Goal: Task Accomplishment & Management: Use online tool/utility

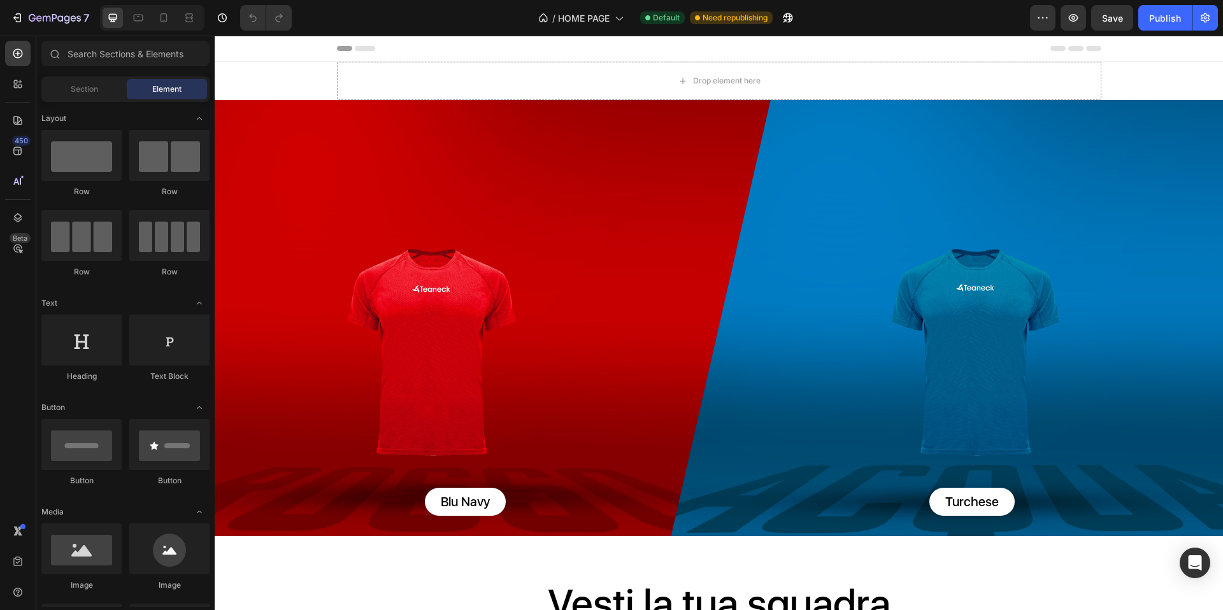
radio input "false"
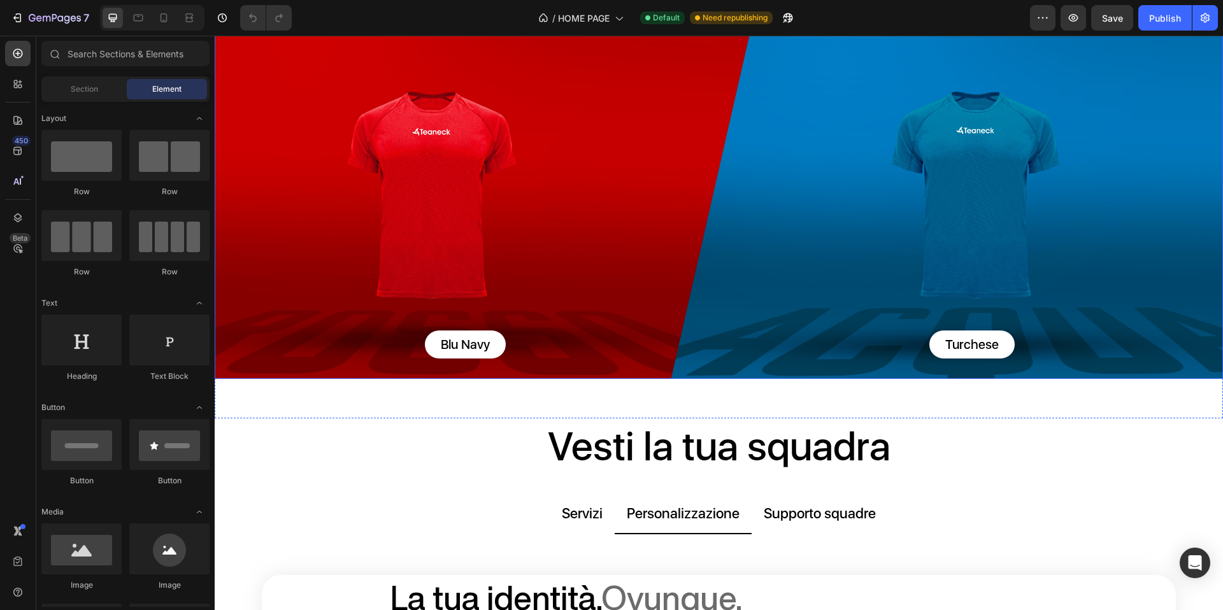
scroll to position [11, 0]
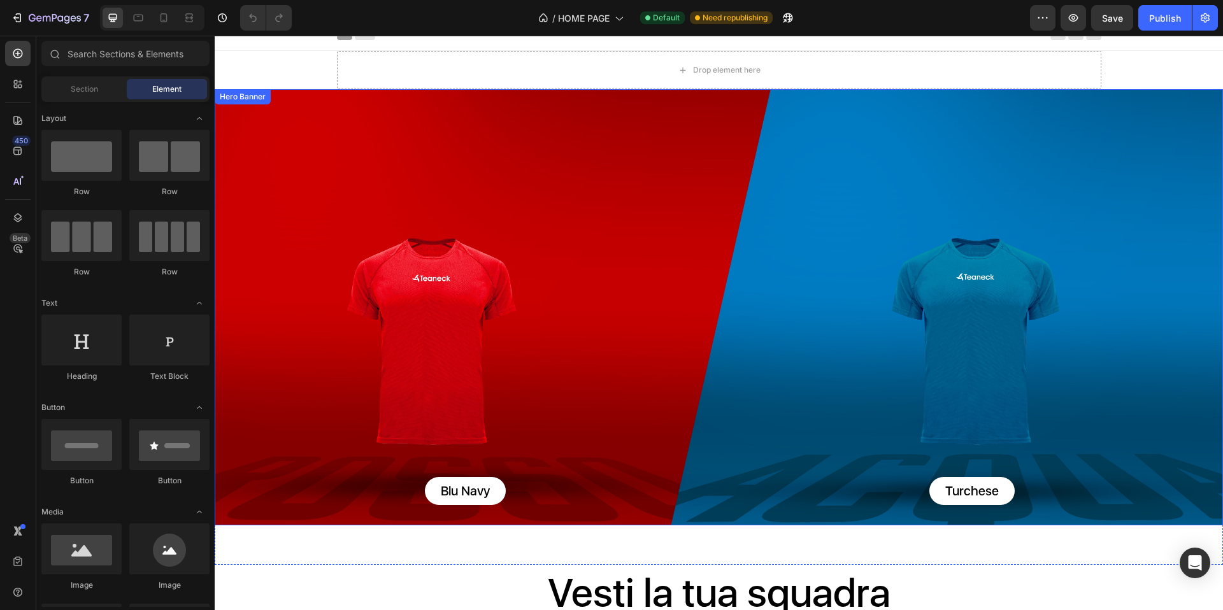
click at [647, 147] on div "Background Image" at bounding box center [719, 307] width 1009 height 436
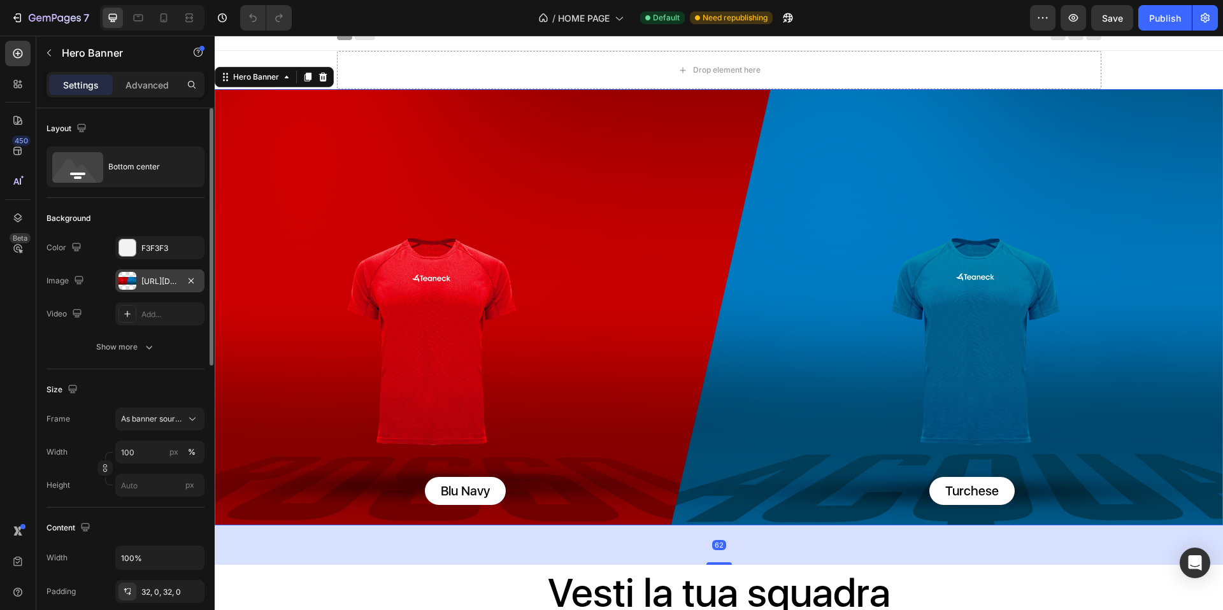
click at [148, 280] on div "https://cdn.shopify.com/s/files/1/0902/5532/7496/files/gempages_540227208019444…" at bounding box center [159, 281] width 37 height 11
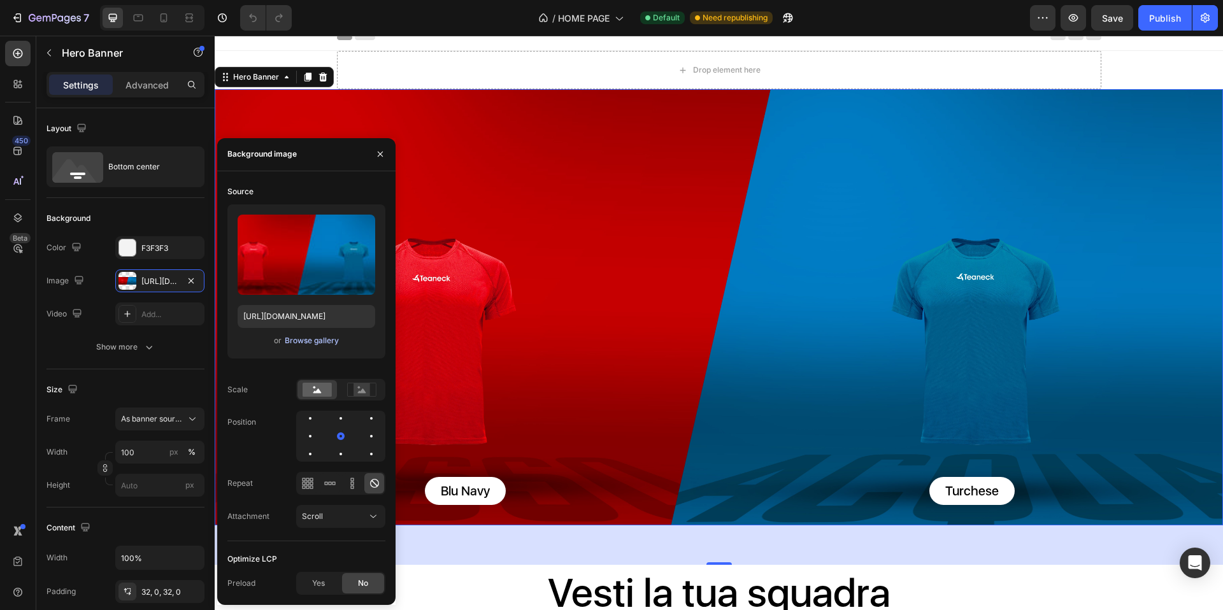
click at [319, 340] on div "Browse gallery" at bounding box center [312, 340] width 54 height 11
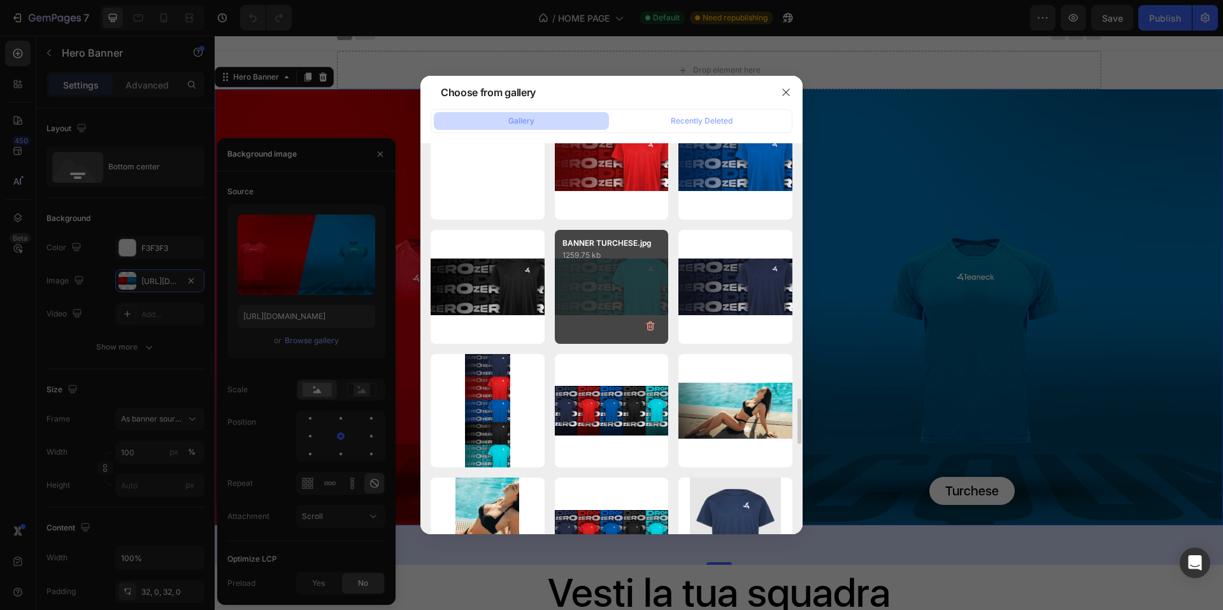
scroll to position [1827, 0]
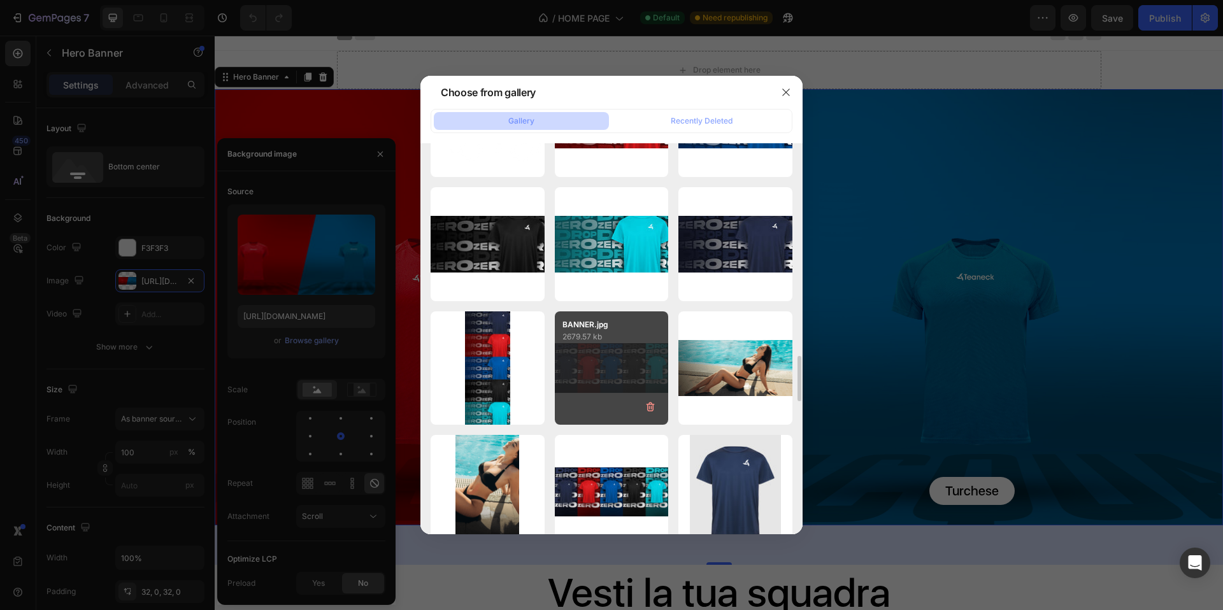
click at [614, 371] on div "BANNER.jpg 2679.57 kb" at bounding box center [612, 369] width 114 height 114
type input "https://cdn.shopify.com/s/files/1/0902/5532/7496/files/gempages_540227208019444…"
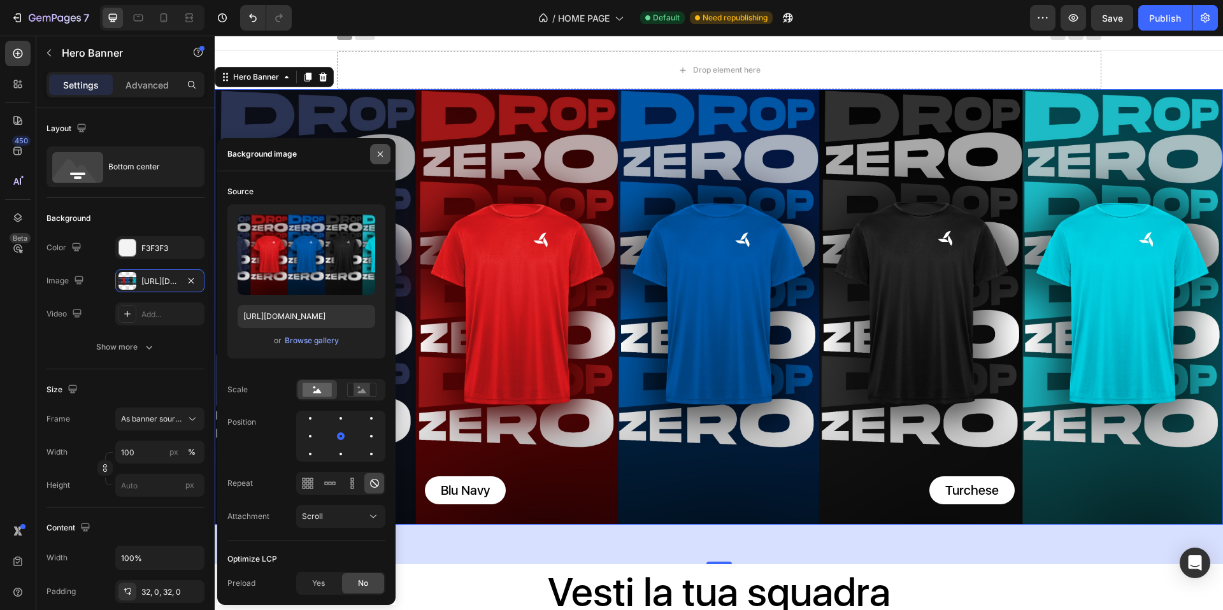
drag, startPoint x: 378, startPoint y: 154, endPoint x: 400, endPoint y: 434, distance: 280.6
click at [378, 154] on icon "button" at bounding box center [380, 154] width 10 height 10
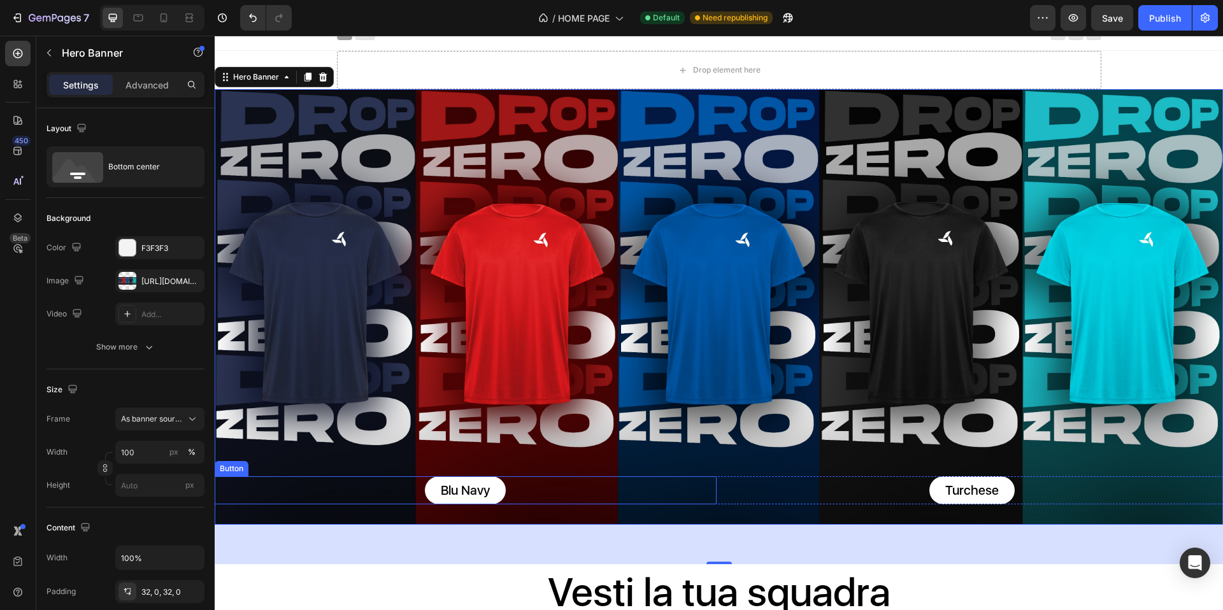
click at [551, 481] on div "Blu Navy Button" at bounding box center [466, 491] width 502 height 28
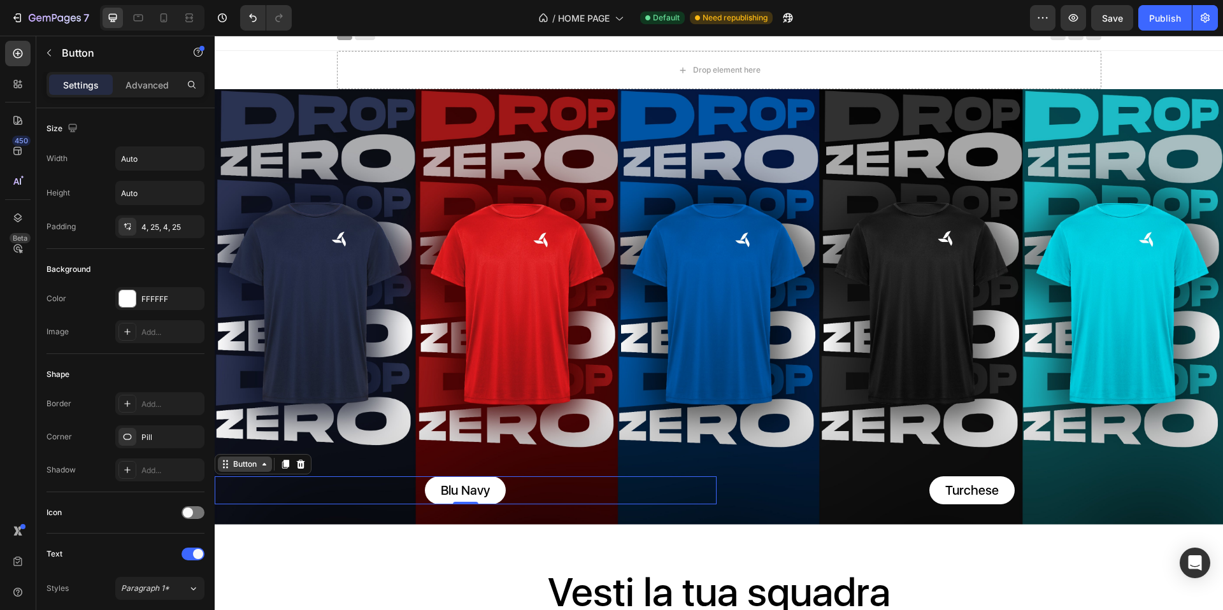
click at [241, 459] on div "Button" at bounding box center [245, 464] width 29 height 11
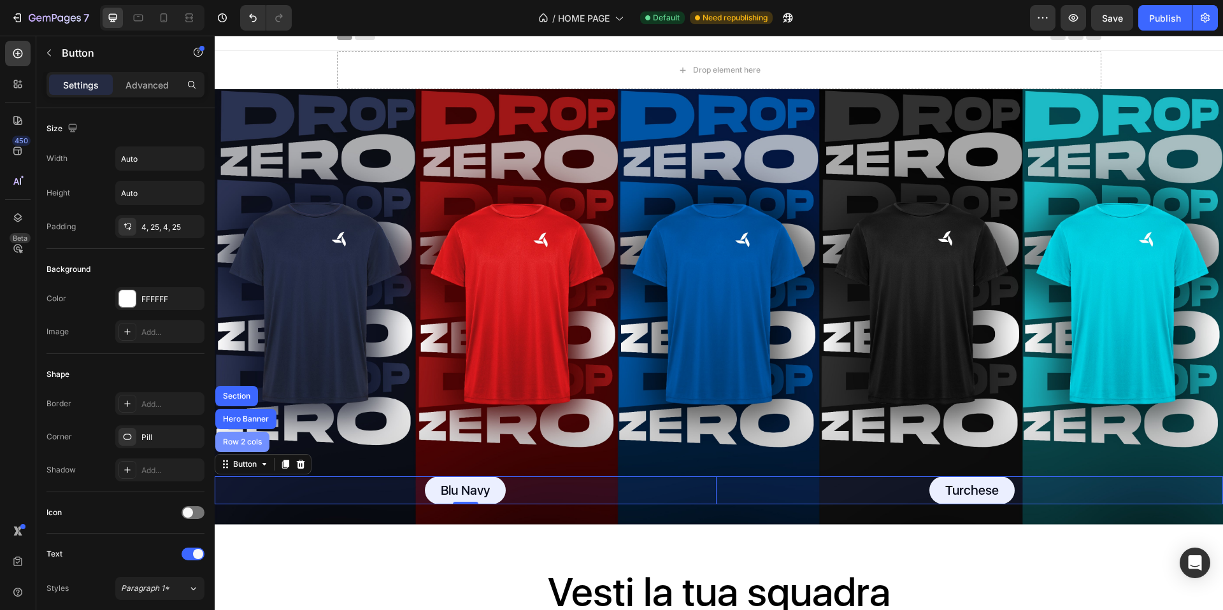
click at [245, 438] on div "Row 2 cols" at bounding box center [242, 442] width 44 height 8
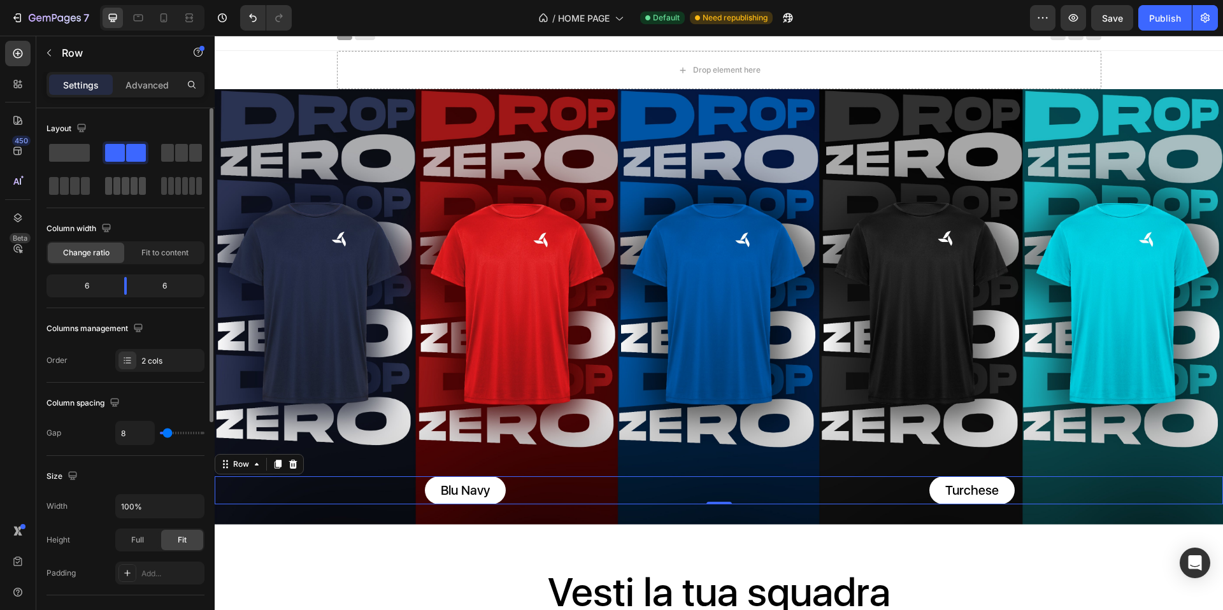
click at [133, 184] on span at bounding box center [134, 186] width 7 height 18
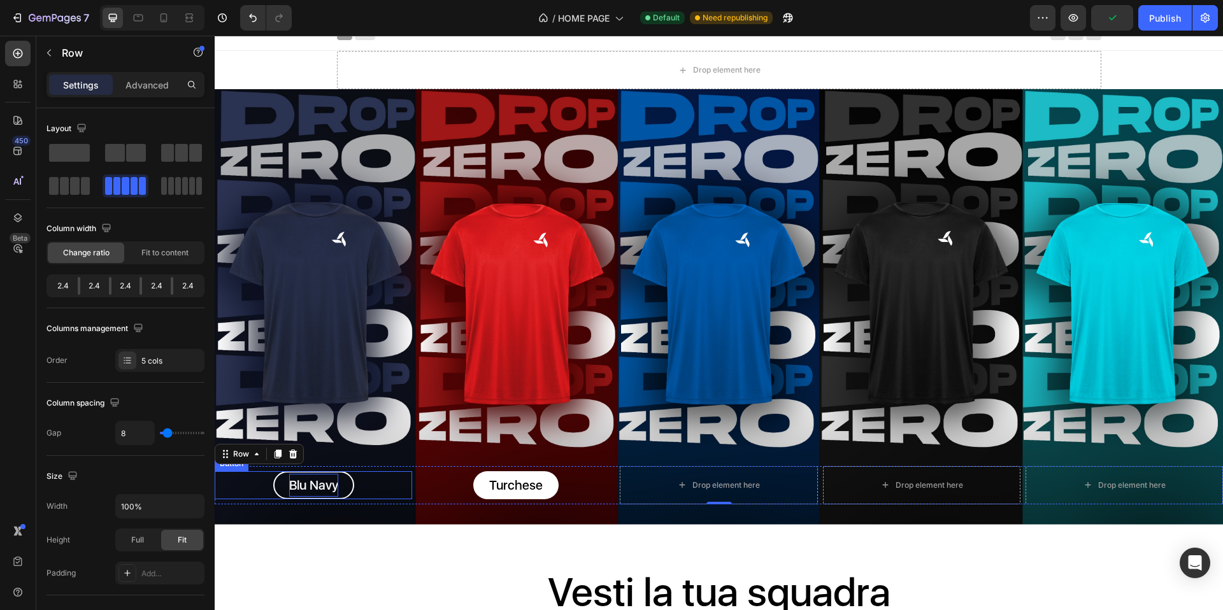
click at [308, 474] on p "Blu Navy" at bounding box center [313, 485] width 49 height 23
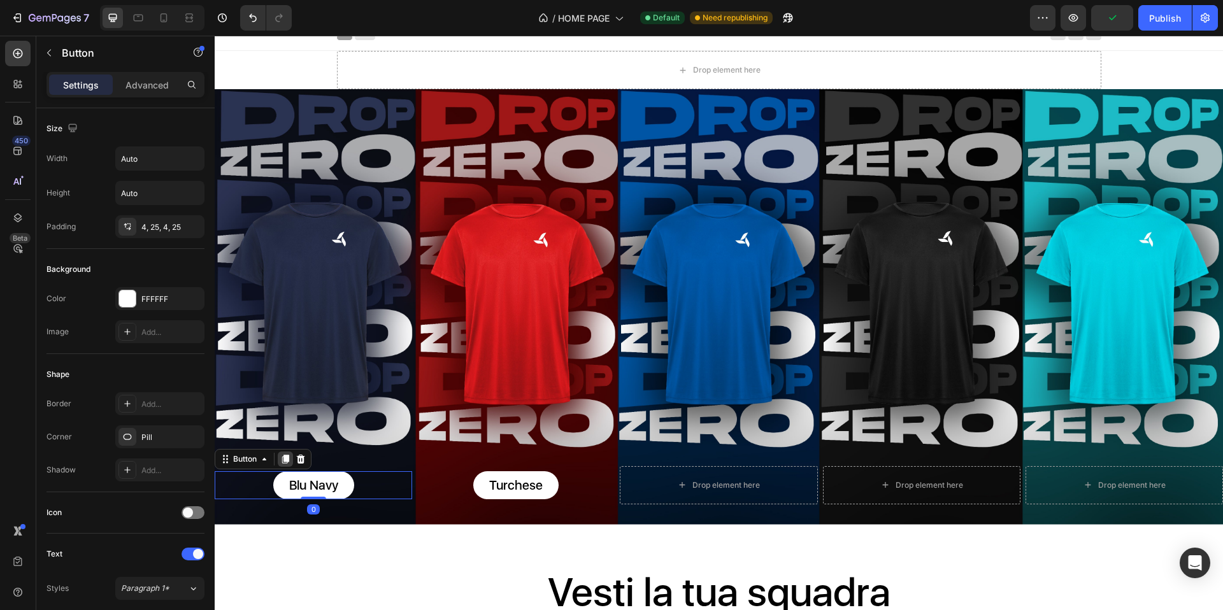
click at [286, 457] on icon at bounding box center [285, 459] width 10 height 10
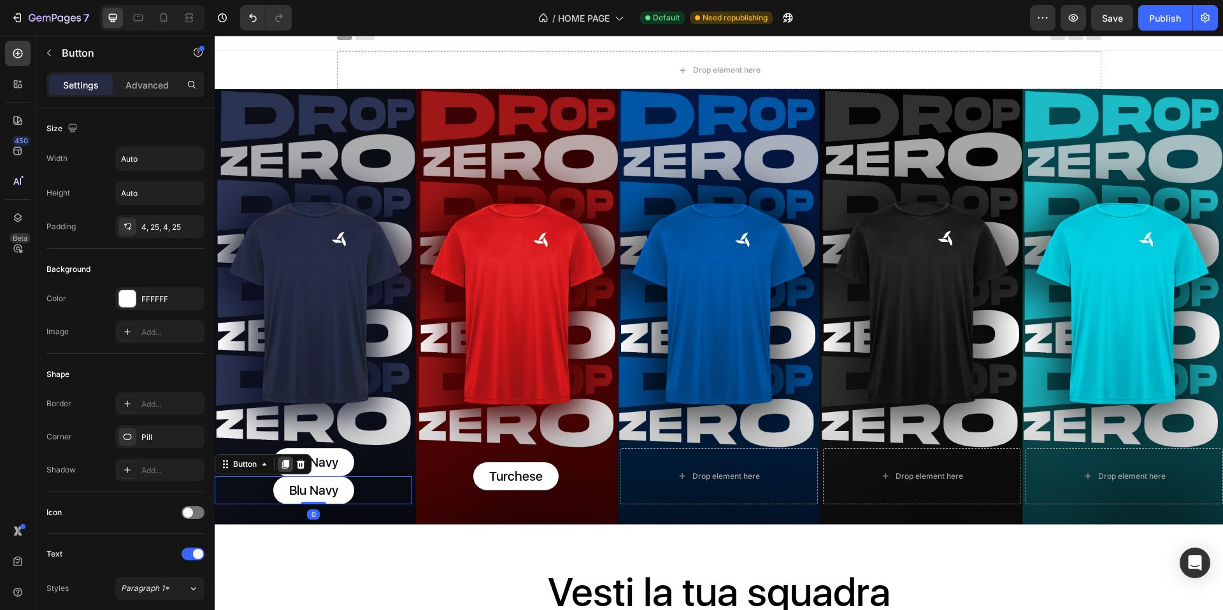
click at [285, 459] on icon at bounding box center [285, 464] width 10 height 10
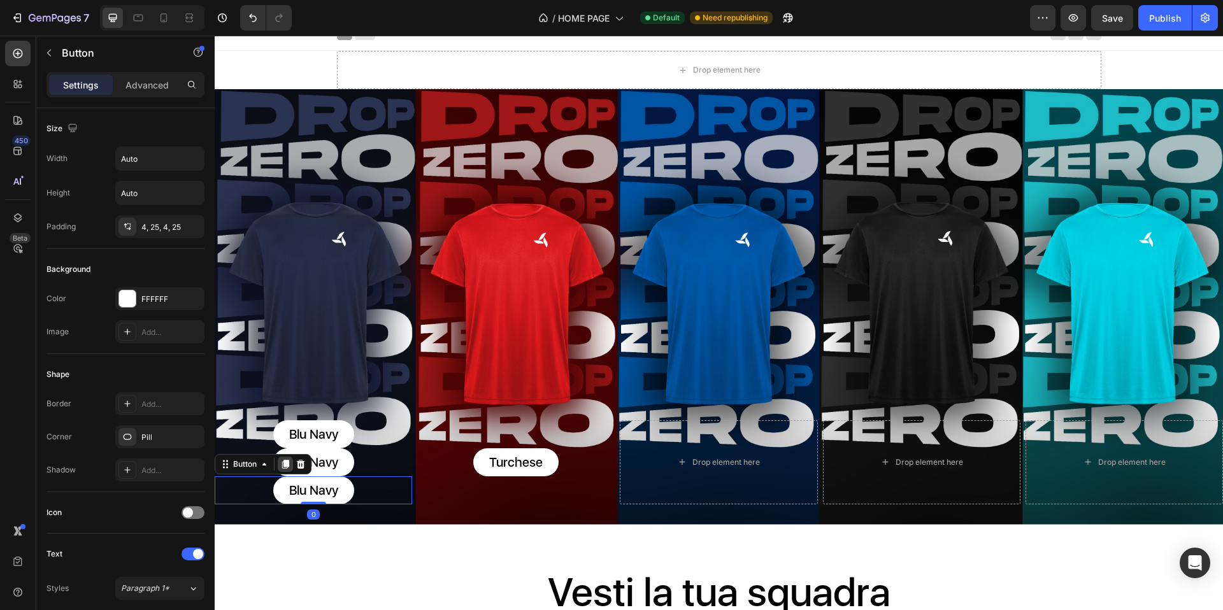
click at [288, 459] on icon at bounding box center [285, 464] width 10 height 10
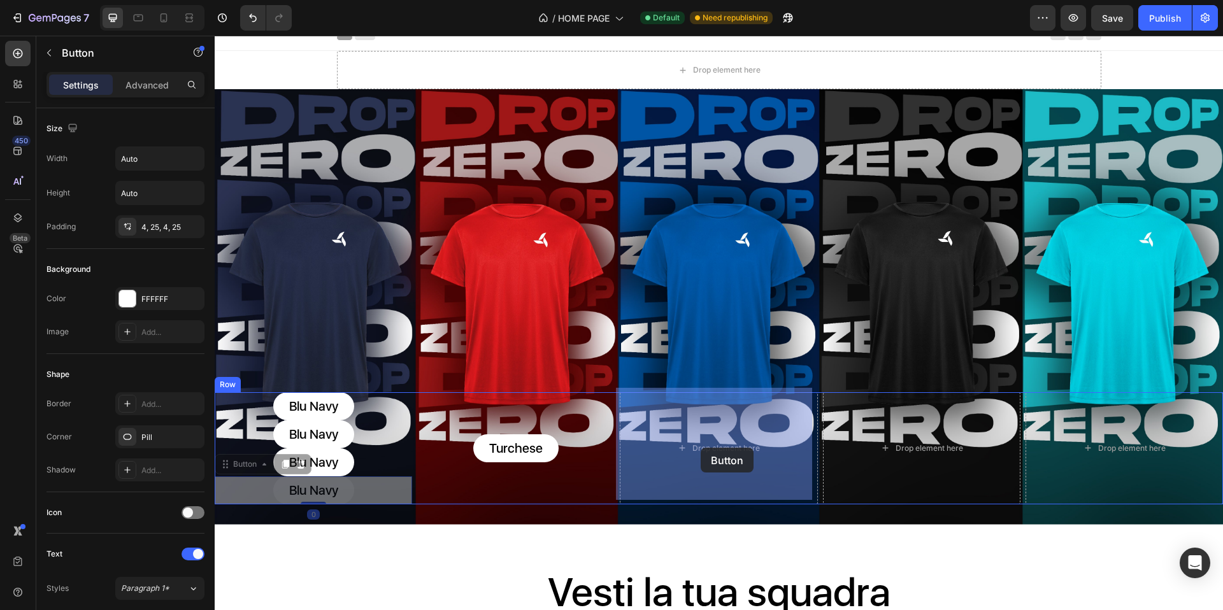
drag, startPoint x: 347, startPoint y: 484, endPoint x: 713, endPoint y: 448, distance: 367.5
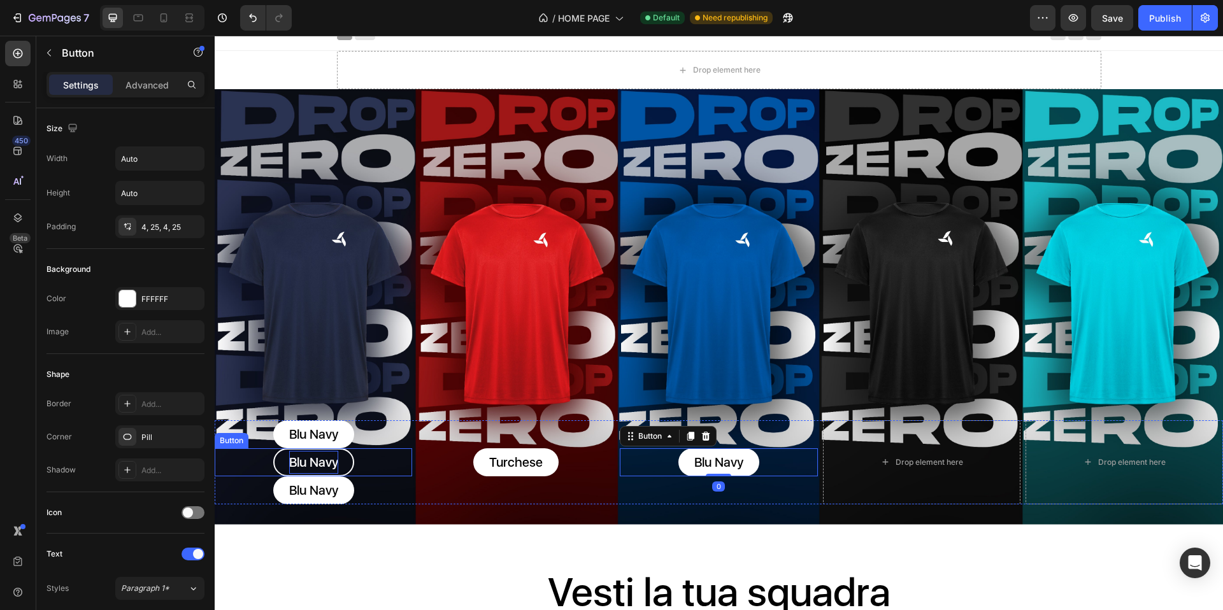
click at [324, 461] on p "Blu Navy" at bounding box center [313, 462] width 49 height 23
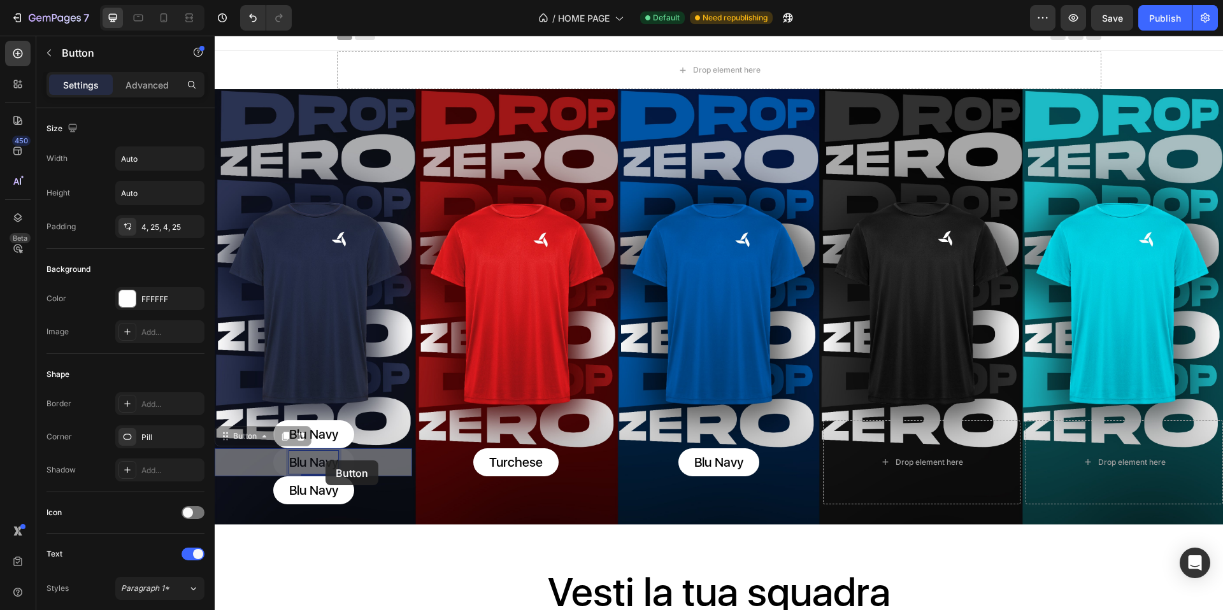
scroll to position [0, 0]
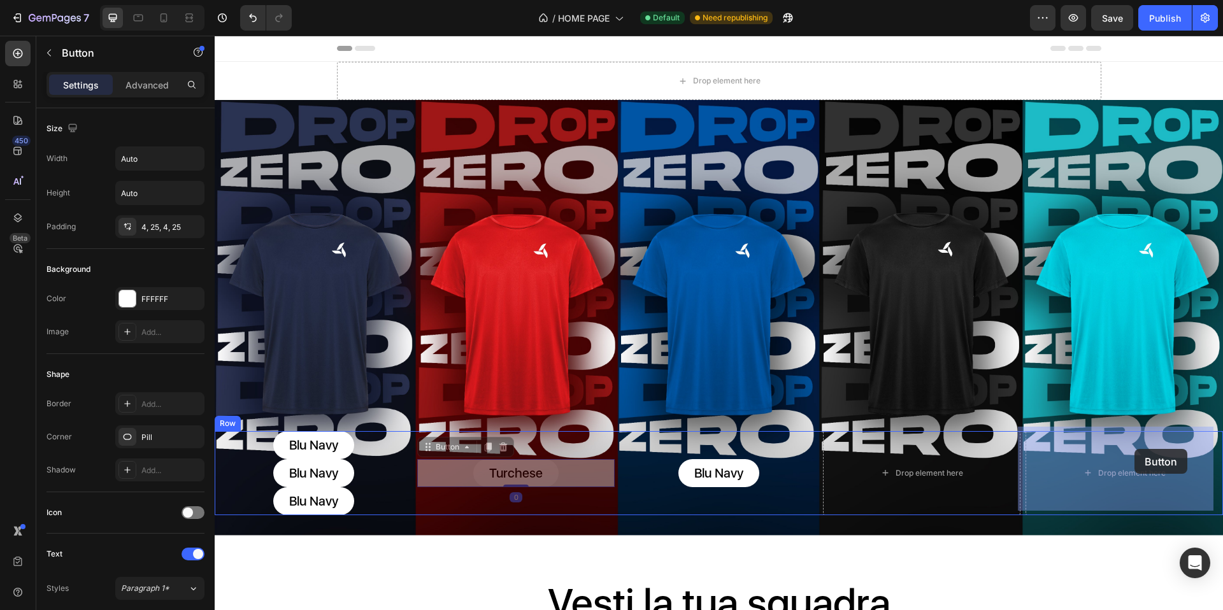
drag, startPoint x: 562, startPoint y: 467, endPoint x: 1135, endPoint y: 449, distance: 573.1
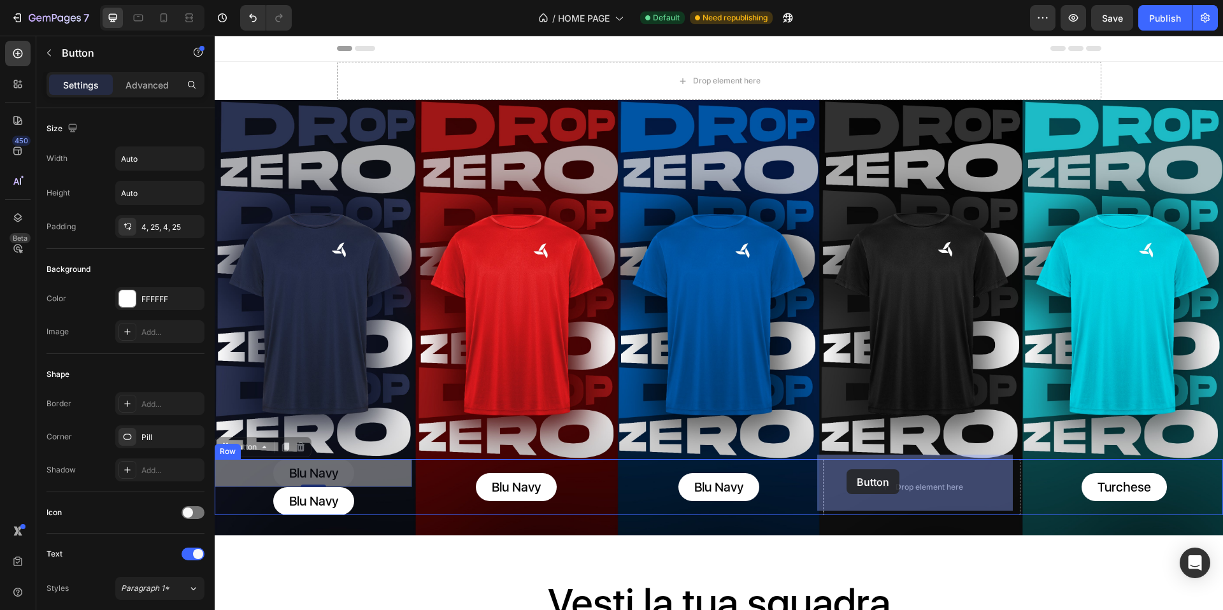
drag, startPoint x: 349, startPoint y: 475, endPoint x: 575, endPoint y: 487, distance: 225.9
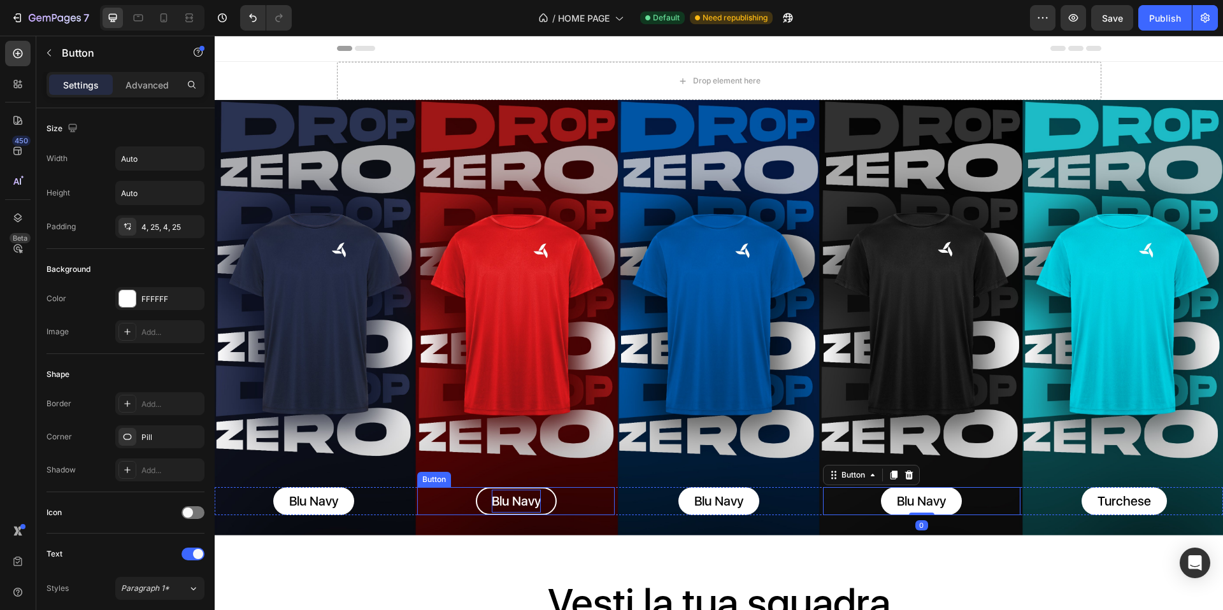
click at [492, 495] on p "Blu Navy" at bounding box center [516, 501] width 49 height 23
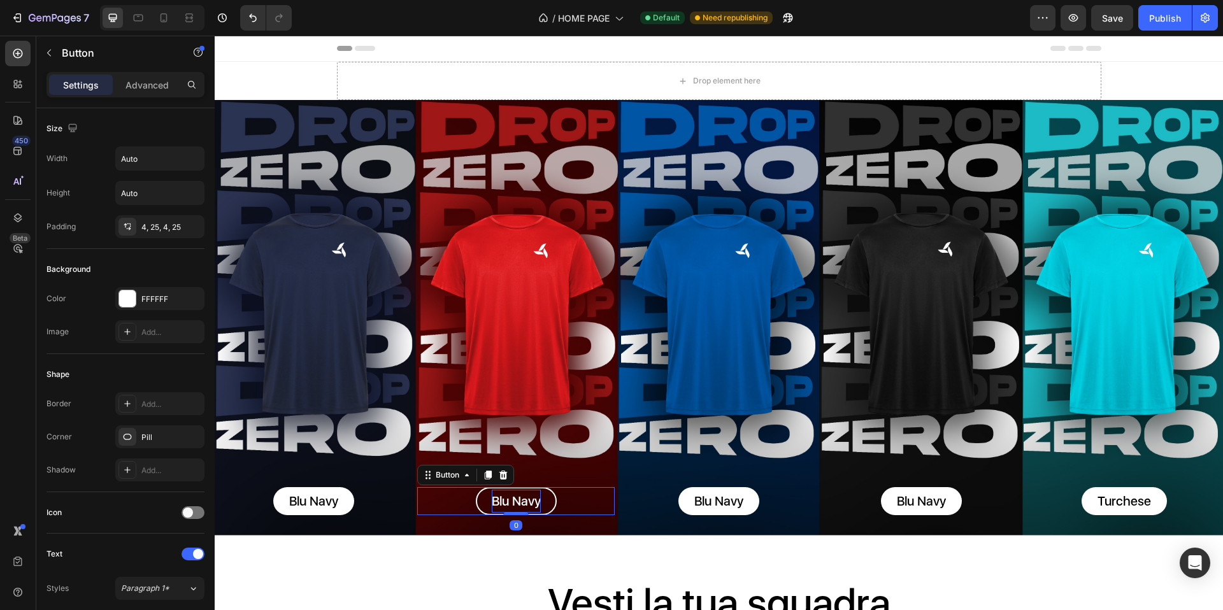
click at [492, 495] on p "Blu Navy" at bounding box center [516, 501] width 49 height 23
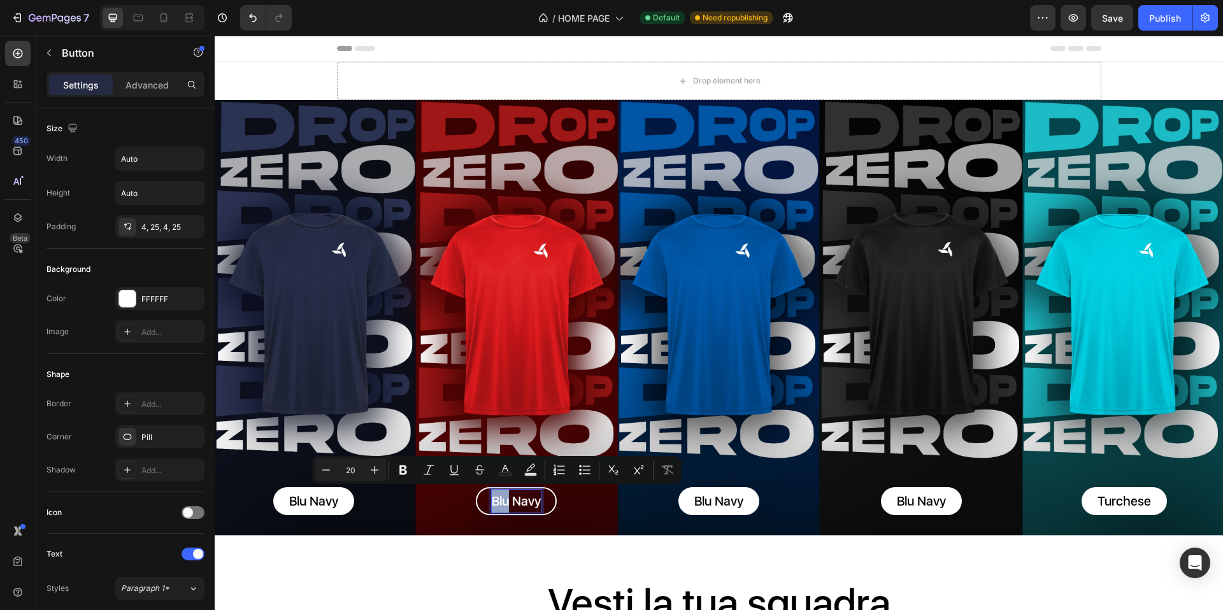
click at [504, 495] on p "Blu Navy" at bounding box center [516, 501] width 49 height 23
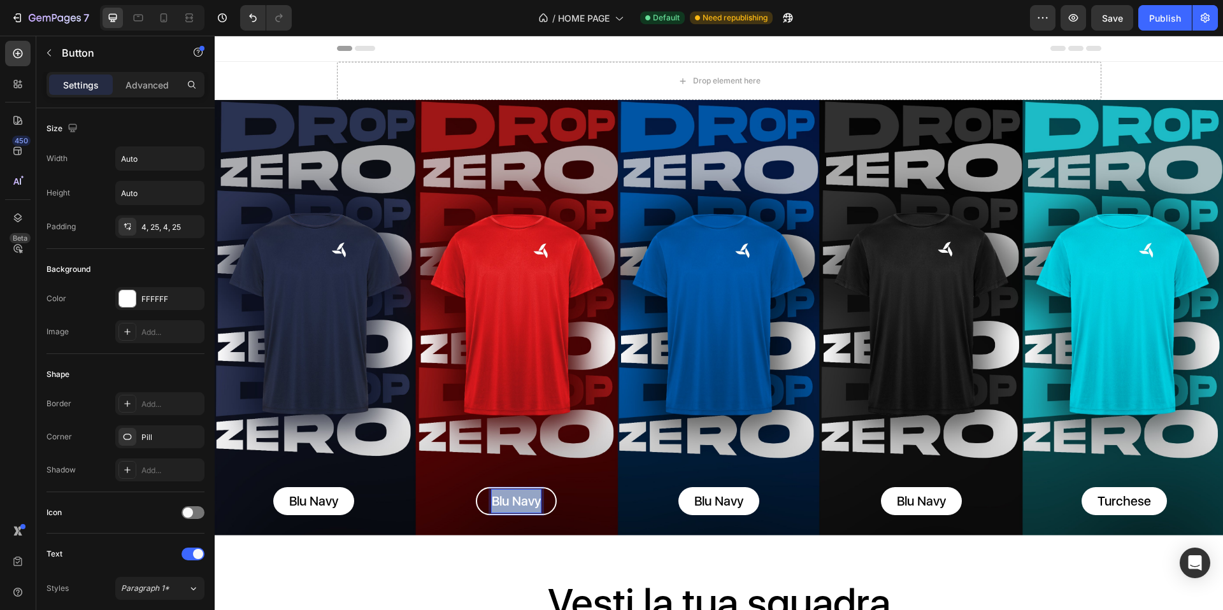
click at [505, 495] on p "Blu Navy" at bounding box center [516, 501] width 49 height 23
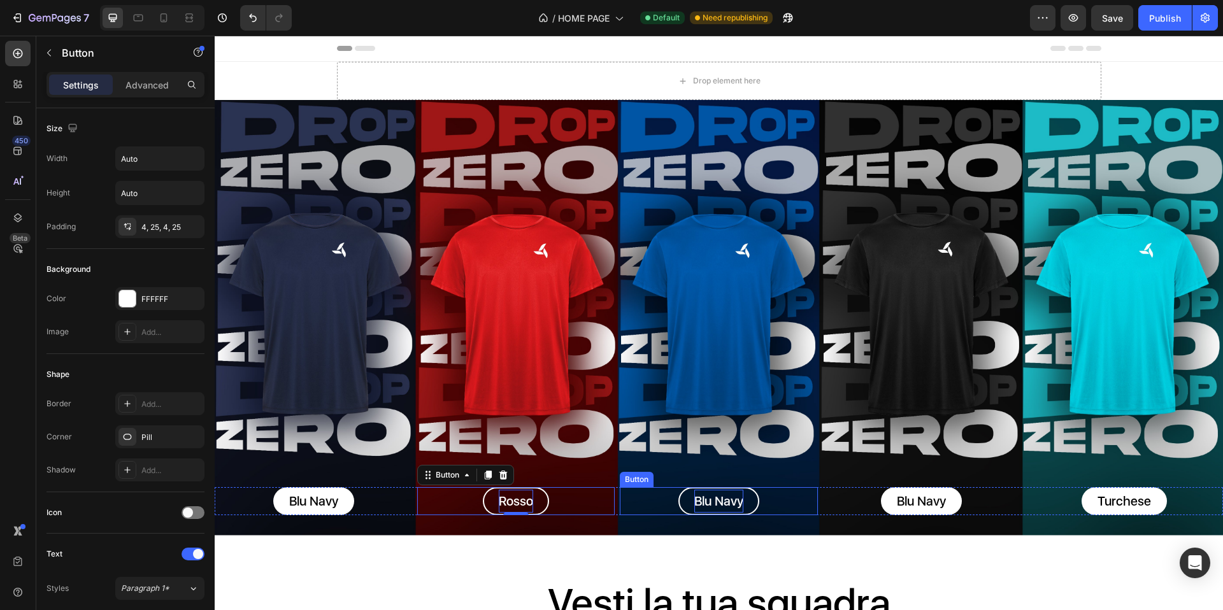
click at [708, 497] on p "Blu Navy" at bounding box center [719, 501] width 49 height 23
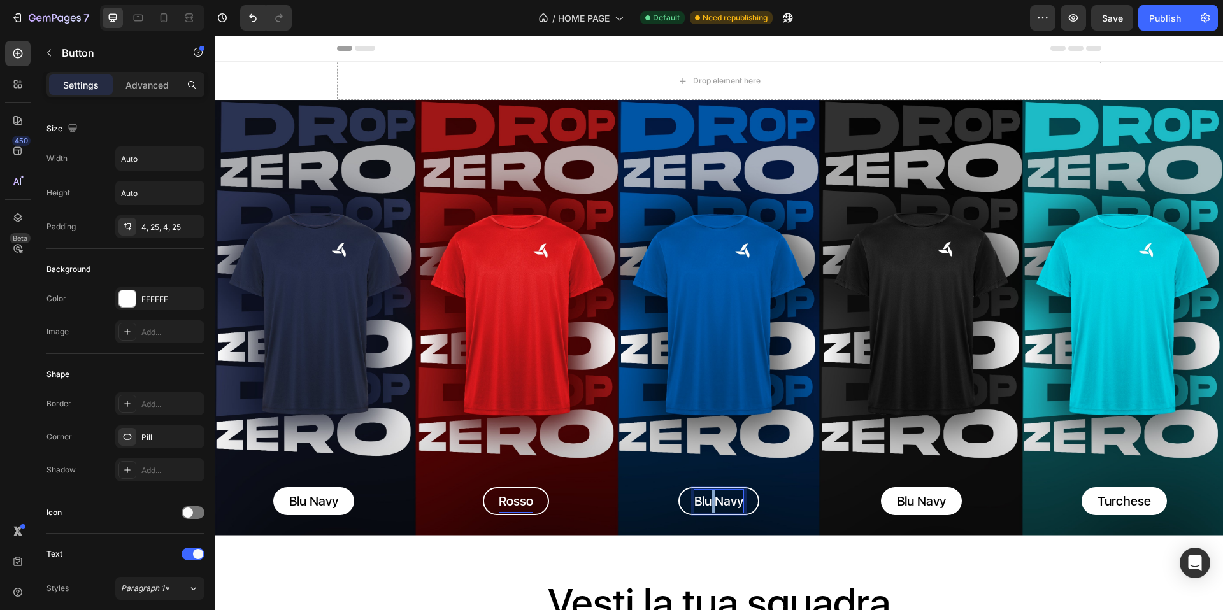
click at [708, 497] on p "Blu Navy" at bounding box center [719, 501] width 49 height 23
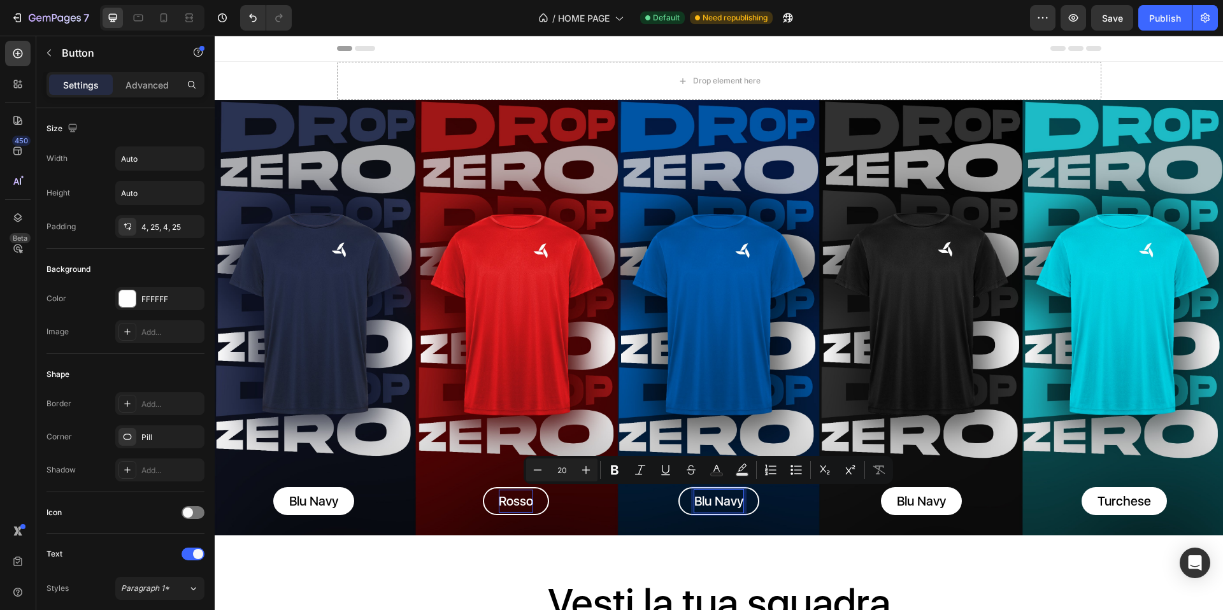
click at [702, 497] on p "Blu Navy" at bounding box center [719, 501] width 49 height 23
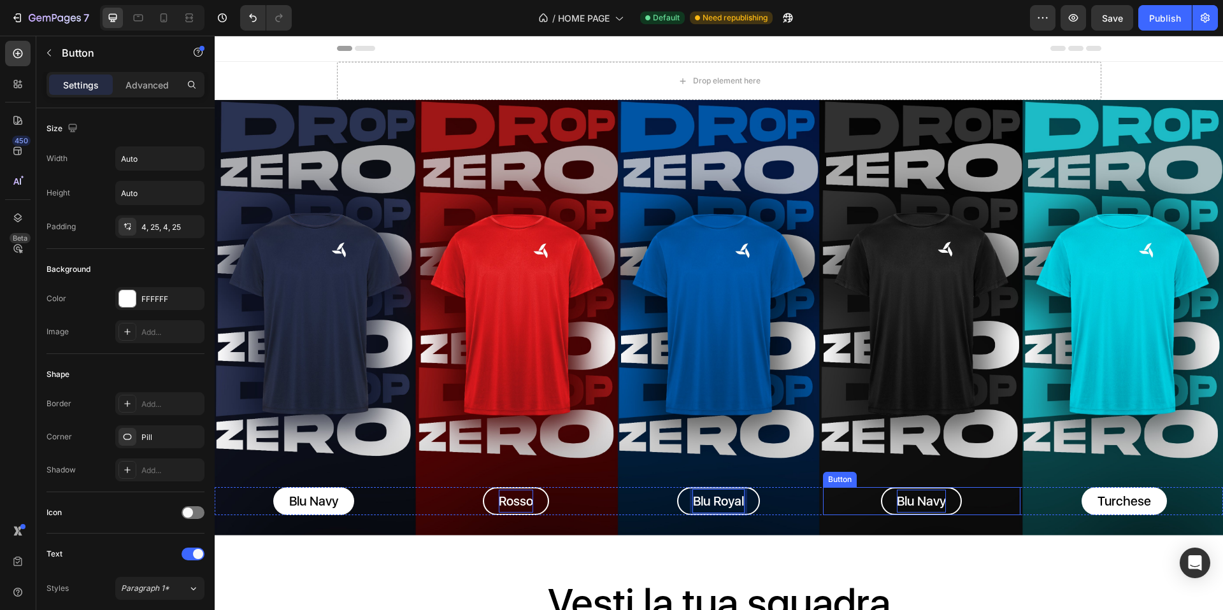
click at [906, 491] on p "Blu Navy" at bounding box center [921, 501] width 49 height 23
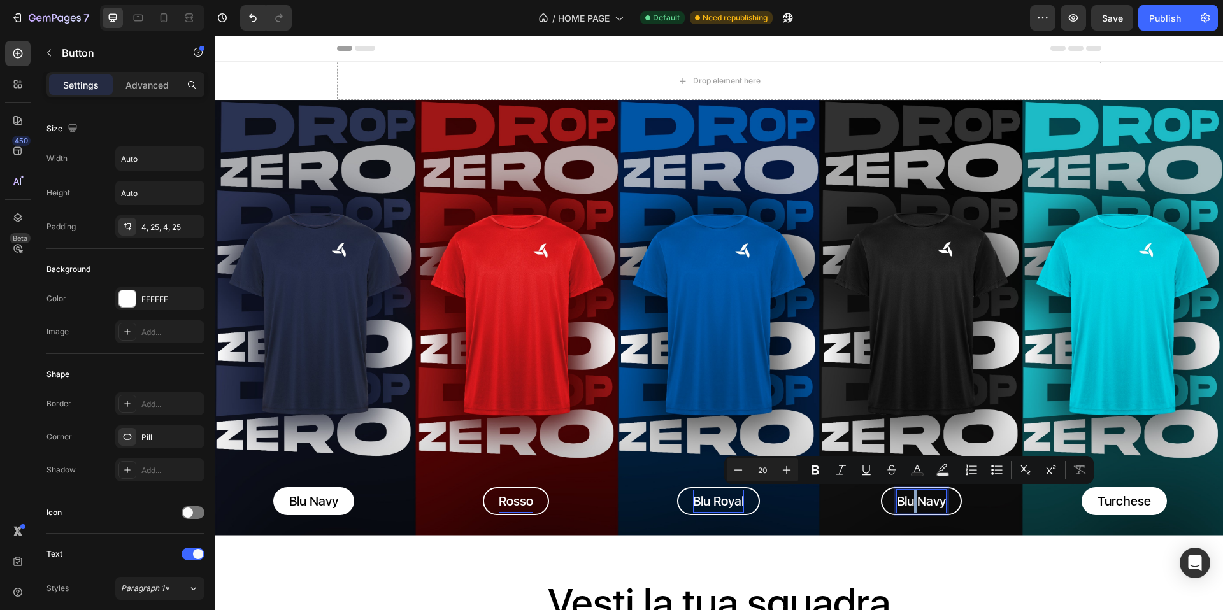
click at [909, 494] on p "Blu Navy" at bounding box center [921, 501] width 49 height 23
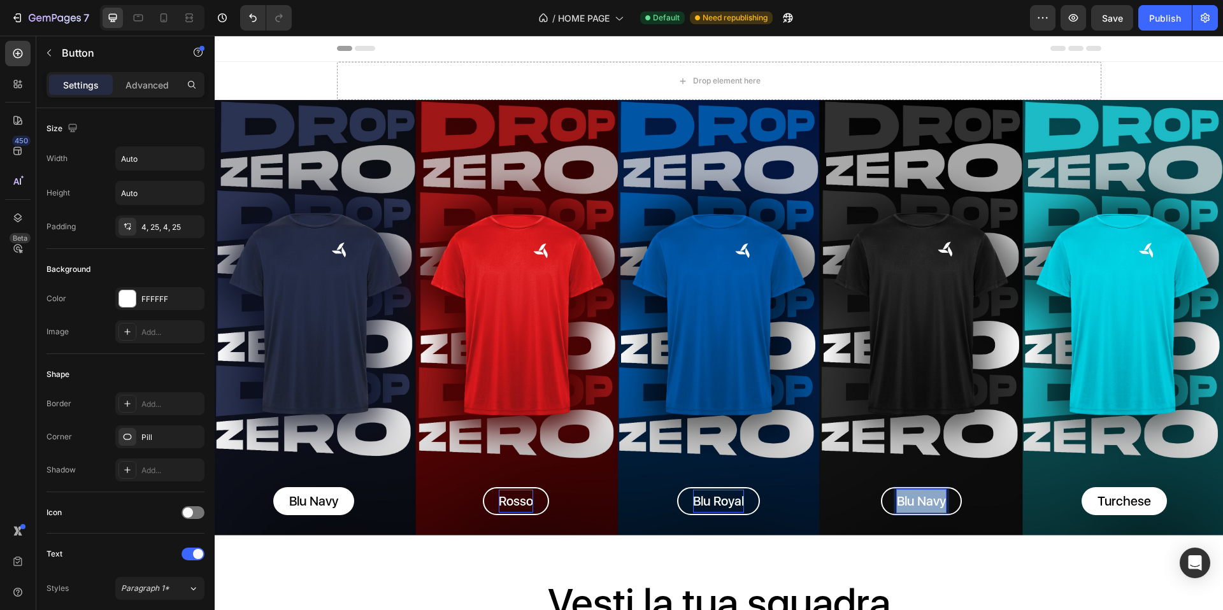
click at [909, 494] on p "Blu Navy" at bounding box center [921, 501] width 49 height 23
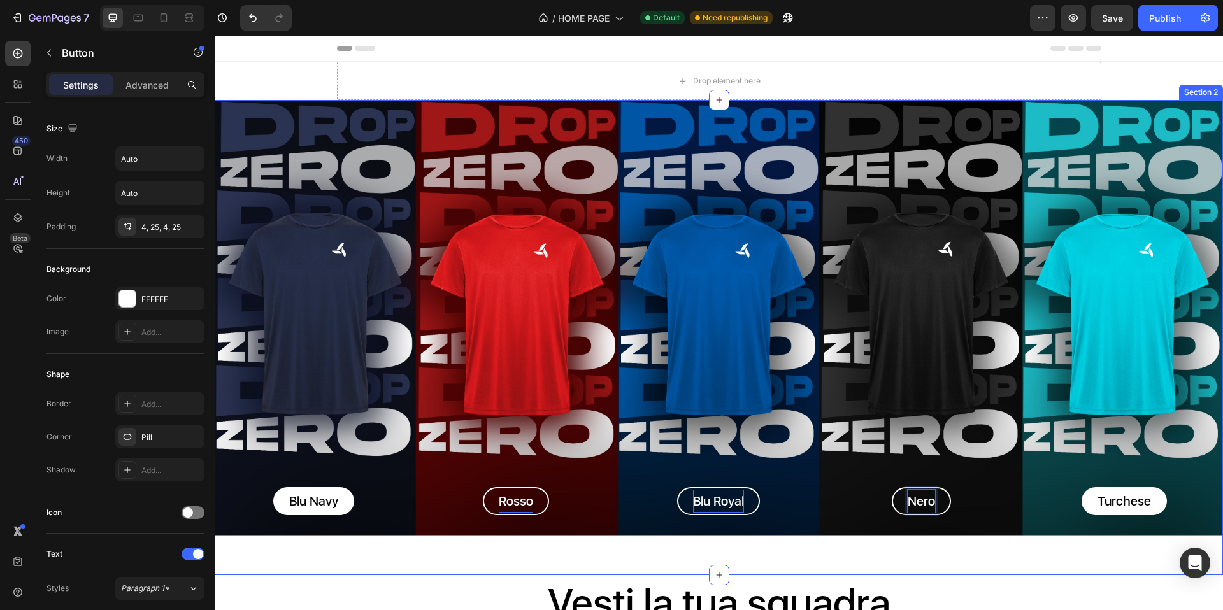
click at [384, 559] on div "Blu Navy Button Rosso Button Blu Royal Button Nero Button Turchese Button Row B…" at bounding box center [719, 337] width 1009 height 475
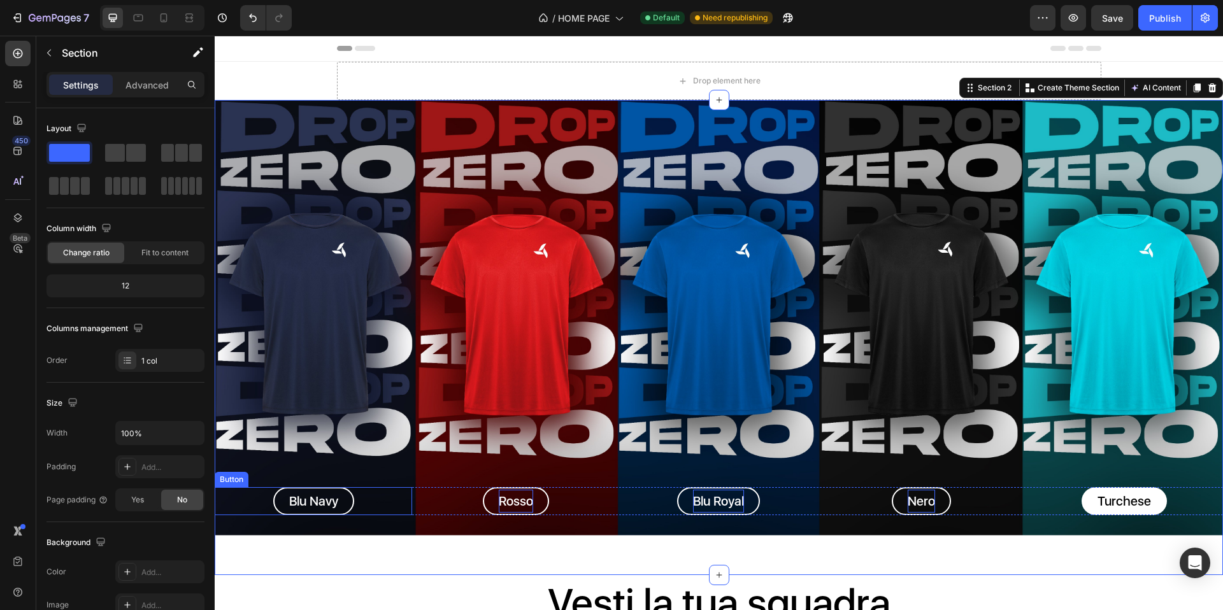
click at [345, 501] on link "Blu Navy" at bounding box center [313, 501] width 81 height 28
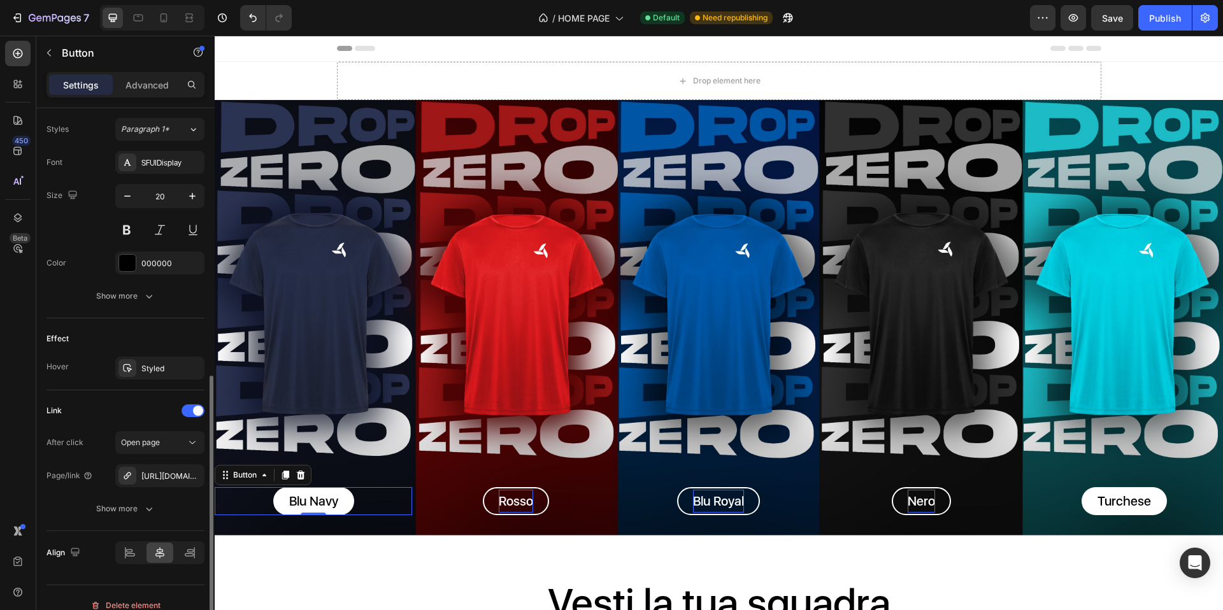
scroll to position [475, 0]
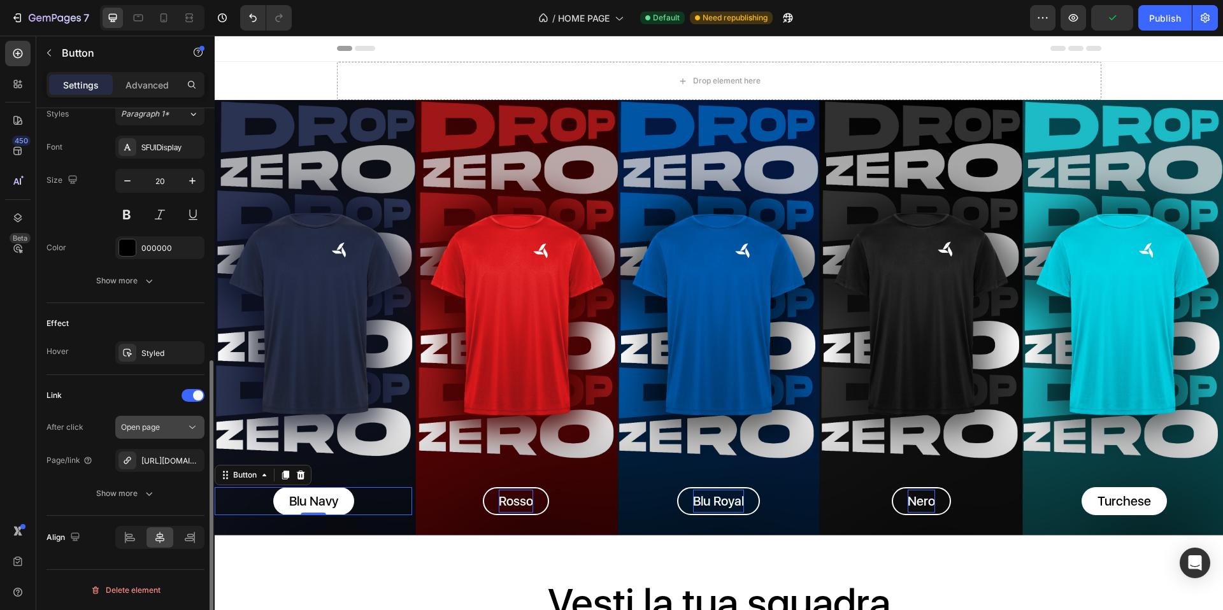
click at [164, 430] on div "Open page" at bounding box center [153, 427] width 65 height 11
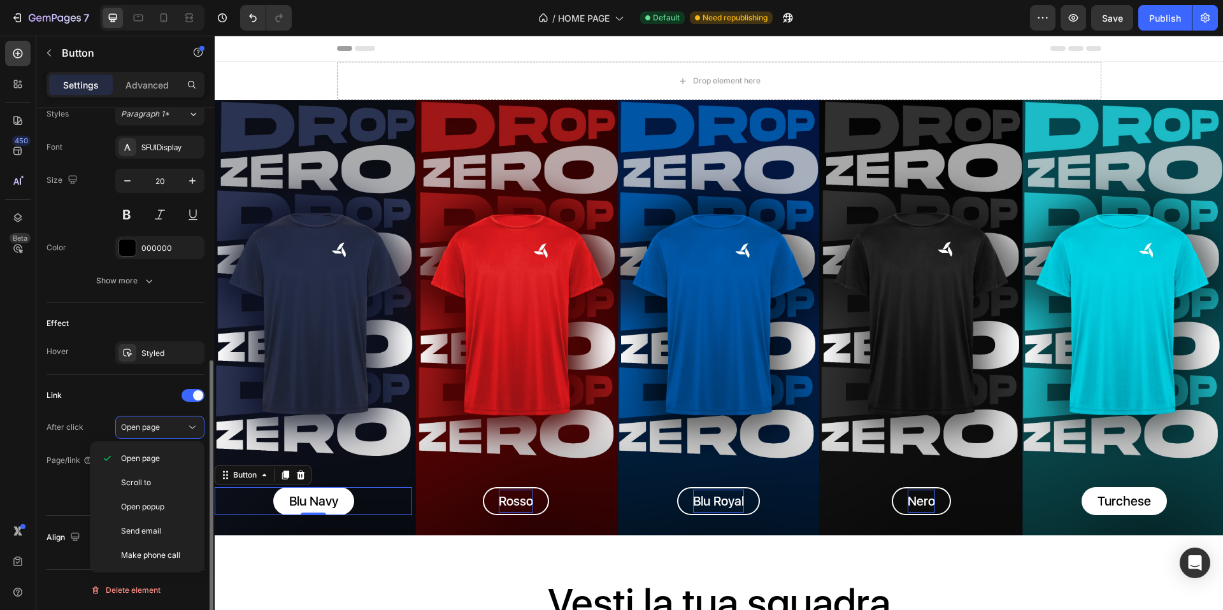
click at [101, 412] on div "Link After click Open page Page/link https://teaneck.it/t-shirt-teaneck-pro?var…" at bounding box center [126, 445] width 158 height 120
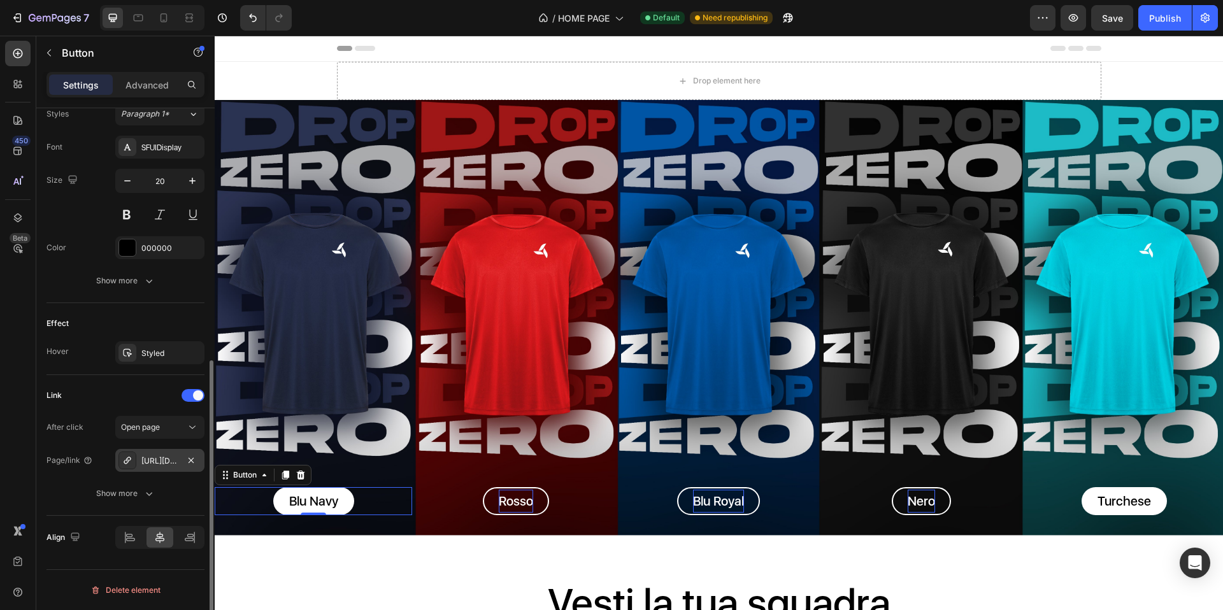
click at [161, 456] on div "https://teaneck.it/t-shirt-teaneck-pro?variant=50992872947976" at bounding box center [159, 461] width 37 height 11
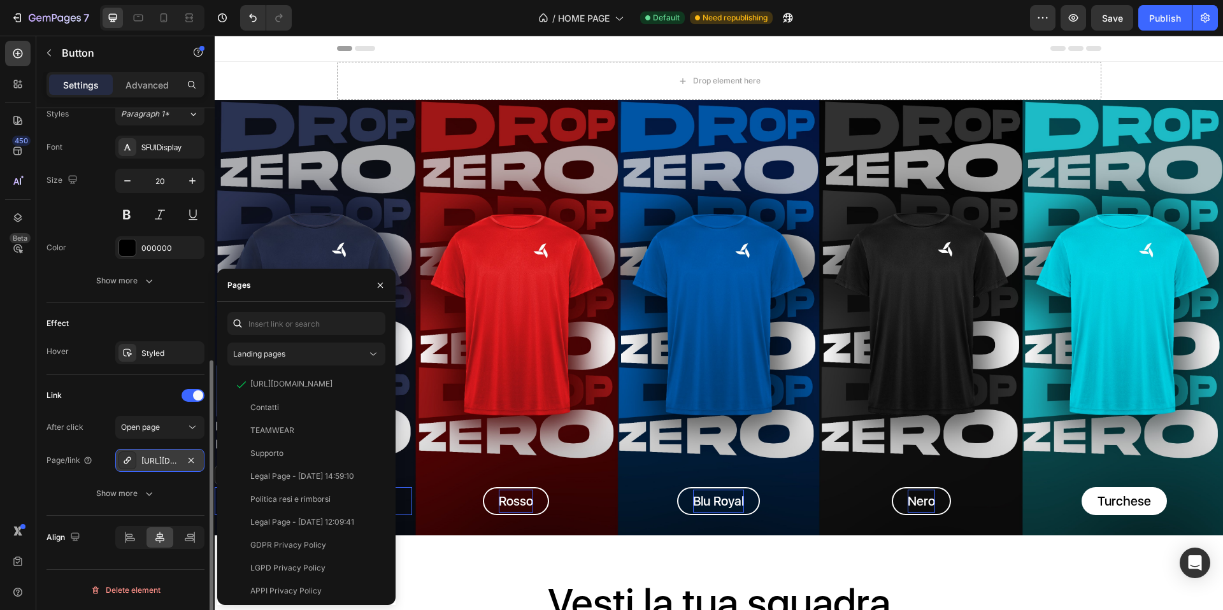
click at [126, 459] on icon at bounding box center [127, 461] width 10 height 10
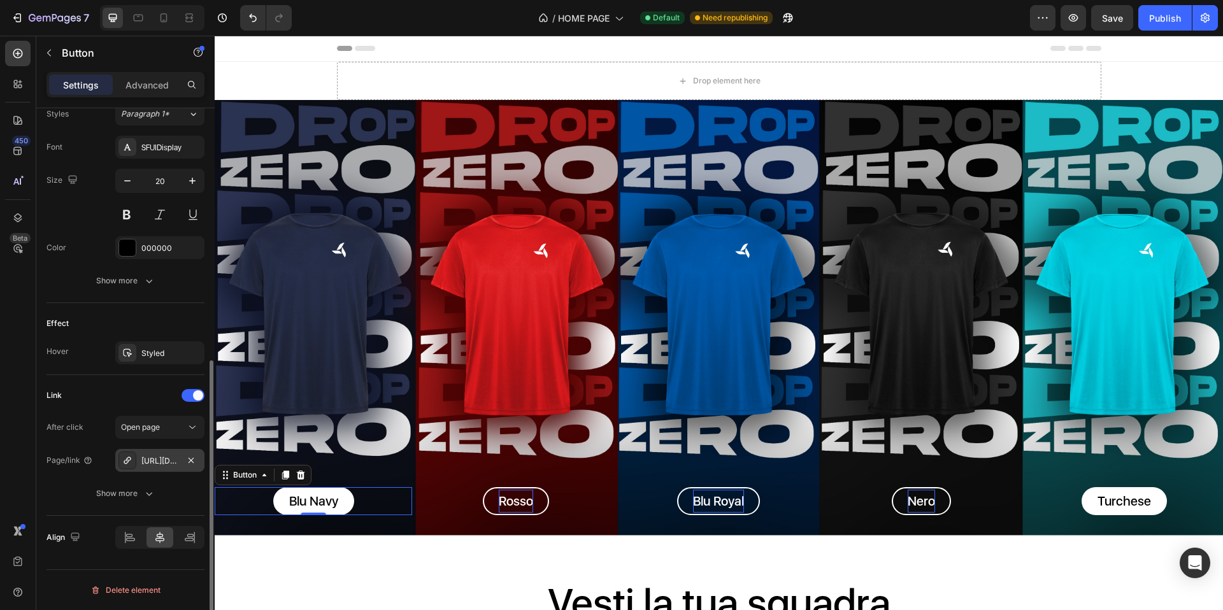
click at [175, 459] on div "https://teaneck.it/t-shirt-teaneck-pro?variant=50992872947976" at bounding box center [159, 461] width 37 height 11
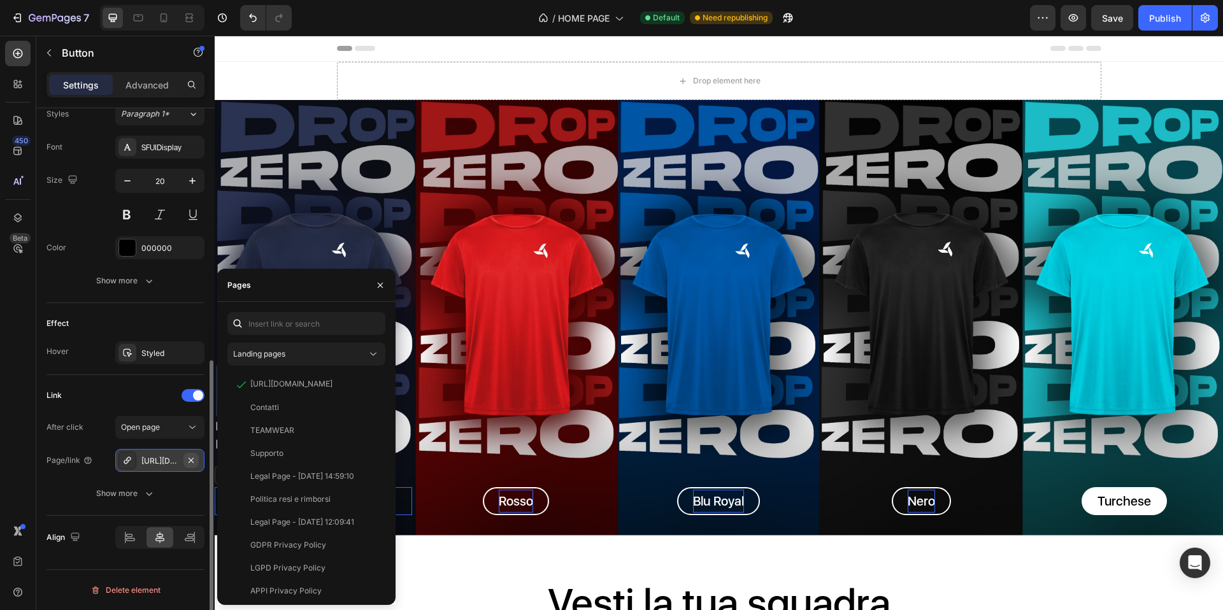
click at [191, 459] on icon "button" at bounding box center [191, 459] width 5 height 5
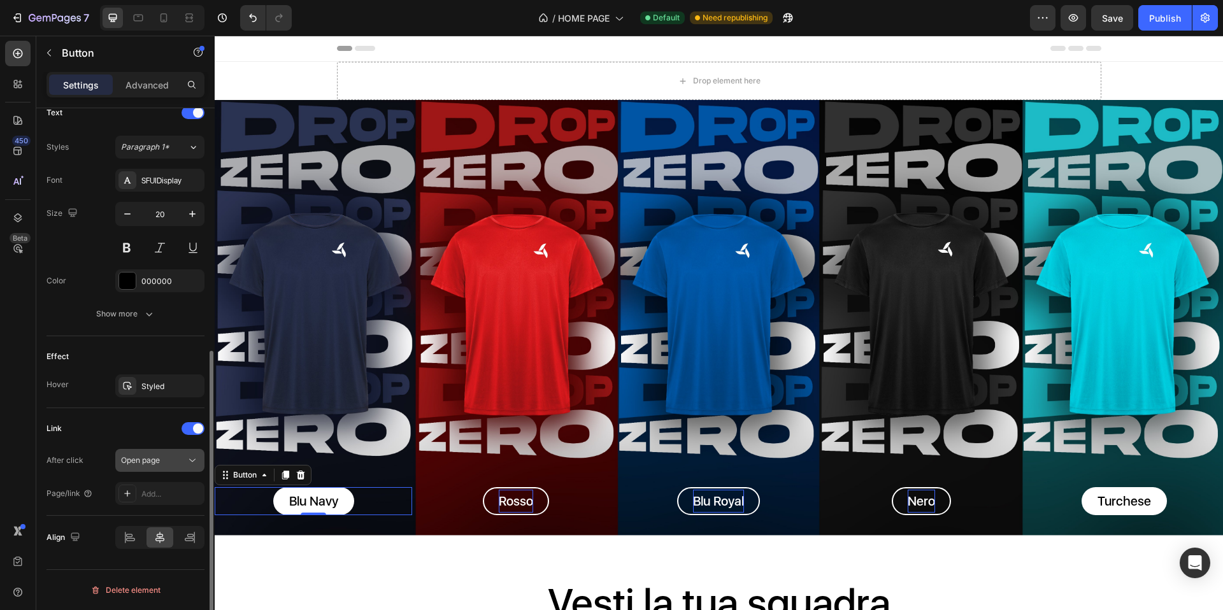
click at [165, 459] on div "Open page" at bounding box center [153, 460] width 65 height 11
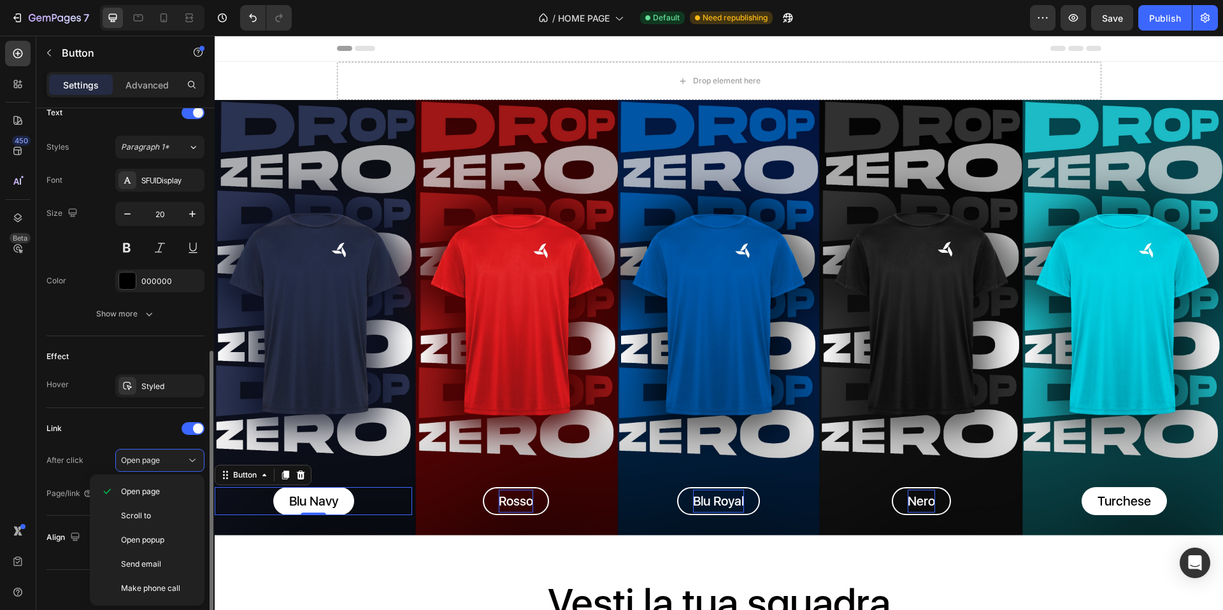
click at [131, 431] on div "Link" at bounding box center [126, 429] width 158 height 20
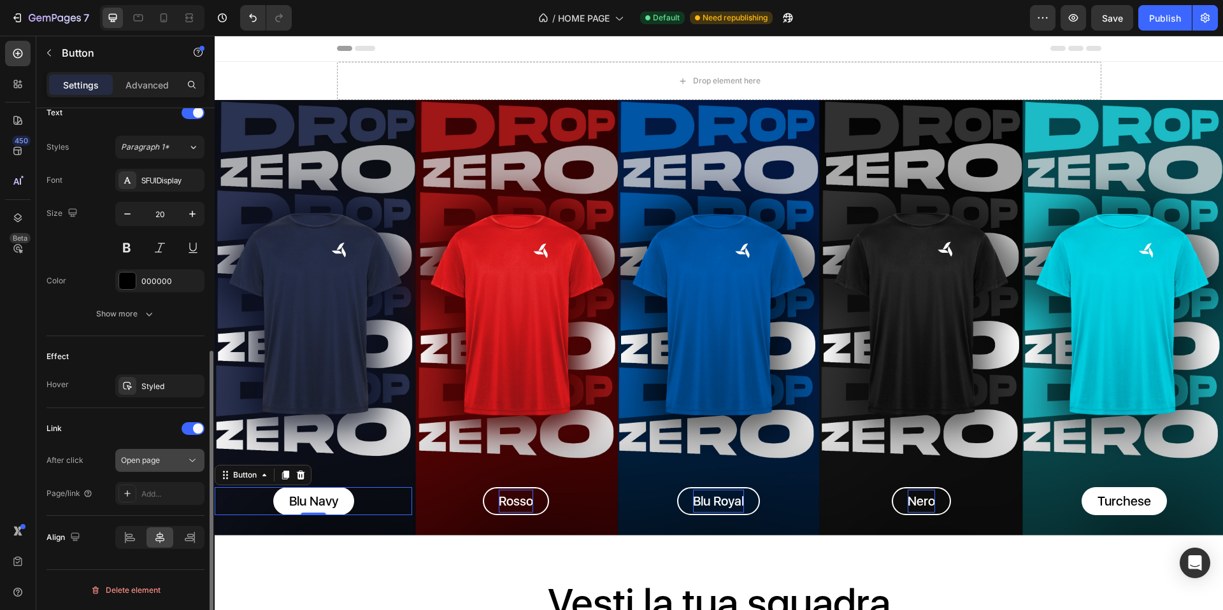
click at [165, 467] on button "Open page" at bounding box center [159, 460] width 89 height 23
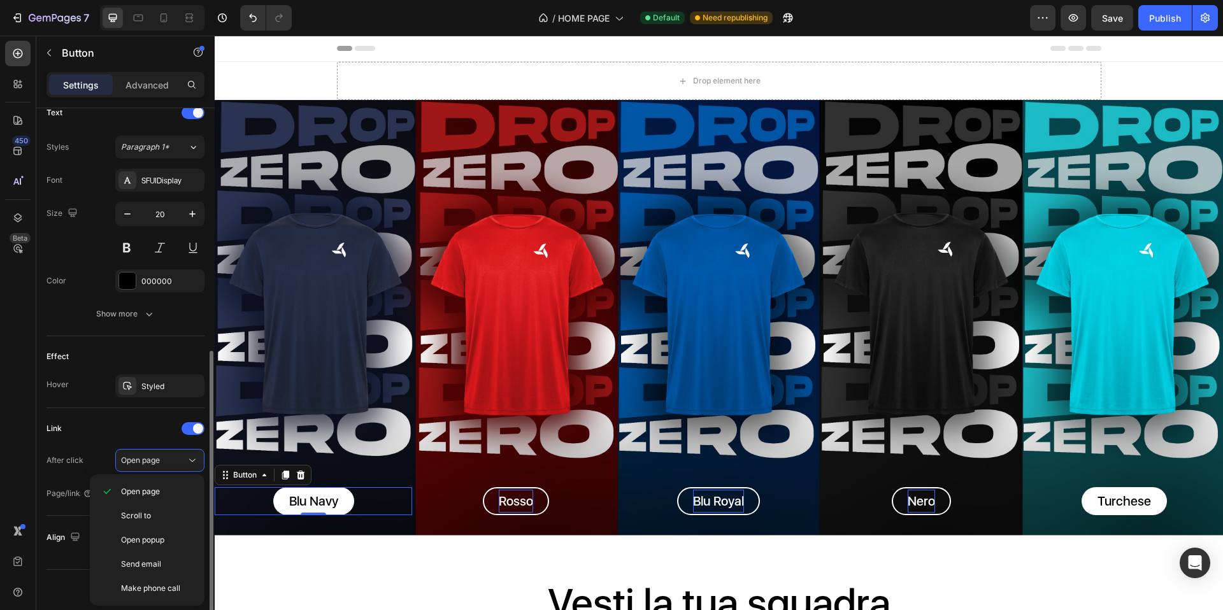
click at [139, 435] on div "Link" at bounding box center [126, 429] width 158 height 20
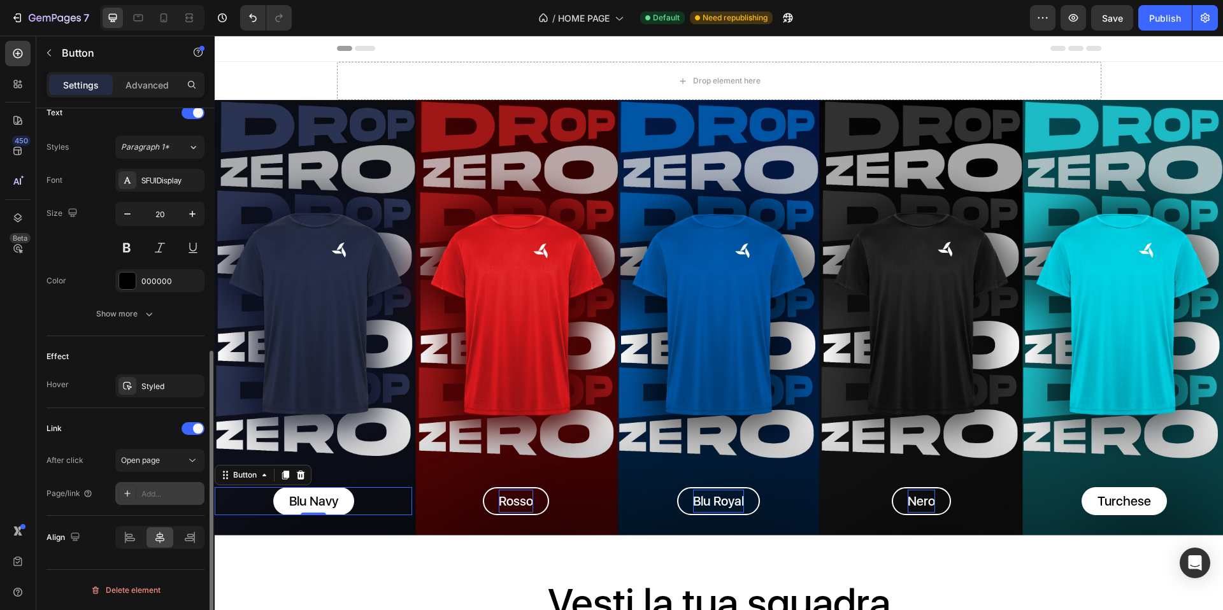
click at [156, 503] on div "Add..." at bounding box center [159, 493] width 89 height 23
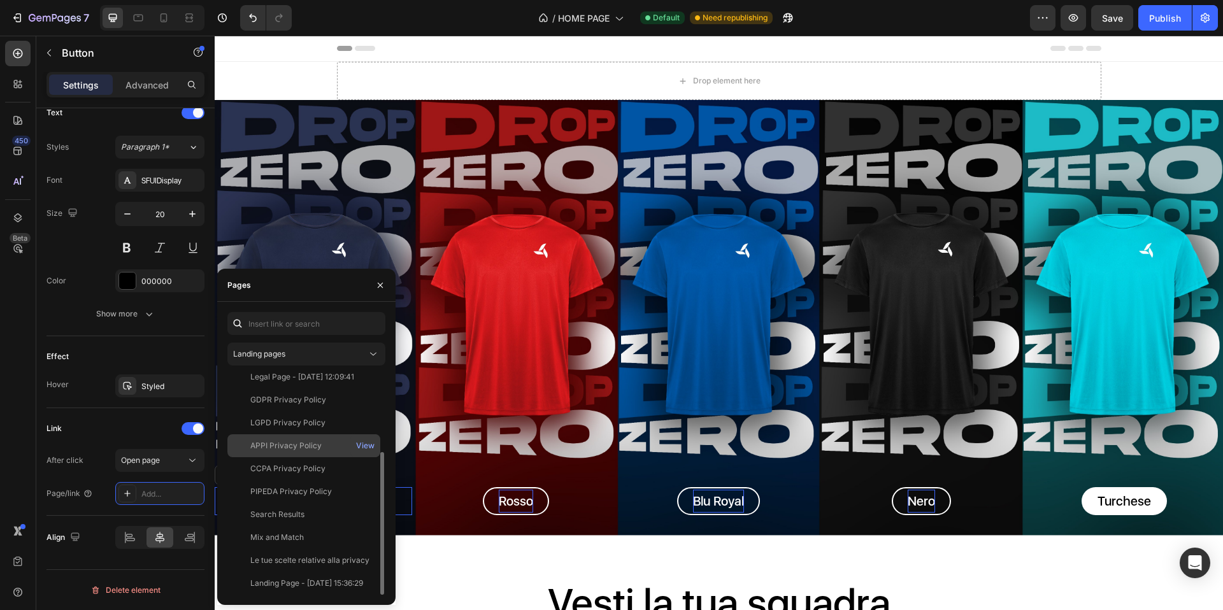
scroll to position [0, 0]
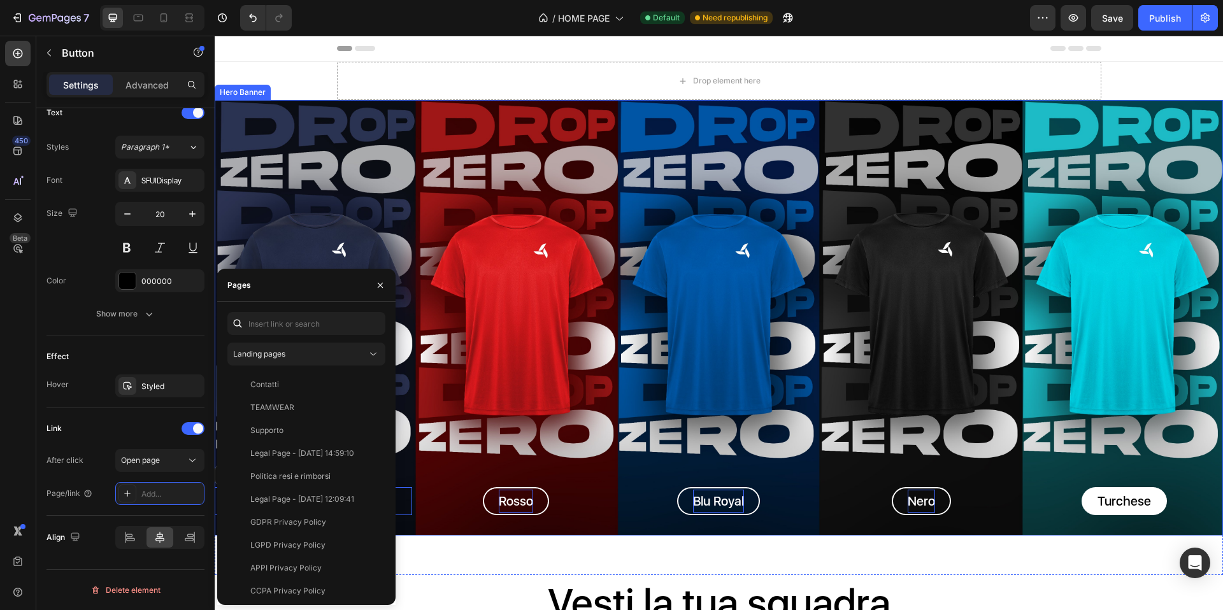
click at [375, 130] on div "Background Image" at bounding box center [719, 318] width 1009 height 436
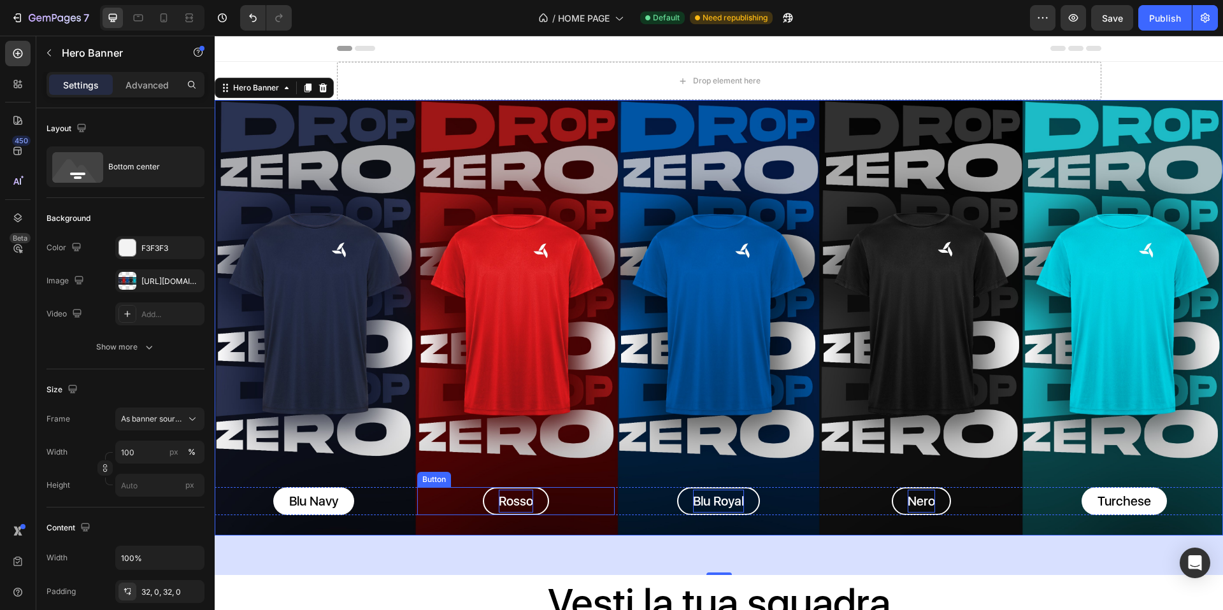
click at [505, 498] on p "Rosso" at bounding box center [516, 501] width 34 height 23
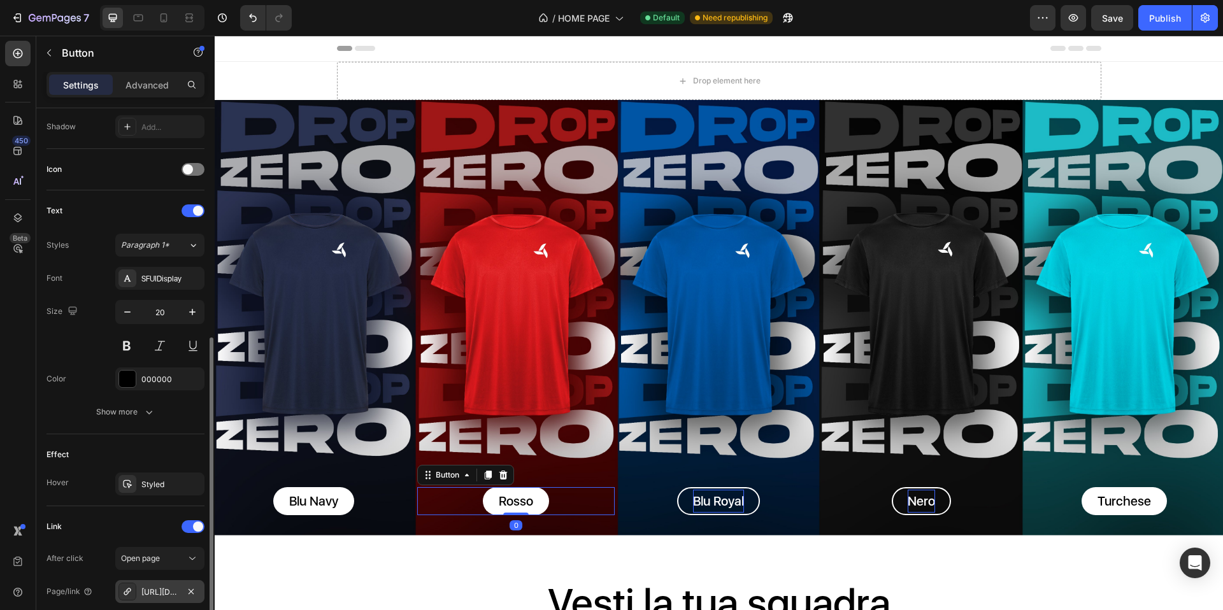
scroll to position [475, 0]
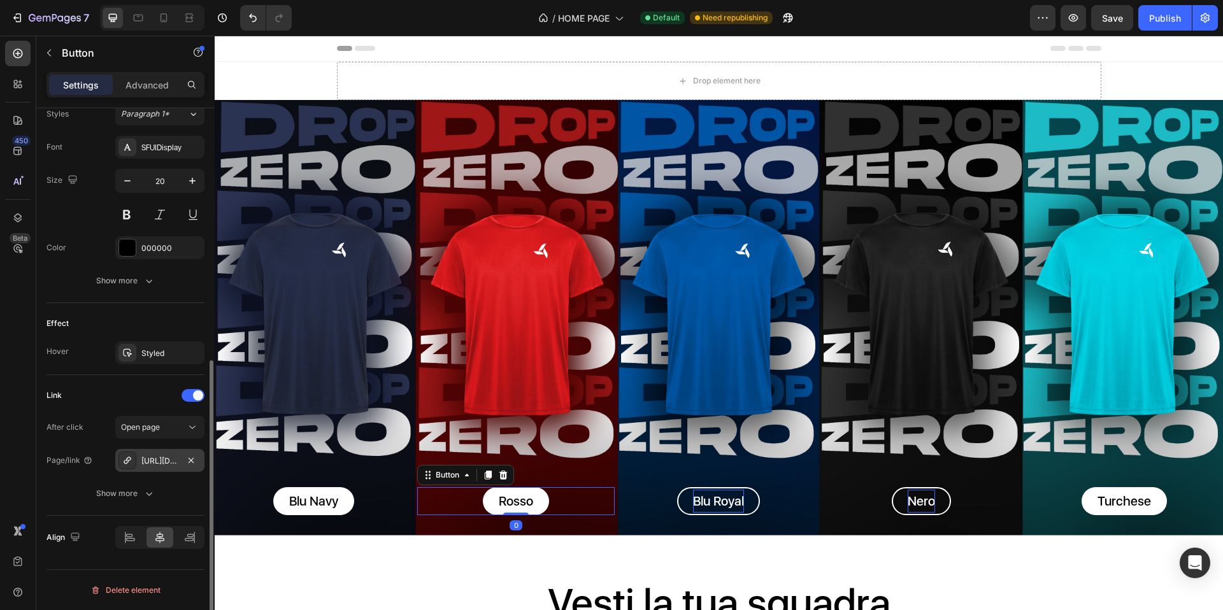
click at [148, 461] on div "https://teaneck.it/t-shirt-teaneck-pro?variant=50992872947976" at bounding box center [159, 461] width 37 height 11
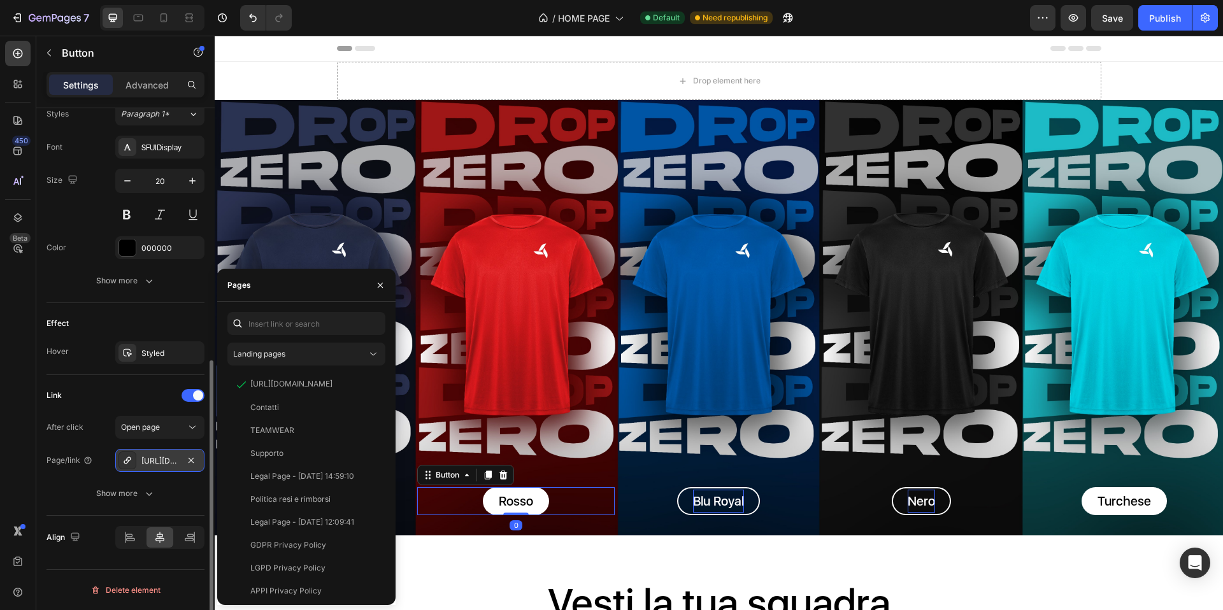
click at [148, 461] on div "https://teaneck.it/t-shirt-teaneck-pro?variant=50992872947976" at bounding box center [159, 461] width 37 height 11
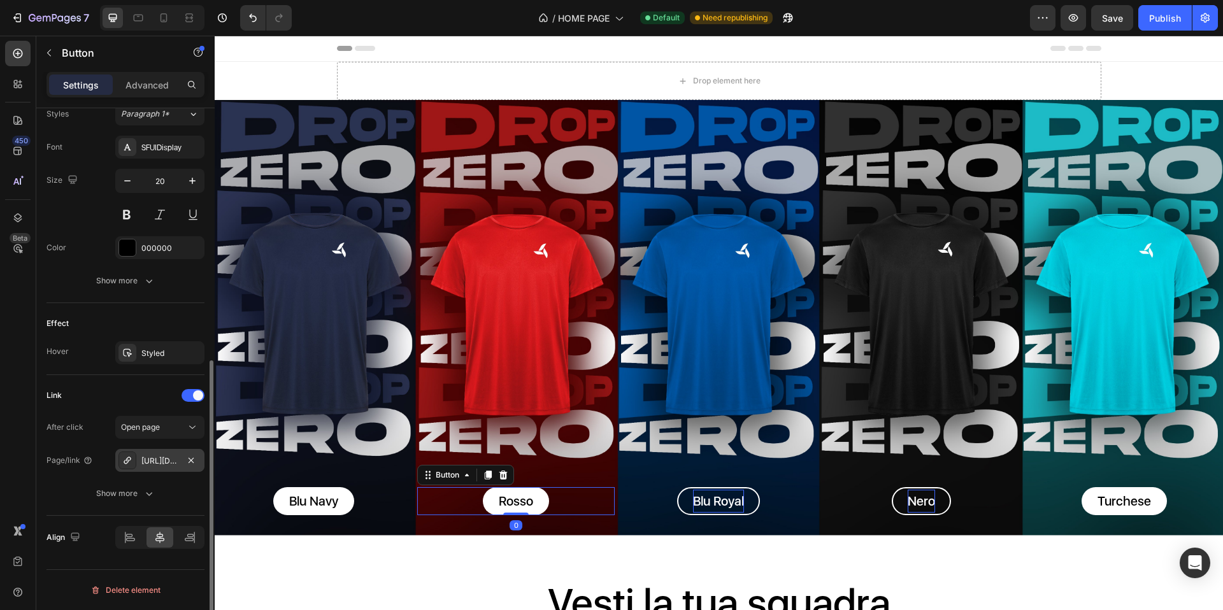
click at [155, 461] on div "https://teaneck.it/t-shirt-teaneck-pro?variant=50992872947976" at bounding box center [159, 461] width 37 height 11
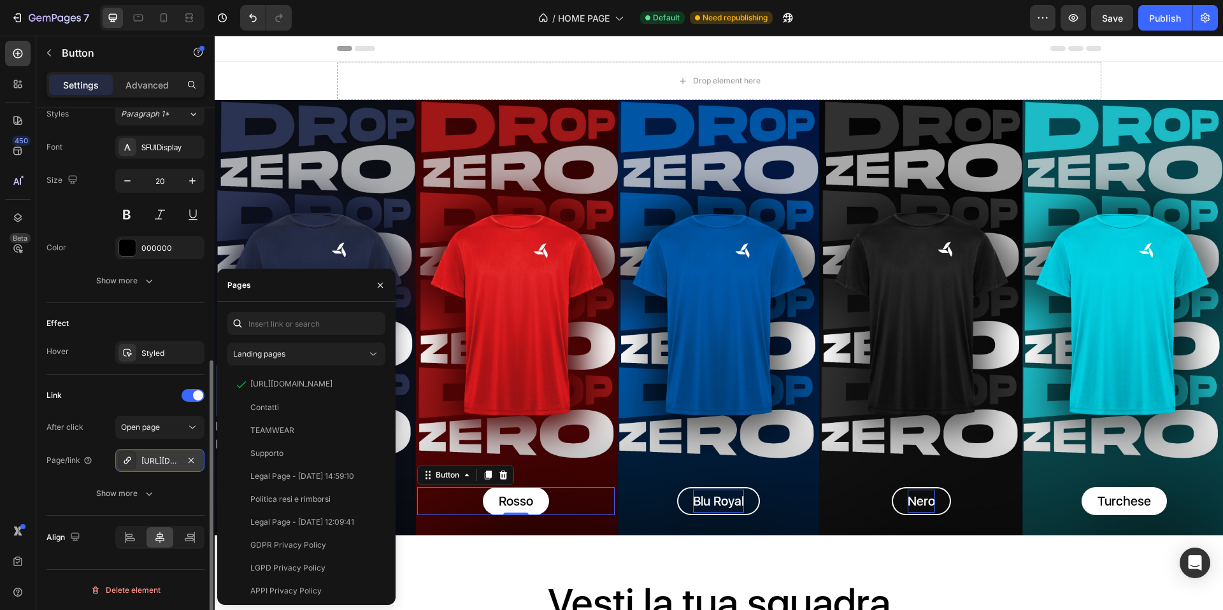
click at [155, 461] on div "https://teaneck.it/t-shirt-teaneck-pro?variant=50992872947976" at bounding box center [159, 461] width 37 height 11
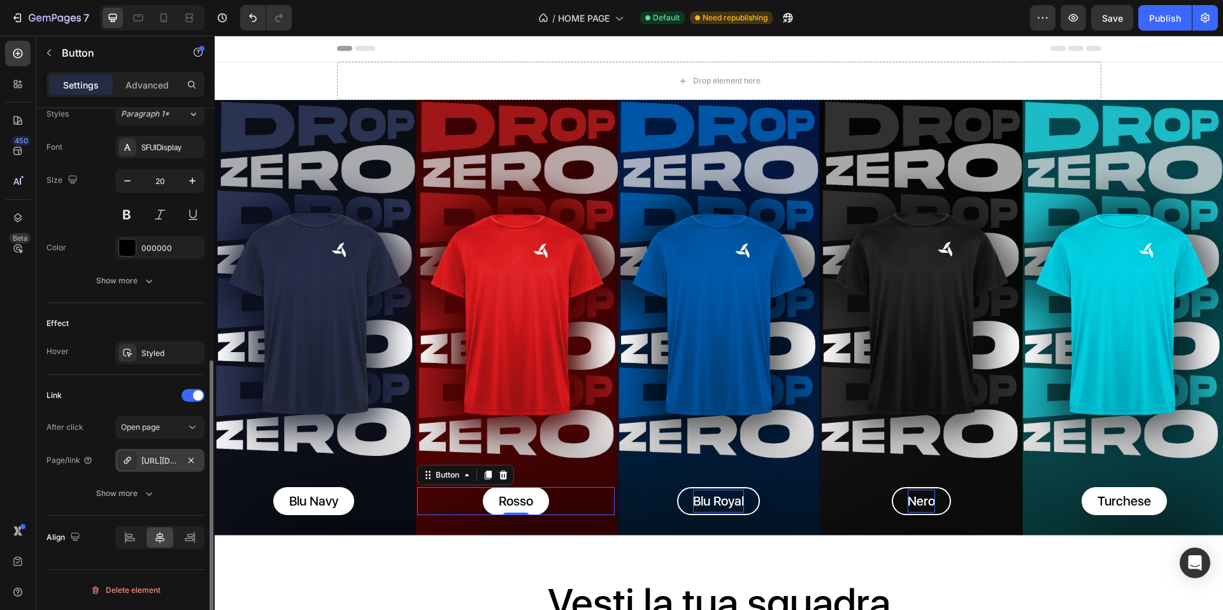
click at [159, 460] on div "https://teaneck.it/t-shirt-teaneck-pro?variant=50992872947976" at bounding box center [159, 461] width 37 height 11
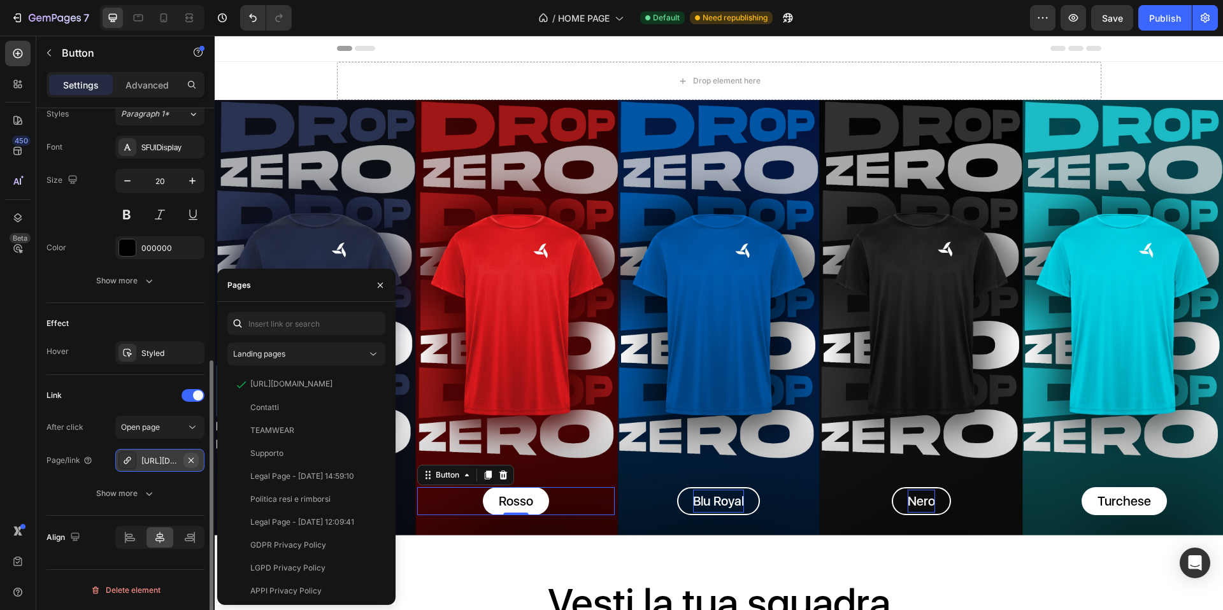
click at [191, 460] on icon "button" at bounding box center [191, 459] width 5 height 5
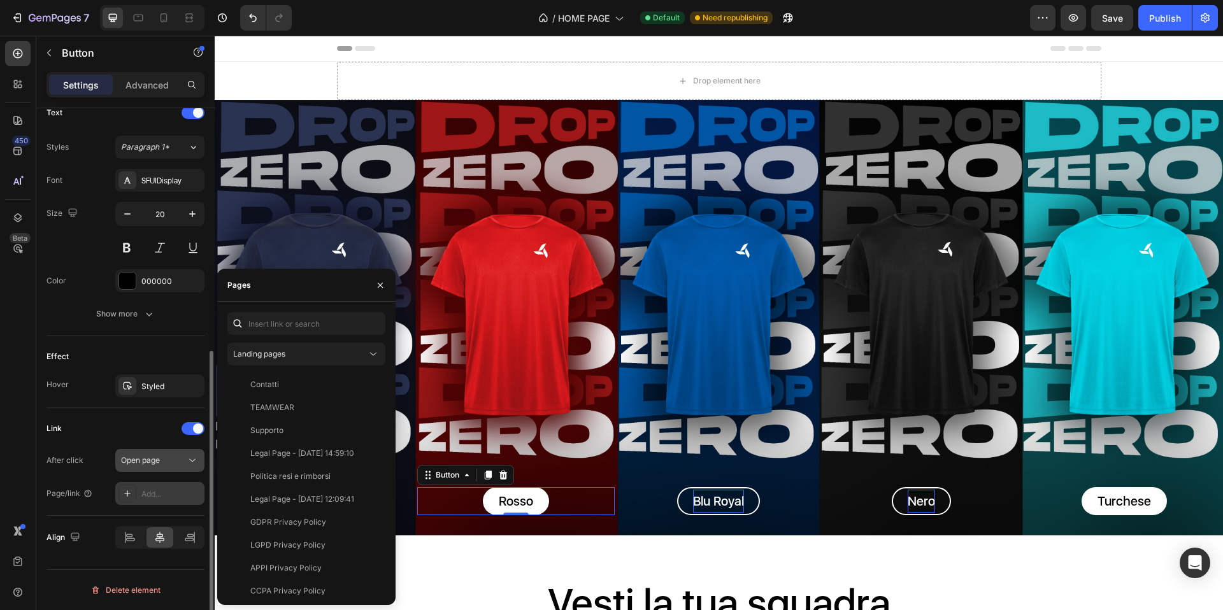
scroll to position [442, 0]
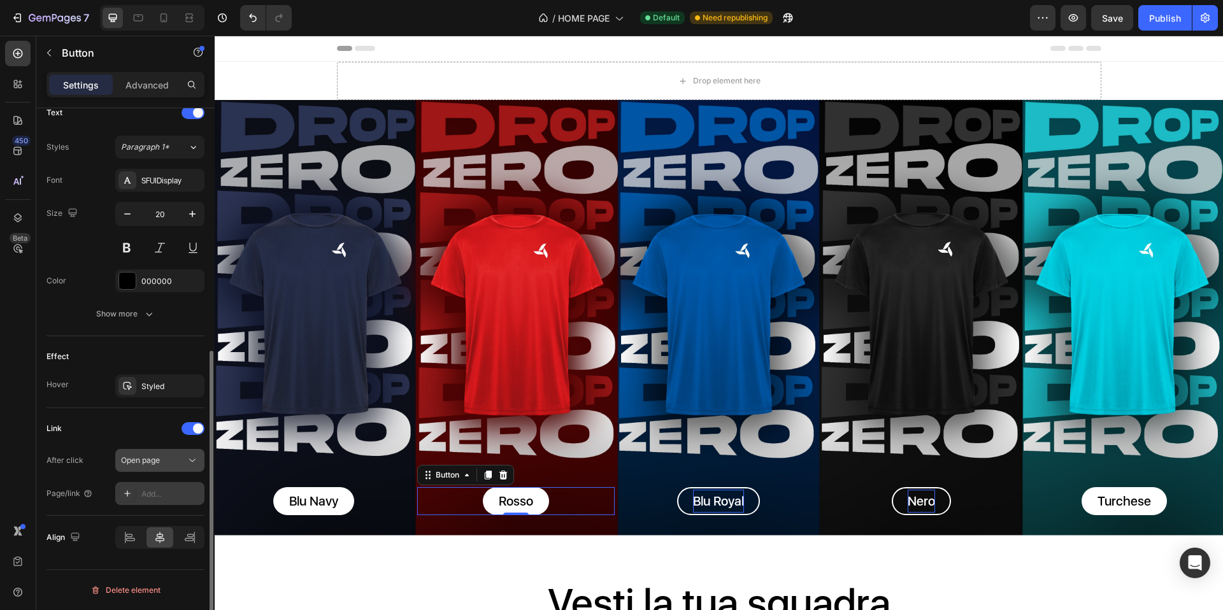
click at [168, 462] on div "Open page" at bounding box center [153, 460] width 65 height 11
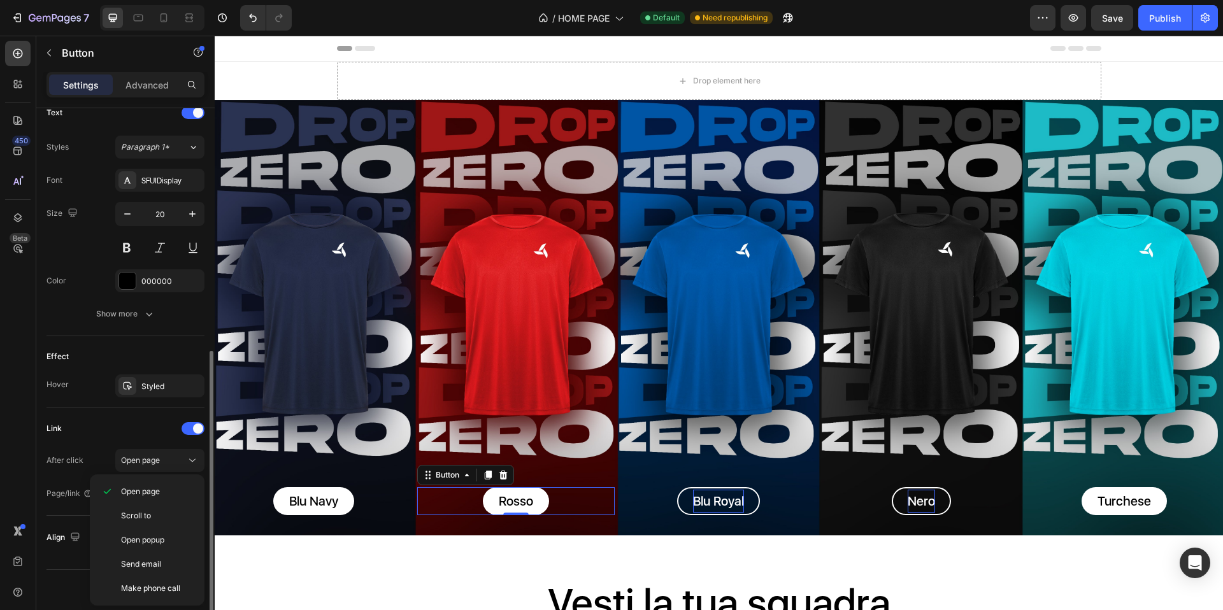
click at [102, 448] on div "Link After click Open page Page/link Add..." at bounding box center [126, 462] width 158 height 87
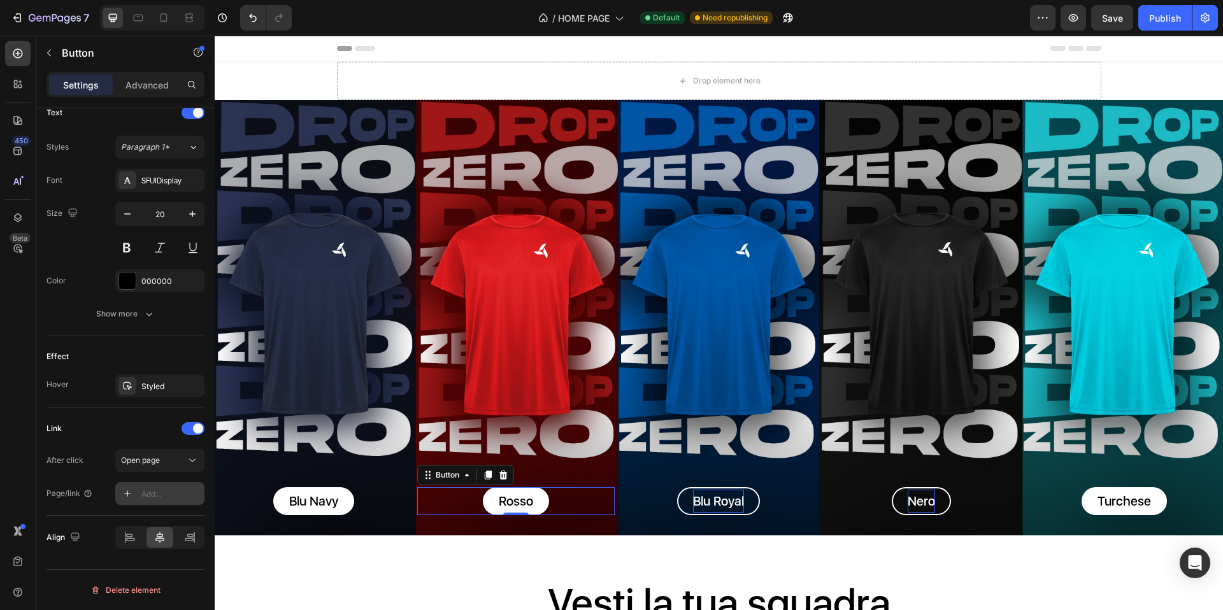
click at [159, 496] on div "Add..." at bounding box center [171, 494] width 60 height 11
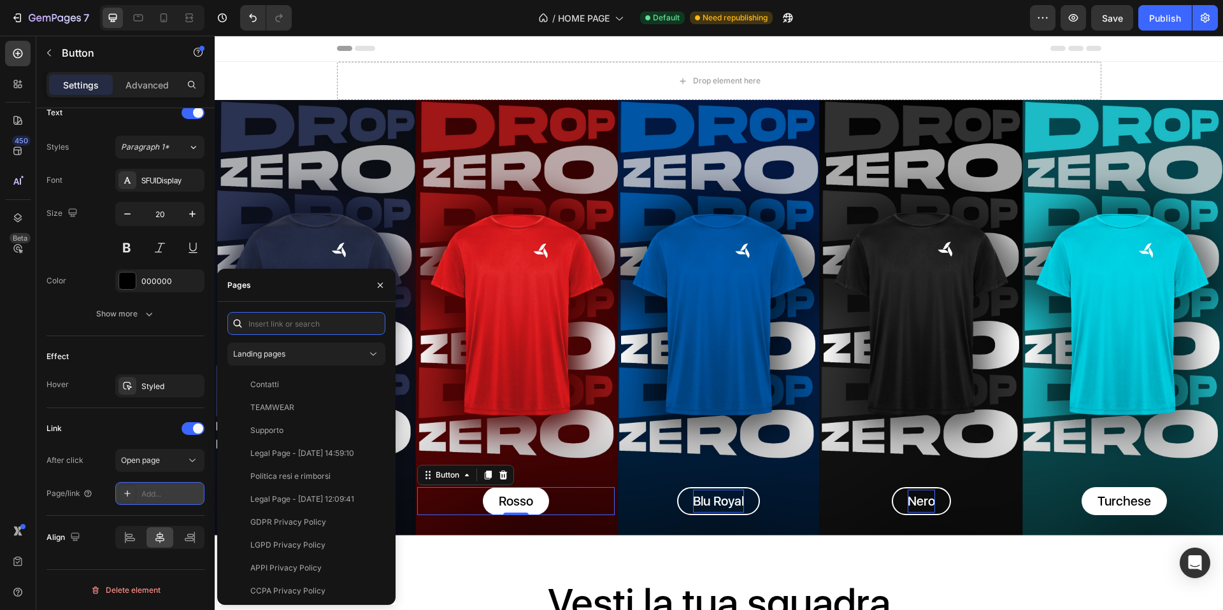
paste input "https://teaneck.it/products/t-shirt-teaneck-pro?variant=50992872784136"
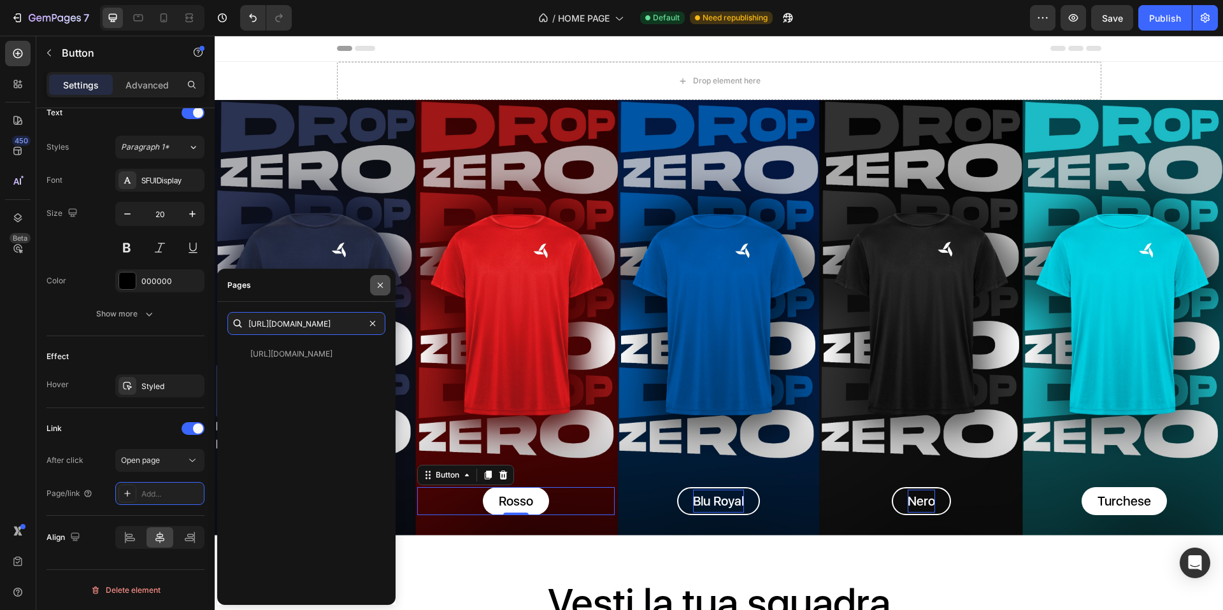
type input "https://teaneck.it/products/t-shirt-teaneck-pro?variant=50992872784136"
click at [377, 290] on button "button" at bounding box center [380, 285] width 20 height 20
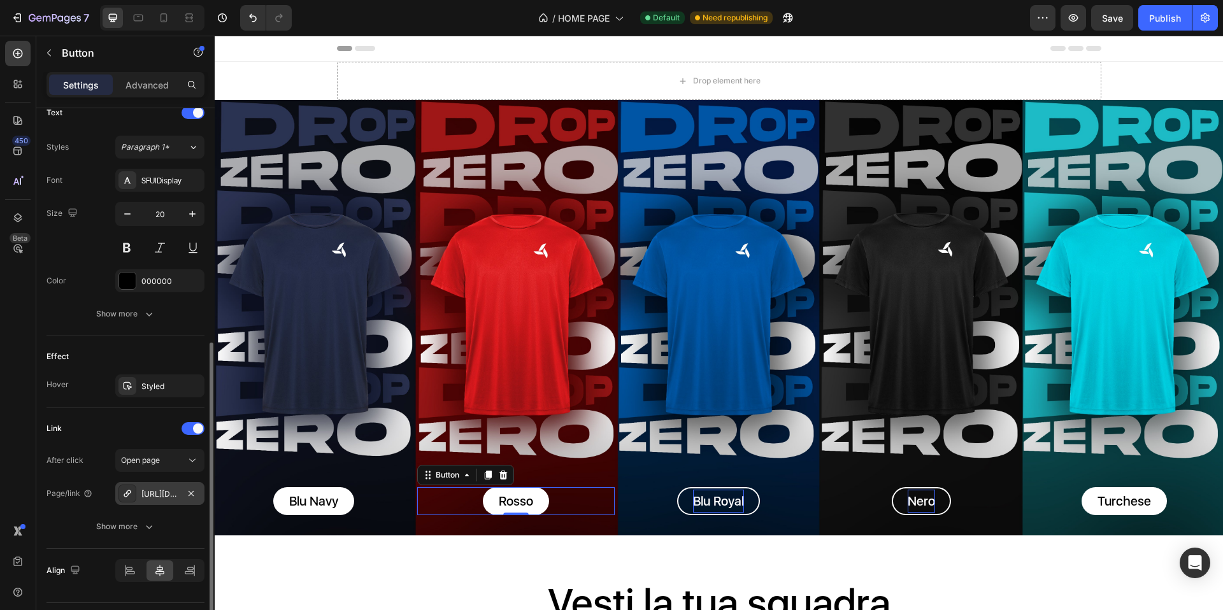
click at [170, 494] on div "https://teaneck.it/t-shirt-teaneck-pro?variant=50992872784136" at bounding box center [159, 494] width 37 height 11
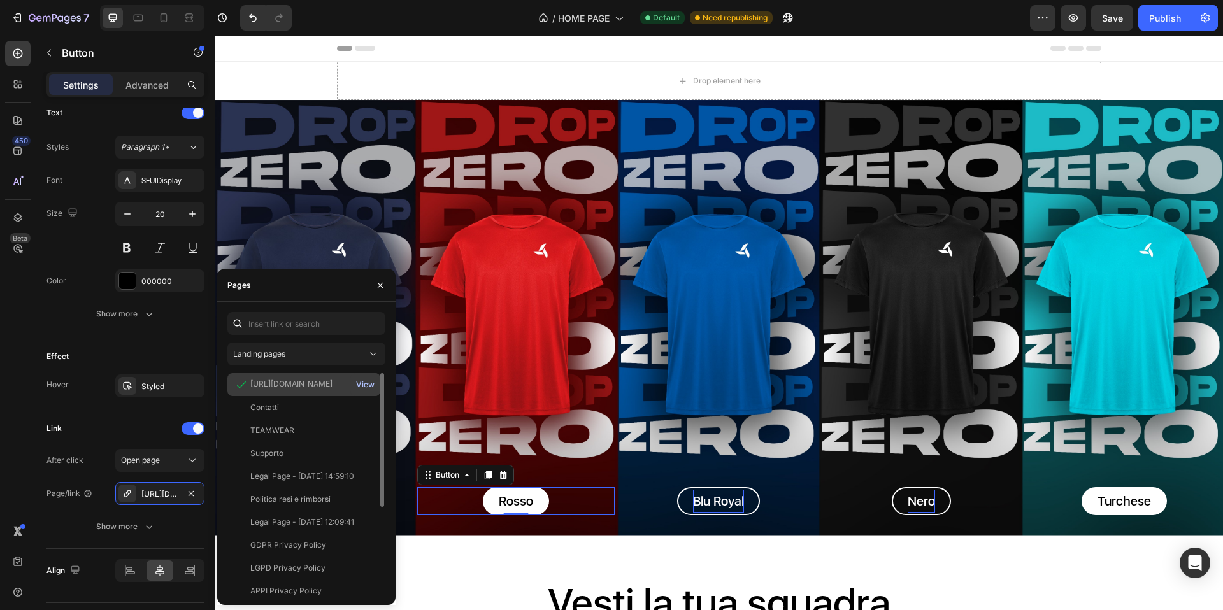
click at [363, 382] on div "View" at bounding box center [365, 384] width 18 height 11
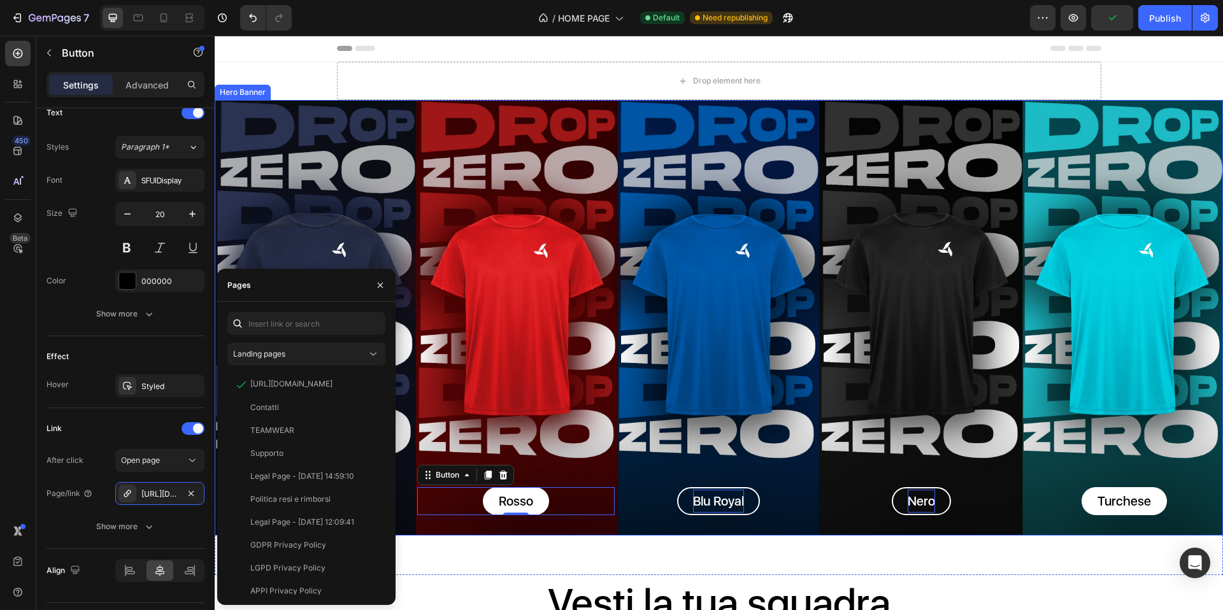
click at [661, 361] on div "Background Image" at bounding box center [719, 318] width 1009 height 436
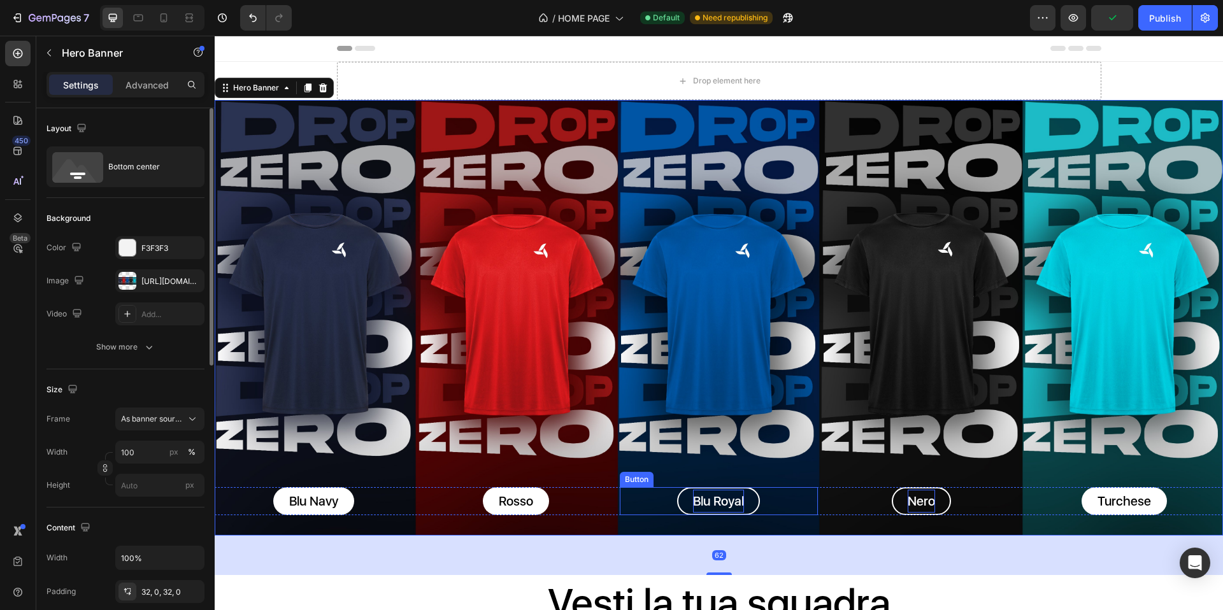
click at [731, 494] on p "Blu Royal" at bounding box center [718, 501] width 51 height 23
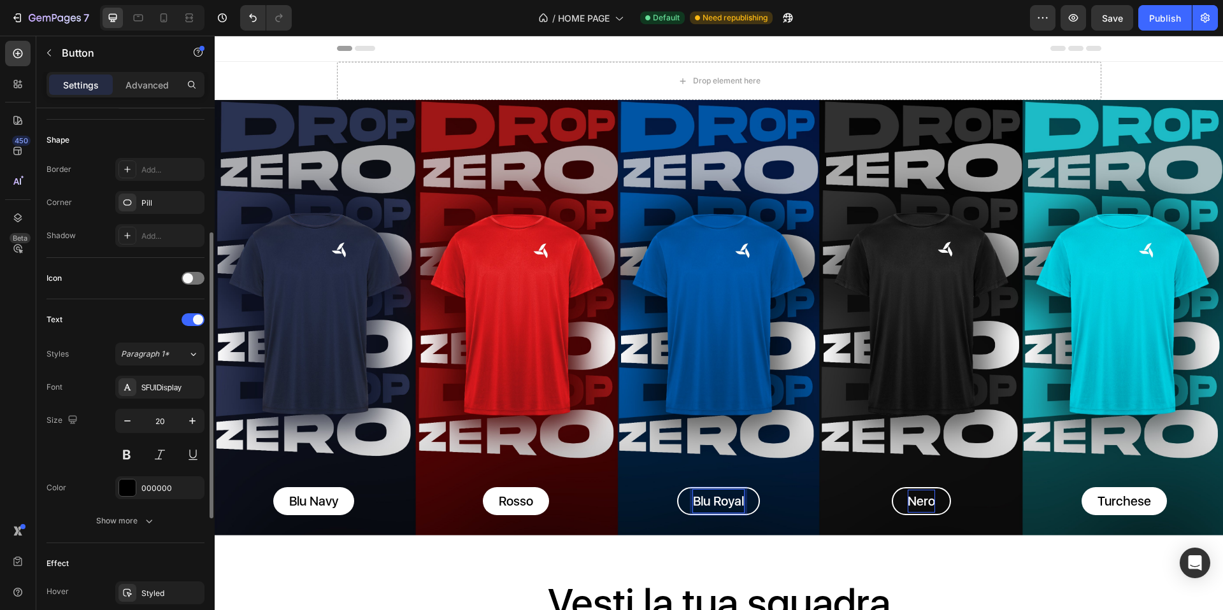
scroll to position [475, 0]
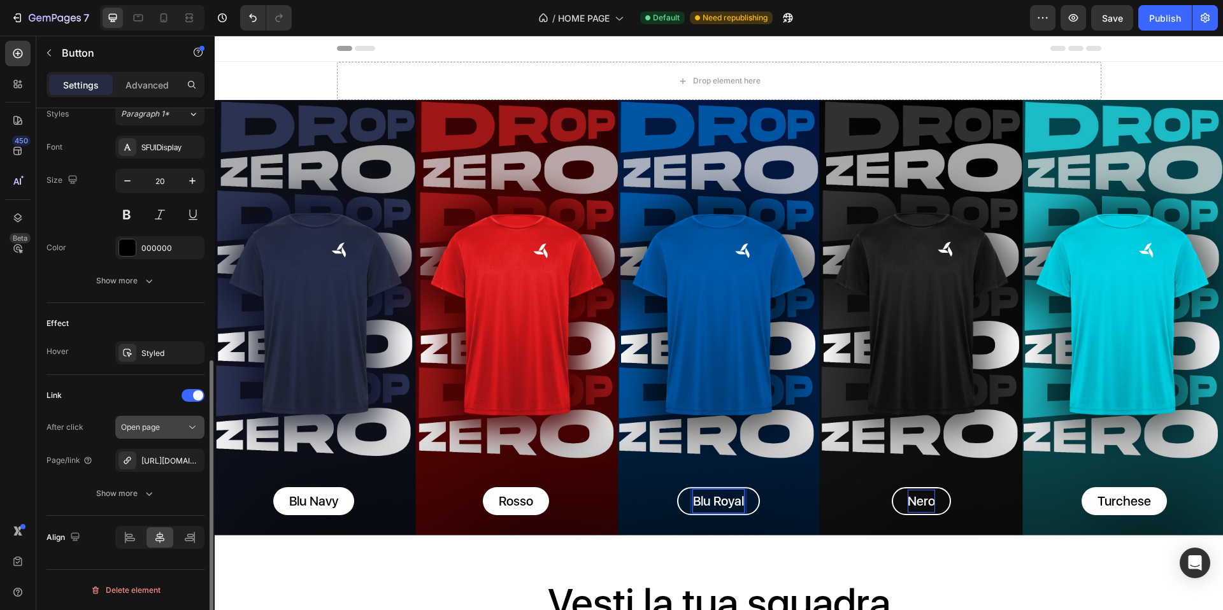
click at [181, 435] on button "Open page" at bounding box center [159, 427] width 89 height 23
click at [104, 408] on div "Link After click Open page Page/link https://teaneck.it/t-shirt-teaneck-pro?var…" at bounding box center [126, 445] width 158 height 120
click at [127, 466] on div at bounding box center [128, 461] width 18 height 18
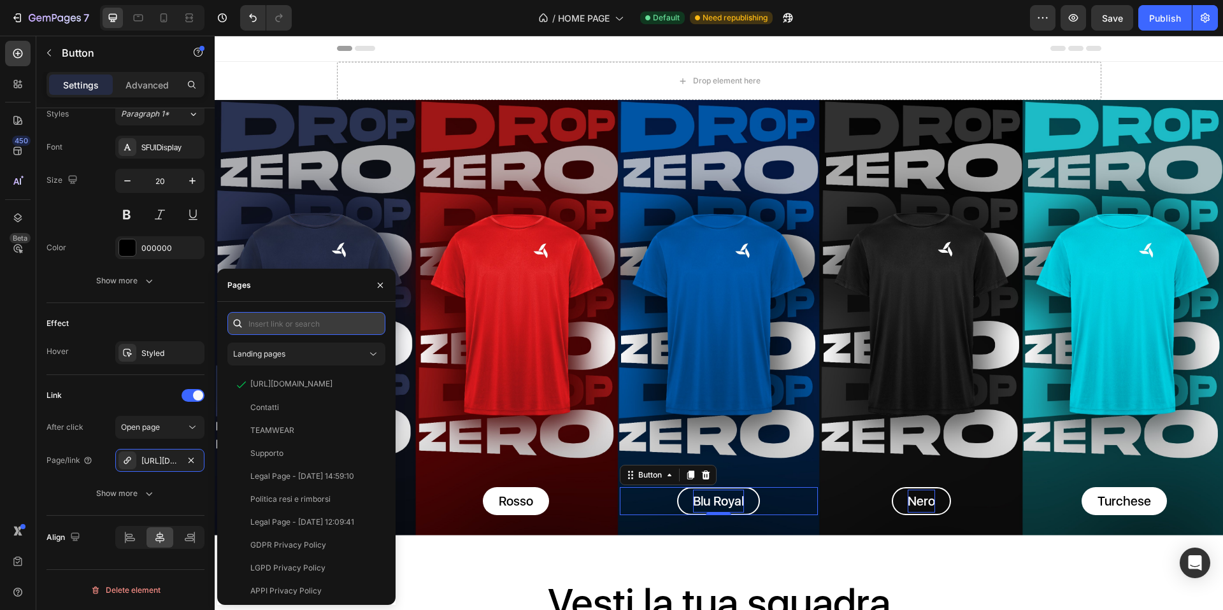
click at [293, 327] on input "text" at bounding box center [306, 323] width 158 height 23
paste input "https://teaneck.it/products/t-shirt-teaneck-pro-blu-royal"
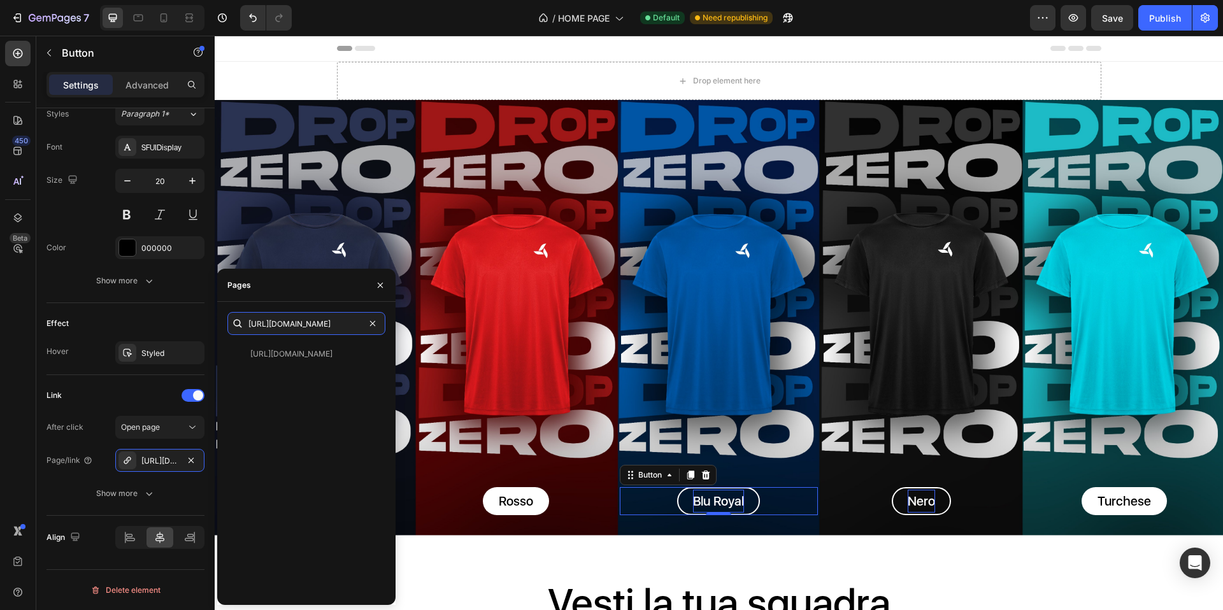
type input "https://teaneck.it/products/t-shirt-teaneck-pro-blu-royal"
click at [306, 398] on div "https://teaneck.it/products/t-shirt-teaneck-pro-blu-royal View" at bounding box center [306, 469] width 158 height 252
click at [143, 398] on div "Link" at bounding box center [126, 395] width 158 height 20
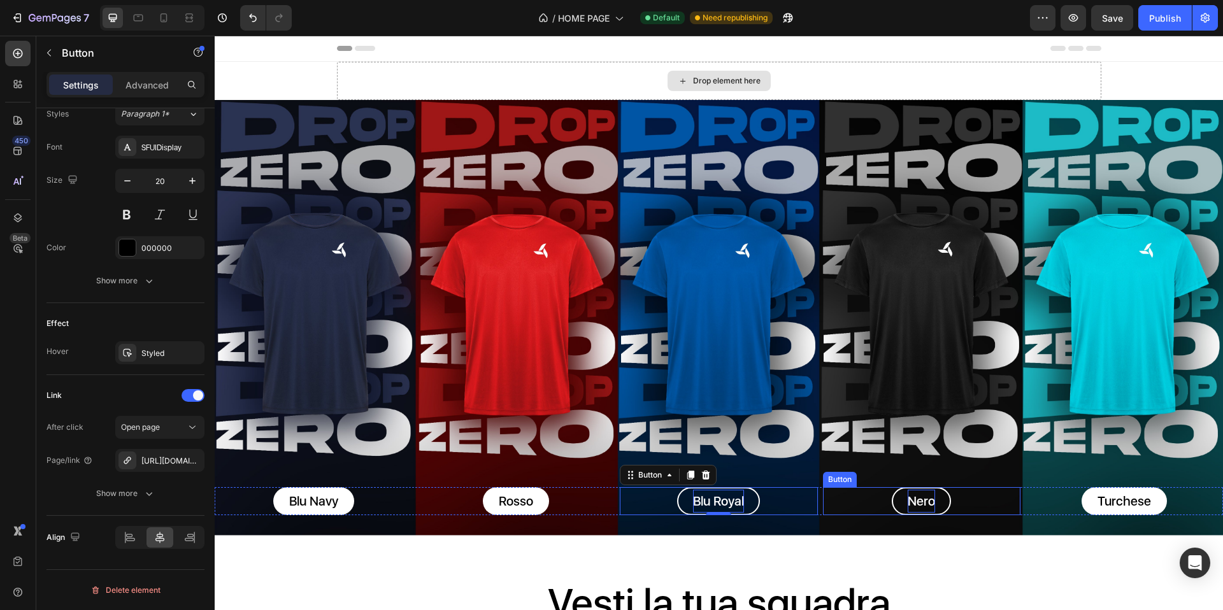
click at [923, 503] on p "Nero" at bounding box center [921, 501] width 27 height 23
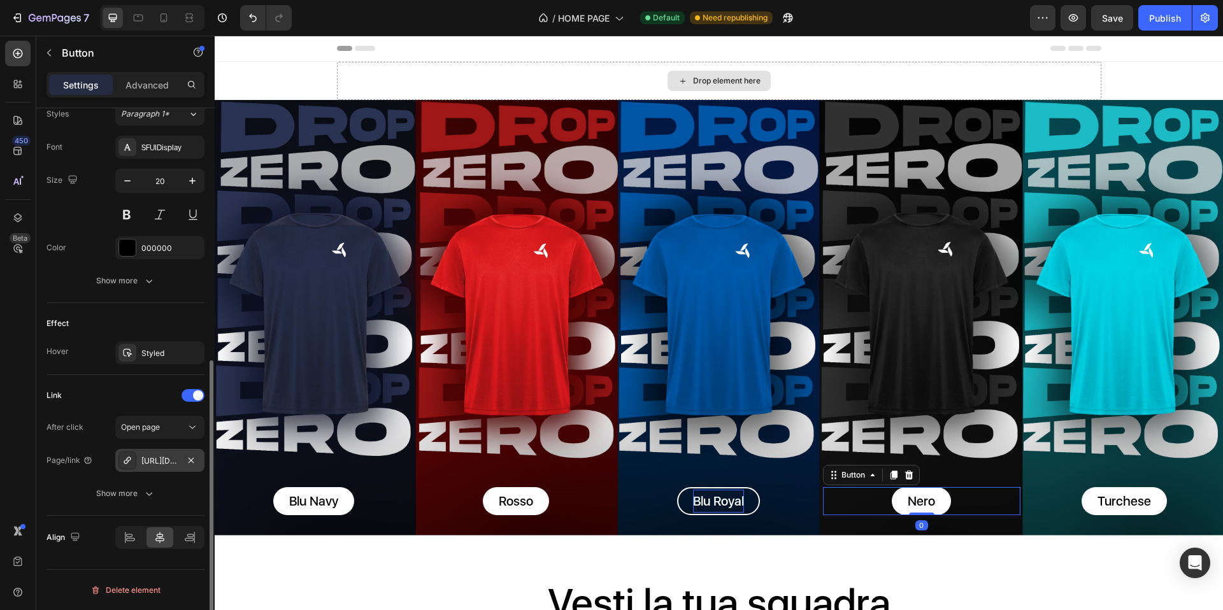
click at [168, 465] on div "https://teaneck.it/t-shirt-teaneck-pro?variant=50992872947976" at bounding box center [159, 461] width 37 height 11
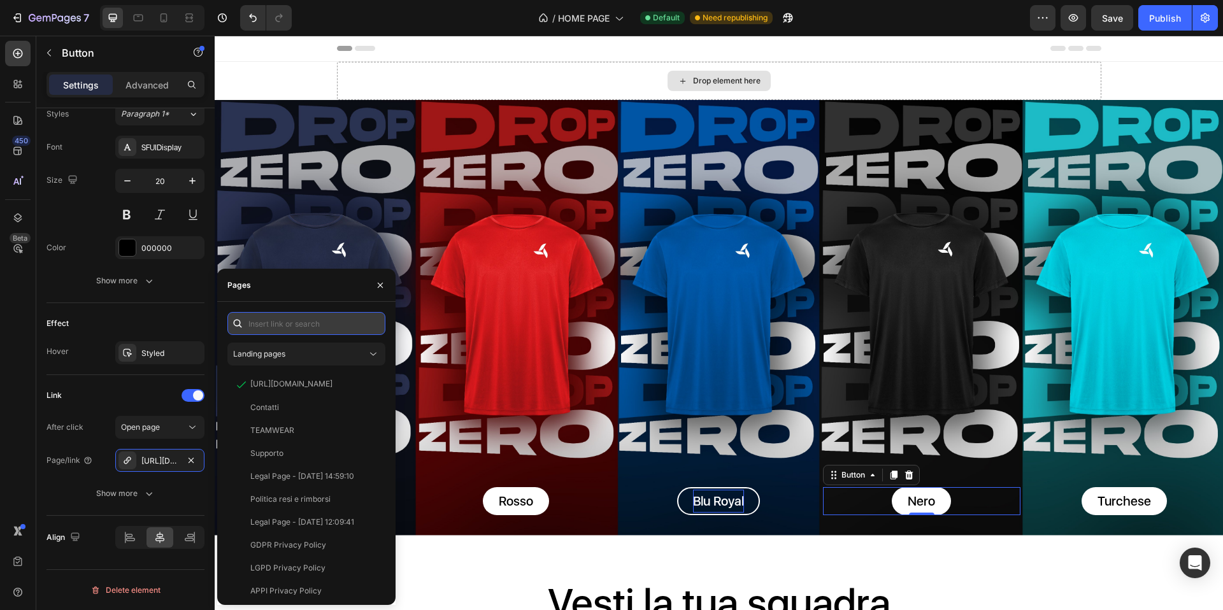
click at [320, 326] on input "text" at bounding box center [306, 323] width 158 height 23
paste input "https://teaneck.it/products/t-shirt-teaneck-pro-nero"
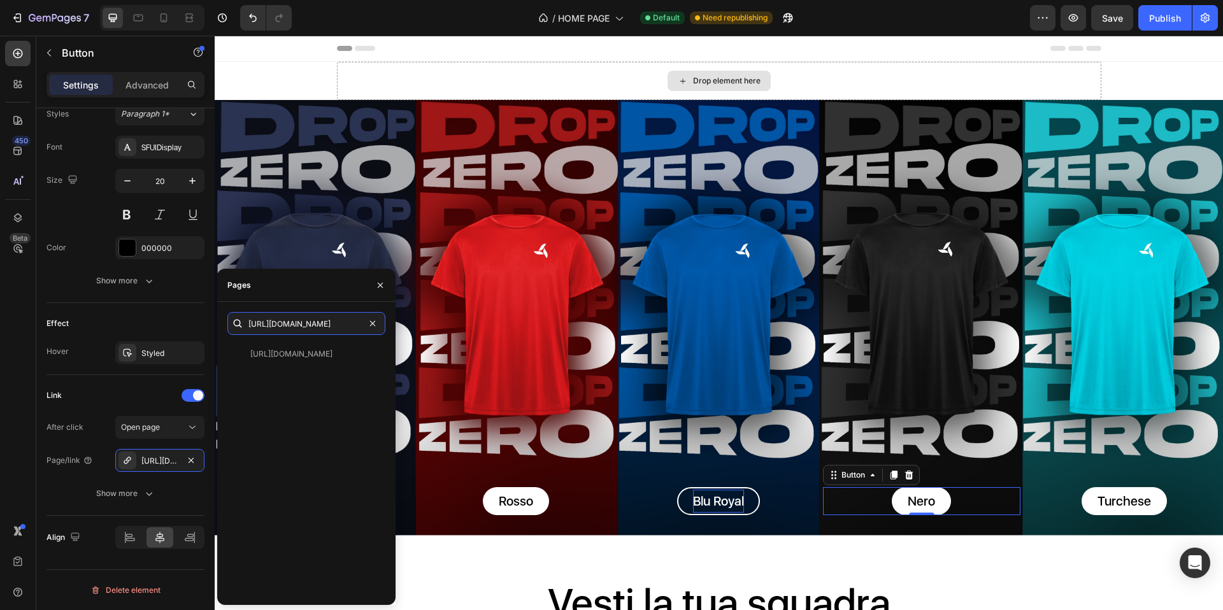
type input "https://teaneck.it/products/t-shirt-teaneck-pro-nero"
click at [310, 392] on div "https://teaneck.it/products/t-shirt-teaneck-pro-nero View" at bounding box center [306, 469] width 158 height 252
click at [317, 329] on input "https://teaneck.it/products/t-shirt-teaneck-pro-nero" at bounding box center [306, 323] width 158 height 23
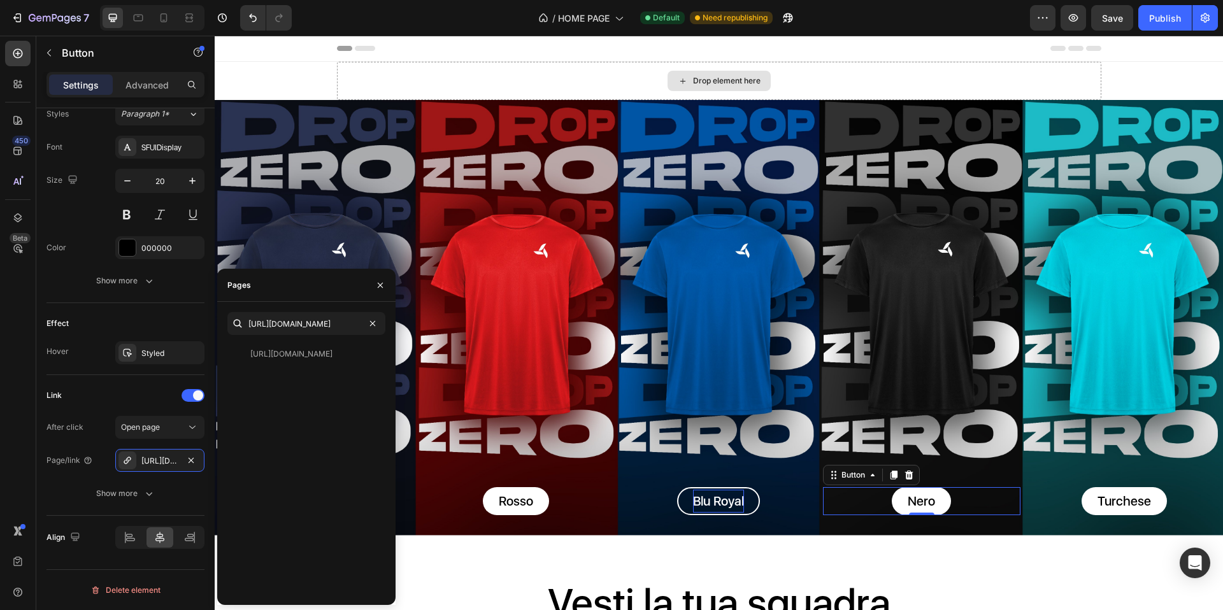
click at [315, 383] on div "https://teaneck.it/products/t-shirt-teaneck-pro-nero View" at bounding box center [306, 469] width 158 height 252
click at [379, 289] on icon "button" at bounding box center [380, 285] width 10 height 10
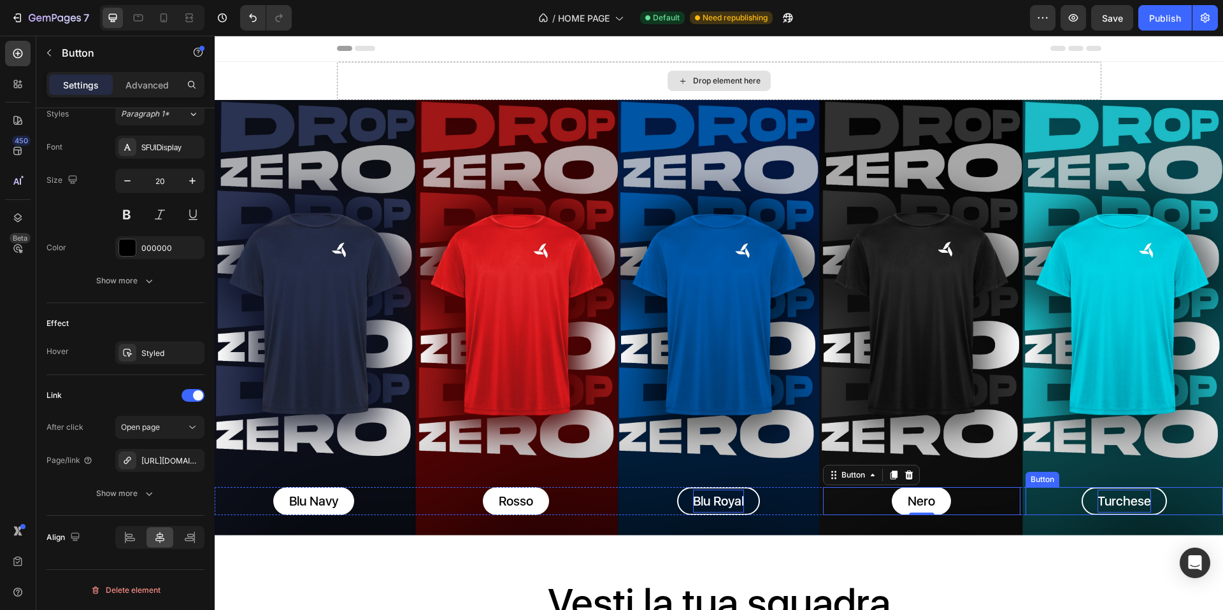
click at [1110, 494] on p "Turchese" at bounding box center [1125, 501] width 54 height 23
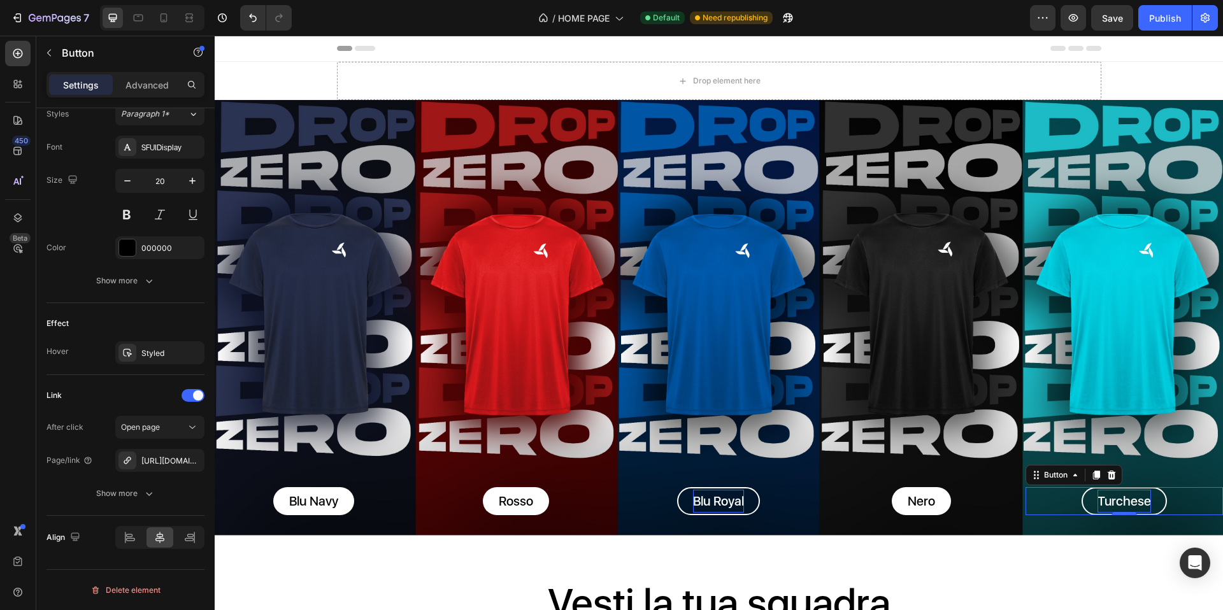
click at [1103, 497] on p "Turchese" at bounding box center [1125, 501] width 54 height 23
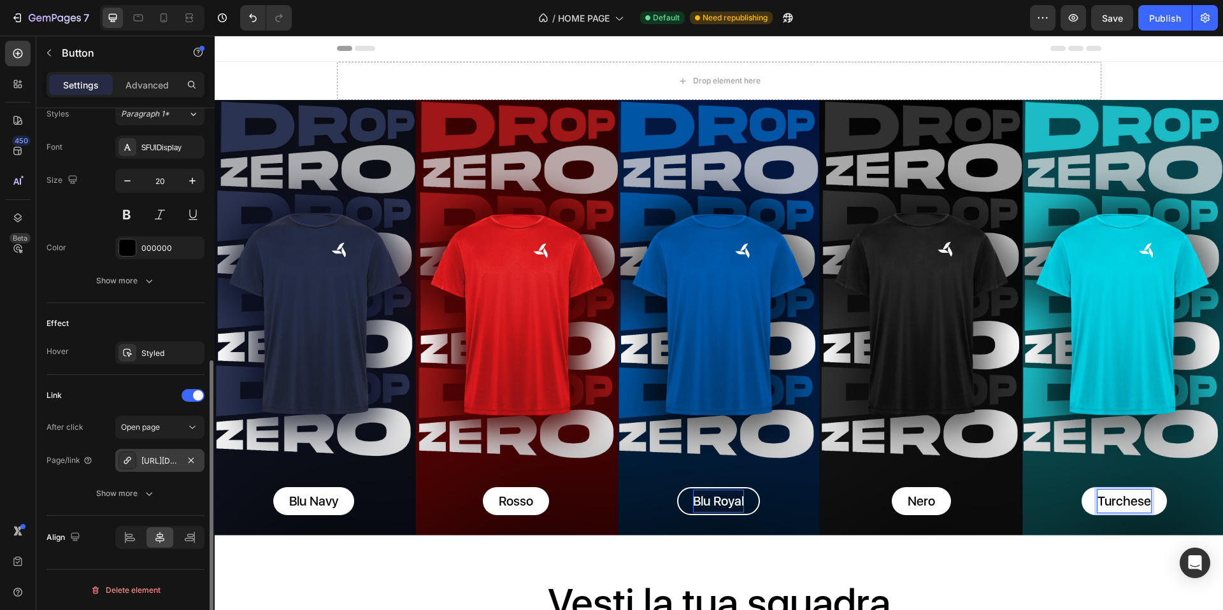
click at [171, 458] on div "https://teaneck.it/t-shirt-teaneck-pro?variant=50992873275656" at bounding box center [159, 461] width 37 height 11
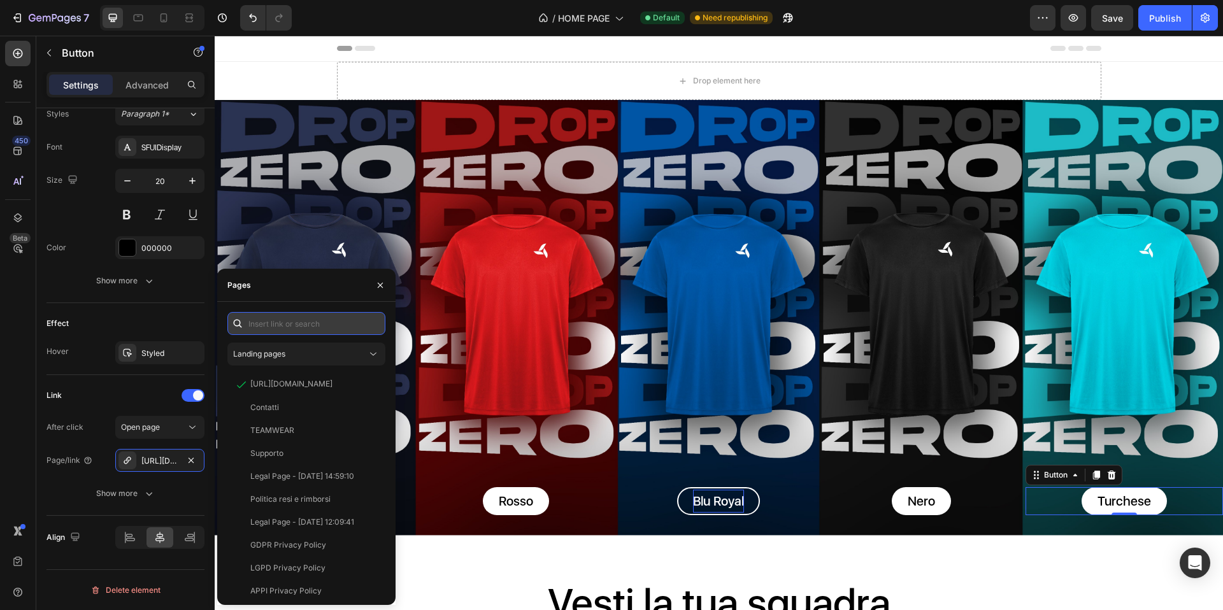
click at [308, 329] on input "text" at bounding box center [306, 323] width 158 height 23
click at [313, 366] on div "Landing pages https://teaneck.it/products/t-shirt-teaneck-pro?variant=509928732…" at bounding box center [306, 453] width 158 height 283
click at [317, 364] on button "Landing pages" at bounding box center [306, 354] width 158 height 23
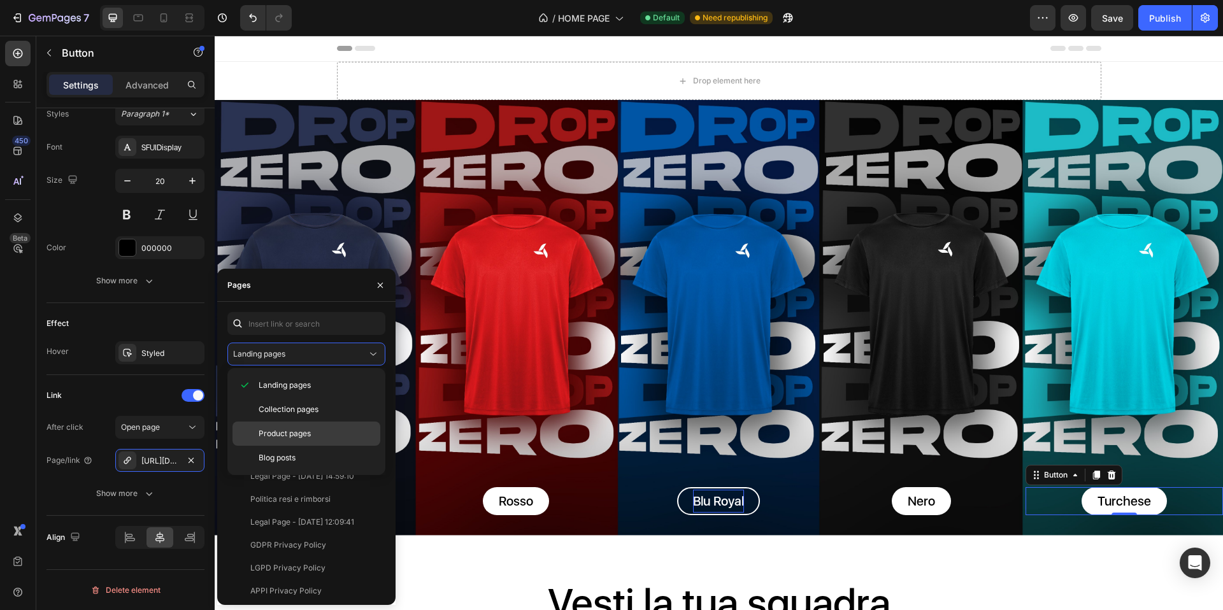
click at [318, 431] on p "Product pages" at bounding box center [317, 433] width 116 height 11
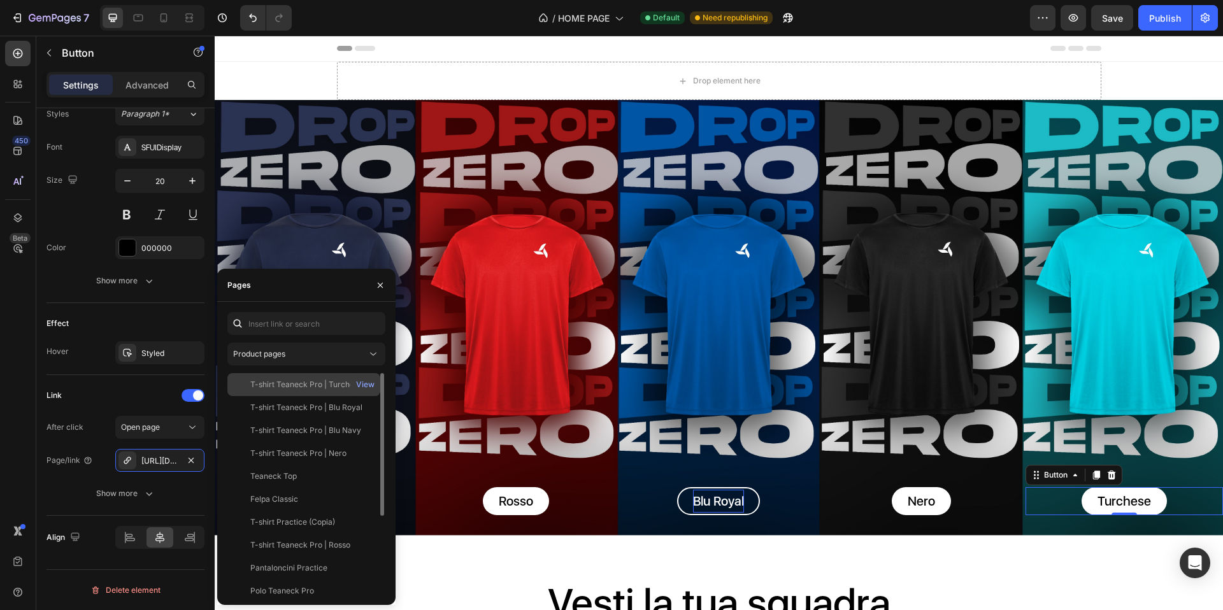
click at [296, 387] on div "T-shirt Teaneck Pro | Turchese" at bounding box center [306, 384] width 112 height 11
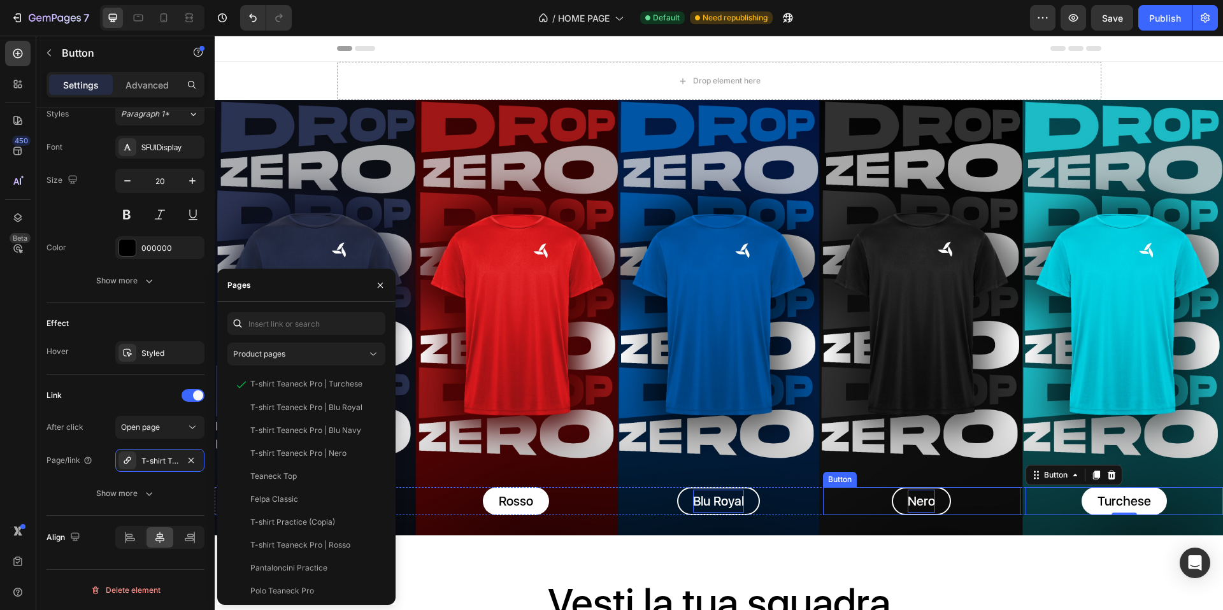
click at [916, 498] on p "Nero" at bounding box center [921, 501] width 27 height 23
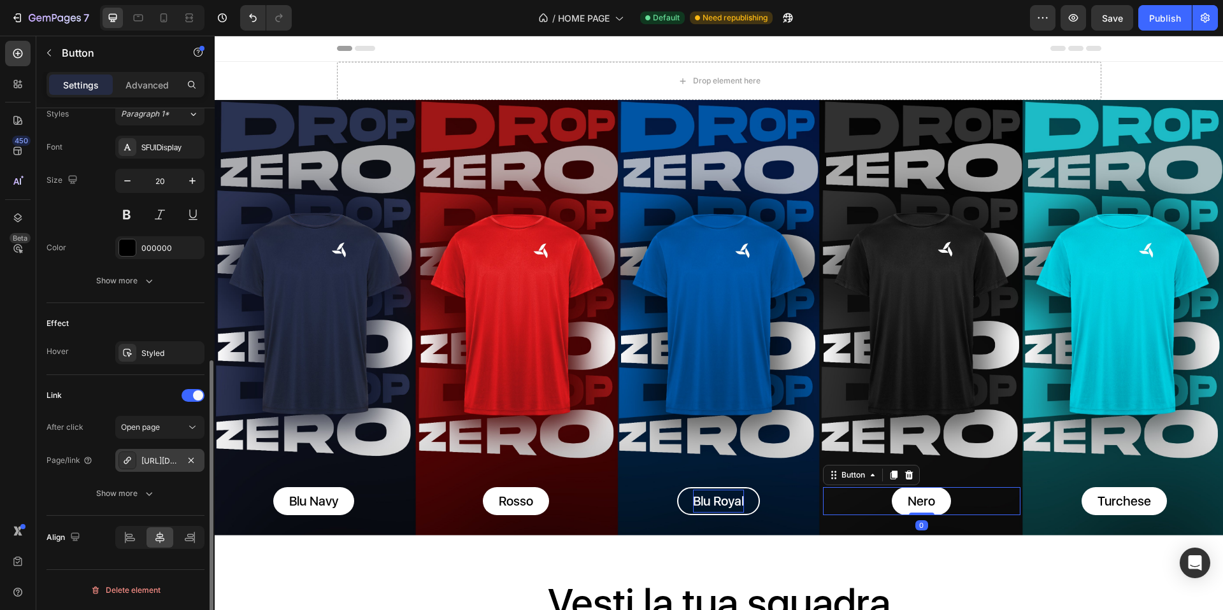
click at [175, 461] on div "https://teaneck.it/t-shirt-teaneck-pro-nero" at bounding box center [159, 461] width 37 height 11
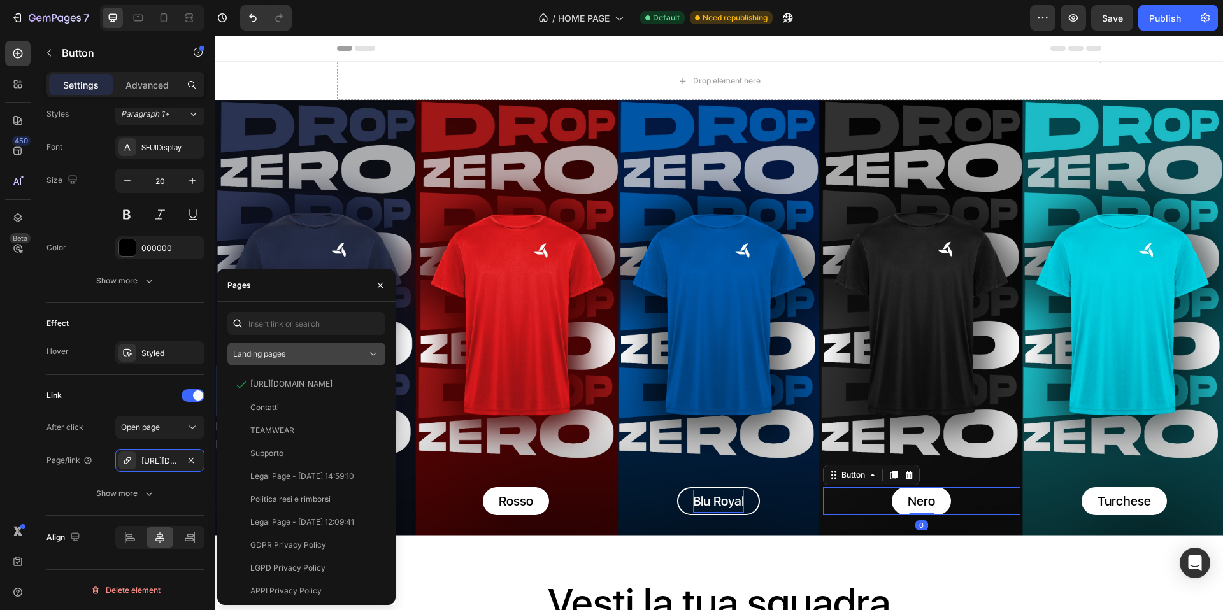
click at [307, 365] on button "Landing pages" at bounding box center [306, 354] width 158 height 23
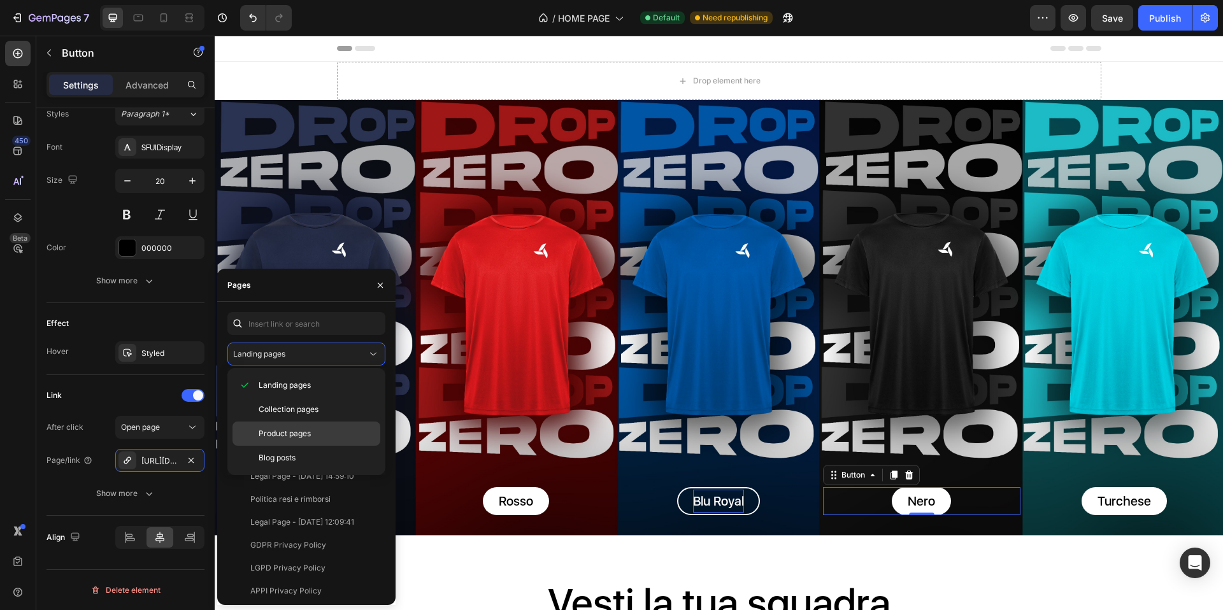
click at [308, 446] on div "Product pages" at bounding box center [307, 458] width 148 height 24
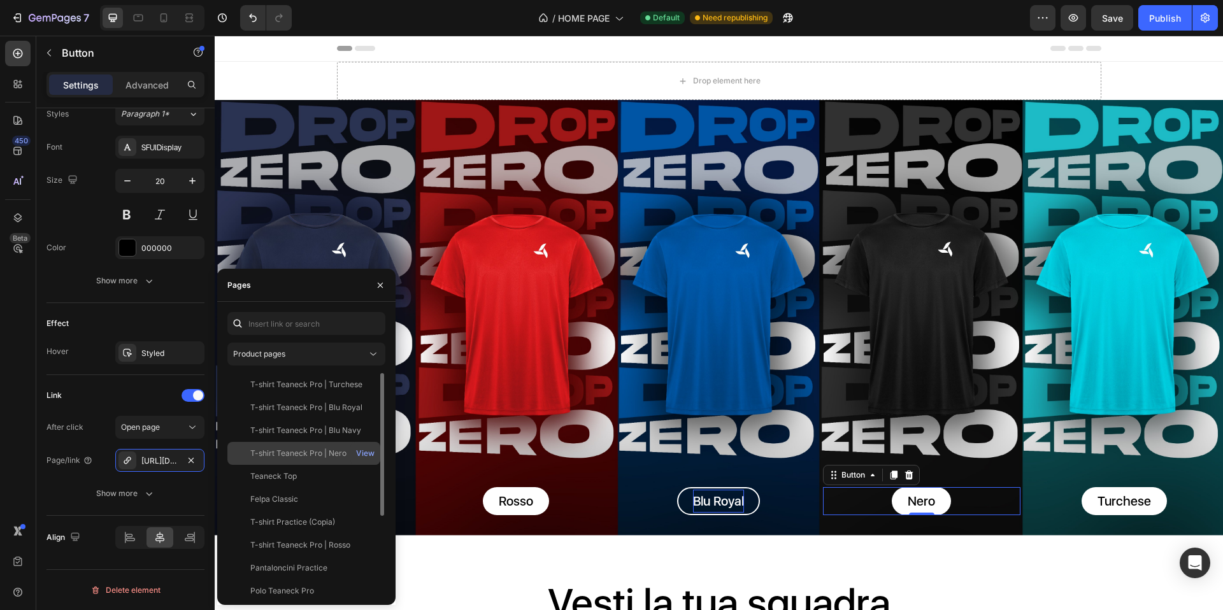
drag, startPoint x: 303, startPoint y: 453, endPoint x: 308, endPoint y: 431, distance: 22.3
click at [303, 453] on div "T-shirt Teaneck Pro | Nero" at bounding box center [298, 453] width 96 height 11
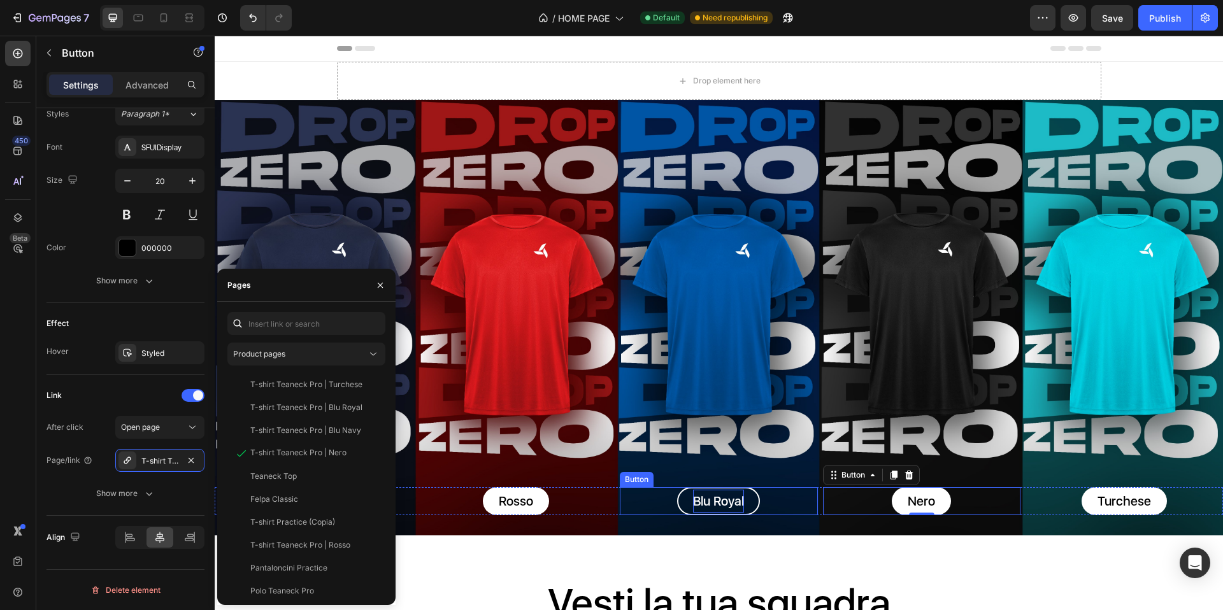
click at [728, 499] on p "Blu Royal" at bounding box center [718, 501] width 51 height 23
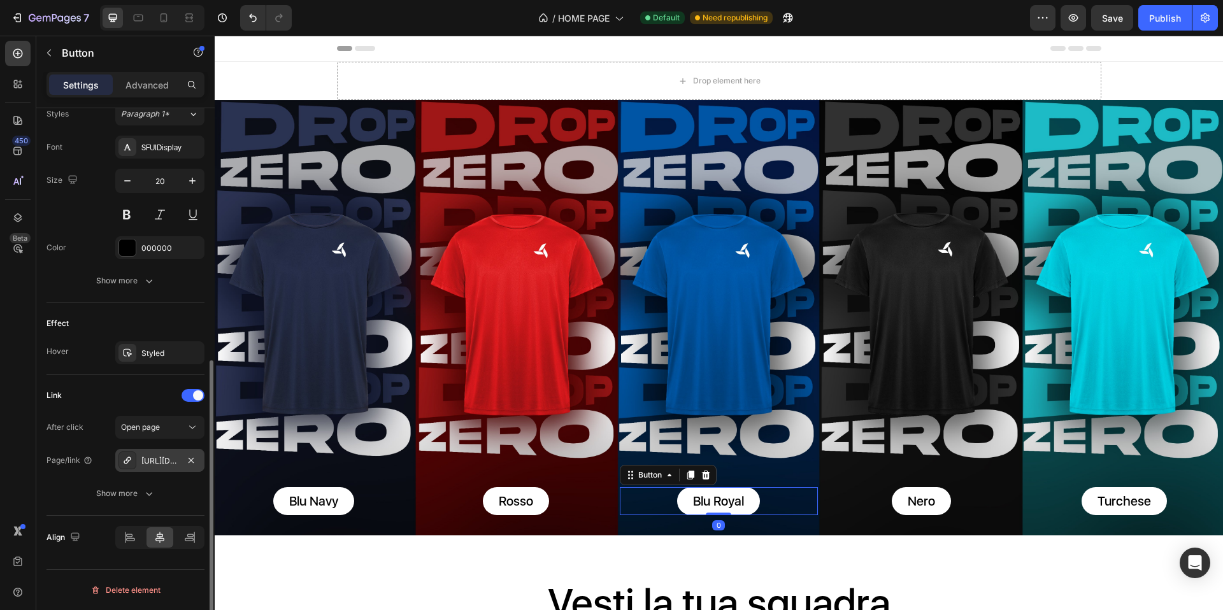
click at [179, 456] on div "https://teaneck.it/t-shirt-teaneck-pro-blu-royal" at bounding box center [159, 460] width 89 height 23
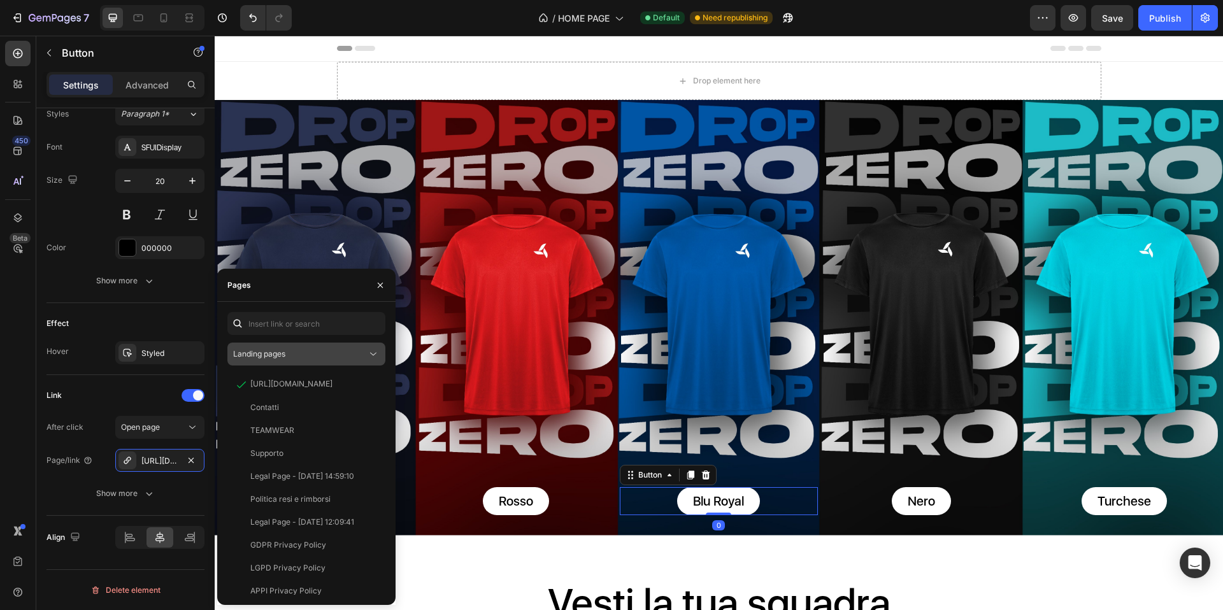
click at [302, 355] on div "Landing pages" at bounding box center [300, 354] width 134 height 11
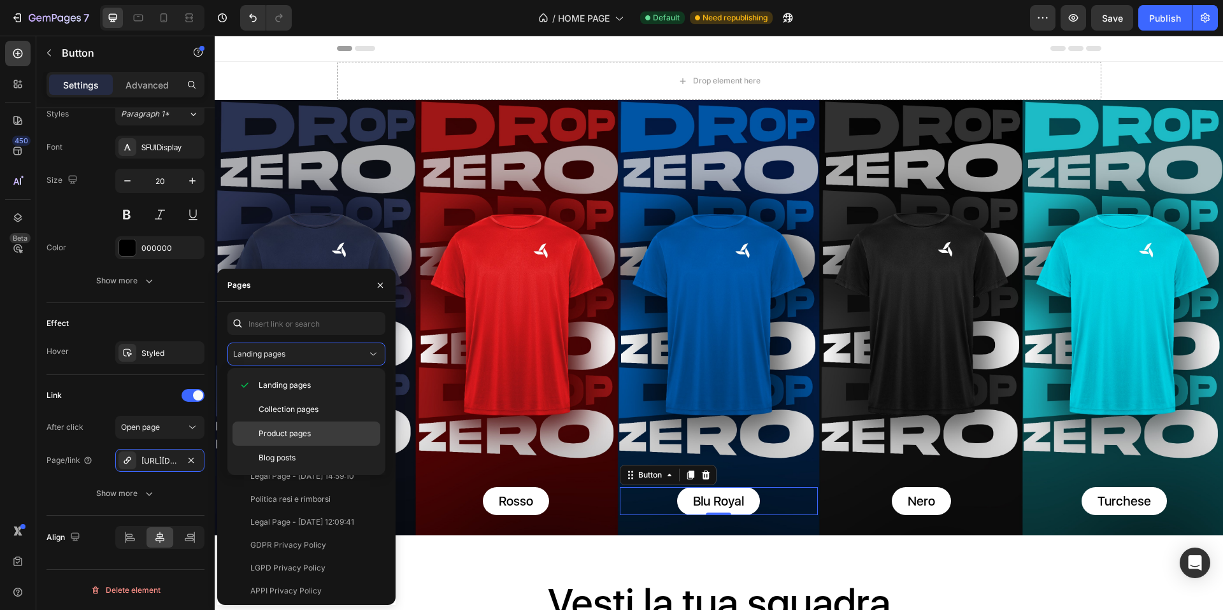
click at [292, 446] on div "Product pages" at bounding box center [307, 458] width 148 height 24
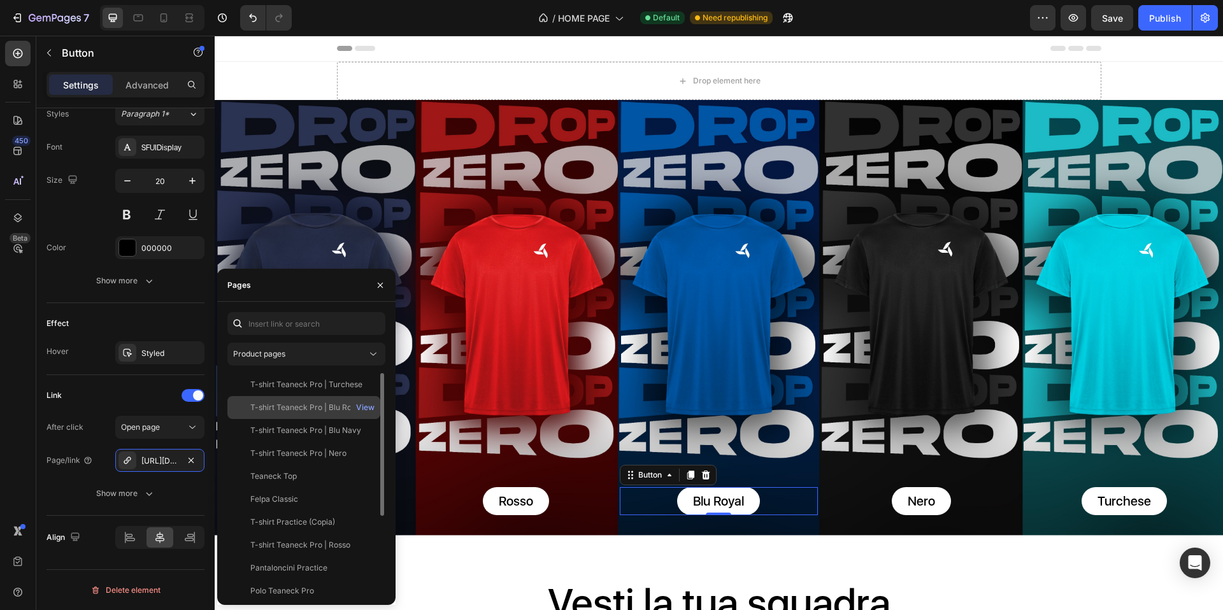
click at [302, 411] on div "T-shirt Teaneck Pro | Blu Royal" at bounding box center [306, 407] width 112 height 11
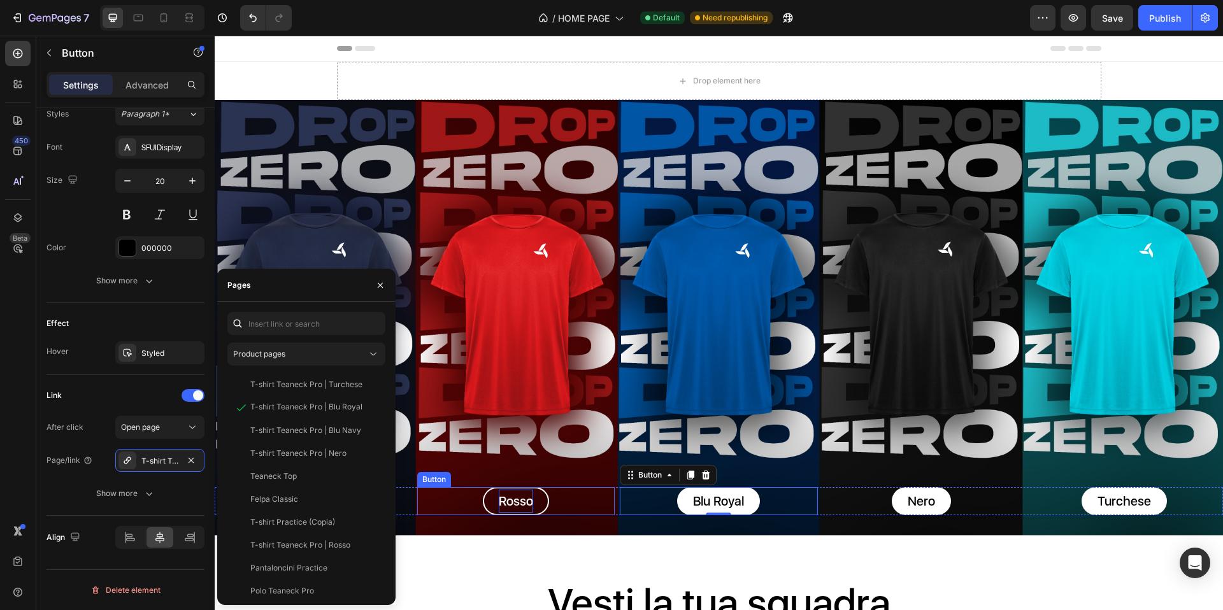
click at [517, 496] on p "Rosso" at bounding box center [516, 501] width 34 height 23
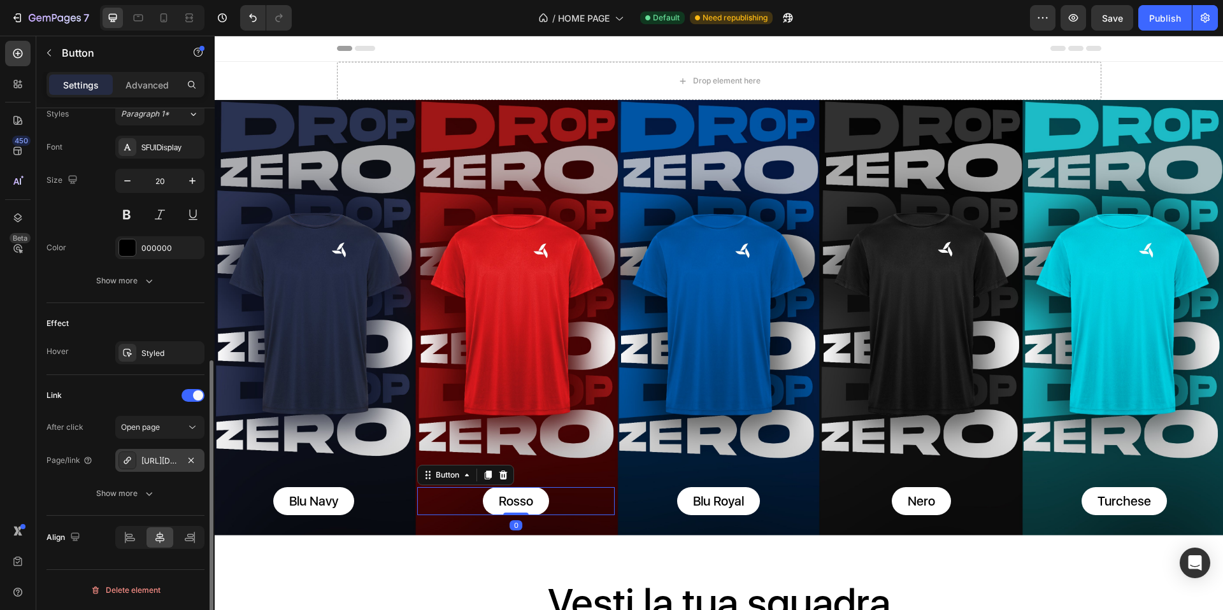
click at [168, 453] on div "https://teaneck.it/t-shirt-teaneck-pro?variant=50992872784136" at bounding box center [159, 460] width 89 height 23
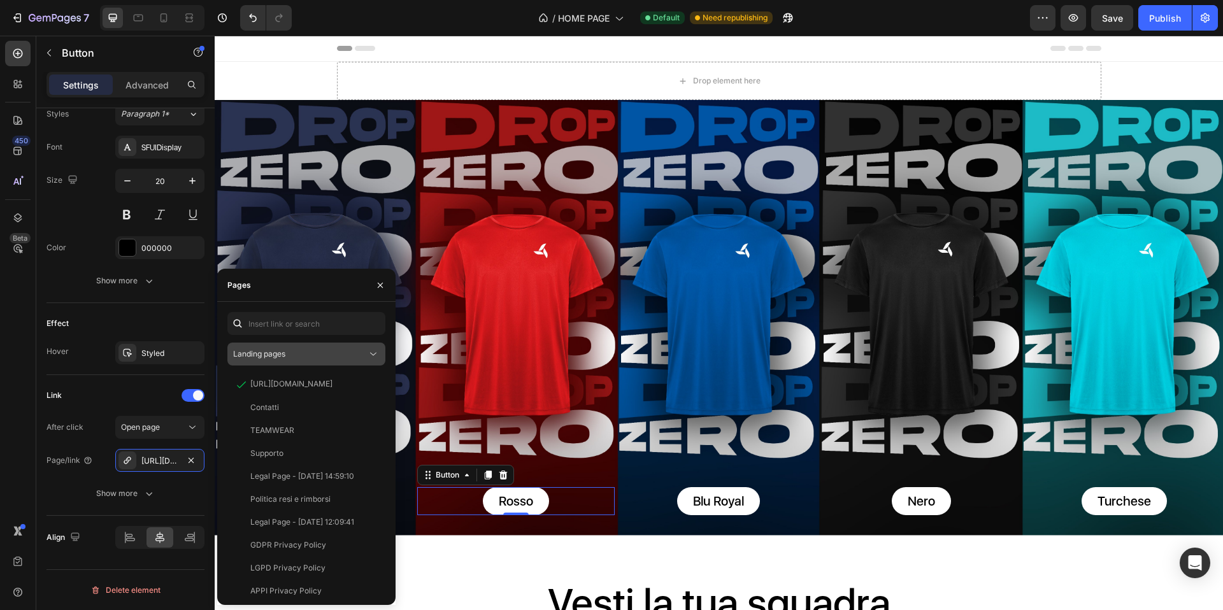
click at [292, 346] on button "Landing pages" at bounding box center [306, 354] width 158 height 23
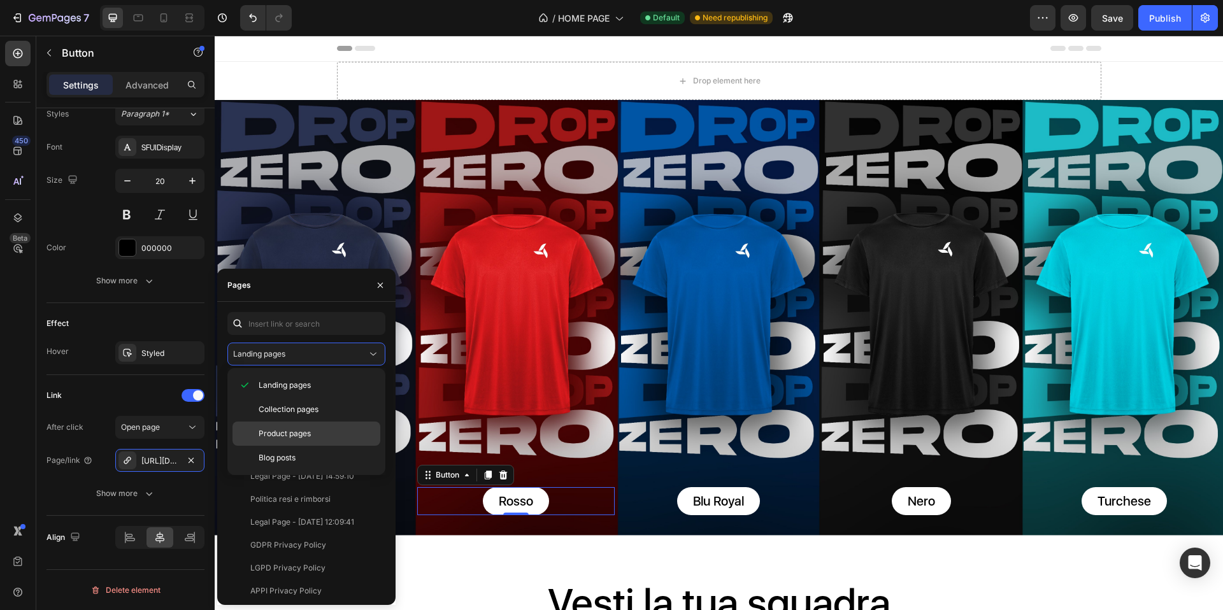
click at [305, 433] on span "Product pages" at bounding box center [285, 433] width 52 height 11
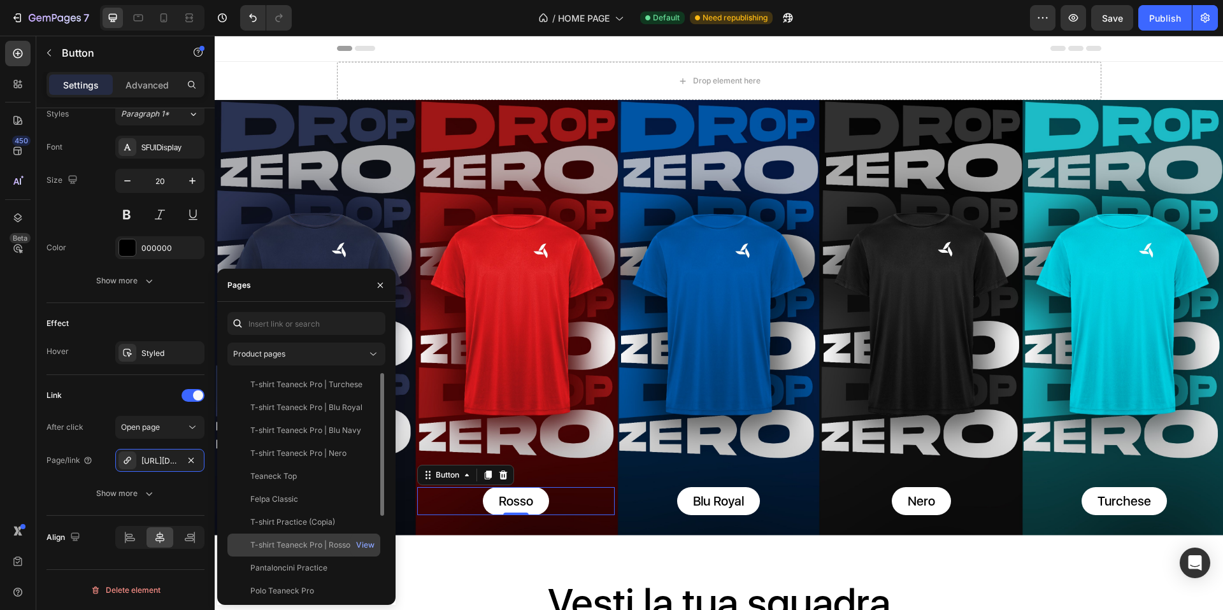
click at [324, 544] on div "T-shirt Teaneck Pro | Rosso" at bounding box center [300, 545] width 100 height 11
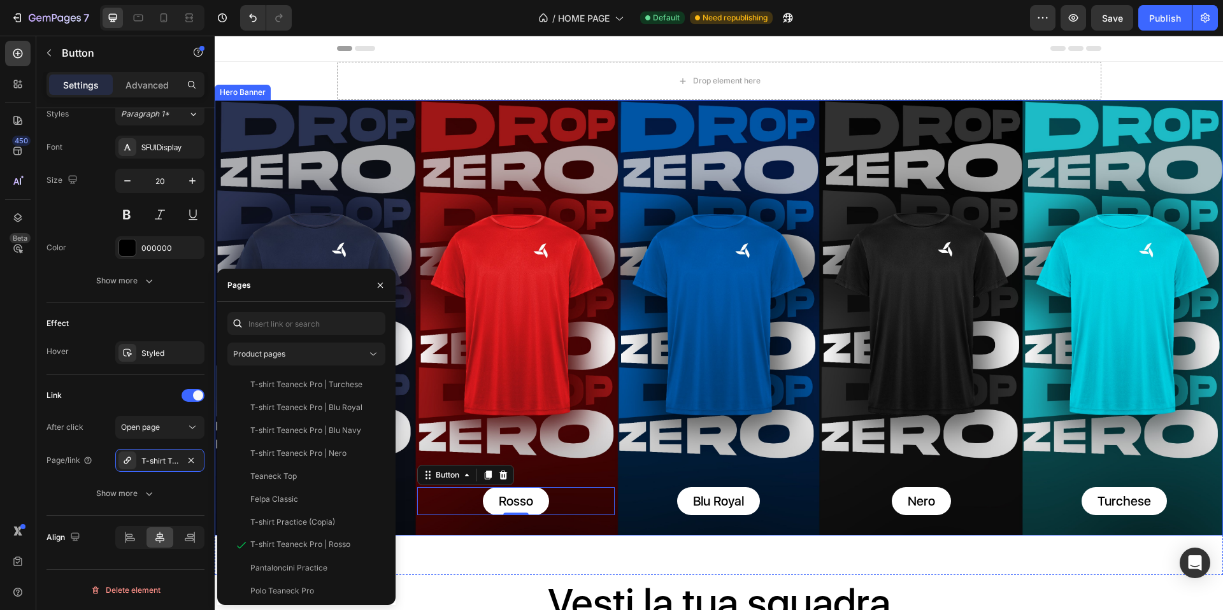
click at [406, 467] on div "Blu Navy Button Rosso Button Blu Royal Button Nero Button Turchese Button Row B…" at bounding box center [719, 501] width 1009 height 69
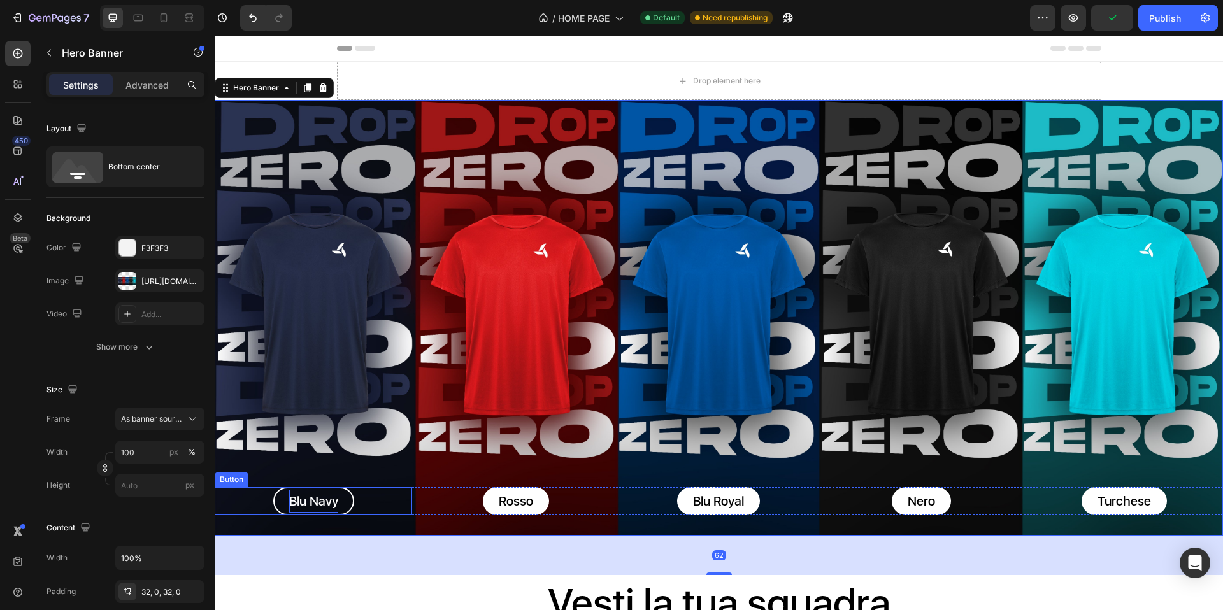
click at [334, 494] on p "Blu Navy" at bounding box center [313, 501] width 49 height 23
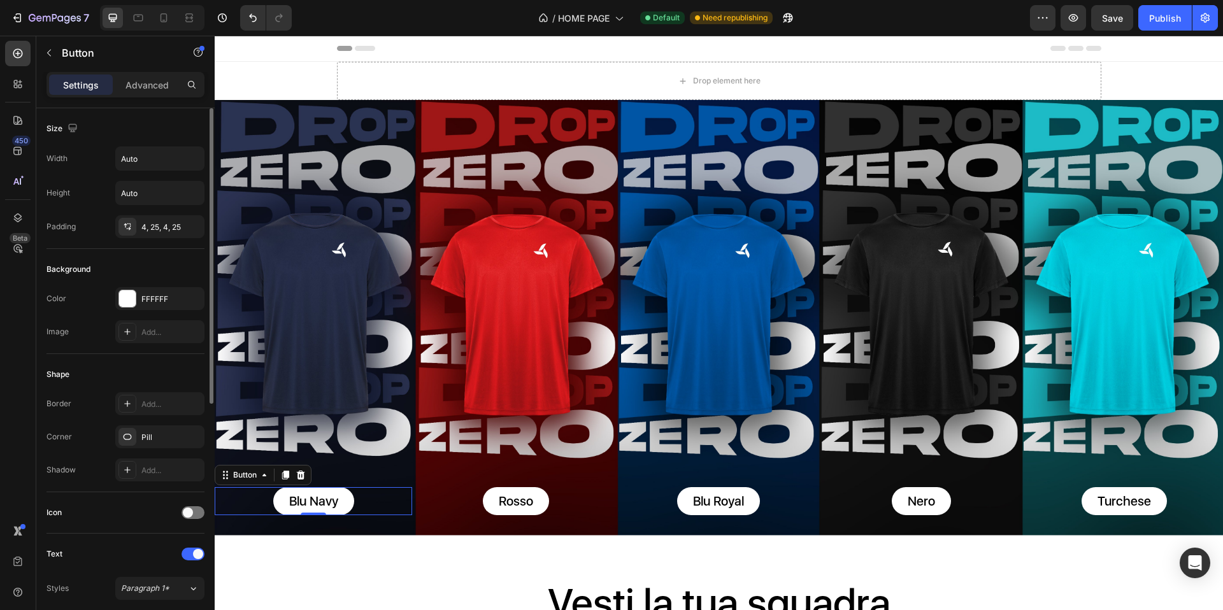
scroll to position [442, 0]
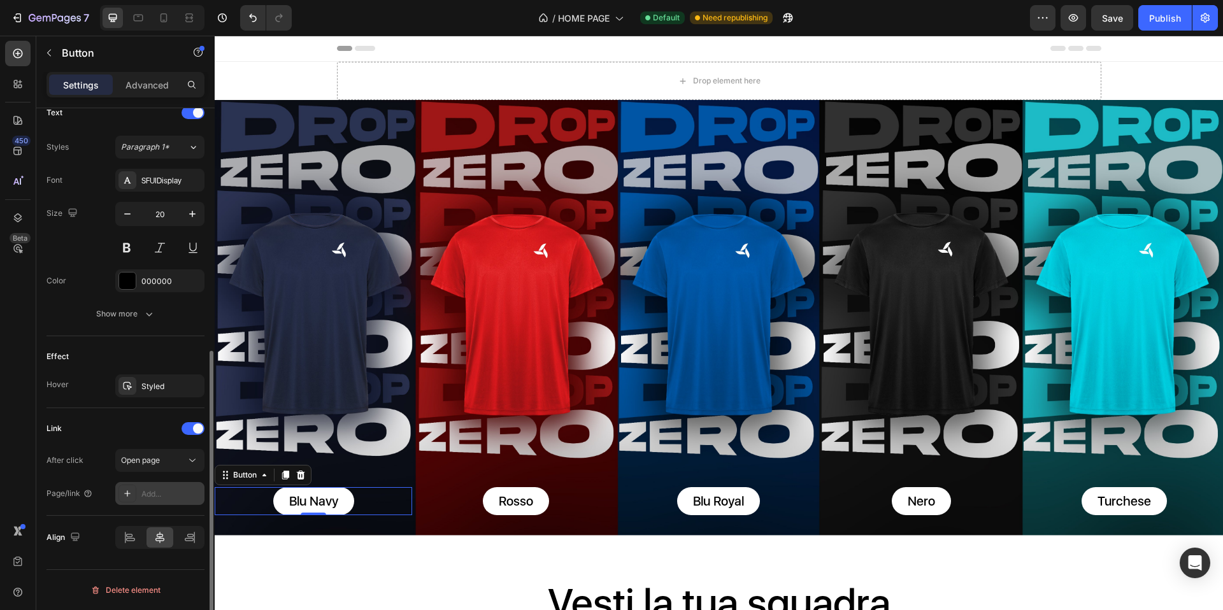
click at [164, 493] on div "Add..." at bounding box center [171, 494] width 60 height 11
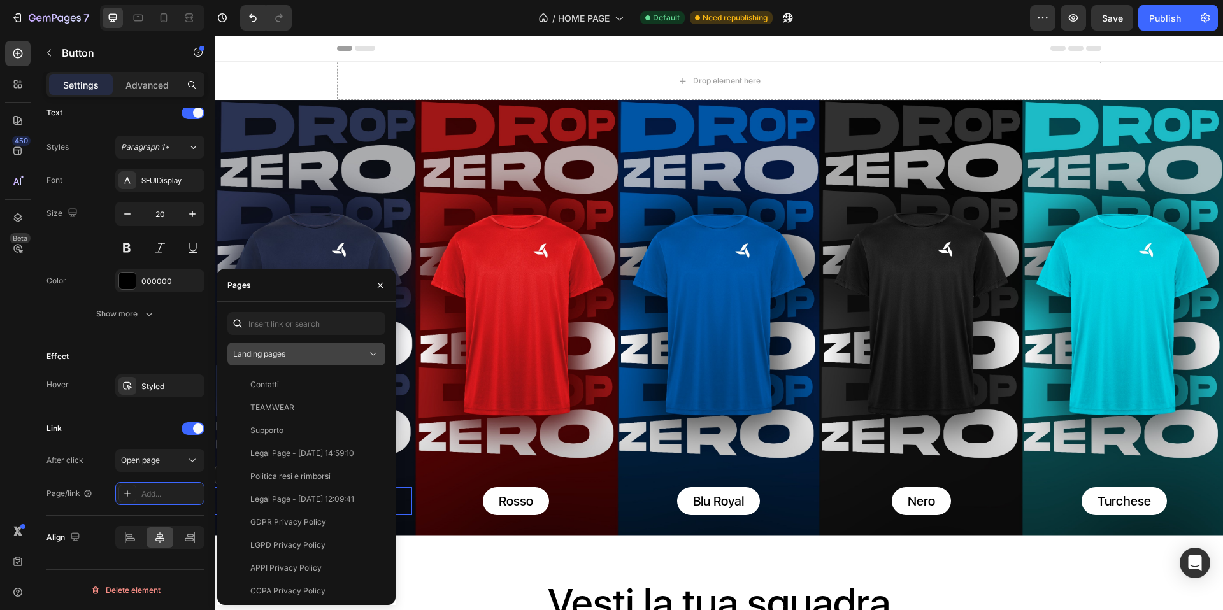
click at [294, 356] on div "Landing pages" at bounding box center [300, 354] width 134 height 11
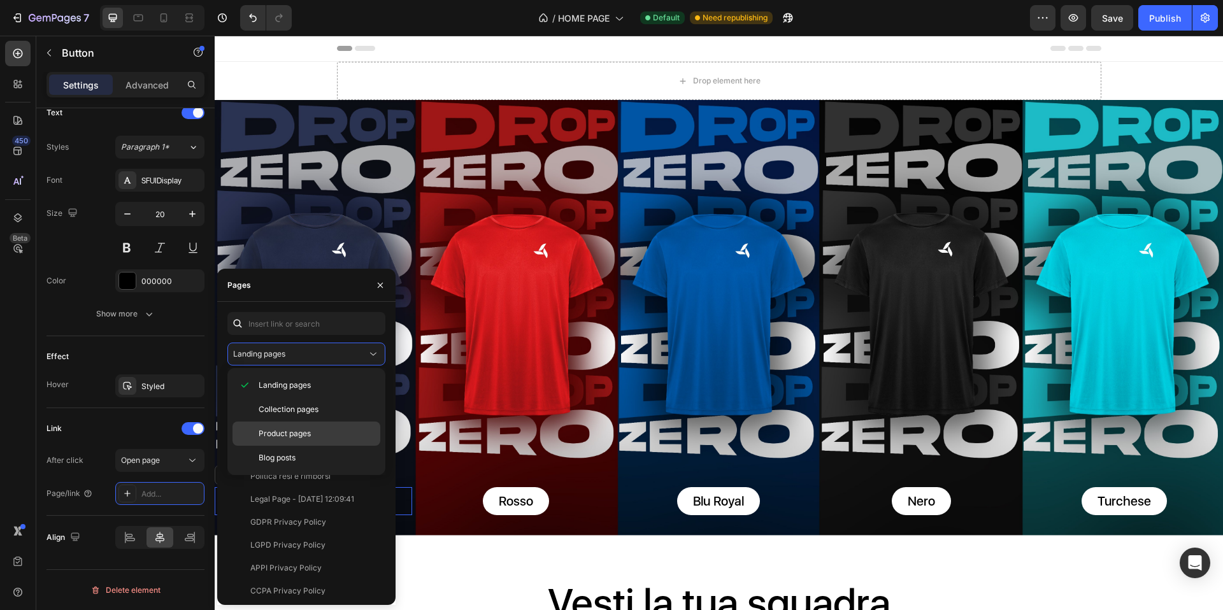
click at [296, 429] on span "Product pages" at bounding box center [285, 433] width 52 height 11
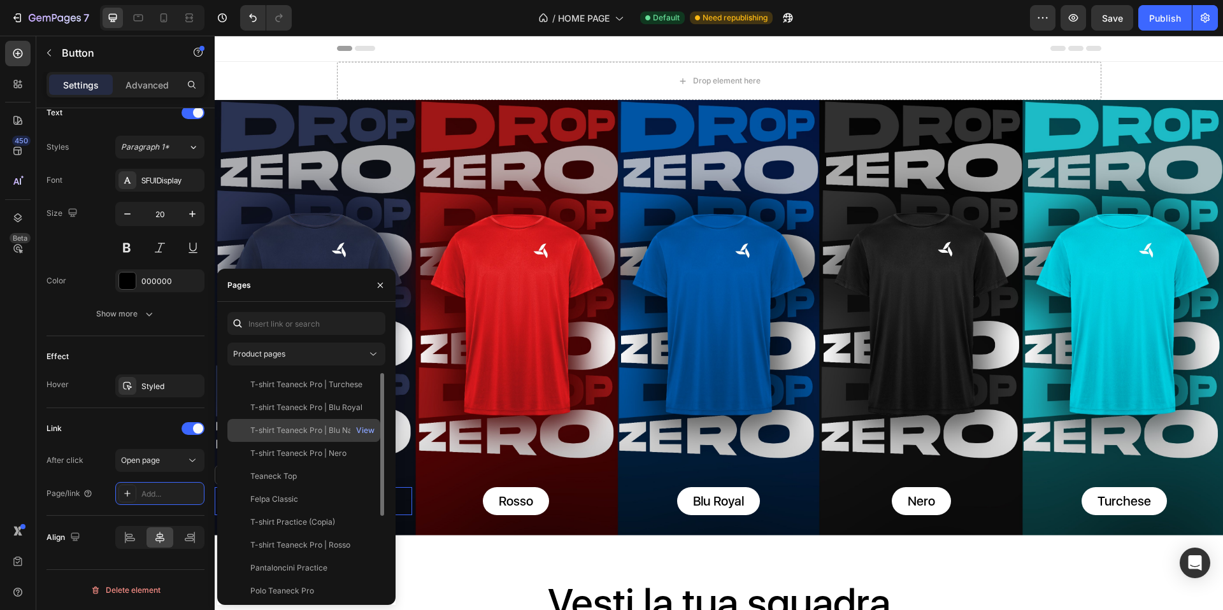
click at [307, 431] on div "T-shirt Teaneck Pro | Blu Navy" at bounding box center [305, 430] width 111 height 11
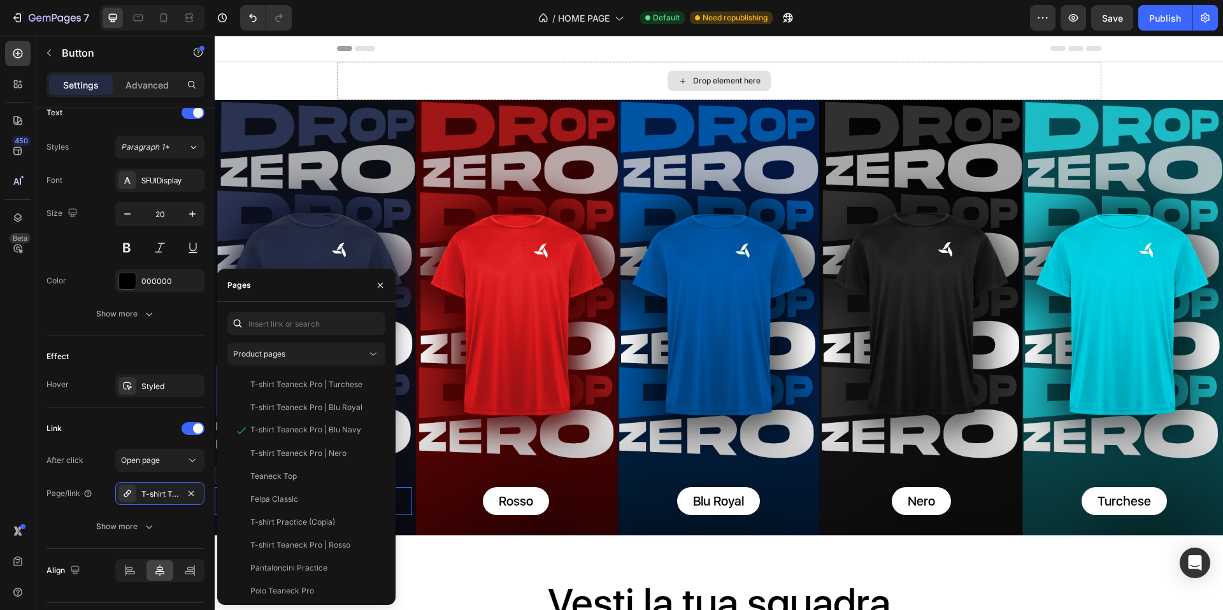
click at [589, 79] on div "Drop element here" at bounding box center [719, 81] width 765 height 38
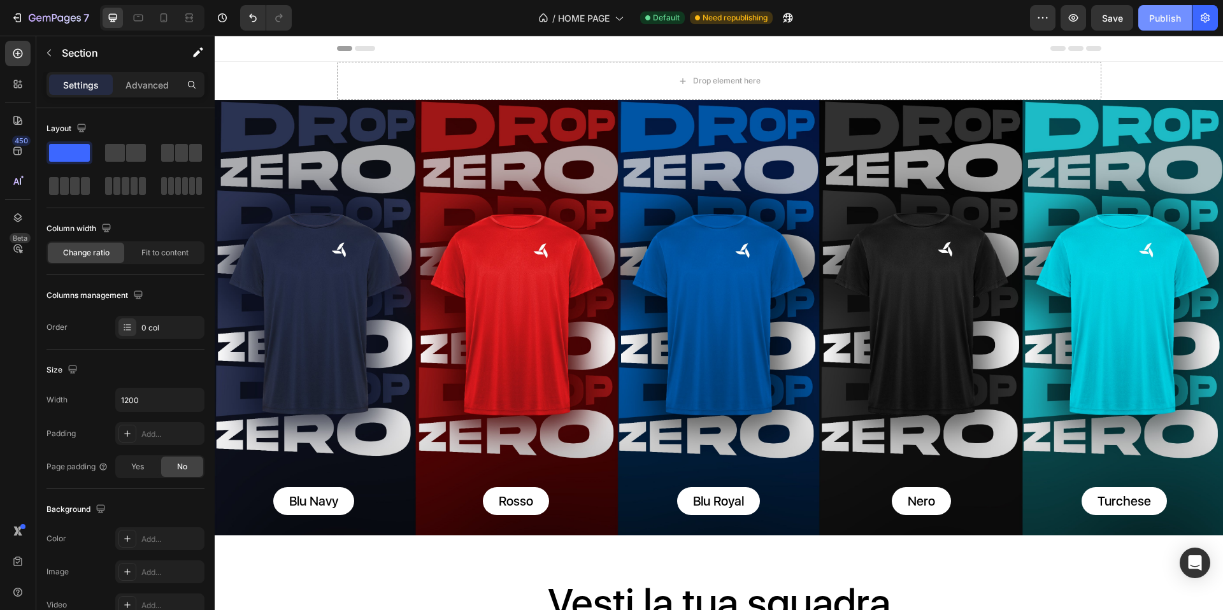
click at [1174, 18] on div "Publish" at bounding box center [1165, 17] width 32 height 13
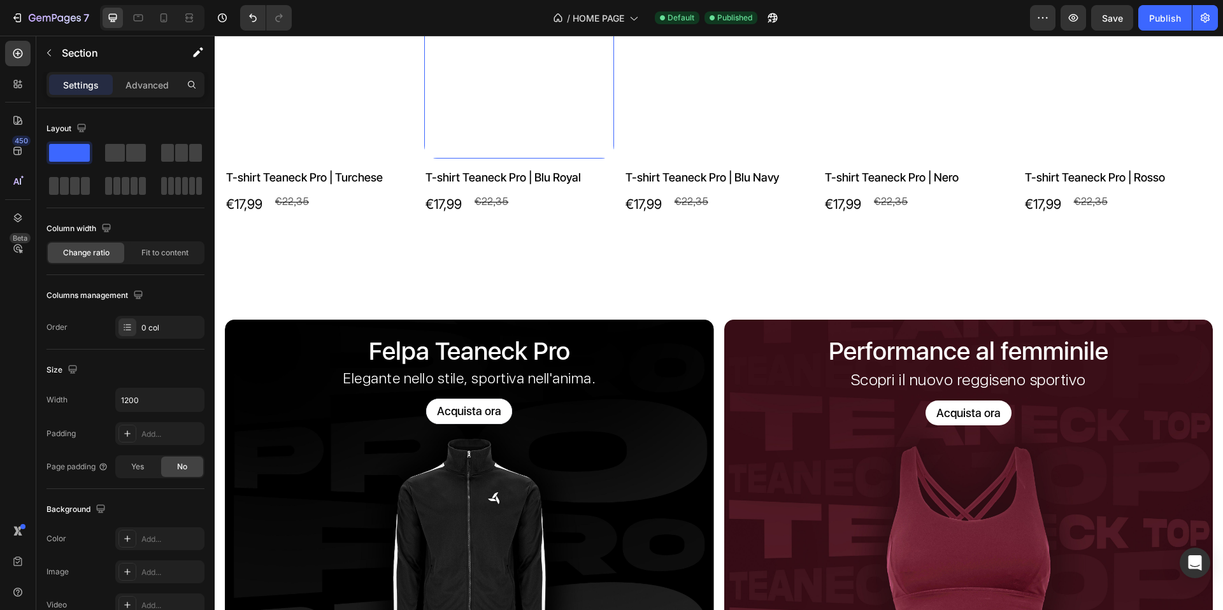
scroll to position [1385, 0]
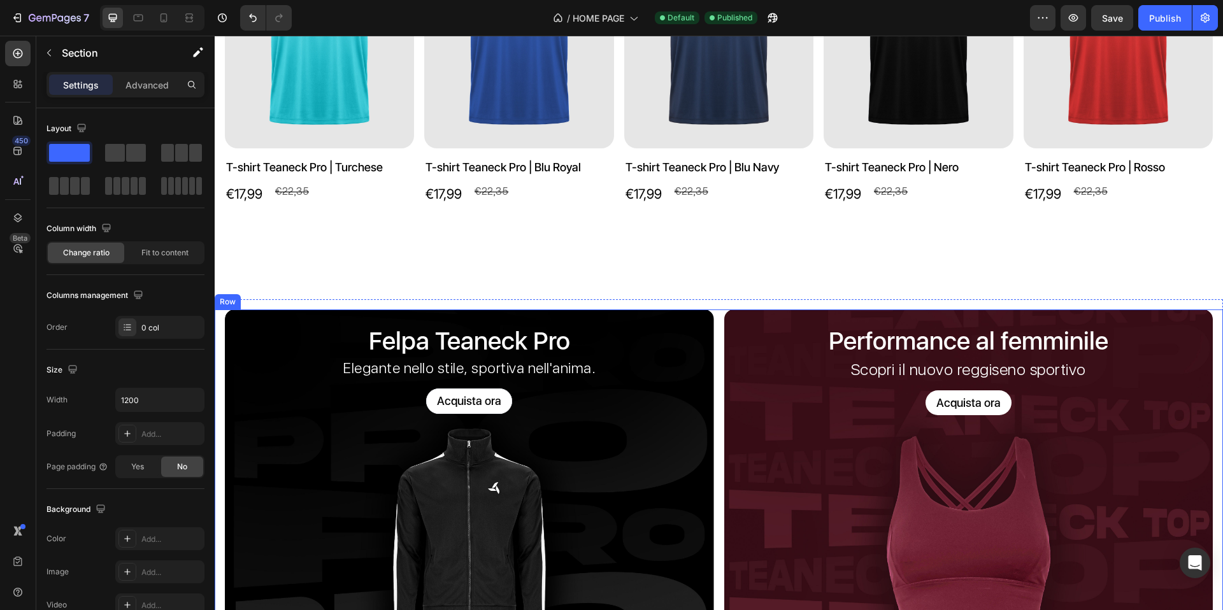
click at [715, 319] on div "Felpa Teaneck Pro Heading Elegante nello stile, sportiva nell'anima. Text Block…" at bounding box center [719, 479] width 1009 height 338
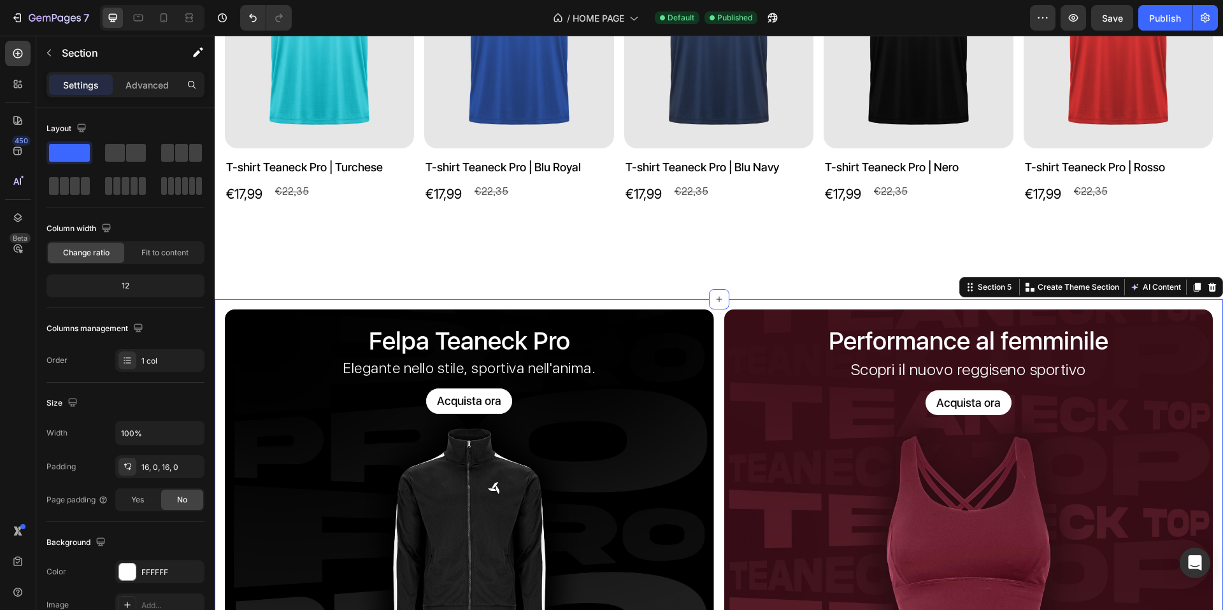
click at [541, 299] on div "Felpa Teaneck Pro Heading Elegante nello stile, sportiva nell'anima. Text Block…" at bounding box center [719, 478] width 1009 height 359
click at [1209, 283] on icon at bounding box center [1213, 287] width 8 height 9
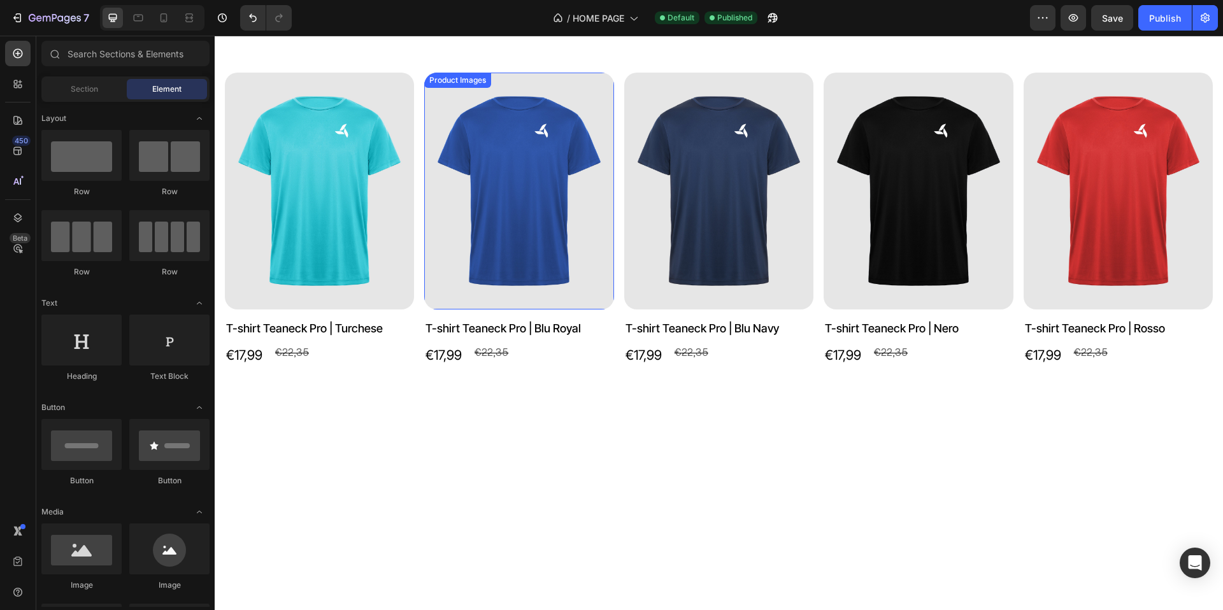
scroll to position [1239, 0]
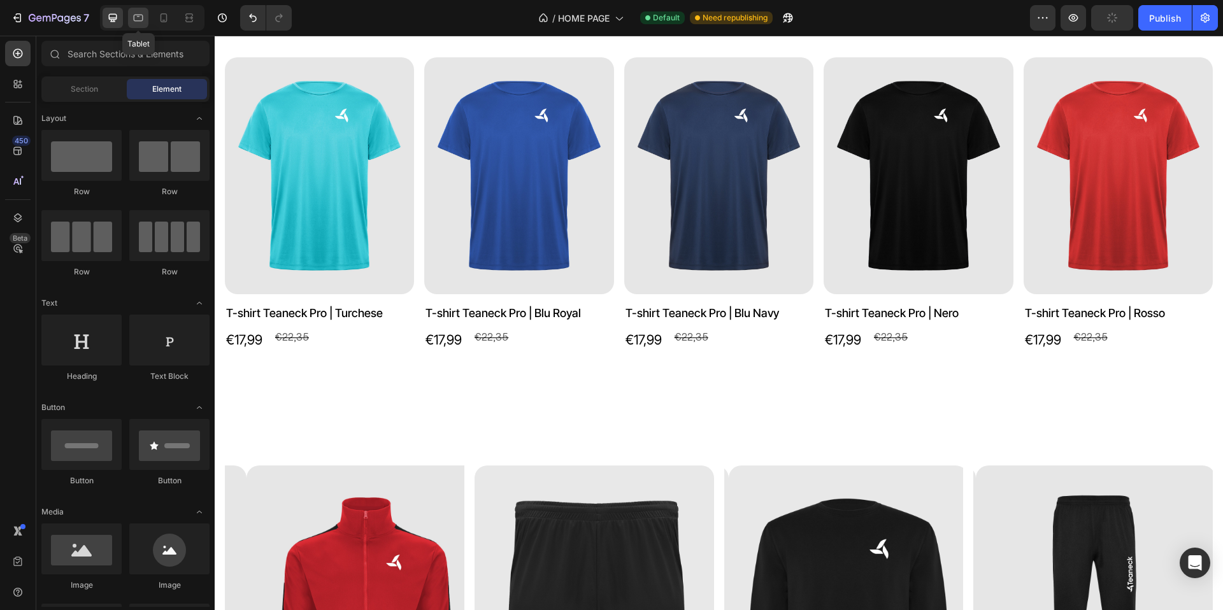
drag, startPoint x: 138, startPoint y: 20, endPoint x: 39, endPoint y: 226, distance: 228.3
click at [138, 20] on icon at bounding box center [139, 18] width 10 height 7
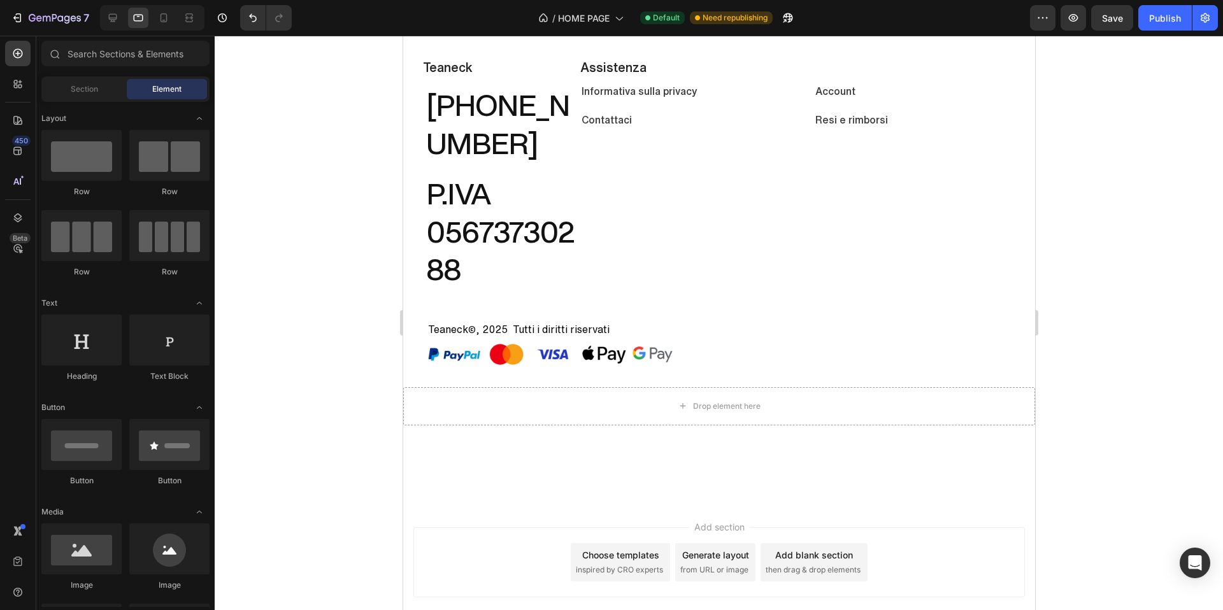
scroll to position [1276, 0]
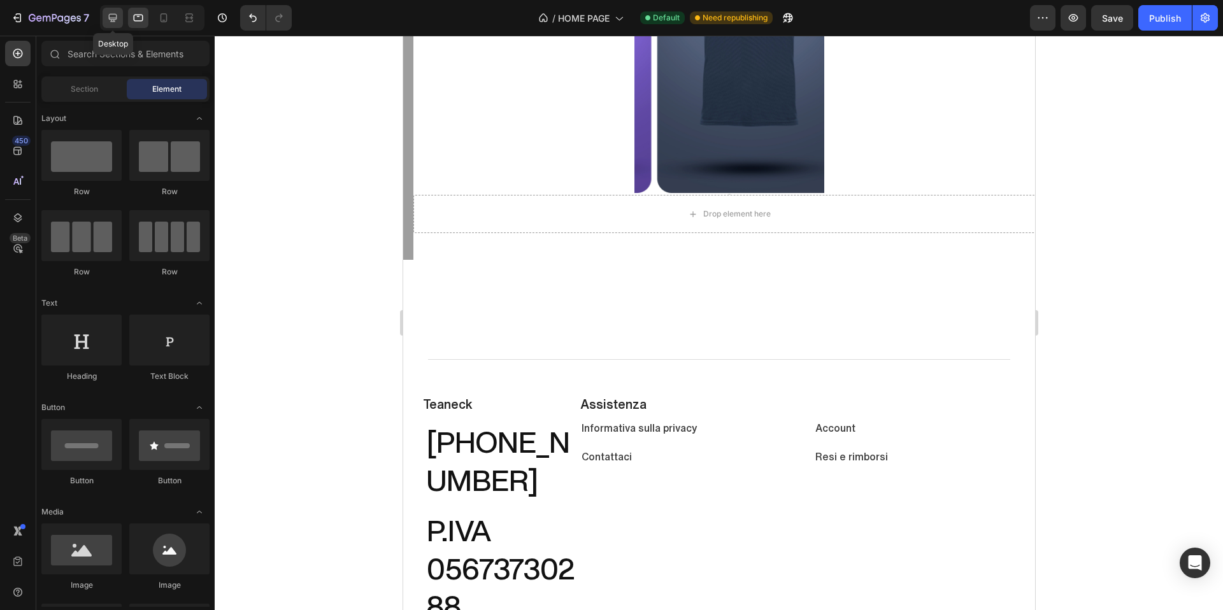
click at [117, 19] on icon at bounding box center [112, 17] width 13 height 13
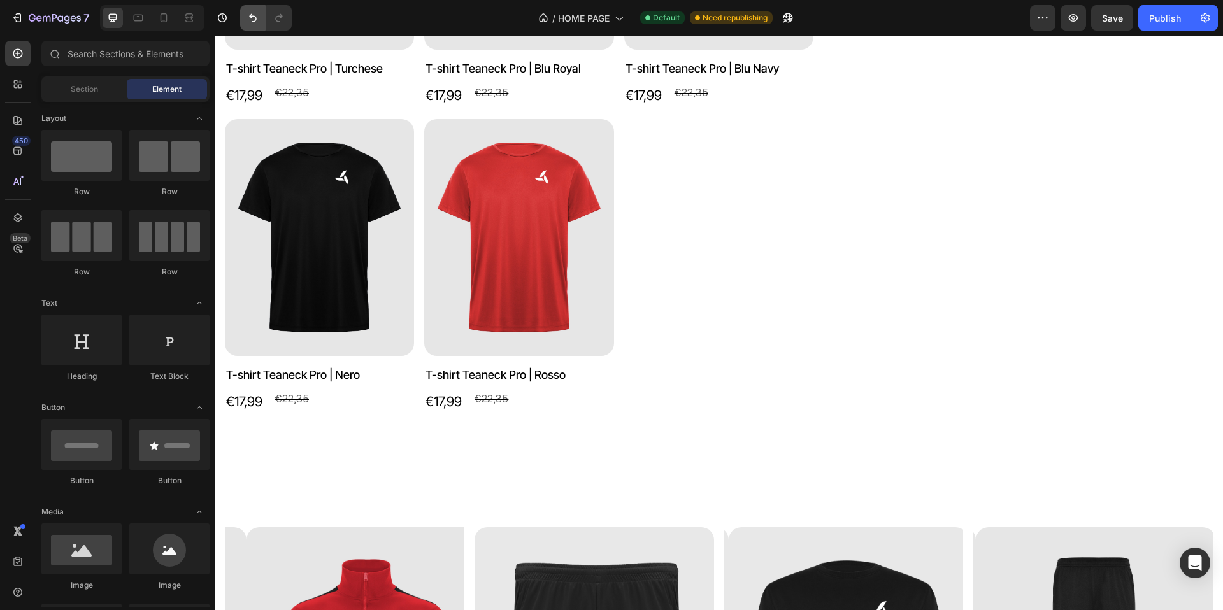
scroll to position [1174, 0]
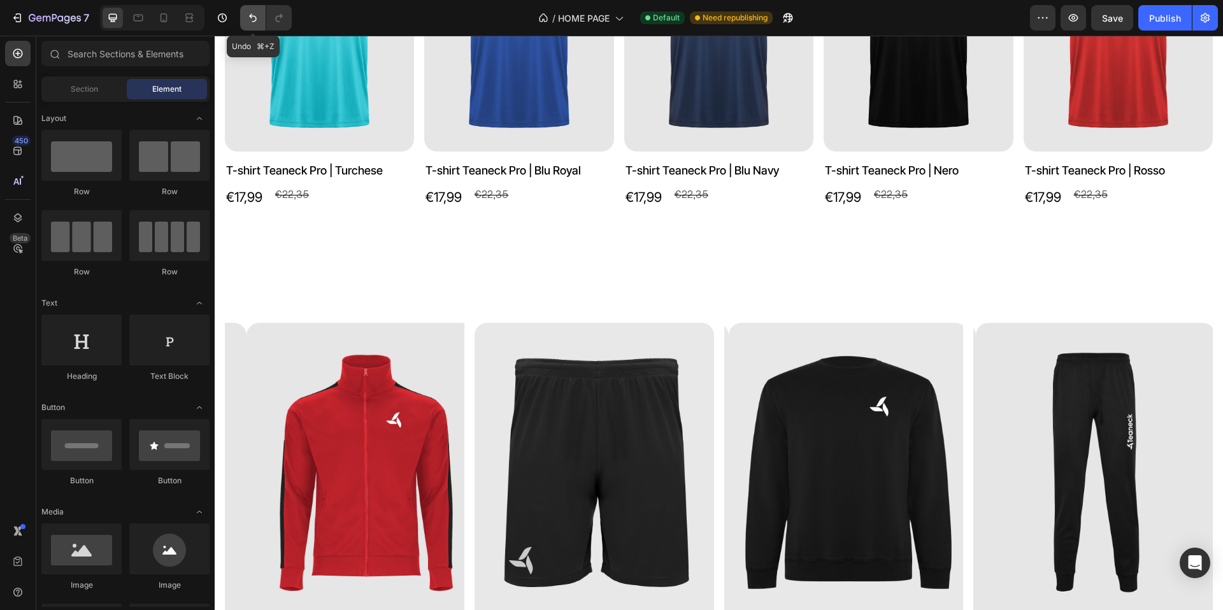
click at [257, 22] on icon "Undo/Redo" at bounding box center [253, 17] width 13 height 13
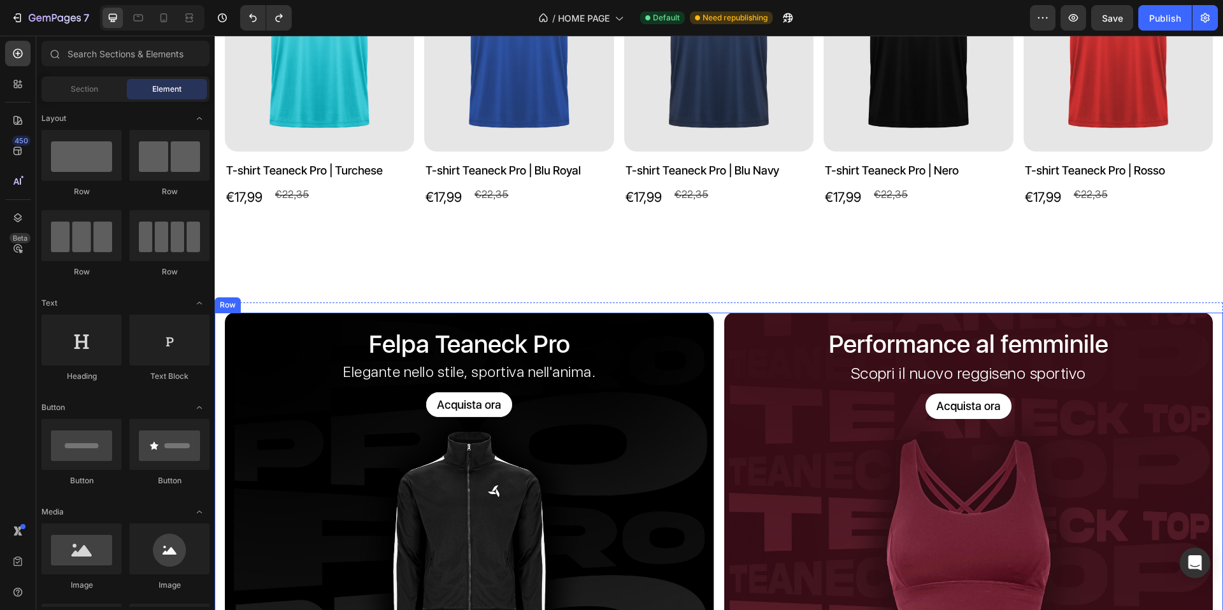
click at [714, 326] on div "Felpa Teaneck Pro Heading Elegante nello stile, sportiva nell'anima. Text Block…" at bounding box center [719, 482] width 1009 height 338
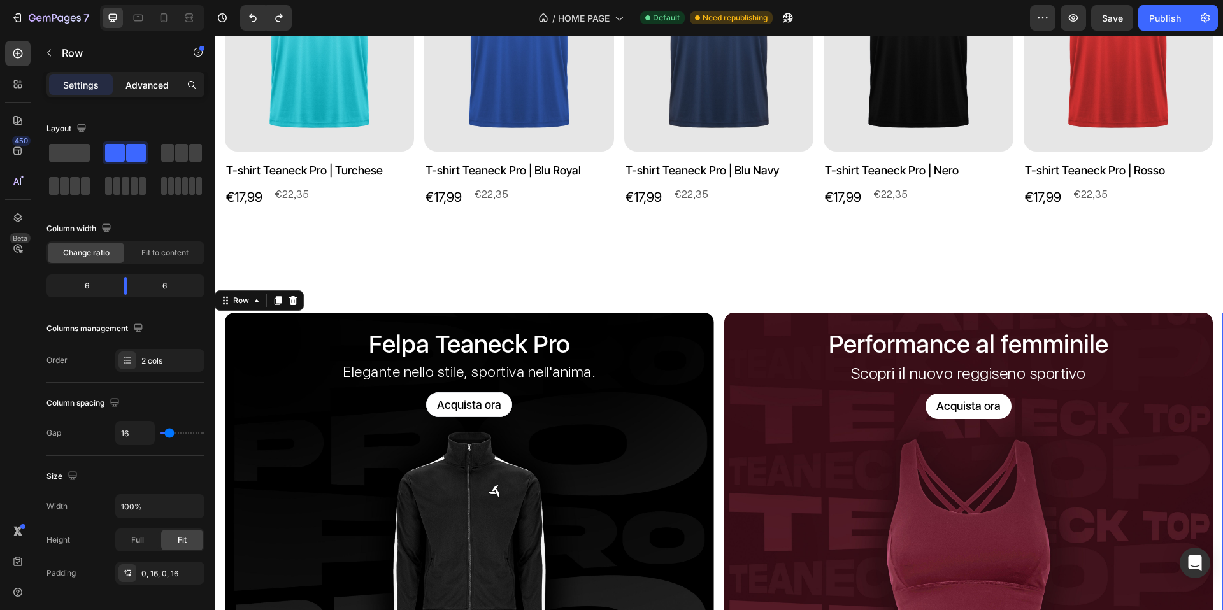
click at [148, 89] on p "Advanced" at bounding box center [147, 84] width 43 height 13
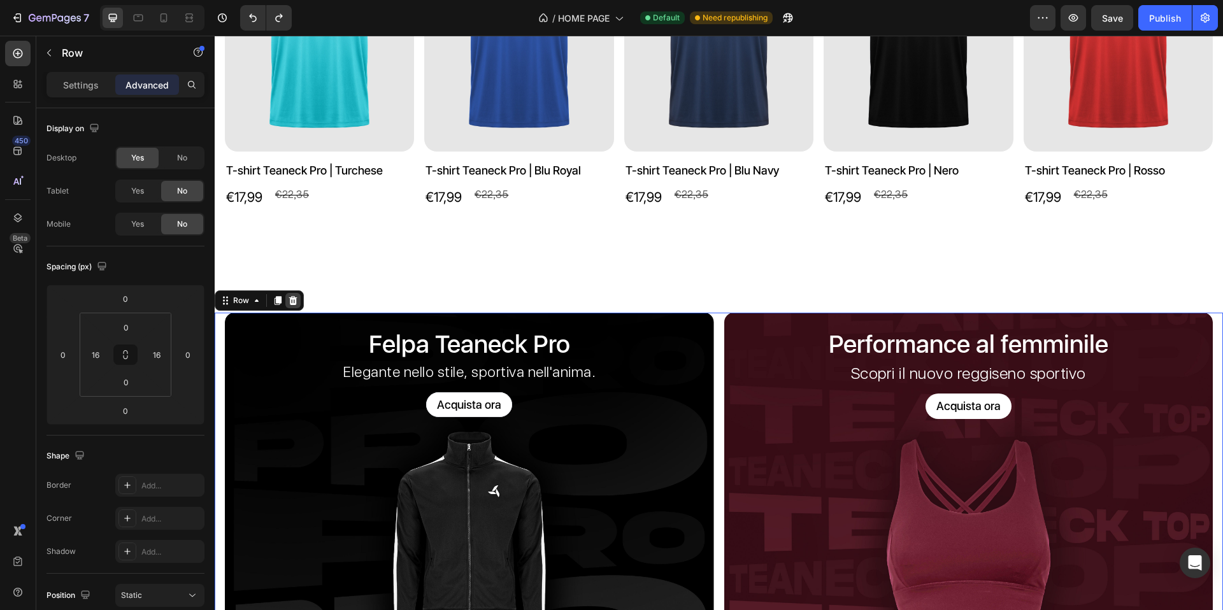
click at [295, 299] on icon at bounding box center [293, 300] width 8 height 9
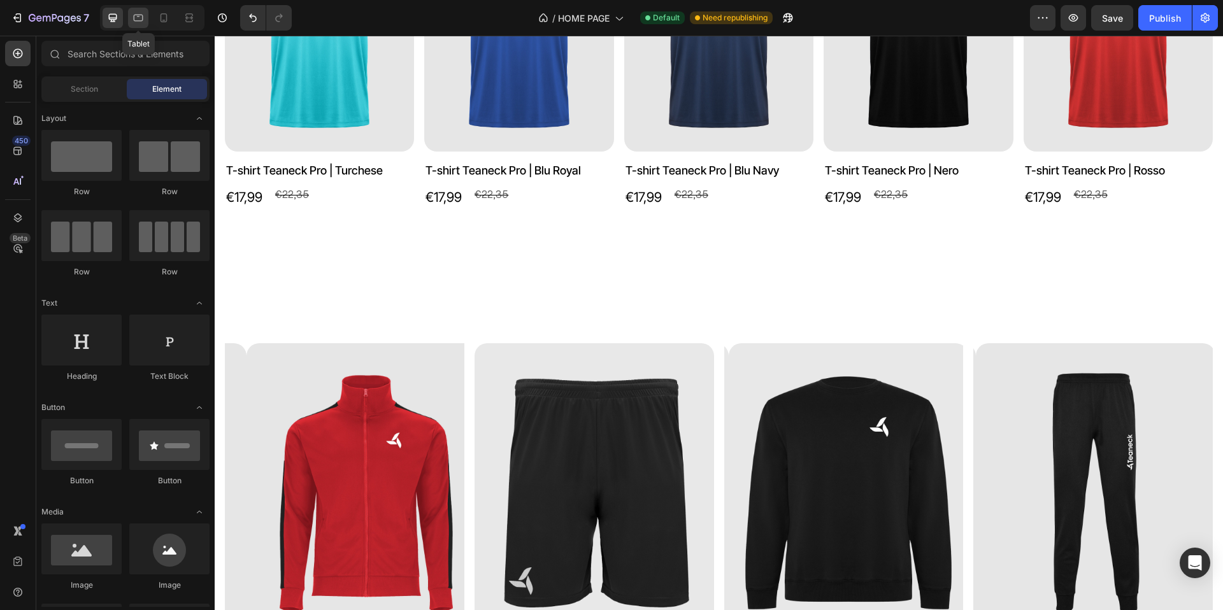
drag, startPoint x: 138, startPoint y: 22, endPoint x: 198, endPoint y: 208, distance: 195.3
click at [138, 22] on icon at bounding box center [138, 17] width 13 height 13
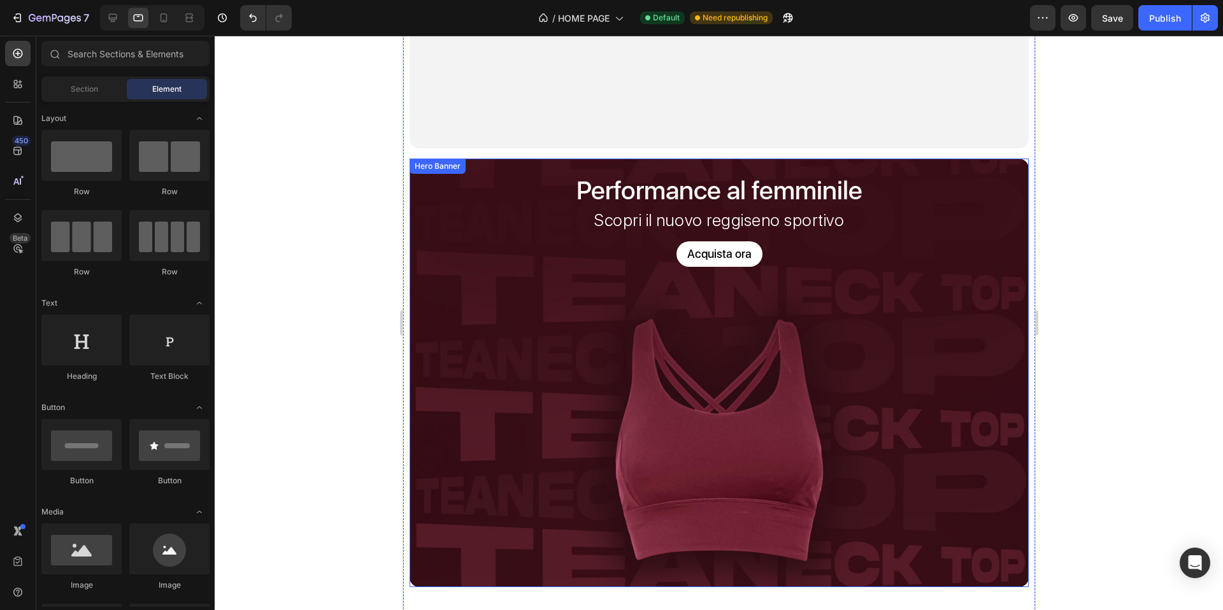
scroll to position [1809, 0]
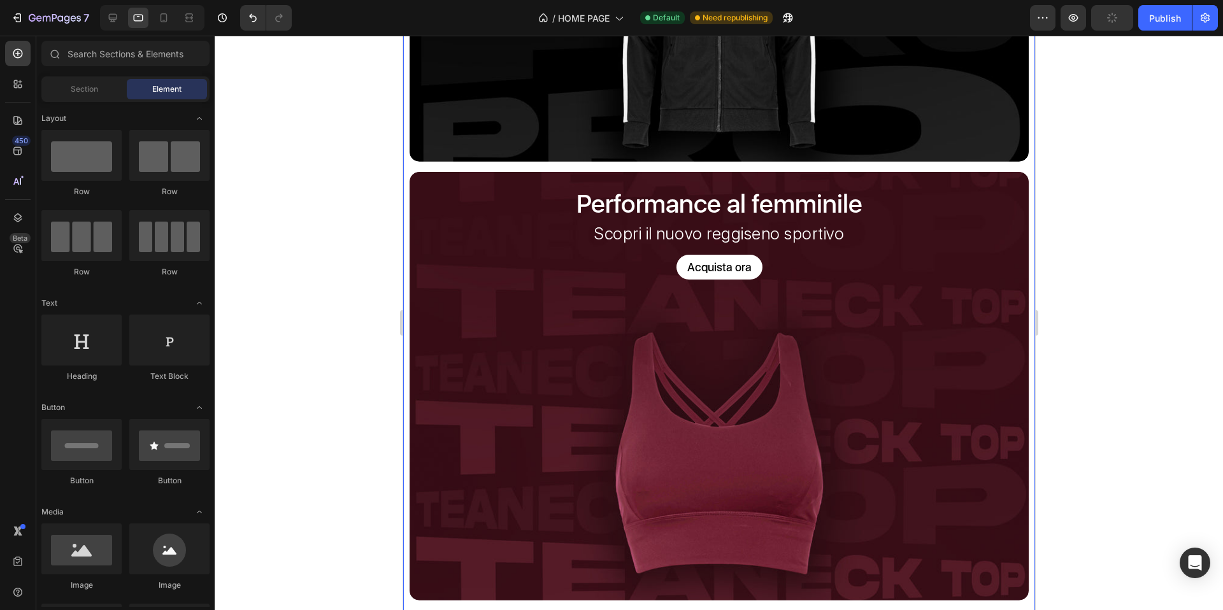
click at [468, 161] on div "Felpa Teaneck Pro Heading Elegante nello stile, sportiva nell'anima. Text Block…" at bounding box center [719, 390] width 632 height 1315
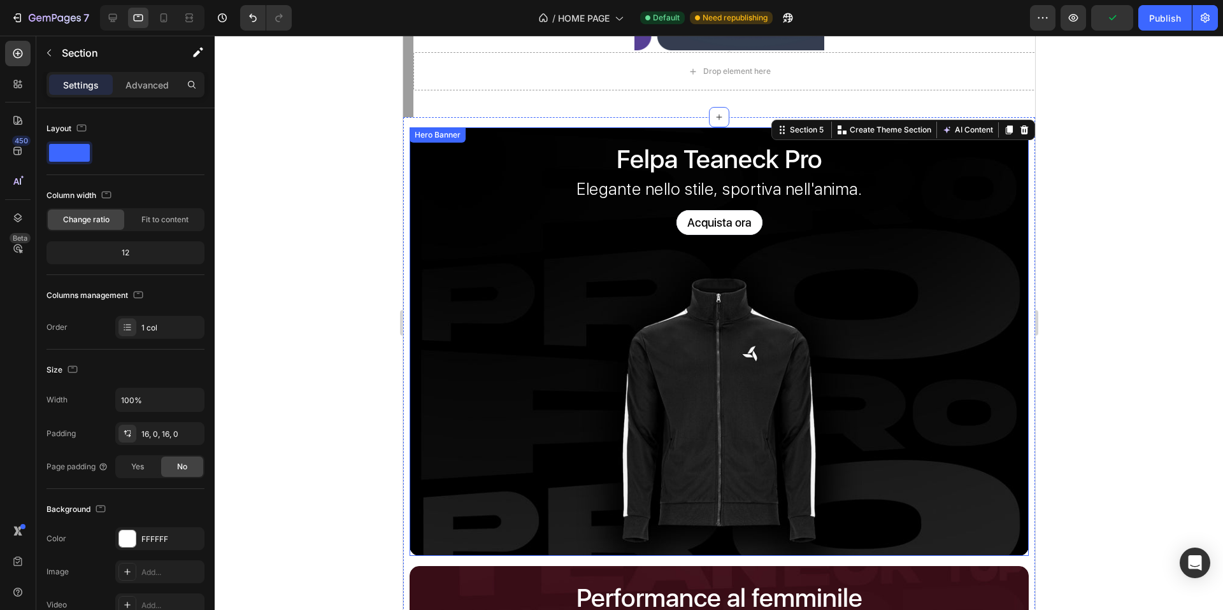
scroll to position [1302, 0]
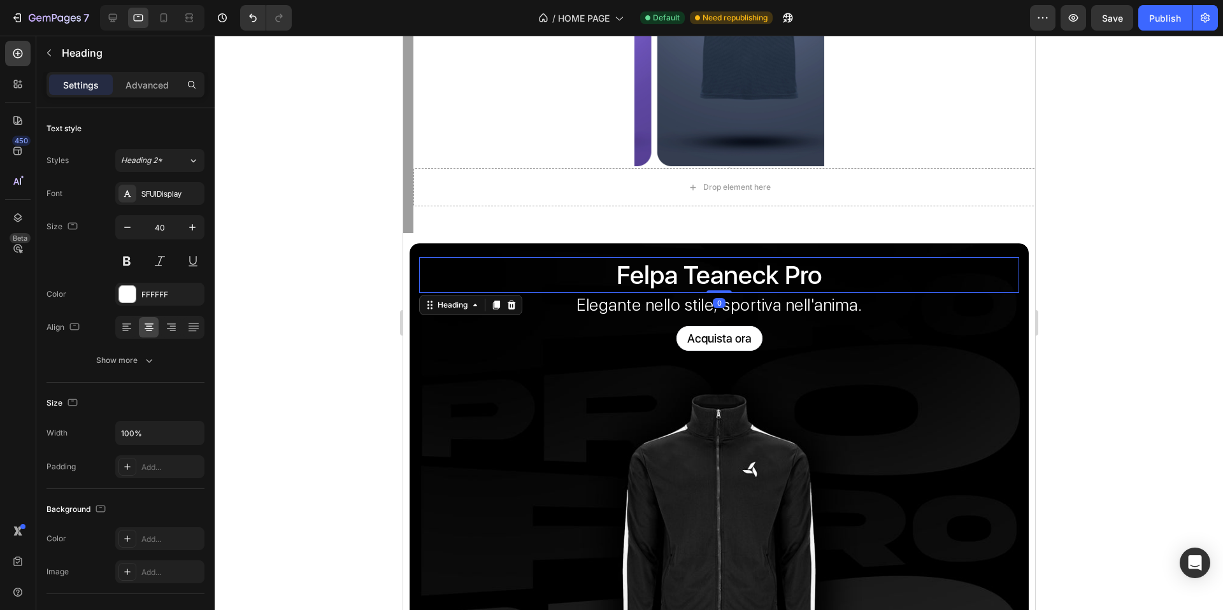
click at [544, 263] on h2 "Felpa Teaneck Pro" at bounding box center [719, 275] width 600 height 36
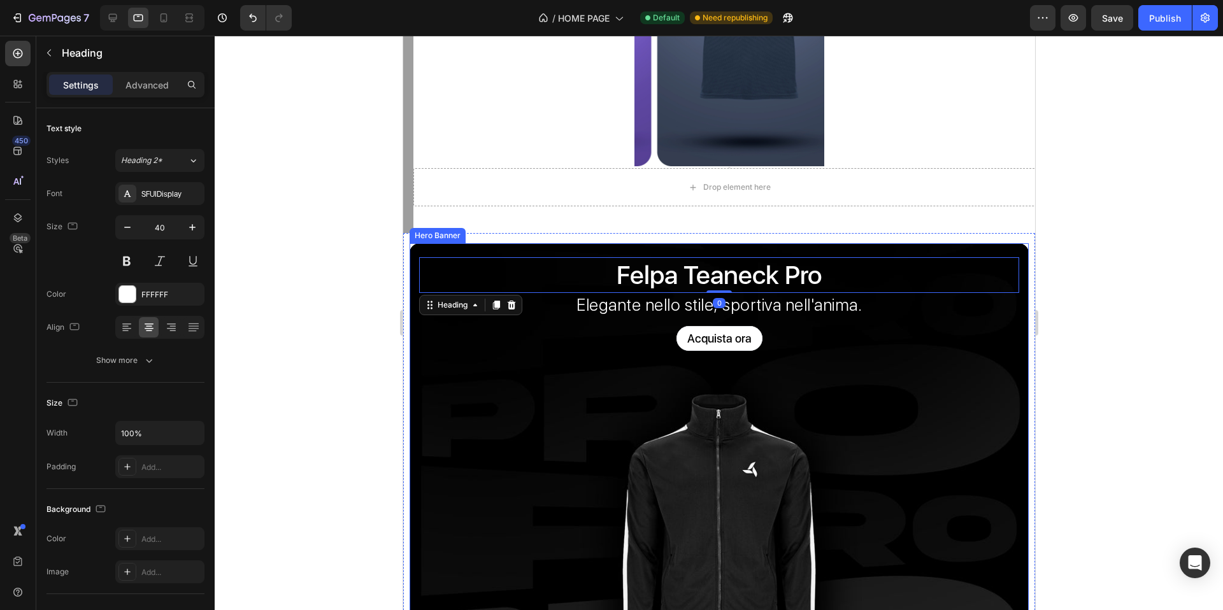
click at [538, 251] on div "Felpa Teaneck Pro Heading 0 Elegante nello stile, sportiva nell'anima. Text Blo…" at bounding box center [718, 314] width 619 height 142
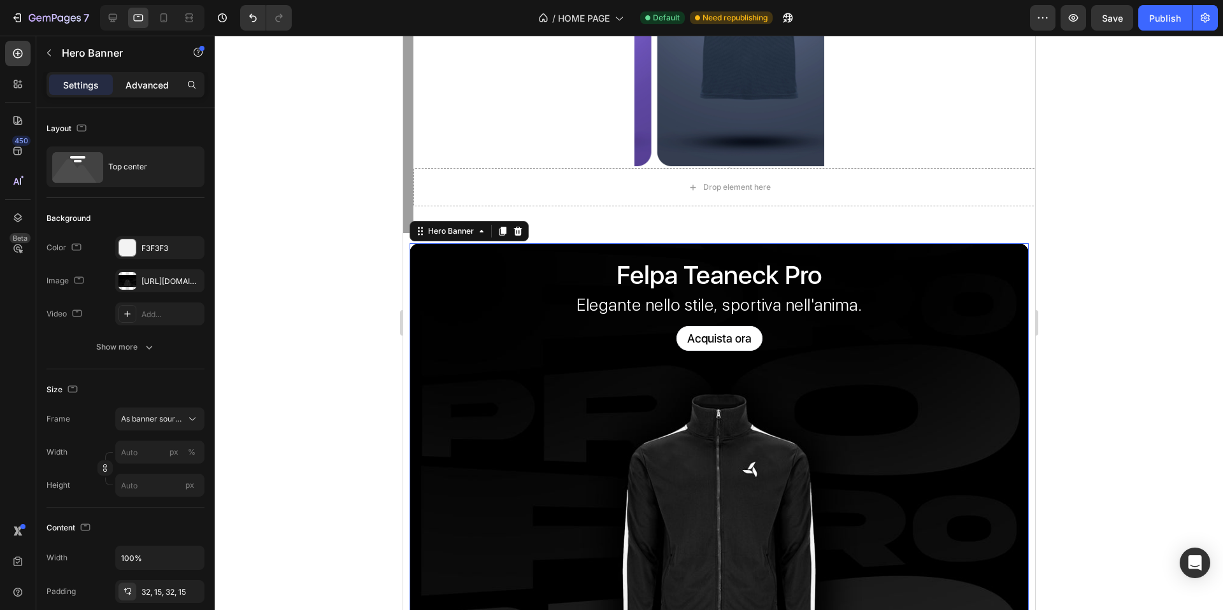
click at [148, 92] on div "Advanced" at bounding box center [147, 85] width 64 height 20
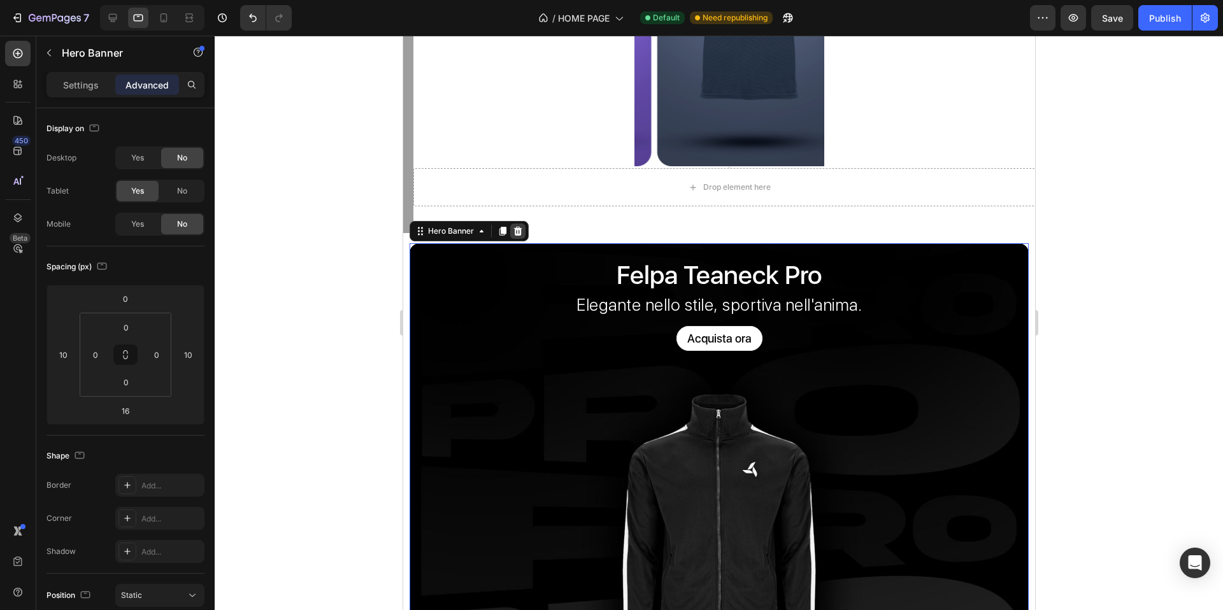
click at [517, 231] on icon at bounding box center [518, 231] width 8 height 9
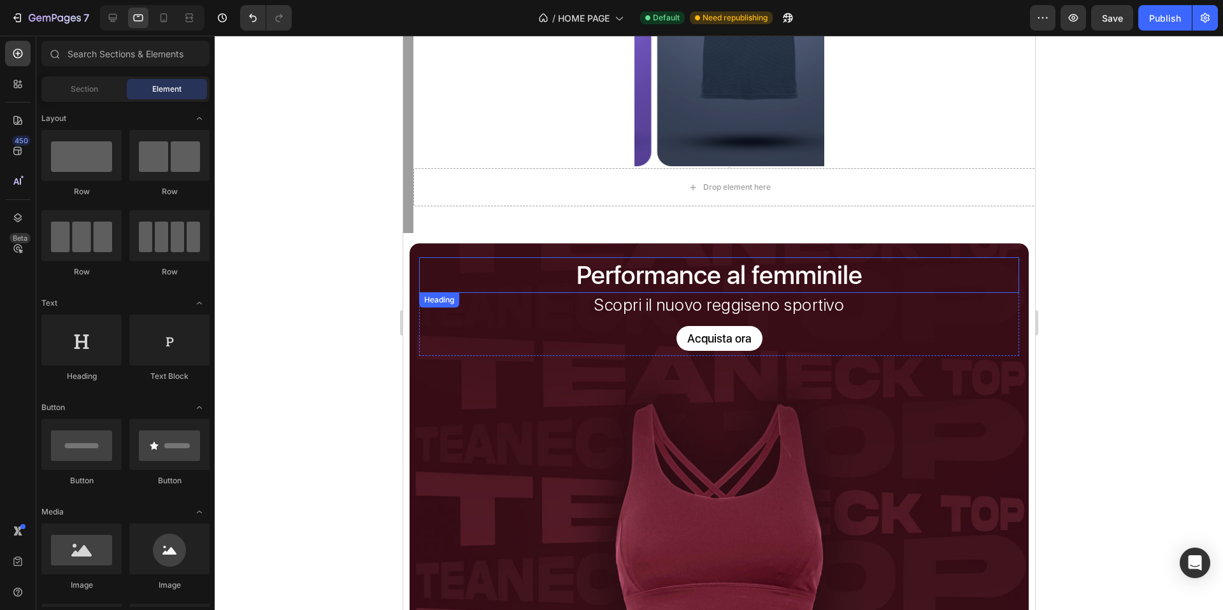
click at [536, 257] on h2 "Performance al femminile" at bounding box center [719, 275] width 600 height 36
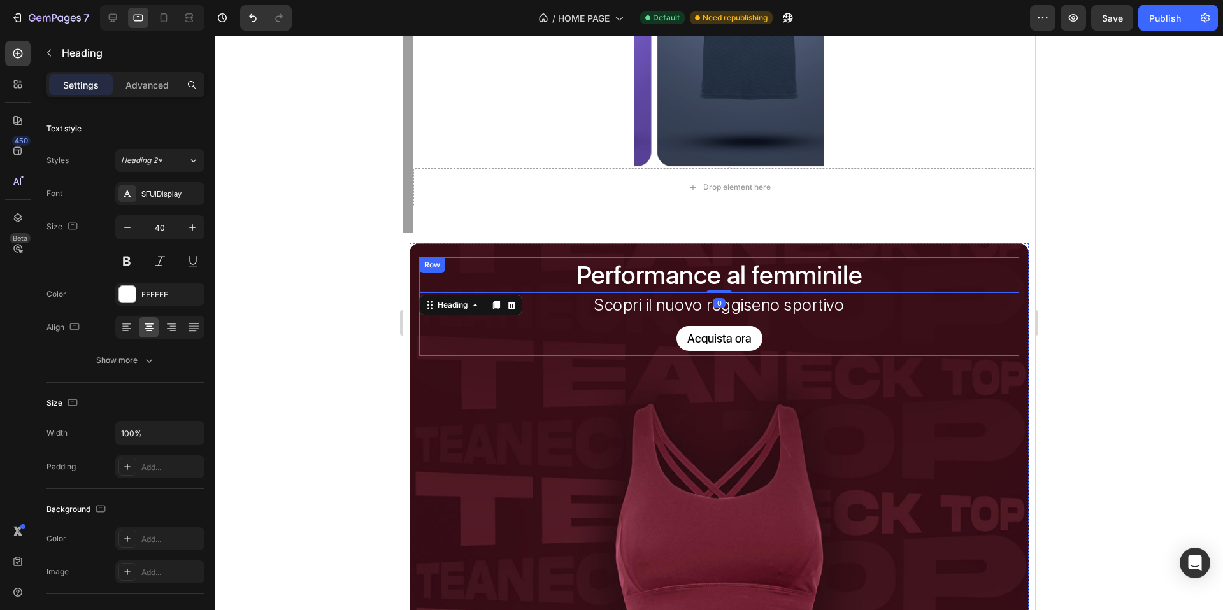
click at [517, 319] on div "Performance al femminile Heading 0 Scopri il nuovo reggiseno sportivo Text Bloc…" at bounding box center [719, 306] width 600 height 99
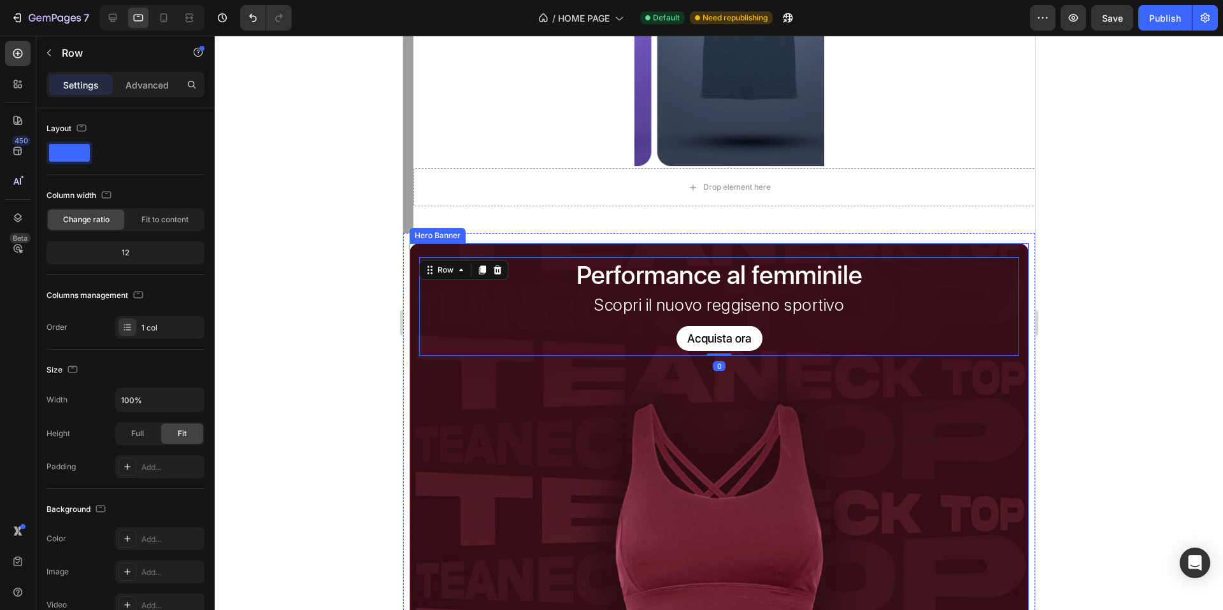
click at [485, 371] on div "Performance al femminile Heading Scopri il nuovo reggiseno sportivo Text Block …" at bounding box center [718, 309] width 619 height 133
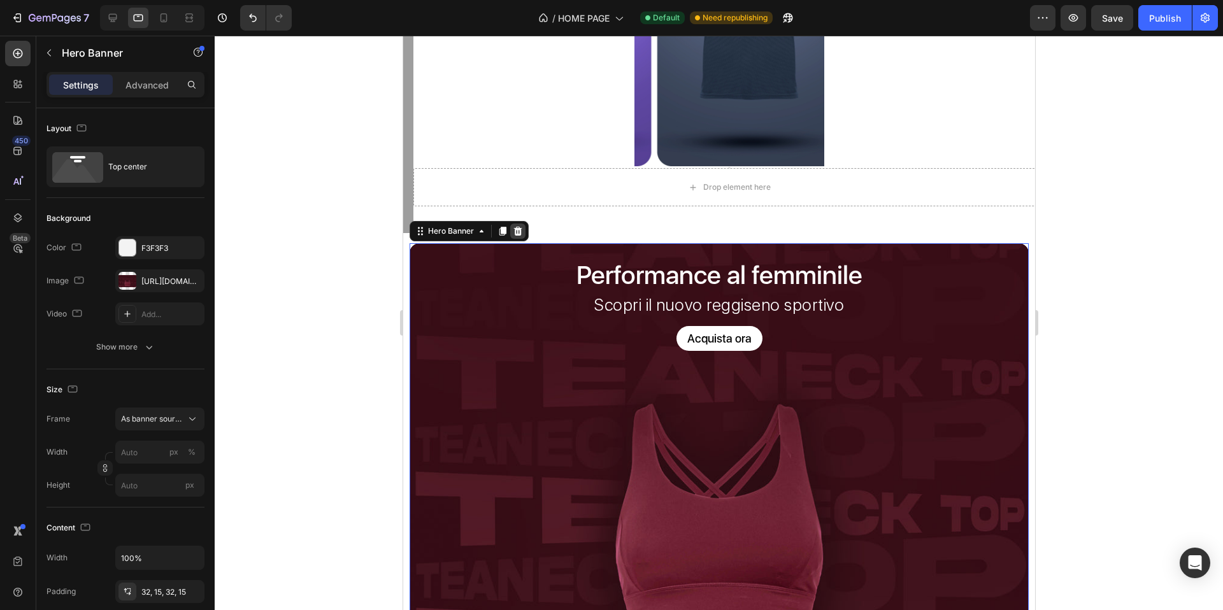
click at [522, 227] on div at bounding box center [517, 231] width 15 height 15
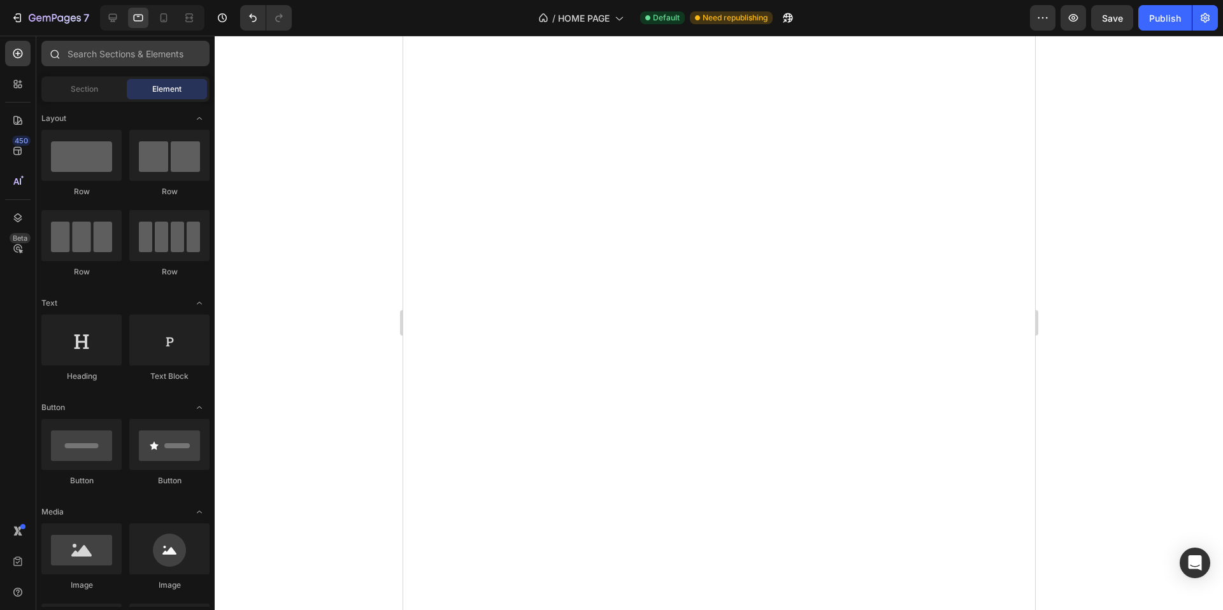
scroll to position [769, 0]
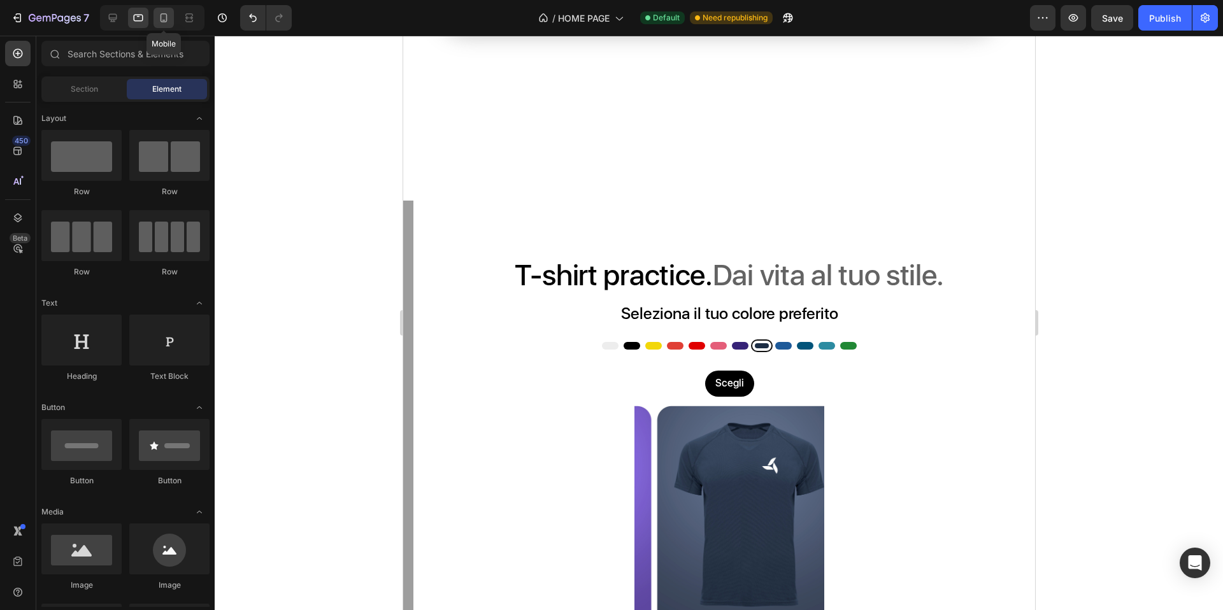
click at [169, 21] on icon at bounding box center [163, 17] width 13 height 13
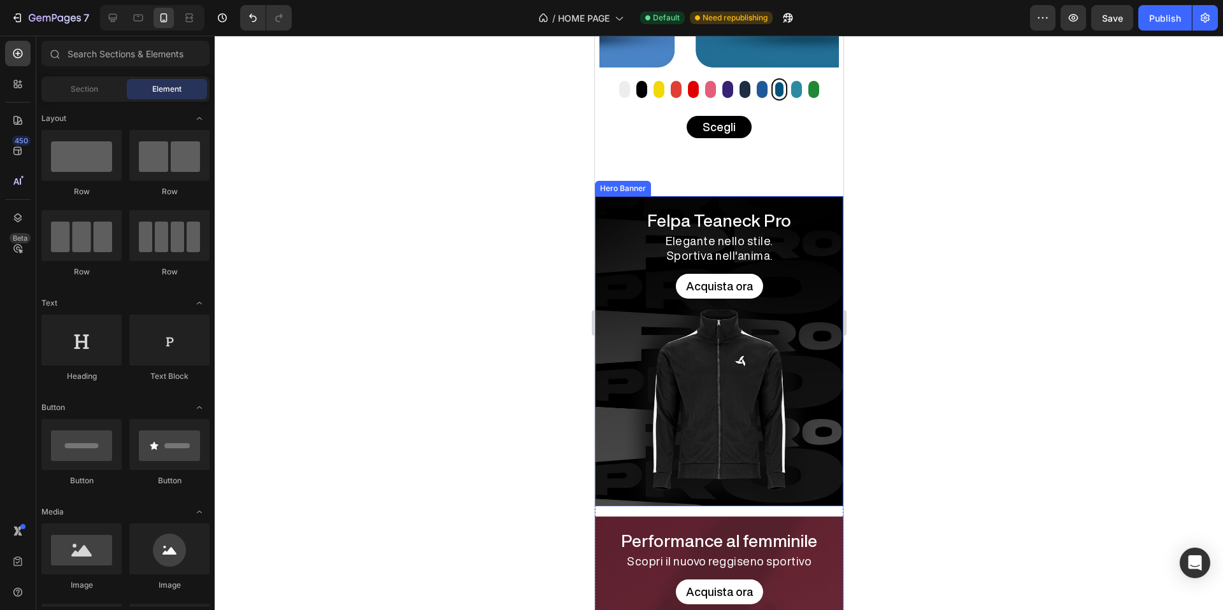
scroll to position [921, 0]
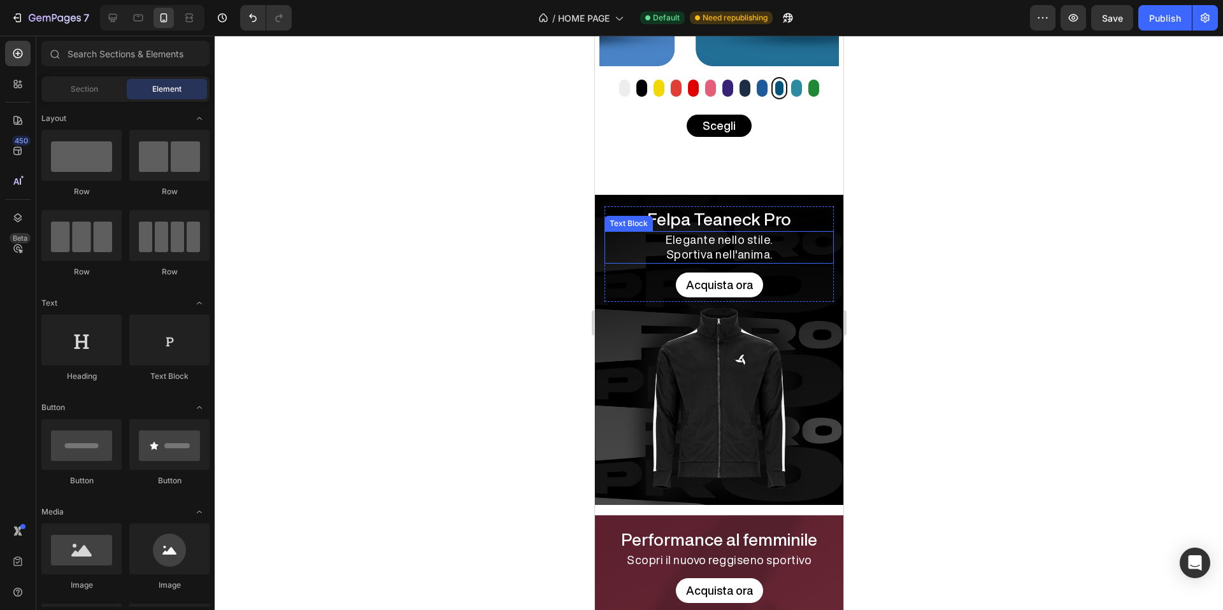
click at [601, 214] on div "Felpa Teaneck Pro Heading Elegante nello stile. Sportiva nell'anima. Text Block…" at bounding box center [718, 257] width 248 height 125
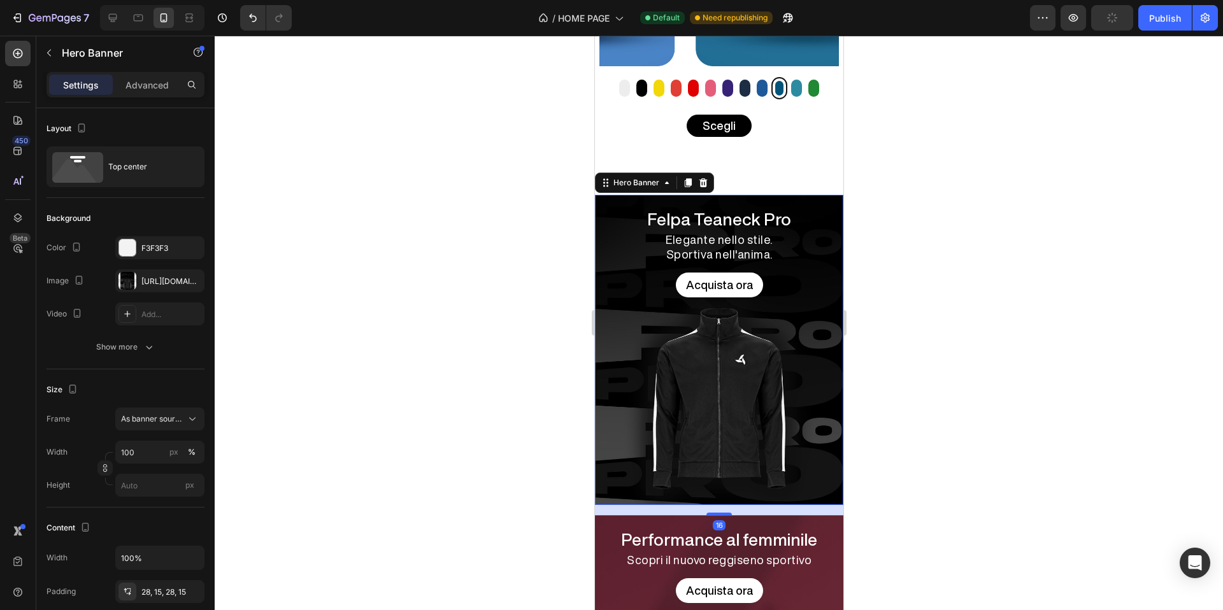
click at [616, 195] on div "Felpa Teaneck Pro Heading Elegante nello stile. Sportiva nell'anima. Text Block…" at bounding box center [718, 257] width 248 height 125
click at [129, 90] on p "Advanced" at bounding box center [147, 84] width 43 height 13
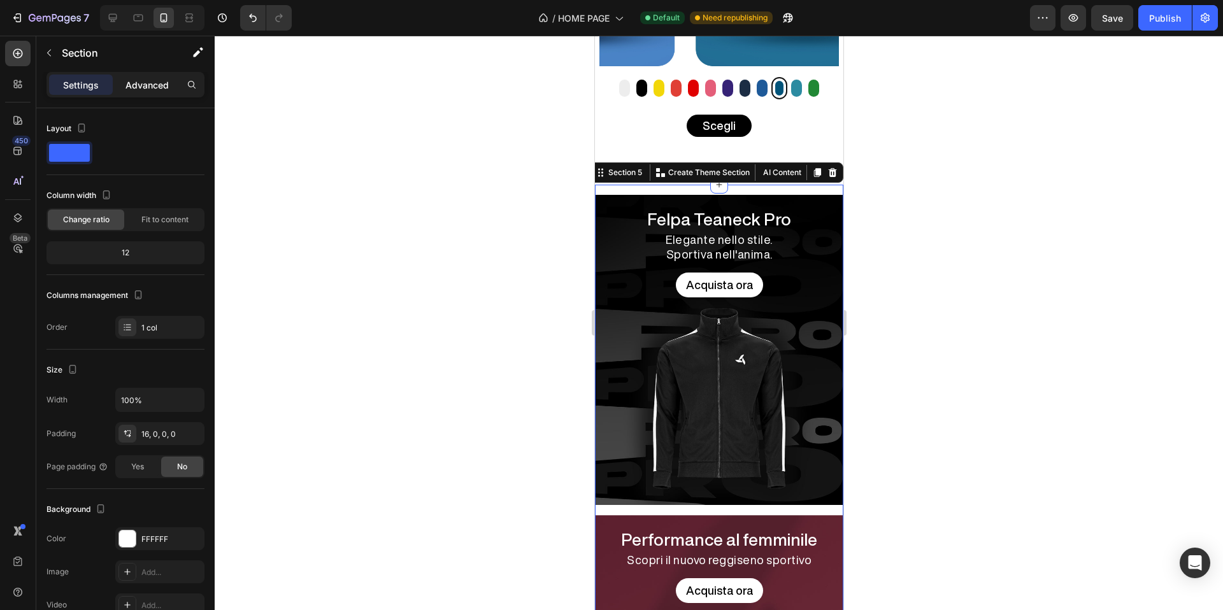
click at [150, 79] on p "Advanced" at bounding box center [147, 84] width 43 height 13
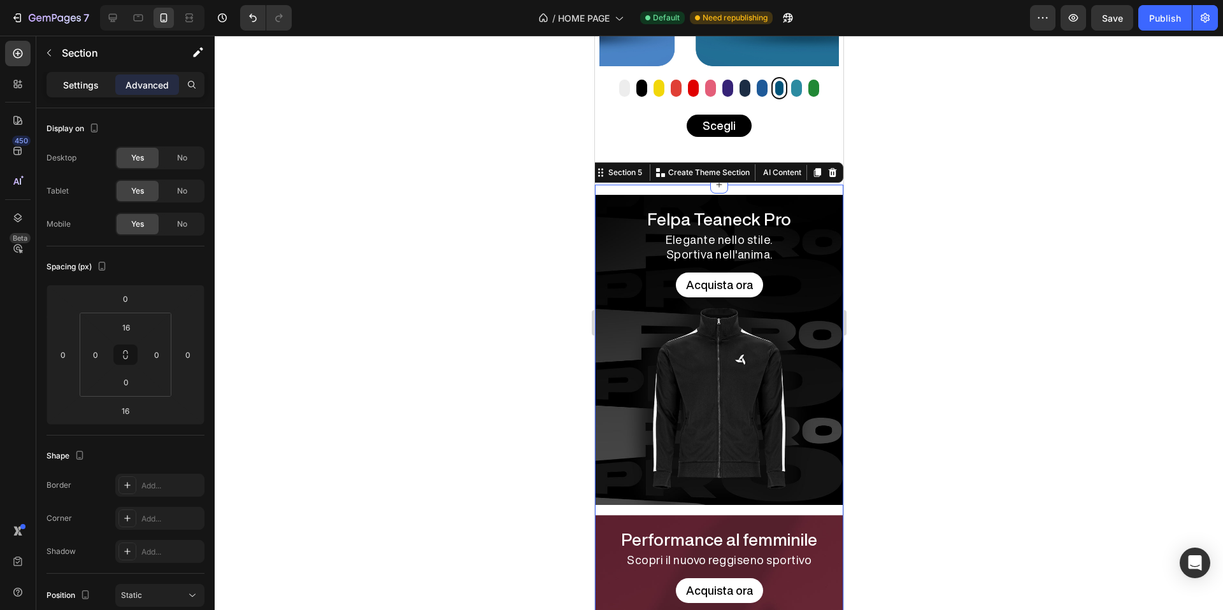
click at [85, 90] on p "Settings" at bounding box center [81, 84] width 36 height 13
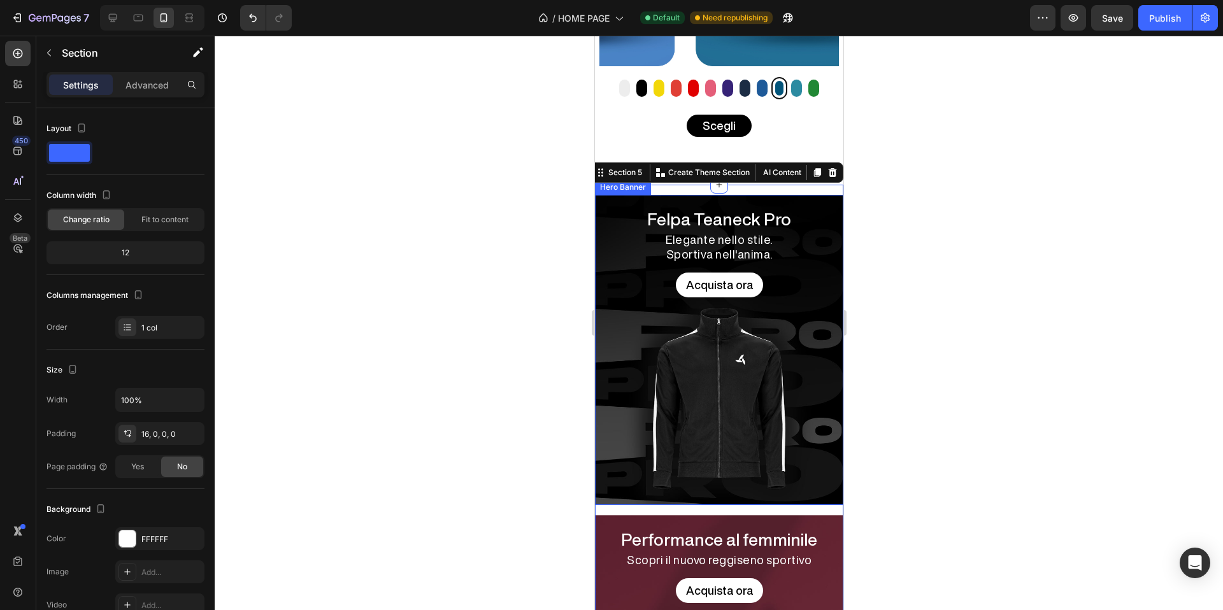
click at [620, 195] on div "Felpa Teaneck Pro Heading Elegante nello stile. Sportiva nell'anima. Text Block…" at bounding box center [718, 257] width 248 height 125
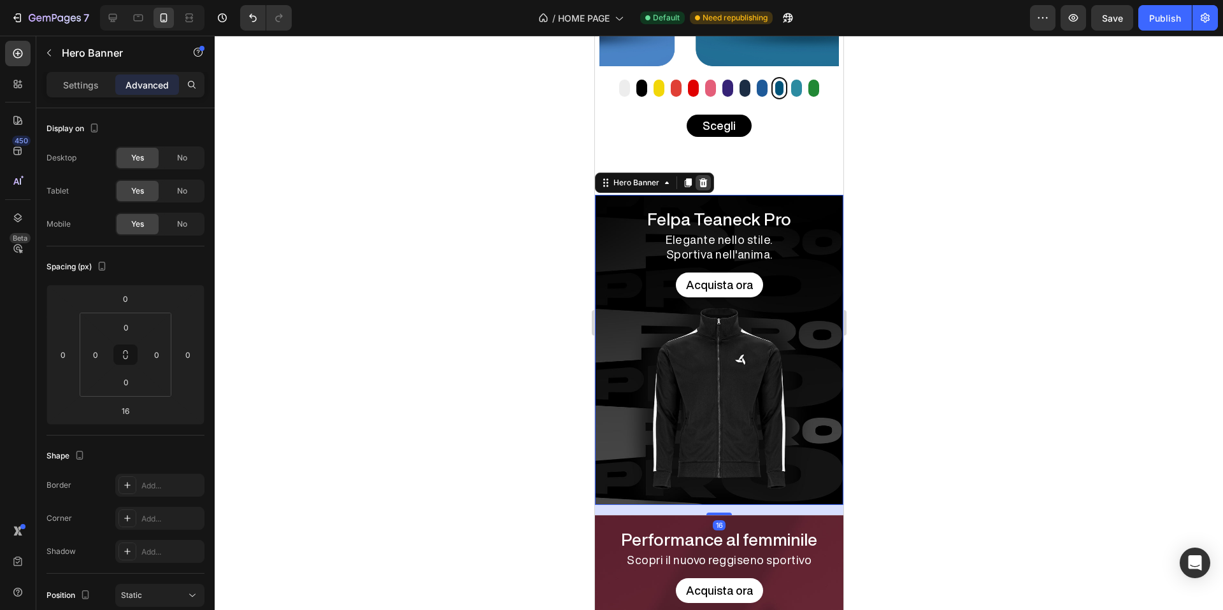
click at [705, 178] on icon at bounding box center [703, 182] width 8 height 9
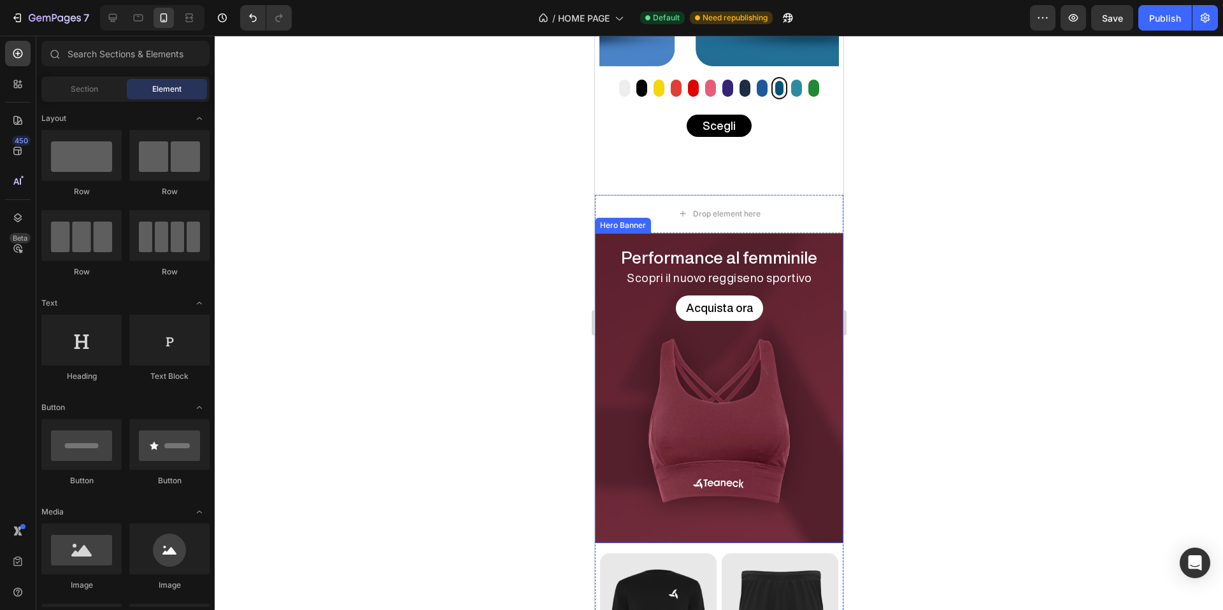
click at [614, 233] on div "Performance al femminile Heading Scopri il nuovo reggiseno sportivo Text Block …" at bounding box center [718, 288] width 248 height 110
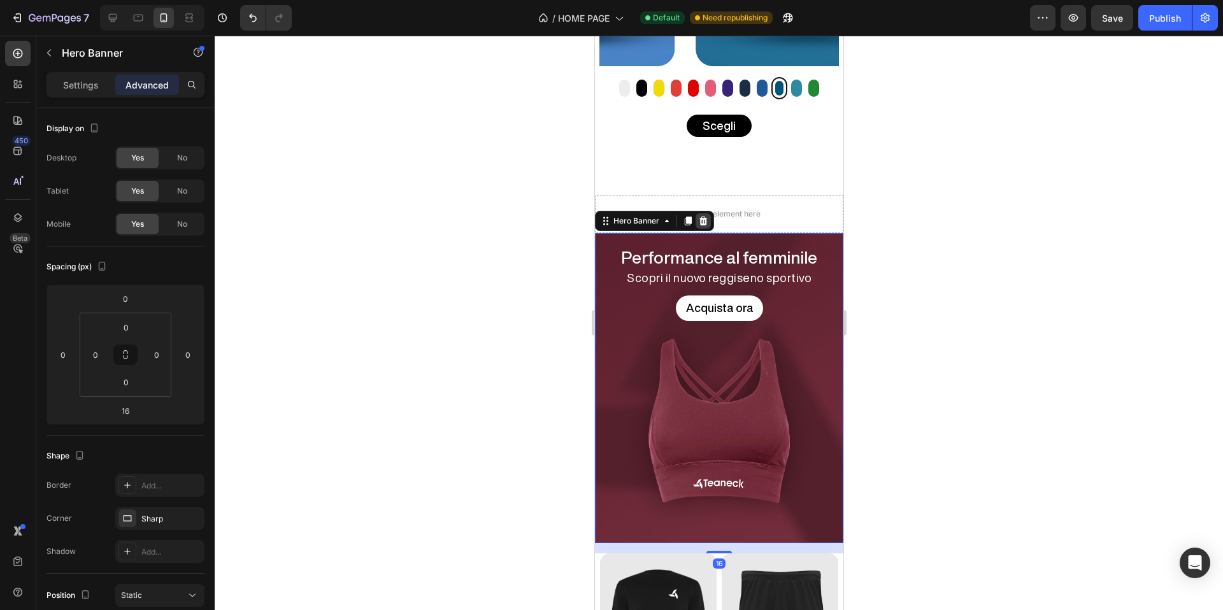
click at [706, 216] on icon at bounding box center [703, 221] width 10 height 10
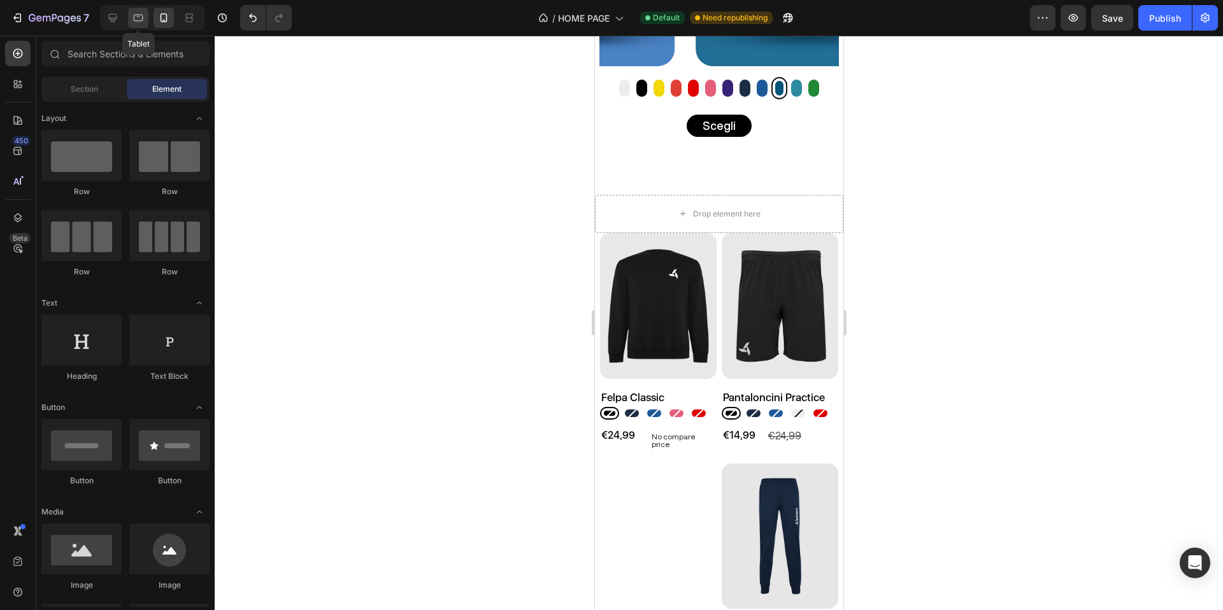
click at [132, 18] on icon at bounding box center [138, 17] width 13 height 13
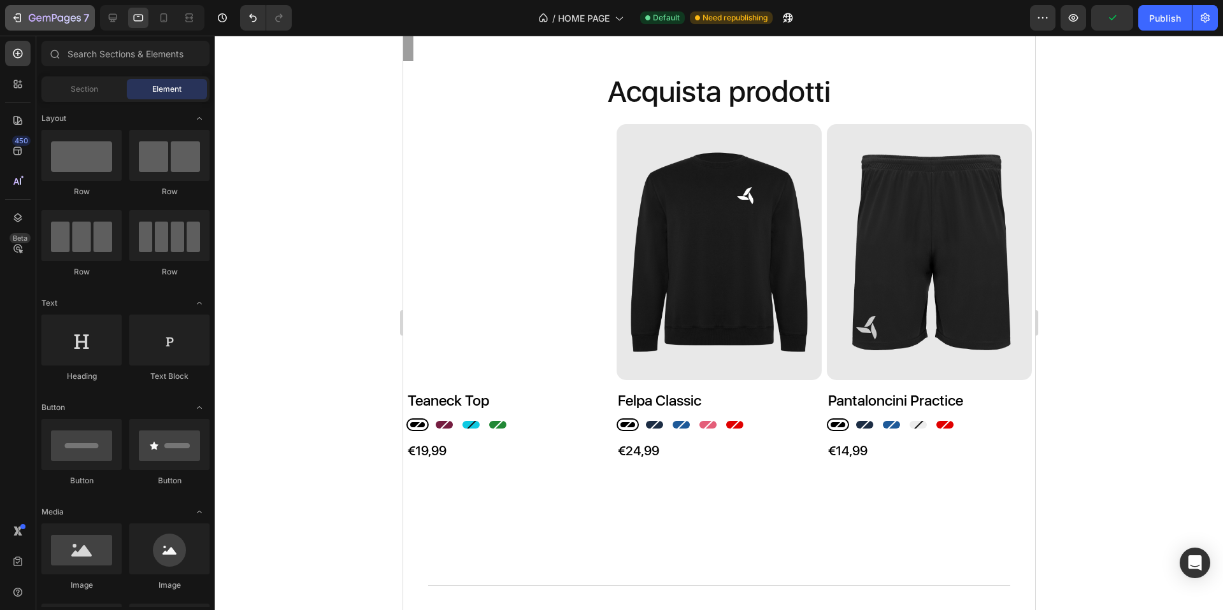
scroll to position [1352, 0]
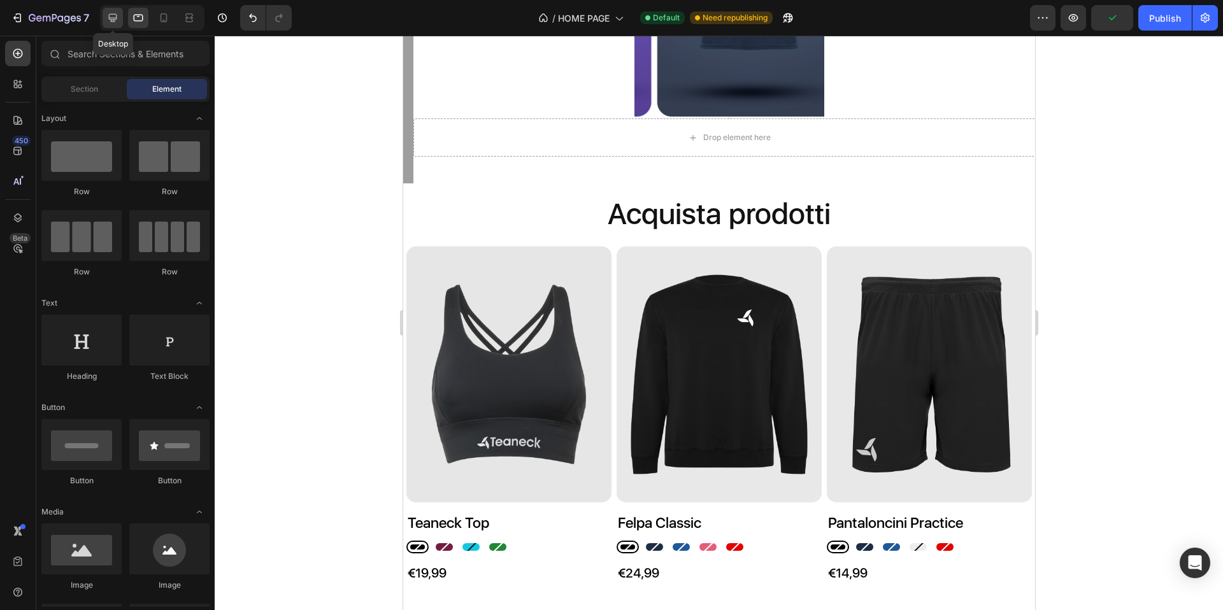
drag, startPoint x: 111, startPoint y: 22, endPoint x: 324, endPoint y: 154, distance: 250.9
click at [111, 22] on icon at bounding box center [112, 17] width 13 height 13
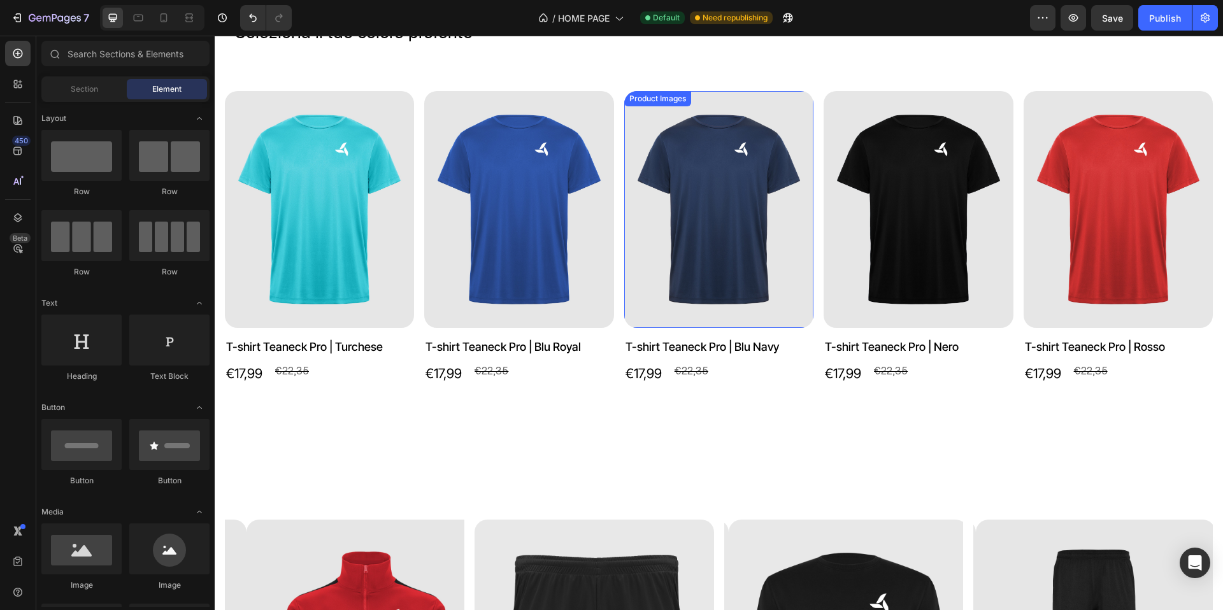
scroll to position [1000, 0]
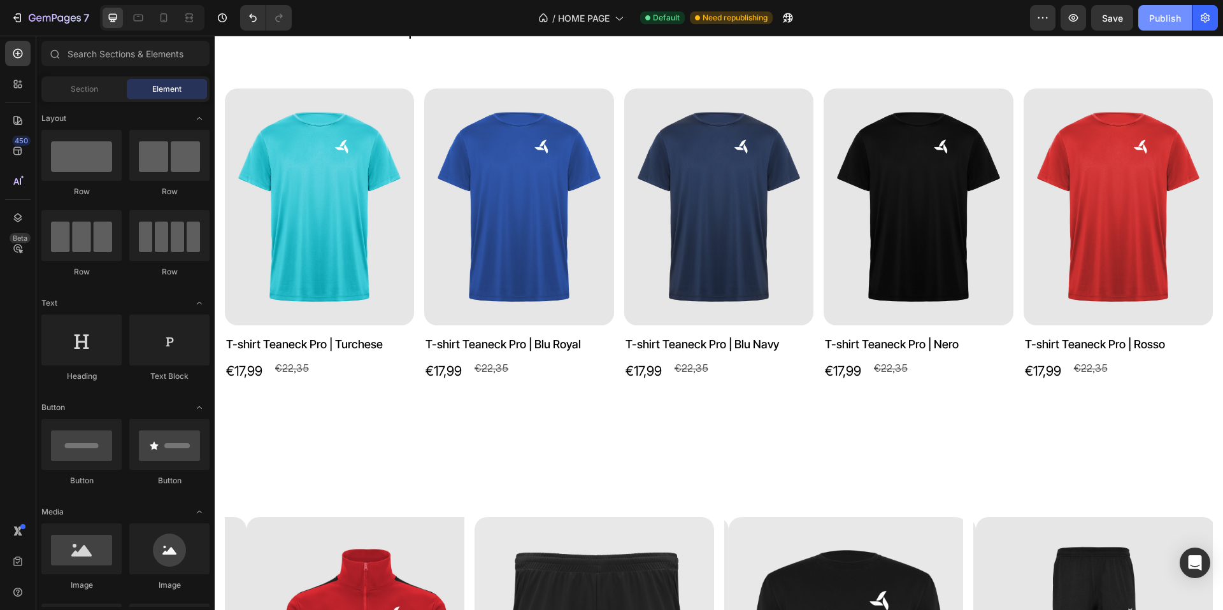
click at [1151, 25] on button "Publish" at bounding box center [1166, 17] width 54 height 25
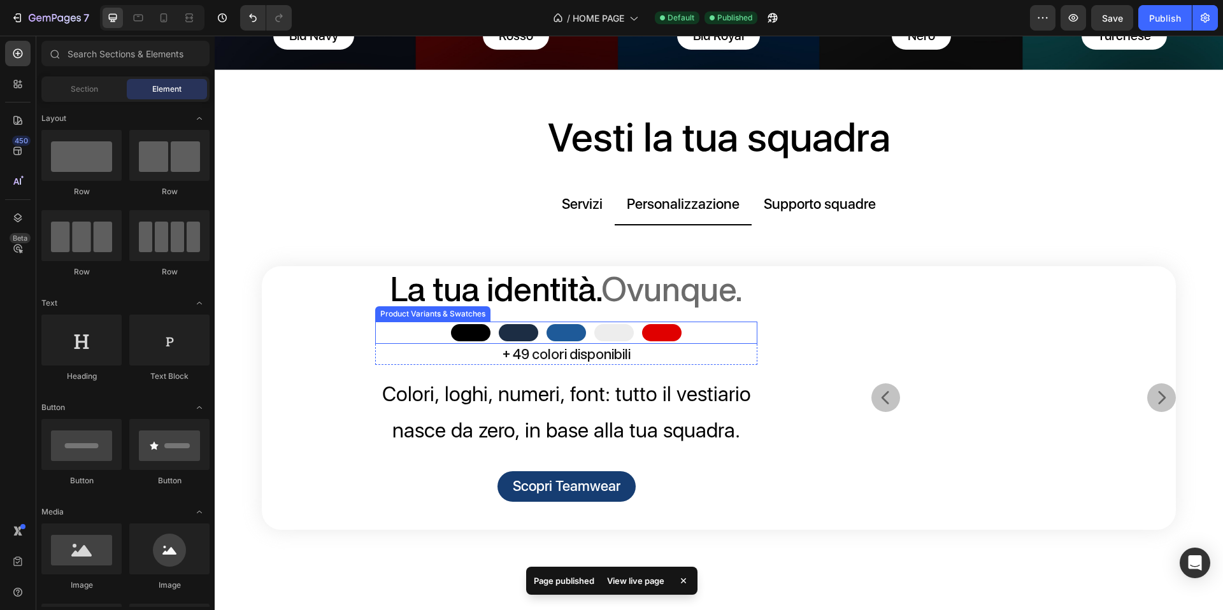
scroll to position [561, 0]
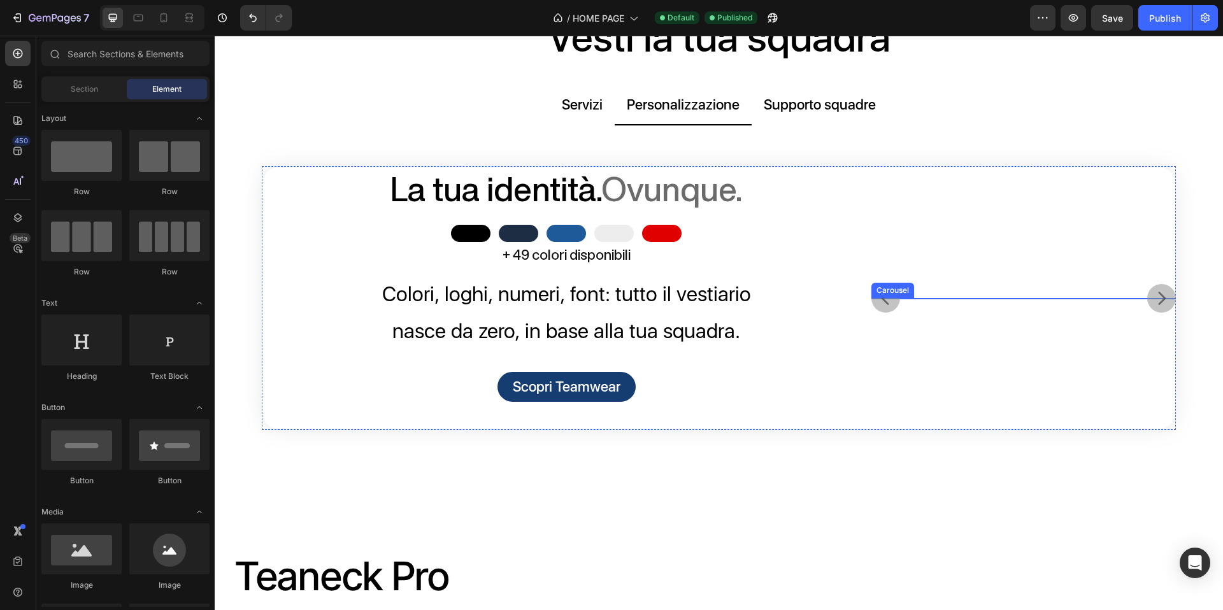
click at [1156, 317] on icon "Carousel Next Arrow" at bounding box center [1162, 298] width 18 height 36
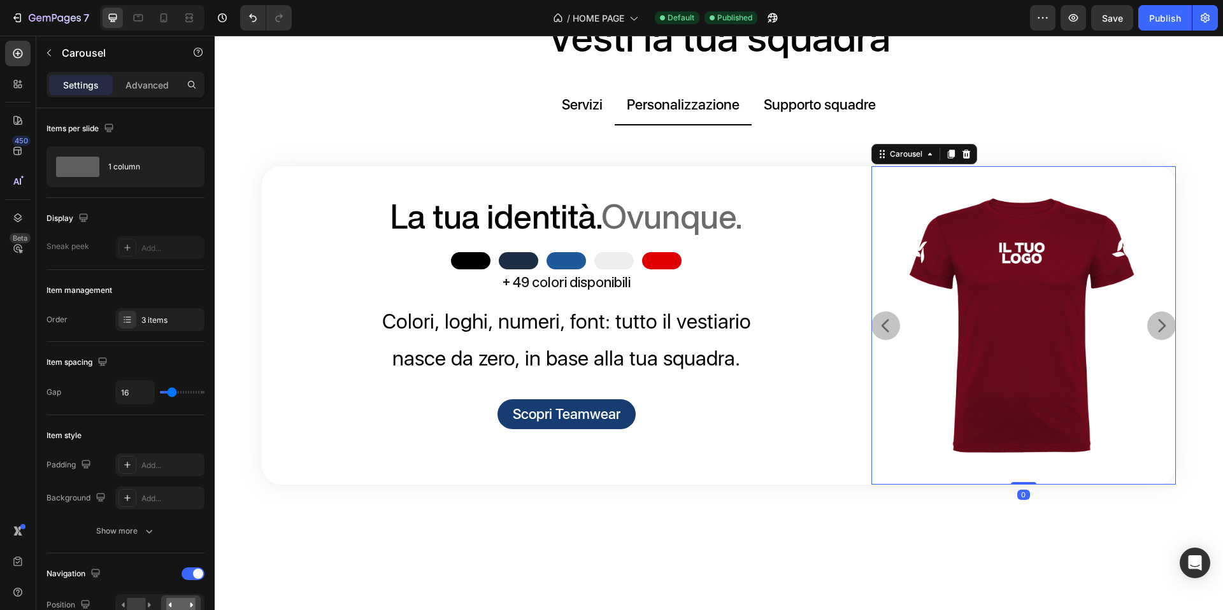
click at [1153, 333] on icon "Carousel Next Arrow" at bounding box center [1162, 326] width 18 height 36
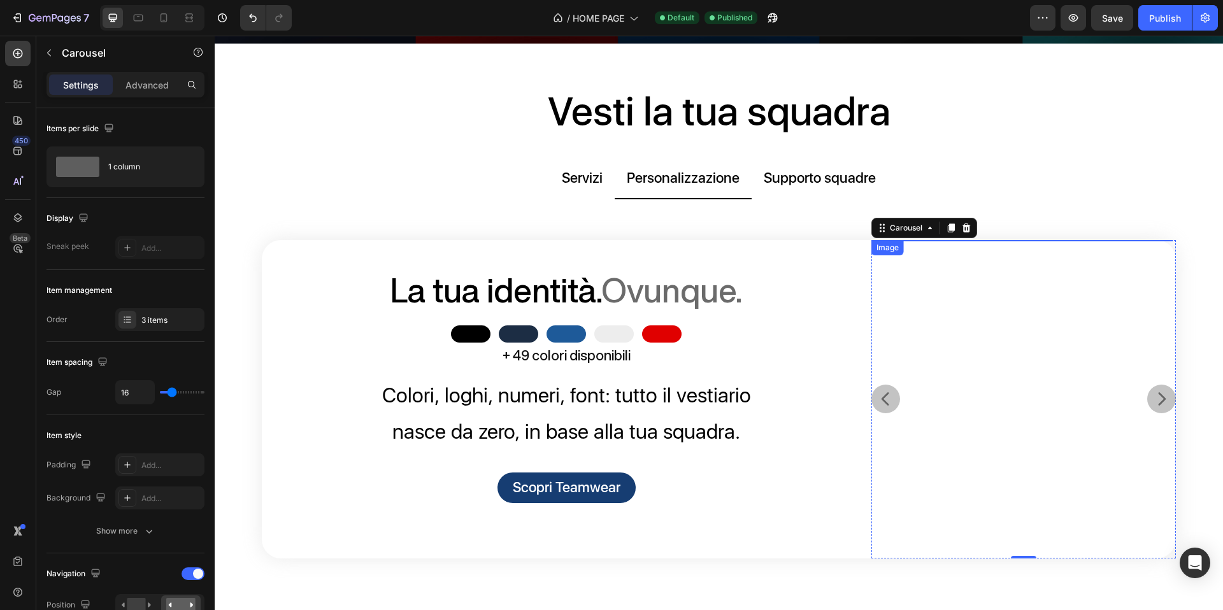
scroll to position [580, 0]
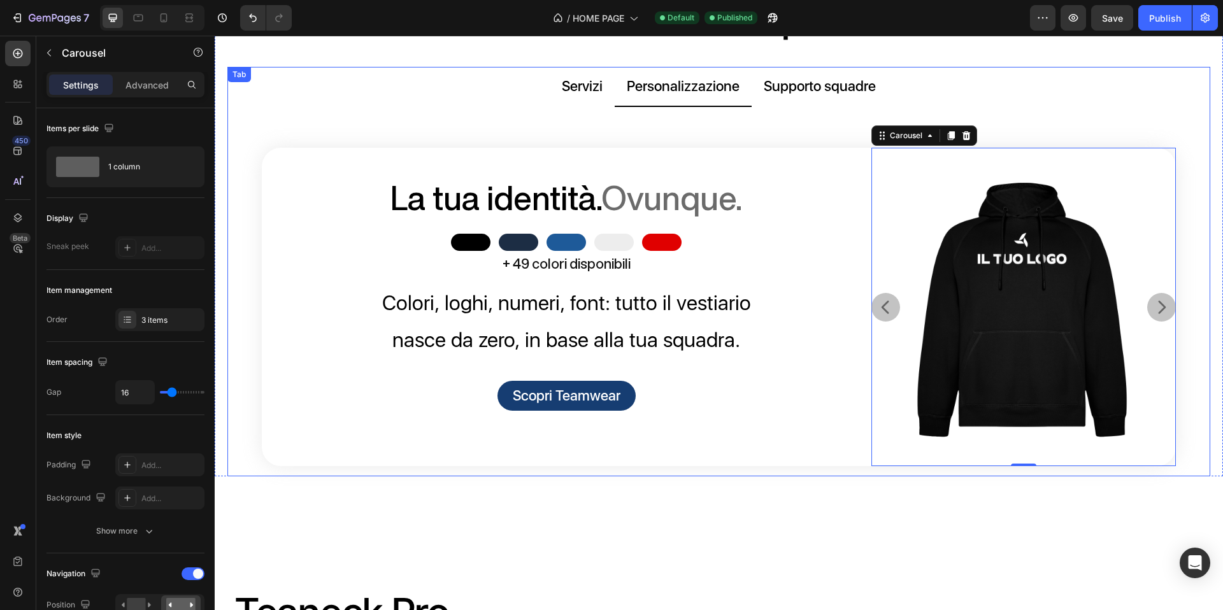
click at [584, 82] on p "Servizi" at bounding box center [582, 86] width 41 height 25
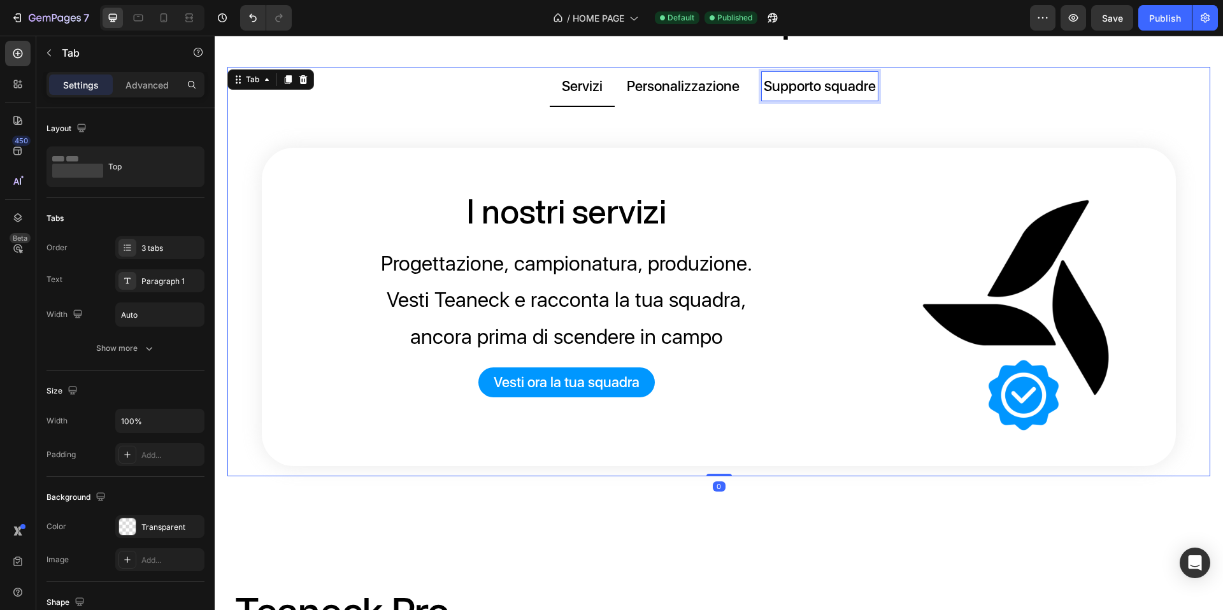
click at [824, 87] on p "Supporto squadre" at bounding box center [820, 86] width 112 height 25
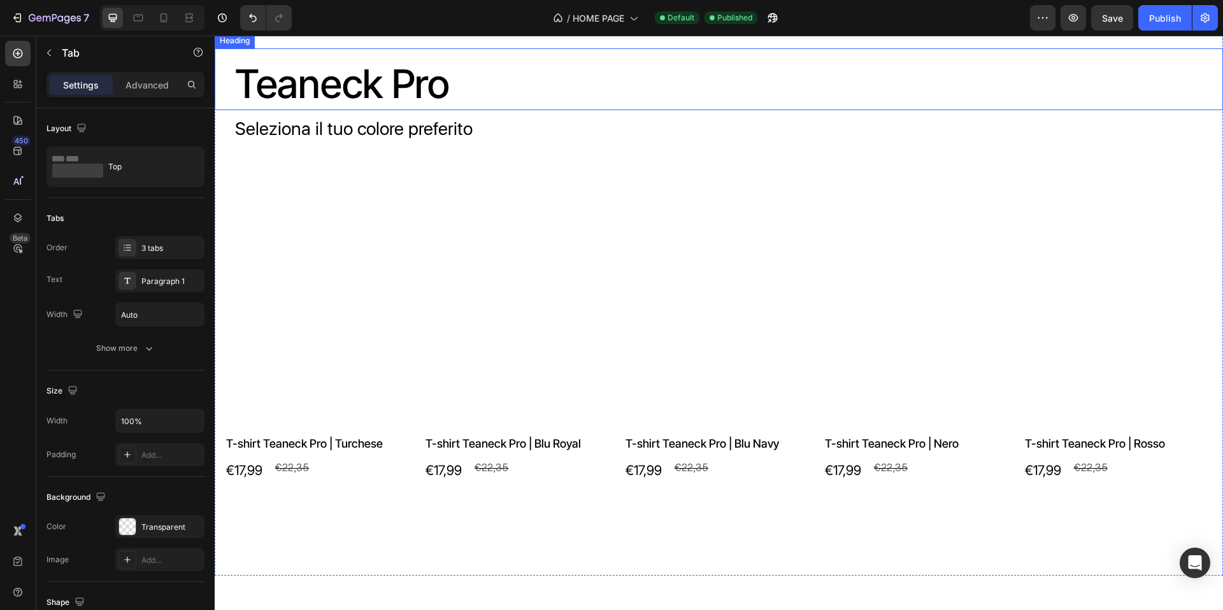
scroll to position [991, 0]
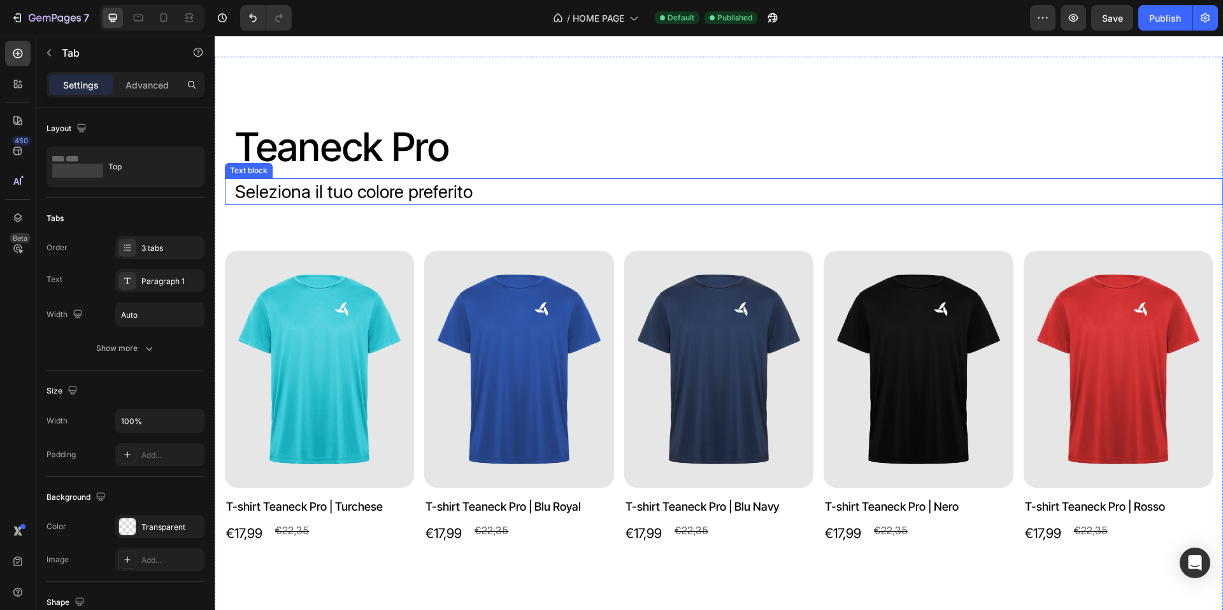
click at [428, 205] on p "Seleziona il tuo colore preferito" at bounding box center [724, 191] width 978 height 27
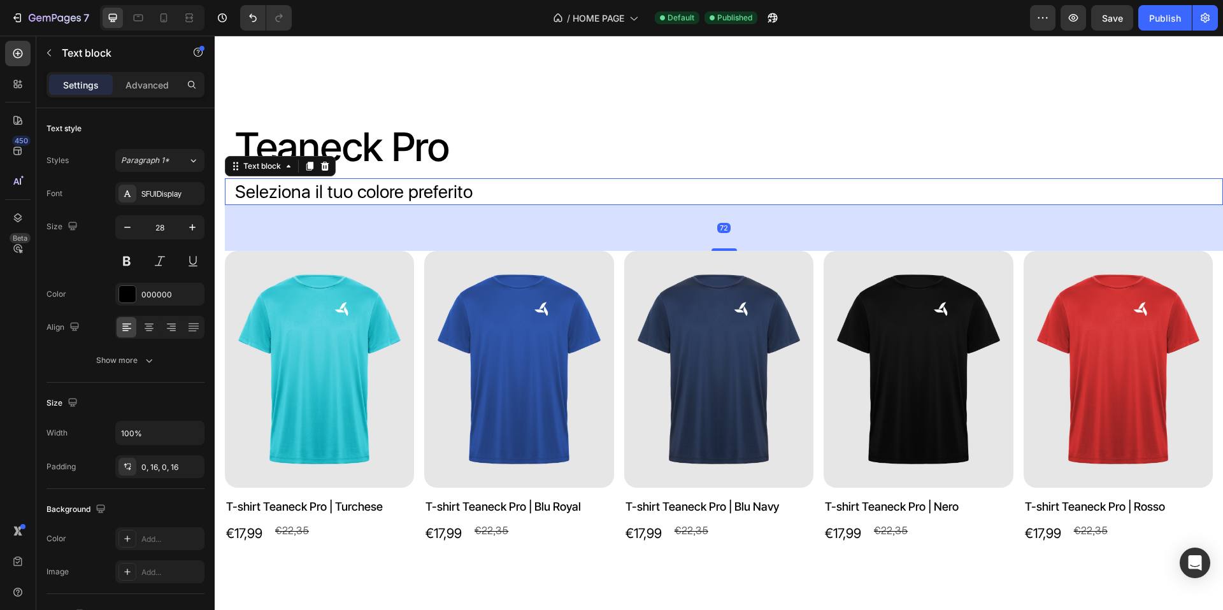
click at [428, 205] on p "Seleziona il tuo colore preferito" at bounding box center [724, 191] width 978 height 27
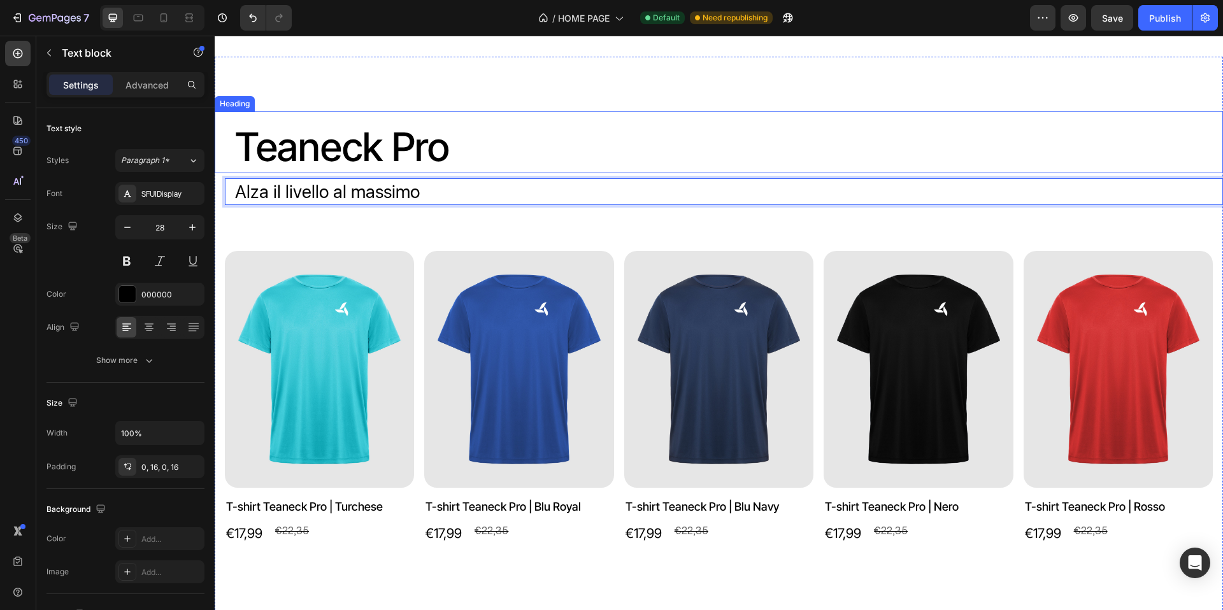
click at [455, 173] on h2 "Teaneck Pro" at bounding box center [719, 143] width 1009 height 62
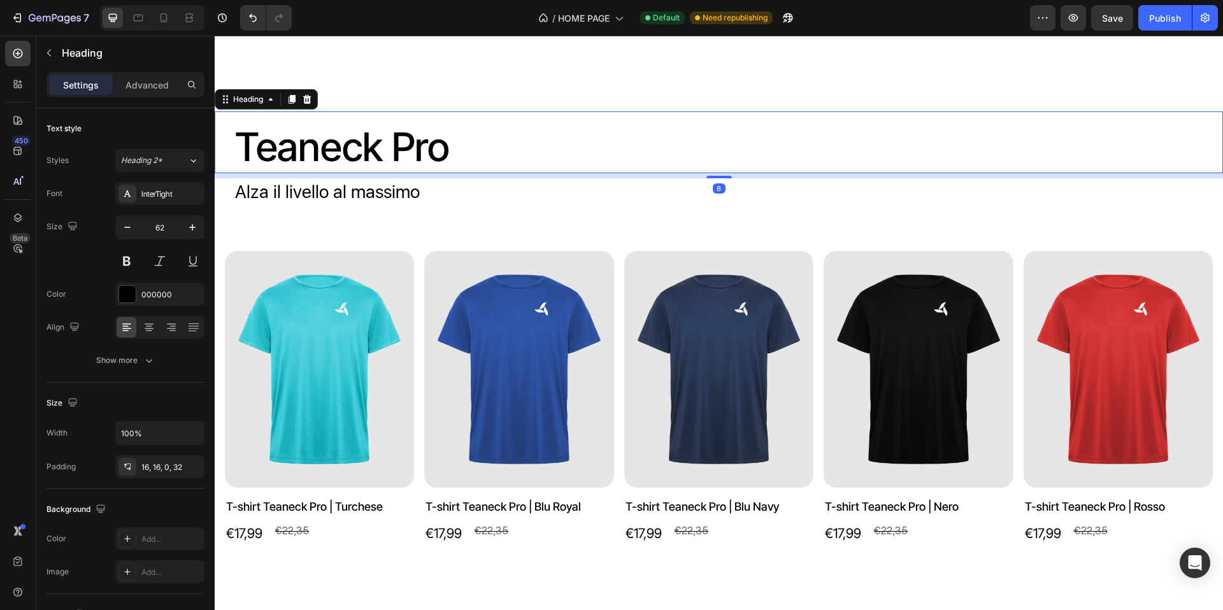
click at [452, 173] on h2 "Teaneck Pro" at bounding box center [719, 143] width 1009 height 62
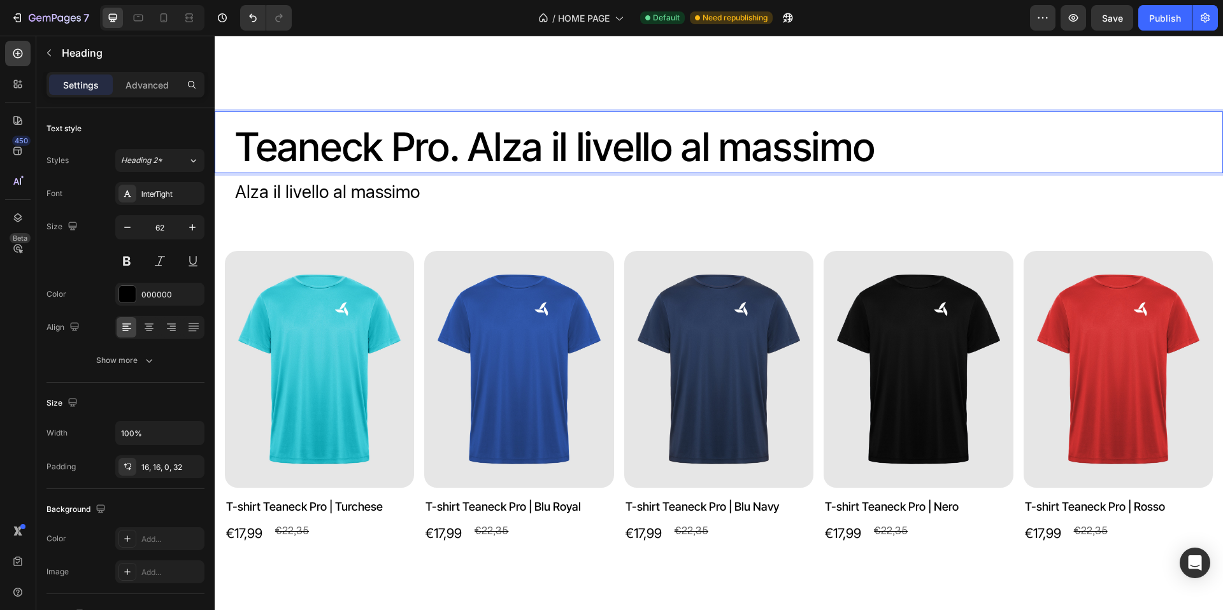
click at [441, 118] on div "Teaneck Pro. Alza il livello al massimo Heading 8 Alza il livello al massimo Te…" at bounding box center [719, 348] width 1009 height 582
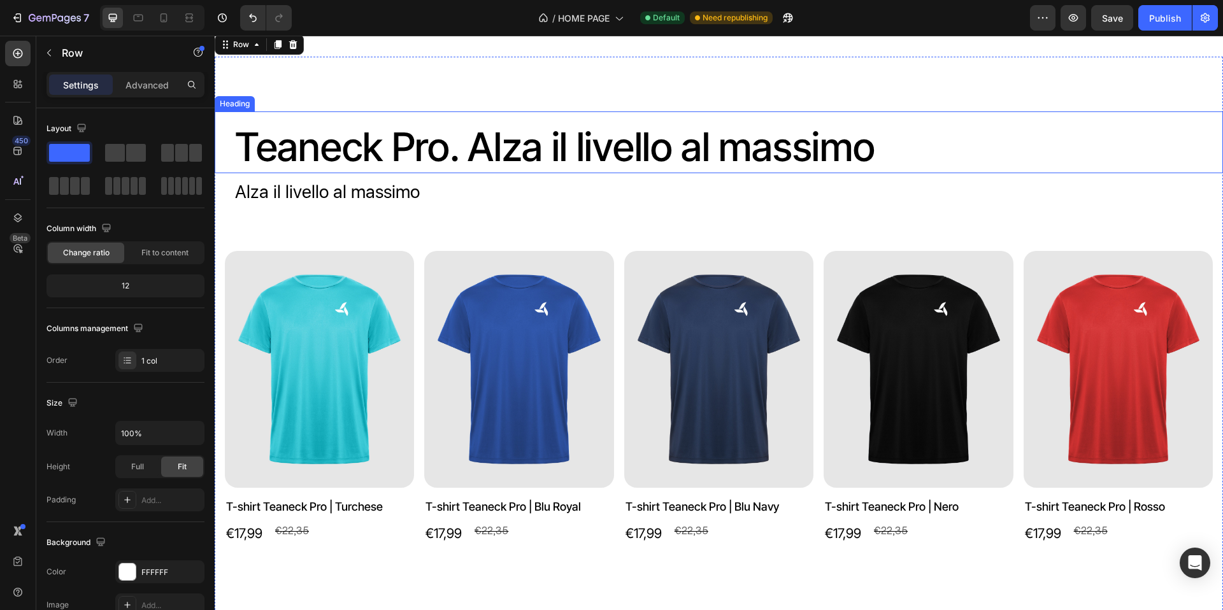
click at [468, 173] on p "Teaneck Pro. Alza il livello al massimo" at bounding box center [724, 148] width 978 height 52
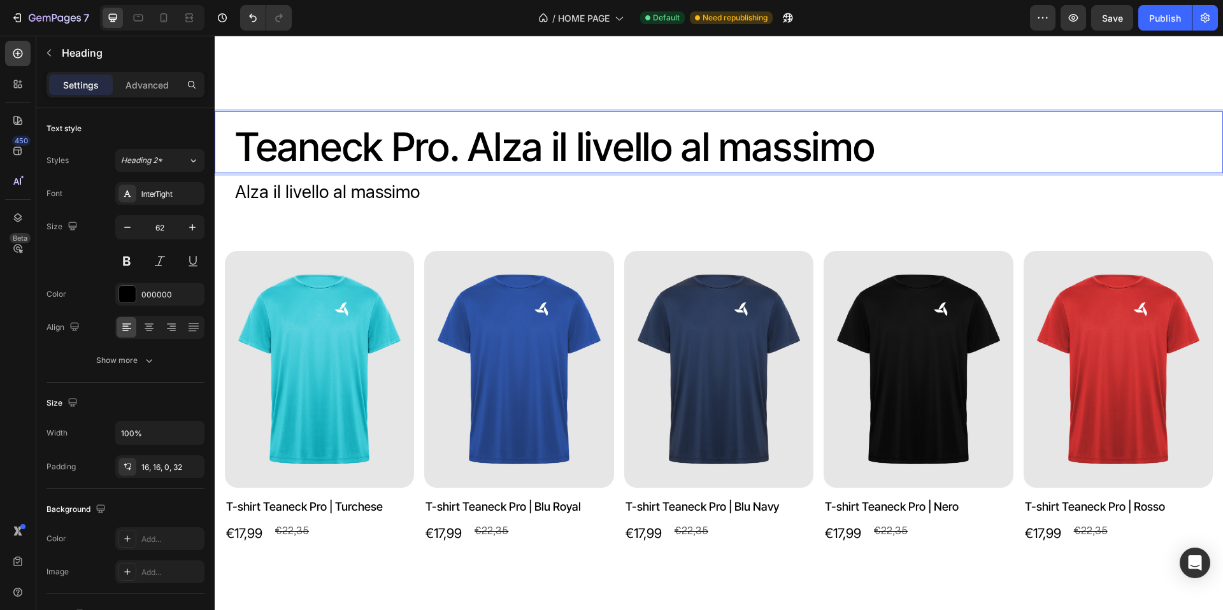
click at [881, 173] on p "Teaneck Pro. Alza il livello al massimo" at bounding box center [724, 148] width 978 height 52
click at [881, 173] on p "Teaneck Pro. Alza il livello al massimo." at bounding box center [724, 148] width 978 height 52
click at [470, 173] on p "Teaneck Pro. Alza il livello al massimo." at bounding box center [724, 148] width 978 height 52
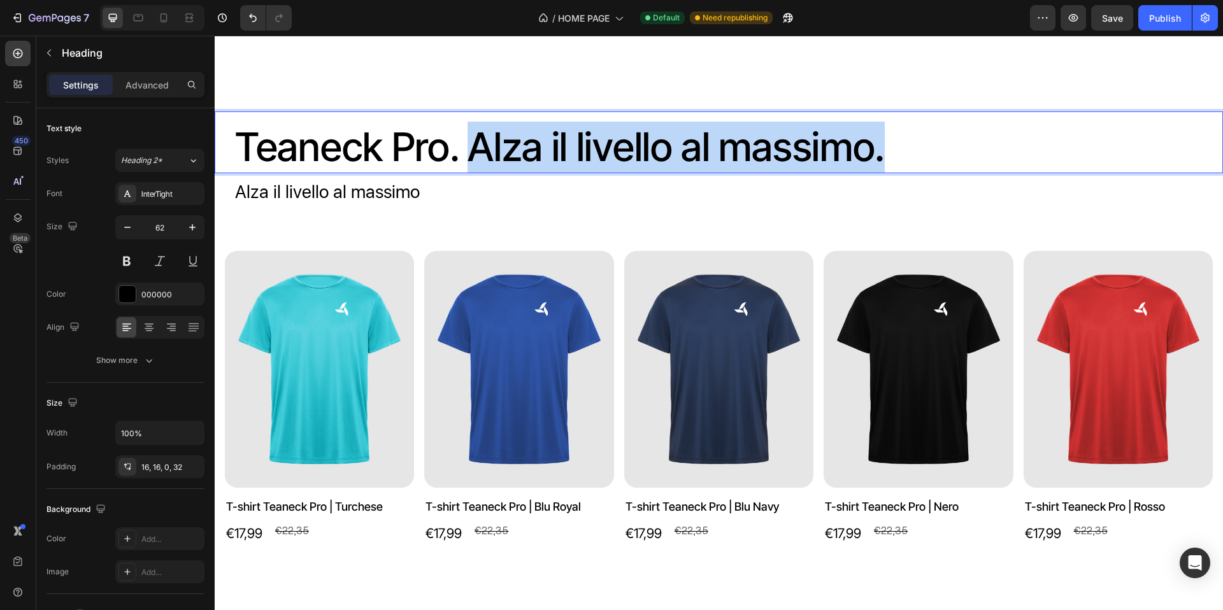
drag, startPoint x: 472, startPoint y: 205, endPoint x: 886, endPoint y: 199, distance: 414.8
click at [886, 173] on p "Teaneck Pro. Alza il livello al massimo." at bounding box center [724, 148] width 978 height 52
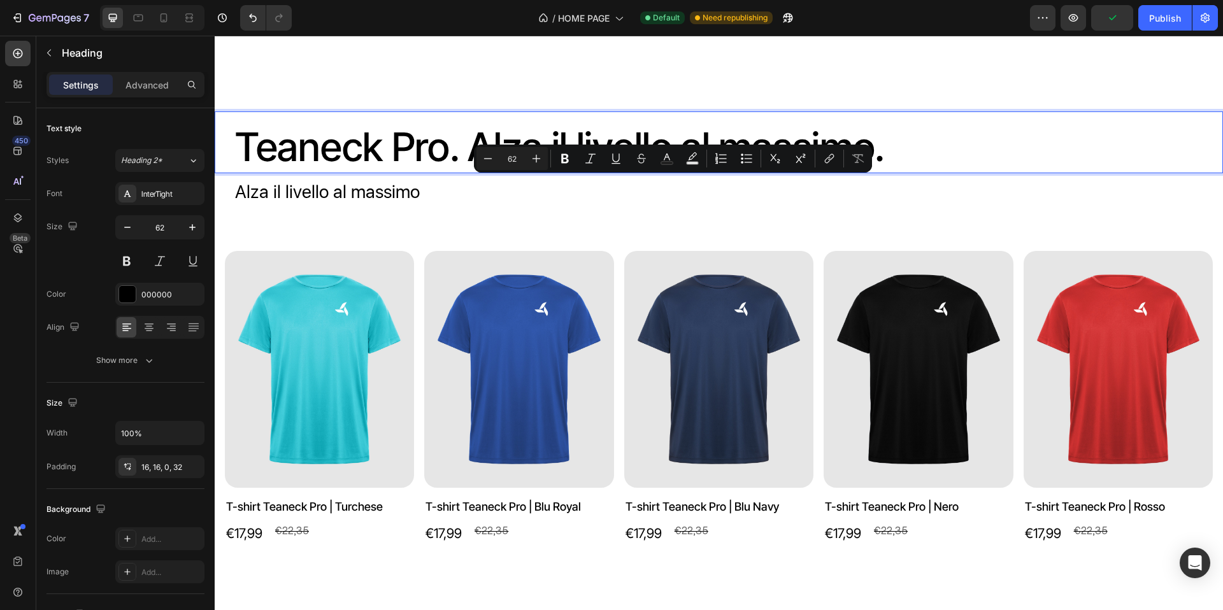
click at [272, 173] on p "Teaneck Pro. Alza il livello al massimo." at bounding box center [724, 148] width 978 height 52
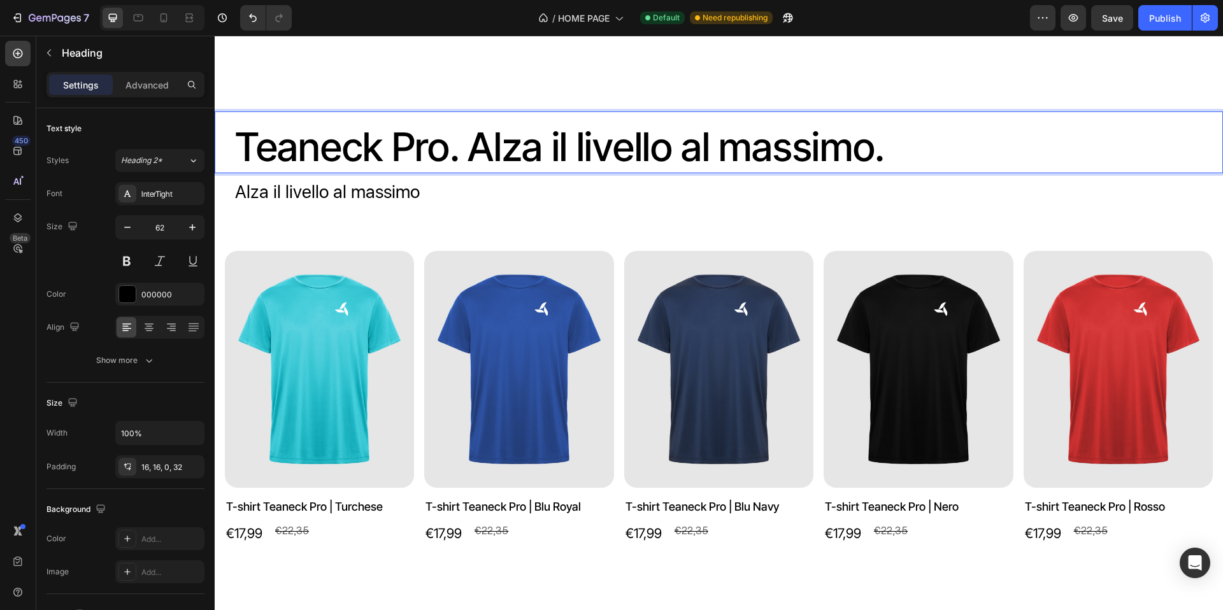
click at [264, 173] on p "Teaneck Pro. Alza il livello al massimo." at bounding box center [724, 148] width 978 height 52
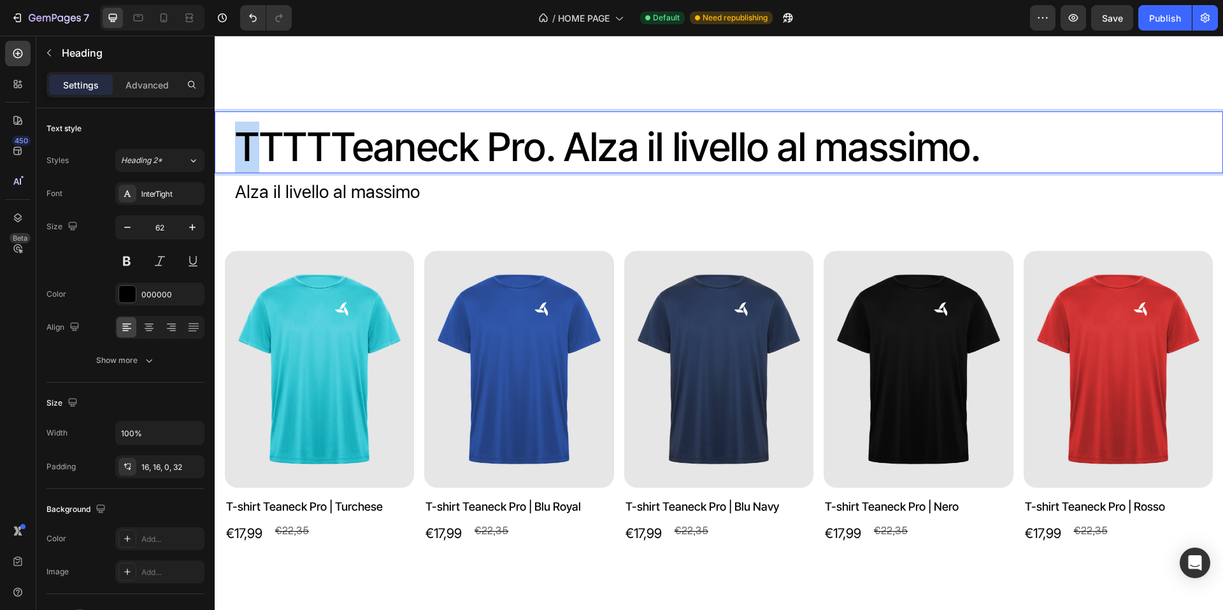
drag, startPoint x: 257, startPoint y: 191, endPoint x: 243, endPoint y: 195, distance: 14.5
click at [243, 173] on p "TTTTTeaneck Pro. Alza il livello al massimo." at bounding box center [724, 148] width 978 height 52
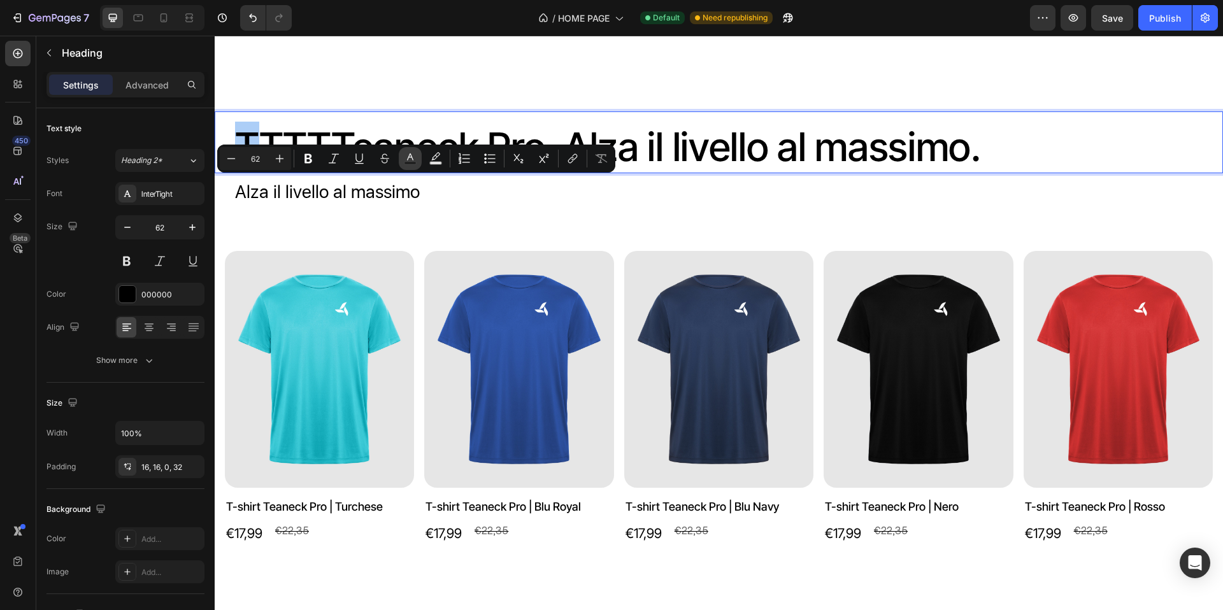
click at [413, 161] on icon "Editor contextual toolbar" at bounding box center [410, 158] width 13 height 13
type input "000000"
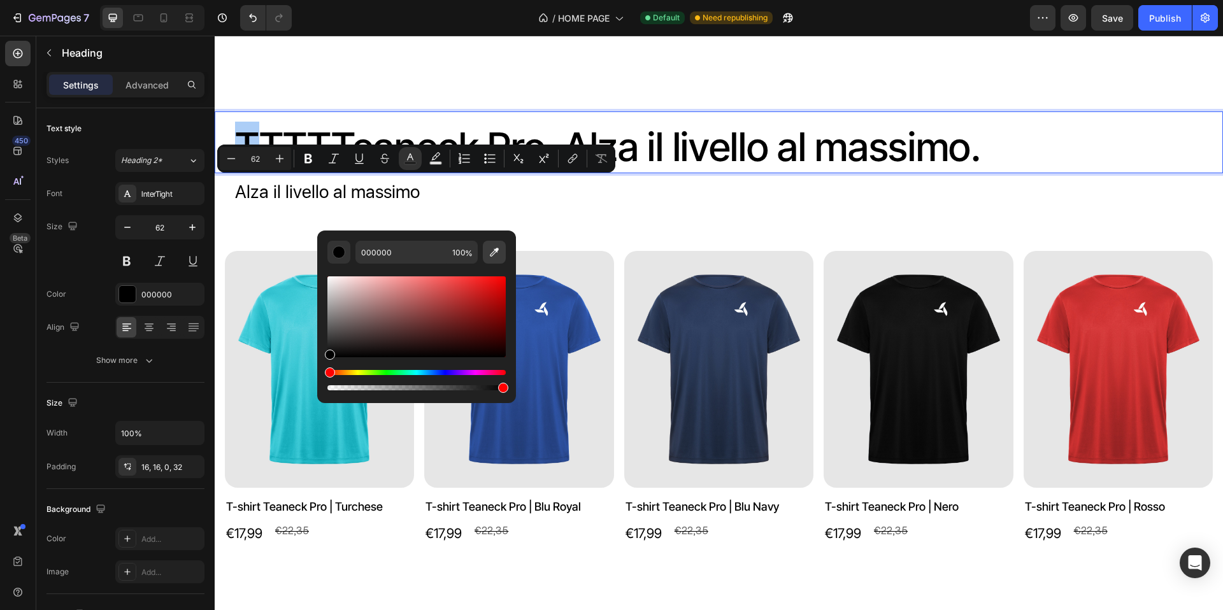
click at [494, 259] on button "Editor contextual toolbar" at bounding box center [494, 252] width 23 height 23
type input "34C4D1"
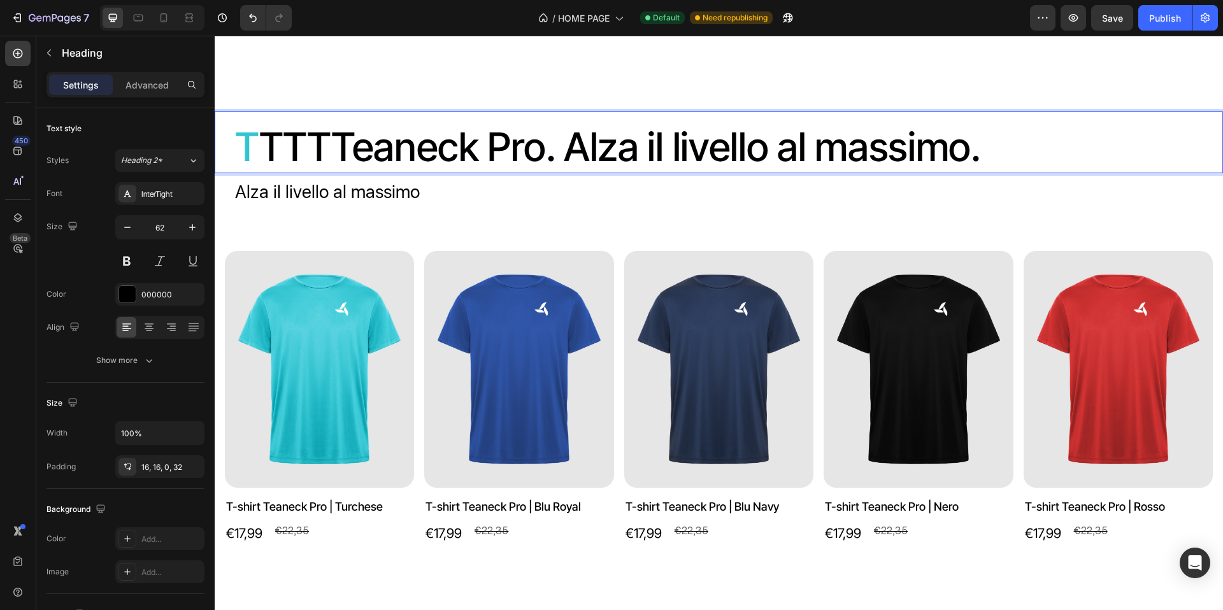
click at [275, 173] on p "T TTTTeaneck Pro. Alza il livello al massimo." at bounding box center [724, 148] width 978 height 52
drag, startPoint x: 268, startPoint y: 200, endPoint x: 275, endPoint y: 200, distance: 7.0
click at [275, 173] on p "T TTTTeaneck Pro. Alza il livello al massimo." at bounding box center [724, 148] width 978 height 52
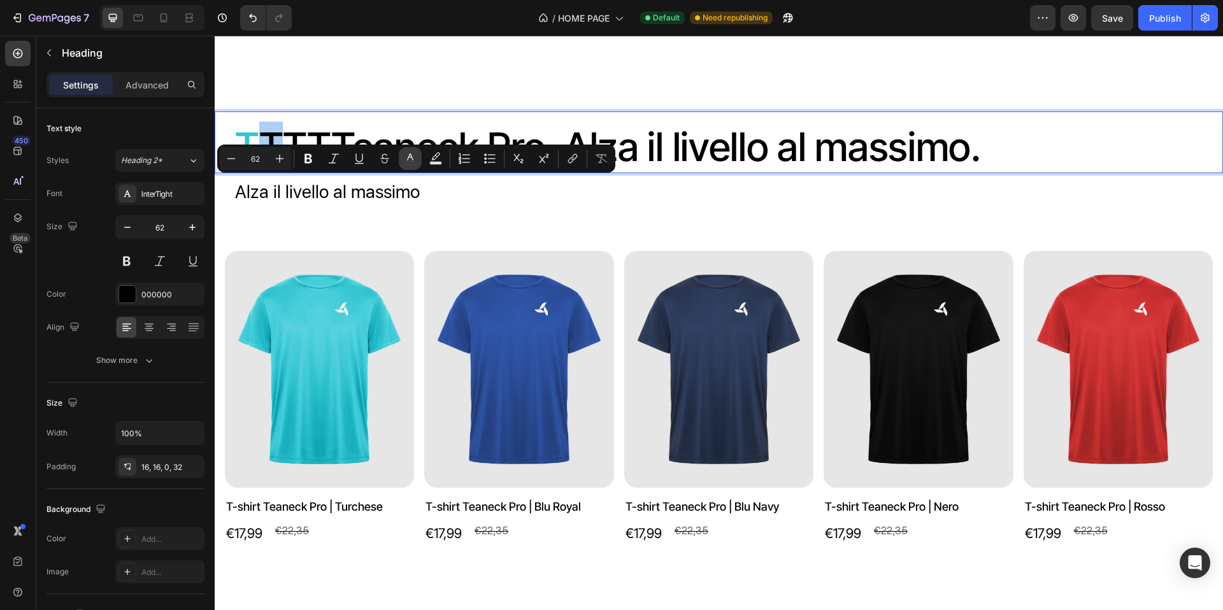
click at [414, 158] on icon "Editor contextual toolbar" at bounding box center [410, 158] width 13 height 13
type input "000000"
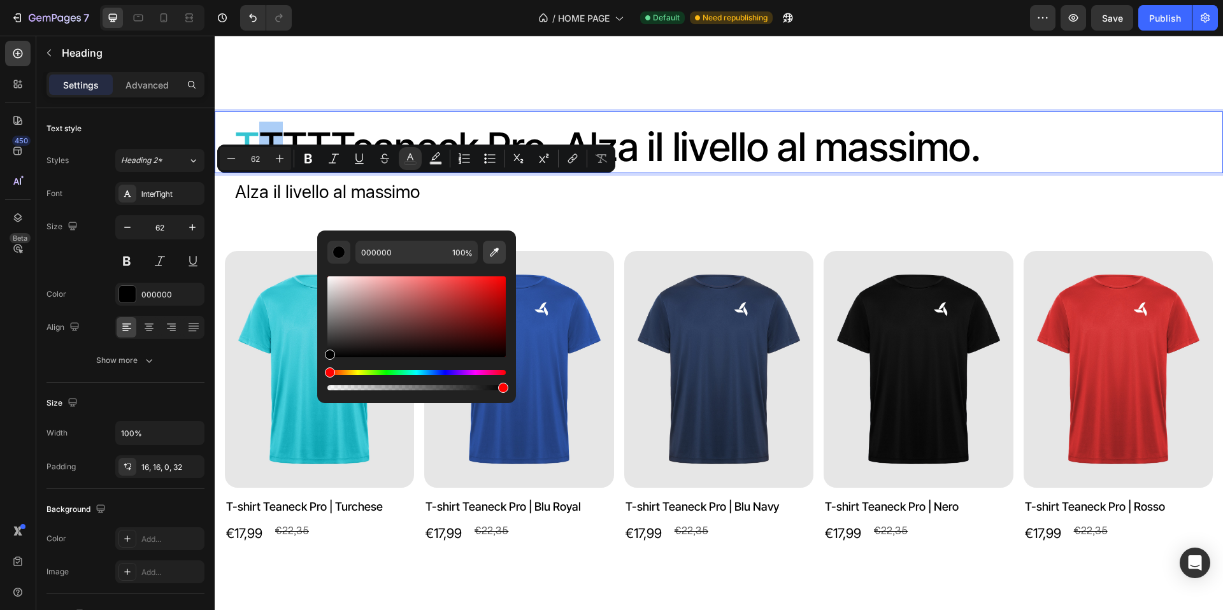
click at [494, 254] on icon "Editor contextual toolbar" at bounding box center [494, 252] width 9 height 9
type input "3057A8"
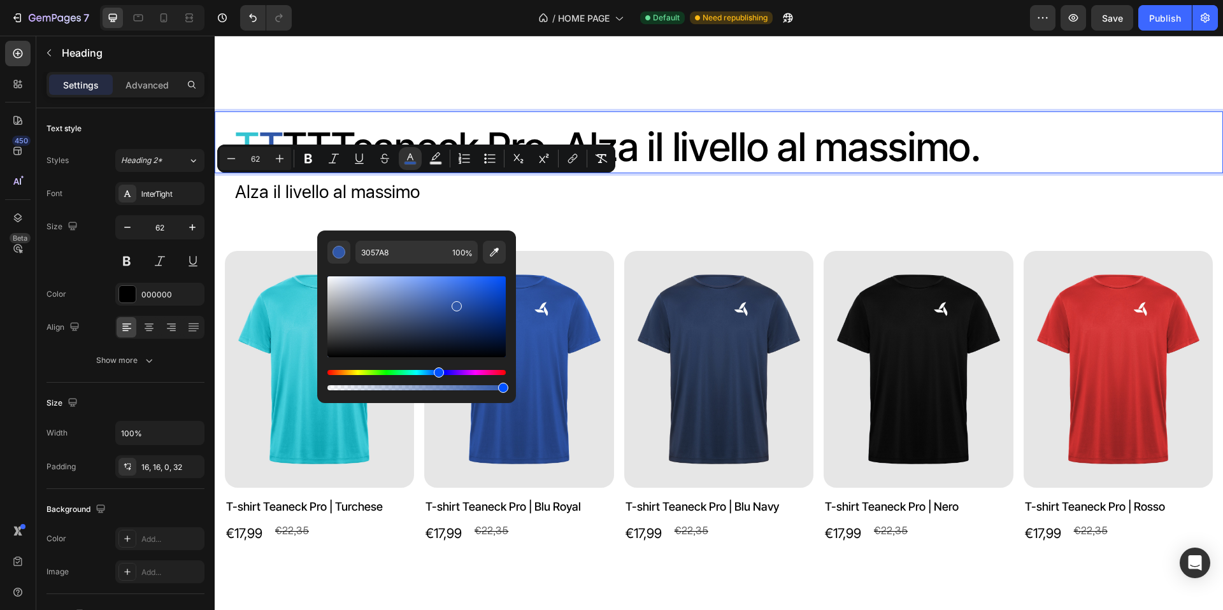
click at [290, 173] on p "T T TTTeaneck Pro. Alza il livello al massimo." at bounding box center [724, 148] width 978 height 52
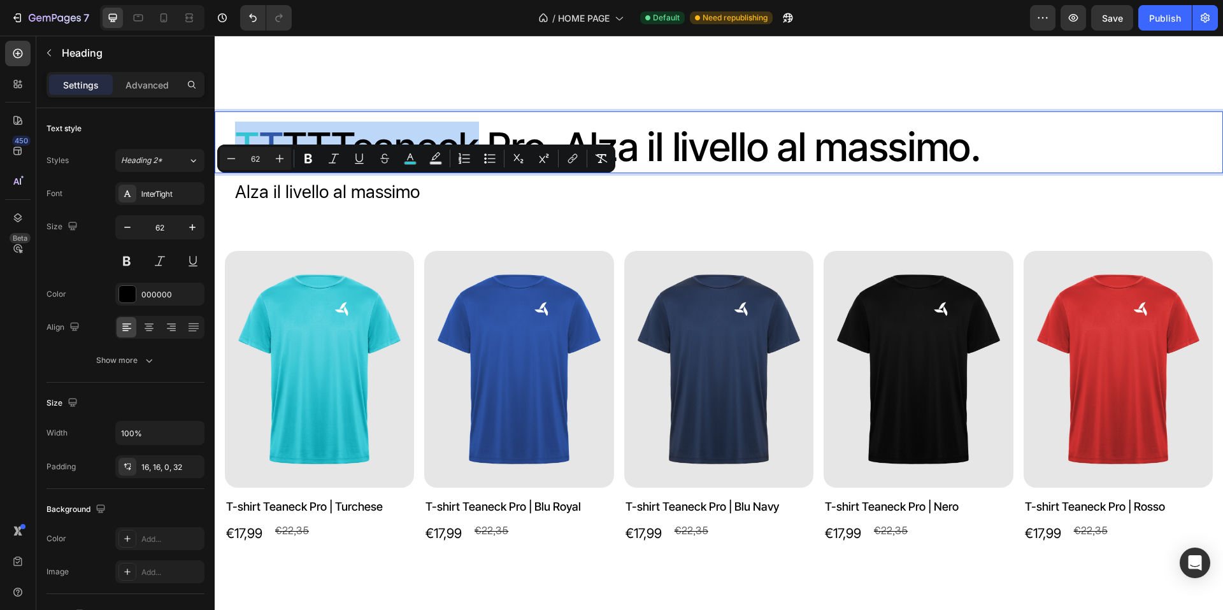
drag, startPoint x: 290, startPoint y: 199, endPoint x: 296, endPoint y: 199, distance: 6.4
click at [296, 173] on p "T T TTTeaneck Pro. Alza il livello al massimo." at bounding box center [724, 148] width 978 height 52
click at [297, 173] on p "T T TTTeaneck Pro. Alza il livello al massimo." at bounding box center [724, 148] width 978 height 52
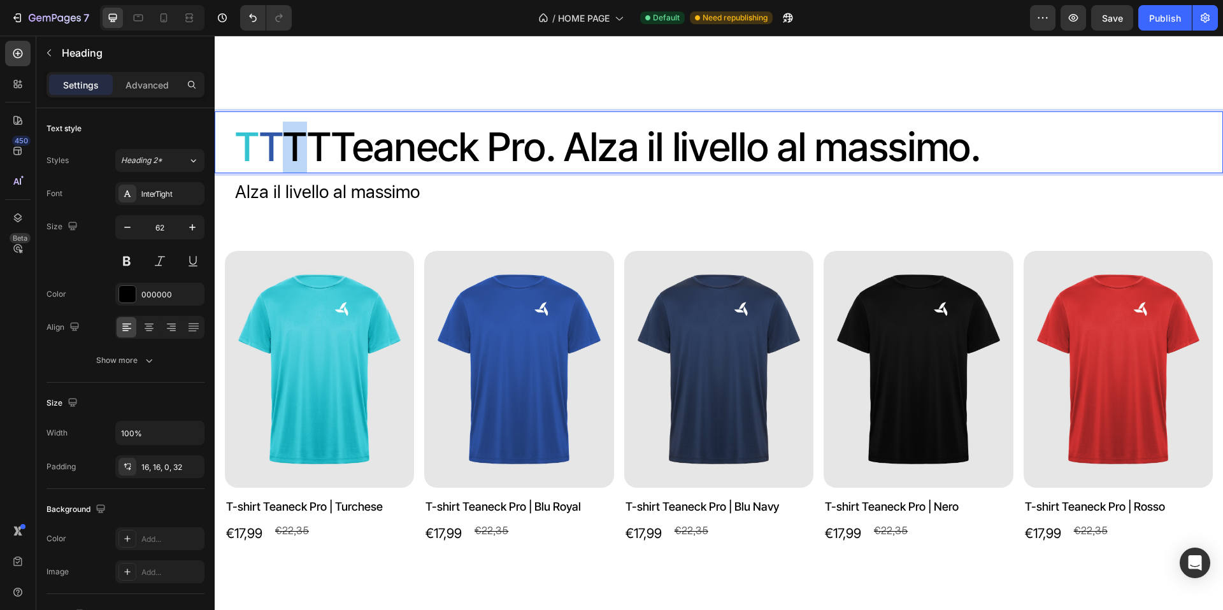
drag, startPoint x: 290, startPoint y: 191, endPoint x: 299, endPoint y: 191, distance: 9.6
click at [299, 173] on p "T T TTTeaneck Pro. Alza il livello al massimo." at bounding box center [724, 148] width 978 height 52
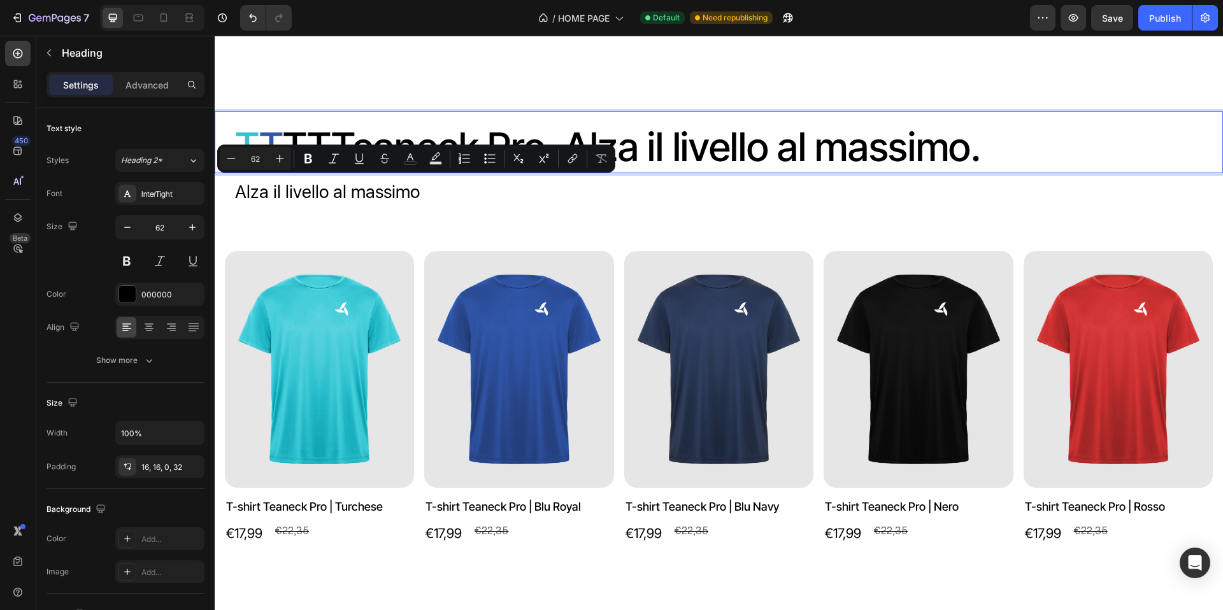
click at [322, 173] on p "T T TTTeaneck Pro. Alza il livello al massimo." at bounding box center [724, 148] width 978 height 52
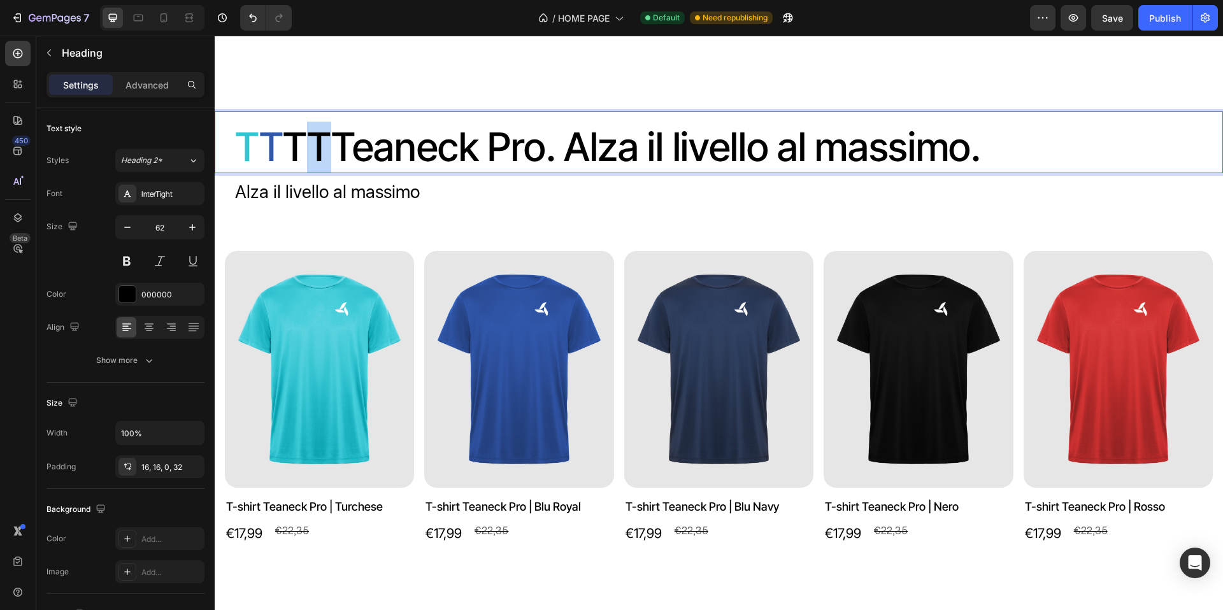
drag, startPoint x: 315, startPoint y: 194, endPoint x: 325, endPoint y: 194, distance: 10.2
click at [325, 173] on p "T T TTTeaneck Pro. Alza il livello al massimo." at bounding box center [724, 148] width 978 height 52
click at [289, 173] on p "T T TTTeaneck Pro. Alza il livello al massimo." at bounding box center [724, 148] width 978 height 52
drag, startPoint x: 288, startPoint y: 191, endPoint x: 296, endPoint y: 191, distance: 7.6
click at [296, 173] on p "T T TTTeaneck Pro. Alza il livello al massimo." at bounding box center [724, 148] width 978 height 52
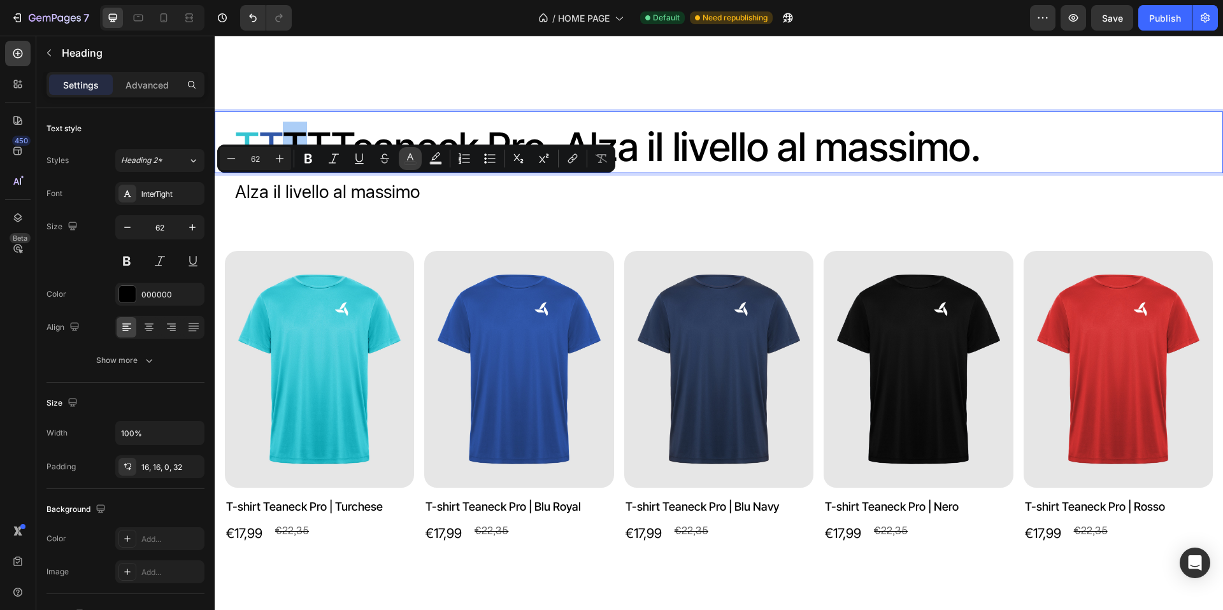
click at [415, 159] on icon "Editor contextual toolbar" at bounding box center [410, 158] width 13 height 13
type input "000000"
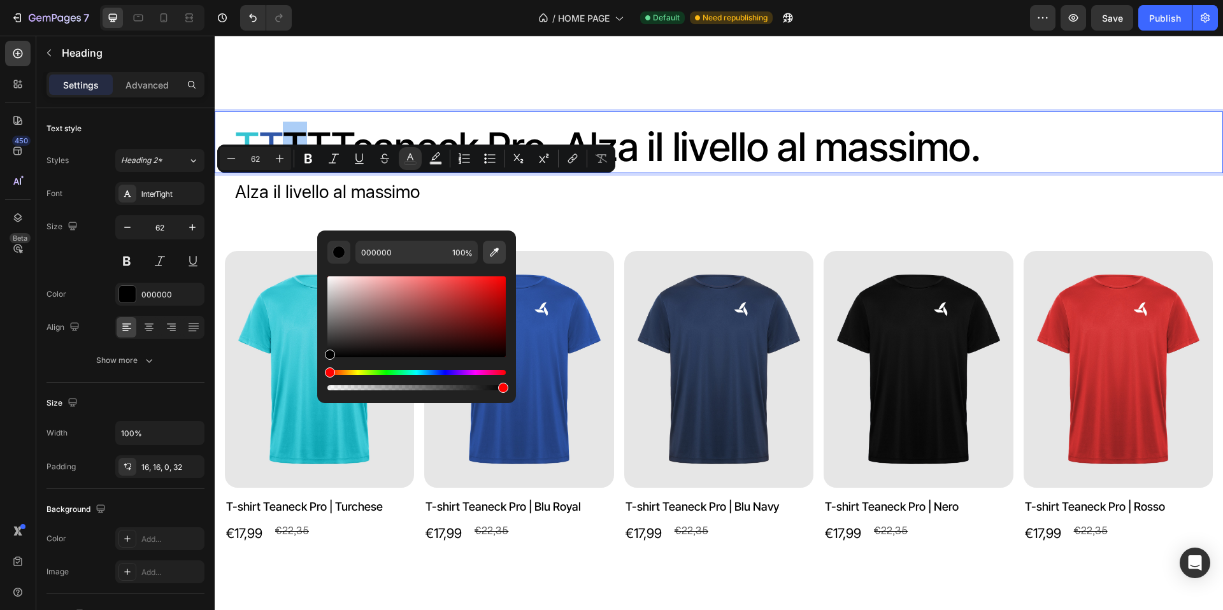
click at [491, 252] on icon "Editor contextual toolbar" at bounding box center [494, 252] width 13 height 13
type input "2F405D"
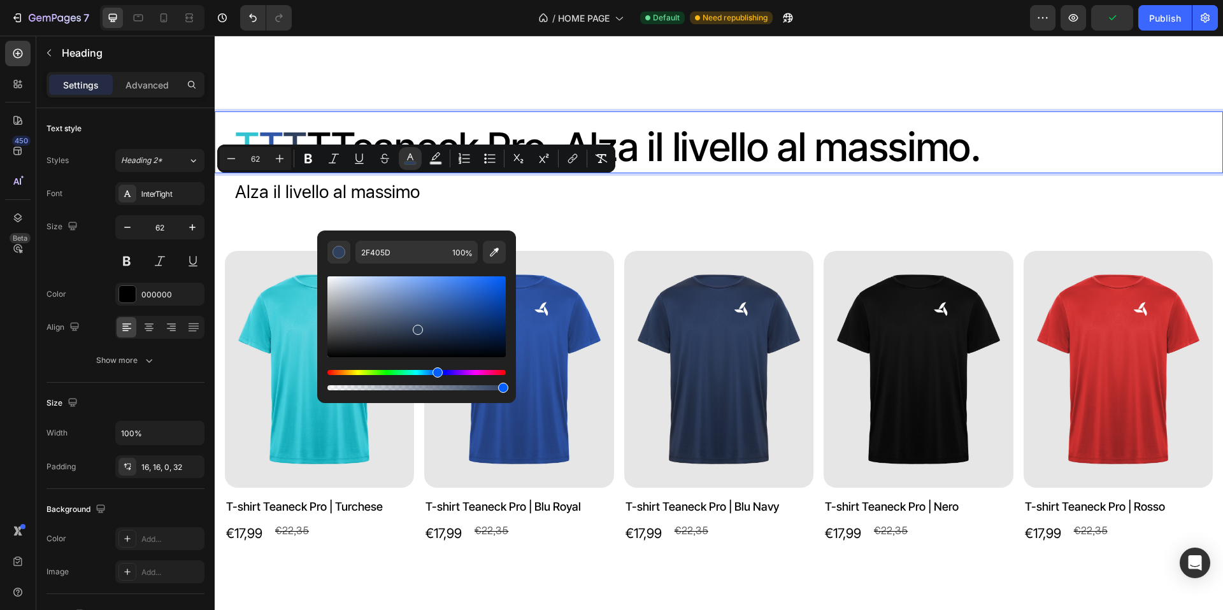
click at [350, 173] on p "T T T TTeaneck Pro. Alza il livello al massimo." at bounding box center [724, 148] width 978 height 52
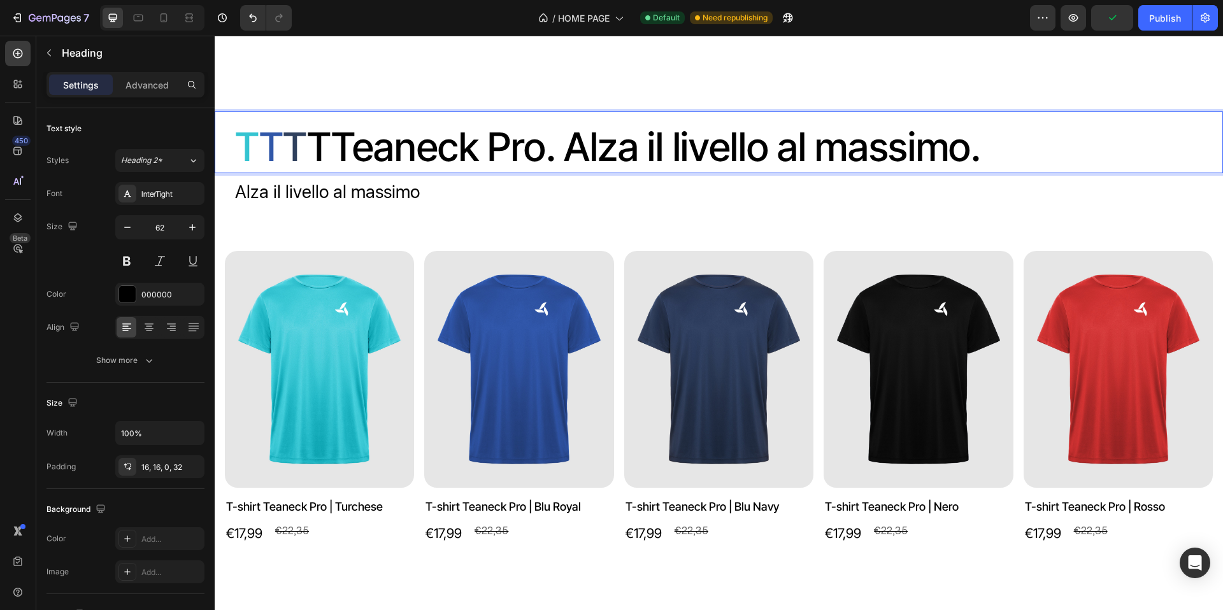
drag, startPoint x: 344, startPoint y: 196, endPoint x: 351, endPoint y: 196, distance: 7.0
click at [351, 173] on p "T T T TTeaneck Pro. Alza il livello al massimo." at bounding box center [724, 148] width 978 height 52
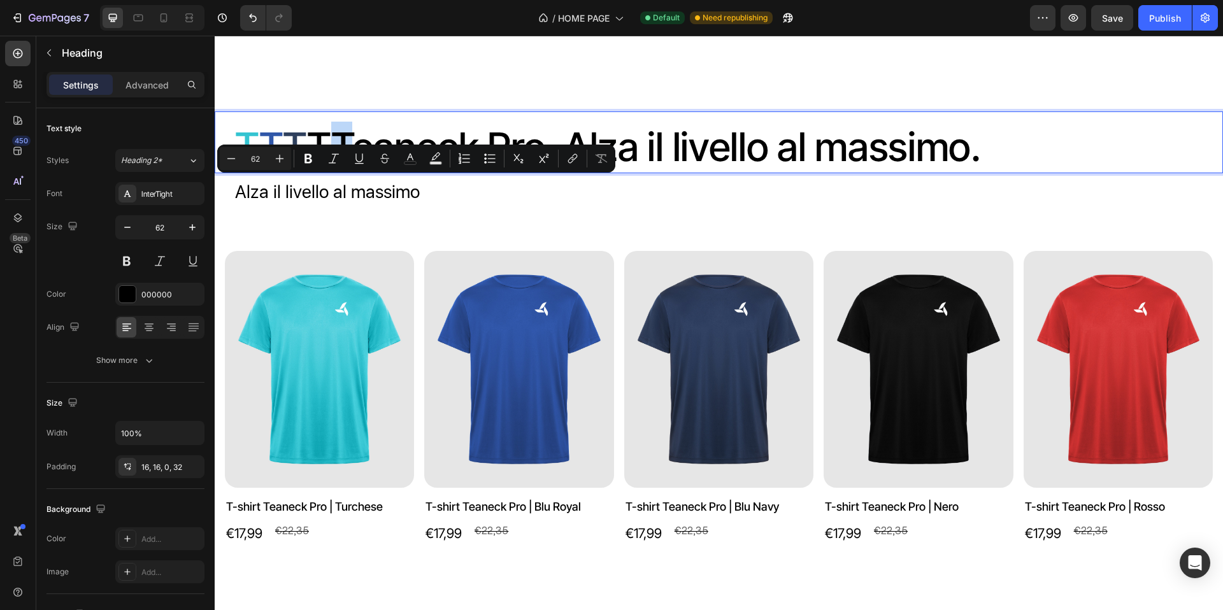
drag, startPoint x: 341, startPoint y: 194, endPoint x: 335, endPoint y: 194, distance: 6.4
click at [335, 173] on p "T T T TTeaneck Pro. Alza il livello al massimo." at bounding box center [724, 148] width 978 height 52
click at [413, 162] on rect "Editor contextual toolbar" at bounding box center [411, 163] width 12 height 3
type input "000000"
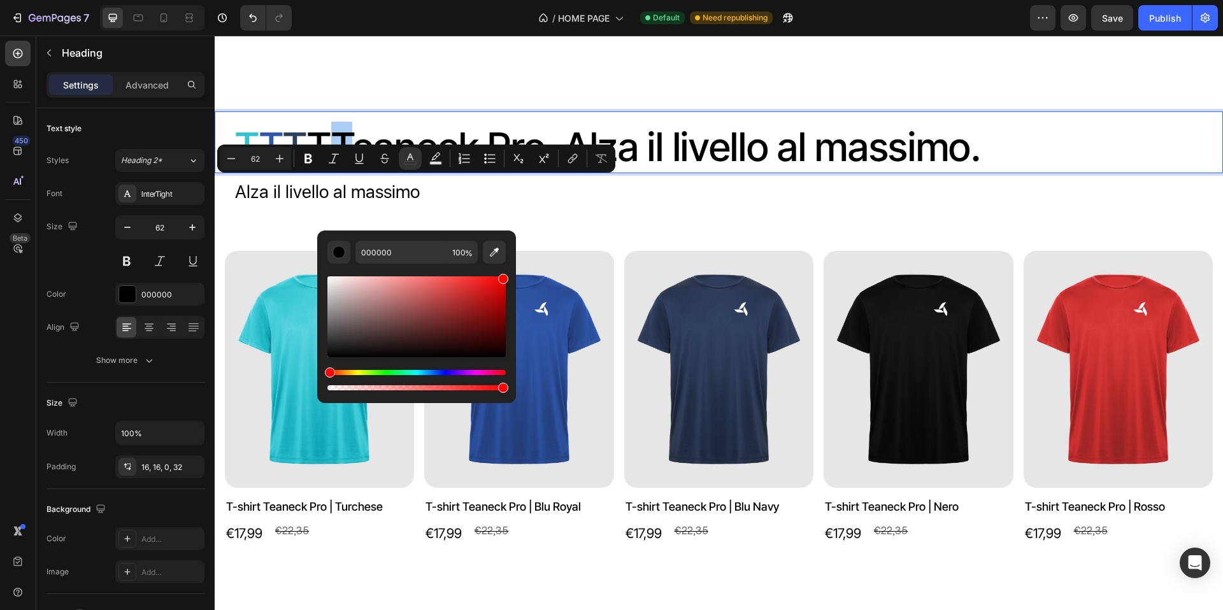
drag, startPoint x: 494, startPoint y: 292, endPoint x: 514, endPoint y: 274, distance: 27.0
click at [514, 274] on div "000000 100 %" at bounding box center [416, 312] width 199 height 162
type input "FF0000"
click at [591, 205] on p "Alza il livello al massimo" at bounding box center [724, 191] width 978 height 27
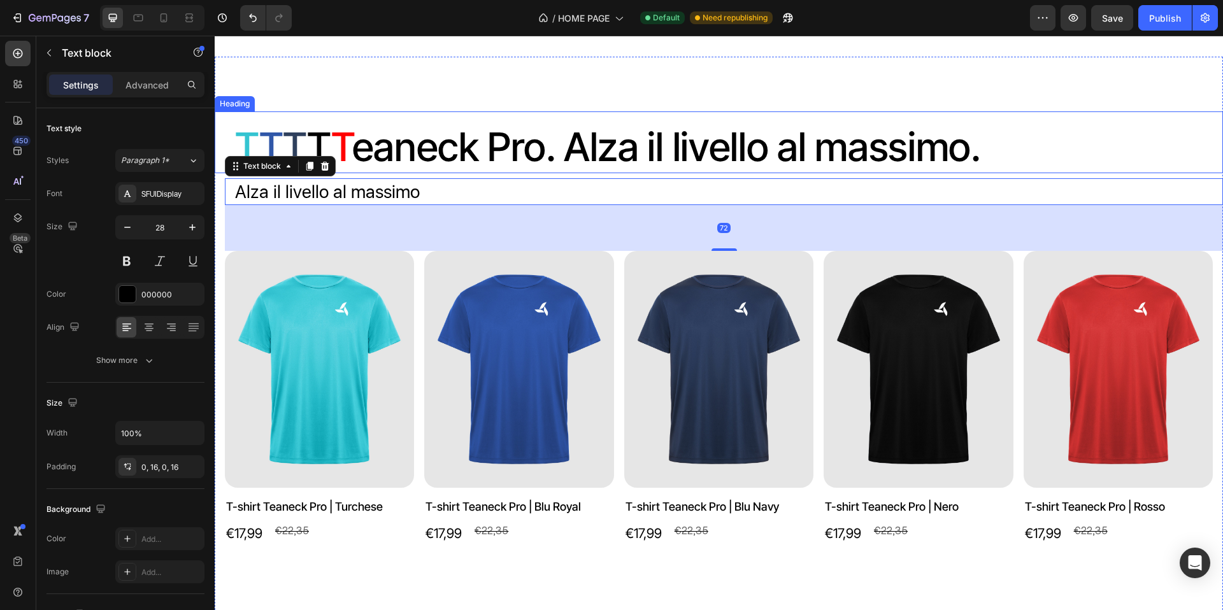
click at [310, 173] on p "⁠⁠⁠⁠⁠⁠⁠ T T T T T eaneck Pro. Alza il livello al massimo." at bounding box center [724, 148] width 978 height 52
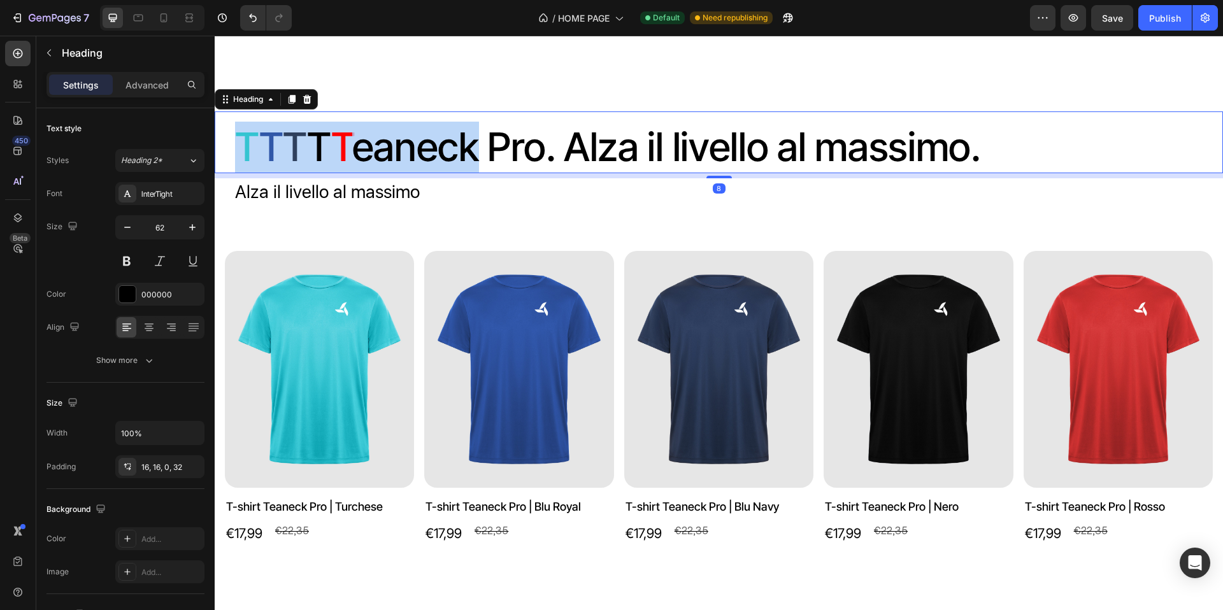
click at [276, 171] on span "T" at bounding box center [271, 147] width 24 height 48
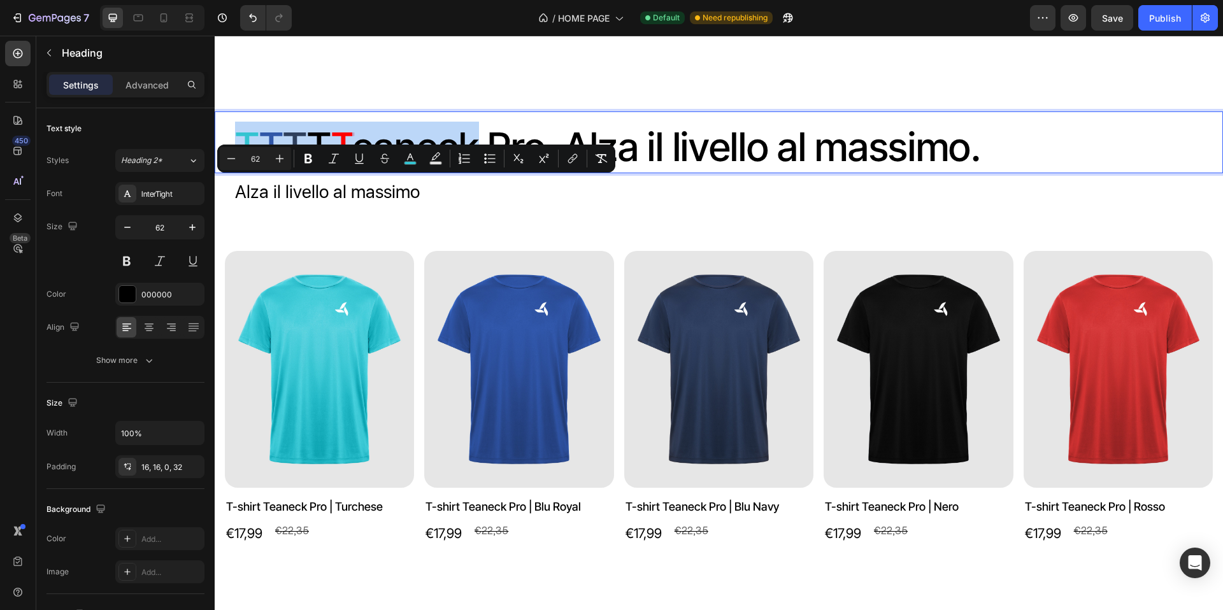
click at [270, 171] on span "T" at bounding box center [271, 147] width 24 height 48
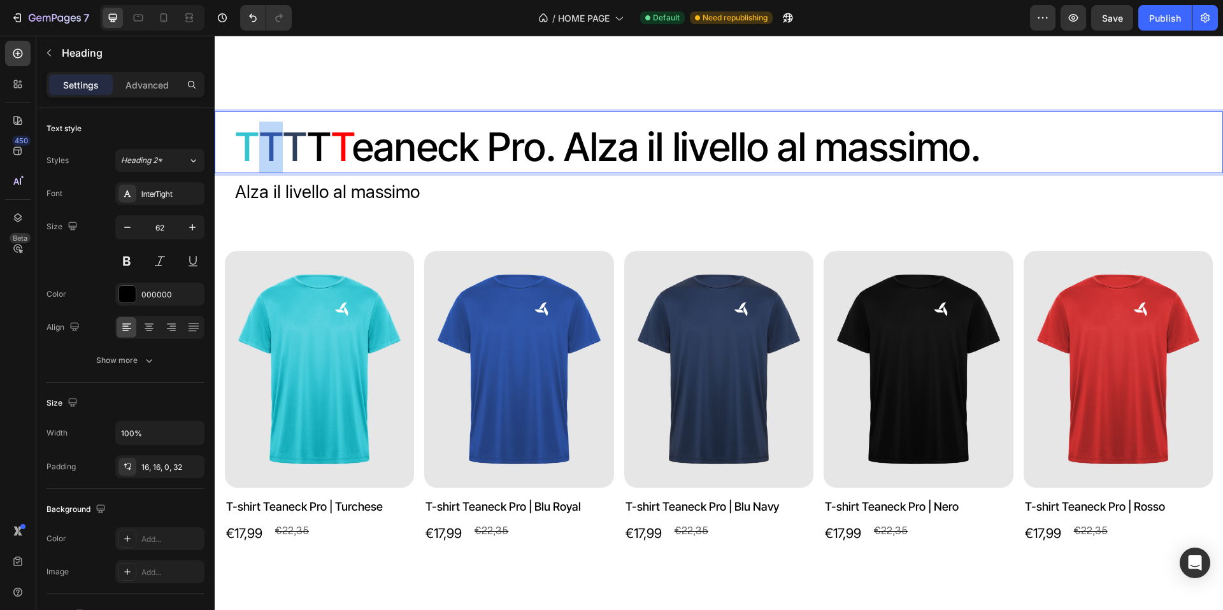
drag, startPoint x: 267, startPoint y: 195, endPoint x: 274, endPoint y: 195, distance: 7.0
click at [274, 171] on span "T" at bounding box center [271, 147] width 24 height 48
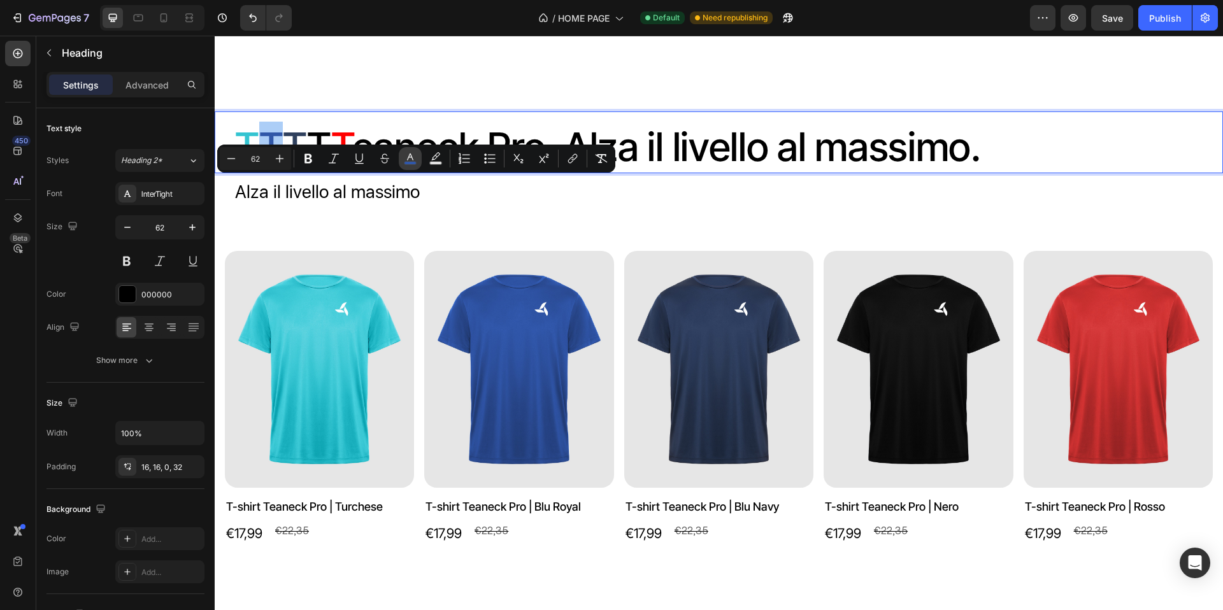
click at [407, 163] on rect "Editor contextual toolbar" at bounding box center [411, 163] width 12 height 3
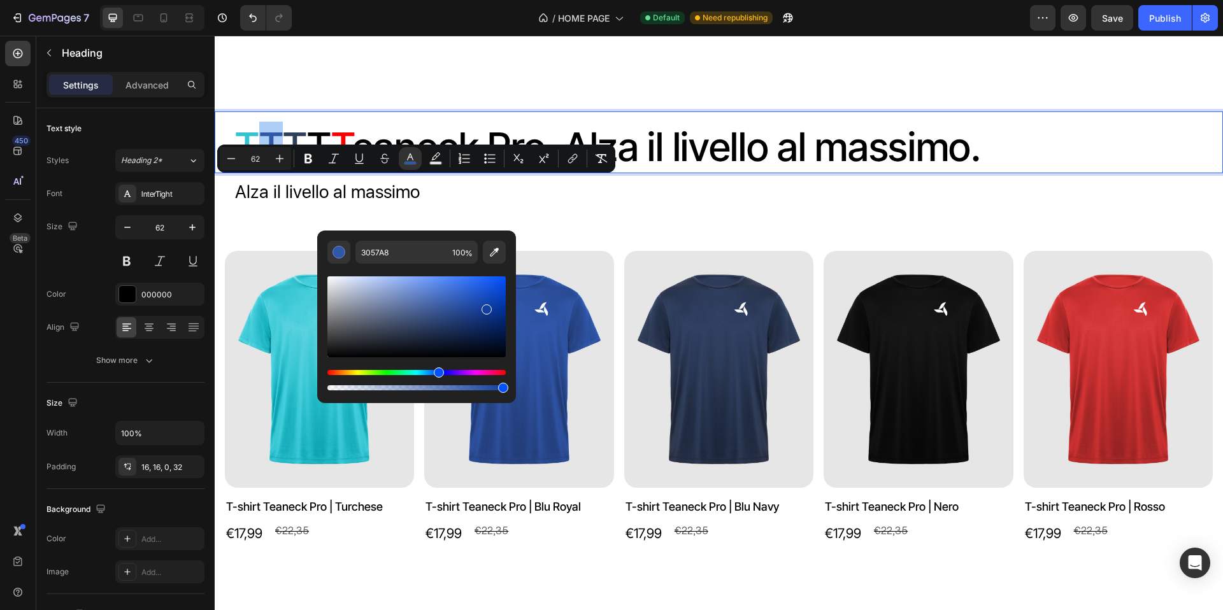
click at [485, 307] on div "Editor contextual toolbar" at bounding box center [417, 317] width 178 height 81
type input "123F9E"
click at [613, 298] on div "T T T T T eaneck Pro. Alza il livello al massimo. Heading 8 Alza il livello al …" at bounding box center [719, 348] width 1009 height 582
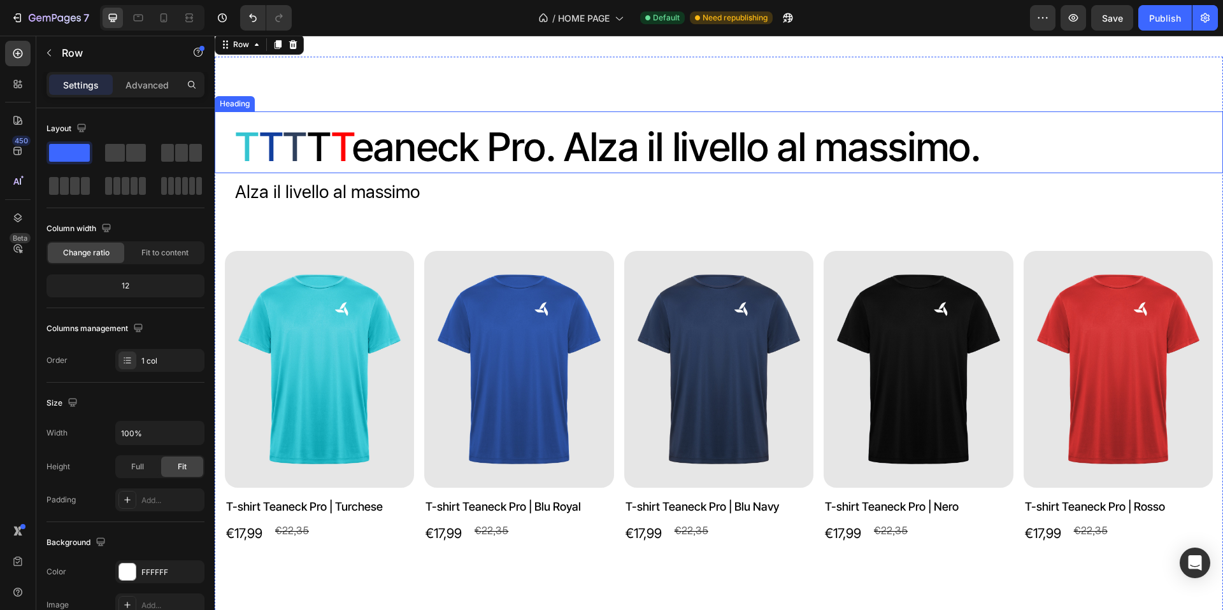
click at [293, 171] on span "T" at bounding box center [295, 147] width 24 height 48
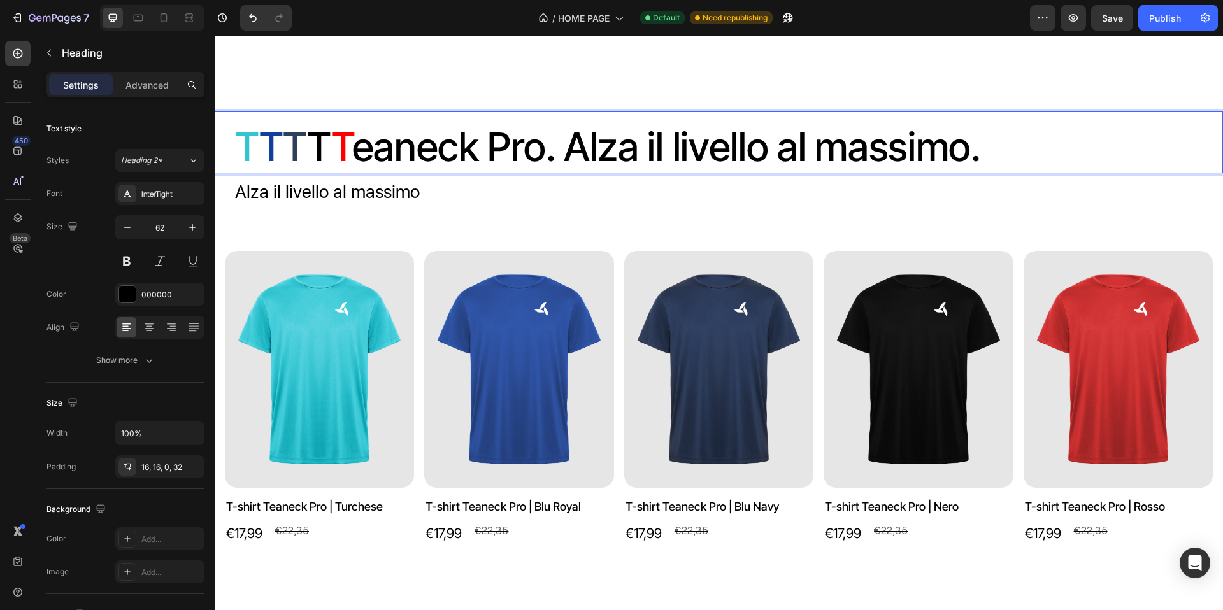
click at [288, 171] on span "T" at bounding box center [295, 147] width 24 height 48
drag, startPoint x: 287, startPoint y: 191, endPoint x: 297, endPoint y: 194, distance: 9.9
click at [297, 171] on span "T" at bounding box center [295, 147] width 24 height 48
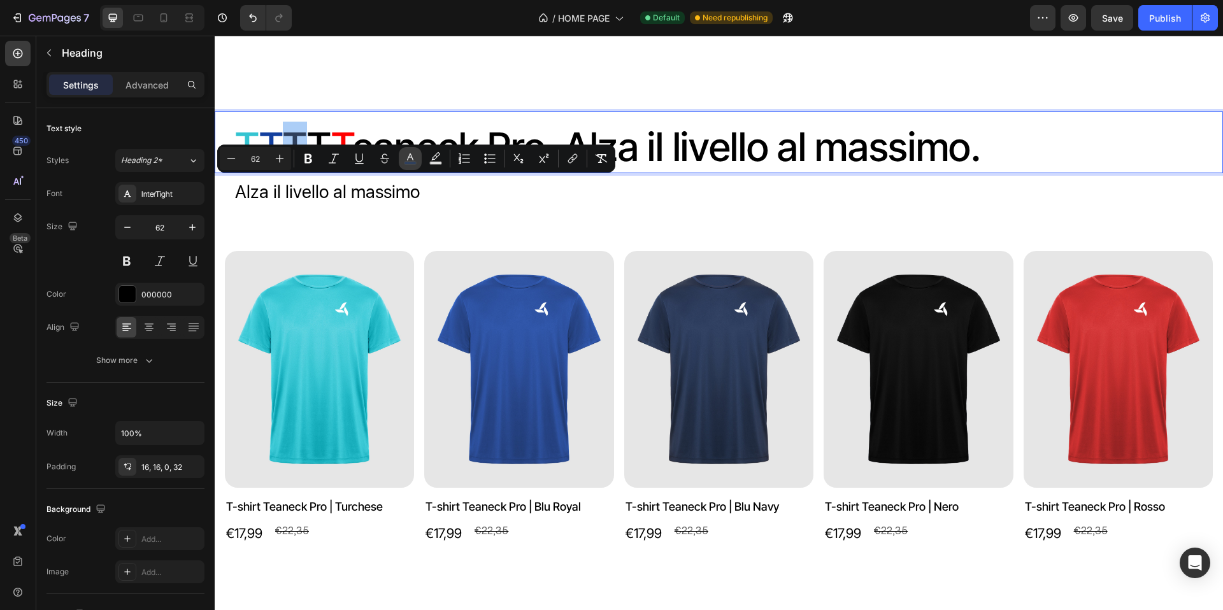
click at [407, 159] on icon "Editor contextual toolbar" at bounding box center [410, 157] width 6 height 7
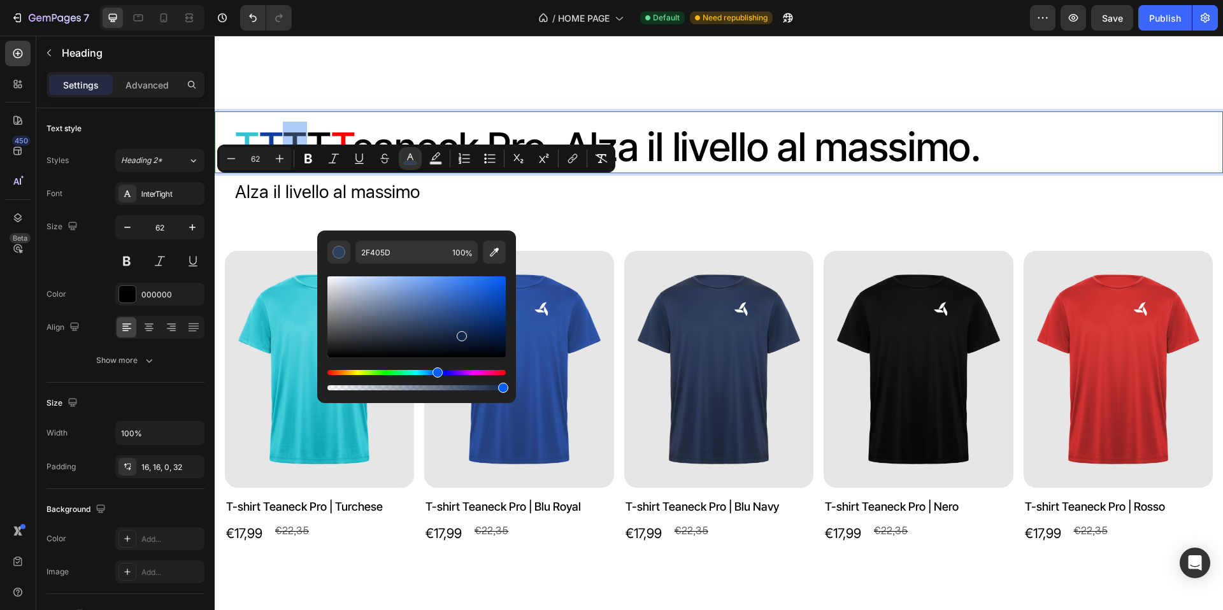
click at [461, 333] on div "Editor contextual toolbar" at bounding box center [417, 317] width 178 height 81
click at [454, 320] on div "Editor contextual toolbar" at bounding box center [417, 317] width 178 height 81
type input "224075"
click at [593, 276] on div "T T T T T eaneck Pro. Alza il livello al massimo. Heading 8 Alza il livello al …" at bounding box center [719, 348] width 1009 height 582
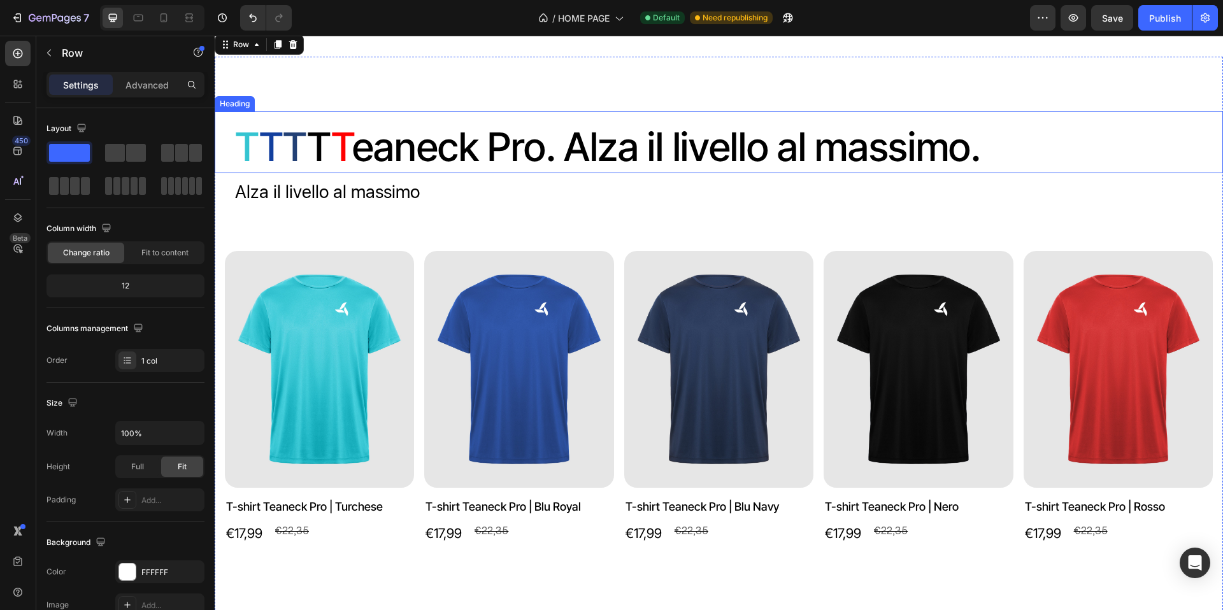
click at [340, 171] on span "T" at bounding box center [341, 147] width 21 height 48
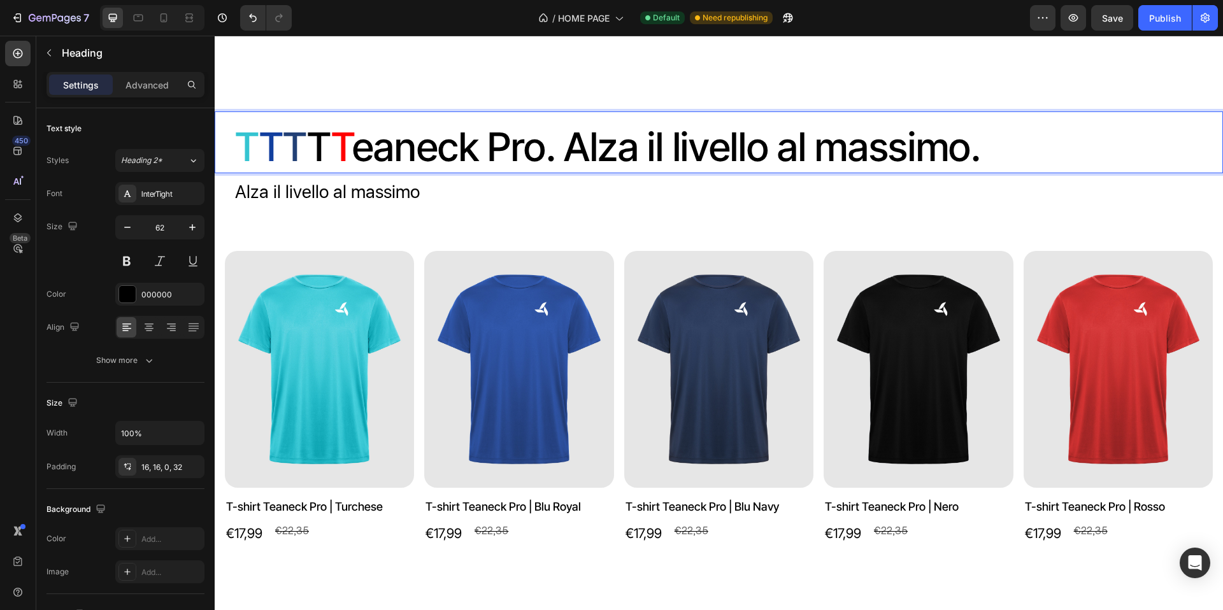
click at [335, 171] on span "T" at bounding box center [341, 147] width 21 height 48
drag, startPoint x: 334, startPoint y: 191, endPoint x: 344, endPoint y: 191, distance: 10.2
click at [344, 171] on span "T" at bounding box center [341, 147] width 21 height 48
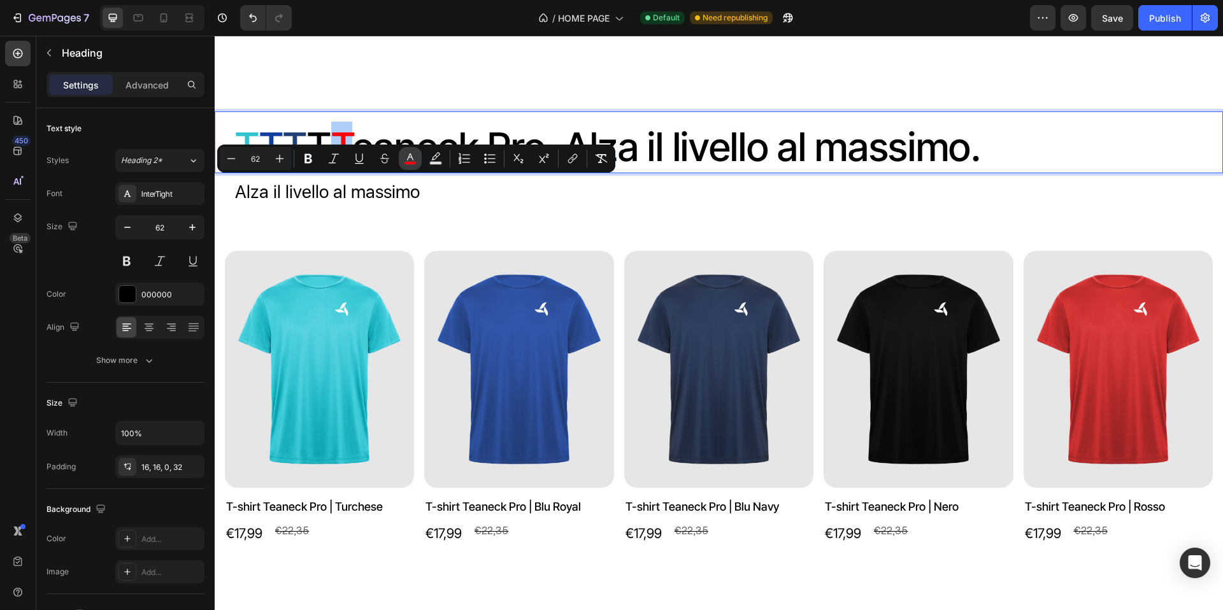
click at [404, 160] on icon "Editor contextual toolbar" at bounding box center [410, 158] width 13 height 13
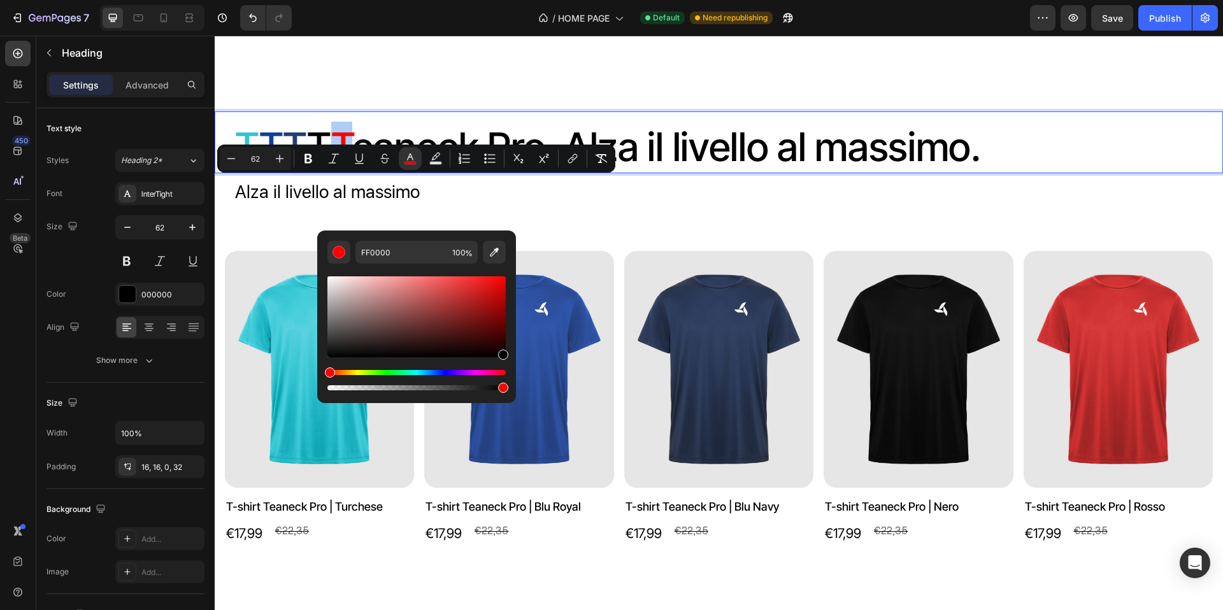
drag, startPoint x: 698, startPoint y: 378, endPoint x: 526, endPoint y: 329, distance: 178.7
type input "000000"
click at [559, 292] on div "T T T T T eaneck Pro. Alza il livello al massimo. Heading 8 Alza il livello al …" at bounding box center [719, 348] width 1009 height 582
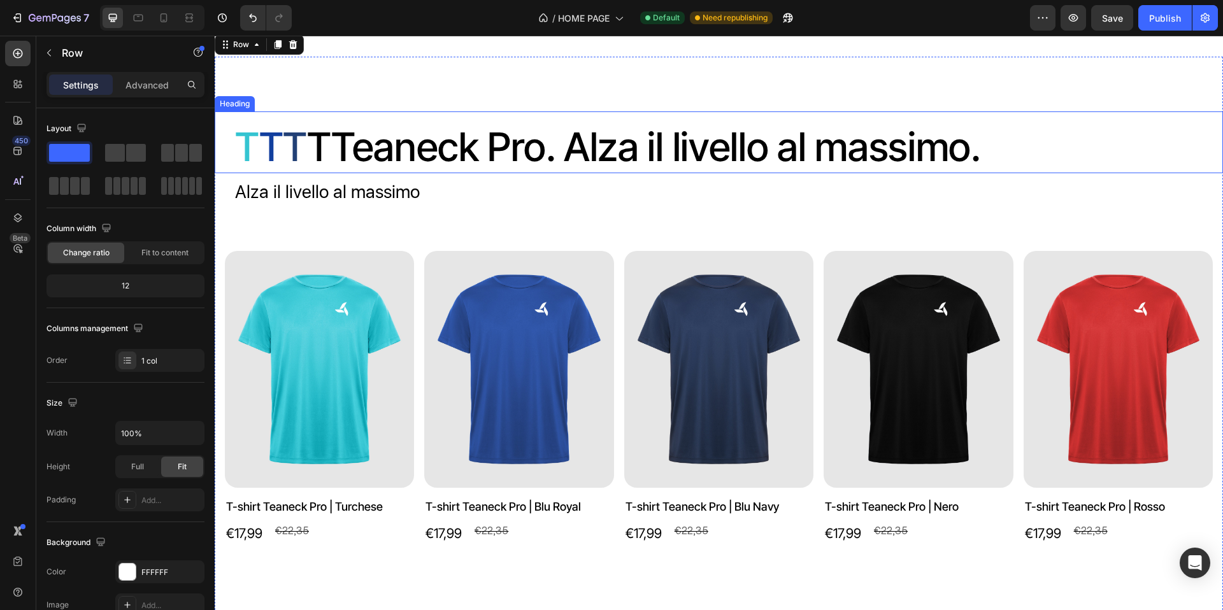
click at [310, 173] on p "⁠⁠⁠⁠⁠⁠⁠ T T T T T eaneck Pro. Alza il livello al massimo." at bounding box center [724, 148] width 978 height 52
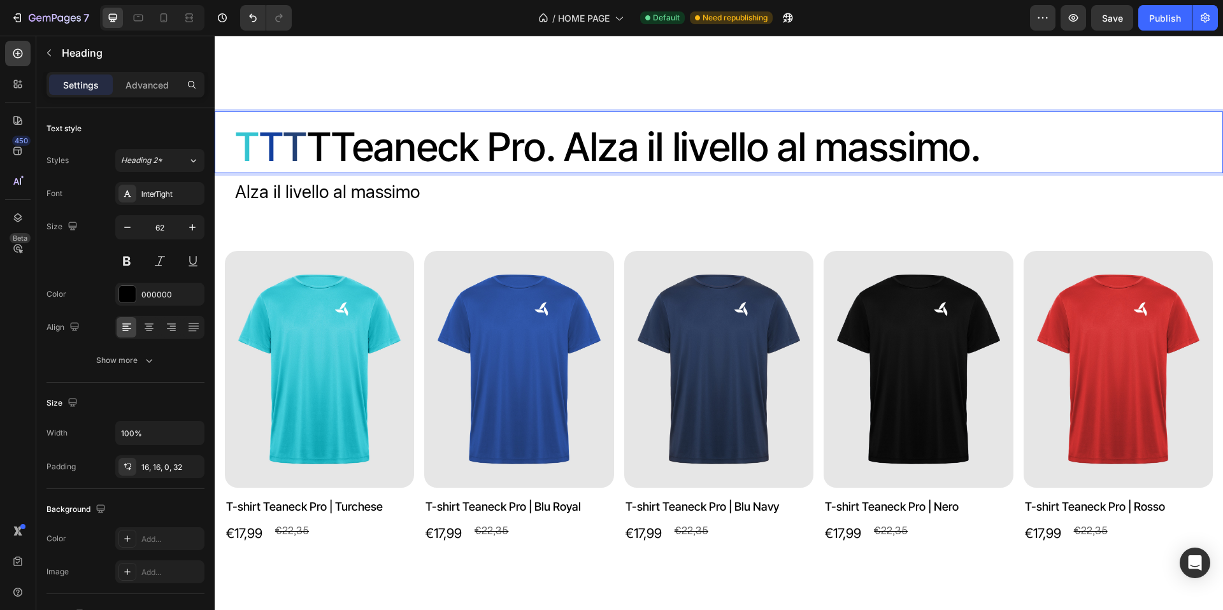
click at [313, 173] on p "T T T T T eaneck Pro. Alza il livello al massimo." at bounding box center [724, 148] width 978 height 52
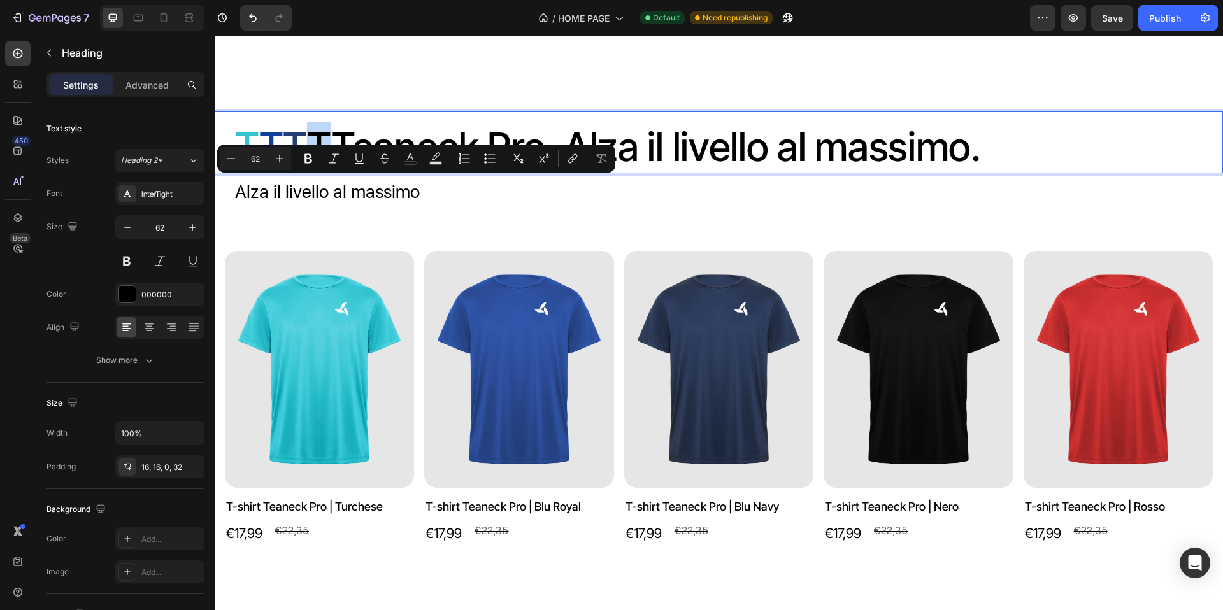
drag, startPoint x: 312, startPoint y: 194, endPoint x: 319, endPoint y: 194, distance: 7.0
click at [319, 173] on p "T T T T T eaneck Pro. Alza il livello al massimo." at bounding box center [724, 148] width 978 height 52
drag, startPoint x: 303, startPoint y: 198, endPoint x: 290, endPoint y: 199, distance: 12.8
click at [290, 171] on span "T" at bounding box center [295, 147] width 24 height 48
click at [412, 162] on rect "Editor contextual toolbar" at bounding box center [411, 163] width 12 height 3
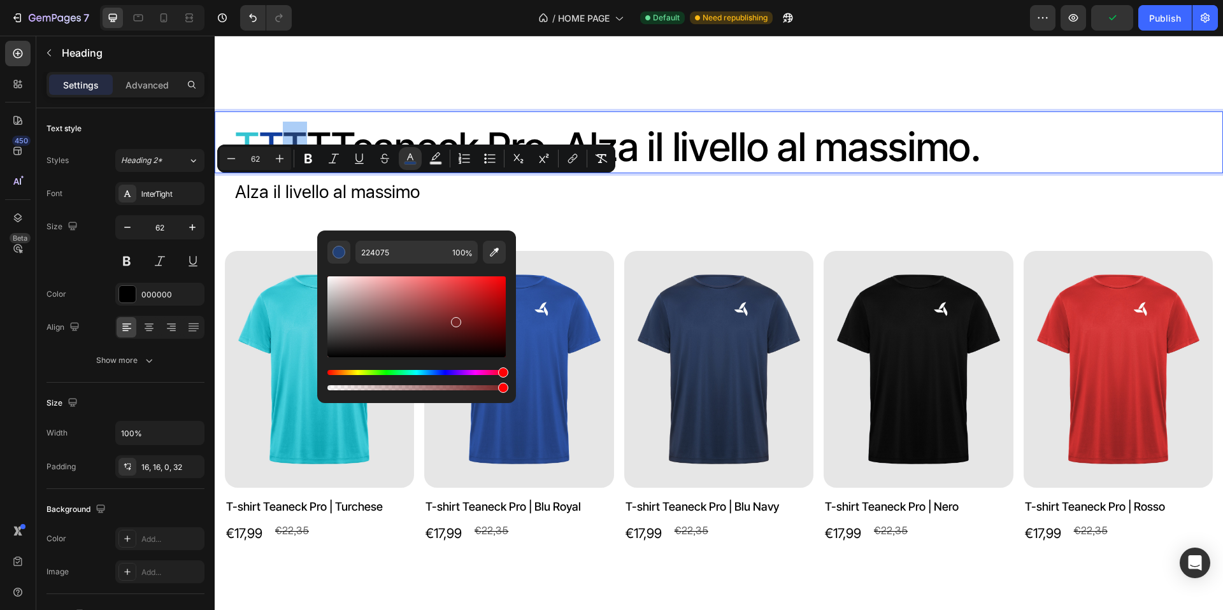
drag, startPoint x: 499, startPoint y: 373, endPoint x: 510, endPoint y: 374, distance: 10.9
click at [509, 374] on div "224075 100 %" at bounding box center [416, 312] width 199 height 162
type input "752223"
type input "16"
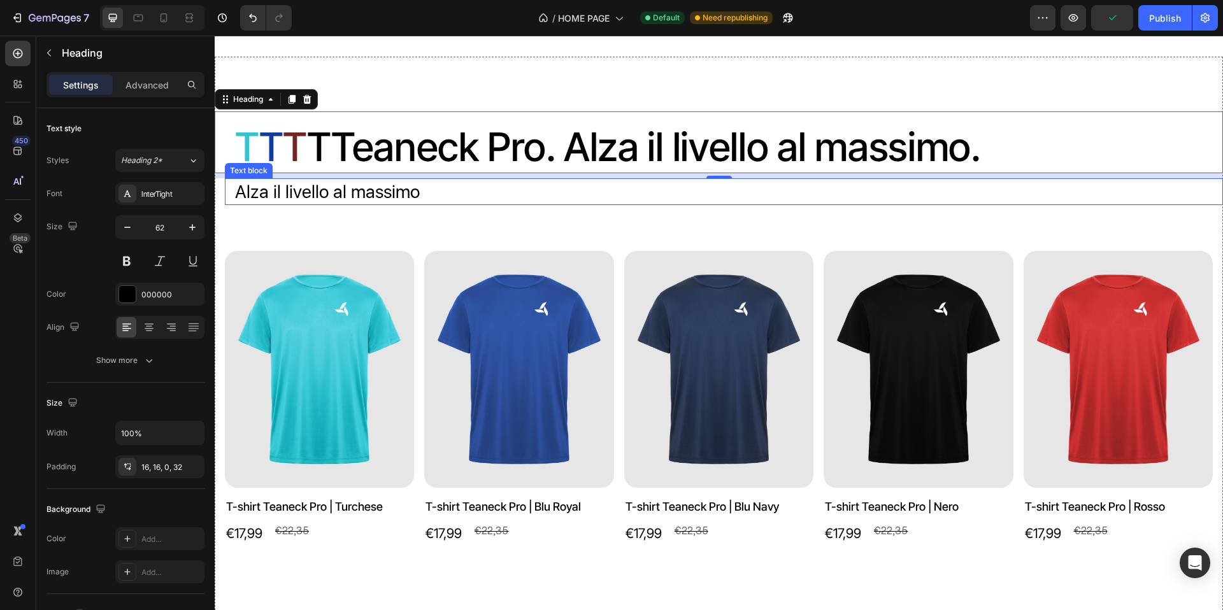
drag, startPoint x: 680, startPoint y: 303, endPoint x: 491, endPoint y: 259, distance: 194.3
click at [304, 171] on span "T" at bounding box center [295, 147] width 24 height 48
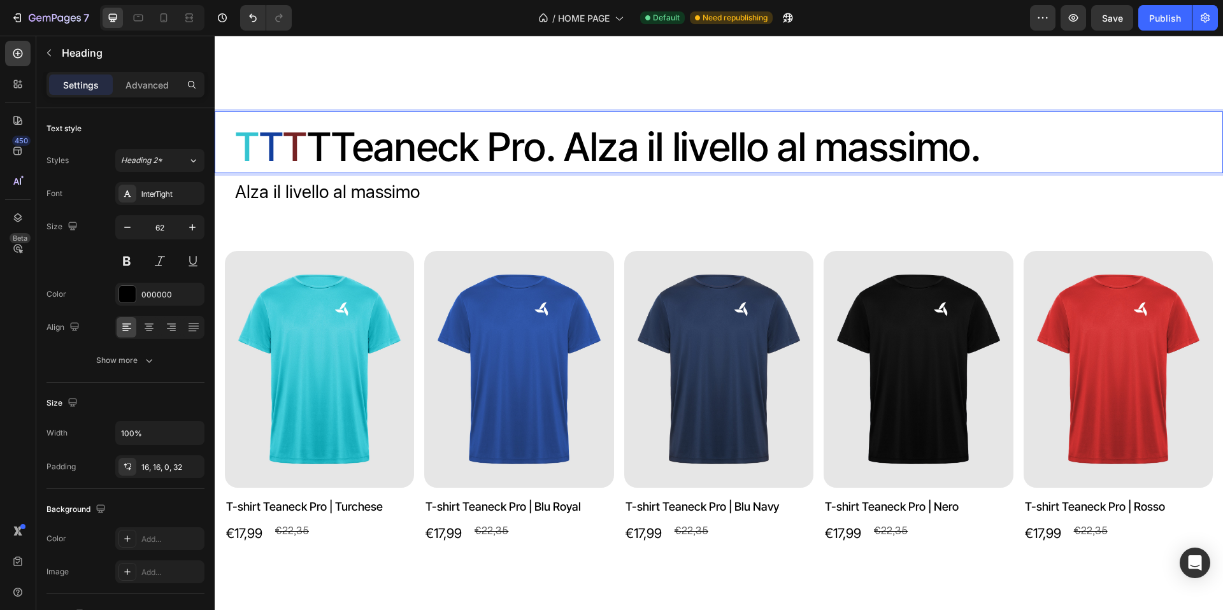
click at [299, 171] on span "T" at bounding box center [295, 147] width 24 height 48
click at [292, 171] on span "T" at bounding box center [295, 147] width 24 height 48
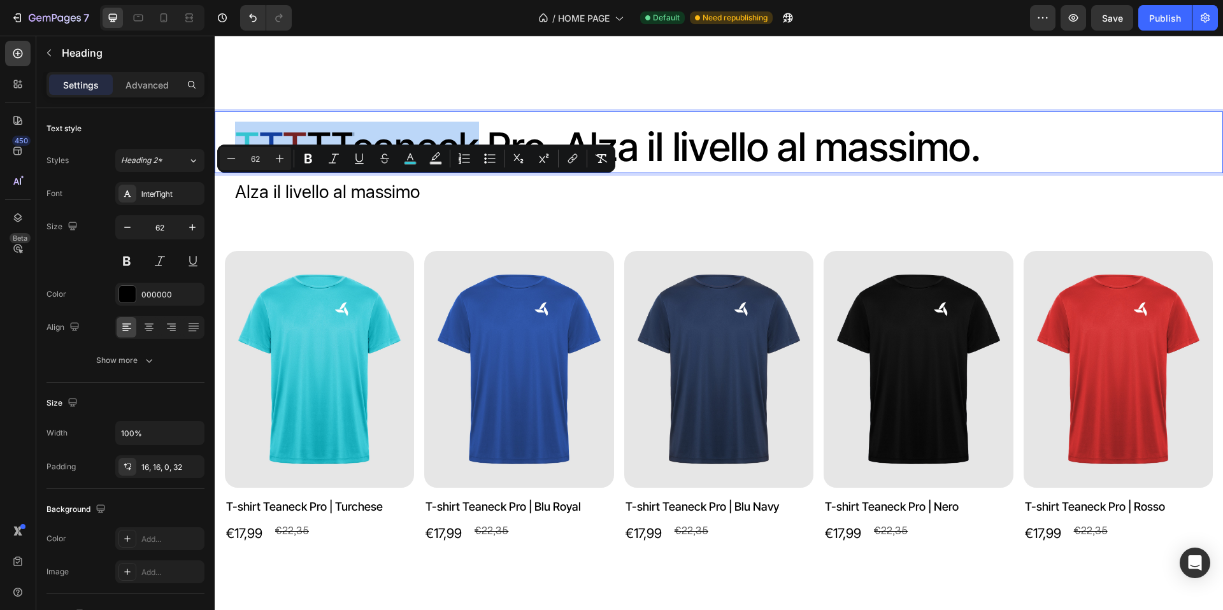
click at [297, 171] on span "T" at bounding box center [295, 147] width 24 height 48
click at [295, 171] on span "T" at bounding box center [295, 147] width 24 height 48
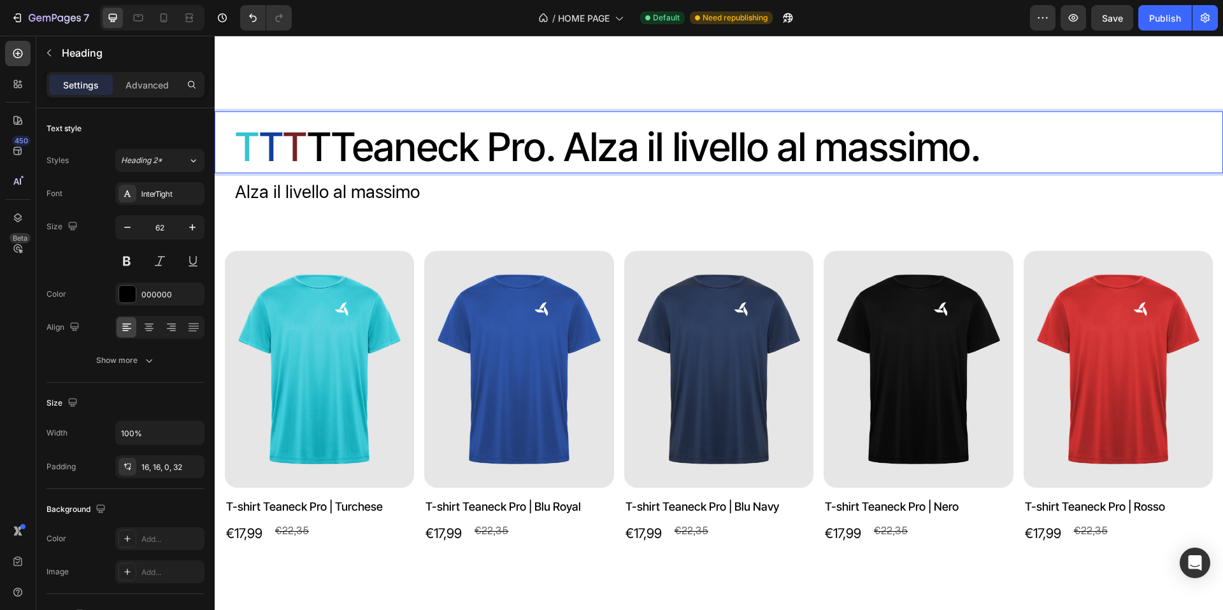
drag, startPoint x: 287, startPoint y: 190, endPoint x: 294, endPoint y: 190, distance: 7.6
click at [294, 171] on span "T" at bounding box center [295, 147] width 24 height 48
drag, startPoint x: 290, startPoint y: 192, endPoint x: 301, endPoint y: 193, distance: 11.5
click at [301, 171] on span "T" at bounding box center [295, 147] width 24 height 48
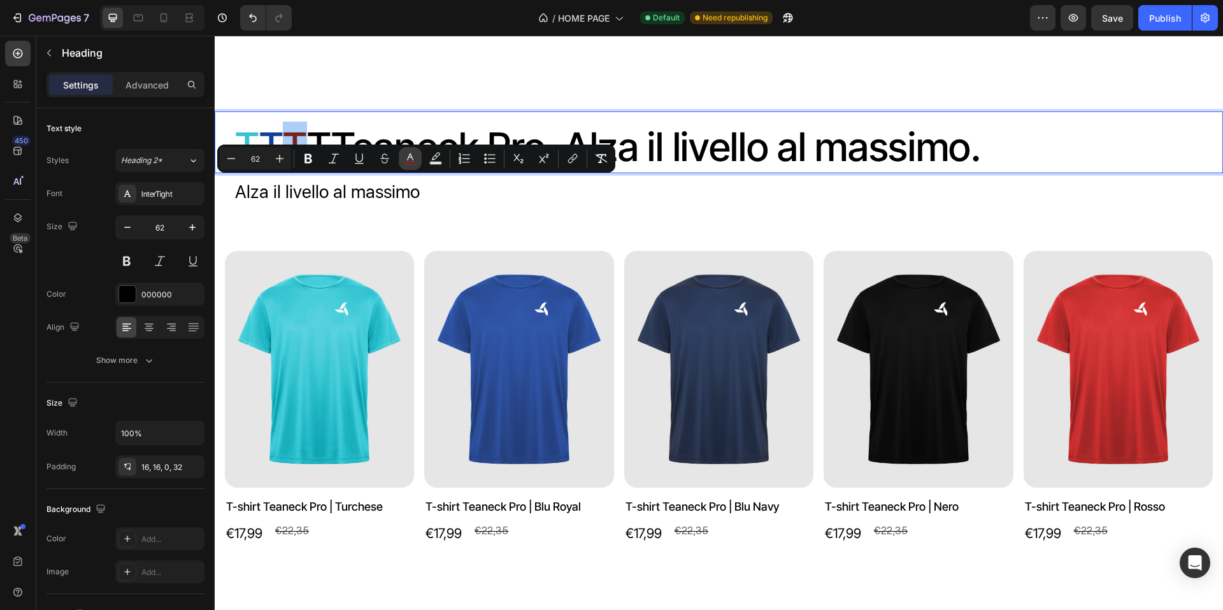
click at [410, 164] on rect "Editor contextual toolbar" at bounding box center [411, 163] width 12 height 3
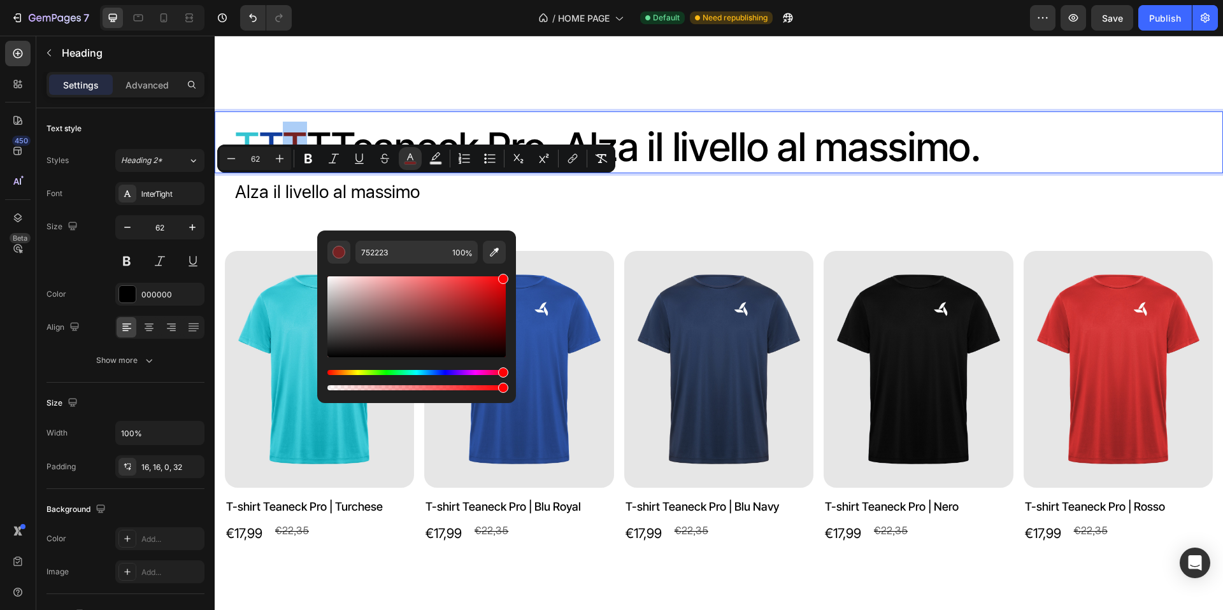
drag, startPoint x: 494, startPoint y: 301, endPoint x: 510, endPoint y: 273, distance: 31.7
click at [510, 273] on div "752223 100 %" at bounding box center [416, 312] width 199 height 162
type input "FF0004"
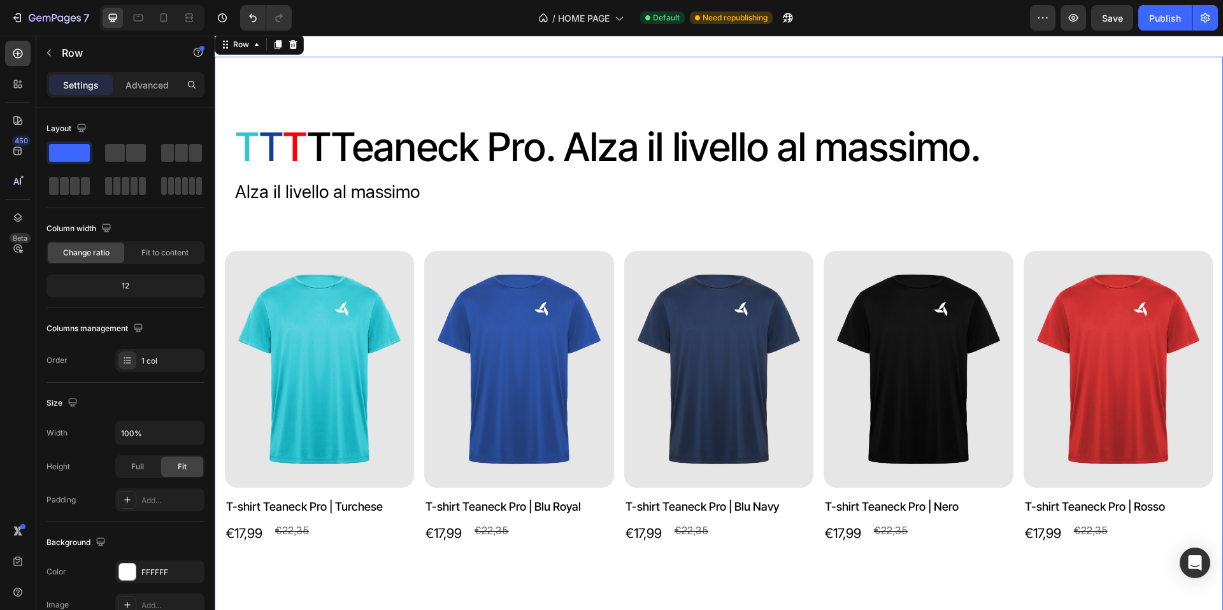
click at [570, 273] on div "⁠⁠⁠⁠⁠⁠⁠ T T T T T eaneck Pro. Alza il livello al massimo. Heading Alza il livel…" at bounding box center [719, 348] width 1009 height 582
click at [323, 173] on p "⁠⁠⁠⁠⁠⁠⁠ T T T T T eaneck Pro. Alza il livello al massimo." at bounding box center [724, 148] width 978 height 52
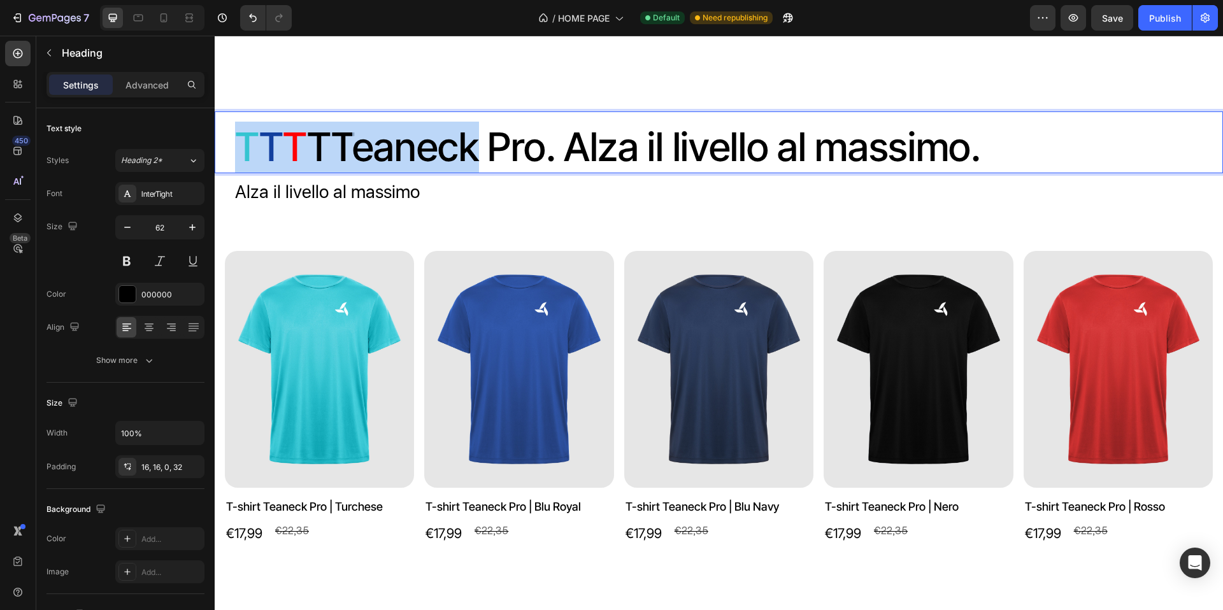
click at [315, 173] on p "T T T T T eaneck Pro. Alza il livello al massimo." at bounding box center [724, 148] width 978 height 52
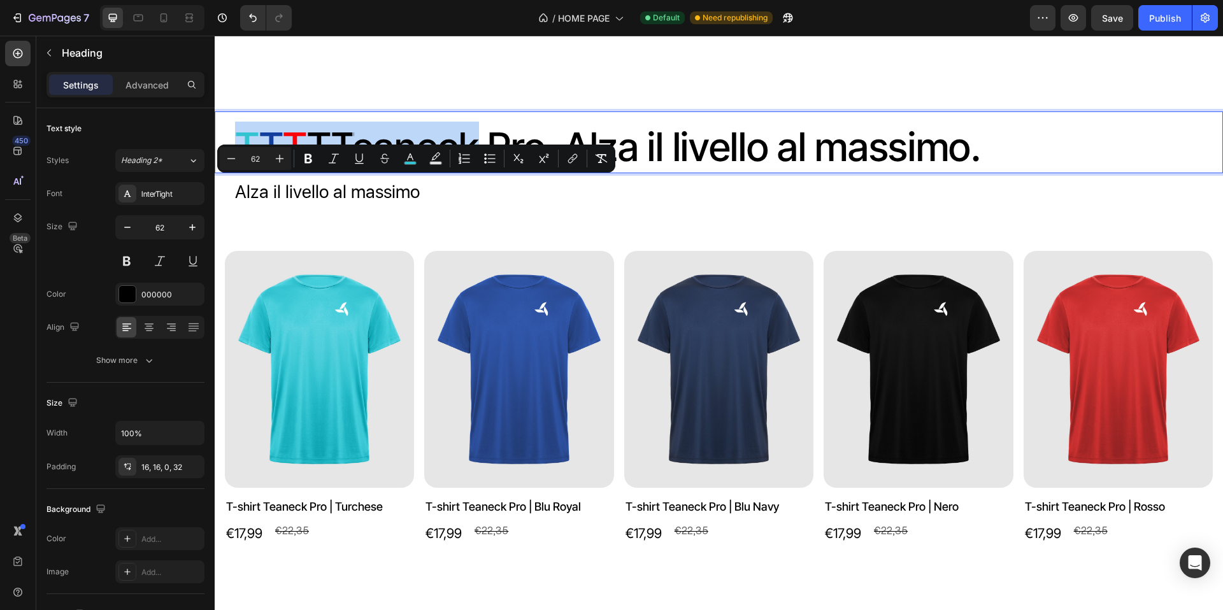
click at [313, 173] on p "T T T T T eaneck Pro. Alza il livello al massimo." at bounding box center [724, 148] width 978 height 52
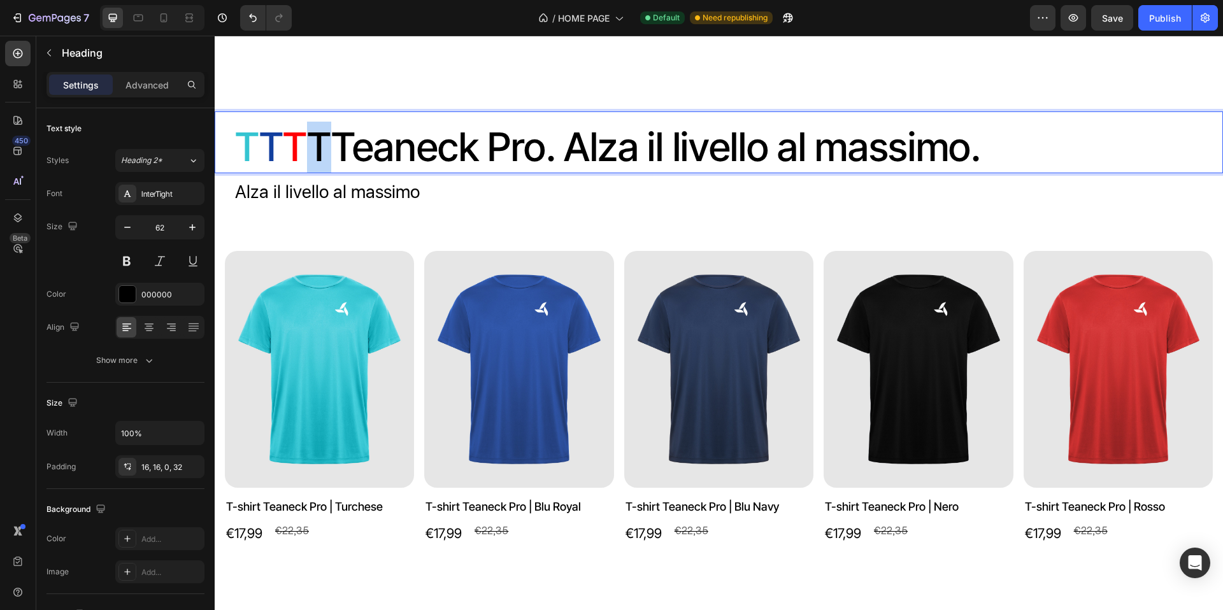
drag, startPoint x: 312, startPoint y: 190, endPoint x: 320, endPoint y: 190, distance: 8.3
click at [320, 173] on p "T T T T T eaneck Pro. Alza il livello al massimo." at bounding box center [724, 148] width 978 height 52
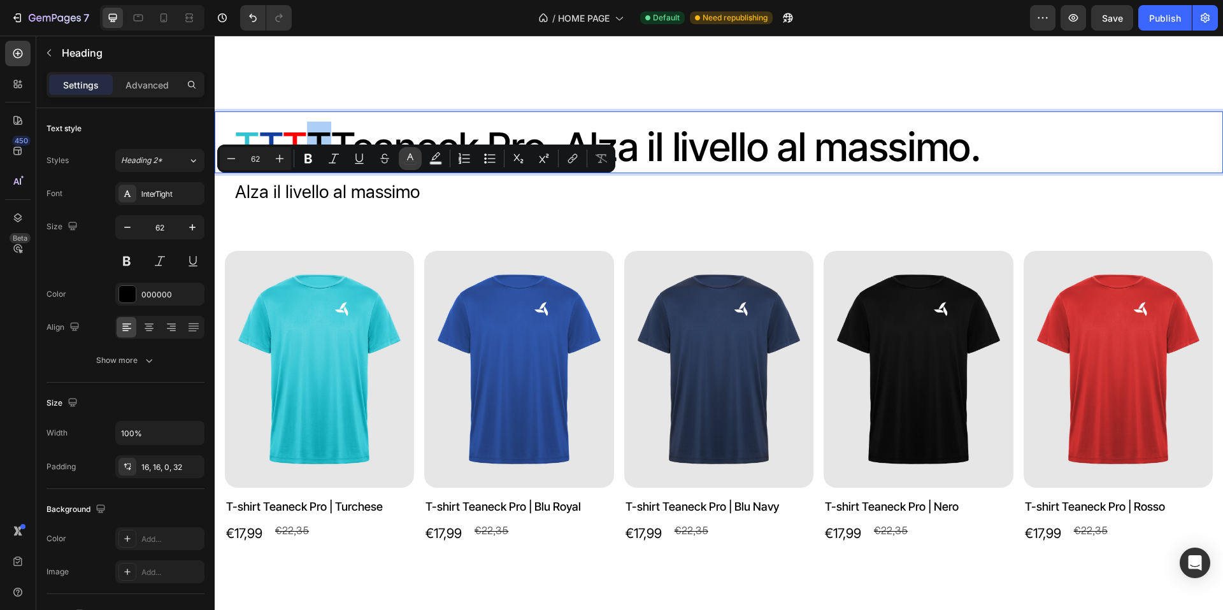
click at [404, 162] on icon "Editor contextual toolbar" at bounding box center [410, 158] width 13 height 13
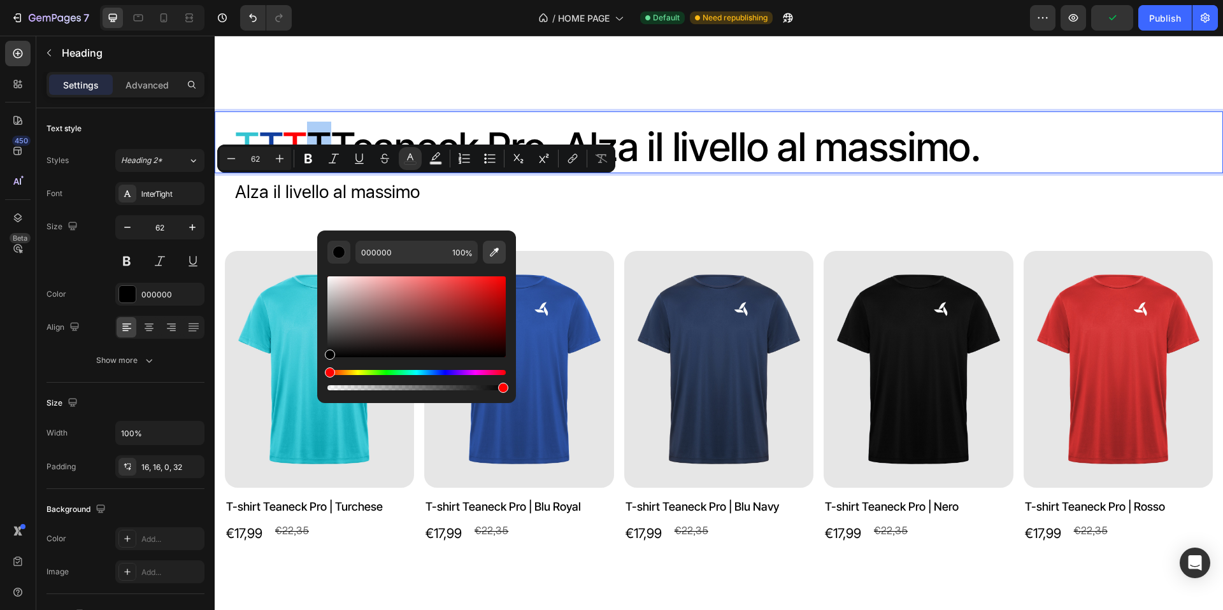
click at [495, 246] on icon "Editor contextual toolbar" at bounding box center [494, 252] width 13 height 13
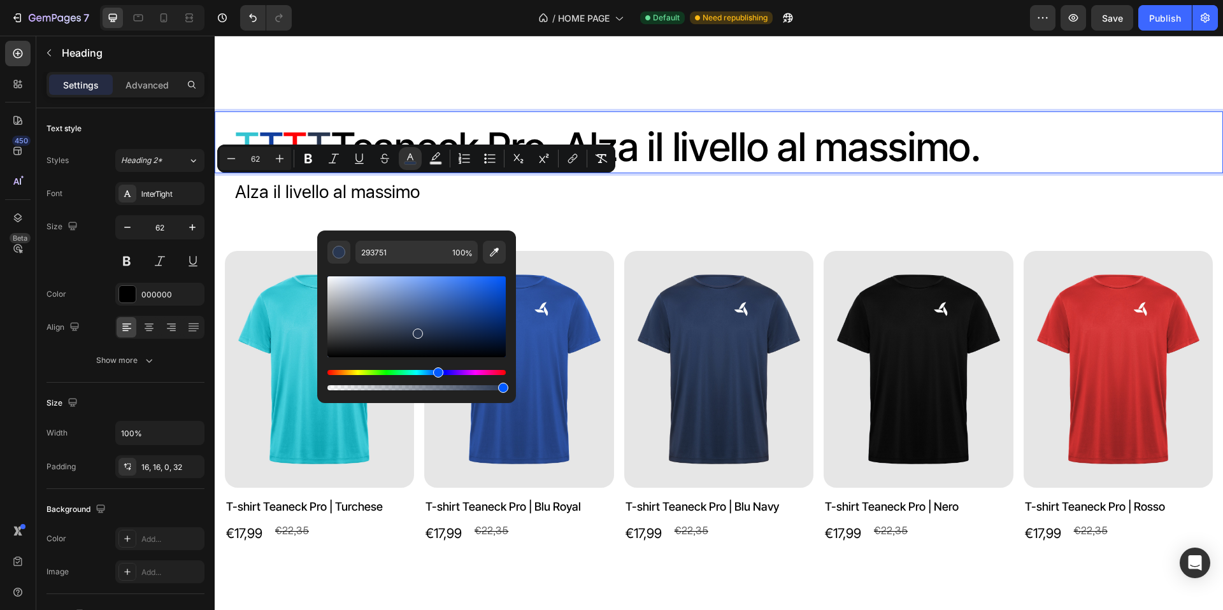
click at [447, 323] on div "Editor contextual toolbar" at bounding box center [417, 317] width 178 height 81
click at [441, 312] on div "Editor contextual toolbar" at bounding box center [417, 317] width 178 height 81
type input "34548E"
click at [582, 291] on div "T T T T T eaneck Pro. Alza il livello al massimo. Heading 8 Alza il livello al …" at bounding box center [719, 348] width 1009 height 582
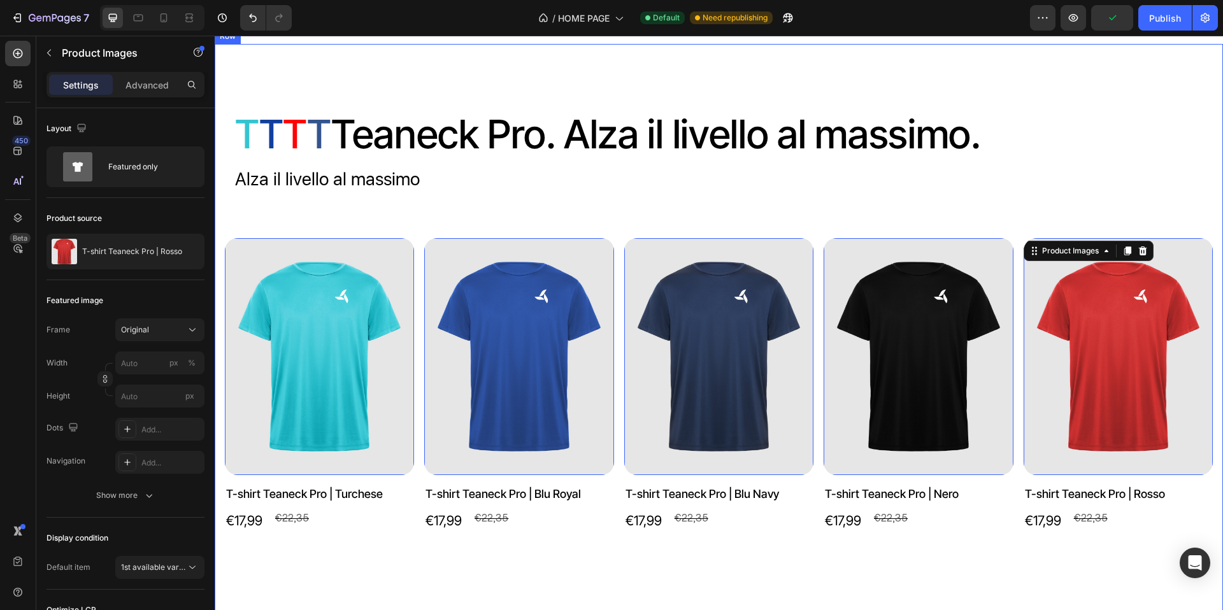
scroll to position [1019, 0]
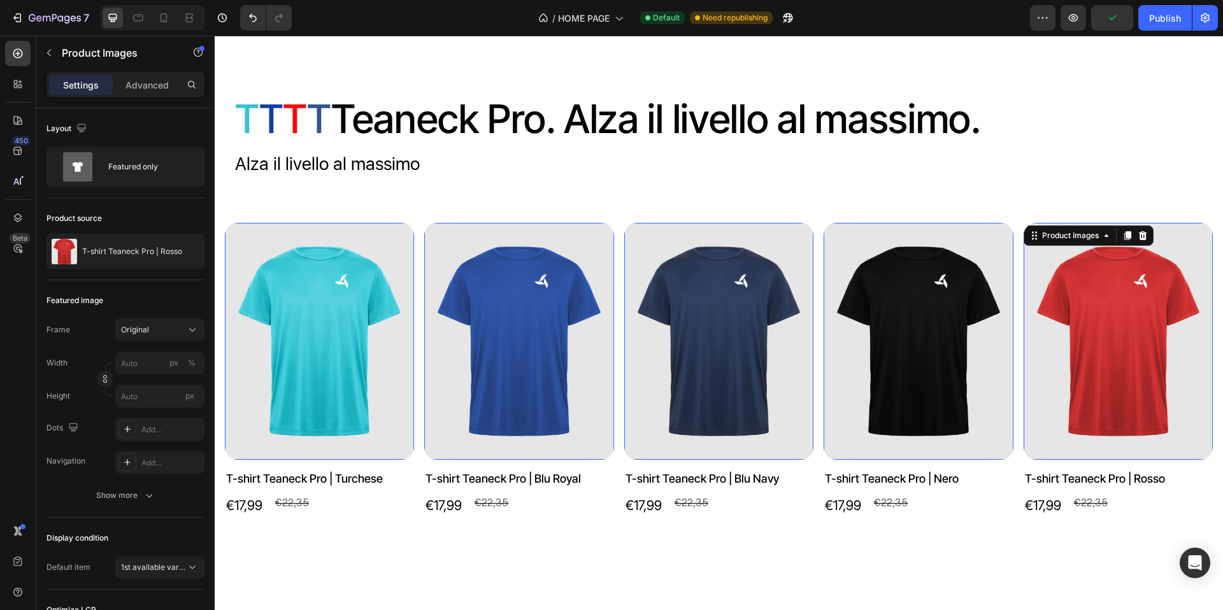
click at [417, 294] on div "Product Images 0 T-shirt Teaneck Pro | Turchese Product Title €17,99 Product Pr…" at bounding box center [719, 371] width 988 height 296
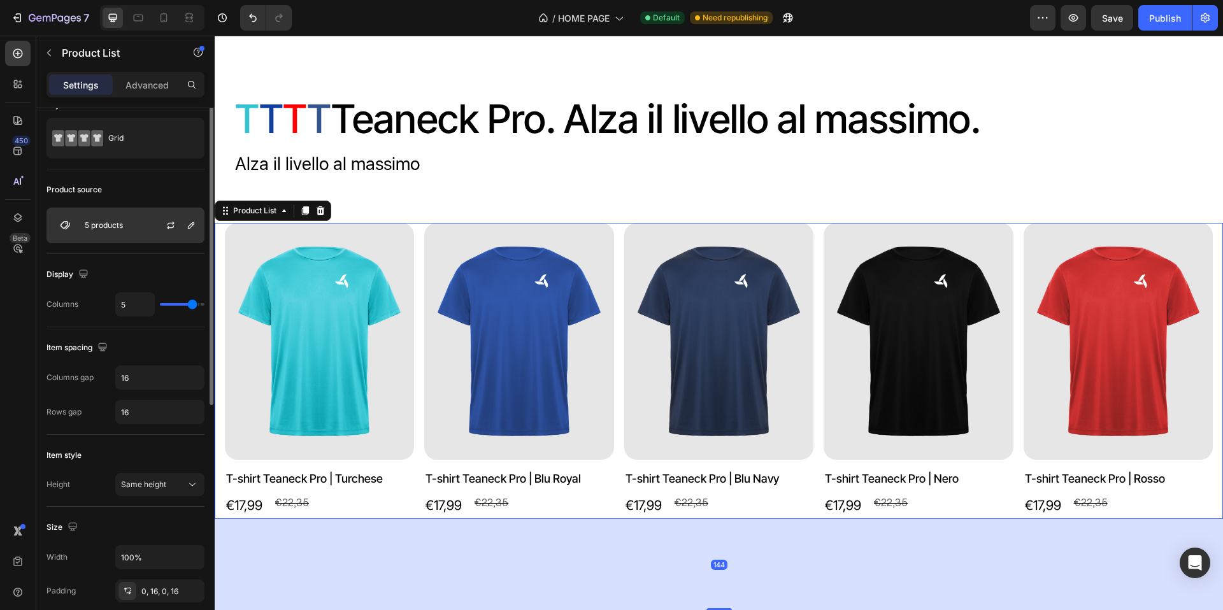
scroll to position [0, 0]
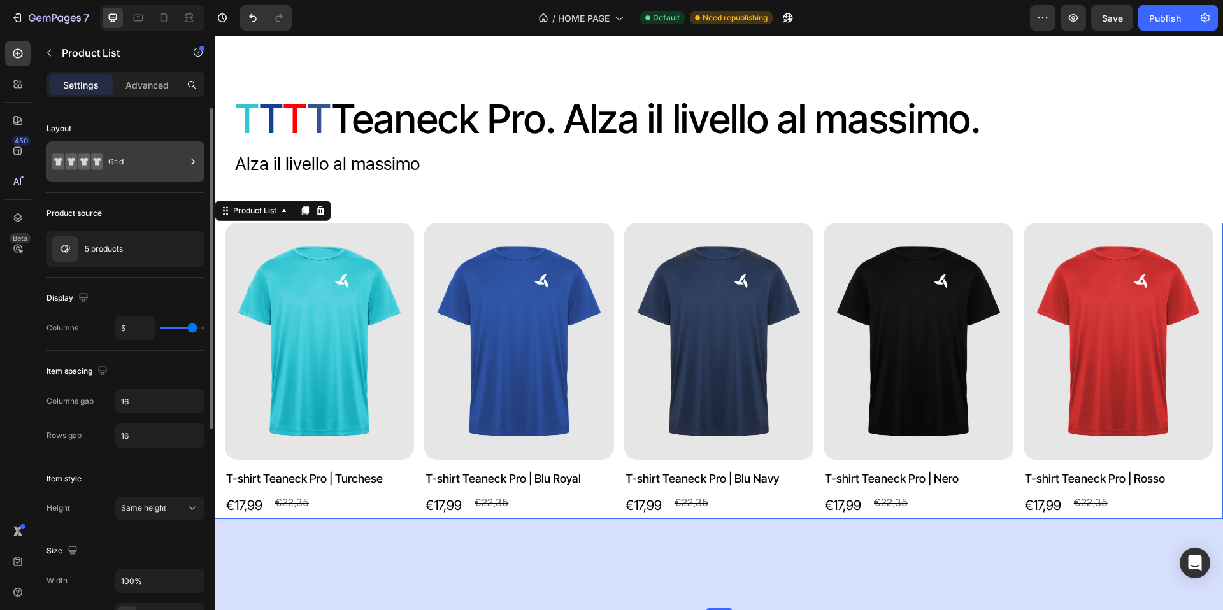
click at [155, 162] on div "Grid" at bounding box center [147, 161] width 78 height 29
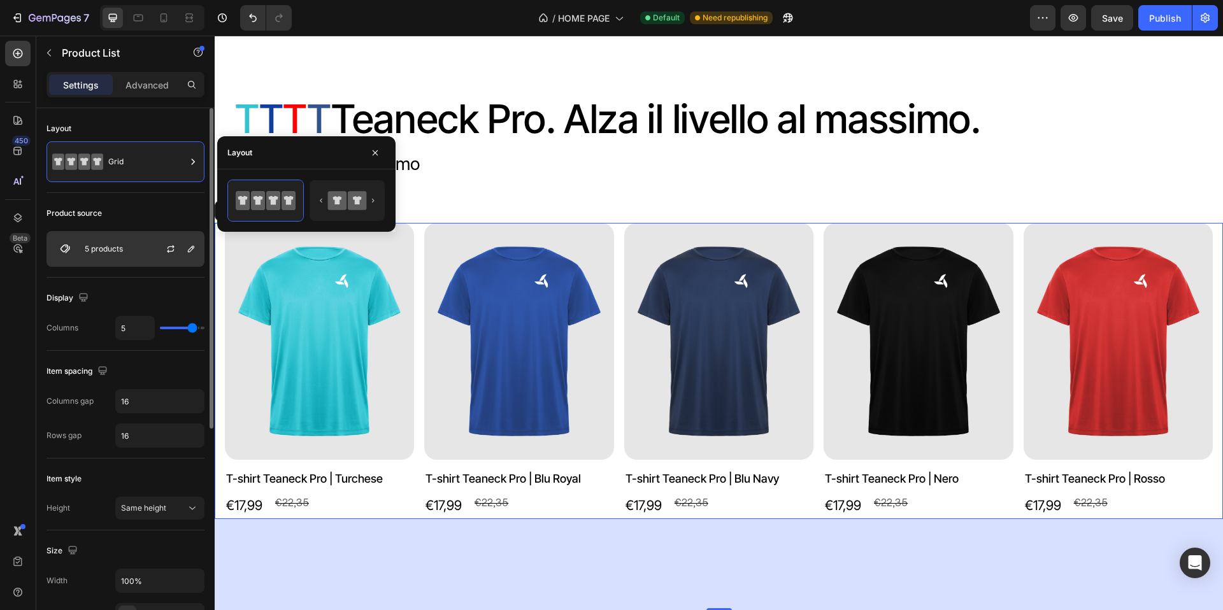
click at [128, 261] on div "5 products" at bounding box center [126, 249] width 158 height 36
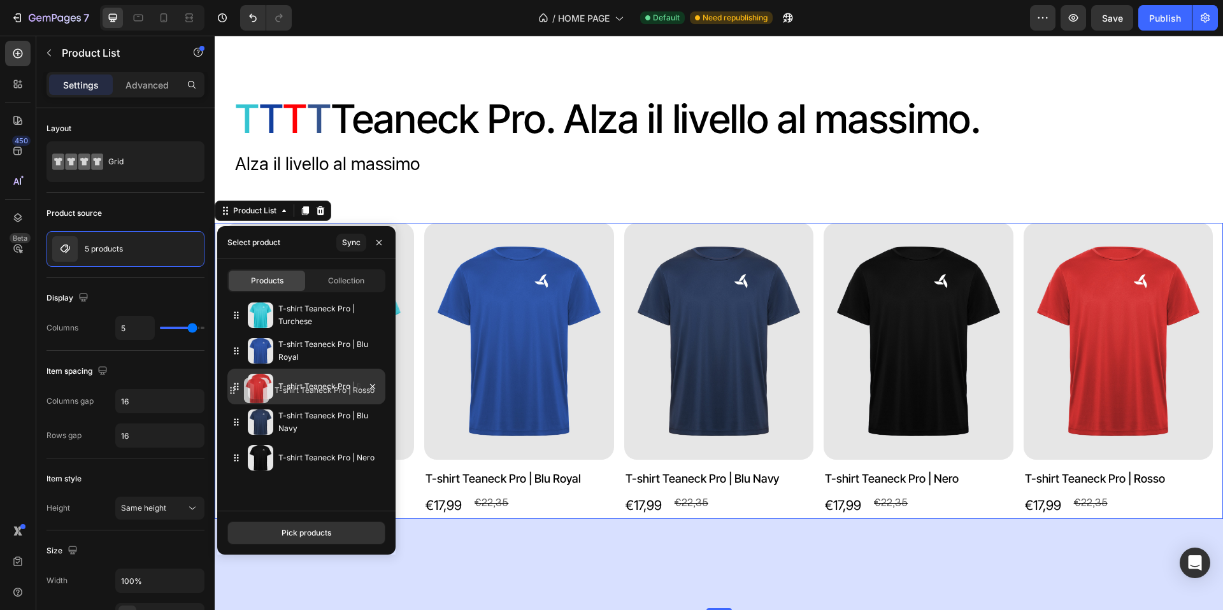
drag, startPoint x: 238, startPoint y: 459, endPoint x: 234, endPoint y: 391, distance: 67.6
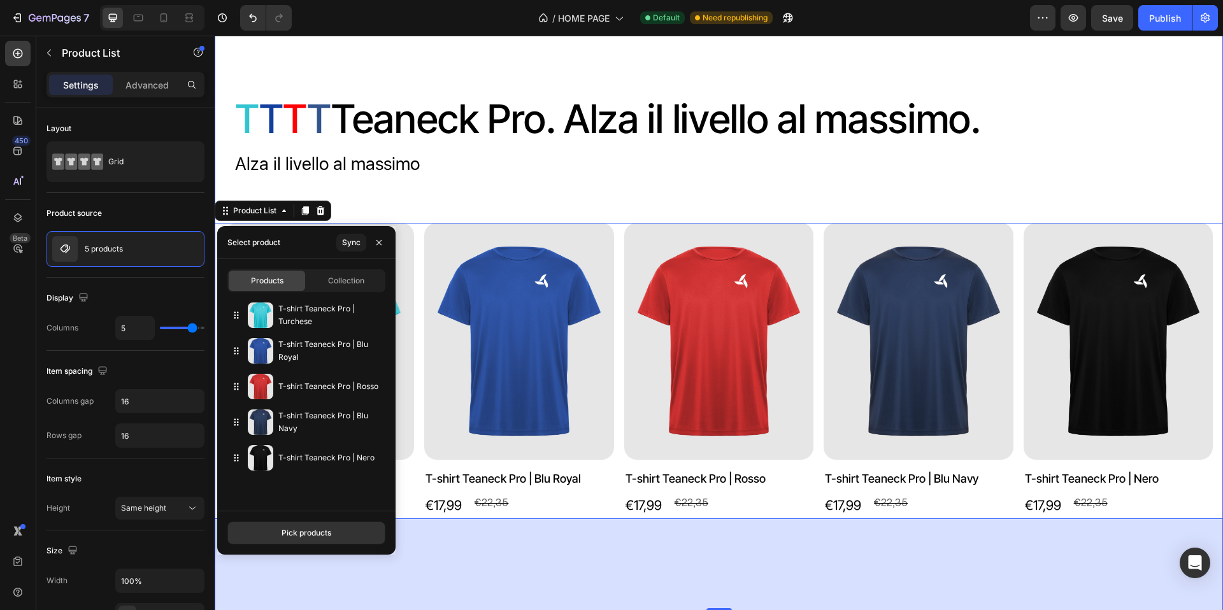
click at [611, 257] on div "⁠⁠⁠⁠⁠⁠⁠ T T T T T eaneck Pro. Alza il livello al massimo. Heading Alza il livel…" at bounding box center [719, 320] width 1009 height 582
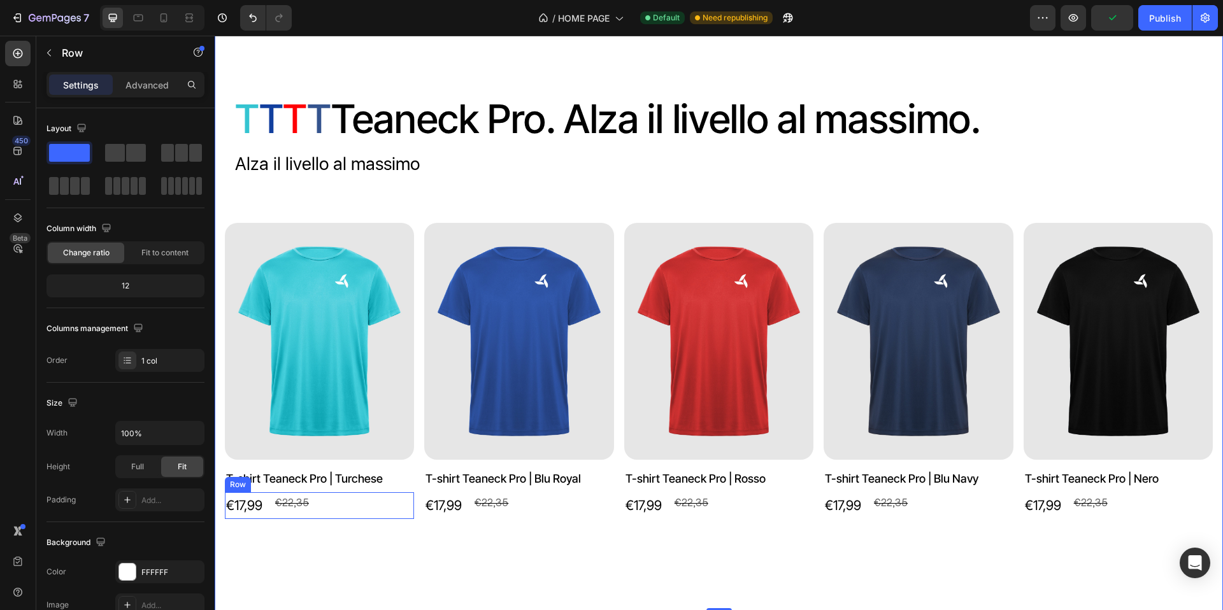
scroll to position [1076, 0]
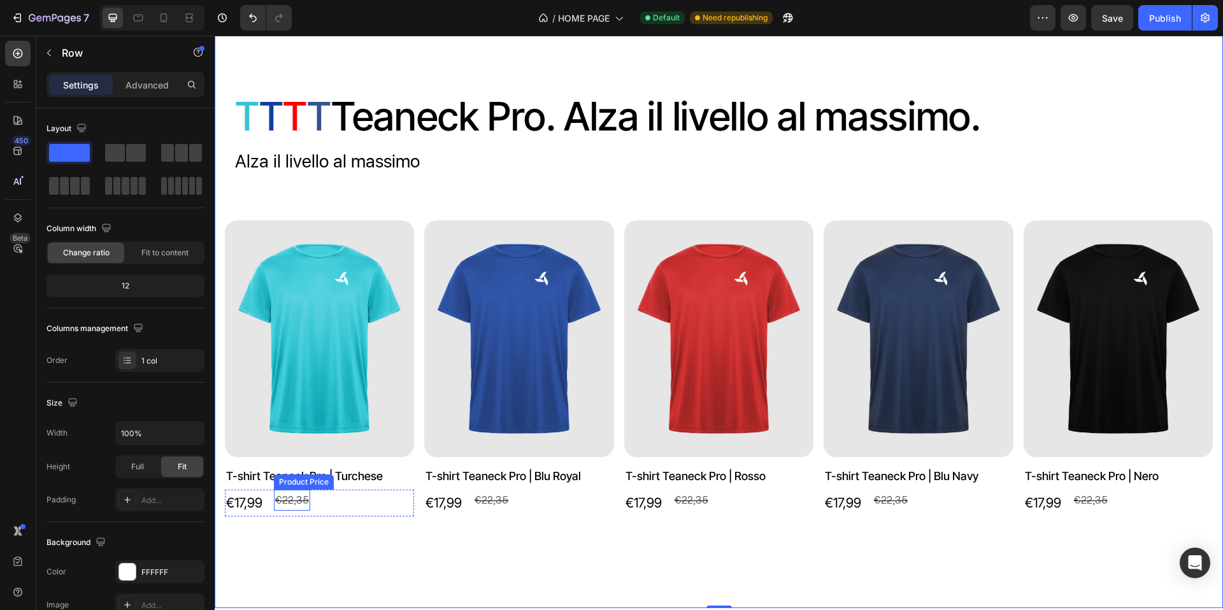
click at [298, 499] on div "€22,35" at bounding box center [292, 500] width 36 height 21
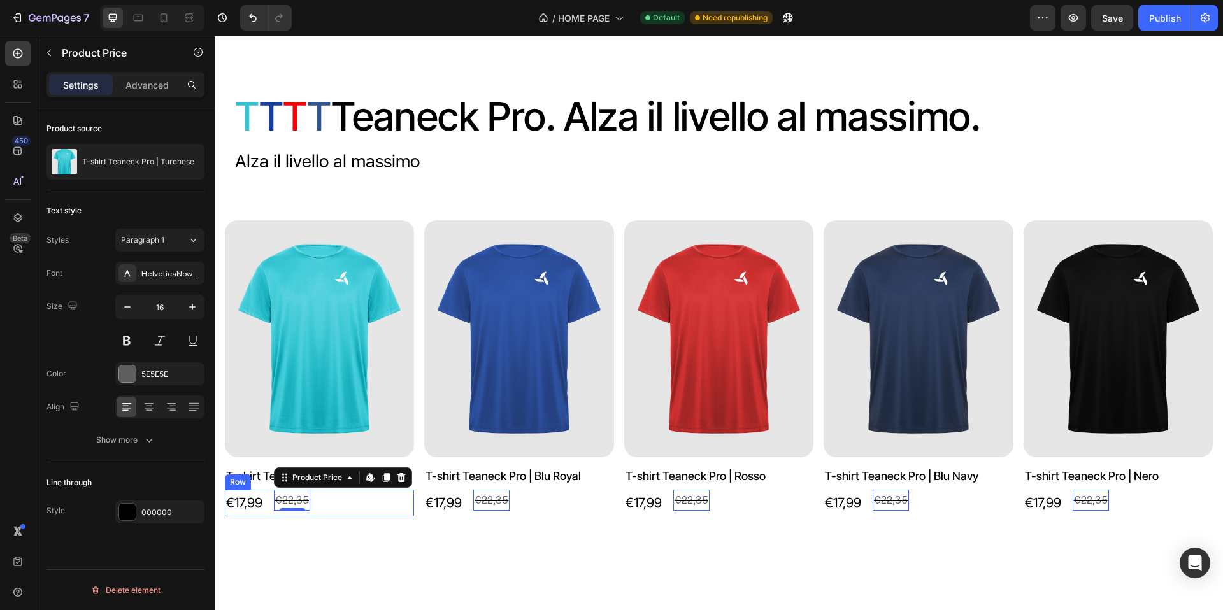
click at [336, 501] on div "€17,99 Product Price Product Price €22,35 Product Price Edit content in Shopify…" at bounding box center [319, 503] width 189 height 27
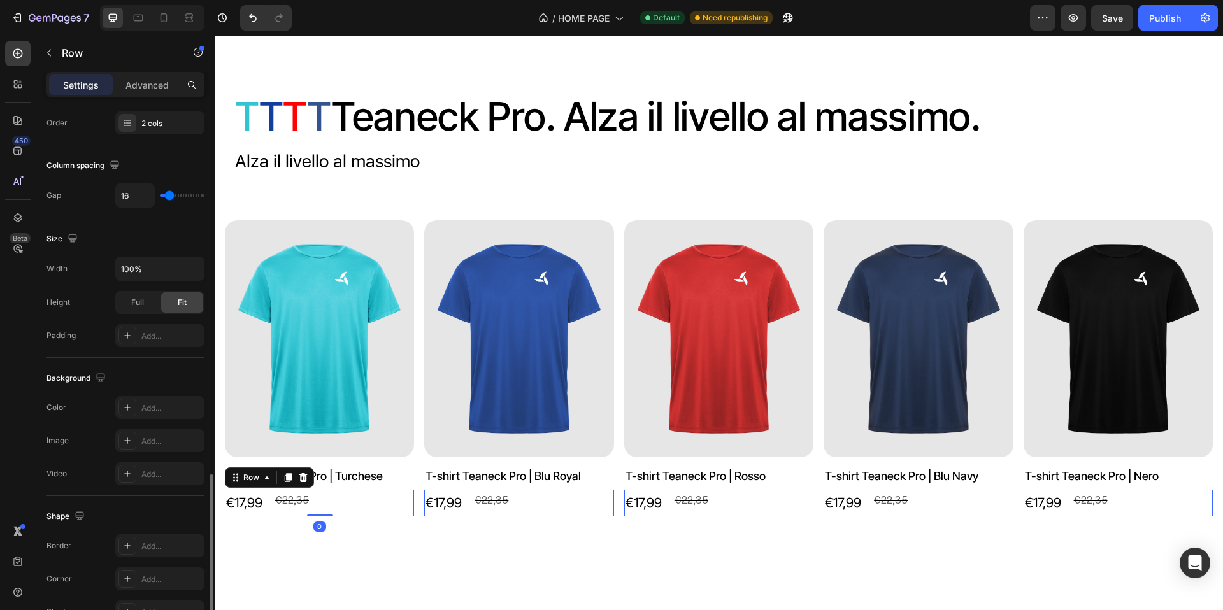
scroll to position [384, 0]
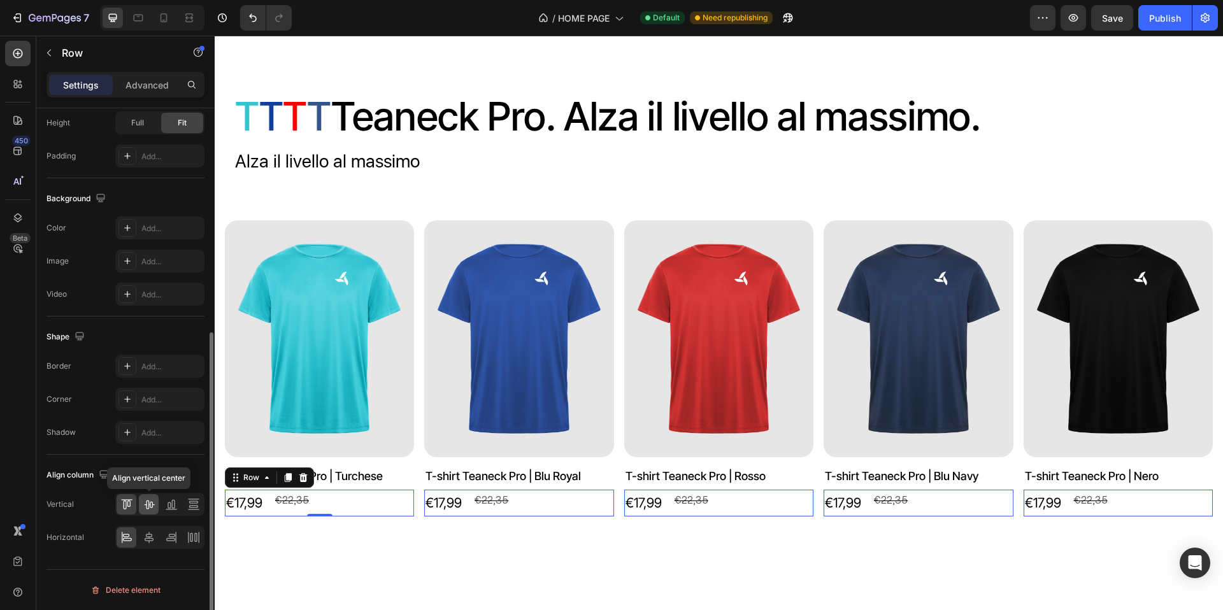
click at [151, 510] on icon at bounding box center [149, 504] width 13 height 13
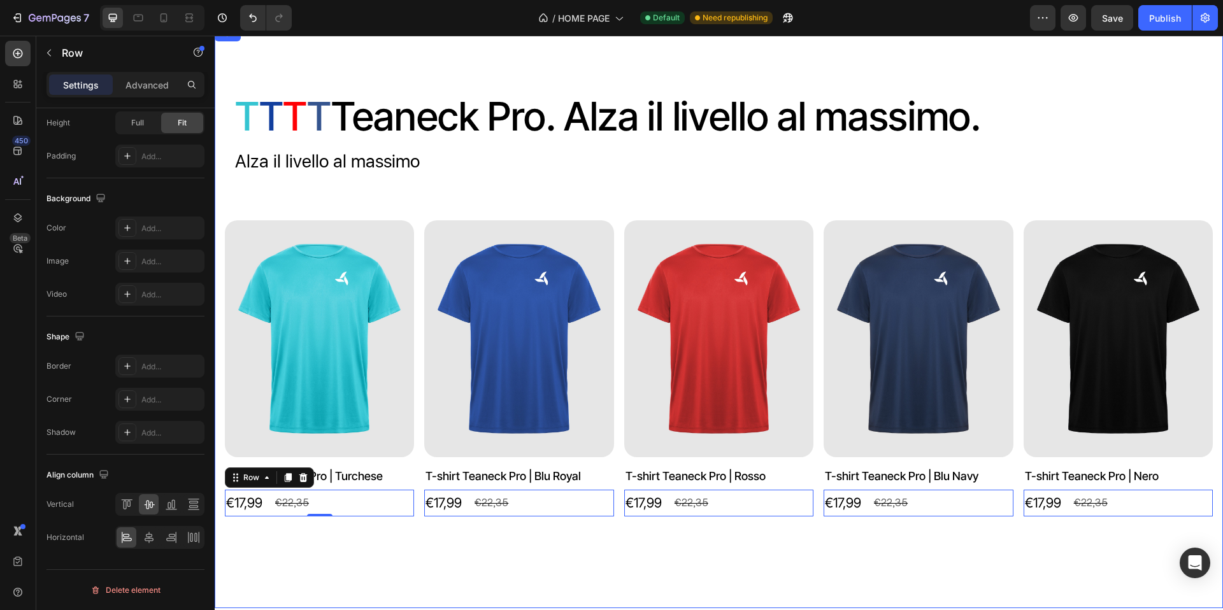
click at [333, 557] on div "⁠⁠⁠⁠⁠⁠⁠ T T T T T eaneck Pro. Alza il livello al massimo. Heading Alza il livel…" at bounding box center [719, 317] width 1009 height 582
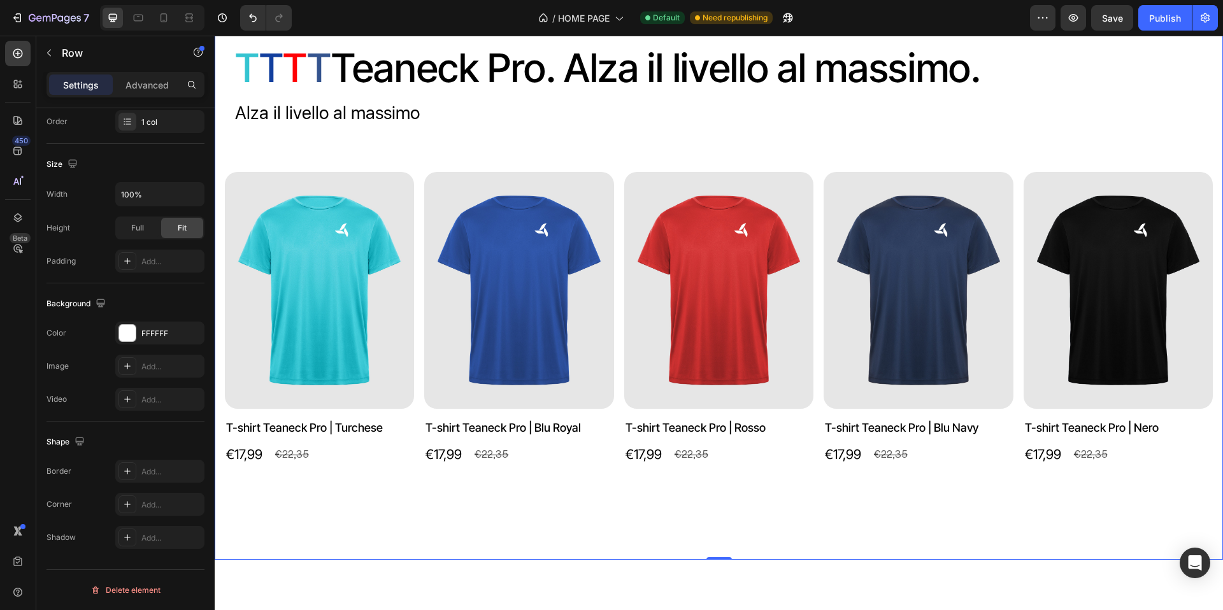
scroll to position [967, 0]
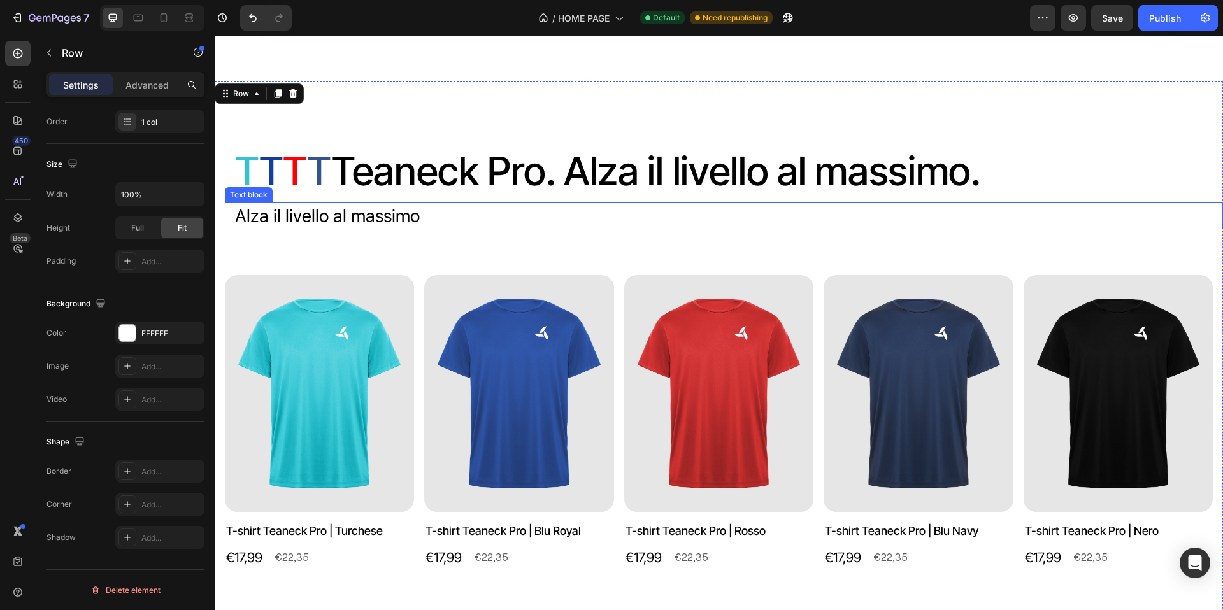
click at [410, 229] on p "Alza il livello al massimo" at bounding box center [724, 216] width 978 height 27
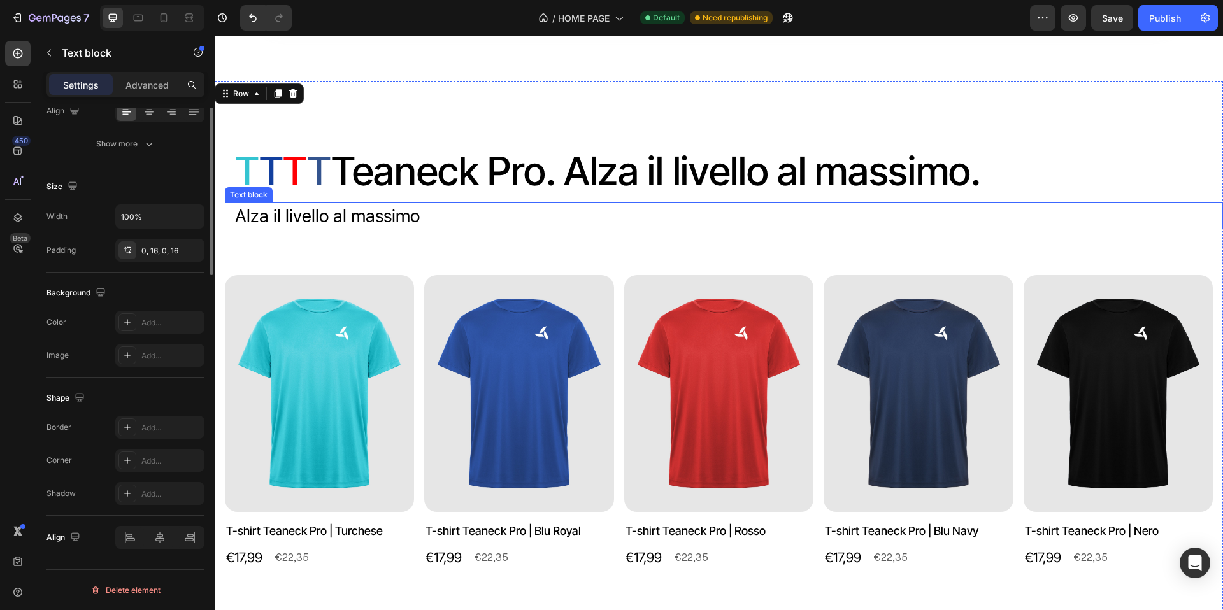
scroll to position [0, 0]
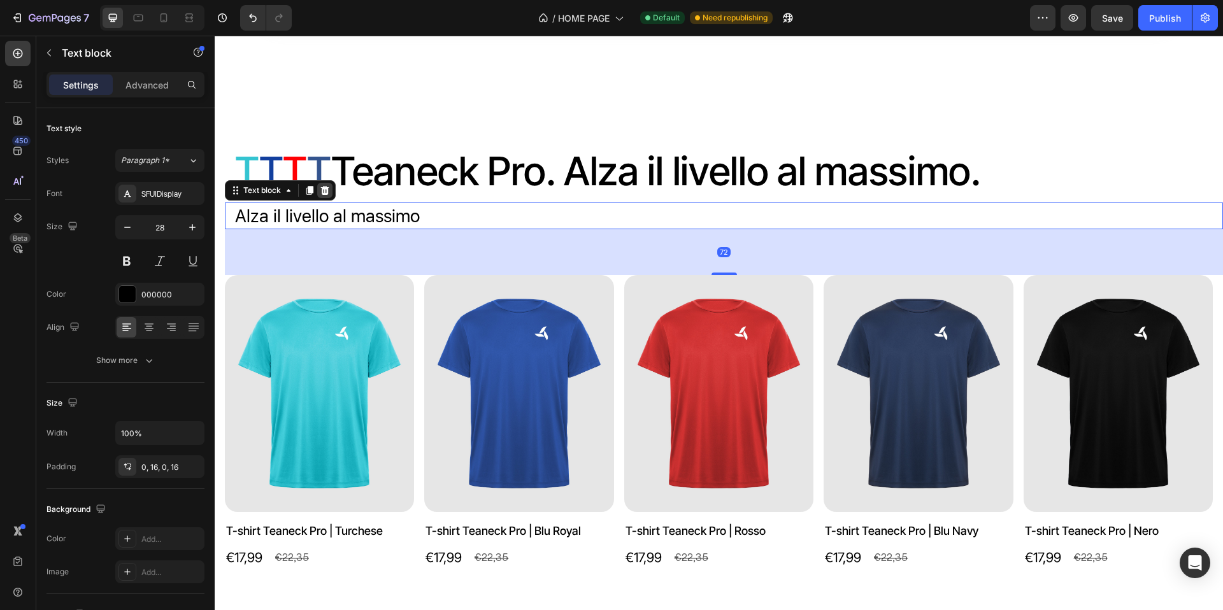
click at [327, 195] on icon at bounding box center [325, 190] width 8 height 9
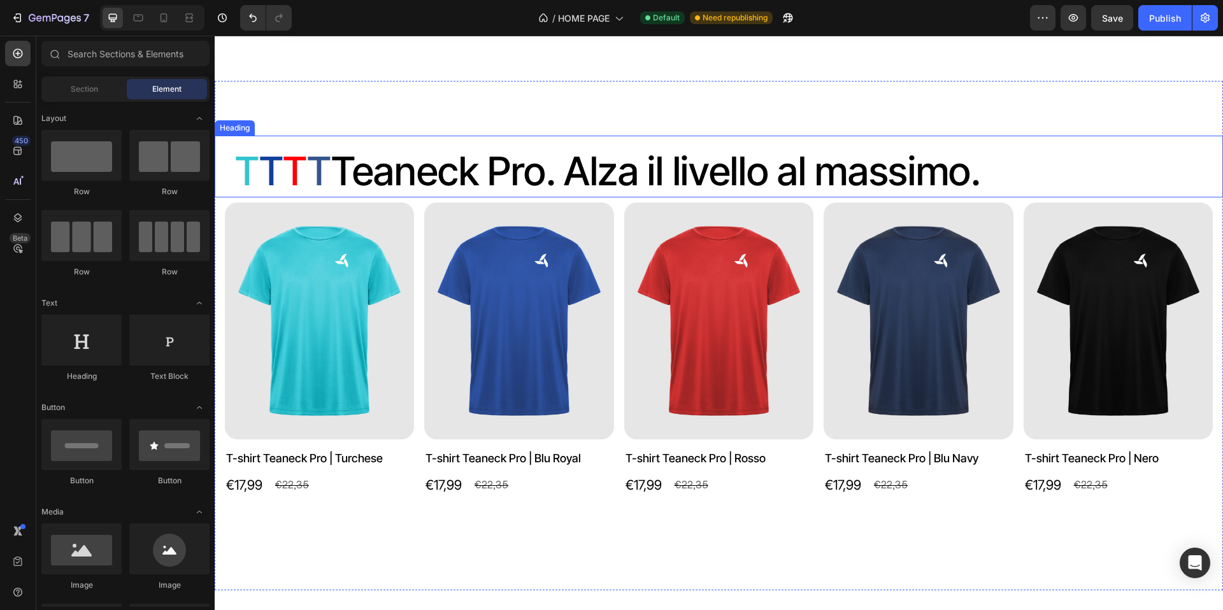
click at [570, 198] on p "⁠⁠⁠⁠⁠⁠⁠ T T T T T eaneck Pro. Alza il livello al massimo." at bounding box center [724, 172] width 978 height 52
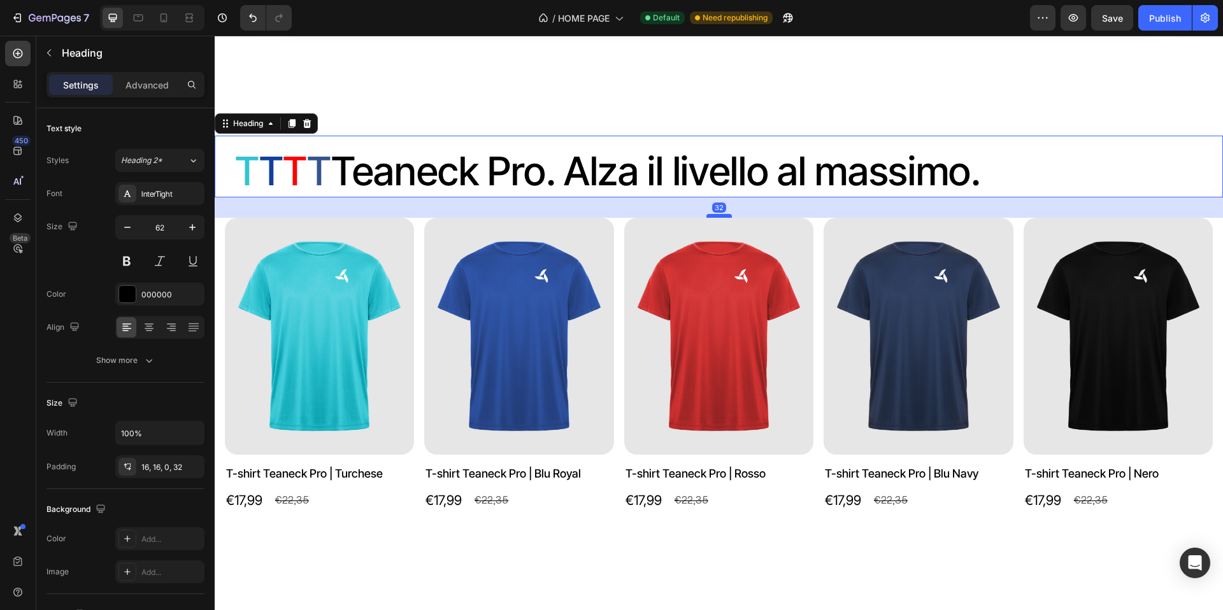
drag, startPoint x: 720, startPoint y: 256, endPoint x: 724, endPoint y: 271, distance: 15.9
click at [724, 218] on div at bounding box center [719, 216] width 25 height 4
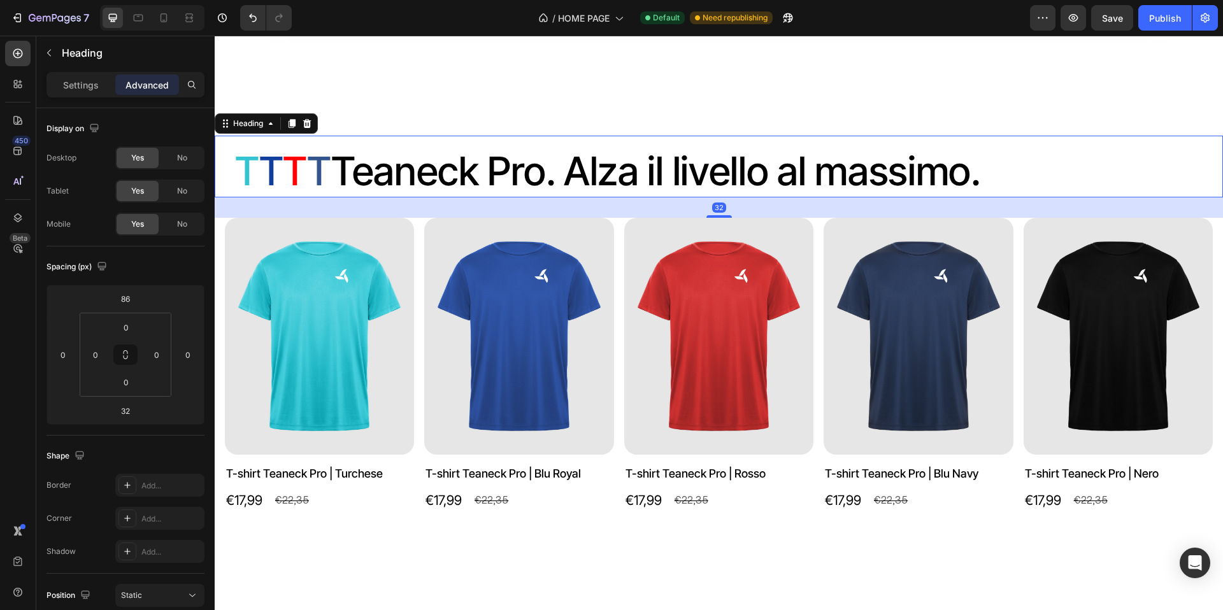
click at [745, 169] on div "⁠⁠⁠⁠⁠⁠⁠ T T T T T eaneck Pro. Alza il livello al massimo. Heading 32 Product Im…" at bounding box center [719, 343] width 1009 height 525
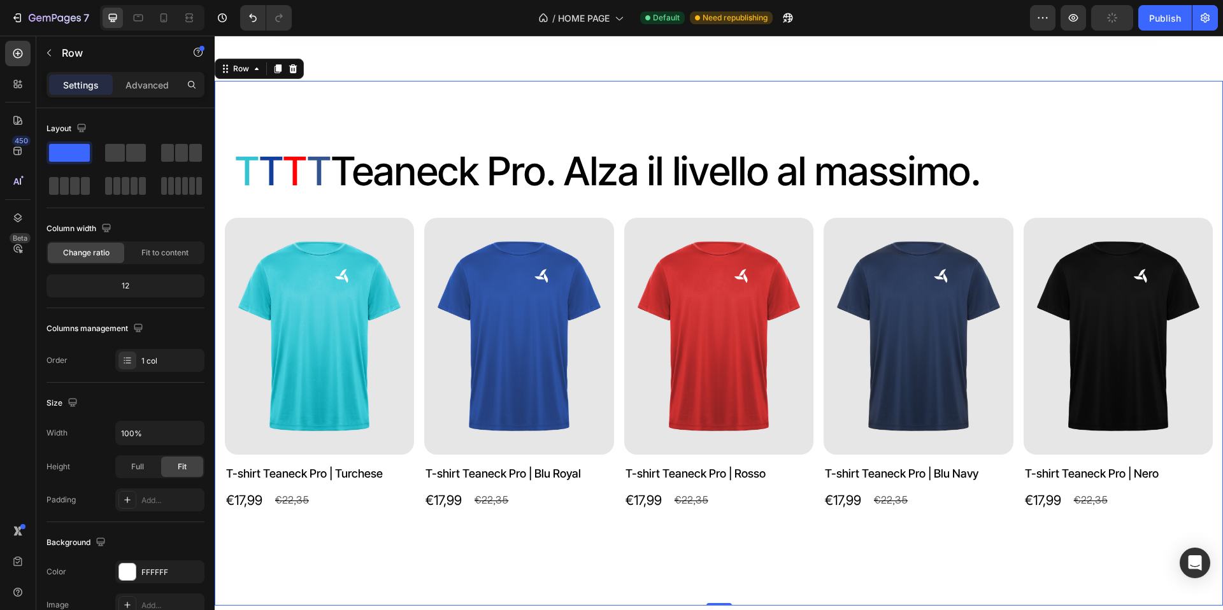
click at [625, 198] on p "⁠⁠⁠⁠⁠⁠⁠ T T T T T eaneck Pro. Alza il livello al massimo." at bounding box center [724, 172] width 978 height 52
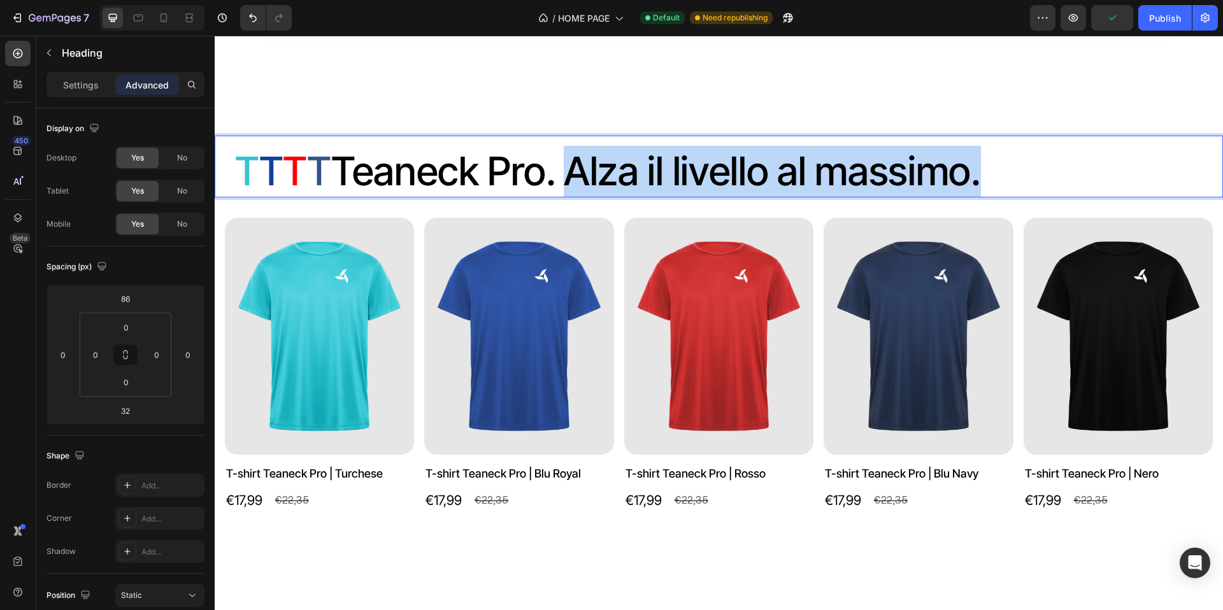
drag, startPoint x: 569, startPoint y: 232, endPoint x: 979, endPoint y: 222, distance: 410.4
click at [982, 198] on p "T T T T T eaneck Pro. Alza il livello al massimo." at bounding box center [724, 172] width 978 height 52
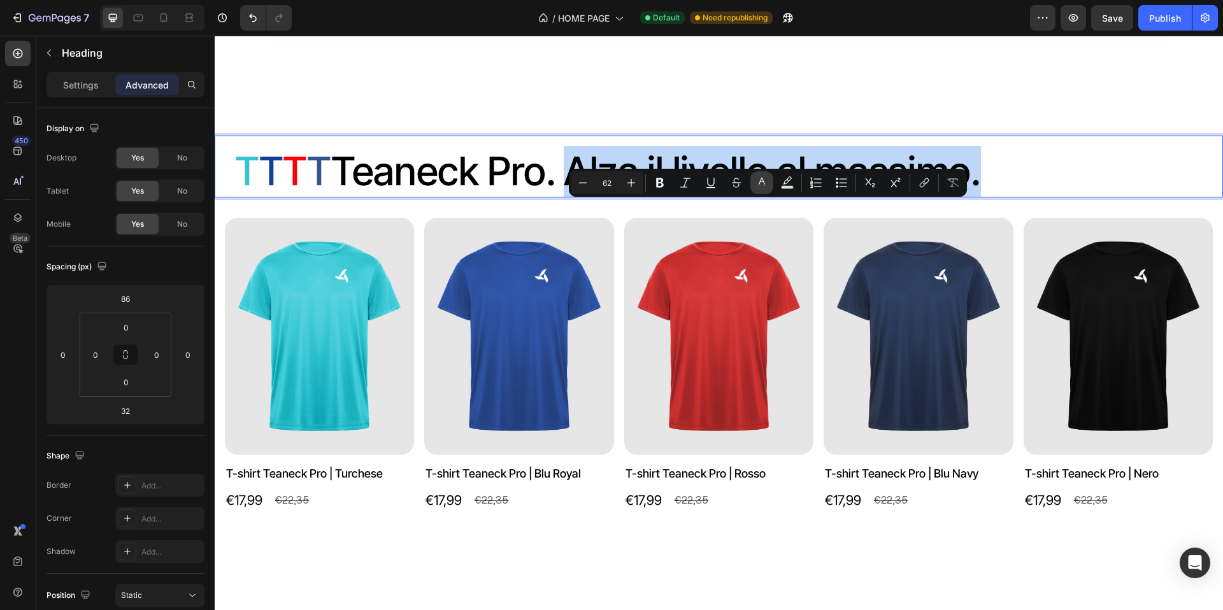
click at [759, 184] on icon "Editor contextual toolbar" at bounding box center [762, 182] width 13 height 13
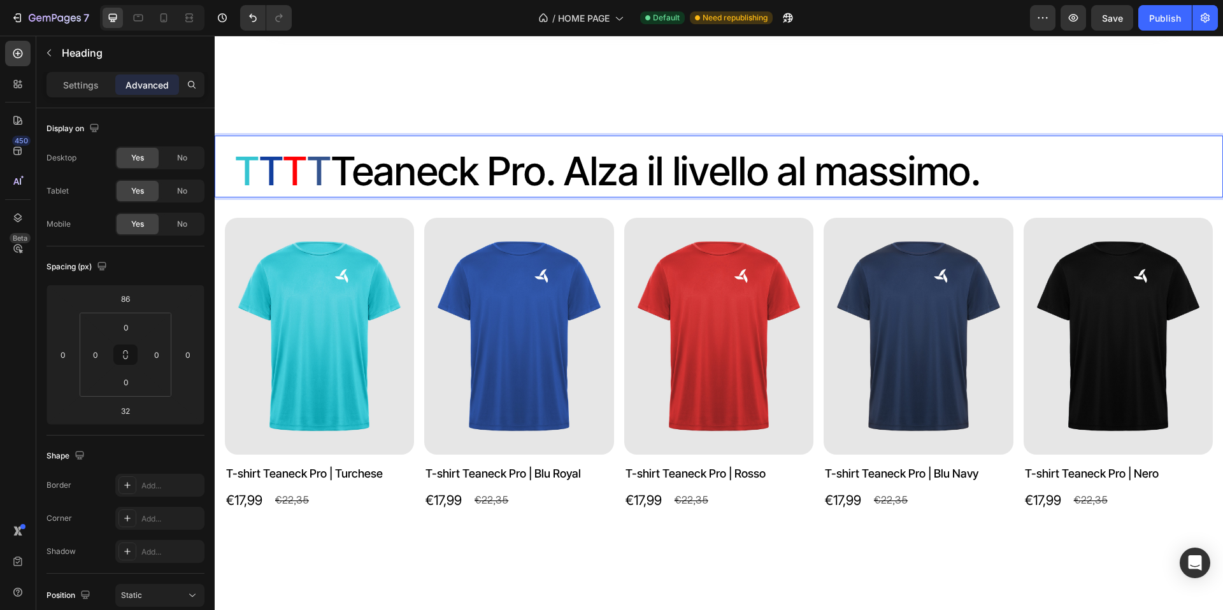
click at [590, 198] on p "T T T T T eaneck Pro. Alza il livello al massimo." at bounding box center [724, 172] width 978 height 52
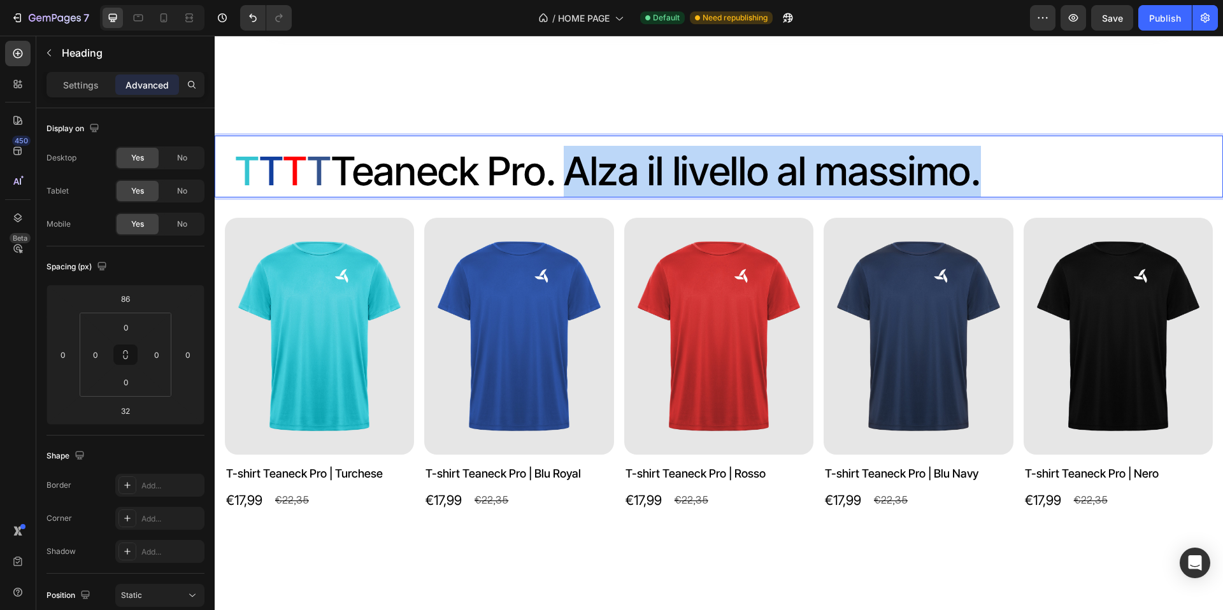
drag, startPoint x: 565, startPoint y: 227, endPoint x: 1000, endPoint y: 240, distance: 434.7
click at [1000, 198] on p "T T T T T eaneck Pro. Alza il livello al massimo." at bounding box center [724, 172] width 978 height 52
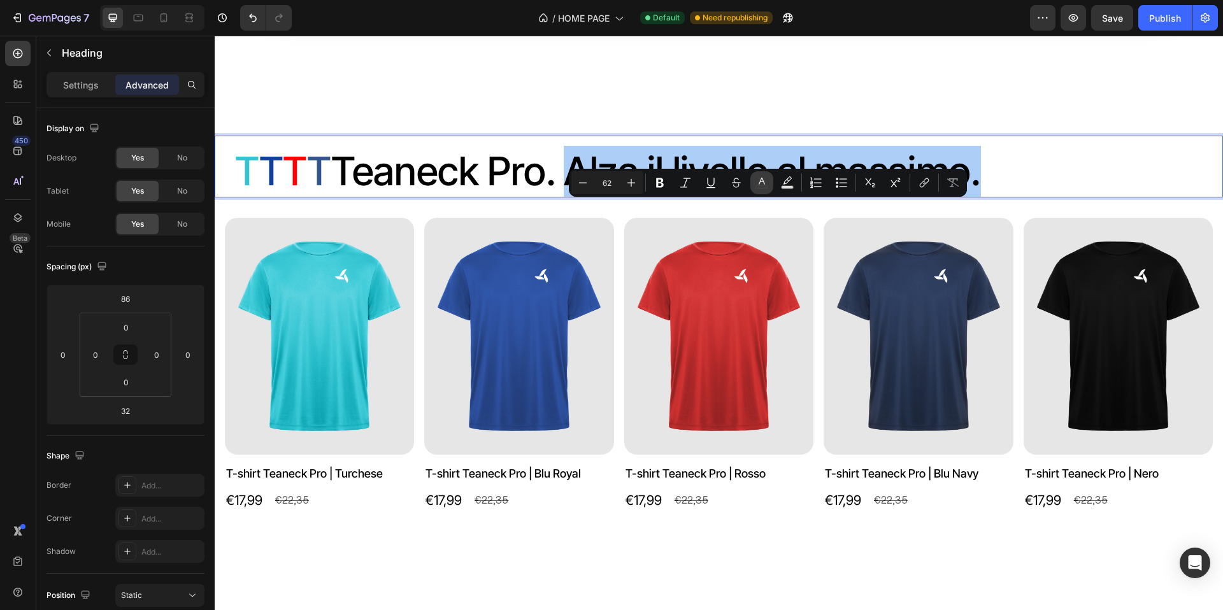
click at [761, 185] on icon "Editor contextual toolbar" at bounding box center [762, 182] width 13 height 13
click at [765, 188] on icon "Editor contextual toolbar" at bounding box center [762, 182] width 13 height 13
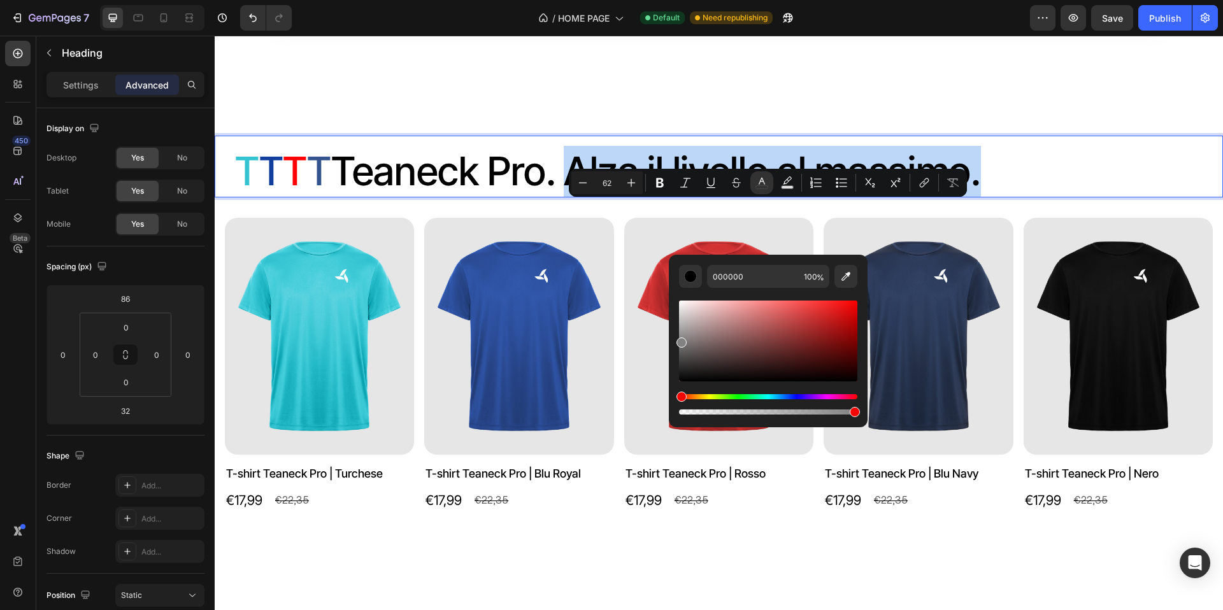
drag, startPoint x: 698, startPoint y: 338, endPoint x: 678, endPoint y: 340, distance: 20.4
click at [679, 340] on div "Editor contextual toolbar" at bounding box center [768, 341] width 178 height 81
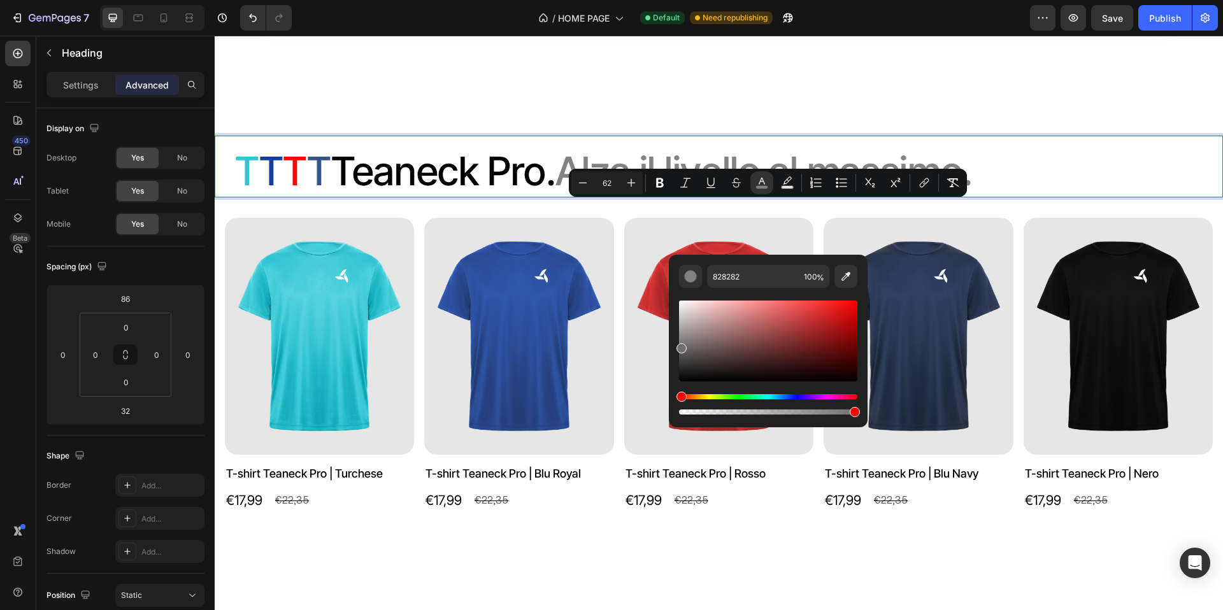
drag, startPoint x: 691, startPoint y: 343, endPoint x: 675, endPoint y: 347, distance: 17.0
click at [675, 347] on div "828282 100 %" at bounding box center [768, 336] width 199 height 162
type input "6D6D6D"
click at [983, 198] on p "T T T T T eaneck Pro. Alza il livello al massimo." at bounding box center [724, 172] width 978 height 52
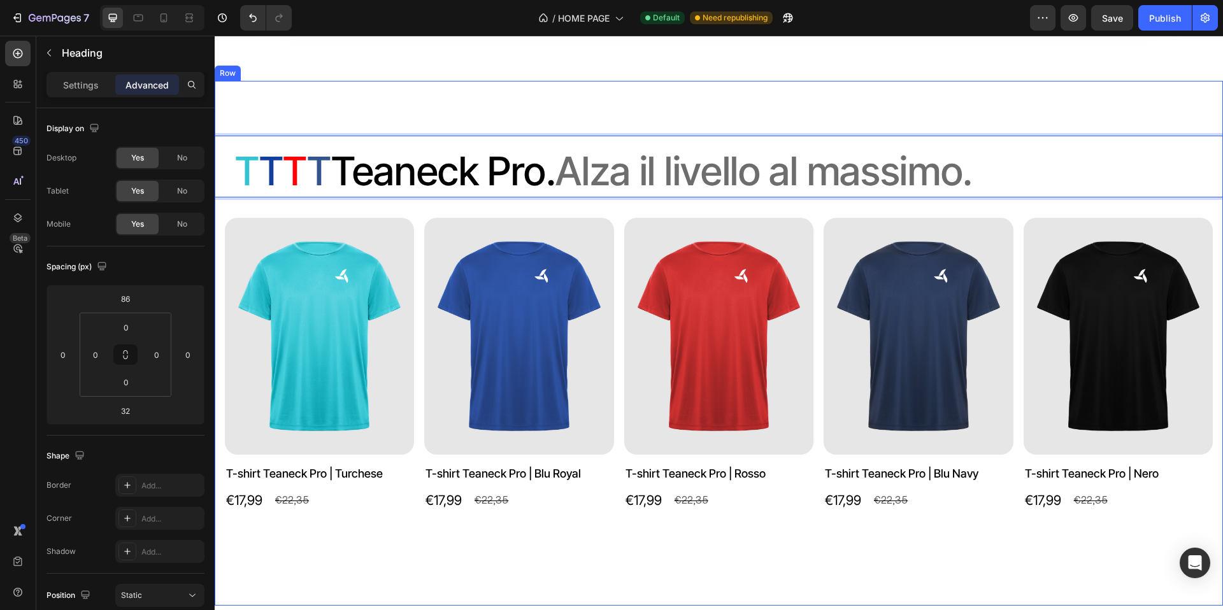
click at [975, 173] on div "T T T T T eaneck Pro. Alza il livello al massimo. Heading 32 Product Images T-s…" at bounding box center [719, 343] width 1009 height 525
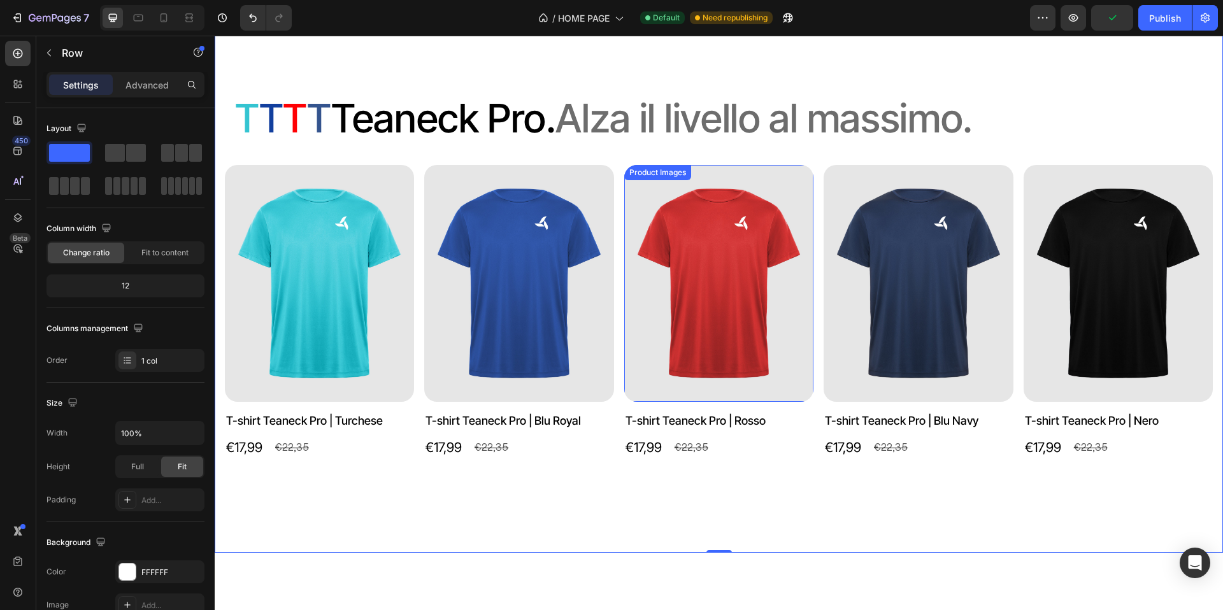
scroll to position [1095, 0]
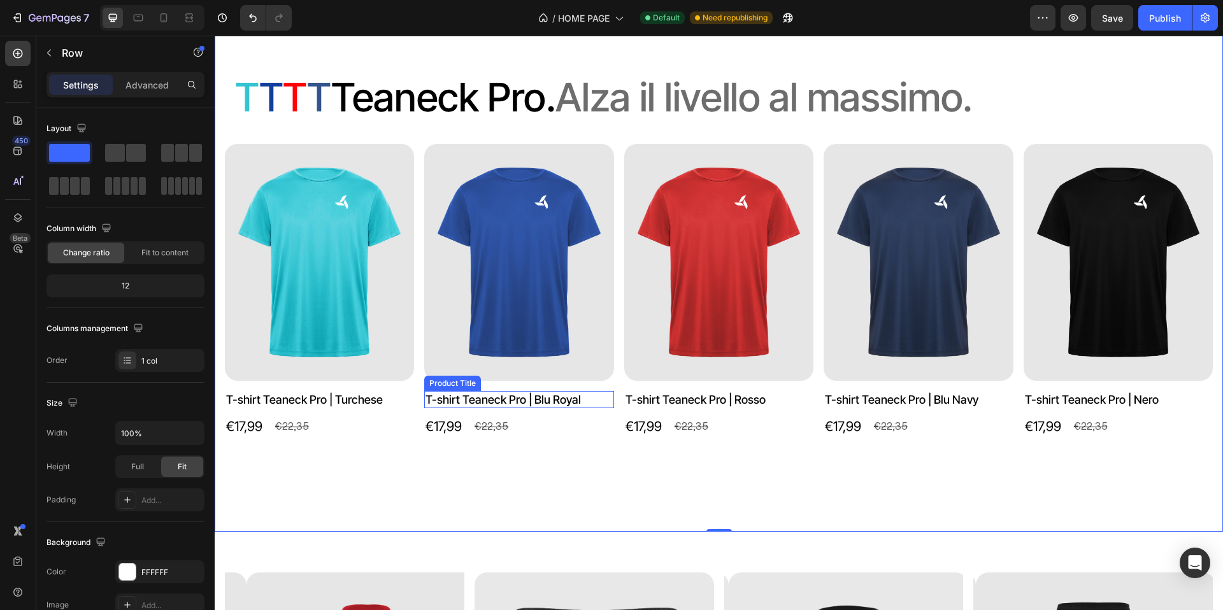
click at [414, 398] on h2 "T-shirt Teaneck Pro | Blu Royal" at bounding box center [319, 399] width 189 height 17
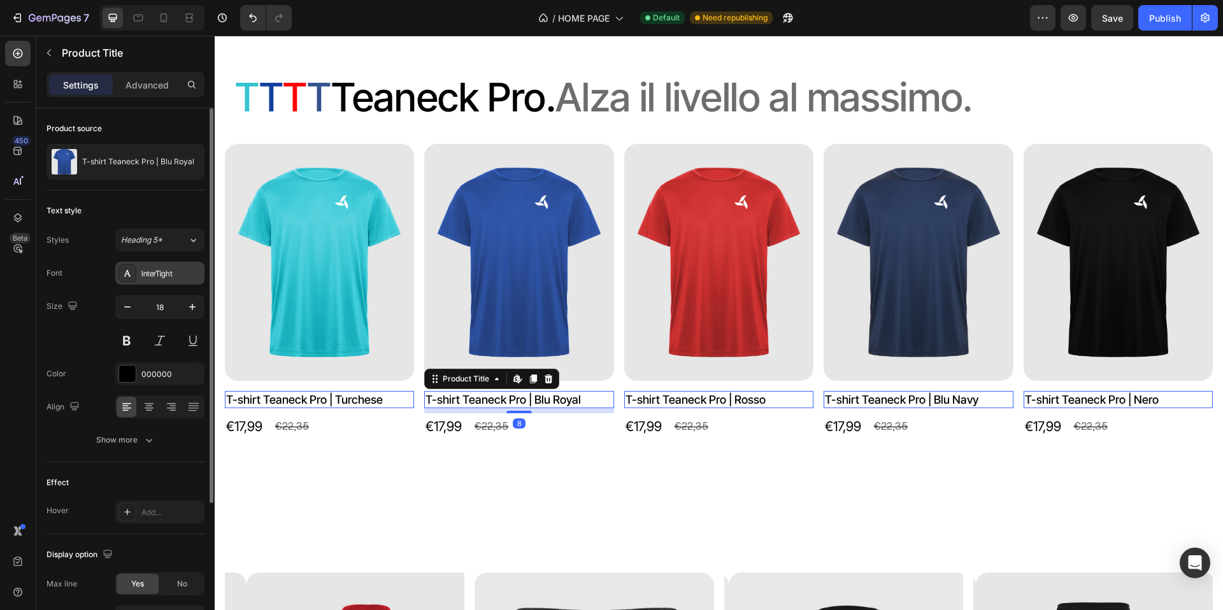
click at [184, 280] on div "InterTight" at bounding box center [159, 273] width 89 height 23
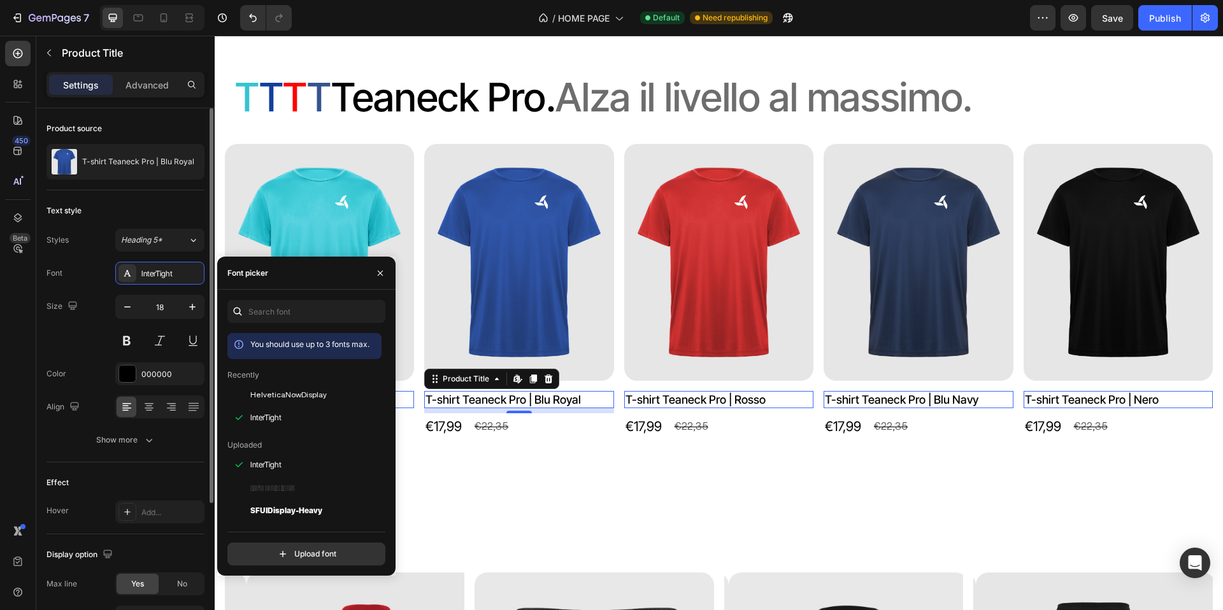
click at [126, 535] on div "Text style Styles Heading 5* Font InterTight Size 18 Color 000000 Align Show mo…" at bounding box center [126, 588] width 158 height 106
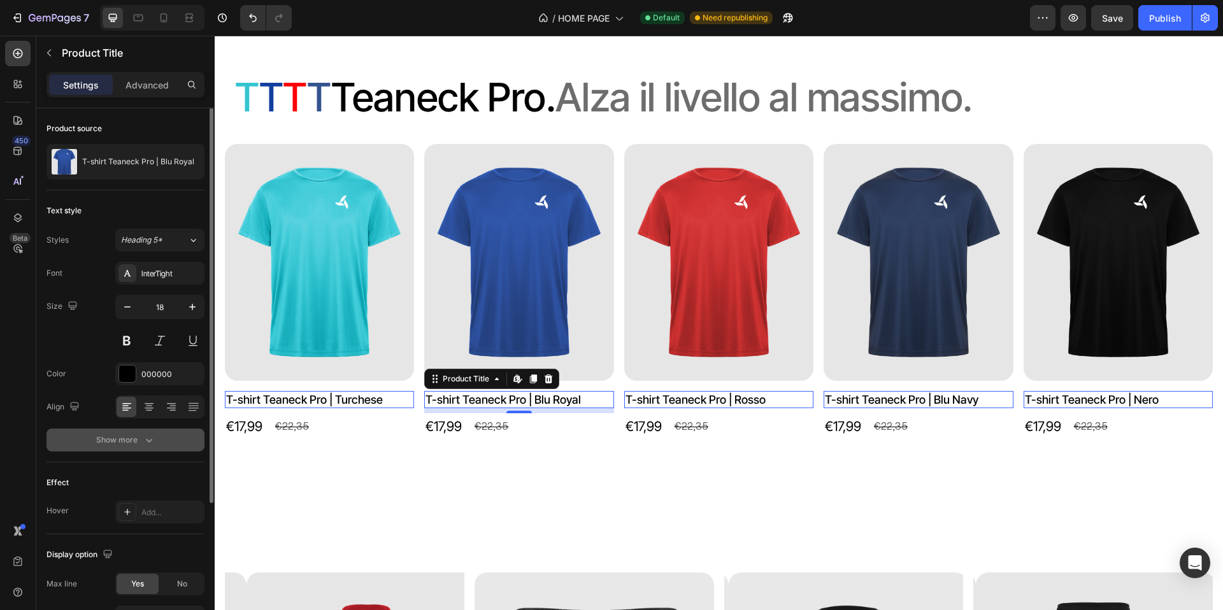
click at [128, 445] on div "Show more" at bounding box center [125, 440] width 59 height 13
click at [160, 448] on button "Medium" at bounding box center [159, 440] width 89 height 23
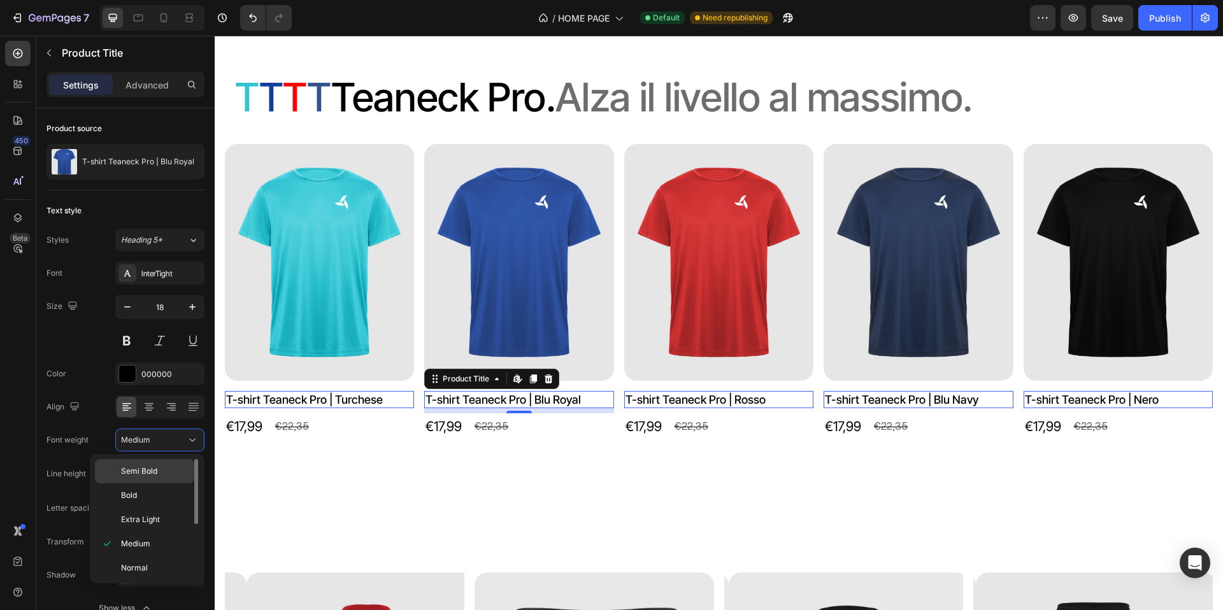
click at [159, 471] on p "Semi Bold" at bounding box center [155, 471] width 68 height 11
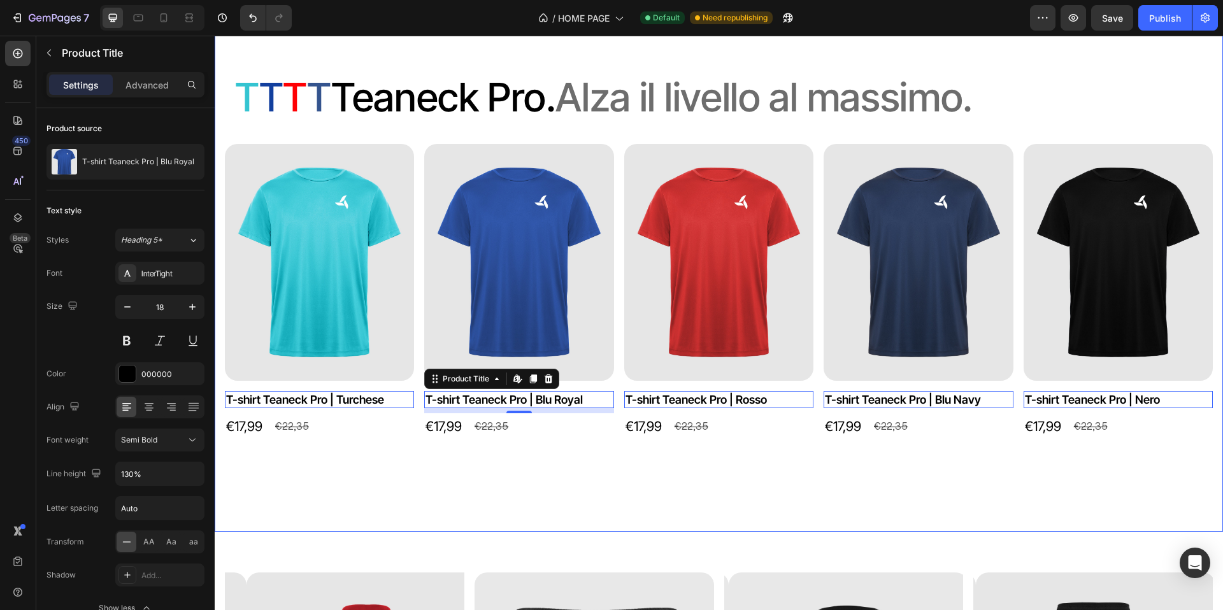
click at [434, 461] on div "⁠⁠⁠⁠⁠⁠⁠ T T T T T eaneck Pro. Alza il livello al massimo. Heading Product Image…" at bounding box center [719, 269] width 1009 height 525
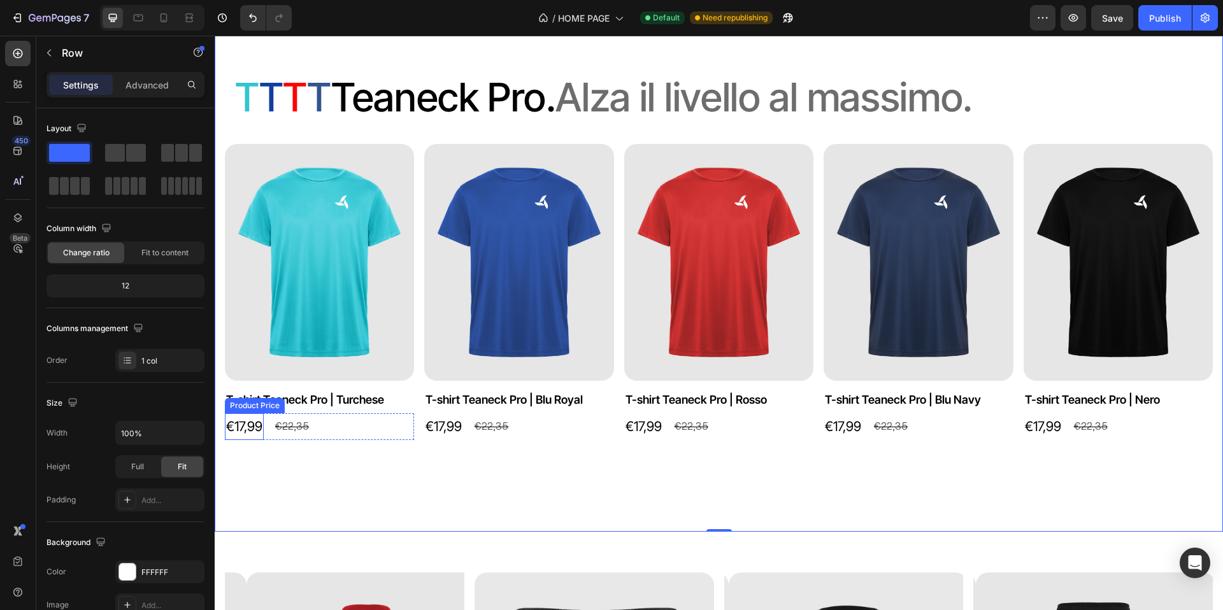
click at [242, 419] on div "€17,99" at bounding box center [244, 427] width 39 height 27
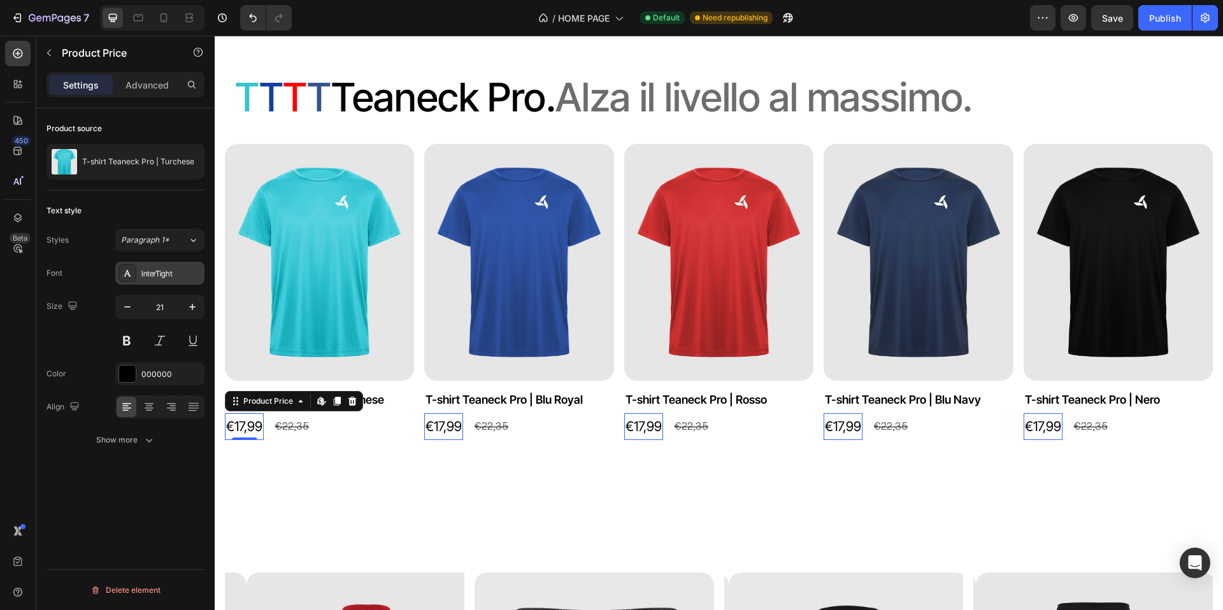
click at [175, 262] on div "InterTight" at bounding box center [159, 273] width 89 height 23
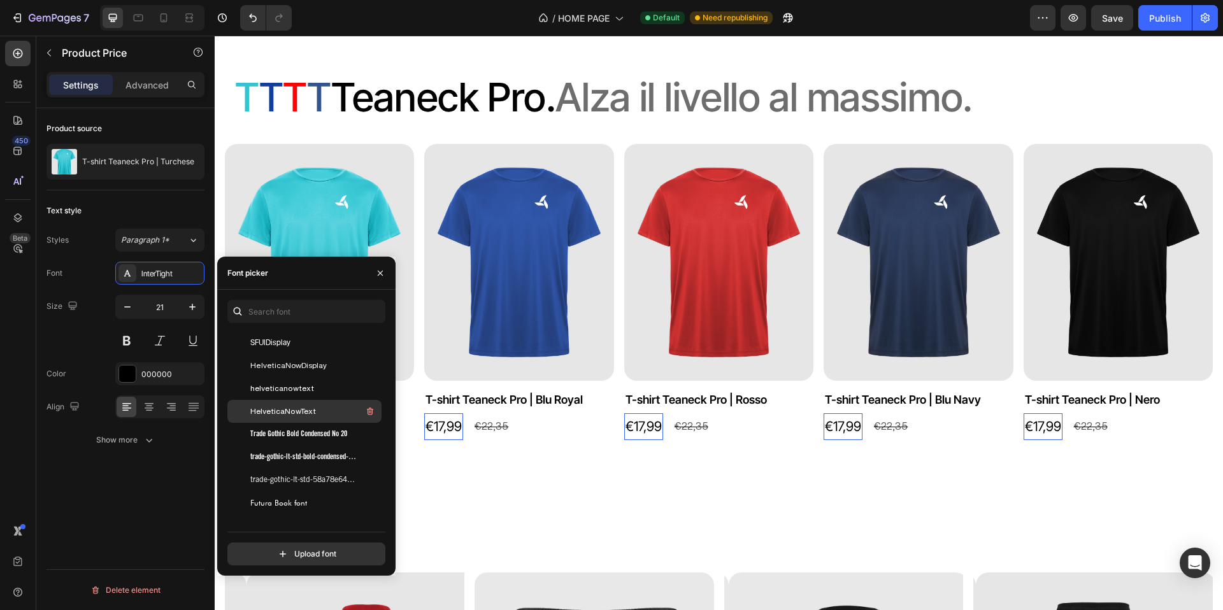
scroll to position [215, 0]
click at [305, 337] on div "SFUIDisplay" at bounding box center [314, 341] width 129 height 15
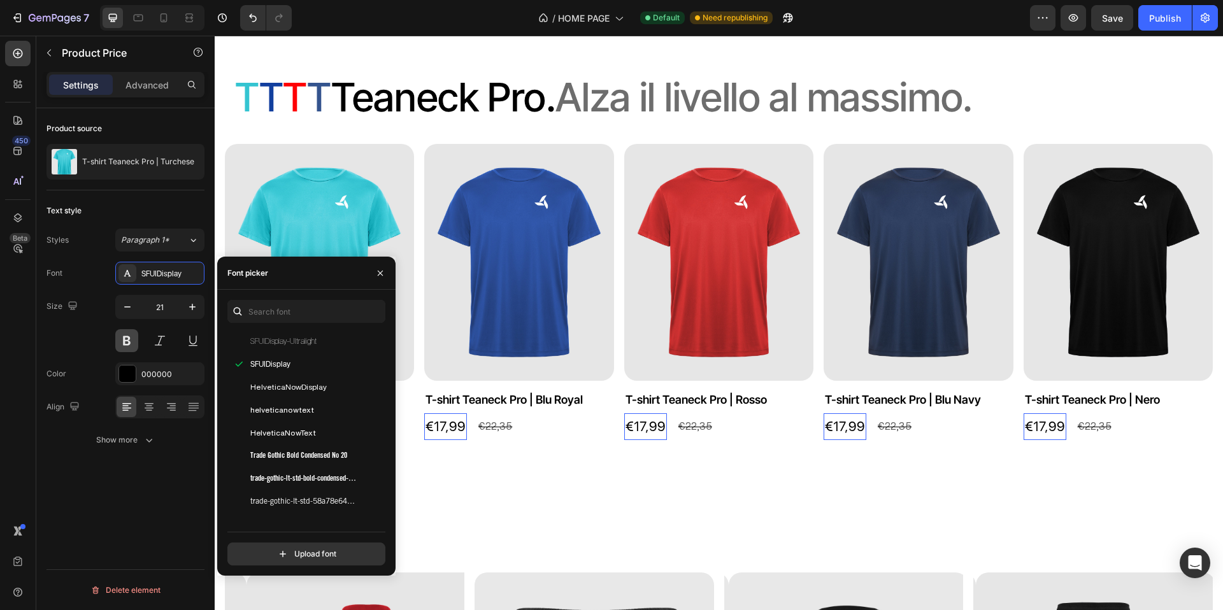
click at [129, 340] on button at bounding box center [126, 340] width 23 height 23
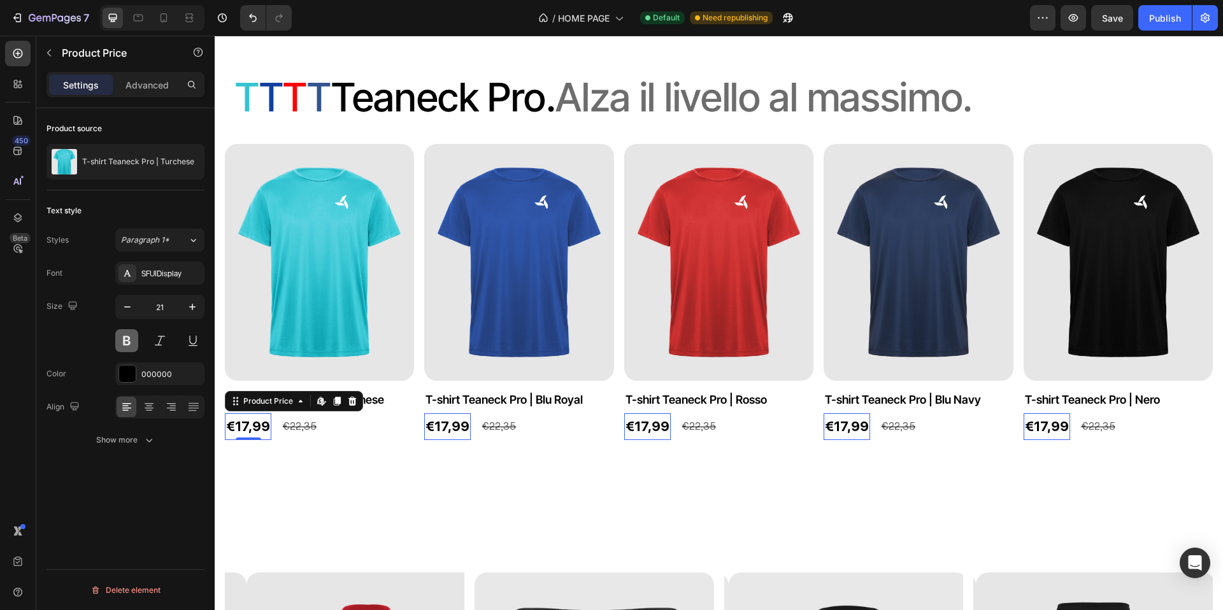
click at [129, 340] on button at bounding box center [126, 340] width 23 height 23
click at [153, 441] on icon "button" at bounding box center [149, 440] width 13 height 13
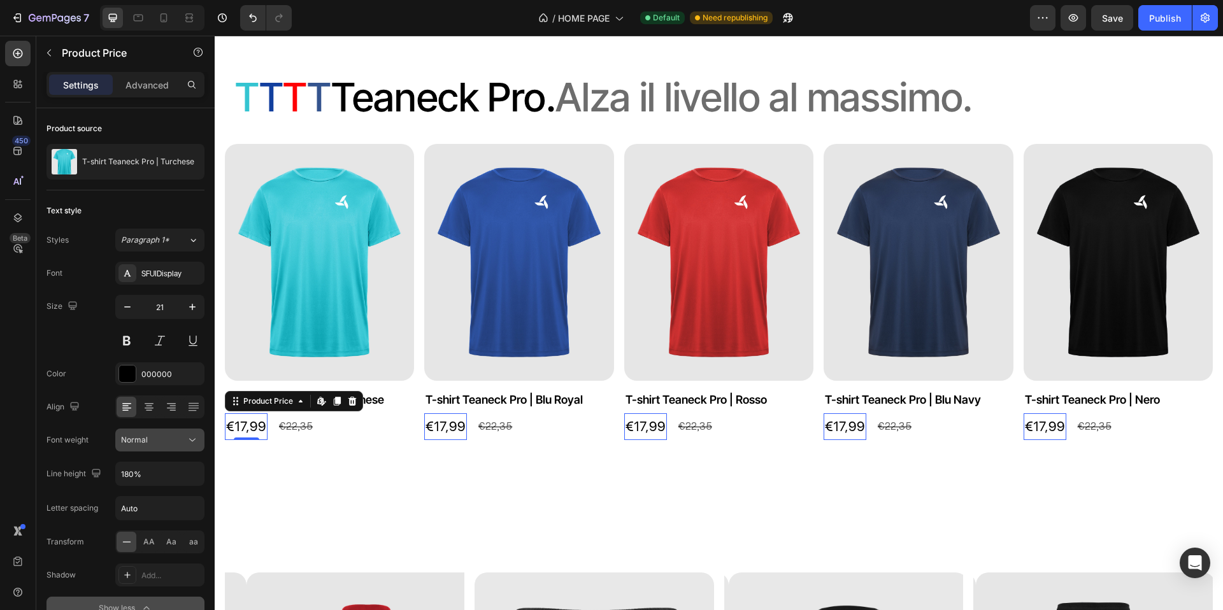
click at [154, 447] on button "Normal" at bounding box center [159, 440] width 89 height 23
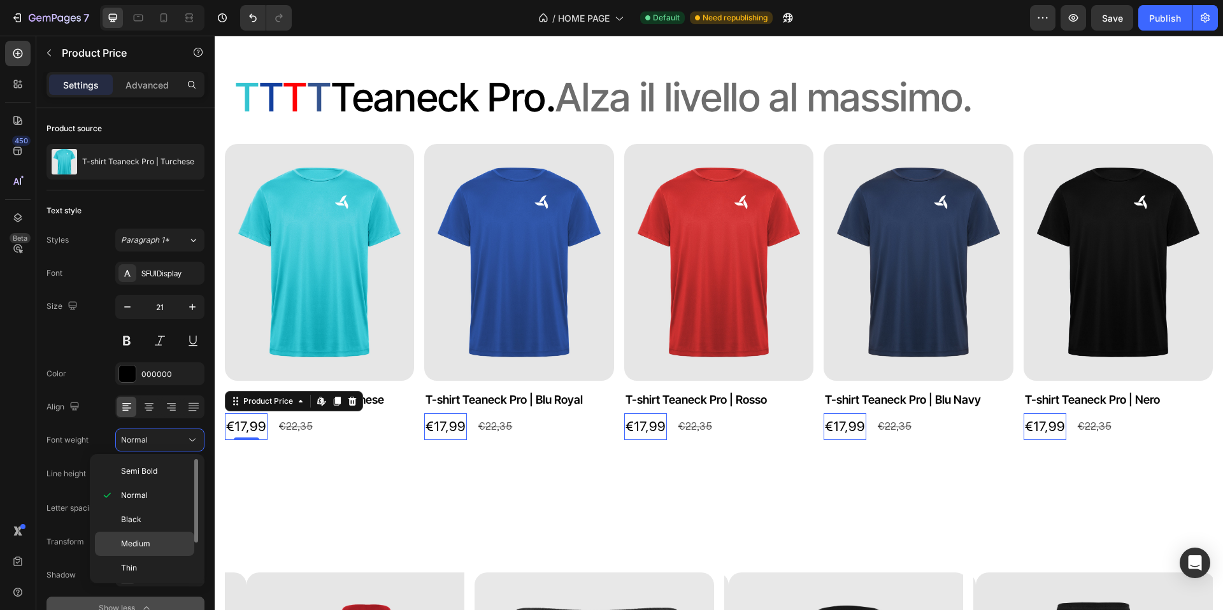
click at [157, 538] on p "Medium" at bounding box center [155, 543] width 68 height 11
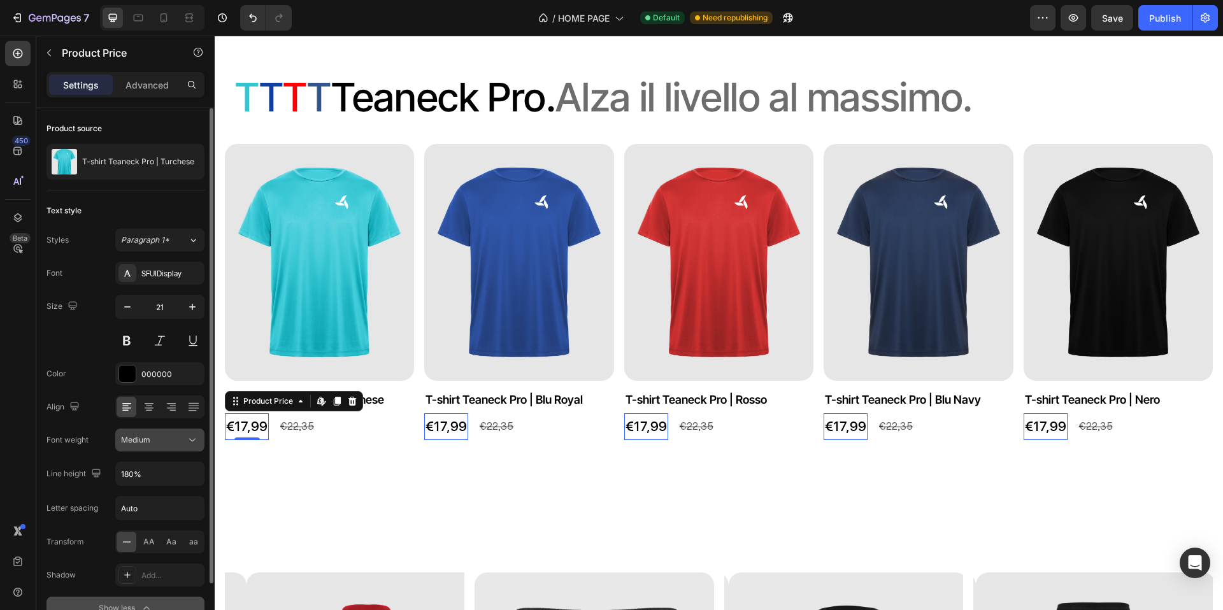
click at [191, 441] on icon at bounding box center [192, 440] width 13 height 13
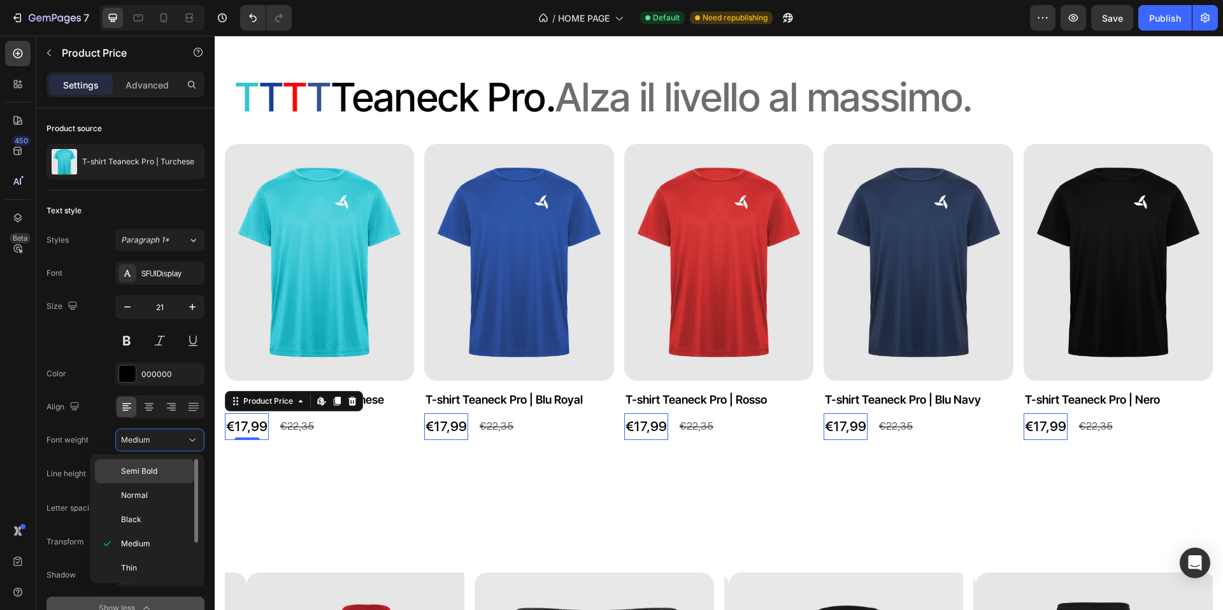
click at [165, 473] on p "Semi Bold" at bounding box center [155, 471] width 68 height 11
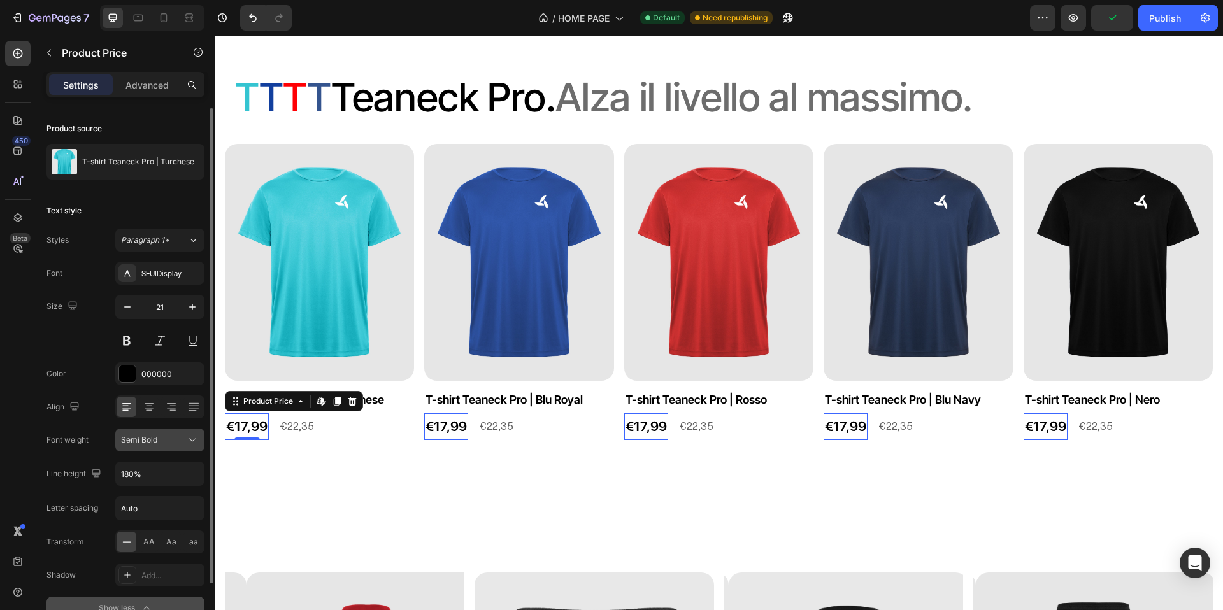
click at [180, 443] on div "Semi Bold" at bounding box center [153, 440] width 65 height 11
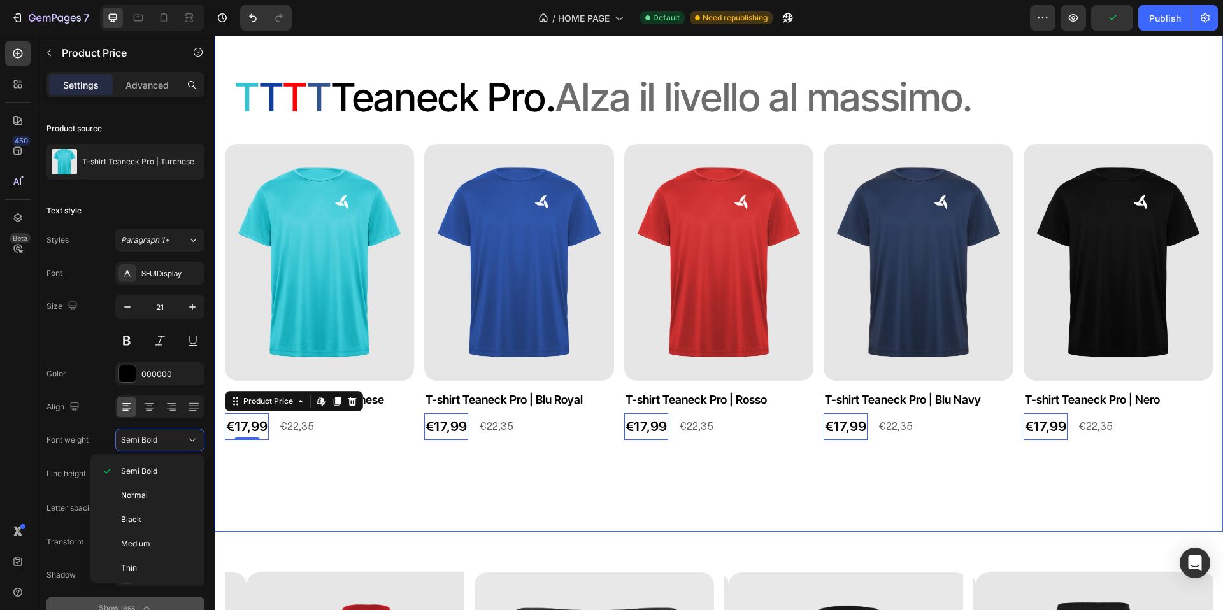
click at [328, 462] on div "⁠⁠⁠⁠⁠⁠⁠ T T T T T eaneck Pro. Alza il livello al massimo. Heading Product Image…" at bounding box center [719, 269] width 1009 height 525
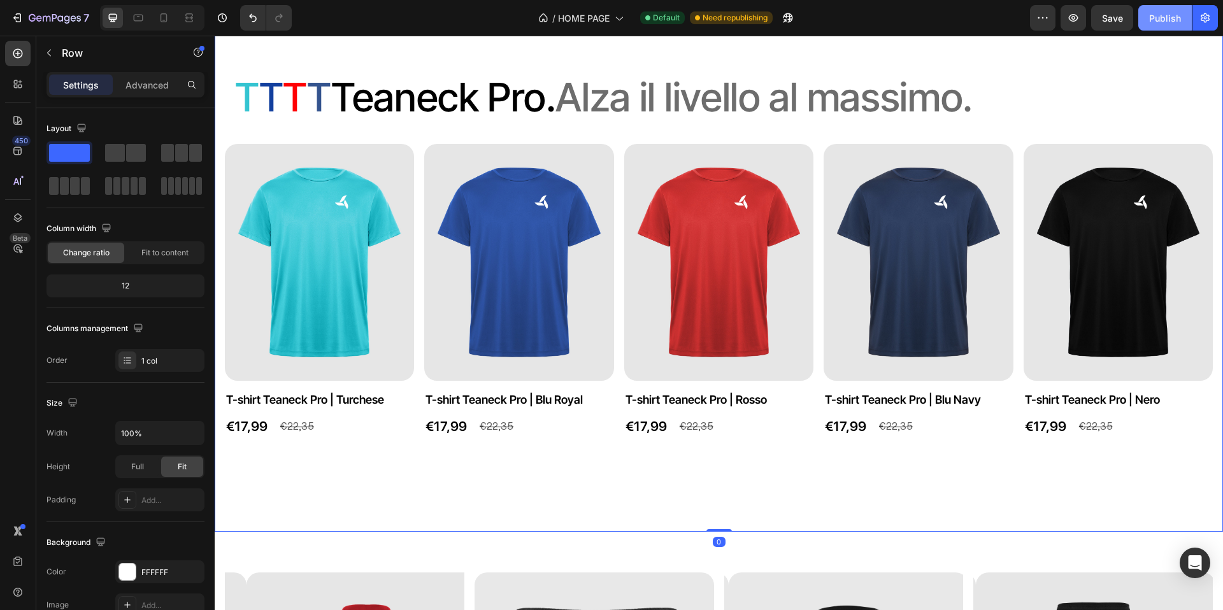
click at [1179, 19] on div "Publish" at bounding box center [1165, 17] width 32 height 13
click at [414, 399] on h2 "T-shirt Teaneck Pro | Blu Royal" at bounding box center [319, 399] width 189 height 17
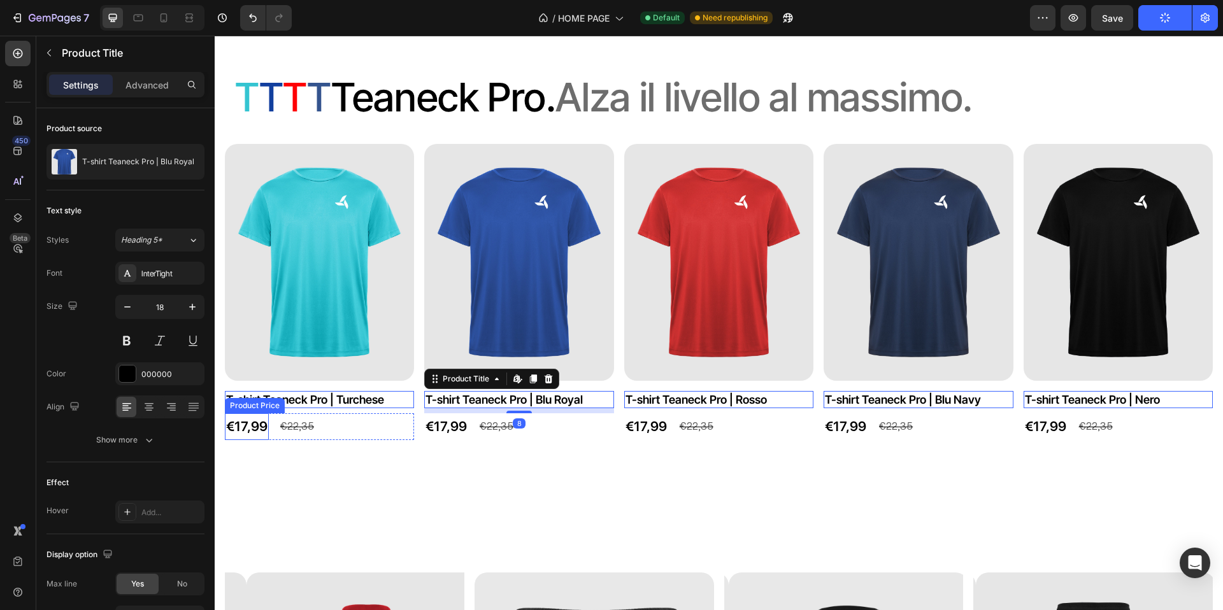
click at [246, 423] on div "€17,99" at bounding box center [247, 427] width 44 height 27
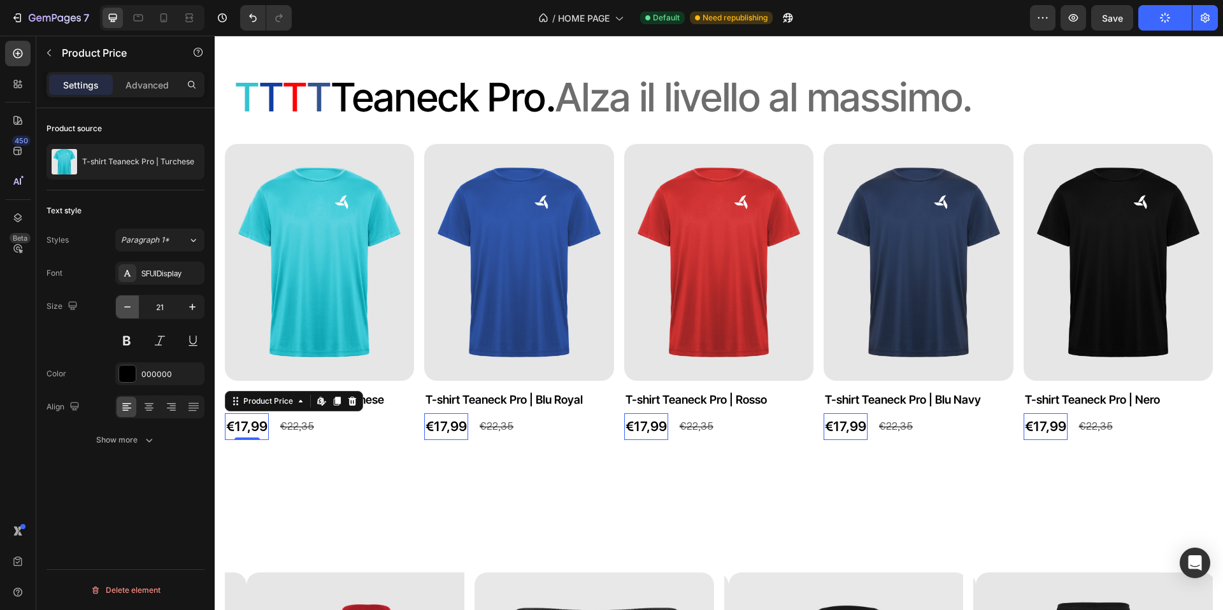
click at [129, 313] on icon "button" at bounding box center [127, 307] width 13 height 13
click at [129, 312] on icon "button" at bounding box center [127, 307] width 13 height 13
type input "18"
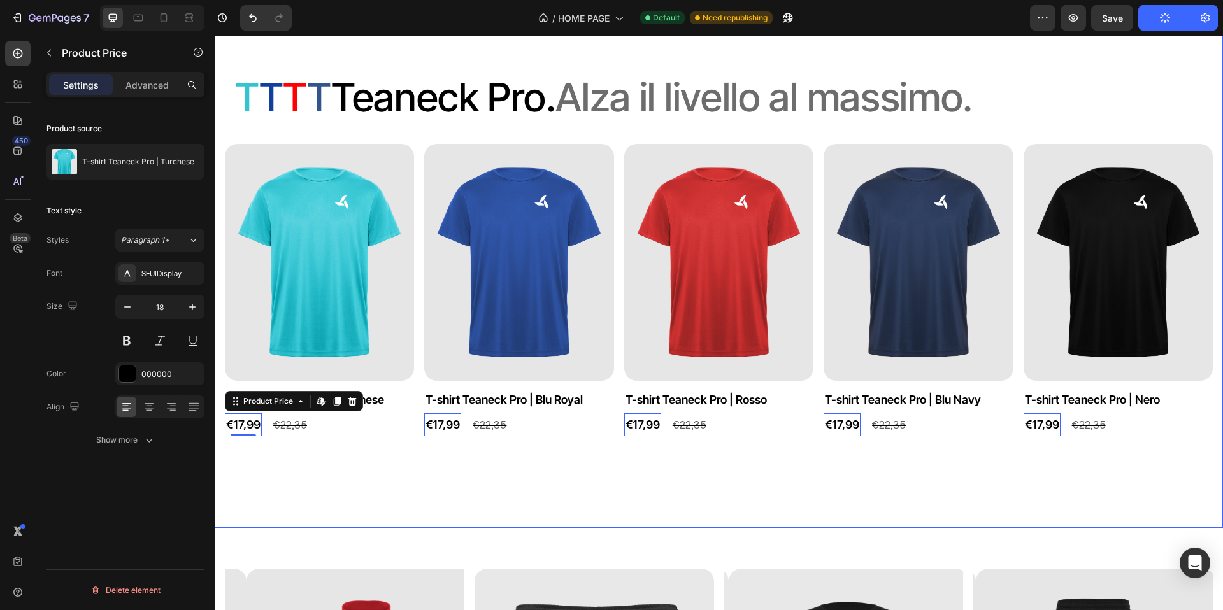
click at [486, 501] on div "⁠⁠⁠⁠⁠⁠⁠ T T T T T eaneck Pro. Alza il livello al massimo. Heading Product Image…" at bounding box center [719, 267] width 1009 height 521
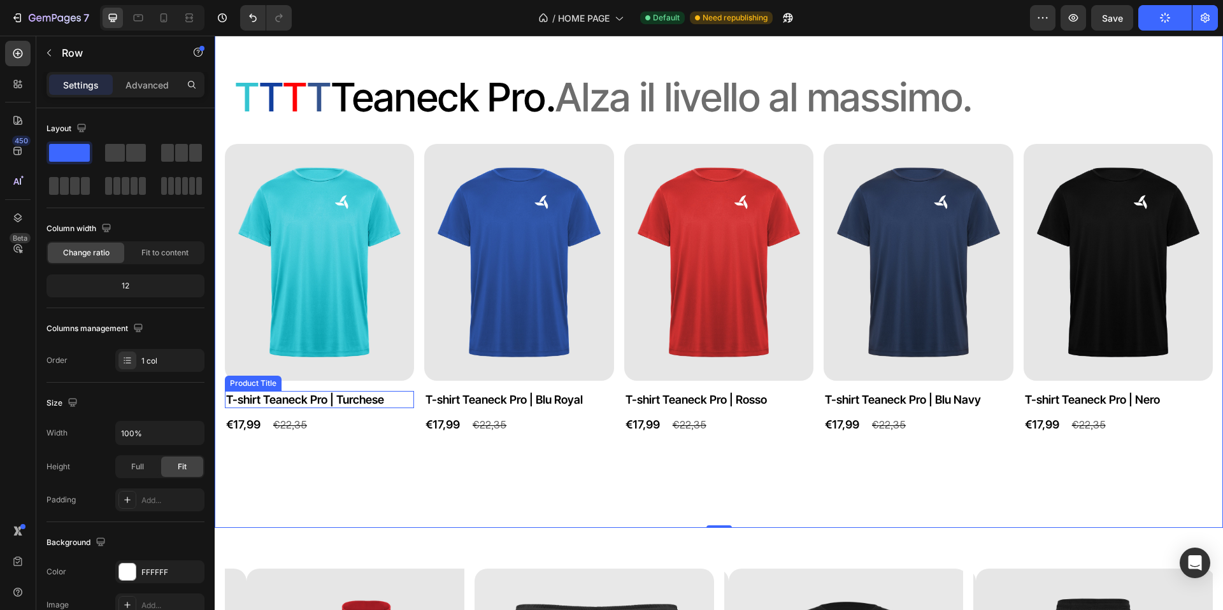
click at [268, 400] on h2 "T-shirt Teaneck Pro | Turchese" at bounding box center [319, 399] width 189 height 17
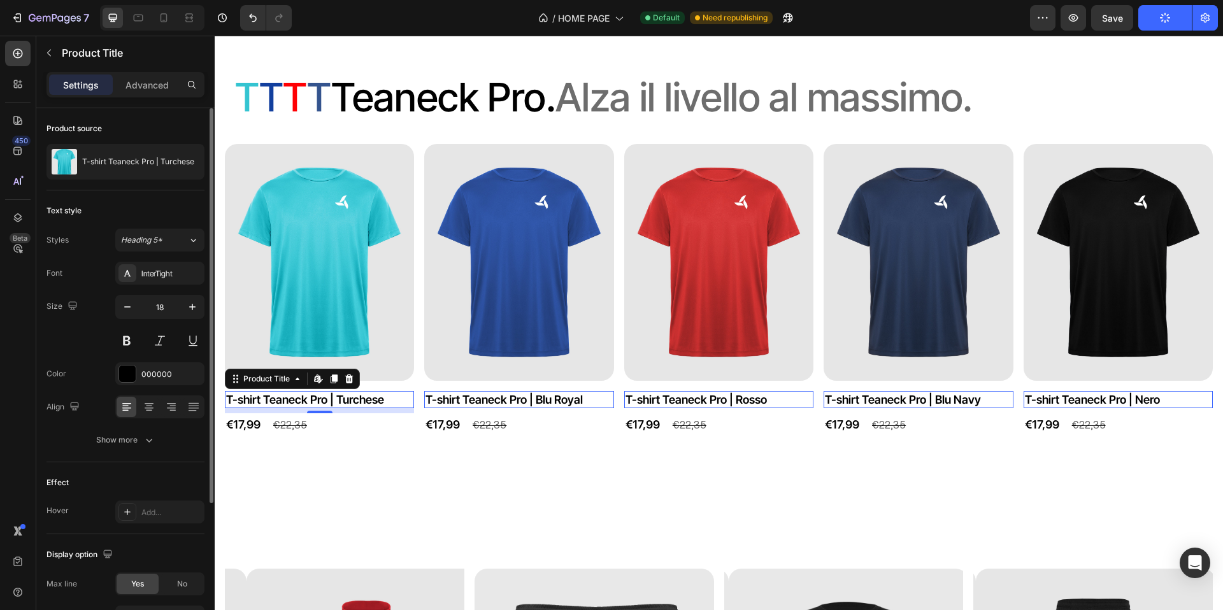
click at [141, 89] on p "Advanced" at bounding box center [147, 84] width 43 height 13
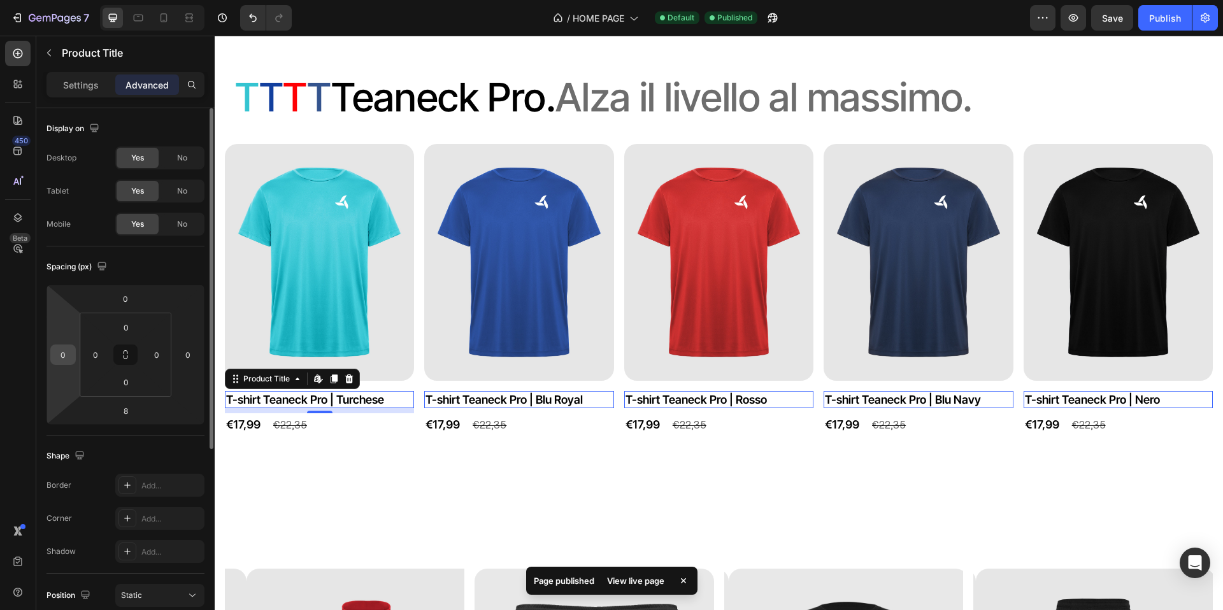
click at [69, 356] on input "0" at bounding box center [63, 354] width 19 height 19
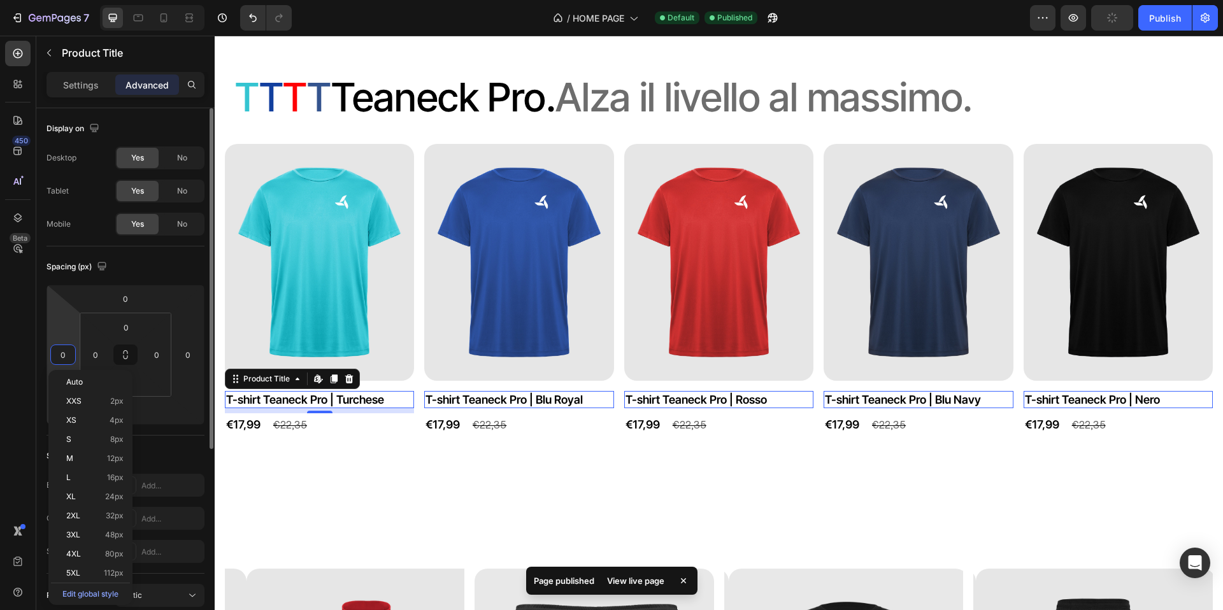
type input "8"
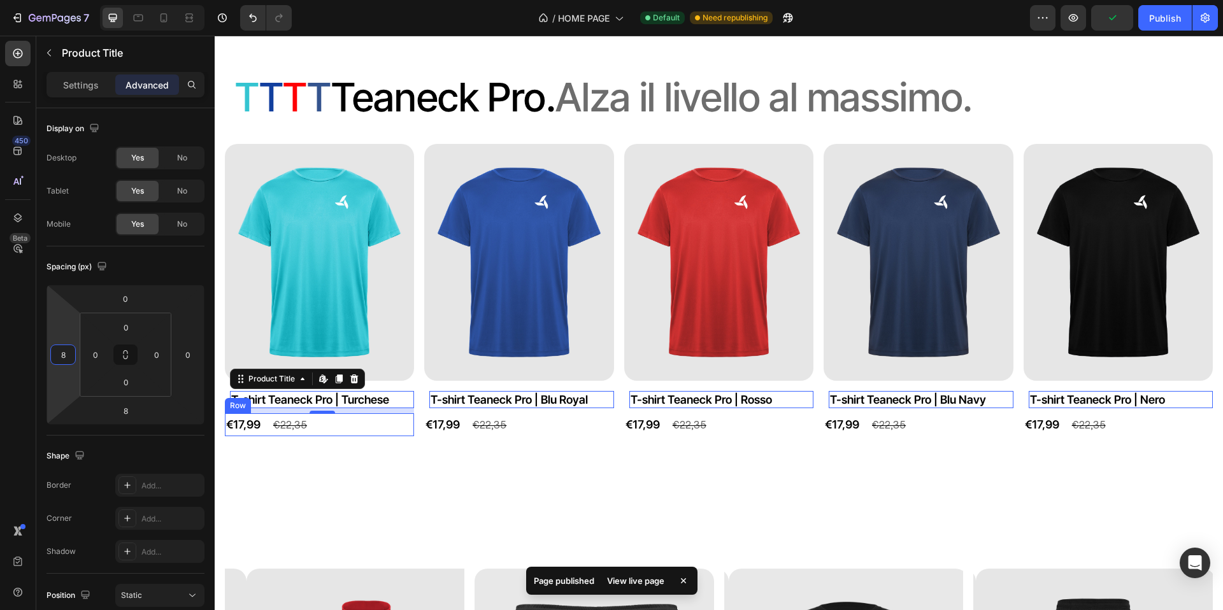
click at [329, 426] on div "€17,99 Product Price Product Price €22,35 Product Price Product Price Row" at bounding box center [319, 425] width 189 height 23
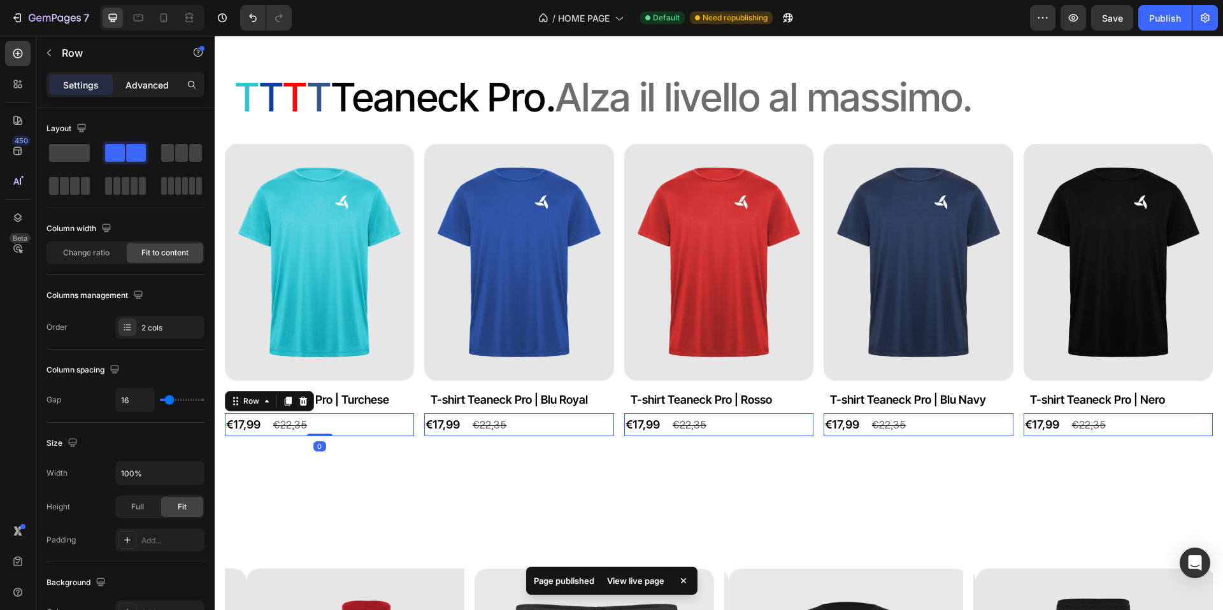
click at [157, 87] on p "Advanced" at bounding box center [147, 84] width 43 height 13
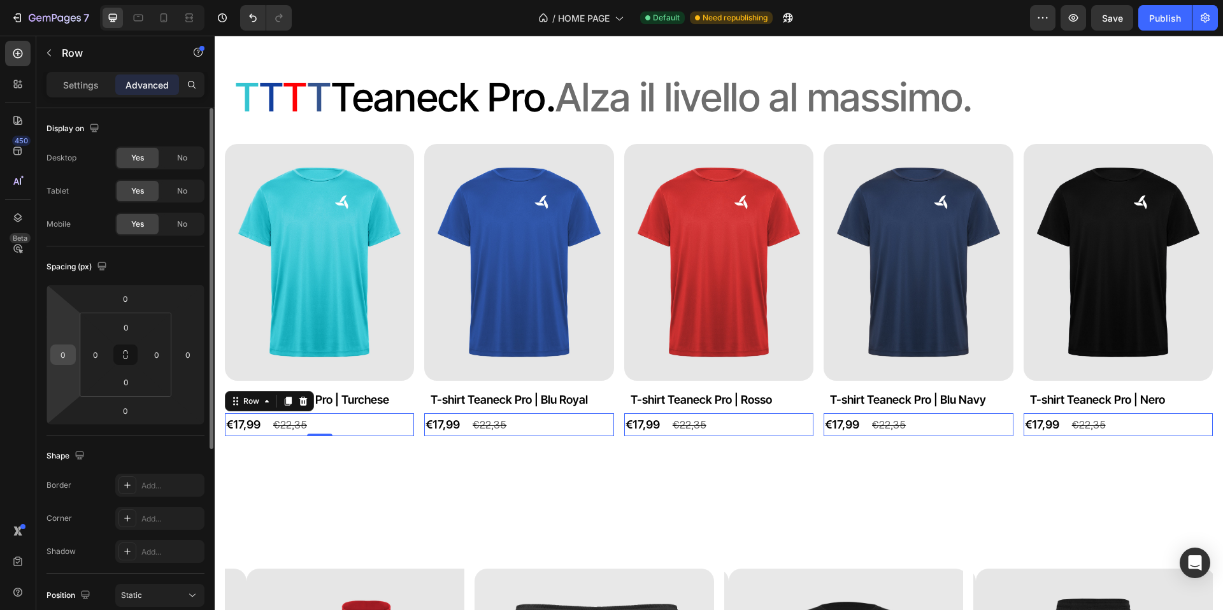
click at [70, 351] on input "0" at bounding box center [63, 354] width 19 height 19
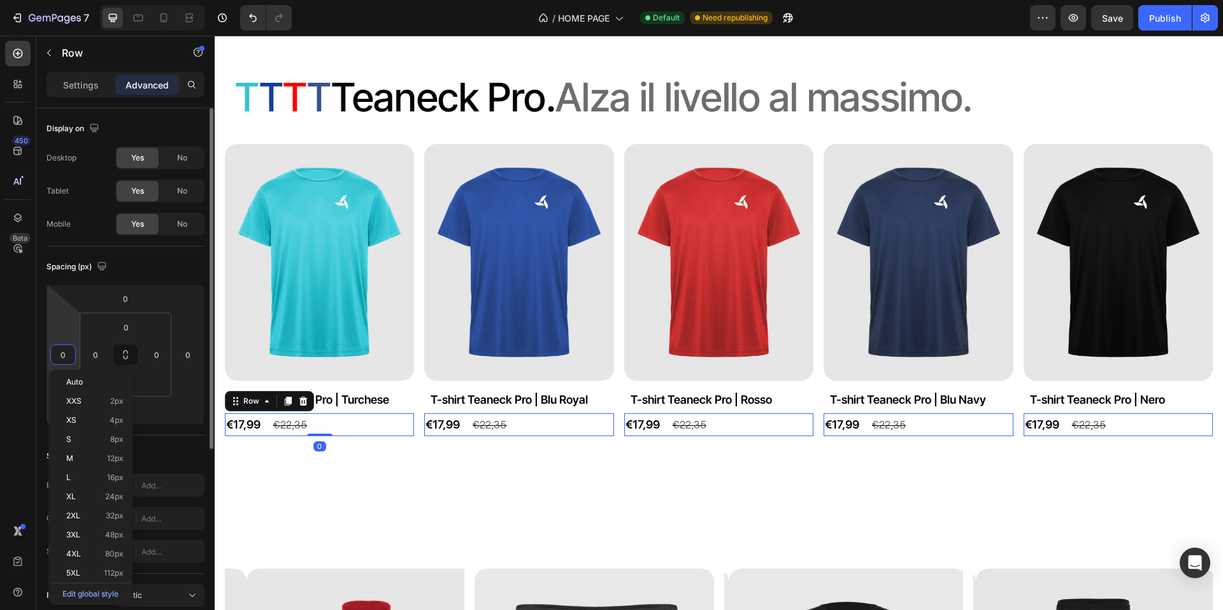
type input "8"
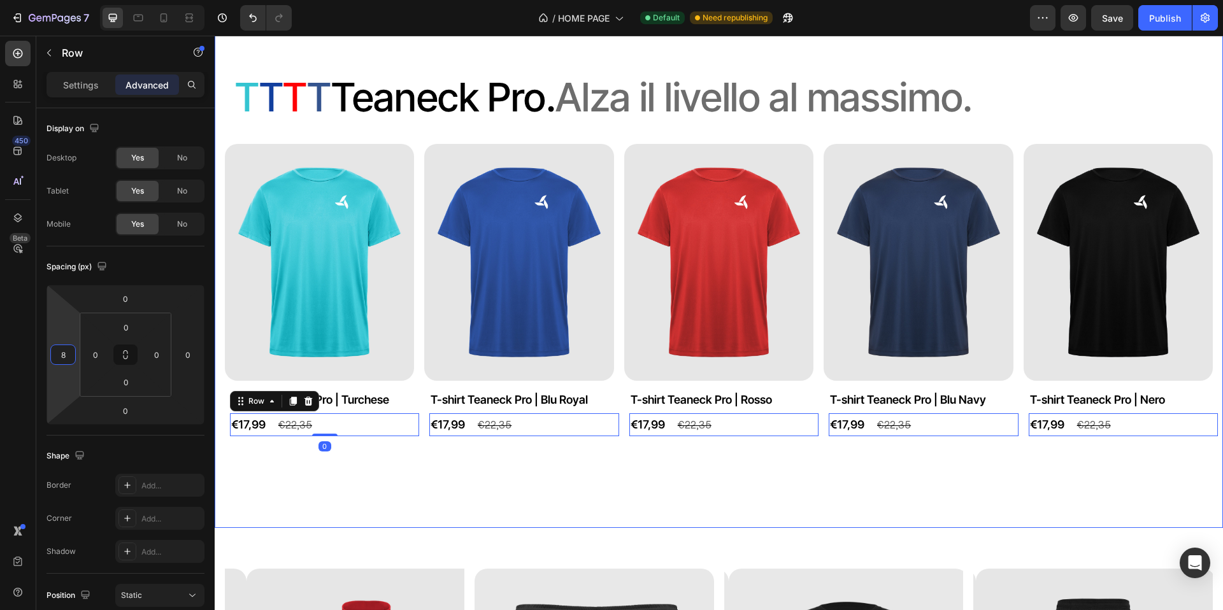
click at [259, 461] on div "⁠⁠⁠⁠⁠⁠⁠ T T T T T eaneck Pro. Alza il livello al massimo. Heading Product Image…" at bounding box center [719, 267] width 1009 height 521
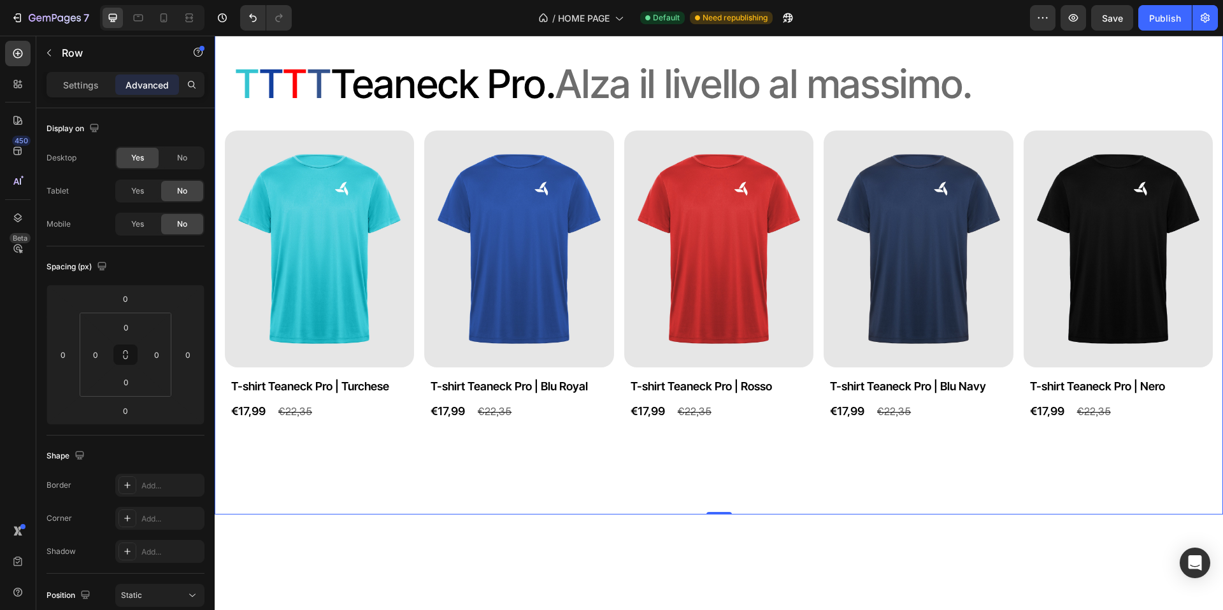
scroll to position [1023, 0]
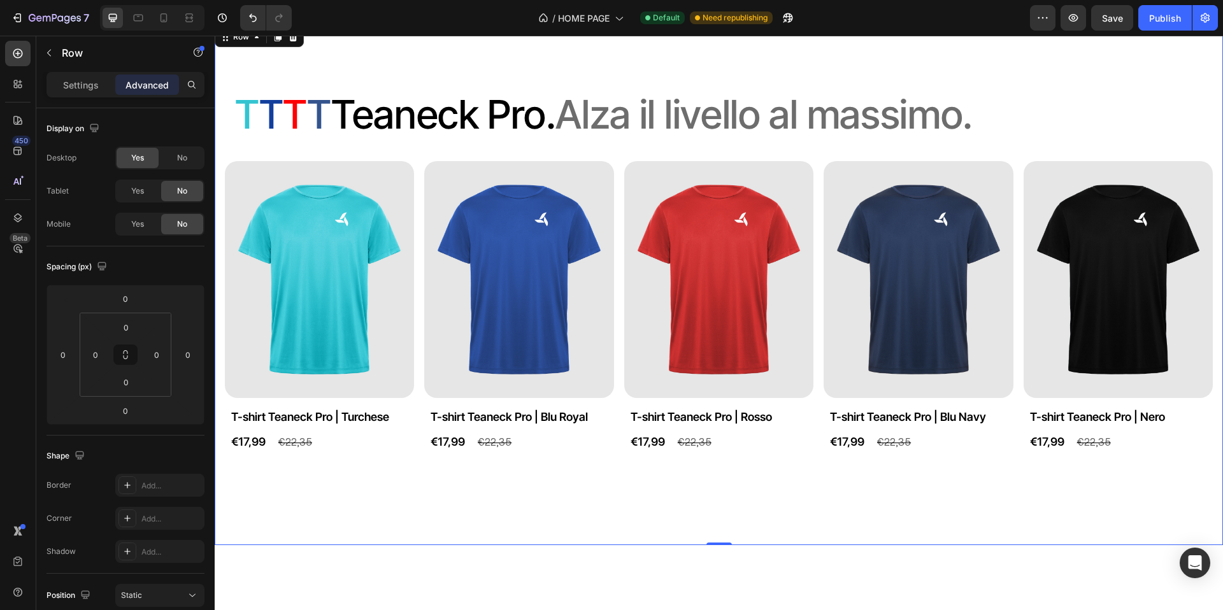
click at [610, 535] on div "⁠⁠⁠⁠⁠⁠⁠ T T T T T eaneck Pro. Alza il livello al massimo. Heading Product Image…" at bounding box center [719, 284] width 1009 height 521
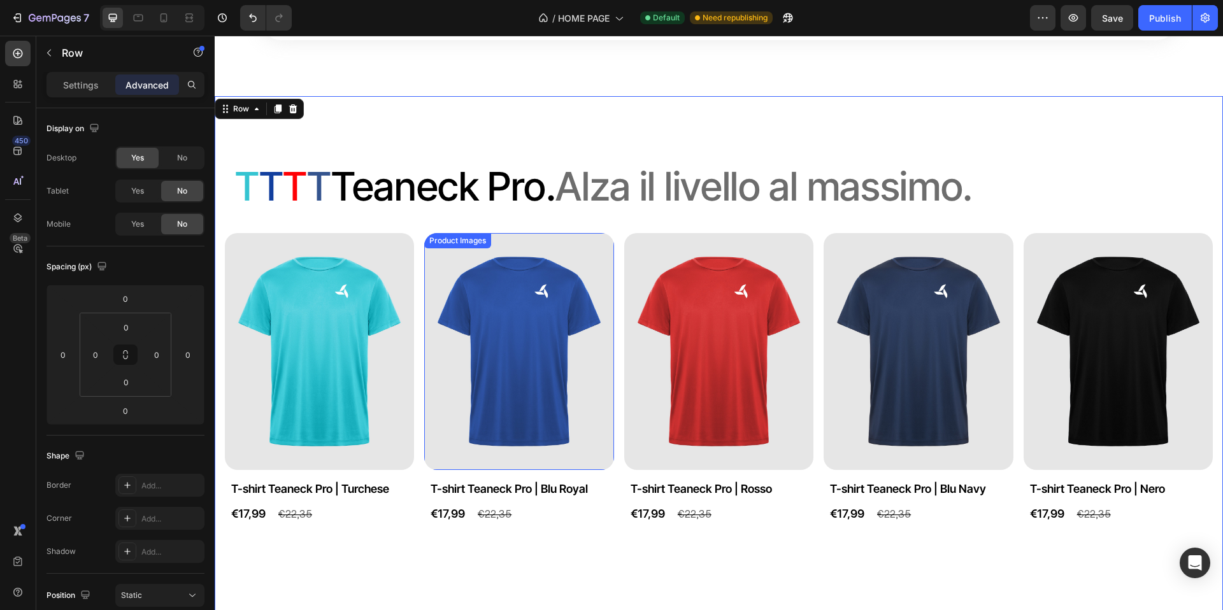
scroll to position [937, 0]
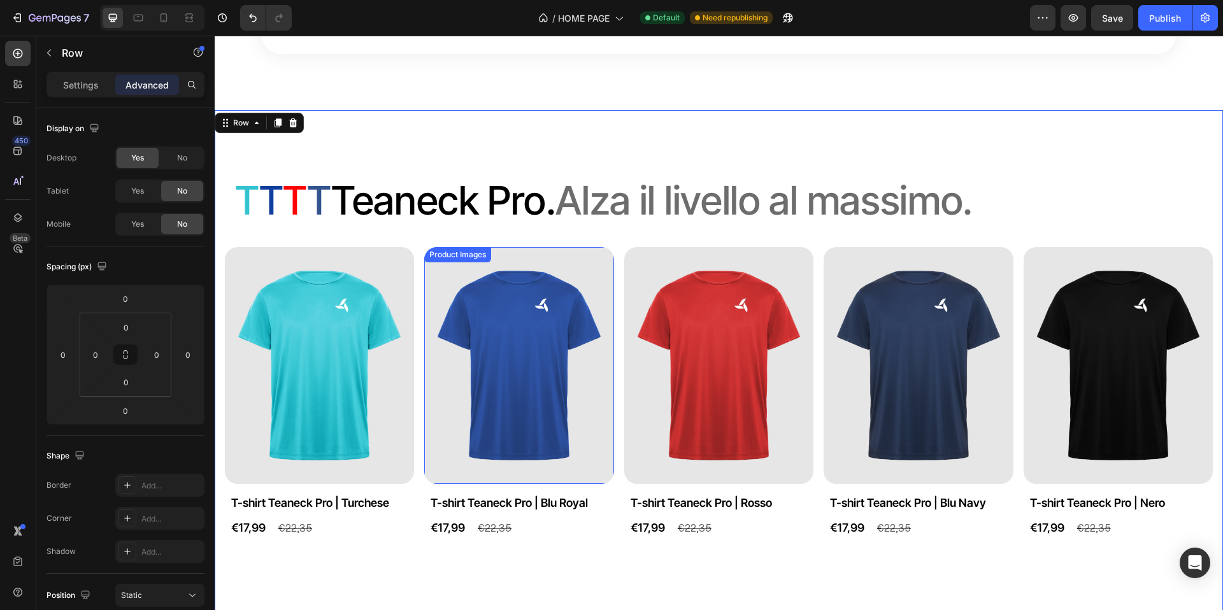
click at [603, 330] on img at bounding box center [518, 365] width 189 height 237
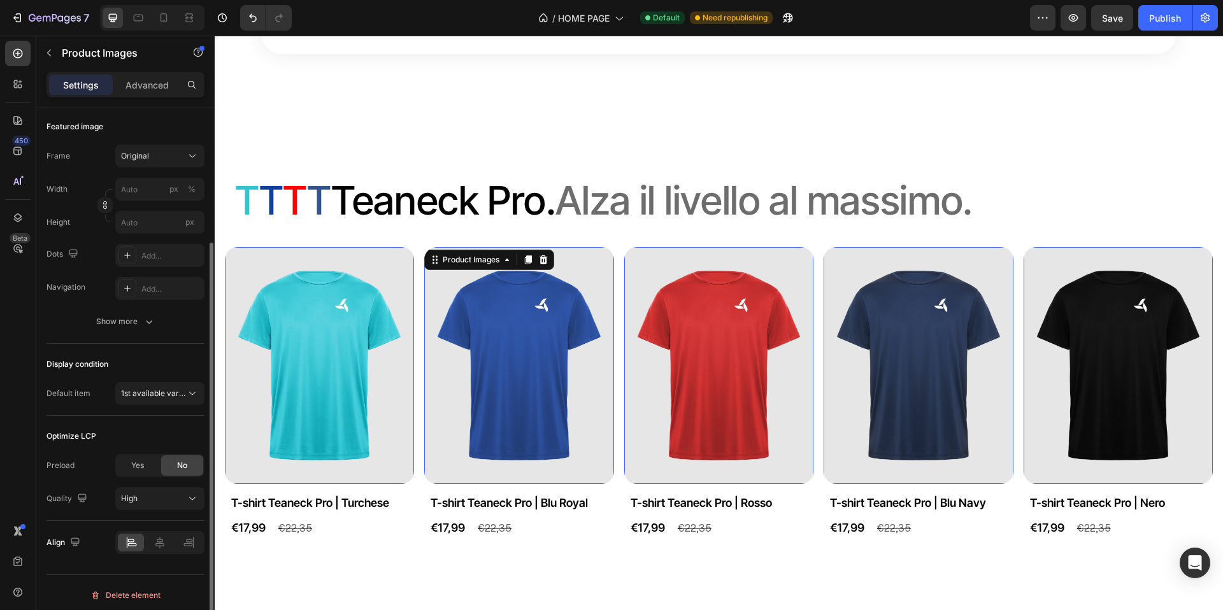
scroll to position [179, 0]
click at [147, 83] on p "Advanced" at bounding box center [147, 84] width 43 height 13
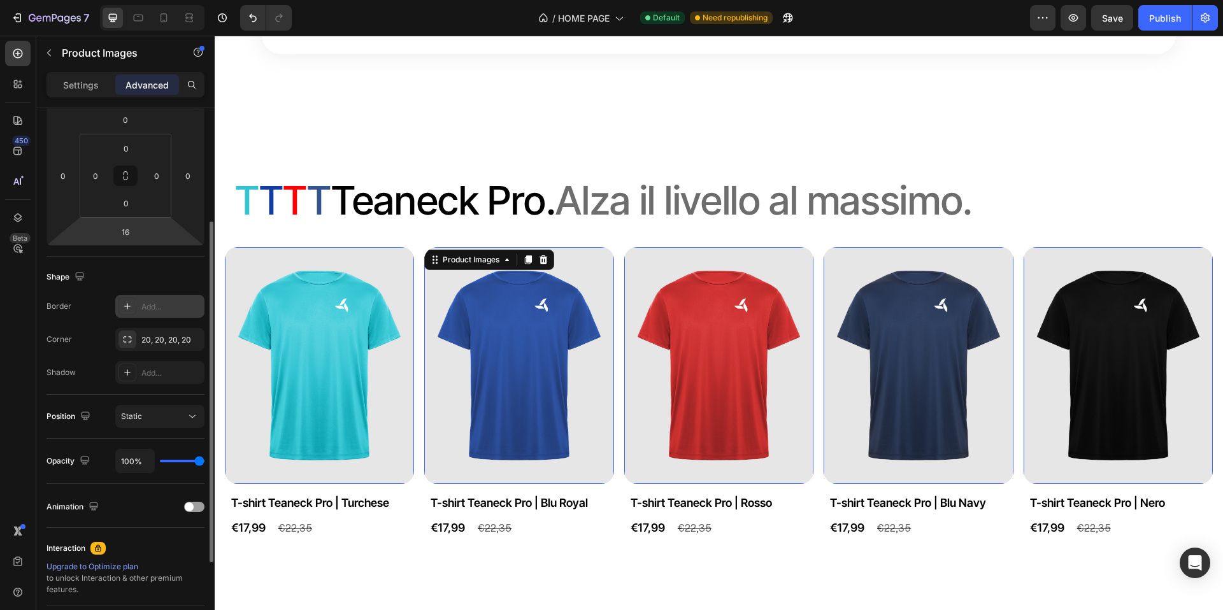
click at [131, 308] on icon at bounding box center [127, 306] width 10 height 10
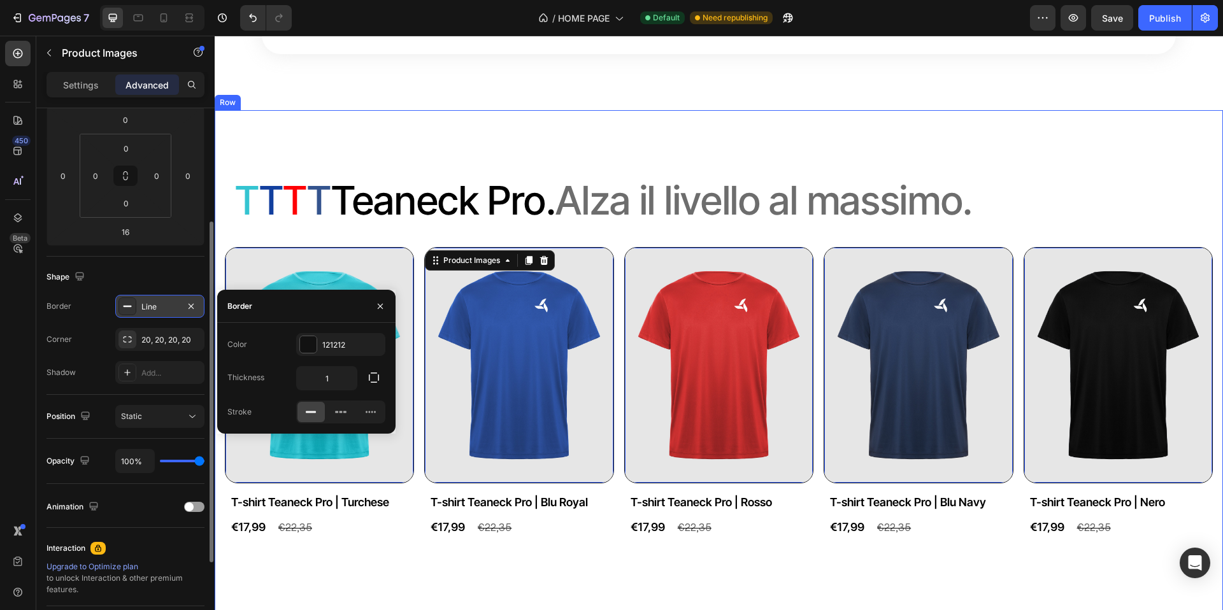
click at [446, 291] on div "⁠⁠⁠⁠⁠⁠⁠ T T T T T eaneck Pro. Alza il livello al massimo. Heading Product Image…" at bounding box center [719, 370] width 1009 height 521
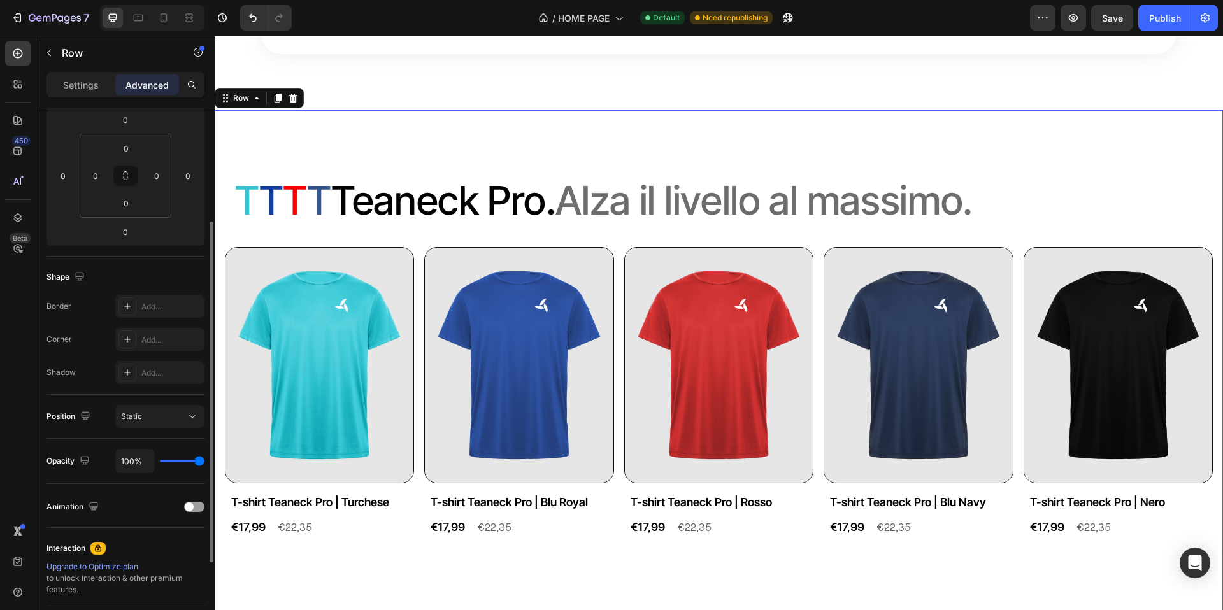
scroll to position [0, 0]
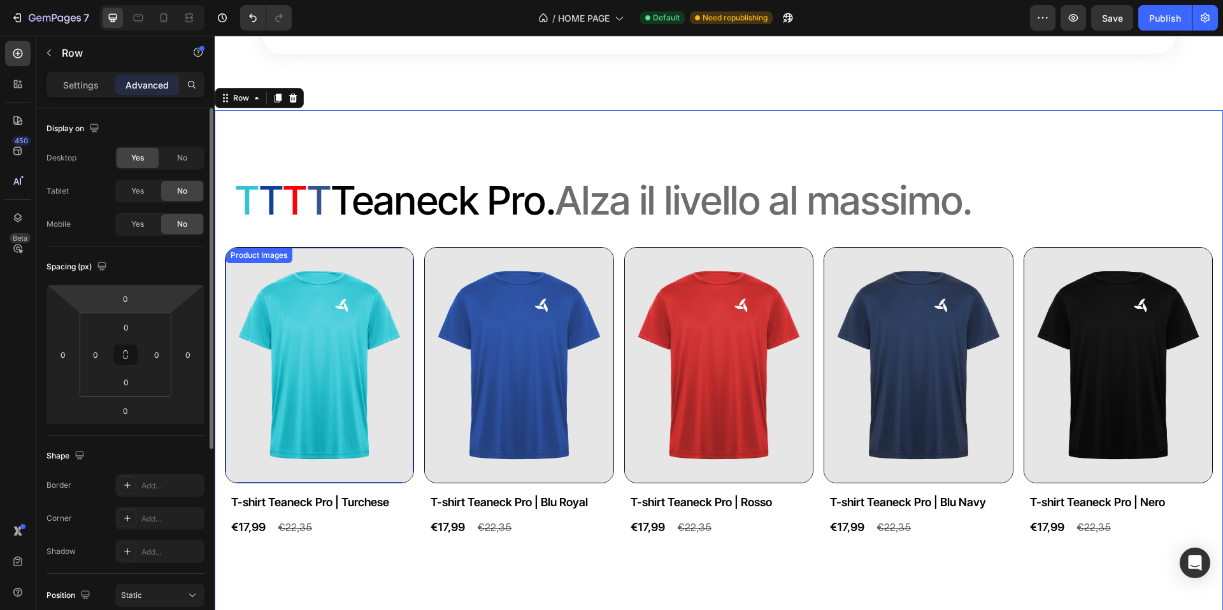
click at [315, 310] on img at bounding box center [320, 365] width 188 height 235
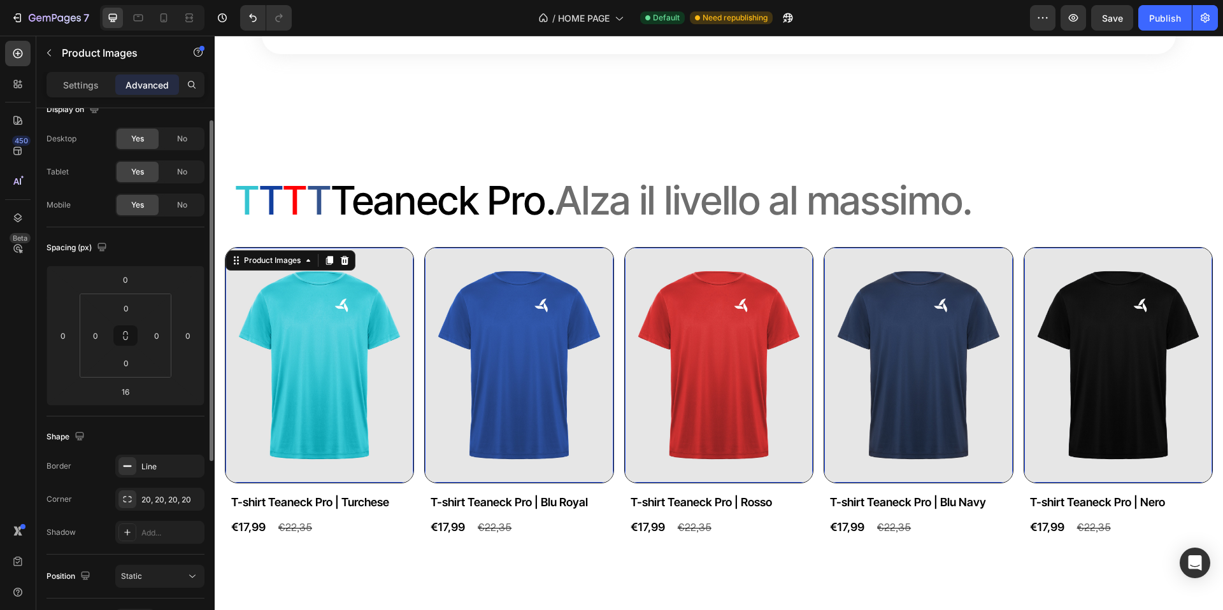
scroll to position [40, 0]
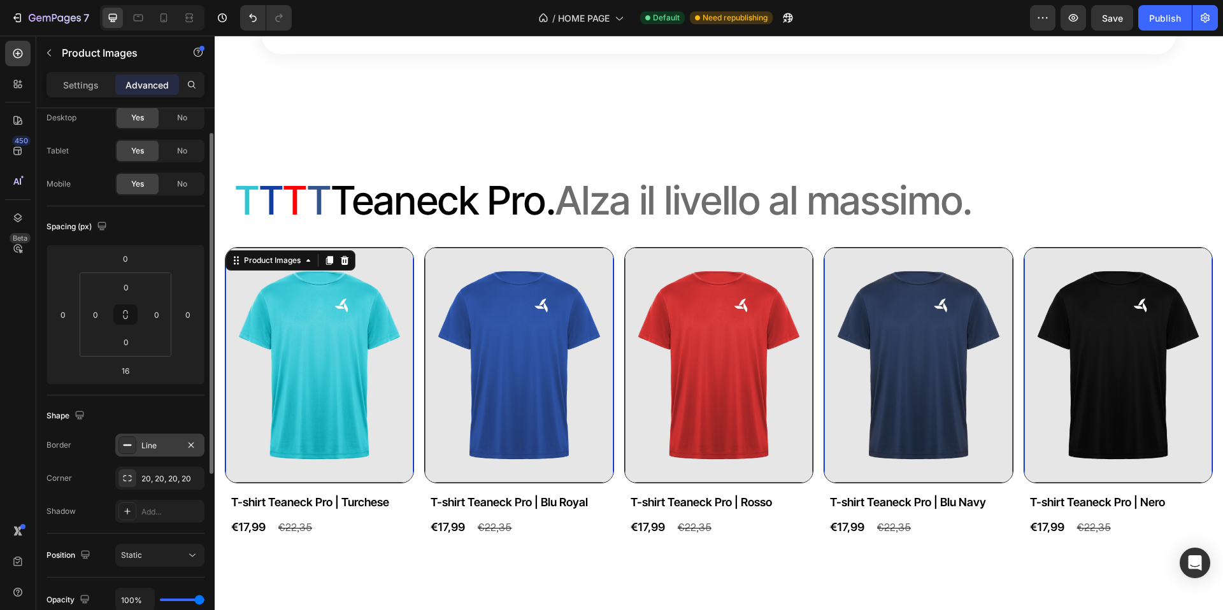
click at [157, 444] on div "Line" at bounding box center [159, 445] width 37 height 11
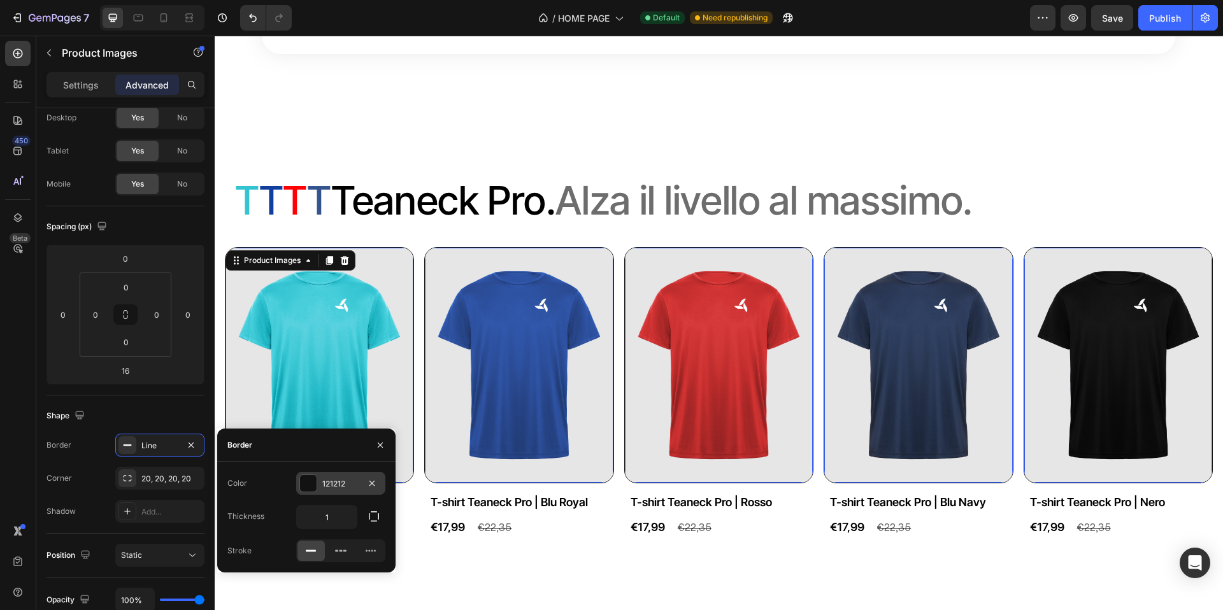
click at [305, 484] on div at bounding box center [308, 483] width 17 height 17
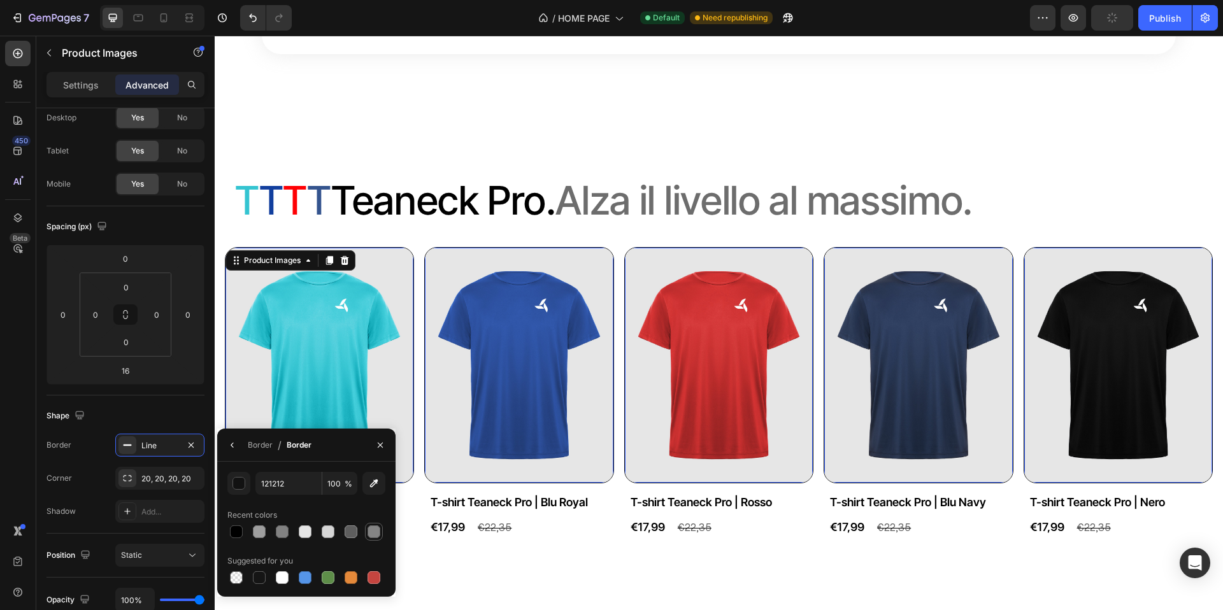
click at [371, 531] on div at bounding box center [374, 532] width 13 height 13
type input "848484"
click at [414, 539] on div "Product Images 0 T-shirt Teaneck Pro | Blu Royal Product Title €17,99 Product P…" at bounding box center [319, 393] width 189 height 292
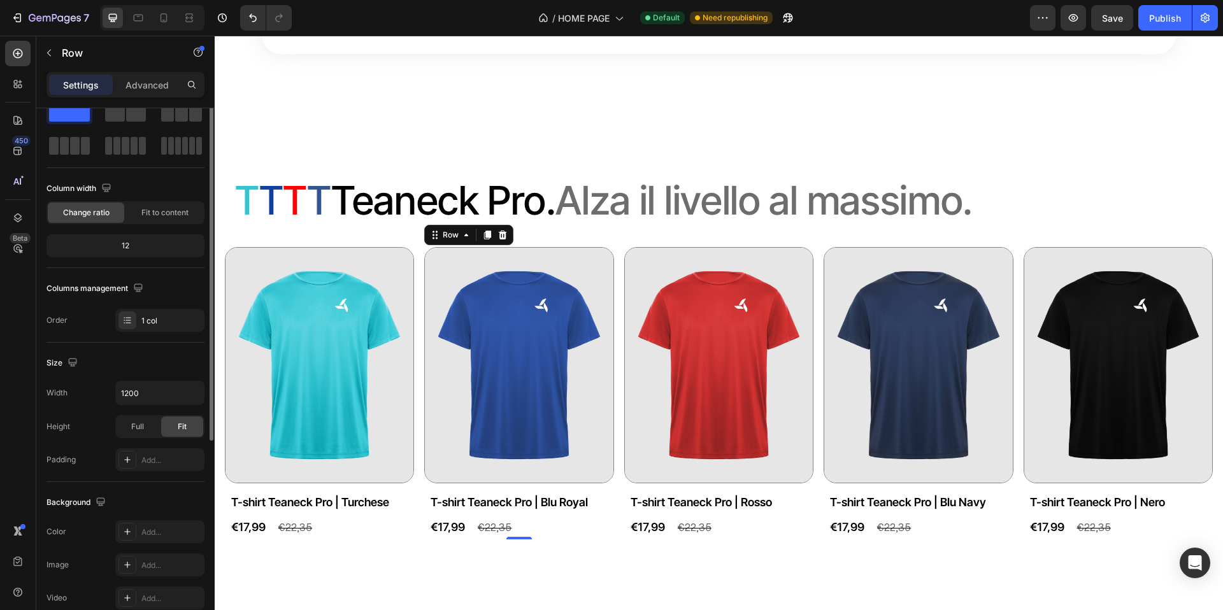
scroll to position [0, 0]
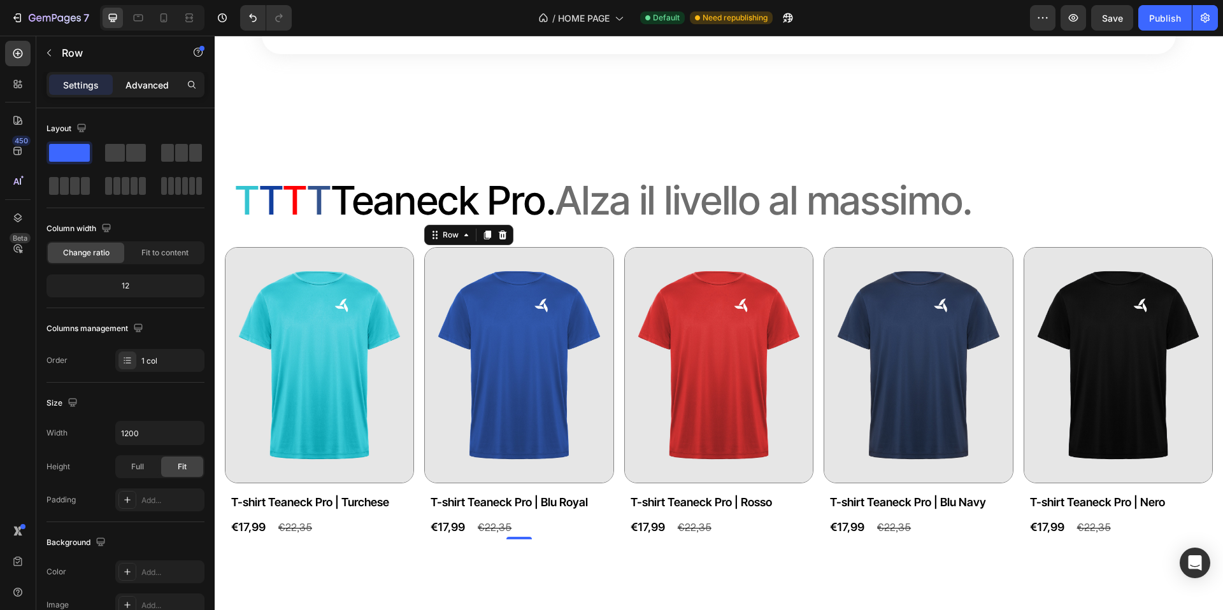
click at [136, 93] on div "Advanced" at bounding box center [147, 85] width 64 height 20
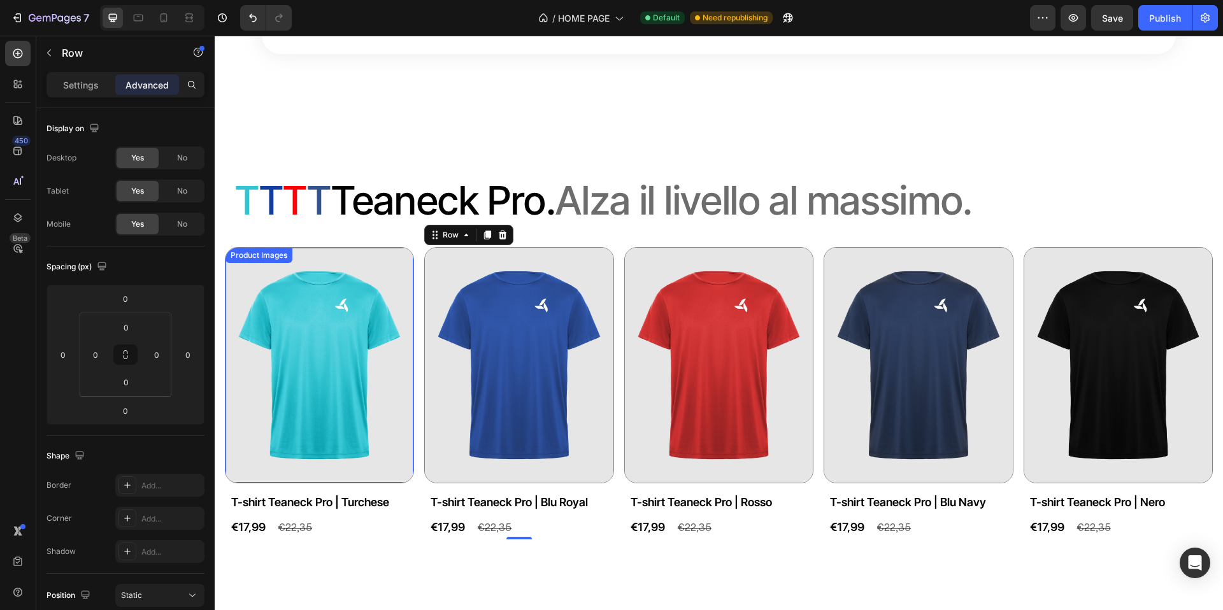
click at [328, 469] on img at bounding box center [320, 365] width 188 height 235
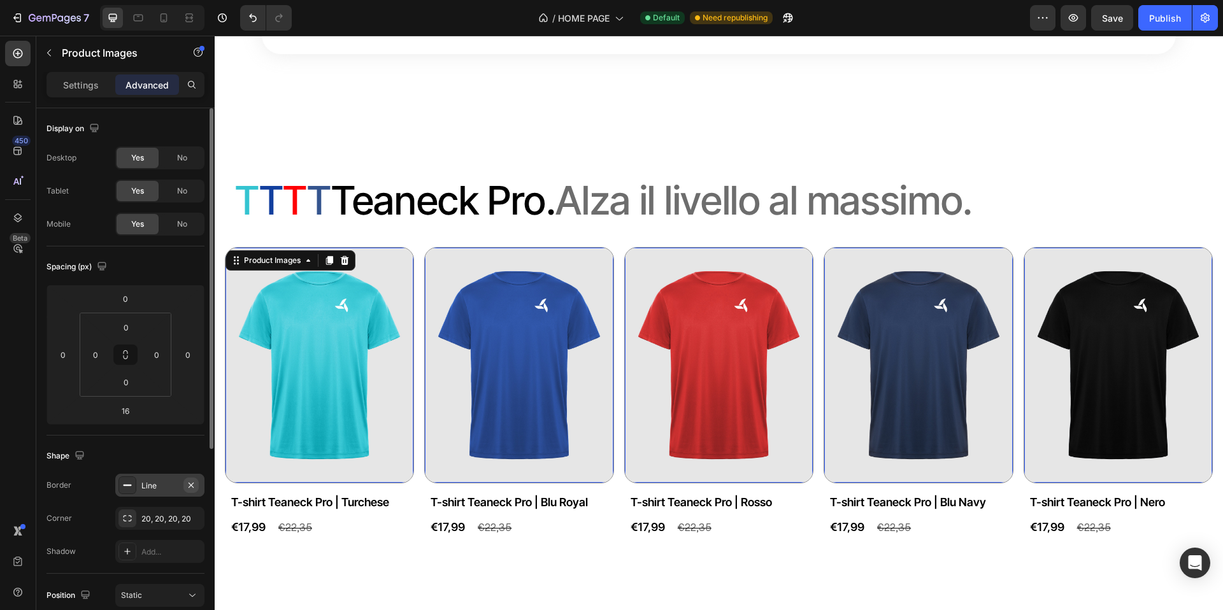
click at [192, 484] on icon "button" at bounding box center [191, 484] width 5 height 5
click at [187, 447] on div "Shape" at bounding box center [126, 456] width 158 height 20
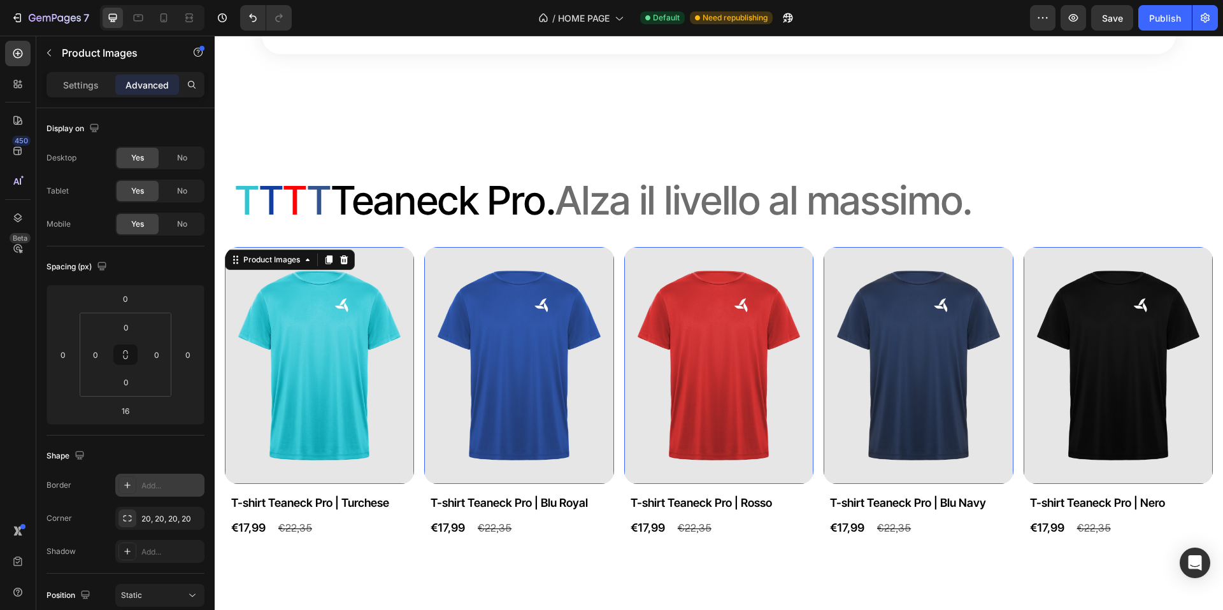
click at [467, 287] on div "⁠⁠⁠⁠⁠⁠⁠ T T T T T eaneck Pro. Alza il livello al massimo. Heading Product Image…" at bounding box center [719, 370] width 1009 height 521
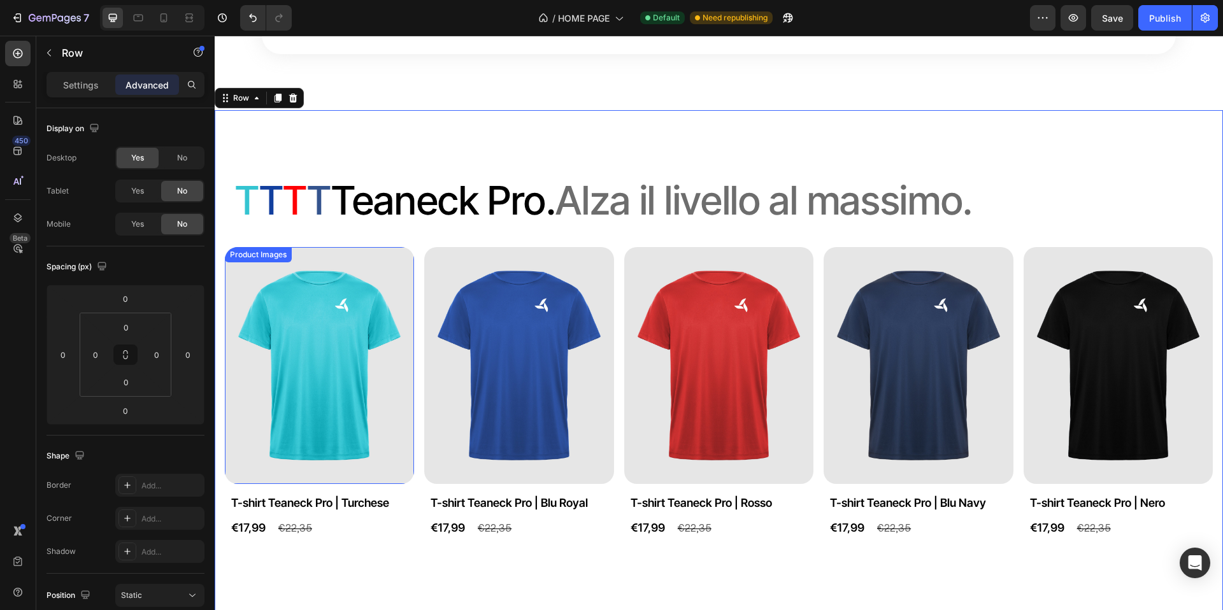
click at [391, 341] on img at bounding box center [319, 365] width 189 height 237
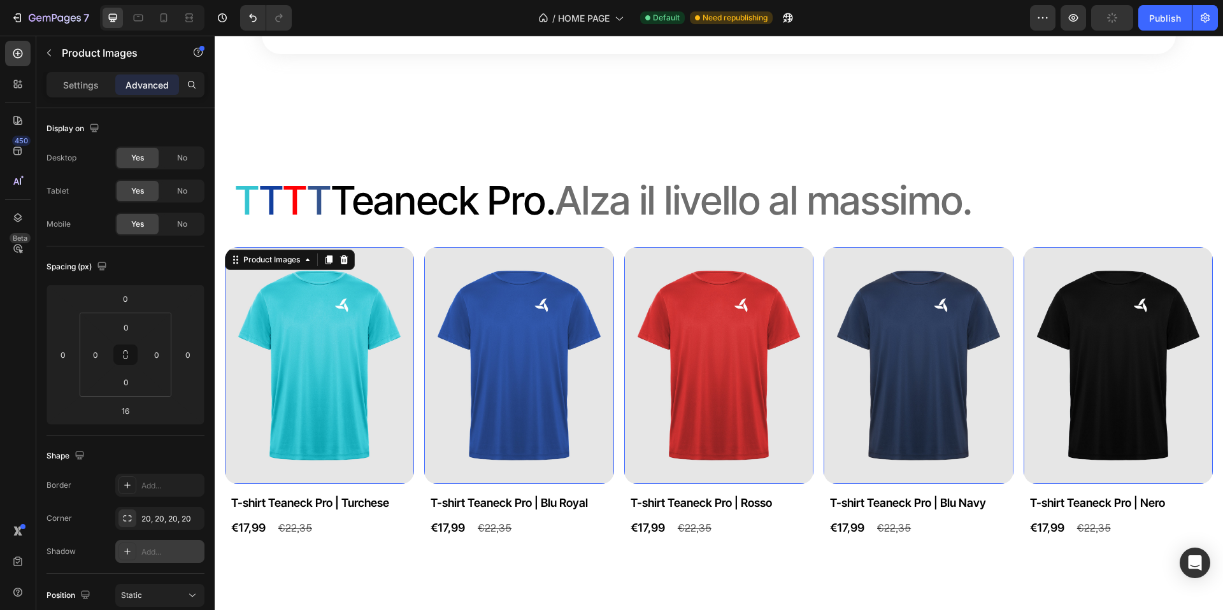
click at [129, 550] on icon at bounding box center [127, 552] width 10 height 10
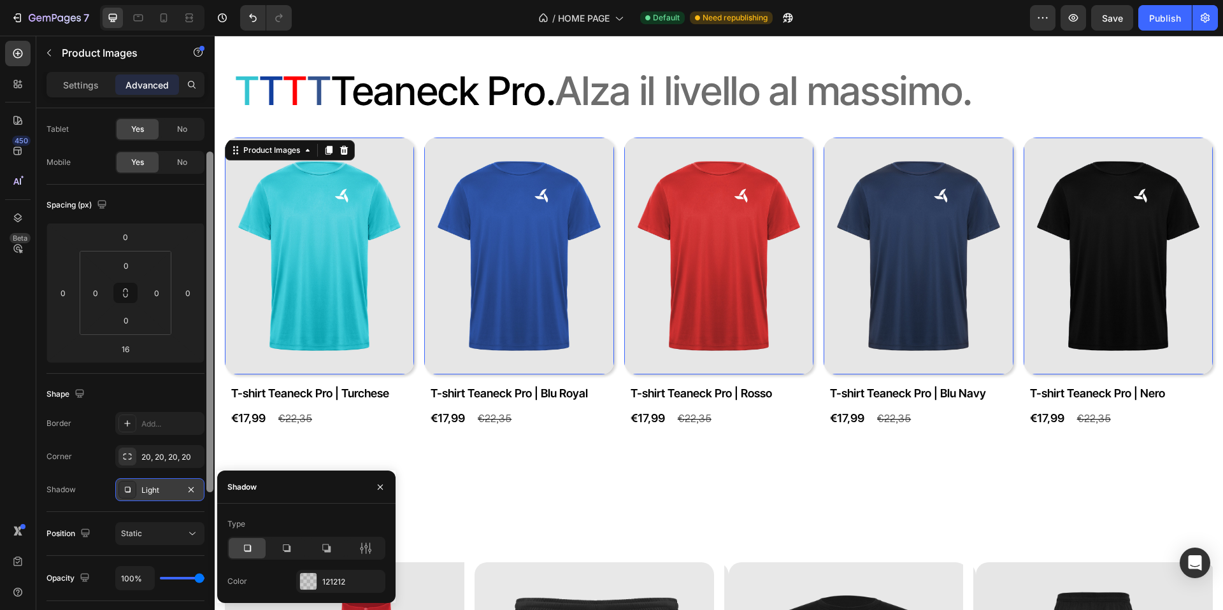
scroll to position [180, 0]
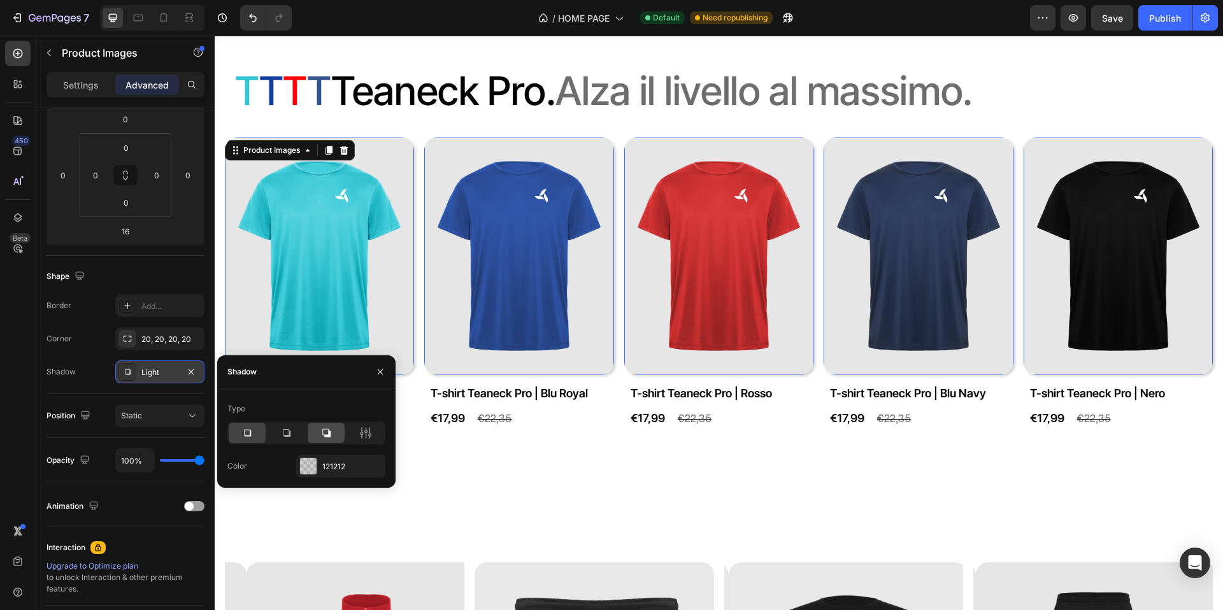
click at [329, 431] on icon at bounding box center [326, 433] width 13 height 13
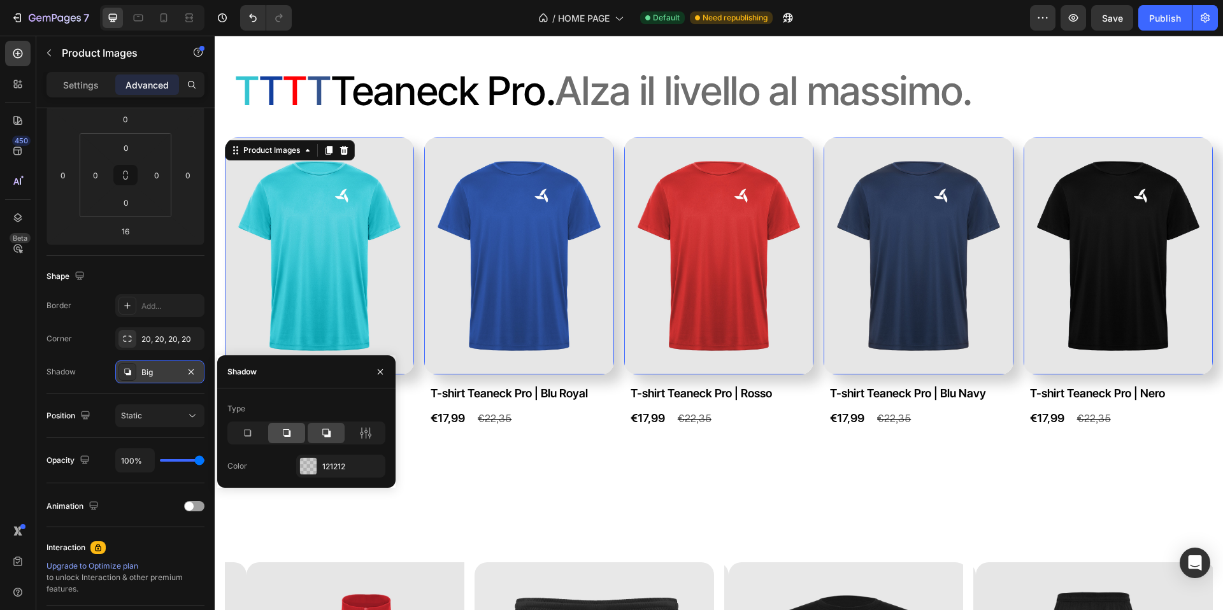
click at [287, 435] on icon at bounding box center [286, 433] width 13 height 13
click at [243, 436] on icon at bounding box center [247, 433] width 13 height 13
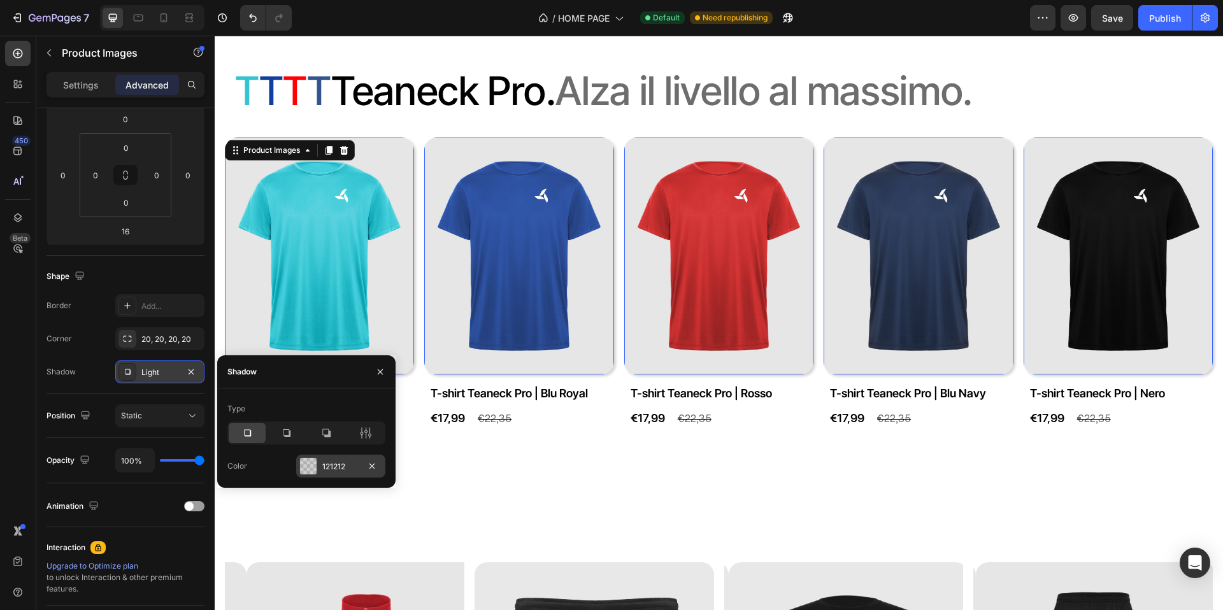
click at [308, 468] on div at bounding box center [308, 466] width 17 height 17
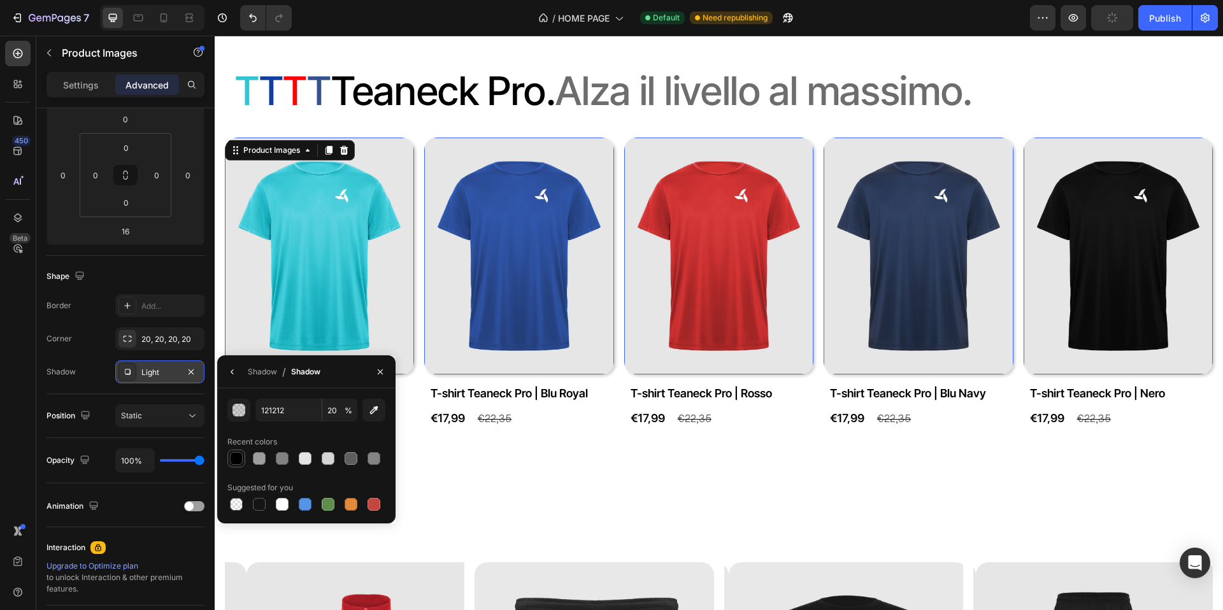
click at [239, 460] on div at bounding box center [236, 458] width 13 height 13
type input "000000"
type input "100"
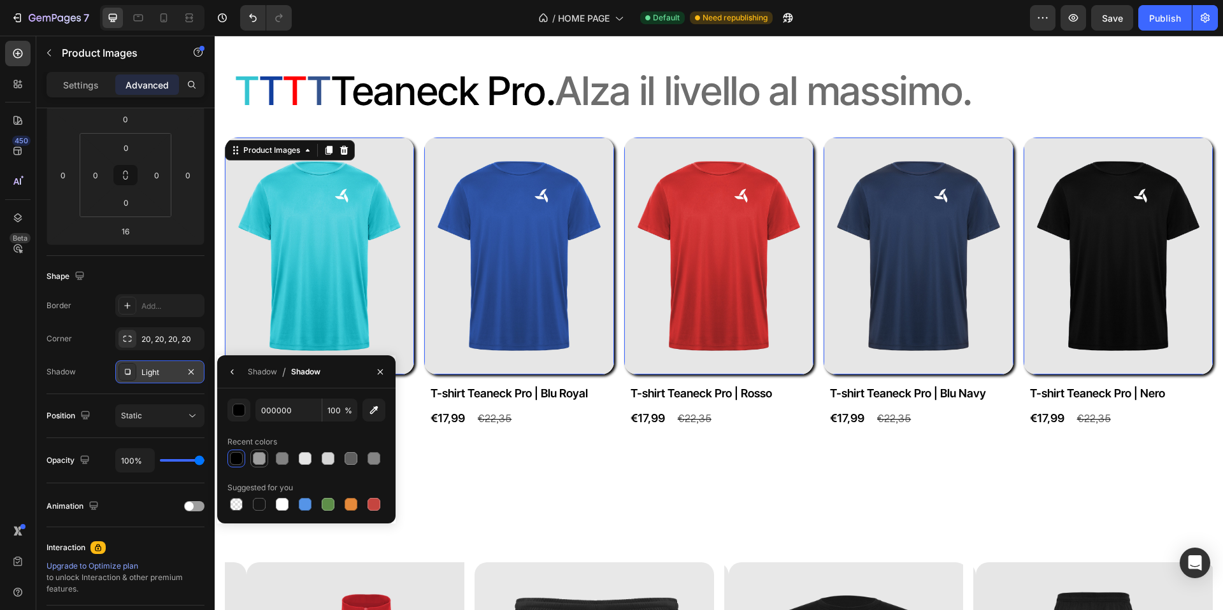
click at [264, 457] on div at bounding box center [259, 458] width 13 height 13
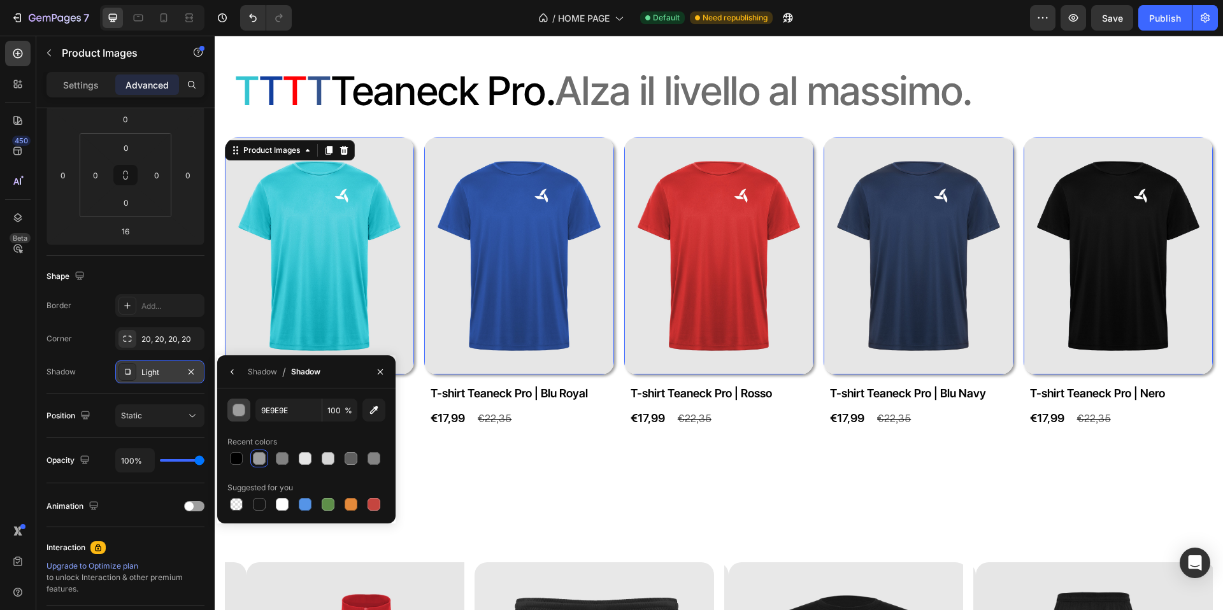
click at [241, 413] on div "button" at bounding box center [239, 411] width 13 height 13
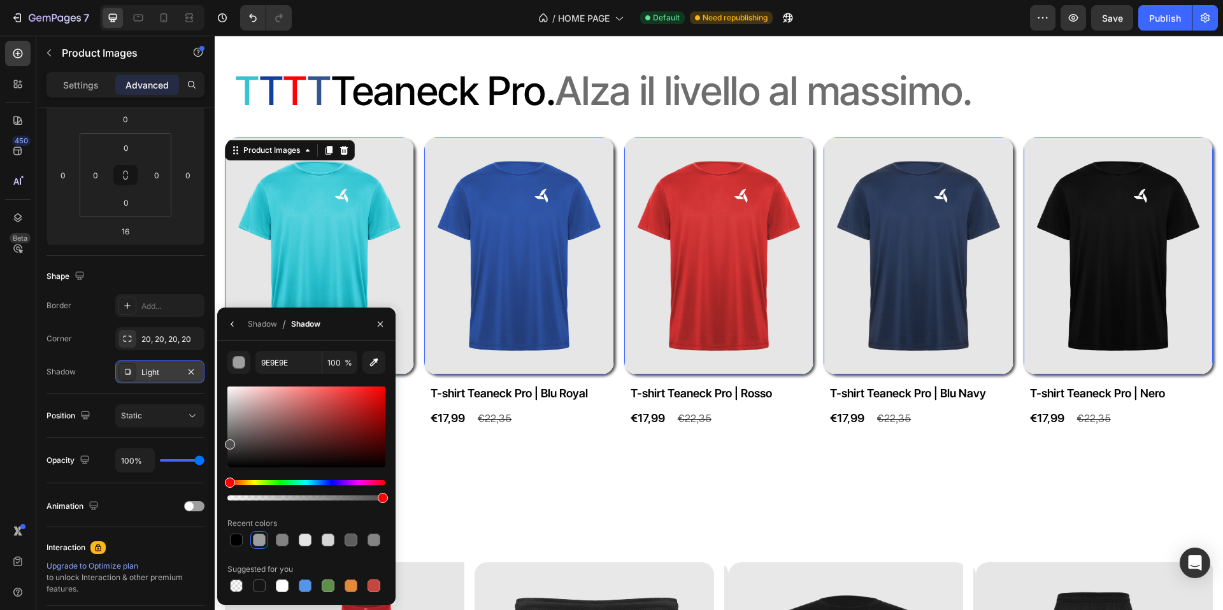
drag, startPoint x: 233, startPoint y: 443, endPoint x: 221, endPoint y: 442, distance: 11.5
click at [221, 442] on div "9E9E9E 100 % Recent colors Suggested for you" at bounding box center [306, 473] width 178 height 244
type input "4F4F4F"
click at [334, 500] on div at bounding box center [306, 498] width 158 height 5
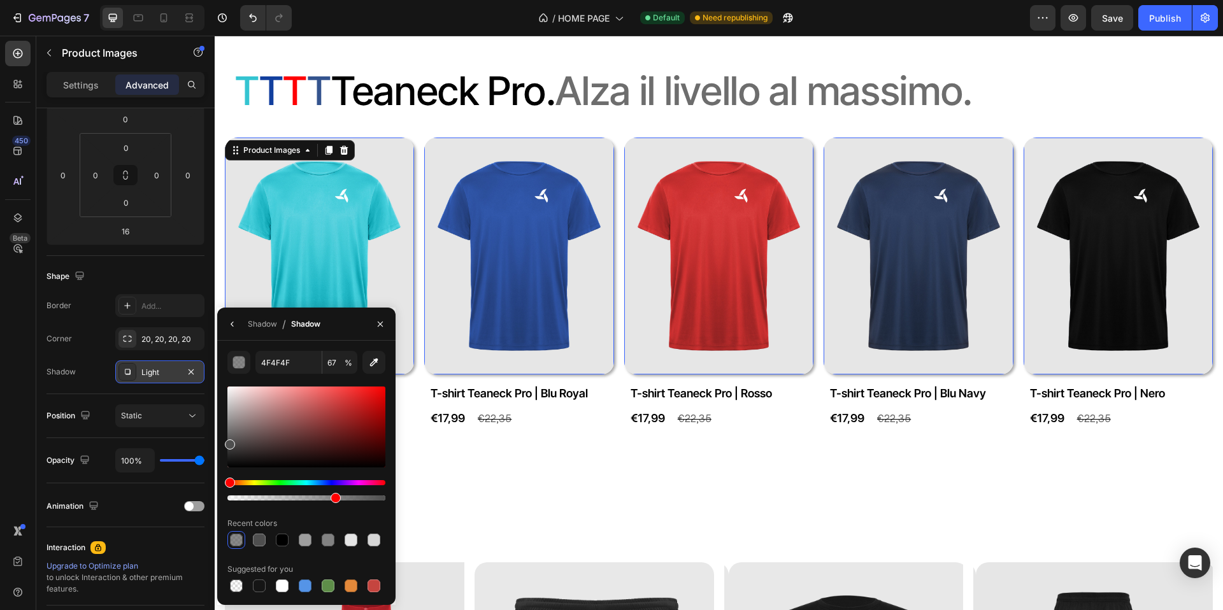
click at [305, 500] on div at bounding box center [306, 498] width 158 height 5
click at [291, 499] on div at bounding box center [306, 498] width 158 height 5
click at [285, 501] on div at bounding box center [290, 498] width 10 height 10
click at [277, 501] on div at bounding box center [280, 498] width 10 height 10
type input "31"
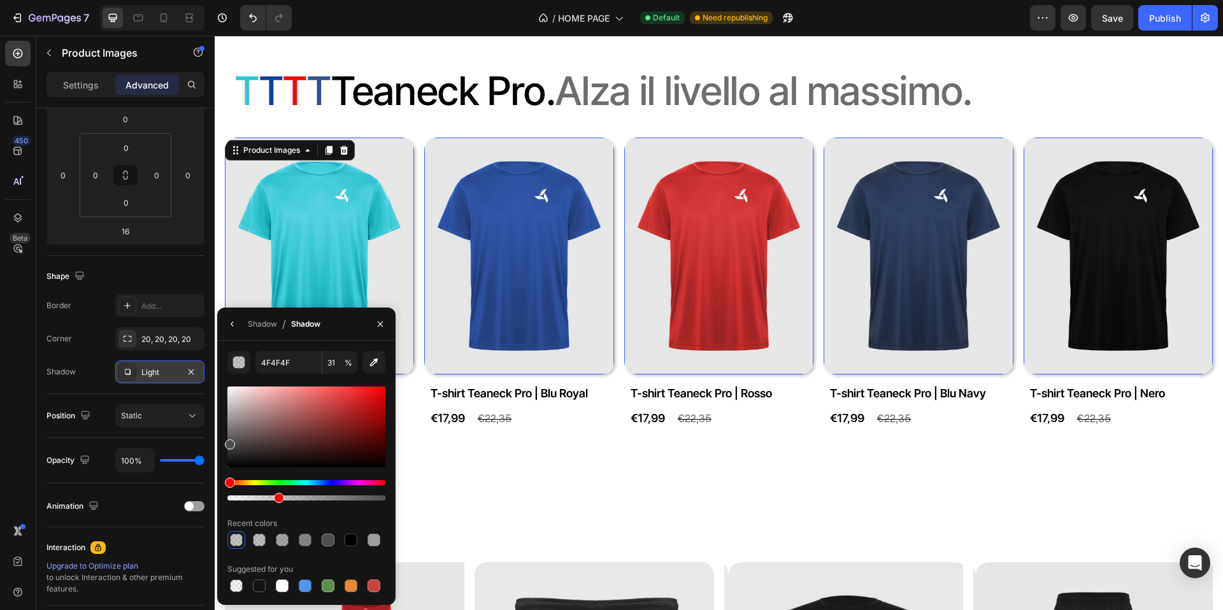
click at [157, 375] on div "Light" at bounding box center [159, 372] width 37 height 11
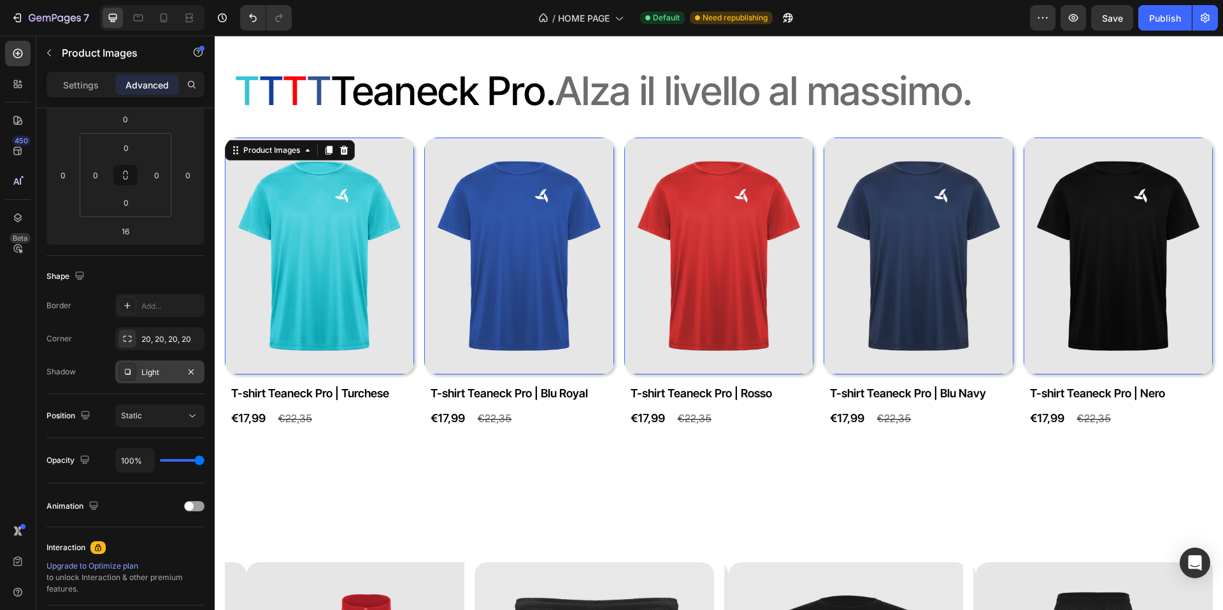
click at [157, 375] on div "Light" at bounding box center [159, 372] width 37 height 11
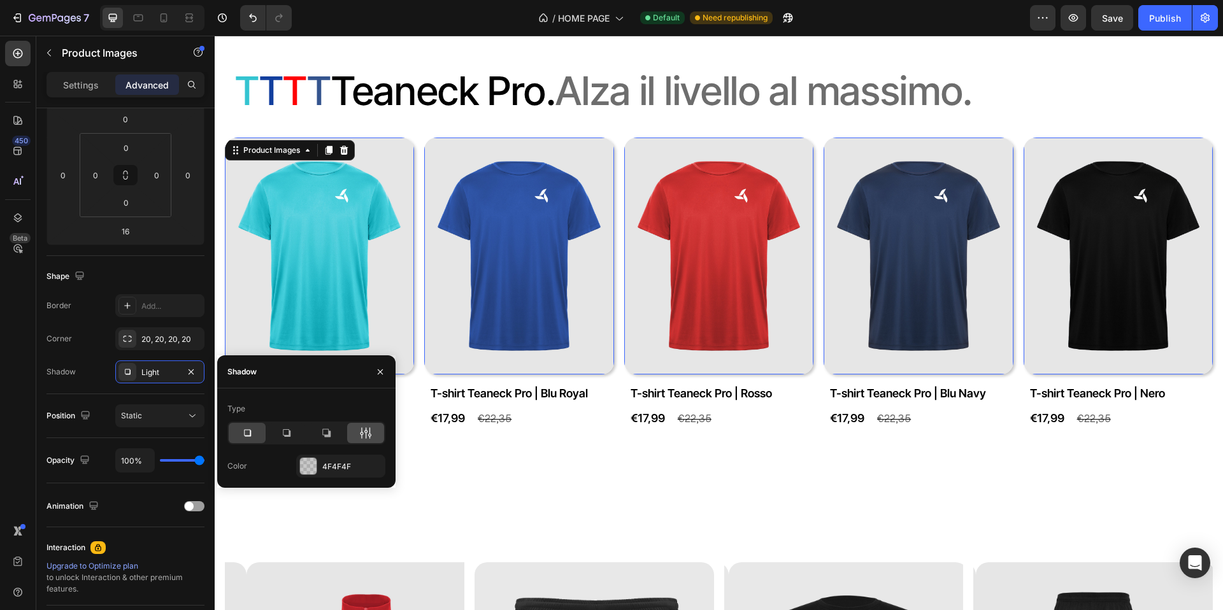
click at [359, 430] on icon at bounding box center [365, 433] width 13 height 13
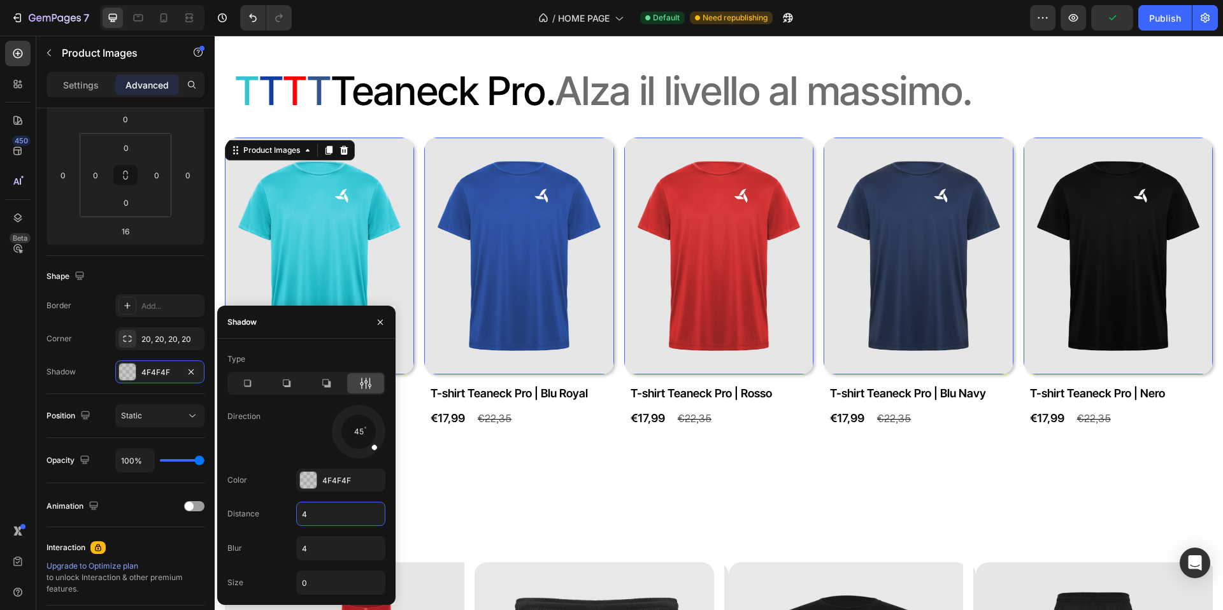
drag, startPoint x: 314, startPoint y: 514, endPoint x: 305, endPoint y: 515, distance: 8.9
click at [305, 515] on input "4" at bounding box center [341, 514] width 88 height 23
type input "0"
click at [312, 480] on div at bounding box center [308, 480] width 17 height 17
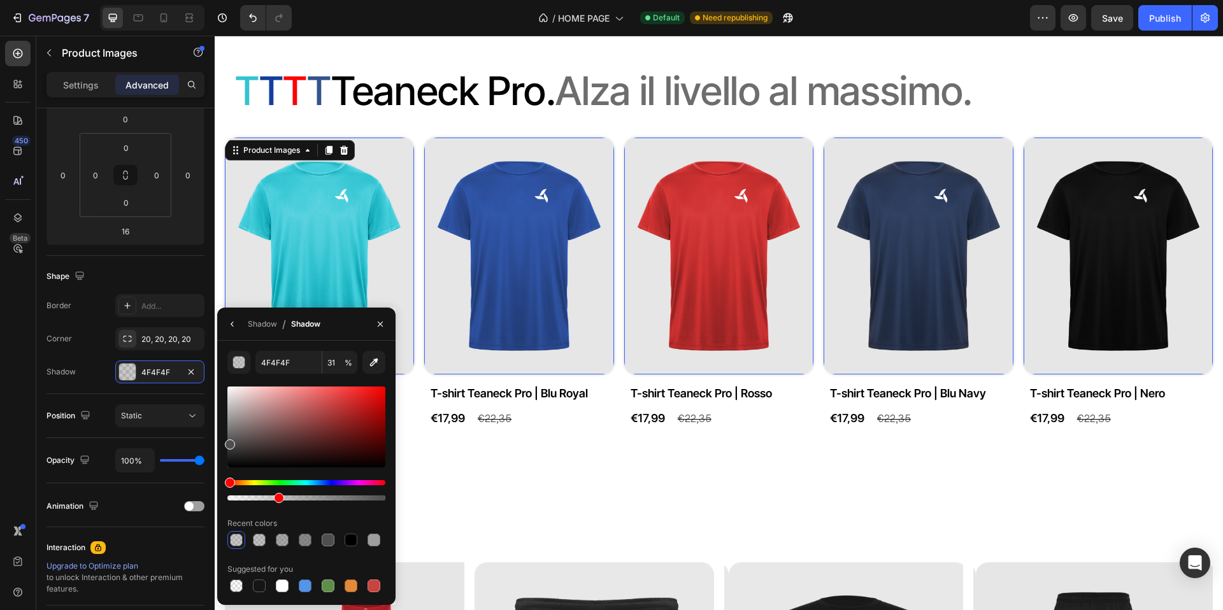
click at [312, 498] on div at bounding box center [306, 498] width 158 height 5
type input "54"
click at [338, 499] on div at bounding box center [306, 498] width 158 height 5
click at [611, 521] on div "⁠⁠⁠⁠⁠⁠⁠ T T T T T eaneck Pro. Alza il livello al massimo. Heading Product Image…" at bounding box center [719, 261] width 1009 height 521
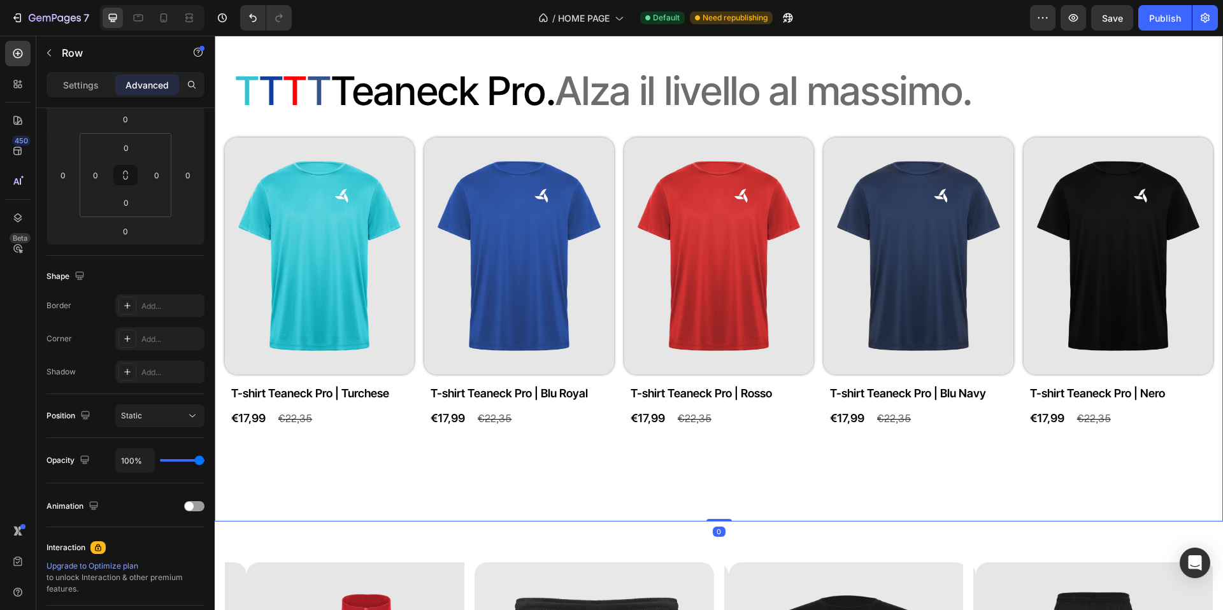
scroll to position [0, 0]
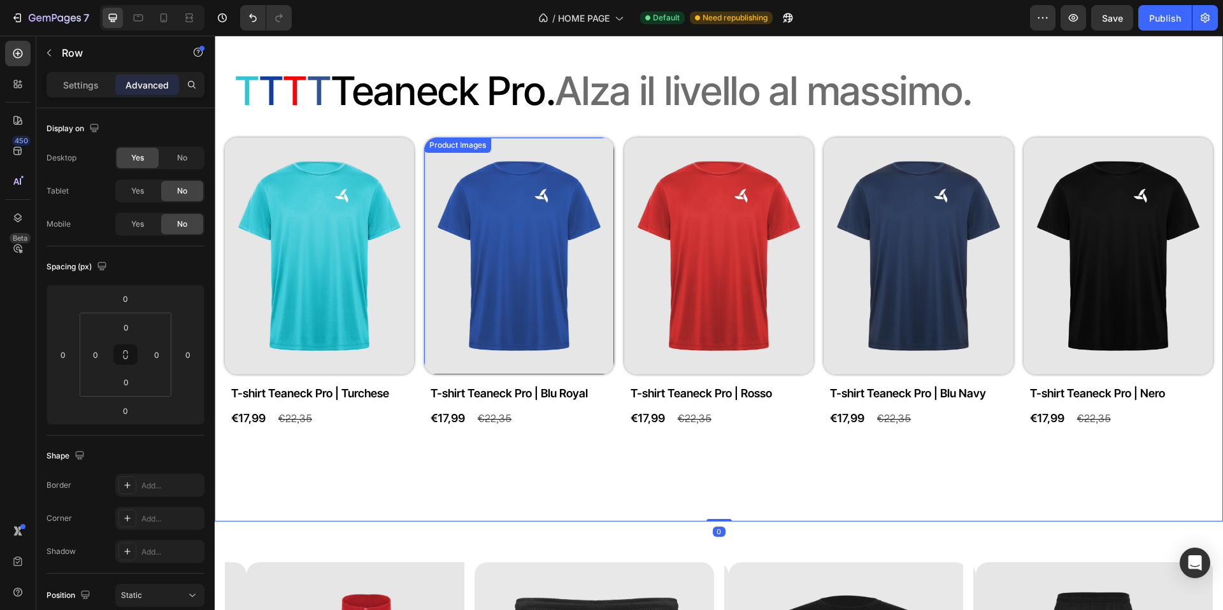
click at [464, 375] on img at bounding box center [518, 256] width 189 height 237
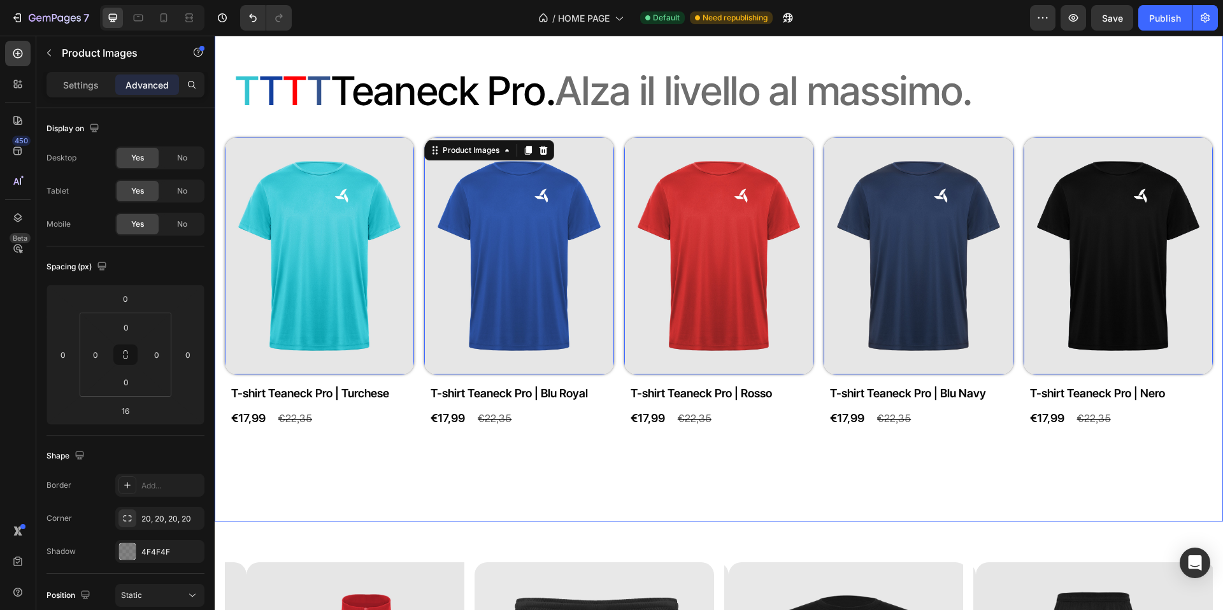
click at [696, 522] on div "⁠⁠⁠⁠⁠⁠⁠ T T T T T eaneck Pro. Alza il livello al massimo. Heading Product Image…" at bounding box center [719, 261] width 1009 height 521
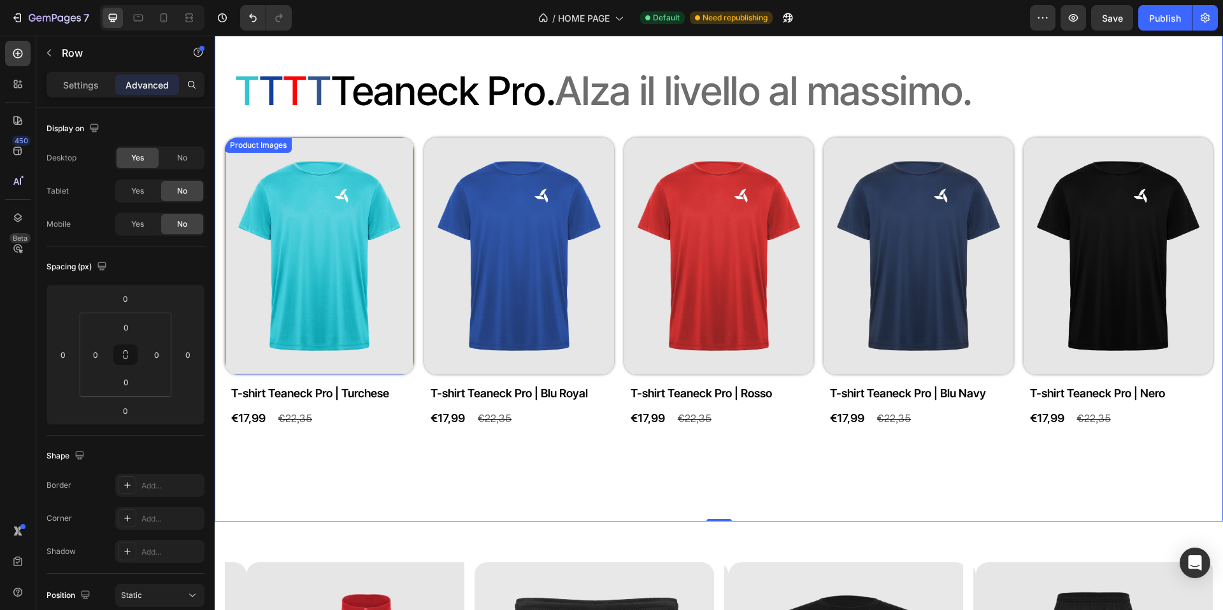
click at [388, 371] on img at bounding box center [319, 256] width 189 height 237
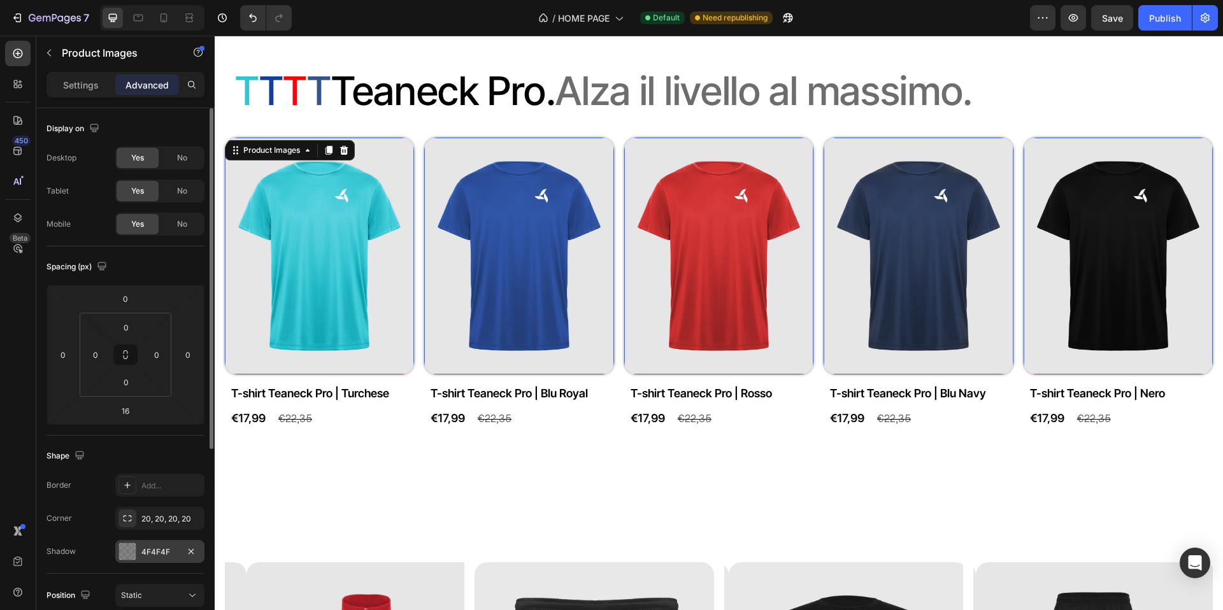
click at [149, 552] on div "4F4F4F" at bounding box center [159, 552] width 37 height 11
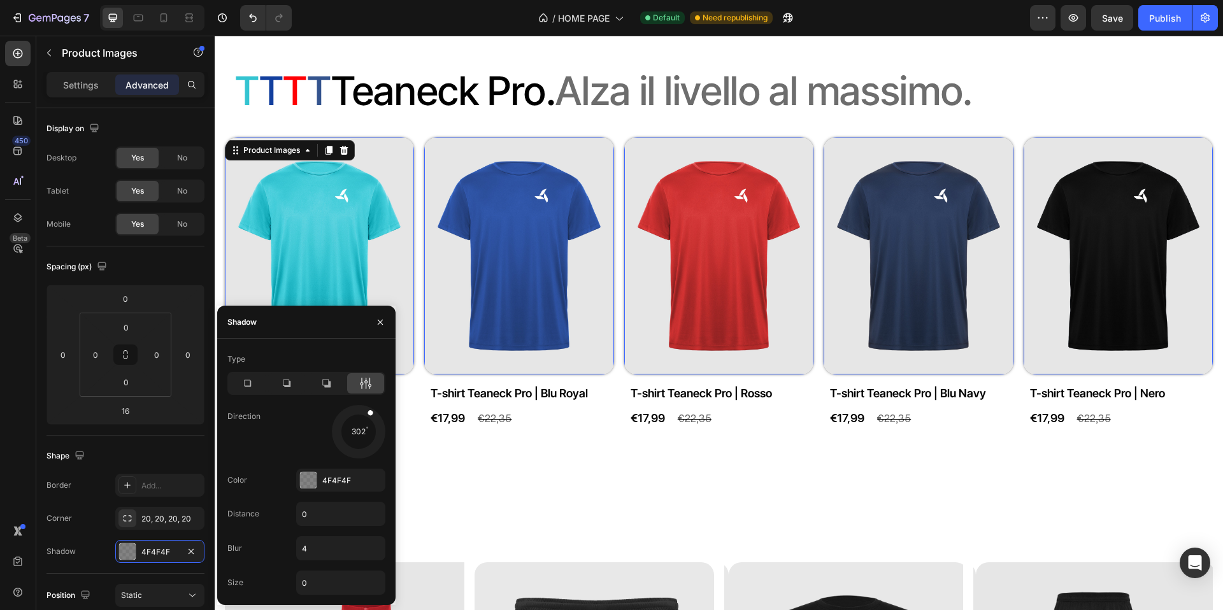
click at [370, 410] on div at bounding box center [358, 431] width 57 height 57
click at [317, 552] on input "4" at bounding box center [341, 548] width 88 height 23
type input "10"
click at [308, 484] on div at bounding box center [308, 480] width 17 height 17
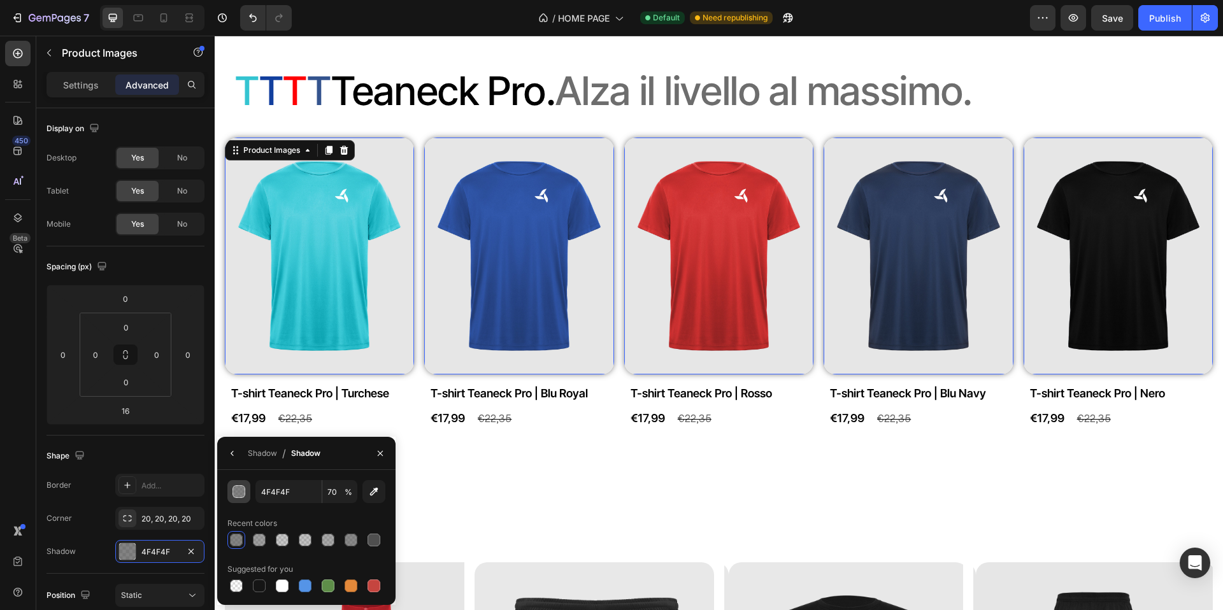
click at [244, 493] on div "button" at bounding box center [239, 492] width 13 height 13
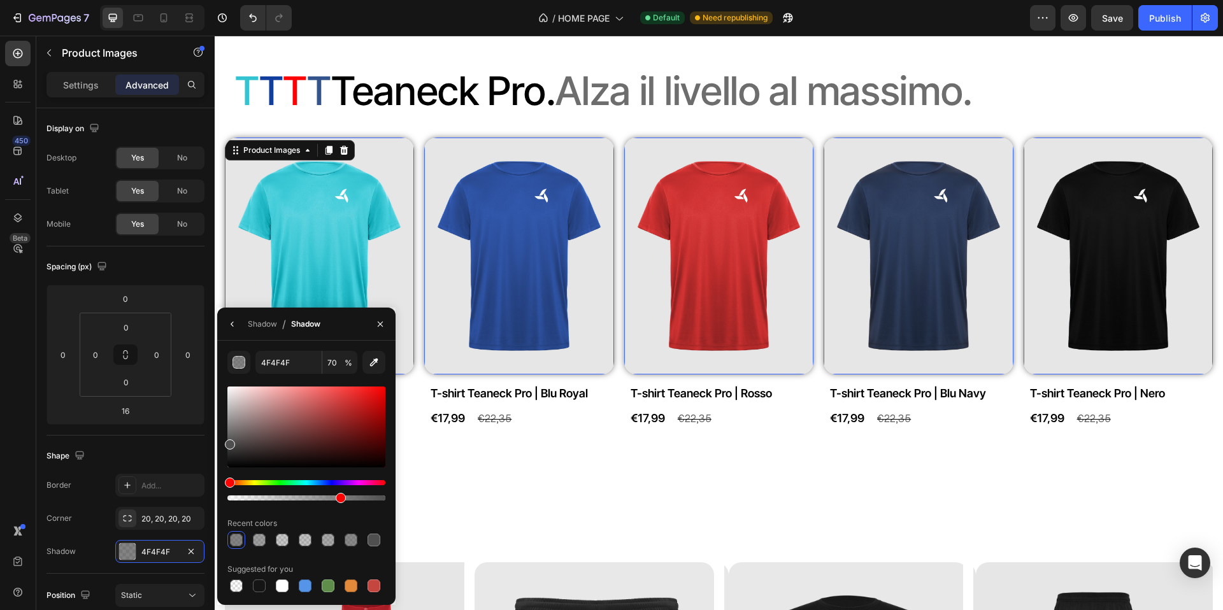
click at [285, 498] on div at bounding box center [306, 498] width 158 height 5
click at [267, 496] on div at bounding box center [306, 498] width 158 height 5
click at [259, 498] on div at bounding box center [306, 498] width 158 height 5
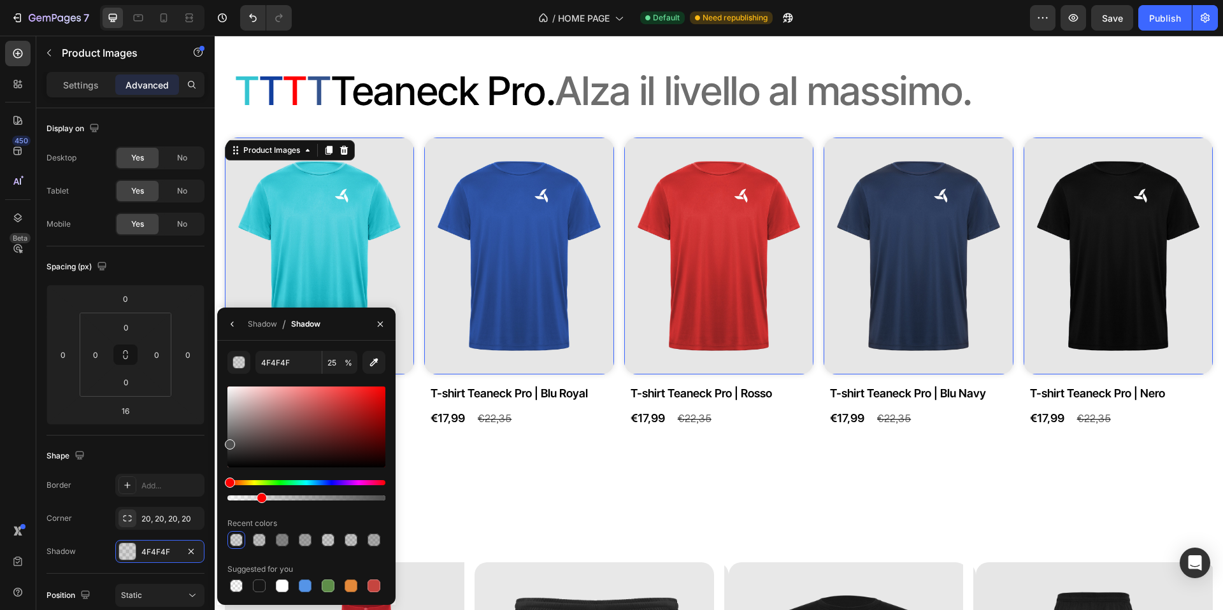
type input "20"
click at [533, 522] on div "⁠⁠⁠⁠⁠⁠⁠ T T T T T eaneck Pro. Alza il livello al massimo. Heading Product Image…" at bounding box center [719, 261] width 1009 height 521
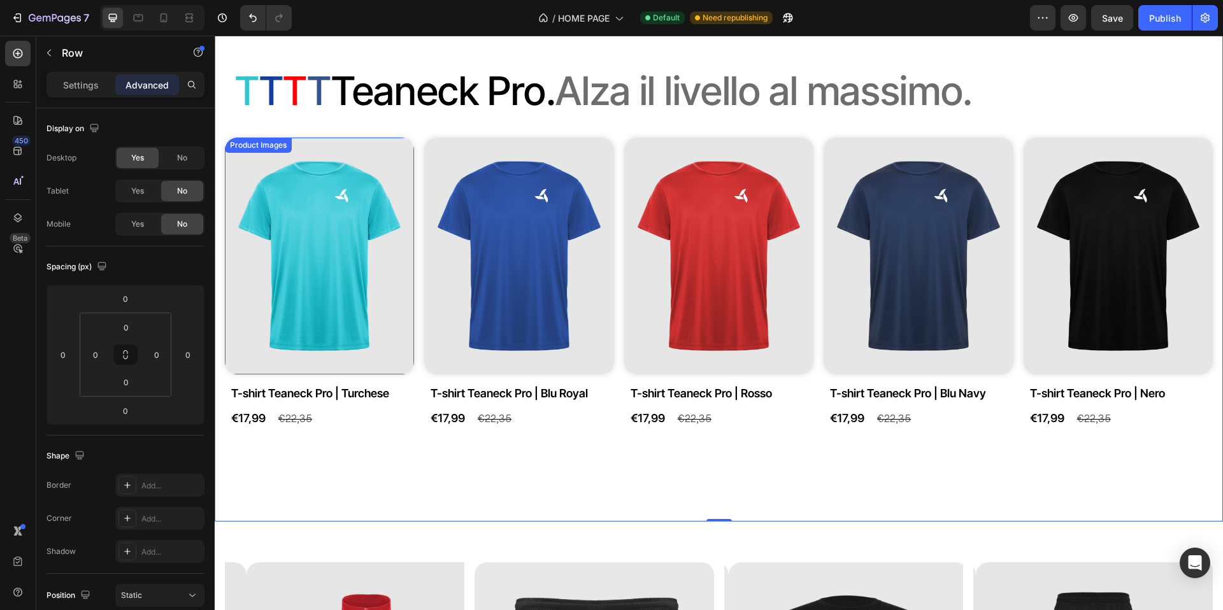
click at [382, 374] on img at bounding box center [319, 256] width 189 height 237
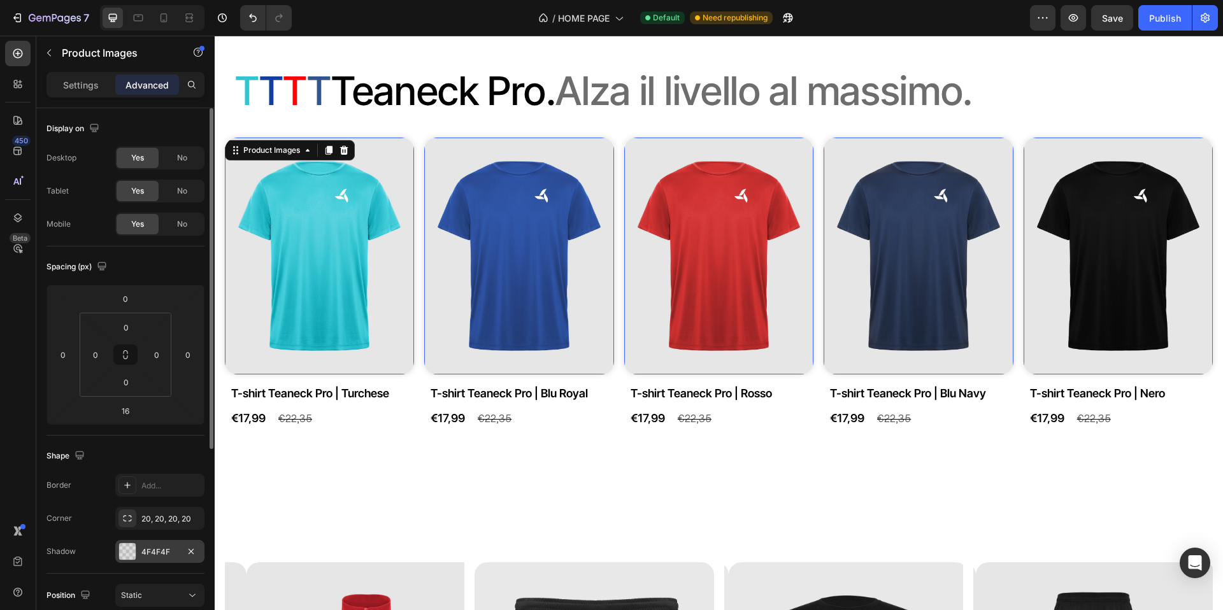
click at [152, 554] on div "4F4F4F" at bounding box center [159, 552] width 37 height 11
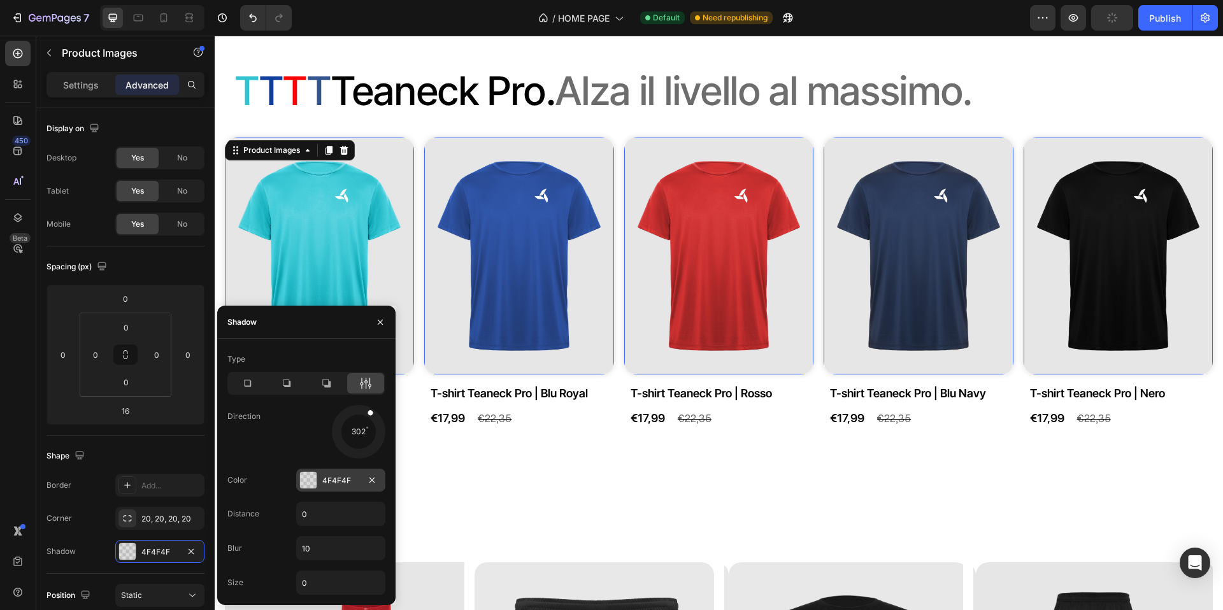
click at [317, 477] on div at bounding box center [308, 481] width 18 height 18
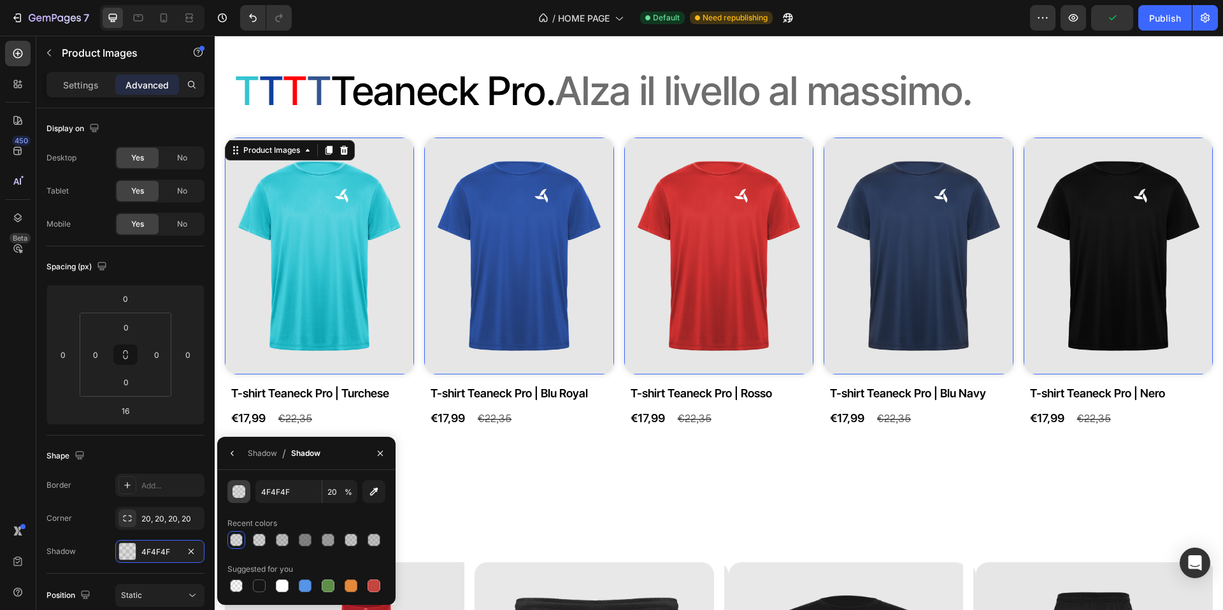
click at [243, 500] on button "button" at bounding box center [238, 491] width 23 height 23
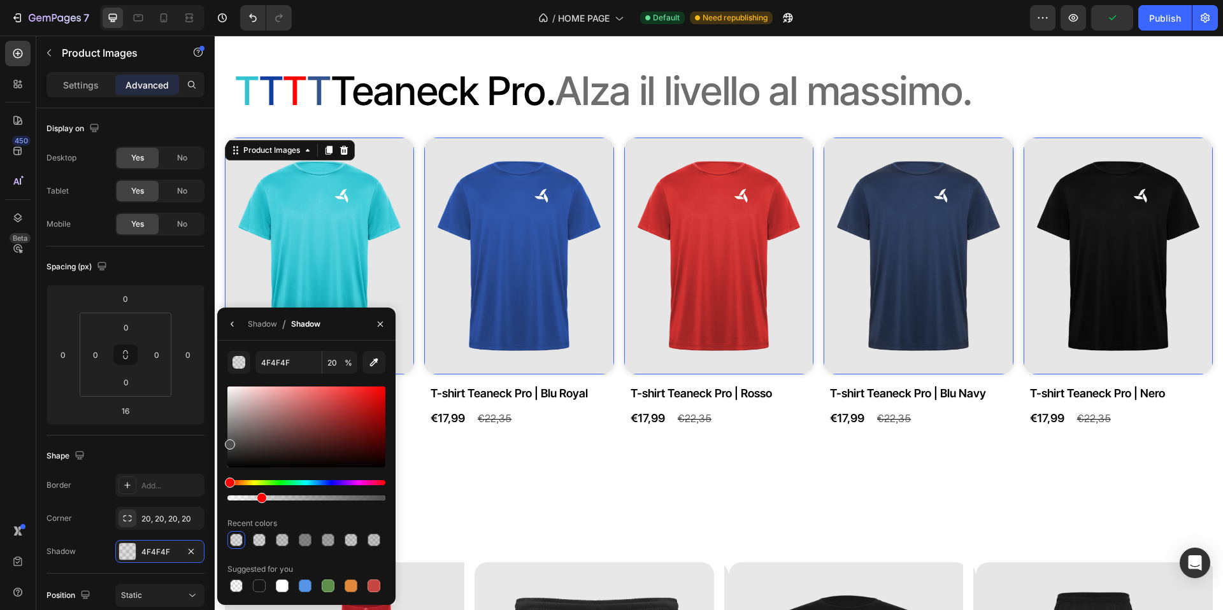
click at [250, 498] on div at bounding box center [306, 498] width 158 height 5
type input "14"
click at [499, 500] on div "⁠⁠⁠⁠⁠⁠⁠ T T T T T eaneck Pro. Alza il livello al massimo. Heading Product Image…" at bounding box center [719, 261] width 1009 height 521
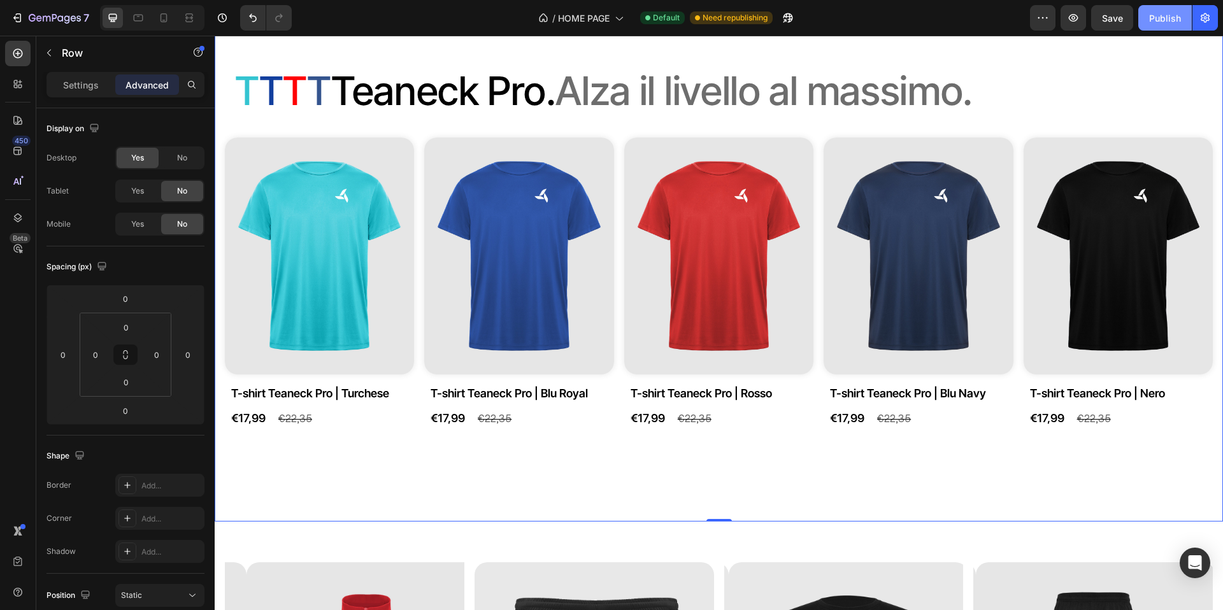
click at [1148, 19] on button "Publish" at bounding box center [1166, 17] width 54 height 25
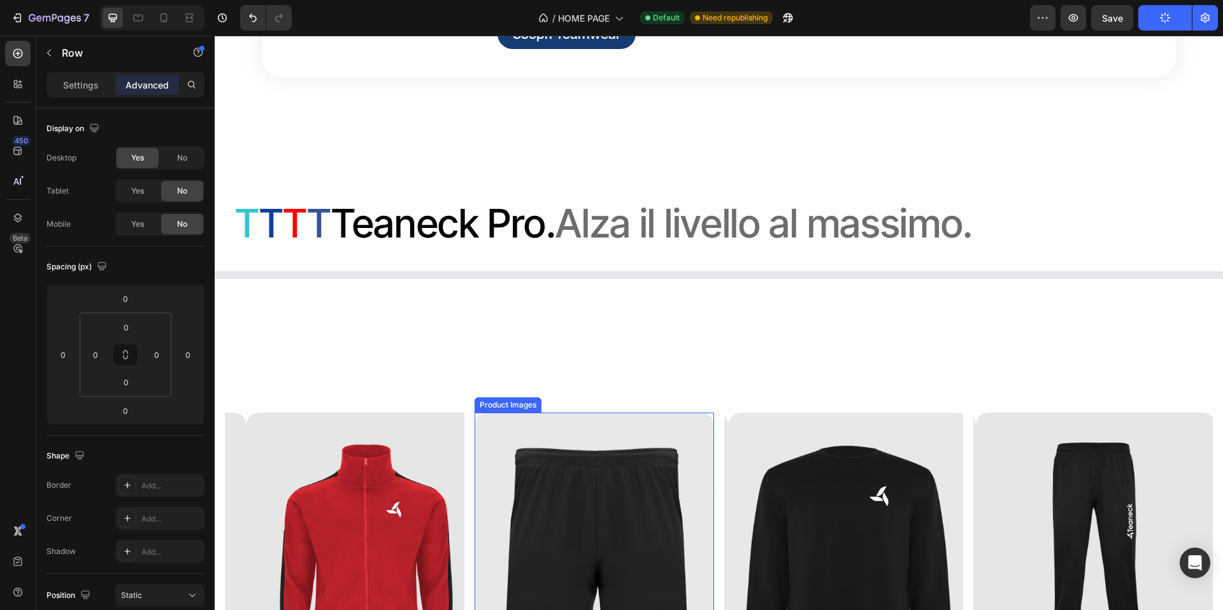
scroll to position [1051, 0]
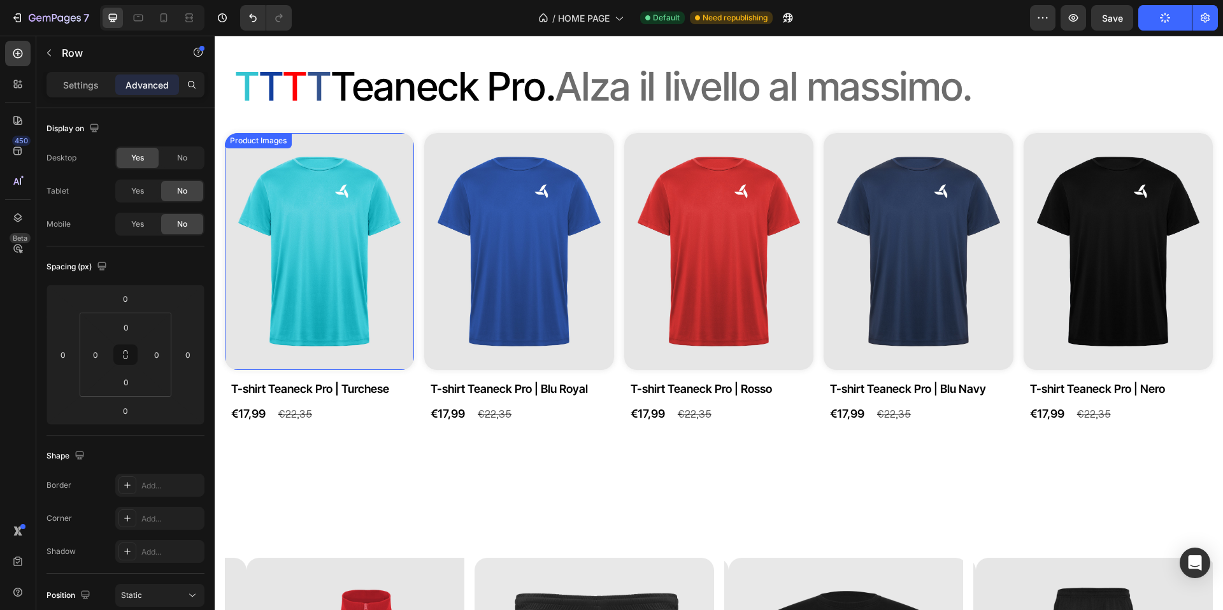
click at [302, 370] on img at bounding box center [319, 251] width 189 height 237
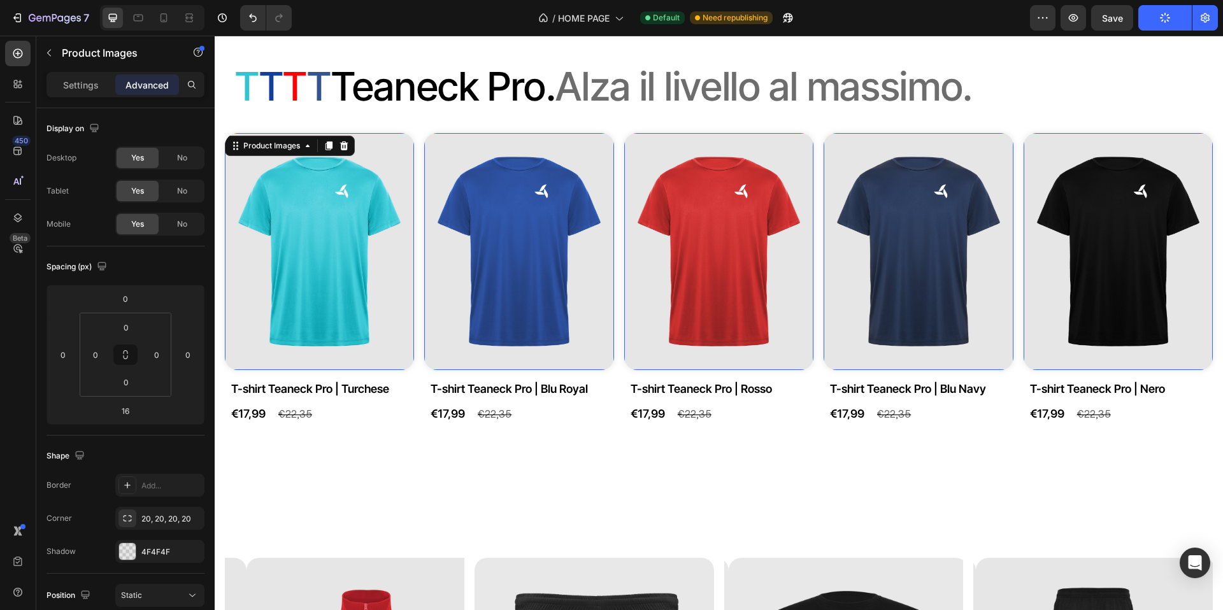
click at [321, 370] on img at bounding box center [319, 251] width 189 height 237
click at [306, 398] on h2 "T-shirt Teaneck Pro | Turchese" at bounding box center [322, 388] width 184 height 17
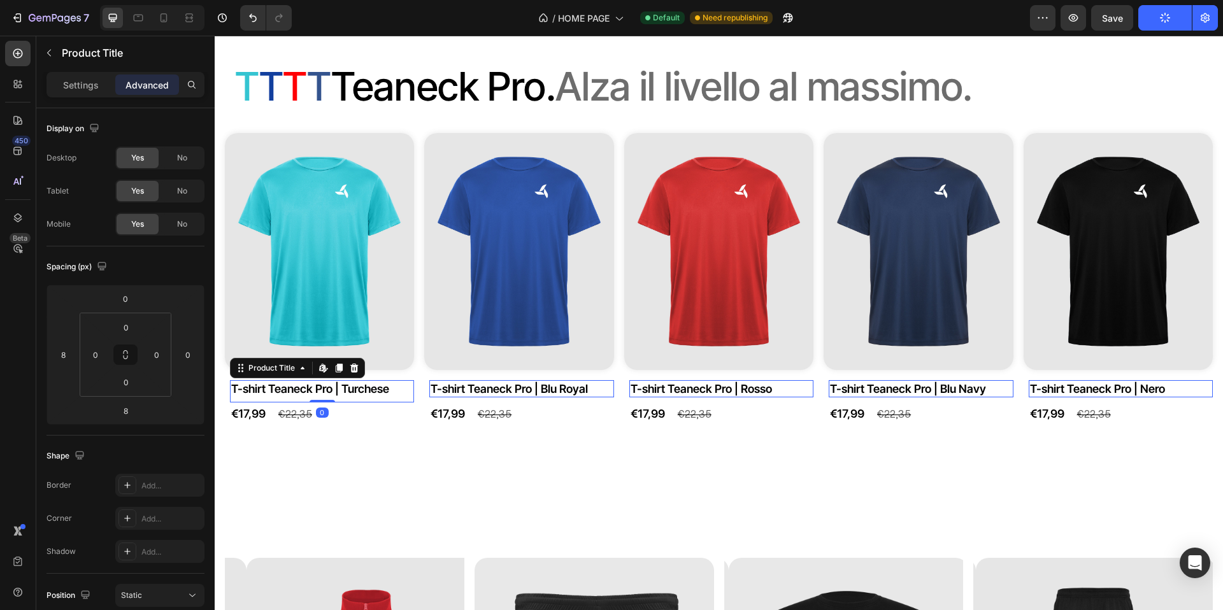
drag, startPoint x: 323, startPoint y: 454, endPoint x: 326, endPoint y: 446, distance: 8.1
click at [326, 403] on div "T-shirt Teaneck Pro | Turchese Product Title Edit content in Shopify 0" at bounding box center [322, 391] width 184 height 22
type input "0"
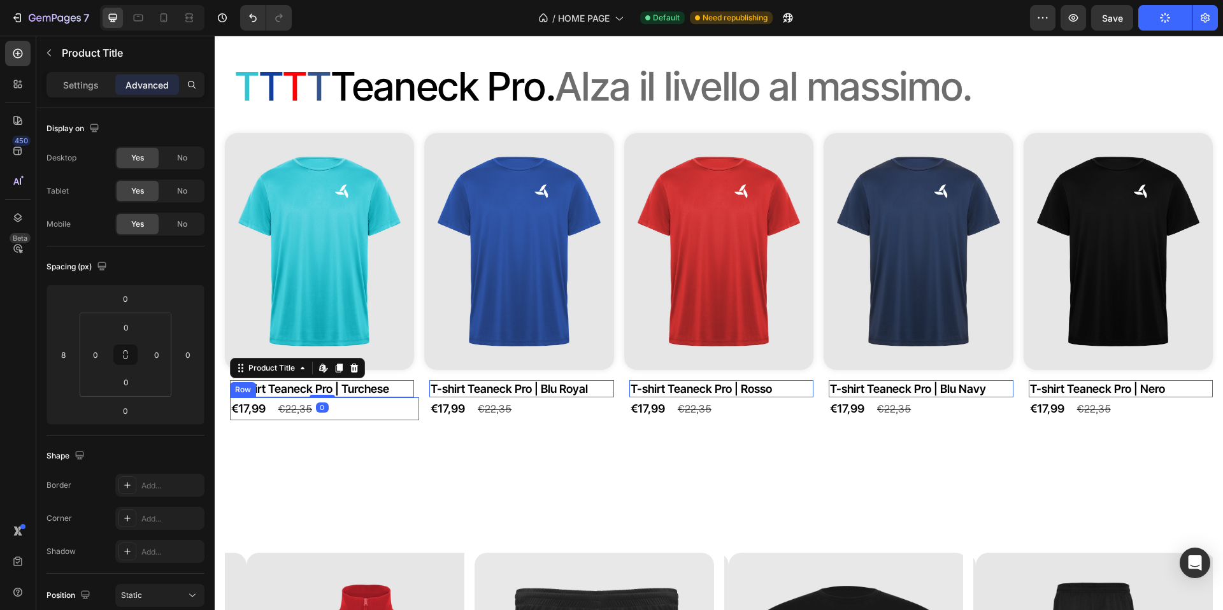
click at [356, 490] on div "T T T T T eaneck Pro. Alza il livello al massimo. Heading Product Images T-shir…" at bounding box center [719, 254] width 1009 height 516
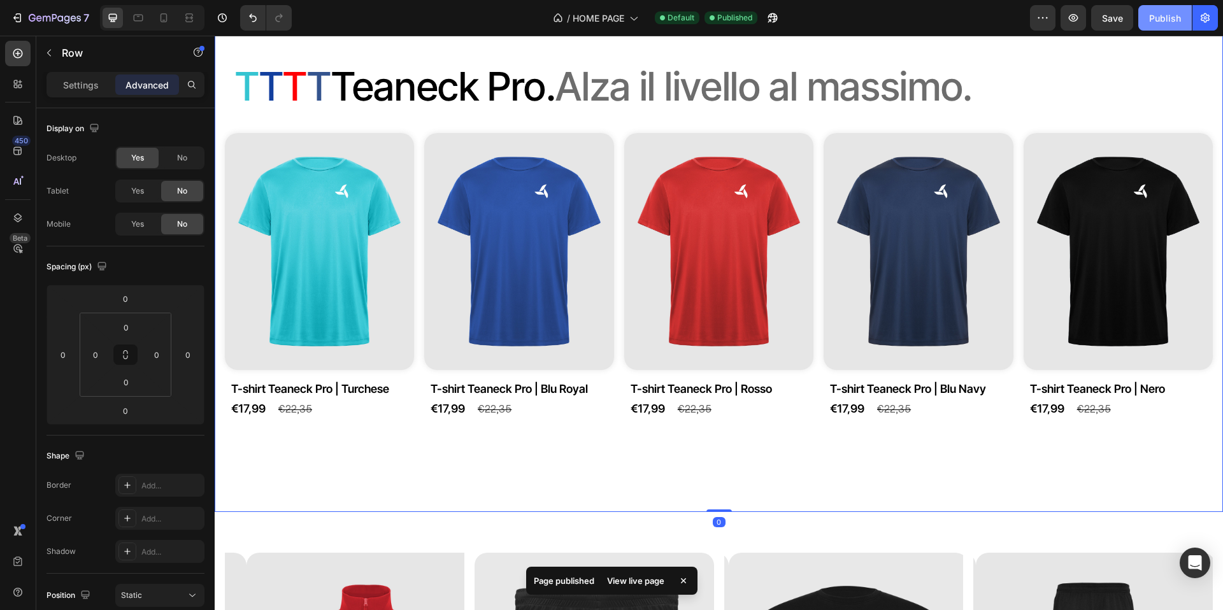
click at [1159, 21] on div "Publish" at bounding box center [1165, 17] width 32 height 13
click at [296, 420] on div "€22,35" at bounding box center [295, 409] width 36 height 21
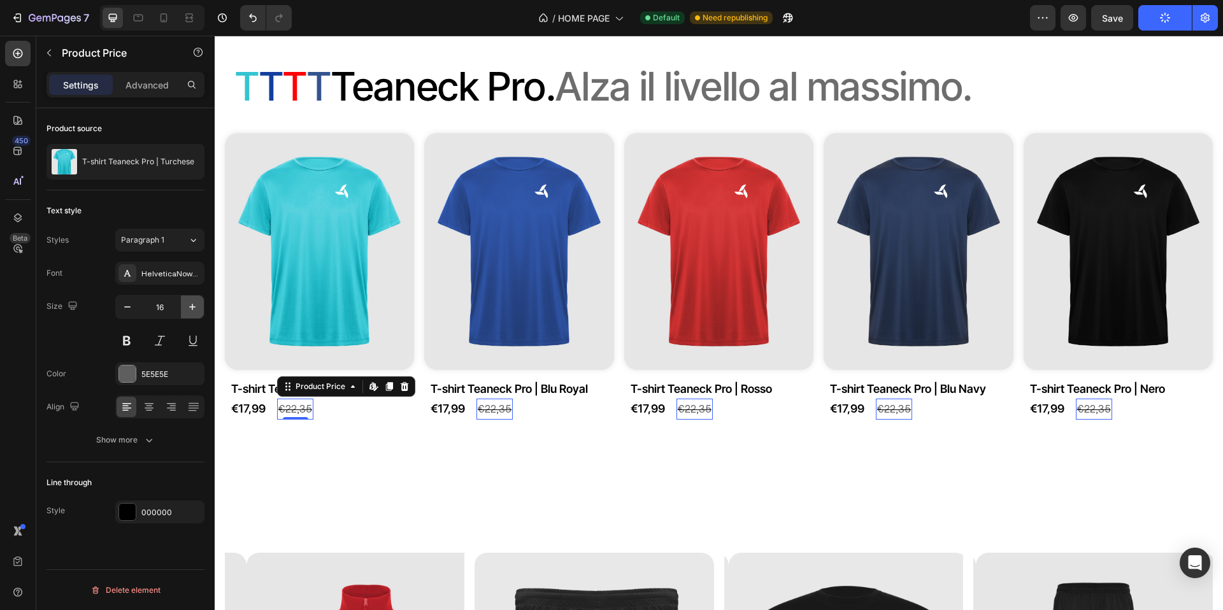
click at [191, 306] on icon "button" at bounding box center [192, 307] width 13 height 13
type input "18"
click at [405, 391] on icon at bounding box center [405, 385] width 10 height 10
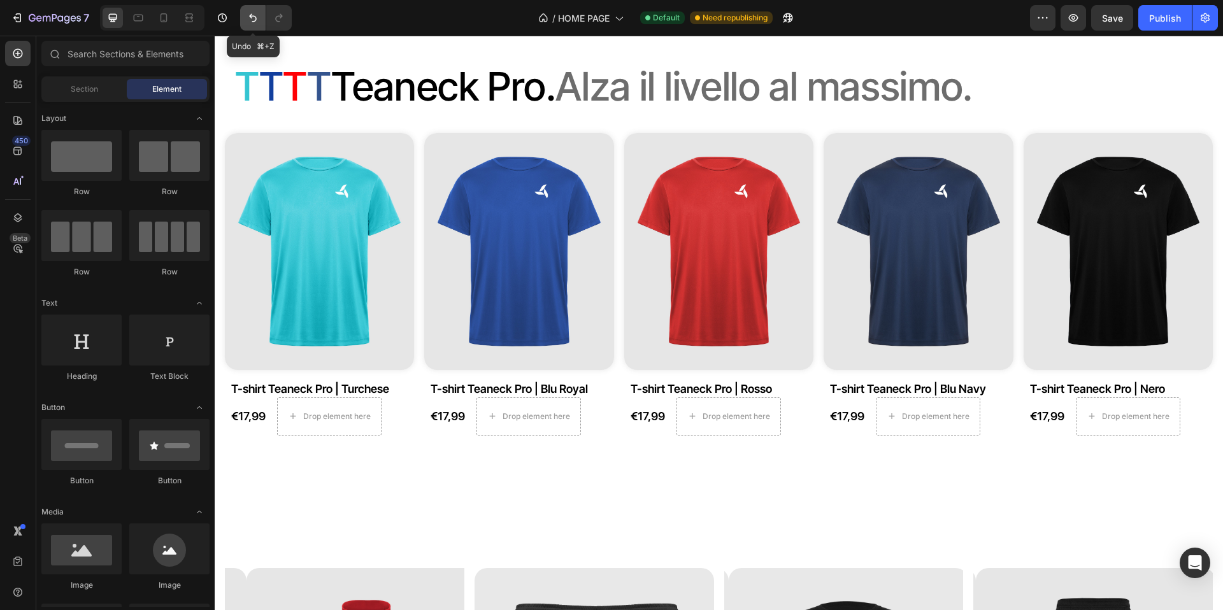
click at [252, 18] on icon "Undo/Redo" at bounding box center [253, 17] width 13 height 13
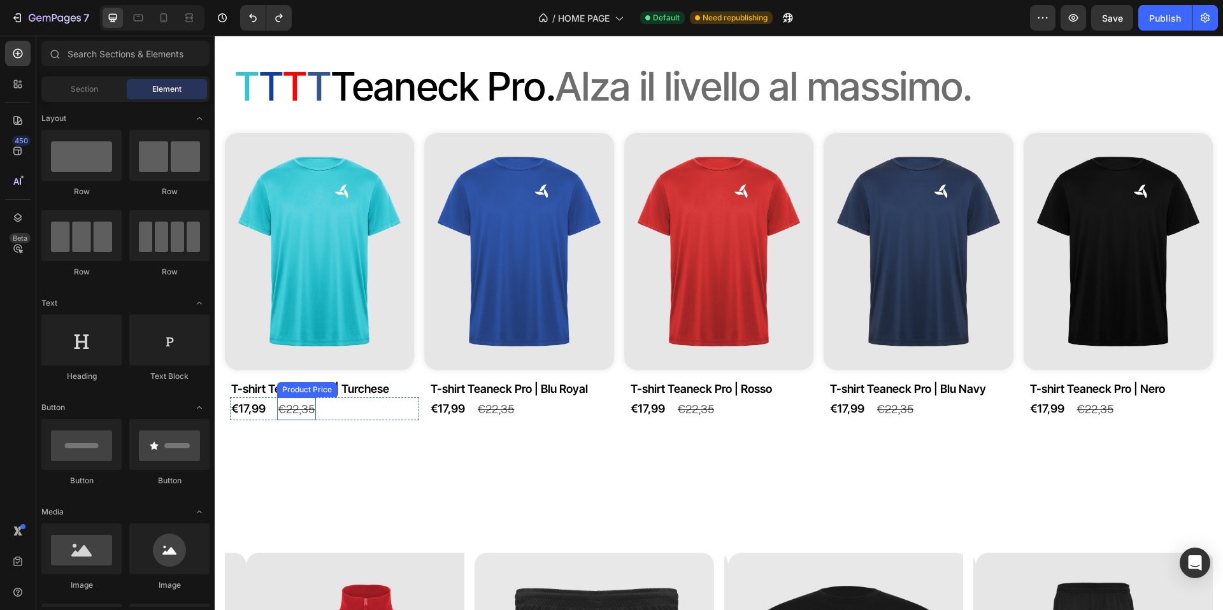
click at [300, 421] on div "€22,35" at bounding box center [296, 409] width 39 height 23
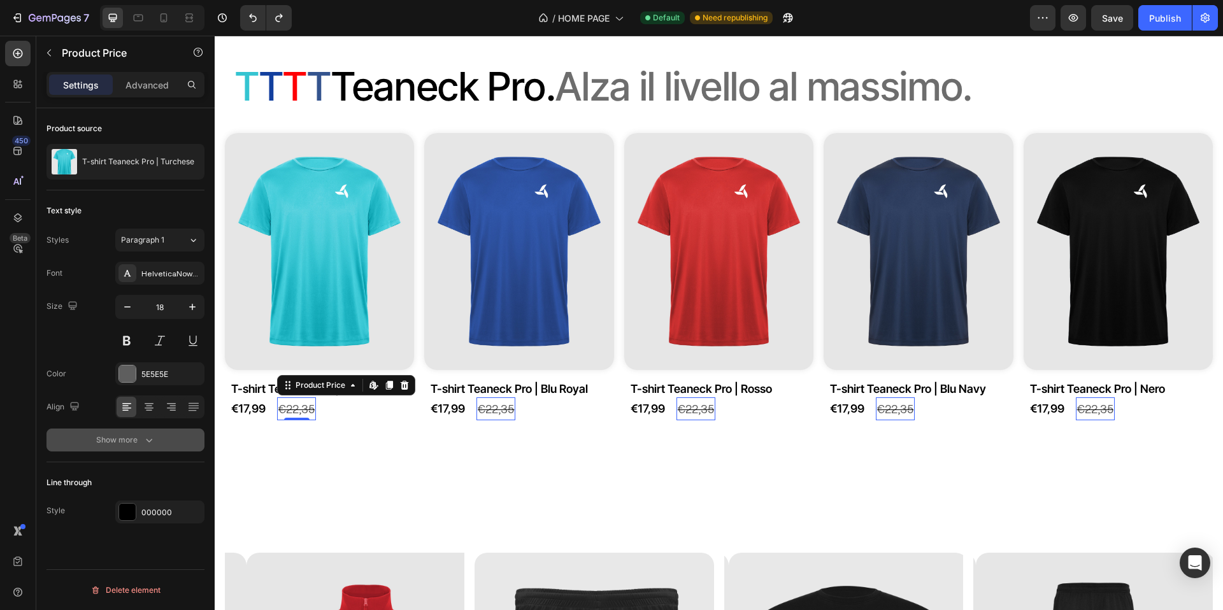
click at [146, 444] on icon "button" at bounding box center [149, 440] width 13 height 13
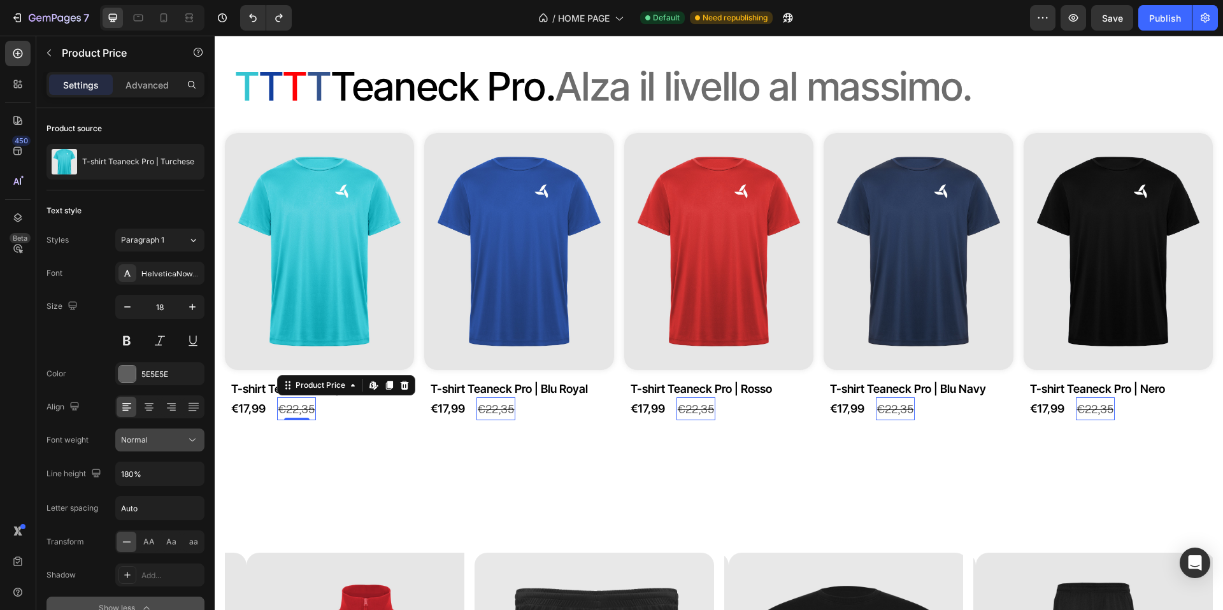
click at [154, 442] on div "Normal" at bounding box center [153, 440] width 65 height 11
click at [147, 521] on span "Medium" at bounding box center [135, 519] width 29 height 11
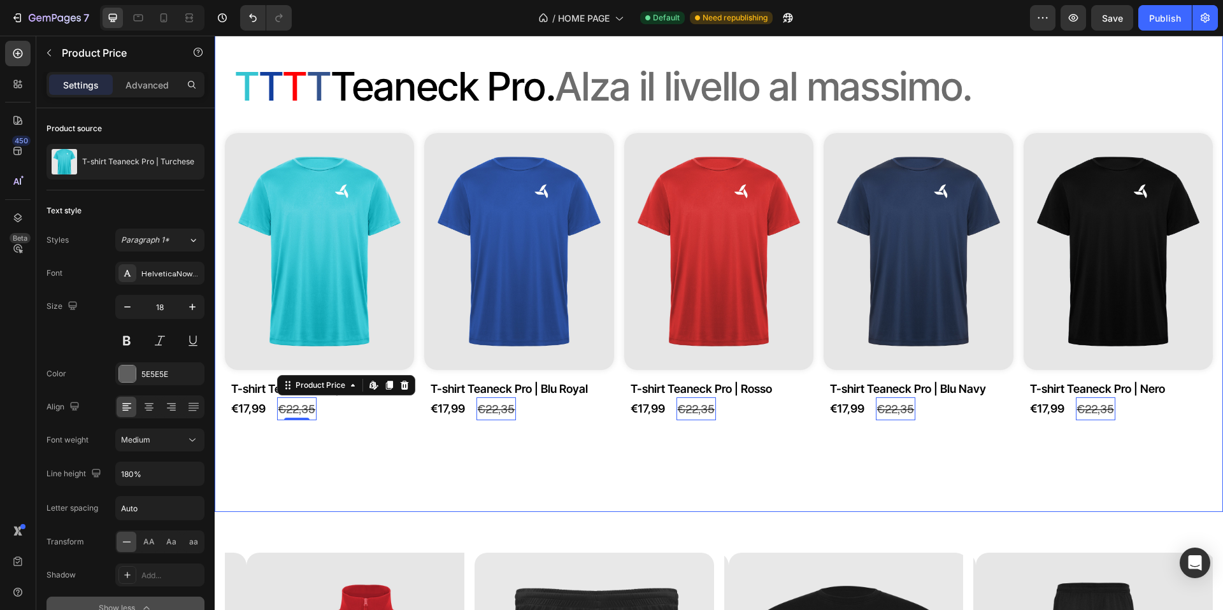
click at [261, 503] on div "T T T T T eaneck Pro. Alza il livello al massimo. Heading Product Images T-shir…" at bounding box center [719, 254] width 1009 height 516
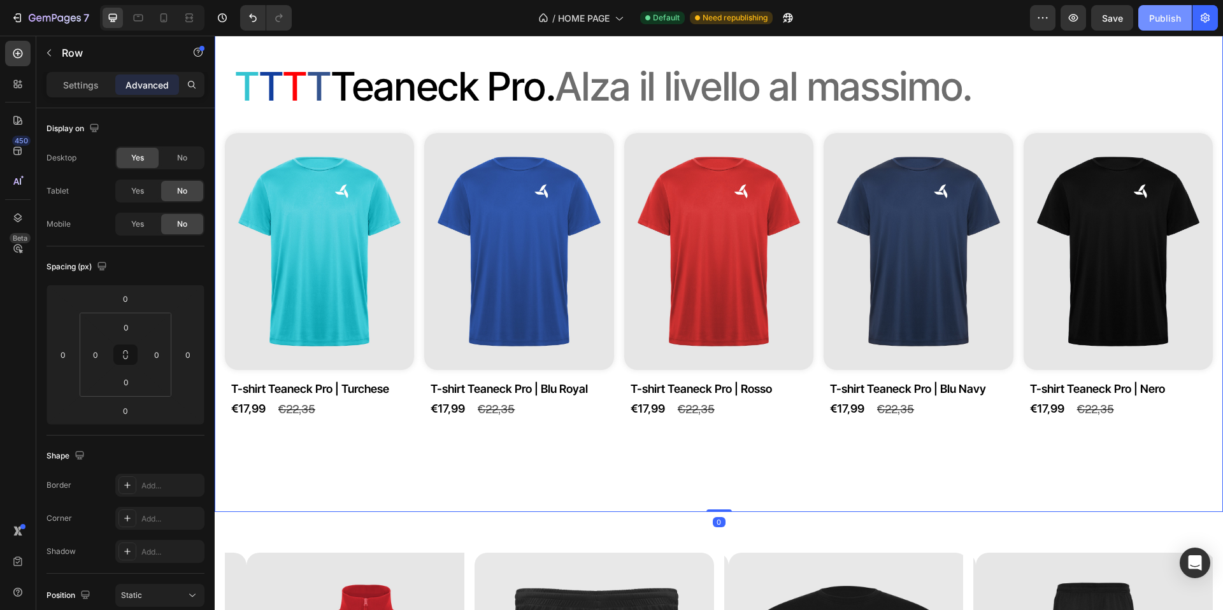
click at [1154, 21] on div "Publish" at bounding box center [1165, 17] width 32 height 13
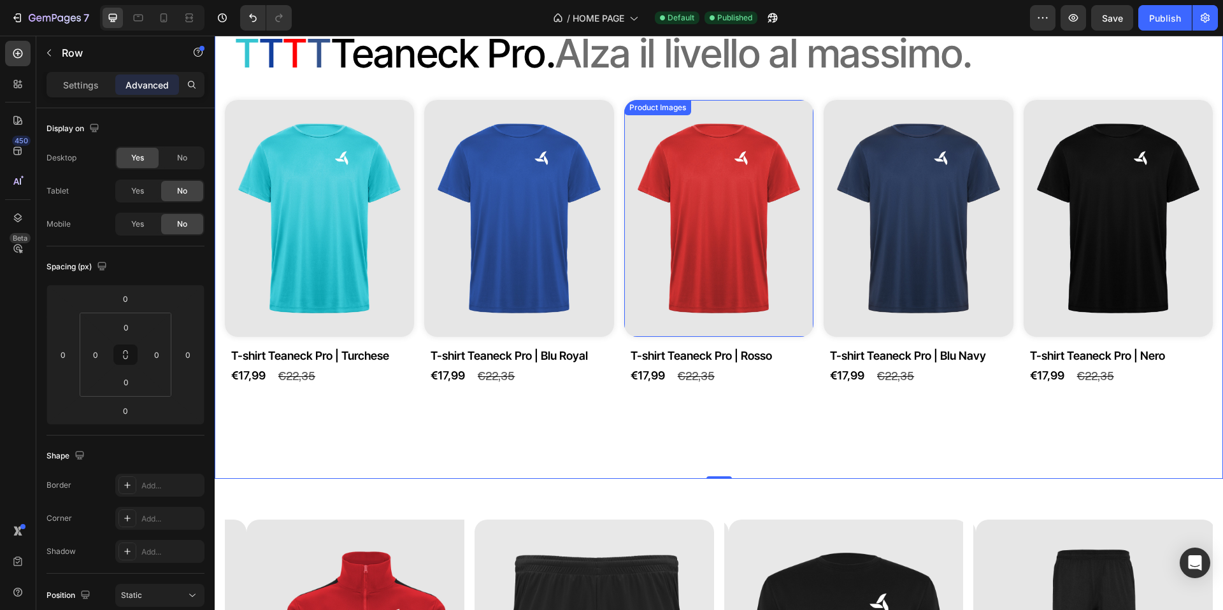
scroll to position [1141, 0]
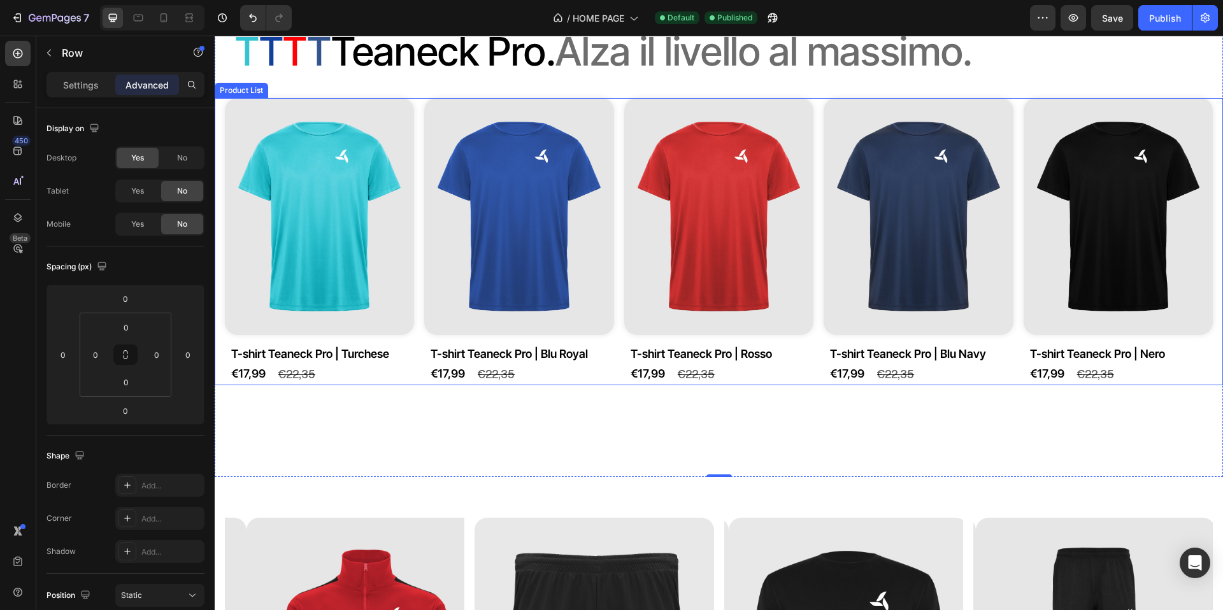
click at [417, 330] on div "Product Images T-shirt Teaneck Pro | Turchese Product Title €17,99 Product Pric…" at bounding box center [719, 242] width 988 height 288
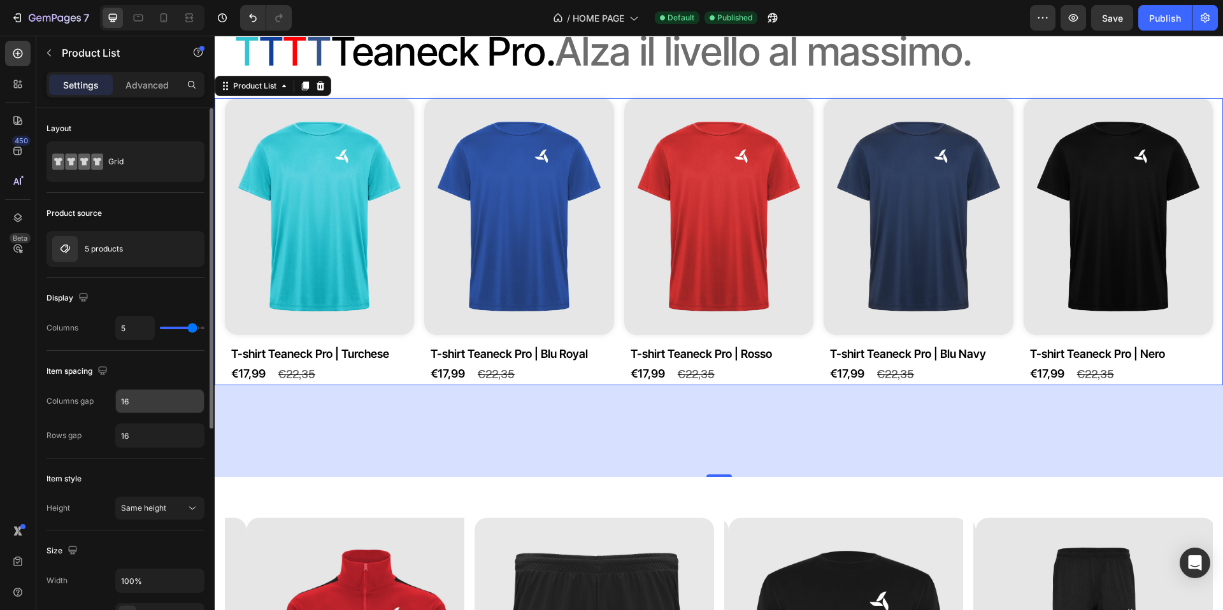
click at [145, 403] on input "16" at bounding box center [160, 401] width 88 height 23
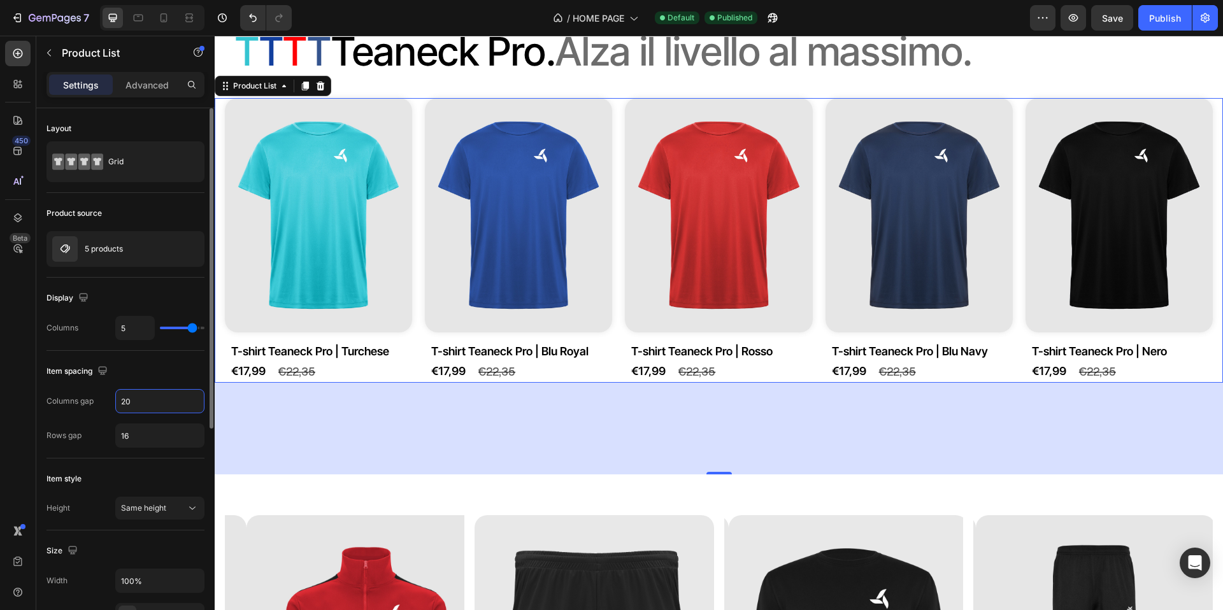
type input "20"
click at [154, 374] on div "Item spacing" at bounding box center [126, 371] width 158 height 20
click at [1153, 15] on div "Publish" at bounding box center [1165, 17] width 32 height 13
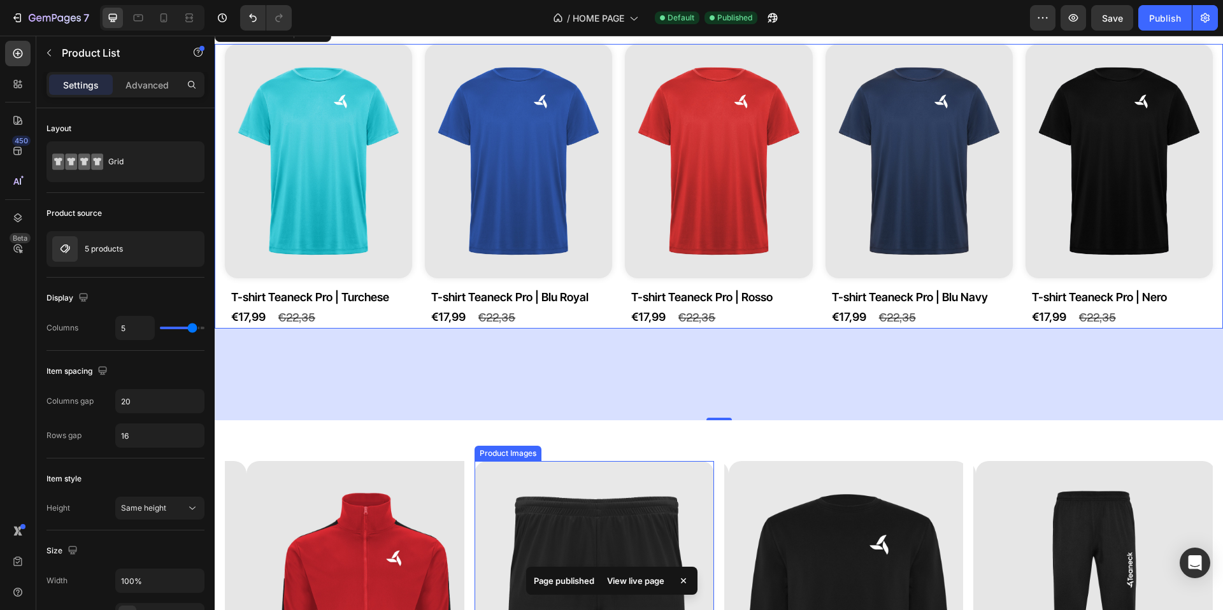
scroll to position [1288, 0]
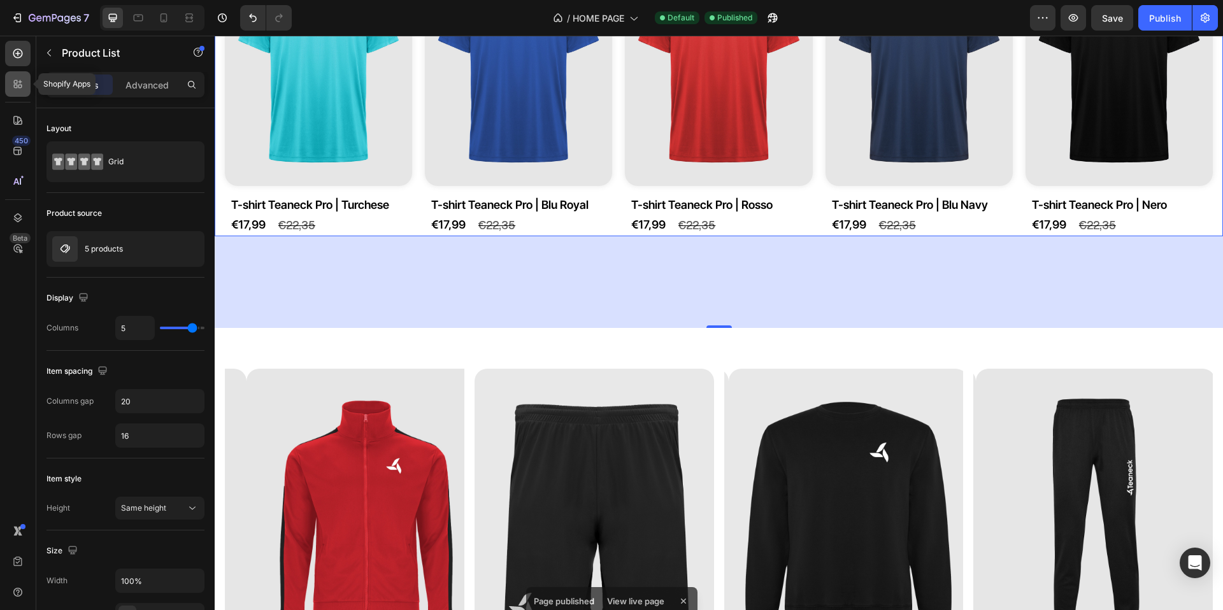
click at [16, 83] on icon at bounding box center [16, 82] width 4 height 4
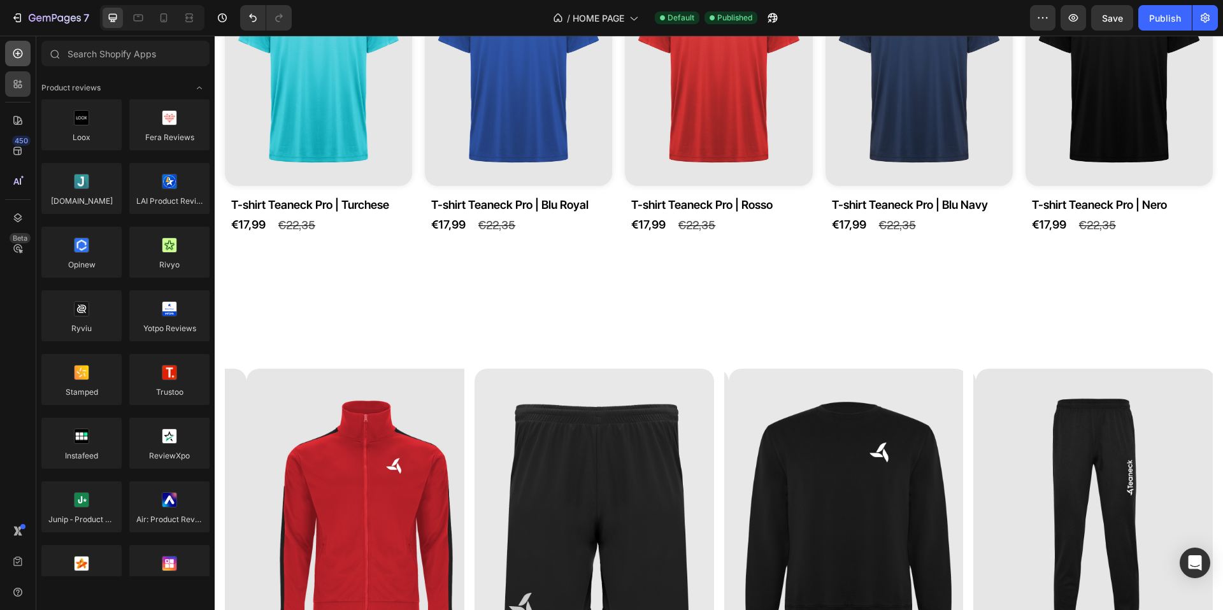
click at [15, 54] on icon at bounding box center [17, 53] width 5 height 5
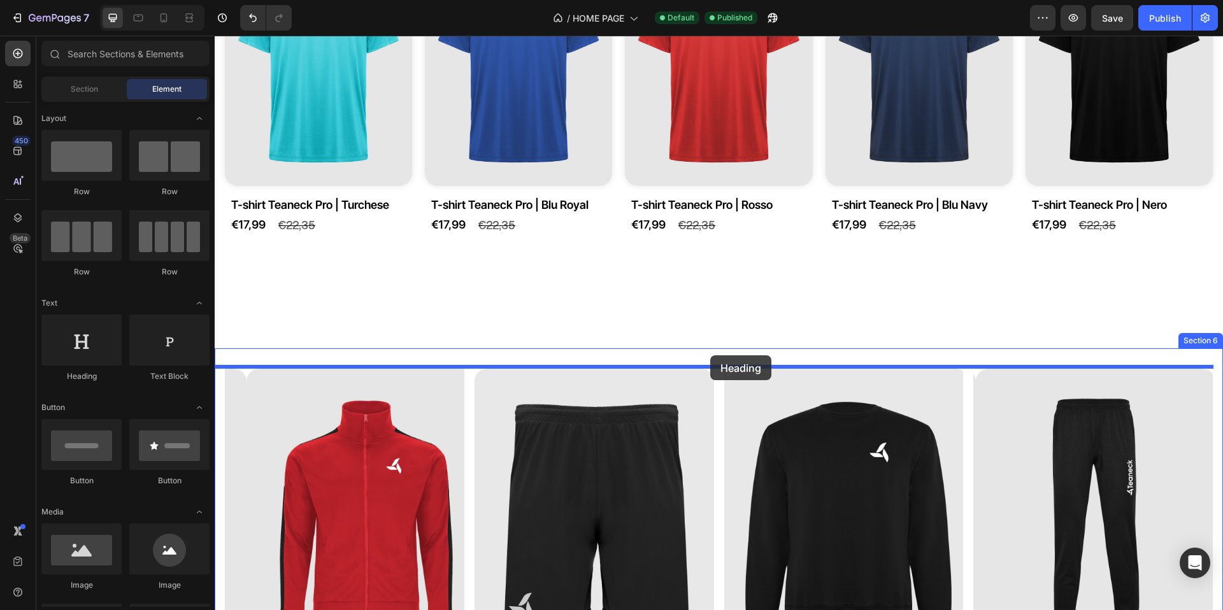
drag, startPoint x: 303, startPoint y: 384, endPoint x: 710, endPoint y: 356, distance: 408.1
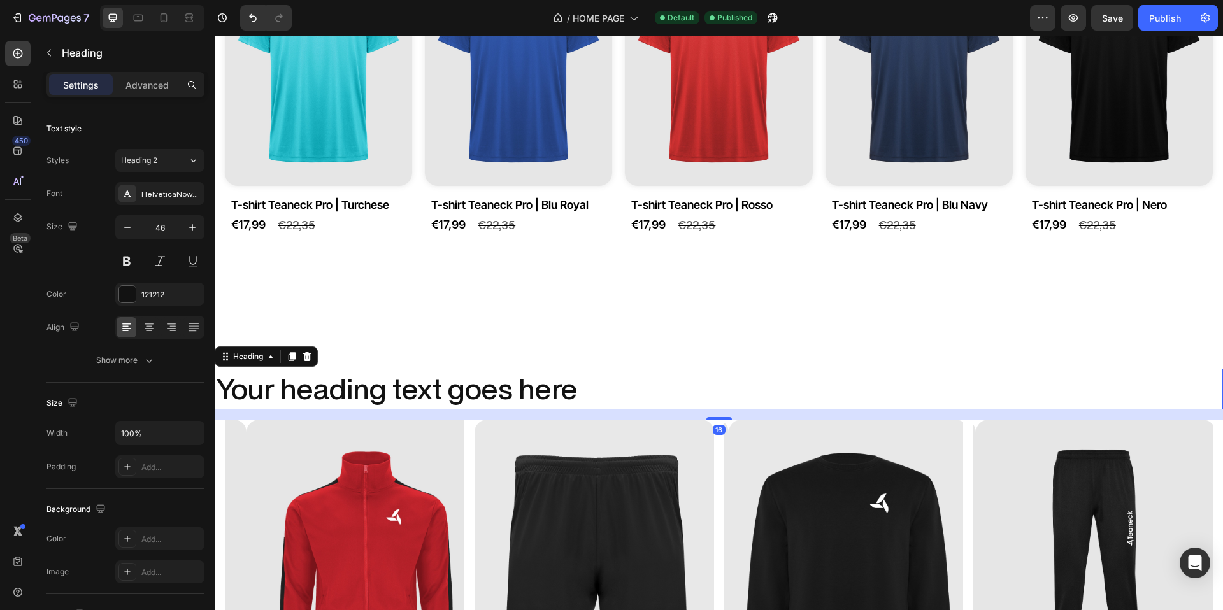
click at [292, 380] on h2 "Your heading text goes here" at bounding box center [719, 389] width 1009 height 41
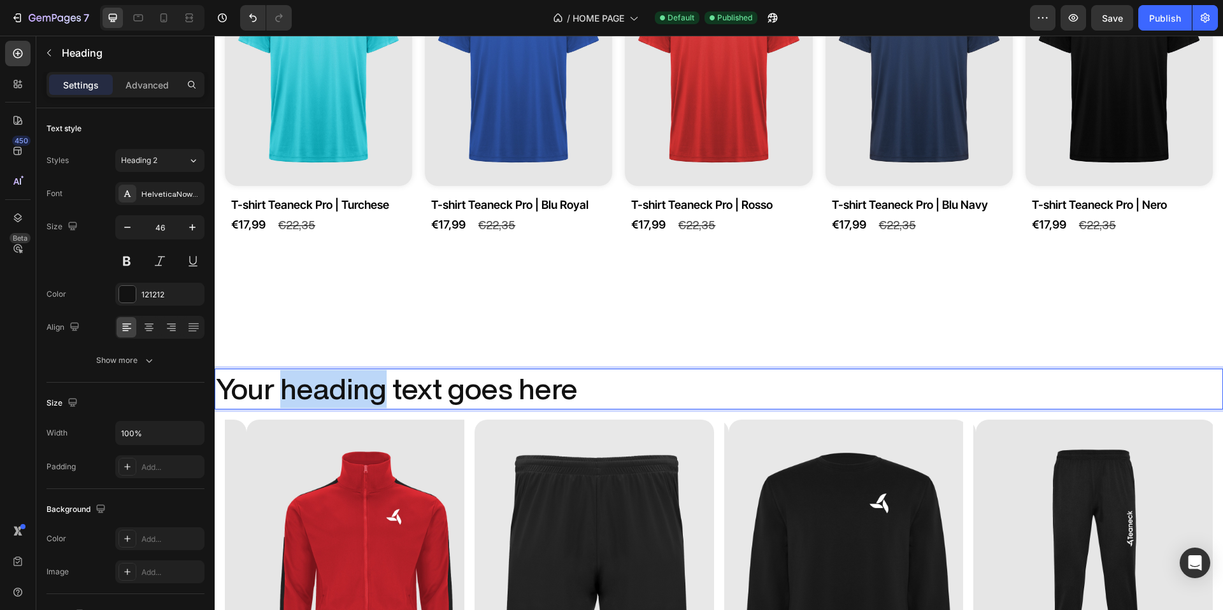
click at [292, 380] on p "Your heading text goes here" at bounding box center [719, 389] width 1006 height 38
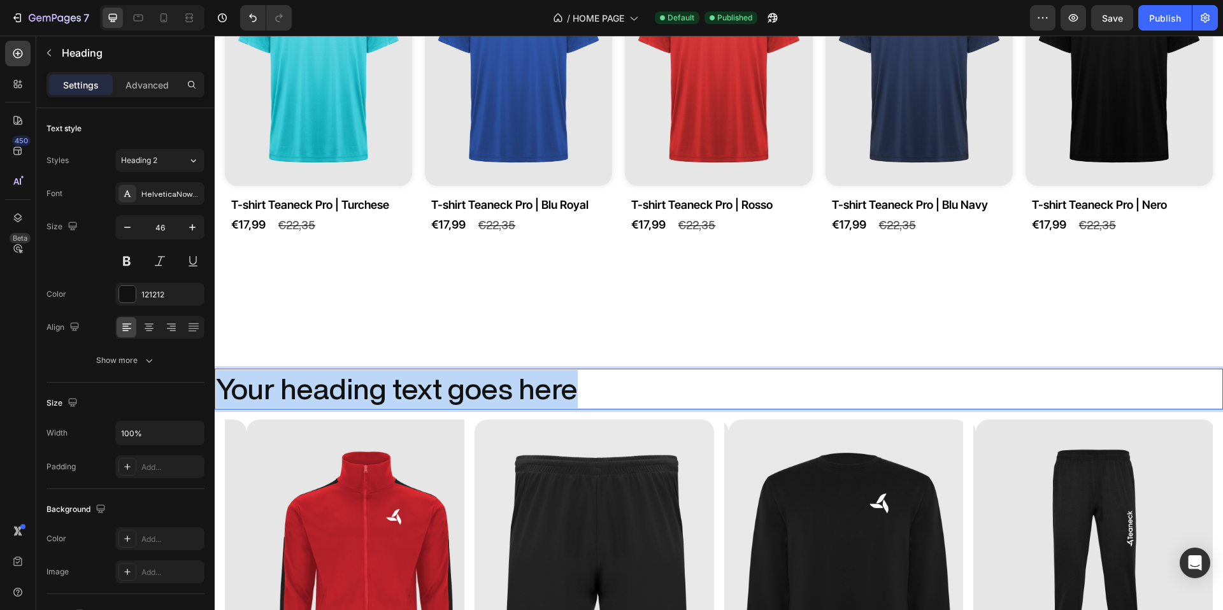
click at [293, 380] on p "Your heading text goes here" at bounding box center [719, 389] width 1006 height 38
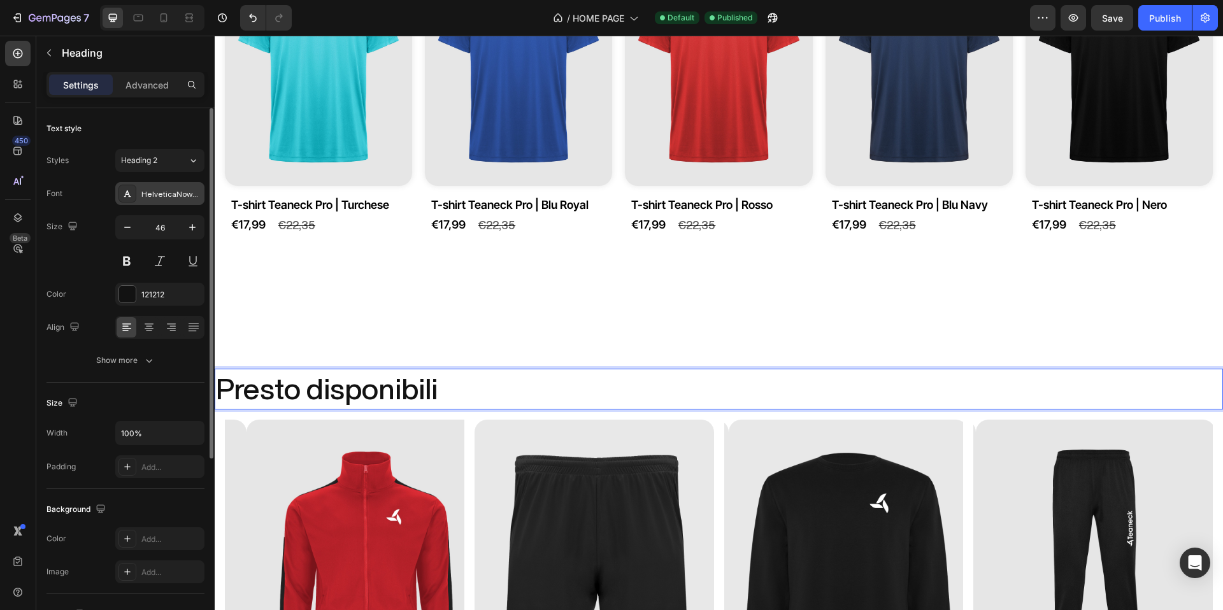
click at [162, 189] on div "HelveticaNowDisplay" at bounding box center [171, 194] width 60 height 11
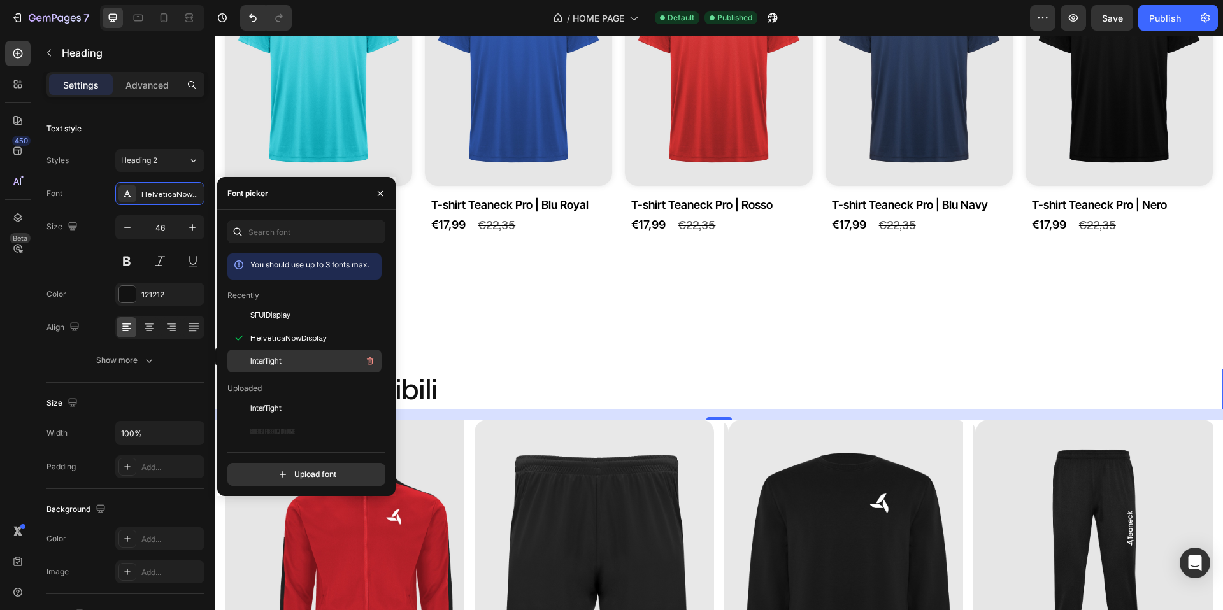
click at [301, 356] on div "InterTight" at bounding box center [314, 361] width 129 height 15
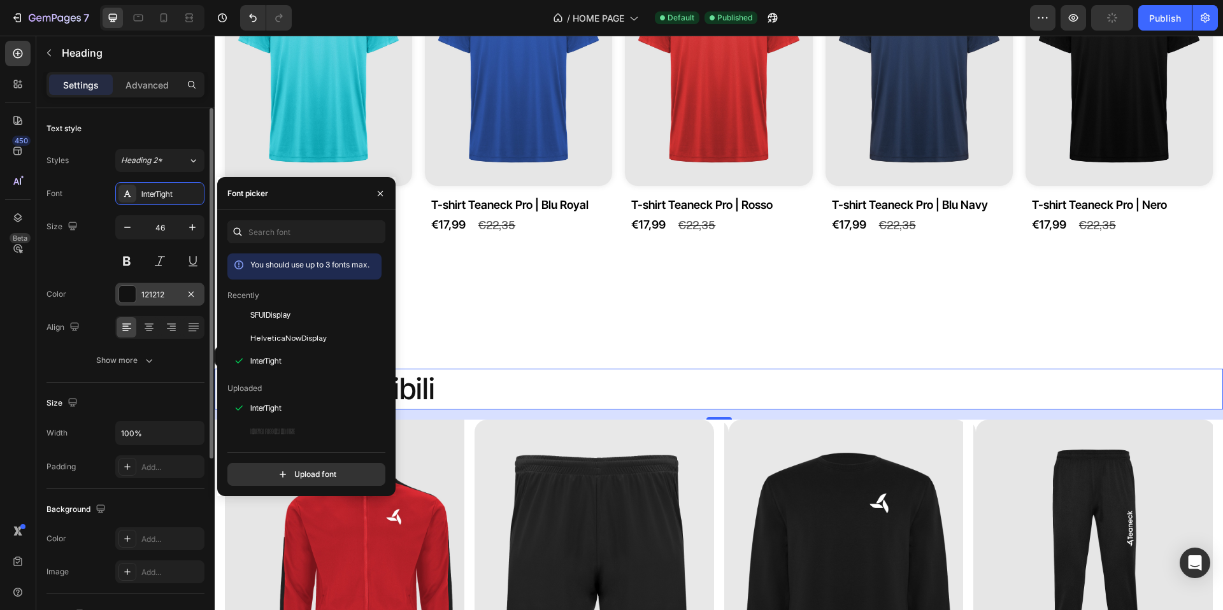
click at [122, 299] on div at bounding box center [127, 294] width 17 height 17
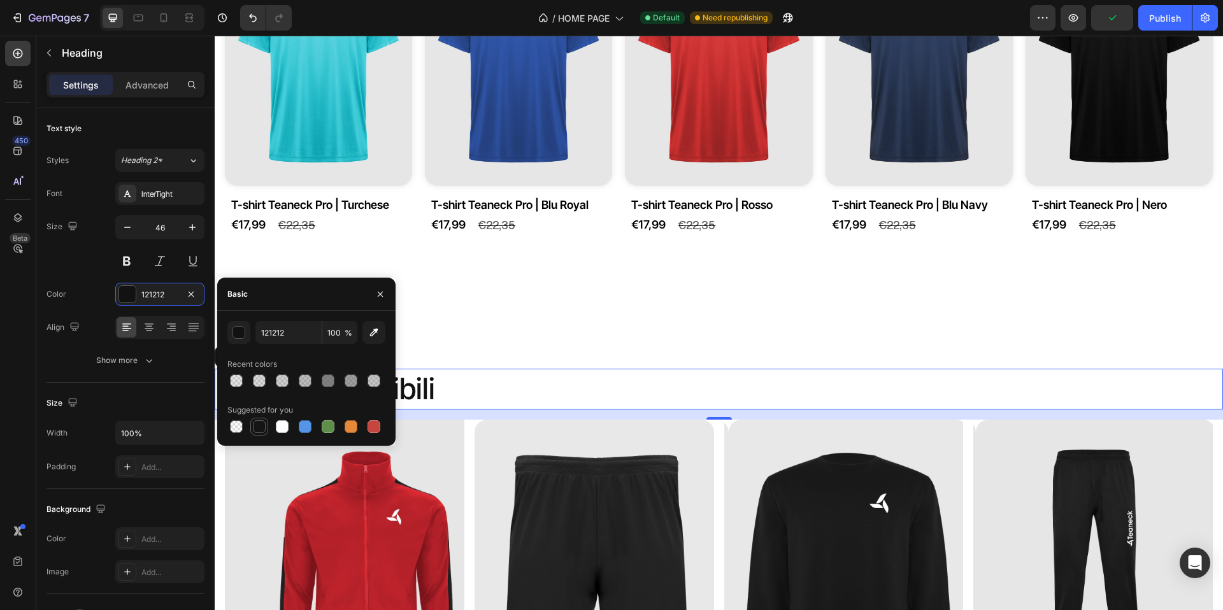
click at [258, 426] on div at bounding box center [259, 427] width 13 height 13
click at [241, 334] on div "button" at bounding box center [239, 333] width 13 height 13
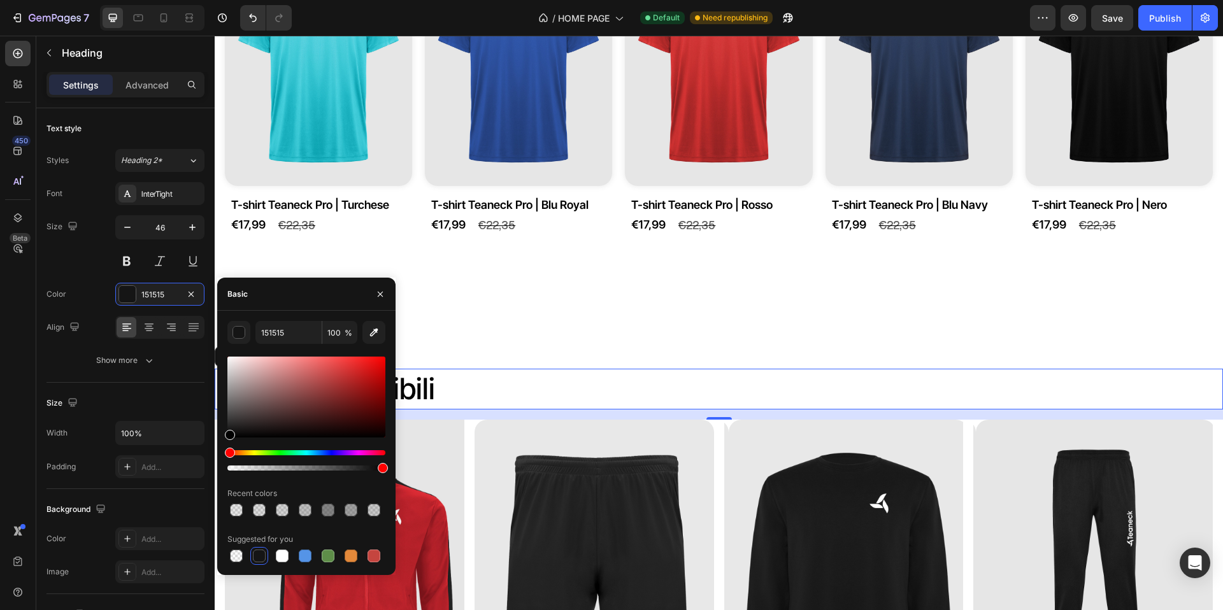
drag, startPoint x: 265, startPoint y: 428, endPoint x: 226, endPoint y: 441, distance: 41.7
click at [226, 441] on div "151515 100 % Recent colors Suggested for you" at bounding box center [306, 443] width 178 height 244
type input "000000"
click at [382, 297] on icon "button" at bounding box center [380, 294] width 10 height 10
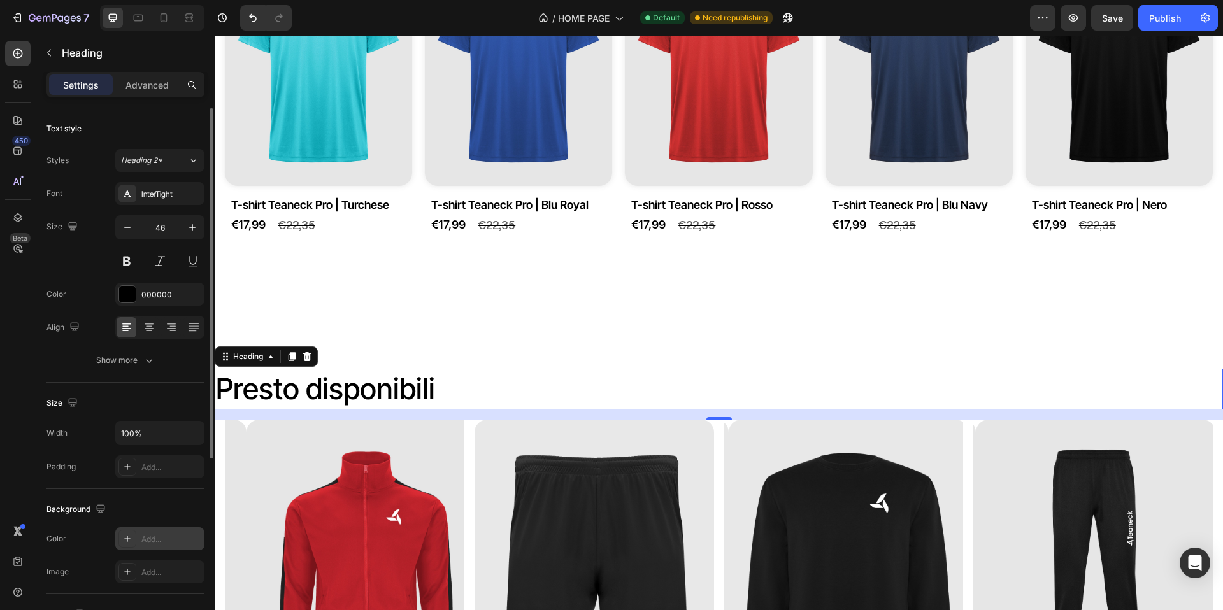
click at [126, 537] on icon at bounding box center [127, 539] width 10 height 10
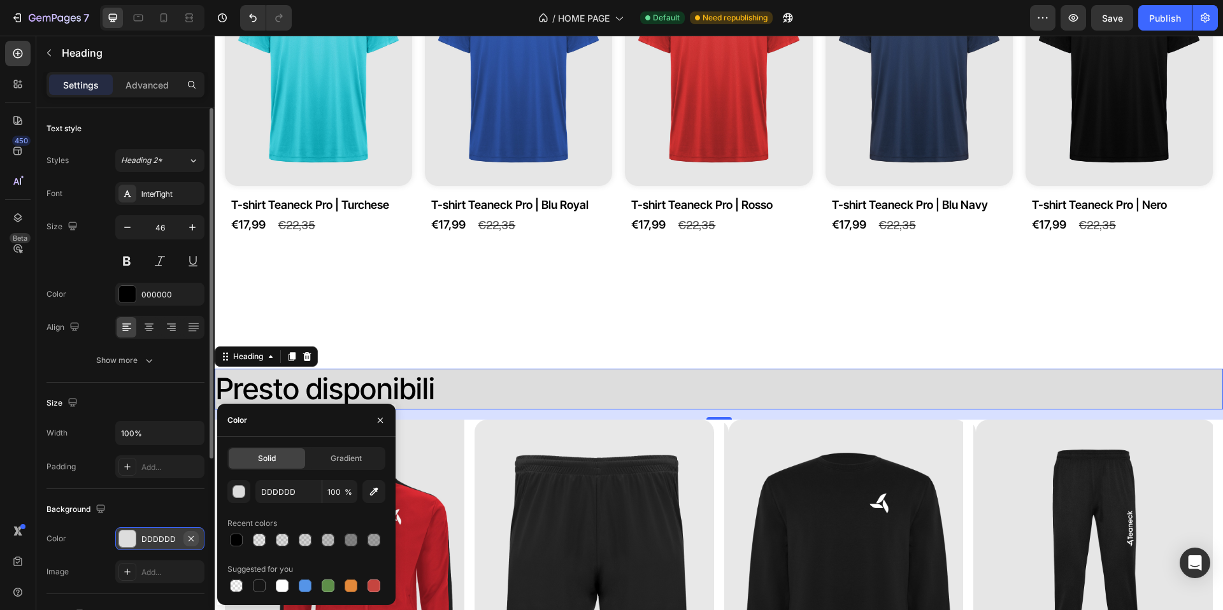
click at [193, 538] on icon "button" at bounding box center [191, 539] width 10 height 10
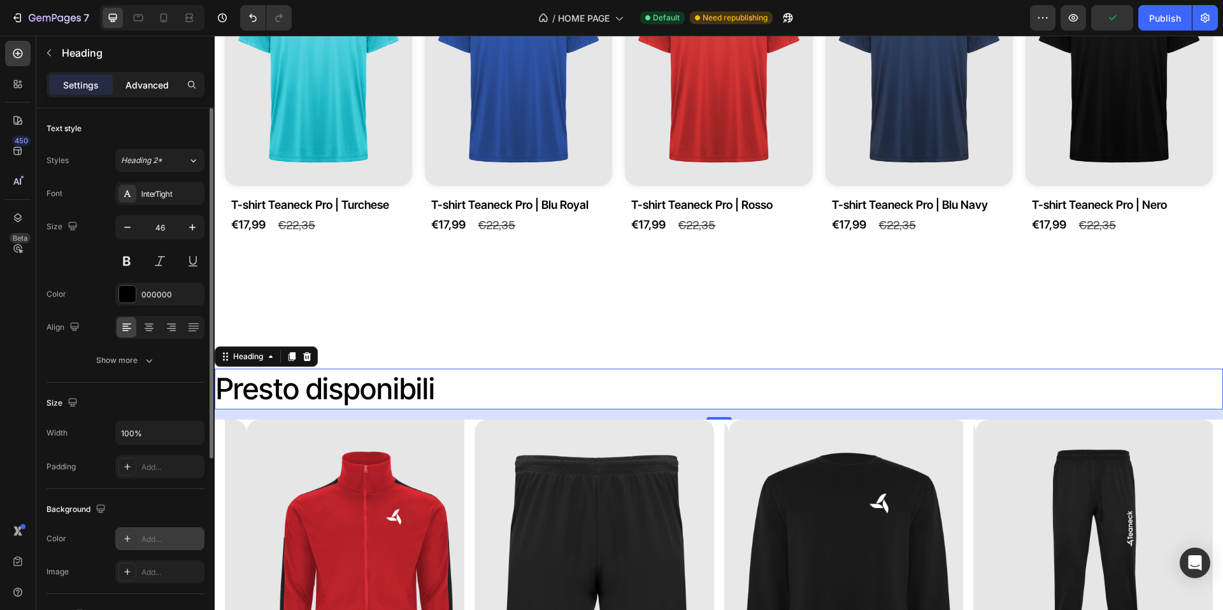
click at [148, 83] on p "Advanced" at bounding box center [147, 84] width 43 height 13
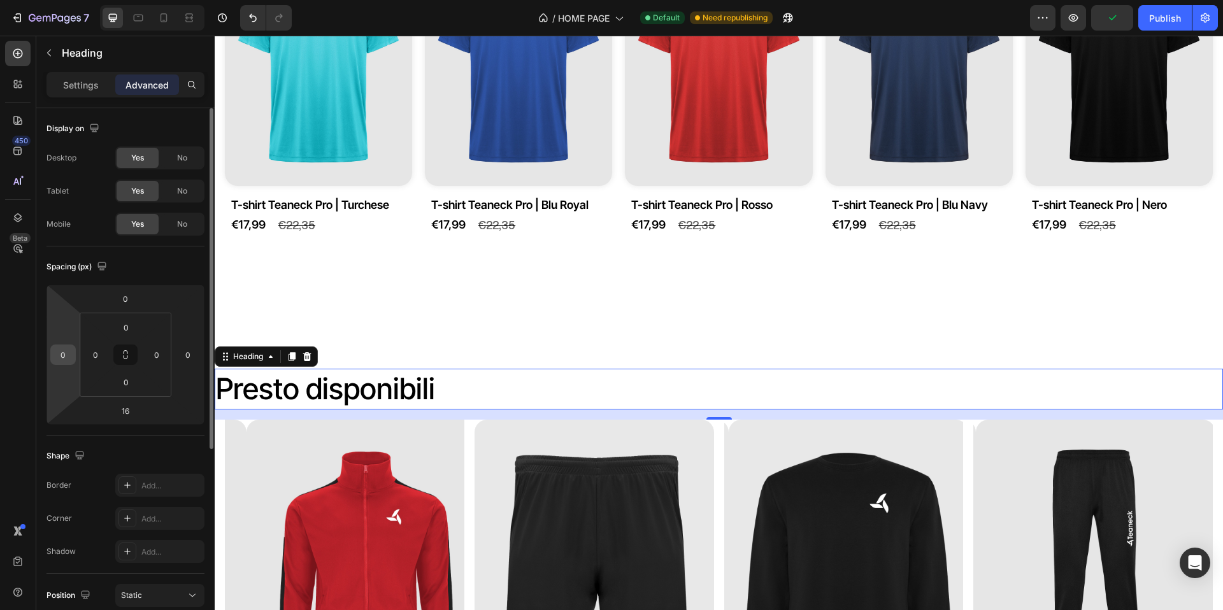
click at [62, 345] on div "0" at bounding box center [62, 355] width 25 height 20
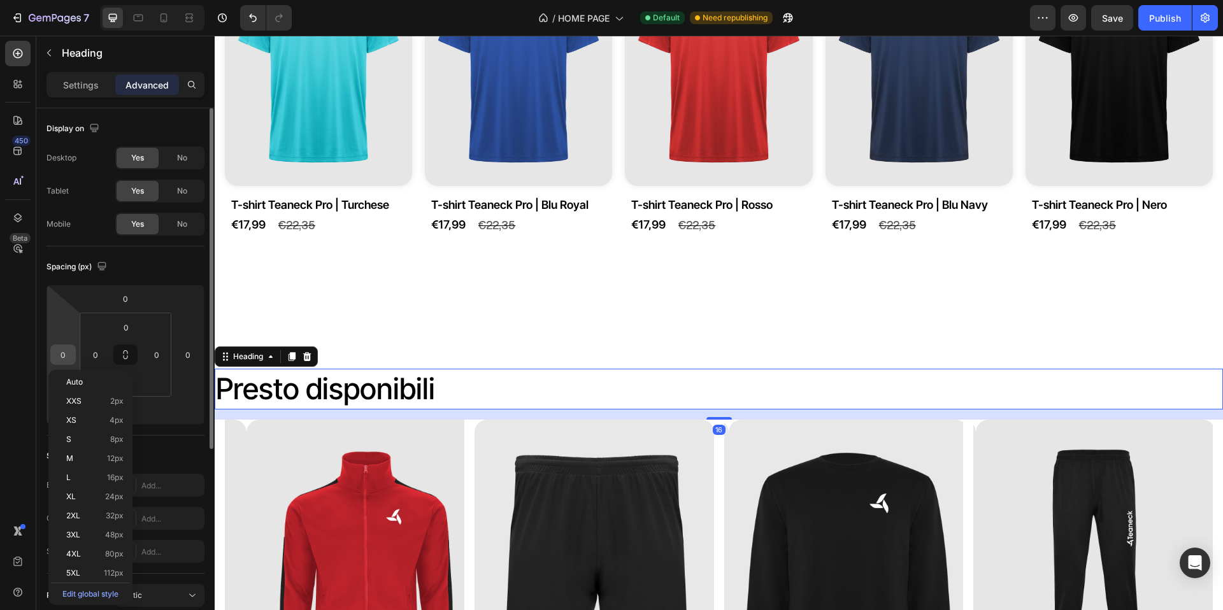
click at [66, 351] on input "0" at bounding box center [63, 354] width 19 height 19
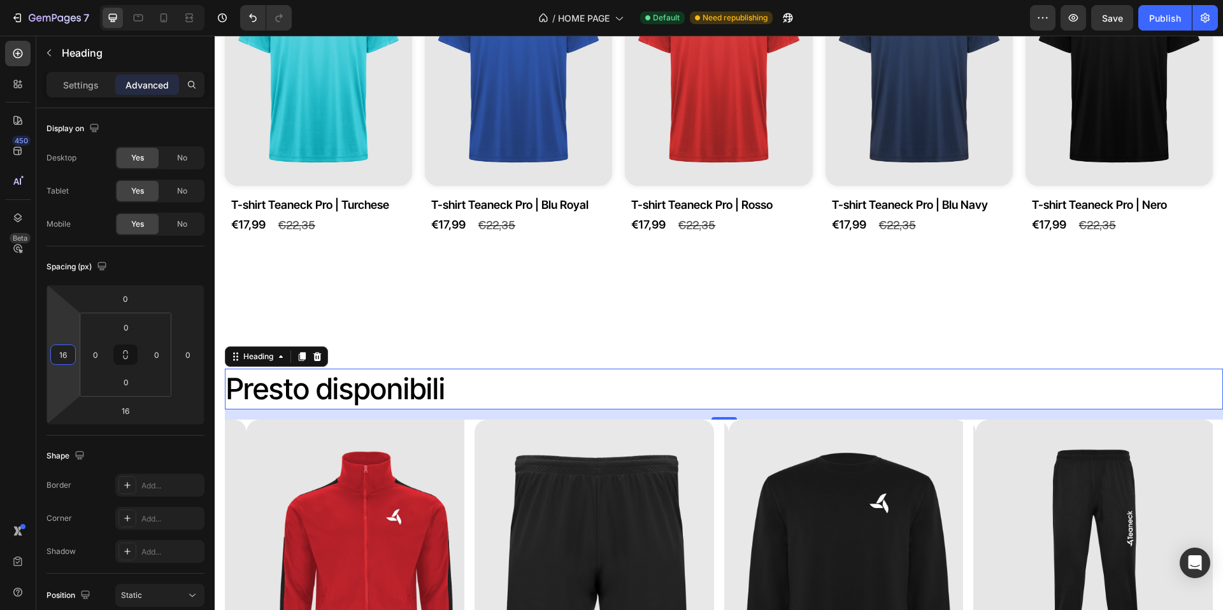
type input "16"
click at [24, 327] on div "450 Beta" at bounding box center [17, 280] width 25 height 478
click at [596, 349] on div "Presto disponibili Heading 16 Product Images Felpa Teaneck Pro Product Title Ne…" at bounding box center [719, 593] width 1009 height 489
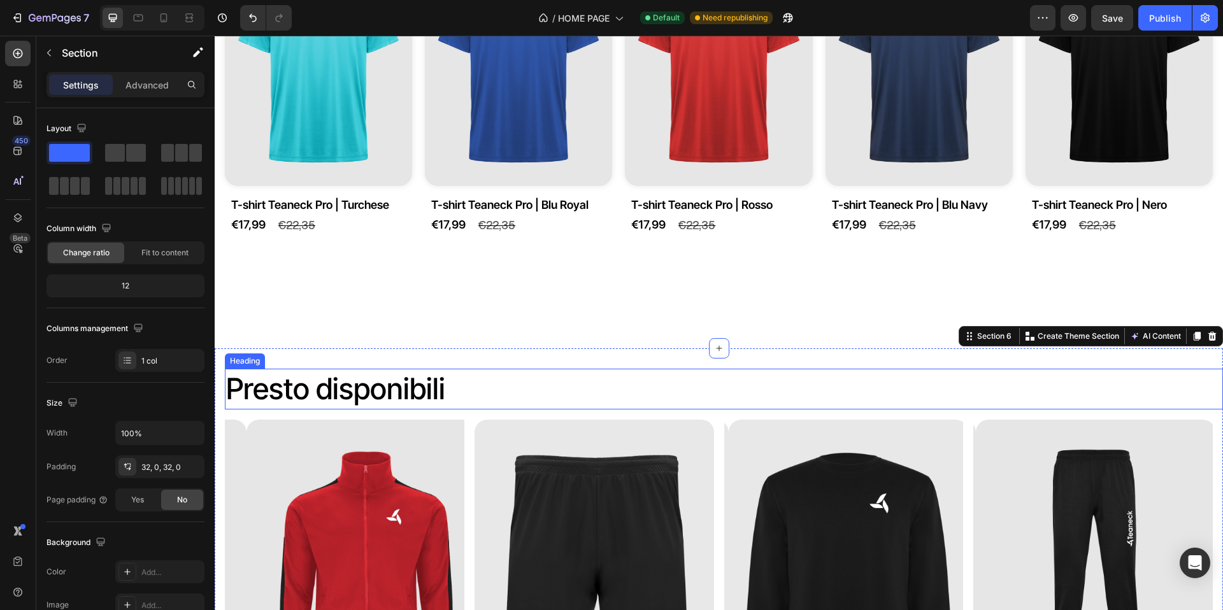
click at [481, 397] on p "Presto disponibili" at bounding box center [724, 389] width 996 height 38
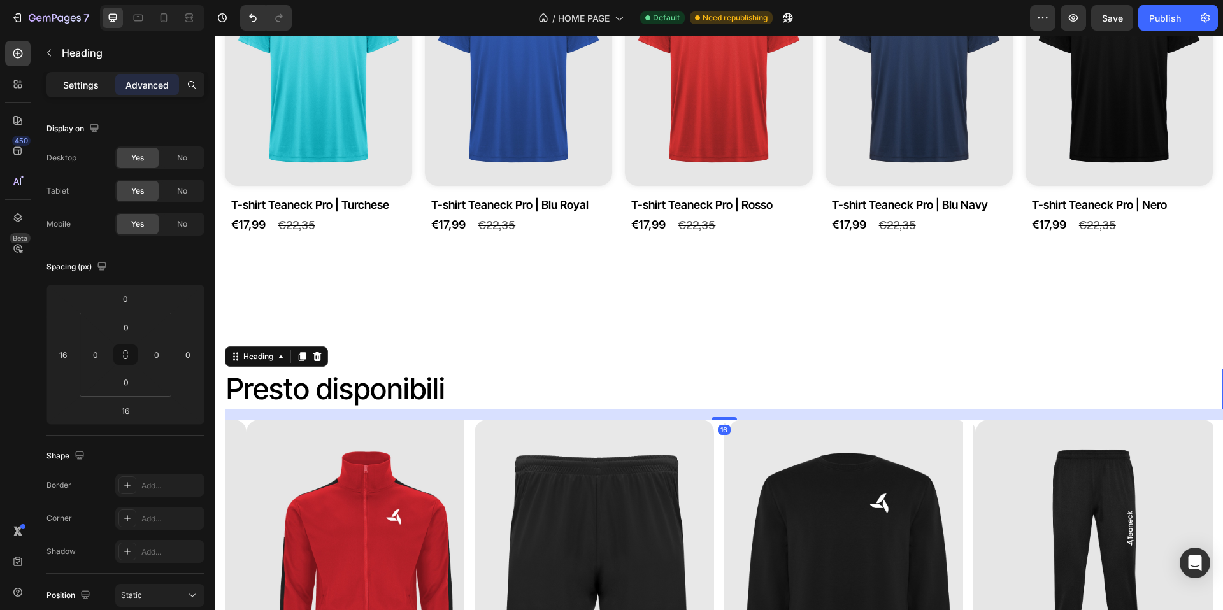
click at [90, 91] on p "Settings" at bounding box center [81, 84] width 36 height 13
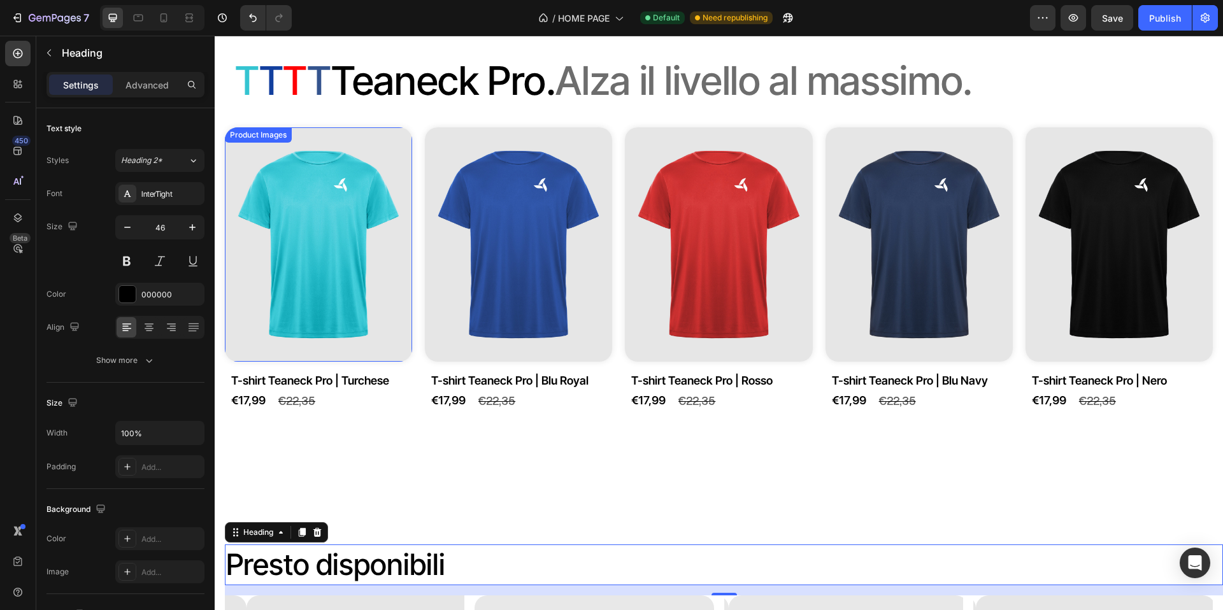
scroll to position [1037, 0]
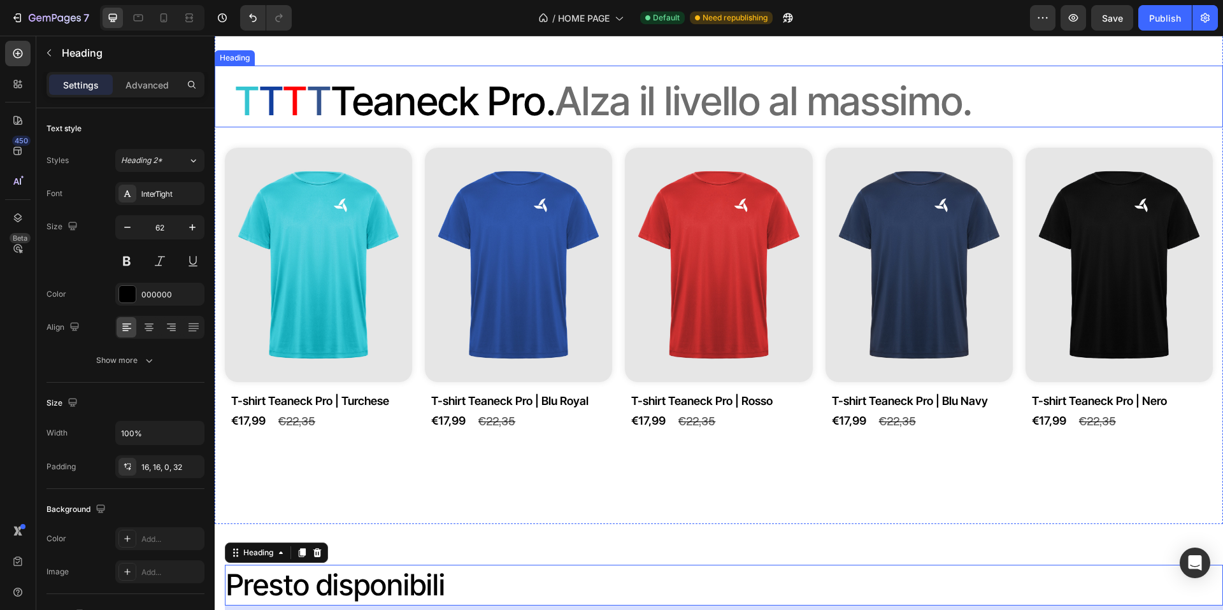
click at [384, 127] on h2 "T T T T T eaneck Pro. Alza il livello al massimo." at bounding box center [719, 97] width 1009 height 62
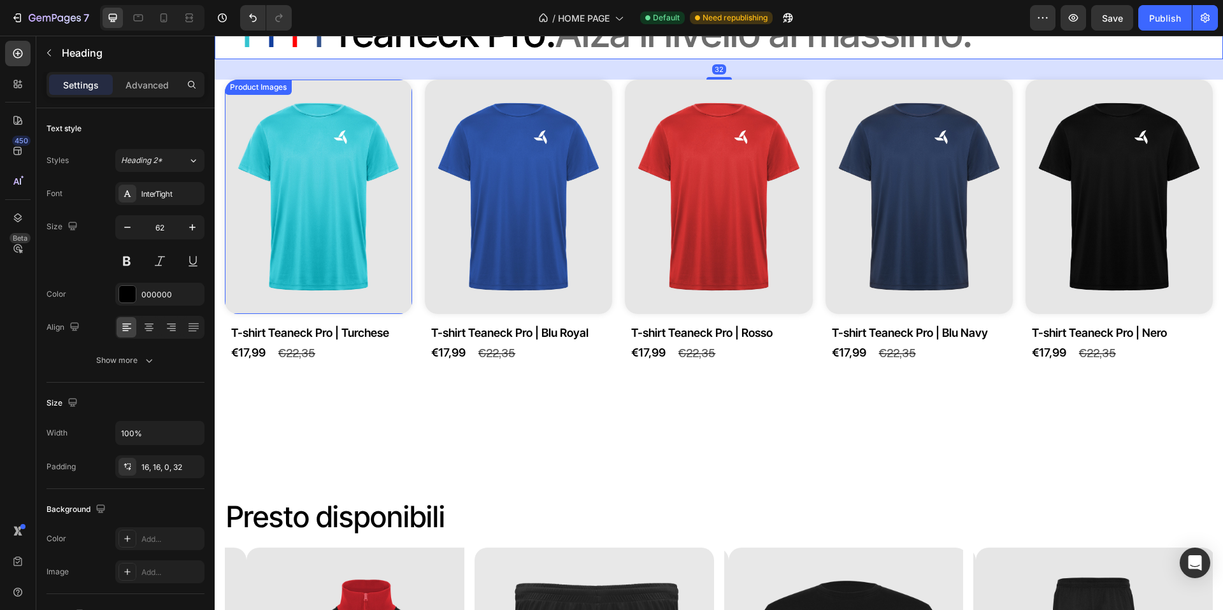
scroll to position [1164, 0]
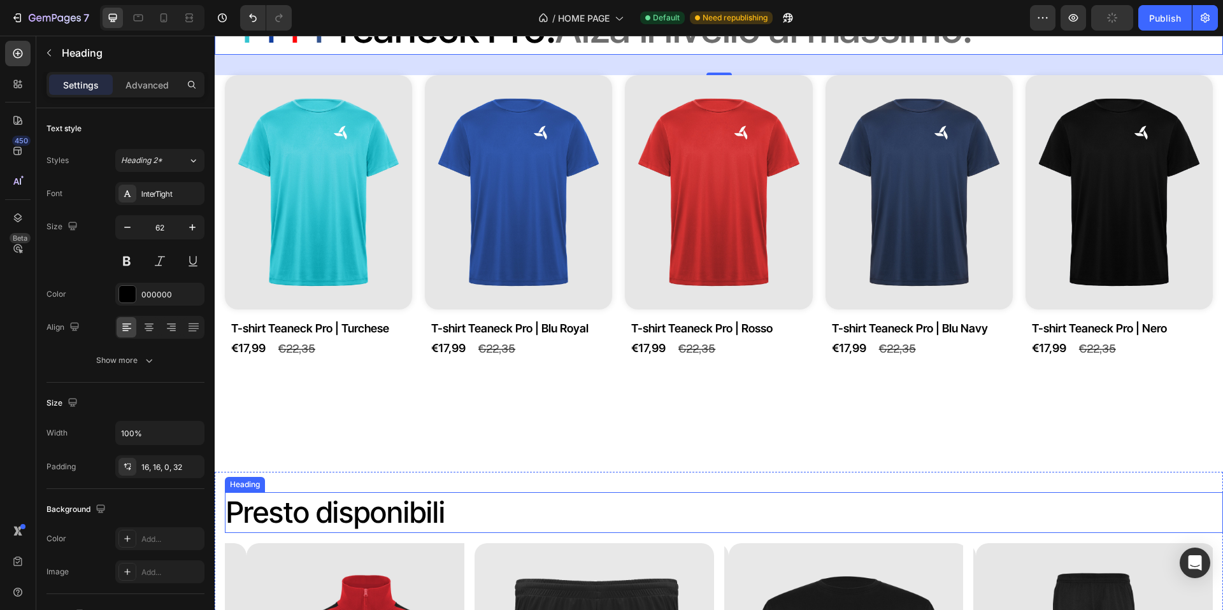
click at [384, 503] on p "Presto disponibili" at bounding box center [724, 513] width 996 height 38
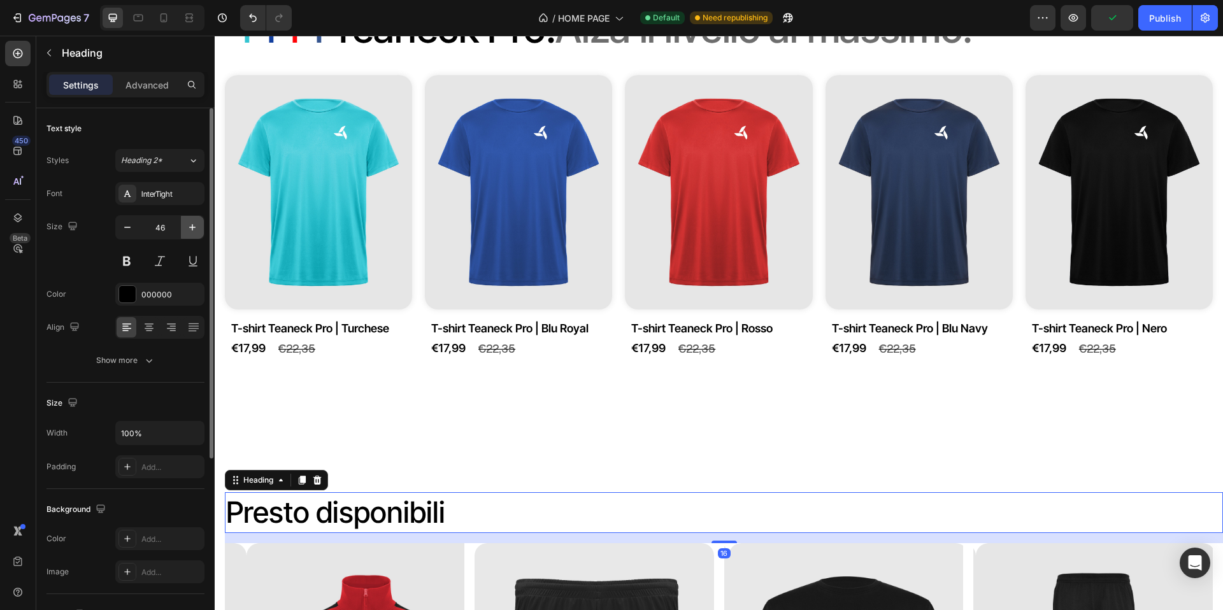
click at [192, 219] on button "button" at bounding box center [192, 227] width 23 height 23
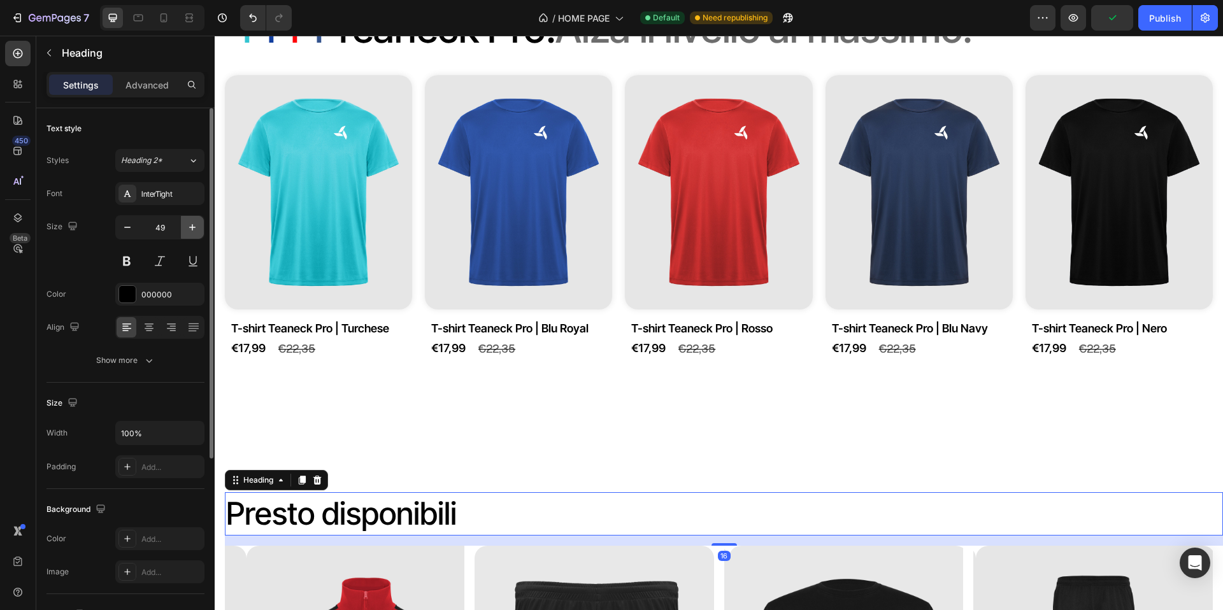
click at [192, 219] on button "button" at bounding box center [192, 227] width 23 height 23
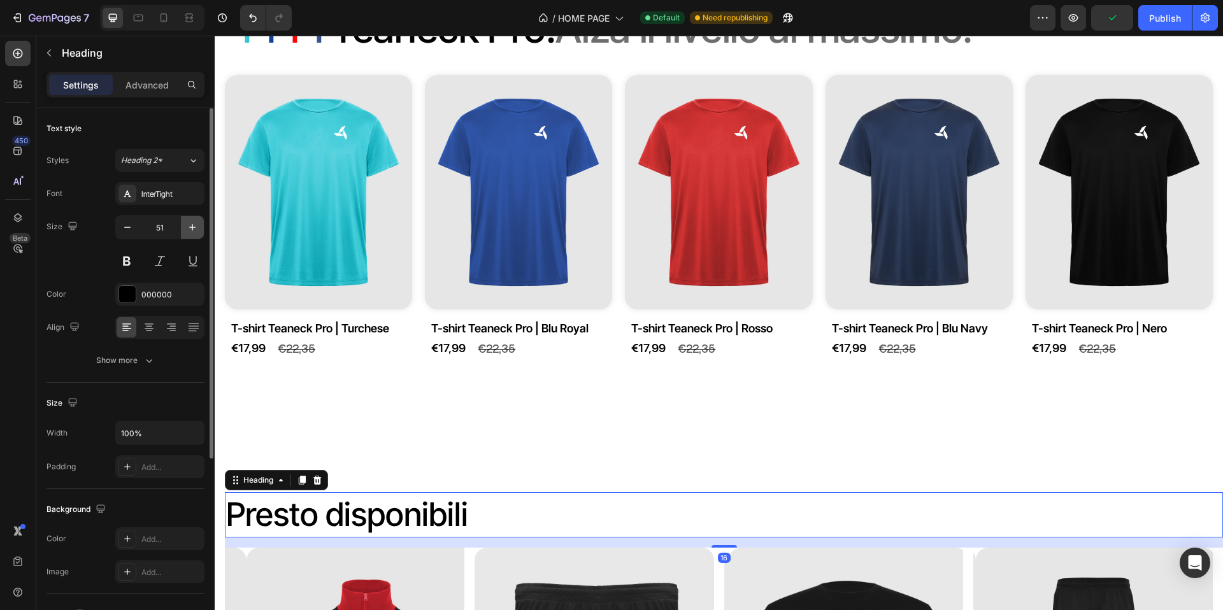
click at [192, 219] on button "button" at bounding box center [192, 227] width 23 height 23
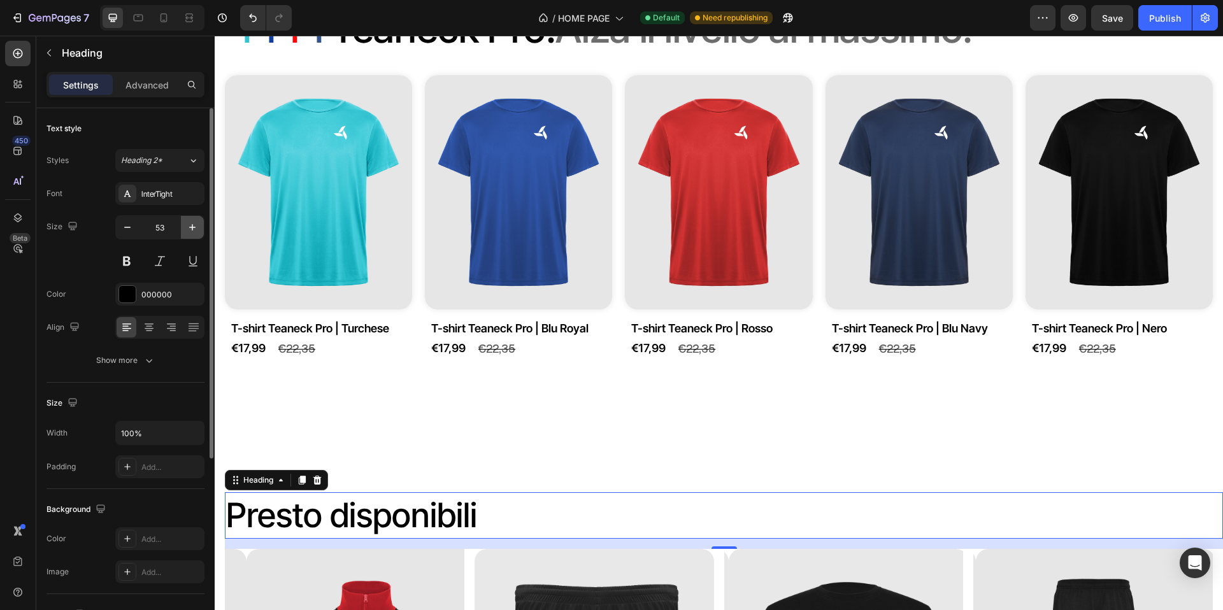
click at [192, 219] on button "button" at bounding box center [192, 227] width 23 height 23
click at [192, 220] on button "button" at bounding box center [192, 227] width 23 height 23
click at [192, 221] on icon "button" at bounding box center [192, 227] width 13 height 13
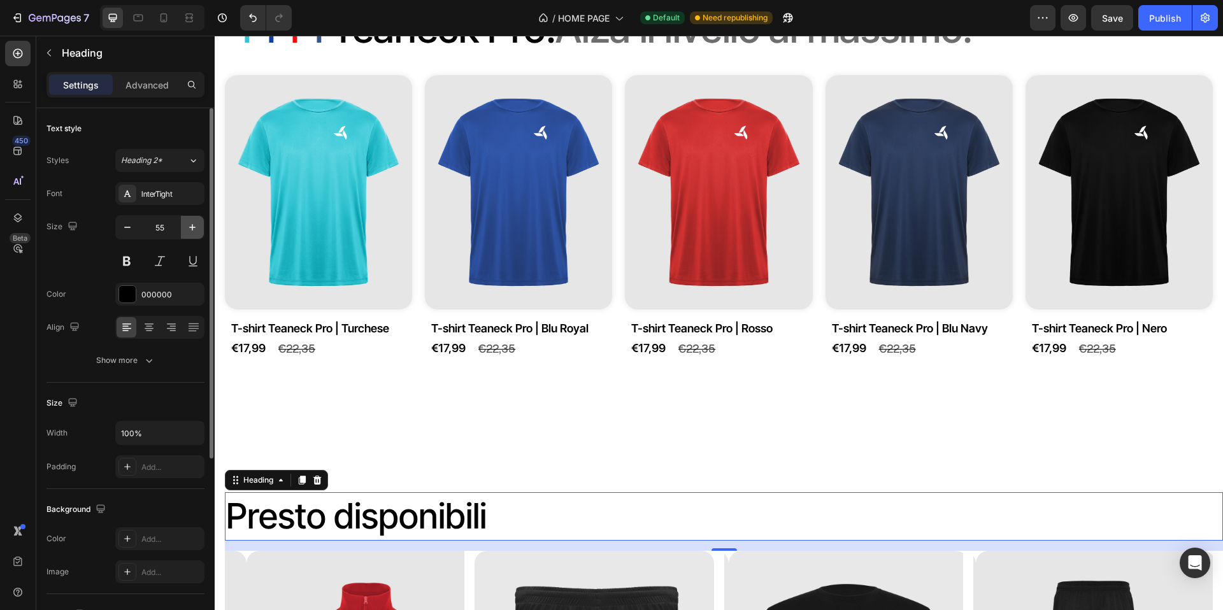
click at [192, 221] on icon "button" at bounding box center [192, 227] width 13 height 13
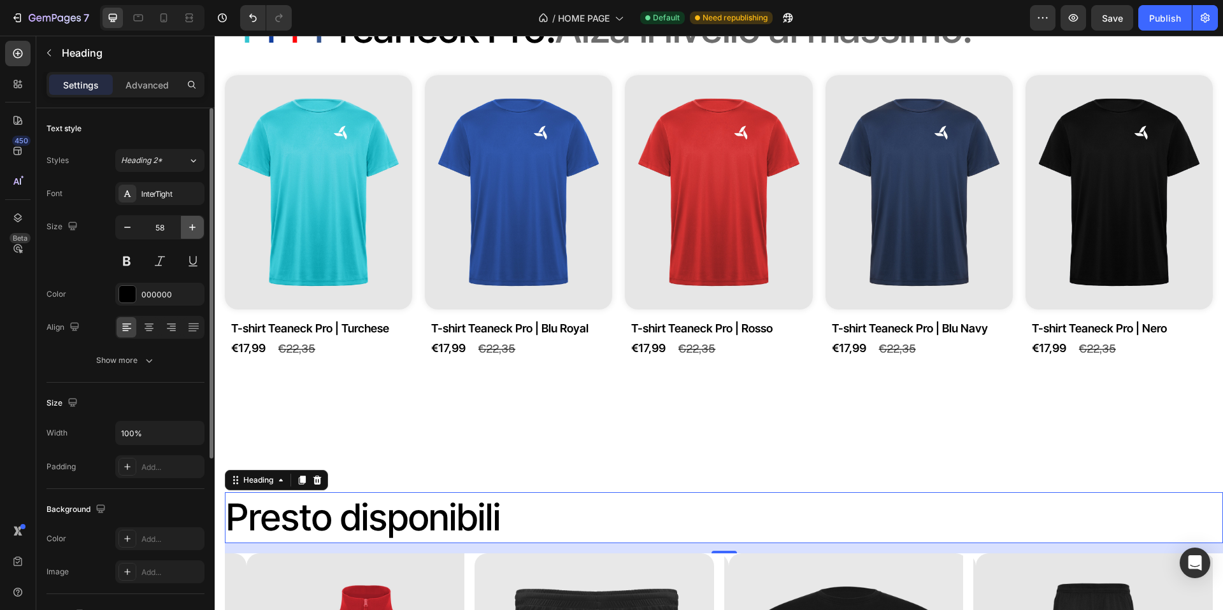
click at [192, 221] on icon "button" at bounding box center [192, 227] width 13 height 13
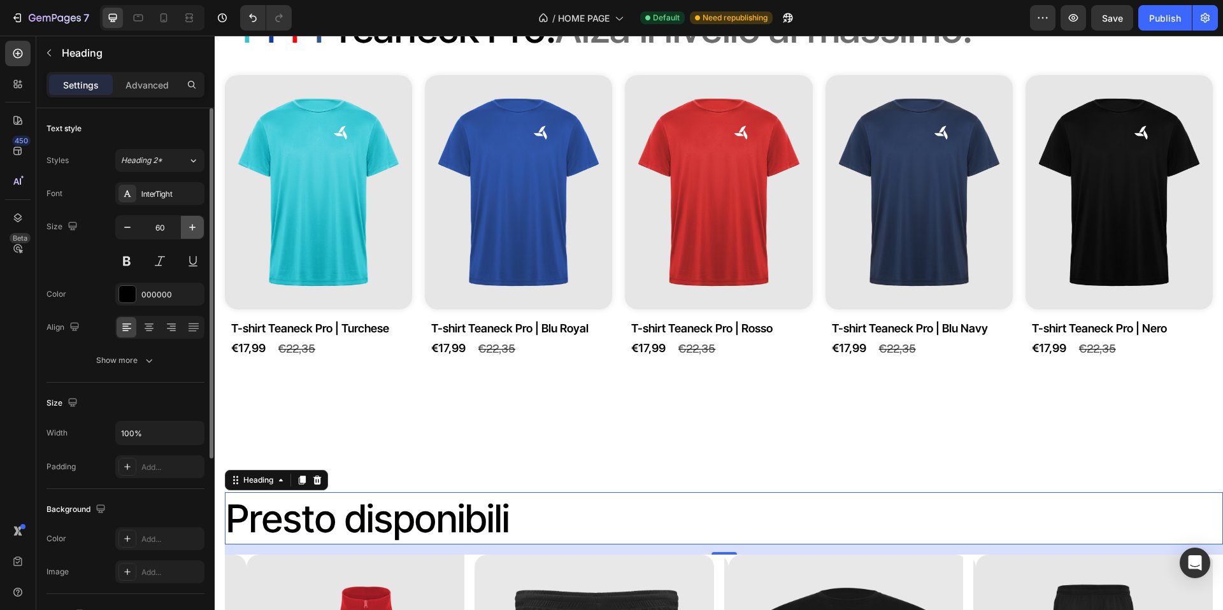
click at [192, 221] on icon "button" at bounding box center [192, 227] width 13 height 13
type input "62"
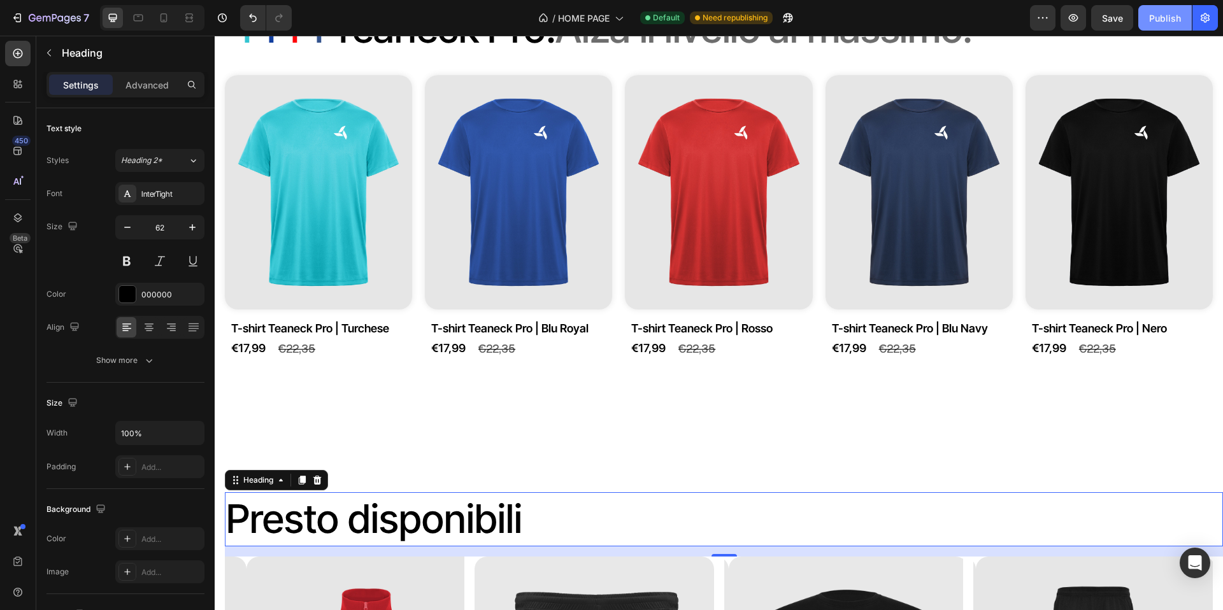
click at [1169, 24] on div "Publish" at bounding box center [1165, 17] width 32 height 13
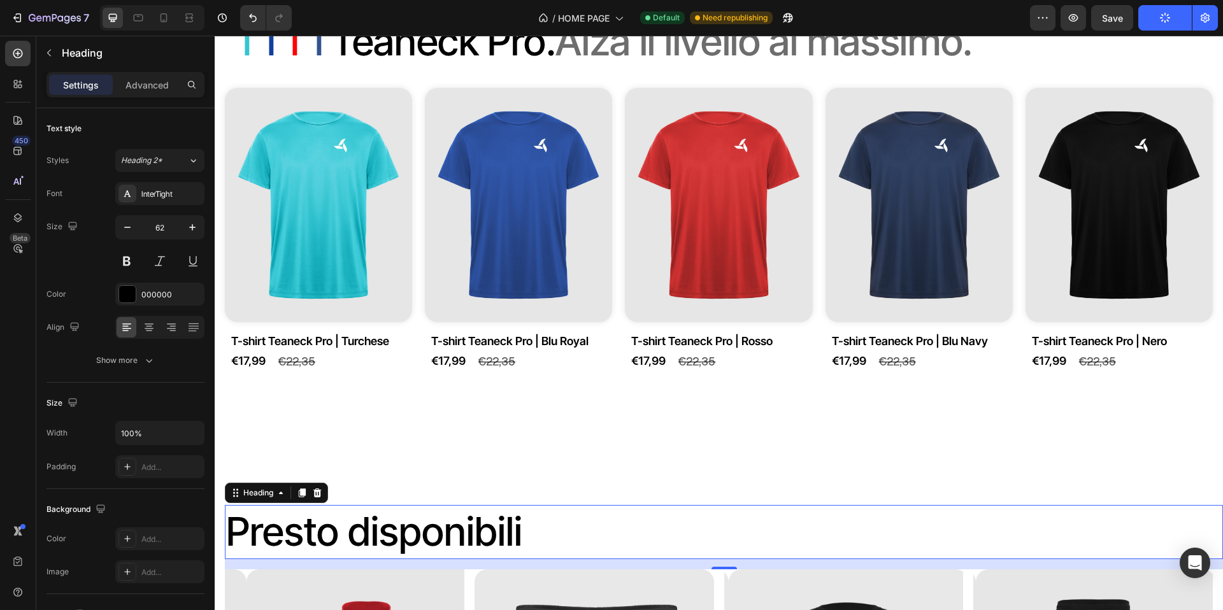
scroll to position [1136, 0]
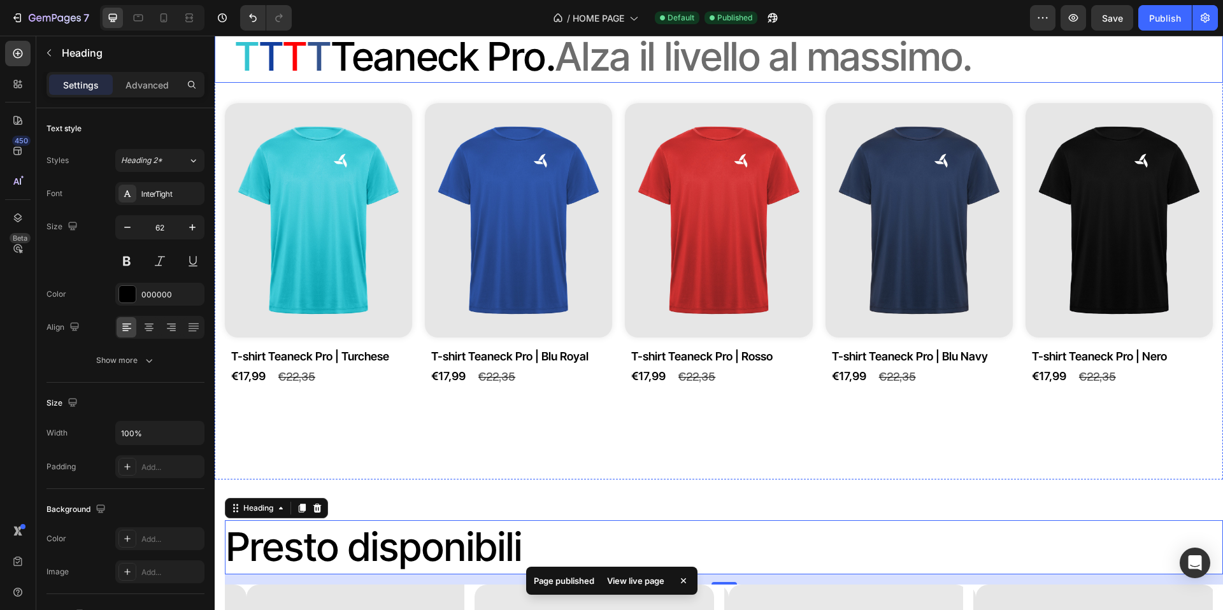
click at [452, 62] on h2 "T T T T T eaneck Pro. Alza il livello al massimo." at bounding box center [719, 52] width 1009 height 62
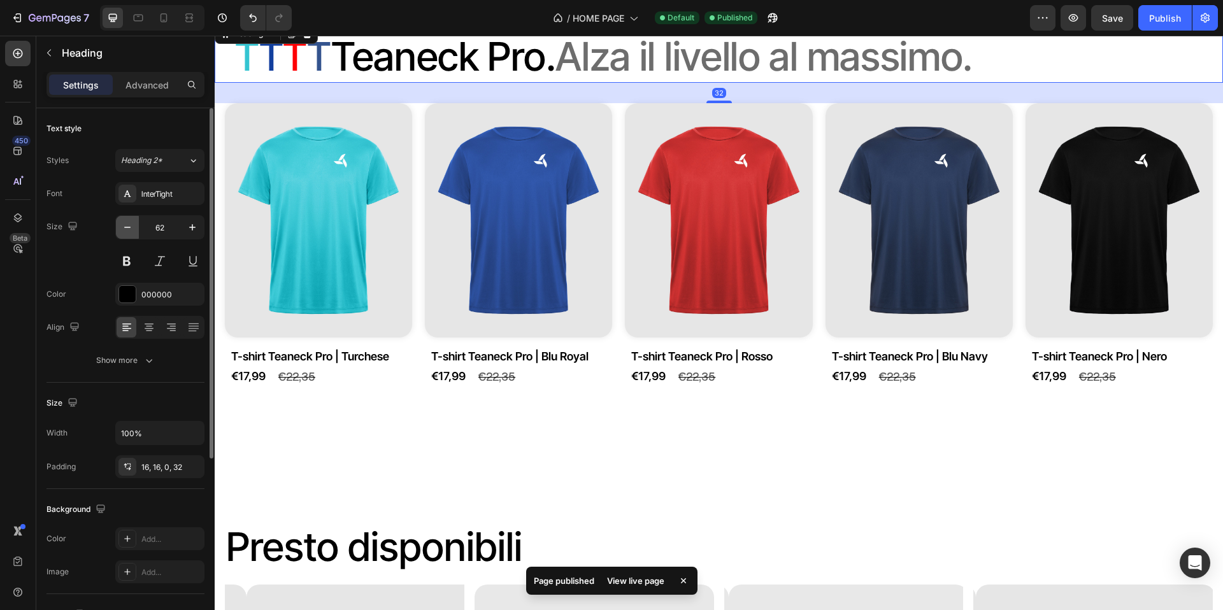
click at [131, 229] on icon "button" at bounding box center [127, 227] width 13 height 13
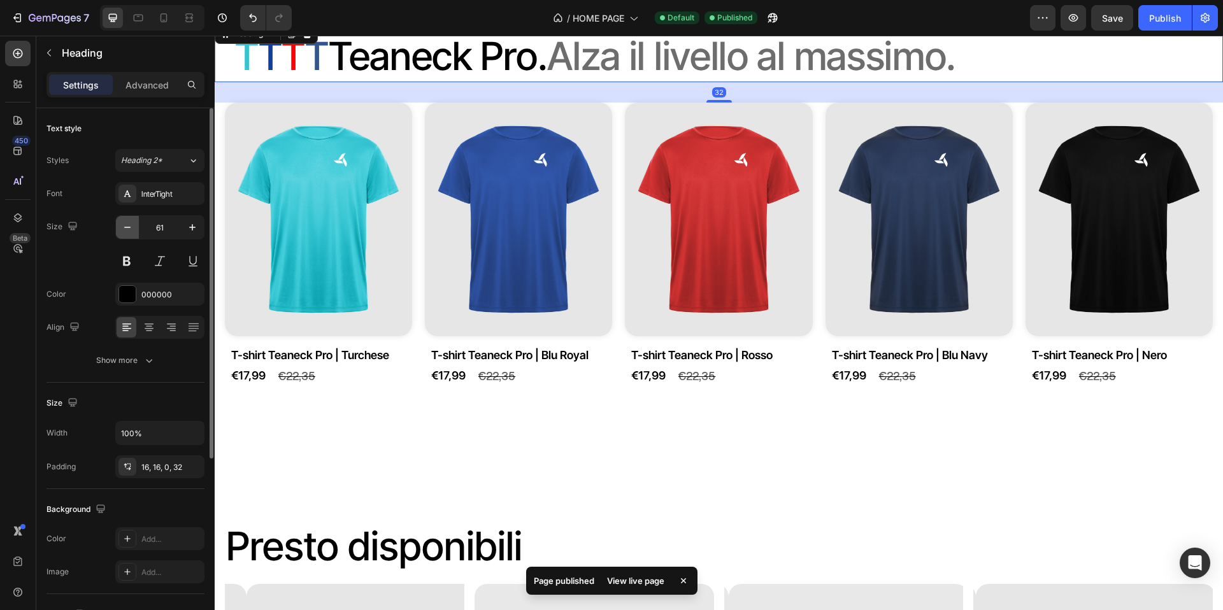
click at [131, 229] on icon "button" at bounding box center [127, 227] width 13 height 13
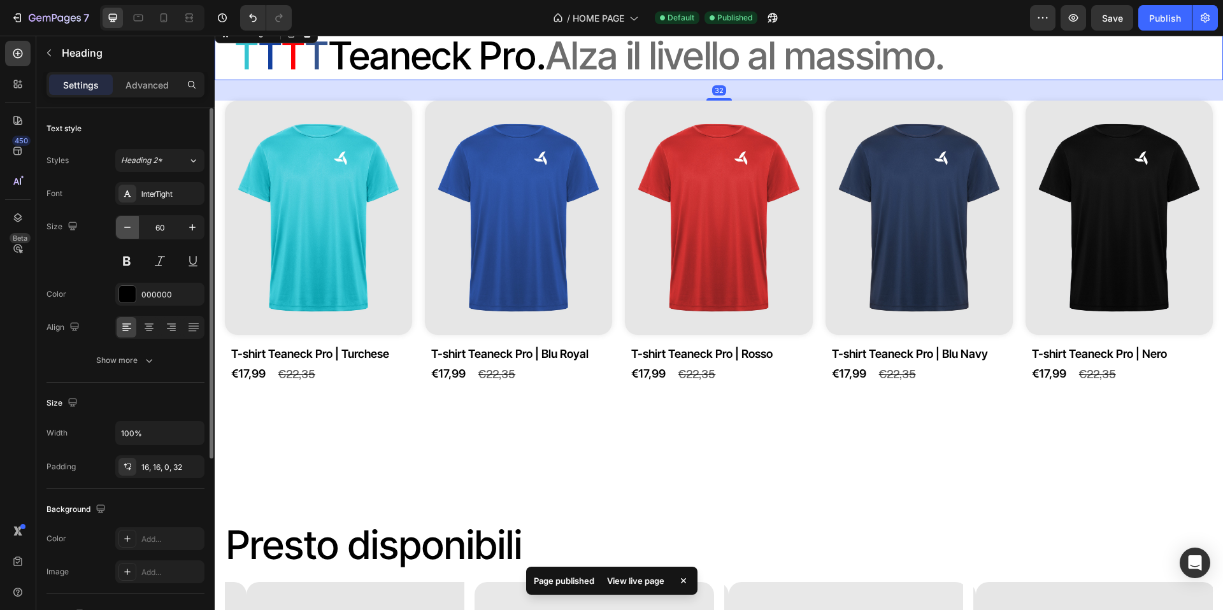
click at [131, 229] on icon "button" at bounding box center [127, 227] width 13 height 13
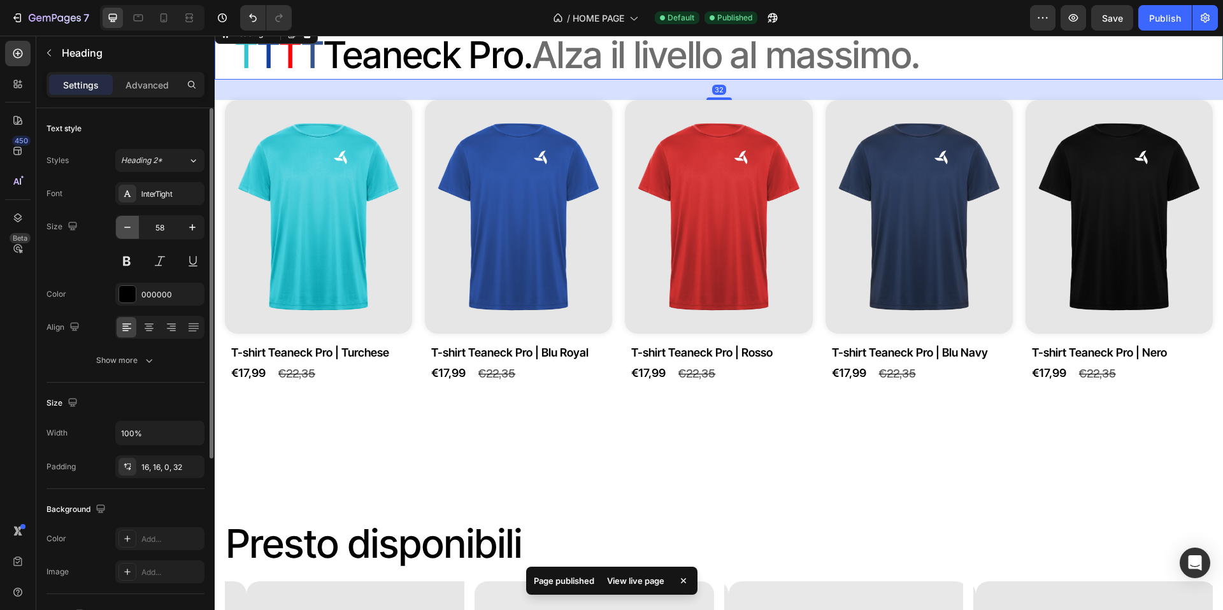
click at [131, 229] on icon "button" at bounding box center [127, 227] width 13 height 13
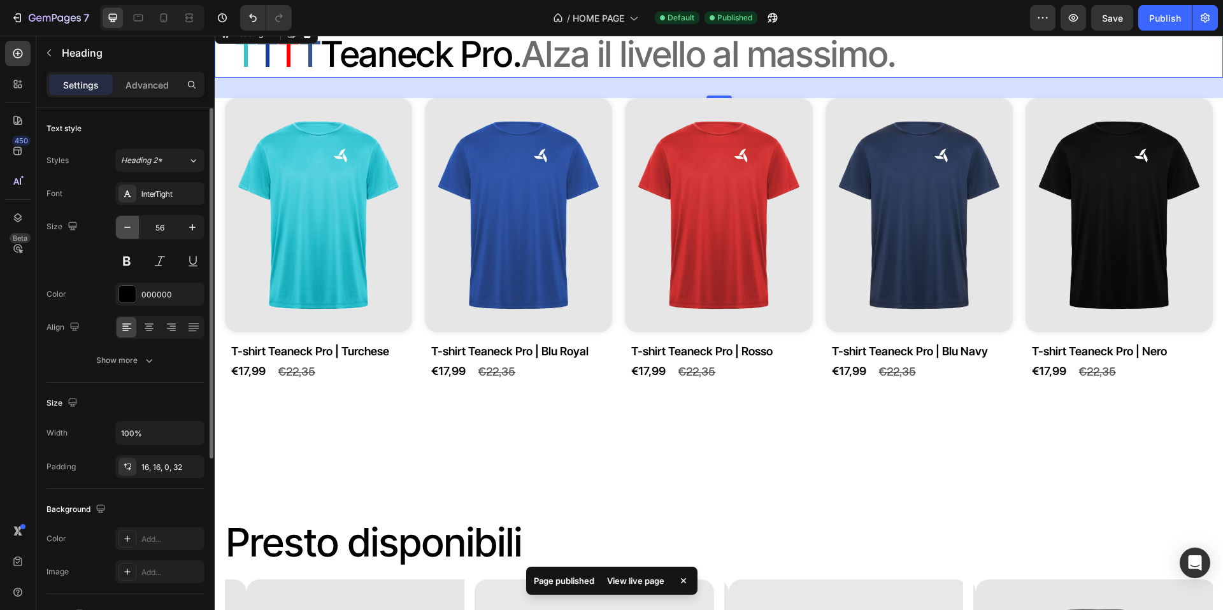
click at [131, 229] on icon "button" at bounding box center [127, 227] width 13 height 13
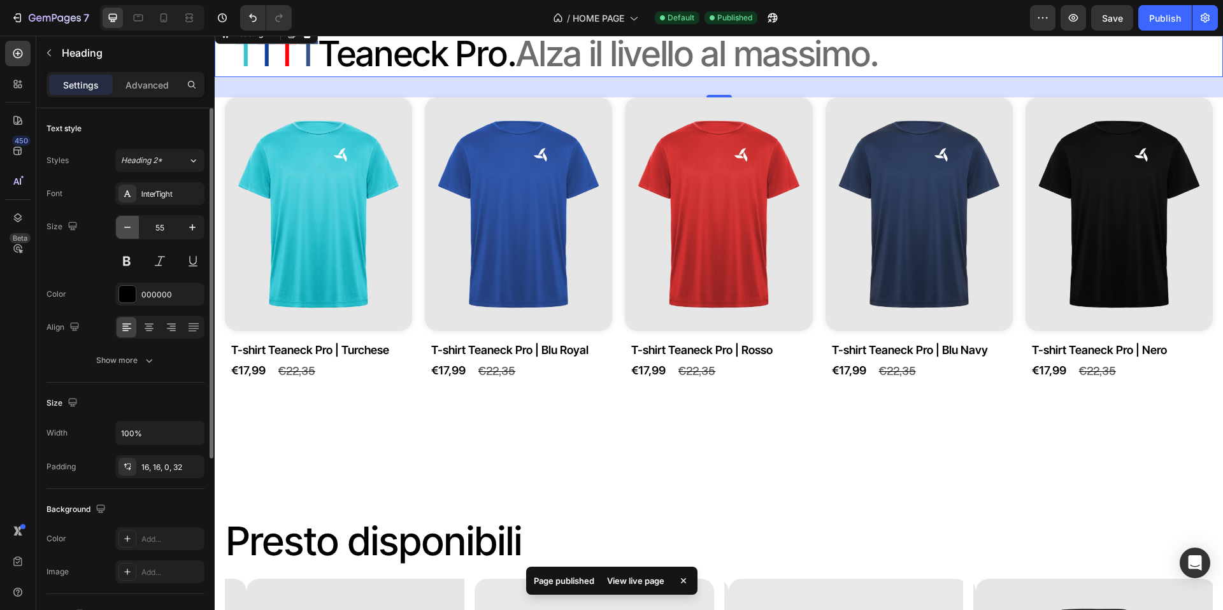
click at [131, 229] on icon "button" at bounding box center [127, 227] width 13 height 13
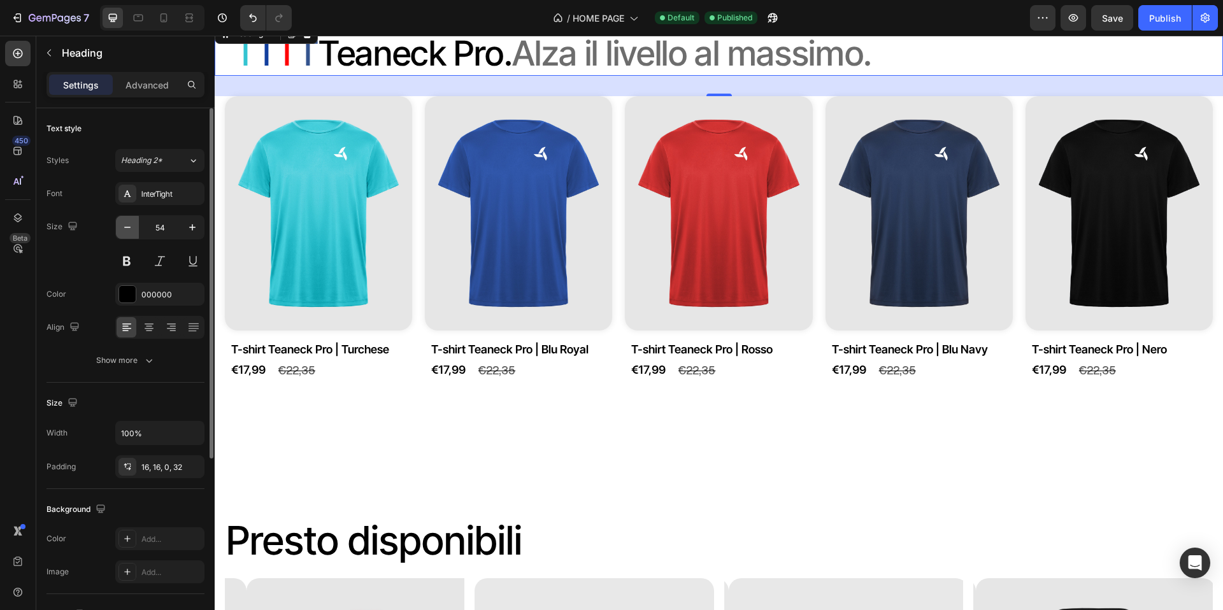
click at [131, 229] on icon "button" at bounding box center [127, 227] width 13 height 13
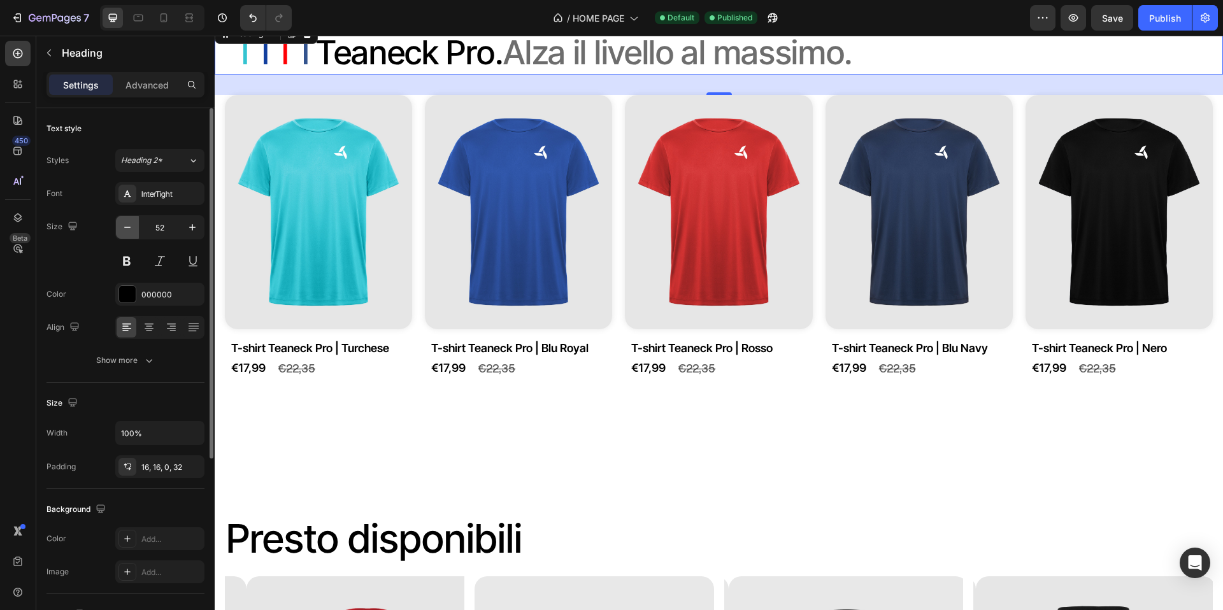
click at [131, 229] on icon "button" at bounding box center [127, 227] width 13 height 13
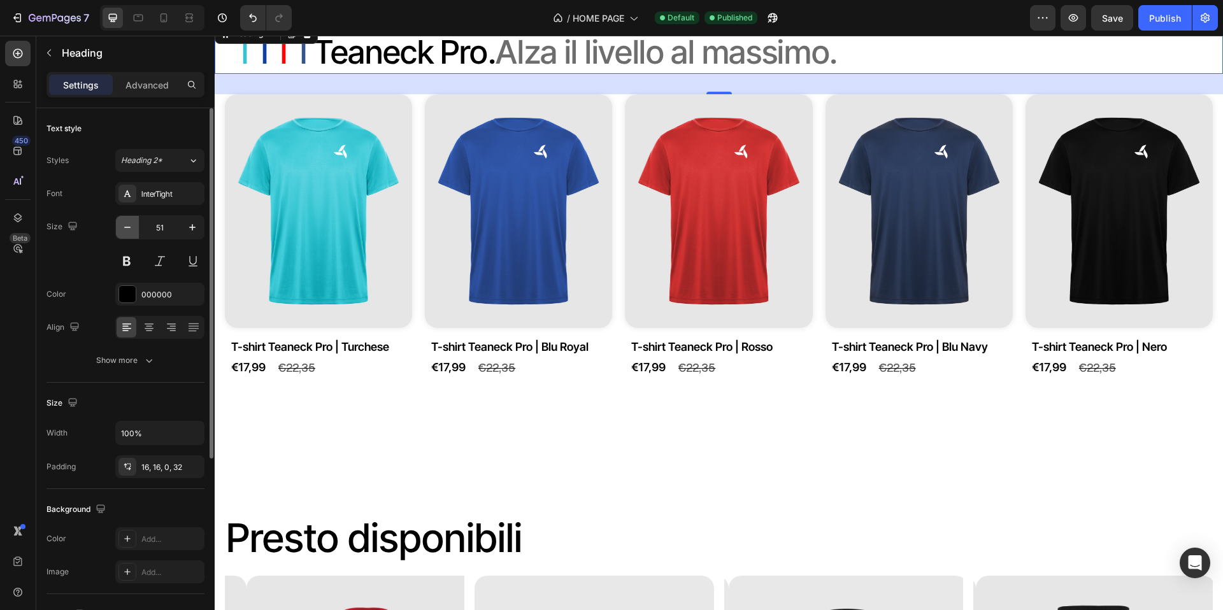
click at [131, 229] on icon "button" at bounding box center [127, 227] width 13 height 13
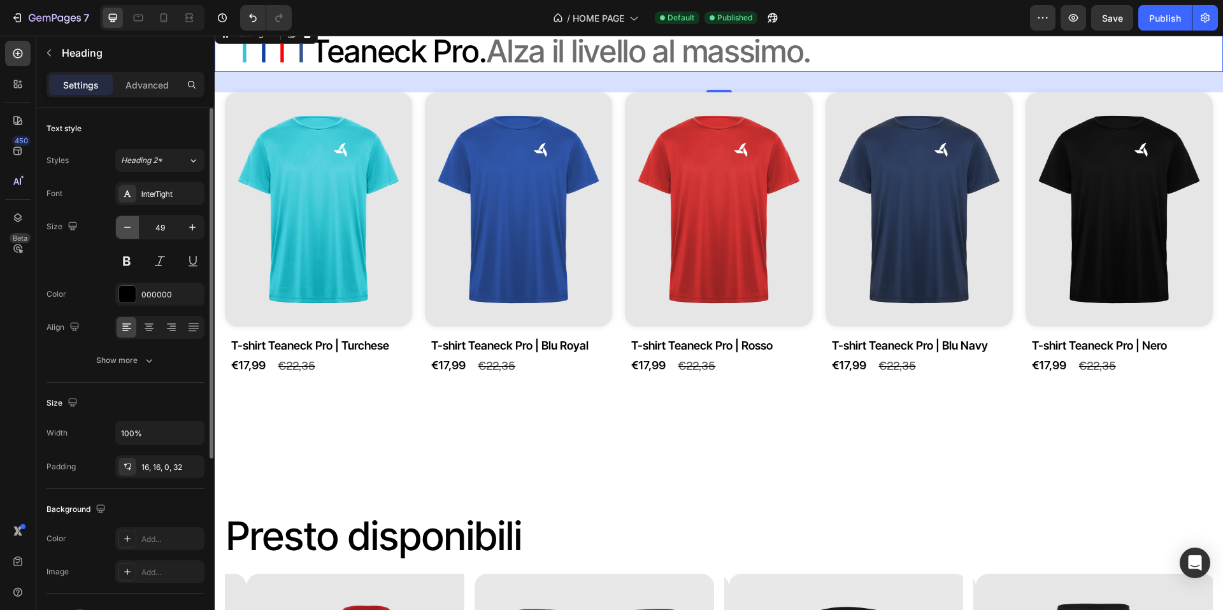
click at [131, 229] on icon "button" at bounding box center [127, 227] width 13 height 13
type input "47"
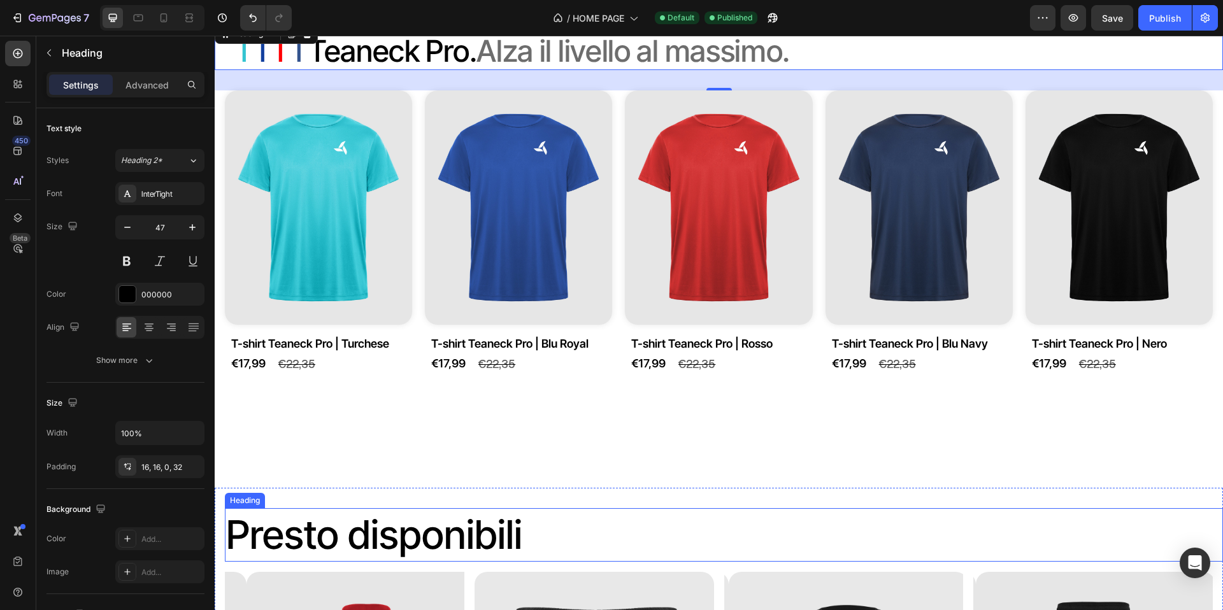
click at [423, 528] on p "Presto disponibili" at bounding box center [724, 536] width 996 height 52
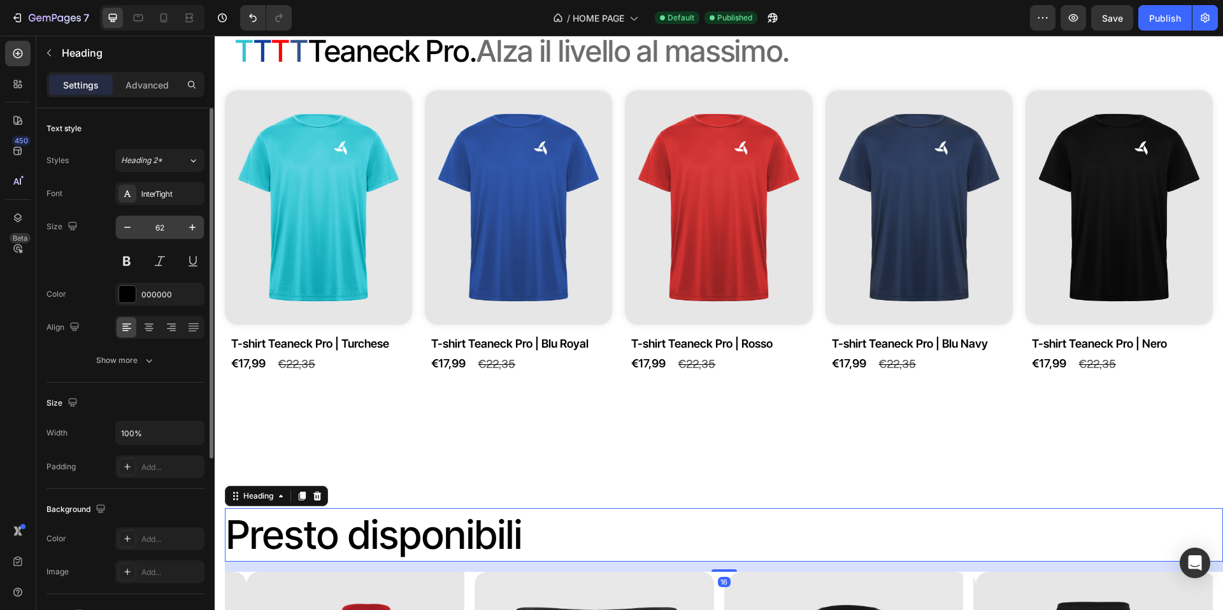
click at [159, 231] on input "62" at bounding box center [160, 227] width 42 height 23
drag, startPoint x: 166, startPoint y: 228, endPoint x: 145, endPoint y: 231, distance: 21.3
click at [145, 231] on input "62" at bounding box center [160, 227] width 42 height 23
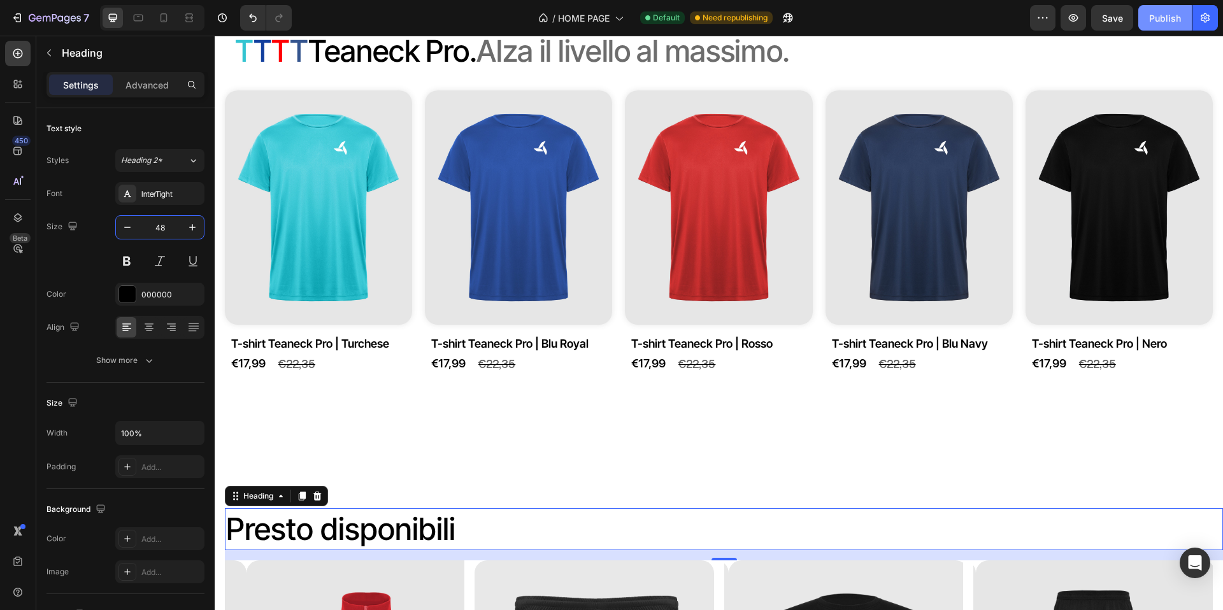
type input "48"
click at [1155, 26] on button "Publish" at bounding box center [1166, 17] width 54 height 25
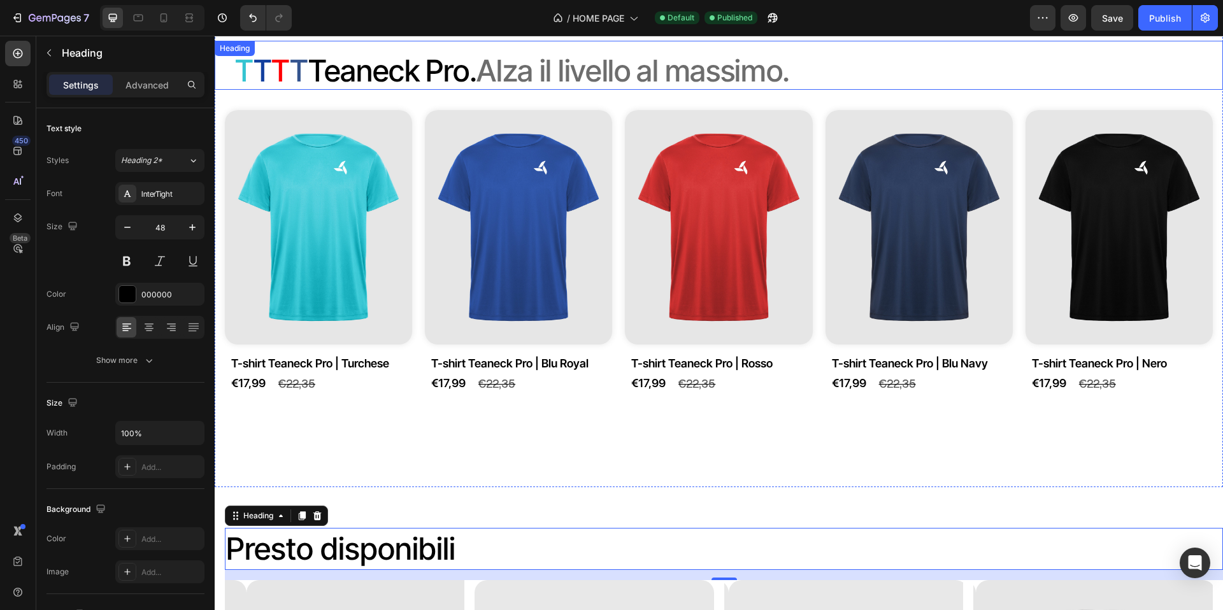
scroll to position [1058, 0]
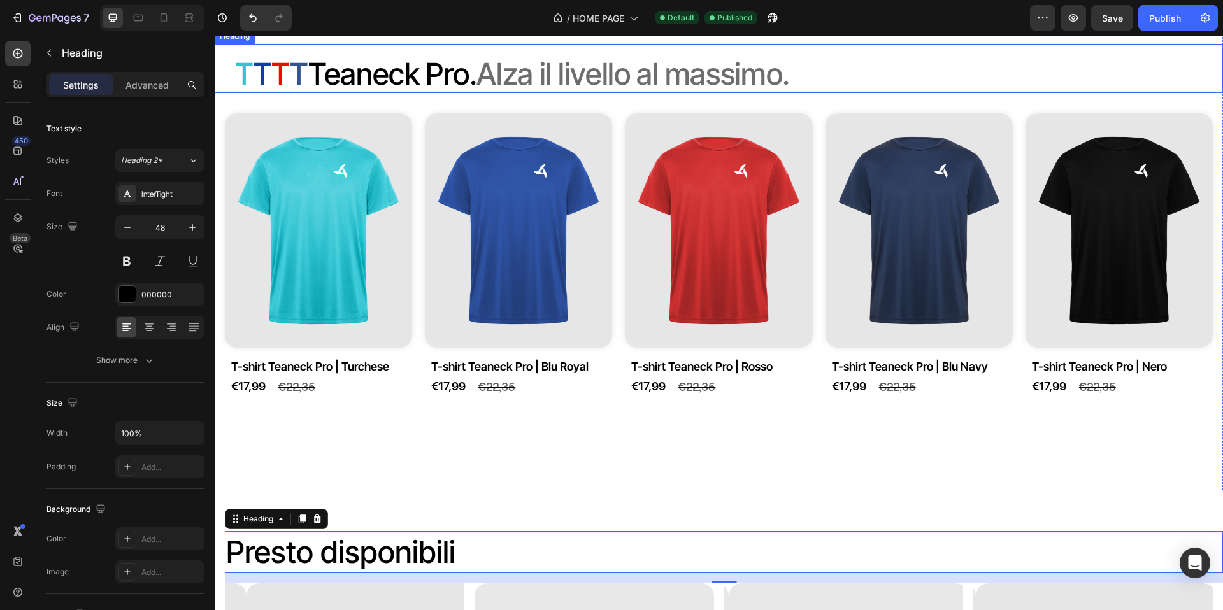
click at [340, 93] on h2 "T T T T T eaneck Pro. Alza il livello al massimo." at bounding box center [719, 68] width 1009 height 49
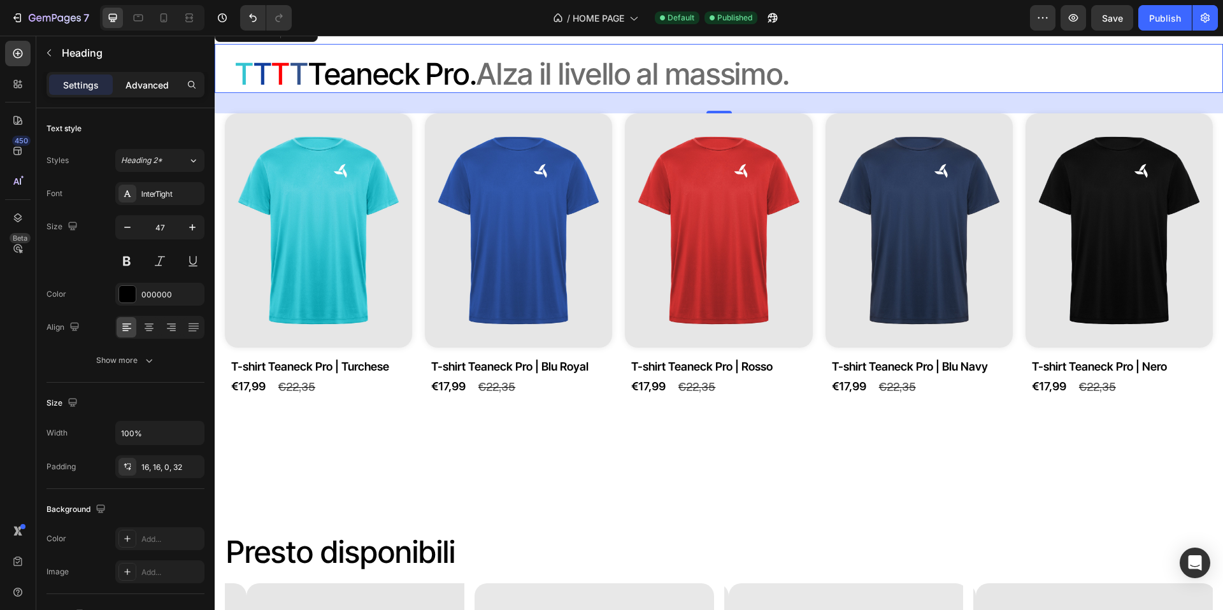
click at [161, 90] on p "Advanced" at bounding box center [147, 84] width 43 height 13
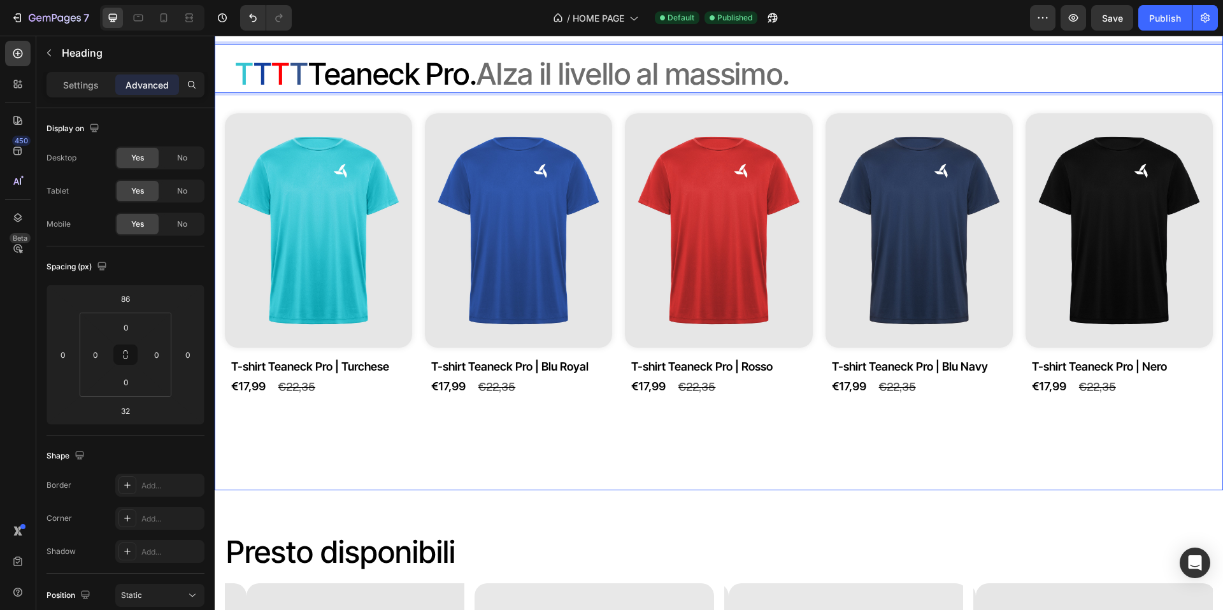
click at [675, 81] on div "T T T T T eaneck Pro. Alza il livello al massimo. Heading 32 Product Images T-s…" at bounding box center [719, 239] width 1009 height 501
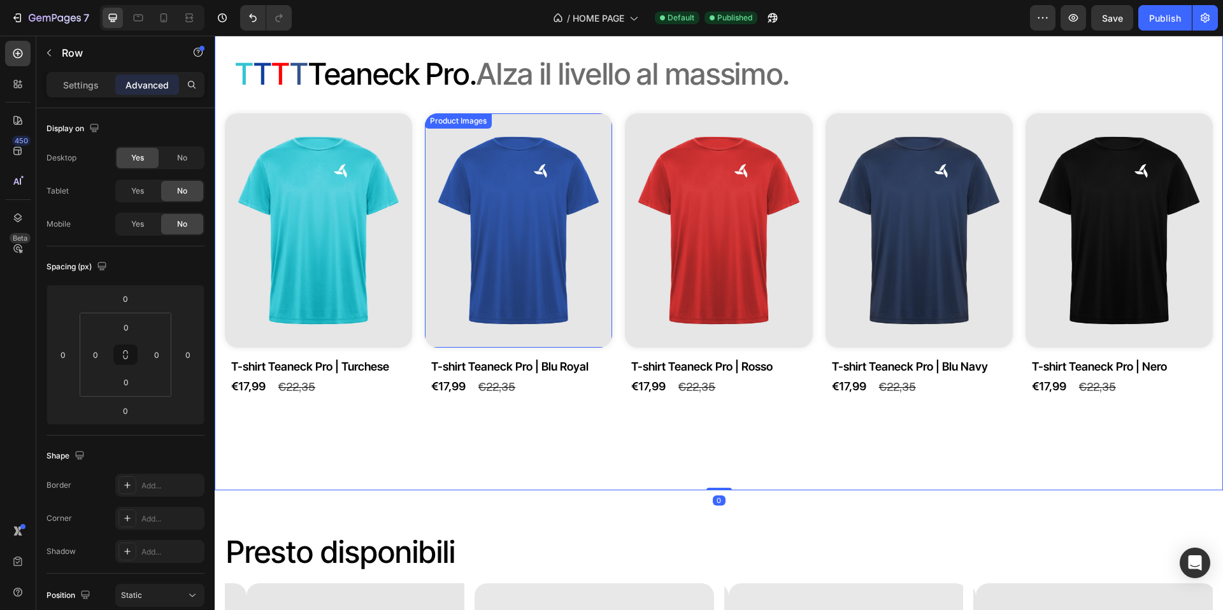
scroll to position [1365, 0]
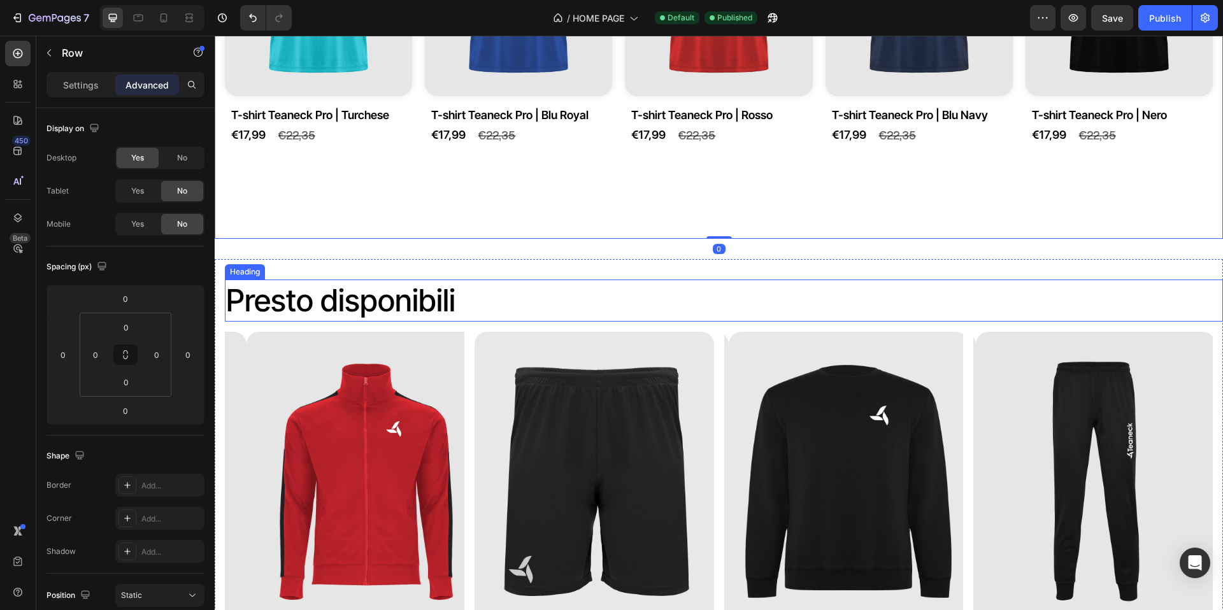
click at [372, 299] on p "Presto disponibili" at bounding box center [724, 301] width 996 height 40
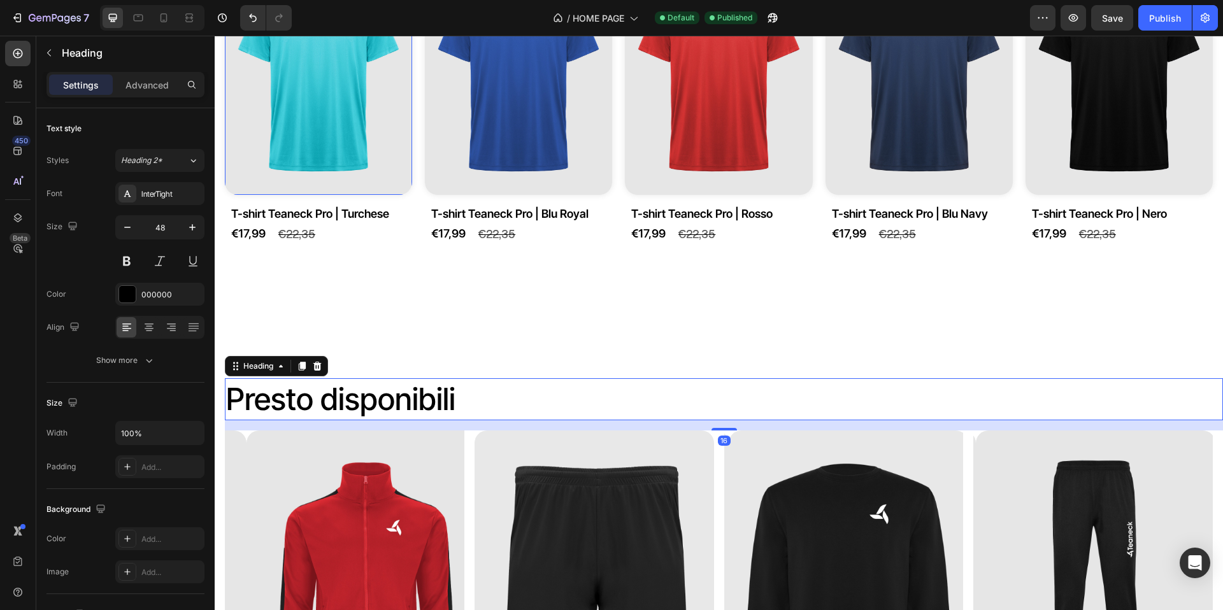
scroll to position [1103, 0]
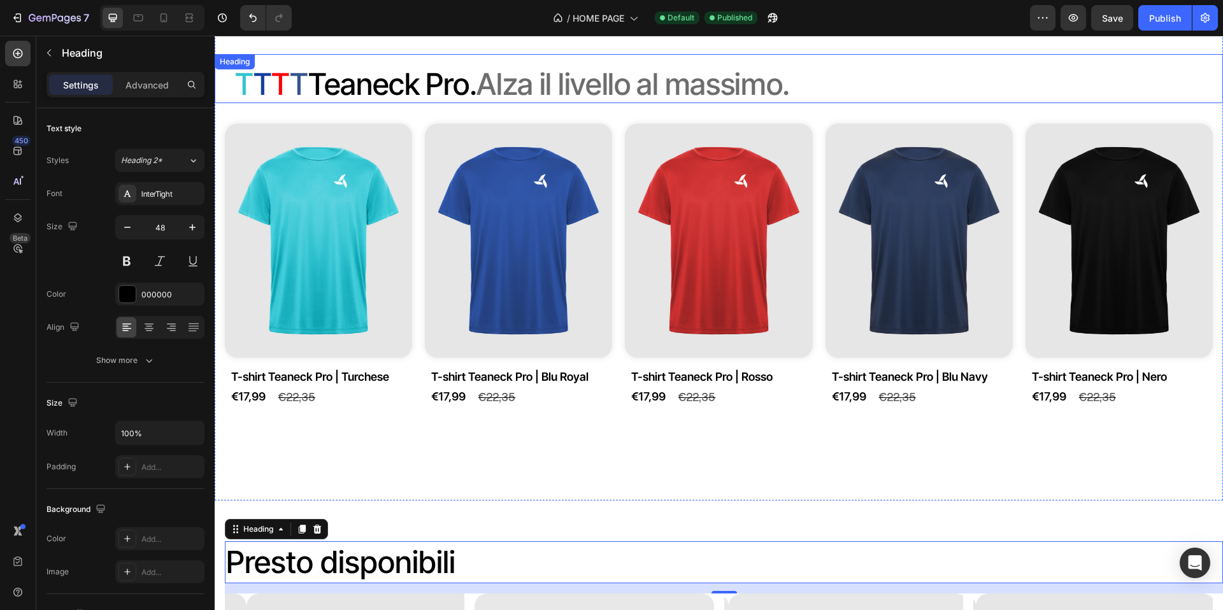
click at [400, 96] on p "⁠⁠⁠⁠⁠⁠⁠ T T T T T eaneck Pro. Alza il livello al massimo." at bounding box center [724, 83] width 978 height 39
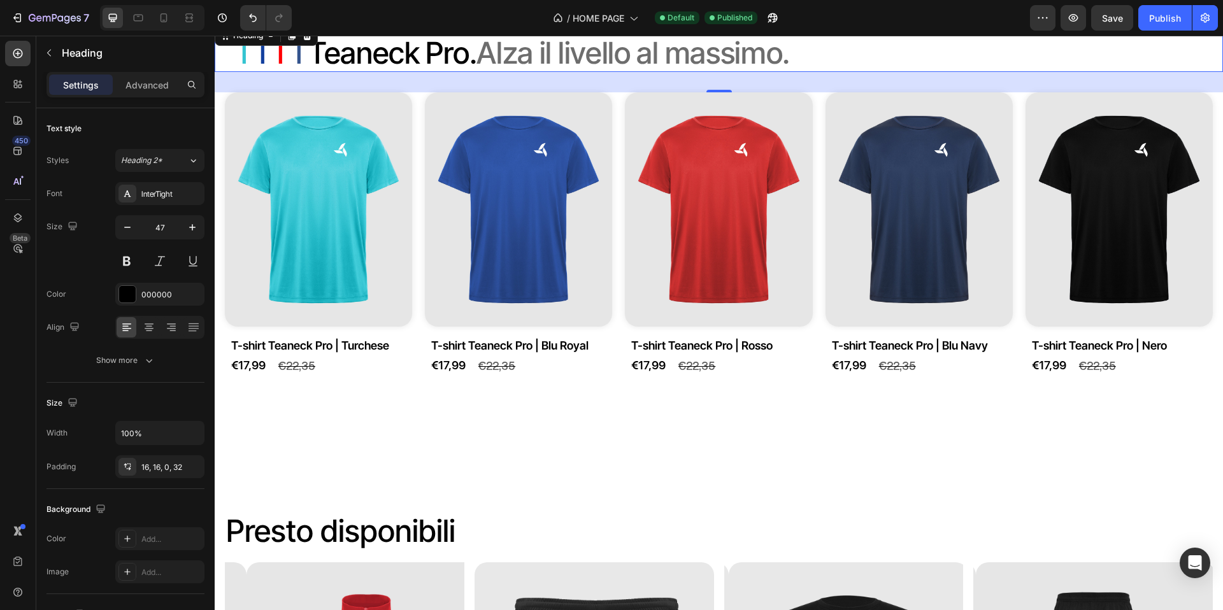
scroll to position [1127, 0]
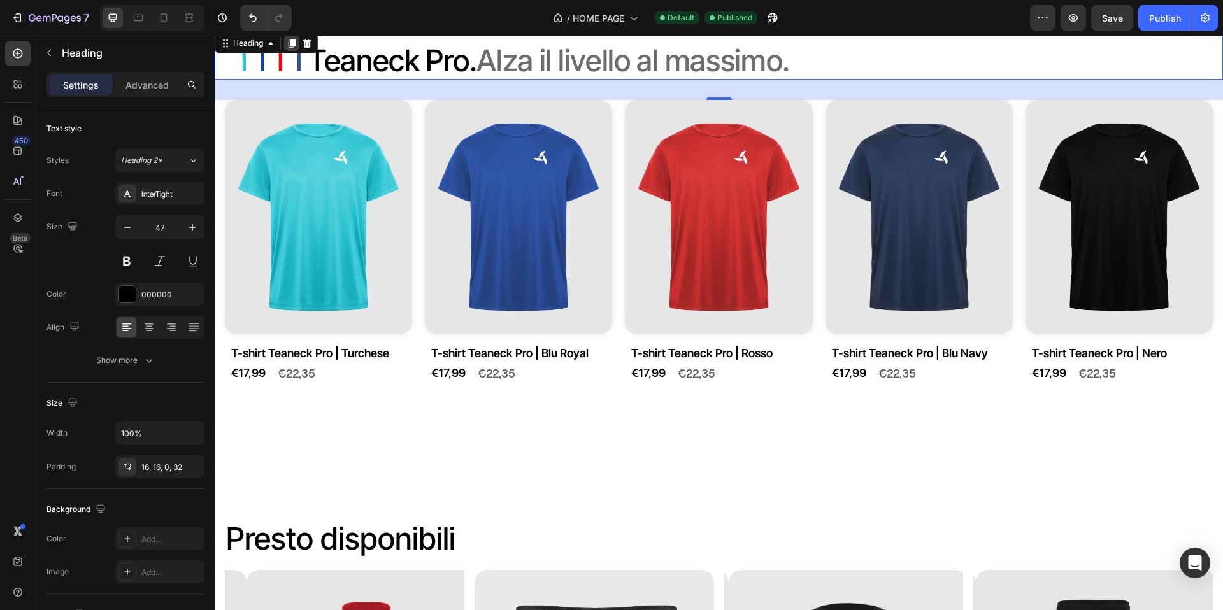
click at [294, 42] on icon at bounding box center [292, 43] width 7 height 9
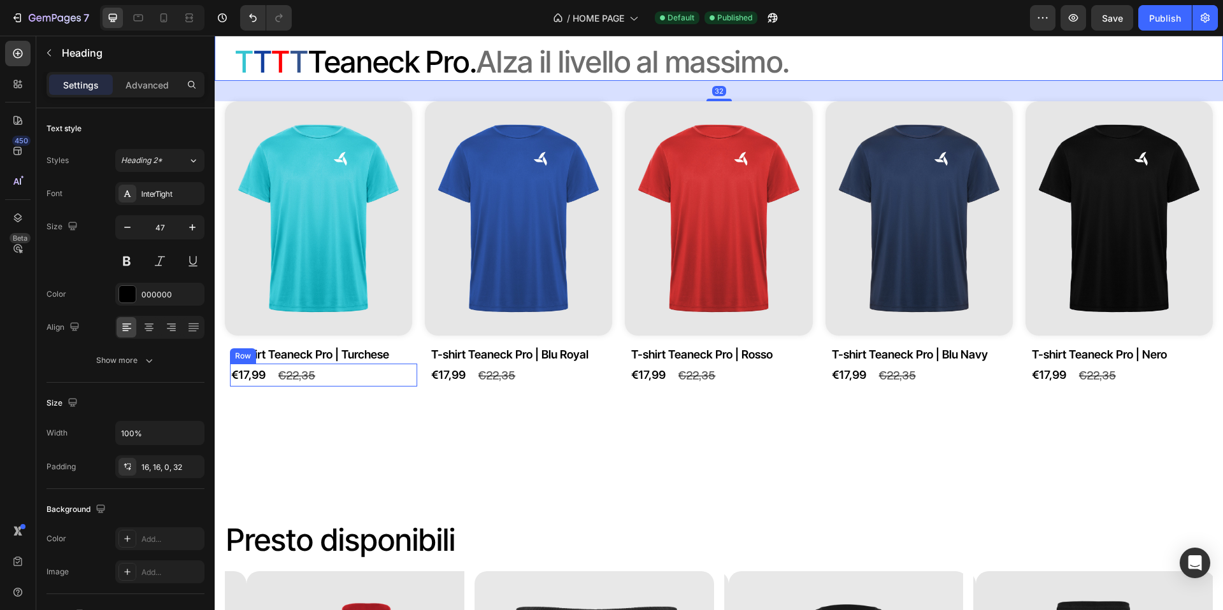
scroll to position [1249, 0]
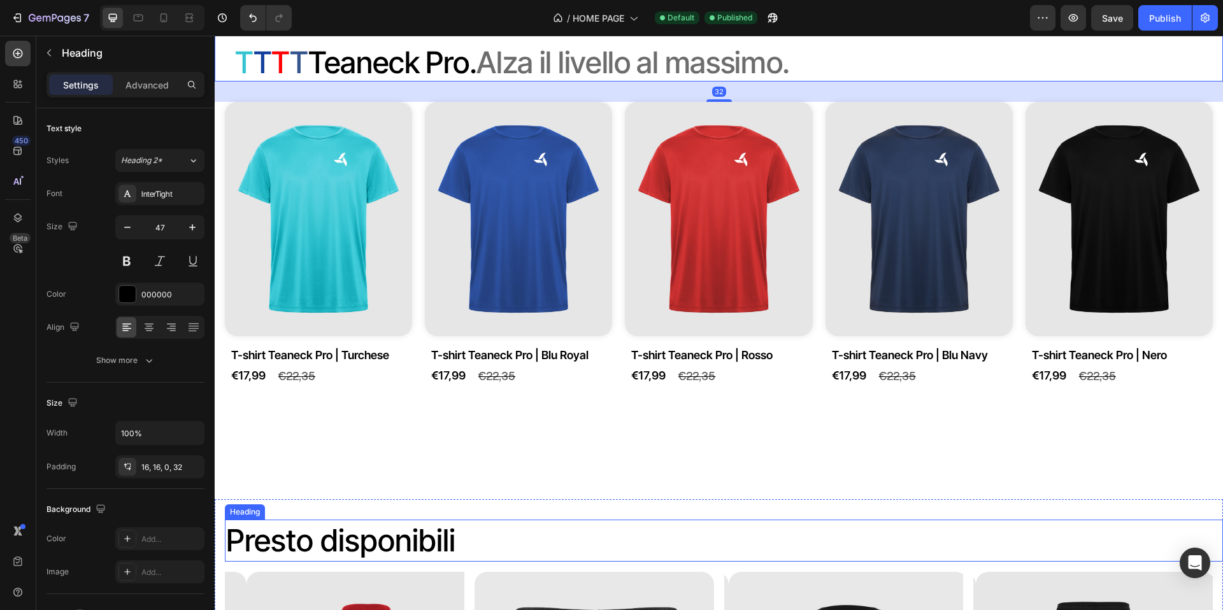
click at [420, 541] on h2 "Presto disponibili" at bounding box center [724, 541] width 998 height 42
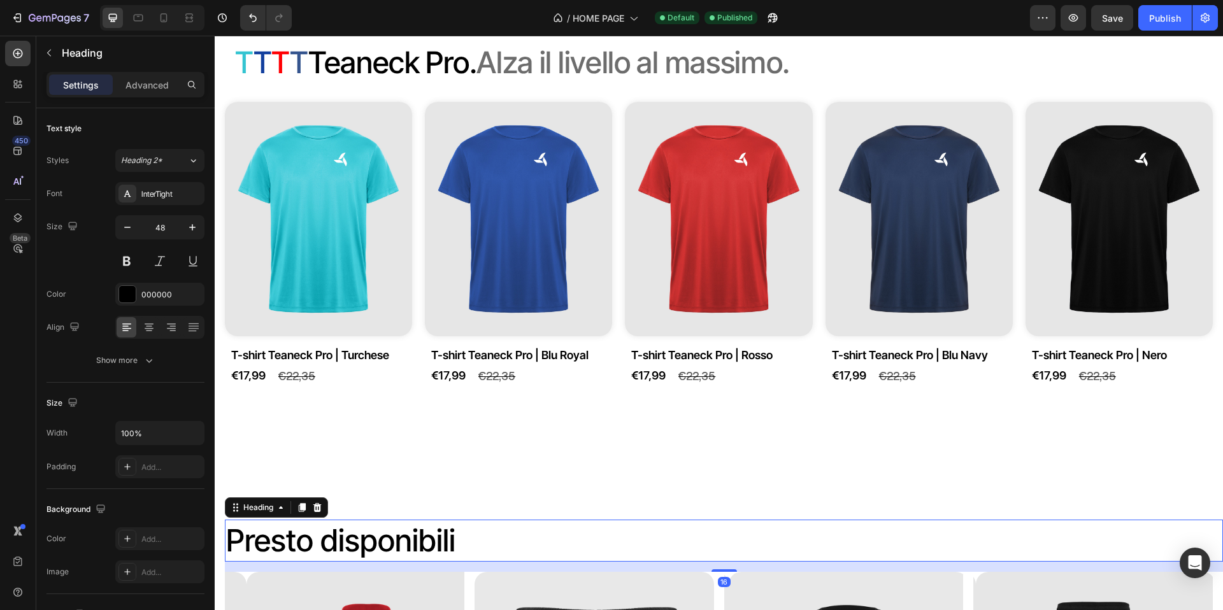
drag, startPoint x: 317, startPoint y: 507, endPoint x: 331, endPoint y: 464, distance: 44.9
click at [317, 506] on icon at bounding box center [317, 507] width 8 height 9
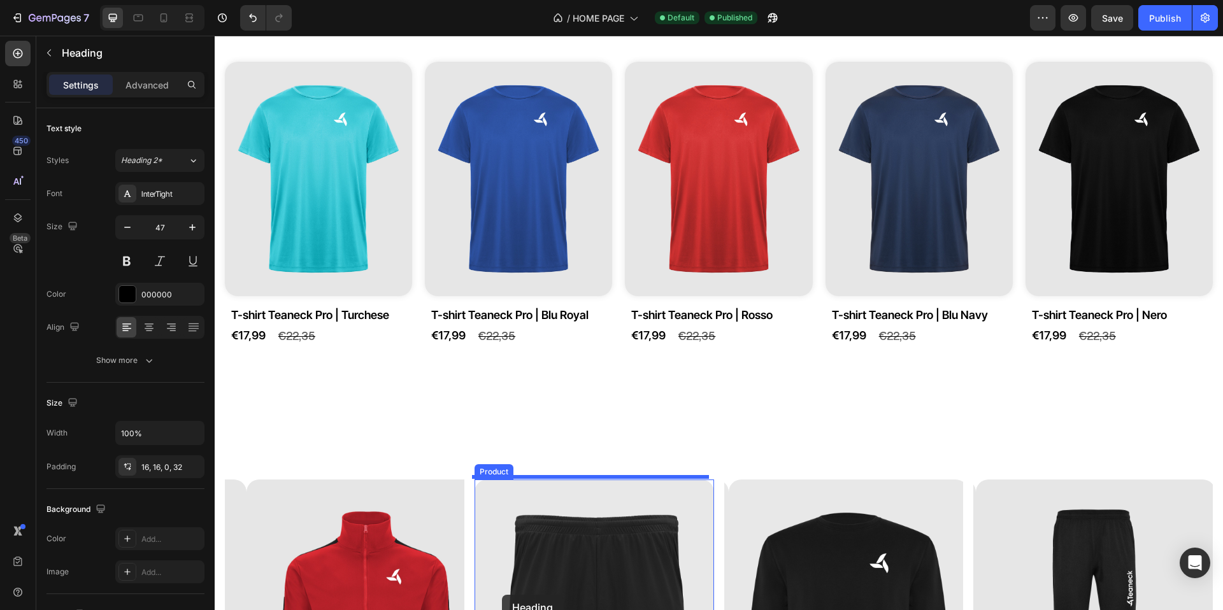
scroll to position [1349, 0]
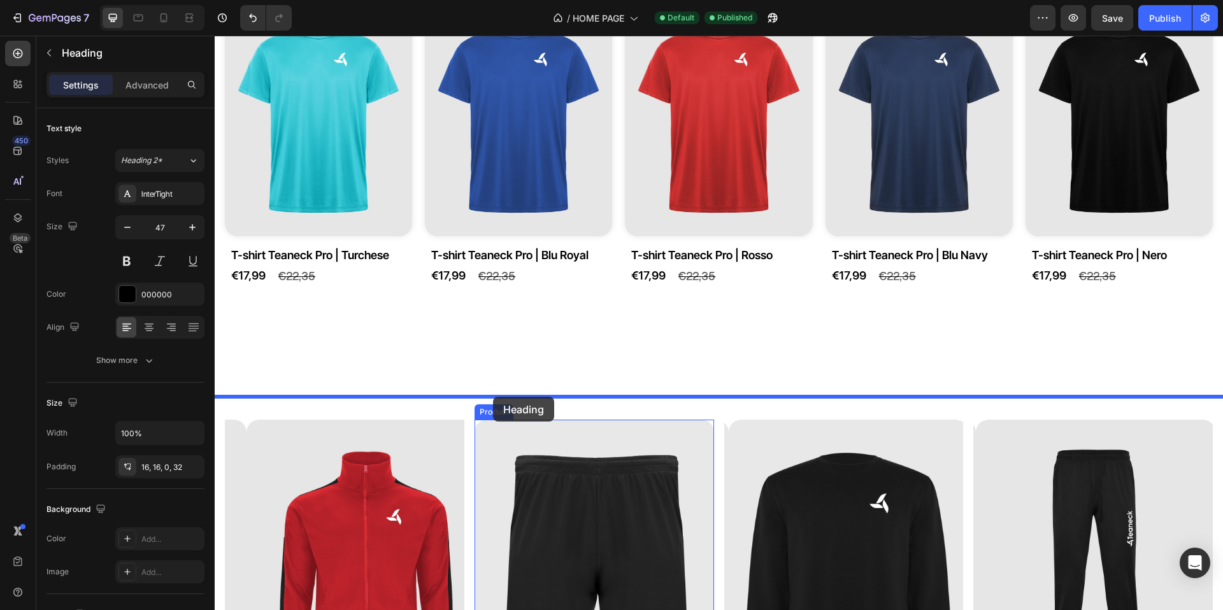
drag, startPoint x: 403, startPoint y: 65, endPoint x: 494, endPoint y: 396, distance: 343.0
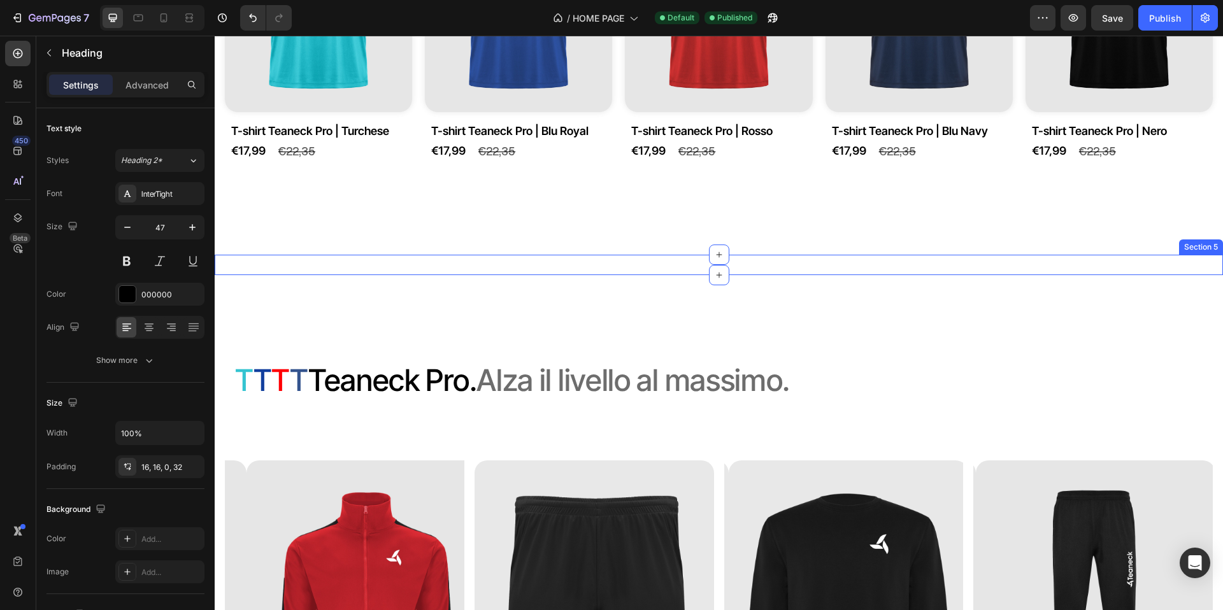
scroll to position [1225, 0]
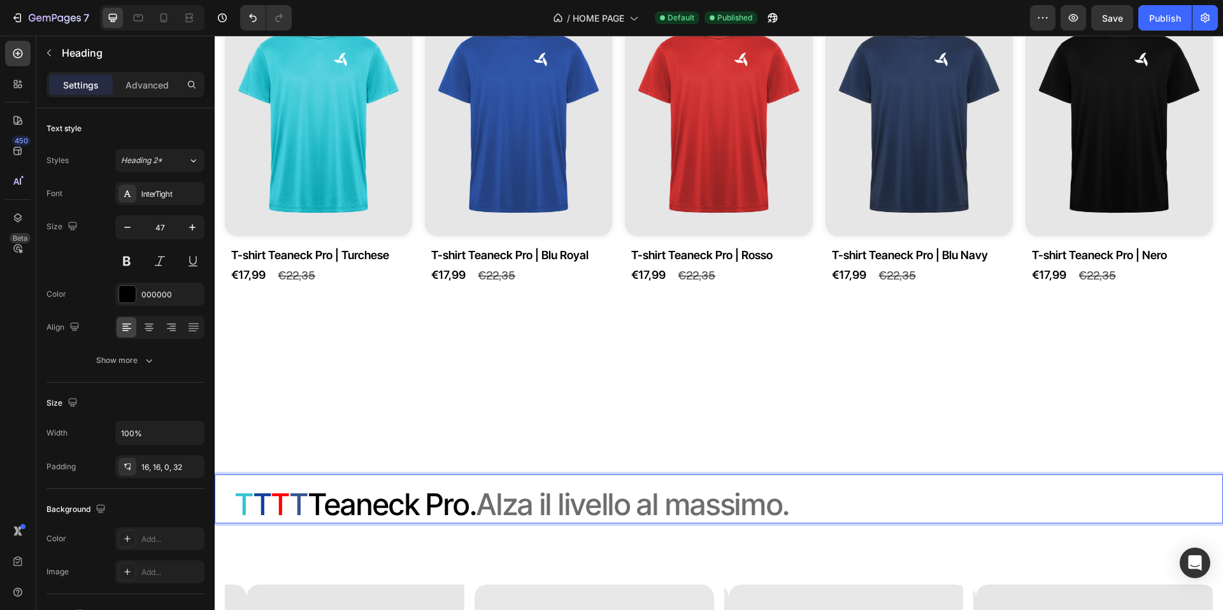
click at [306, 507] on span "T" at bounding box center [299, 504] width 18 height 36
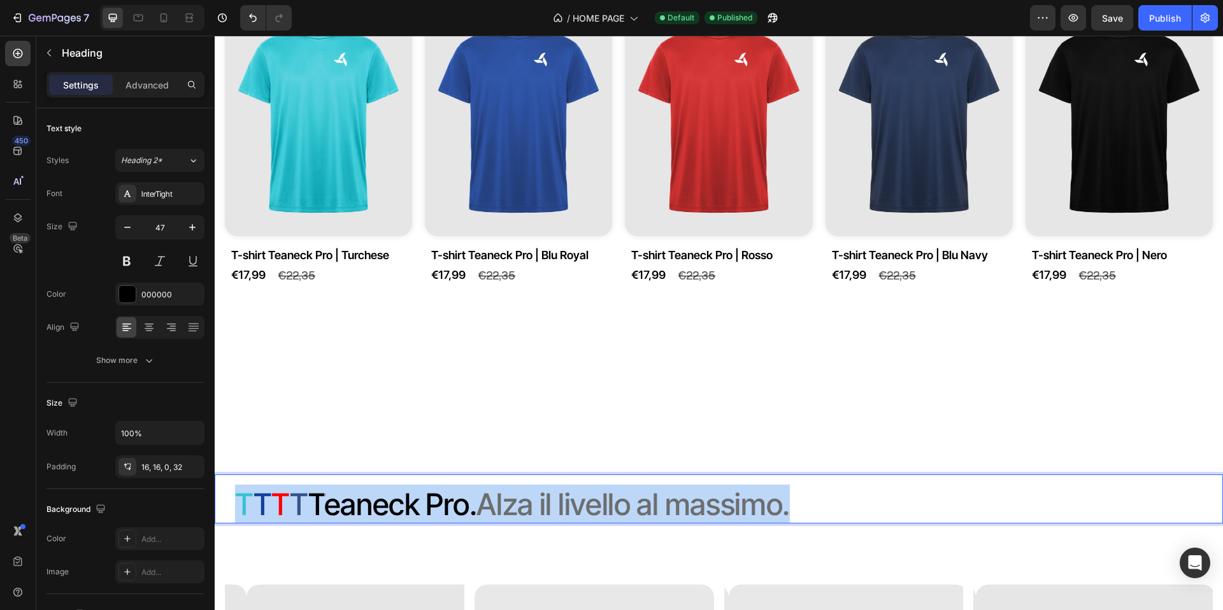
click at [305, 507] on span "T" at bounding box center [299, 504] width 18 height 36
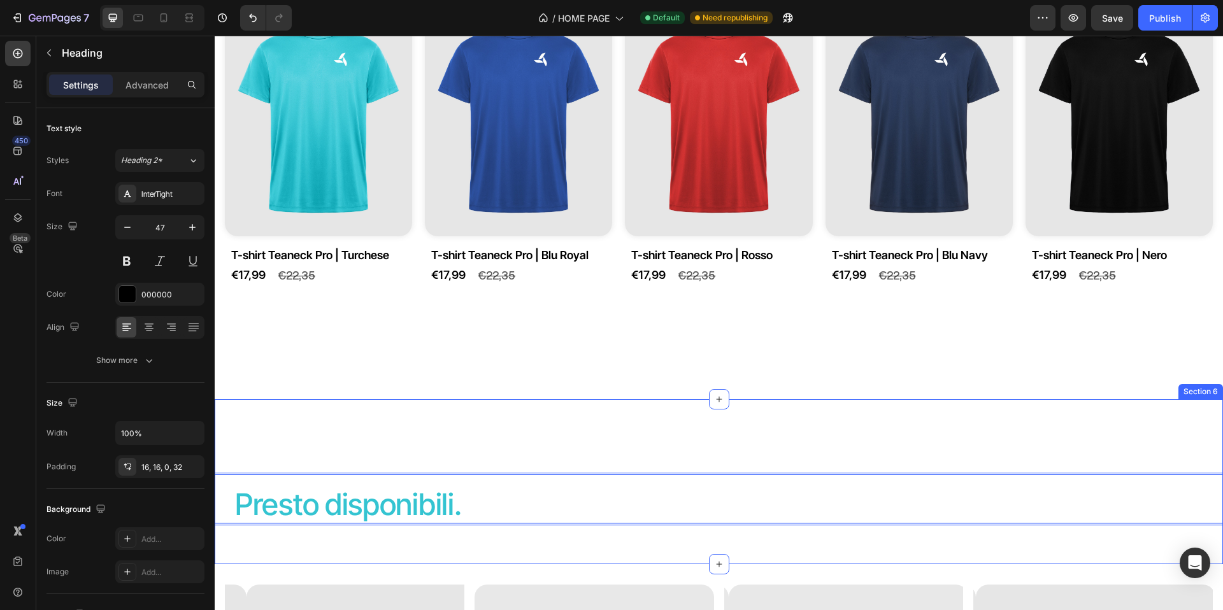
click at [443, 410] on div "Presto disponibili. Heading 0 Section 6" at bounding box center [719, 482] width 1009 height 165
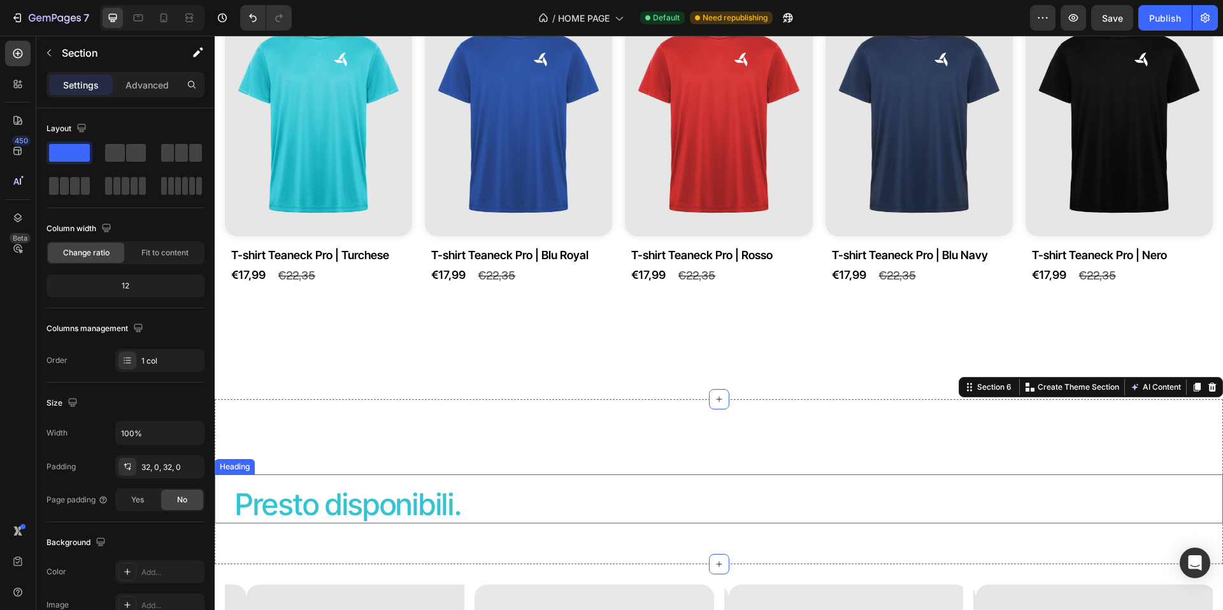
drag, startPoint x: 585, startPoint y: 507, endPoint x: 650, endPoint y: 512, distance: 65.2
click at [586, 507] on p "⁠⁠⁠⁠⁠⁠⁠ Presto disponibili." at bounding box center [724, 504] width 978 height 39
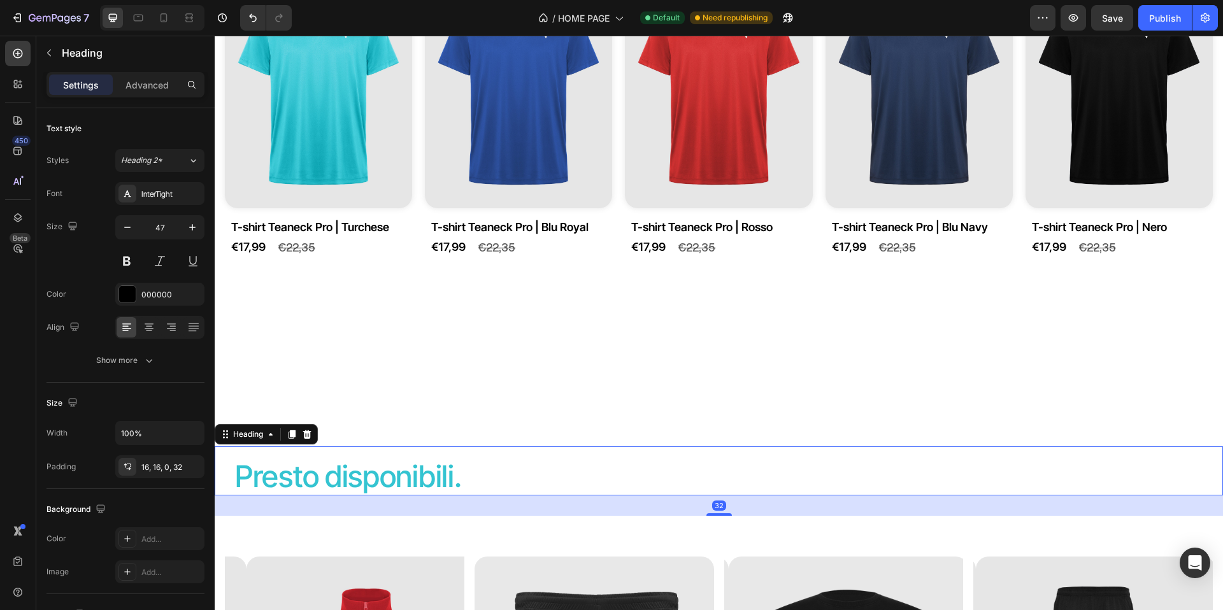
scroll to position [1390, 0]
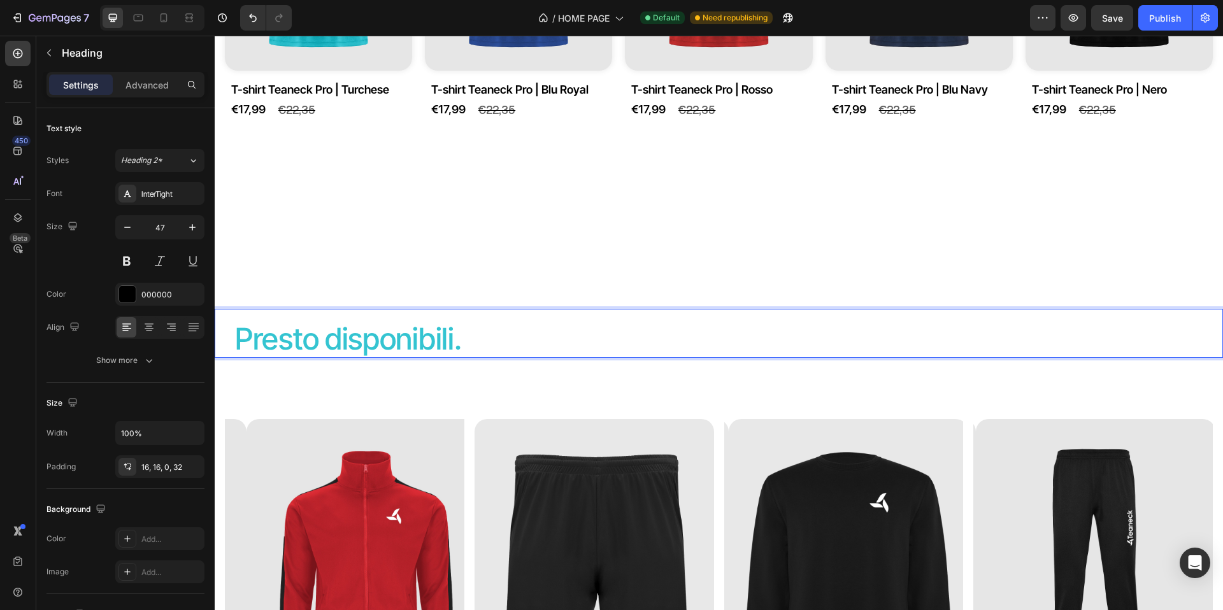
click at [627, 288] on div "Presto disponibili. Heading 32" at bounding box center [719, 316] width 1009 height 124
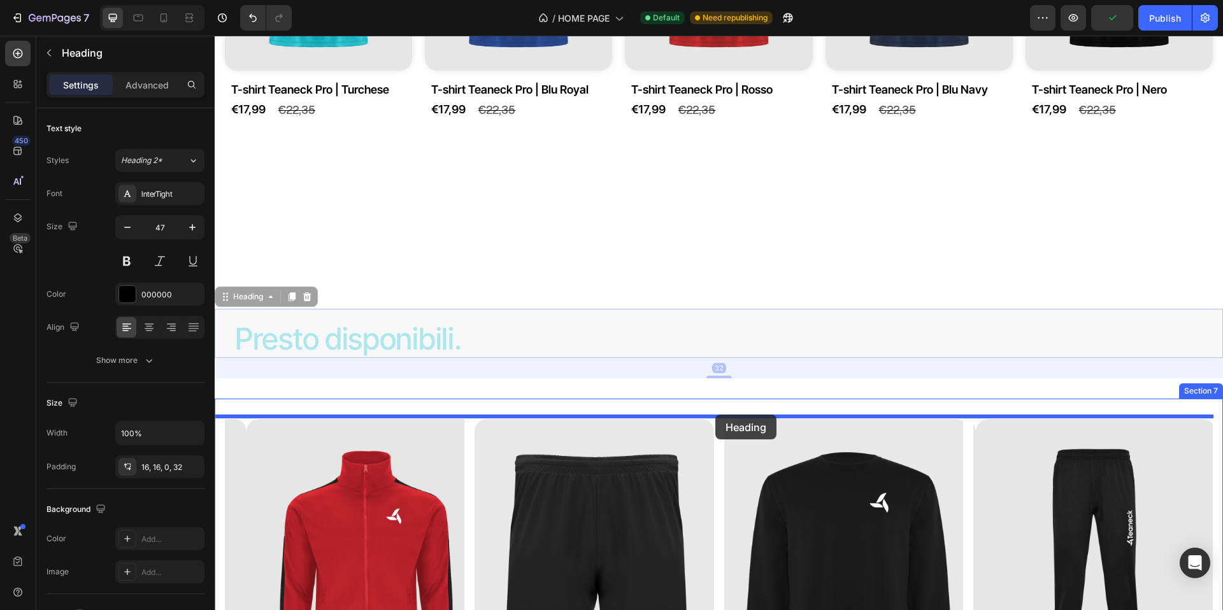
drag, startPoint x: 506, startPoint y: 335, endPoint x: 716, endPoint y: 415, distance: 224.5
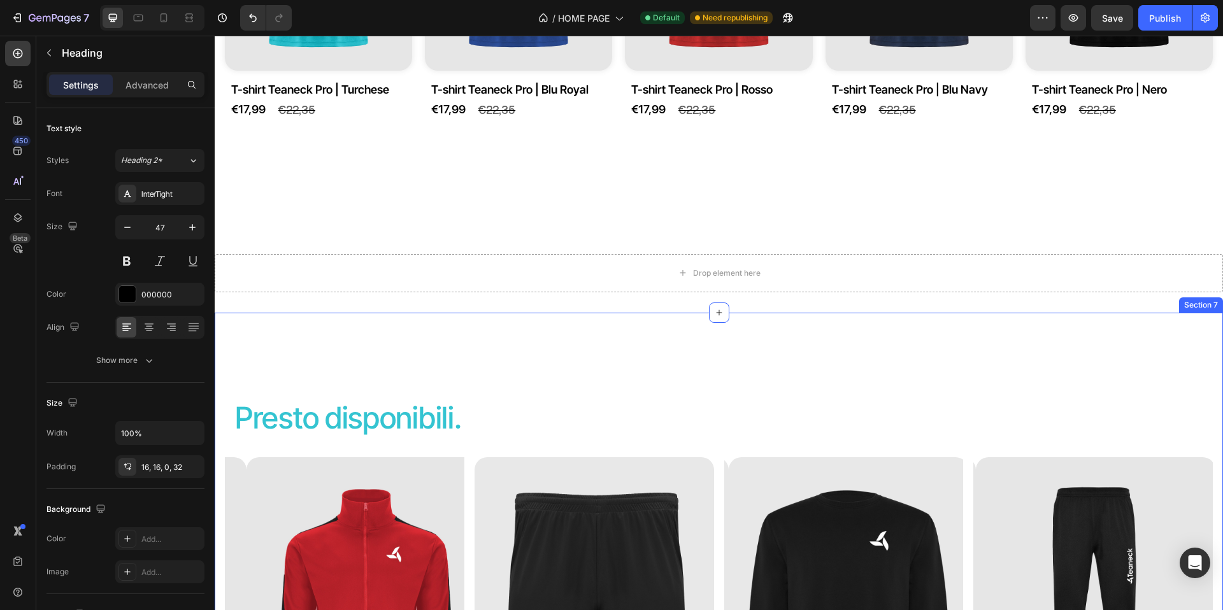
click at [577, 347] on div "Presto disponibili. Heading 0 Product Images Felpa Teaneck Pro Product Title Ne…" at bounding box center [719, 593] width 1009 height 521
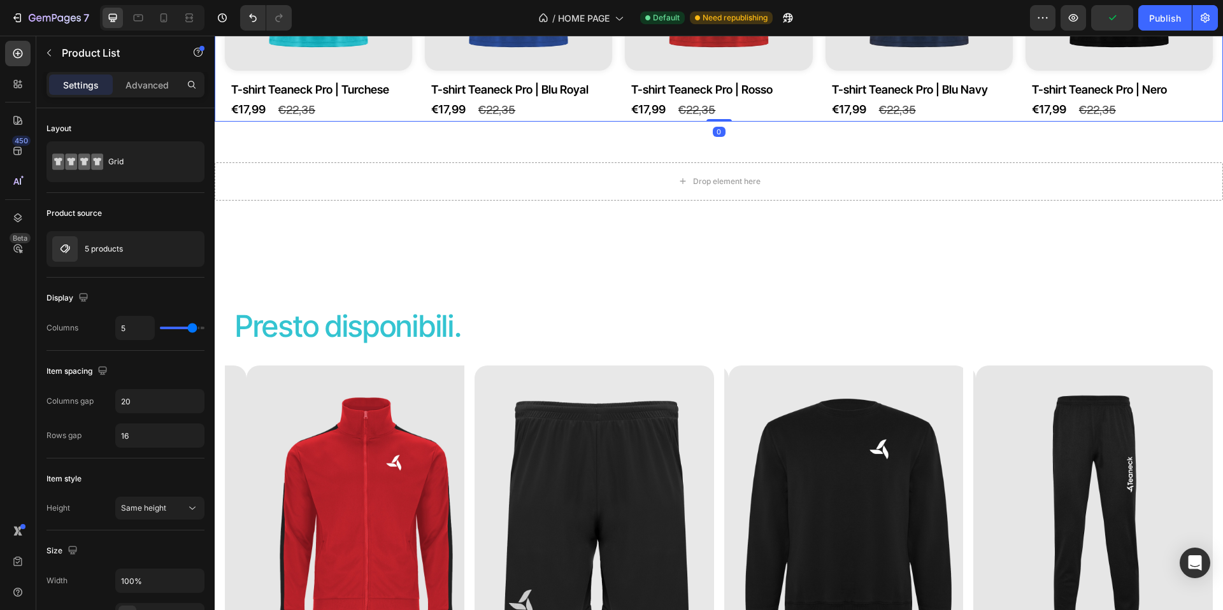
drag, startPoint x: 714, startPoint y: 209, endPoint x: 743, endPoint y: 107, distance: 105.9
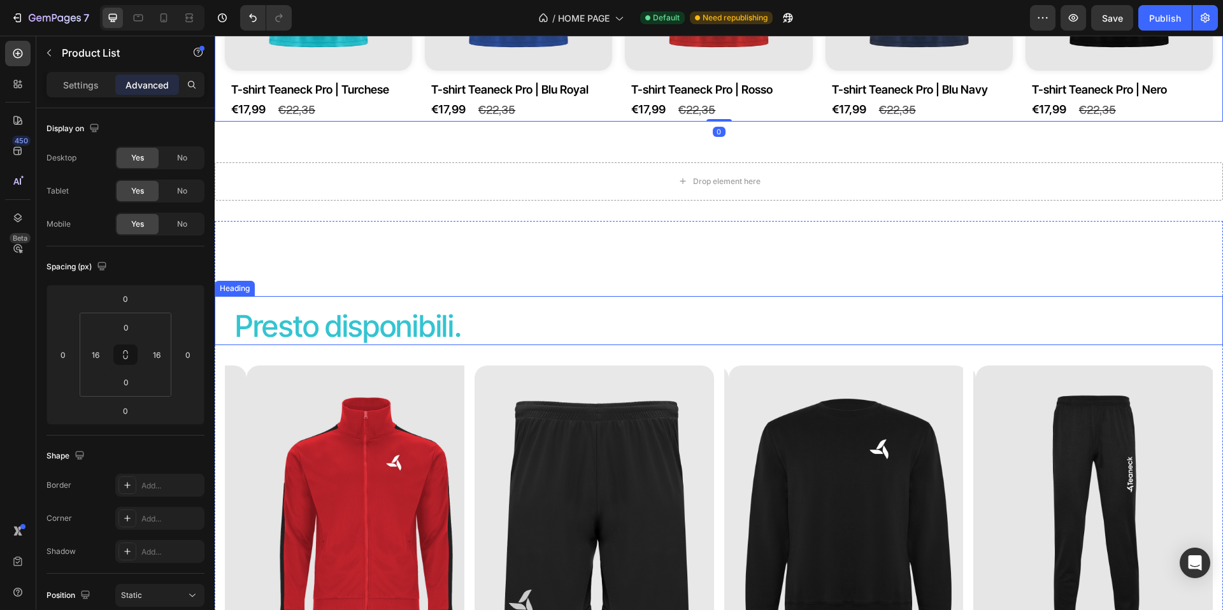
click at [452, 324] on span "Presto disponibili." at bounding box center [348, 326] width 226 height 36
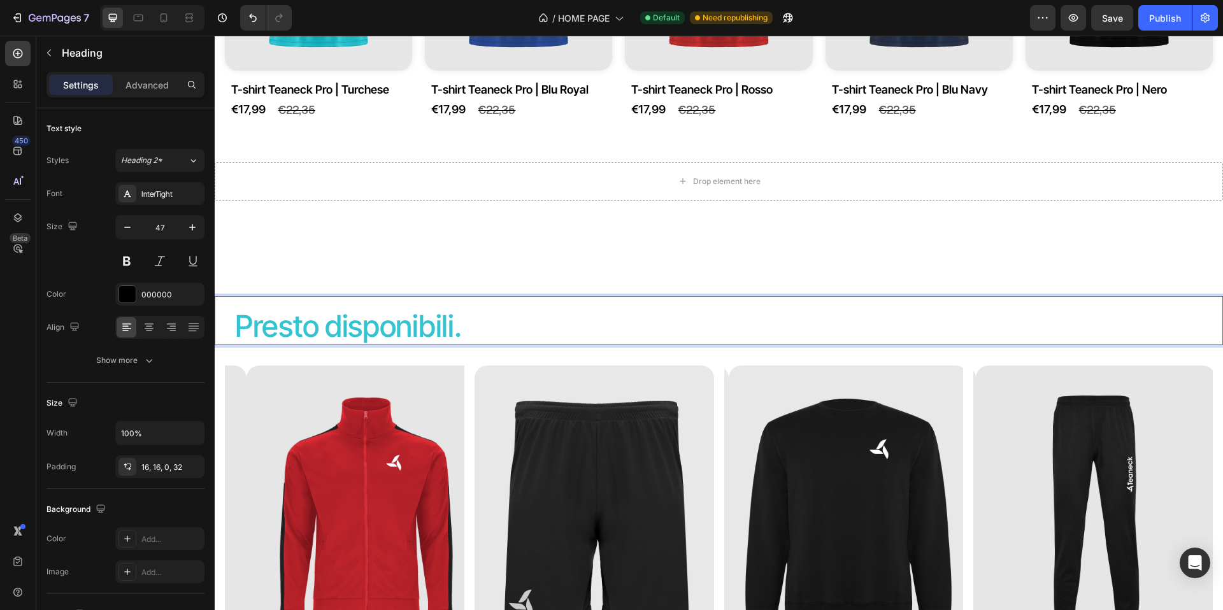
click at [253, 332] on span "Presto disponibili." at bounding box center [348, 326] width 226 height 36
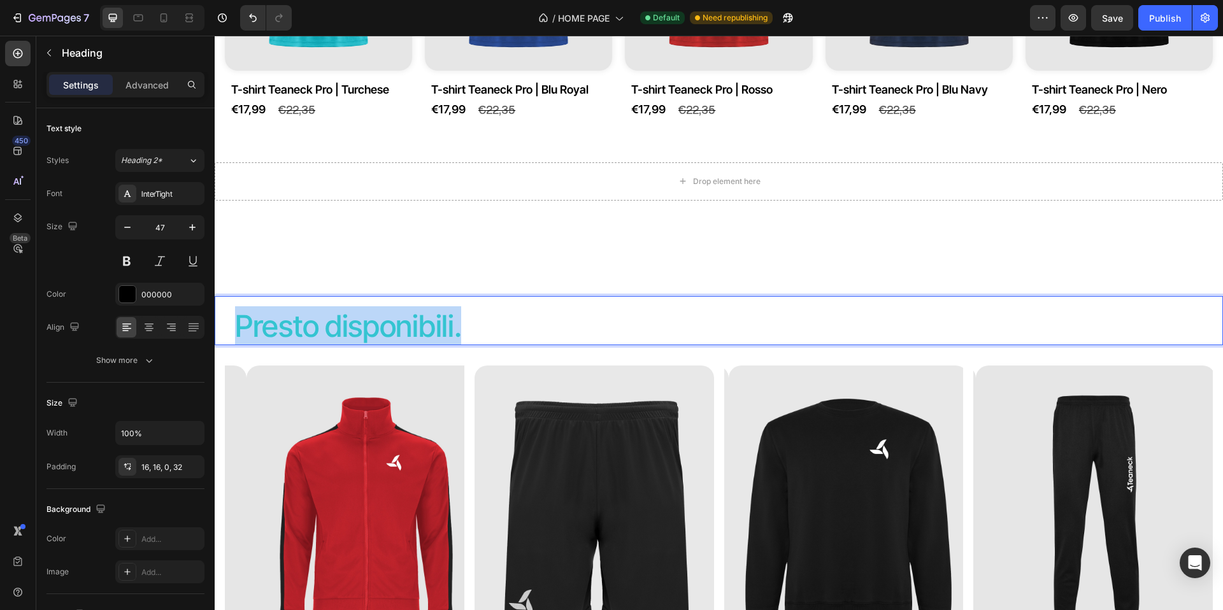
click at [253, 332] on span "Presto disponibili." at bounding box center [348, 326] width 226 height 36
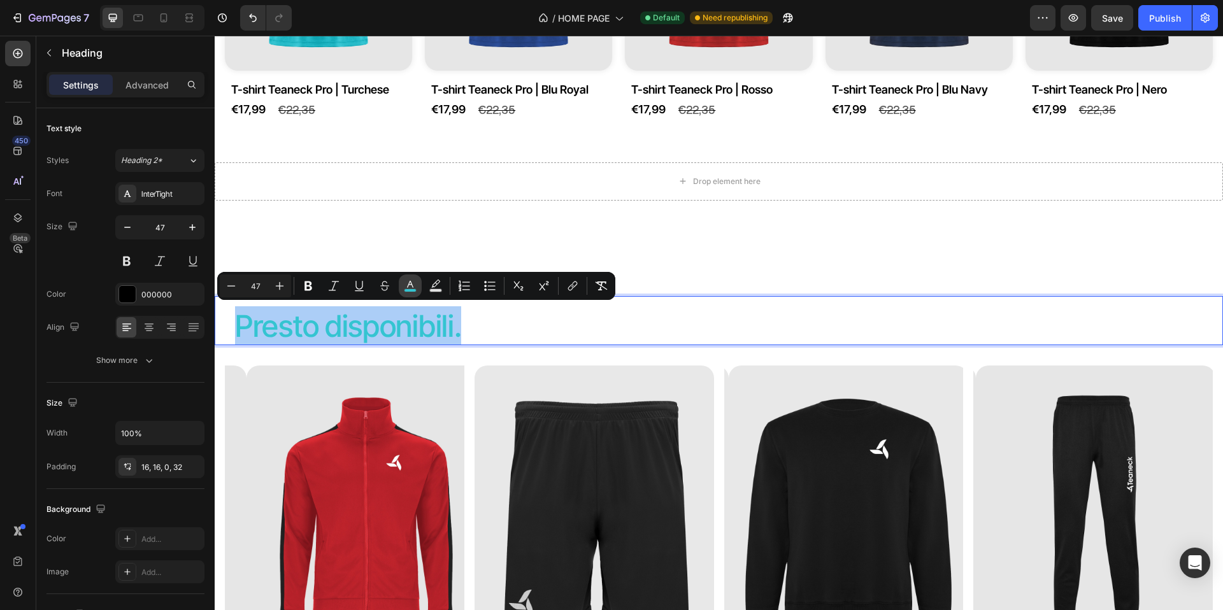
click at [410, 290] on rect "Editor contextual toolbar" at bounding box center [411, 290] width 12 height 3
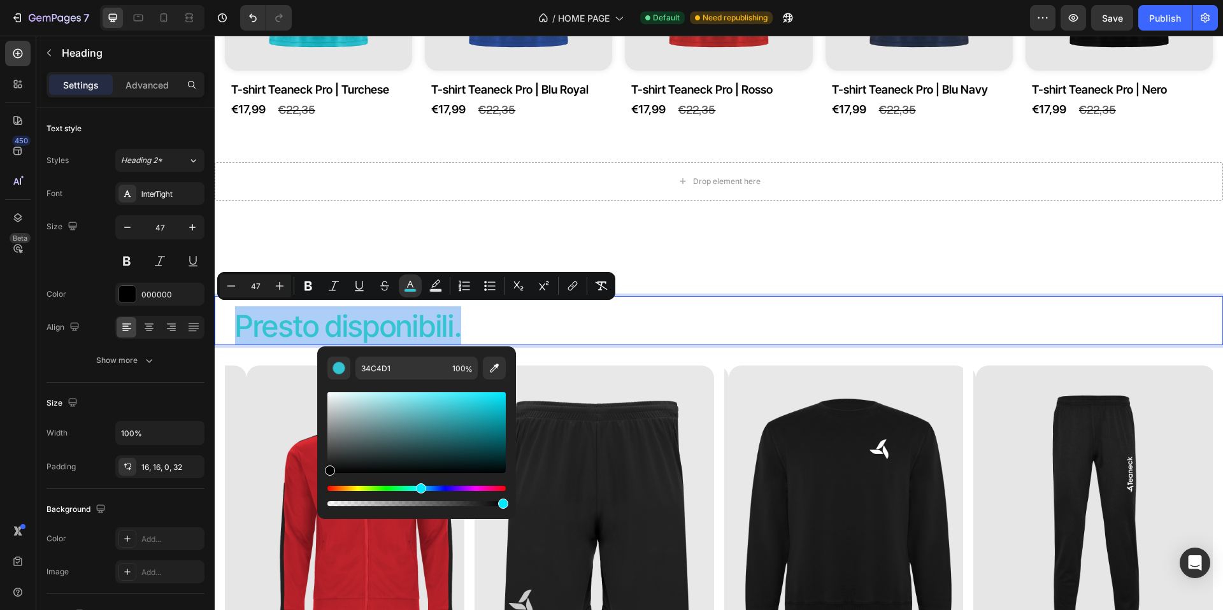
drag, startPoint x: 356, startPoint y: 472, endPoint x: 320, endPoint y: 489, distance: 39.3
click at [320, 489] on div "34C4D1 100 %" at bounding box center [416, 428] width 199 height 162
type input "000000"
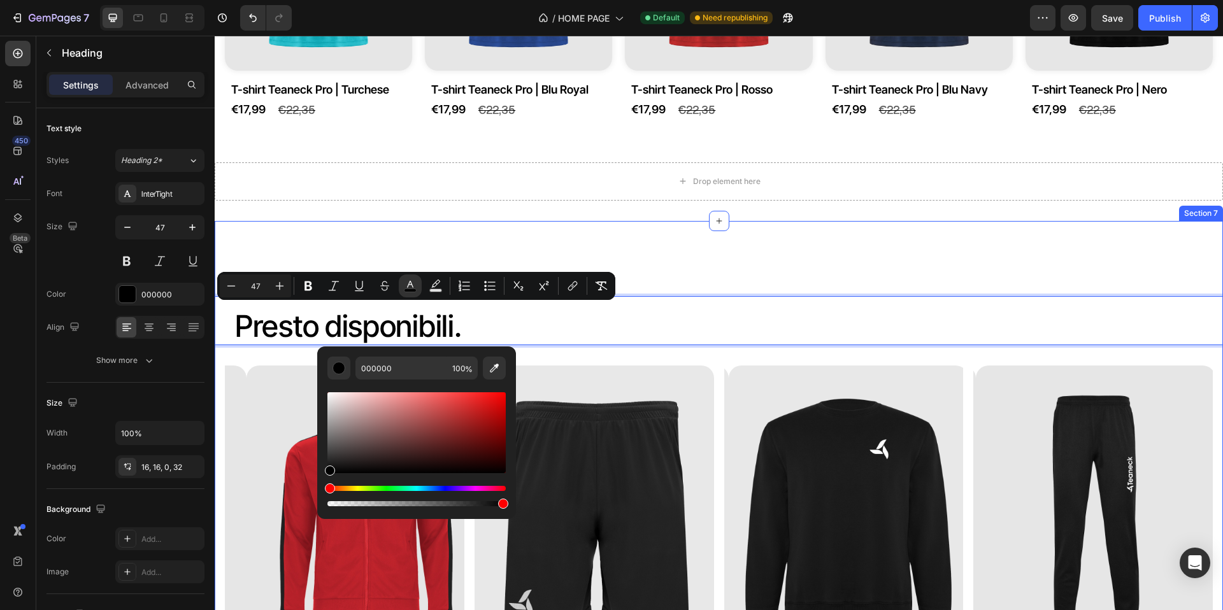
click at [674, 265] on div "Presto disponibili. Heading 32 Product Images Felpa Teaneck Pro Product Title N…" at bounding box center [719, 501] width 1009 height 521
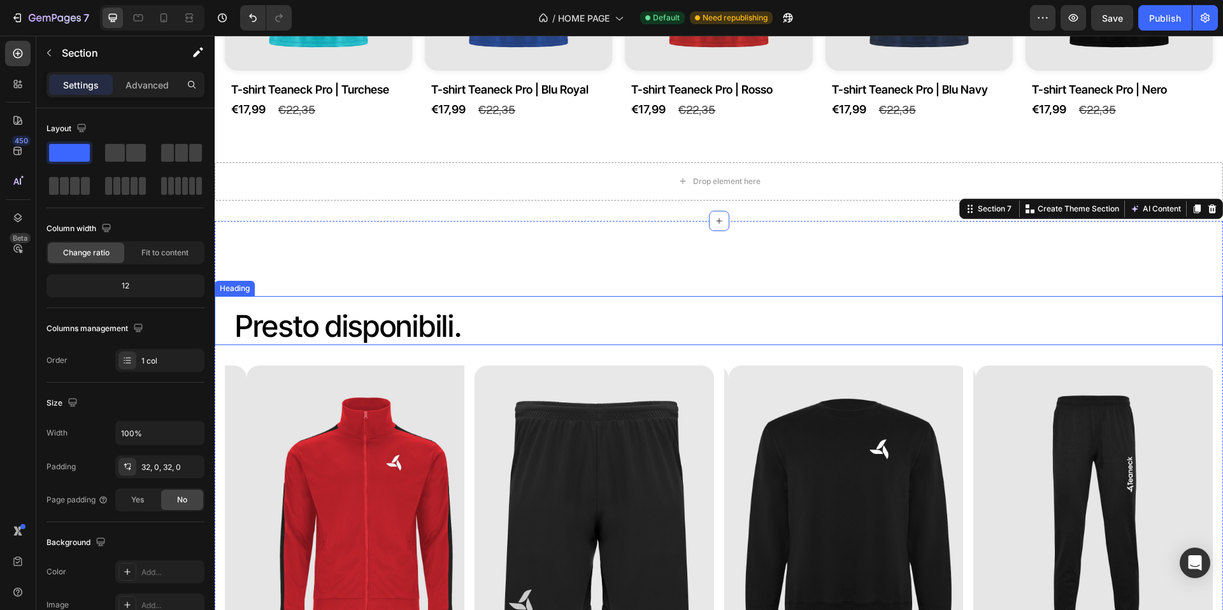
click at [426, 322] on span "Presto disponibili." at bounding box center [348, 326] width 226 height 36
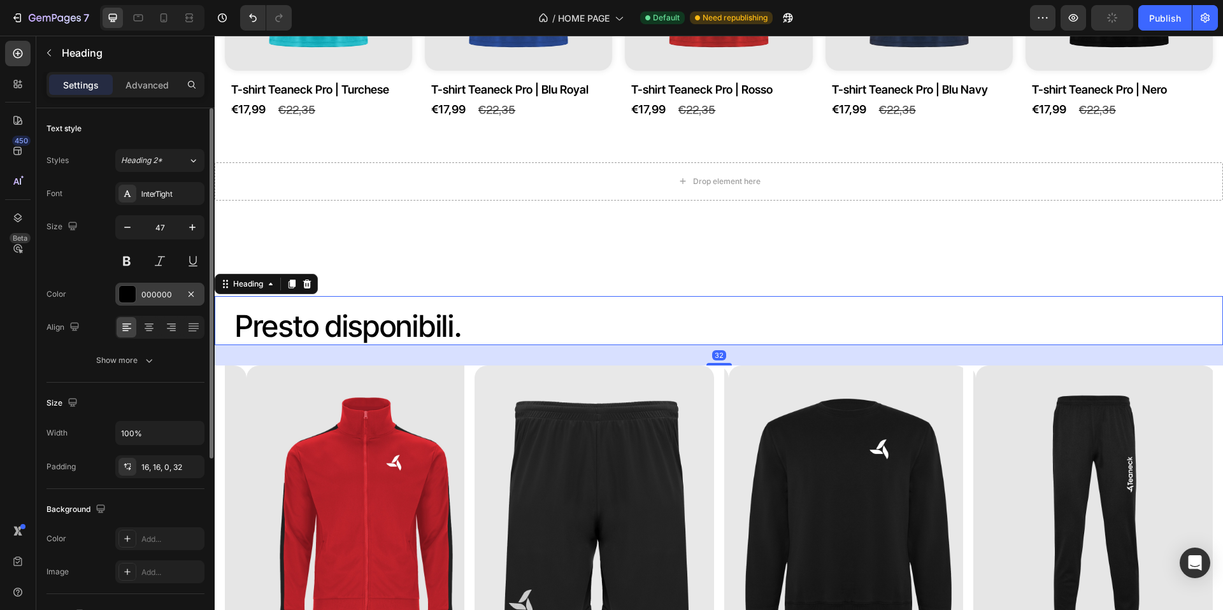
click at [131, 298] on div at bounding box center [127, 294] width 17 height 17
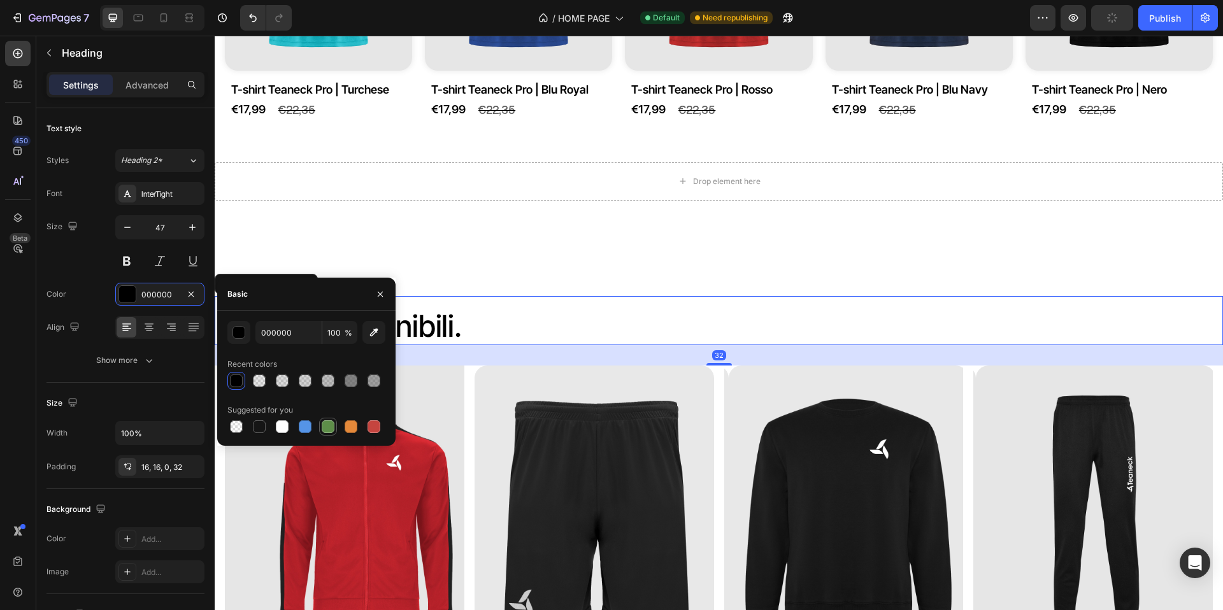
click at [328, 423] on div at bounding box center [328, 427] width 13 height 13
type input "5E8E49"
click at [385, 298] on icon "button" at bounding box center [380, 294] width 10 height 10
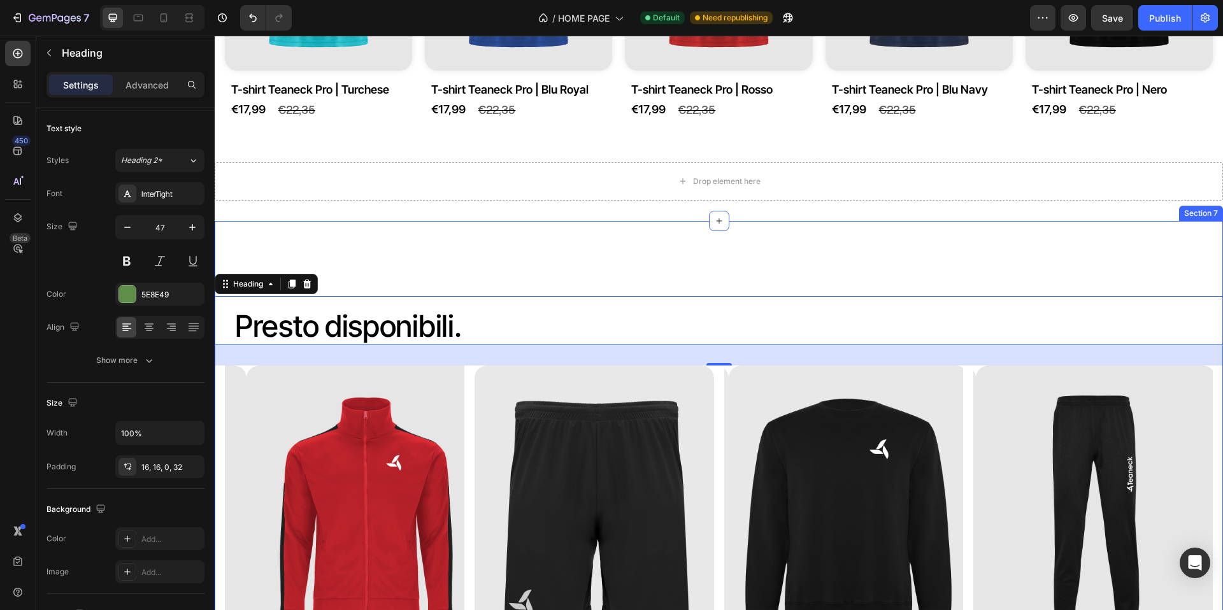
click at [476, 253] on div "⁠⁠⁠⁠⁠⁠⁠ Presto disponibili. Heading 32 Product Images Felpa Teaneck Pro Product…" at bounding box center [719, 501] width 1009 height 521
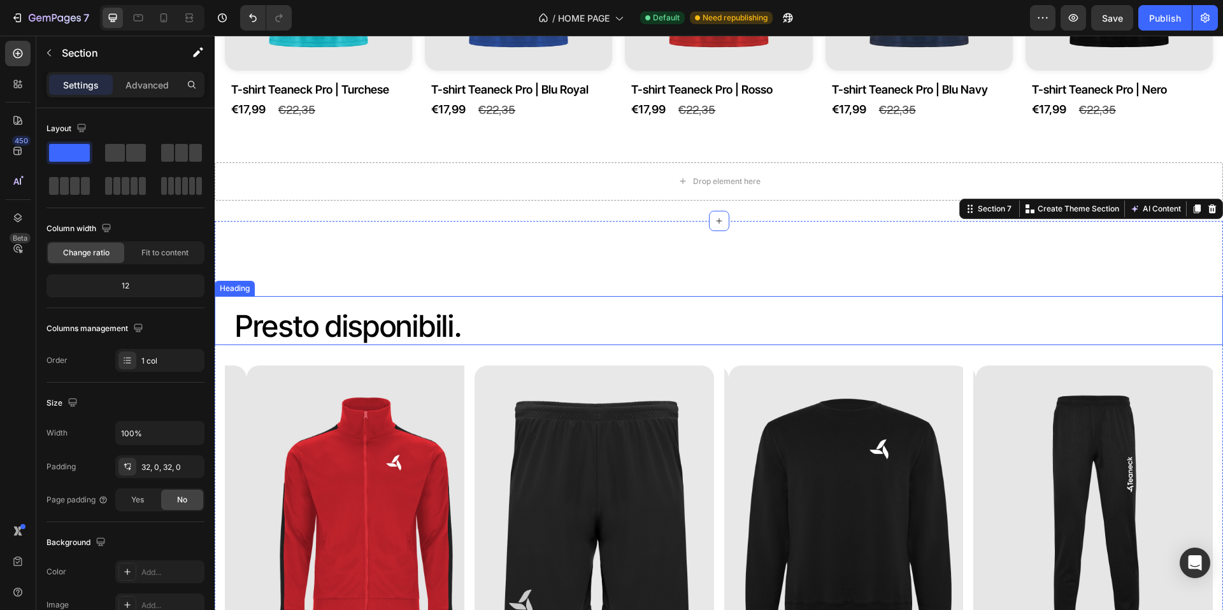
click at [424, 321] on span "Presto disponibili." at bounding box center [348, 326] width 226 height 36
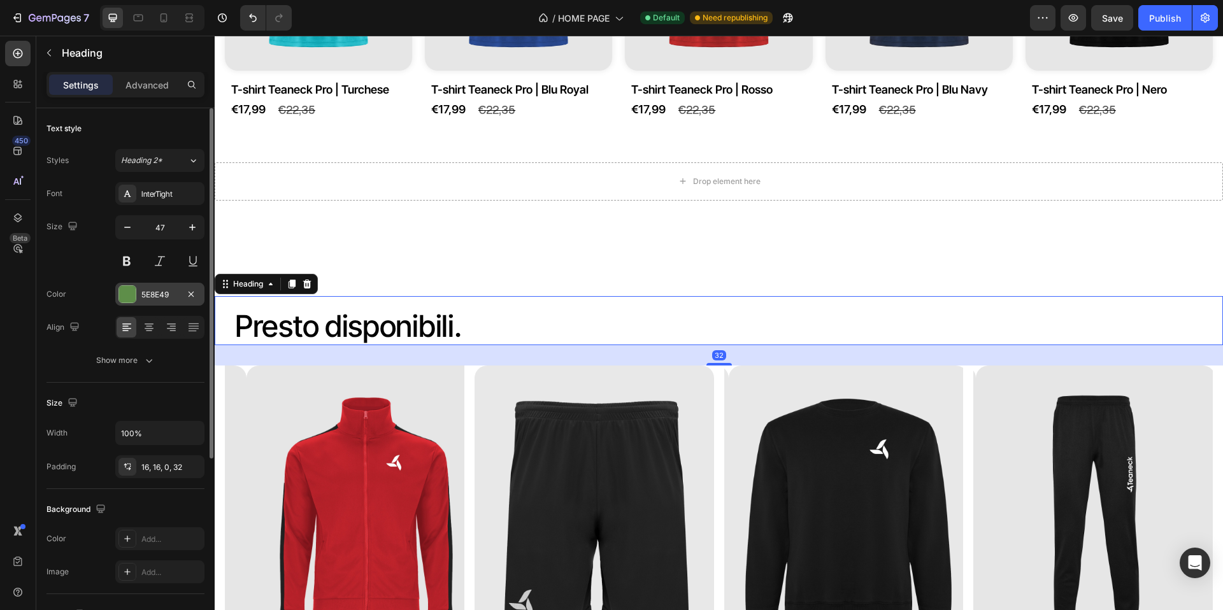
click at [130, 292] on div at bounding box center [127, 294] width 17 height 17
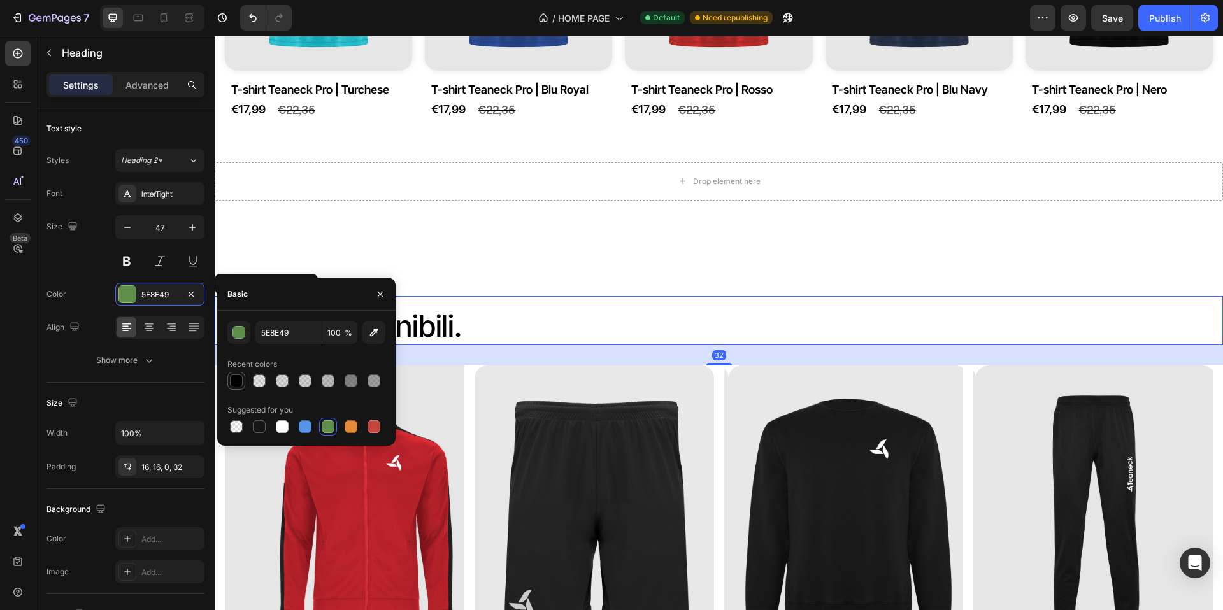
click at [238, 382] on div at bounding box center [236, 381] width 13 height 13
type input "000000"
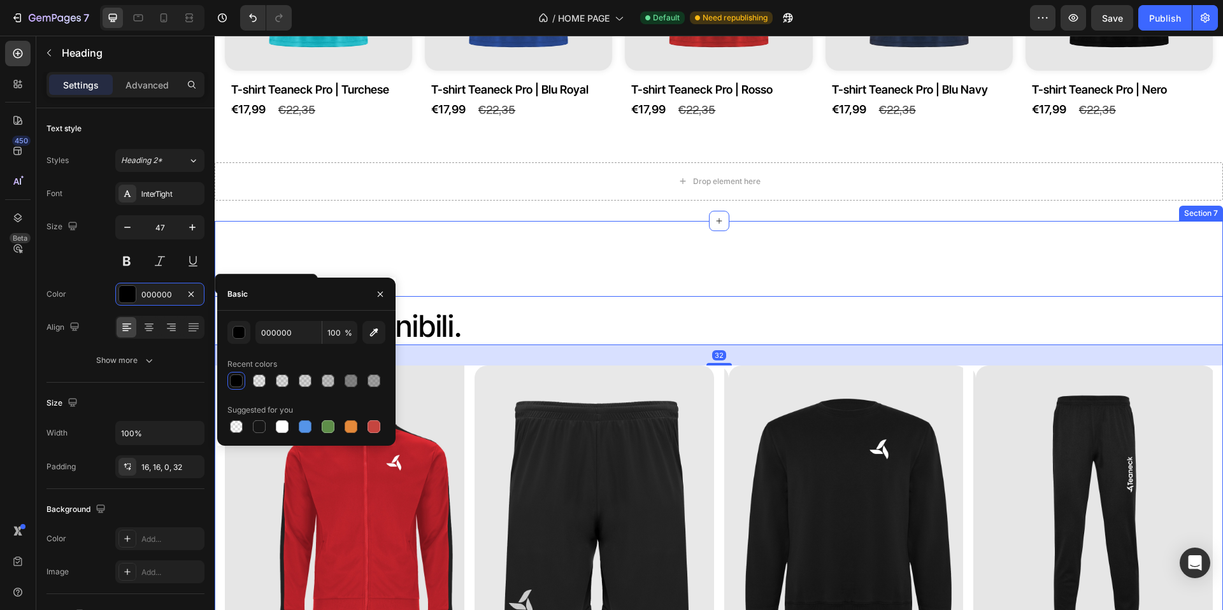
click at [431, 226] on div "⁠⁠⁠⁠⁠⁠⁠ Presto disponibili. Heading 32 Product Images Felpa Teaneck Pro Product…" at bounding box center [719, 502] width 1009 height 562
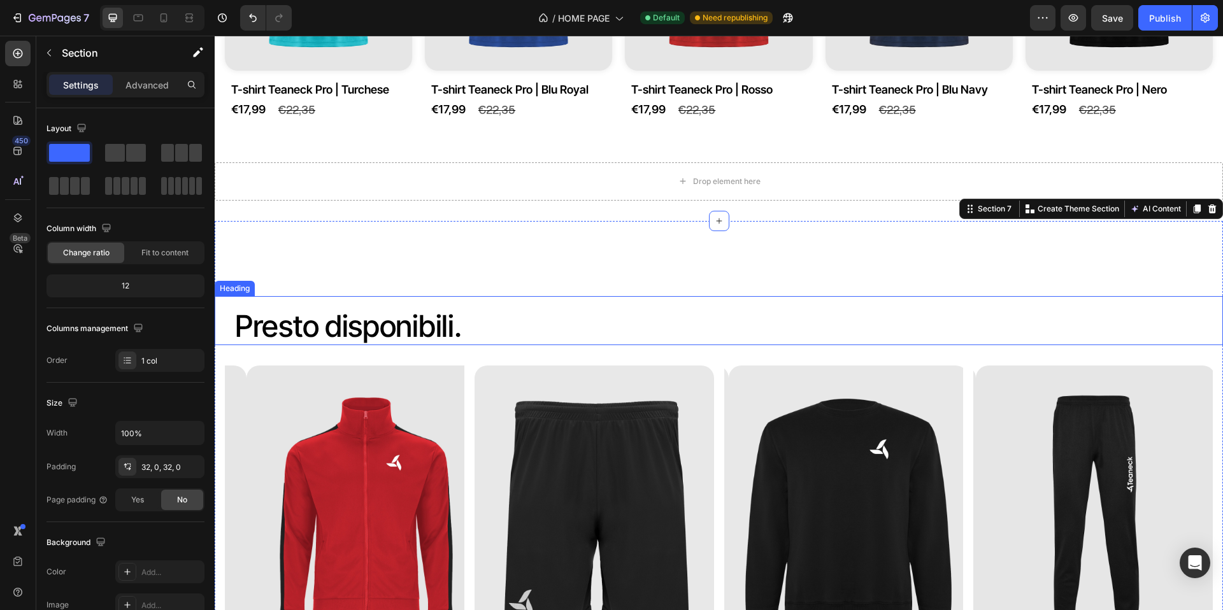
click at [494, 320] on p "⁠⁠⁠⁠⁠⁠⁠ Presto disponibili." at bounding box center [724, 325] width 978 height 39
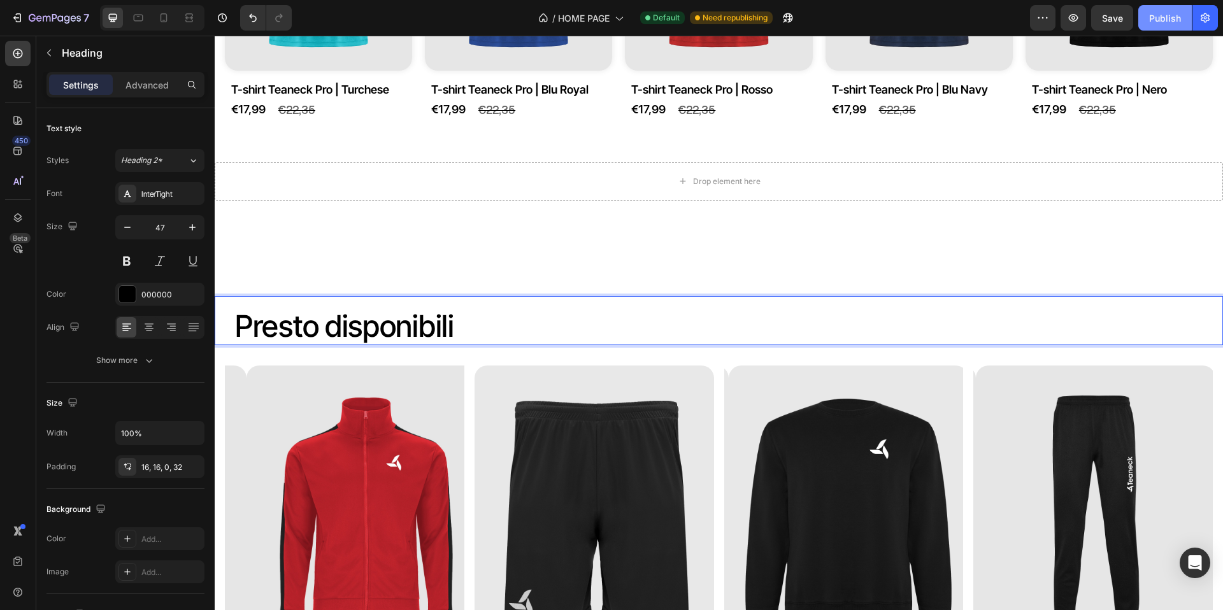
click at [1162, 23] on div "Publish" at bounding box center [1165, 17] width 32 height 13
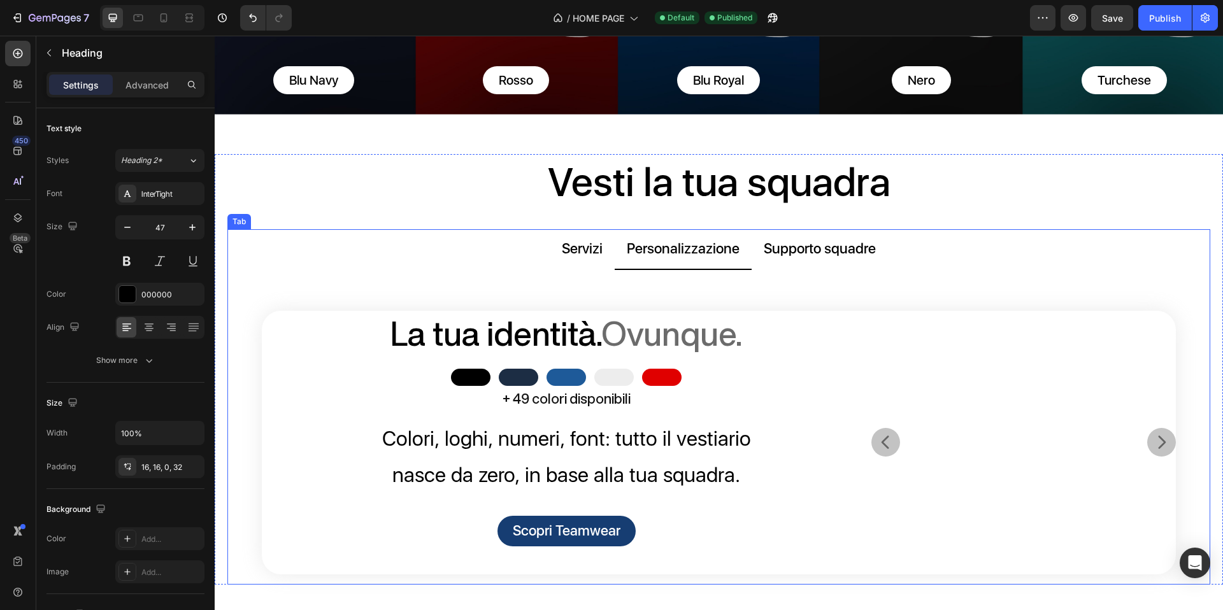
scroll to position [422, 0]
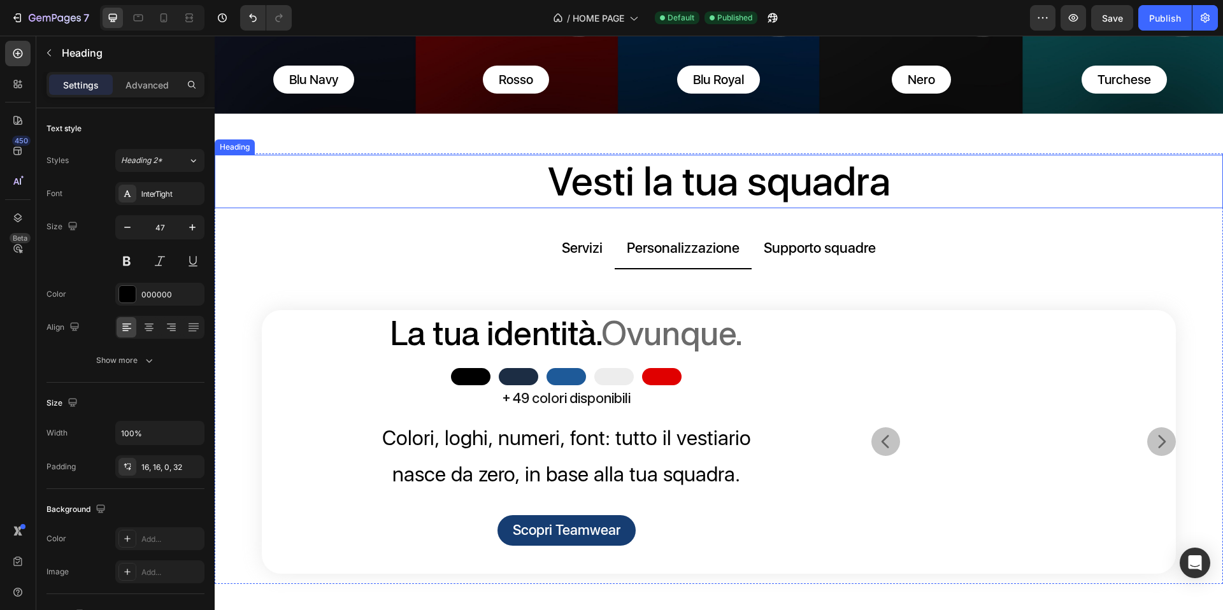
click at [278, 189] on h2 "Vesti la tua squadra" at bounding box center [719, 182] width 1009 height 54
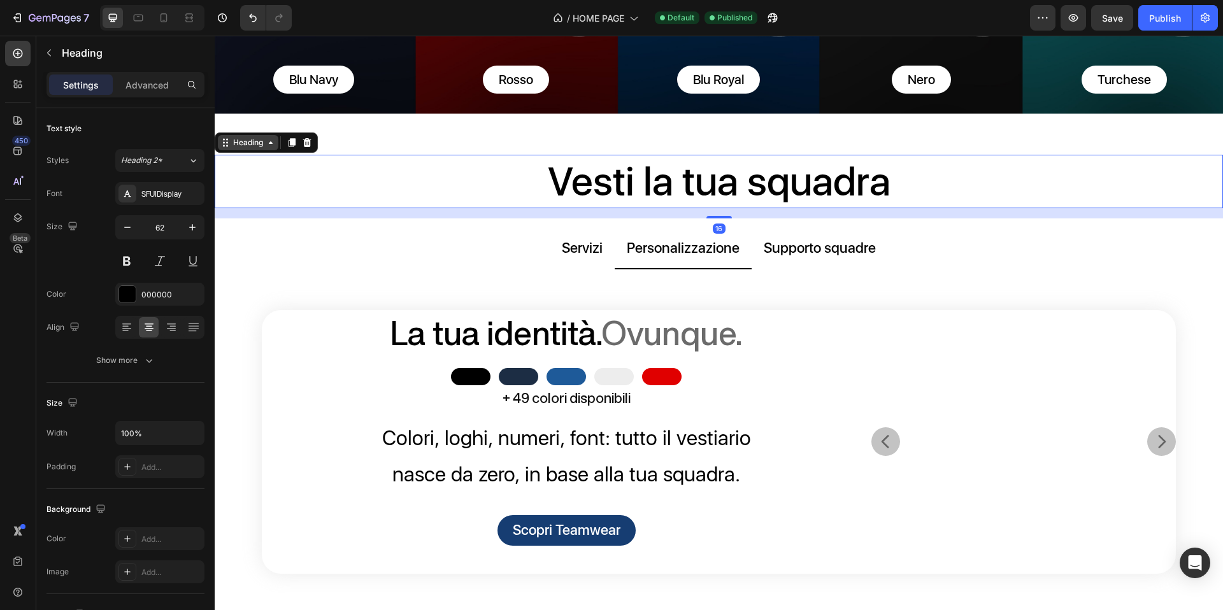
click at [258, 140] on div "Heading" at bounding box center [248, 142] width 35 height 11
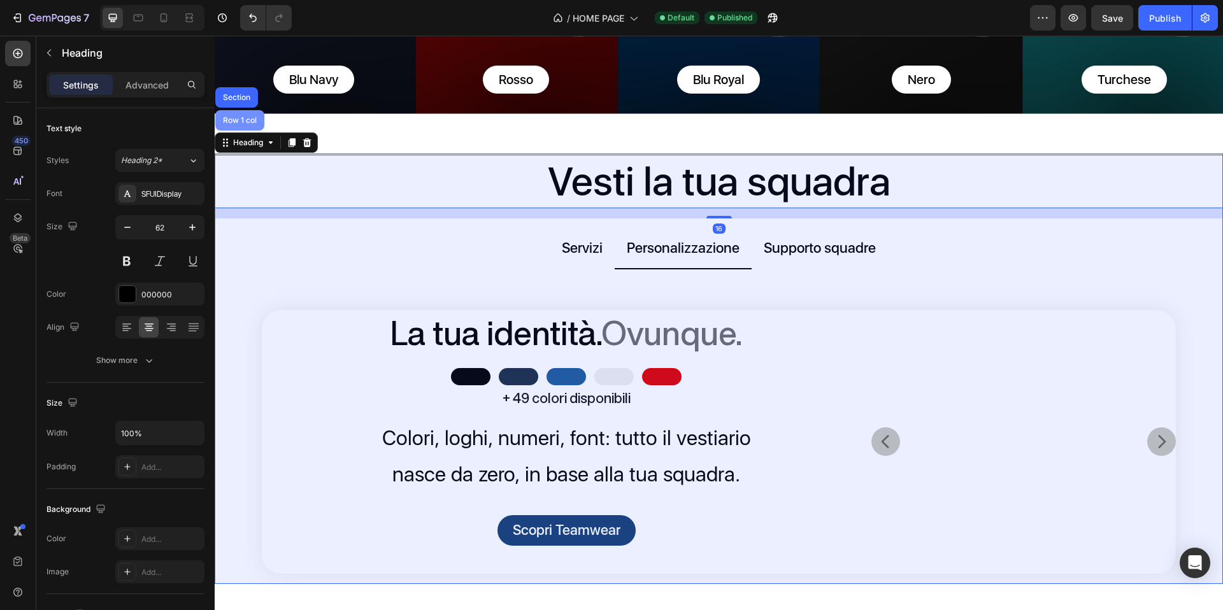
click at [230, 117] on div "Row 1 col" at bounding box center [239, 121] width 39 height 8
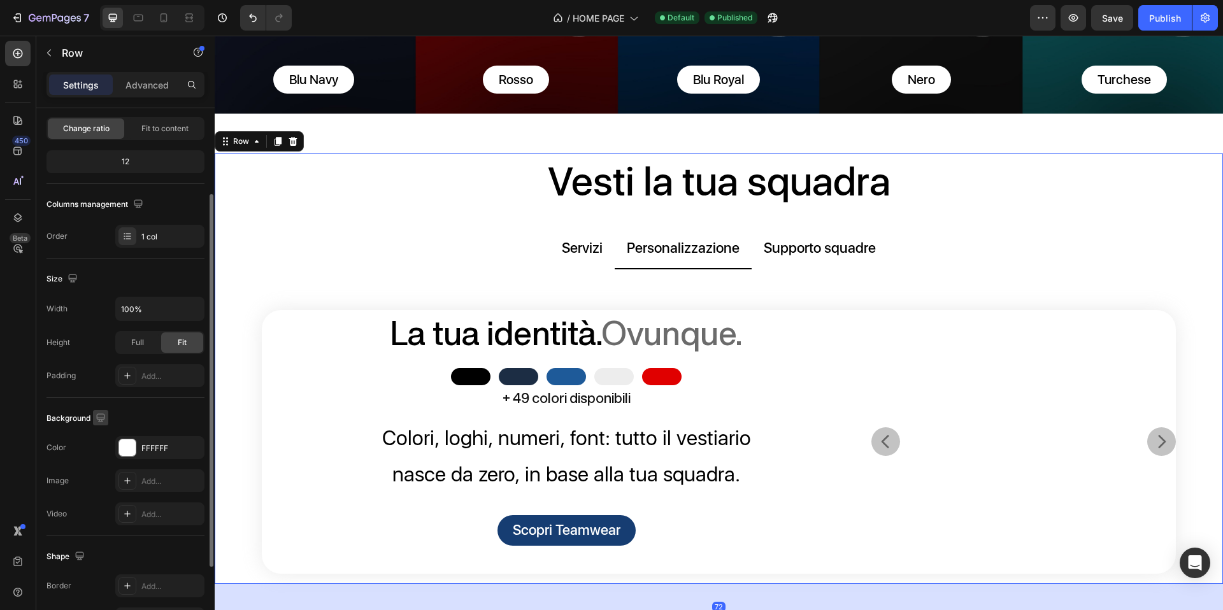
scroll to position [152, 0]
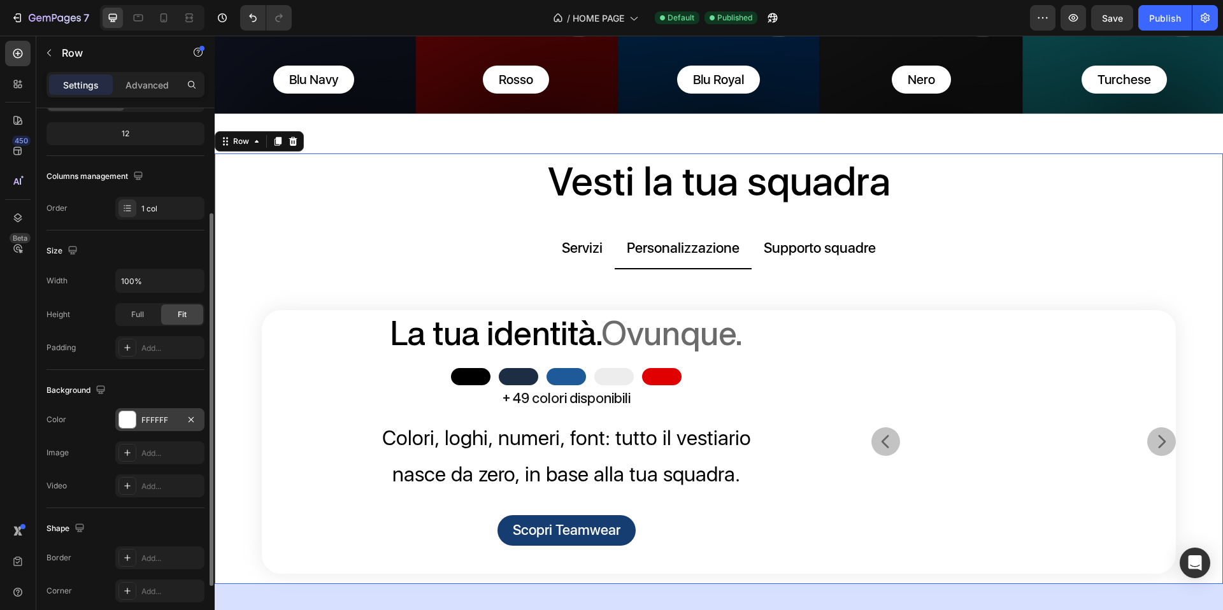
click at [128, 415] on div at bounding box center [127, 420] width 17 height 17
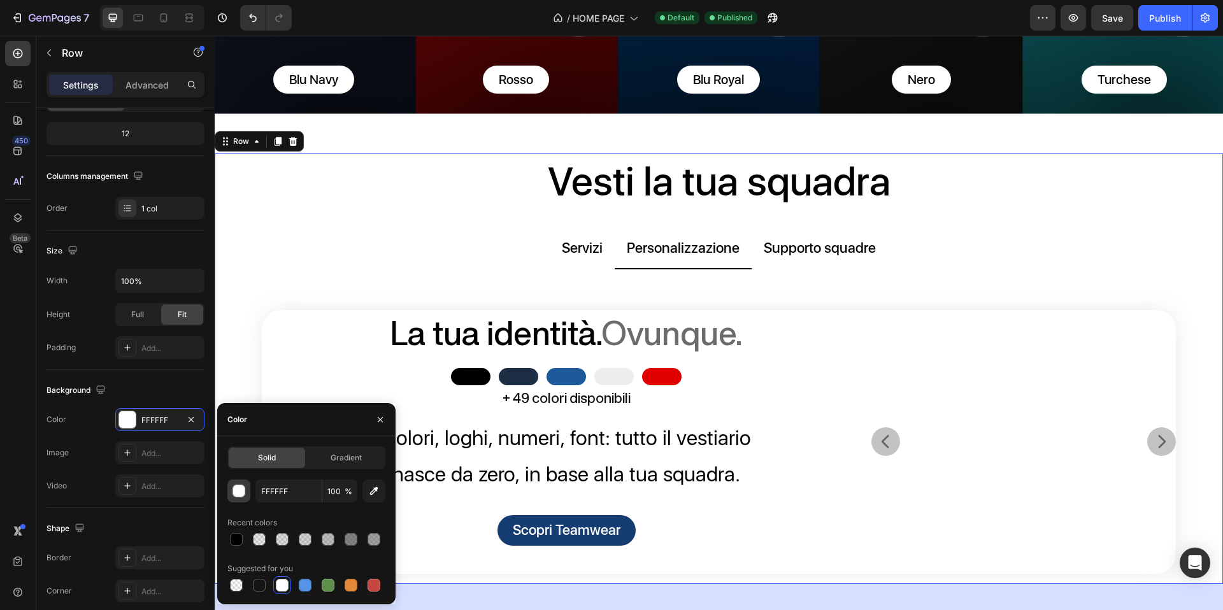
click at [240, 492] on div "button" at bounding box center [239, 492] width 13 height 13
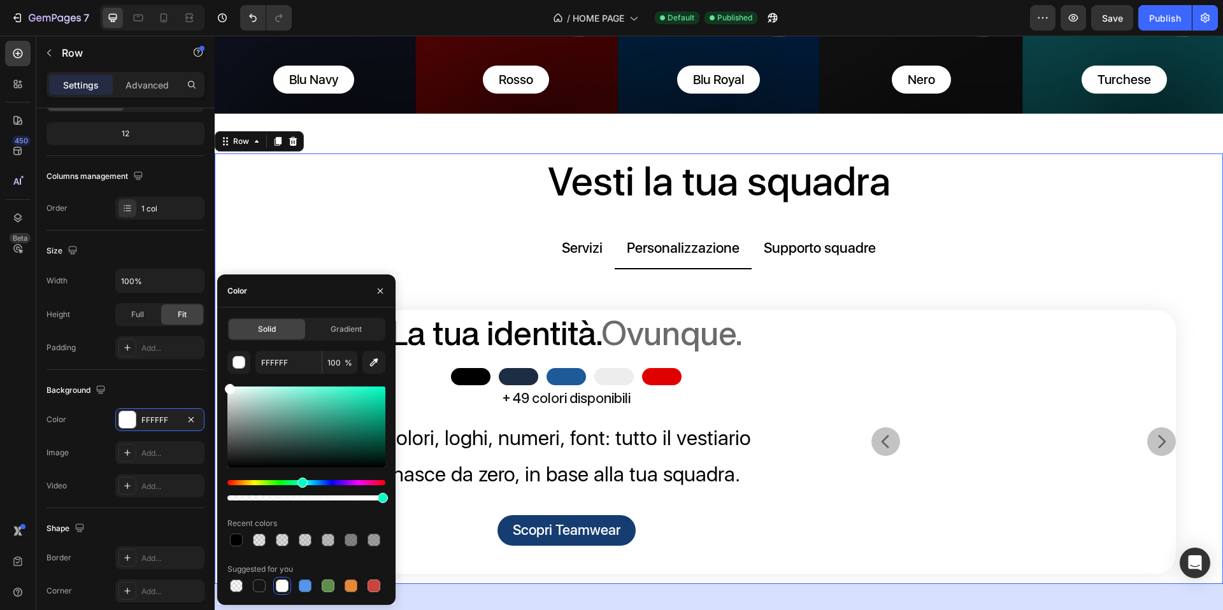
click at [301, 484] on div "Hue" at bounding box center [306, 482] width 158 height 5
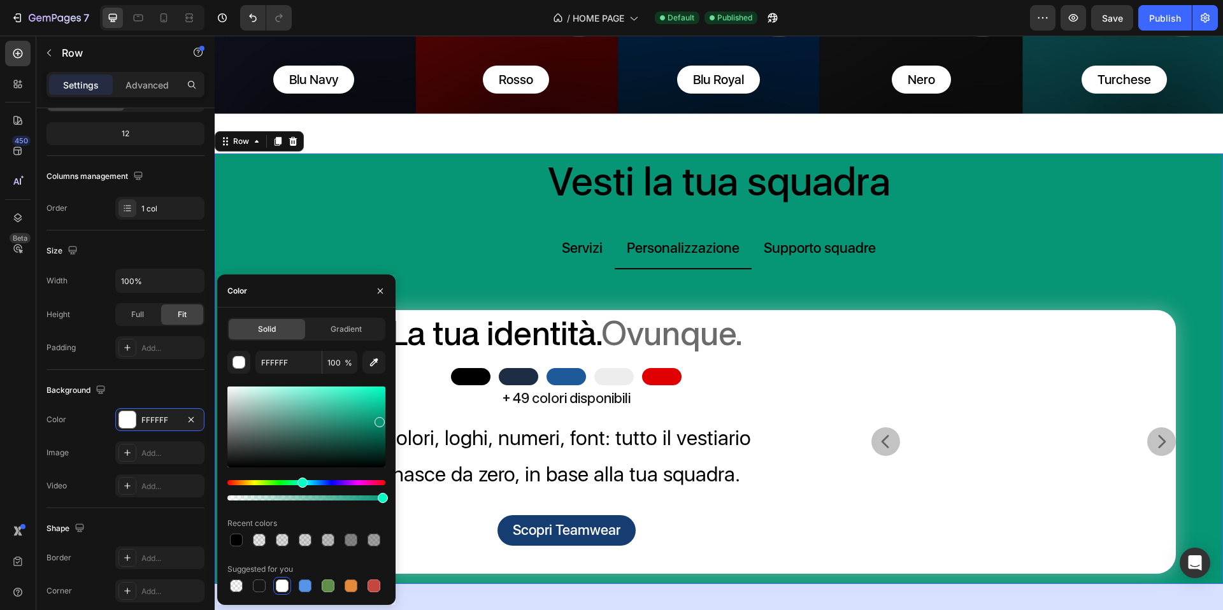
drag, startPoint x: 347, startPoint y: 435, endPoint x: 379, endPoint y: 419, distance: 36.2
click at [379, 419] on div at bounding box center [306, 427] width 158 height 81
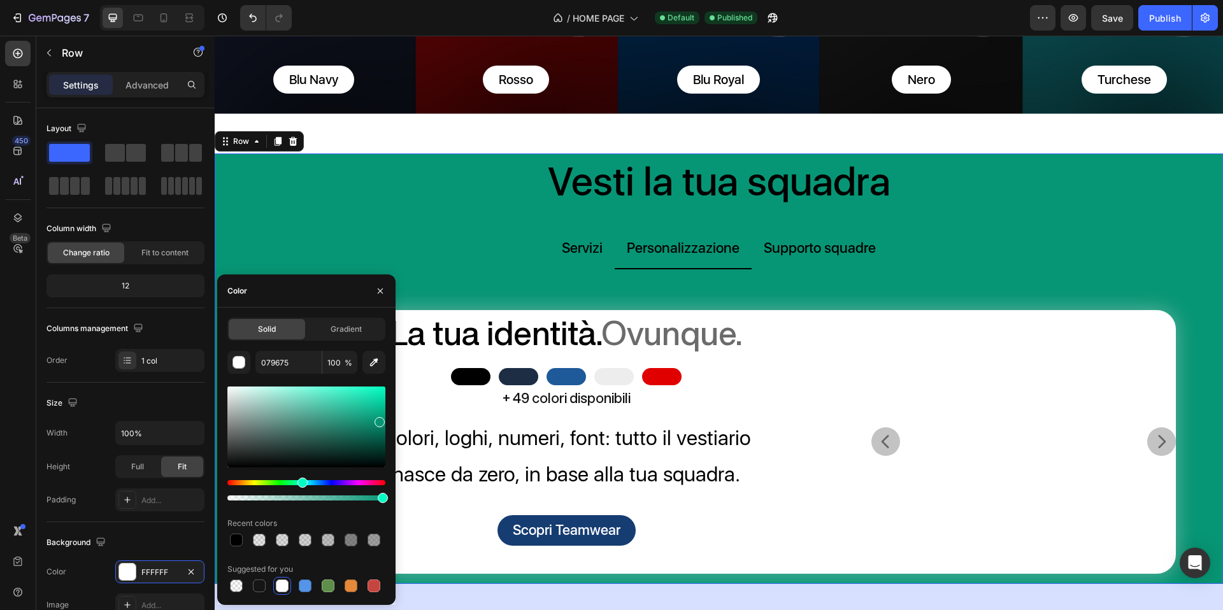
scroll to position [152, 0]
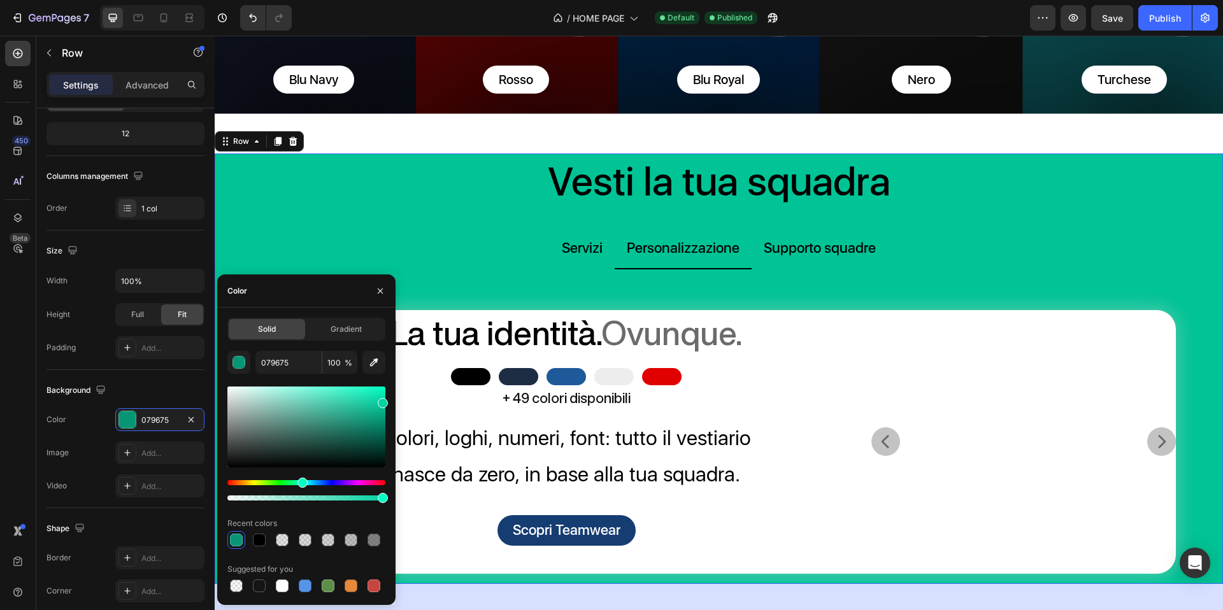
drag, startPoint x: 368, startPoint y: 424, endPoint x: 393, endPoint y: 400, distance: 34.7
click at [393, 400] on div "Solid Gradient 079675 100 % Recent colors Suggested for you" at bounding box center [306, 456] width 178 height 277
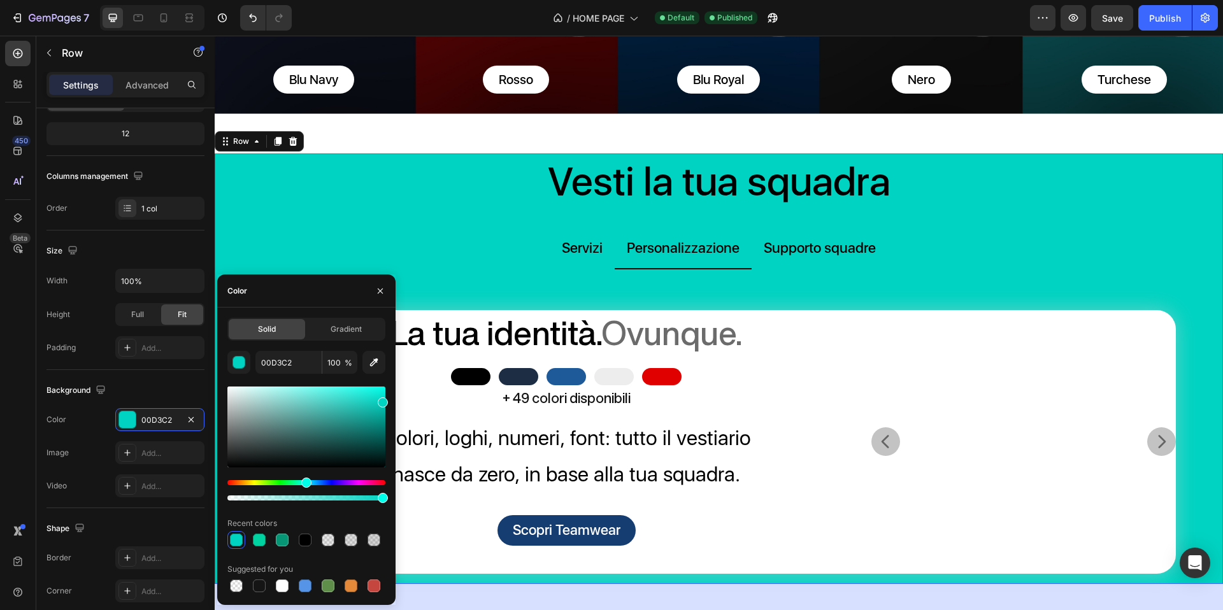
click at [305, 486] on div "Hue" at bounding box center [306, 482] width 158 height 5
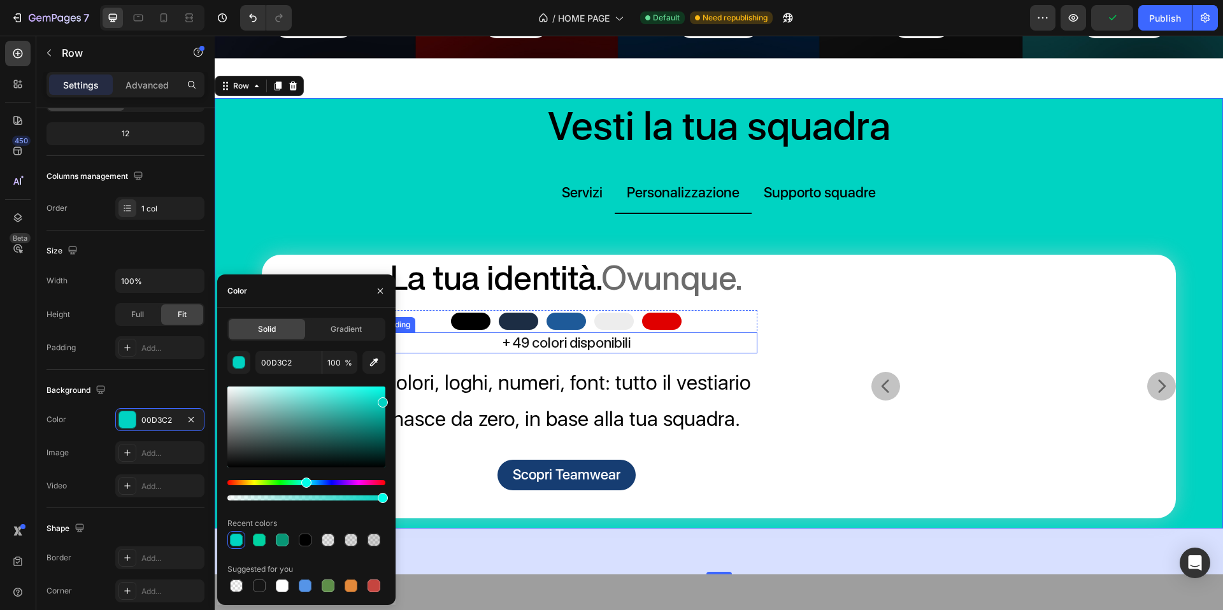
scroll to position [451, 0]
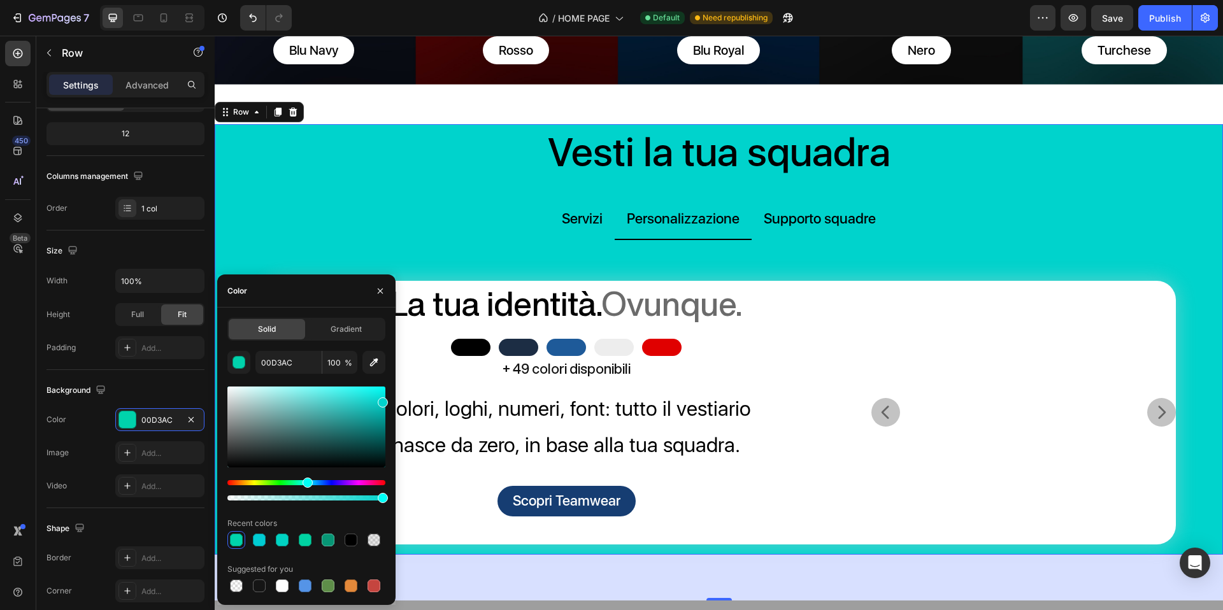
drag, startPoint x: 308, startPoint y: 482, endPoint x: 318, endPoint y: 460, distance: 24.3
click at [306, 486] on div "Hue" at bounding box center [308, 483] width 10 height 10
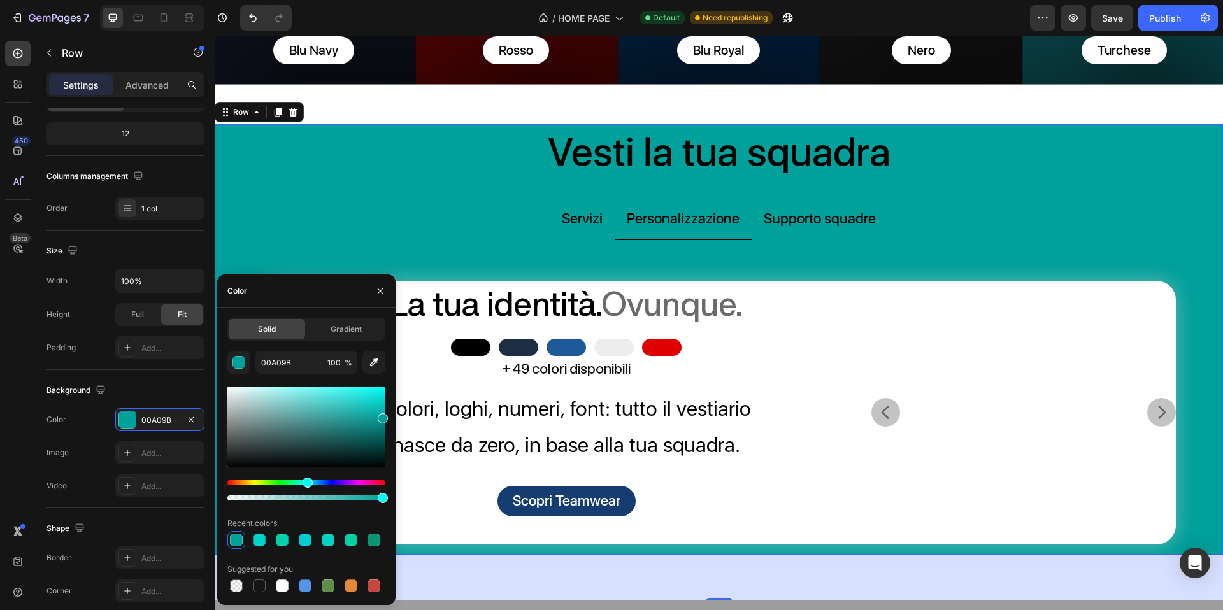
drag, startPoint x: 378, startPoint y: 419, endPoint x: 218, endPoint y: 358, distance: 171.2
click at [391, 416] on div "Solid Gradient 00A09B 100 % Recent colors Suggested for you" at bounding box center [306, 456] width 178 height 277
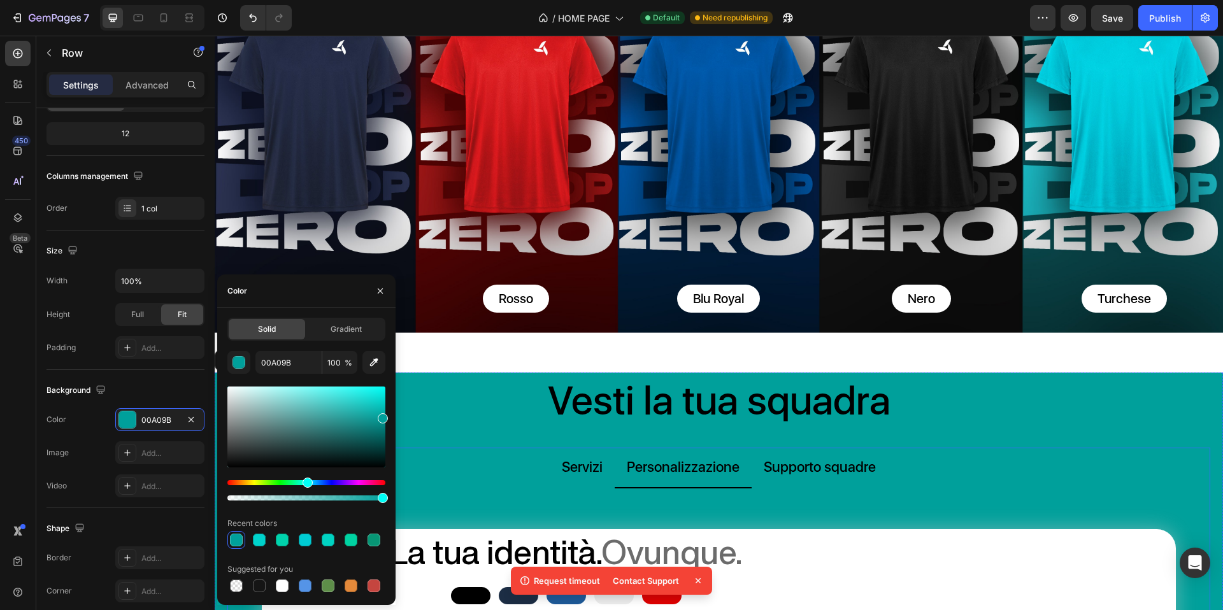
scroll to position [290, 0]
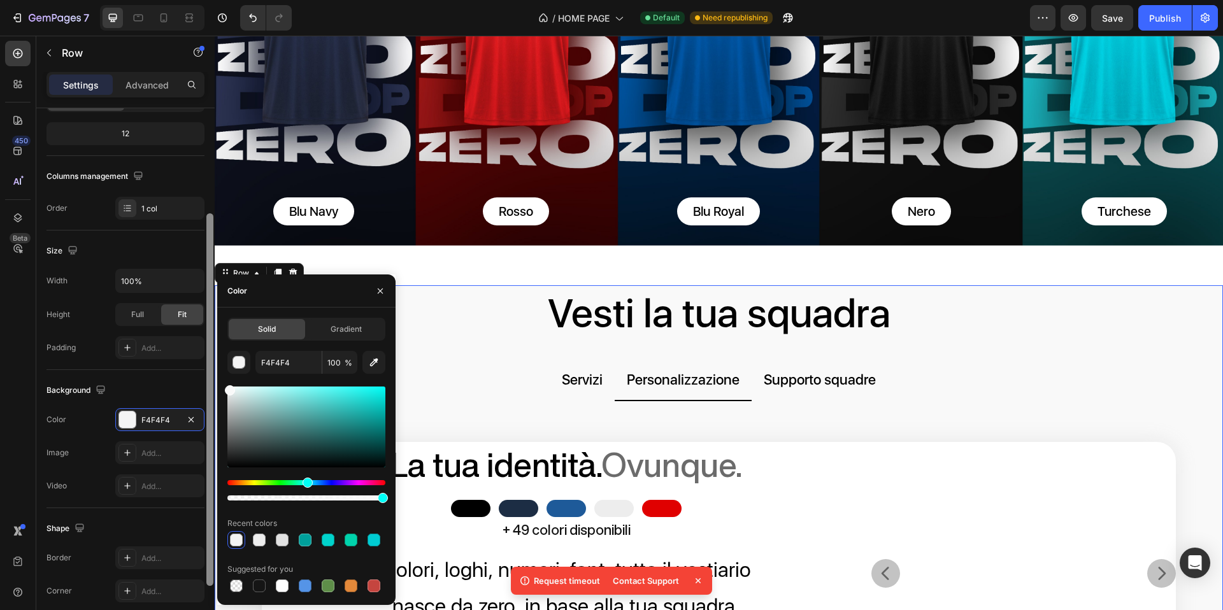
drag, startPoint x: 222, startPoint y: 394, endPoint x: 213, endPoint y: 388, distance: 10.6
click at [213, 388] on div "450 Beta Sections(18) Elements(83) Section Element Hero Section Product Detail …" at bounding box center [107, 323] width 215 height 575
type input "F9F9F9"
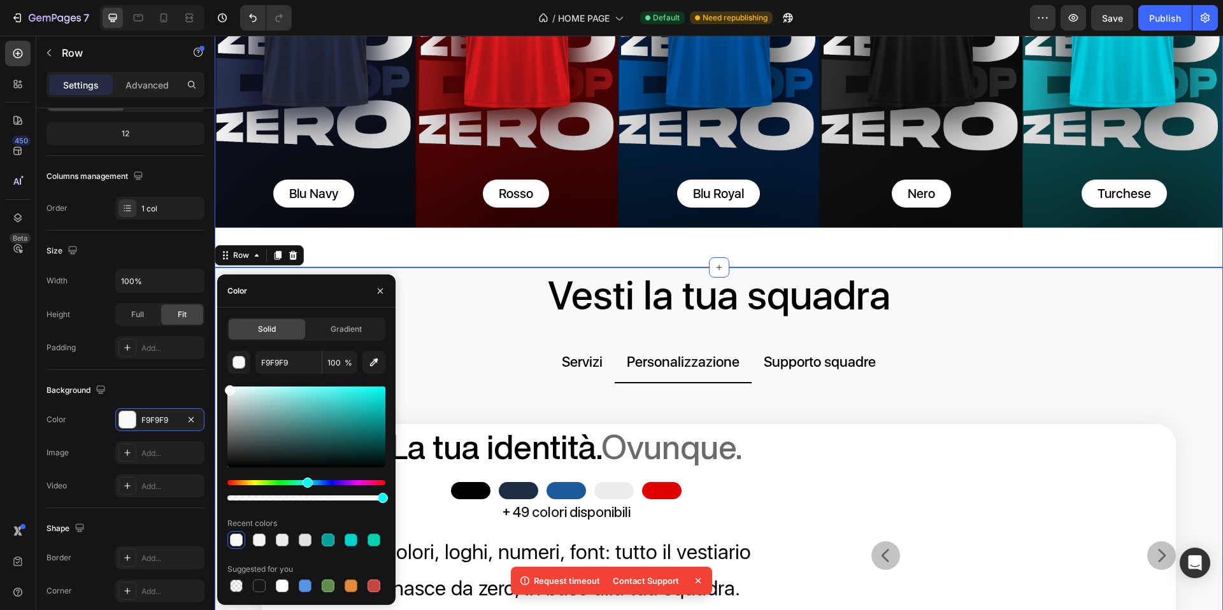
scroll to position [301, 0]
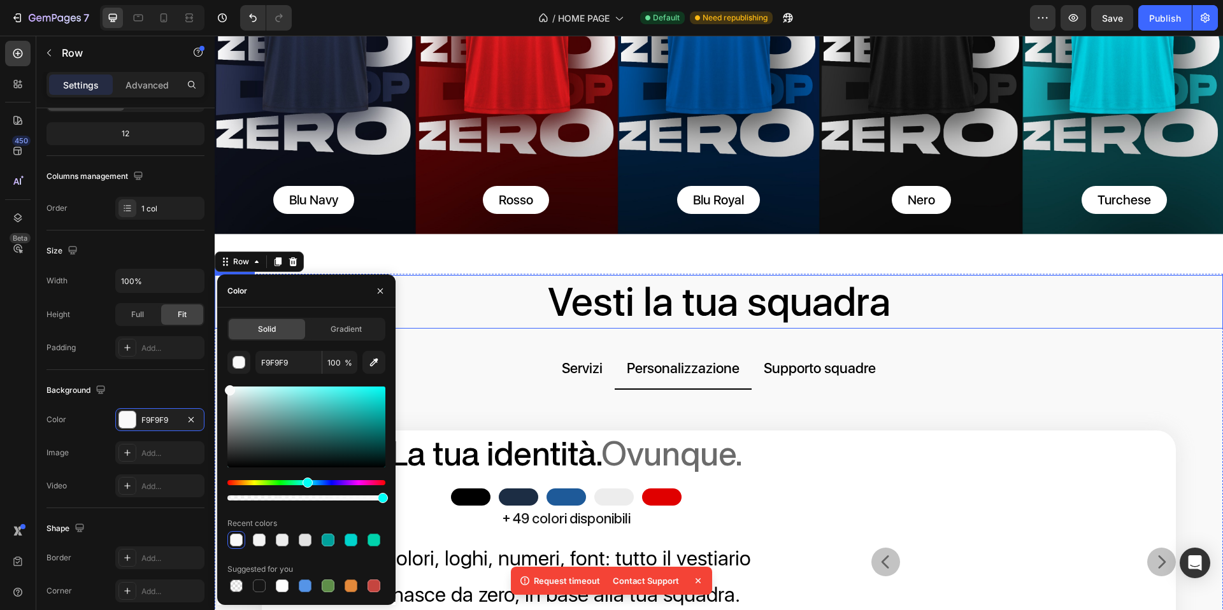
click at [605, 300] on h2 "Vesti la tua squadra" at bounding box center [719, 302] width 1009 height 54
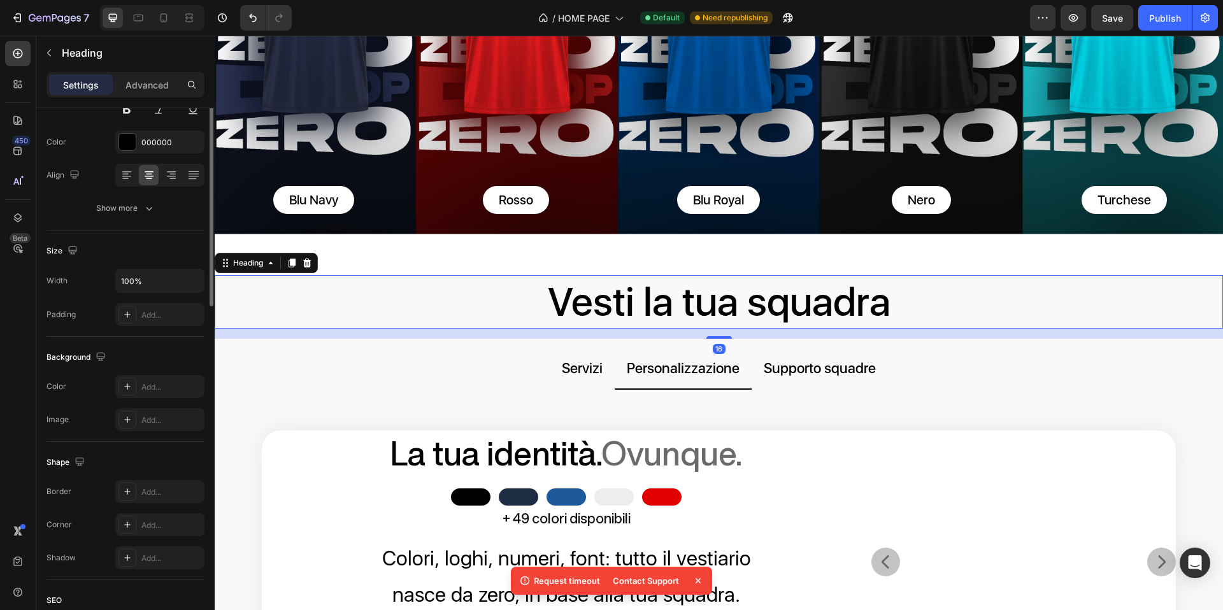
scroll to position [0, 0]
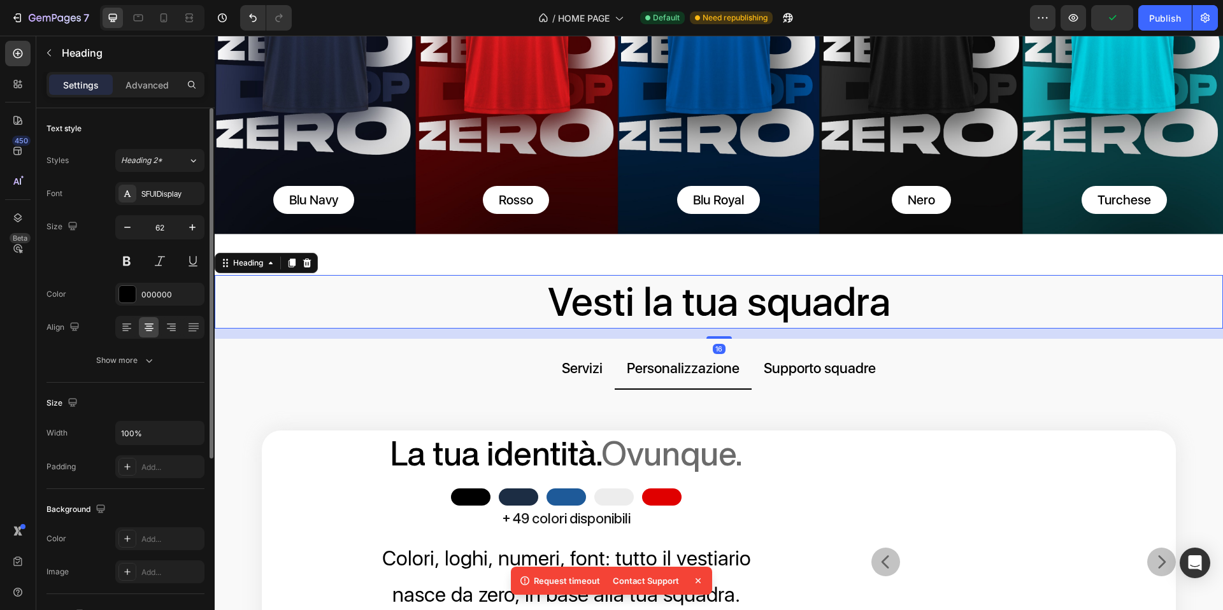
click at [549, 295] on h2 "Vesti la tua squadra" at bounding box center [719, 302] width 1009 height 54
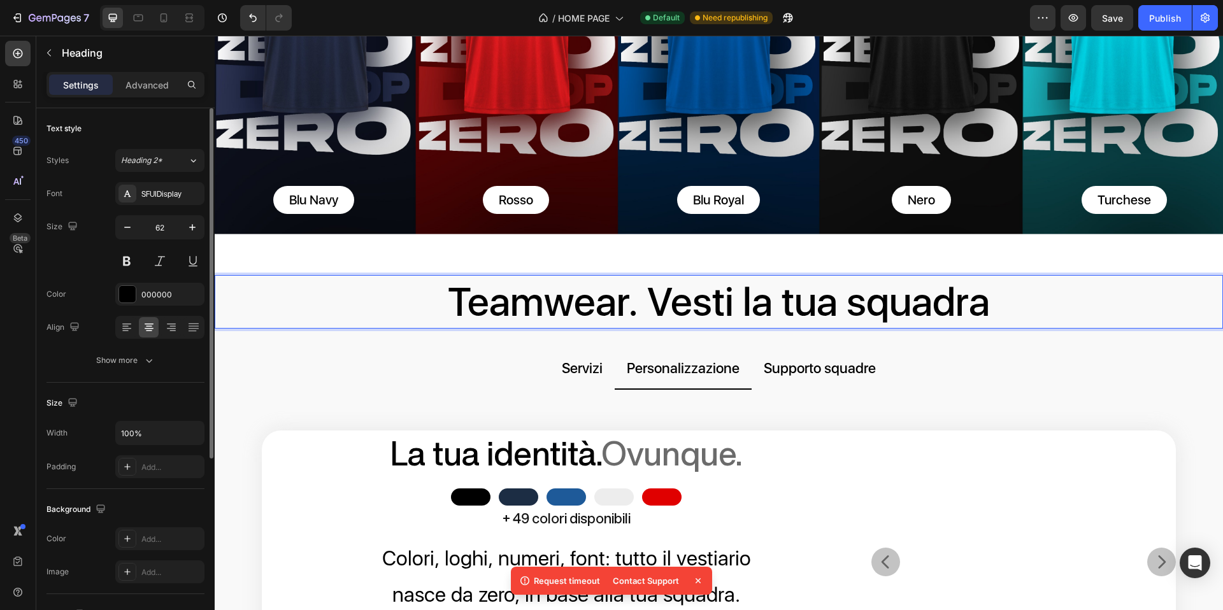
click at [160, 206] on div "Font SFUIDisplay Size 62 Color 000000 Align Show more" at bounding box center [126, 277] width 158 height 190
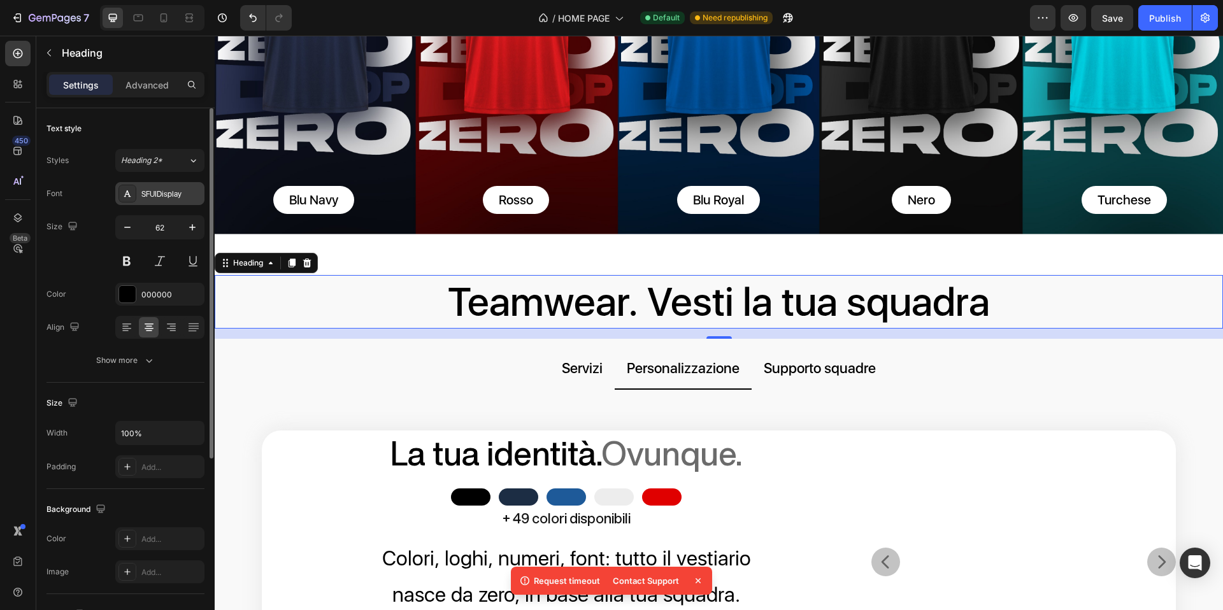
click at [159, 199] on div "SFUIDisplay" at bounding box center [171, 194] width 60 height 11
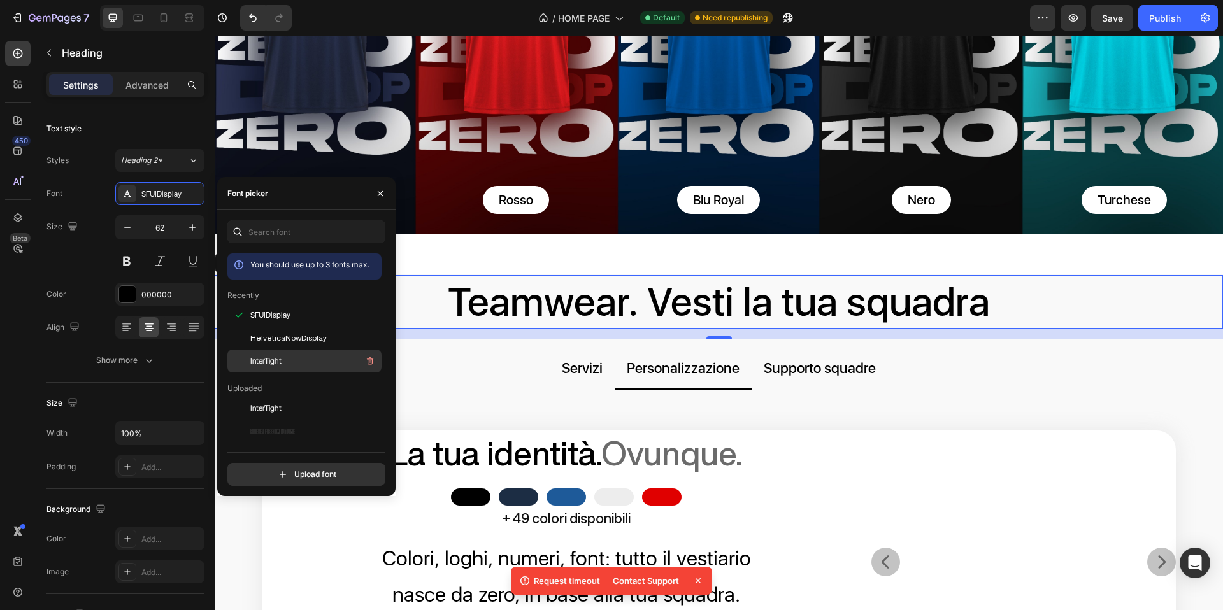
click at [294, 358] on div "InterTight" at bounding box center [314, 361] width 129 height 15
click at [289, 314] on span "SFUIDisplay" at bounding box center [270, 315] width 40 height 11
click at [296, 365] on div "InterTight" at bounding box center [314, 361] width 129 height 15
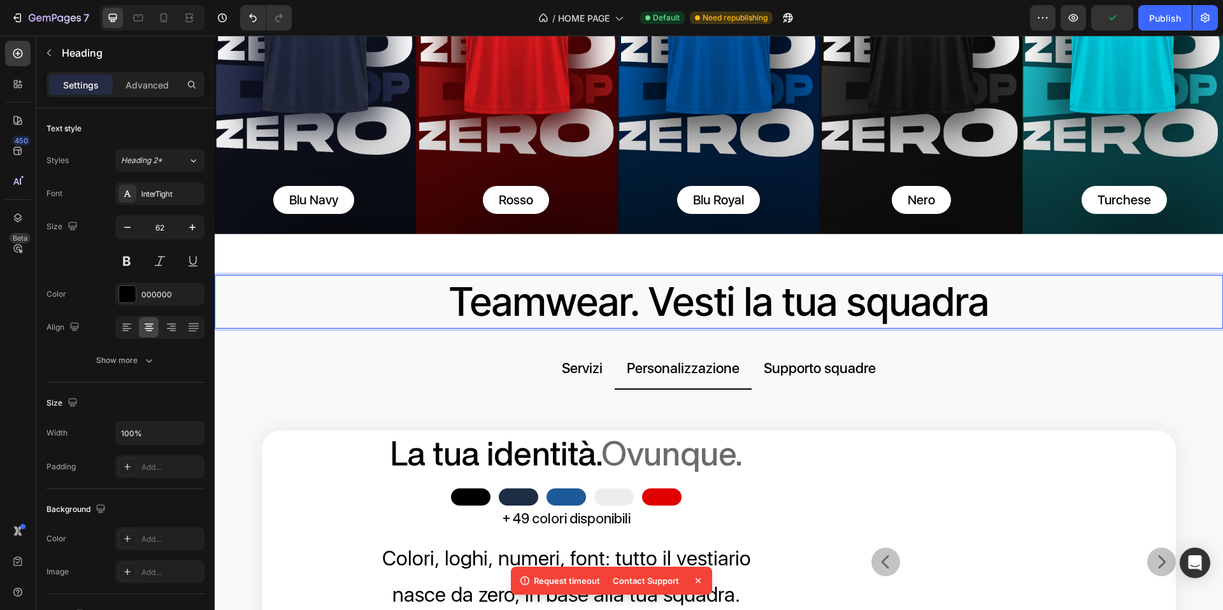
click at [988, 298] on p "Teamwear. Vesti la tua squadra" at bounding box center [719, 303] width 1006 height 52
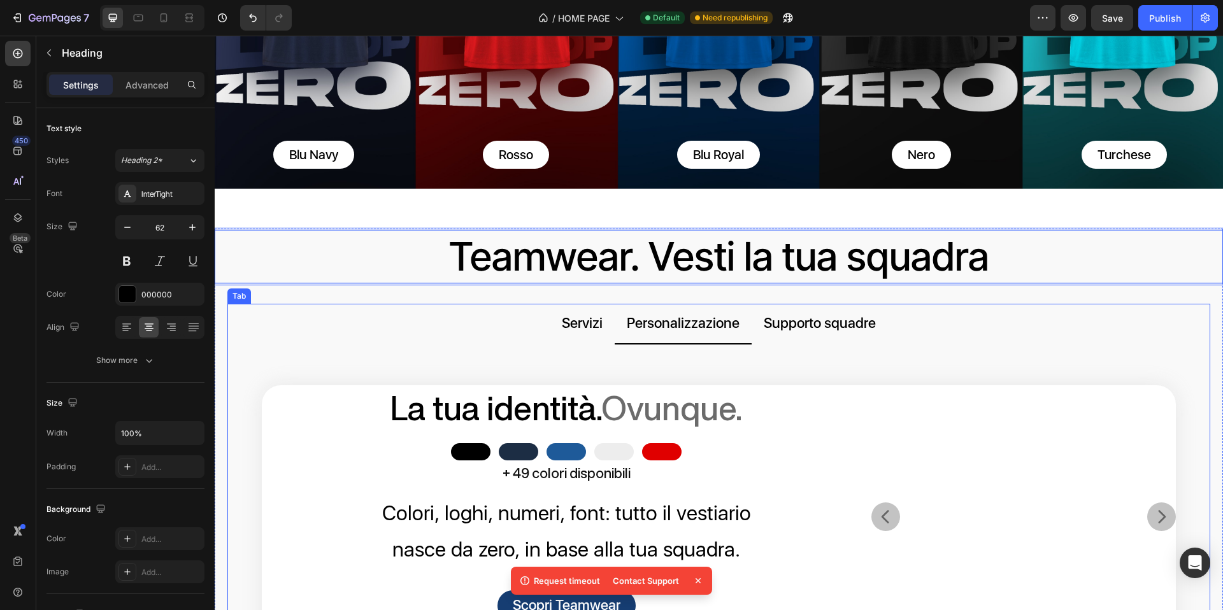
scroll to position [369, 0]
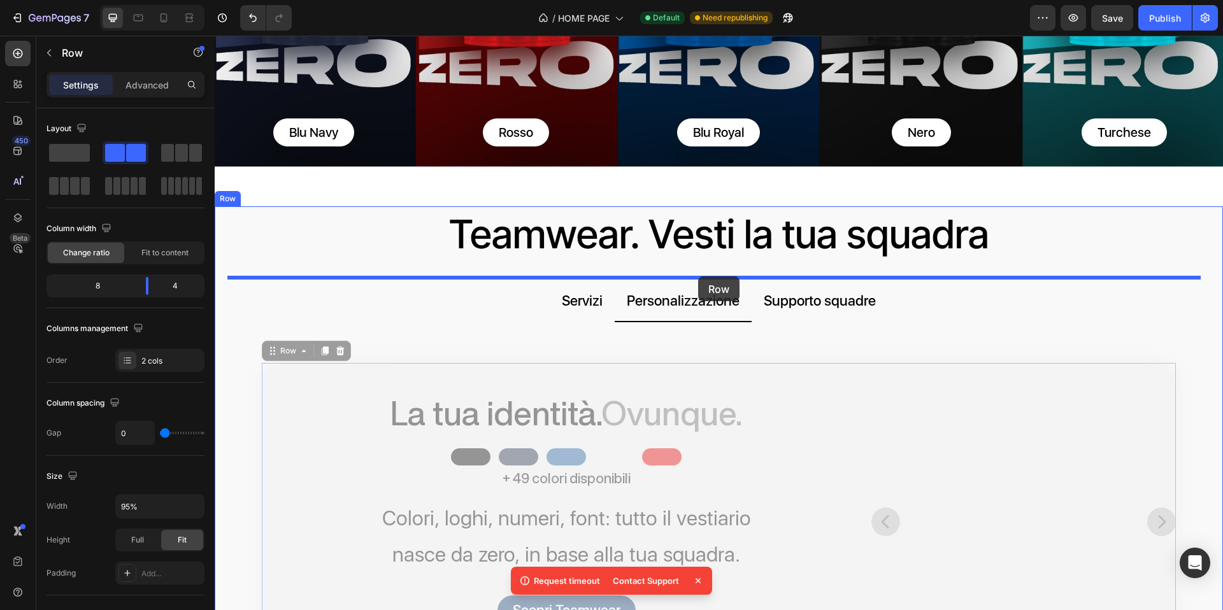
drag, startPoint x: 707, startPoint y: 380, endPoint x: 698, endPoint y: 277, distance: 104.2
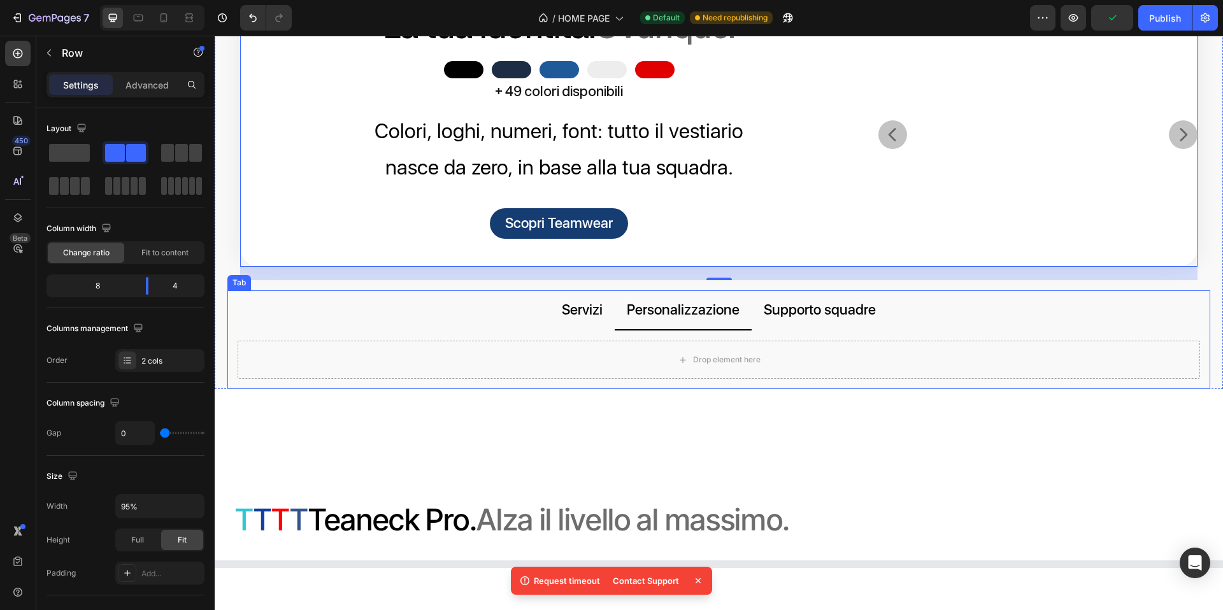
scroll to position [668, 0]
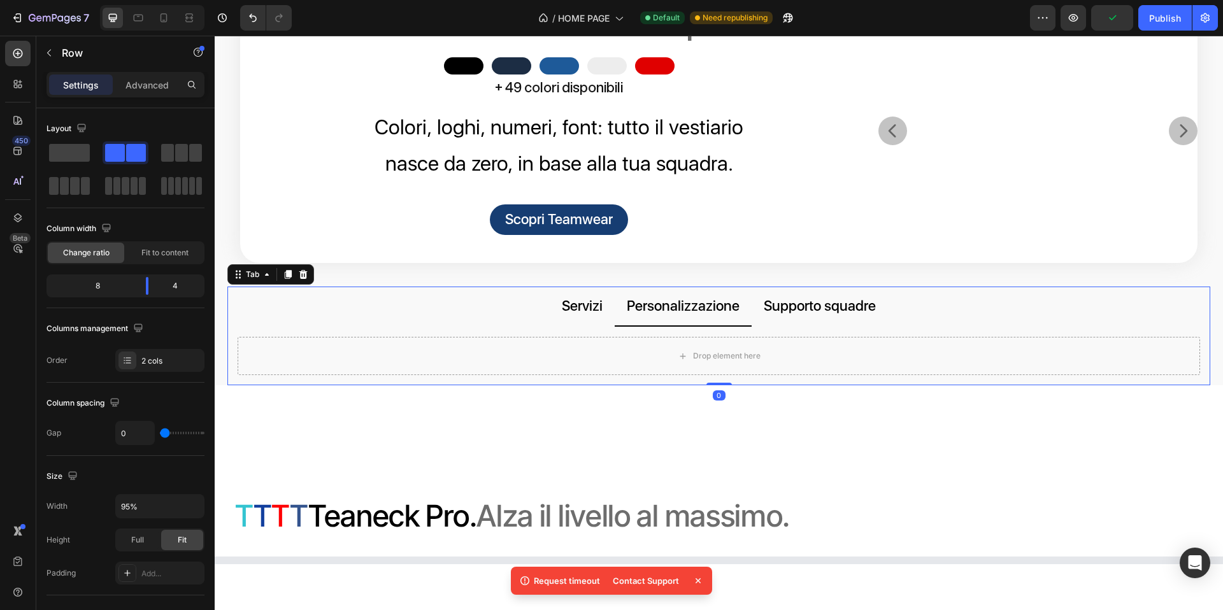
click at [572, 321] on div "Servizi" at bounding box center [582, 306] width 45 height 29
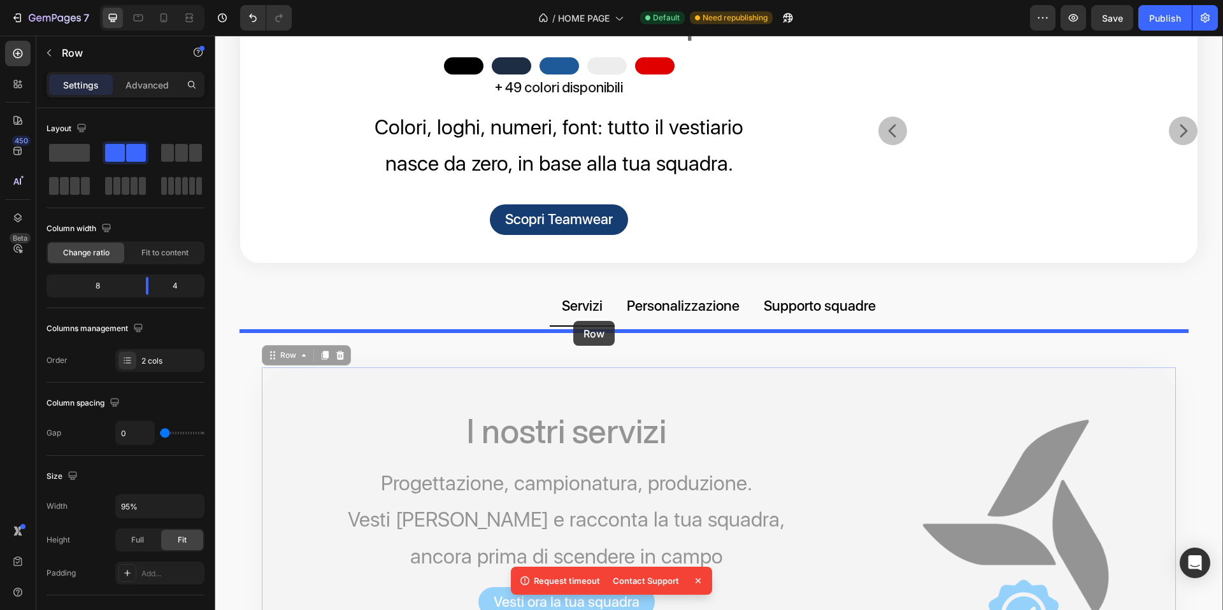
drag, startPoint x: 566, startPoint y: 436, endPoint x: 573, endPoint y: 321, distance: 114.9
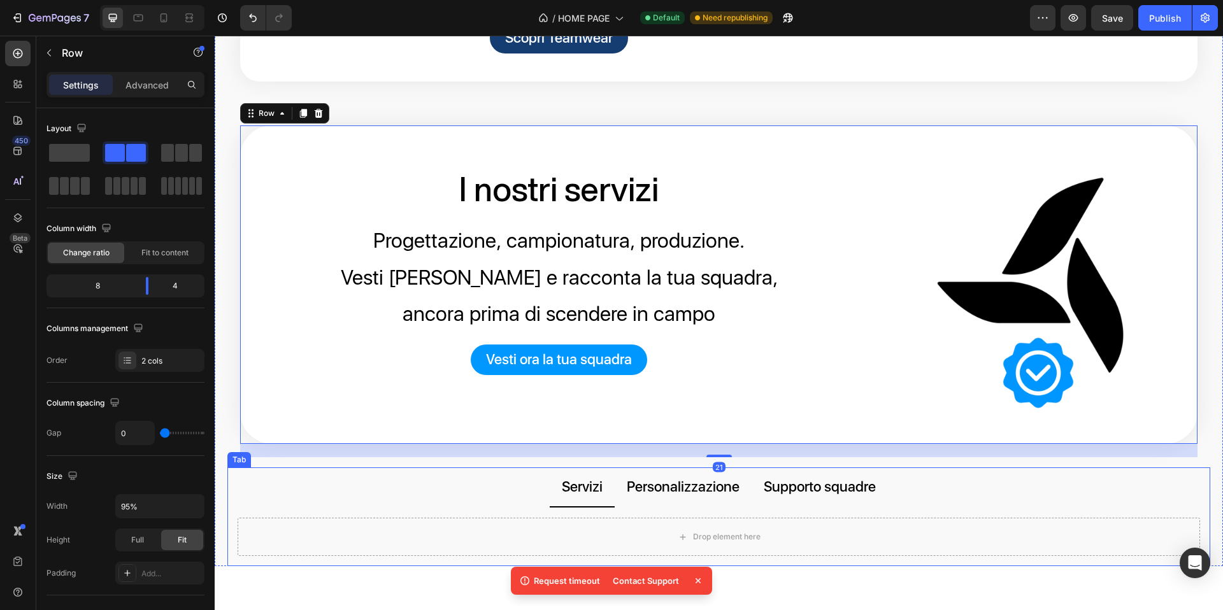
scroll to position [953, 0]
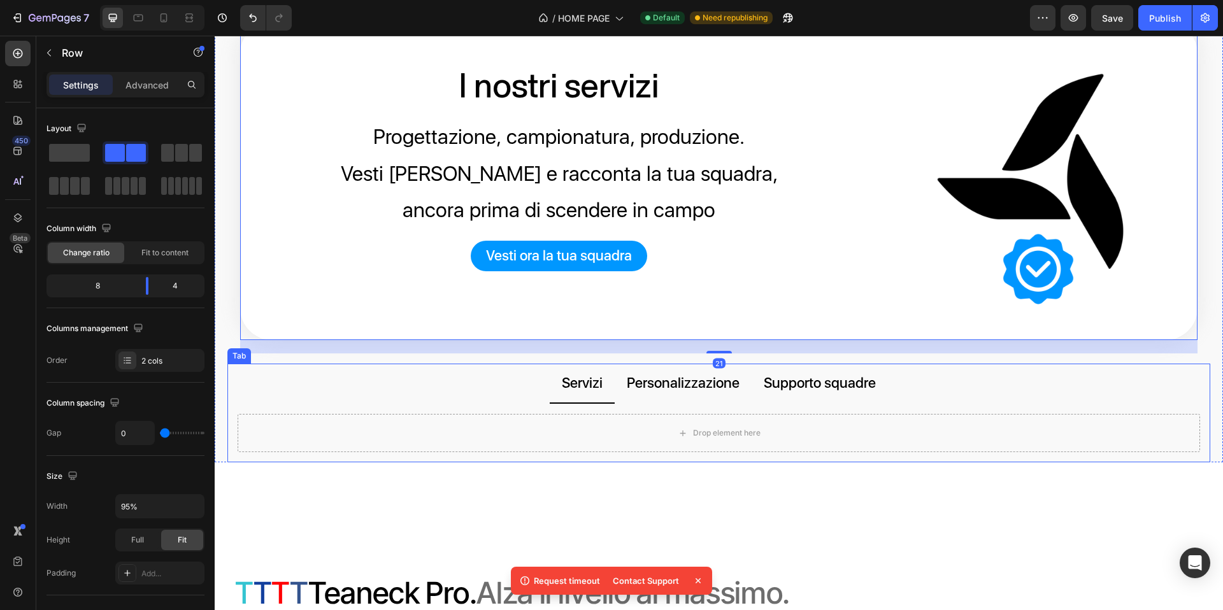
click at [798, 396] on p "Supporto squadre" at bounding box center [820, 383] width 112 height 25
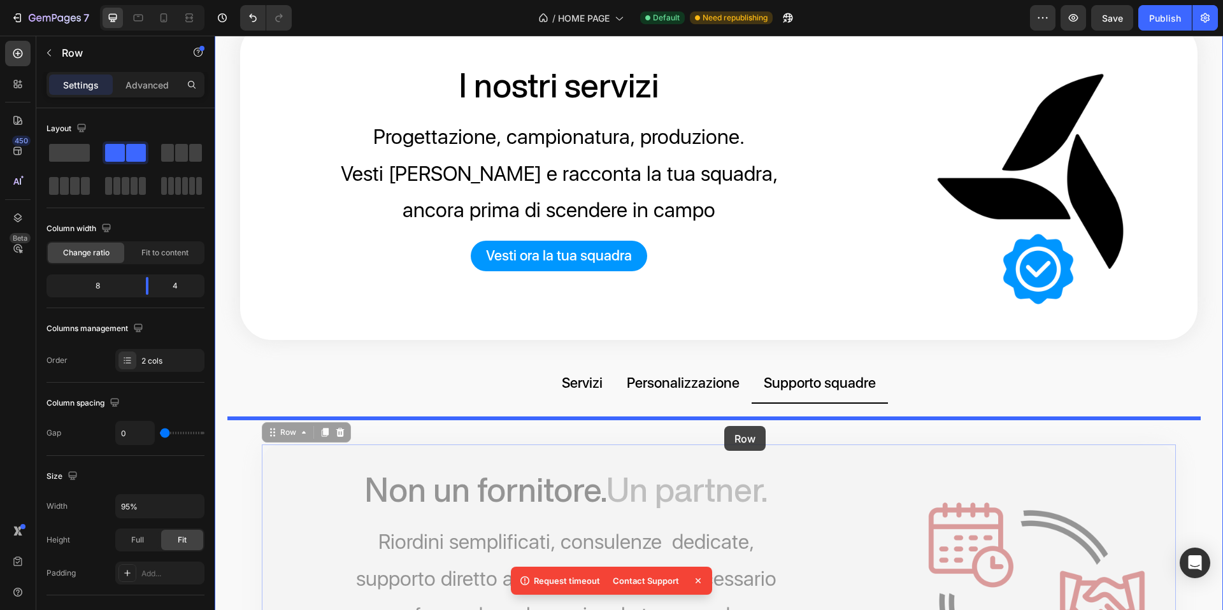
drag, startPoint x: 726, startPoint y: 508, endPoint x: 724, endPoint y: 424, distance: 84.1
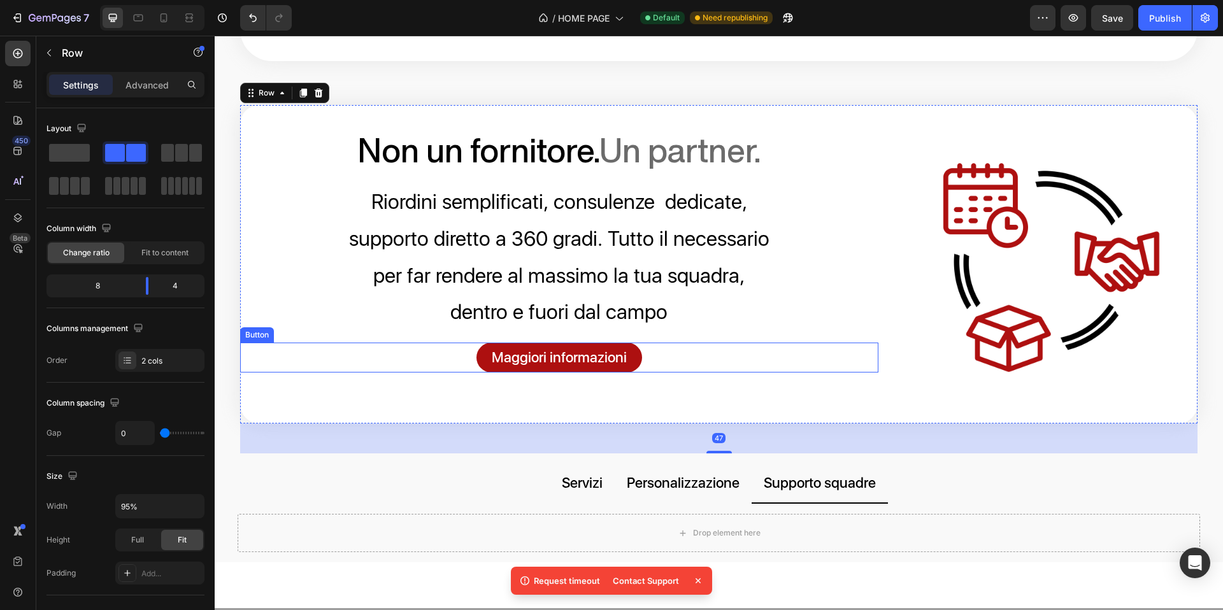
scroll to position [1239, 0]
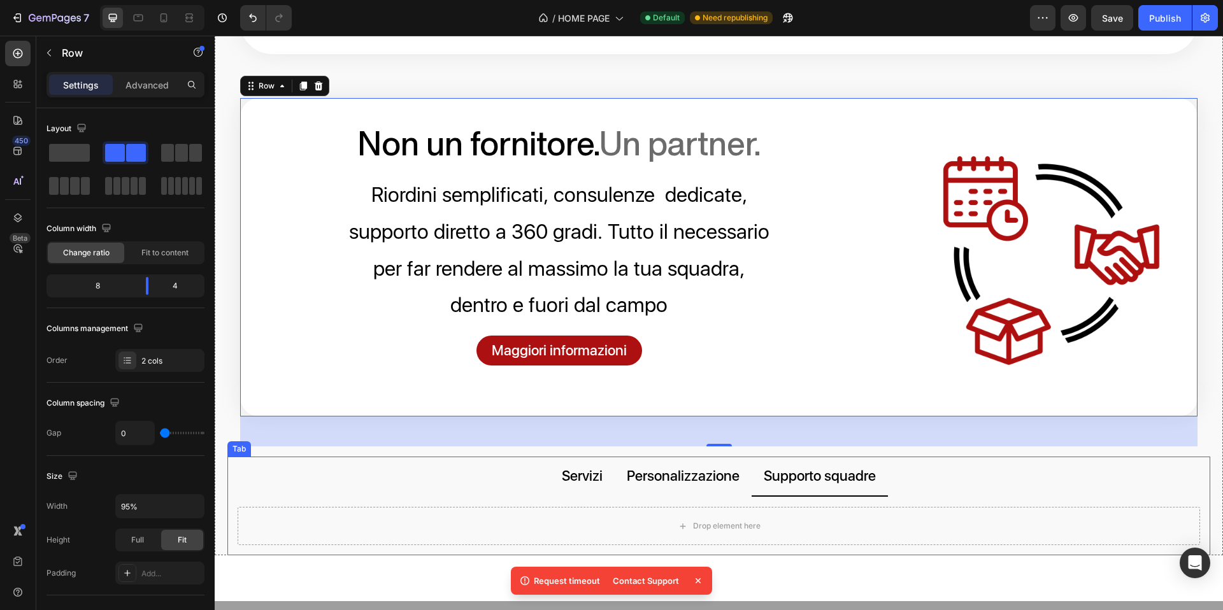
click at [486, 498] on ul "Servizi Personalizzazione Supporto squadre" at bounding box center [718, 477] width 983 height 41
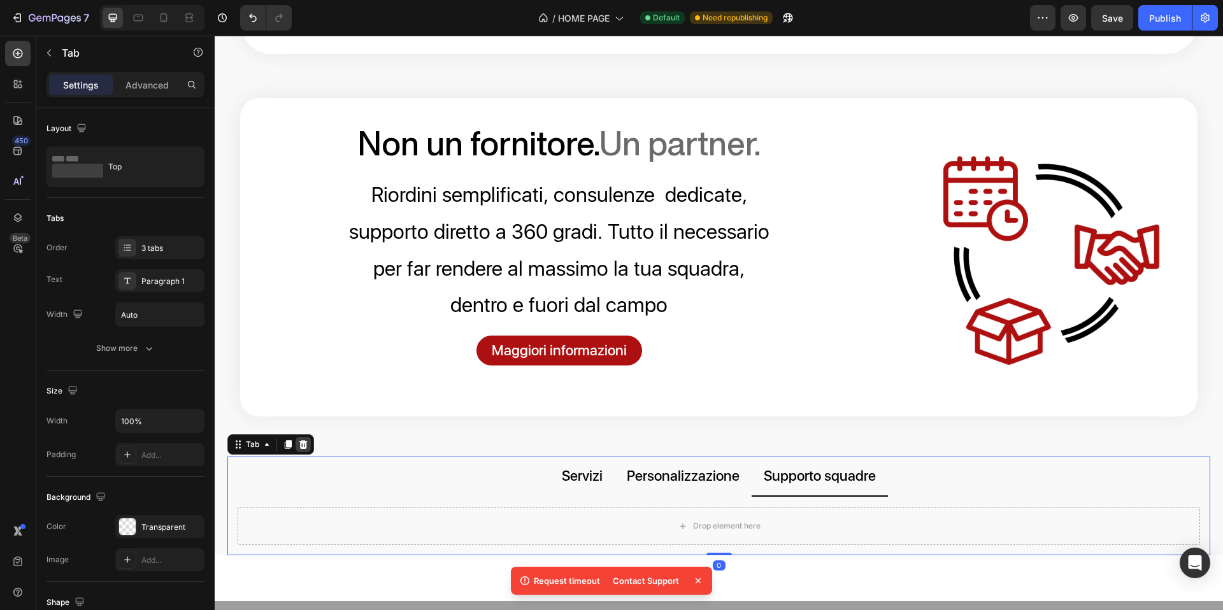
click at [302, 450] on icon at bounding box center [303, 445] width 10 height 10
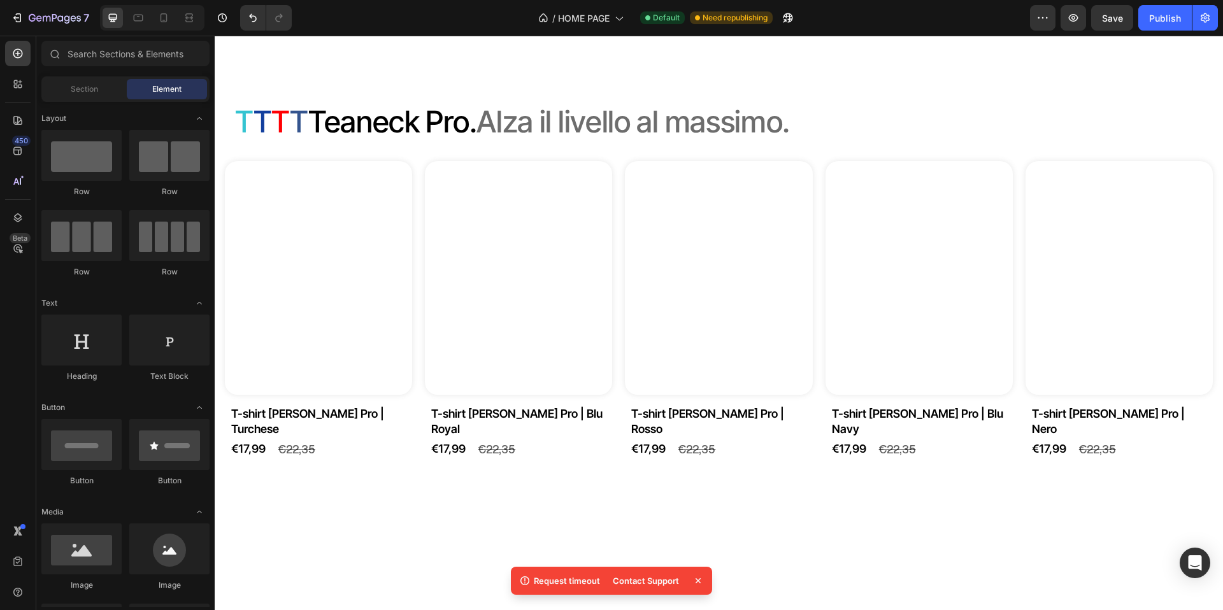
scroll to position [1298, 0]
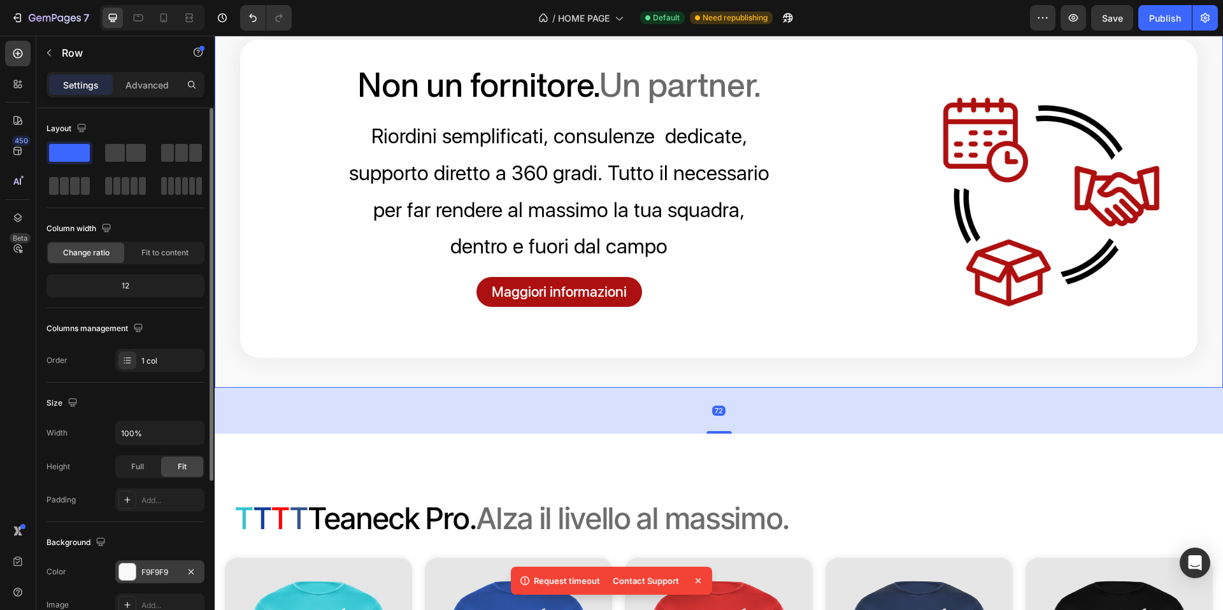
click at [126, 571] on div at bounding box center [127, 572] width 17 height 17
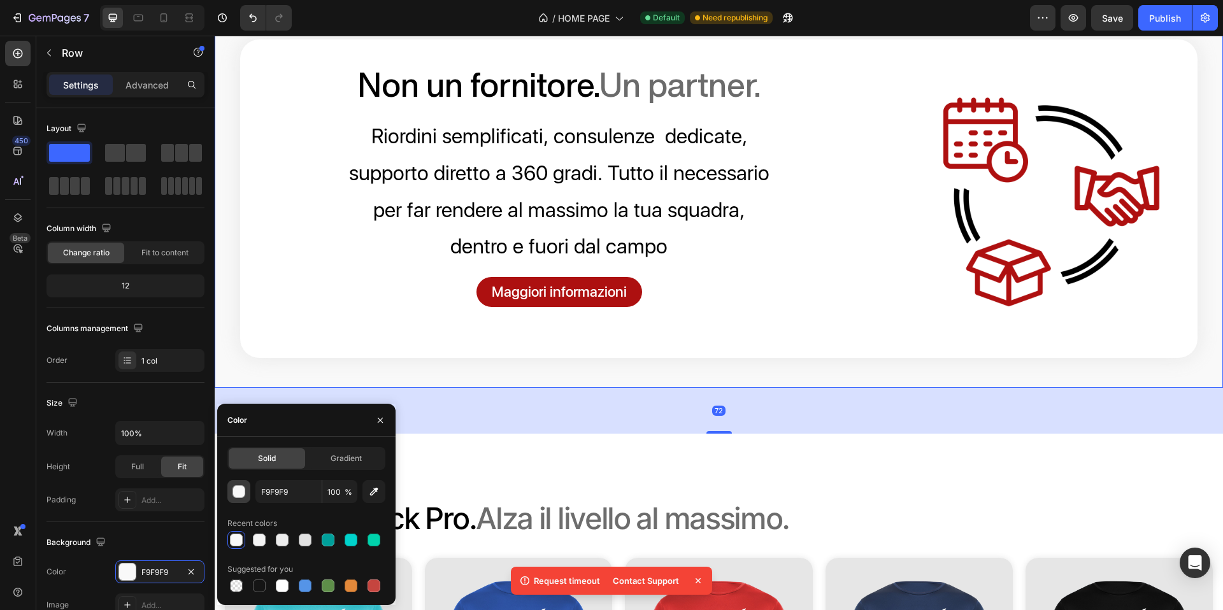
click at [240, 496] on div "button" at bounding box center [239, 492] width 13 height 13
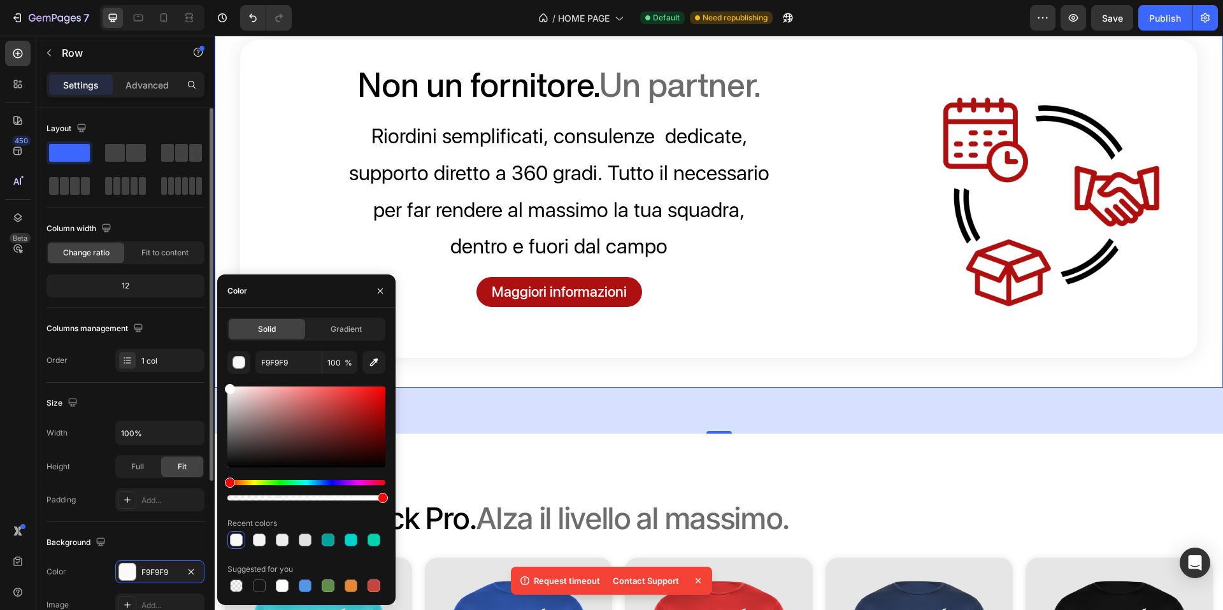
drag, startPoint x: 212, startPoint y: 384, endPoint x: 204, endPoint y: 368, distance: 18.0
click at [204, 368] on div "450 Beta Sections(18) Elements(83) Section Element Hero Section Product Detail …" at bounding box center [107, 323] width 215 height 575
type input "FFFFFF"
click at [273, 229] on p "per far rendere al massimo la tua squadra," at bounding box center [559, 210] width 637 height 37
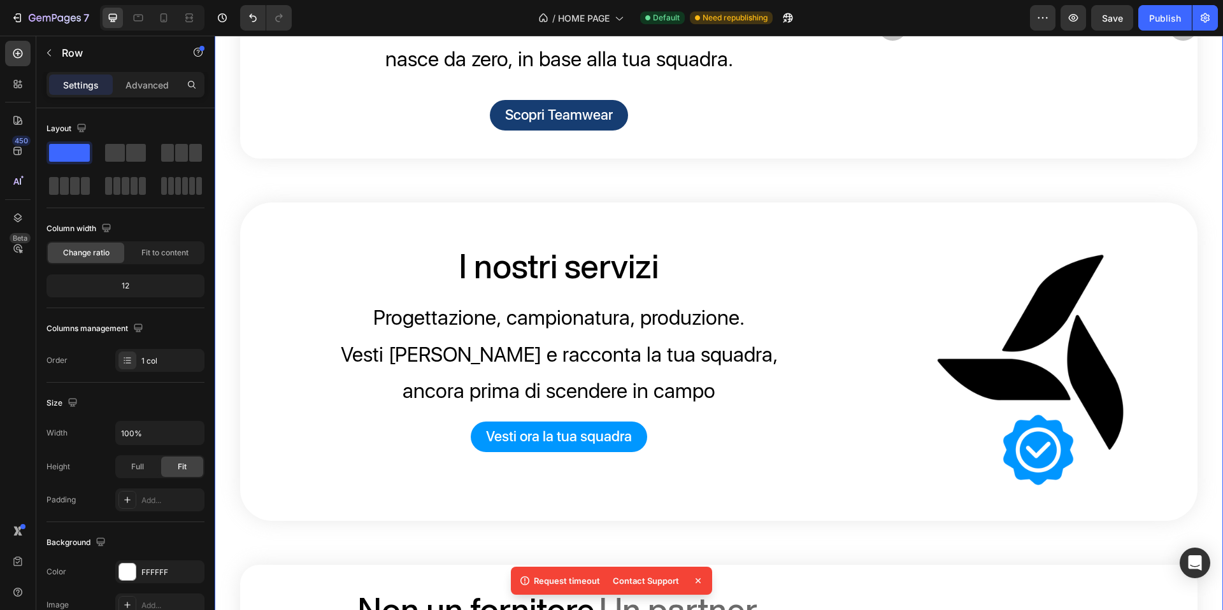
scroll to position [772, 0]
click at [347, 243] on div "Teamwear. Vesti la tua squadra Heading Vesti la tua squadra Heading Vesti la tu…" at bounding box center [719, 356] width 1009 height 1115
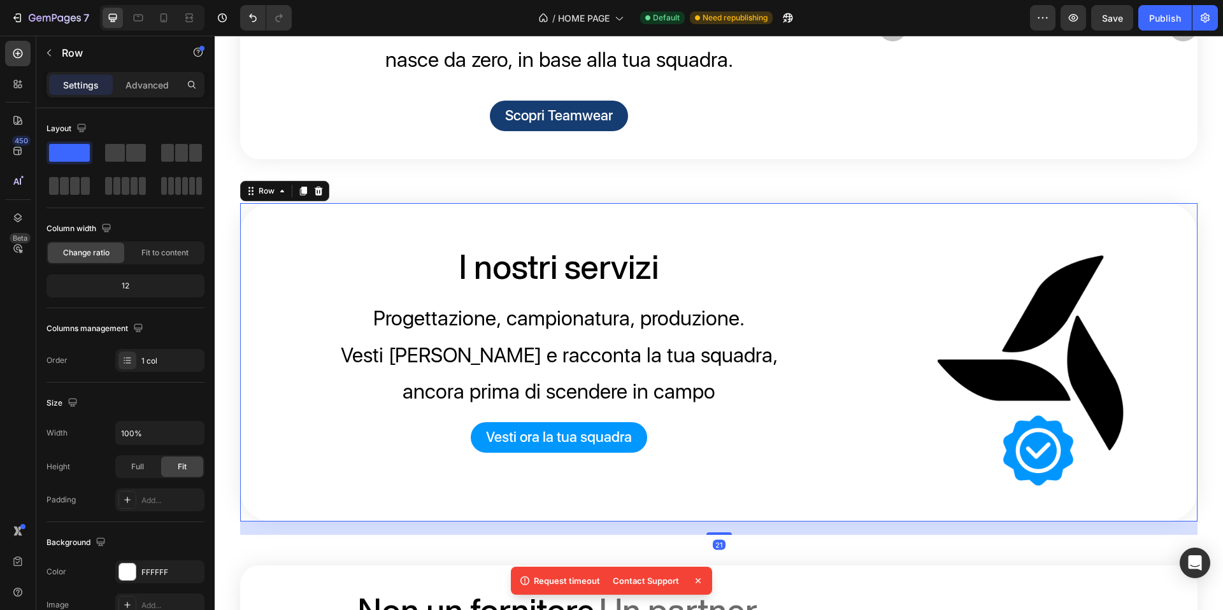
click at [386, 280] on div "I nostri servizi Heading Progettazione, campionatura, produzione. Vesti Teaneck…" at bounding box center [559, 362] width 639 height 319
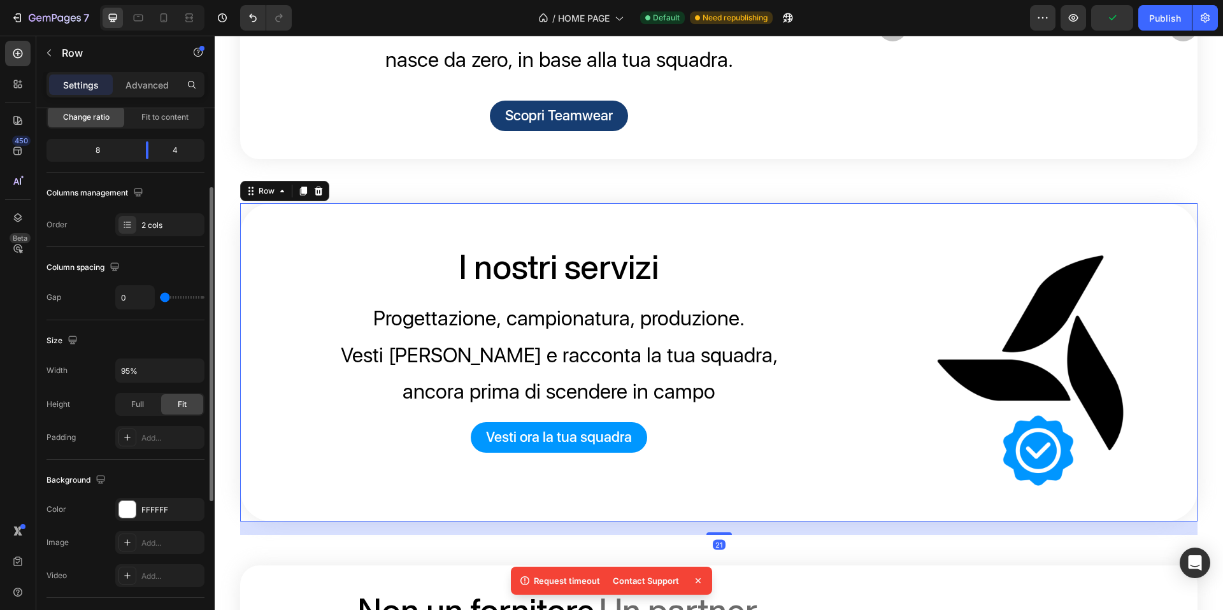
scroll to position [161, 0]
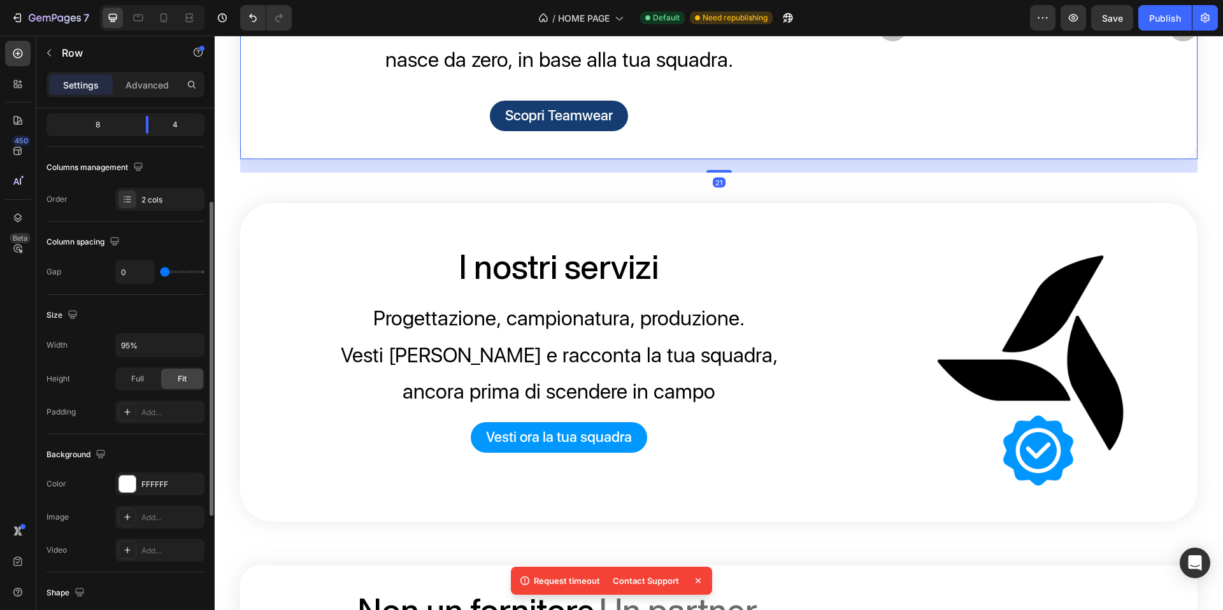
click at [429, 159] on div "Scopri Teamwear Button" at bounding box center [559, 130] width 639 height 59
click at [478, 270] on div "I nostri servizi Heading Progettazione, campionatura, produzione. Vesti Teaneck…" at bounding box center [559, 362] width 639 height 319
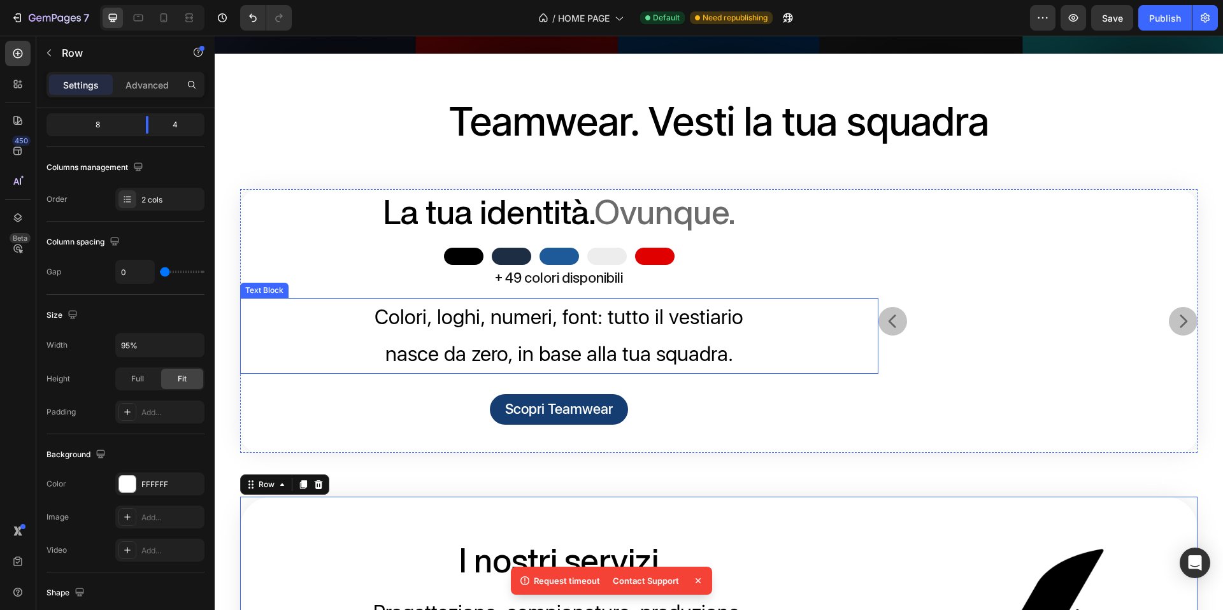
scroll to position [351, 0]
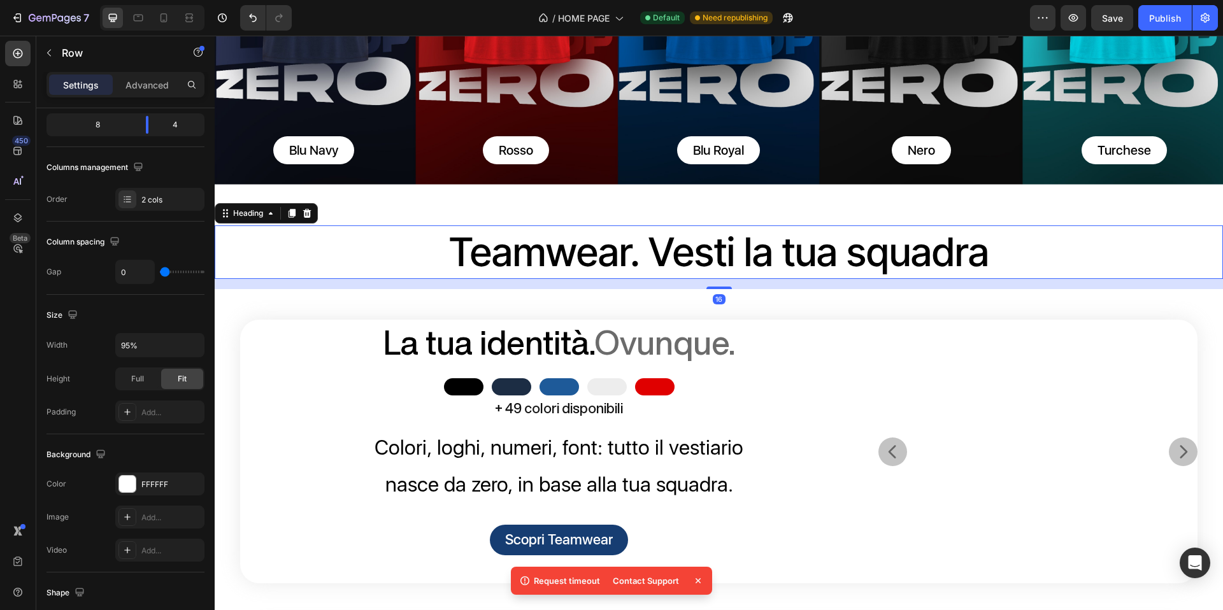
click at [347, 227] on p "Teamwear. Vesti la tua squadra" at bounding box center [719, 253] width 1006 height 52
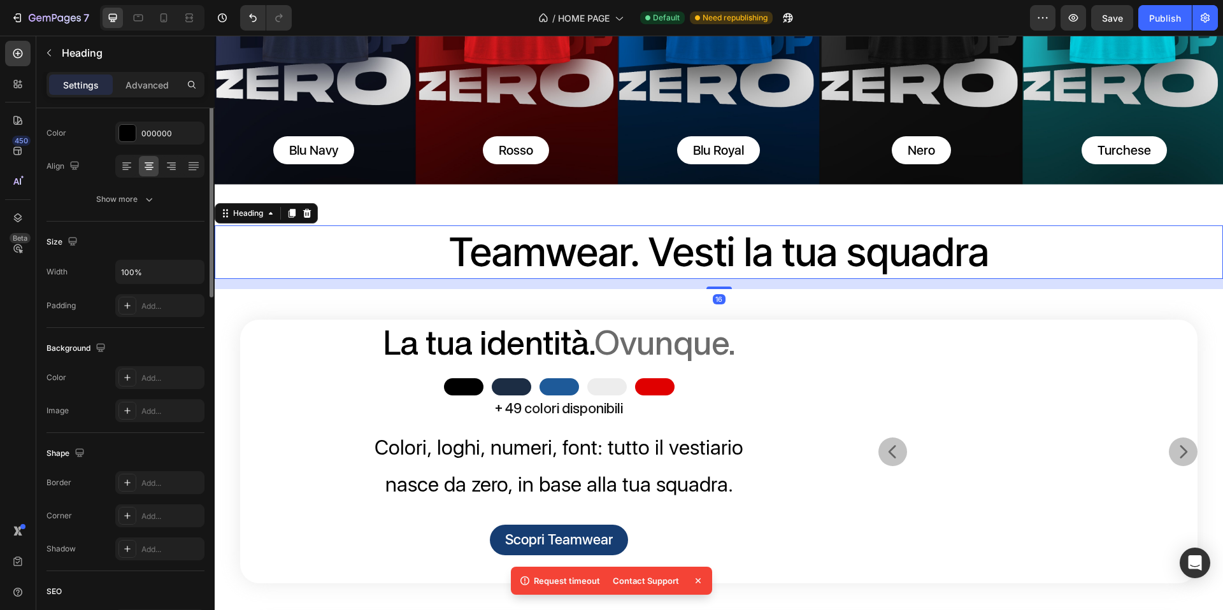
scroll to position [0, 0]
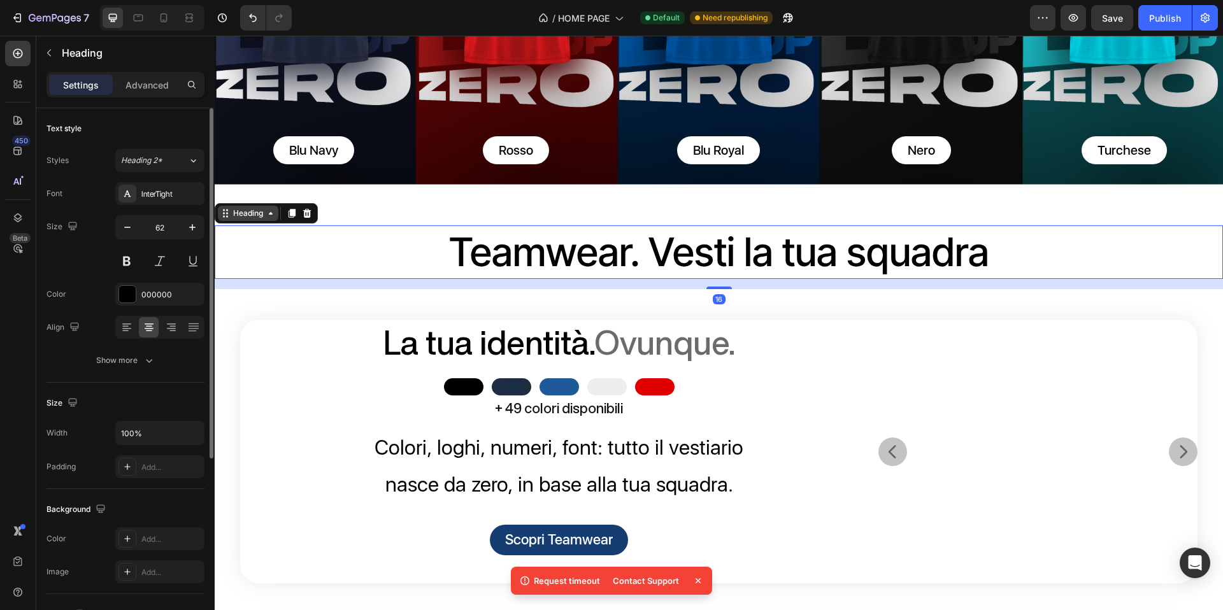
click at [256, 209] on div "Heading" at bounding box center [248, 213] width 35 height 11
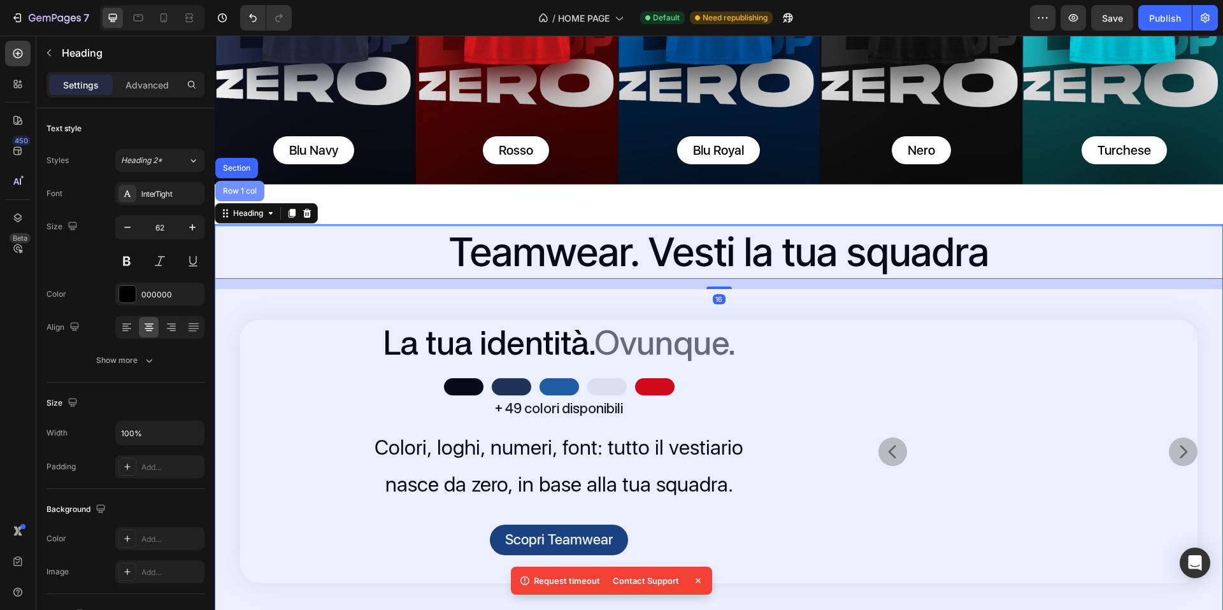
click at [243, 194] on div "Row 1 col" at bounding box center [239, 191] width 49 height 20
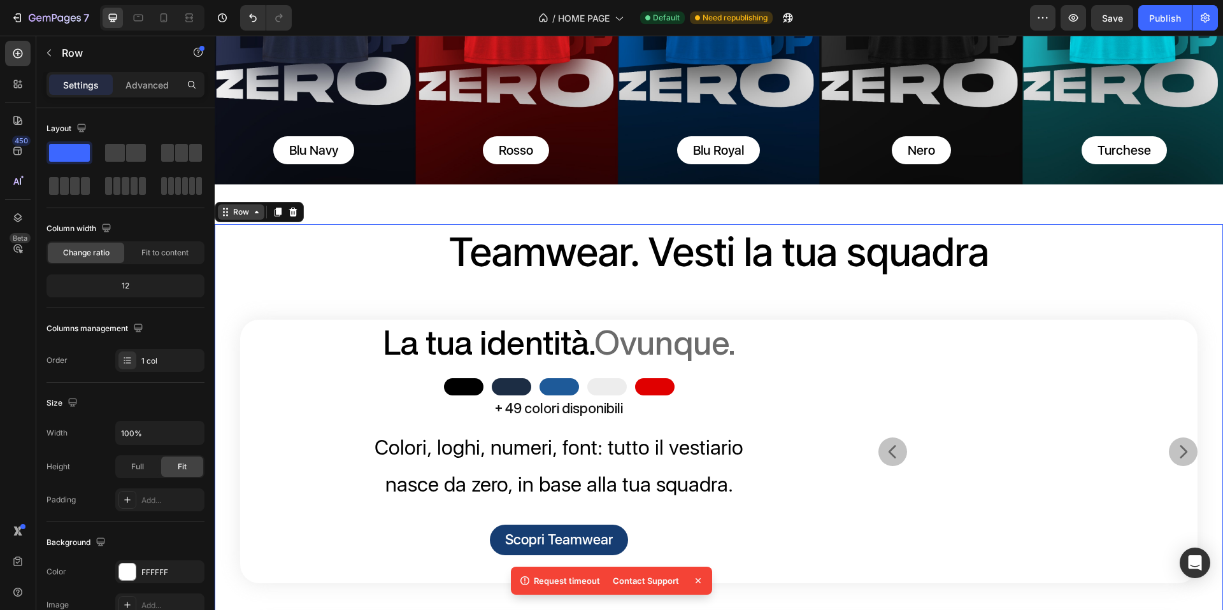
click at [239, 206] on div "Row" at bounding box center [241, 211] width 21 height 11
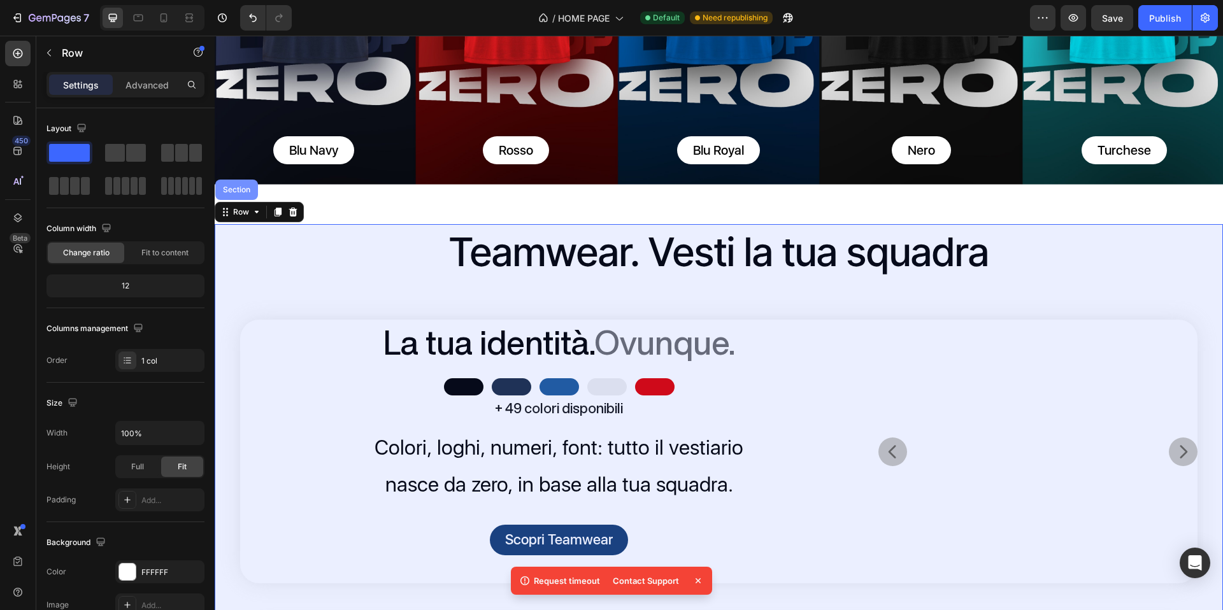
click at [243, 194] on div "Section" at bounding box center [236, 190] width 43 height 20
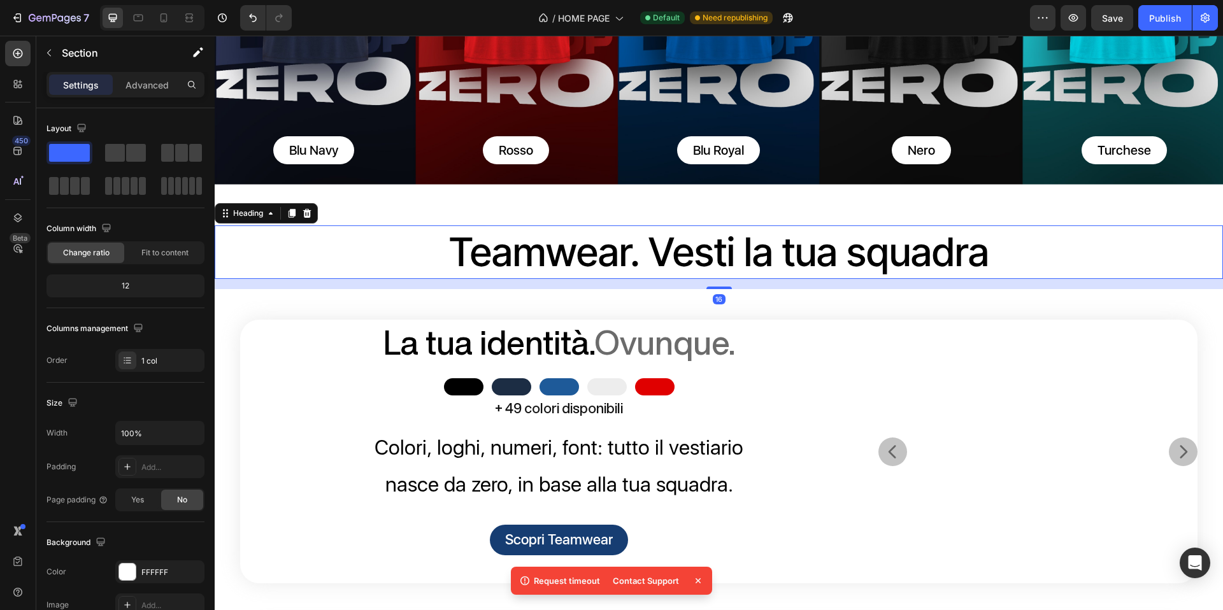
click at [326, 265] on p "Teamwear. Vesti la tua squadra" at bounding box center [719, 253] width 1006 height 52
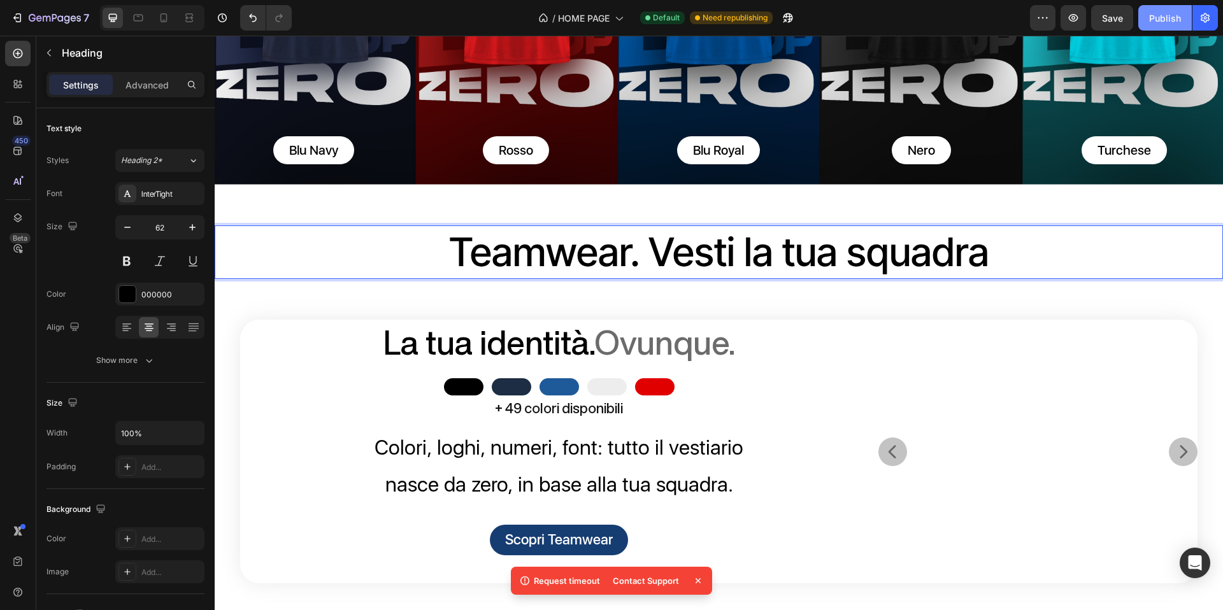
click at [1162, 13] on div "Publish" at bounding box center [1165, 17] width 32 height 13
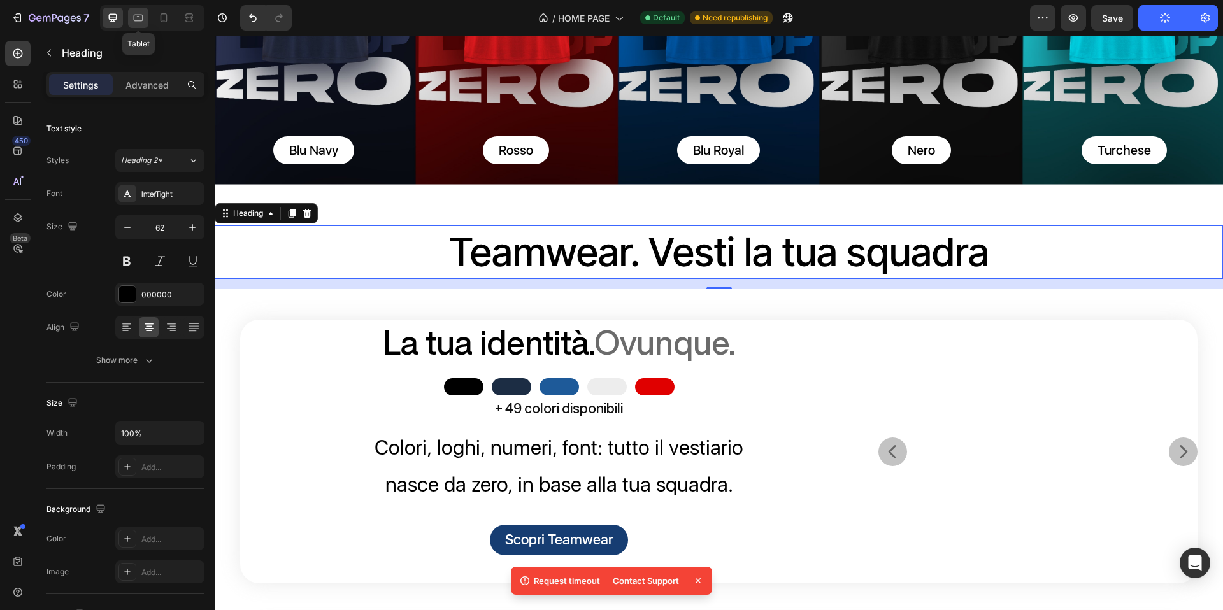
click at [135, 17] on icon at bounding box center [138, 17] width 13 height 13
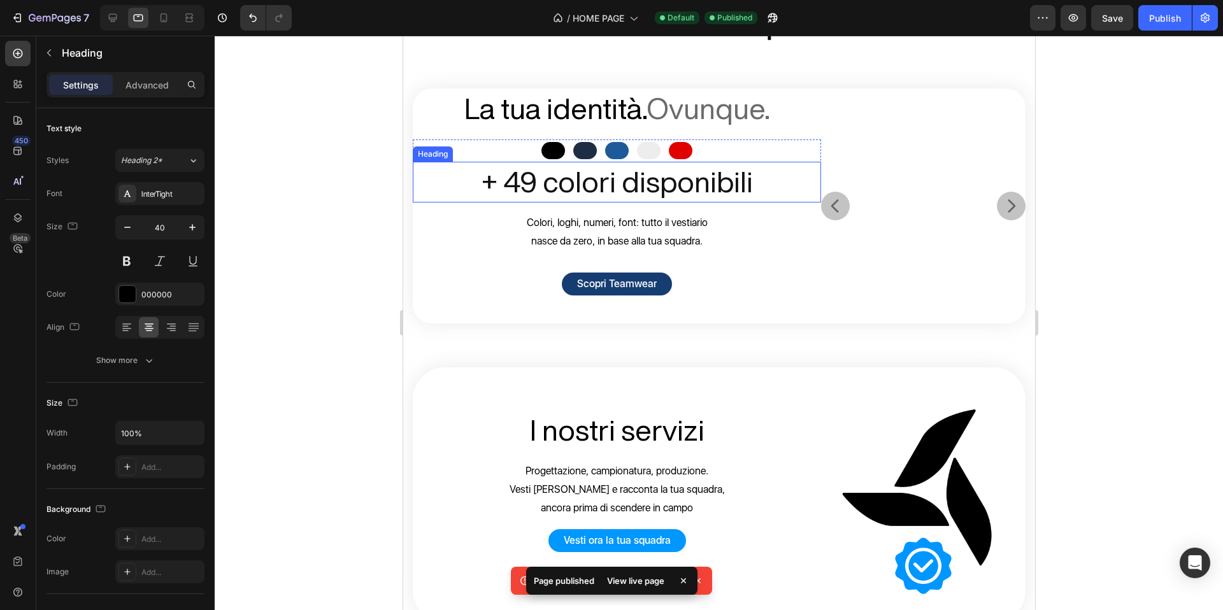
scroll to position [402, 0]
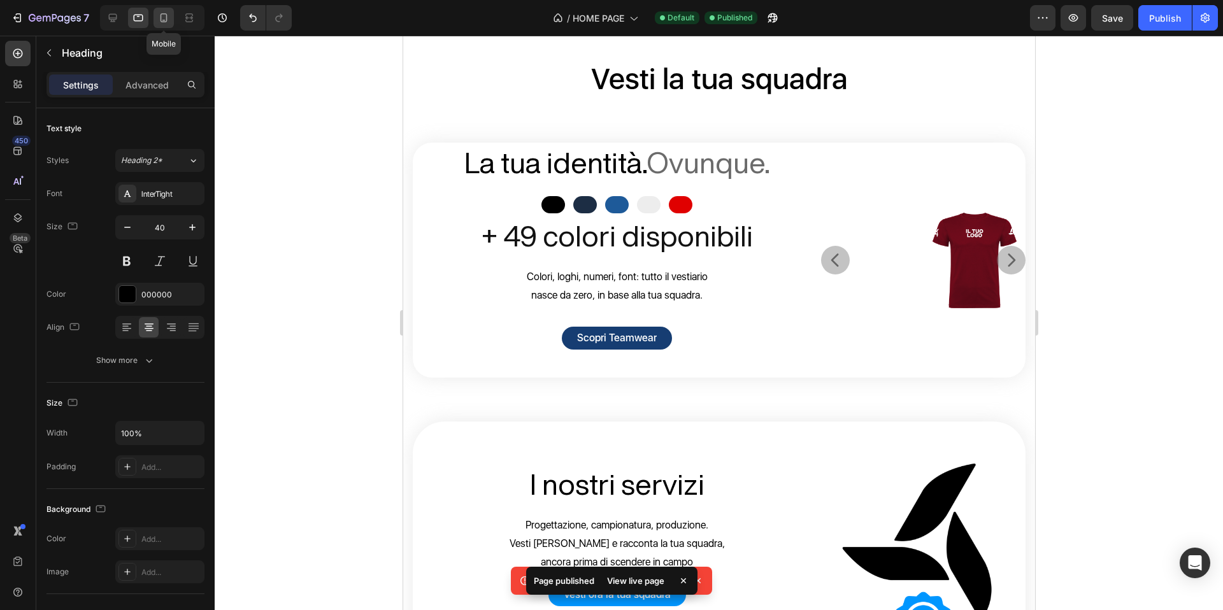
click at [161, 18] on icon at bounding box center [164, 17] width 7 height 9
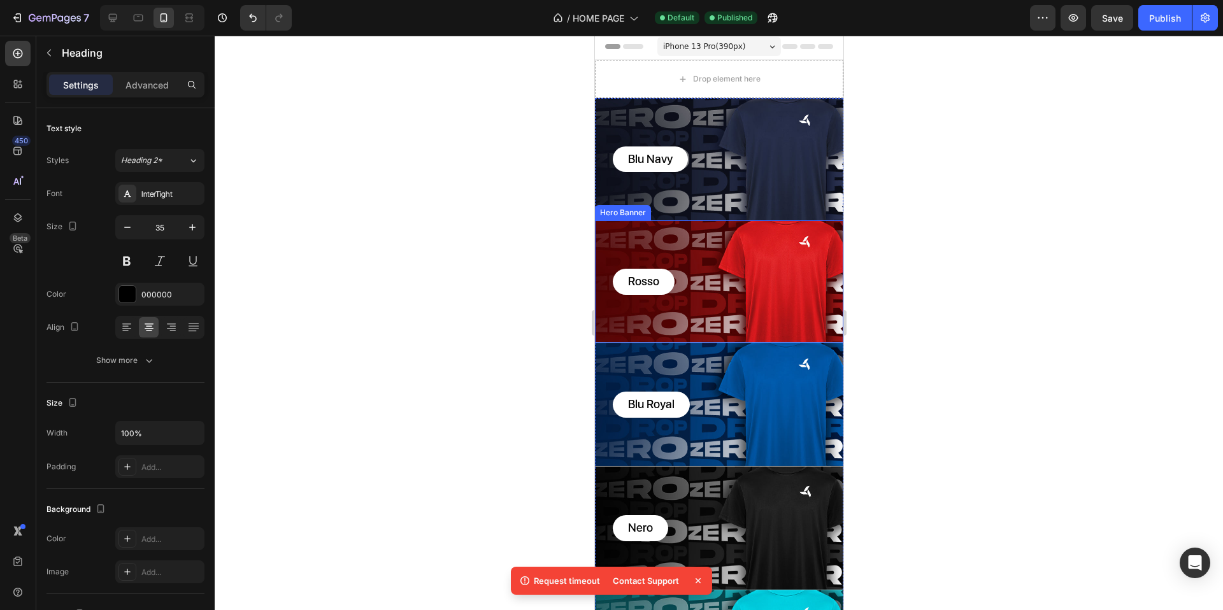
scroll to position [3, 0]
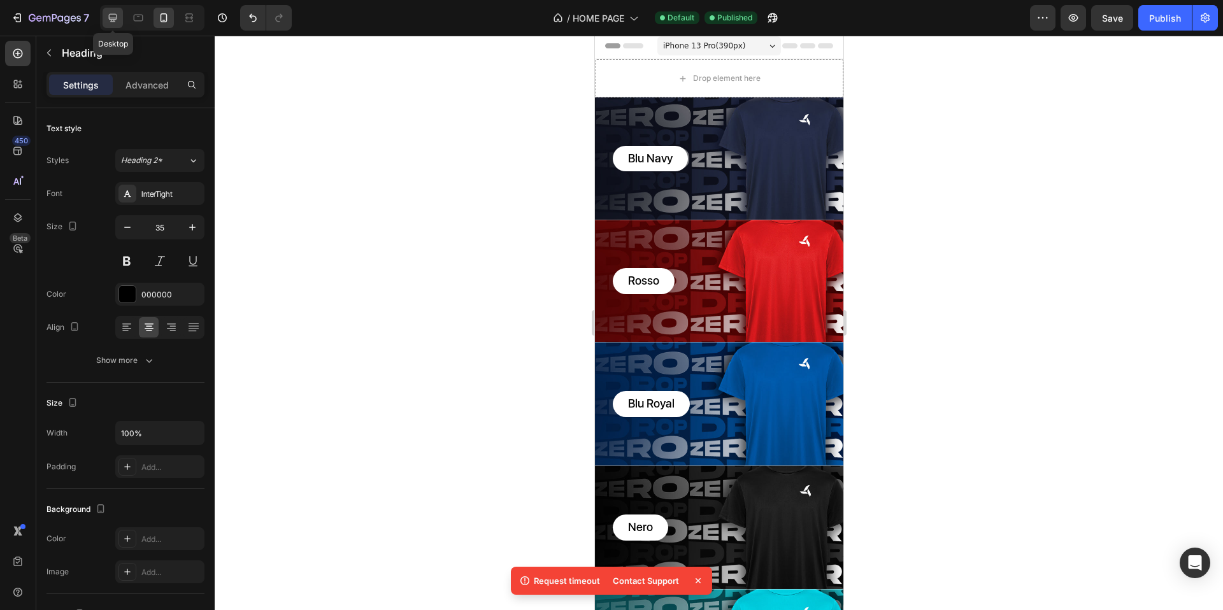
click at [121, 13] on div at bounding box center [113, 18] width 20 height 20
type input "62"
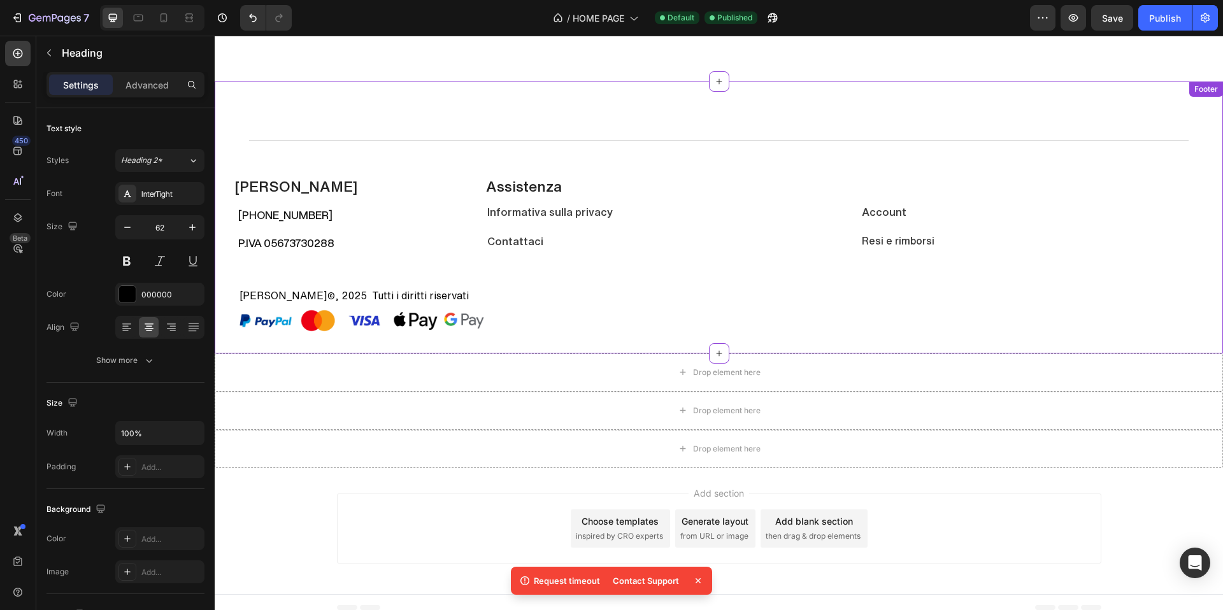
scroll to position [2509, 0]
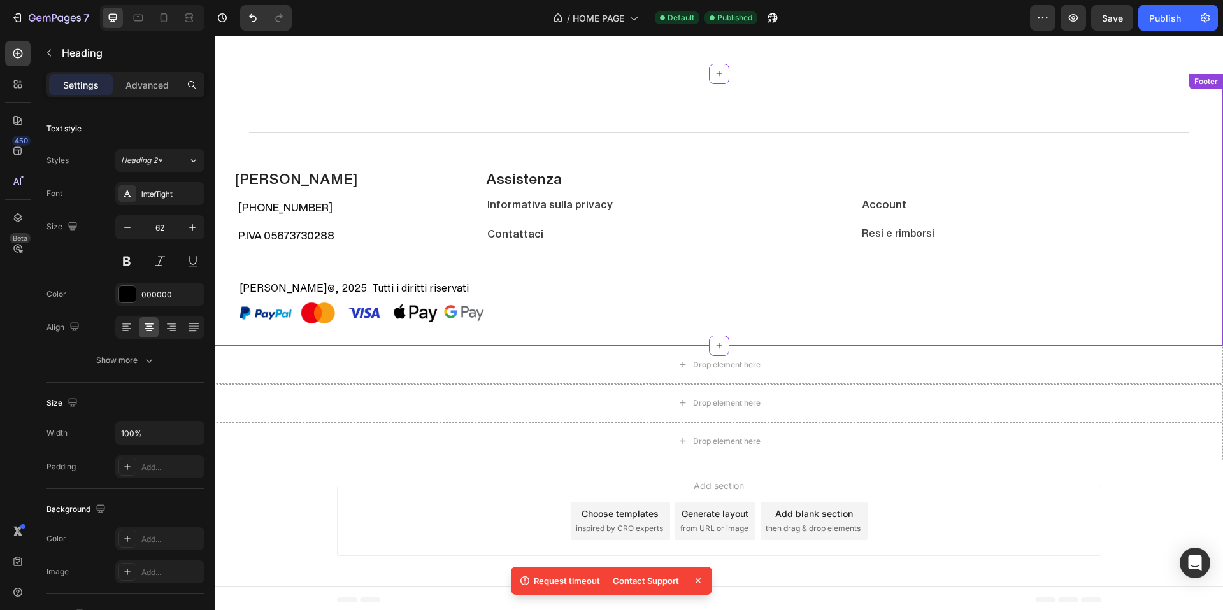
click at [435, 178] on h2 "Teaneck" at bounding box center [356, 179] width 247 height 22
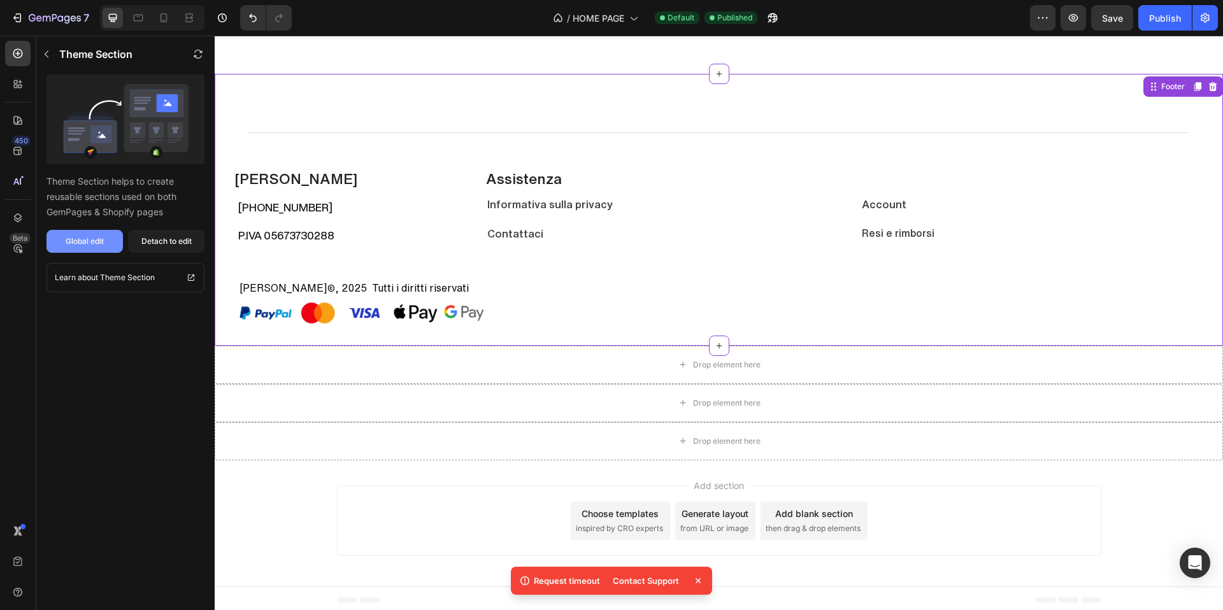
click at [86, 243] on div "Global edit" at bounding box center [85, 241] width 38 height 11
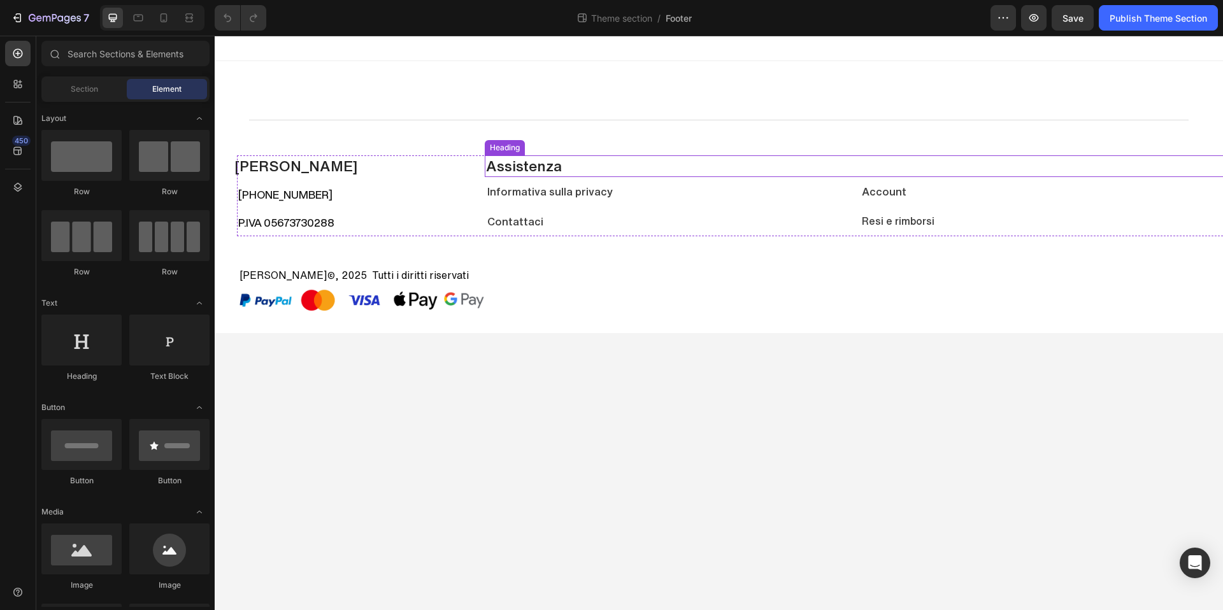
click at [533, 169] on h2 "Assistenza" at bounding box center [854, 166] width 739 height 22
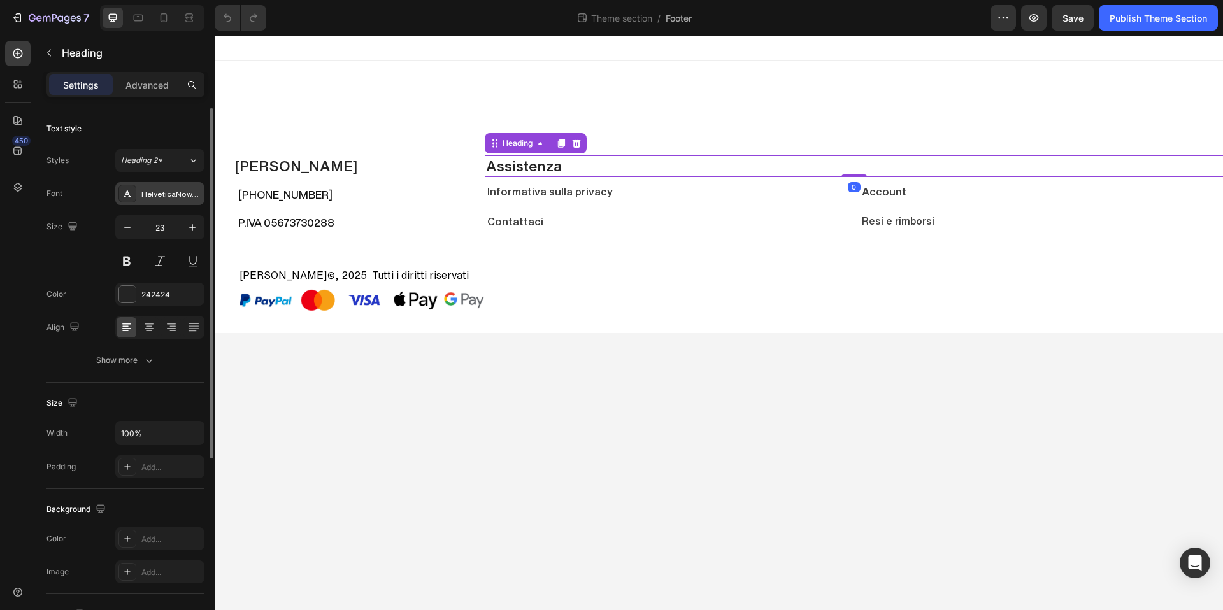
click at [147, 191] on div "HelveticaNowText" at bounding box center [171, 194] width 60 height 11
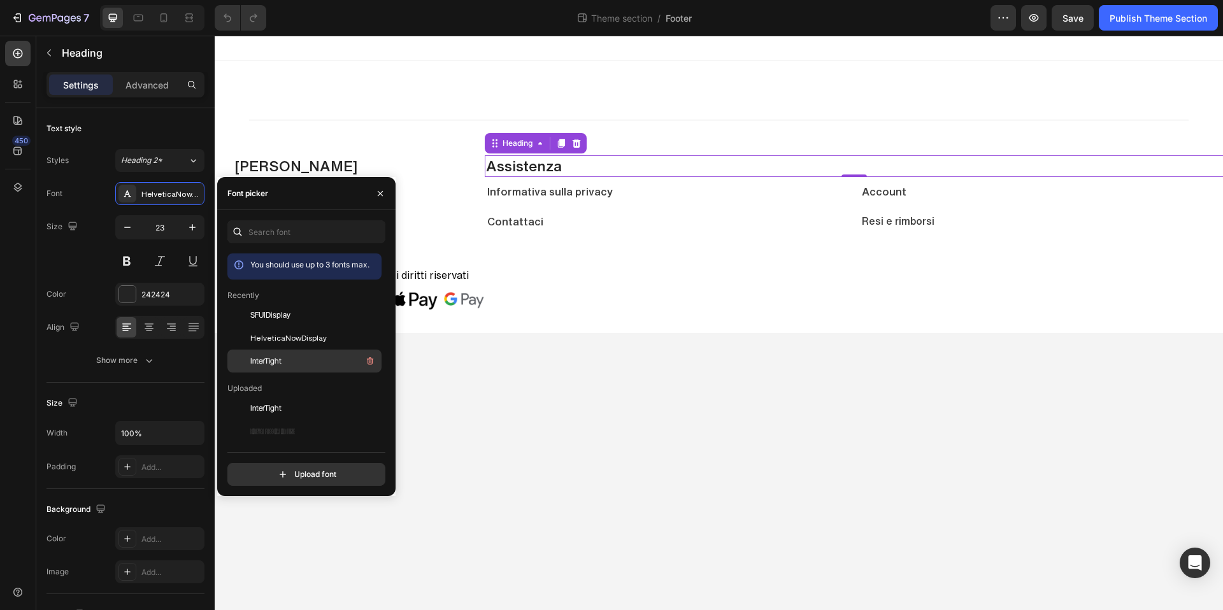
click at [290, 359] on div "InterTight" at bounding box center [314, 361] width 129 height 15
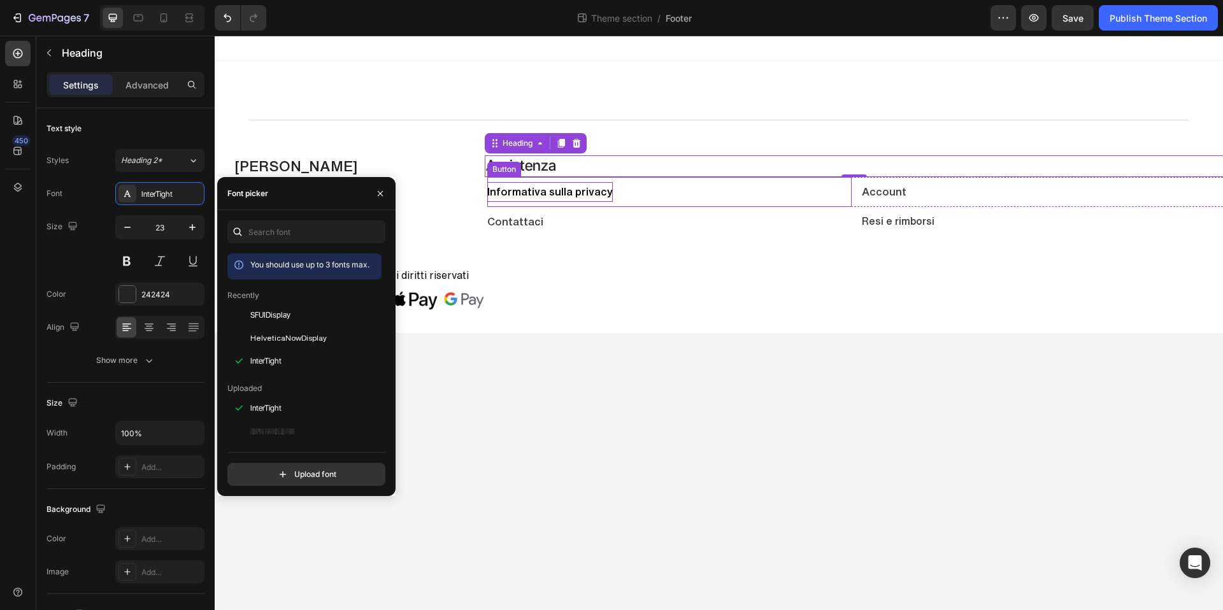
click at [544, 192] on p "Informativa sulla privacy" at bounding box center [550, 192] width 126 height 20
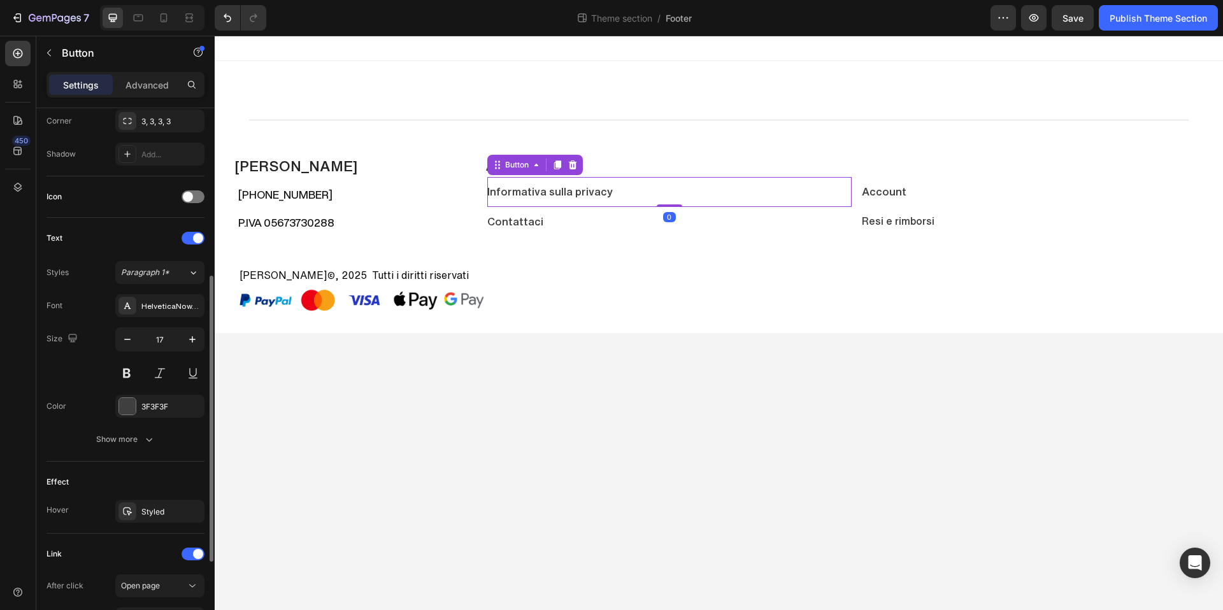
scroll to position [431, 0]
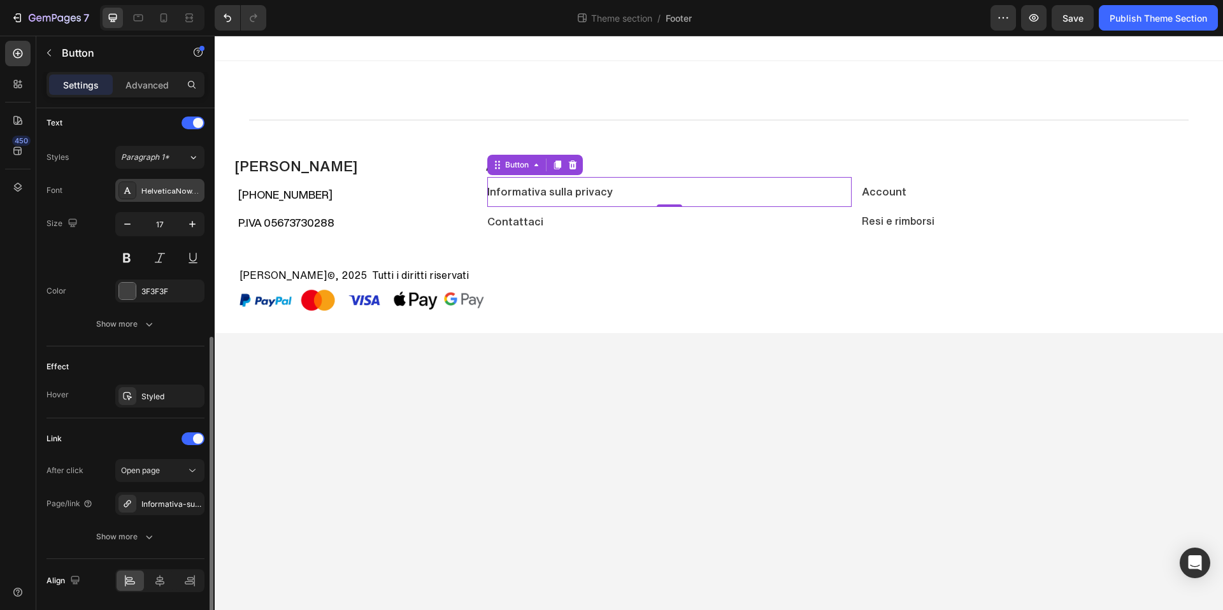
click at [163, 199] on div "HelveticaNowText" at bounding box center [159, 190] width 89 height 23
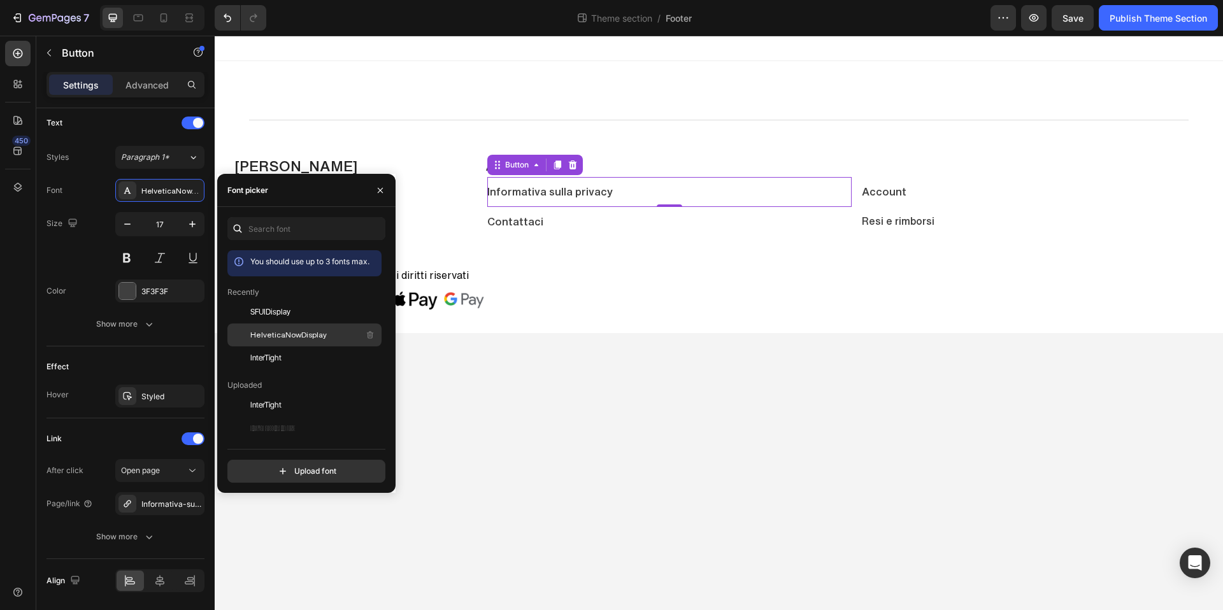
drag, startPoint x: 274, startPoint y: 358, endPoint x: 238, endPoint y: 341, distance: 39.6
click at [274, 358] on span "InterTight" at bounding box center [265, 357] width 31 height 11
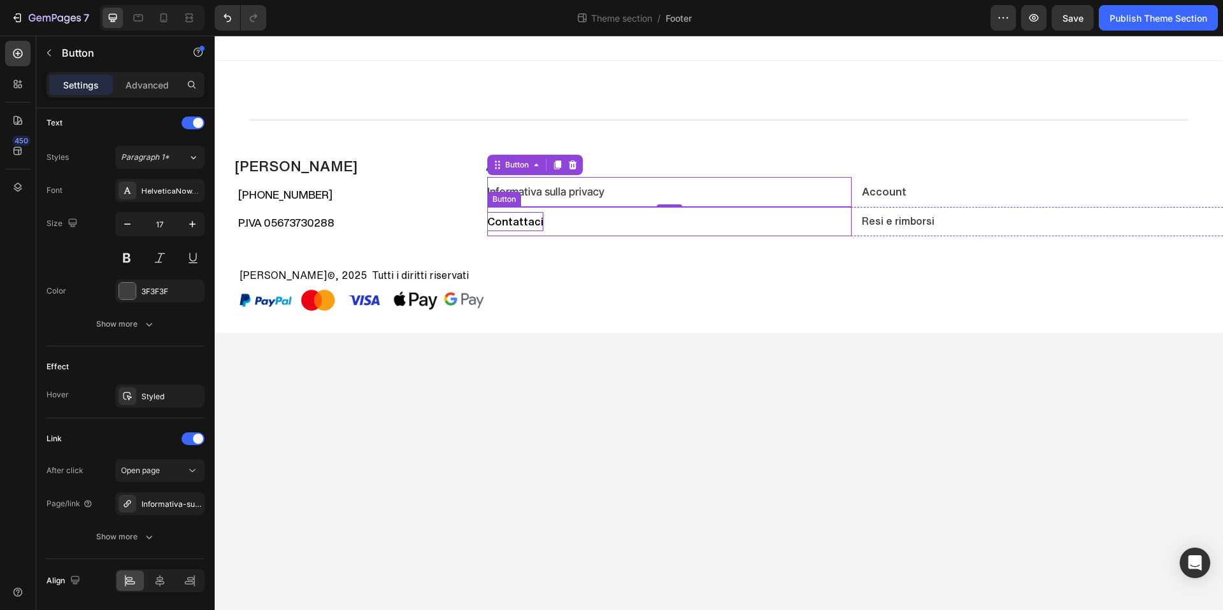
click at [528, 215] on p "Contattaci" at bounding box center [515, 222] width 56 height 20
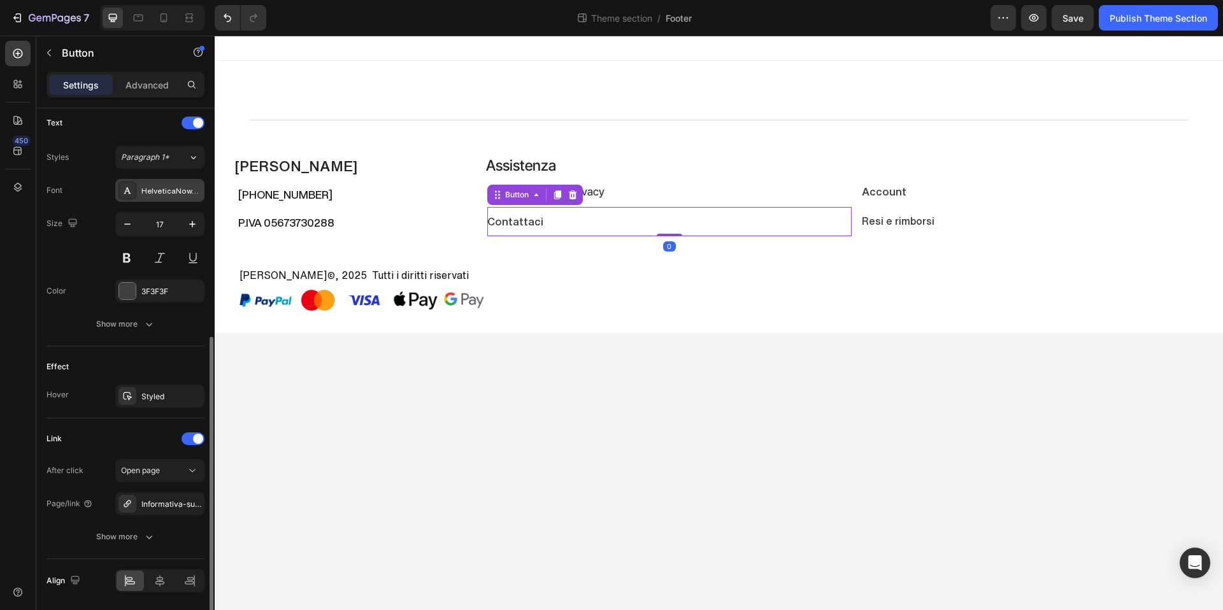
click at [174, 196] on div "HelveticaNowText" at bounding box center [171, 190] width 60 height 11
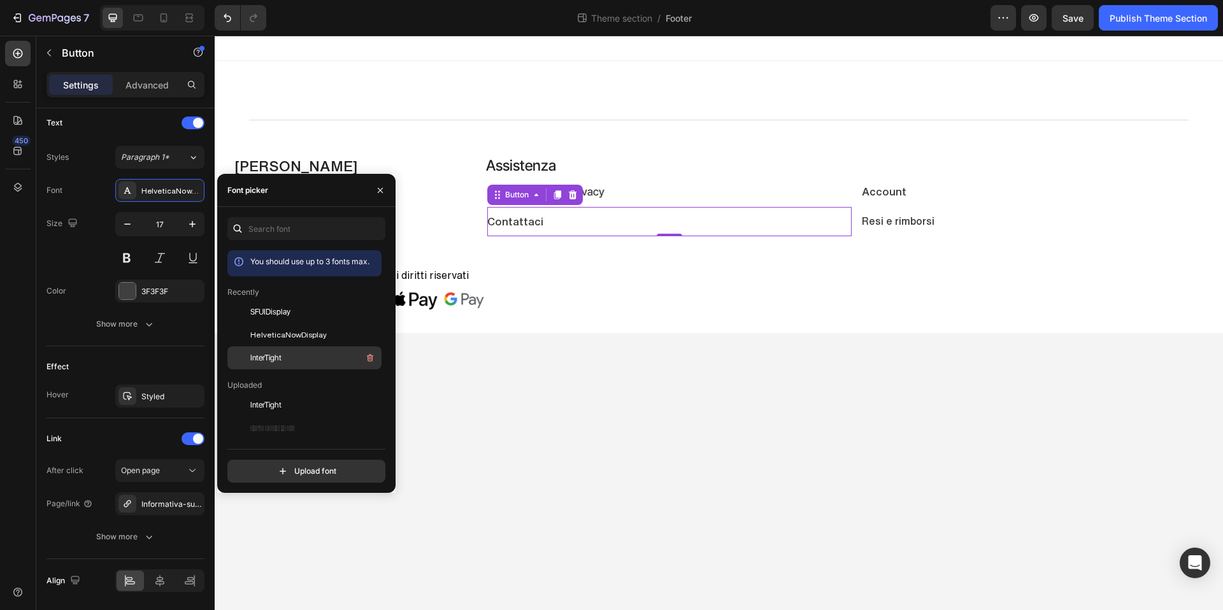
drag, startPoint x: 256, startPoint y: 361, endPoint x: 285, endPoint y: 350, distance: 31.5
click at [256, 361] on span "InterTight" at bounding box center [265, 357] width 31 height 11
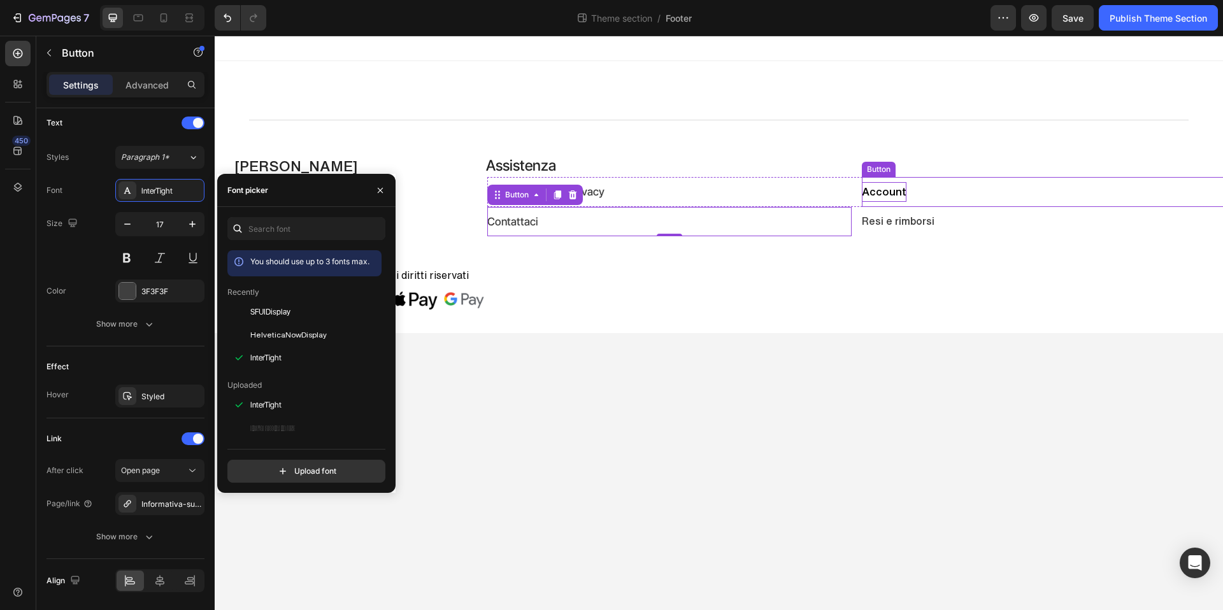
click at [882, 196] on p "Account" at bounding box center [884, 192] width 45 height 20
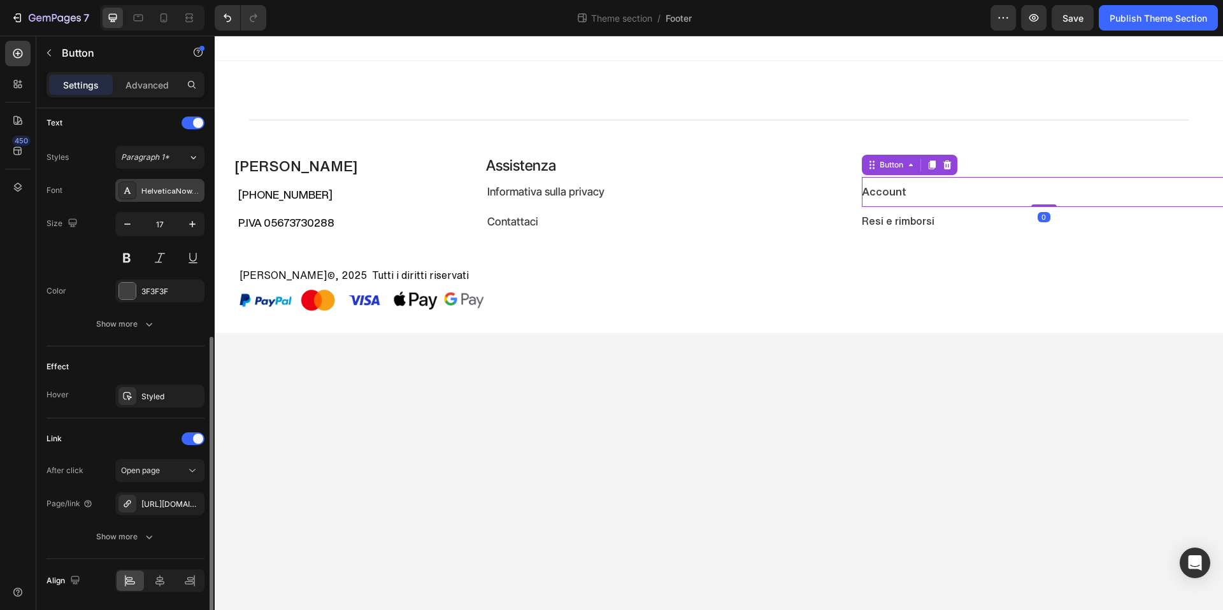
click at [153, 196] on div "HelveticaNowText" at bounding box center [171, 190] width 60 height 11
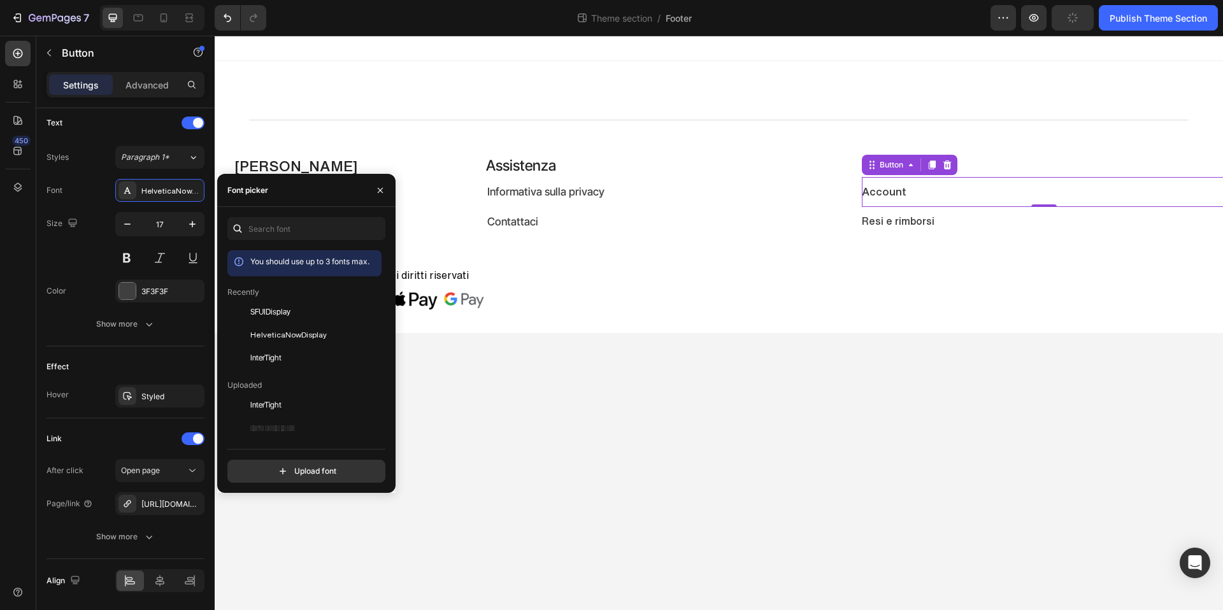
drag, startPoint x: 291, startPoint y: 362, endPoint x: 392, endPoint y: 310, distance: 113.1
click at [292, 360] on div "InterTight" at bounding box center [314, 357] width 129 height 15
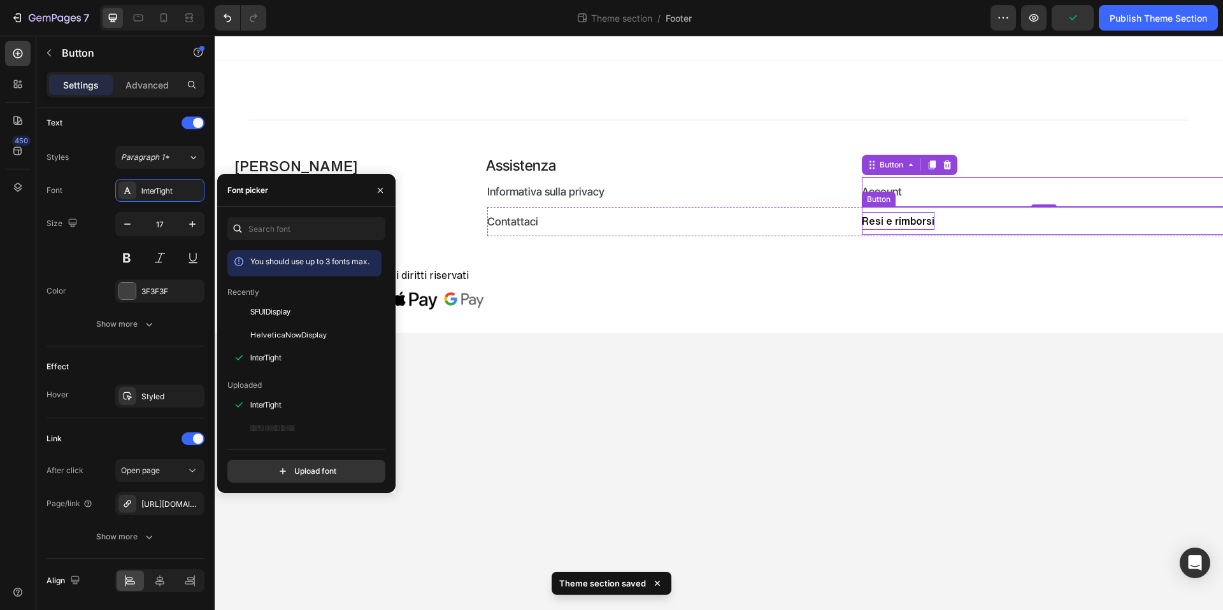
click at [911, 221] on p "Resi e rimborsi" at bounding box center [898, 221] width 73 height 18
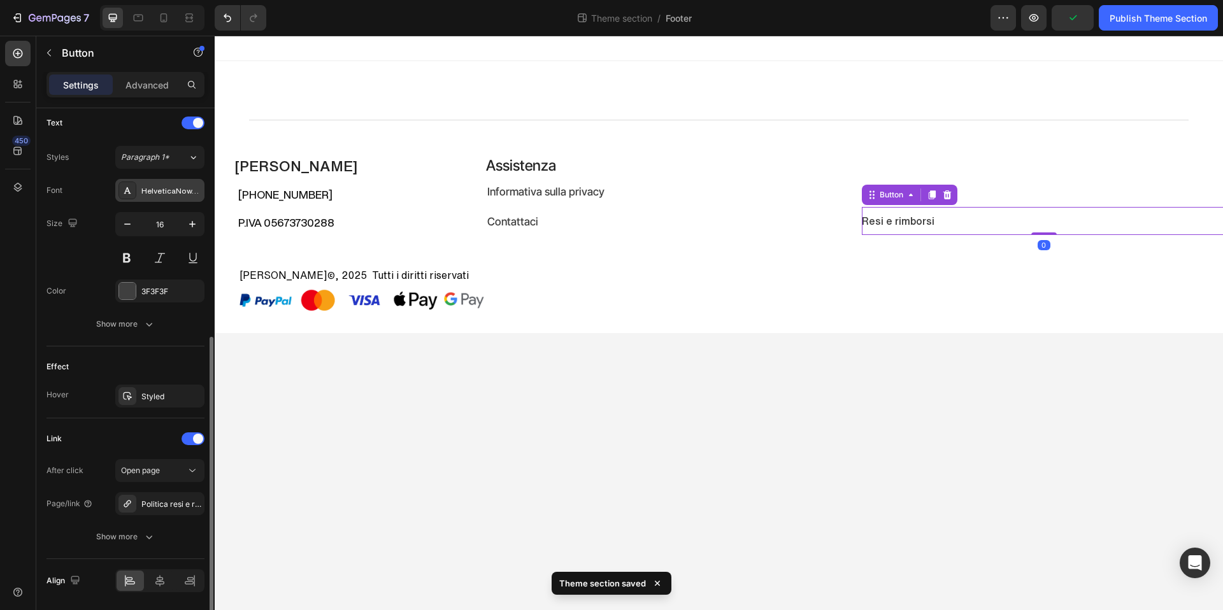
click at [171, 196] on div "HelveticaNowText" at bounding box center [171, 190] width 60 height 11
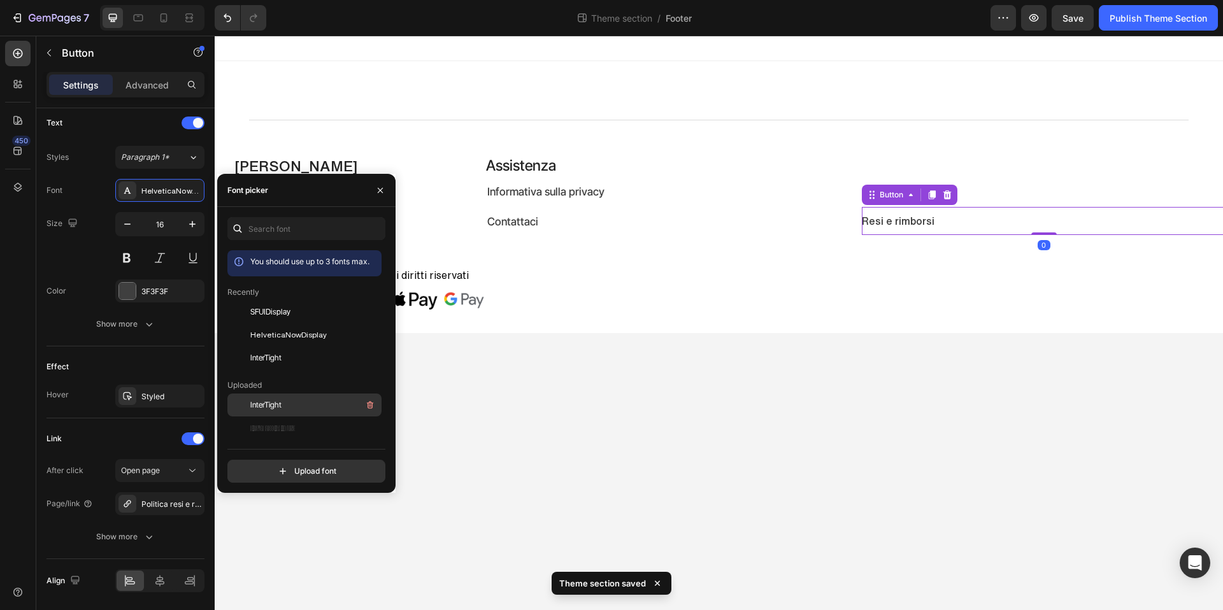
click at [271, 403] on span "InterTight" at bounding box center [265, 405] width 31 height 11
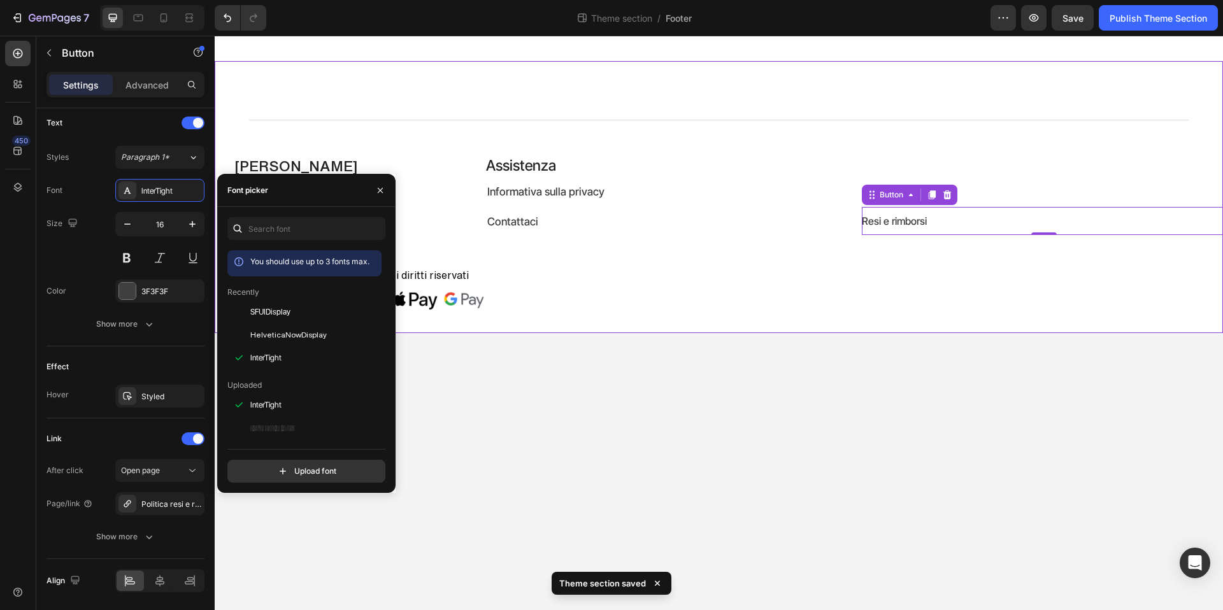
click at [354, 140] on div "Title Line Teaneck Heading +39 3208167665 Heading P.IVA 05673730288 Heading Ass…" at bounding box center [719, 212] width 990 height 201
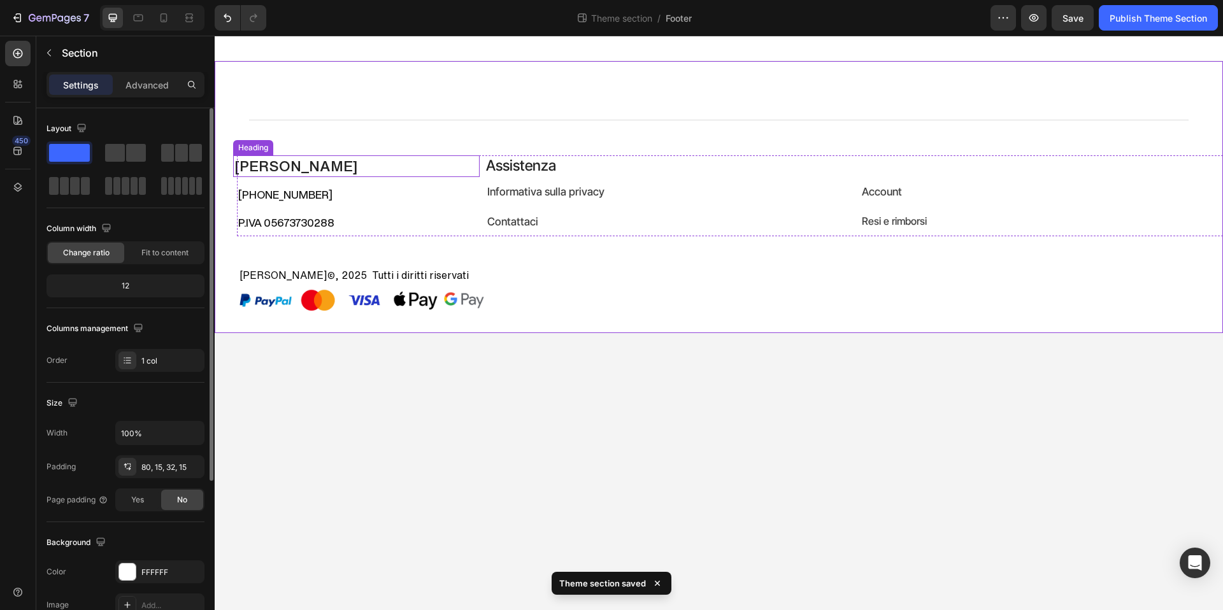
click at [301, 159] on h2 "Teaneck" at bounding box center [356, 166] width 247 height 22
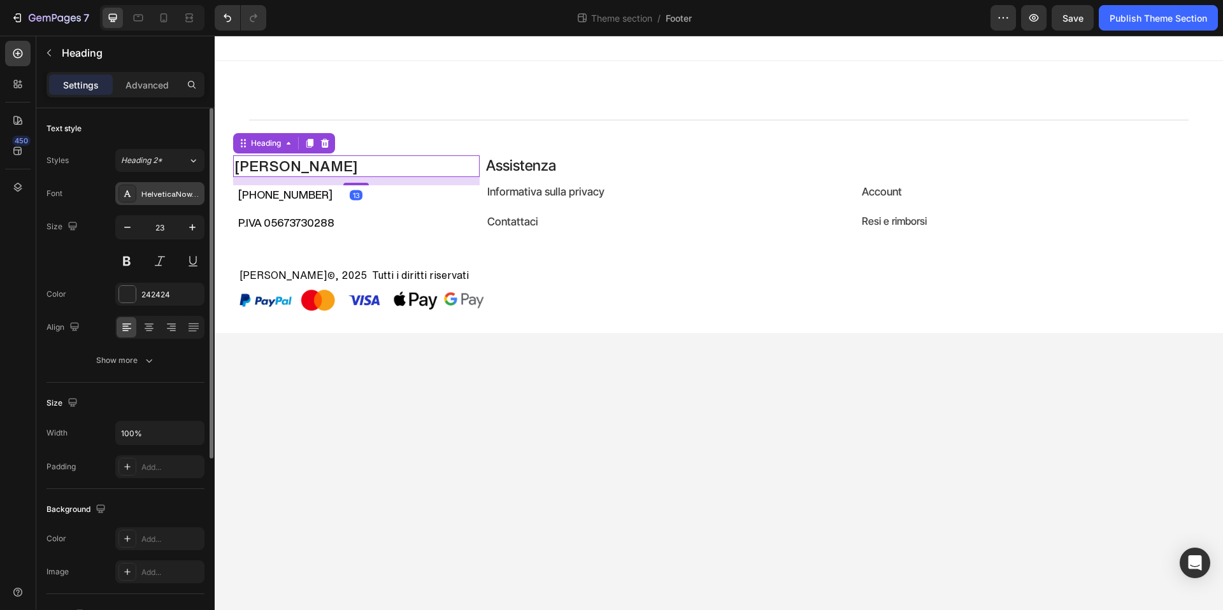
click at [168, 199] on div "HelveticaNowText" at bounding box center [171, 194] width 60 height 11
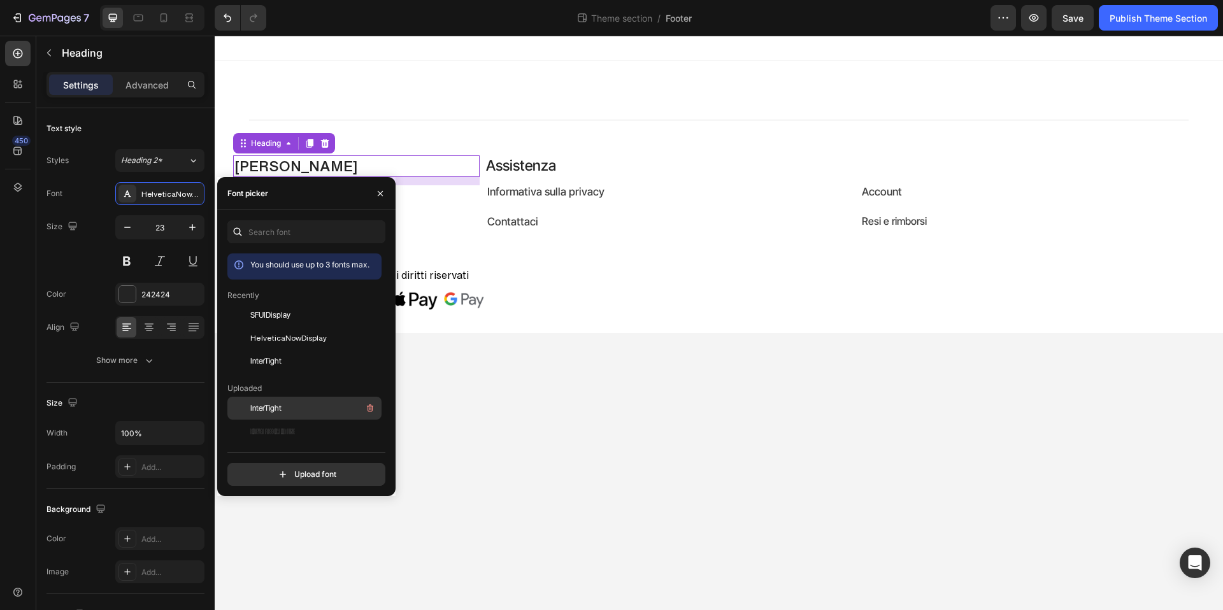
click at [285, 409] on div "InterTight" at bounding box center [314, 408] width 129 height 15
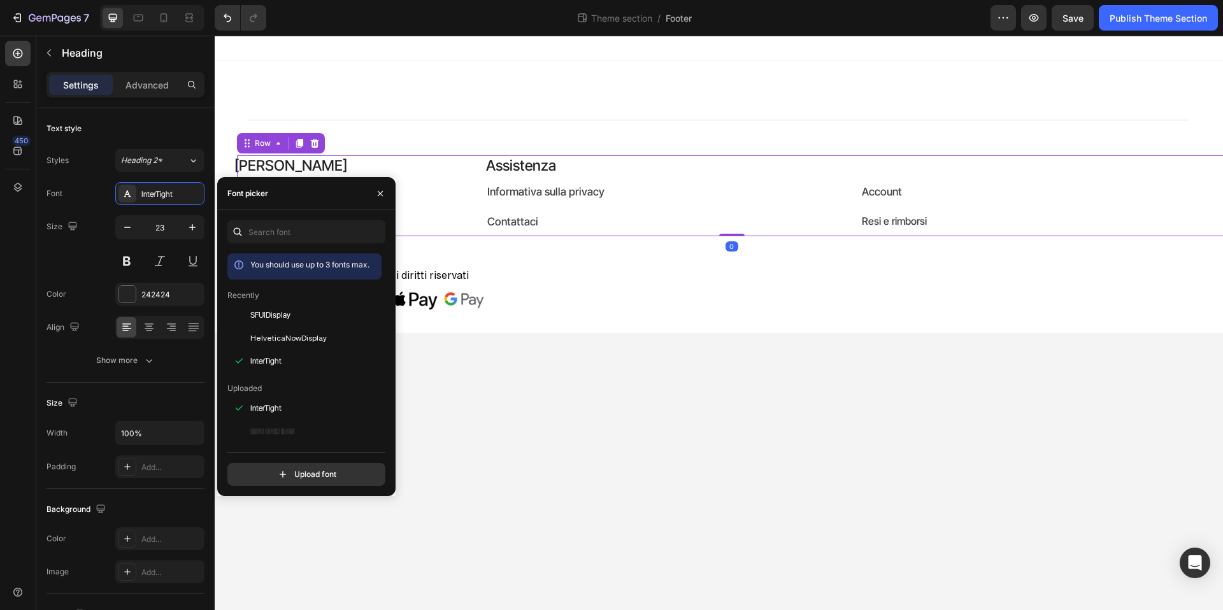
click at [431, 204] on div "Teaneck Heading +39 3208167665 Heading P.IVA 05673730288 Heading" at bounding box center [360, 195] width 247 height 81
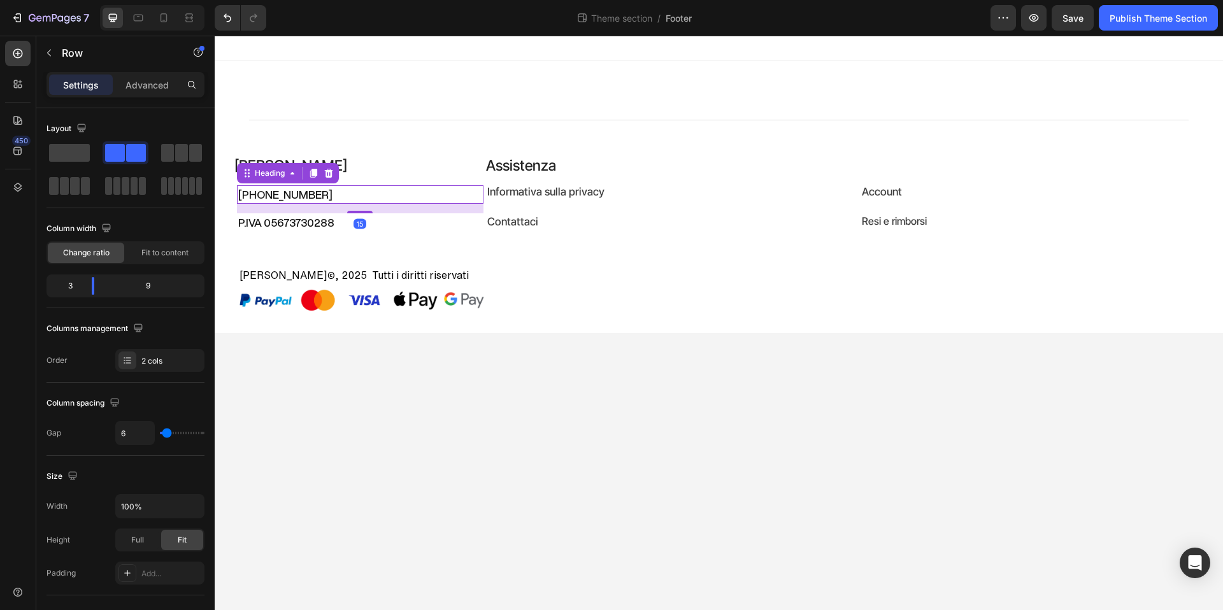
click at [371, 194] on h2 "+39 3208167665" at bounding box center [360, 194] width 247 height 19
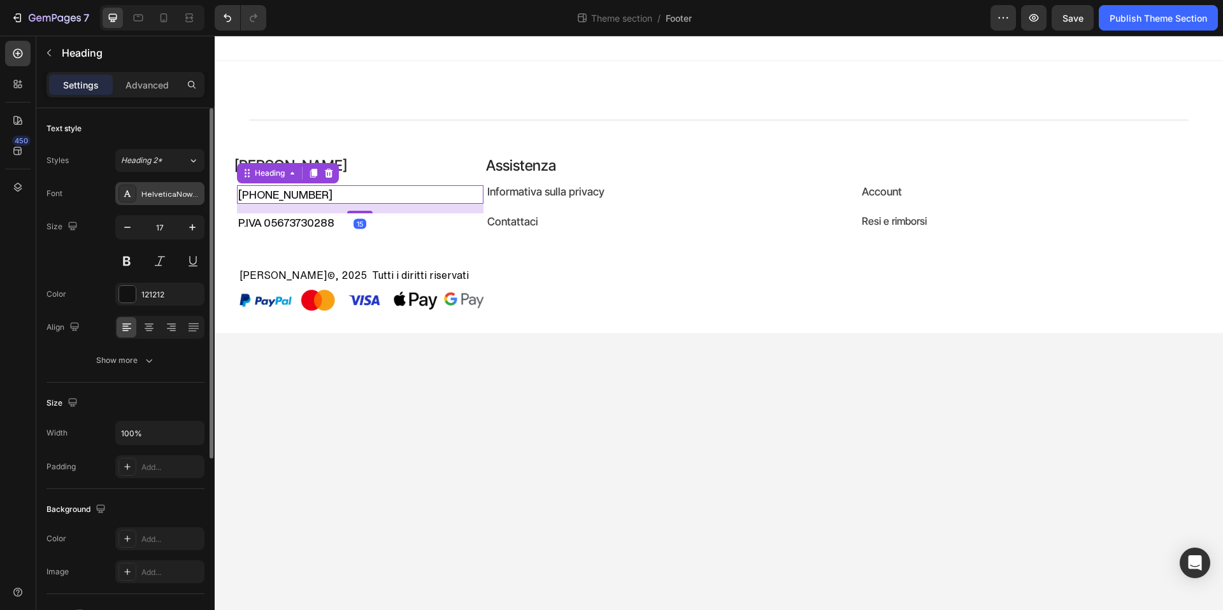
click at [155, 197] on div "HelveticaNowDisplay" at bounding box center [171, 194] width 60 height 11
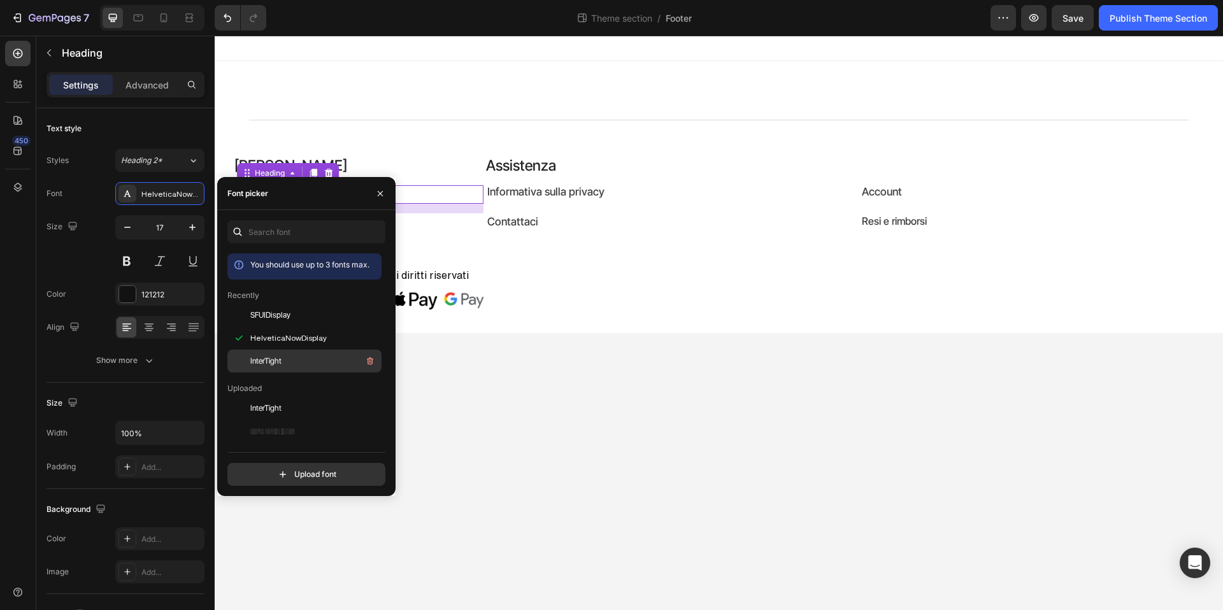
click at [290, 365] on div "InterTight" at bounding box center [314, 361] width 129 height 15
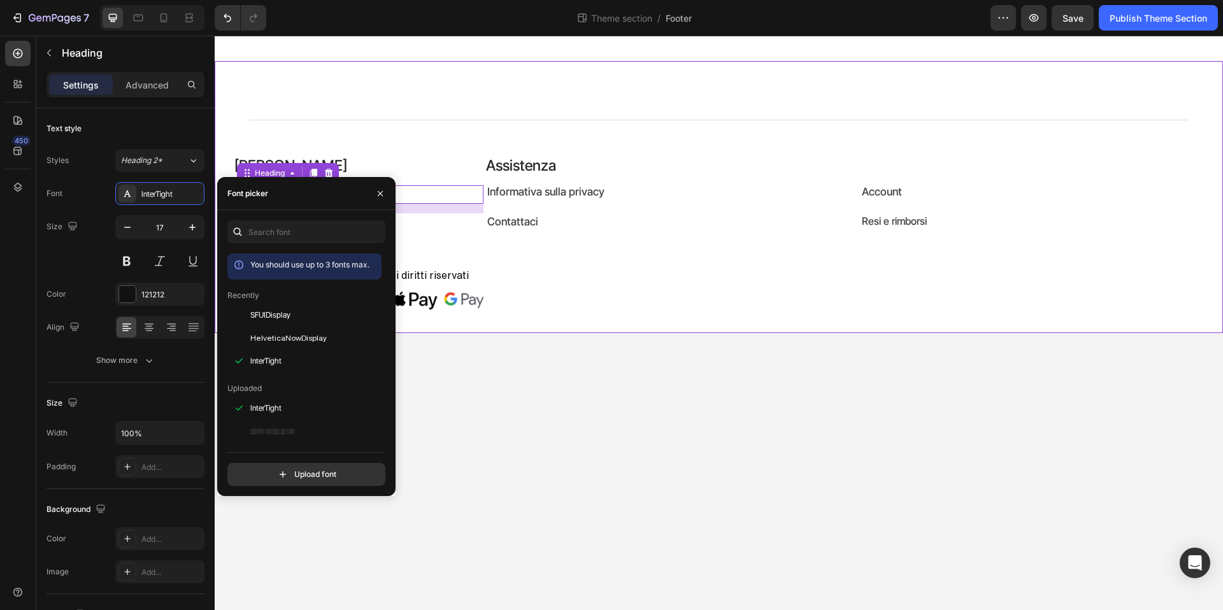
click at [426, 251] on div "Title Line Teaneck Heading +39 3208167665 Heading 15 P.IVA 05673730288 Heading …" at bounding box center [719, 212] width 990 height 201
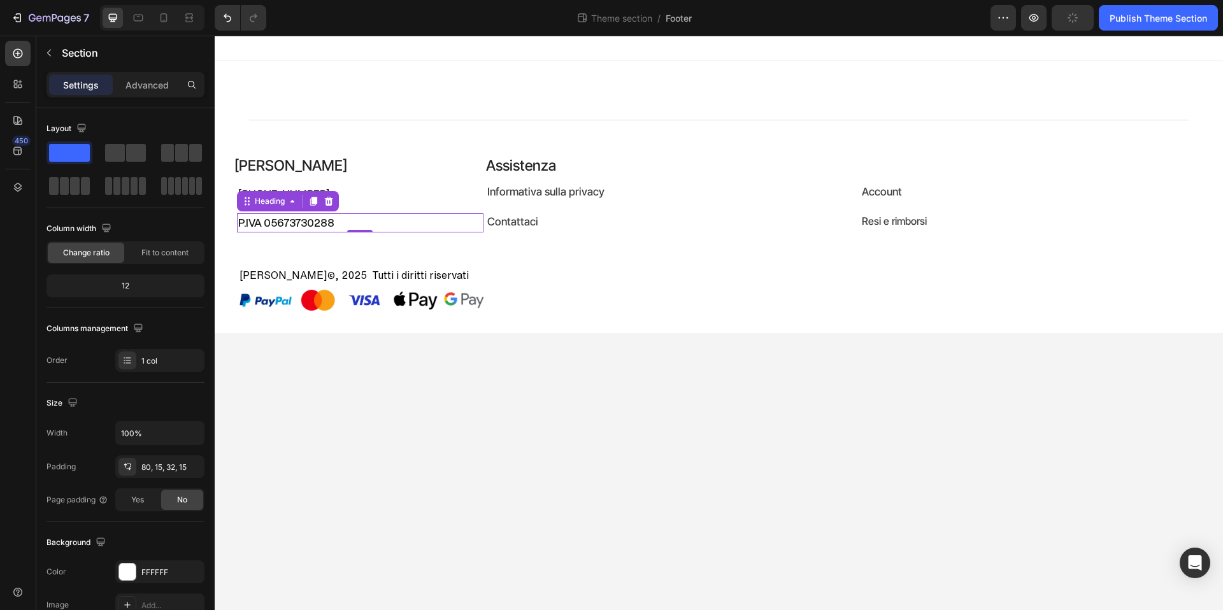
click at [316, 221] on h2 "P.IVA 05673730288" at bounding box center [360, 222] width 247 height 19
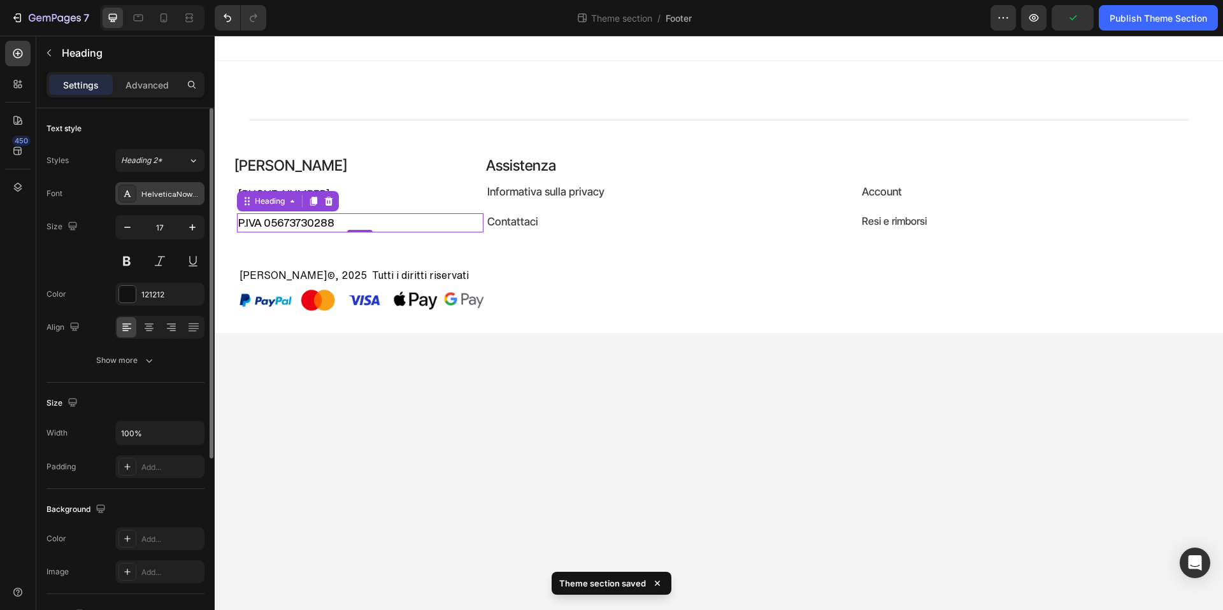
click at [167, 203] on div "HelveticaNowDisplay" at bounding box center [159, 193] width 89 height 23
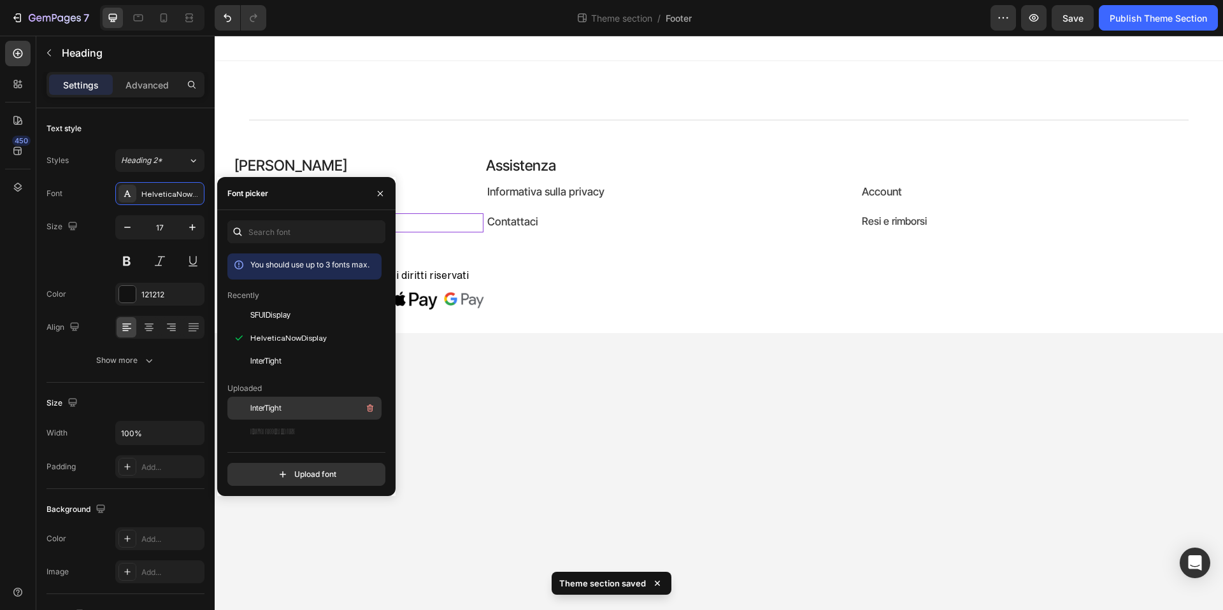
click at [271, 410] on span "InterTight" at bounding box center [265, 408] width 31 height 11
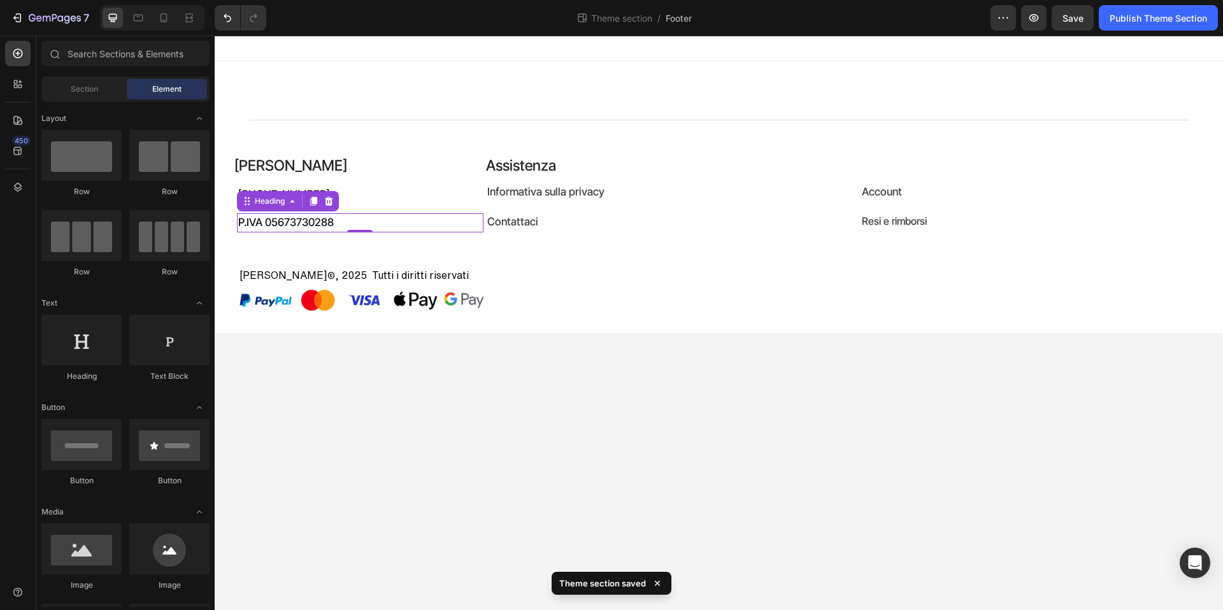
click at [601, 372] on body "Title Line Teaneck Heading +39 3208167665 Heading P.IVA 05673730288 Heading 0 A…" at bounding box center [719, 323] width 1009 height 575
click at [429, 277] on p "Teaneck © , 2025 Tutti i diritti riservati" at bounding box center [619, 275] width 759 height 19
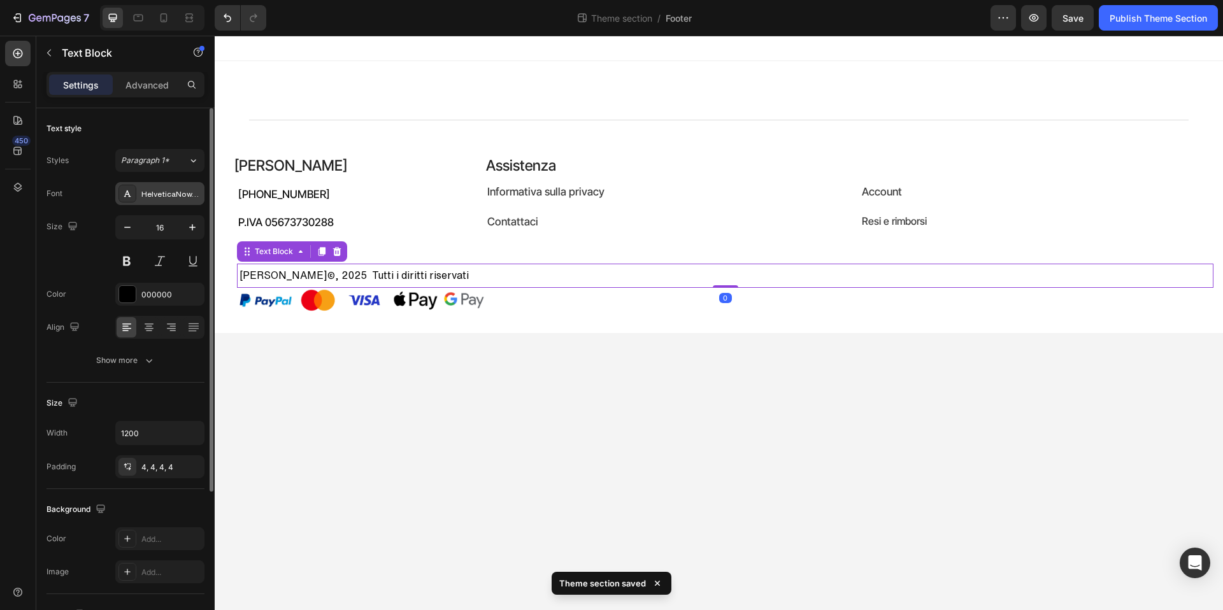
click at [154, 191] on div "HelveticaNowText" at bounding box center [171, 194] width 60 height 11
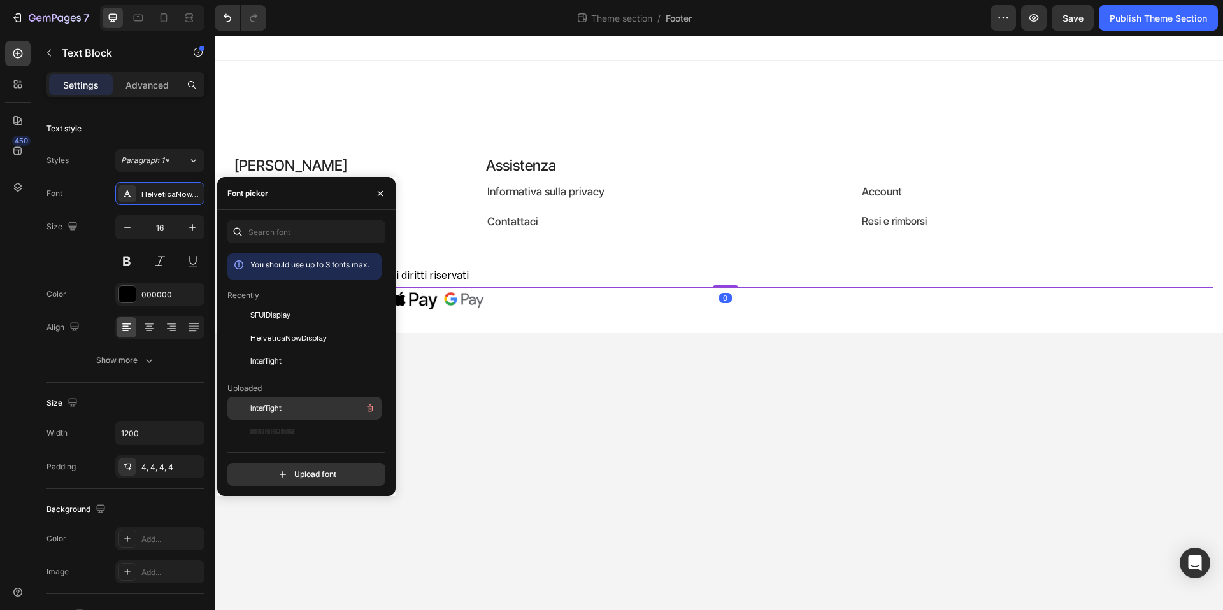
click at [261, 412] on span "InterTight" at bounding box center [265, 408] width 31 height 11
click at [551, 386] on body "Title Line Teaneck Heading +39 3208167665 Heading P.IVA 05673730288 Heading Ass…" at bounding box center [719, 323] width 1009 height 575
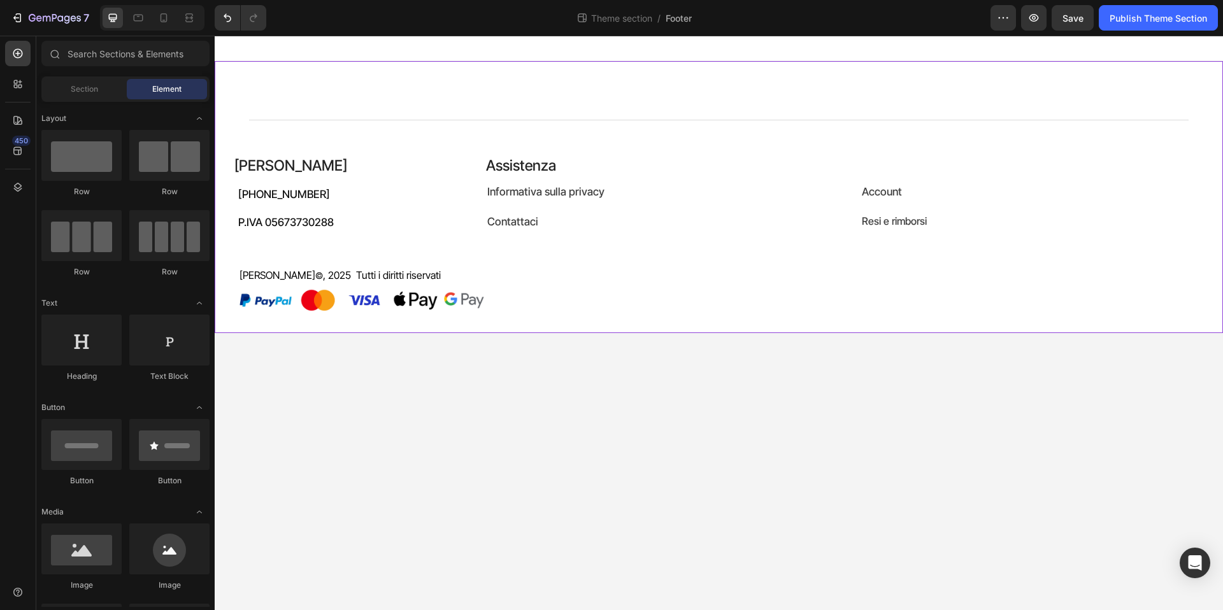
click at [501, 319] on div "Title Line Teaneck Heading +39 3208167665 Heading P.IVA 05673730288 Heading Ass…" at bounding box center [719, 197] width 1009 height 272
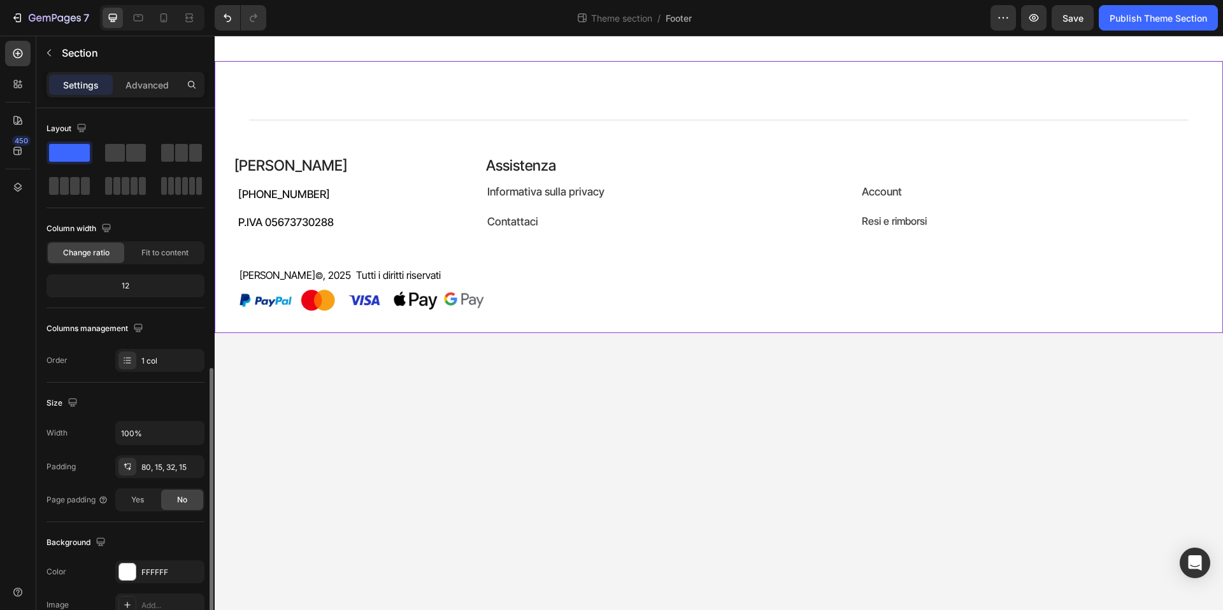
scroll to position [154, 0]
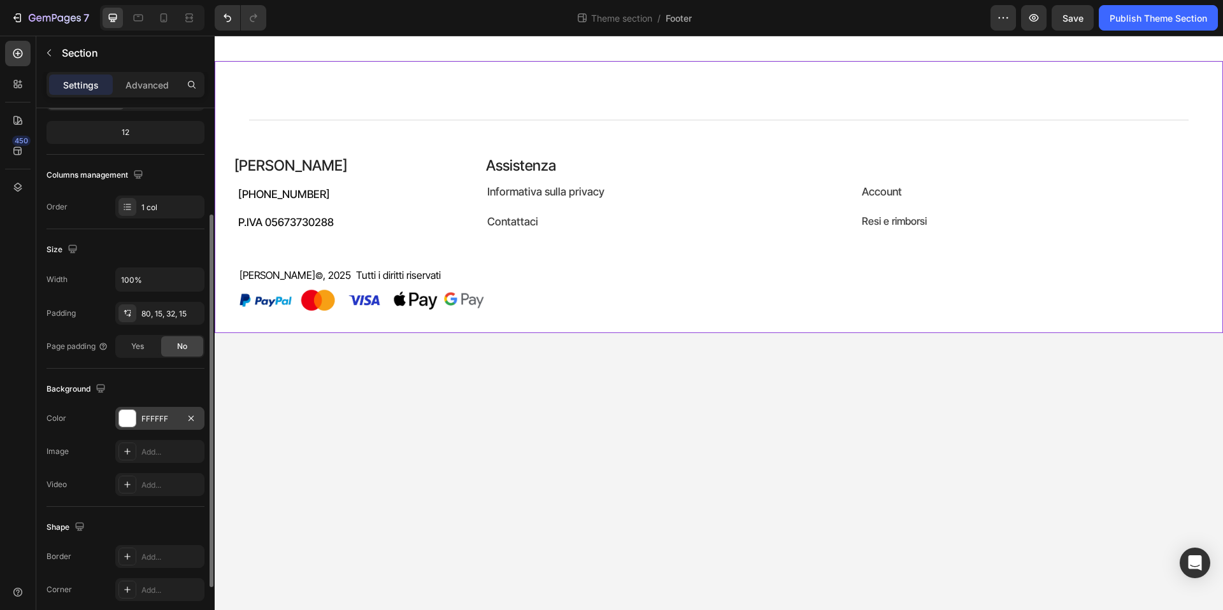
click at [123, 424] on div at bounding box center [127, 418] width 17 height 17
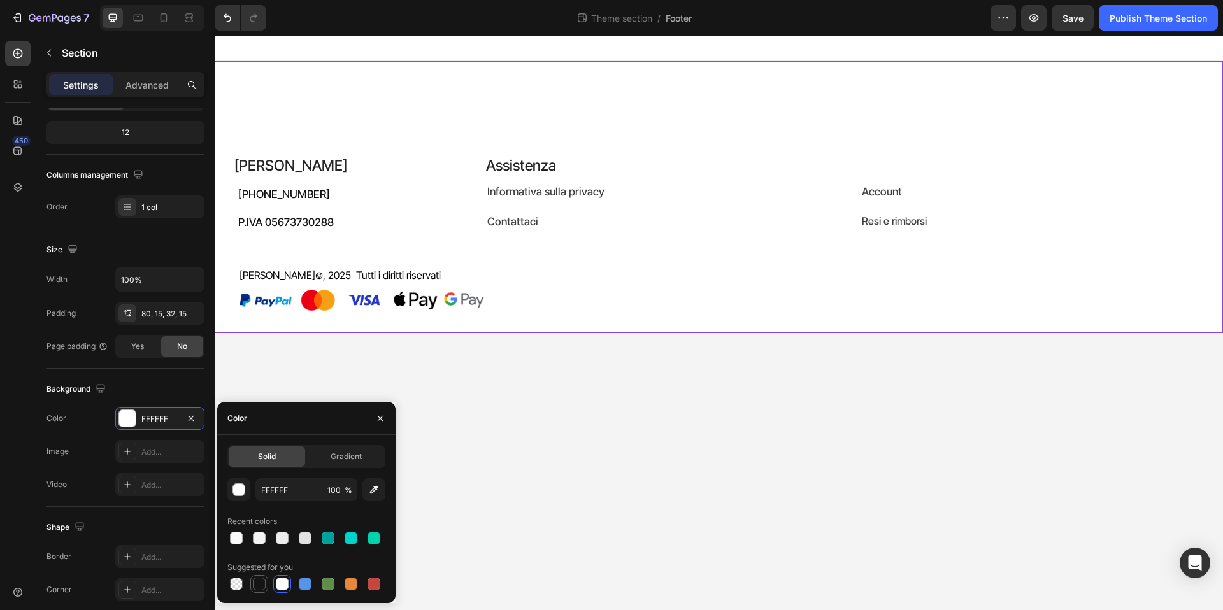
click at [259, 582] on div at bounding box center [259, 584] width 13 height 13
type input "151515"
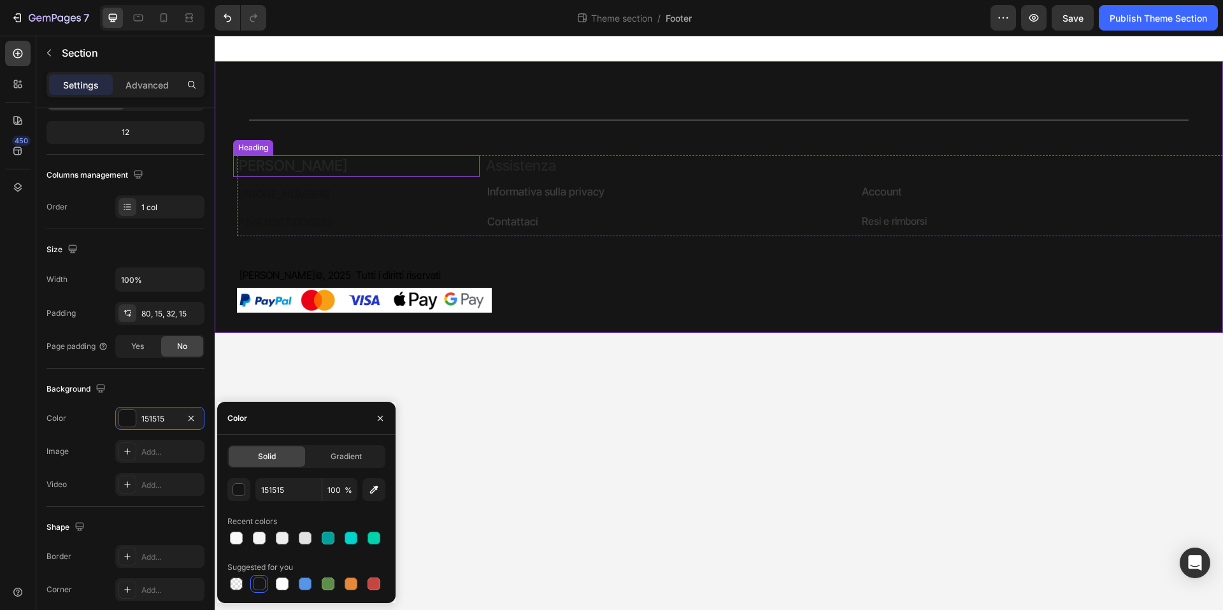
click at [290, 163] on h2 "Teaneck" at bounding box center [356, 166] width 247 height 22
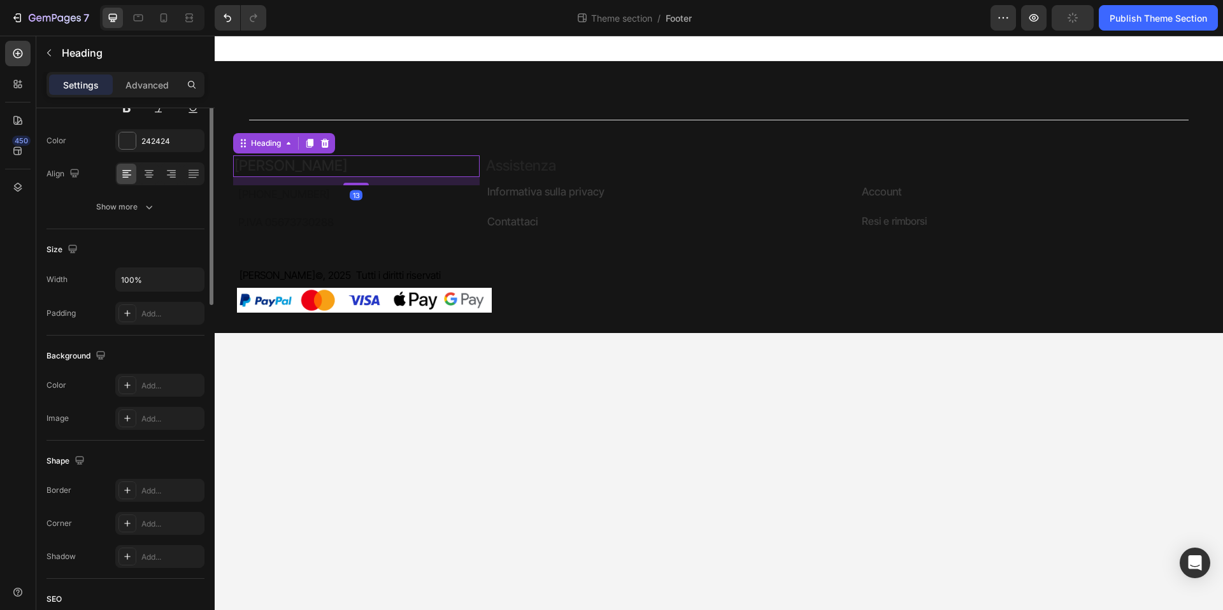
scroll to position [0, 0]
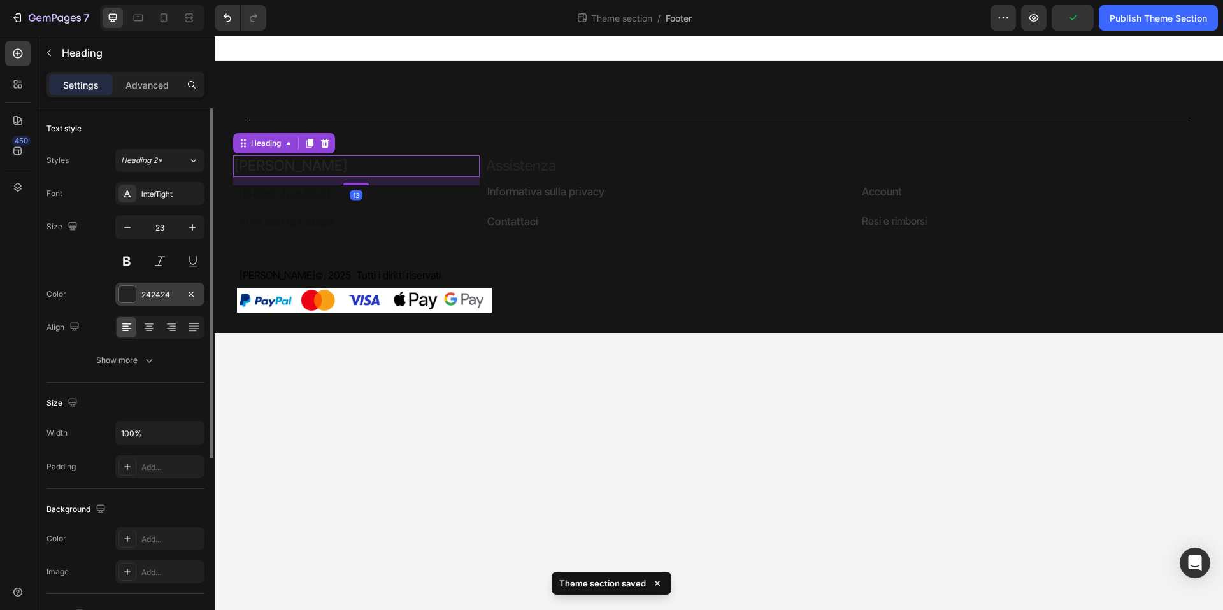
drag, startPoint x: 134, startPoint y: 291, endPoint x: 140, endPoint y: 304, distance: 13.7
click at [134, 291] on div at bounding box center [127, 294] width 17 height 17
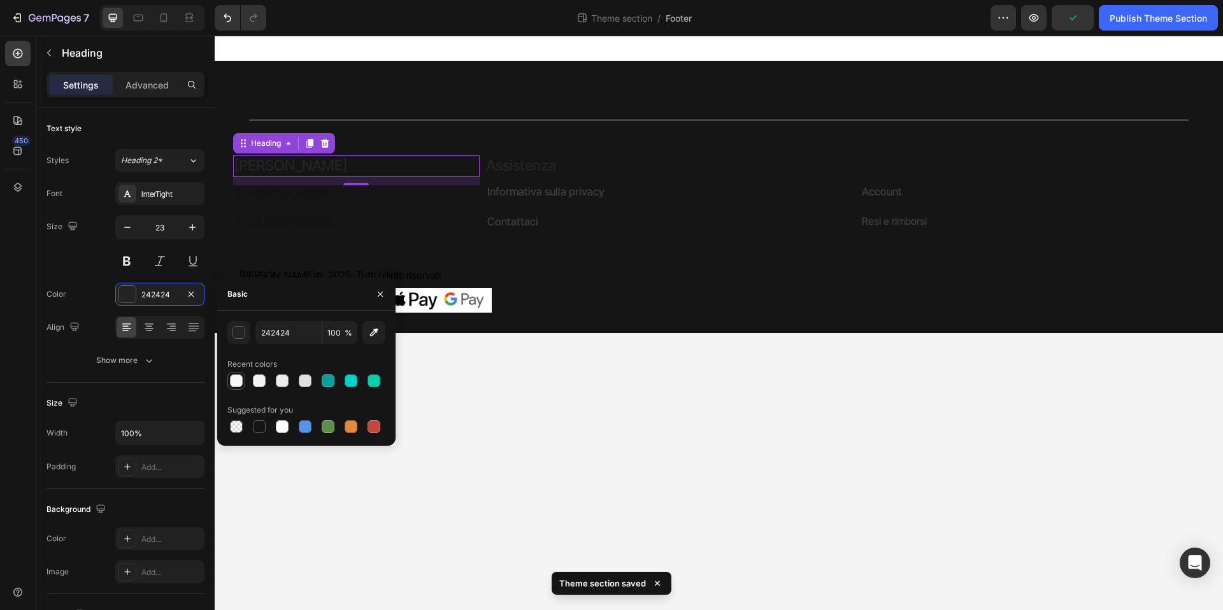
click at [234, 382] on div at bounding box center [236, 381] width 13 height 13
click at [257, 390] on div "F9F9F9 100 % Recent colors Suggested for you" at bounding box center [306, 378] width 158 height 115
click at [261, 385] on div at bounding box center [259, 381] width 13 height 13
click at [276, 384] on div at bounding box center [282, 381] width 13 height 13
click at [306, 379] on div at bounding box center [305, 381] width 13 height 13
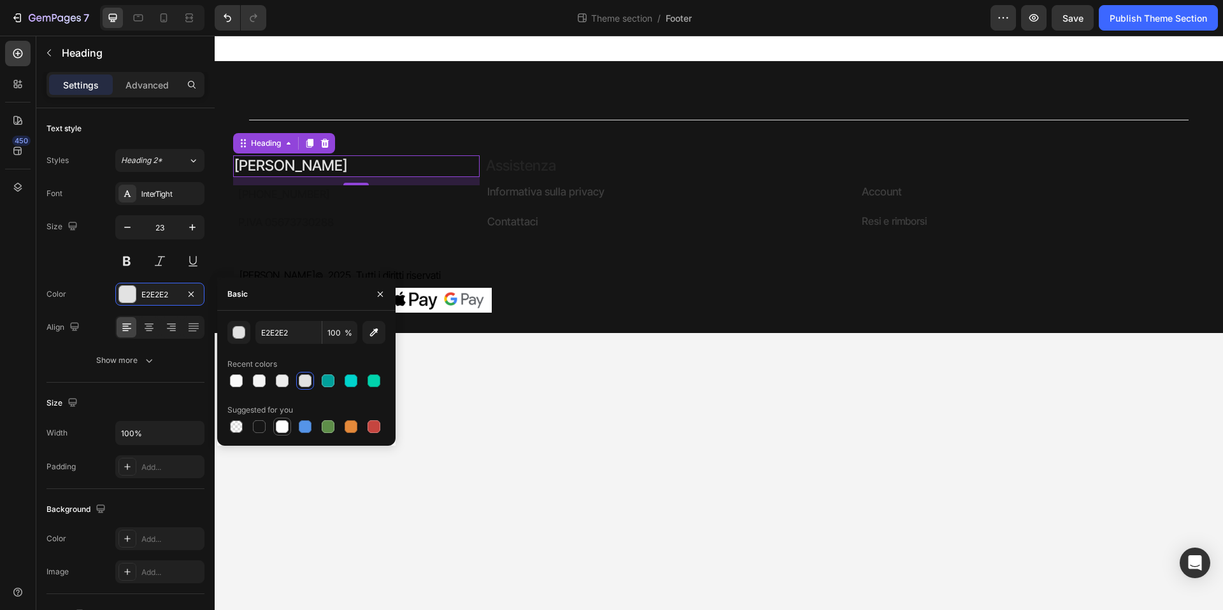
click at [282, 427] on div at bounding box center [282, 427] width 13 height 13
type input "FFFFFF"
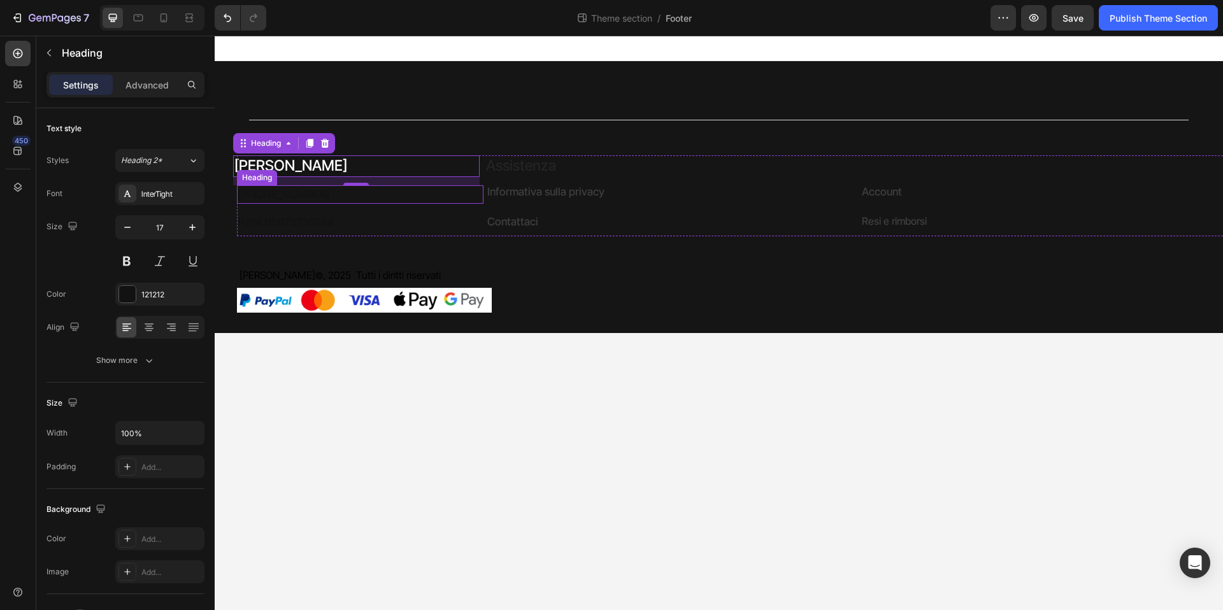
click at [320, 198] on h2 "+39 3208167665" at bounding box center [360, 194] width 247 height 19
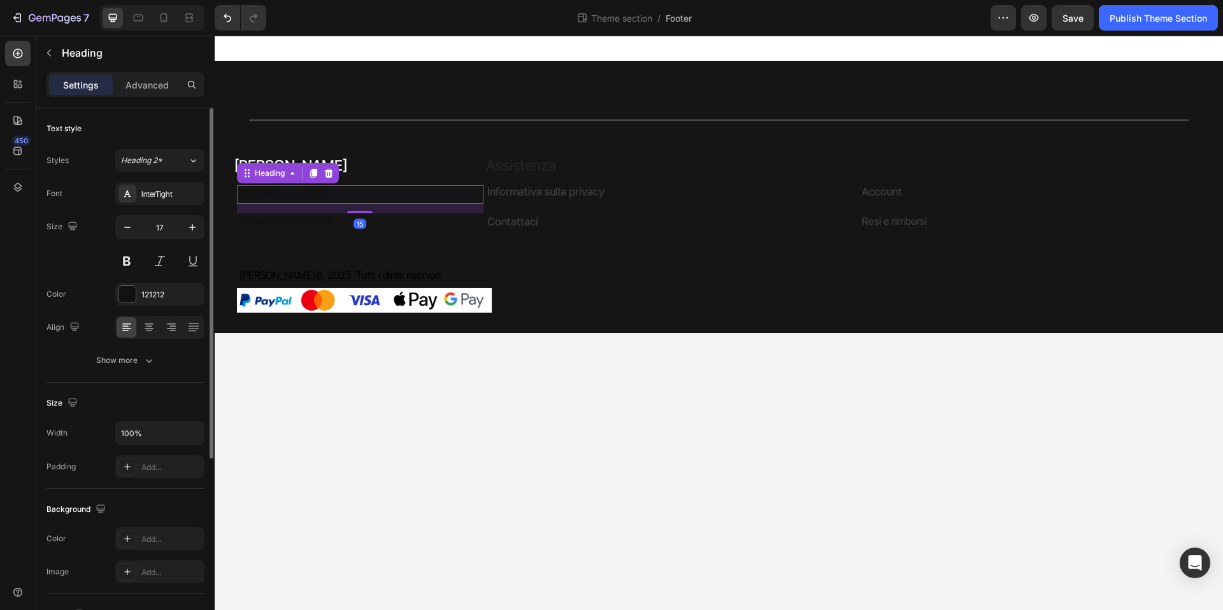
drag, startPoint x: 136, startPoint y: 293, endPoint x: 156, endPoint y: 307, distance: 24.2
click at [136, 293] on div "121212" at bounding box center [159, 294] width 89 height 23
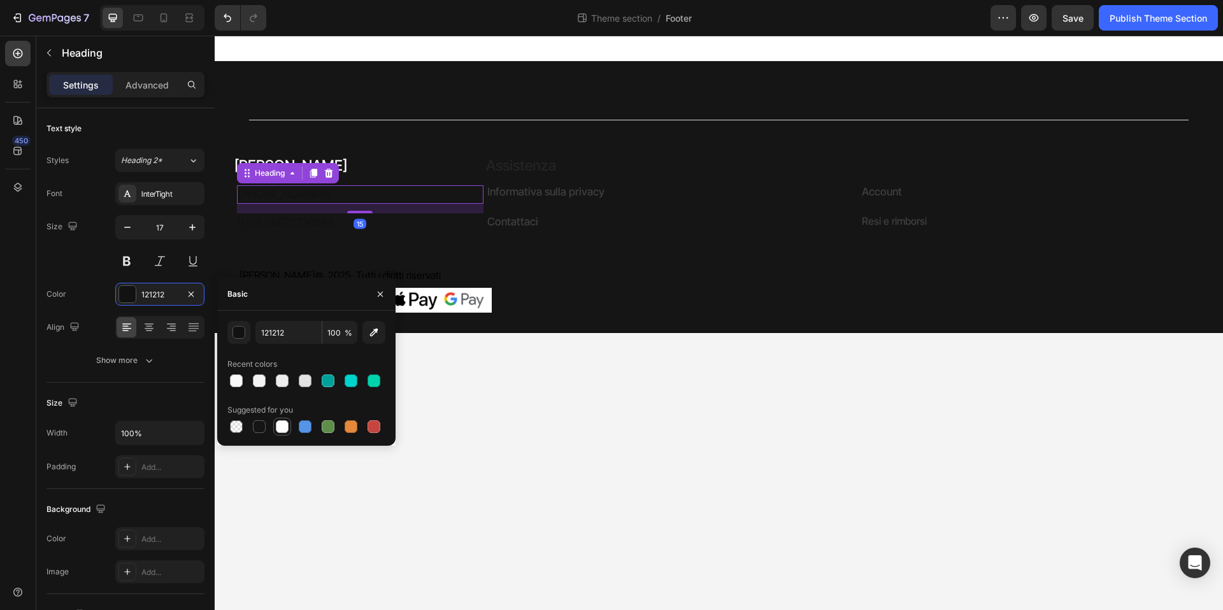
click at [287, 426] on div at bounding box center [282, 427] width 13 height 13
type input "FFFFFF"
click at [335, 227] on h2 "P.IVA 05673730288" at bounding box center [360, 222] width 247 height 19
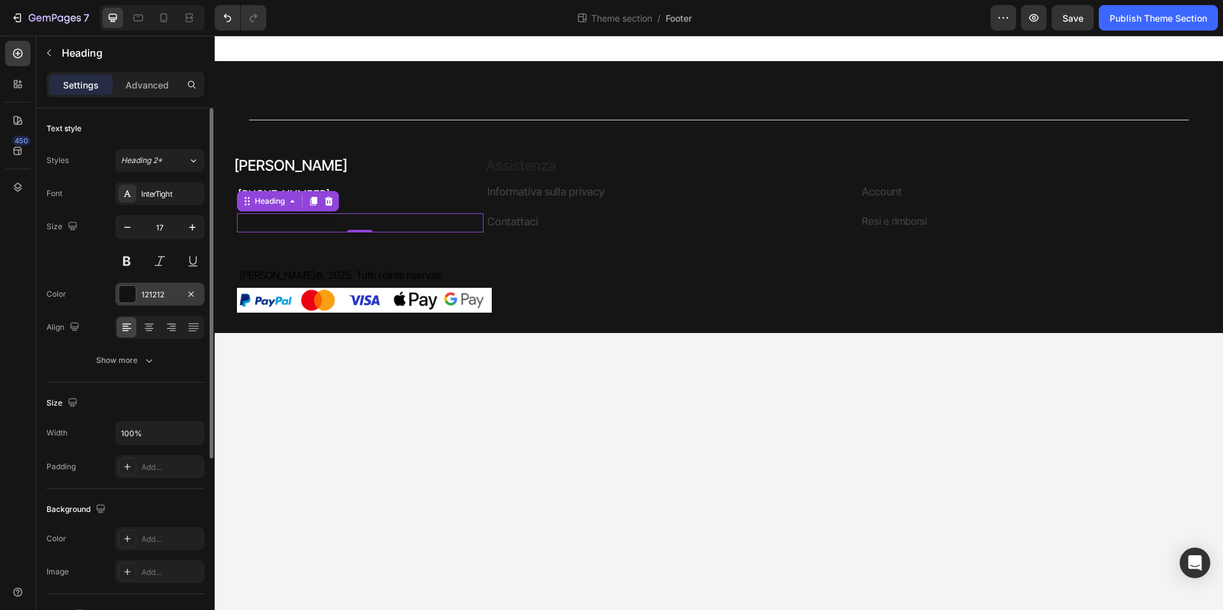
click at [132, 289] on div at bounding box center [127, 294] width 17 height 17
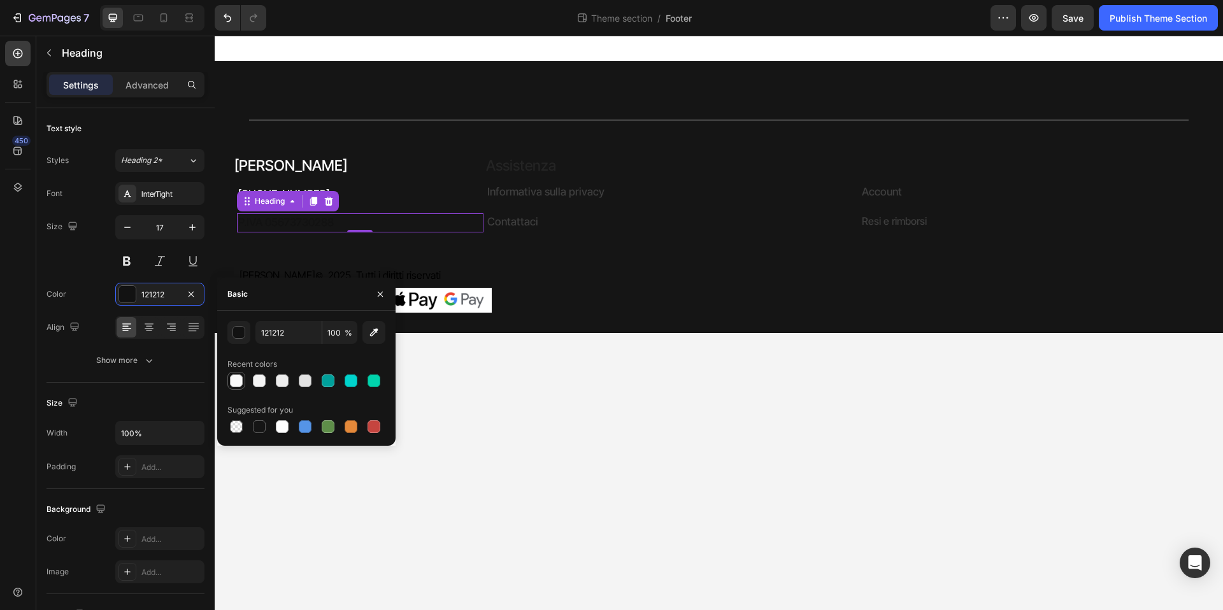
click at [234, 380] on div at bounding box center [236, 381] width 13 height 13
drag, startPoint x: 286, startPoint y: 419, endPoint x: 291, endPoint y: 413, distance: 7.8
click at [287, 419] on div at bounding box center [282, 426] width 15 height 15
type input "FFFFFF"
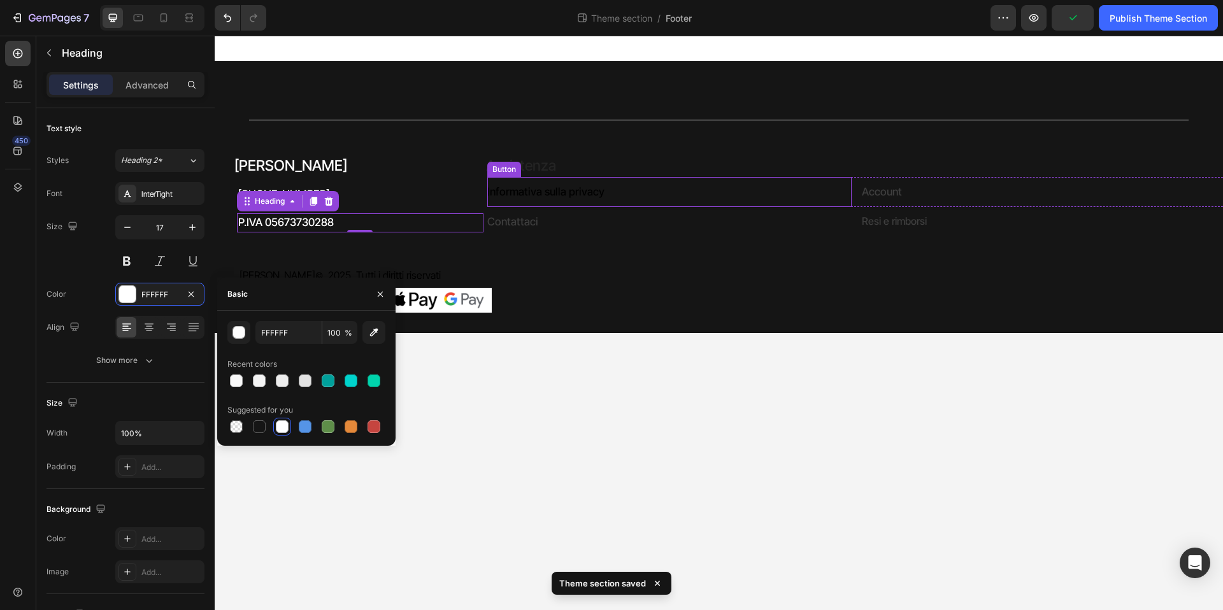
click at [543, 180] on link "Informativa sulla privacy" at bounding box center [553, 192] width 133 height 30
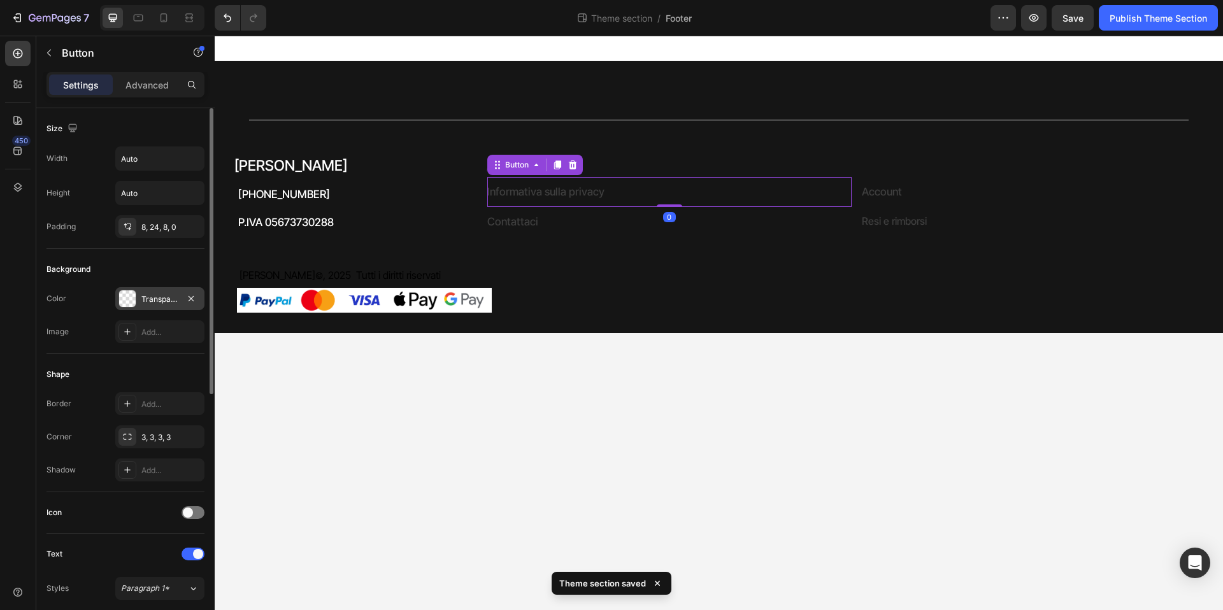
click at [131, 301] on div at bounding box center [127, 299] width 17 height 17
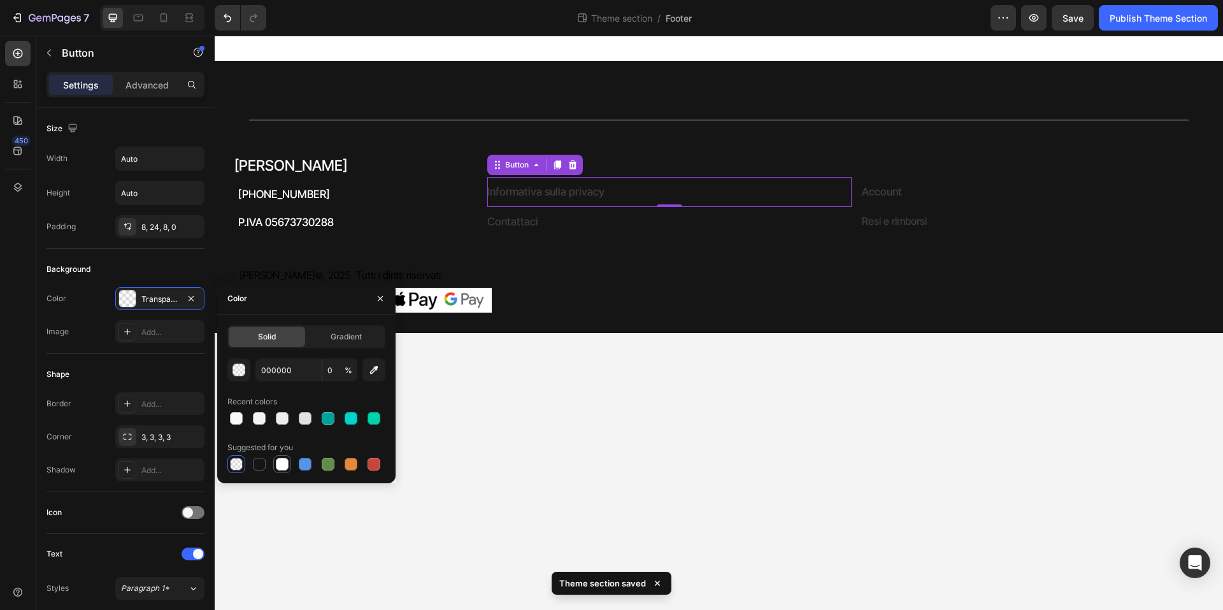
click at [284, 463] on div at bounding box center [282, 464] width 13 height 13
type input "FFFFFF"
type input "100"
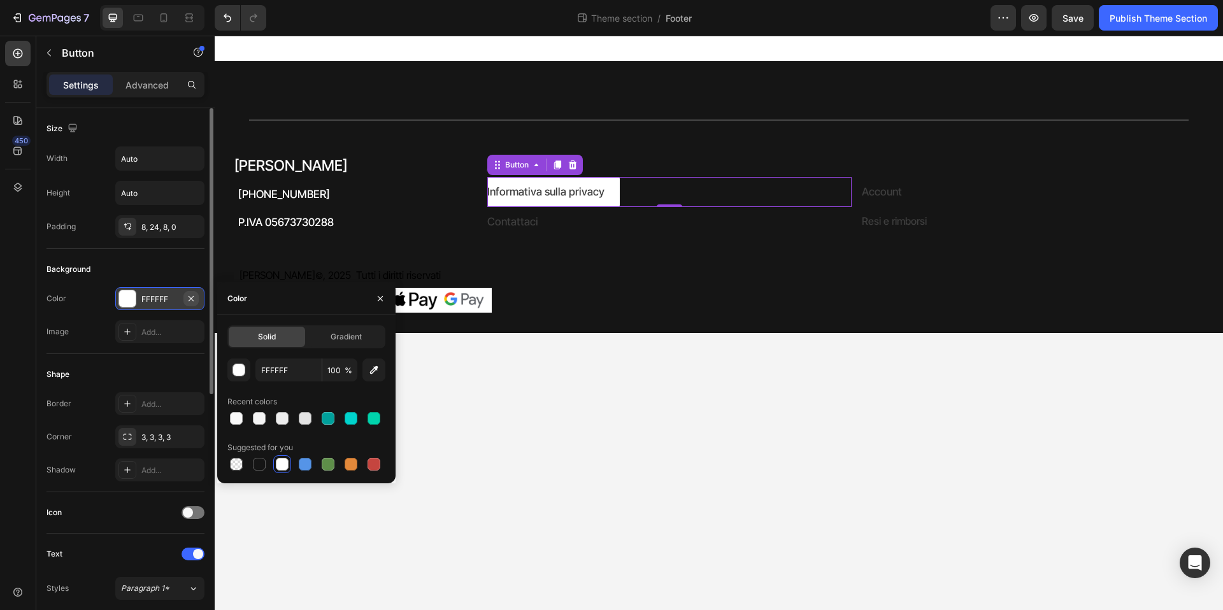
click at [192, 297] on icon "button" at bounding box center [191, 298] width 5 height 5
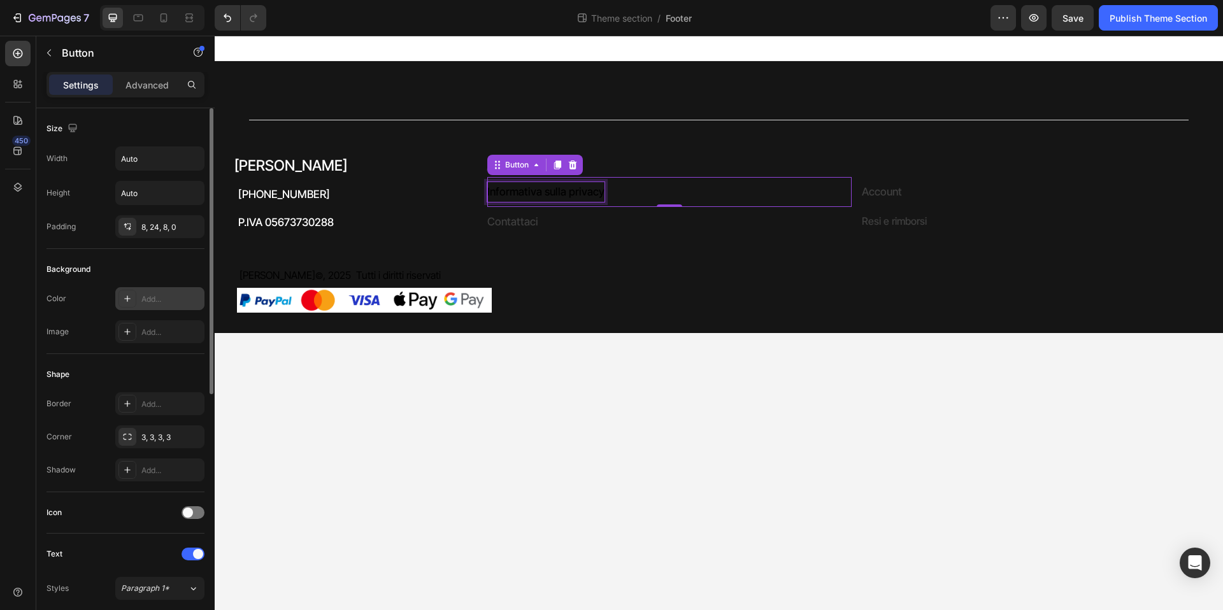
click at [542, 188] on p "Informativa sulla privacy" at bounding box center [545, 192] width 117 height 20
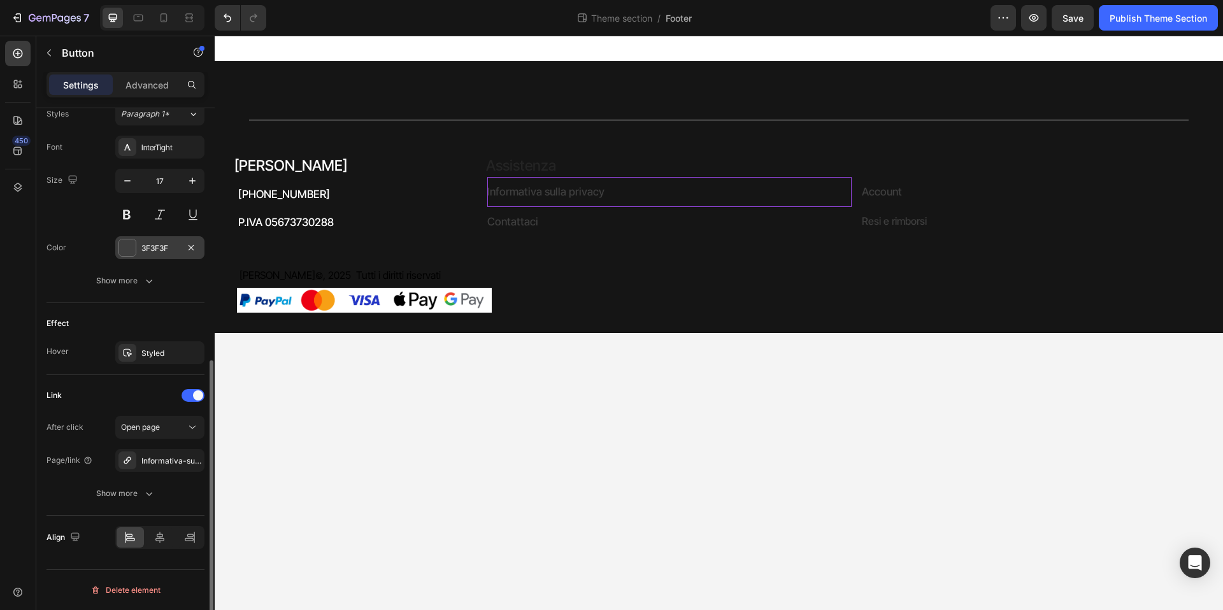
click at [128, 243] on div at bounding box center [127, 248] width 17 height 17
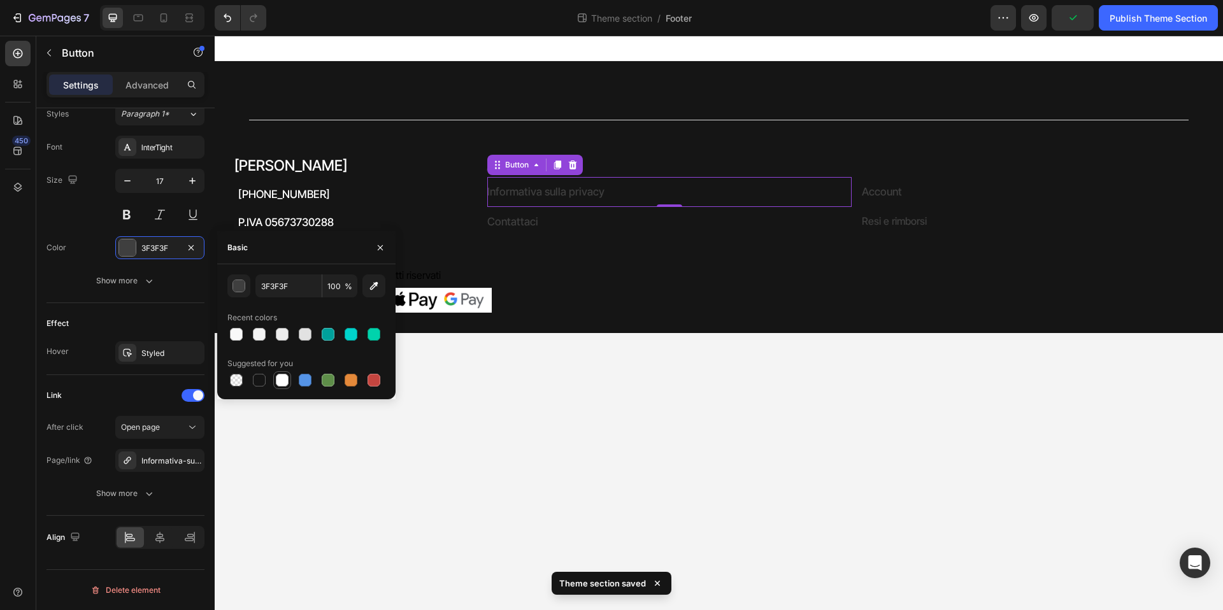
click at [285, 379] on div at bounding box center [282, 380] width 13 height 13
type input "FFFFFF"
click at [520, 223] on p "Contattaci" at bounding box center [512, 222] width 51 height 20
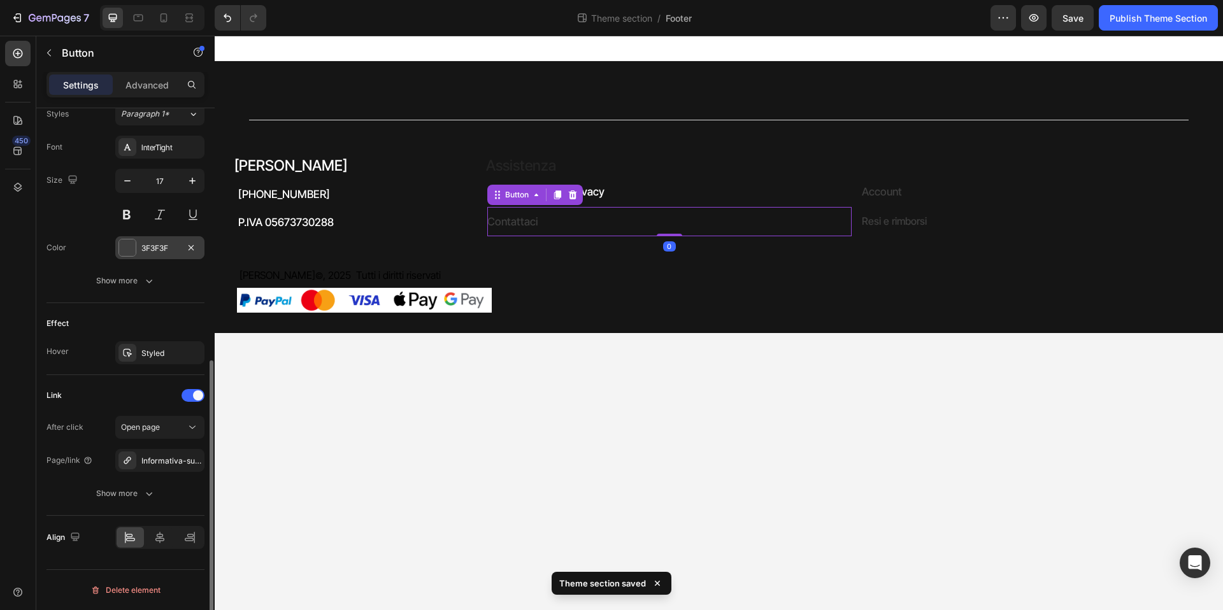
click at [125, 249] on div at bounding box center [127, 248] width 17 height 17
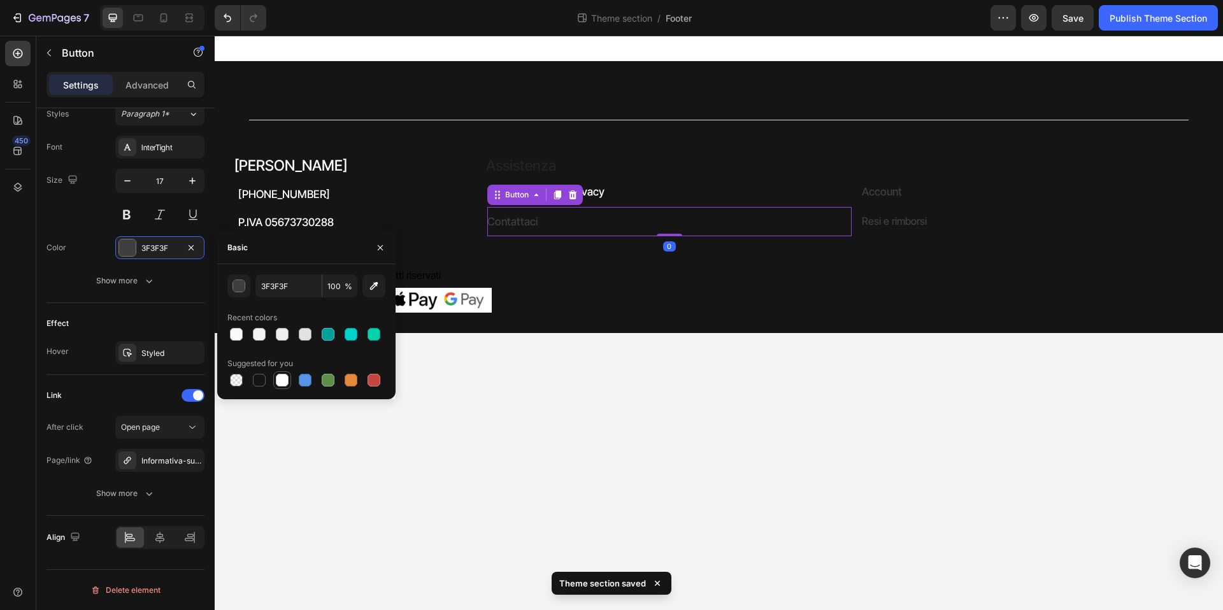
click at [289, 375] on div at bounding box center [282, 380] width 15 height 15
type input "FFFFFF"
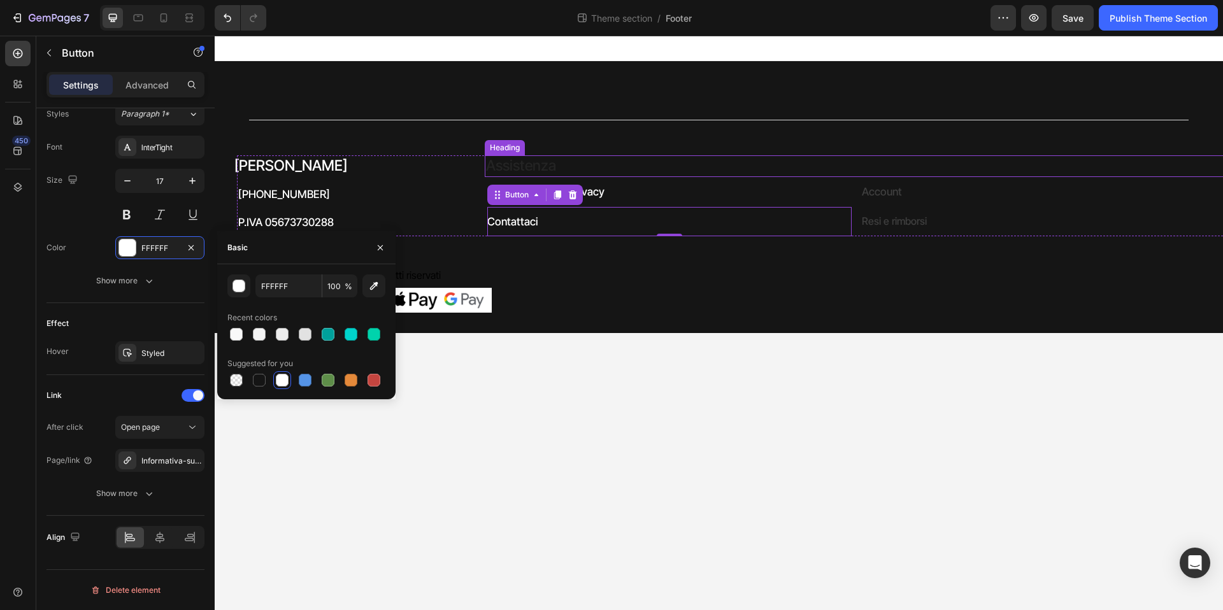
click at [533, 164] on h2 "Assistenza" at bounding box center [854, 166] width 739 height 22
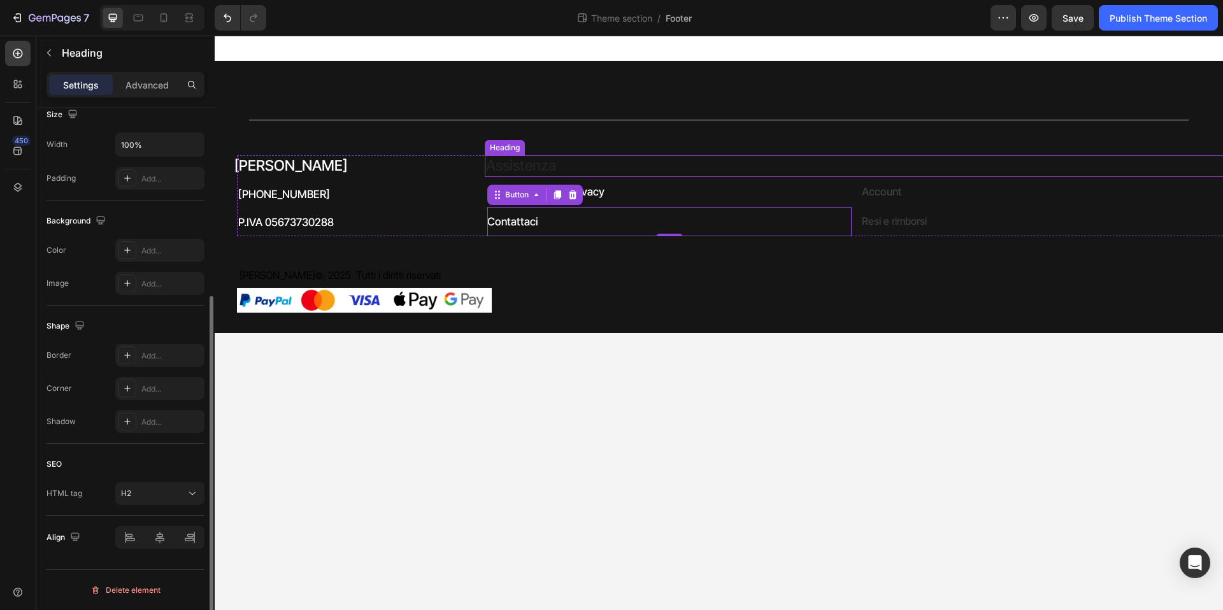
scroll to position [0, 0]
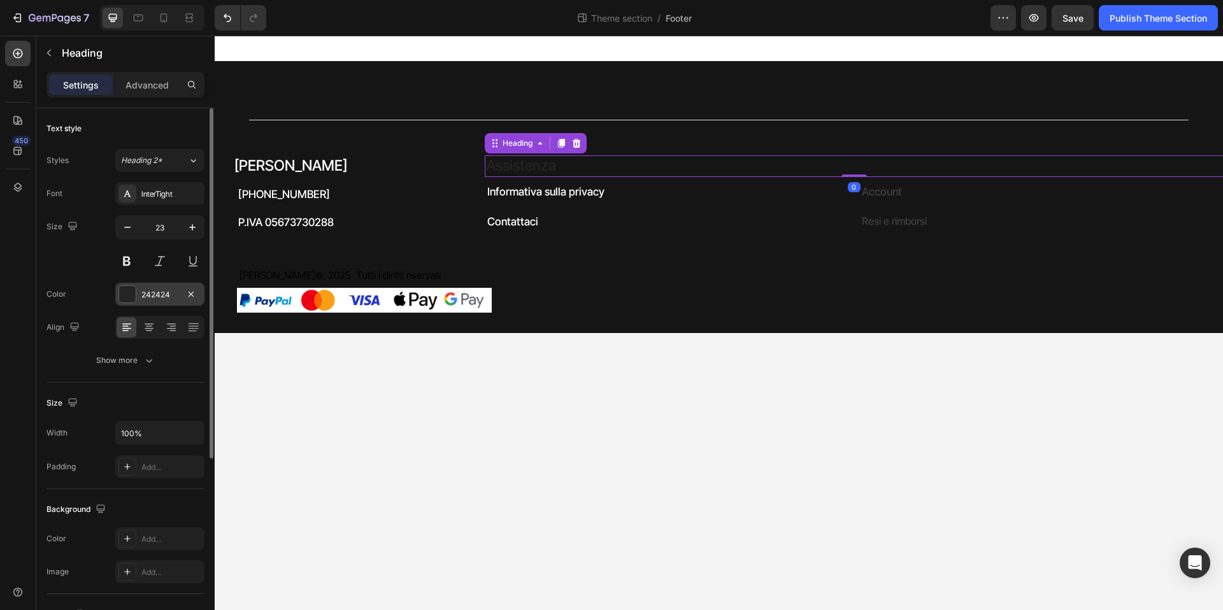
click at [133, 298] on div at bounding box center [127, 294] width 17 height 17
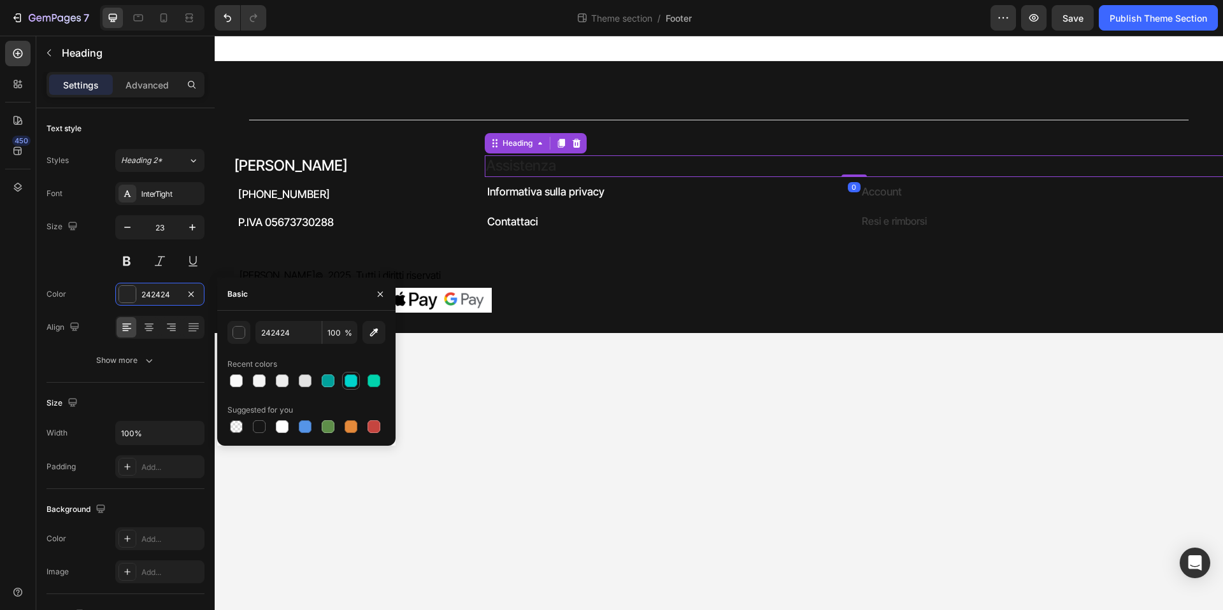
drag, startPoint x: 282, startPoint y: 429, endPoint x: 349, endPoint y: 389, distance: 78.0
click at [282, 428] on div at bounding box center [282, 427] width 13 height 13
type input "FFFFFF"
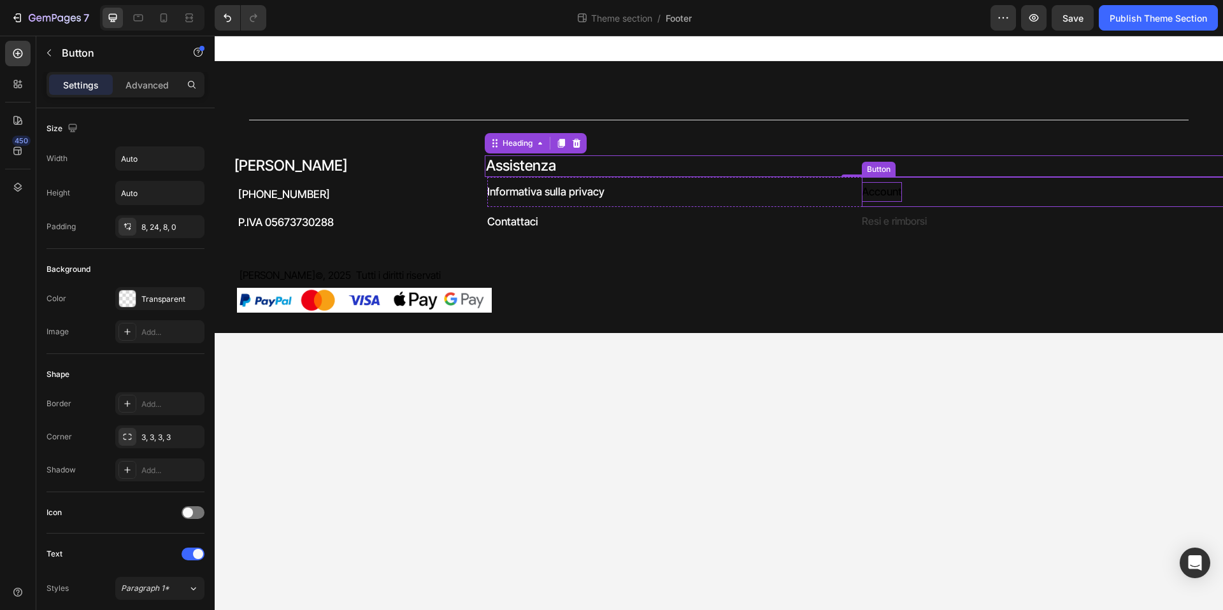
drag, startPoint x: 872, startPoint y: 195, endPoint x: 861, endPoint y: 194, distance: 10.9
click at [873, 195] on p "Account" at bounding box center [882, 192] width 40 height 20
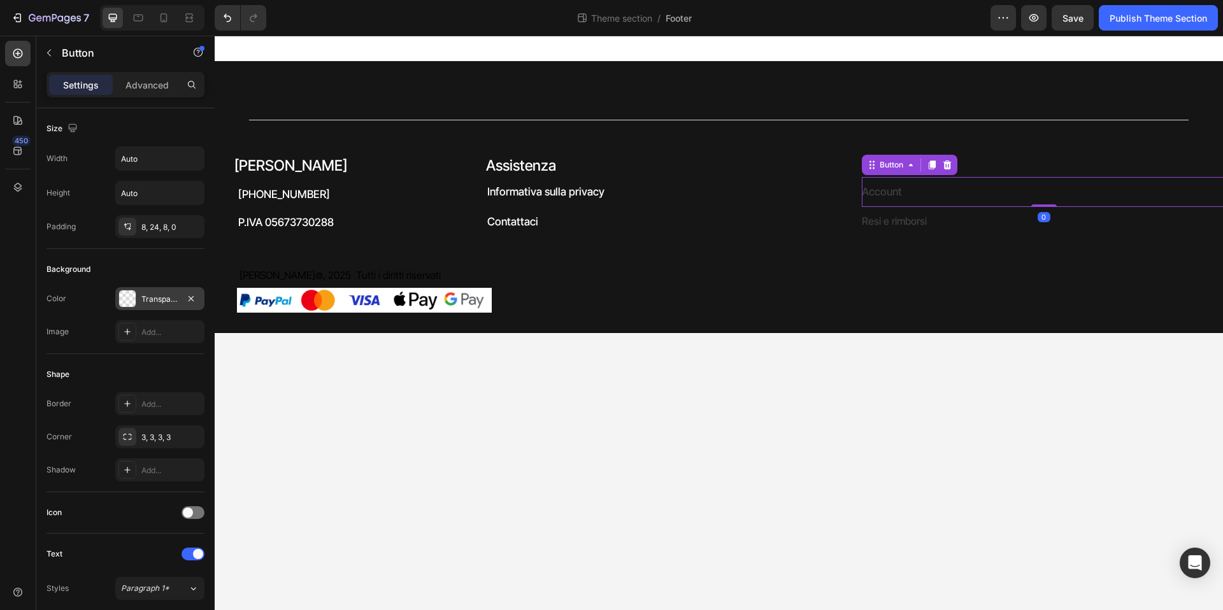
click at [127, 296] on div at bounding box center [127, 299] width 17 height 17
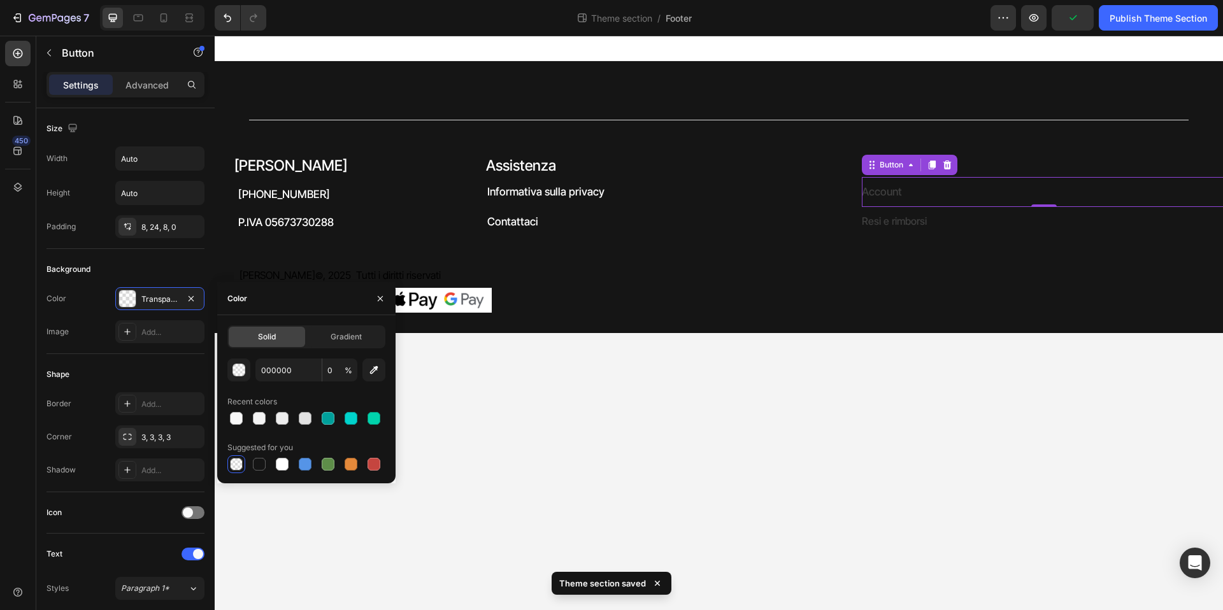
drag, startPoint x: 283, startPoint y: 462, endPoint x: 352, endPoint y: 435, distance: 73.8
click at [283, 463] on div at bounding box center [282, 464] width 13 height 13
type input "FFFFFF"
type input "100"
click at [189, 298] on icon "button" at bounding box center [191, 299] width 10 height 10
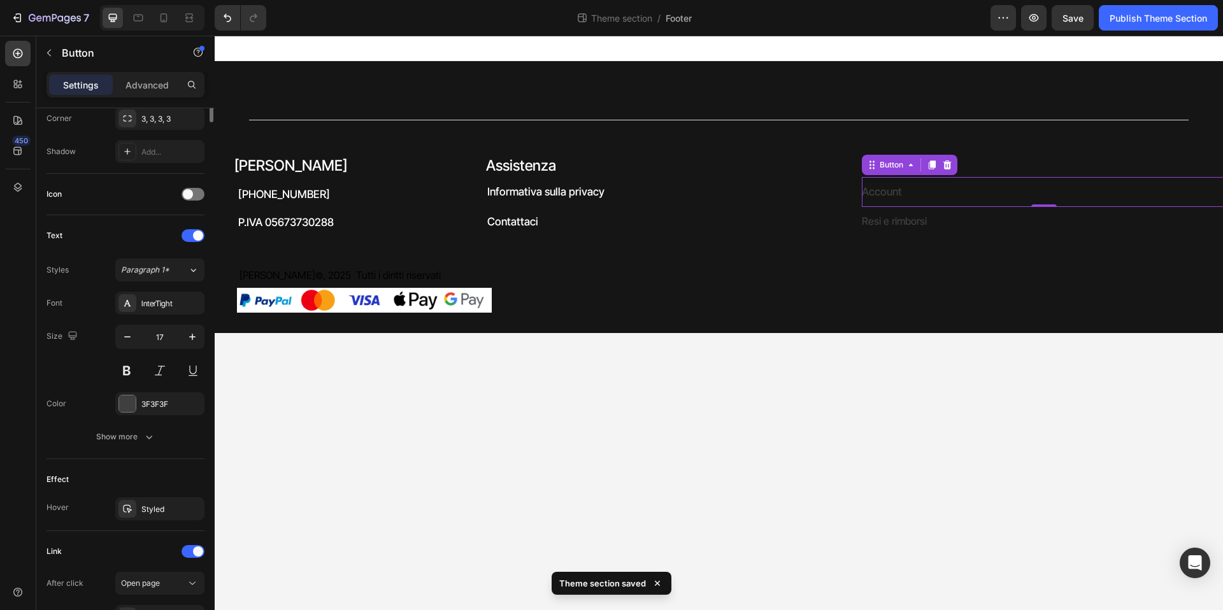
scroll to position [475, 0]
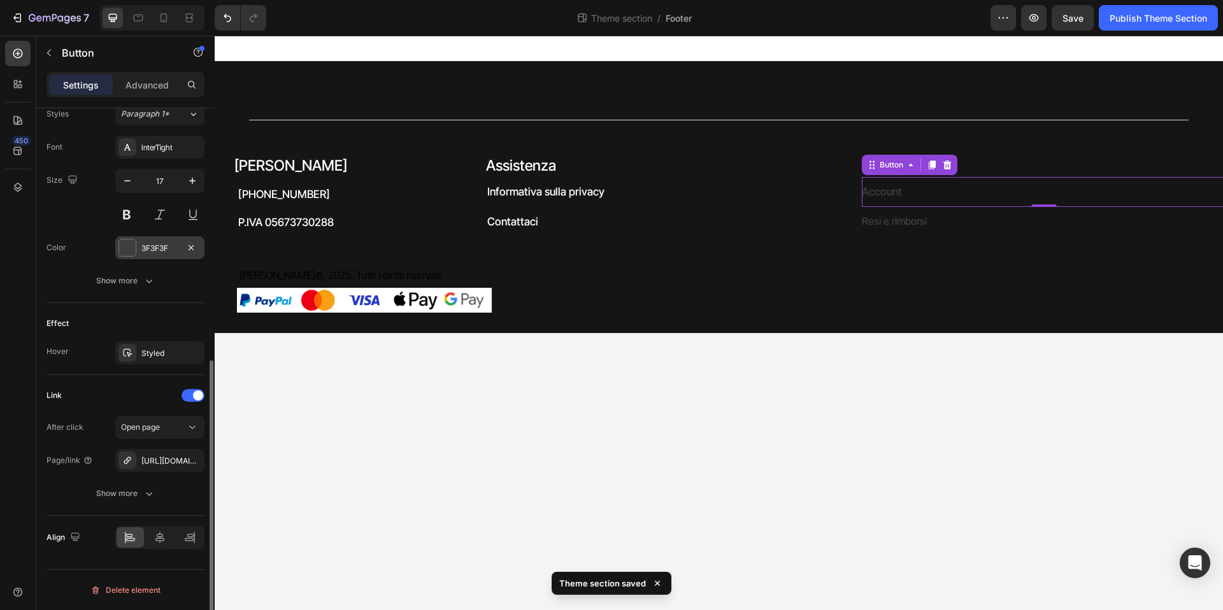
click at [129, 245] on div at bounding box center [127, 248] width 17 height 17
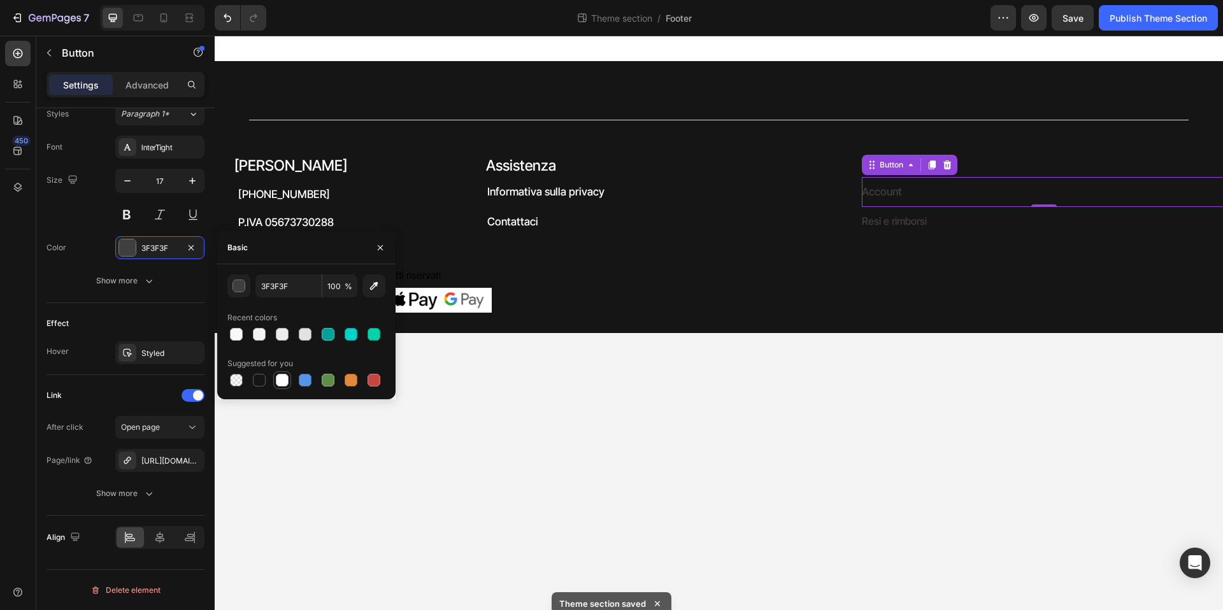
click at [280, 382] on div at bounding box center [282, 380] width 13 height 13
type input "FFFFFF"
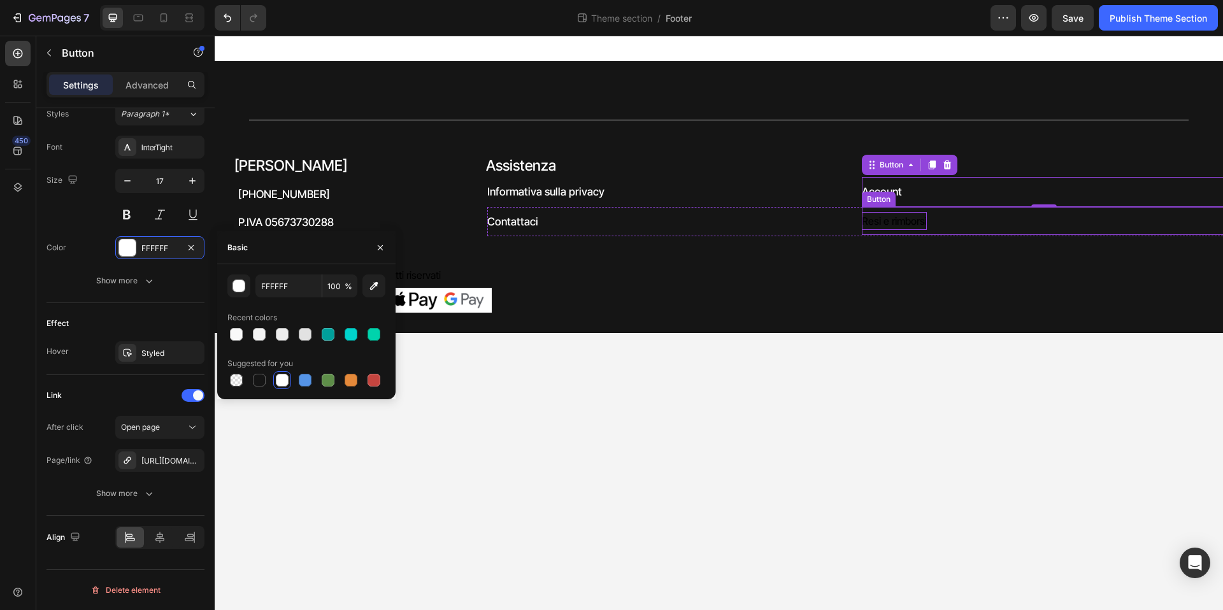
click at [887, 222] on p "Resi e rimborsi" at bounding box center [894, 221] width 65 height 18
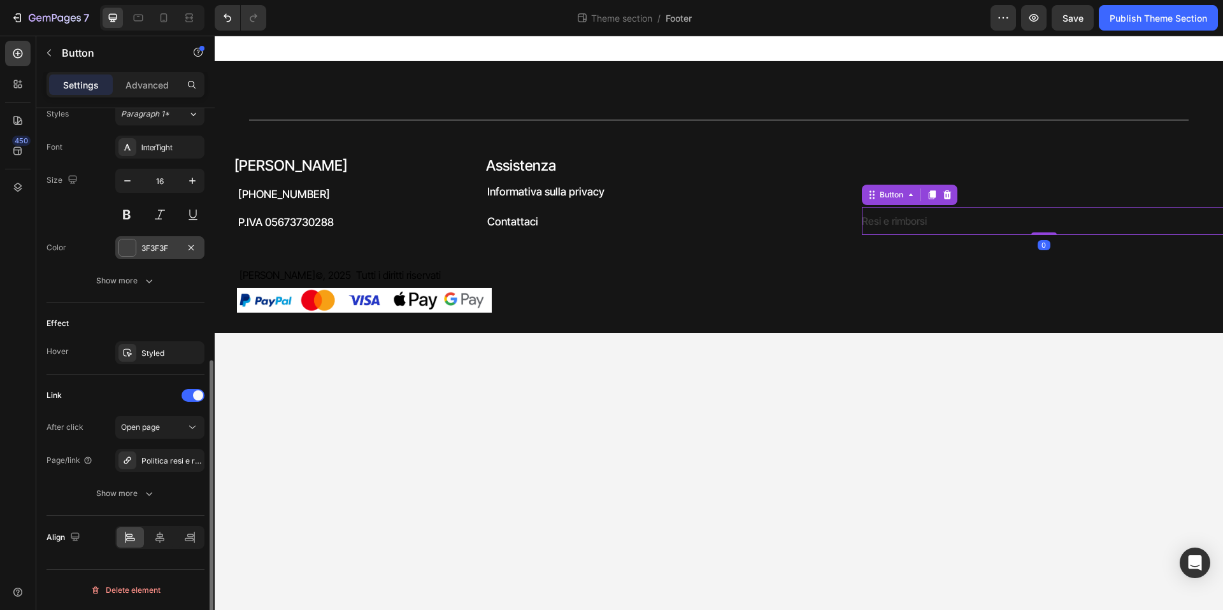
click at [128, 249] on div at bounding box center [127, 248] width 17 height 17
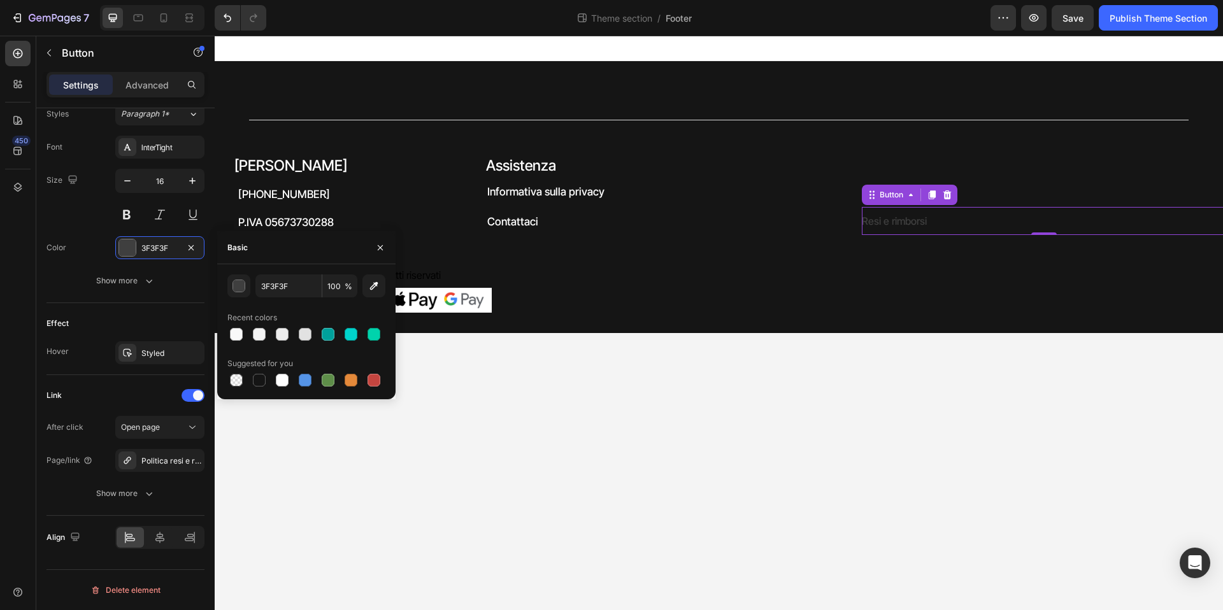
drag, startPoint x: 282, startPoint y: 378, endPoint x: 298, endPoint y: 368, distance: 19.3
click at [282, 378] on div at bounding box center [282, 380] width 13 height 13
type input "FFFFFF"
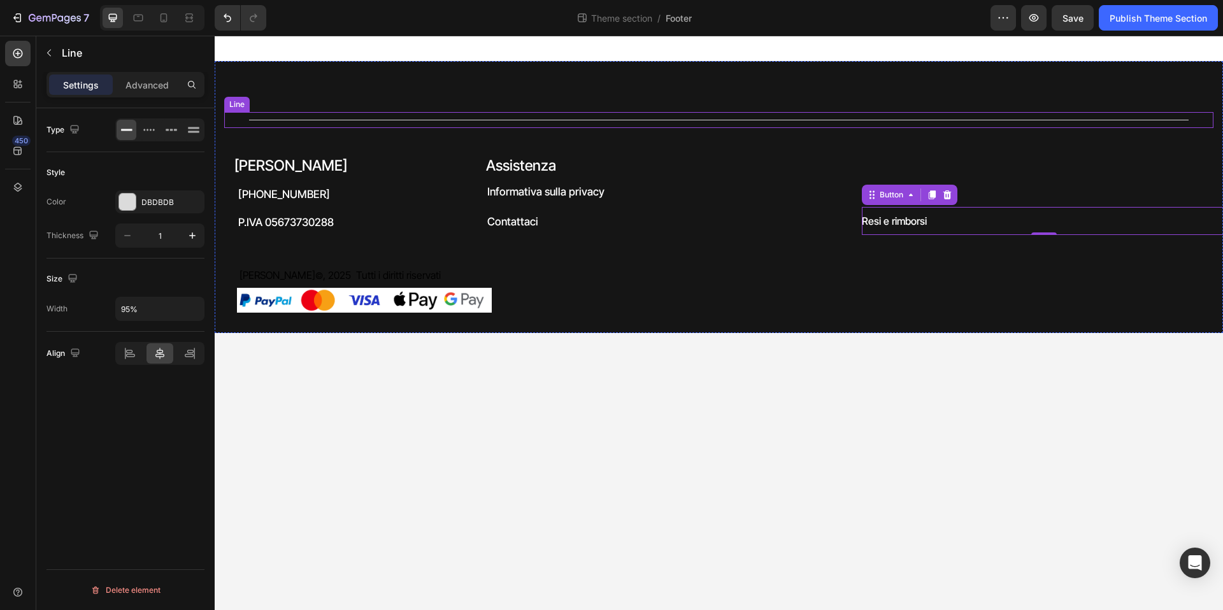
click at [605, 124] on div "Title Line" at bounding box center [719, 120] width 990 height 16
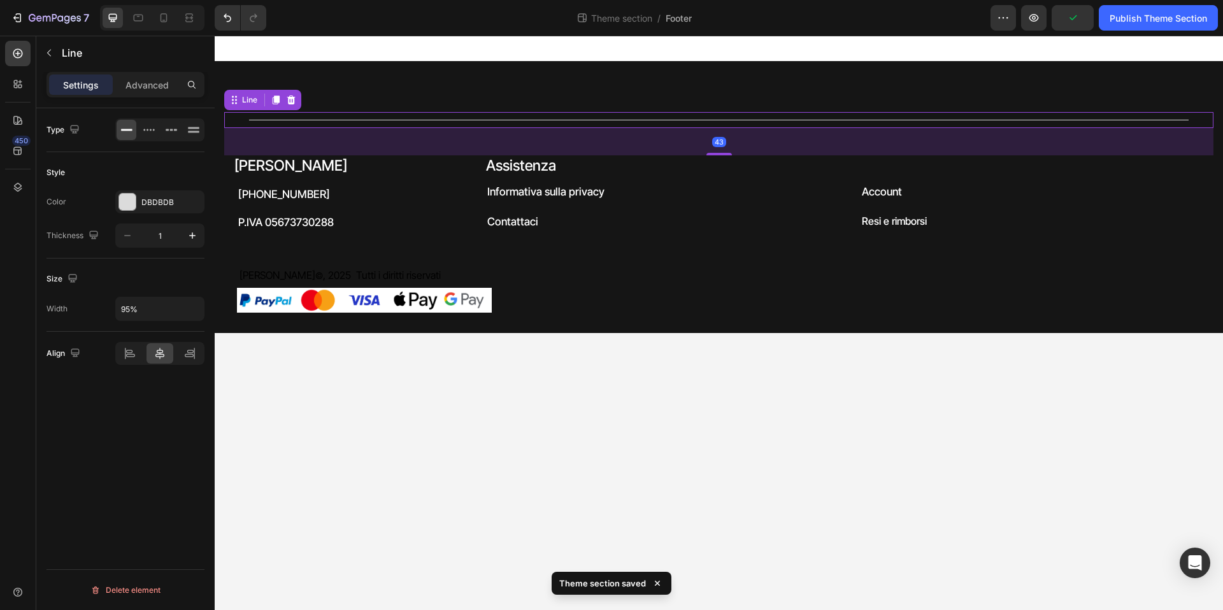
click at [391, 113] on div "Title Line 43" at bounding box center [719, 120] width 990 height 16
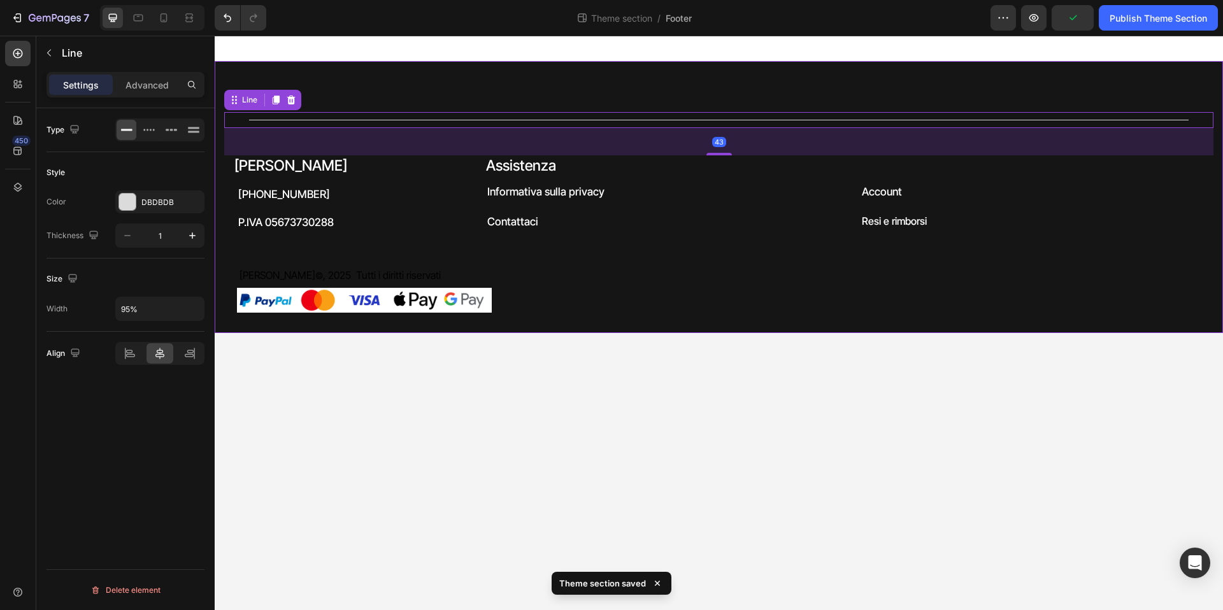
click at [417, 89] on div "Title Line 43 Teaneck Heading +39 3208167665 Heading P.IVA 05673730288 Heading …" at bounding box center [719, 197] width 1009 height 272
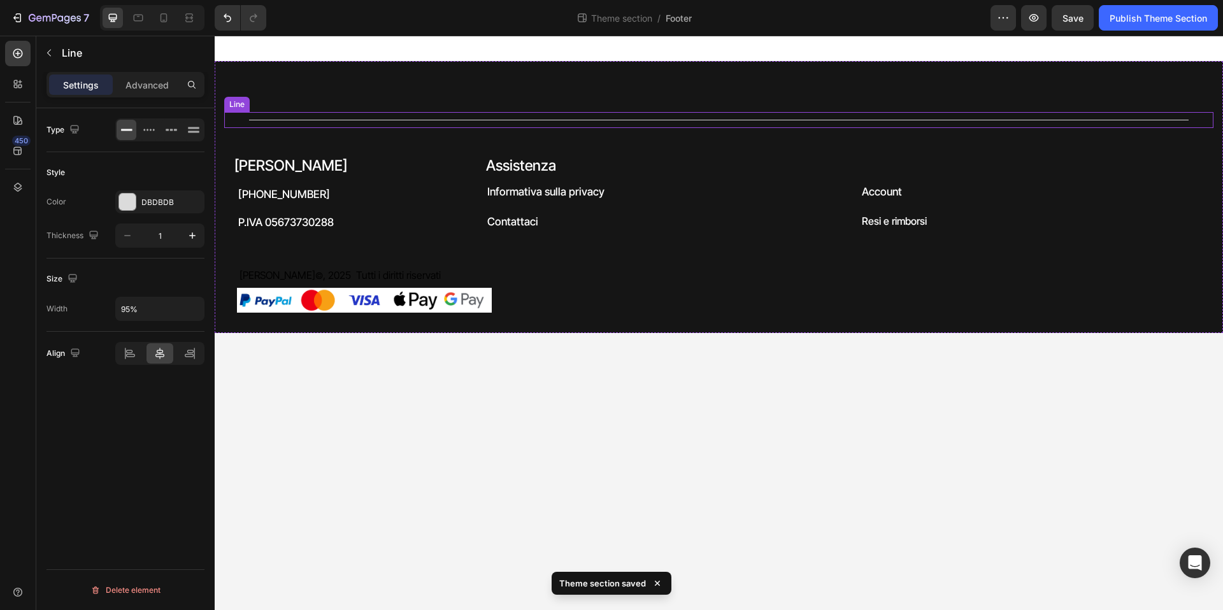
click at [412, 124] on div "Title Line" at bounding box center [719, 120] width 990 height 16
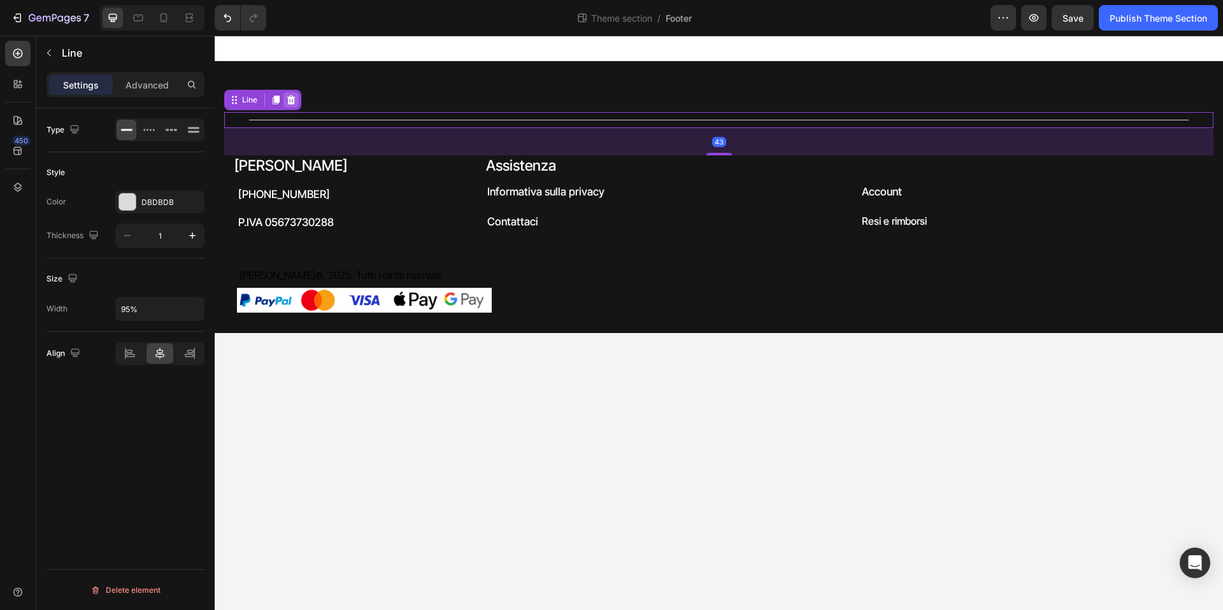
click at [290, 100] on icon at bounding box center [291, 100] width 10 height 10
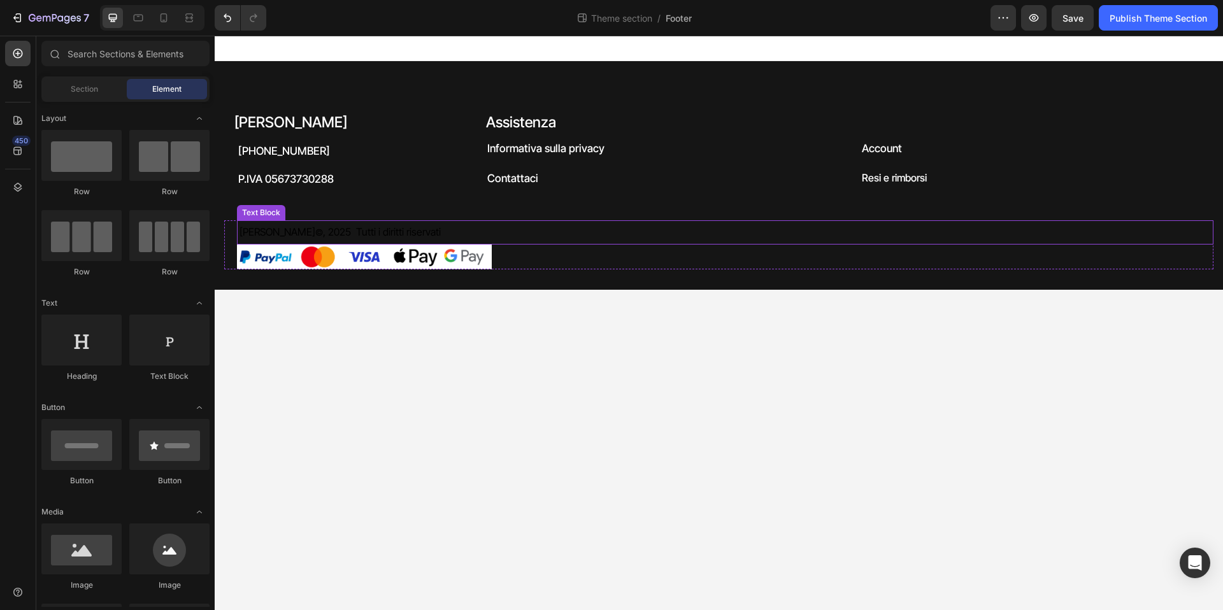
click at [382, 229] on p "Teaneck © , 2025 Tutti i diritti riservati" at bounding box center [619, 232] width 759 height 19
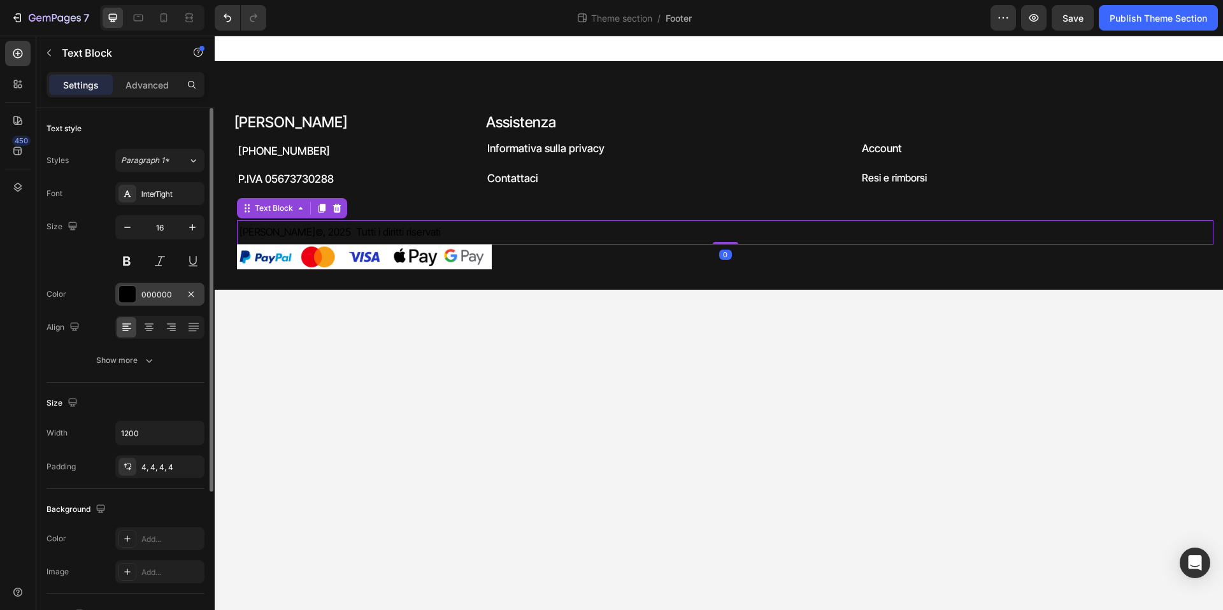
click at [130, 293] on div at bounding box center [127, 294] width 17 height 17
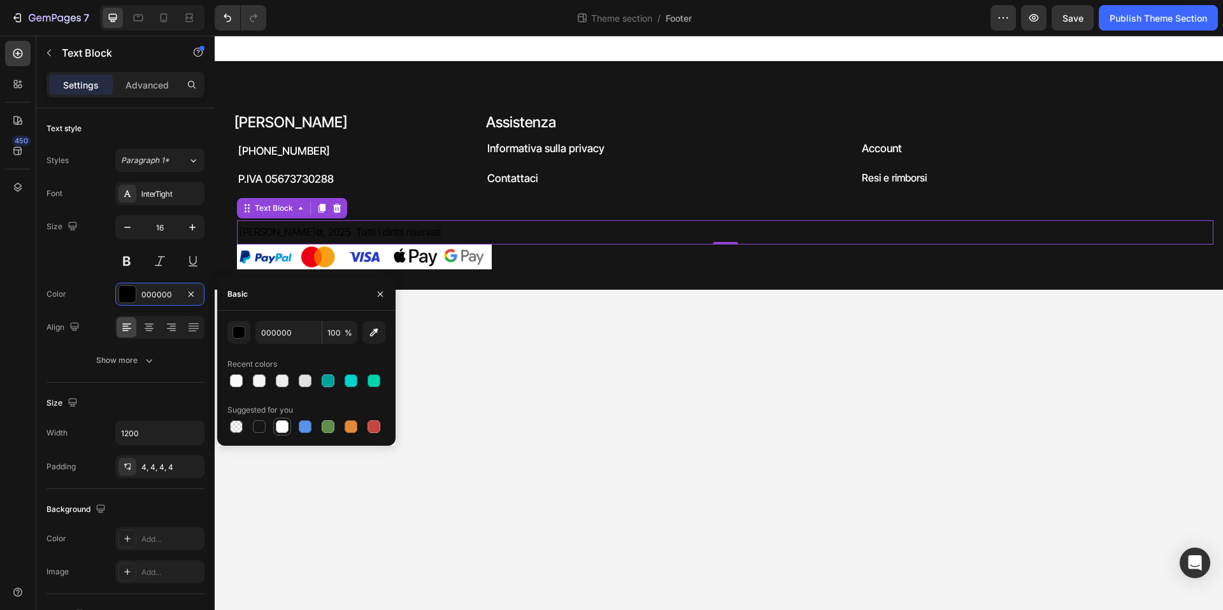
click at [288, 425] on div at bounding box center [282, 427] width 13 height 13
type input "FFFFFF"
click at [624, 336] on body "Teaneck Heading +39 3208167665 Heading P.IVA 05673730288 Heading Assistenza Hea…" at bounding box center [719, 323] width 1009 height 575
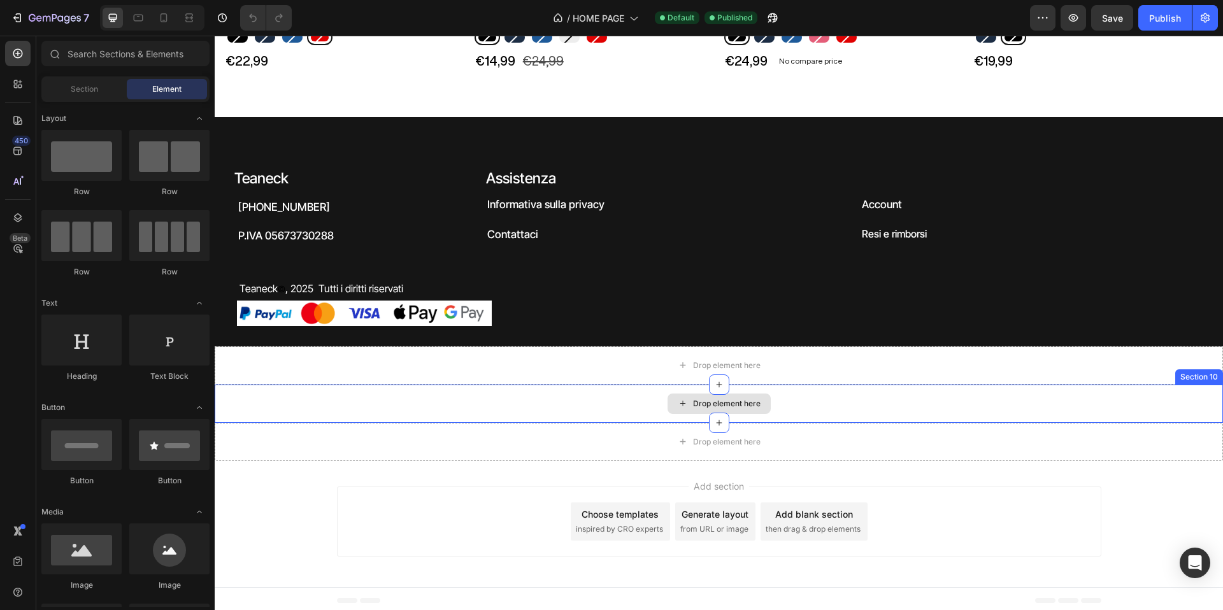
scroll to position [2723, 0]
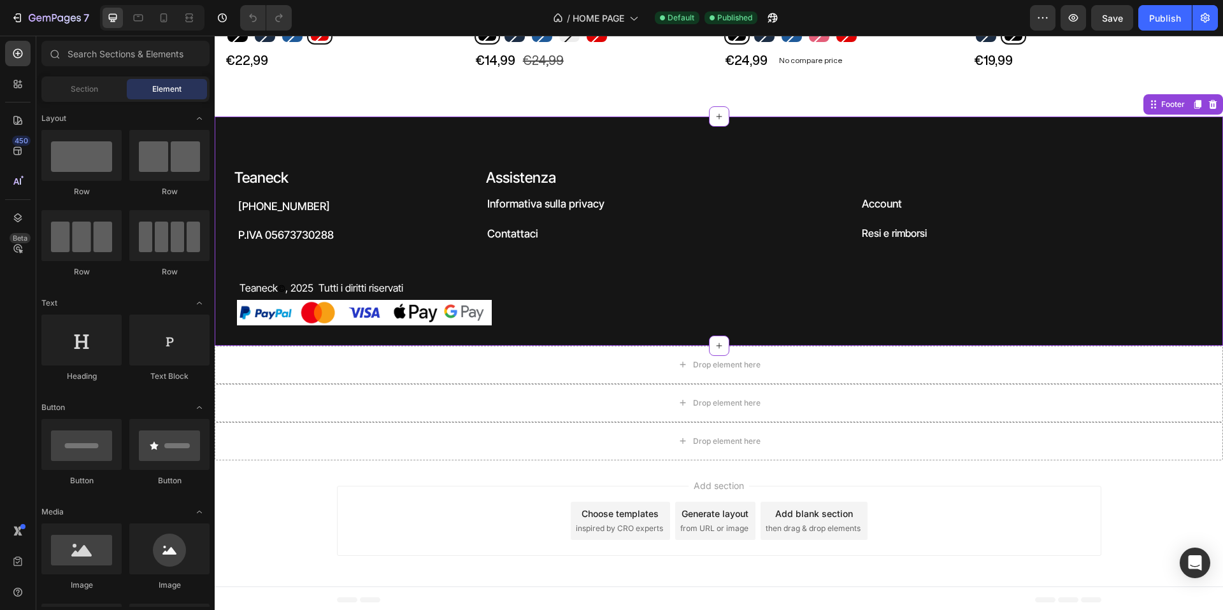
click at [478, 313] on img at bounding box center [364, 312] width 255 height 25
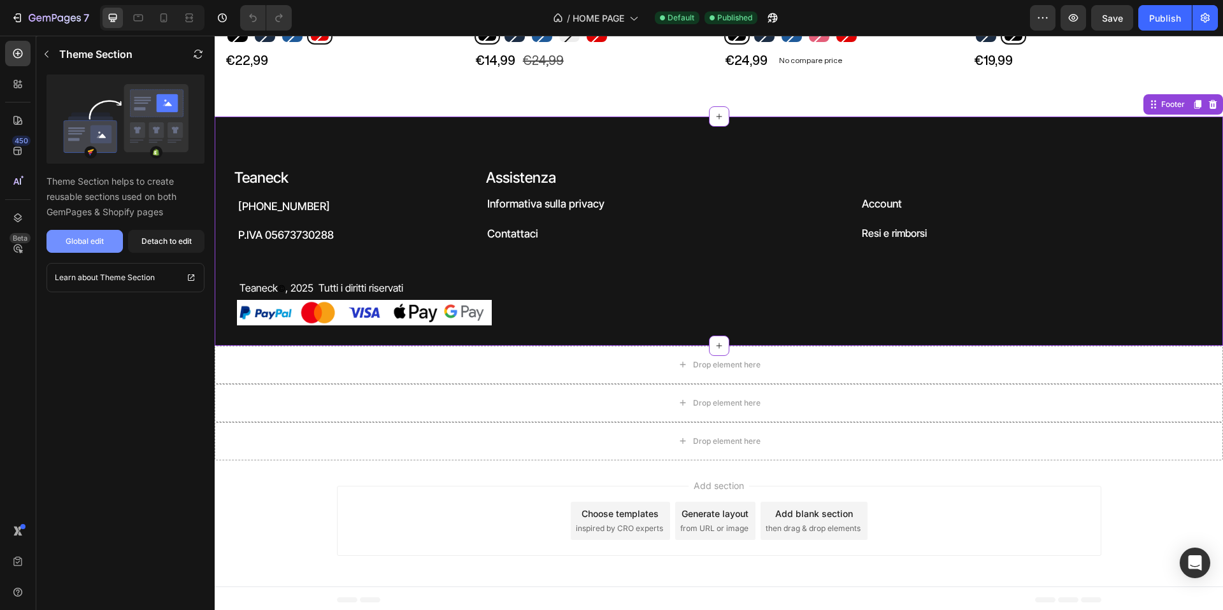
click at [76, 240] on div "Global edit" at bounding box center [85, 241] width 38 height 11
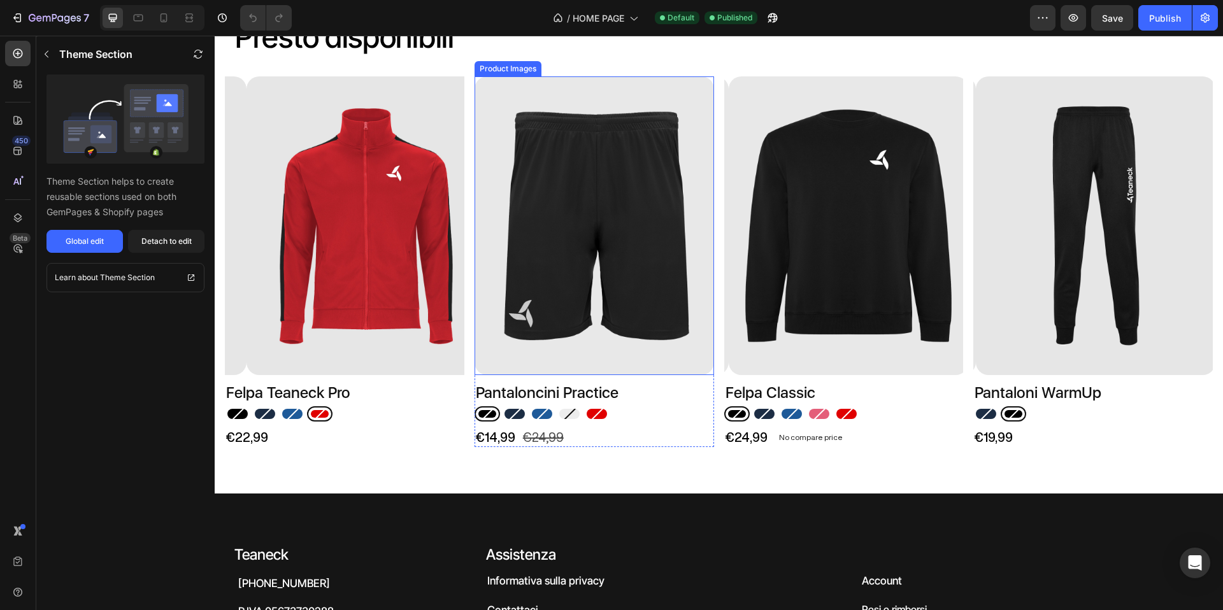
scroll to position [2071, 0]
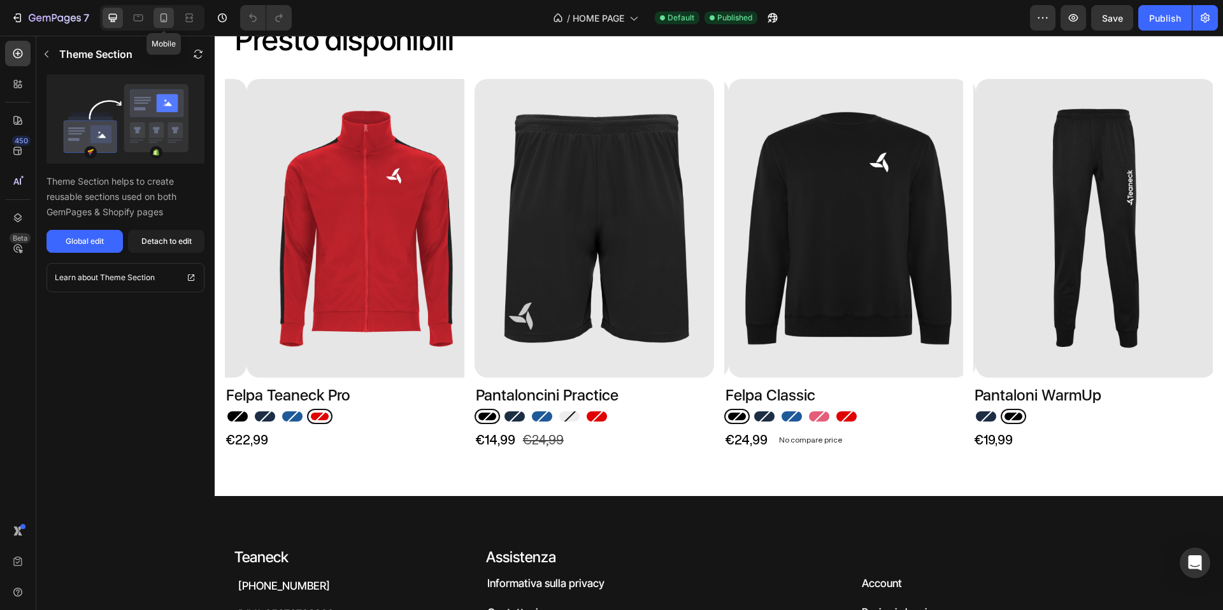
click at [167, 16] on icon at bounding box center [163, 17] width 13 height 13
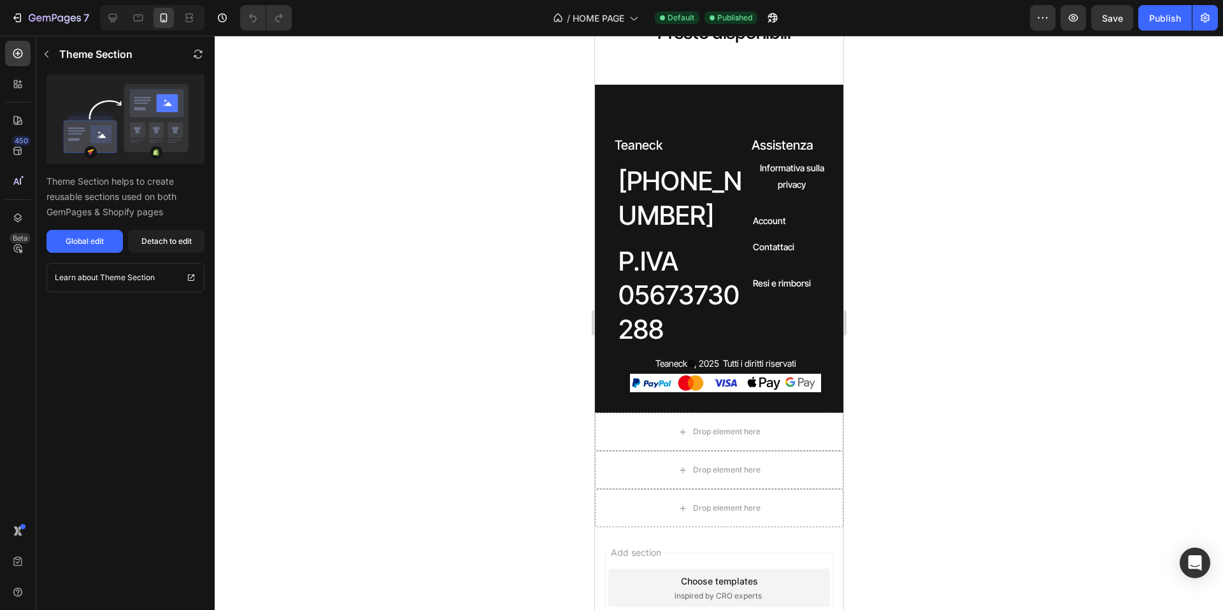
scroll to position [2075, 0]
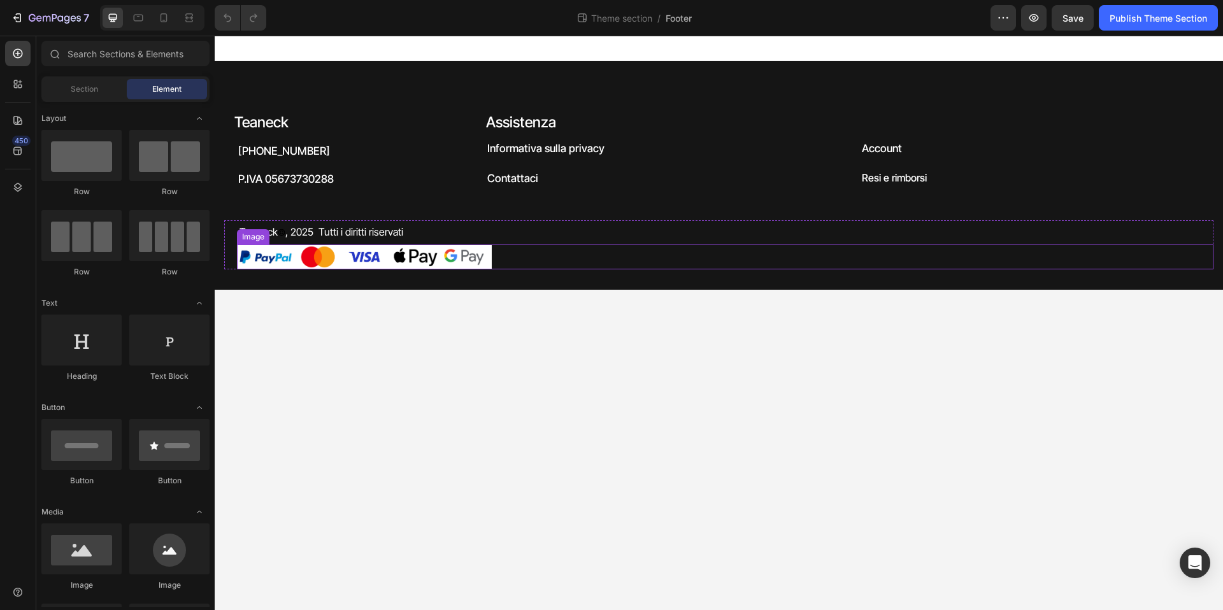
click at [379, 257] on img at bounding box center [364, 257] width 255 height 25
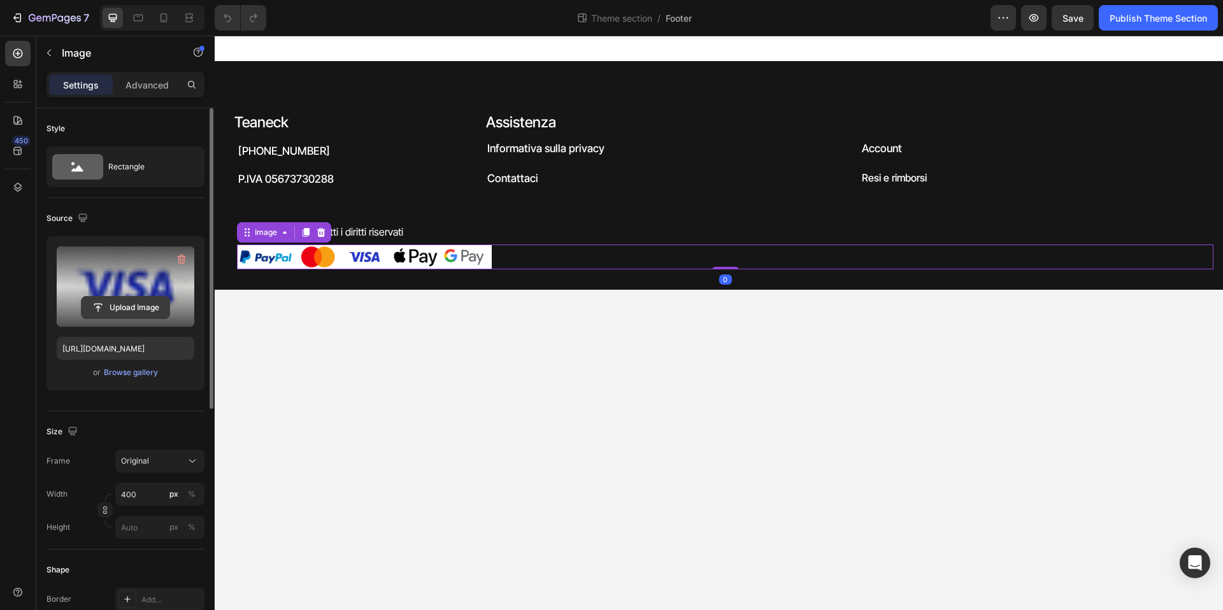
click at [131, 303] on input "file" at bounding box center [126, 308] width 88 height 22
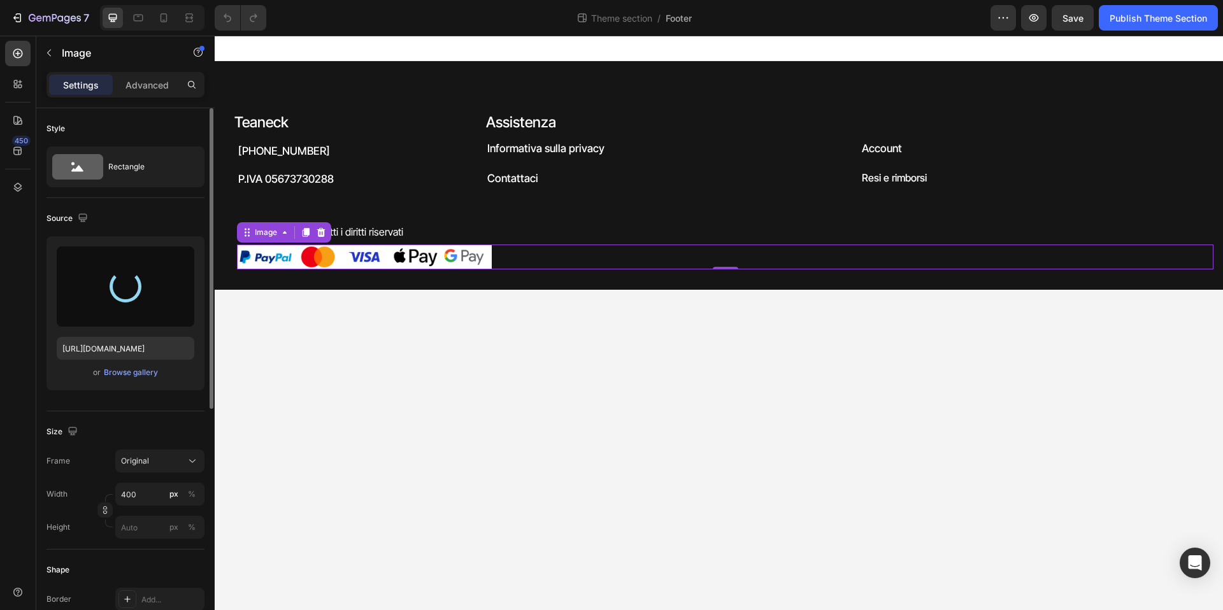
type input "https://cdn.shopify.com/s/files/1/0902/5532/7496/files/gempages_540227208019444…"
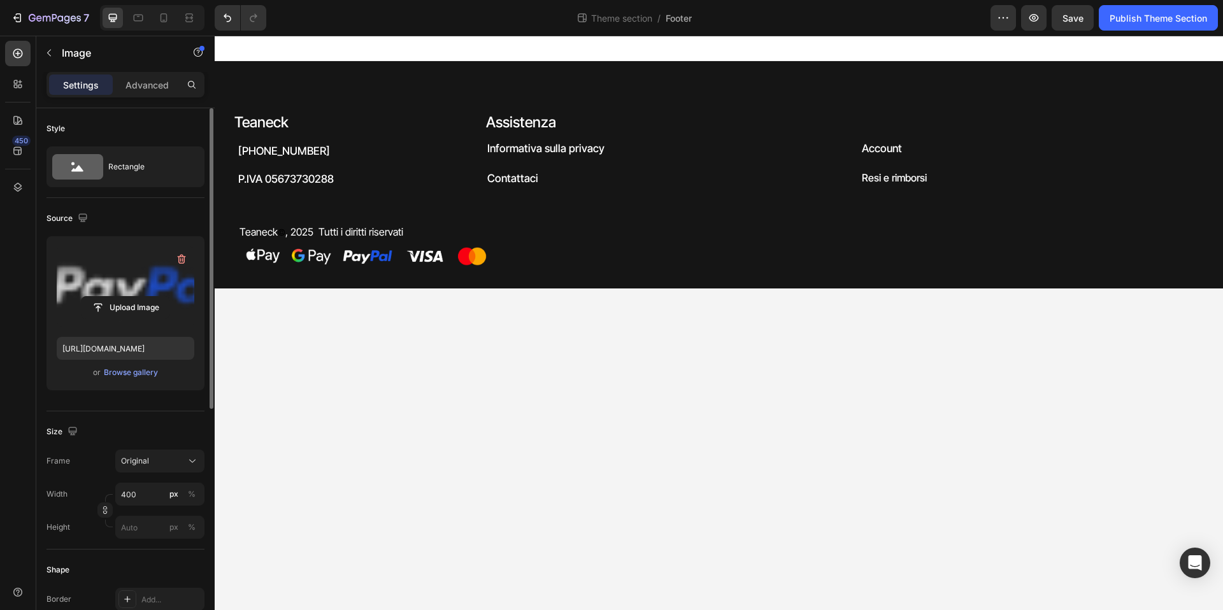
click at [466, 317] on body "Teaneck Heading +39 3208167665 Heading P.IVA 05673730288 Heading Assistenza Hea…" at bounding box center [719, 323] width 1009 height 575
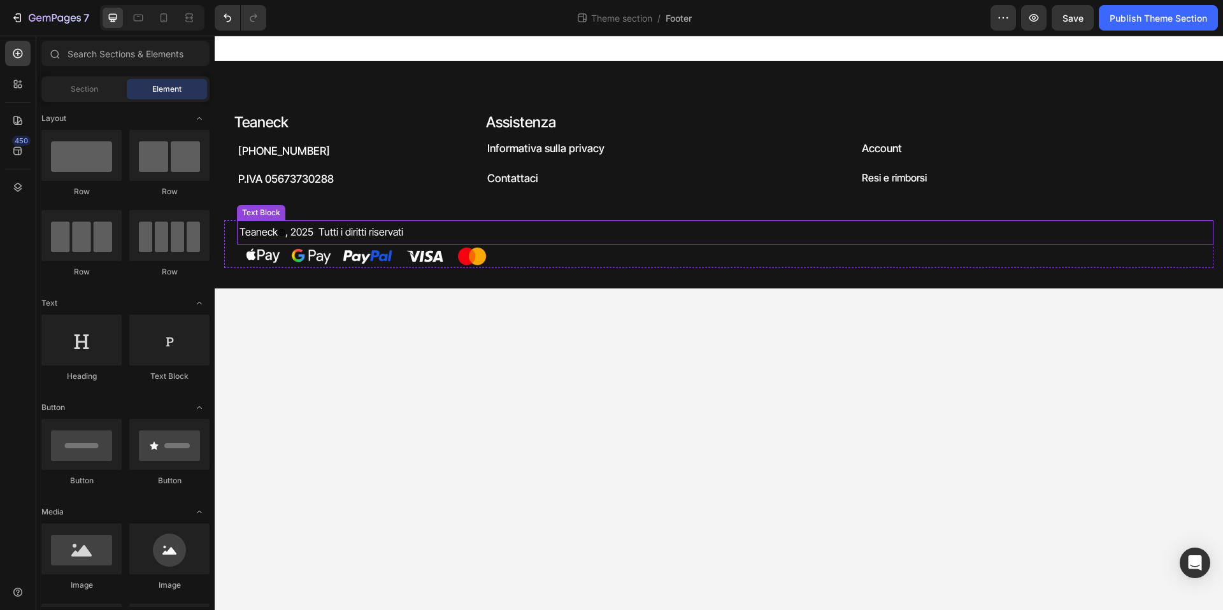
click at [284, 233] on span "©" at bounding box center [282, 232] width 8 height 11
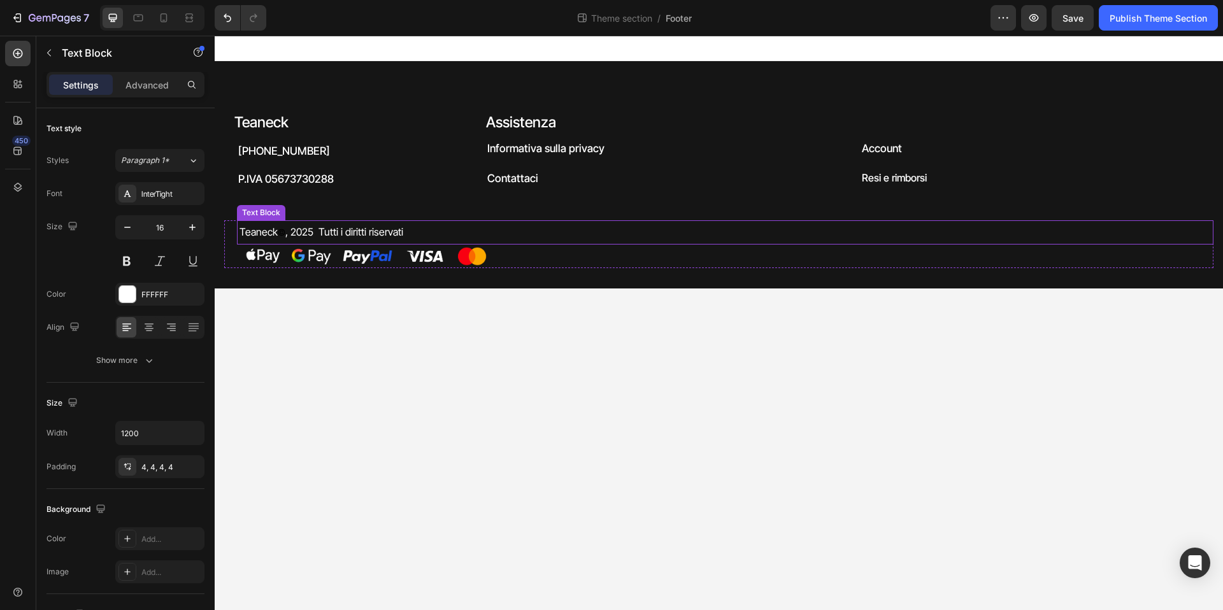
click at [284, 233] on span "©" at bounding box center [282, 232] width 8 height 11
click at [283, 234] on span "©" at bounding box center [282, 232] width 8 height 11
click at [286, 233] on p "Teaneck © , 2025 Tutti i diritti riservati" at bounding box center [619, 232] width 759 height 19
click at [408, 208] on icon "Editor contextual toolbar" at bounding box center [410, 206] width 6 height 7
type input "000000"
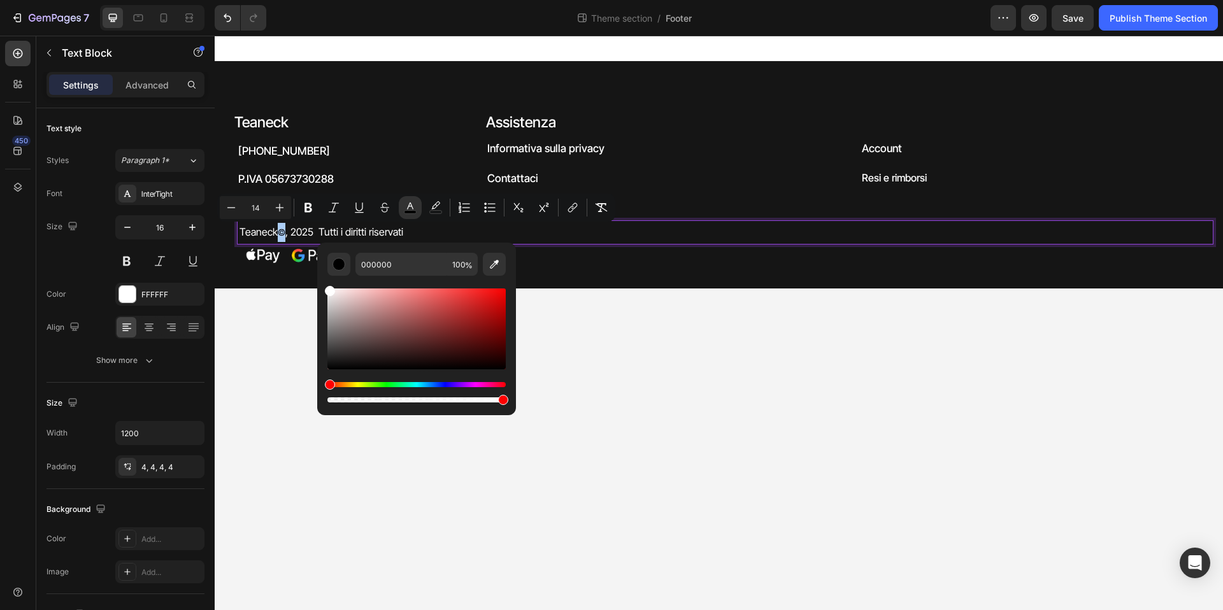
drag, startPoint x: 352, startPoint y: 319, endPoint x: 319, endPoint y: 279, distance: 52.0
click at [319, 279] on div "000000 100 %" at bounding box center [416, 324] width 199 height 162
type input "FFFFFF"
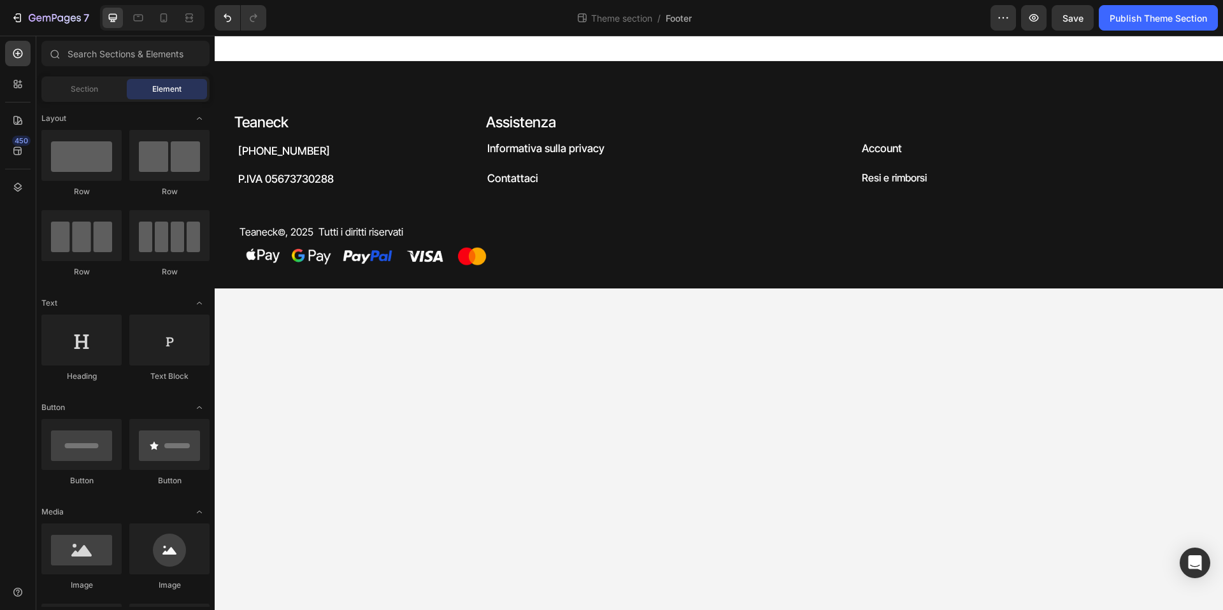
click at [632, 359] on body "Teaneck Heading +39 3208167665 Heading P.IVA 05673730288 Heading Assistenza Hea…" at bounding box center [719, 323] width 1009 height 575
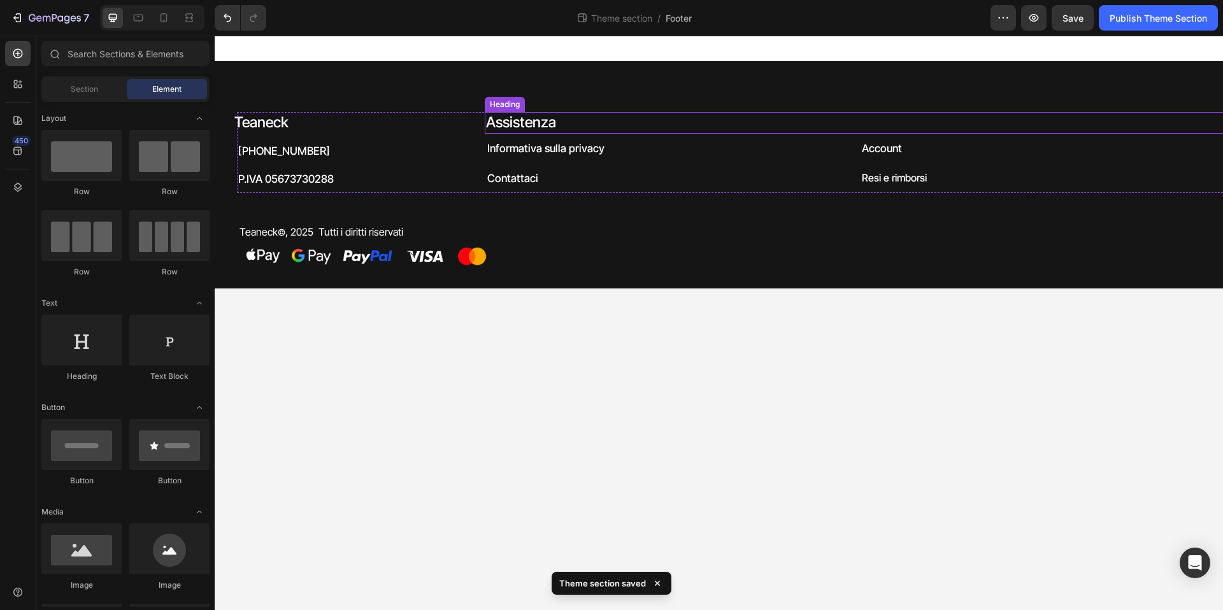
click at [548, 126] on h2 "Assistenza" at bounding box center [854, 123] width 739 height 22
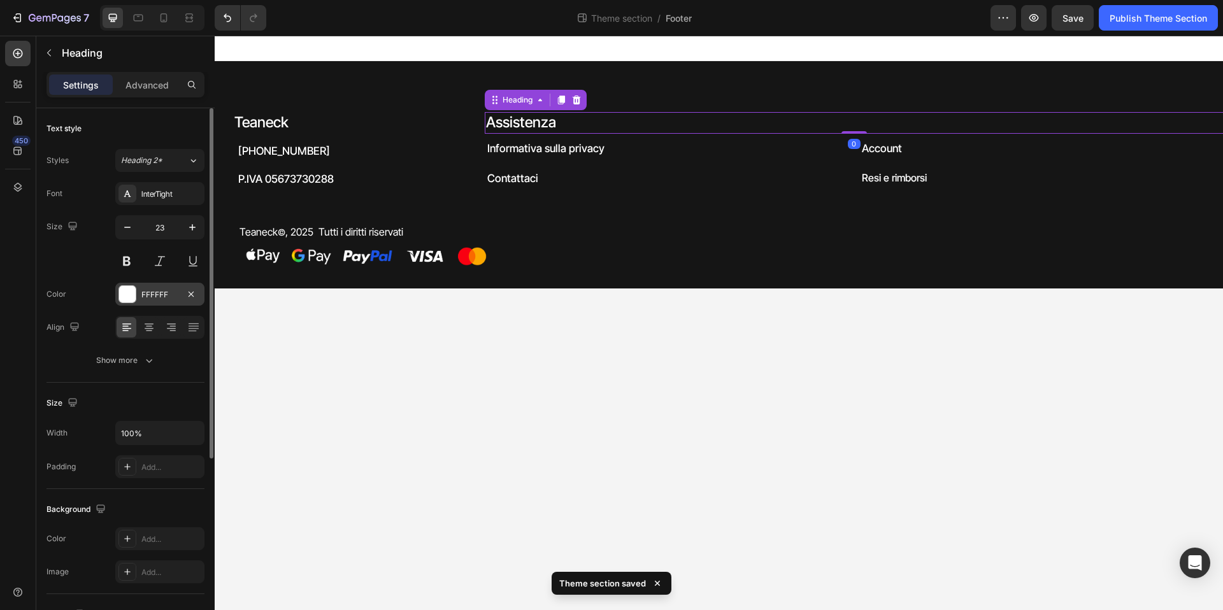
click at [163, 293] on div "FFFFFF" at bounding box center [159, 294] width 37 height 11
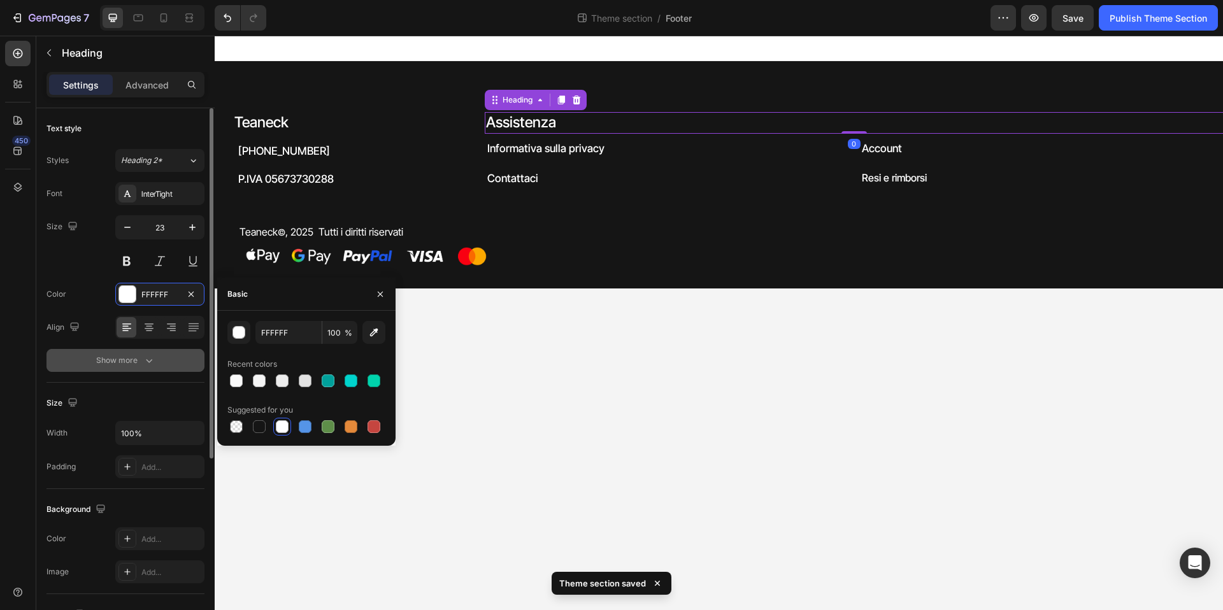
click at [154, 360] on icon "button" at bounding box center [149, 360] width 13 height 13
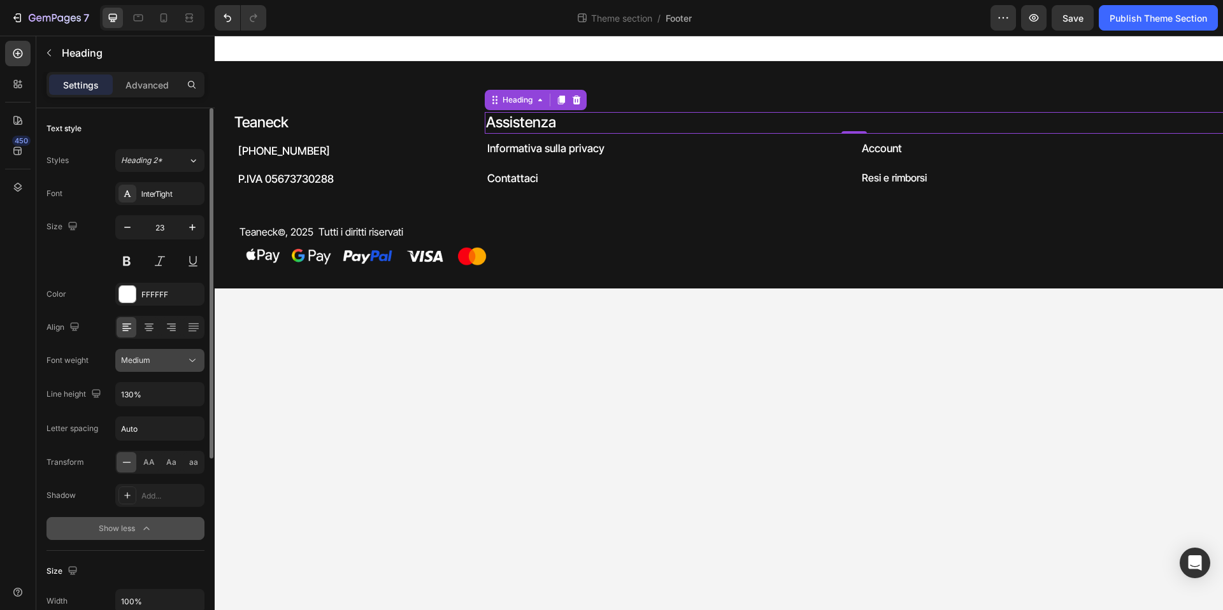
click at [160, 371] on div "Font InterTight Size 23 Color FFFFFF Align Font weight Medium Line height 130% …" at bounding box center [126, 361] width 158 height 358
click at [159, 367] on button "Medium" at bounding box center [159, 360] width 89 height 23
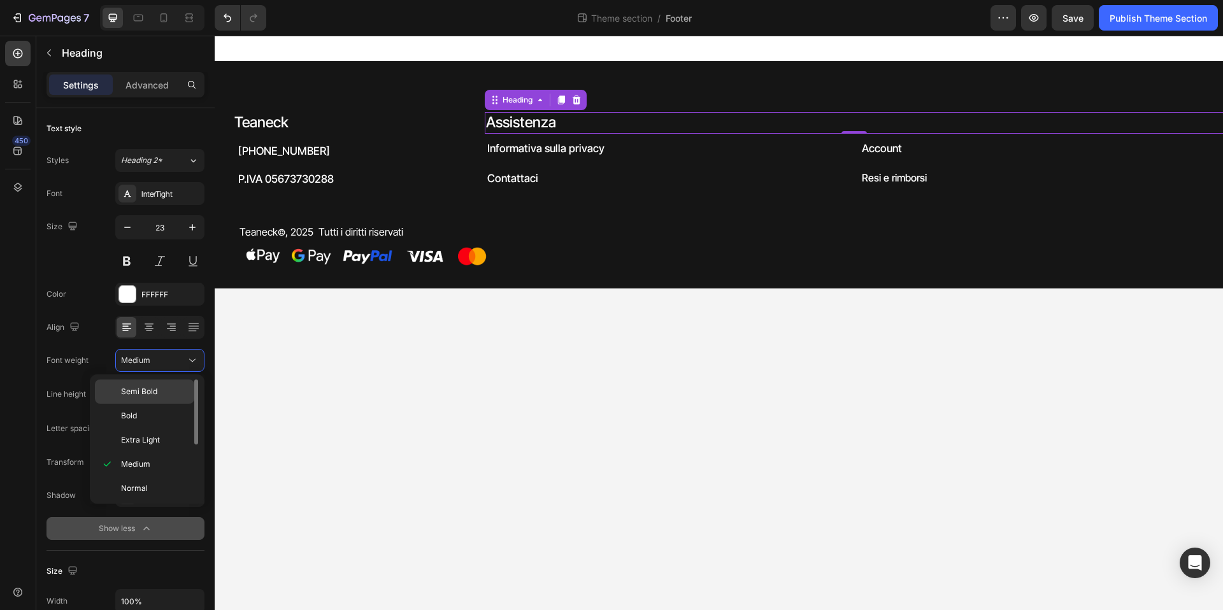
click at [161, 392] on p "Semi Bold" at bounding box center [155, 391] width 68 height 11
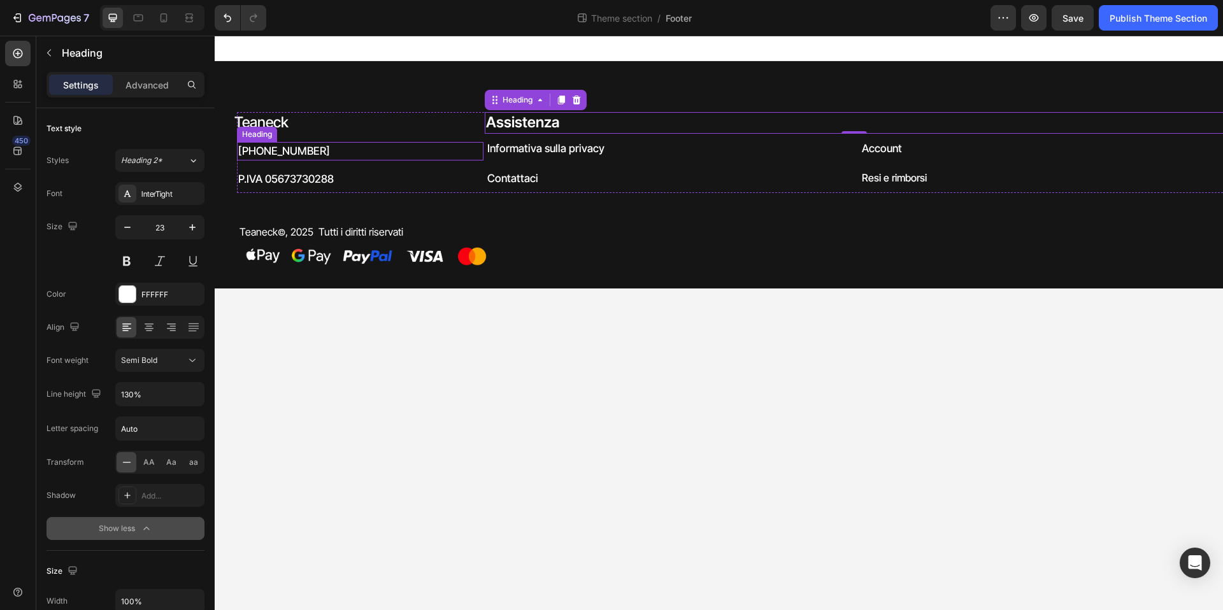
click at [254, 129] on div "Heading" at bounding box center [257, 134] width 35 height 11
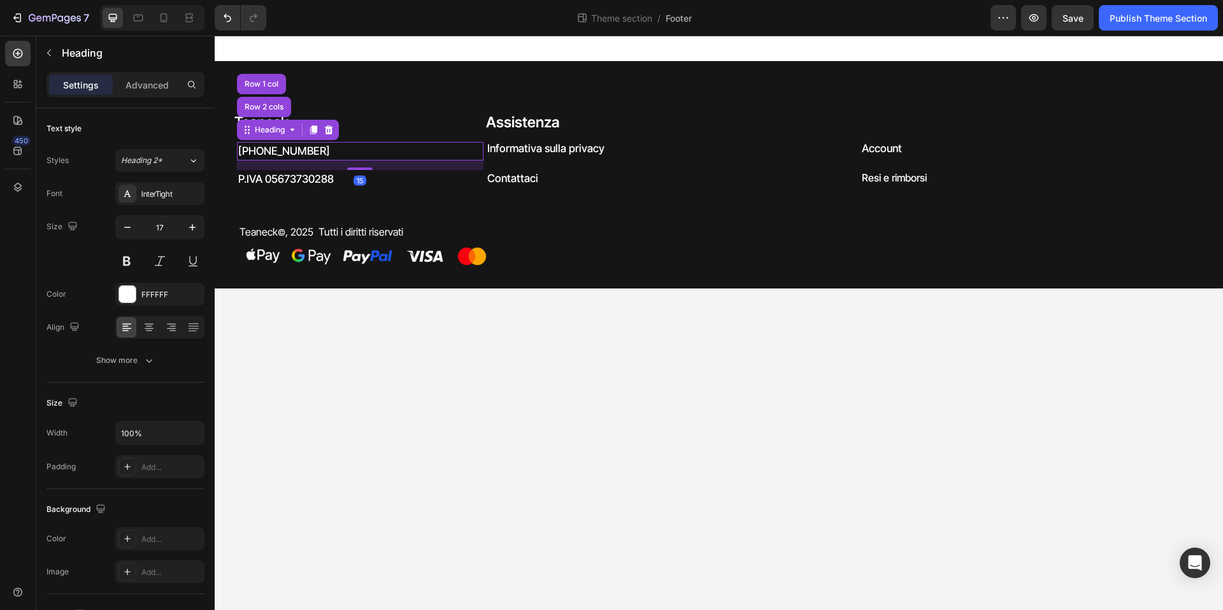
click at [352, 102] on div "Teaneck Heading +39 3208167665 Heading Row 2 cols Row 1 col 15 P.IVA 0567373028…" at bounding box center [719, 174] width 1009 height 227
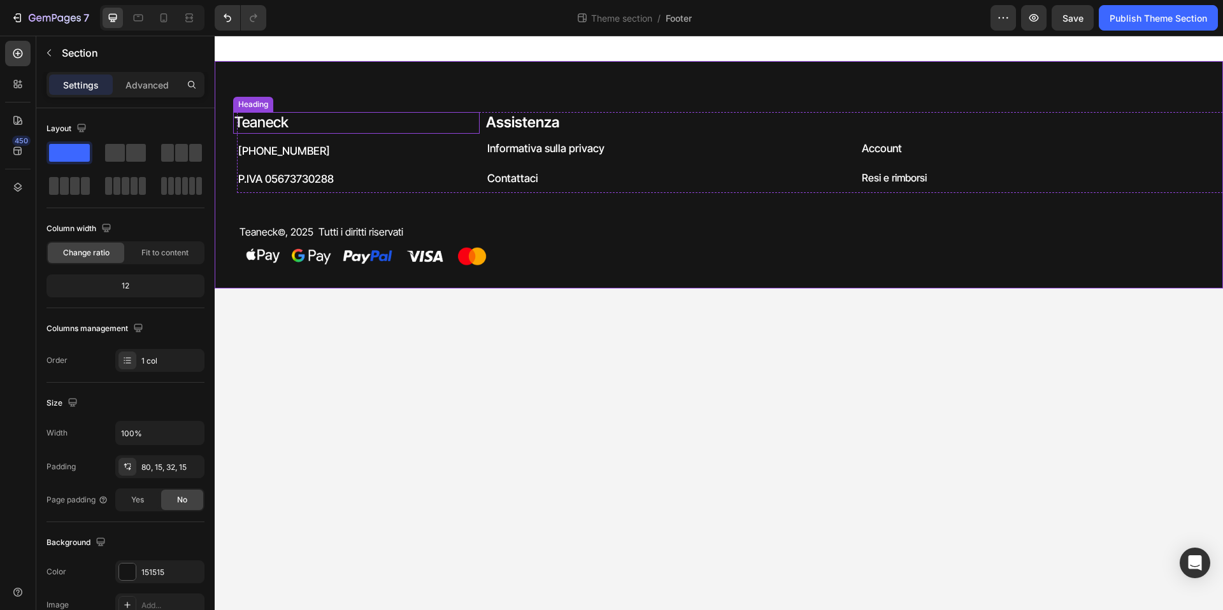
click at [276, 120] on h2 "Teaneck" at bounding box center [356, 123] width 247 height 22
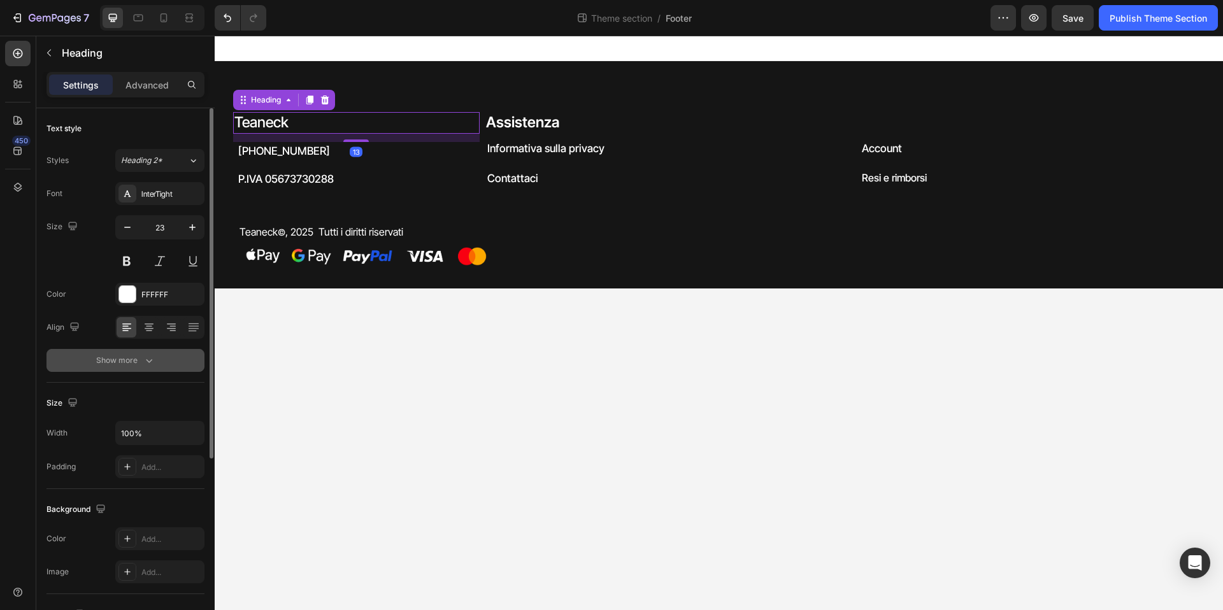
click at [148, 364] on icon "button" at bounding box center [149, 360] width 13 height 13
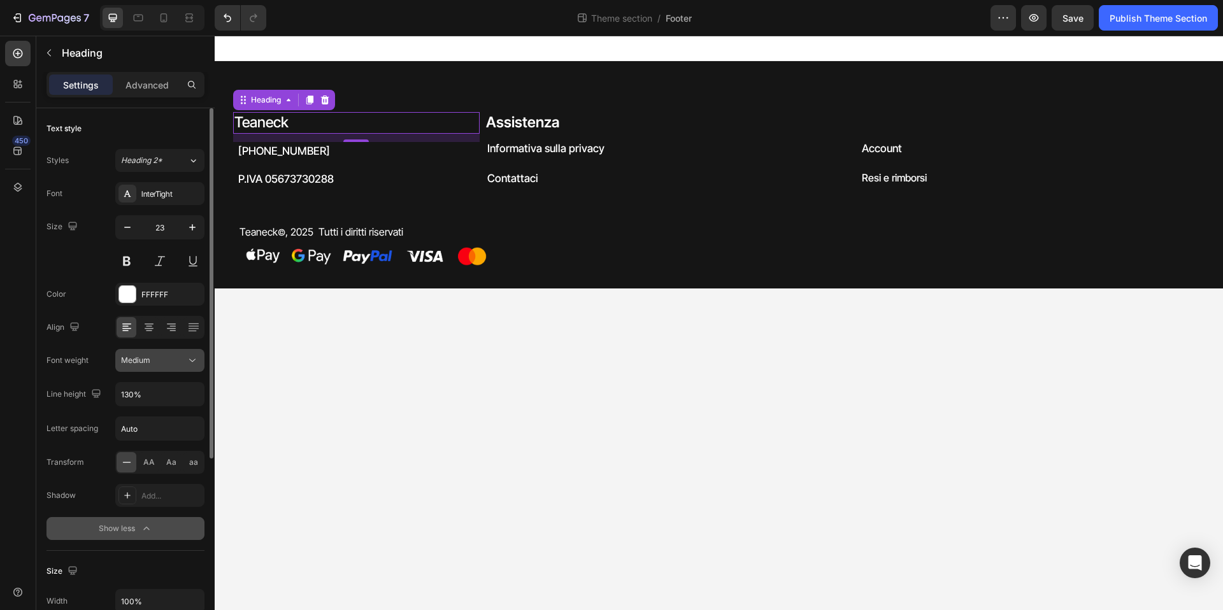
click at [165, 366] on div "Medium" at bounding box center [160, 360] width 78 height 13
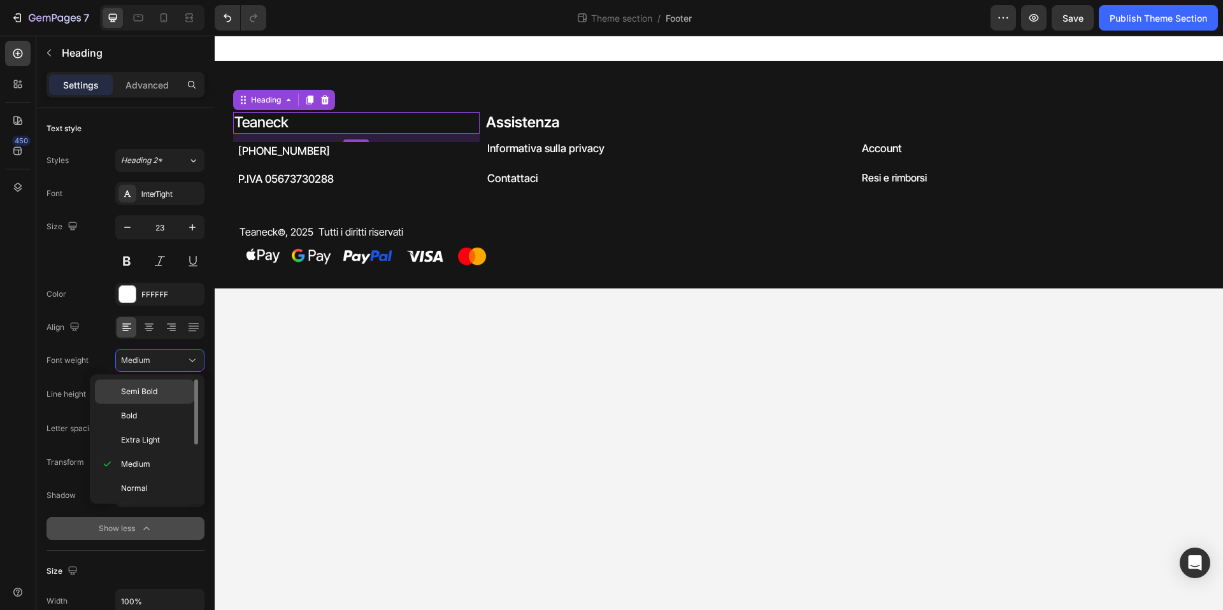
click at [161, 395] on p "Semi Bold" at bounding box center [155, 391] width 68 height 11
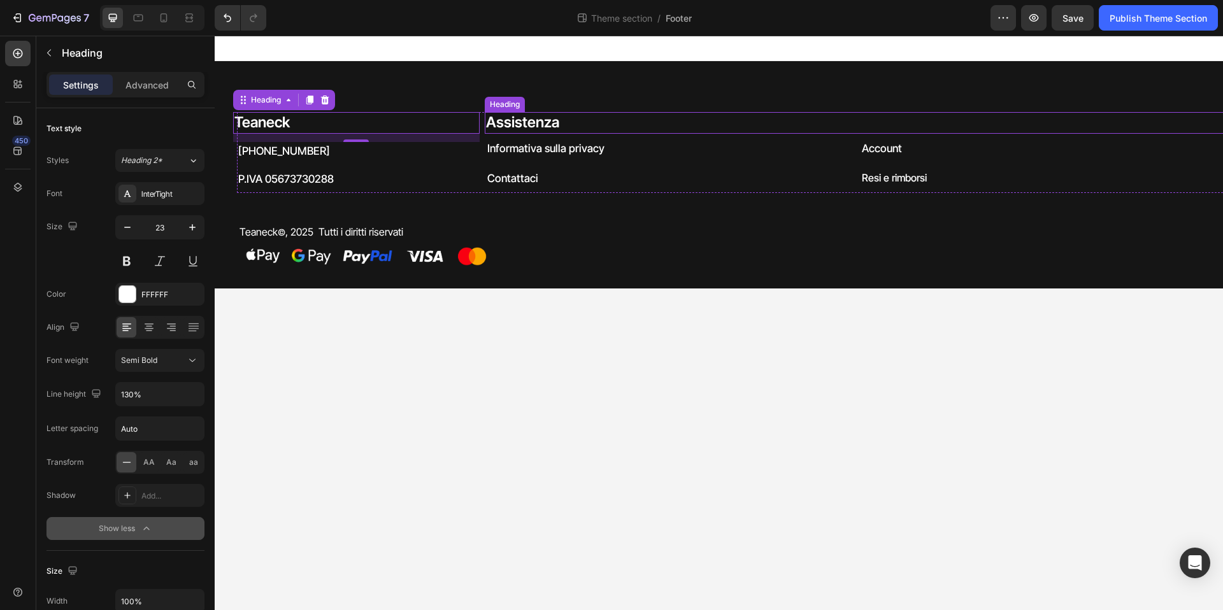
click at [873, 115] on h2 "Assistenza" at bounding box center [854, 123] width 739 height 22
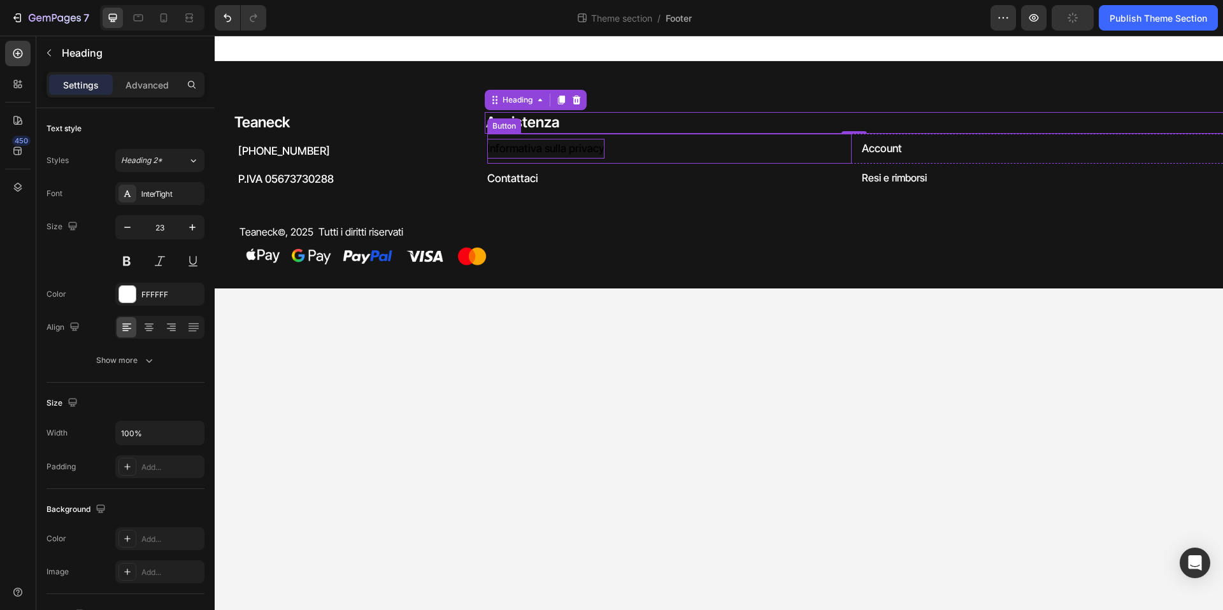
click at [514, 145] on p "Informativa sulla privacy" at bounding box center [545, 149] width 117 height 20
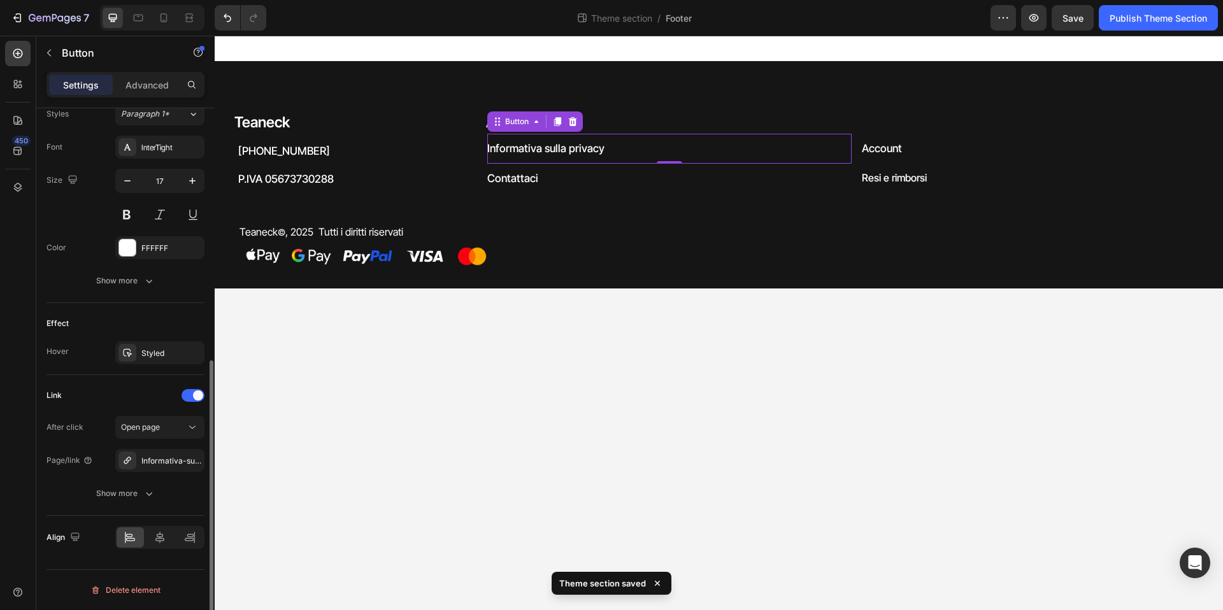
scroll to position [147, 0]
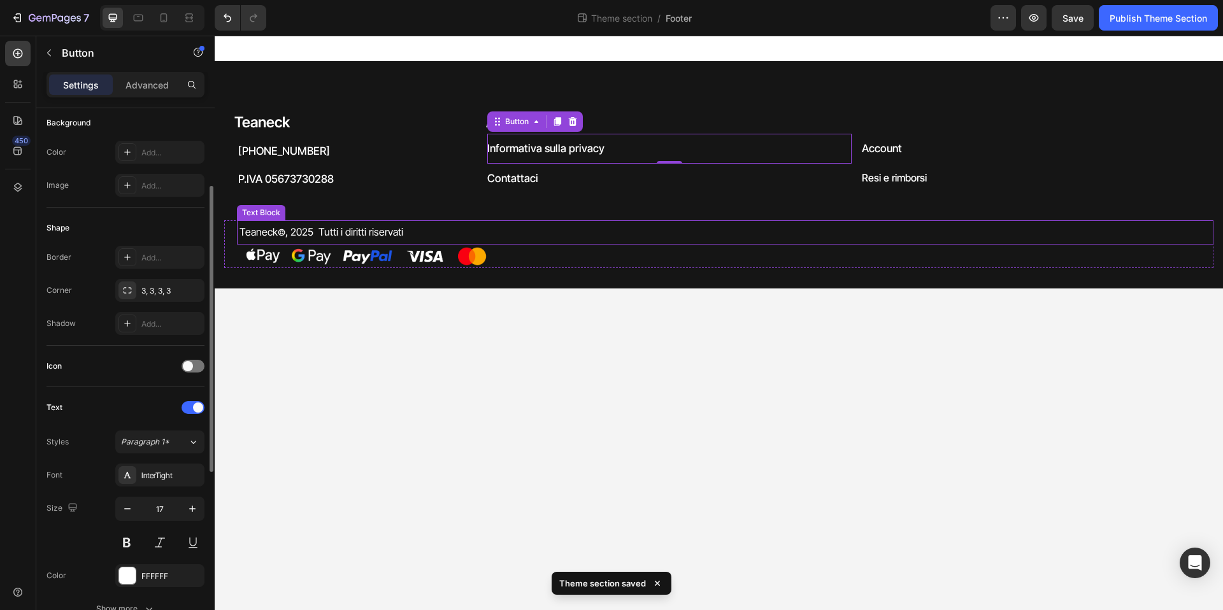
click at [719, 222] on div "Teaneck © , 2025 Tutti i diritti riservati" at bounding box center [619, 232] width 765 height 24
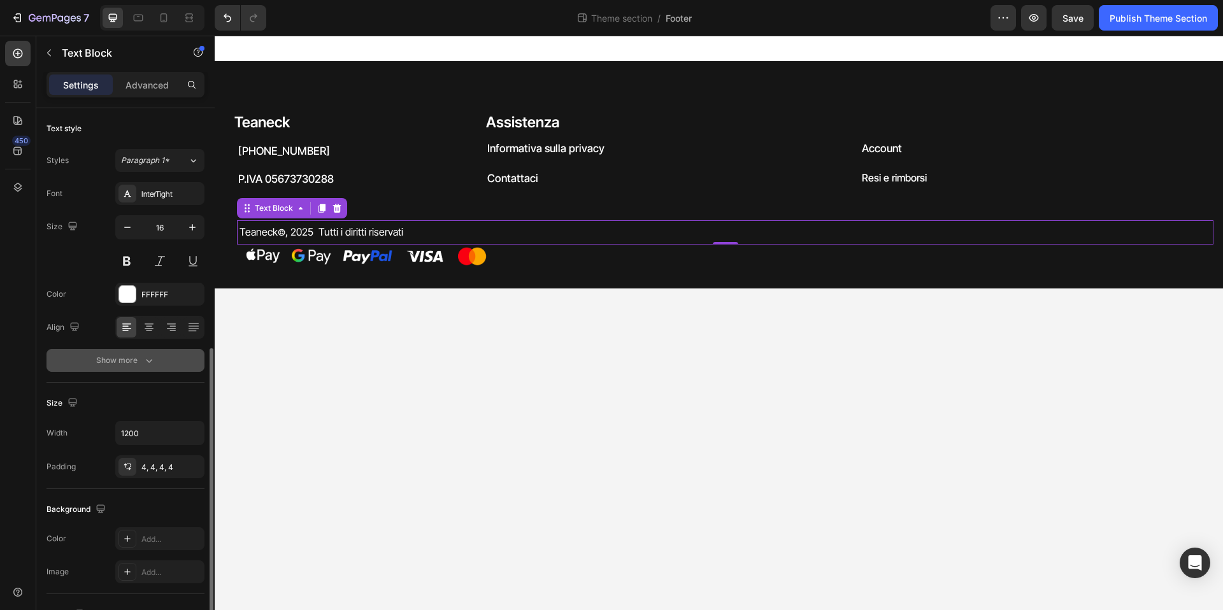
scroll to position [140, 0]
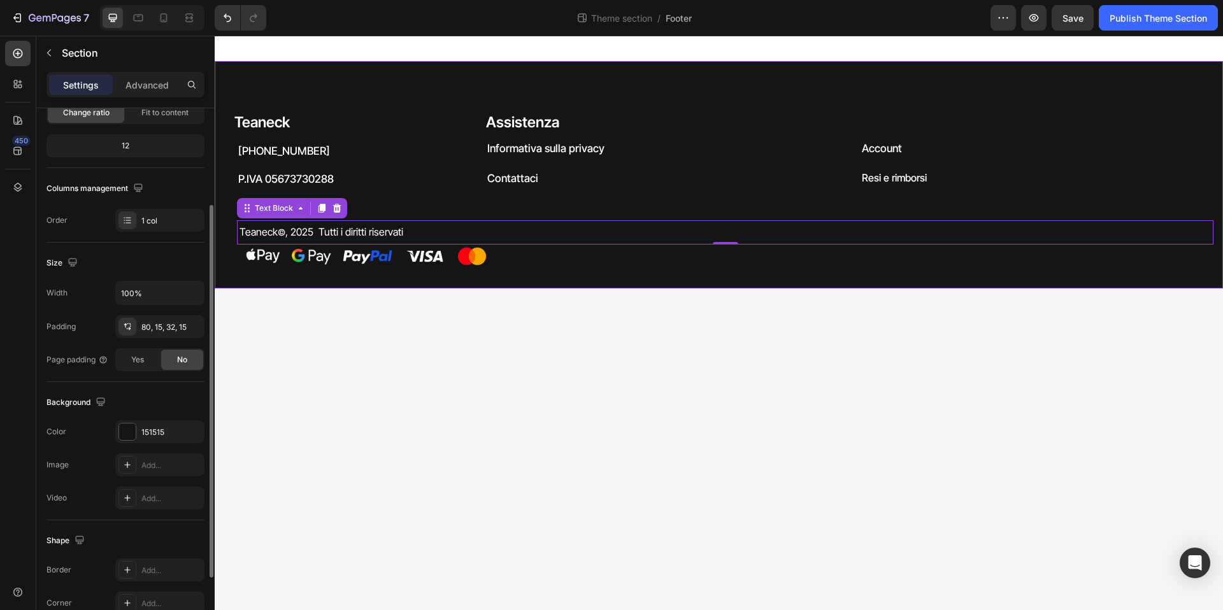
click at [600, 285] on div "Teaneck Heading +39 3208167665 Heading P.IVA 05673730288 Heading Assistenza Hea…" at bounding box center [719, 174] width 1009 height 227
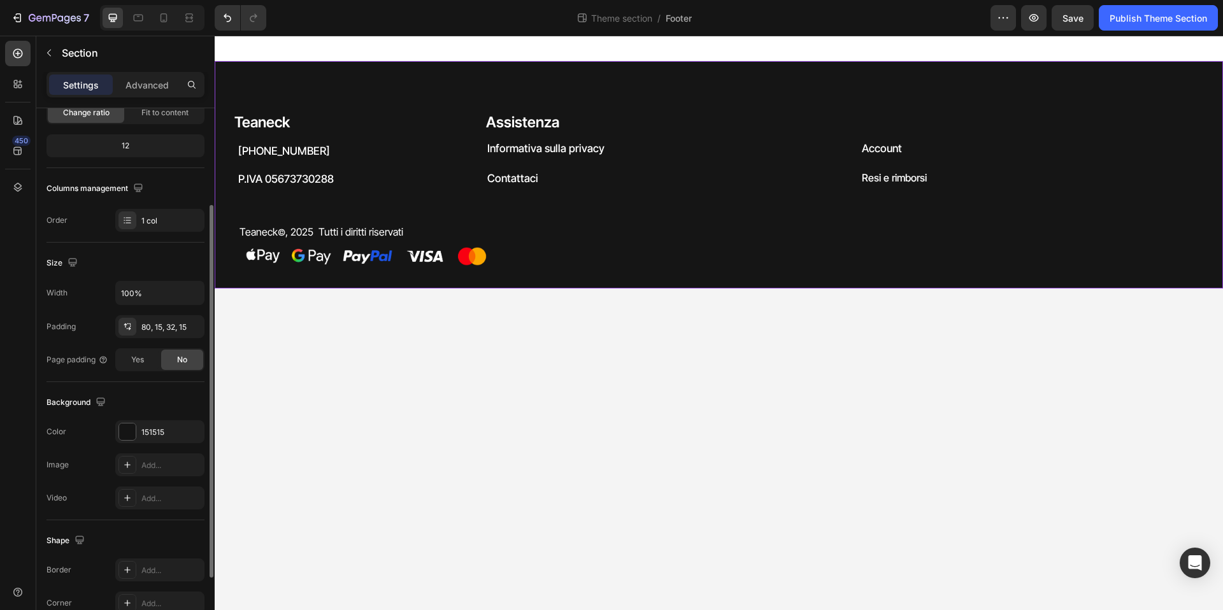
scroll to position [0, 0]
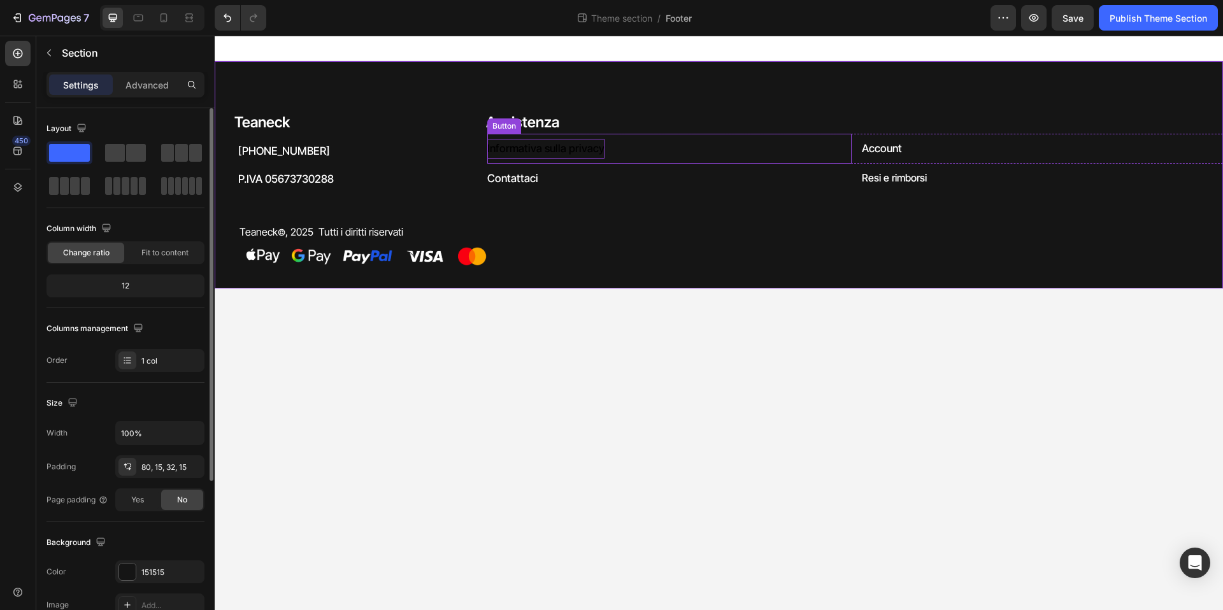
click at [579, 153] on p "Informativa sulla privacy" at bounding box center [545, 149] width 117 height 20
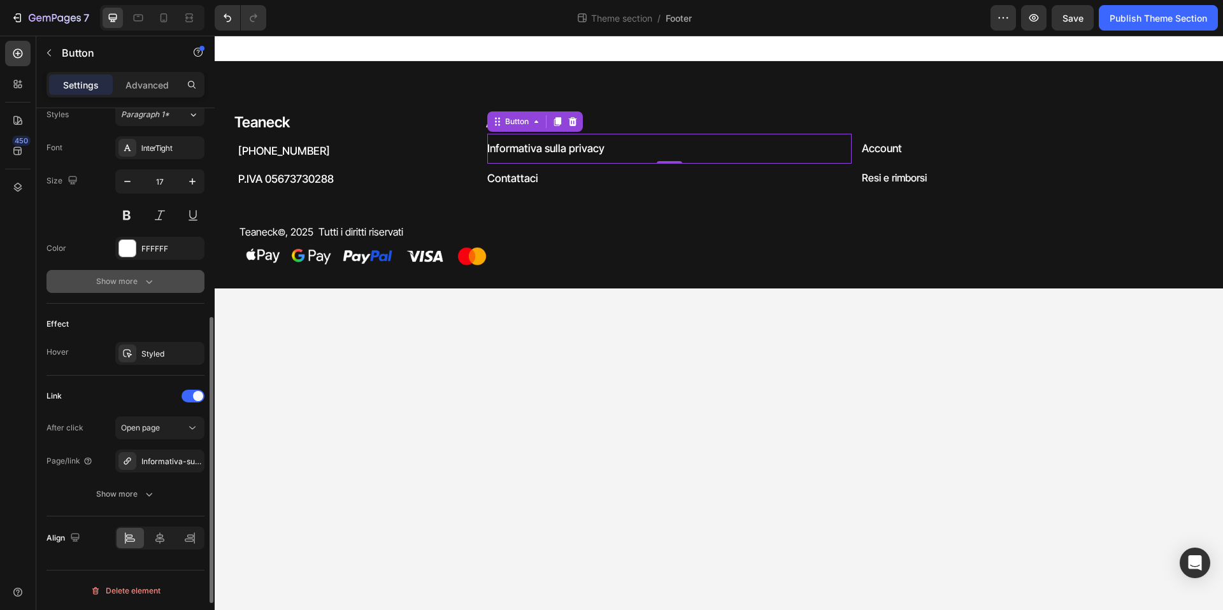
scroll to position [363, 0]
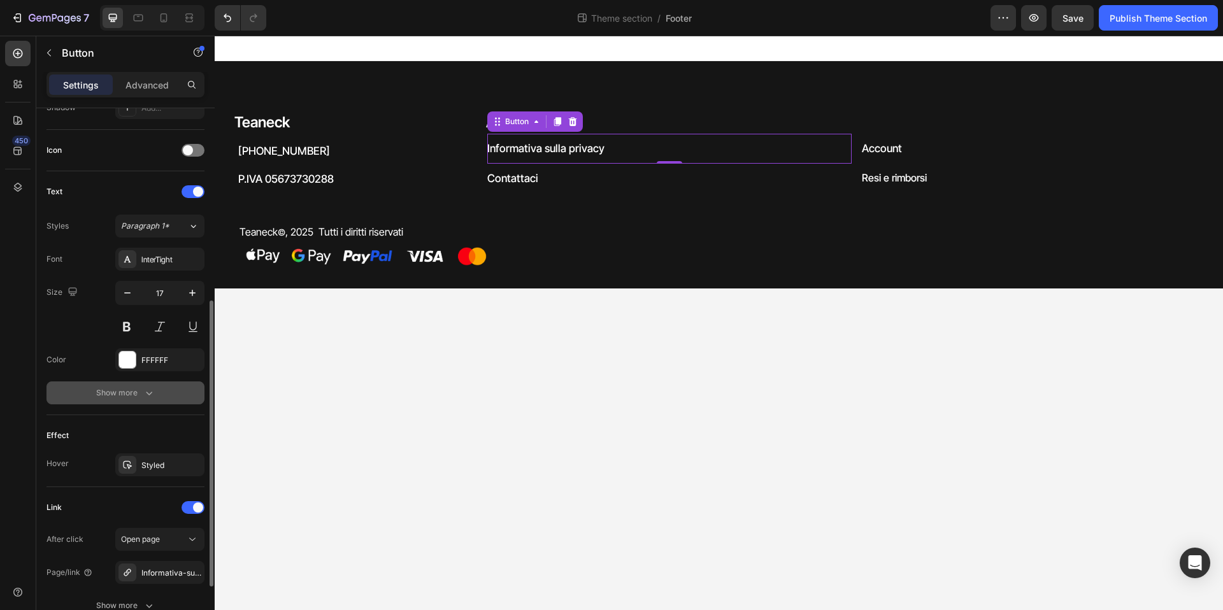
click at [110, 399] on div "Show more" at bounding box center [125, 393] width 59 height 13
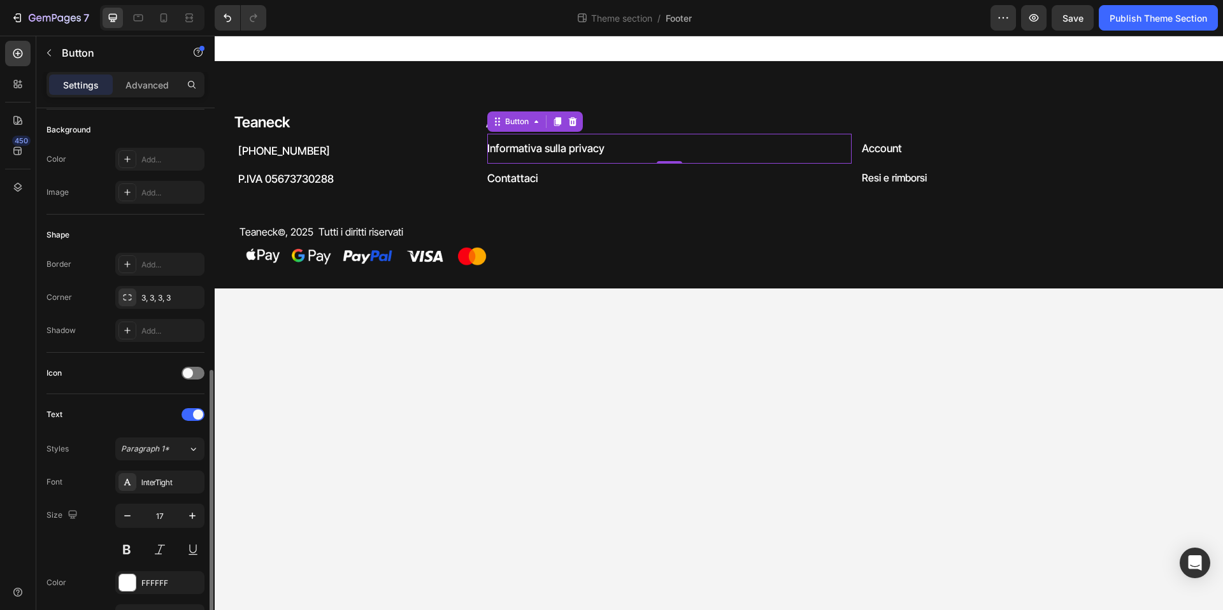
scroll to position [276, 0]
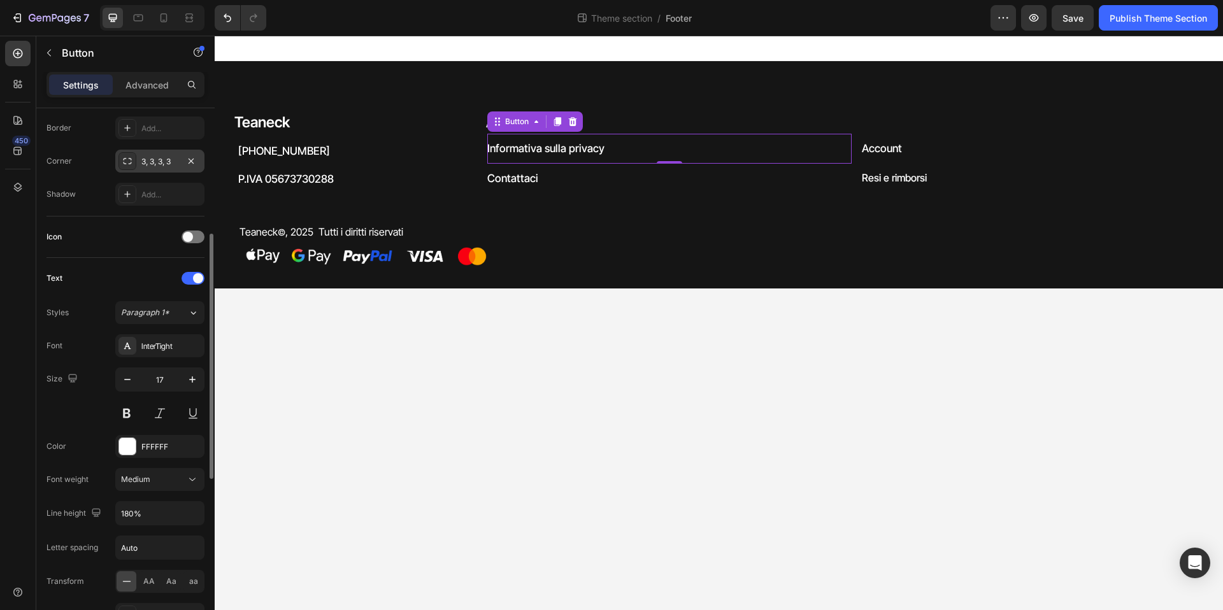
click at [151, 162] on div "3, 3, 3, 3" at bounding box center [159, 161] width 37 height 11
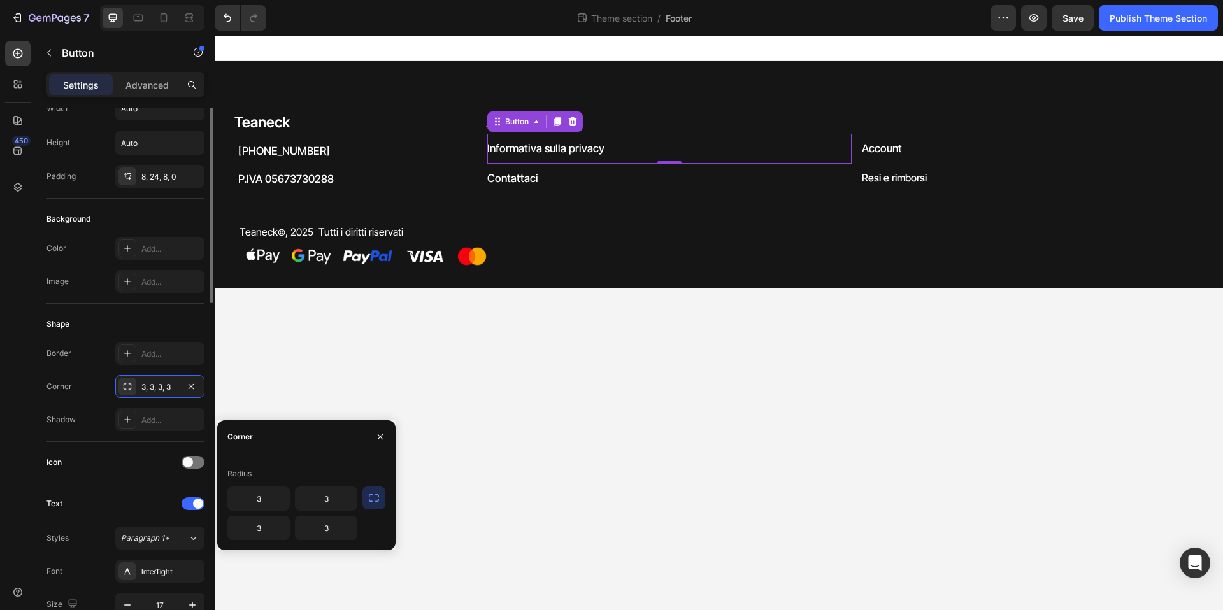
scroll to position [0, 0]
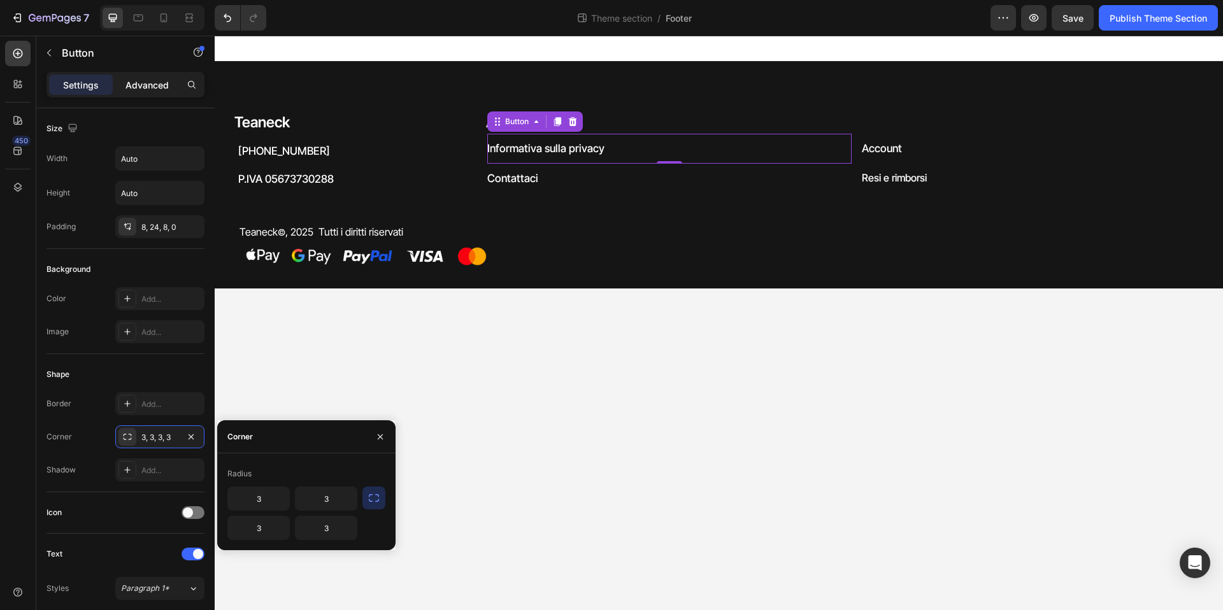
click at [151, 87] on p "Advanced" at bounding box center [147, 84] width 43 height 13
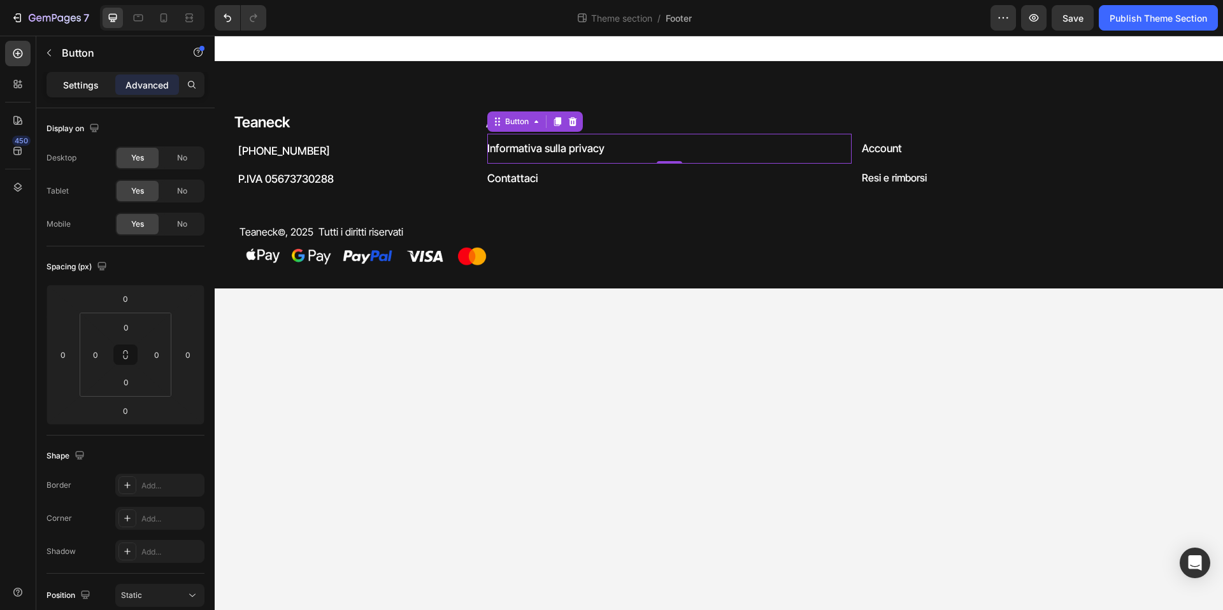
click at [91, 90] on p "Settings" at bounding box center [81, 84] width 36 height 13
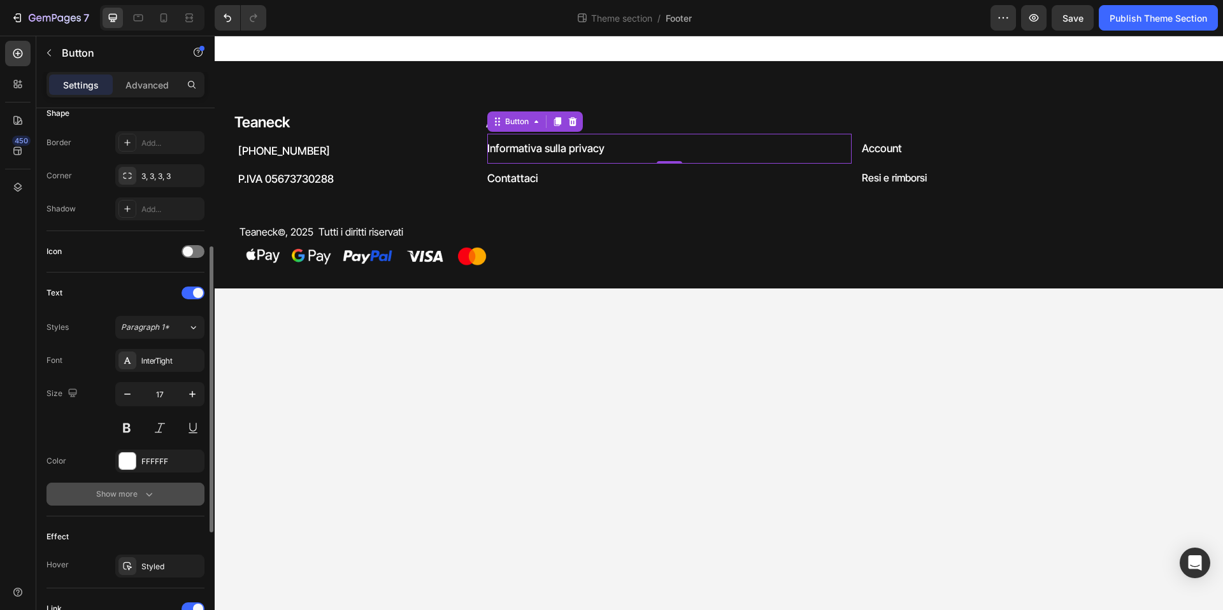
scroll to position [408, 0]
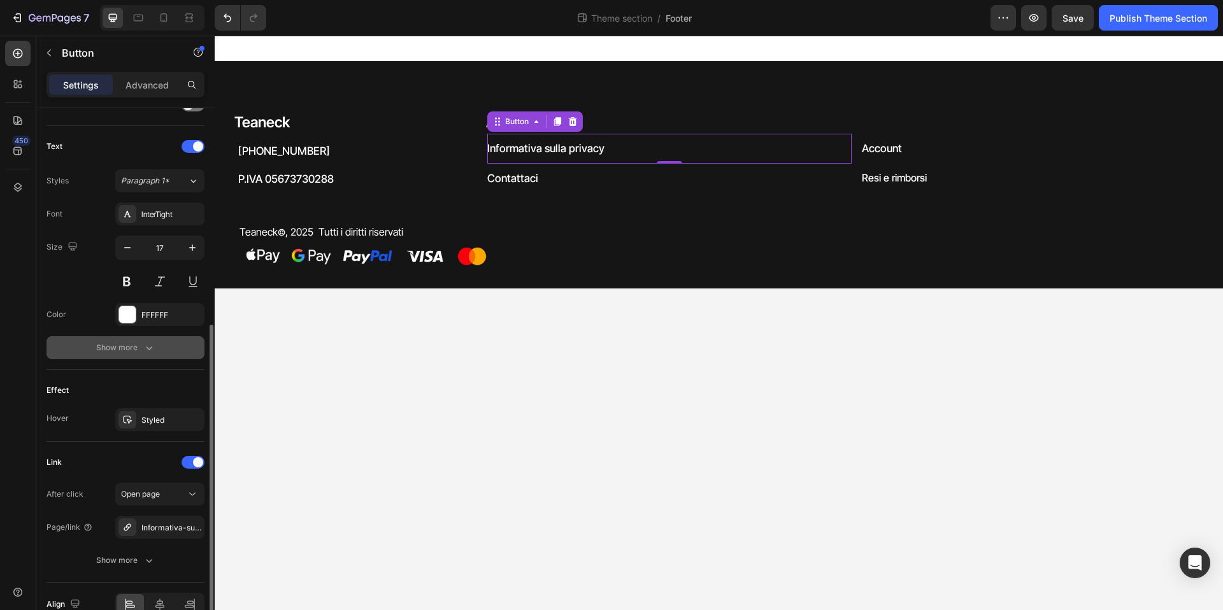
click at [127, 349] on div "Show more" at bounding box center [125, 348] width 59 height 13
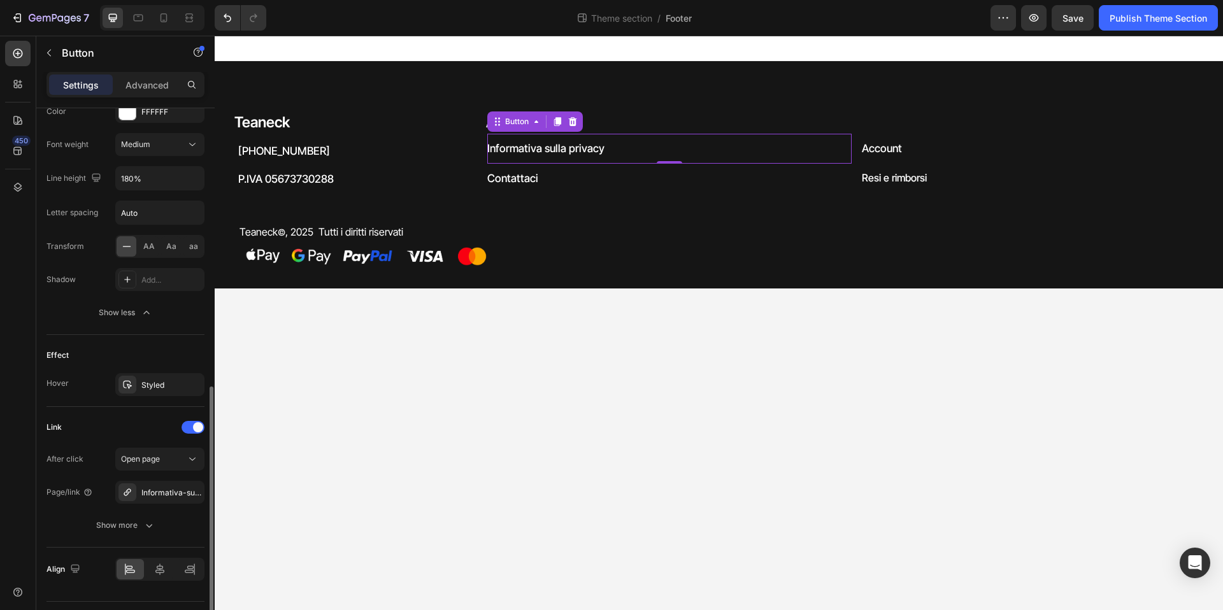
scroll to position [643, 0]
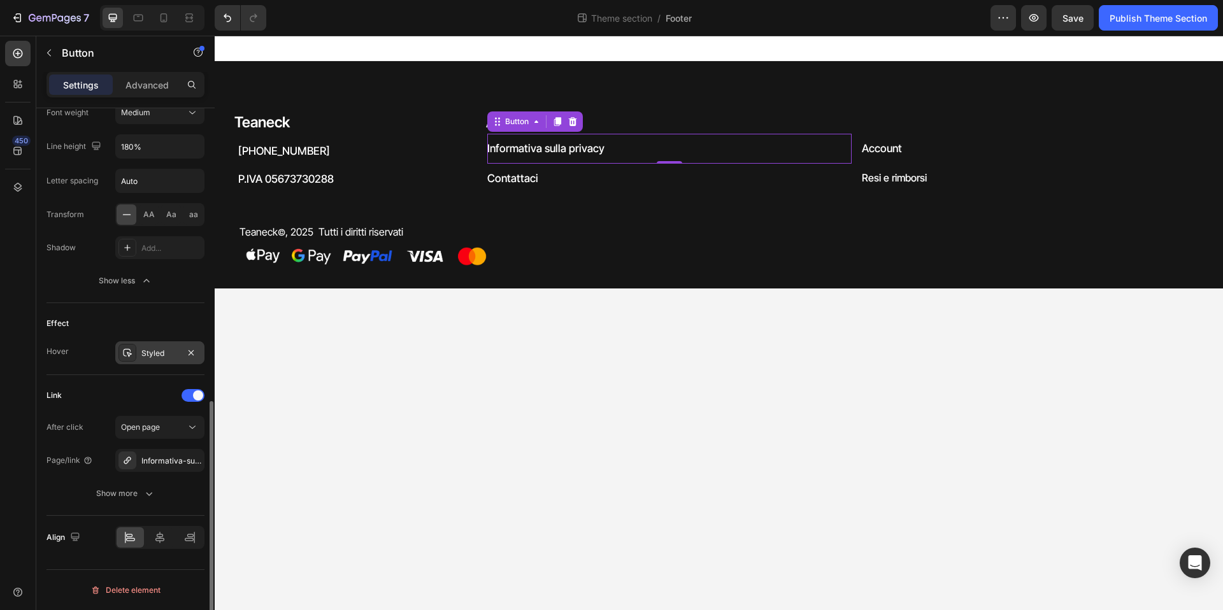
click at [164, 349] on div "Styled" at bounding box center [159, 353] width 37 height 11
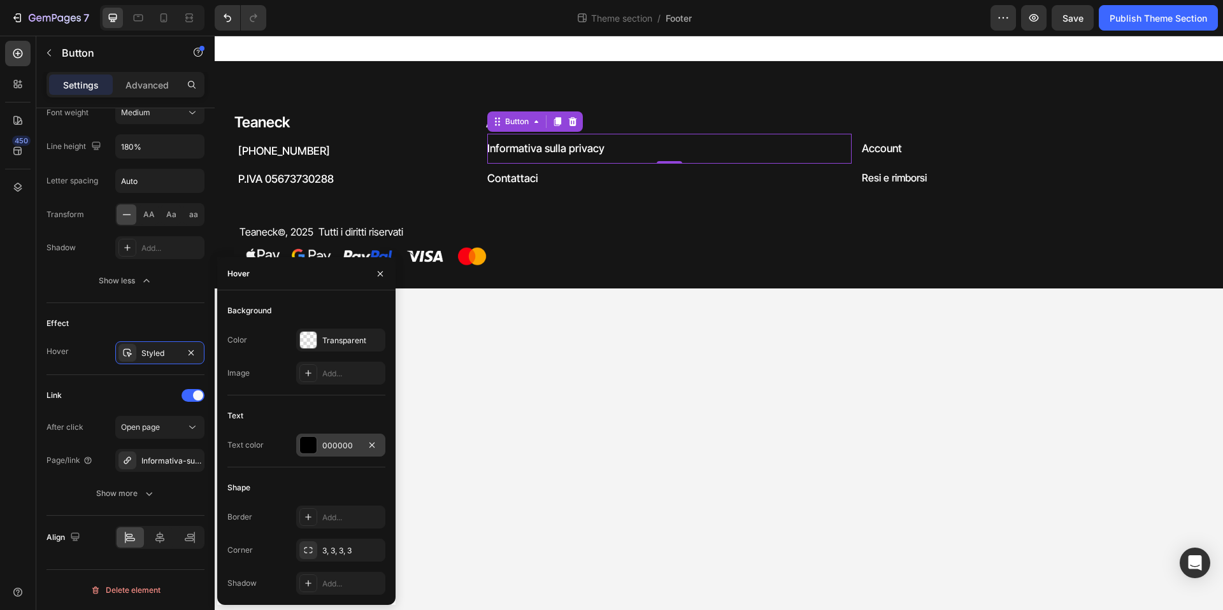
click at [311, 449] on div at bounding box center [308, 445] width 17 height 17
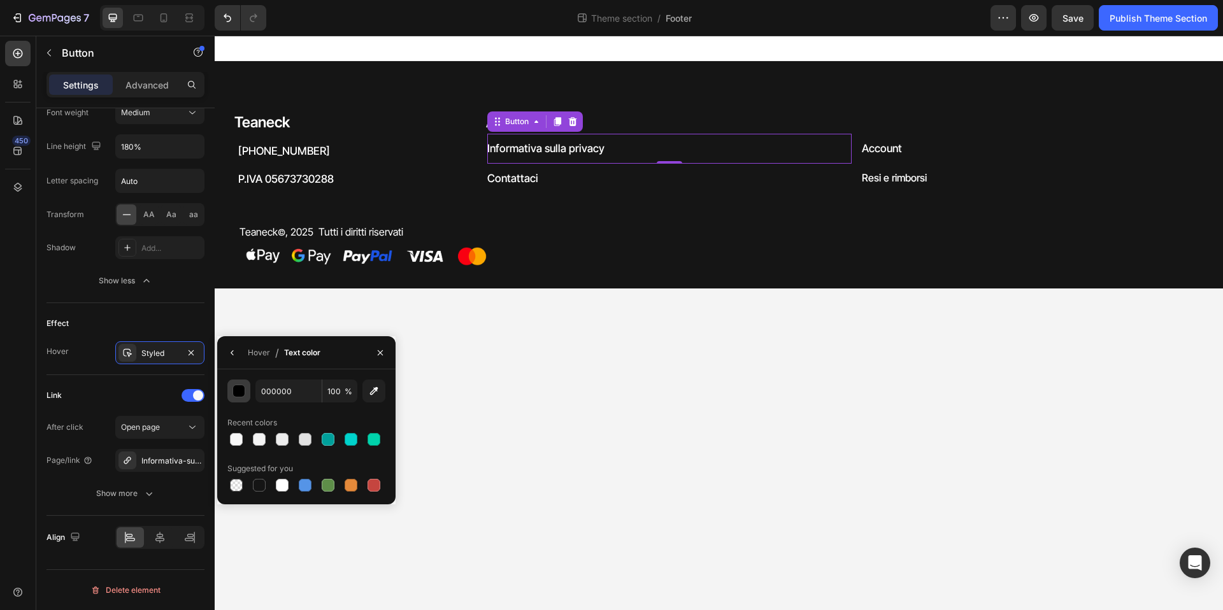
click at [241, 392] on div "button" at bounding box center [239, 391] width 13 height 13
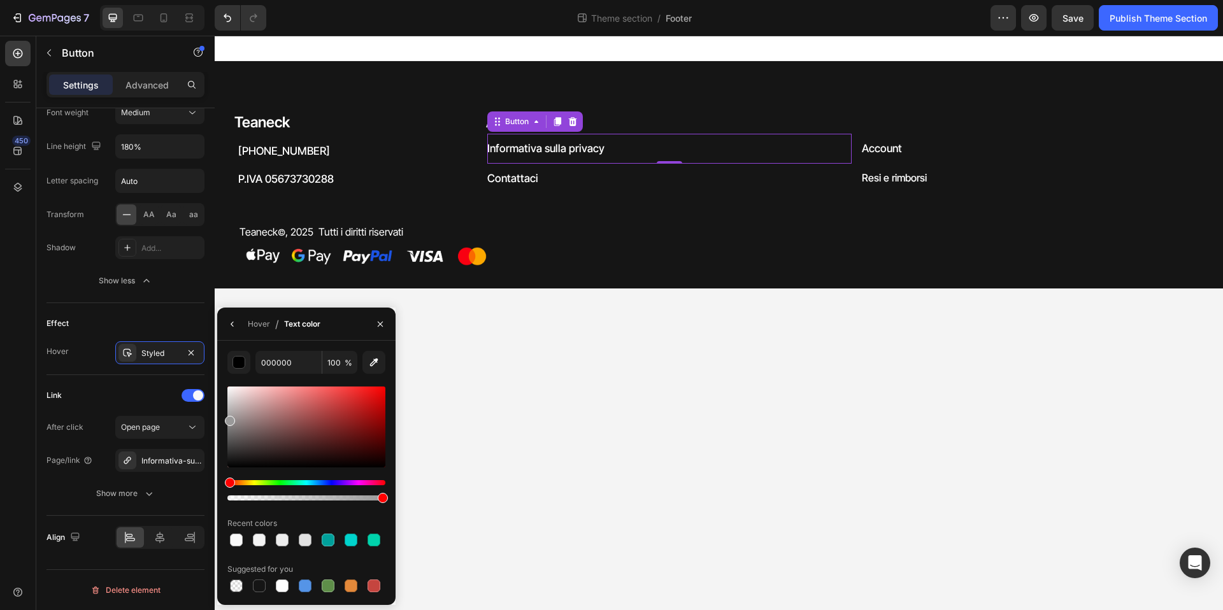
drag, startPoint x: 238, startPoint y: 425, endPoint x: 219, endPoint y: 418, distance: 19.8
click at [219, 418] on div "000000 100 % Recent colors Suggested for you" at bounding box center [306, 473] width 178 height 244
type input "9B9B9B"
click at [526, 181] on p "Contattaci" at bounding box center [512, 179] width 51 height 20
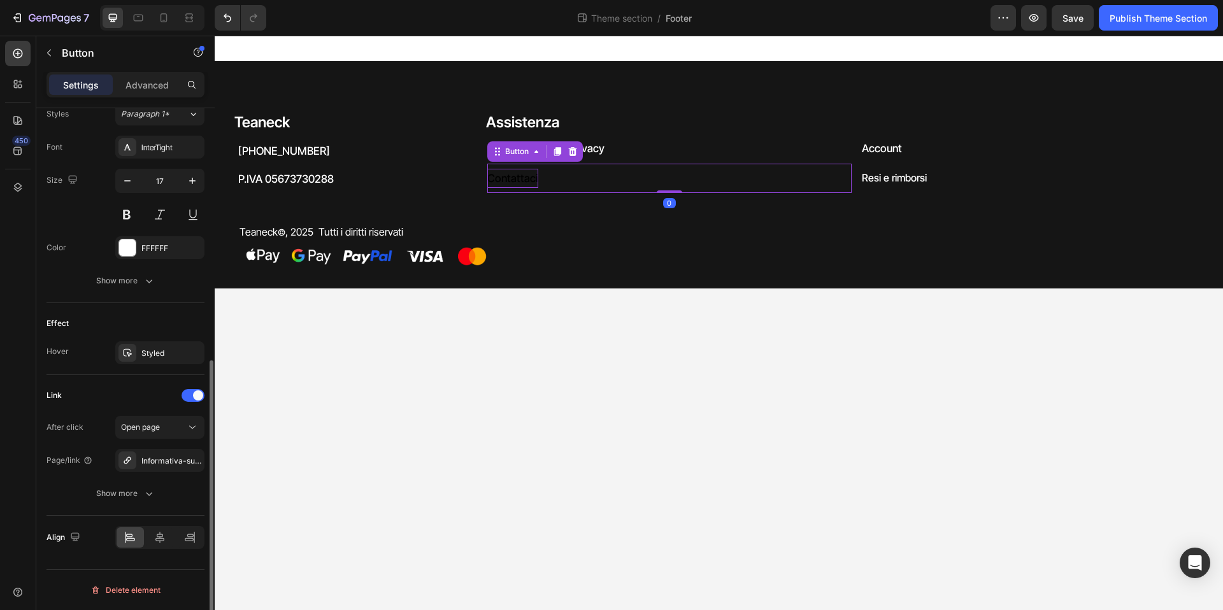
scroll to position [475, 0]
click at [156, 357] on div "Styled" at bounding box center [159, 353] width 37 height 11
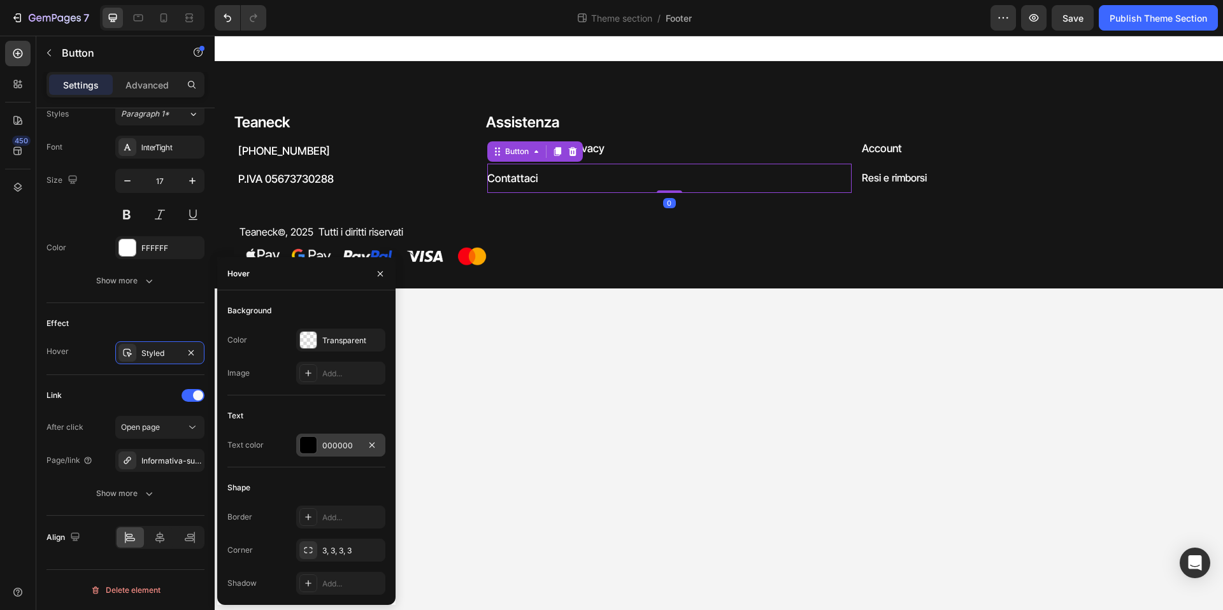
click at [309, 450] on div at bounding box center [308, 445] width 17 height 17
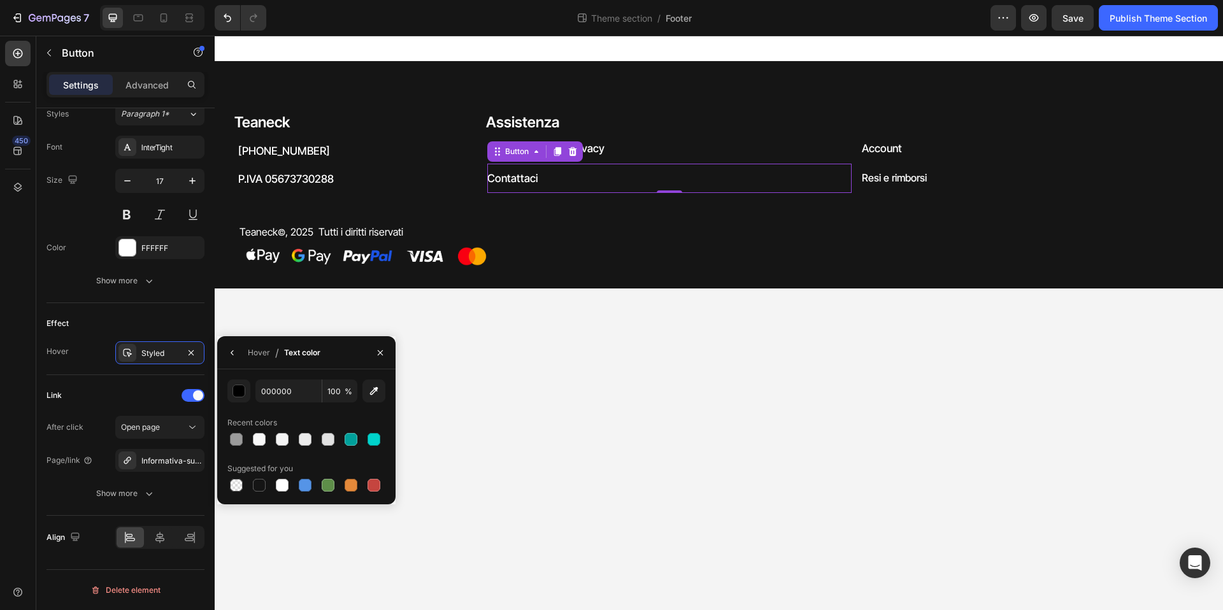
drag, startPoint x: 242, startPoint y: 434, endPoint x: 321, endPoint y: 403, distance: 84.7
click at [242, 435] on div at bounding box center [236, 439] width 15 height 15
type input "9B9B9B"
click at [880, 180] on p "Resi e rimborsi" at bounding box center [894, 178] width 65 height 18
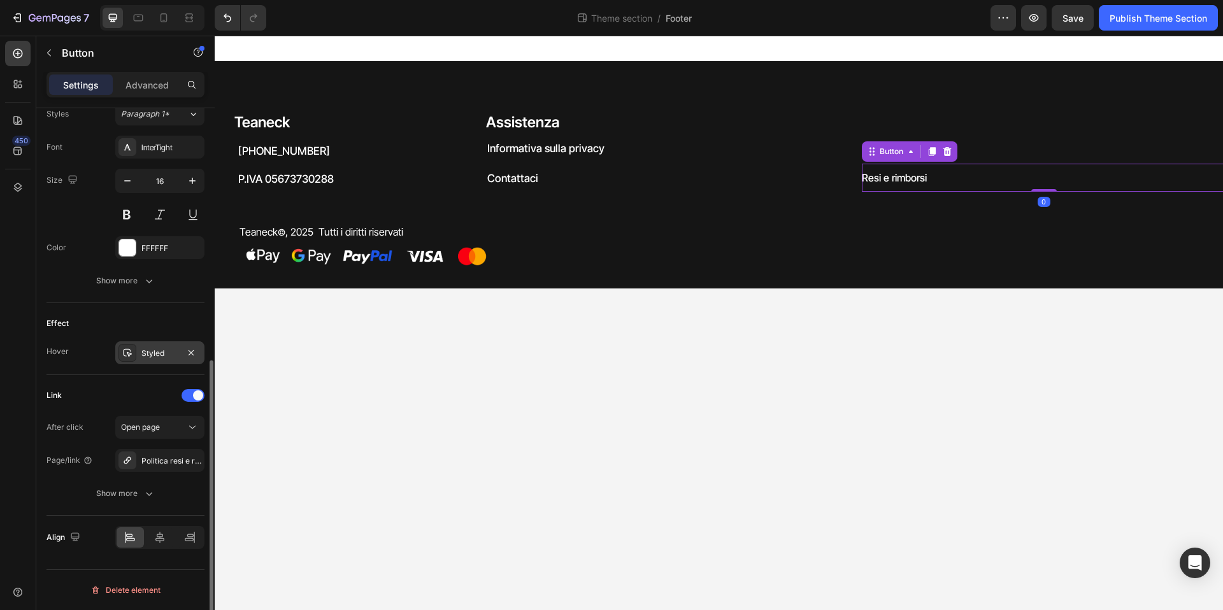
click at [166, 357] on div "Styled" at bounding box center [159, 353] width 37 height 11
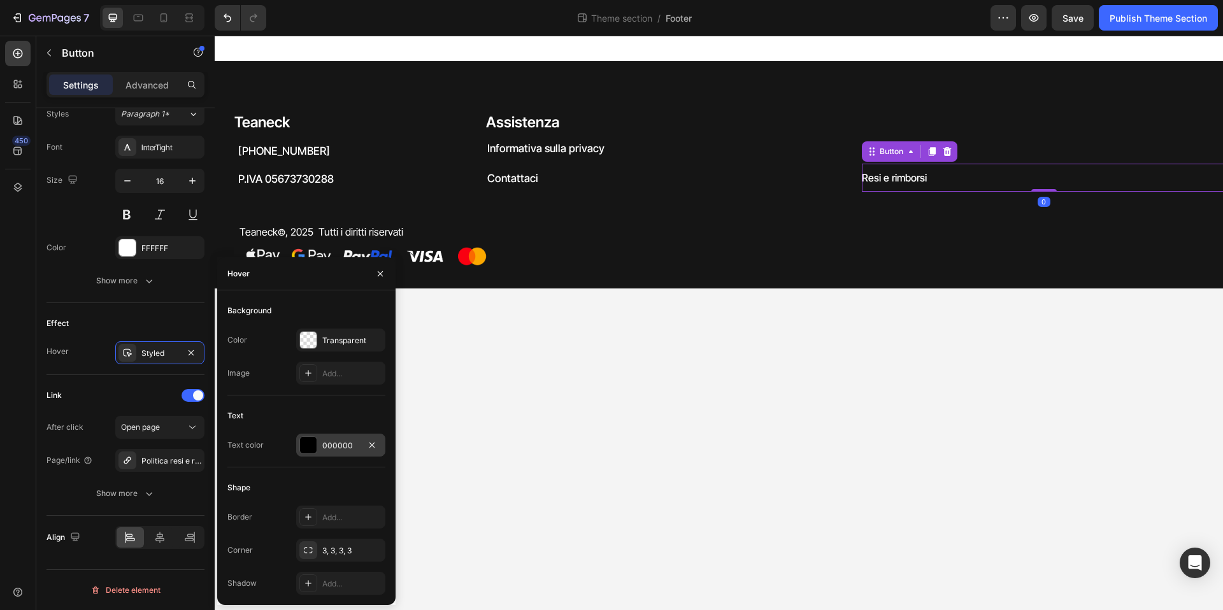
click at [315, 447] on div at bounding box center [308, 445] width 17 height 17
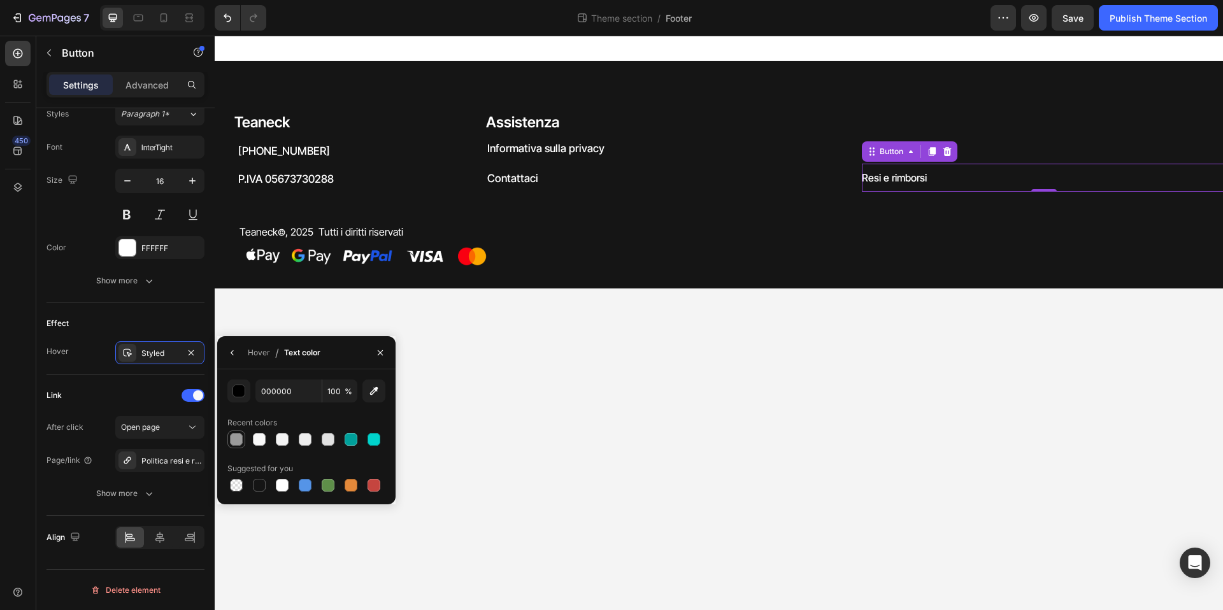
click at [236, 440] on div at bounding box center [236, 439] width 13 height 13
type input "9B9B9B"
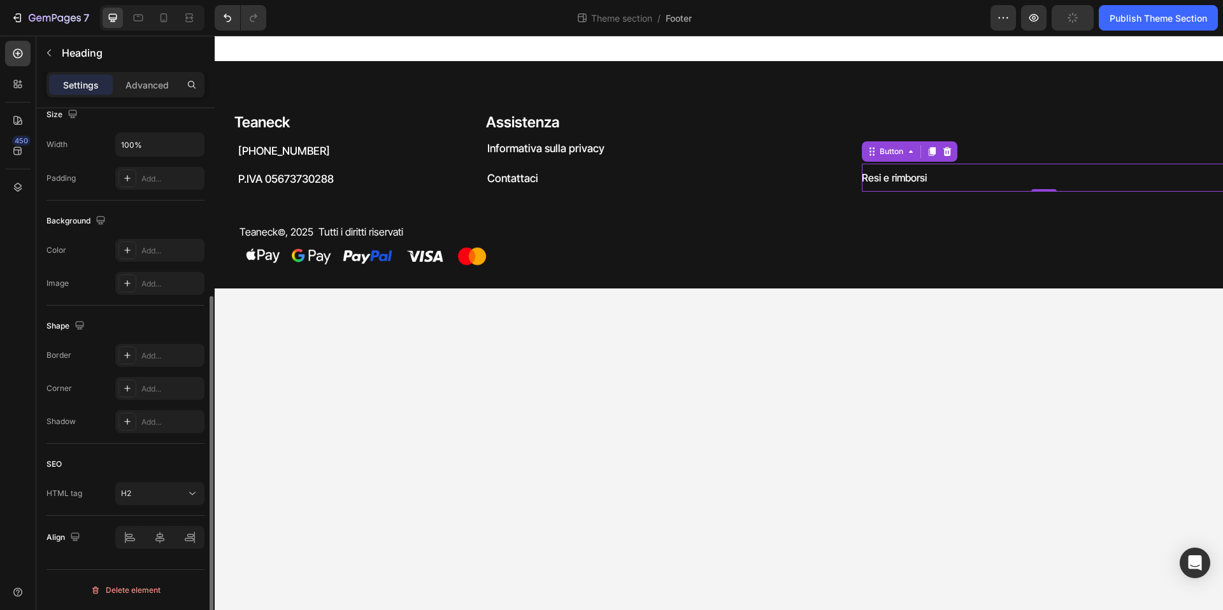
click at [903, 129] on h2 "Assistenza" at bounding box center [854, 123] width 739 height 22
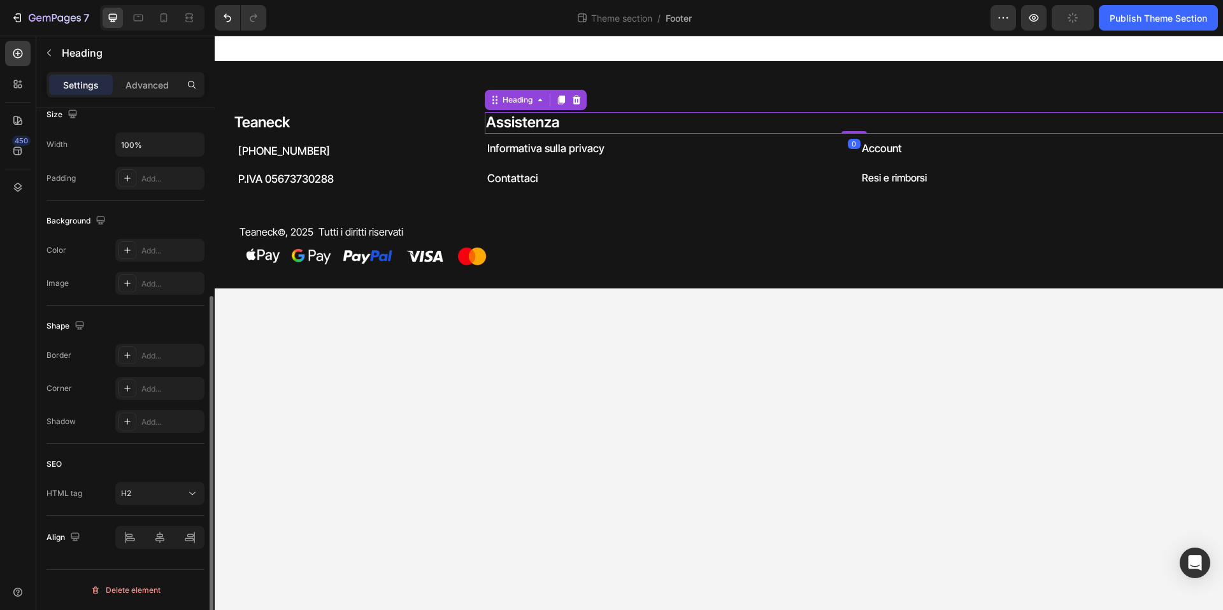
scroll to position [0, 0]
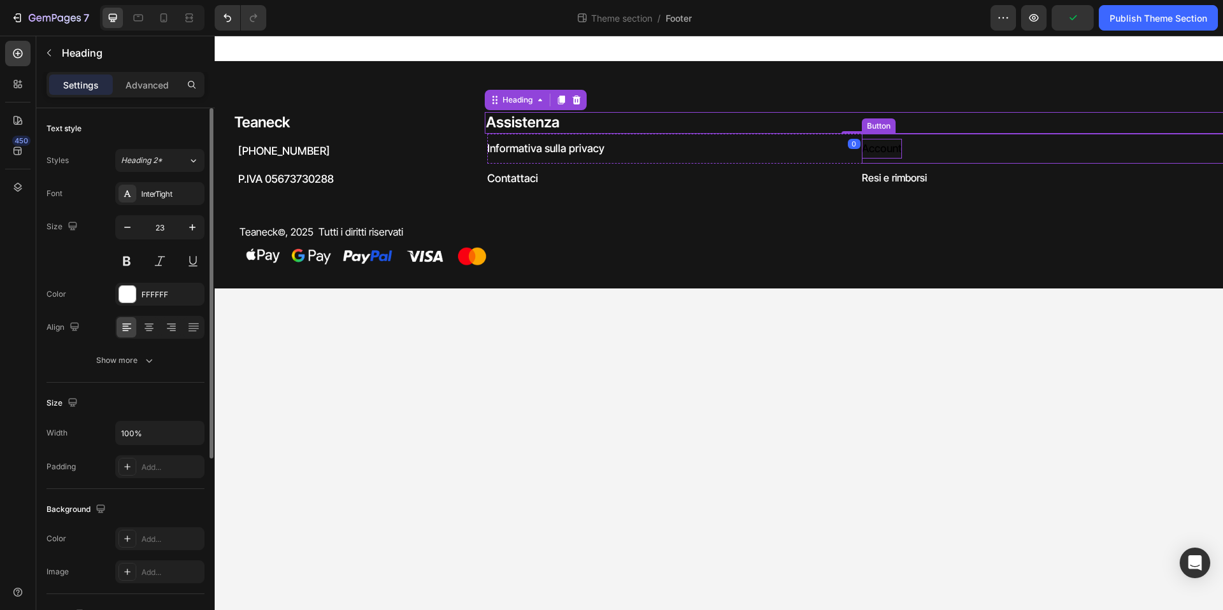
click at [892, 145] on p "Account" at bounding box center [882, 149] width 40 height 20
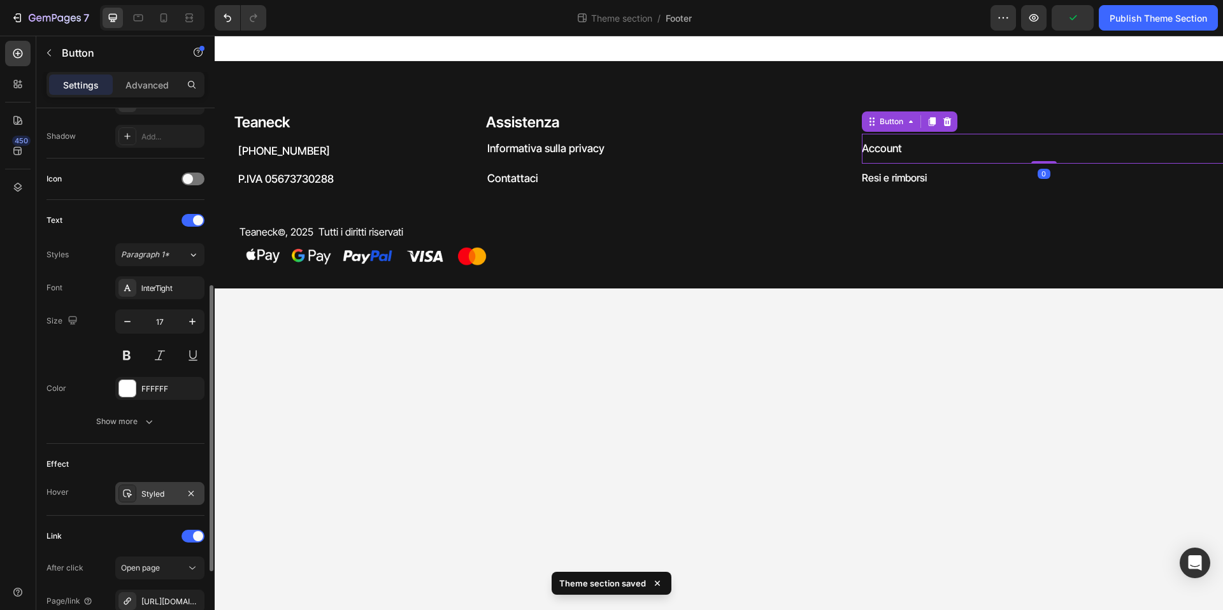
scroll to position [475, 0]
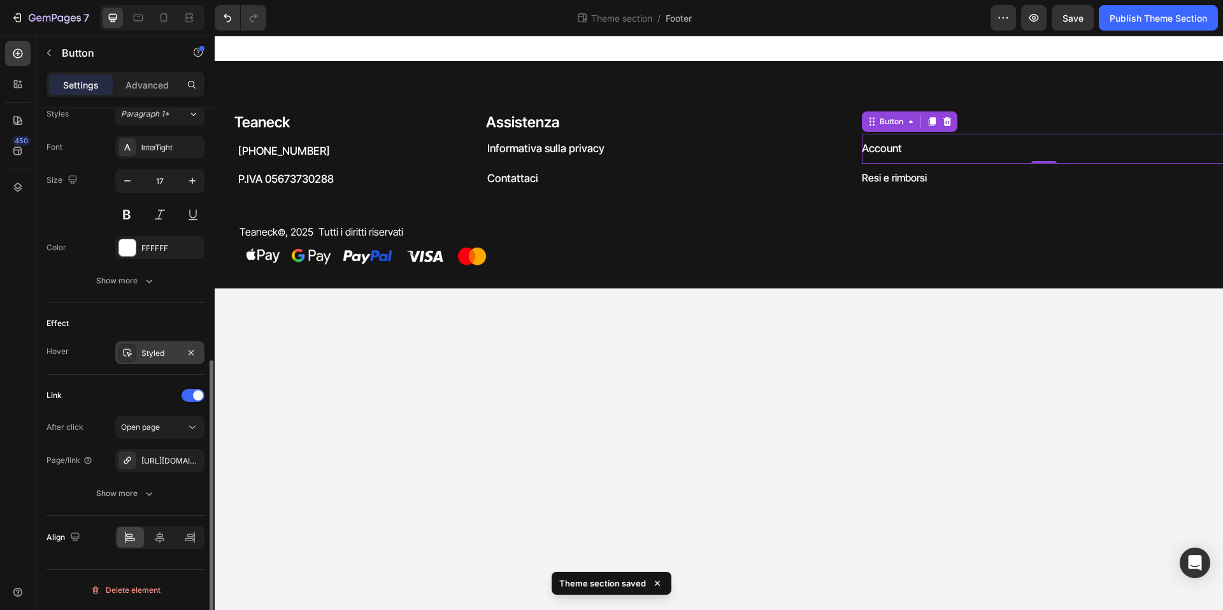
click at [142, 358] on div "Styled" at bounding box center [159, 353] width 37 height 11
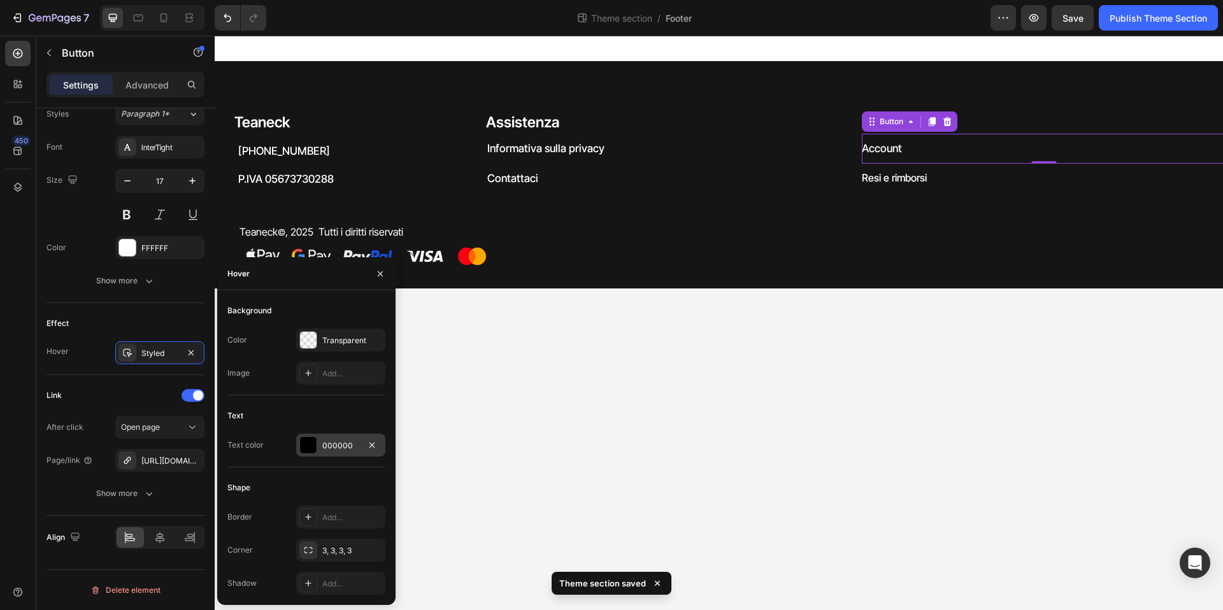
click at [310, 449] on div at bounding box center [308, 445] width 17 height 17
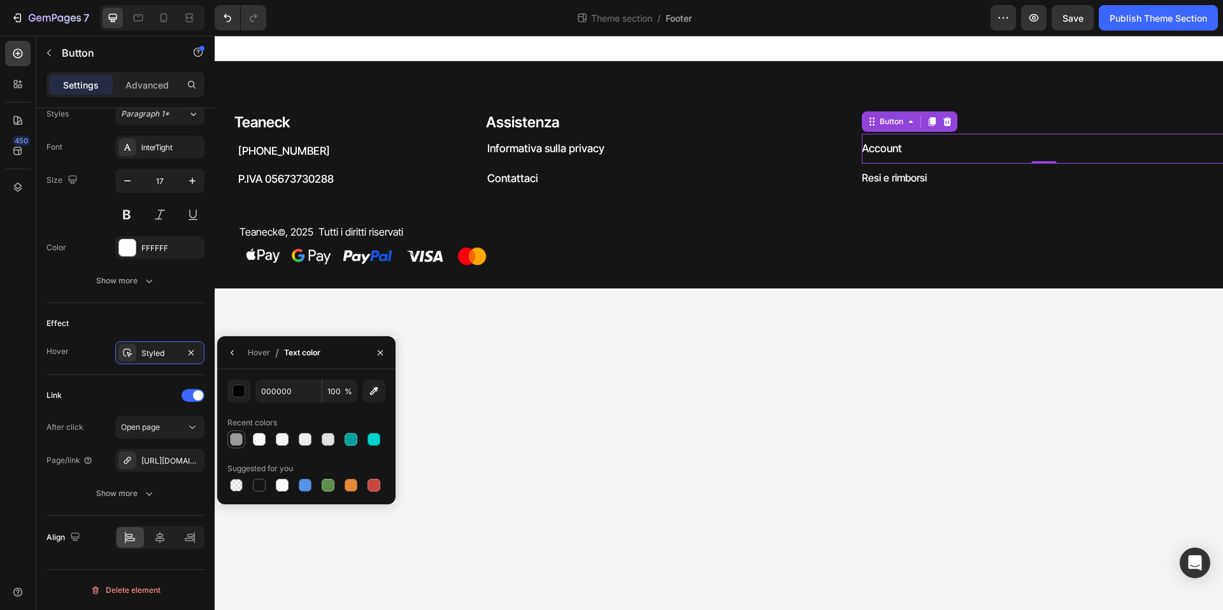
click at [241, 438] on div at bounding box center [236, 439] width 13 height 13
type input "9B9B9B"
click at [608, 268] on div "Teaneck Heading +39 3208167665 Heading P.IVA 05673730288 Heading Assistenza Hea…" at bounding box center [719, 174] width 1009 height 227
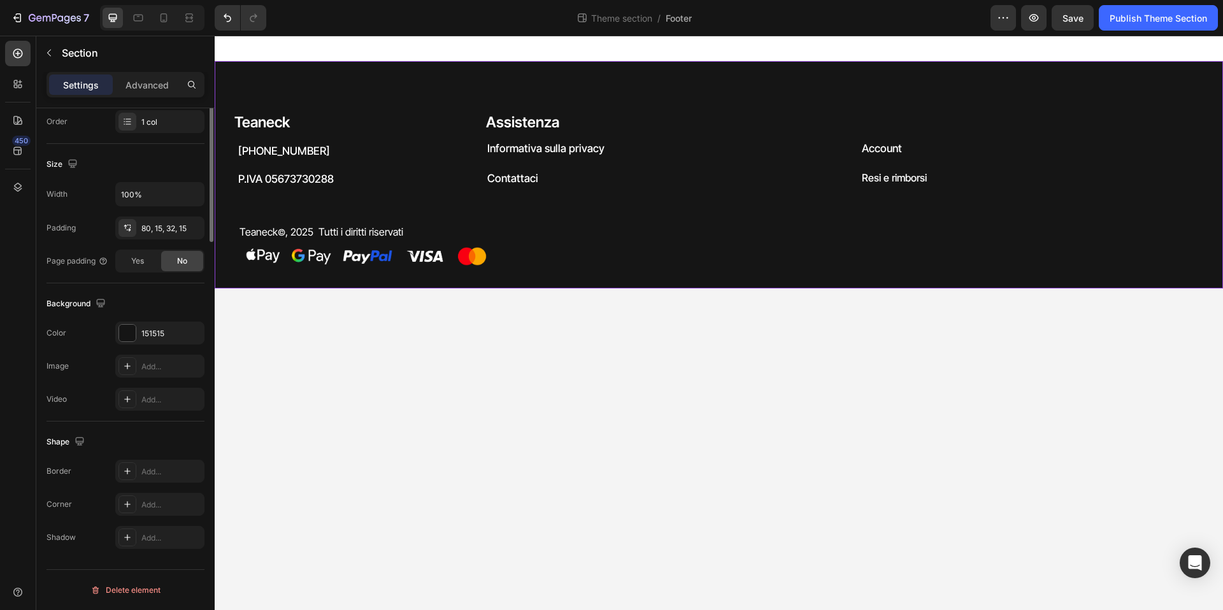
scroll to position [0, 0]
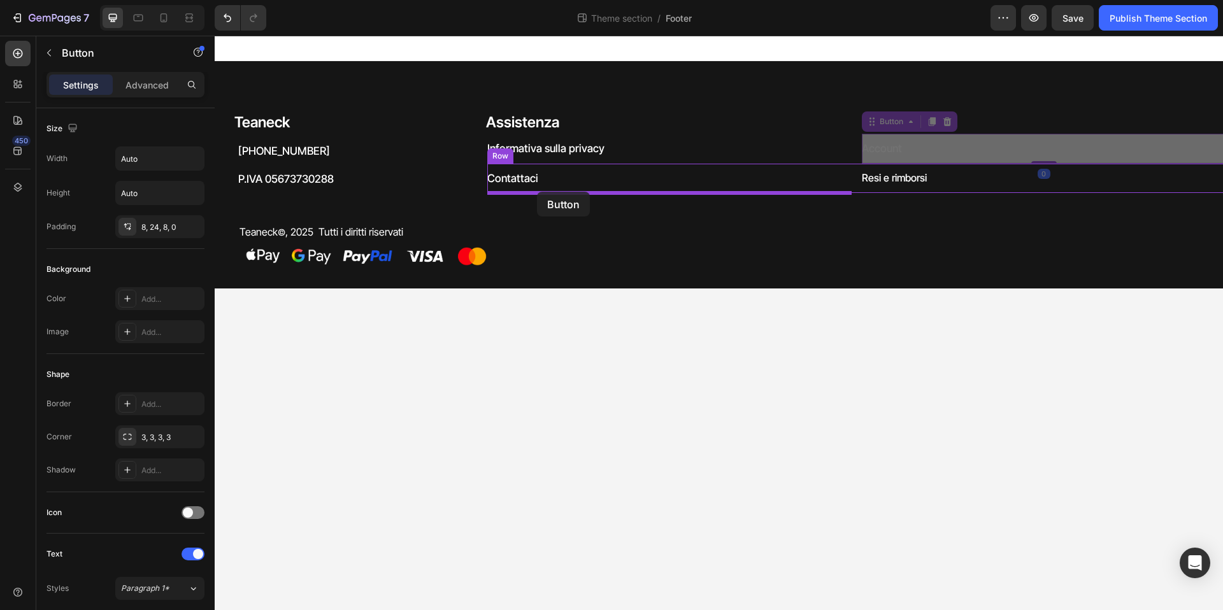
drag, startPoint x: 908, startPoint y: 147, endPoint x: 537, endPoint y: 192, distance: 373.5
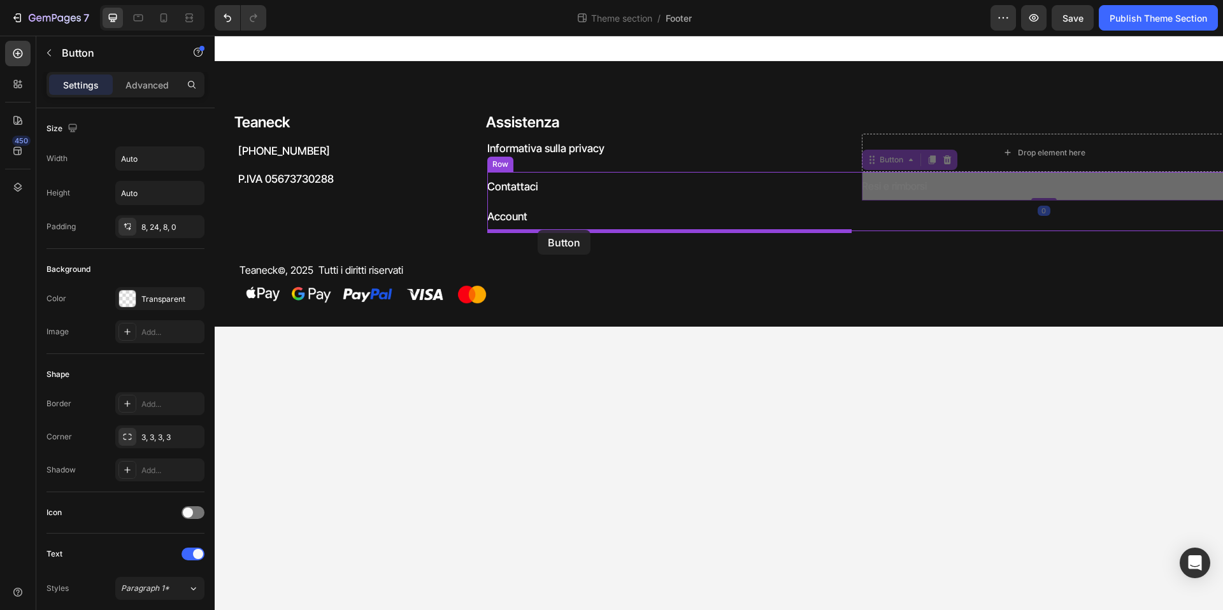
drag, startPoint x: 894, startPoint y: 184, endPoint x: 538, endPoint y: 230, distance: 359.1
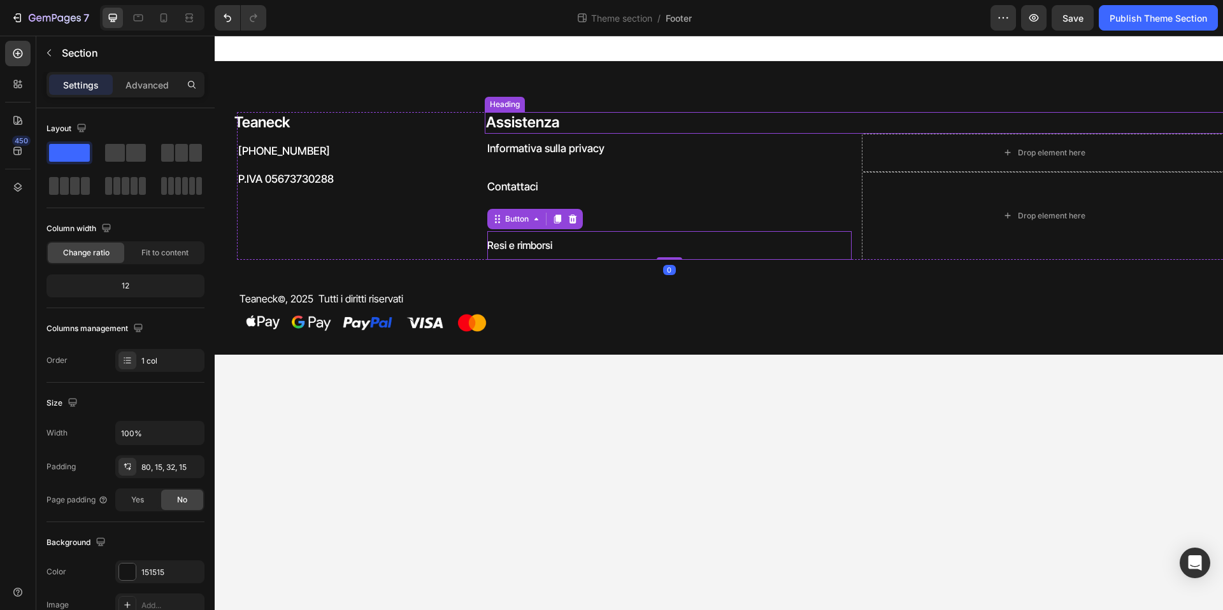
click at [709, 101] on div "Teaneck Heading +39 3208167665 Heading P.IVA 05673730288 Heading Assistenza Hea…" at bounding box center [719, 208] width 1009 height 294
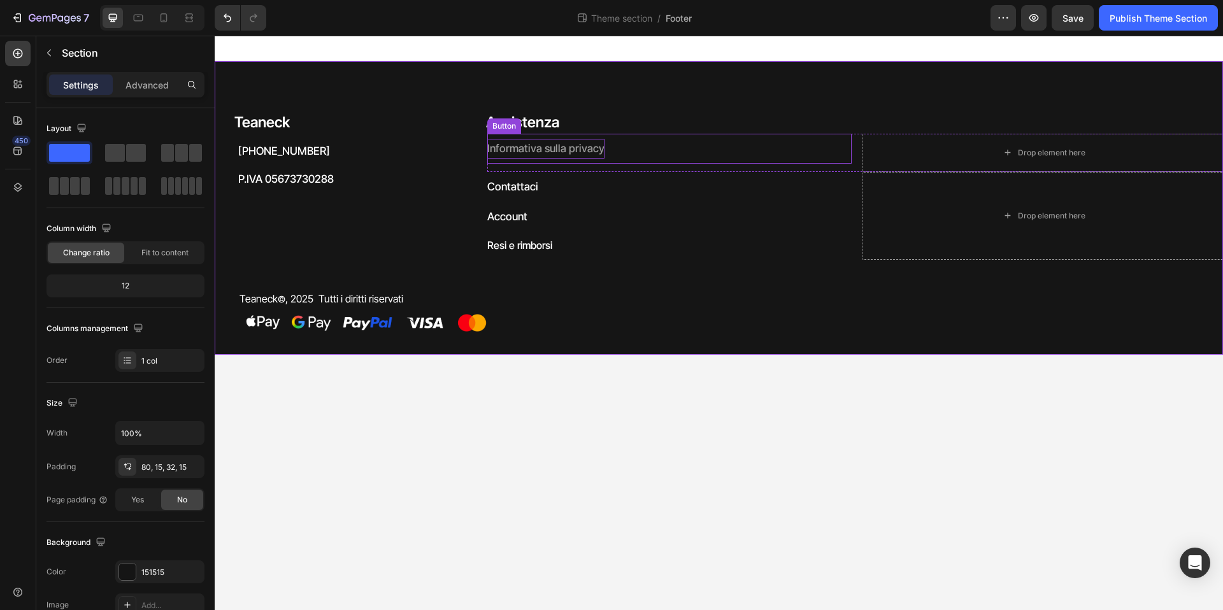
click at [551, 146] on p "Informativa sulla privacy" at bounding box center [545, 149] width 117 height 20
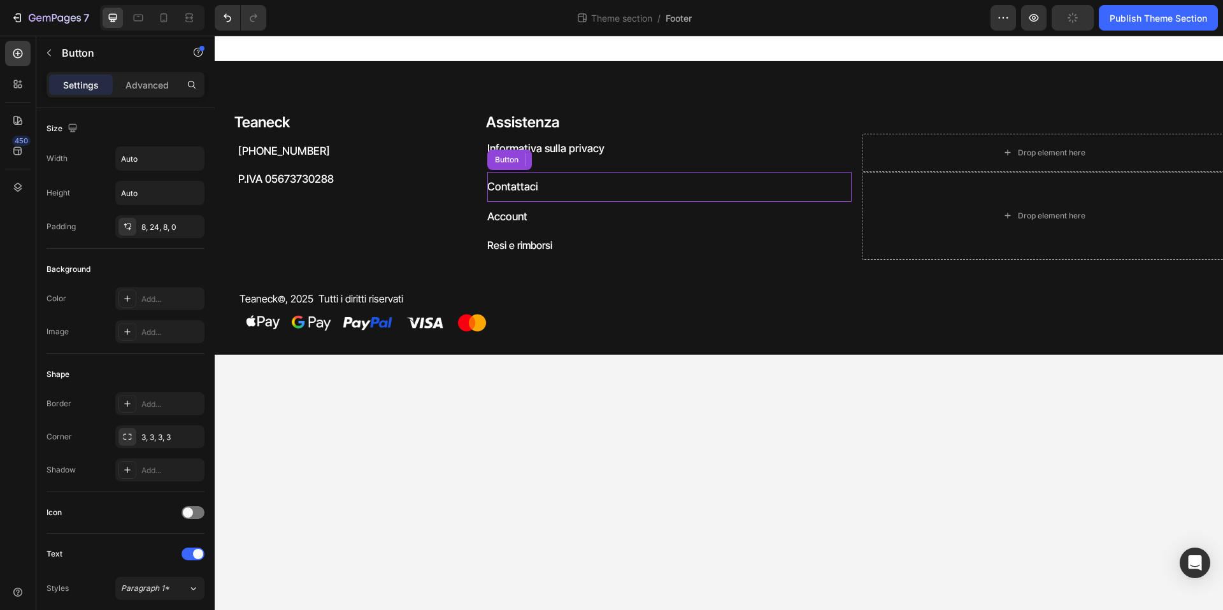
click at [652, 172] on div "Contattaci Button" at bounding box center [669, 187] width 364 height 30
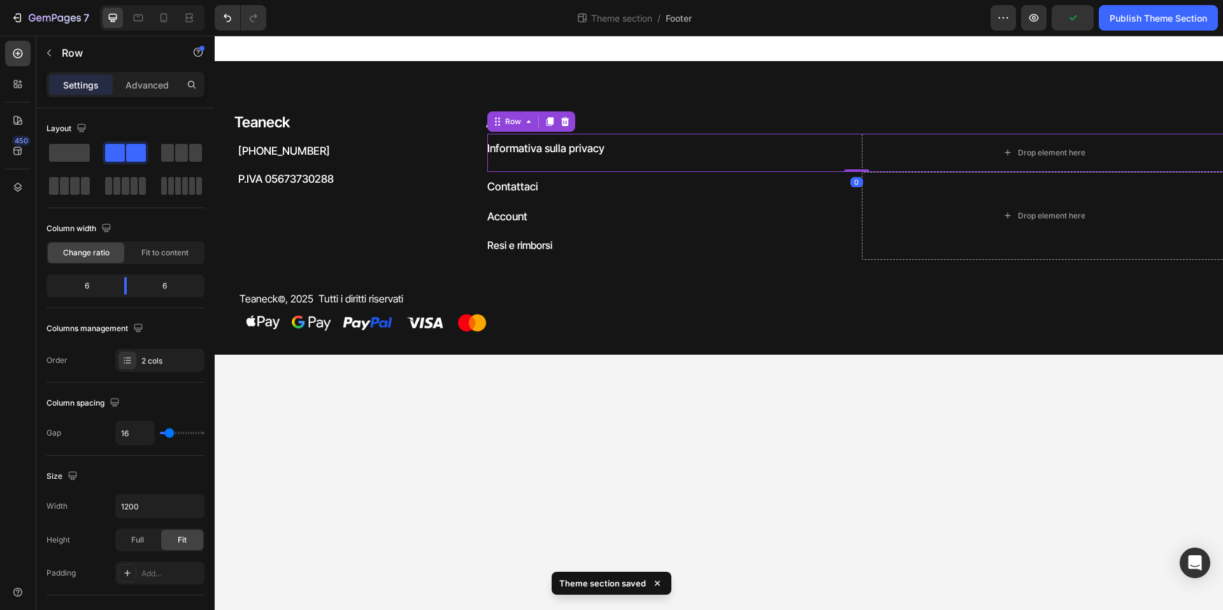
click at [674, 168] on div "Informativa sulla privacy Button" at bounding box center [669, 153] width 364 height 38
click at [640, 148] on div "Informativa sulla privacy Button" at bounding box center [669, 149] width 364 height 30
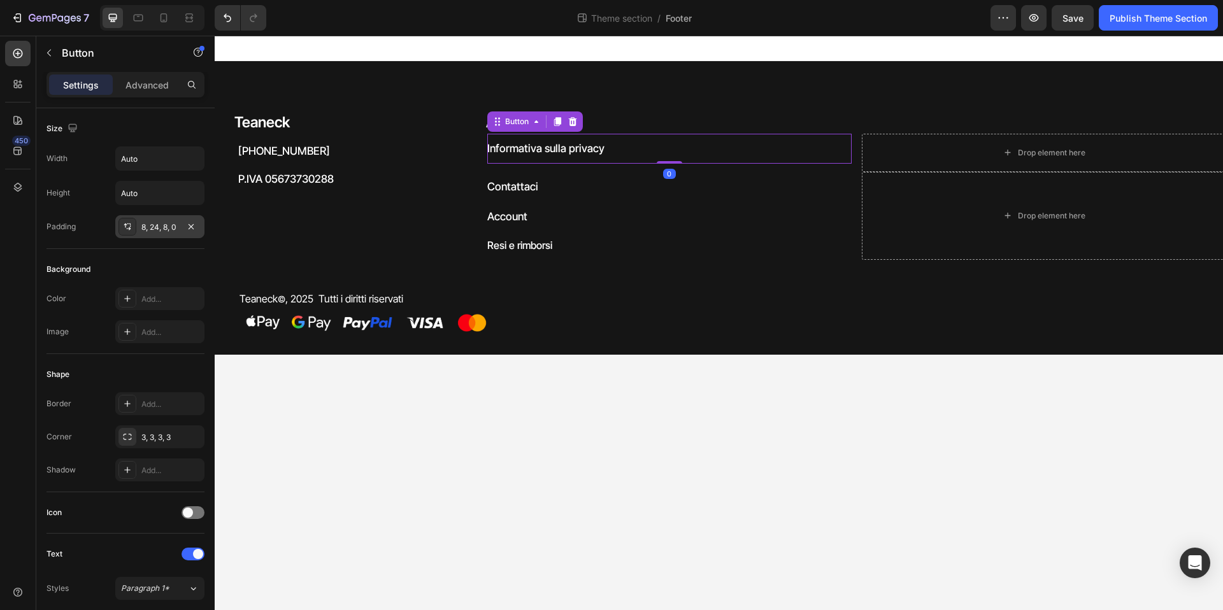
click at [157, 228] on div "8, 24, 8, 0" at bounding box center [159, 227] width 37 height 11
click at [154, 229] on div "8, 24, 8, 0" at bounding box center [159, 227] width 37 height 11
click at [148, 229] on div "8, 24, 8, 0" at bounding box center [159, 227] width 37 height 11
click at [314, 325] on input "8" at bounding box center [306, 324] width 52 height 23
type input "0"
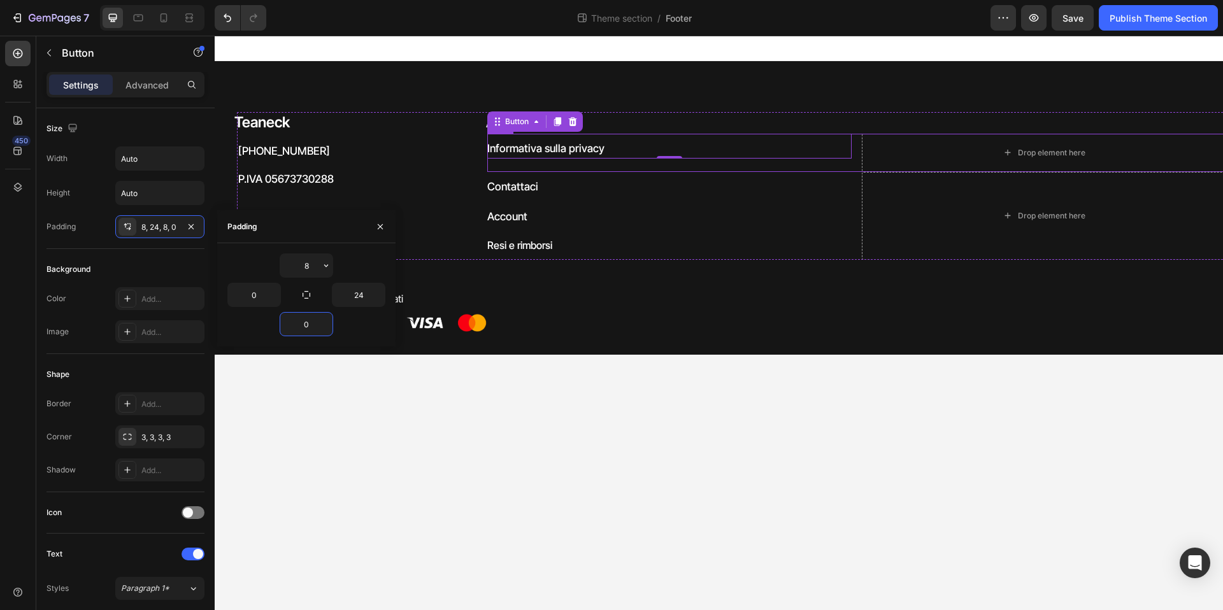
click at [612, 168] on div "Informativa sulla privacy Button 0" at bounding box center [669, 153] width 364 height 38
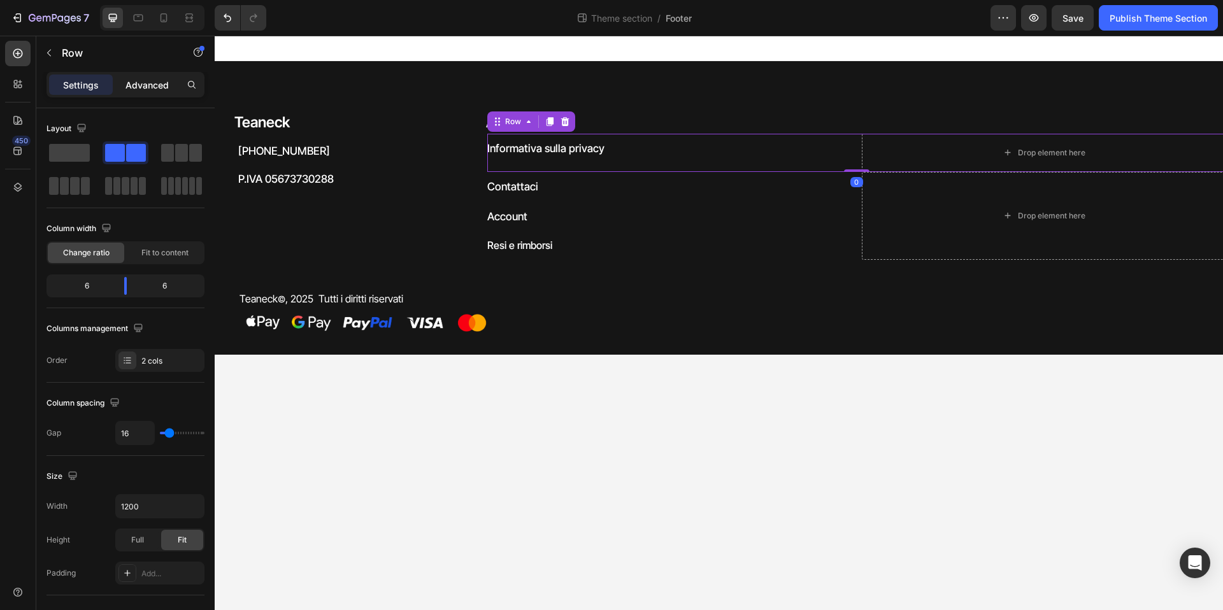
click at [147, 86] on p "Advanced" at bounding box center [147, 84] width 43 height 13
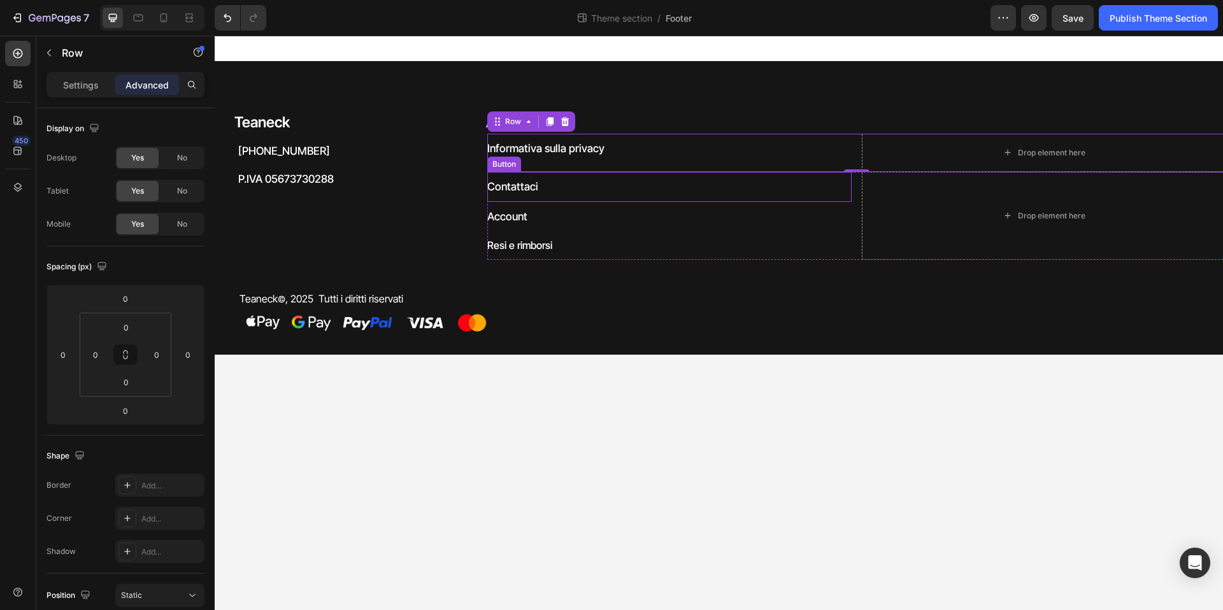
click at [570, 188] on div "Contattaci Button" at bounding box center [669, 187] width 364 height 30
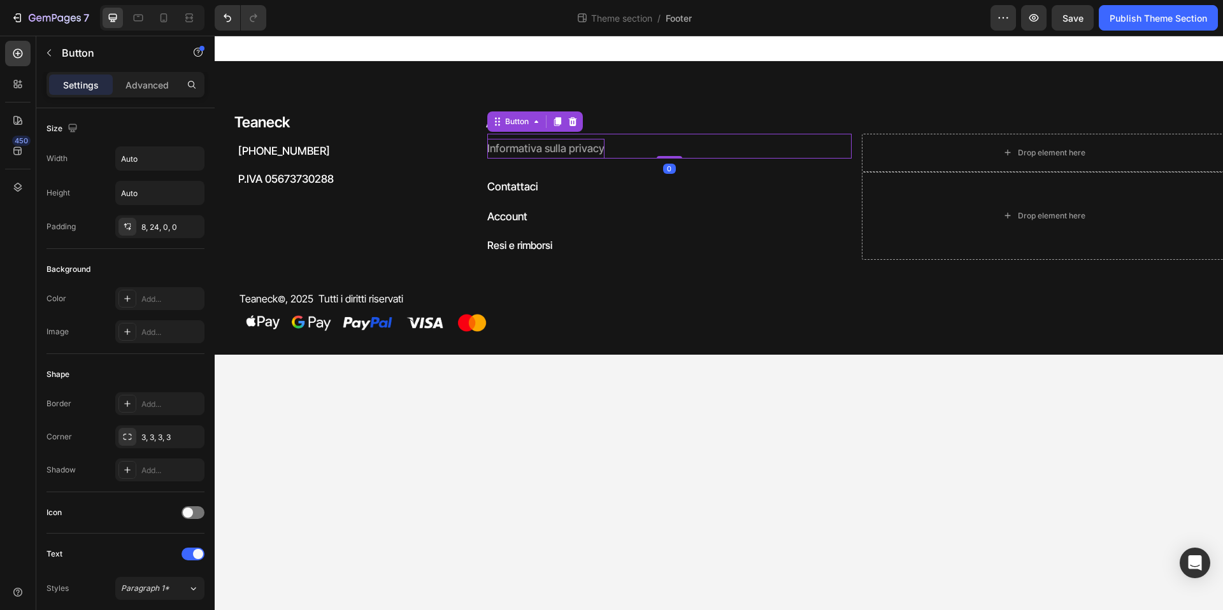
click at [580, 144] on p "Informativa sulla privacy" at bounding box center [545, 149] width 117 height 20
click at [151, 226] on div "8, 24, 0, 0" at bounding box center [159, 227] width 37 height 11
click at [366, 296] on input "24" at bounding box center [359, 295] width 52 height 23
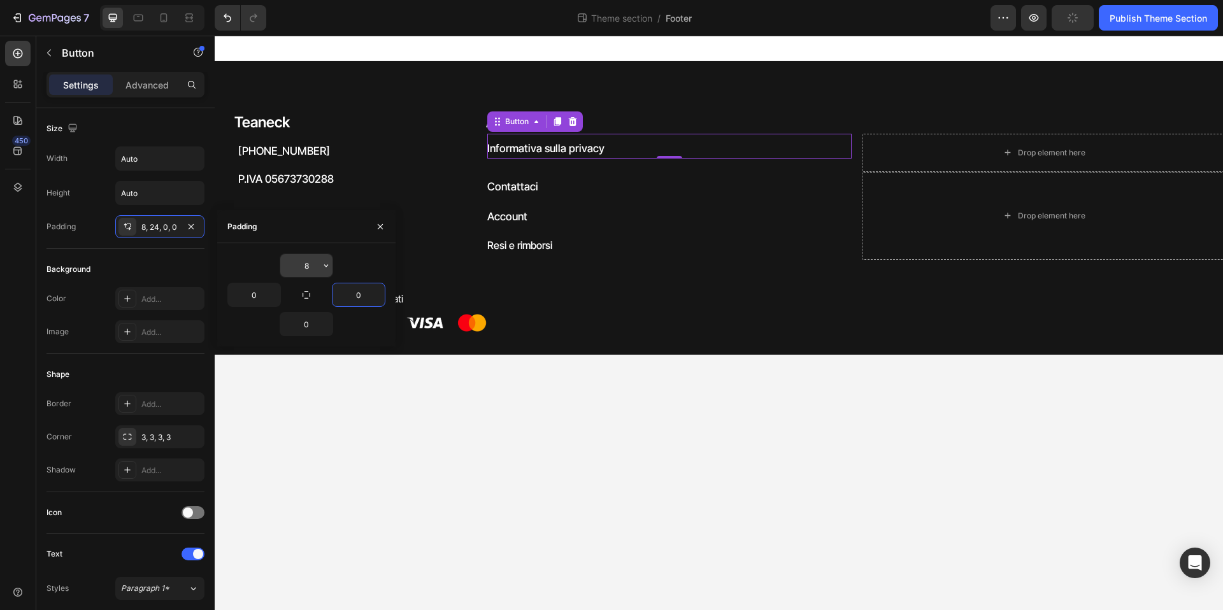
type input "0"
click at [309, 264] on input "8" at bounding box center [306, 265] width 52 height 23
type input "0"
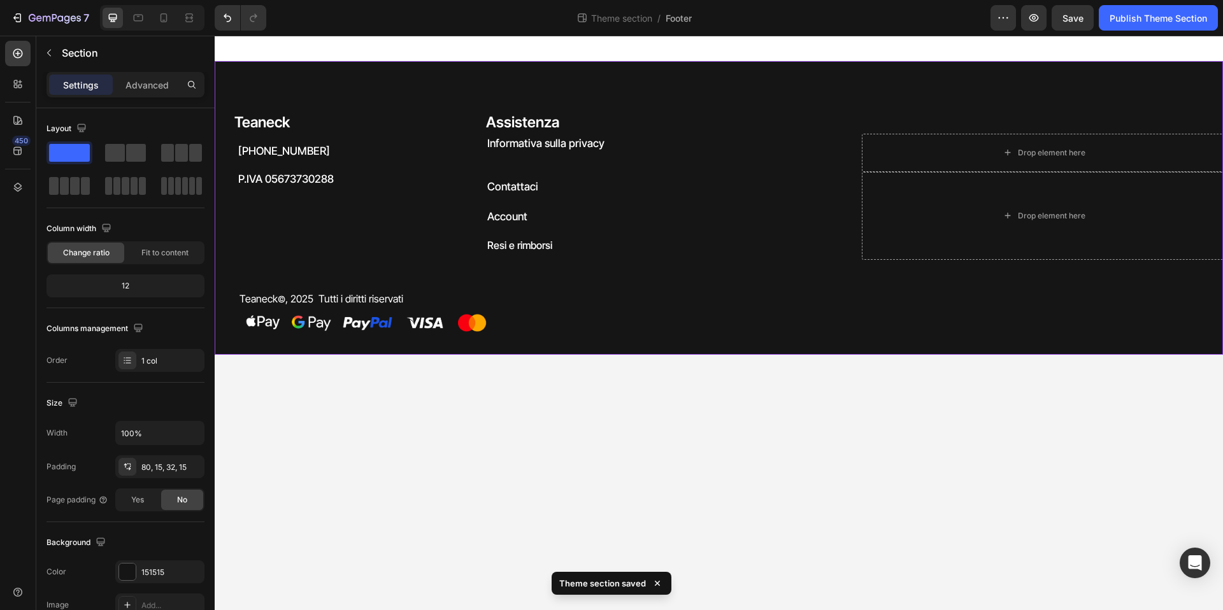
click at [682, 80] on div "Teaneck Heading +39 3208167665 Heading P.IVA 05673730288 Heading Assistenza Hea…" at bounding box center [719, 208] width 1009 height 294
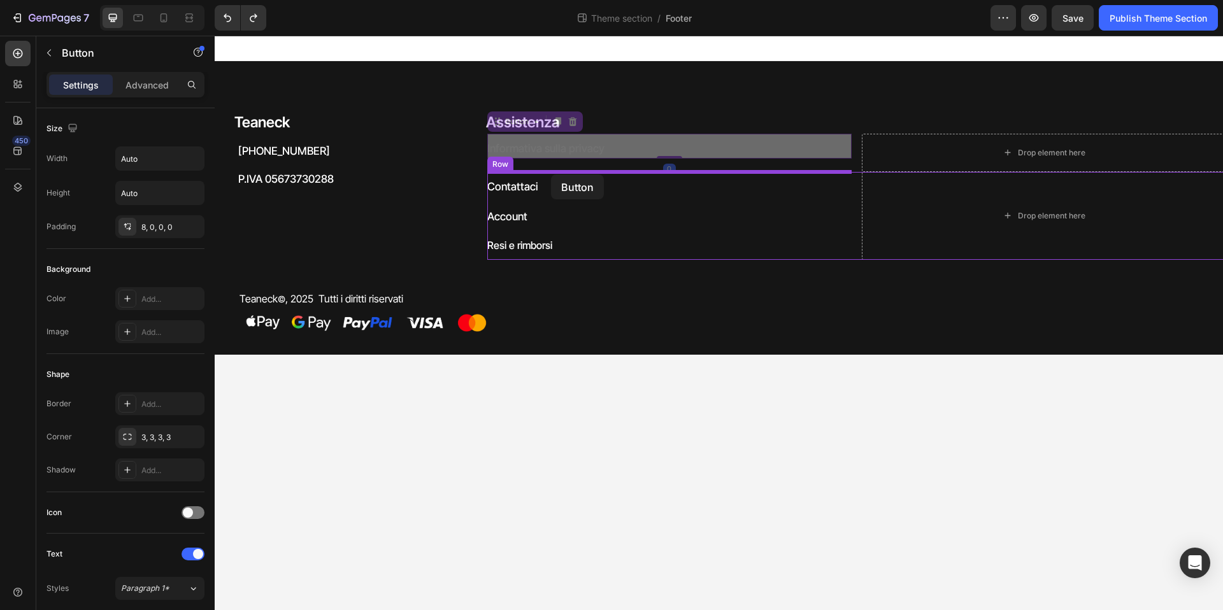
drag, startPoint x: 559, startPoint y: 147, endPoint x: 551, endPoint y: 175, distance: 28.4
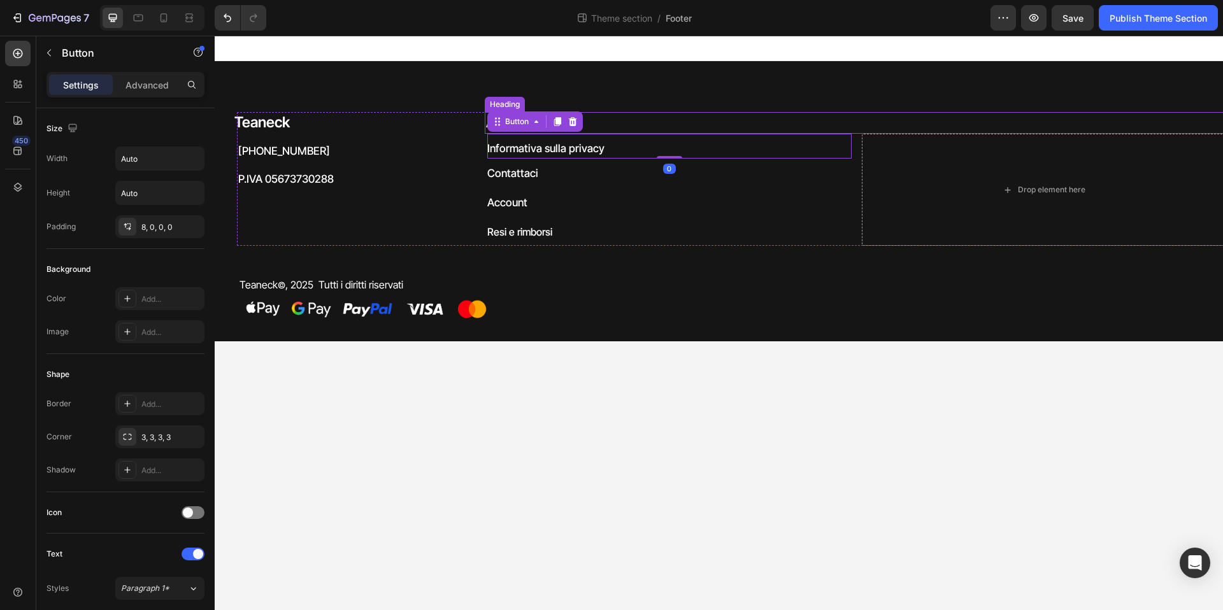
click at [782, 107] on div "Teaneck Heading +39 3208167665 Heading P.IVA 05673730288 Heading Assistenza Hea…" at bounding box center [719, 201] width 1009 height 280
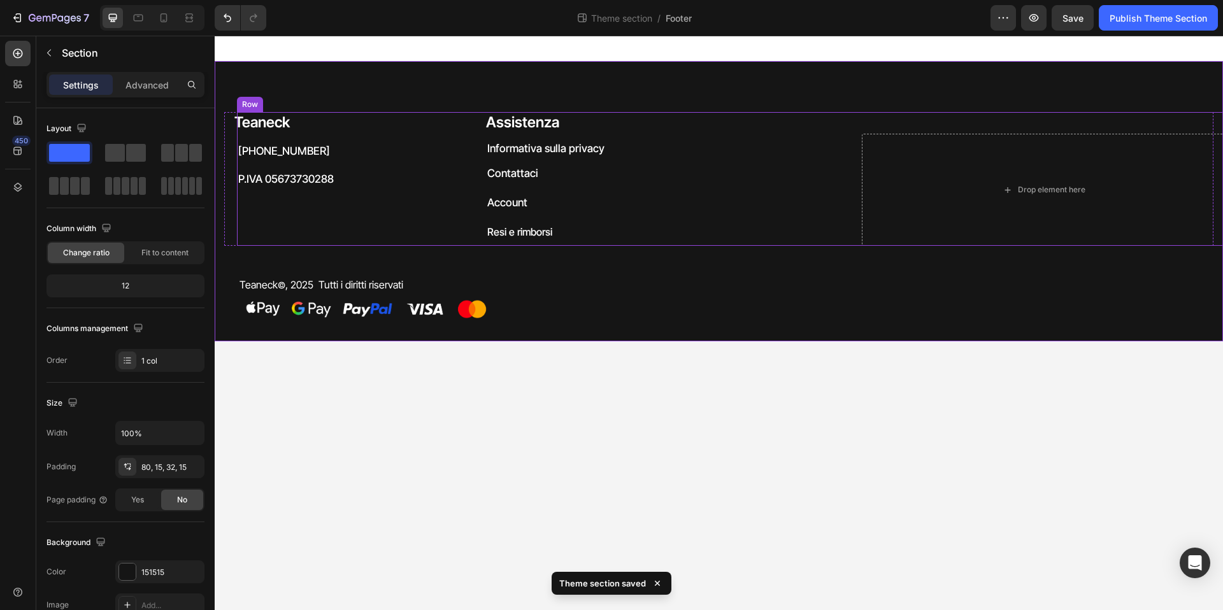
click at [288, 148] on h2 "[PHONE_NUMBER]" at bounding box center [360, 151] width 247 height 19
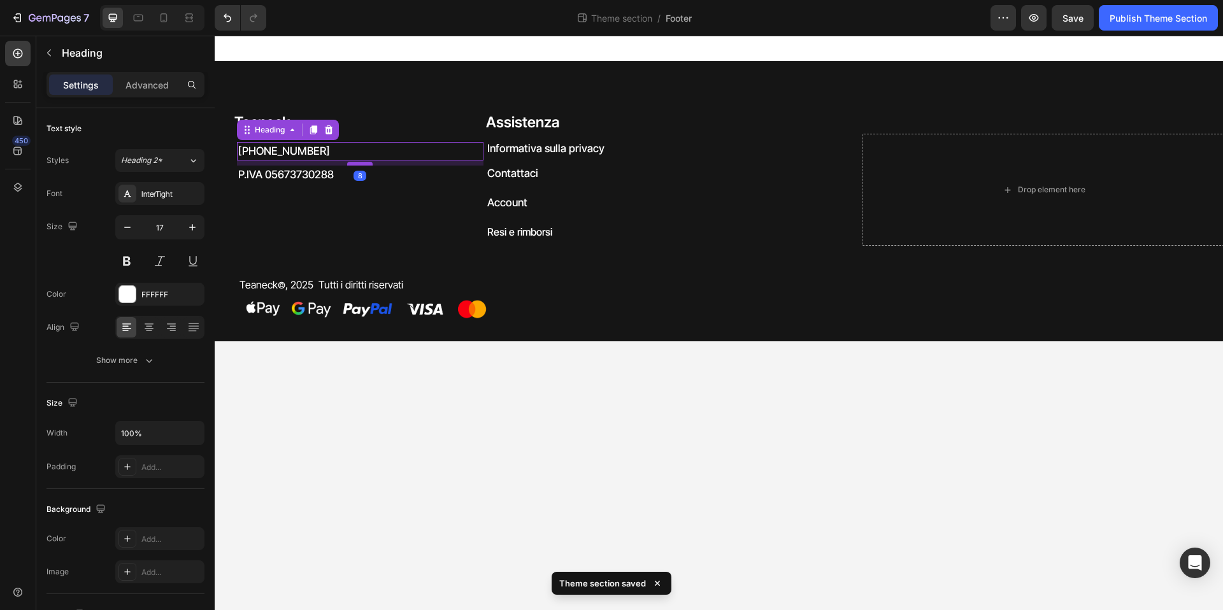
click at [369, 162] on div at bounding box center [359, 164] width 25 height 4
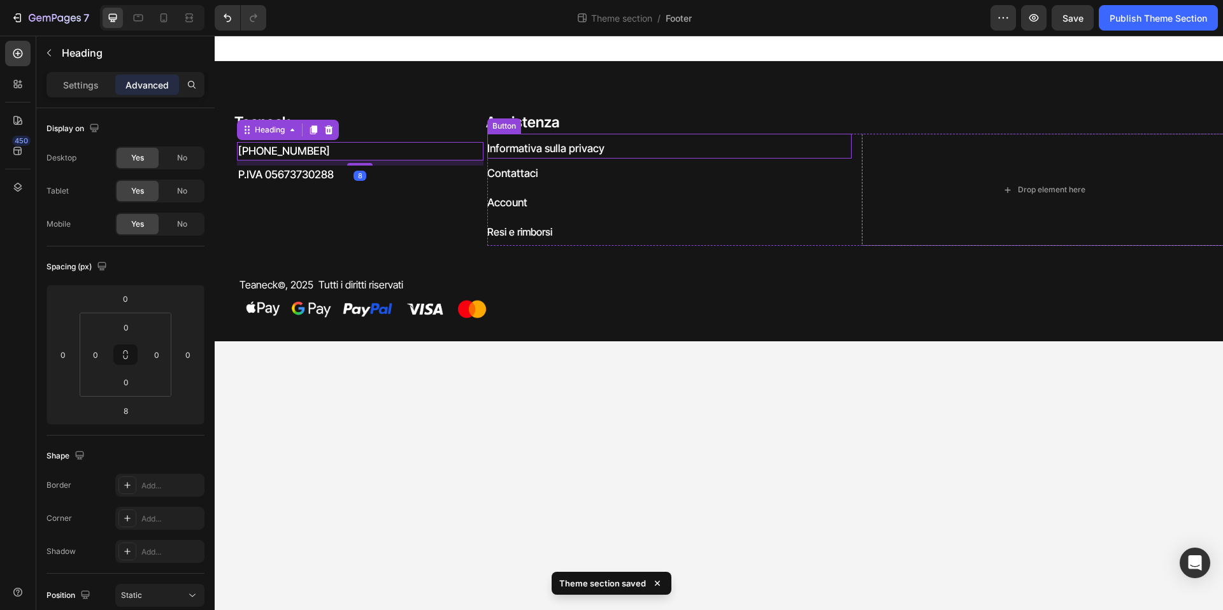
click at [720, 113] on h2 "Assistenza" at bounding box center [854, 123] width 739 height 22
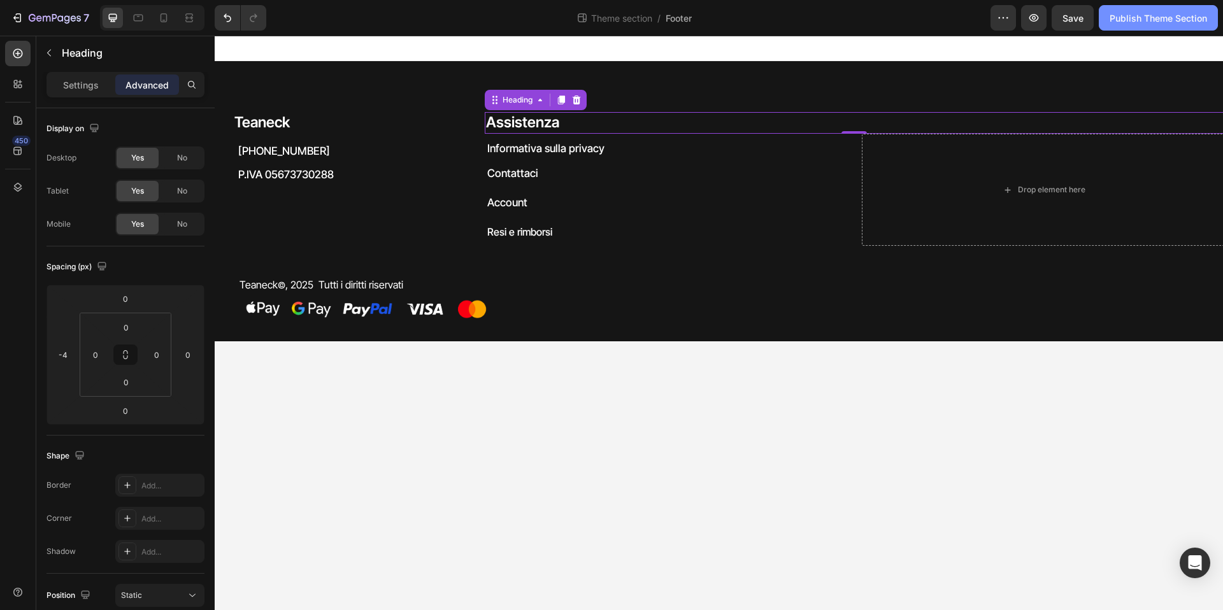
click at [1148, 22] on div "Publish Theme Section" at bounding box center [1158, 17] width 97 height 13
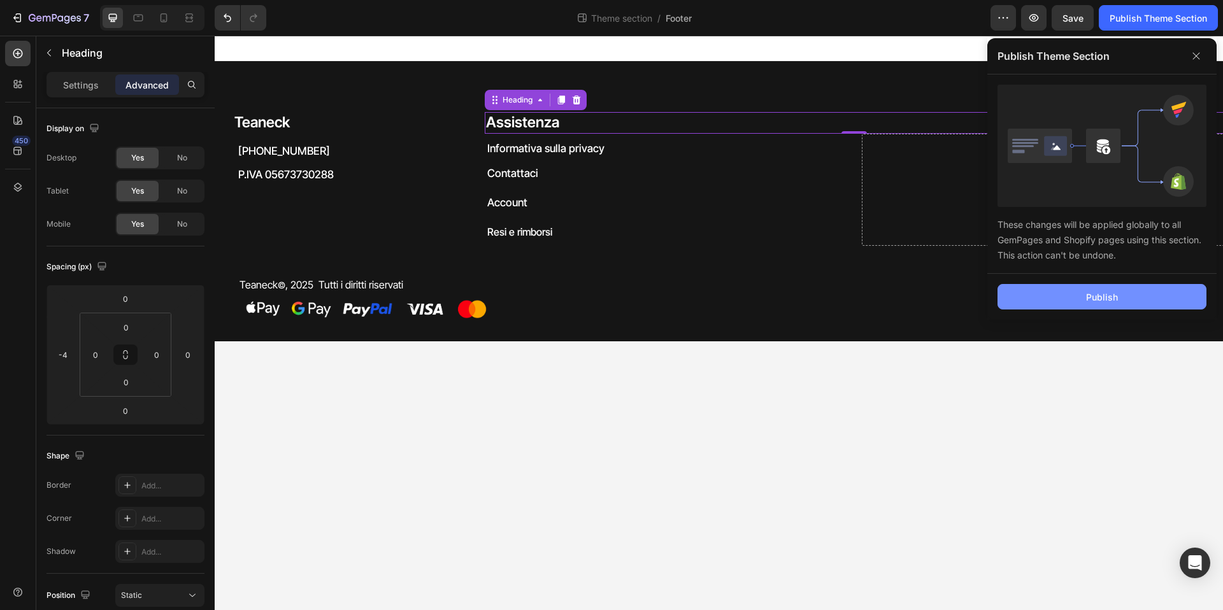
click at [1098, 298] on div "Publish" at bounding box center [1102, 297] width 32 height 13
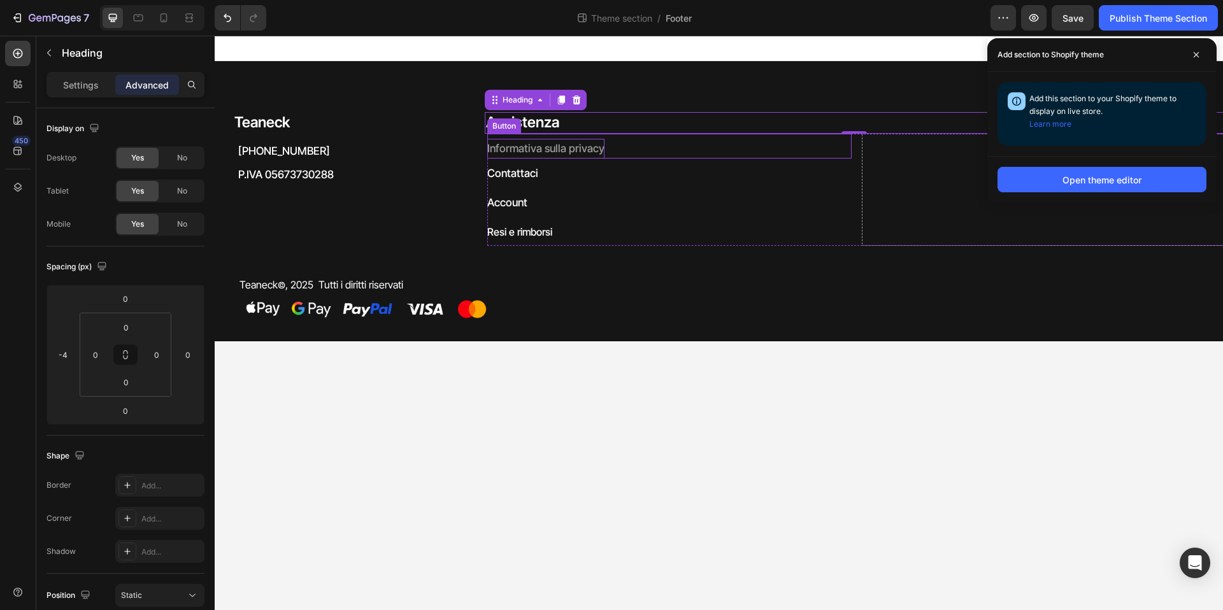
click at [566, 151] on p "Informativa sulla privacy" at bounding box center [545, 149] width 117 height 20
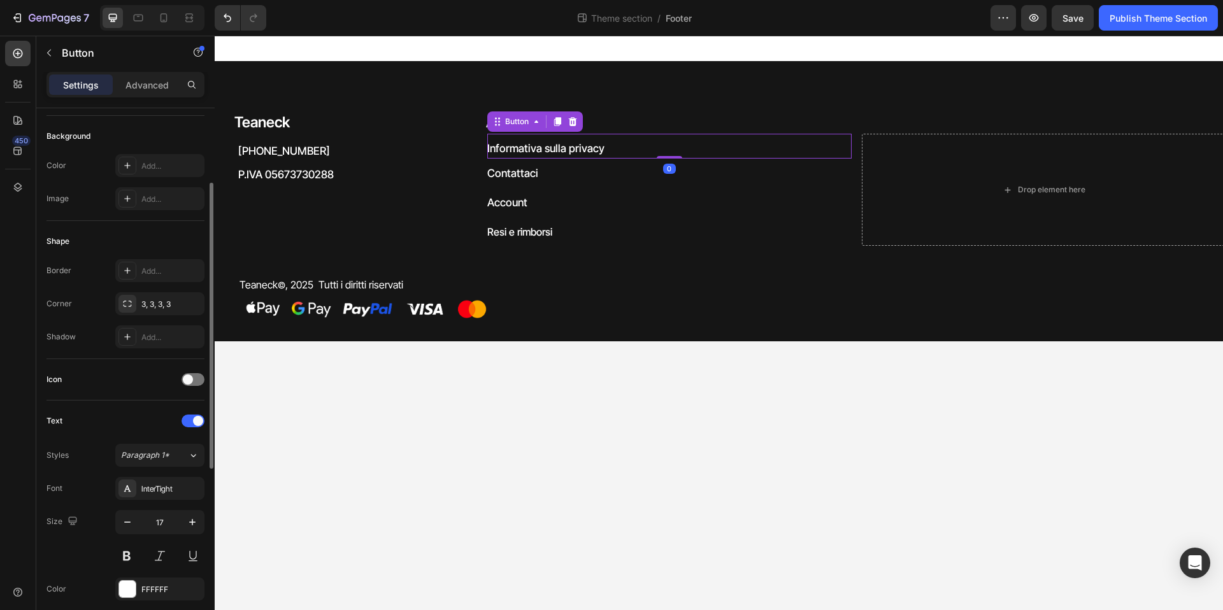
scroll to position [475, 0]
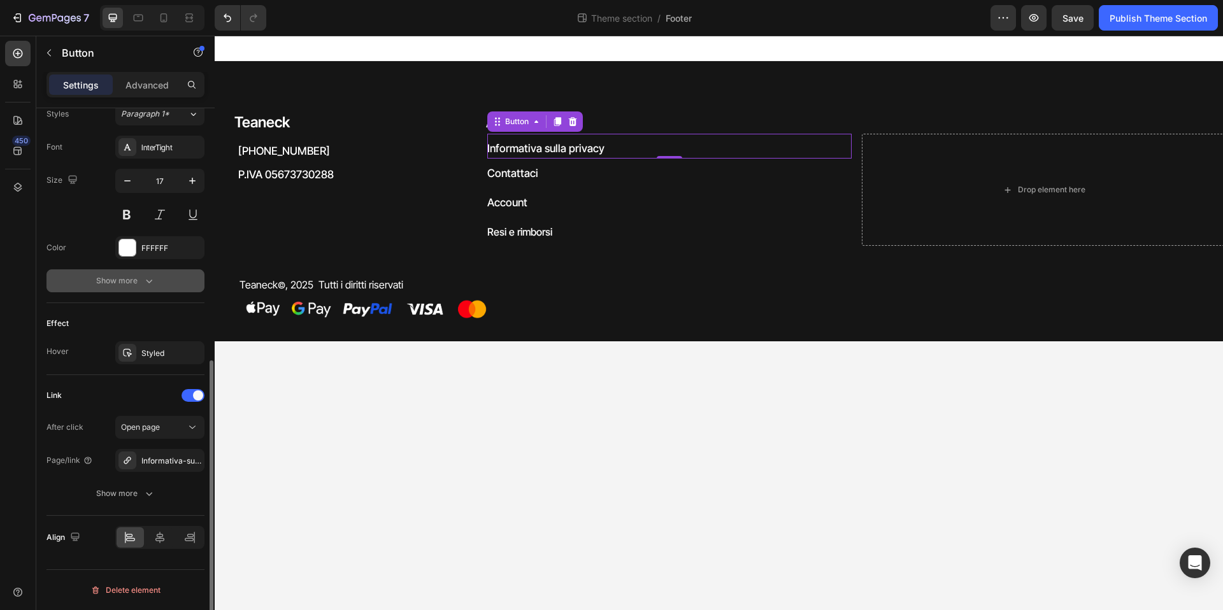
click at [148, 282] on icon "button" at bounding box center [149, 281] width 13 height 13
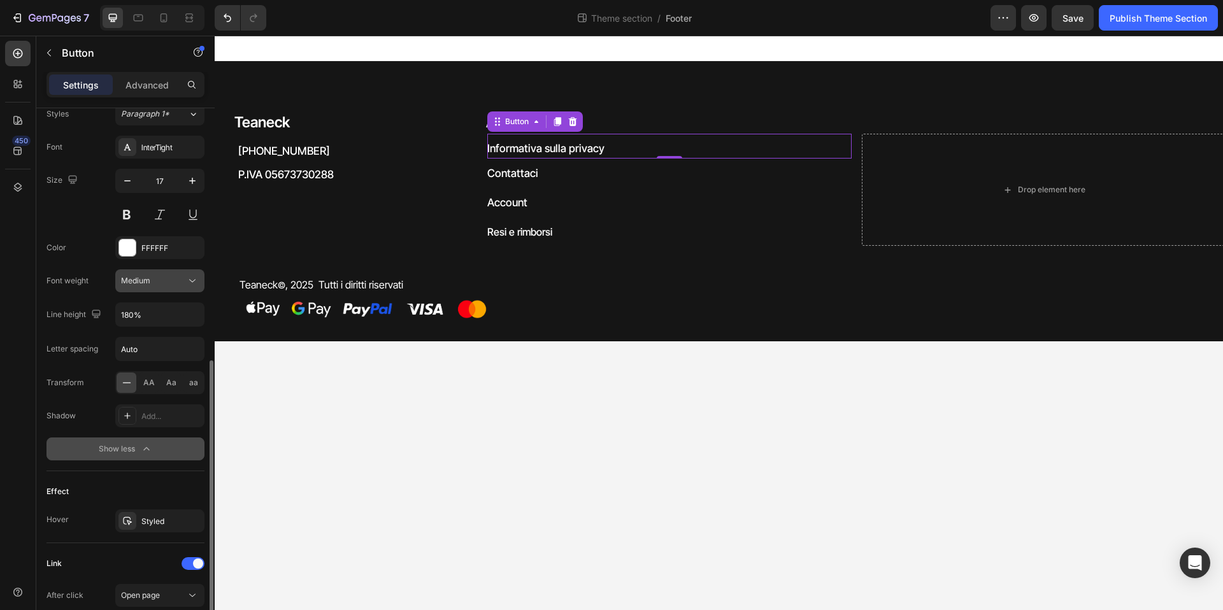
click at [159, 291] on button "Medium" at bounding box center [159, 281] width 89 height 23
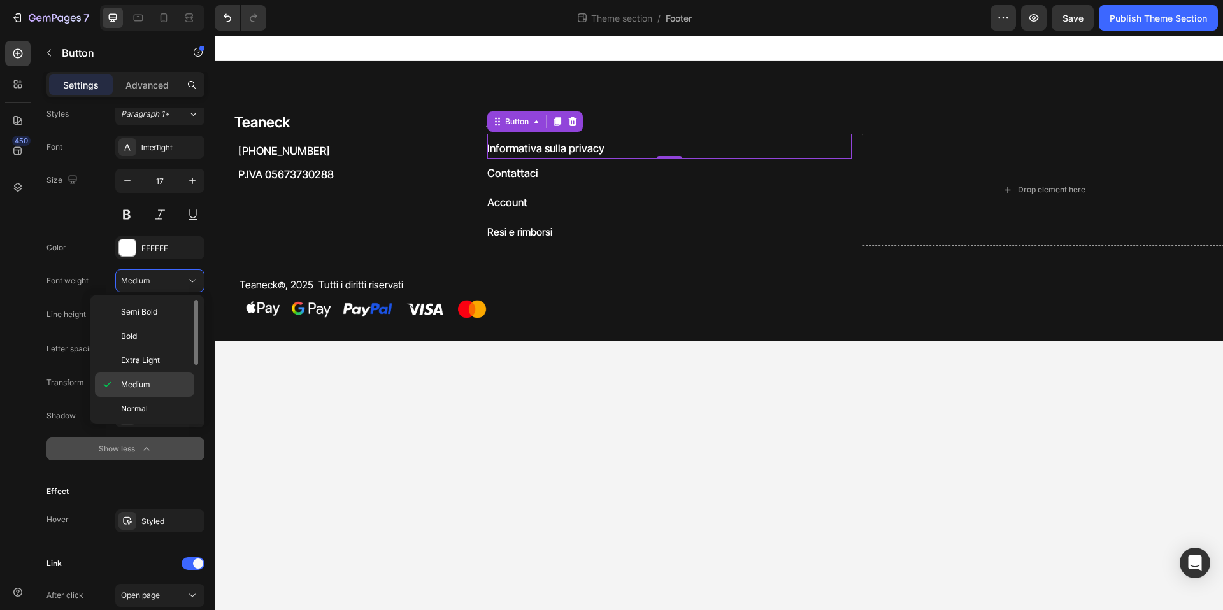
click at [163, 421] on div "Normal" at bounding box center [144, 433] width 99 height 24
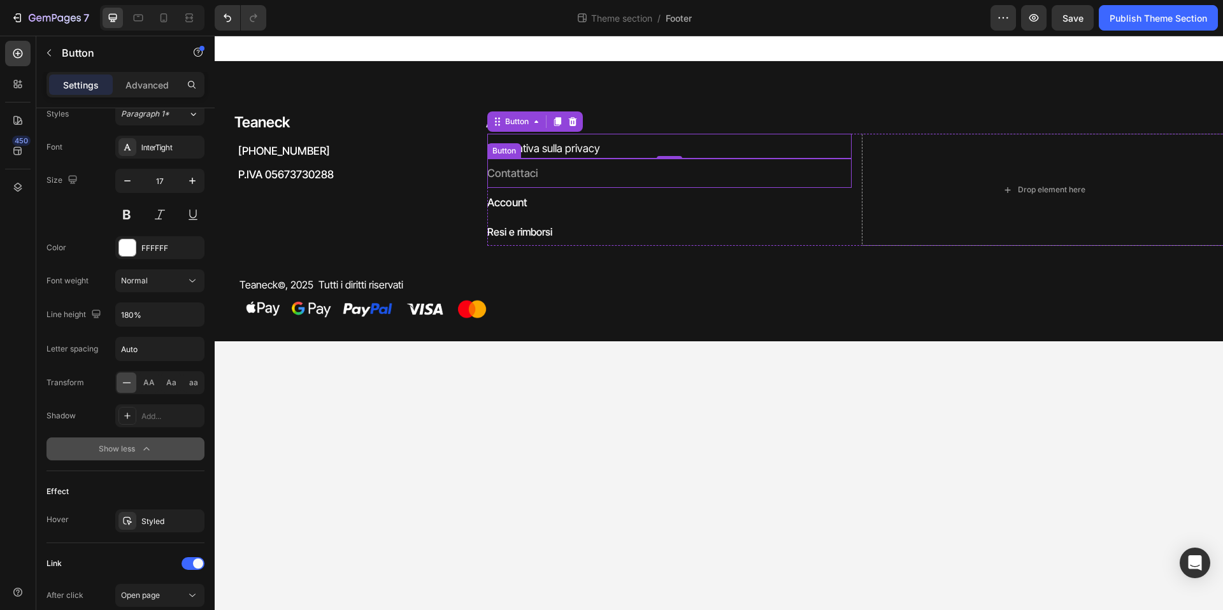
click at [541, 169] on link "Contattaci" at bounding box center [520, 174] width 66 height 30
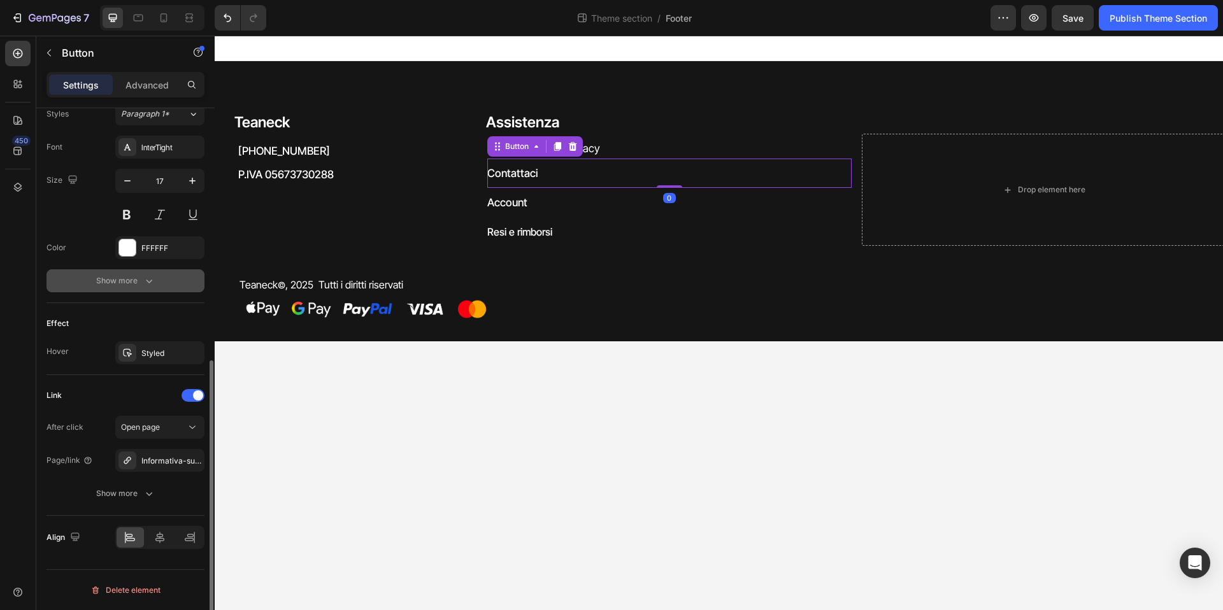
click at [143, 276] on icon "button" at bounding box center [149, 281] width 13 height 13
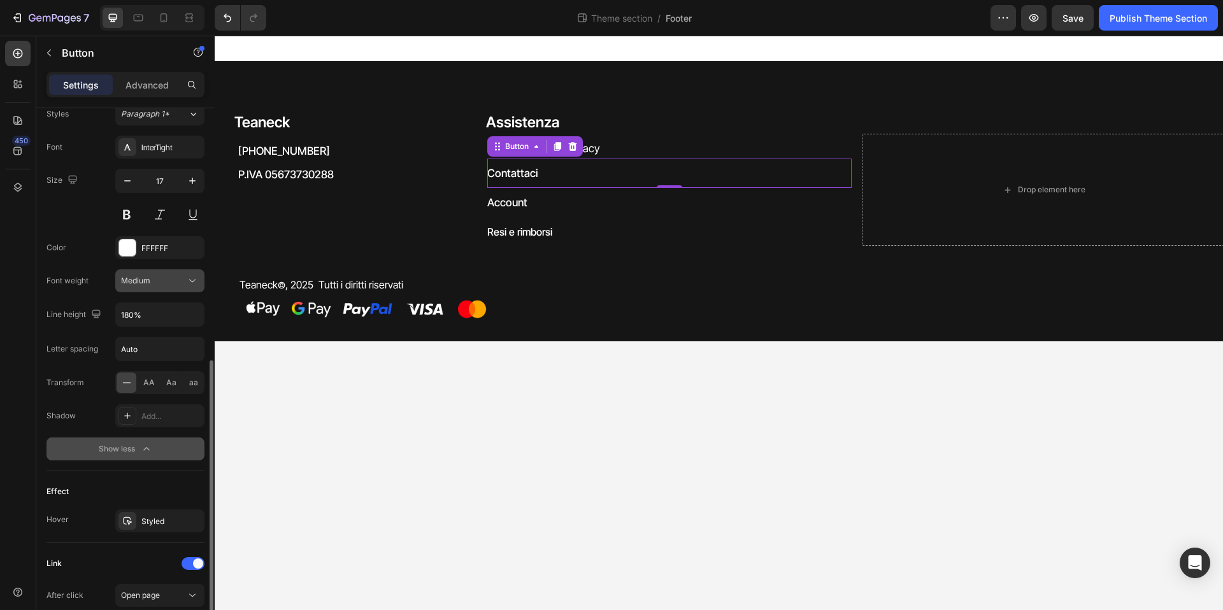
click at [151, 283] on div "Medium" at bounding box center [153, 280] width 65 height 11
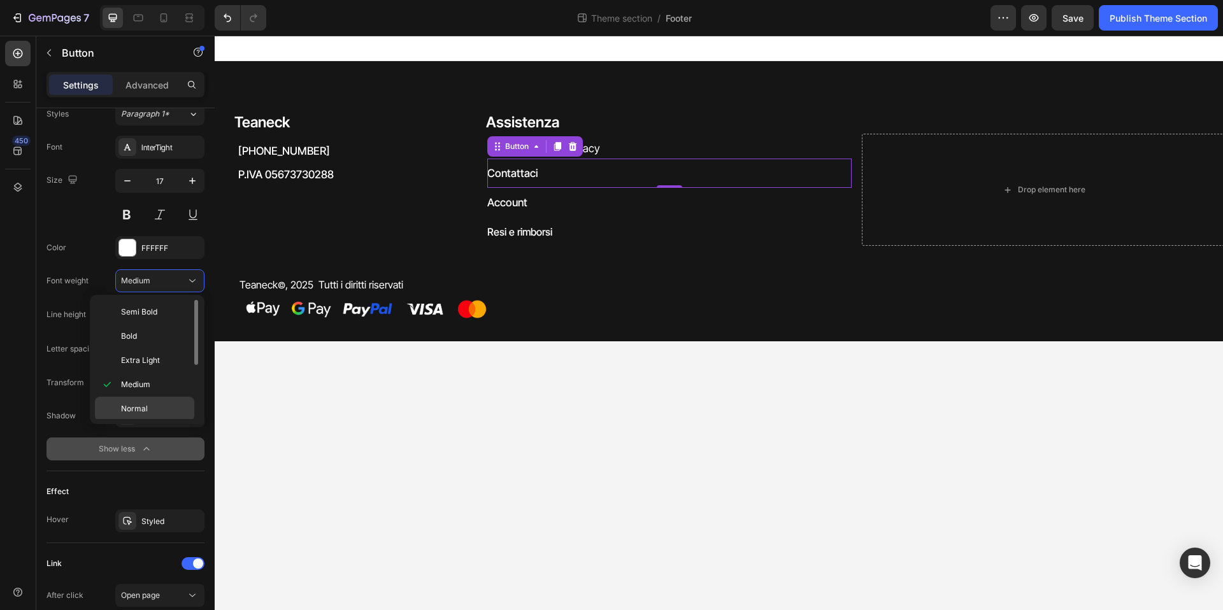
drag, startPoint x: 160, startPoint y: 401, endPoint x: 167, endPoint y: 396, distance: 8.3
click at [160, 421] on div "Normal" at bounding box center [144, 433] width 99 height 24
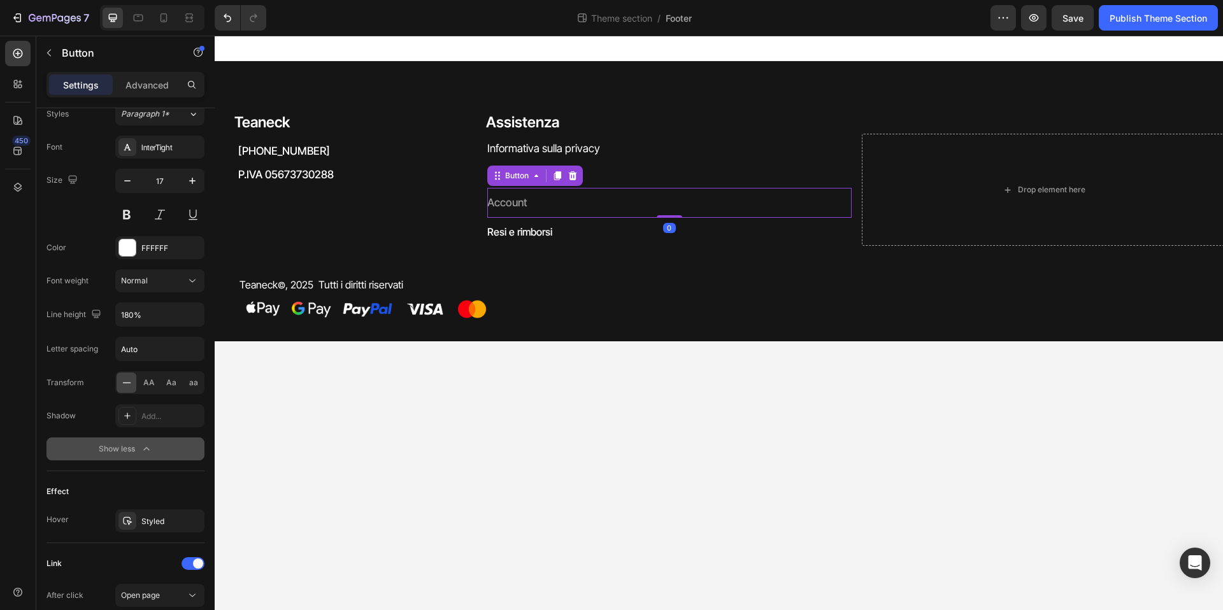
click at [541, 196] on link "Account" at bounding box center [514, 203] width 55 height 30
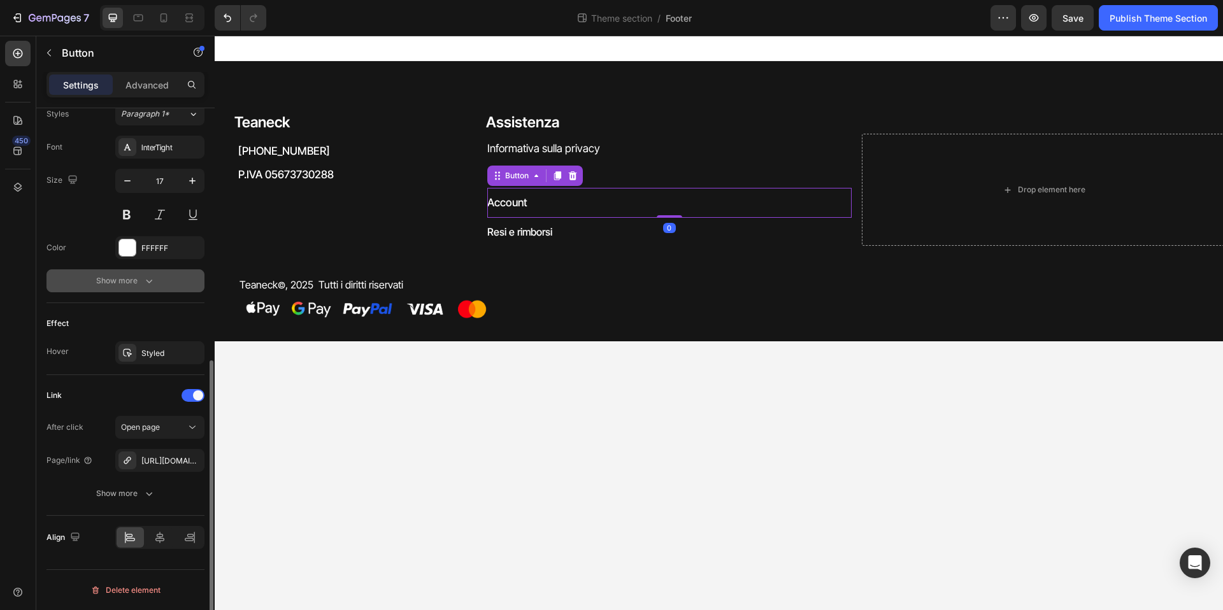
click at [122, 291] on button "Show more" at bounding box center [126, 281] width 158 height 23
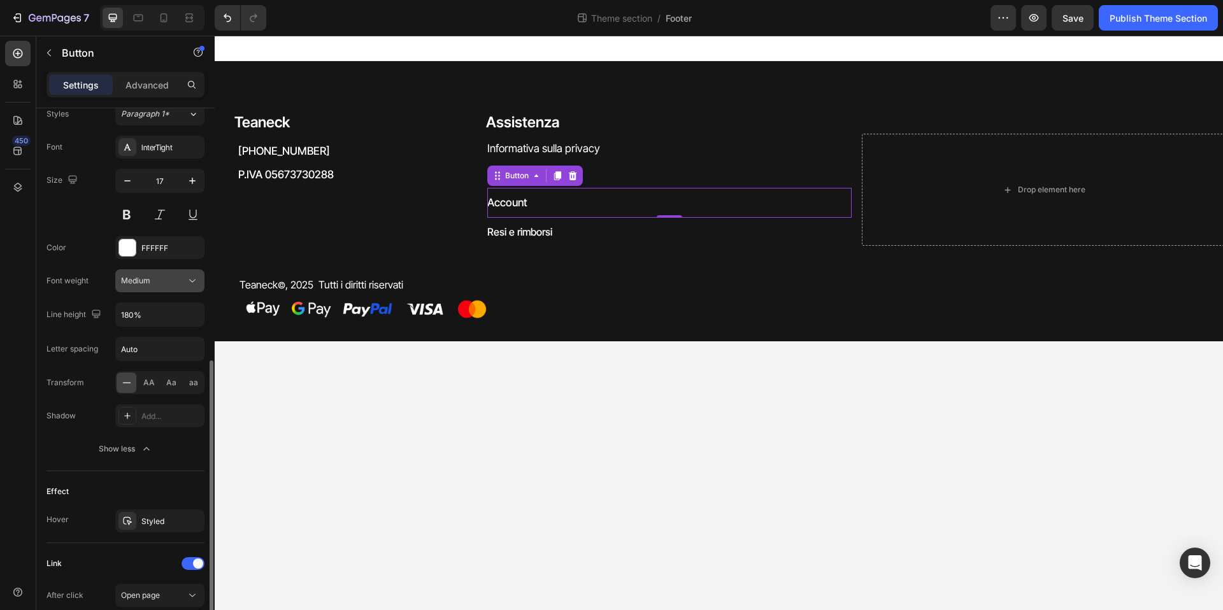
click at [151, 286] on div "Medium" at bounding box center [153, 280] width 65 height 11
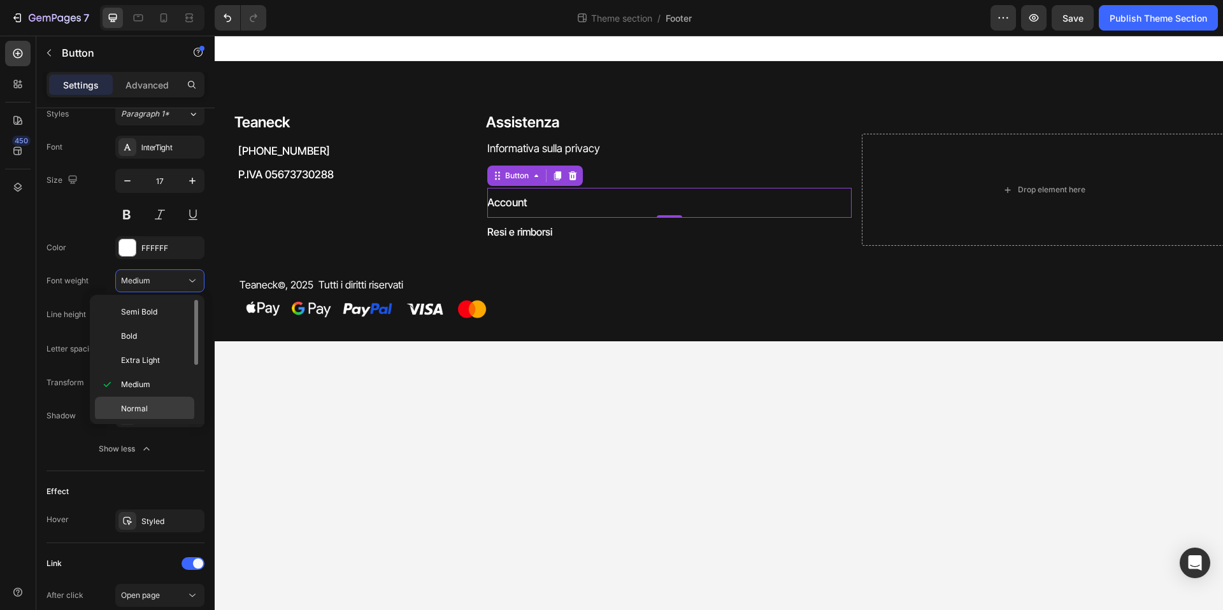
click at [162, 407] on p "Normal" at bounding box center [155, 408] width 68 height 11
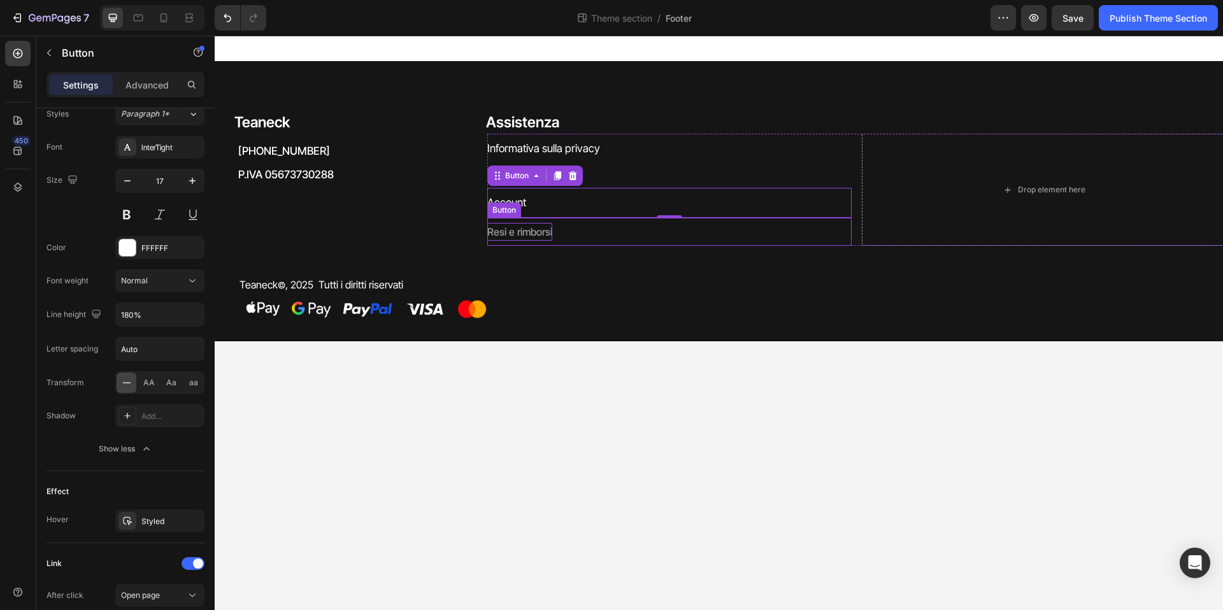
drag, startPoint x: 521, startPoint y: 231, endPoint x: 456, endPoint y: 245, distance: 66.0
click at [521, 231] on p "Resi e rimborsi" at bounding box center [519, 232] width 65 height 18
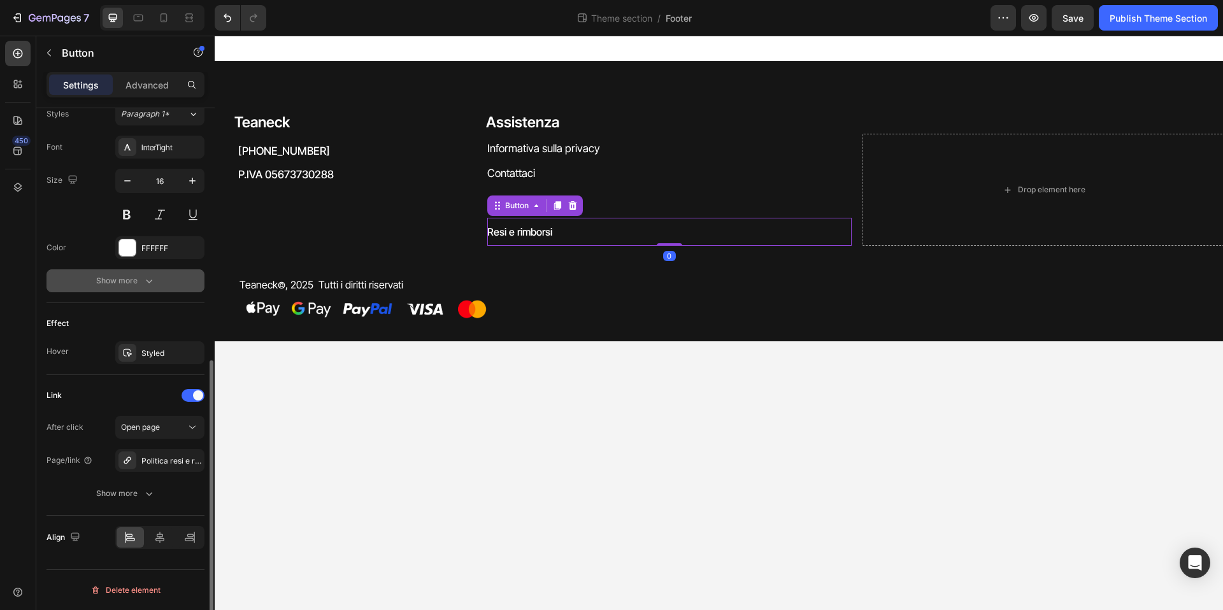
click at [176, 284] on button "Show more" at bounding box center [126, 281] width 158 height 23
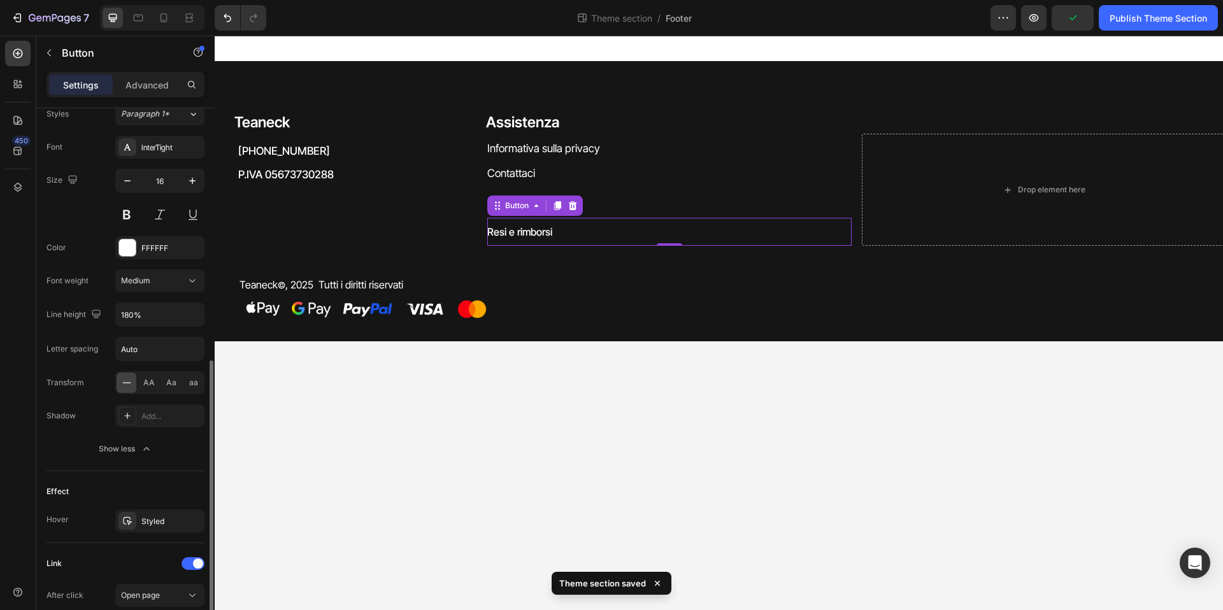
click at [174, 295] on div "Font InterTight Size 16 Color FFFFFF Font weight Medium Line height 180% Letter…" at bounding box center [126, 298] width 158 height 325
click at [176, 285] on div "Medium" at bounding box center [153, 280] width 65 height 11
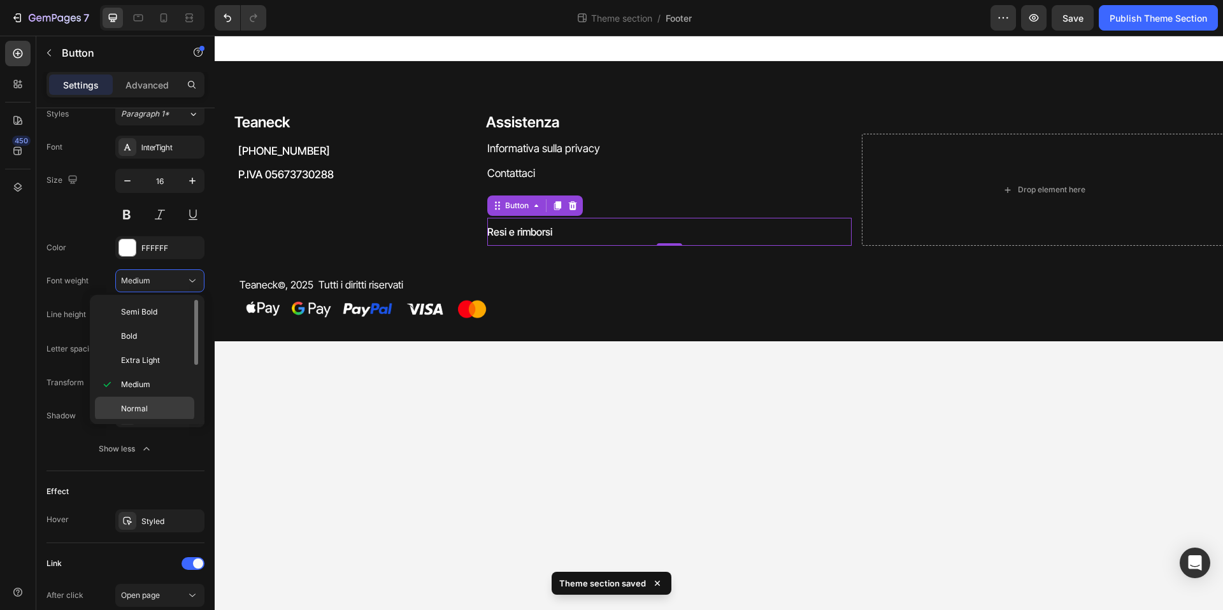
click at [156, 403] on p "Normal" at bounding box center [155, 408] width 68 height 11
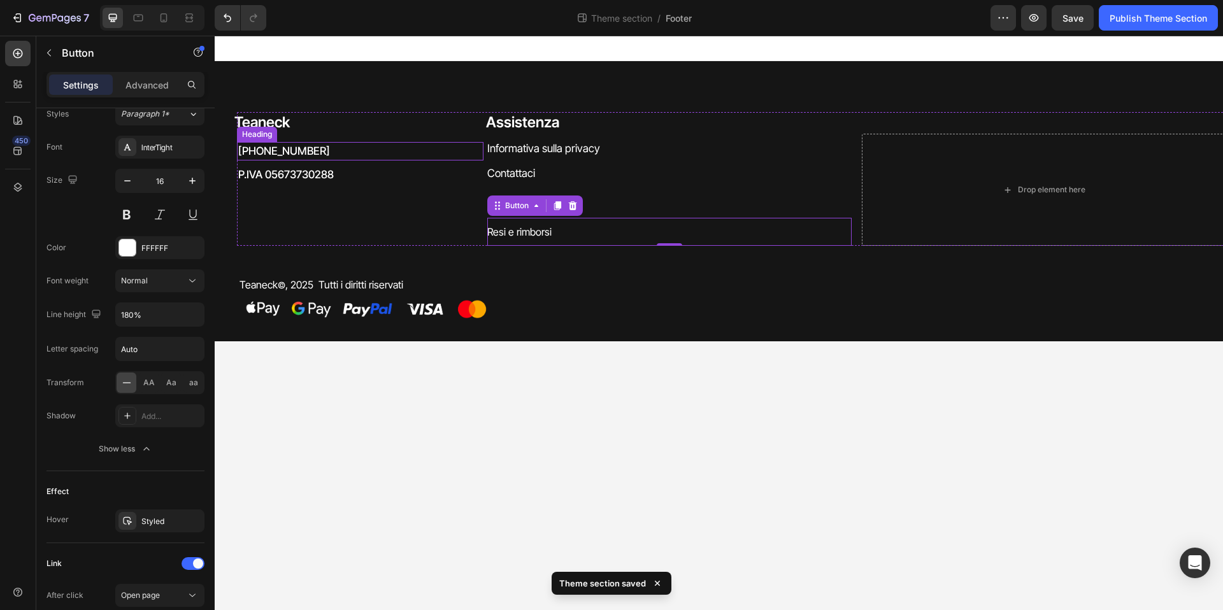
click at [294, 147] on h2 "[PHONE_NUMBER]" at bounding box center [360, 151] width 247 height 19
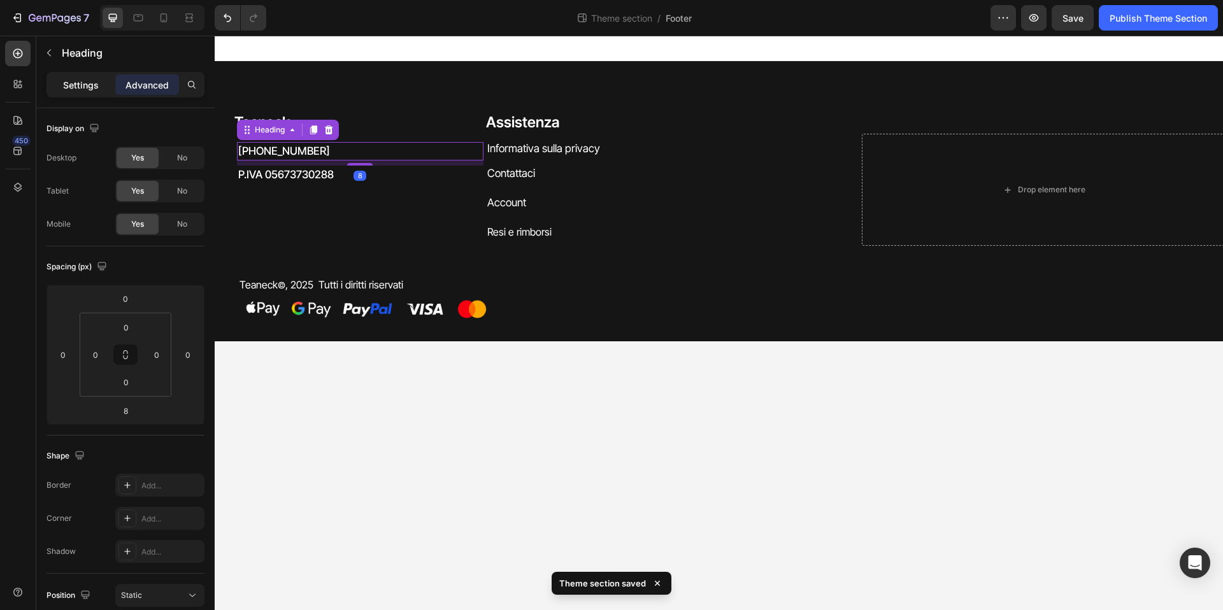
click at [91, 84] on p "Settings" at bounding box center [81, 84] width 36 height 13
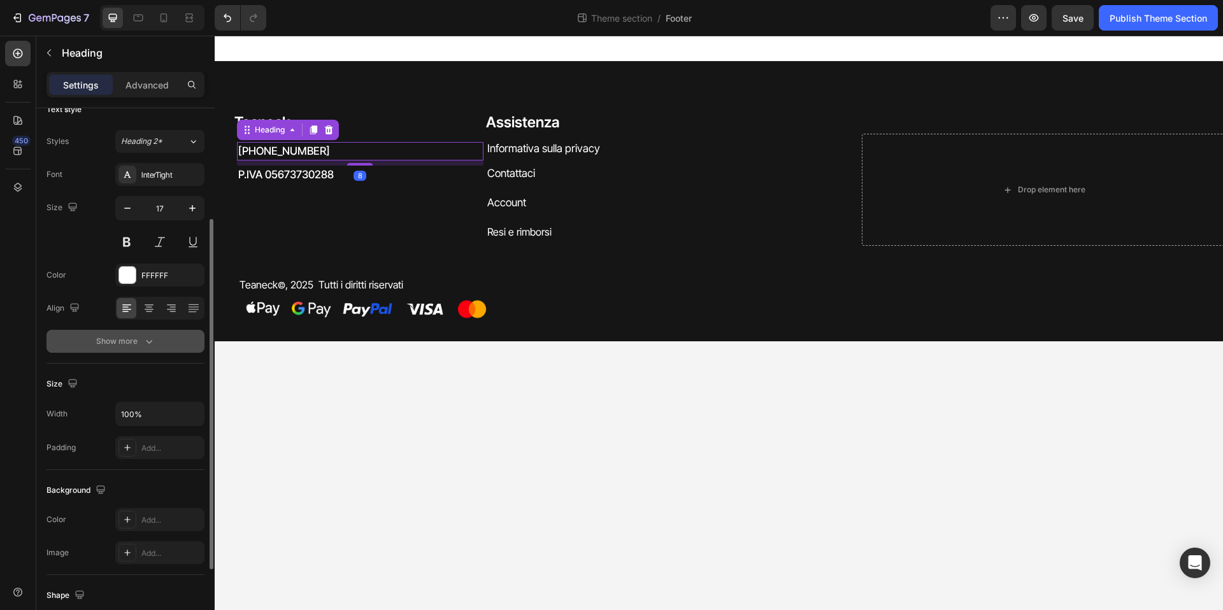
scroll to position [79, 0]
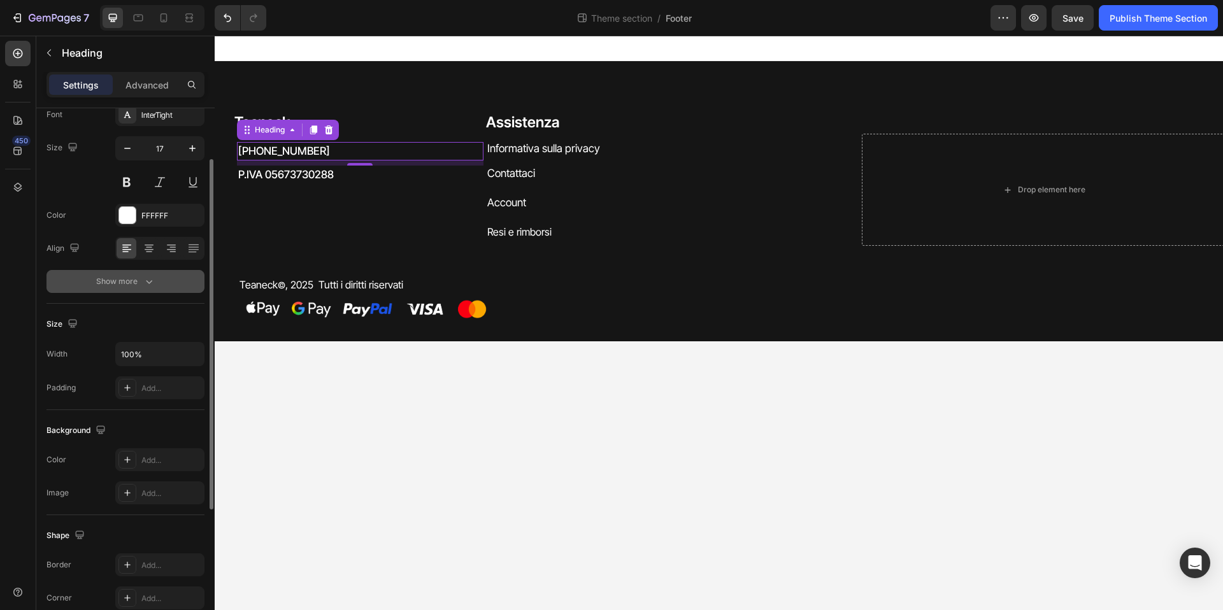
click at [113, 288] on button "Show more" at bounding box center [126, 281] width 158 height 23
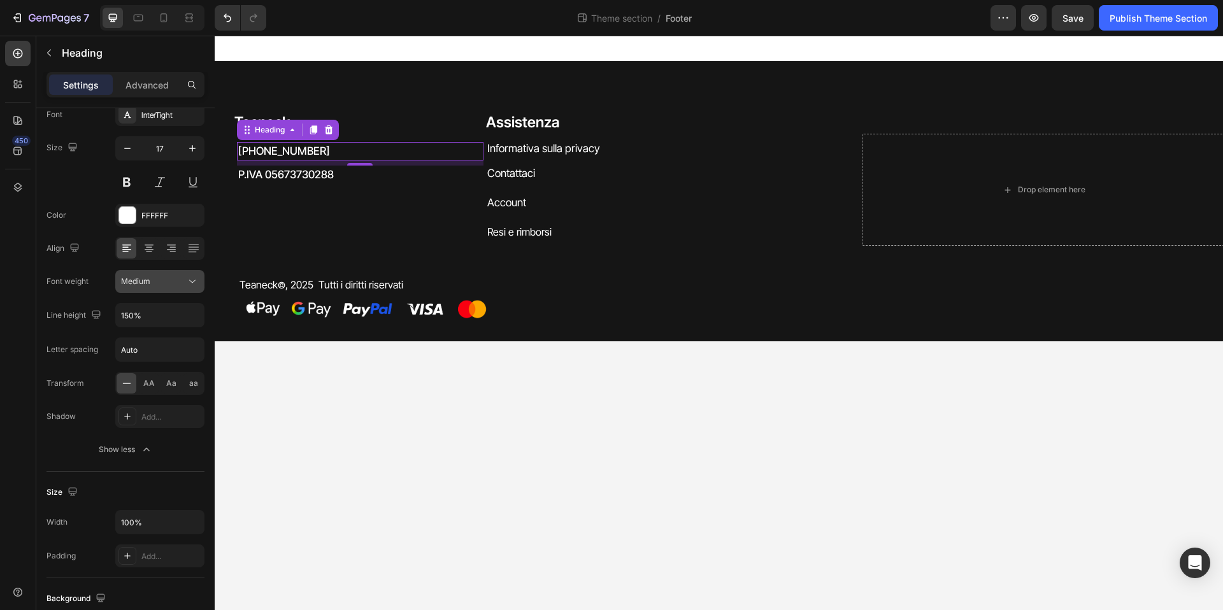
click at [164, 290] on button "Medium" at bounding box center [159, 281] width 89 height 23
click at [158, 422] on div "Normal" at bounding box center [144, 434] width 99 height 24
click at [340, 174] on h2 "P.IVA 05673730288" at bounding box center [360, 175] width 247 height 19
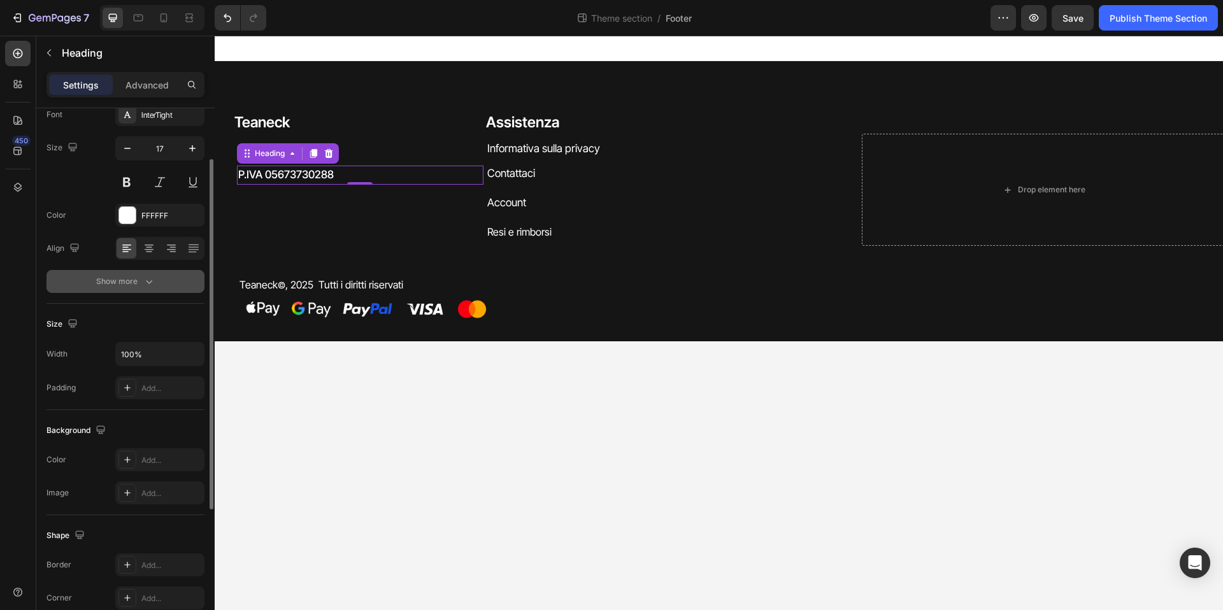
click at [124, 285] on div "Show more" at bounding box center [125, 281] width 59 height 13
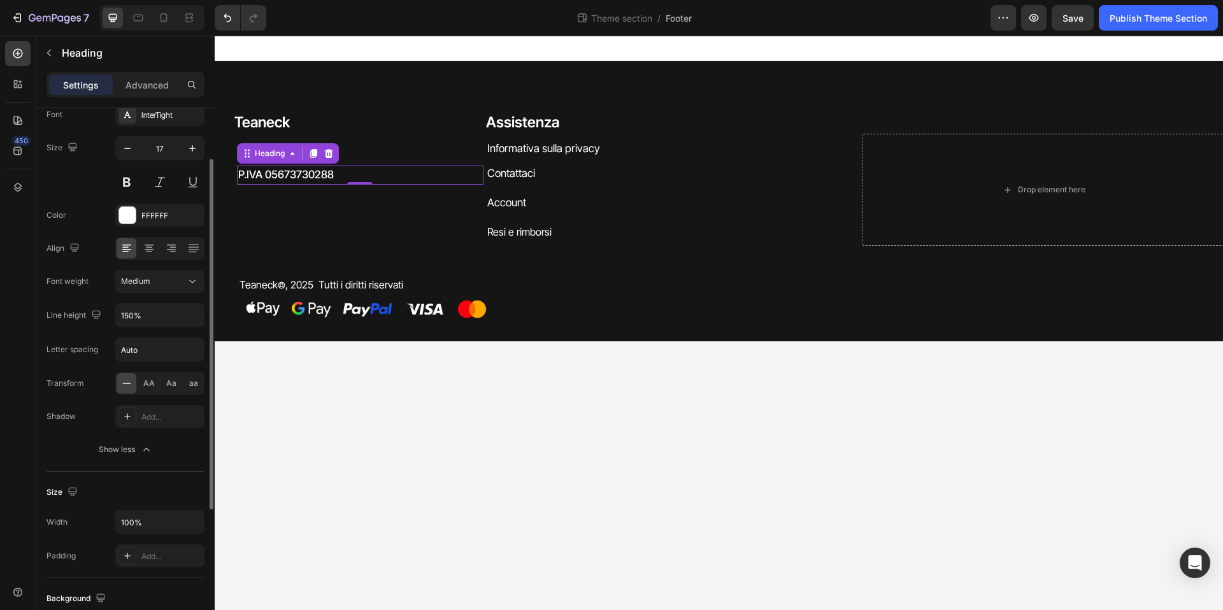
click at [147, 296] on div "Font InterTight Size 17 Color FFFFFF Align Font weight Medium Line height 150% …" at bounding box center [126, 282] width 158 height 358
click at [151, 286] on div "Medium" at bounding box center [153, 281] width 65 height 11
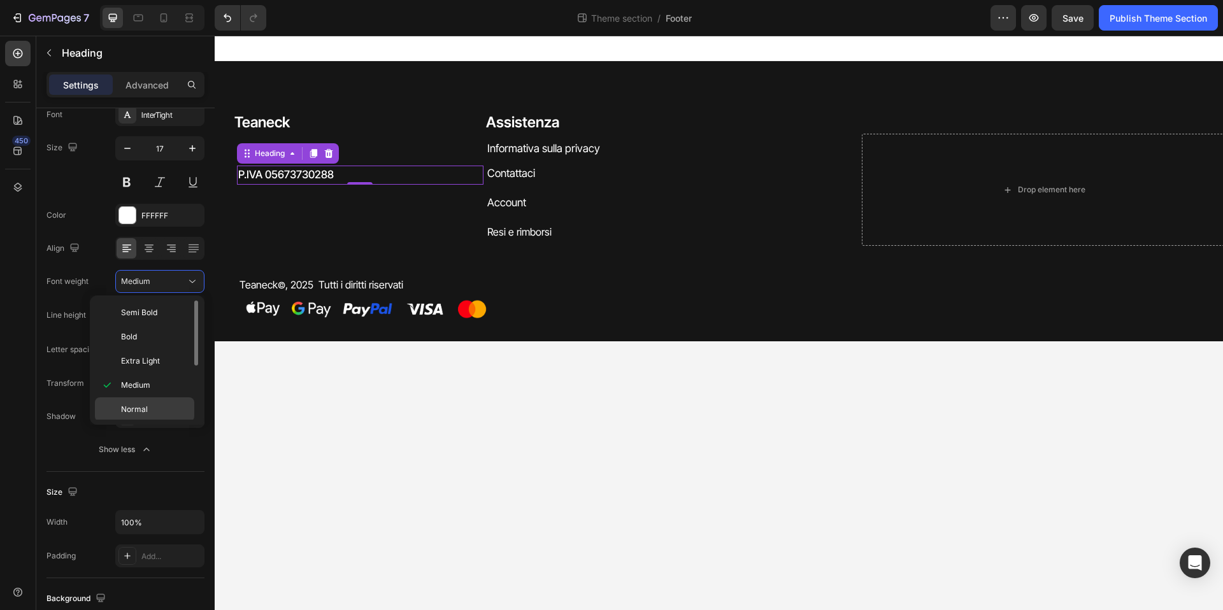
click at [155, 422] on div "Normal" at bounding box center [144, 434] width 99 height 24
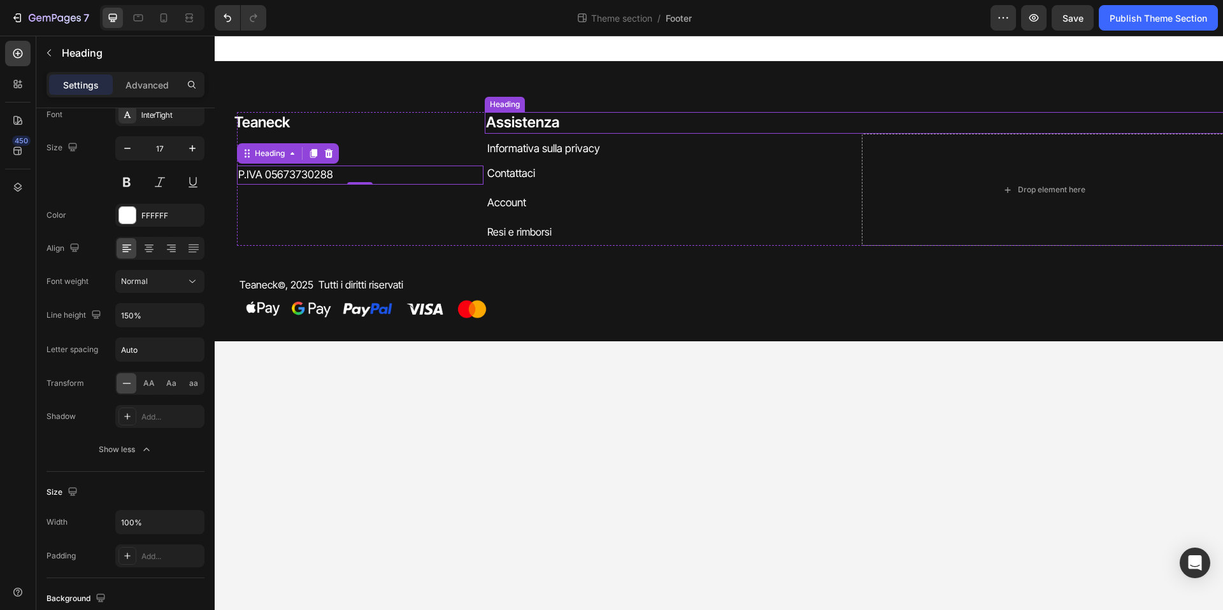
click at [642, 119] on h2 "Assistenza" at bounding box center [854, 123] width 739 height 22
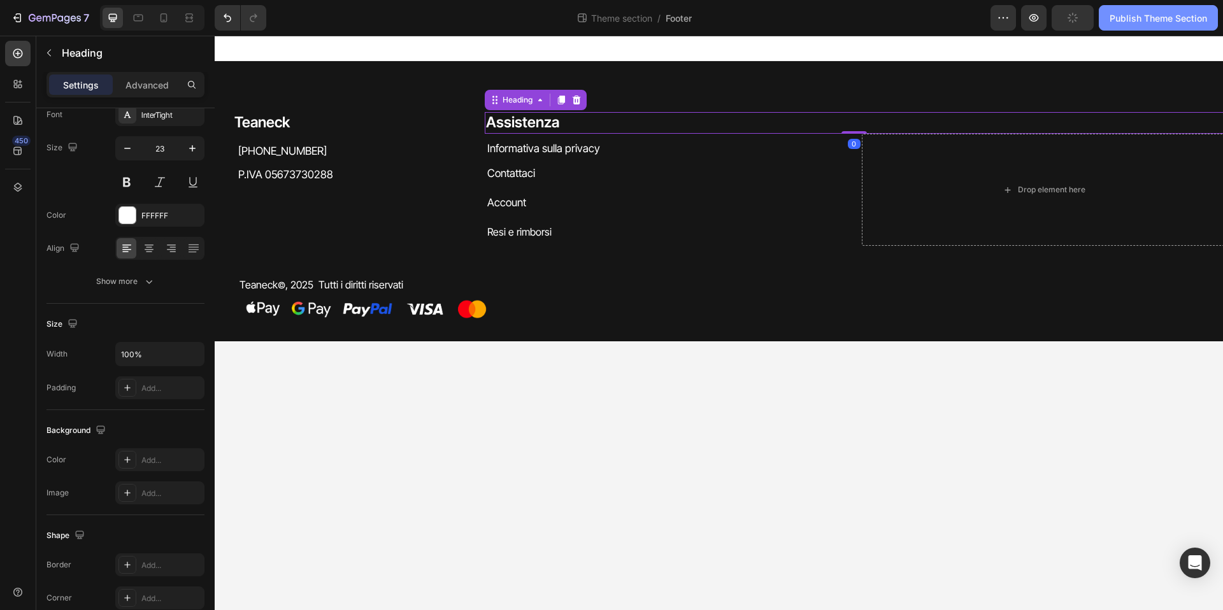
click at [1162, 19] on div "Publish Theme Section" at bounding box center [1158, 17] width 97 height 13
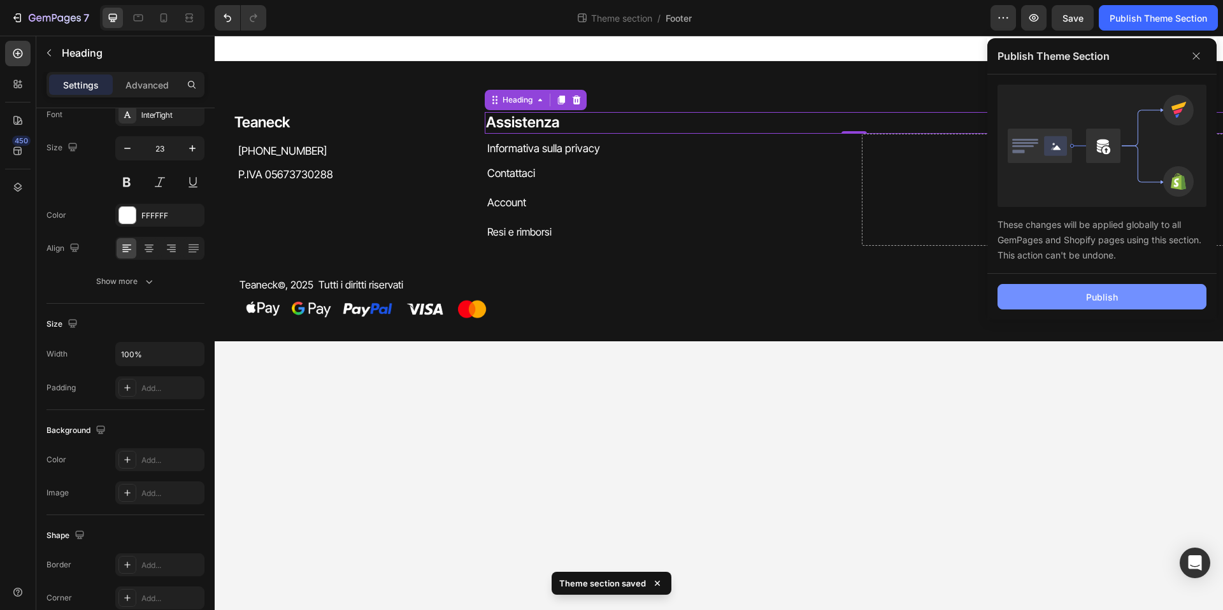
click at [1029, 294] on button "Publish" at bounding box center [1102, 296] width 209 height 25
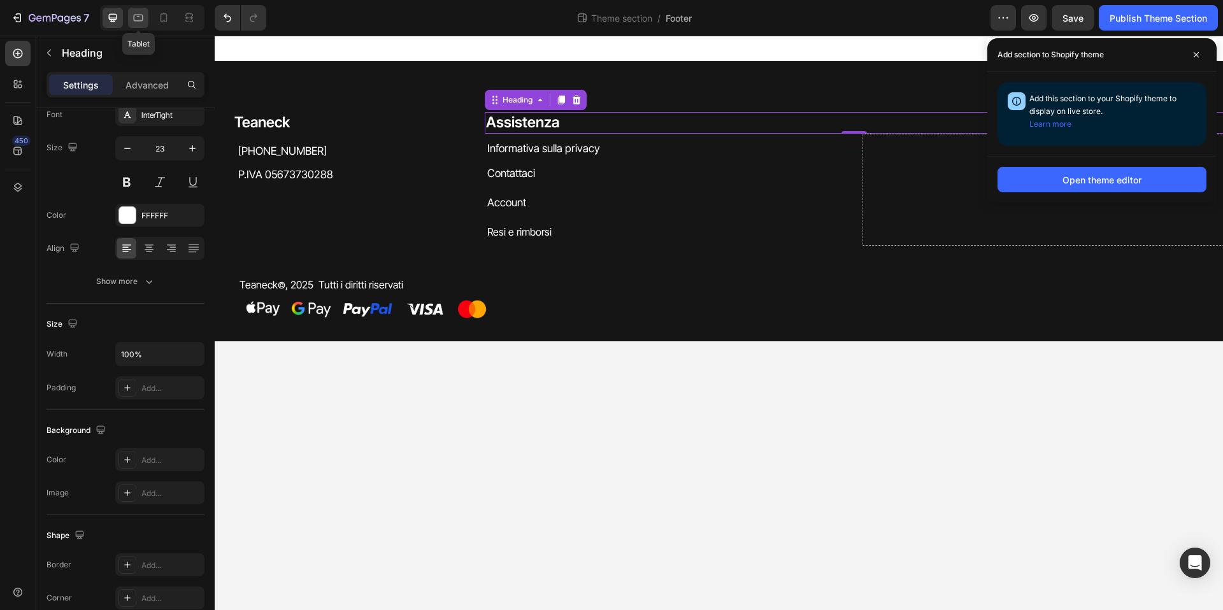
click at [142, 22] on icon at bounding box center [138, 17] width 13 height 13
type input "20"
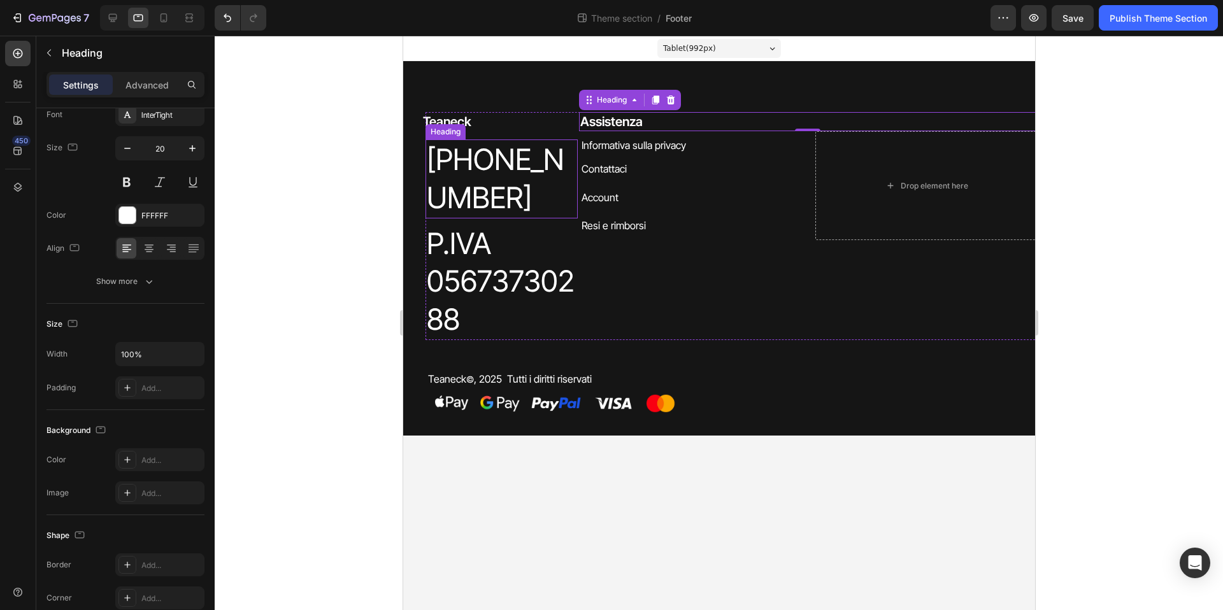
click at [522, 158] on h2 "[PHONE_NUMBER]" at bounding box center [501, 179] width 152 height 79
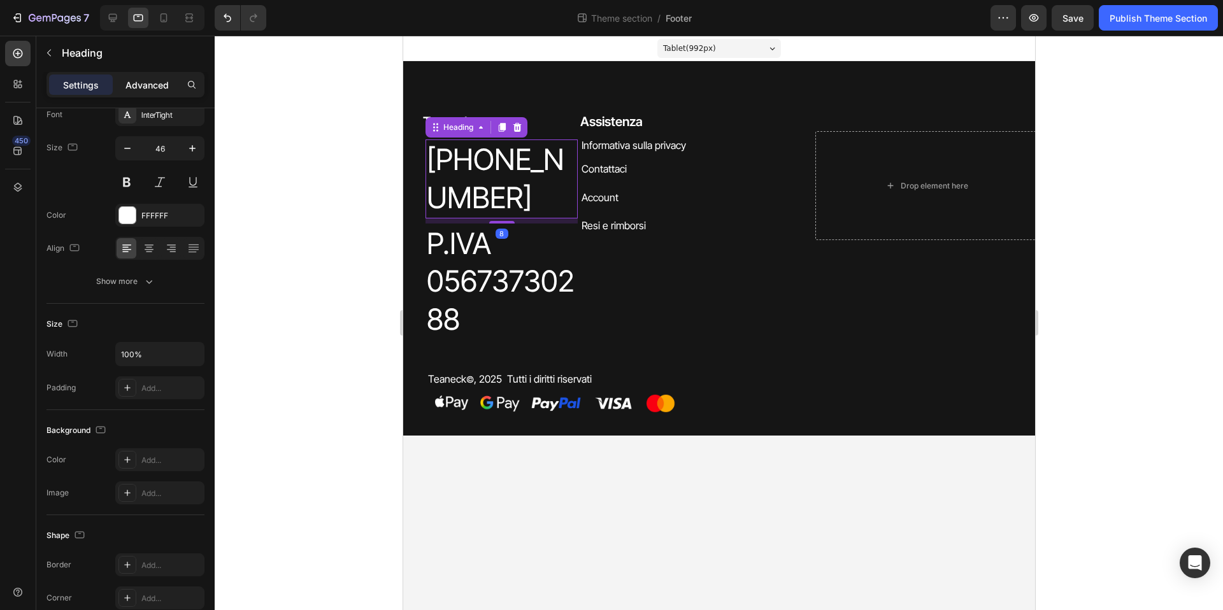
click at [155, 79] on p "Advanced" at bounding box center [147, 84] width 43 height 13
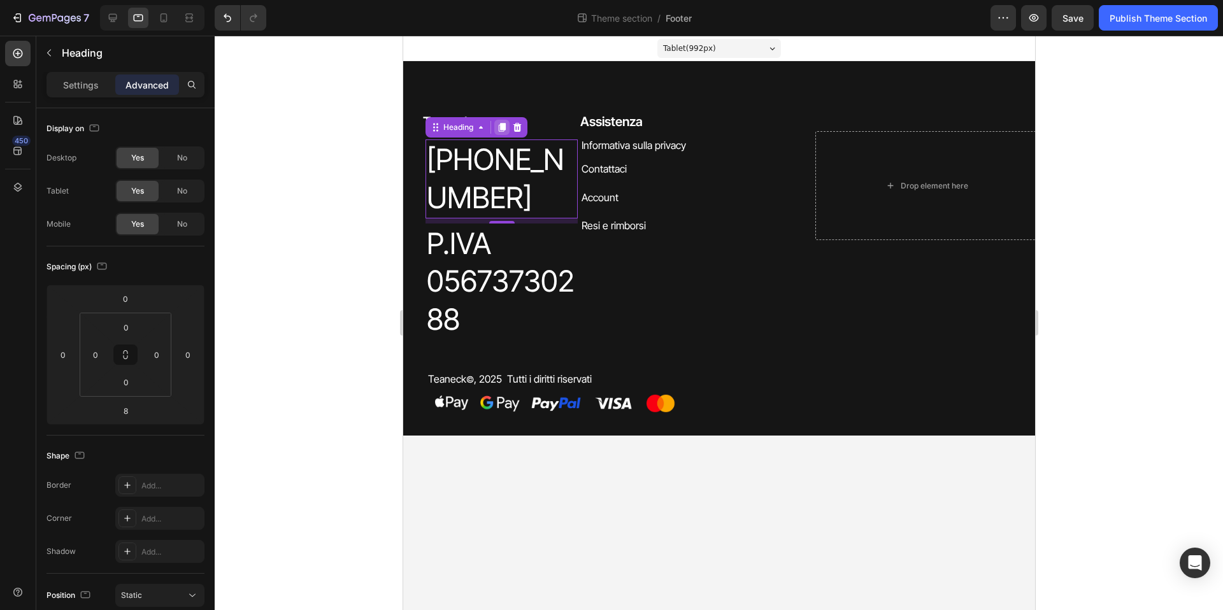
click at [498, 129] on icon at bounding box center [501, 127] width 10 height 10
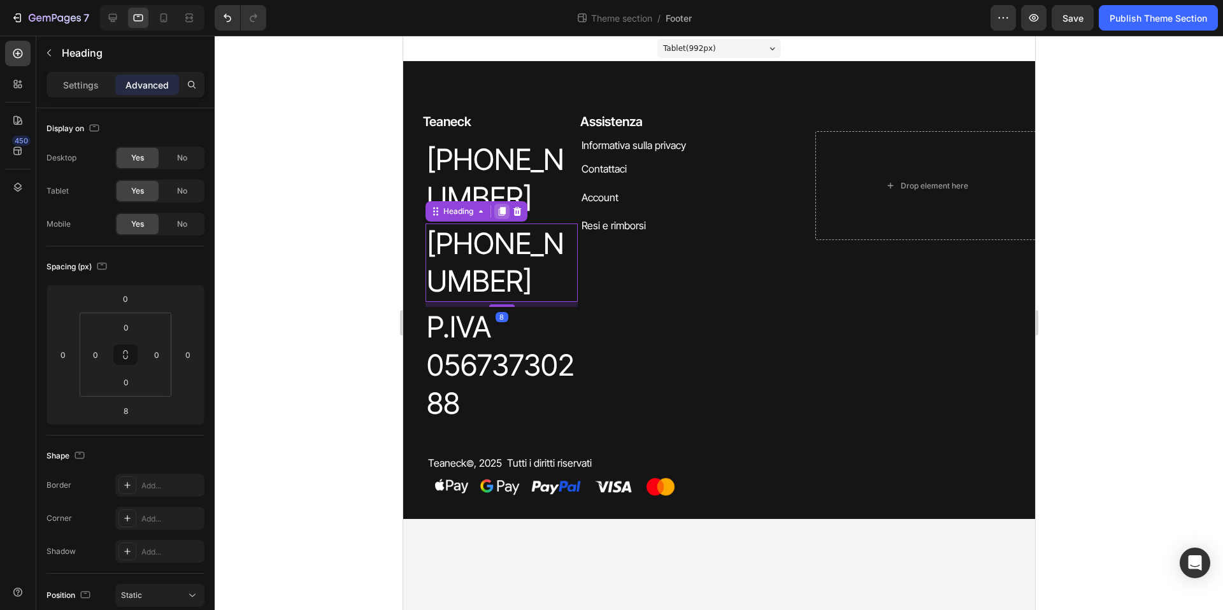
click at [502, 216] on icon at bounding box center [501, 211] width 7 height 9
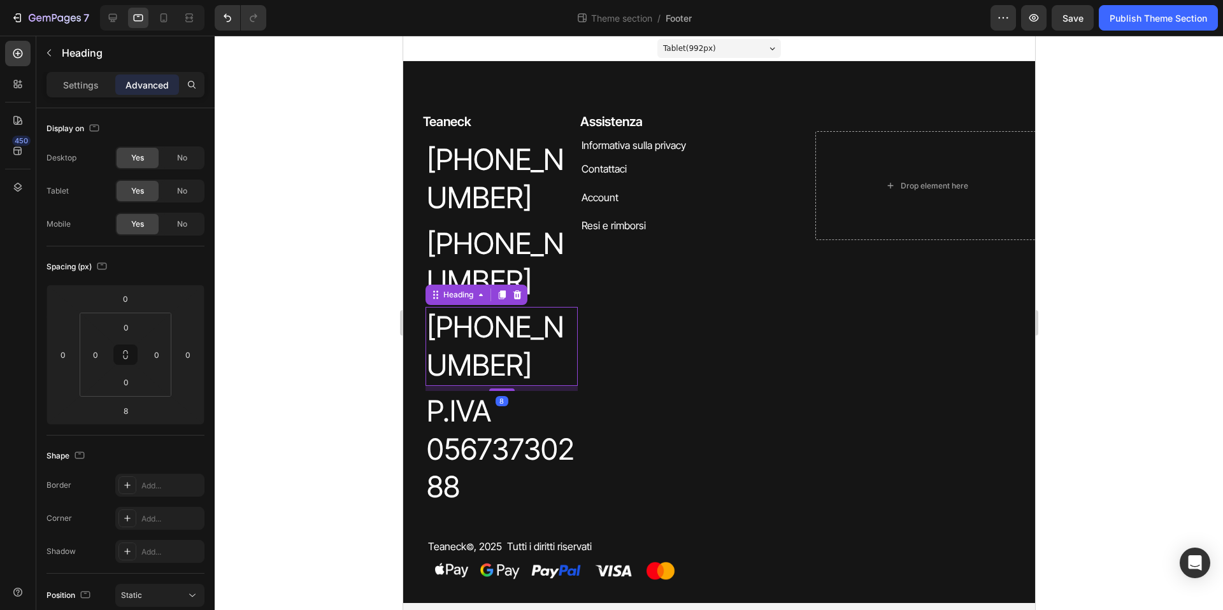
drag, startPoint x: 494, startPoint y: 423, endPoint x: 787, endPoint y: 320, distance: 310.7
click at [494, 386] on h2 "[PHONE_NUMBER]" at bounding box center [501, 346] width 152 height 79
drag, startPoint x: 167, startPoint y: 191, endPoint x: 171, endPoint y: 167, distance: 24.6
click at [167, 191] on div "No" at bounding box center [182, 191] width 42 height 20
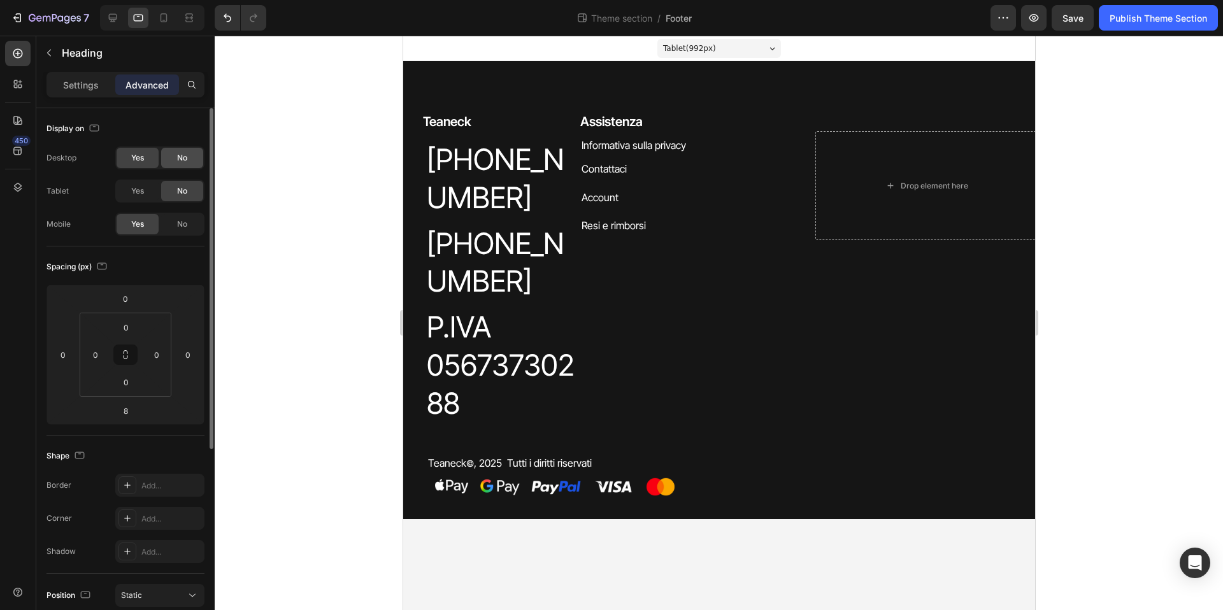
click at [172, 161] on div "No" at bounding box center [182, 158] width 42 height 20
click at [477, 298] on h2 "[PHONE_NUMBER]" at bounding box center [501, 263] width 152 height 79
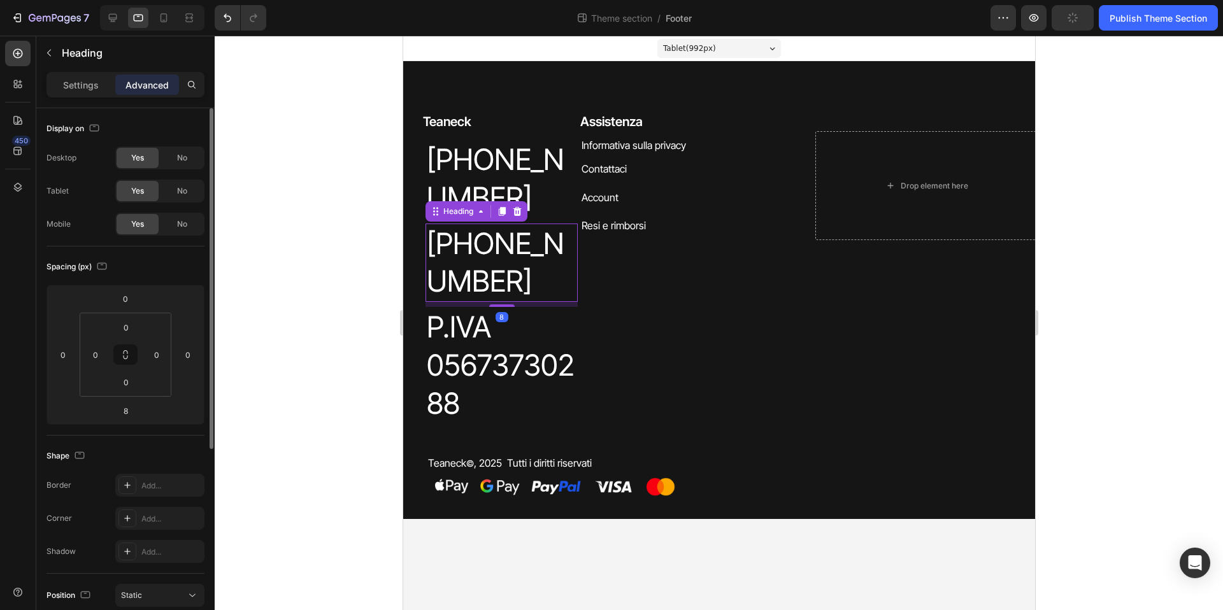
click at [157, 154] on div "Yes" at bounding box center [138, 158] width 42 height 20
click at [154, 157] on div "Yes" at bounding box center [138, 158] width 42 height 20
click at [149, 223] on div "Yes" at bounding box center [138, 224] width 42 height 20
click at [172, 222] on div "No" at bounding box center [182, 224] width 42 height 20
click at [175, 156] on div "No" at bounding box center [182, 158] width 42 height 20
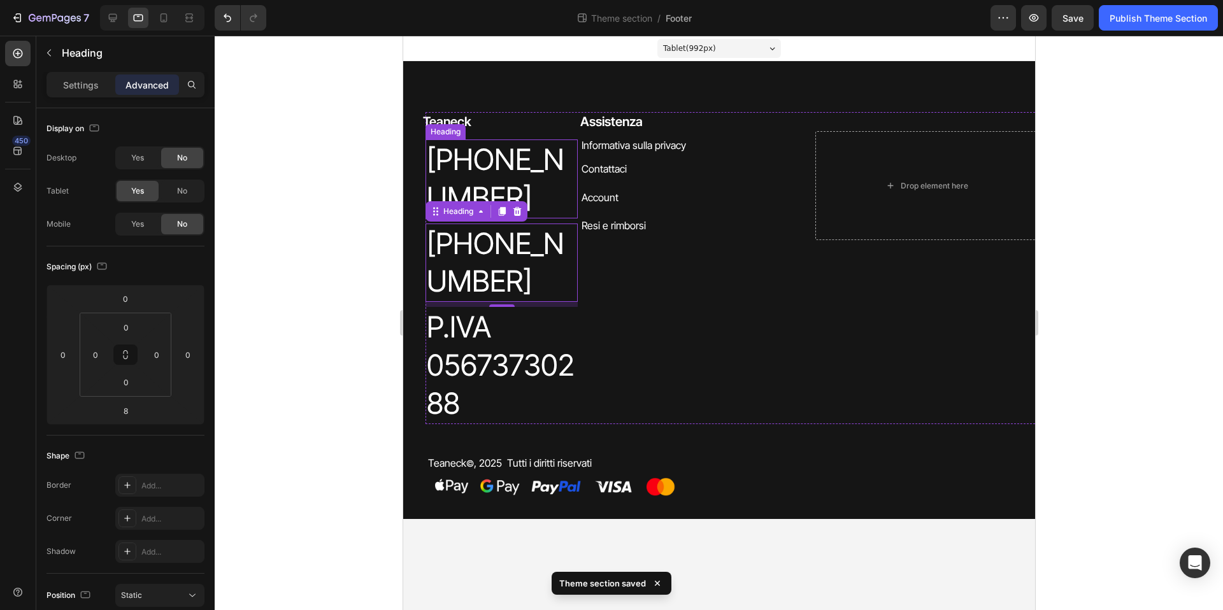
click at [449, 166] on h2 "[PHONE_NUMBER]" at bounding box center [501, 179] width 152 height 79
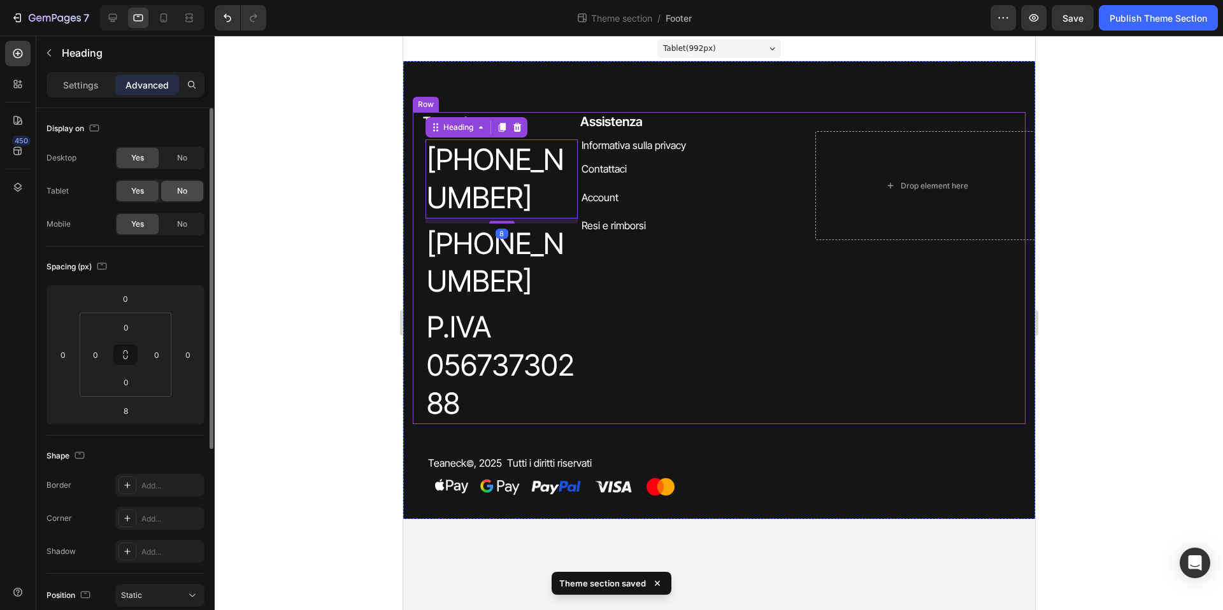
click at [179, 186] on span "No" at bounding box center [182, 190] width 10 height 11
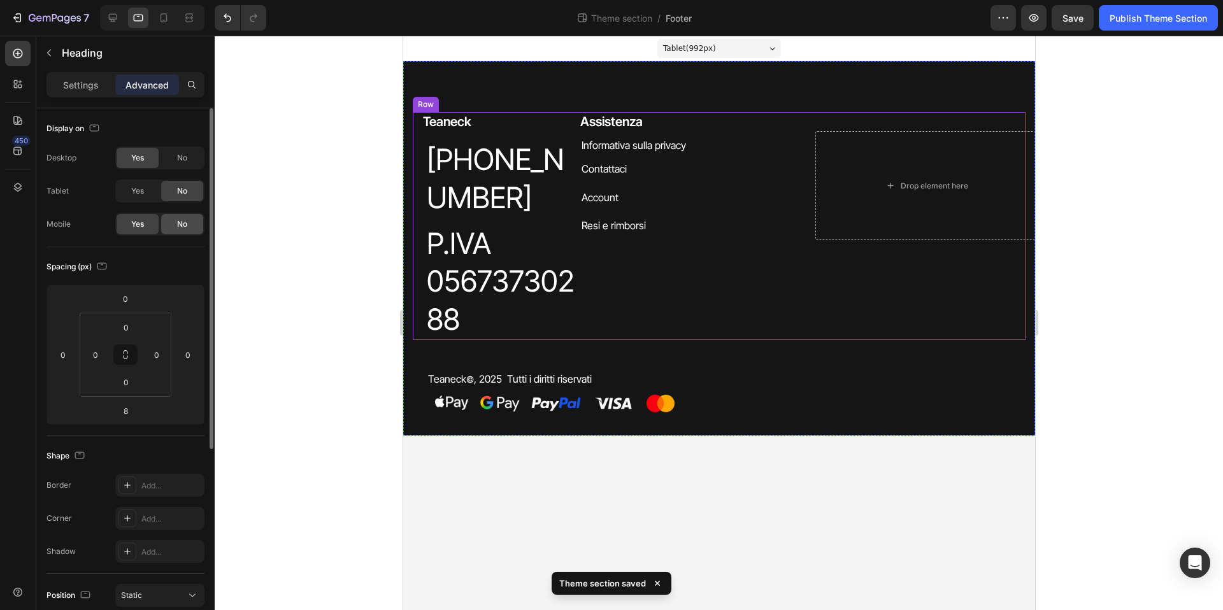
click at [186, 227] on span "No" at bounding box center [182, 224] width 10 height 11
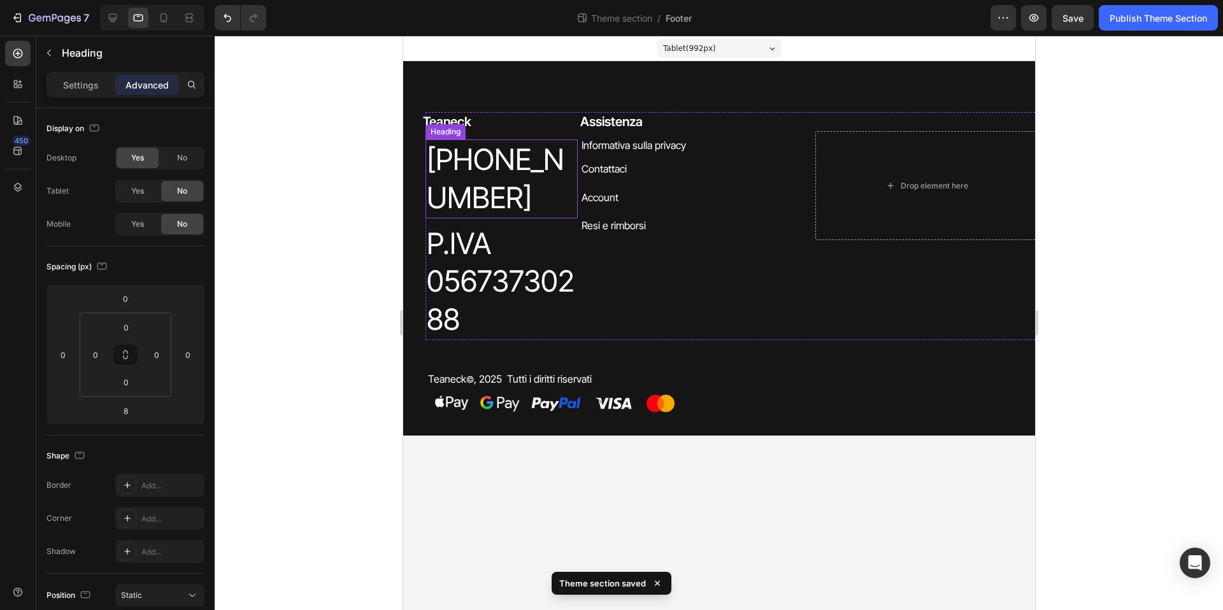
click at [482, 187] on h2 "[PHONE_NUMBER]" at bounding box center [501, 179] width 152 height 79
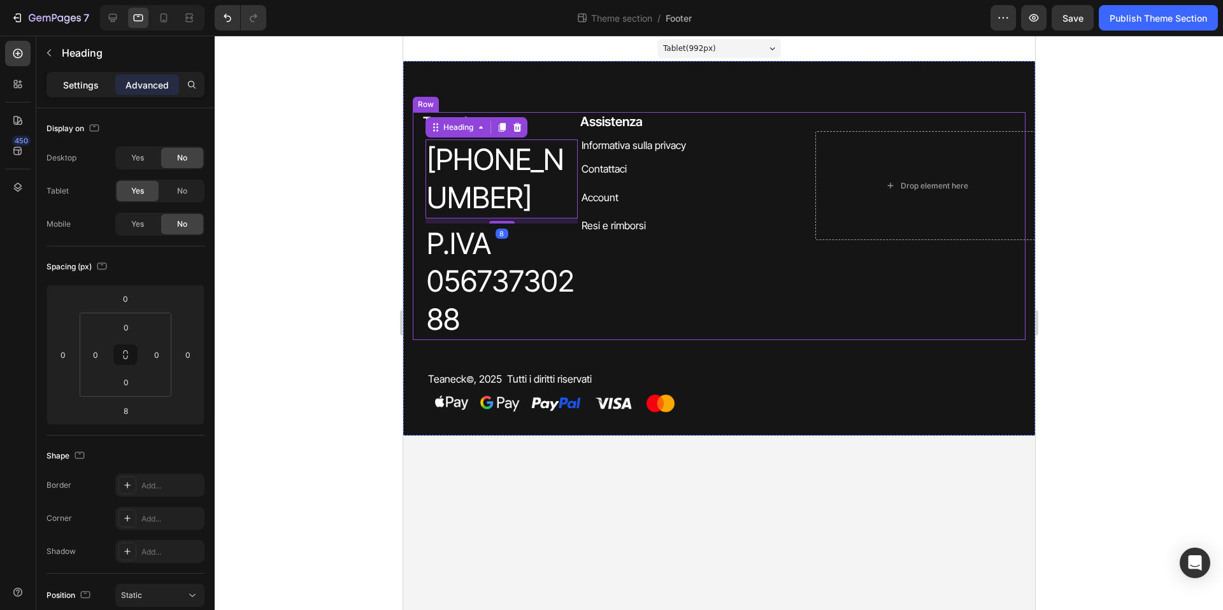
click at [80, 87] on p "Settings" at bounding box center [81, 84] width 36 height 13
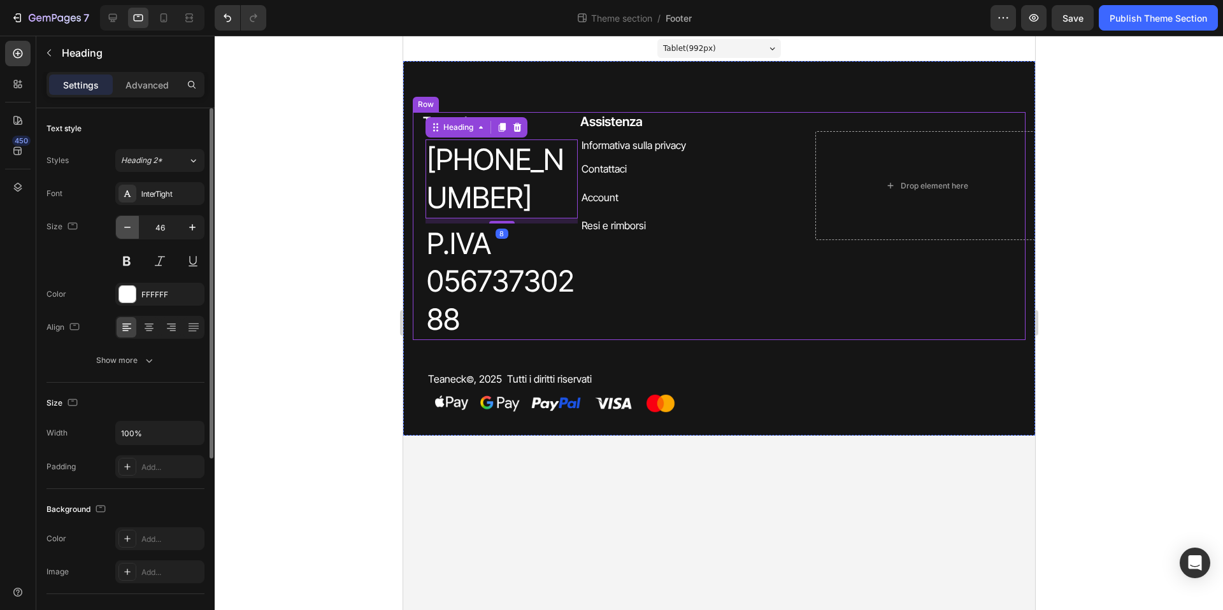
click at [128, 225] on icon "button" at bounding box center [127, 227] width 13 height 13
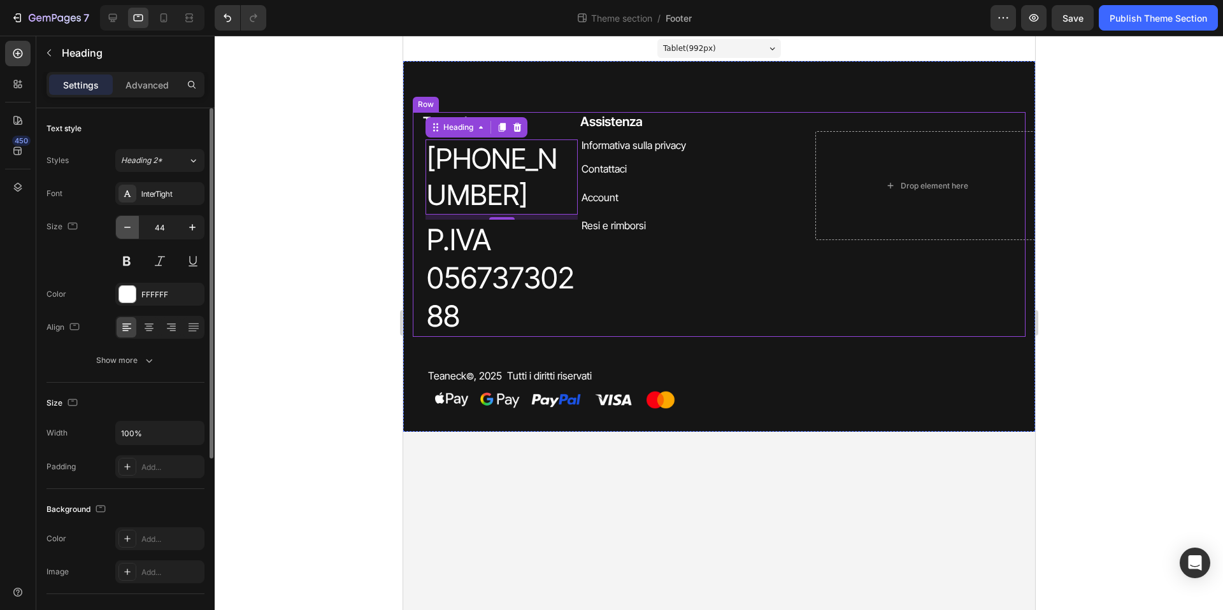
click at [128, 225] on icon "button" at bounding box center [127, 227] width 13 height 13
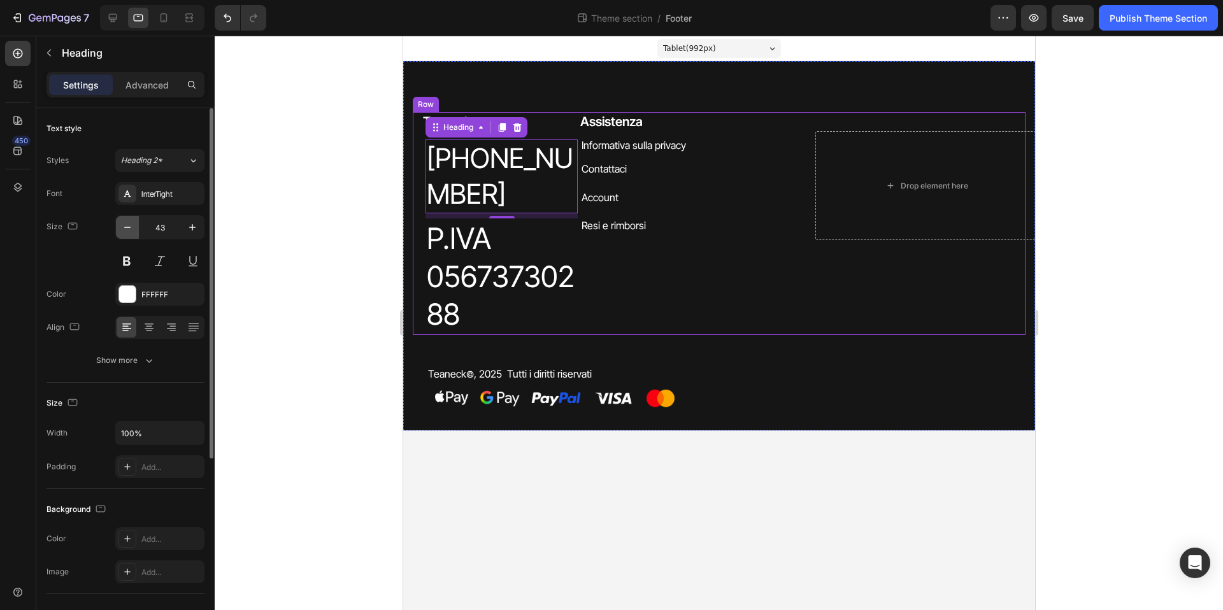
click at [128, 225] on icon "button" at bounding box center [127, 227] width 13 height 13
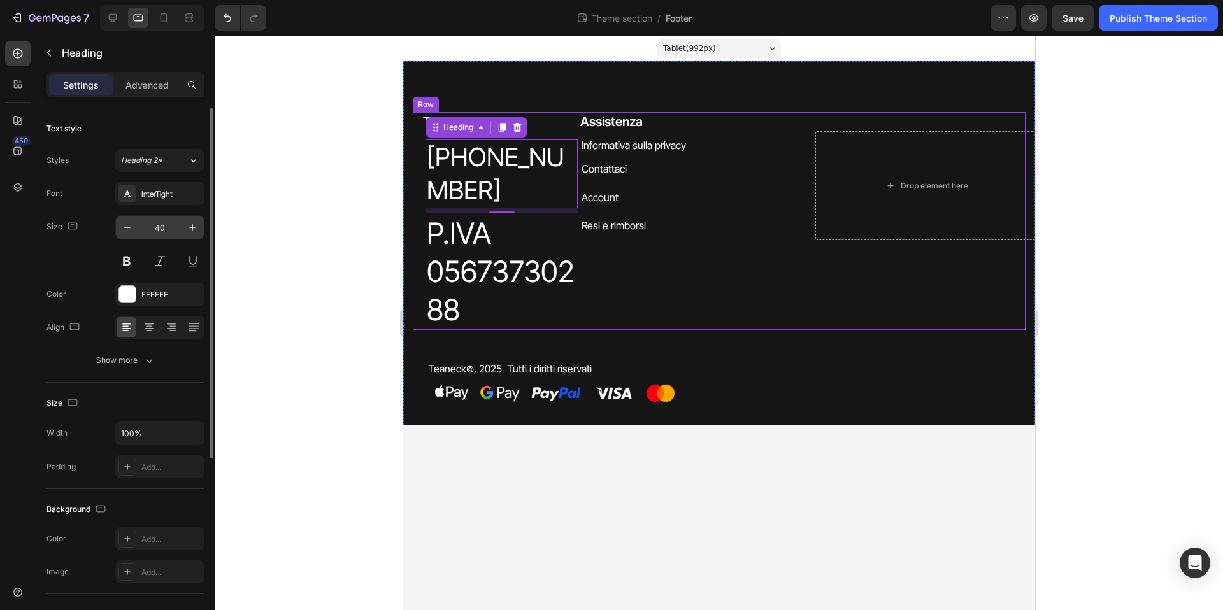
click at [159, 227] on input "40" at bounding box center [160, 227] width 42 height 23
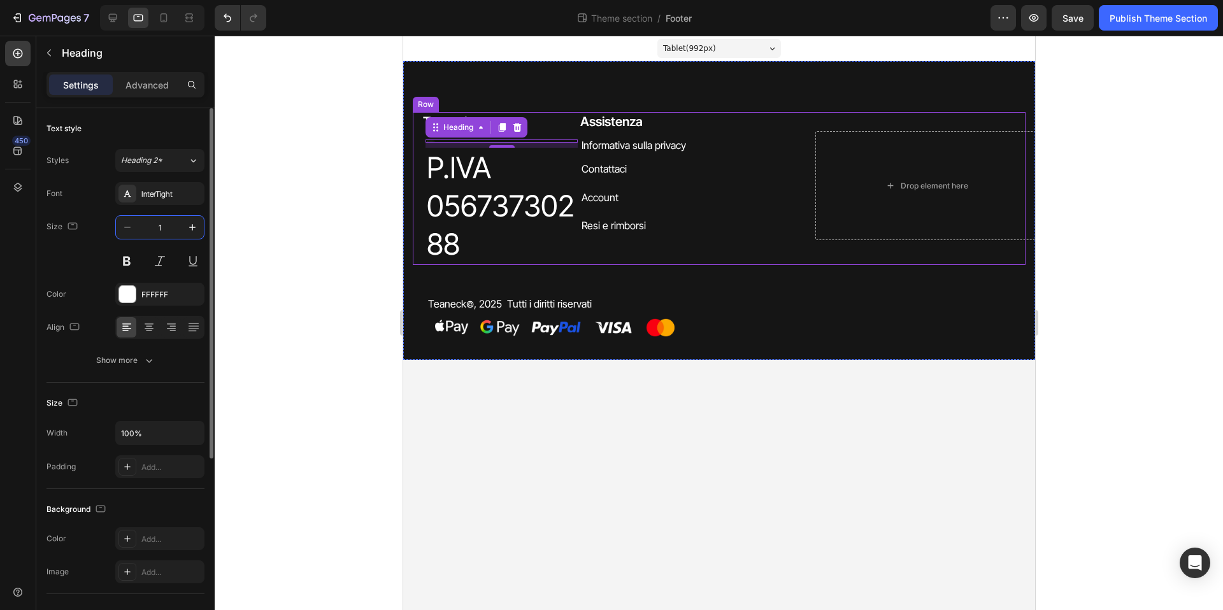
type input "18"
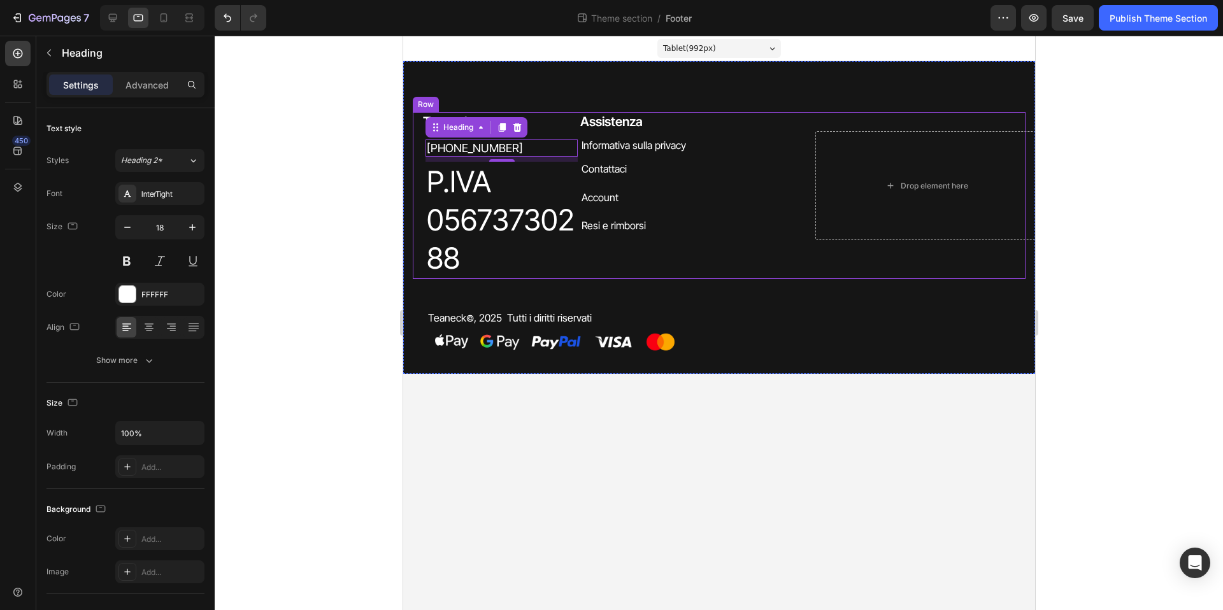
click at [289, 239] on div at bounding box center [719, 323] width 1009 height 575
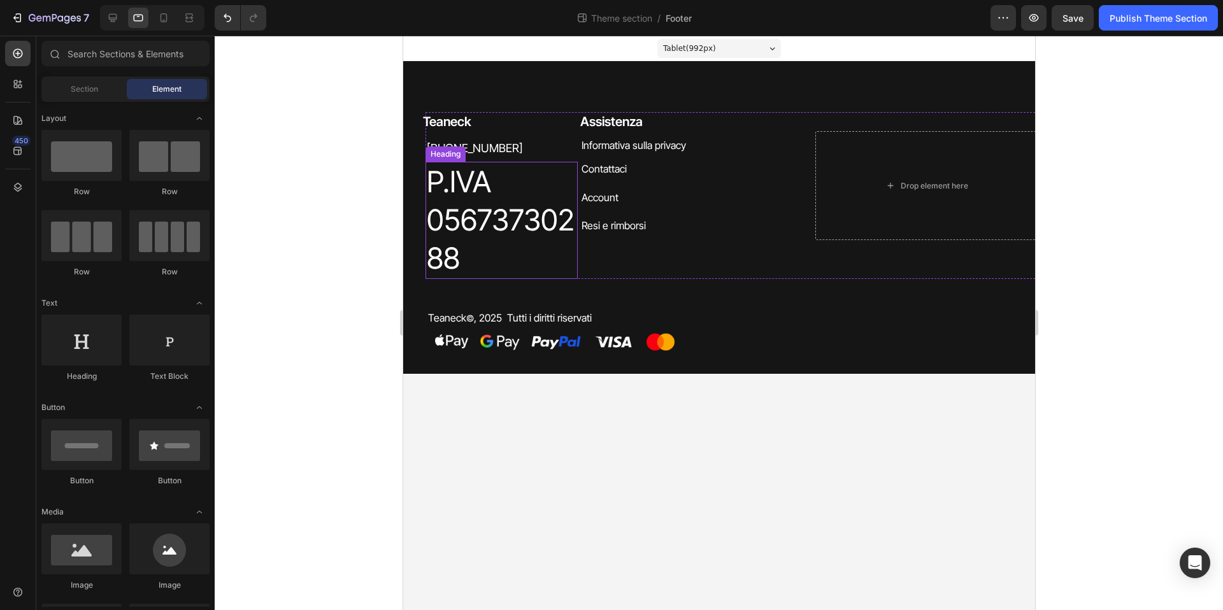
click at [450, 187] on h2 "P.IVA 05673730288" at bounding box center [501, 220] width 152 height 117
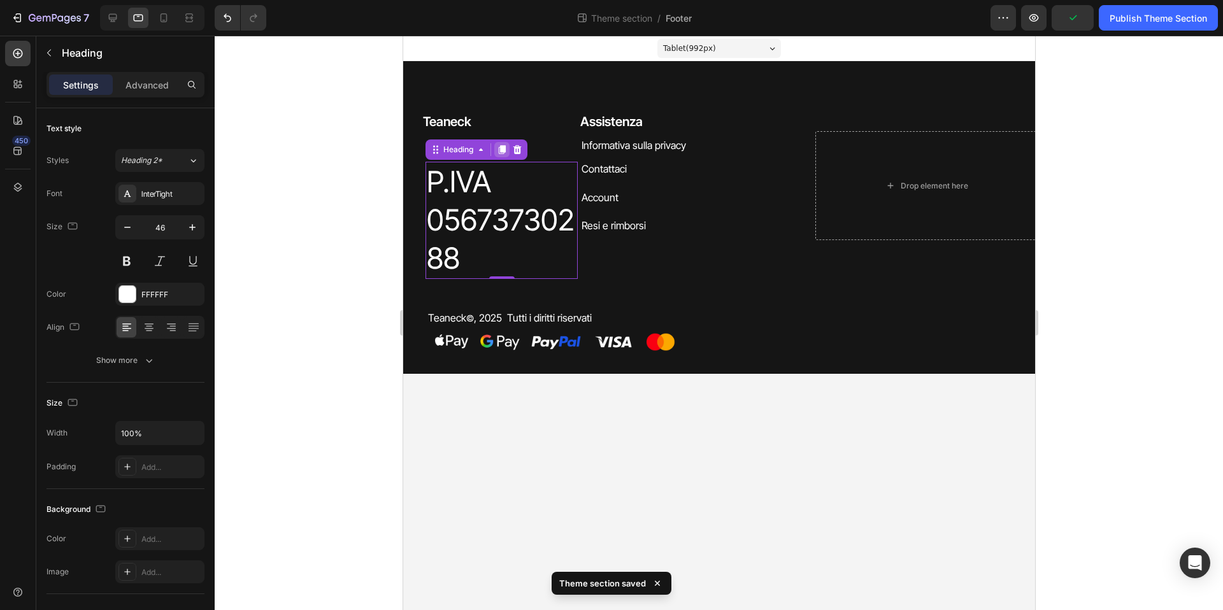
click at [501, 150] on icon at bounding box center [501, 150] width 7 height 9
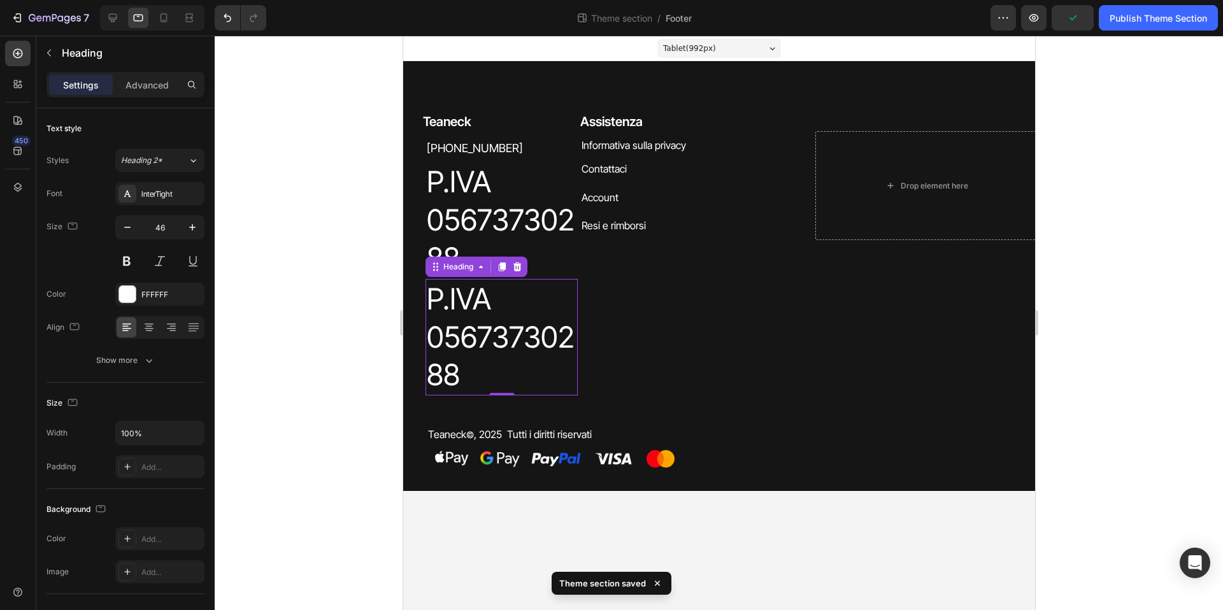
click at [503, 264] on icon at bounding box center [501, 267] width 7 height 9
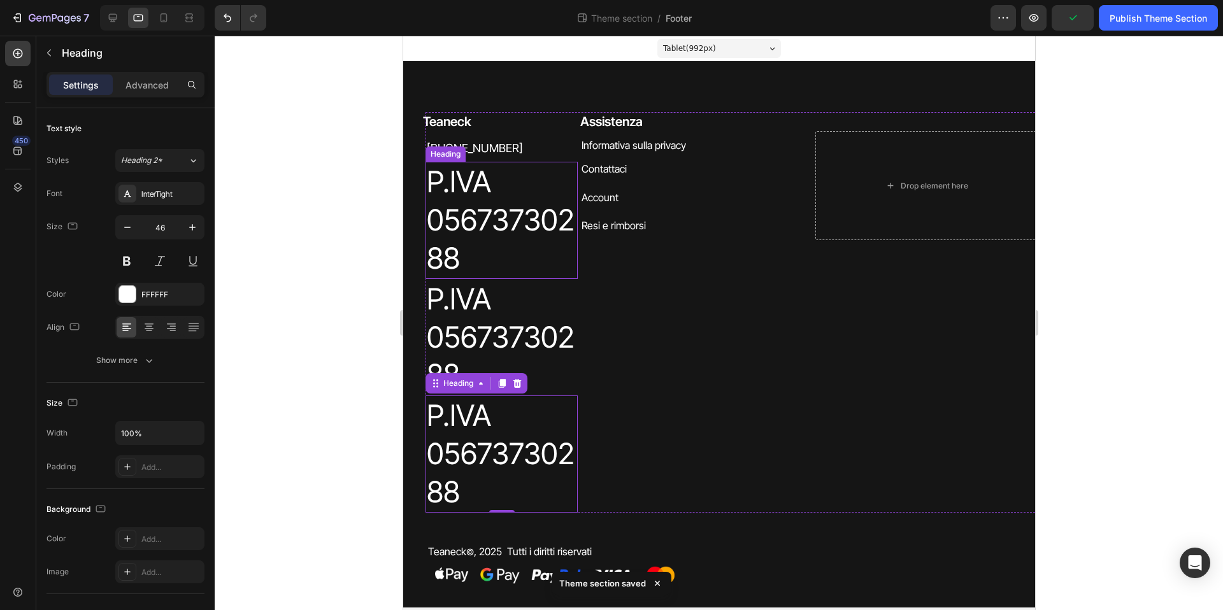
click at [482, 210] on h2 "P.IVA 05673730288" at bounding box center [501, 220] width 152 height 117
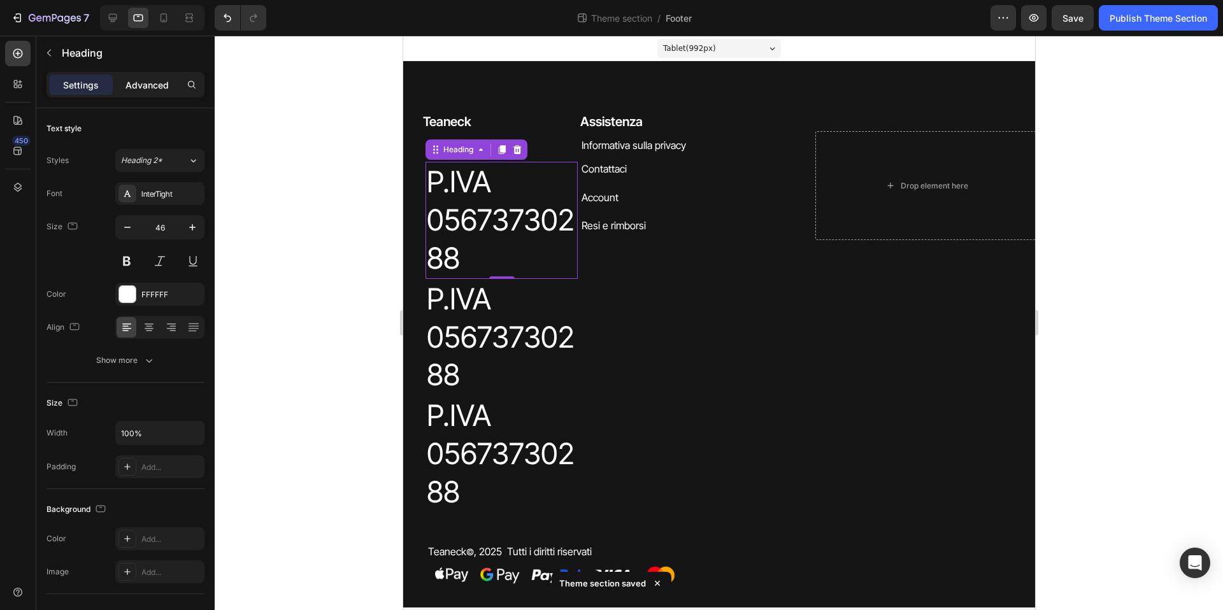
click at [151, 88] on p "Advanced" at bounding box center [147, 84] width 43 height 13
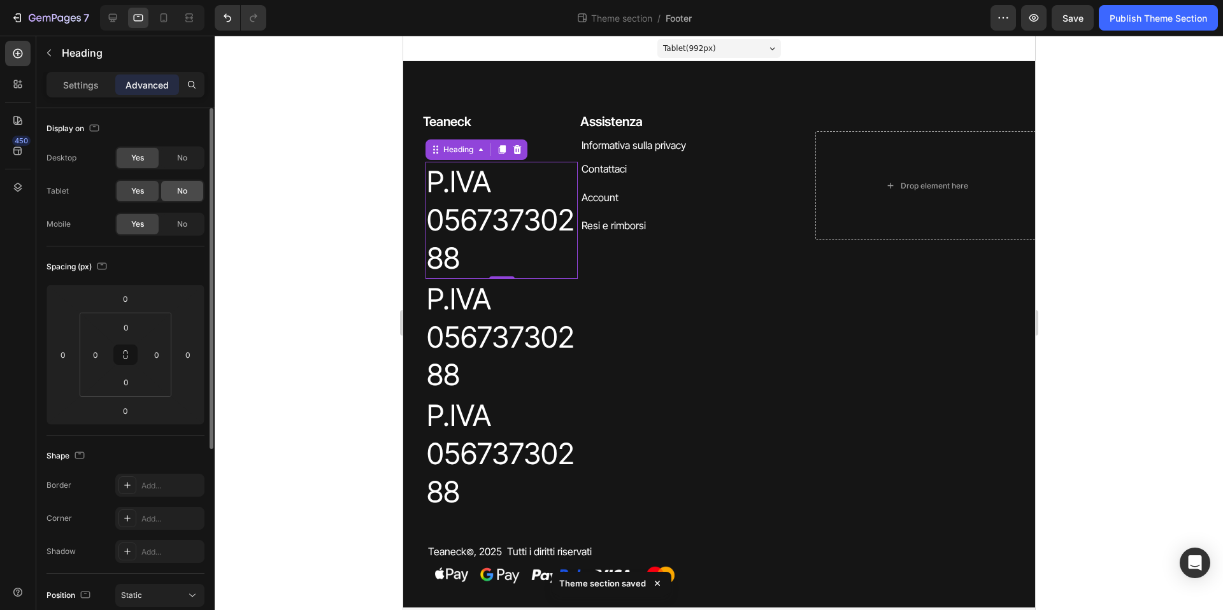
click at [177, 191] on span "No" at bounding box center [182, 190] width 10 height 11
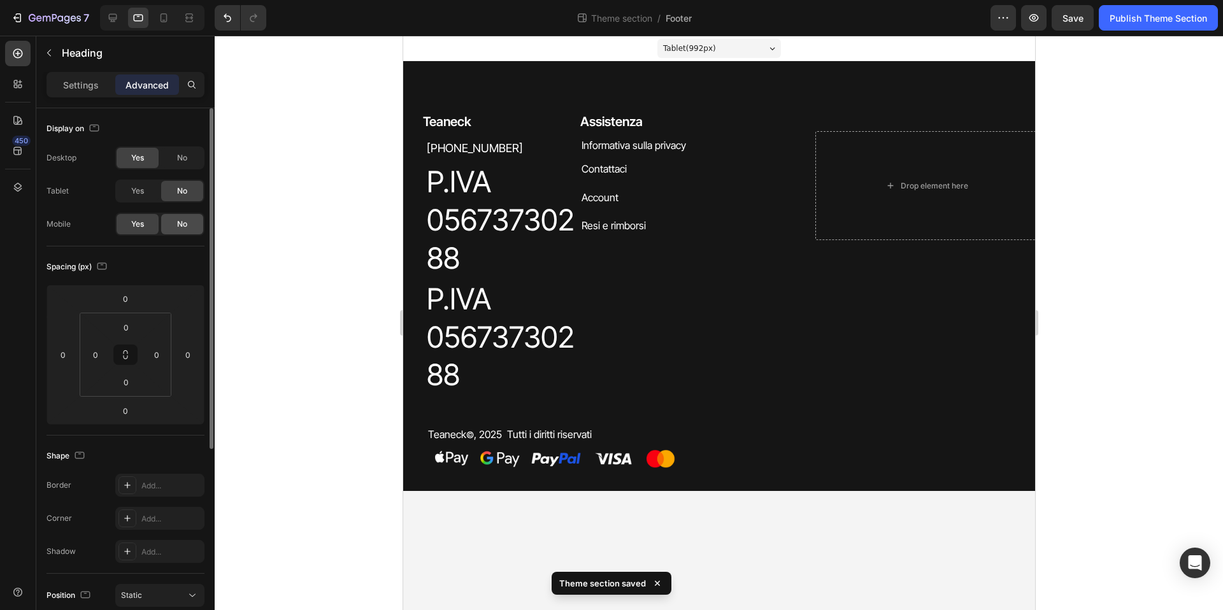
drag, startPoint x: 187, startPoint y: 220, endPoint x: 203, endPoint y: 222, distance: 16.0
click at [187, 220] on span "No" at bounding box center [182, 224] width 10 height 11
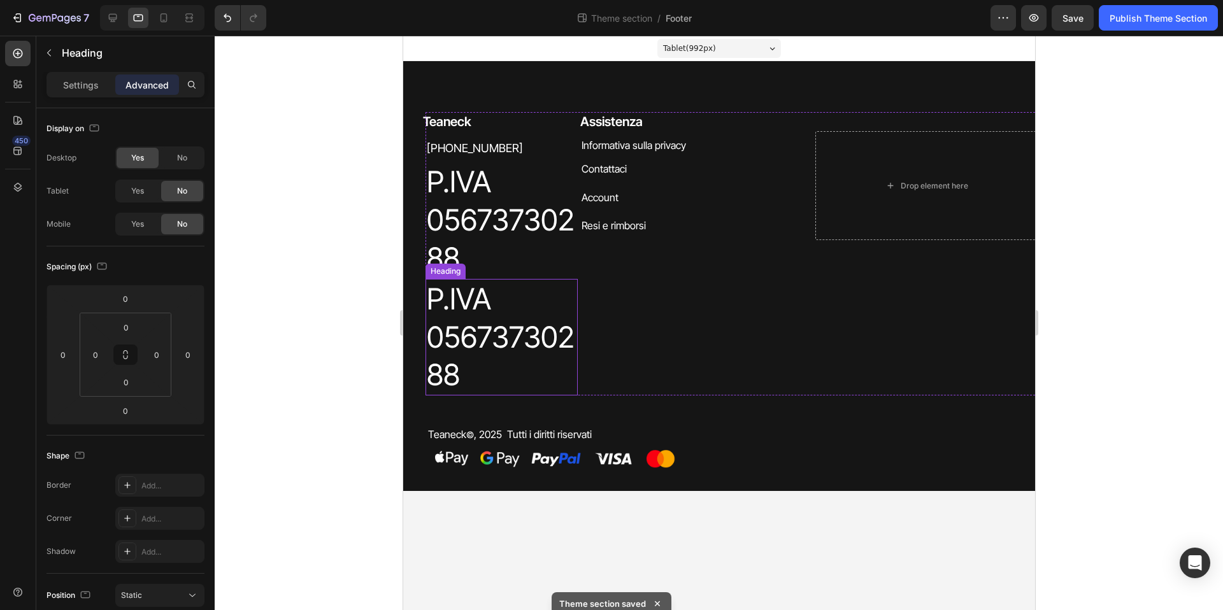
click at [461, 323] on h2 "P.IVA 05673730288" at bounding box center [501, 337] width 152 height 117
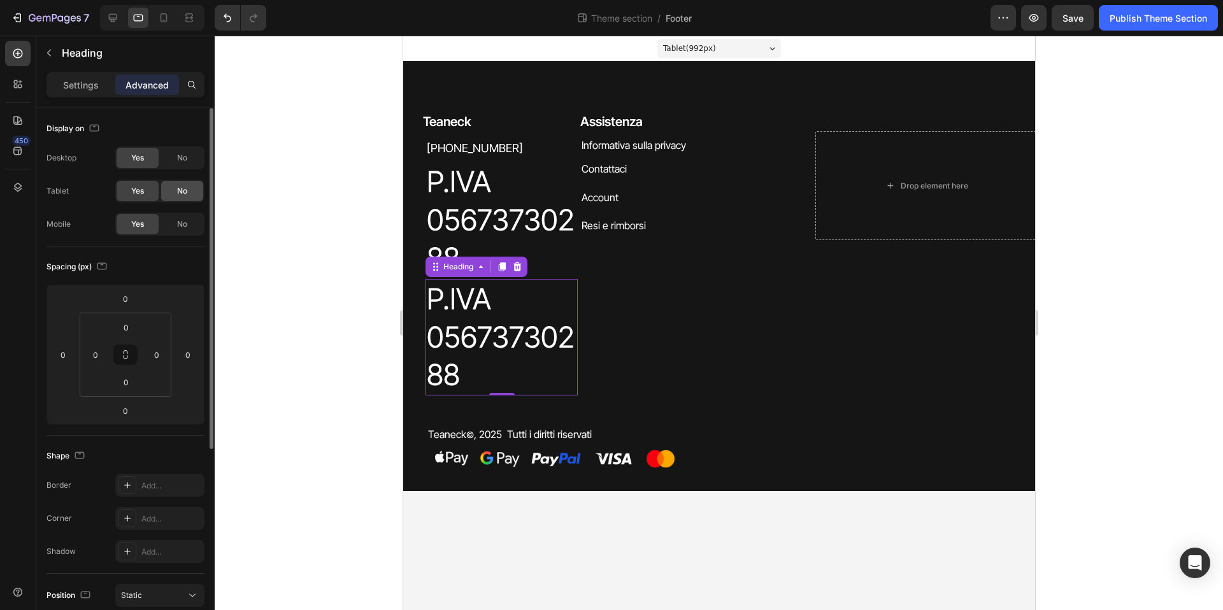
click at [180, 194] on span "No" at bounding box center [182, 190] width 10 height 11
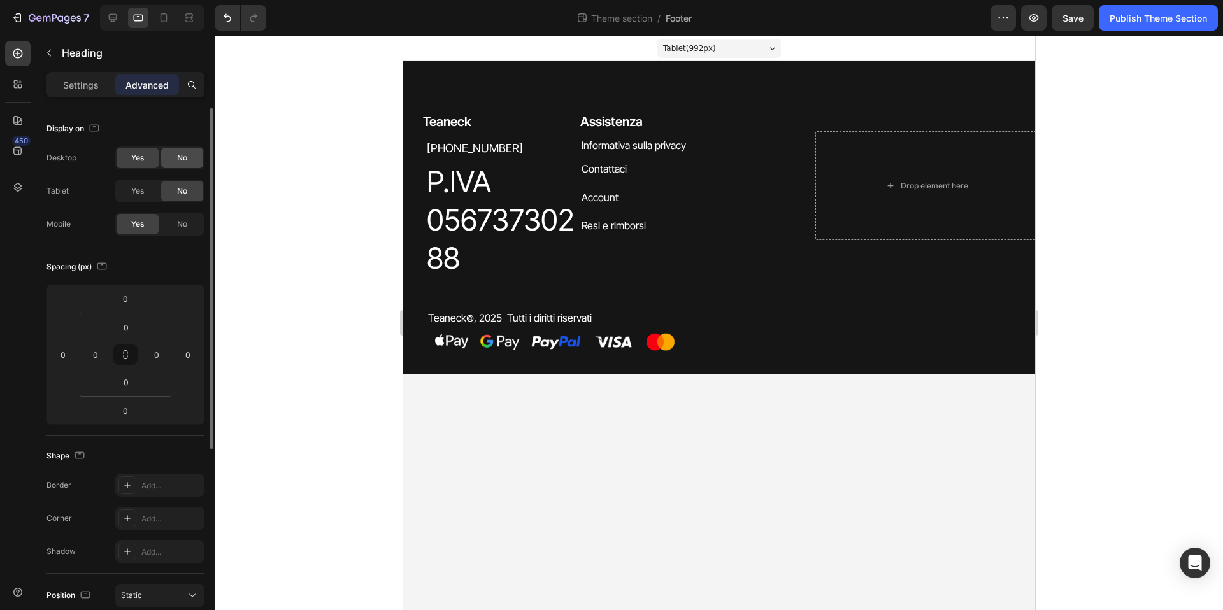
click at [185, 158] on span "No" at bounding box center [182, 157] width 10 height 11
click at [436, 189] on h2 "P.IVA 05673730288" at bounding box center [501, 220] width 152 height 117
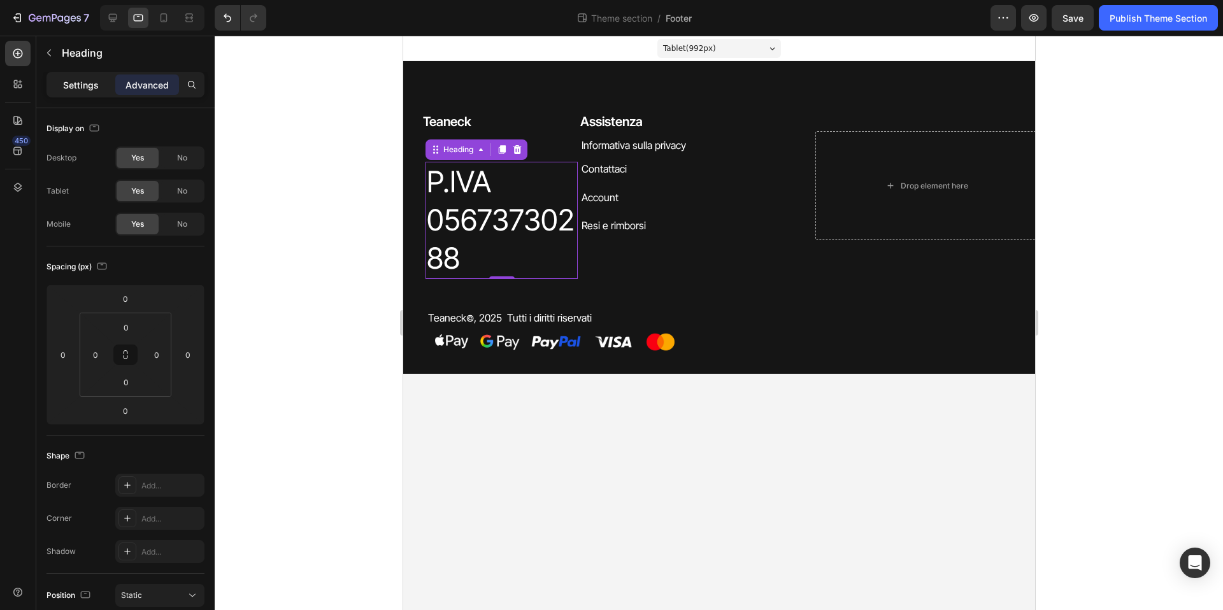
click at [80, 90] on p "Settings" at bounding box center [81, 84] width 36 height 13
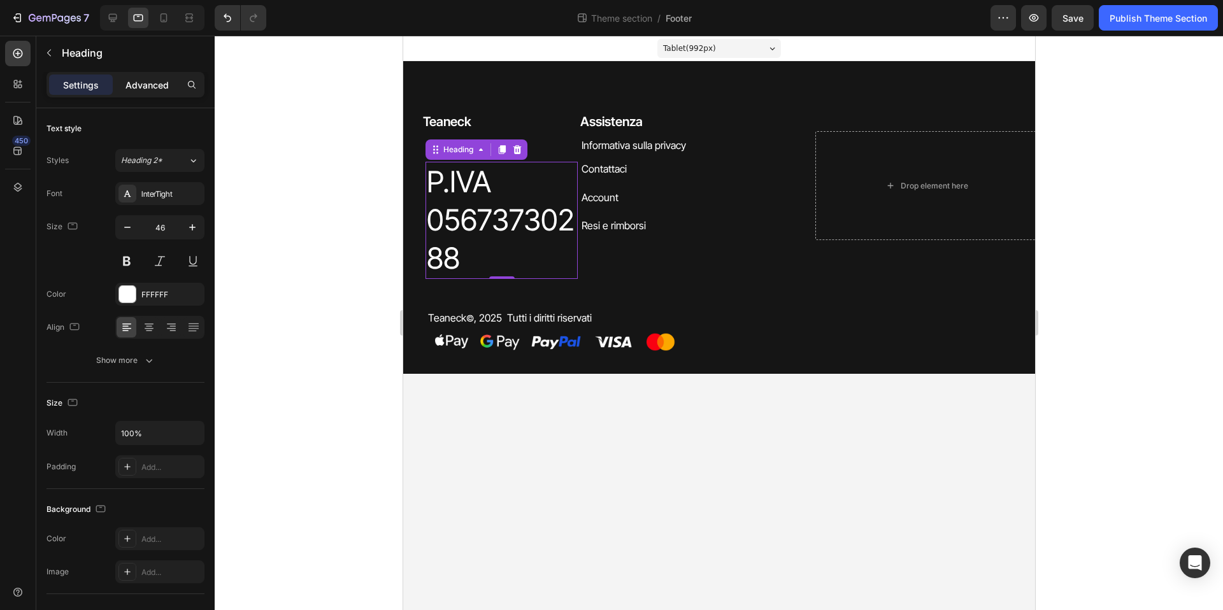
click at [120, 81] on div "Advanced" at bounding box center [147, 85] width 64 height 20
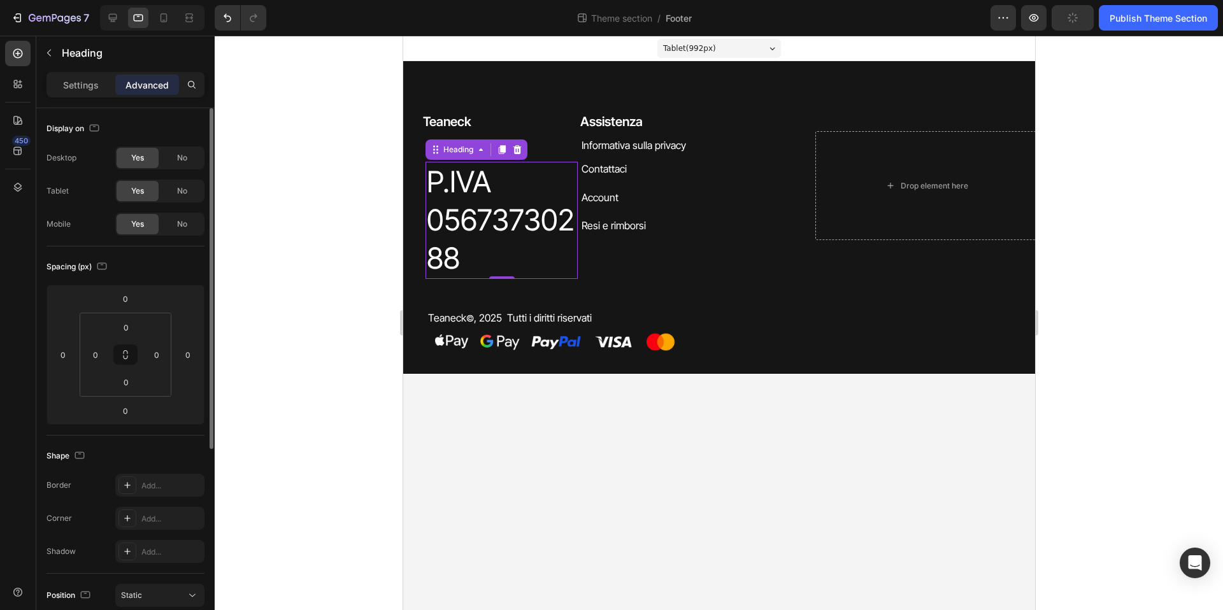
click at [147, 159] on div "Yes" at bounding box center [138, 158] width 42 height 20
drag, startPoint x: 188, startPoint y: 226, endPoint x: 178, endPoint y: 172, distance: 54.4
click at [189, 224] on div "No" at bounding box center [182, 224] width 42 height 20
click at [177, 162] on span "No" at bounding box center [182, 157] width 10 height 11
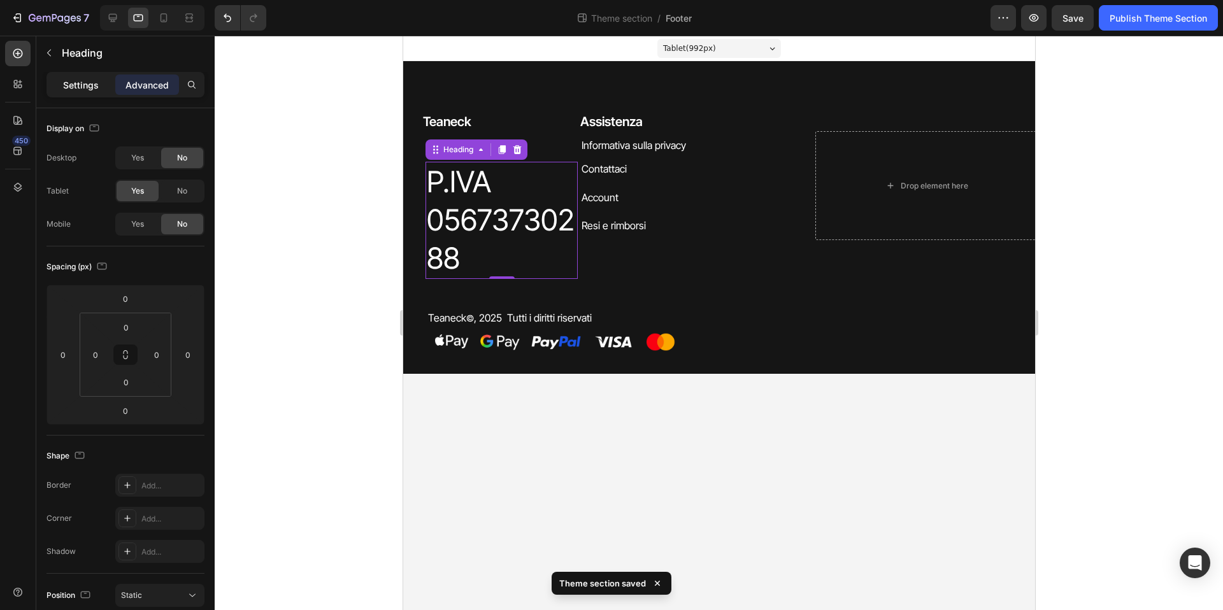
click at [77, 90] on p "Settings" at bounding box center [81, 84] width 36 height 13
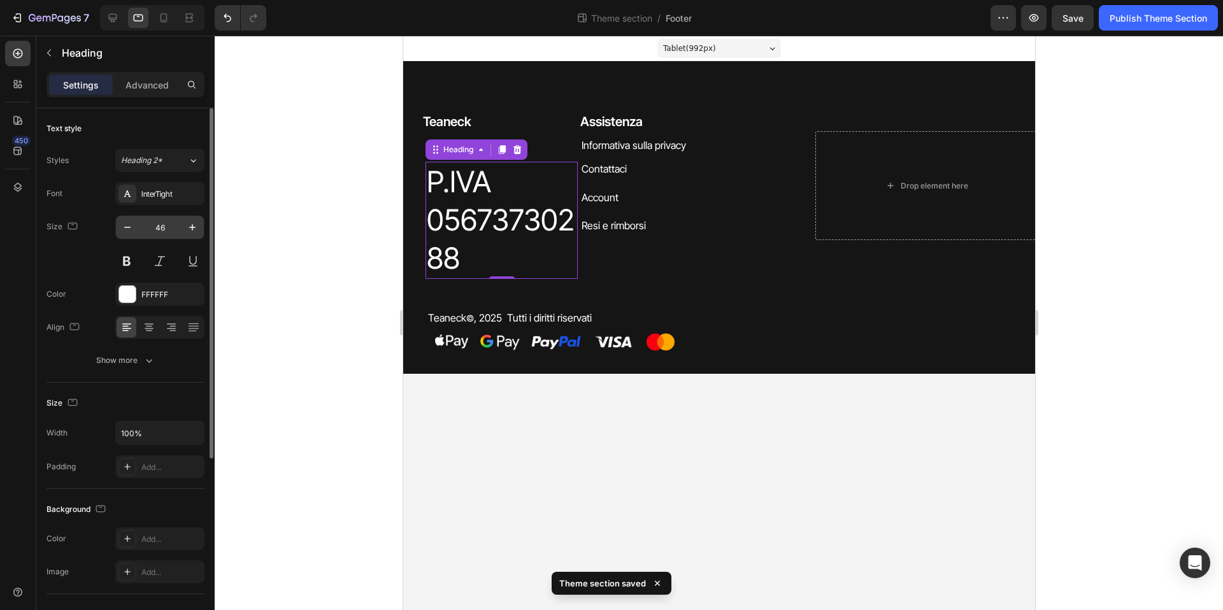
click at [164, 227] on input "46" at bounding box center [160, 227] width 42 height 23
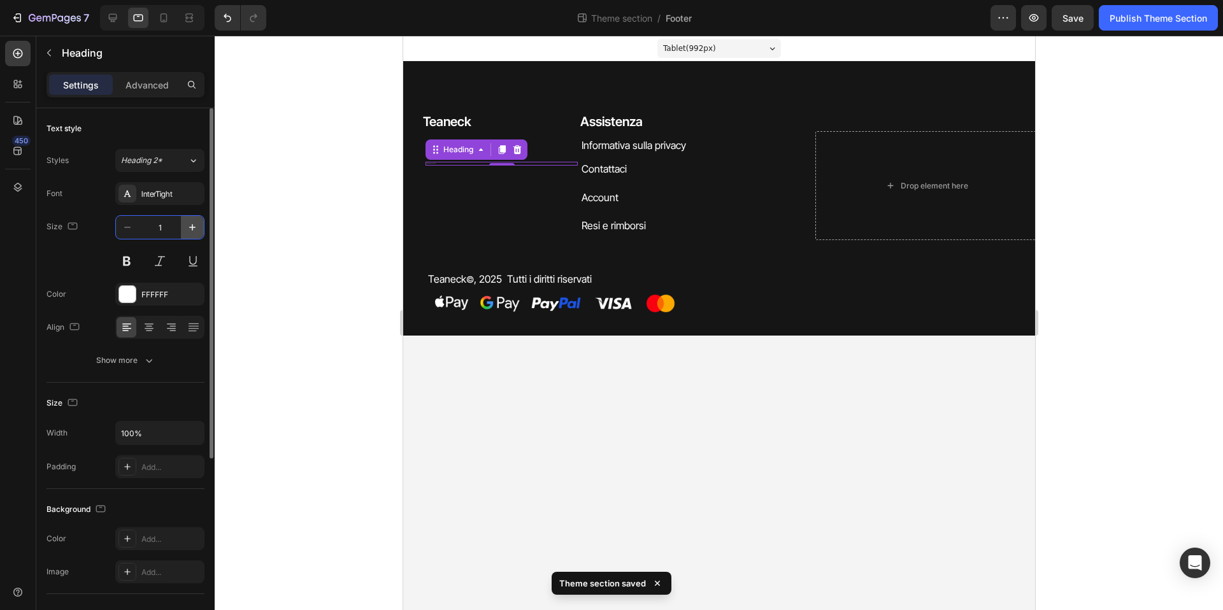
type input "18"
click at [377, 229] on div at bounding box center [719, 323] width 1009 height 575
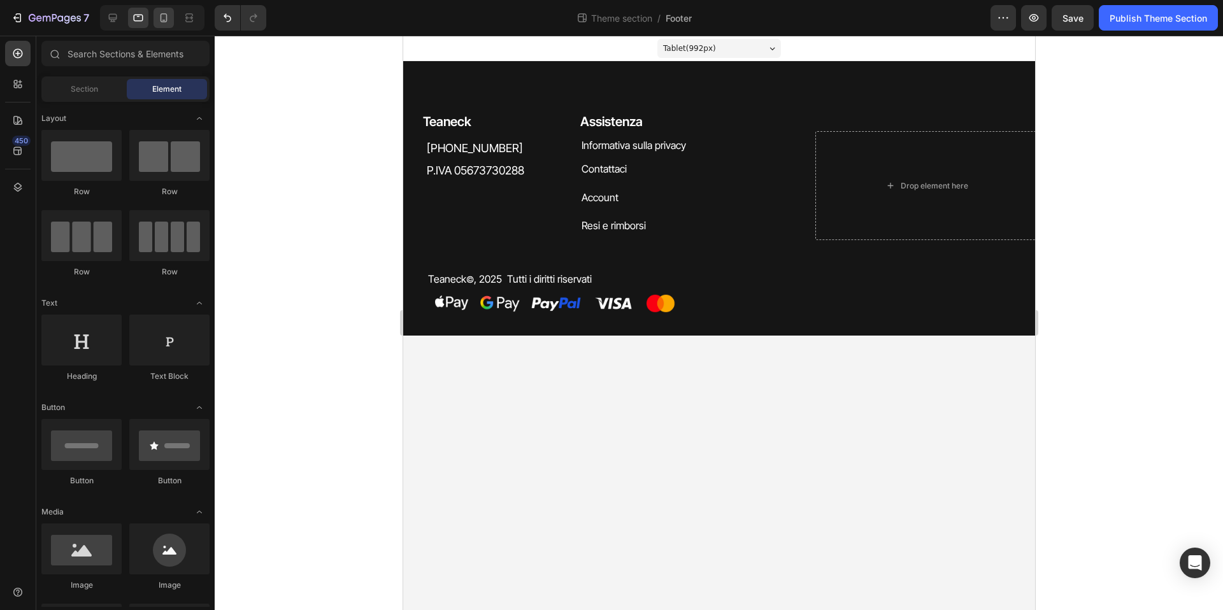
click at [166, 24] on icon at bounding box center [163, 17] width 13 height 13
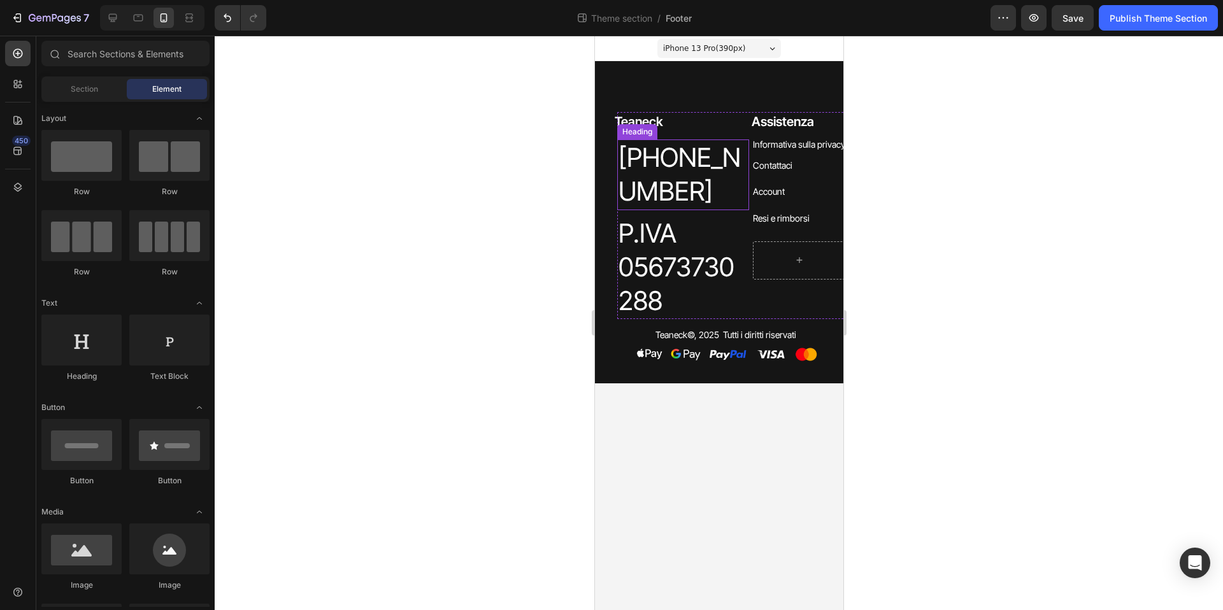
click at [677, 180] on p "[PHONE_NUMBER]" at bounding box center [682, 175] width 129 height 68
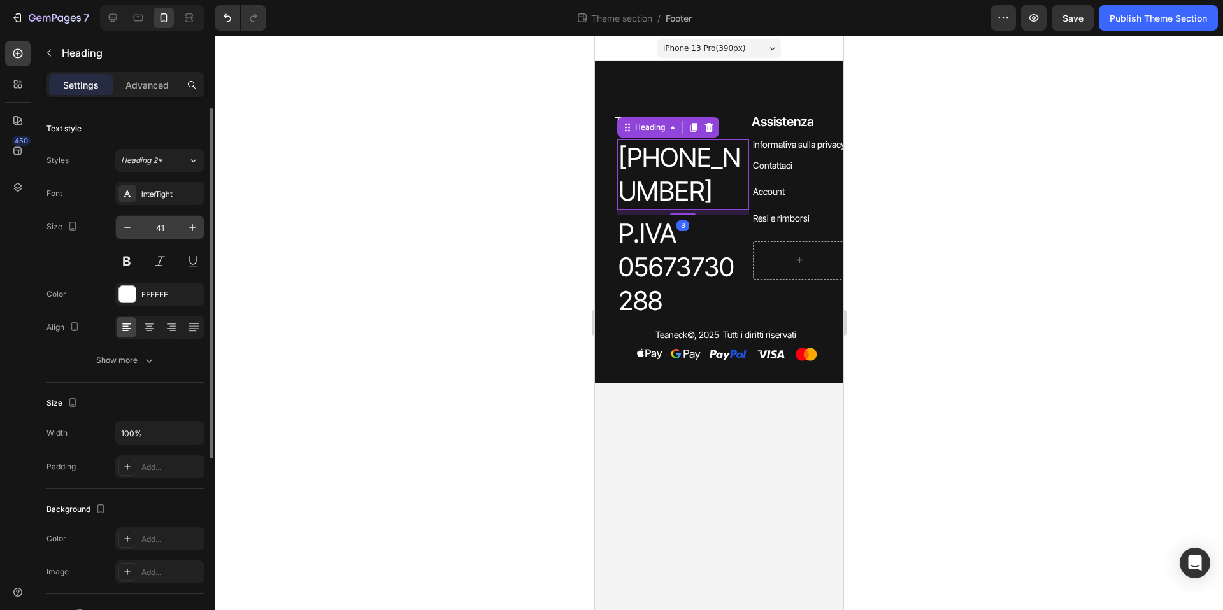
click at [162, 234] on input "41" at bounding box center [160, 227] width 42 height 23
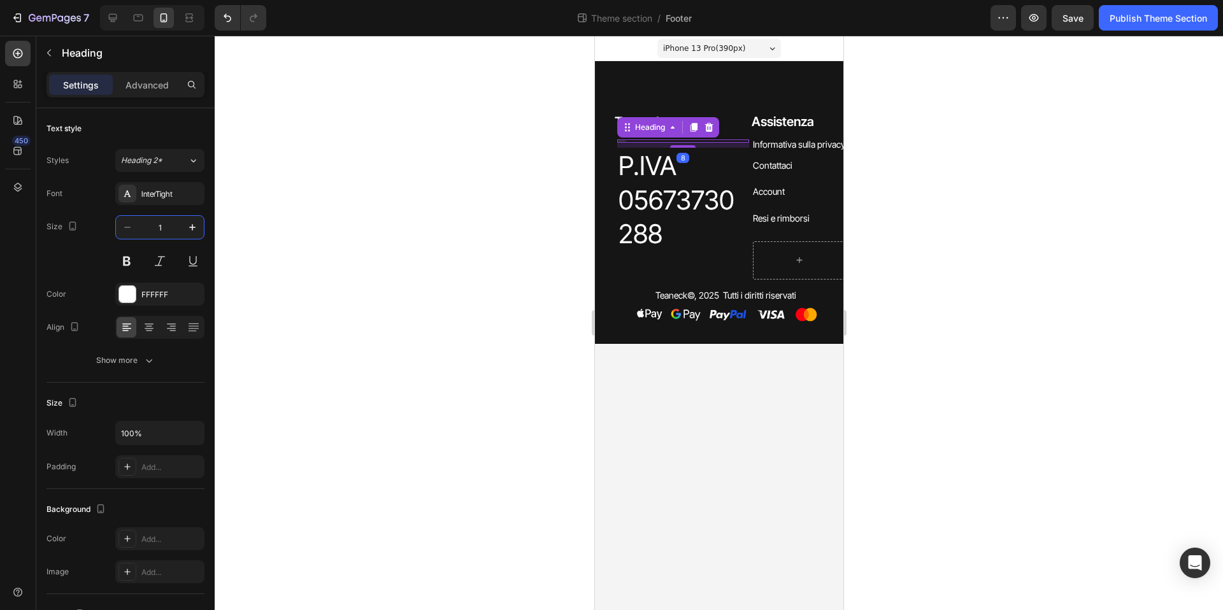
type input "18"
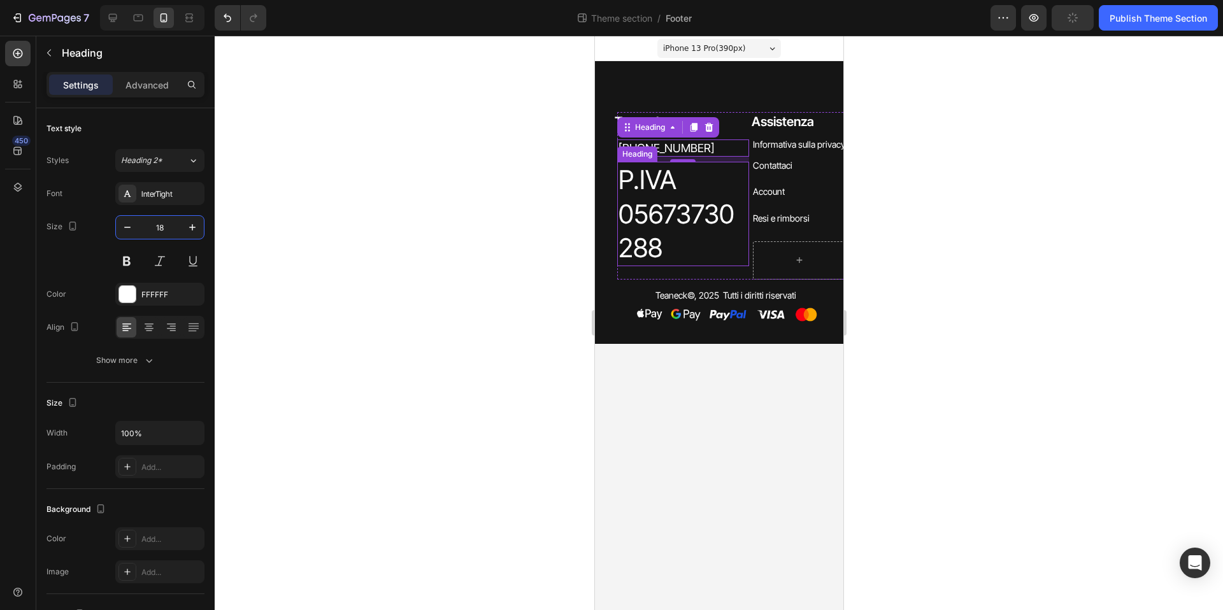
click at [644, 227] on h2 "P.IVA 05673730288" at bounding box center [683, 214] width 132 height 104
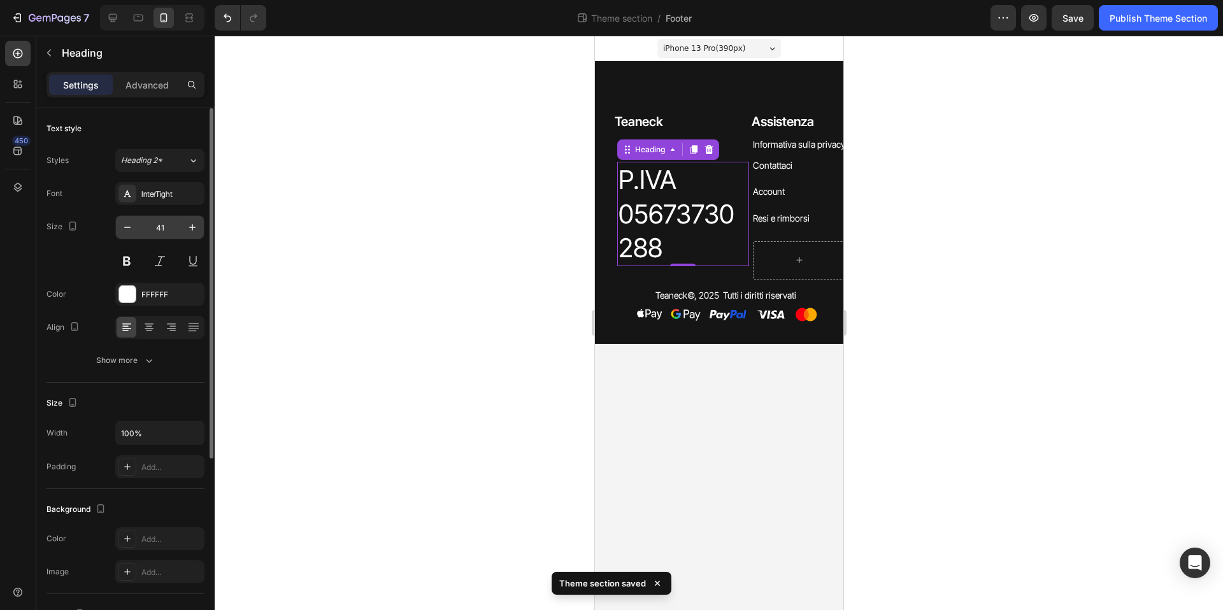
click at [154, 226] on input "41" at bounding box center [160, 227] width 42 height 23
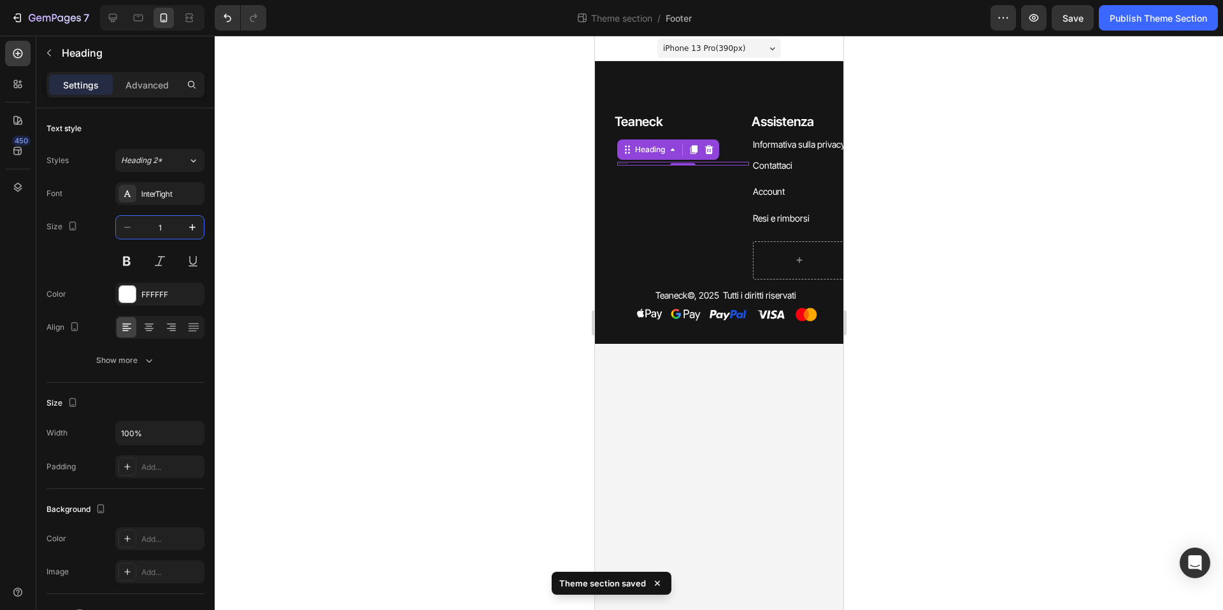
type input "18"
click at [507, 317] on div at bounding box center [719, 323] width 1009 height 575
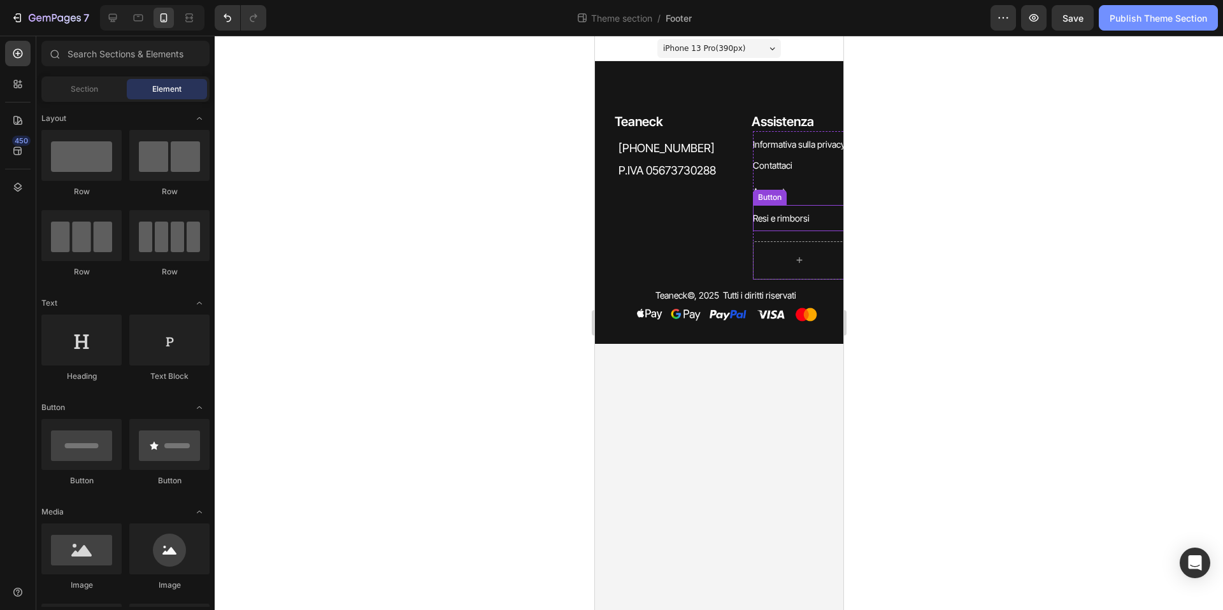
click at [1129, 29] on button "Publish Theme Section" at bounding box center [1158, 17] width 119 height 25
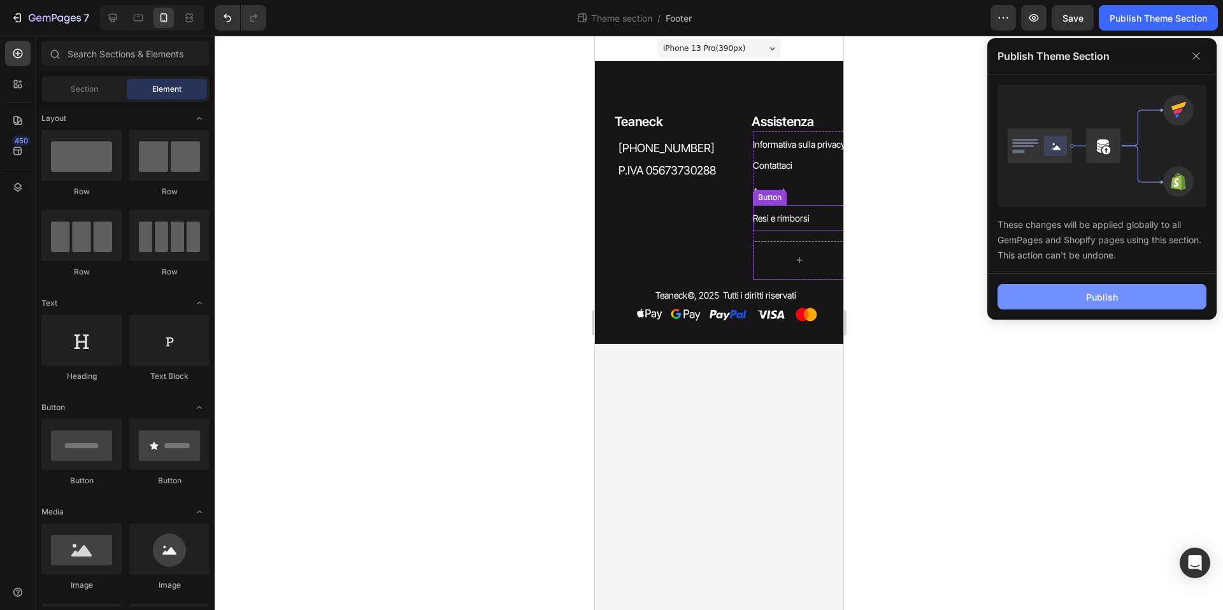
click at [1160, 301] on button "Publish" at bounding box center [1102, 296] width 209 height 25
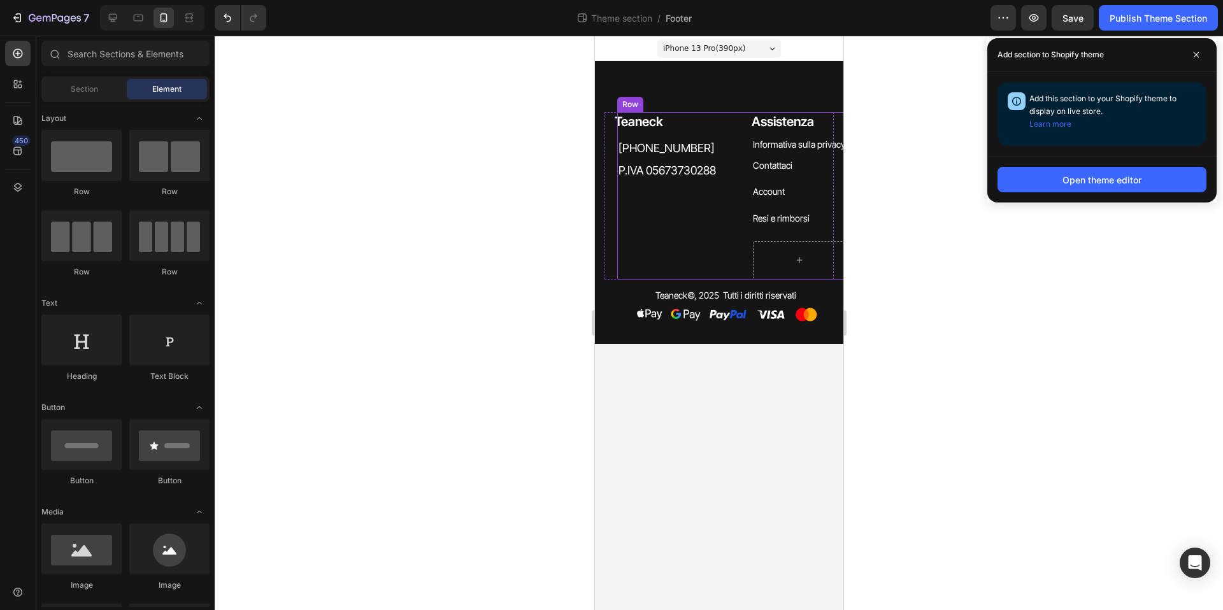
click at [747, 122] on div "Teaneck Heading +39 3208167665 Heading +39 3208167665 Heading +39 3208167665 He…" at bounding box center [683, 196] width 132 height 168
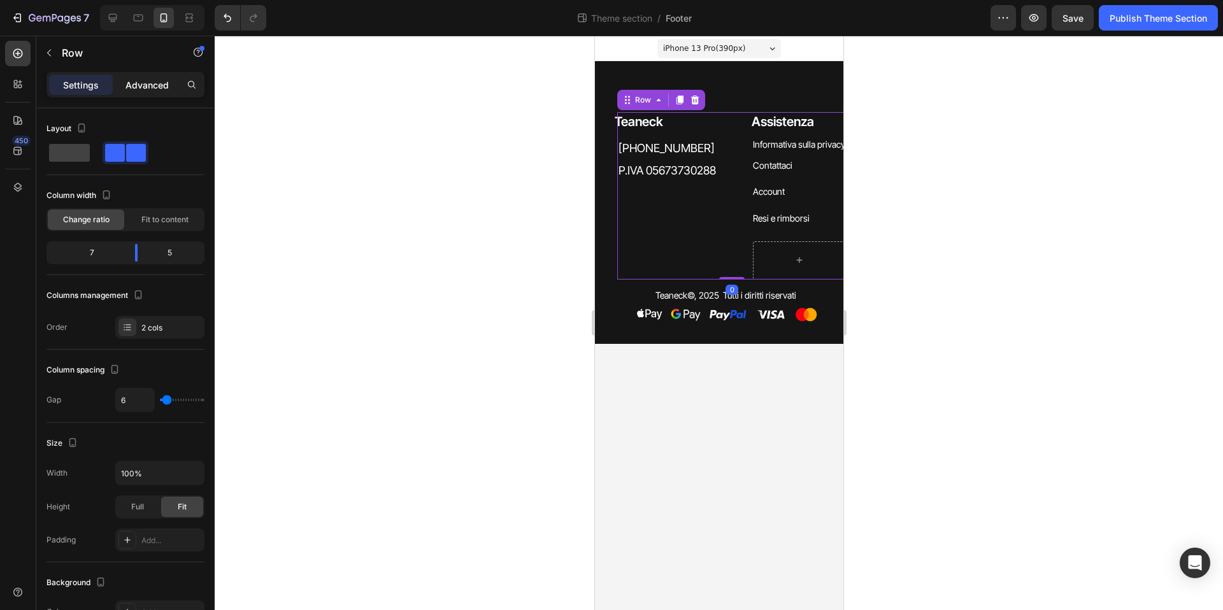
click at [157, 90] on p "Advanced" at bounding box center [147, 84] width 43 height 13
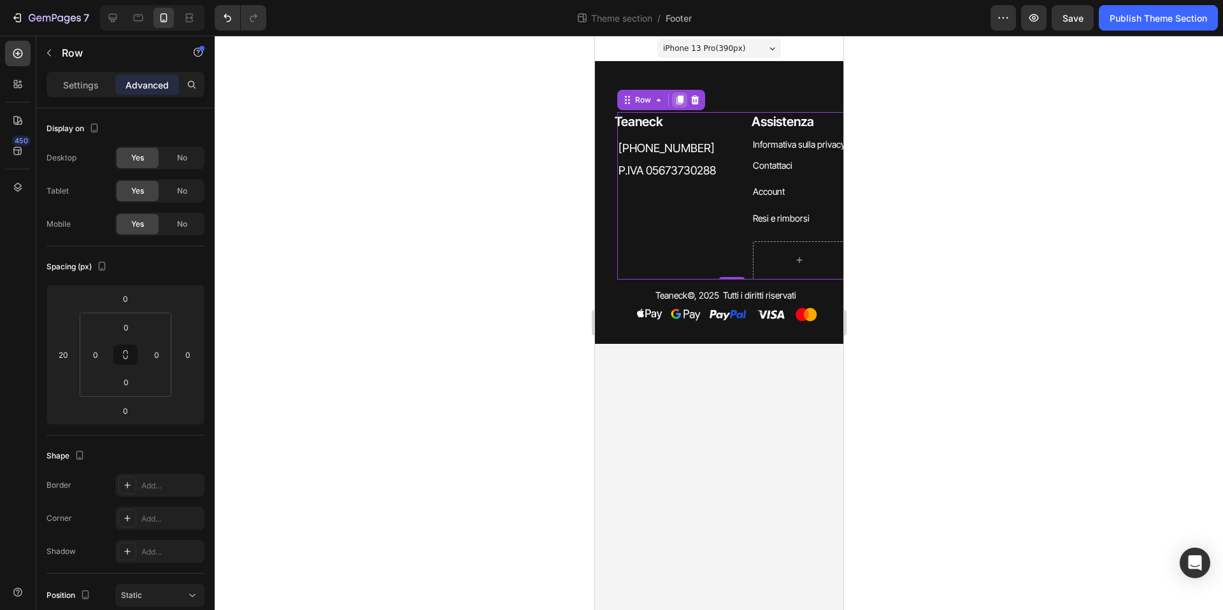
click at [680, 101] on icon at bounding box center [679, 100] width 7 height 9
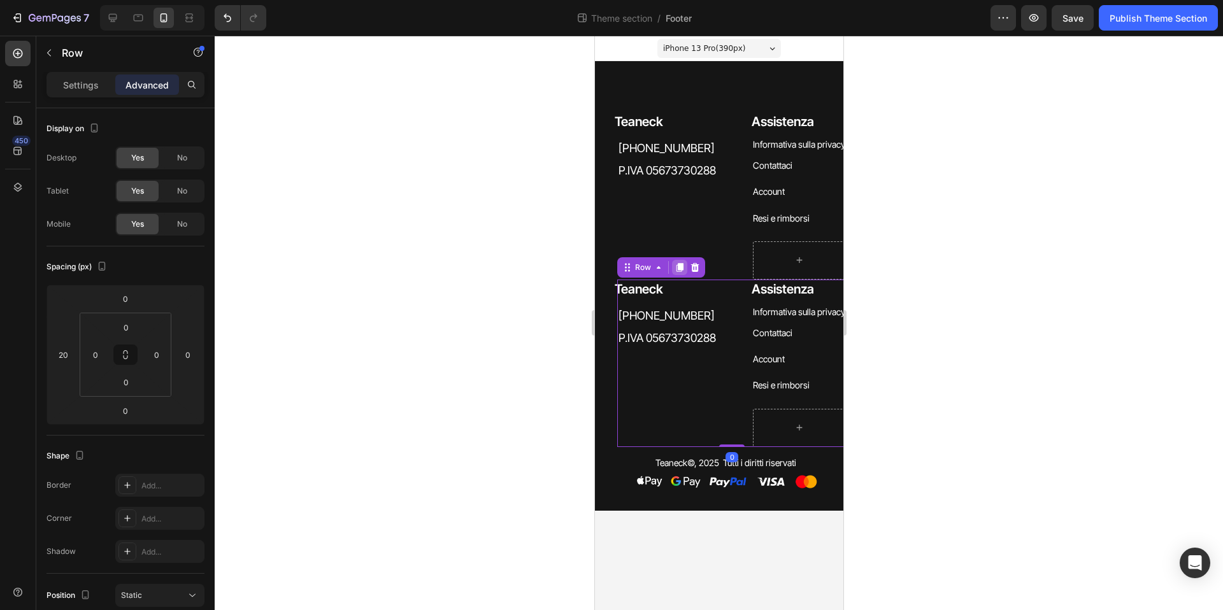
click at [680, 270] on icon at bounding box center [679, 267] width 7 height 9
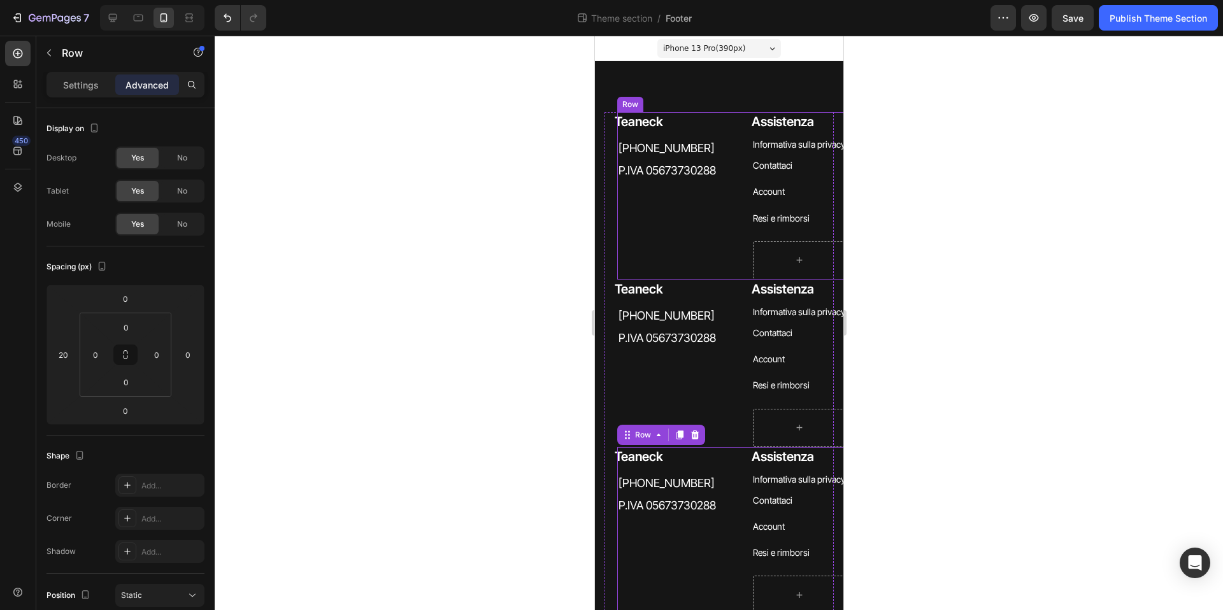
click at [733, 135] on div "Teaneck Heading +39 3208167665 Heading +39 3208167665 Heading +39 3208167665 He…" at bounding box center [683, 196] width 132 height 168
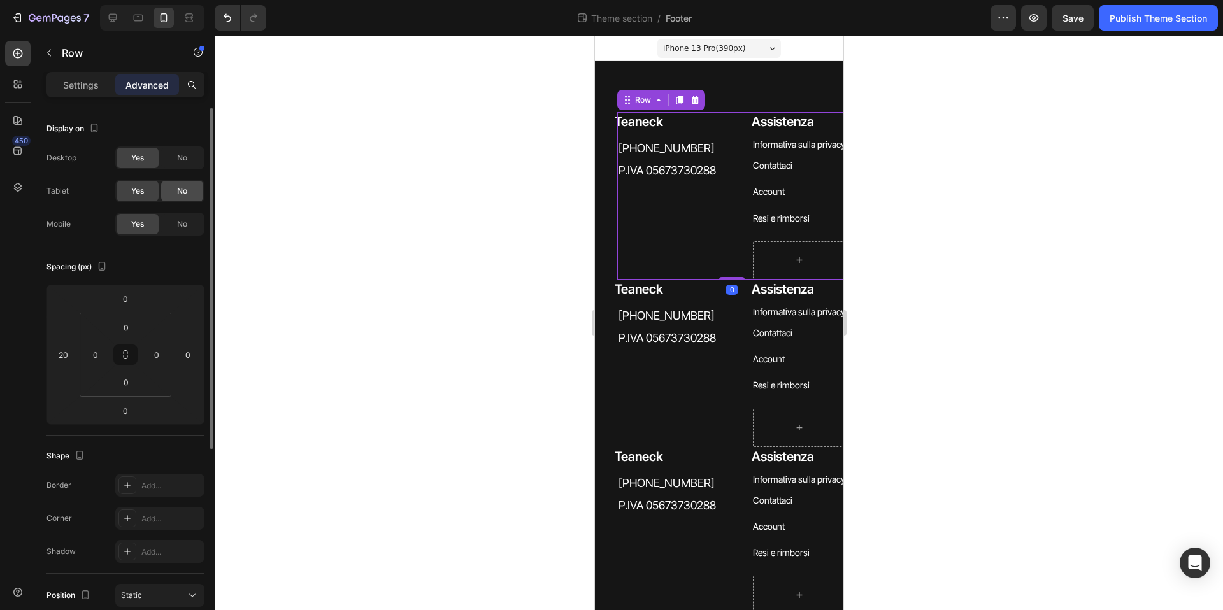
click at [182, 187] on span "No" at bounding box center [182, 190] width 10 height 11
click at [189, 226] on div "No" at bounding box center [182, 224] width 42 height 20
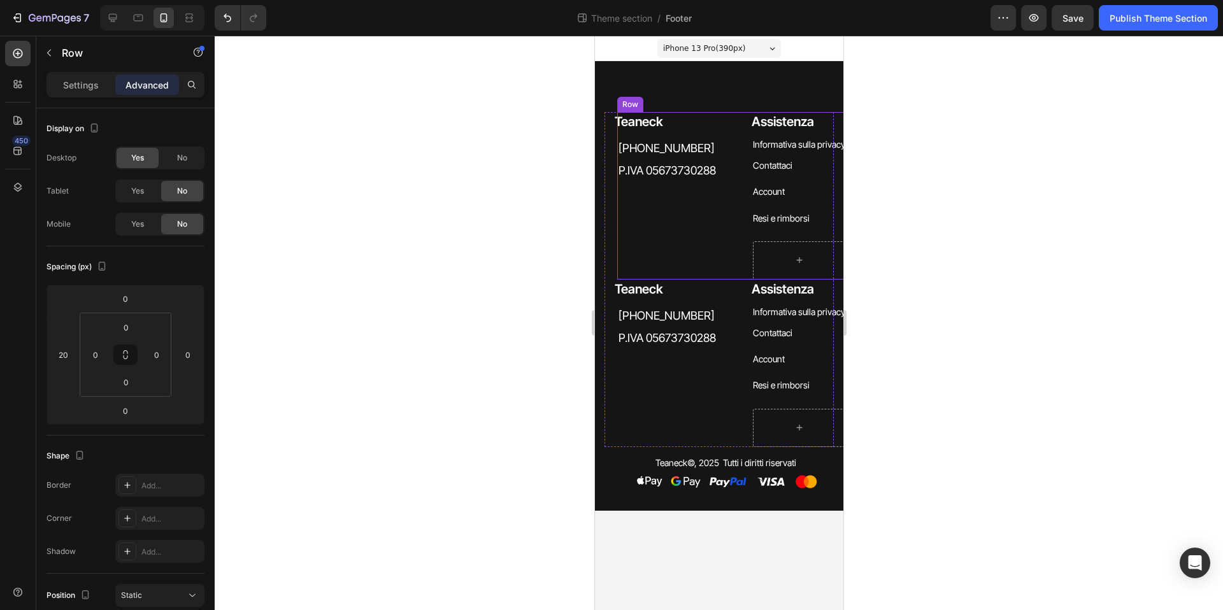
click at [736, 216] on div "Teaneck Heading +39 3208167665 Heading +39 3208167665 Heading +39 3208167665 He…" at bounding box center [683, 196] width 132 height 168
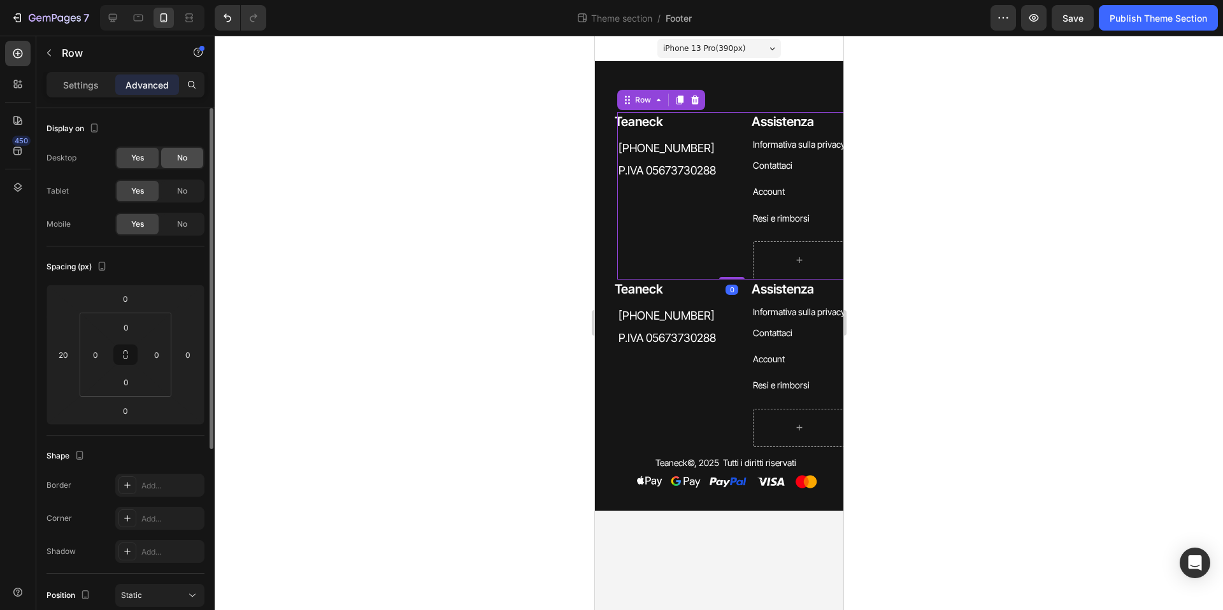
click at [177, 162] on span "No" at bounding box center [182, 157] width 10 height 11
click at [187, 217] on div "No" at bounding box center [182, 224] width 42 height 20
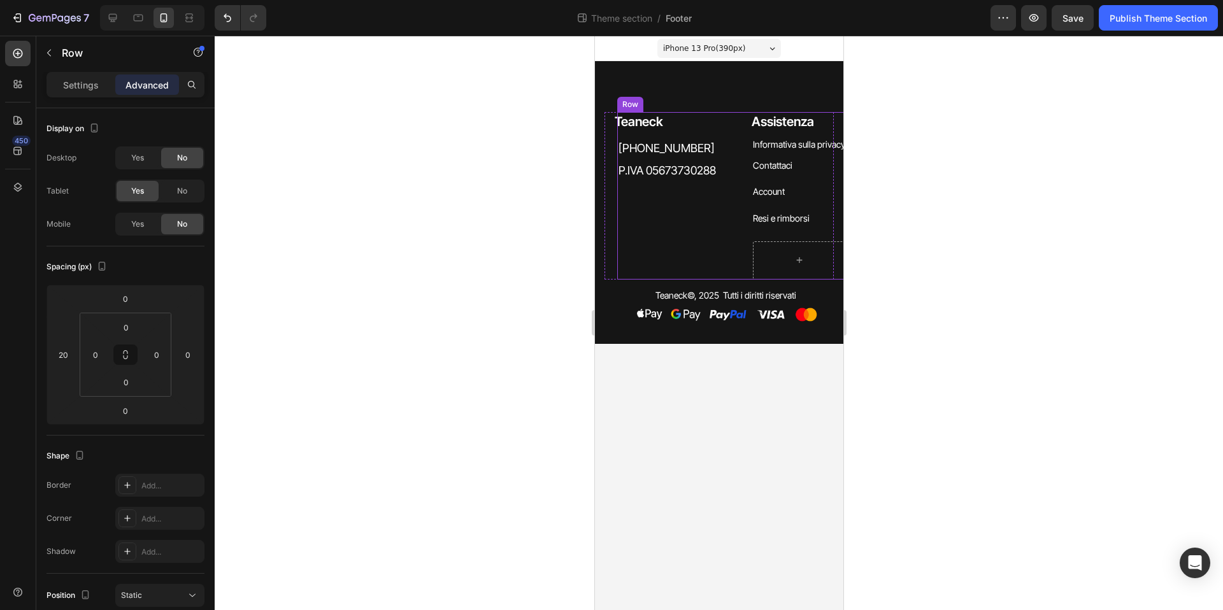
click at [721, 206] on div "Teaneck Heading +39 3208167665 Heading +39 3208167665 Heading +39 3208167665 He…" at bounding box center [683, 196] width 132 height 168
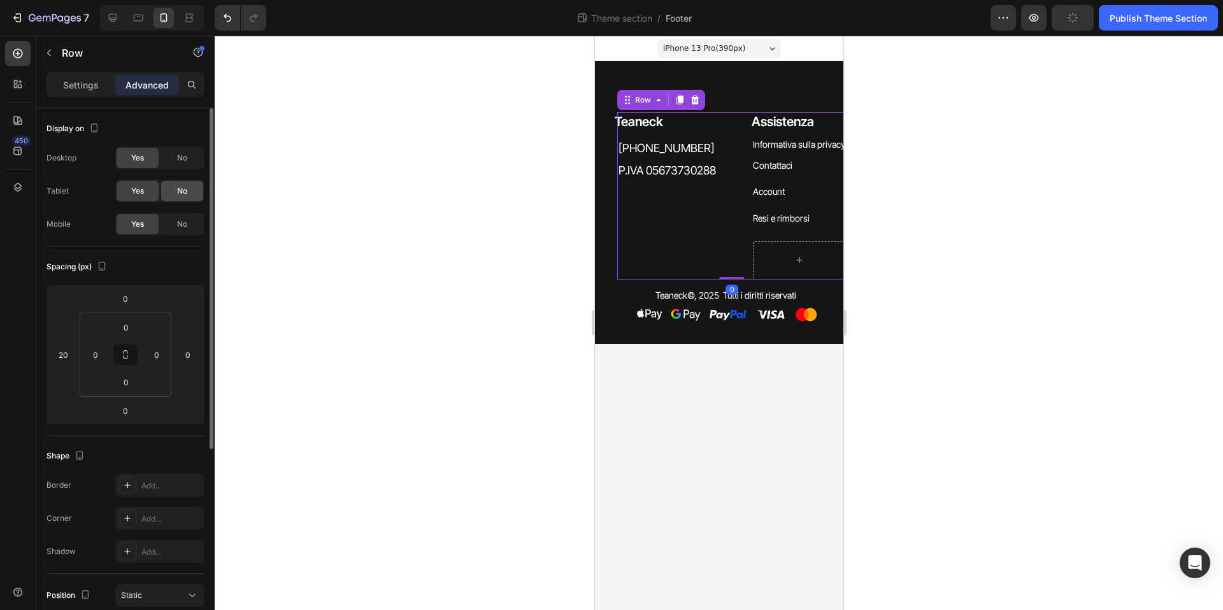
click at [170, 189] on div "No" at bounding box center [182, 191] width 42 height 20
click at [178, 168] on div "No" at bounding box center [182, 158] width 42 height 20
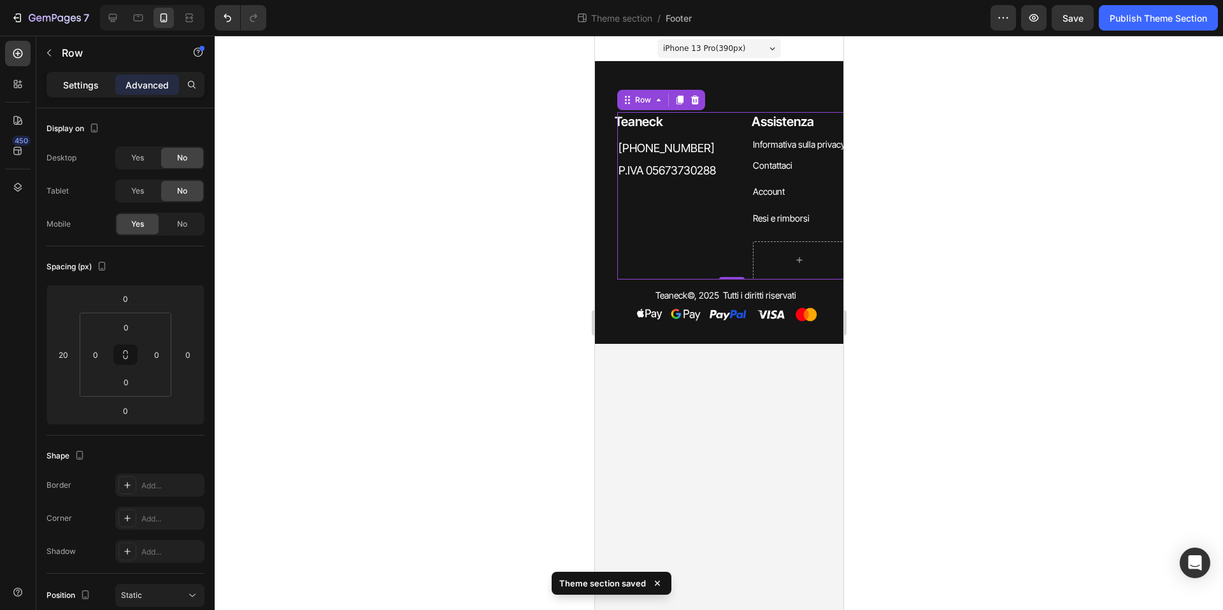
click at [83, 90] on div "Settings" at bounding box center [81, 85] width 64 height 20
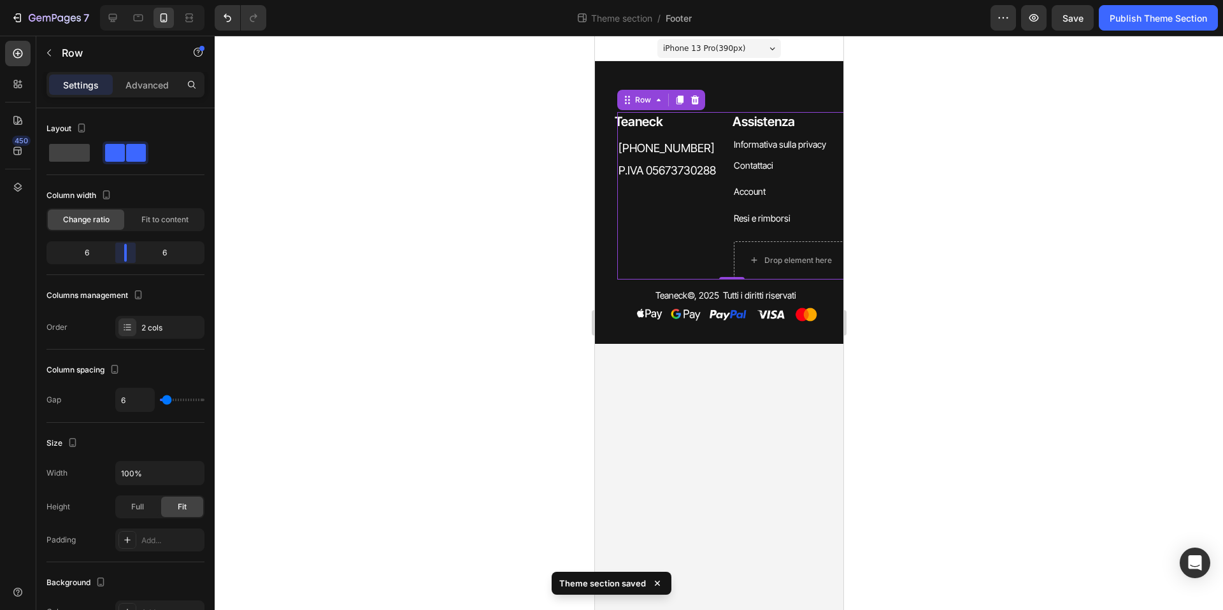
drag, startPoint x: 138, startPoint y: 252, endPoint x: 126, endPoint y: 253, distance: 12.8
click at [126, 0] on body "7 Theme section / Footer Preview Save Publish Theme Section 450 Sections(18) El…" at bounding box center [611, 0] width 1223 height 0
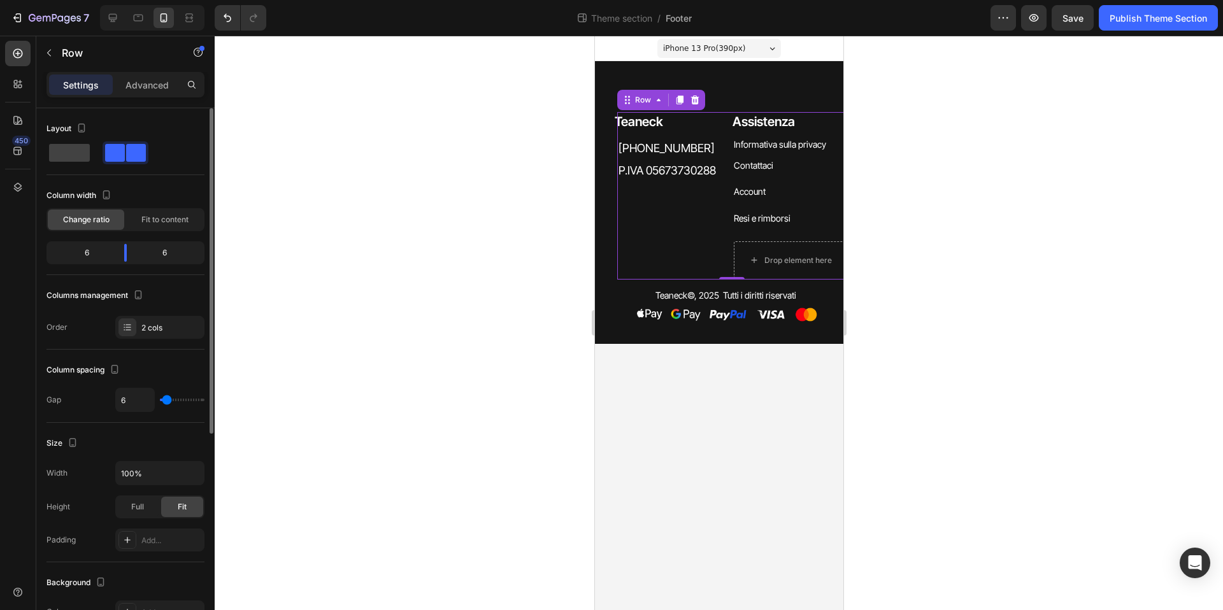
type input "5"
type input "0"
drag, startPoint x: 166, startPoint y: 402, endPoint x: 151, endPoint y: 403, distance: 15.3
type input "0"
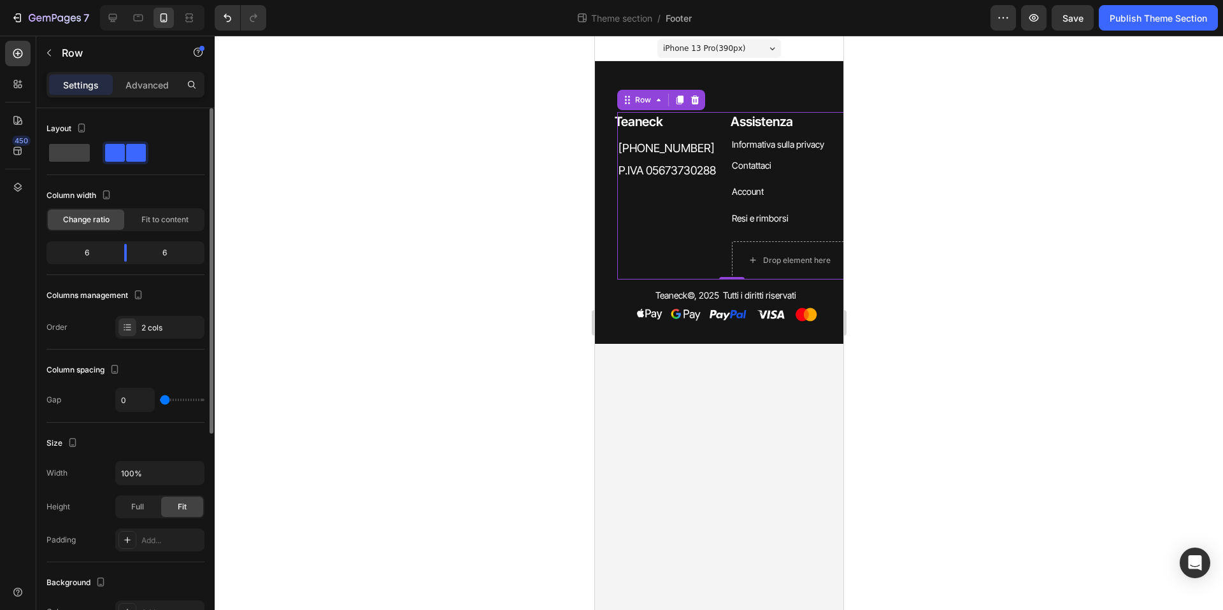
click at [160, 401] on input "range" at bounding box center [182, 400] width 45 height 3
click at [753, 143] on p "Informativa sulla privacy" at bounding box center [777, 144] width 92 height 16
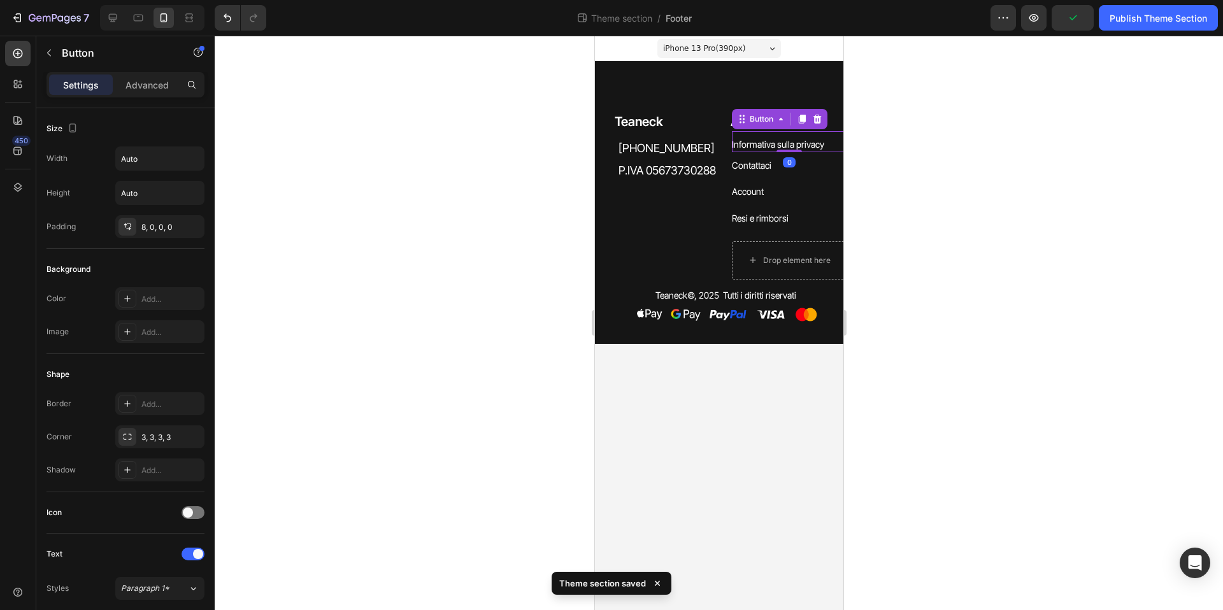
scroll to position [475, 0]
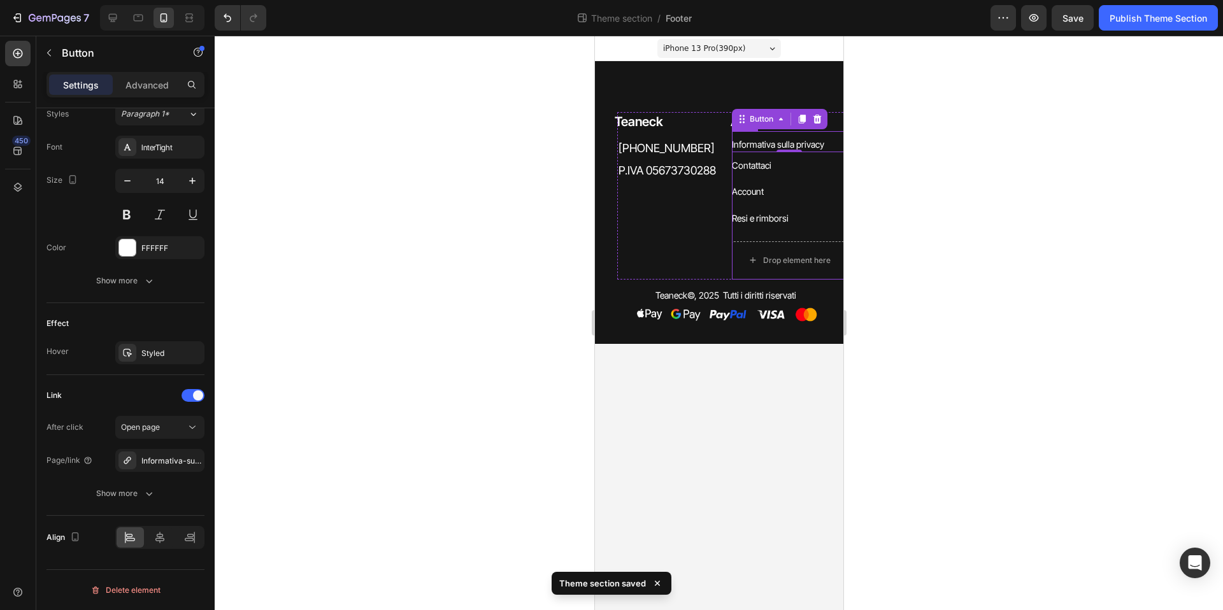
click at [763, 234] on div "Informativa sulla privacy Button 0 Contattaci Button Account Button Resi e rimb…" at bounding box center [788, 205] width 115 height 148
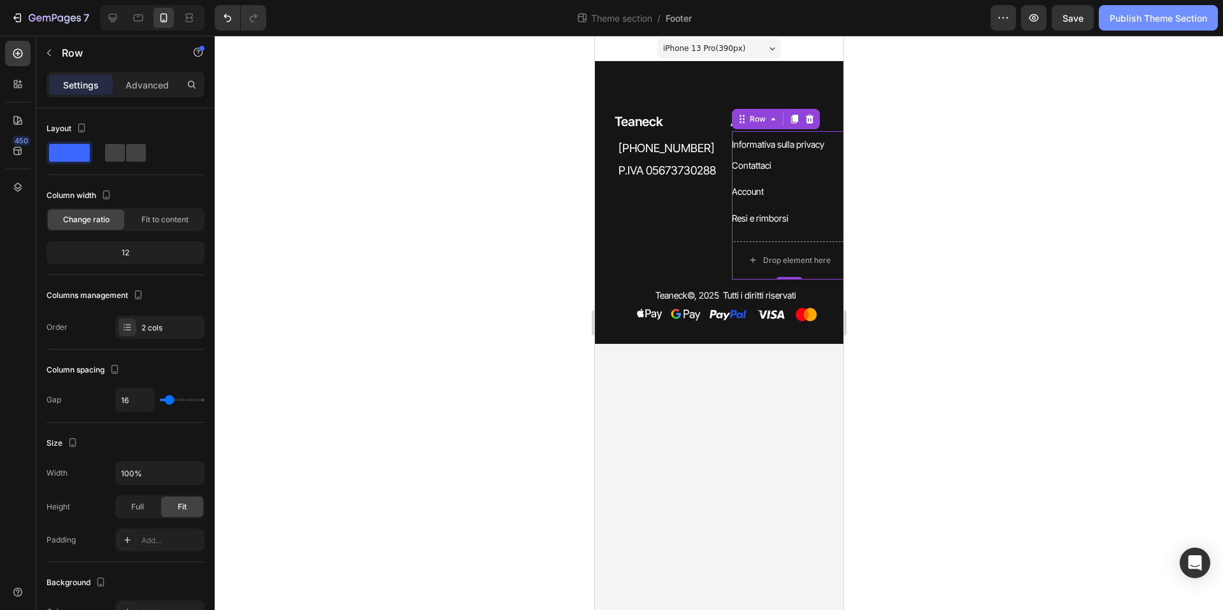
click at [1151, 20] on div "Publish Theme Section" at bounding box center [1158, 17] width 97 height 13
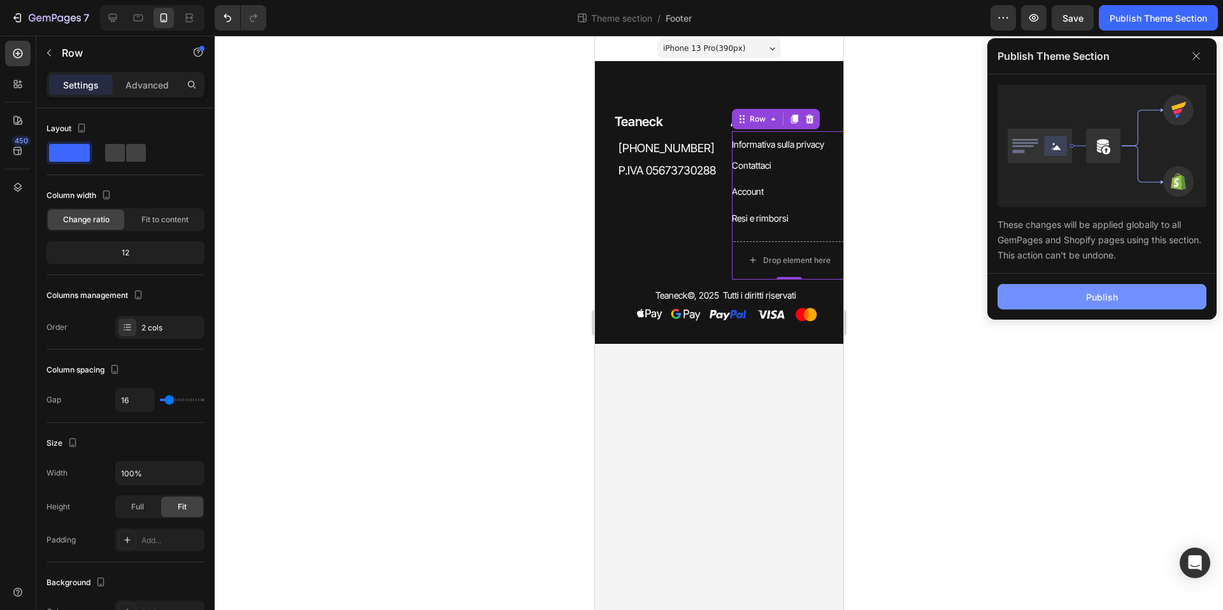
click at [1118, 308] on button "Publish" at bounding box center [1102, 296] width 209 height 25
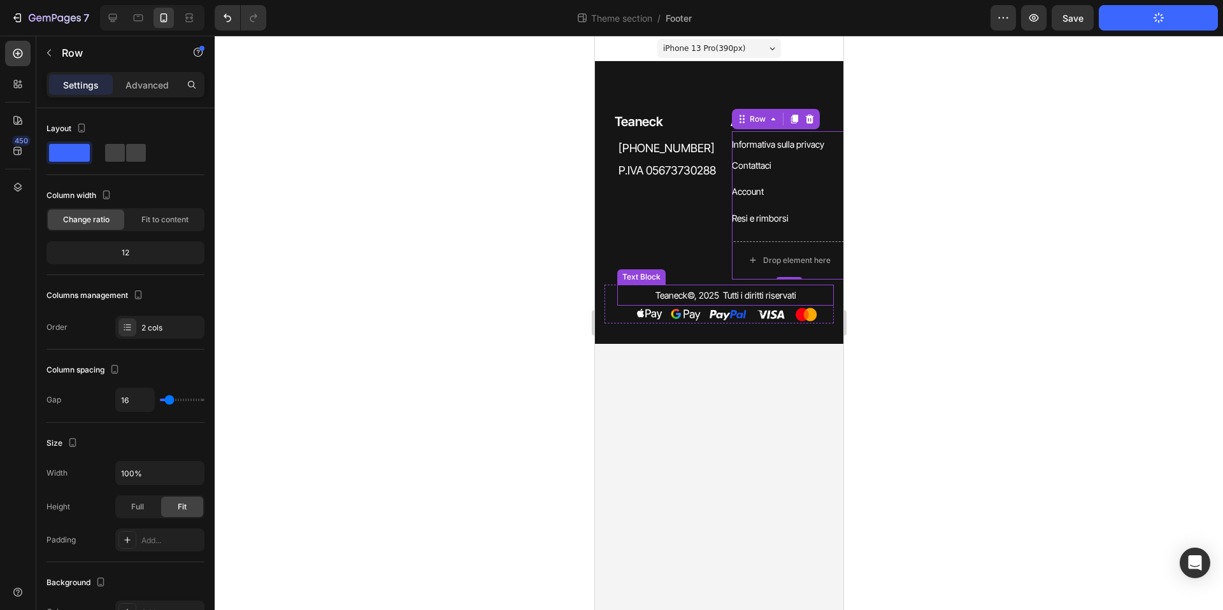
click at [664, 294] on p "Teaneck © , 2025 Tutti i diritti riservati" at bounding box center [725, 295] width 212 height 16
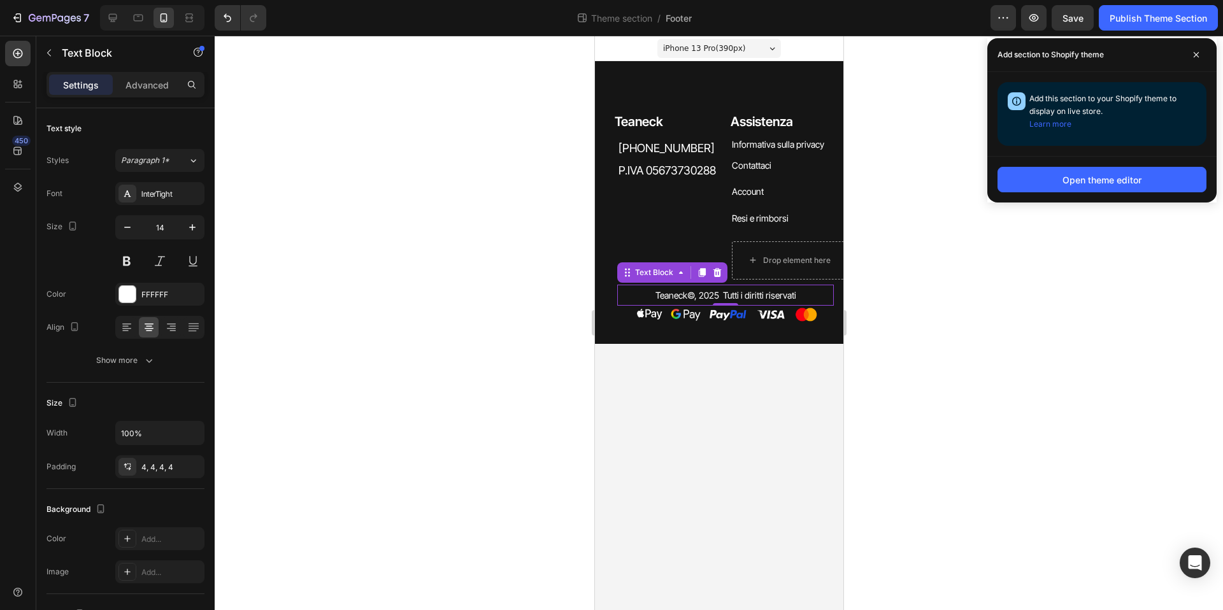
click at [1127, 282] on div at bounding box center [719, 323] width 1009 height 575
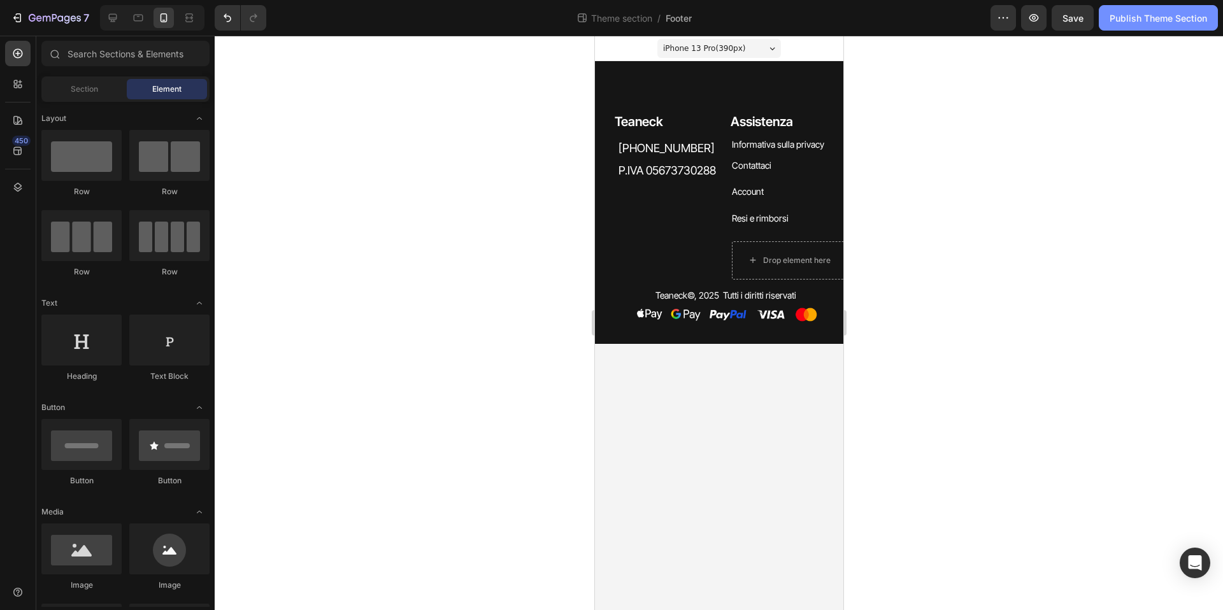
click at [1119, 25] on button "Publish Theme Section" at bounding box center [1158, 17] width 119 height 25
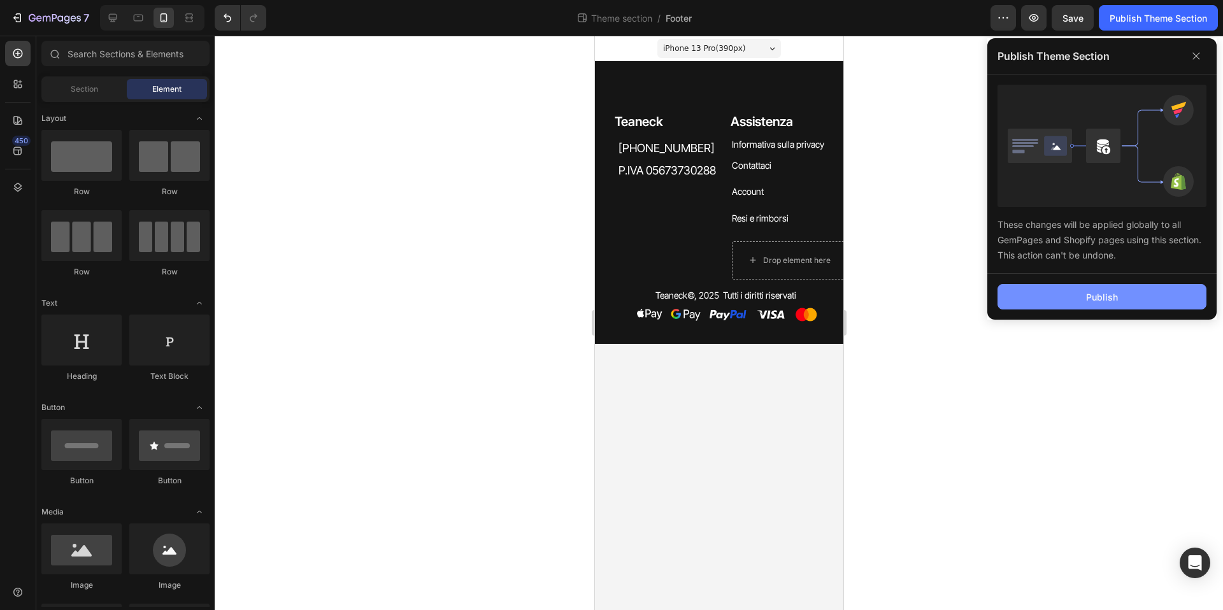
click at [1121, 293] on button "Publish" at bounding box center [1102, 296] width 209 height 25
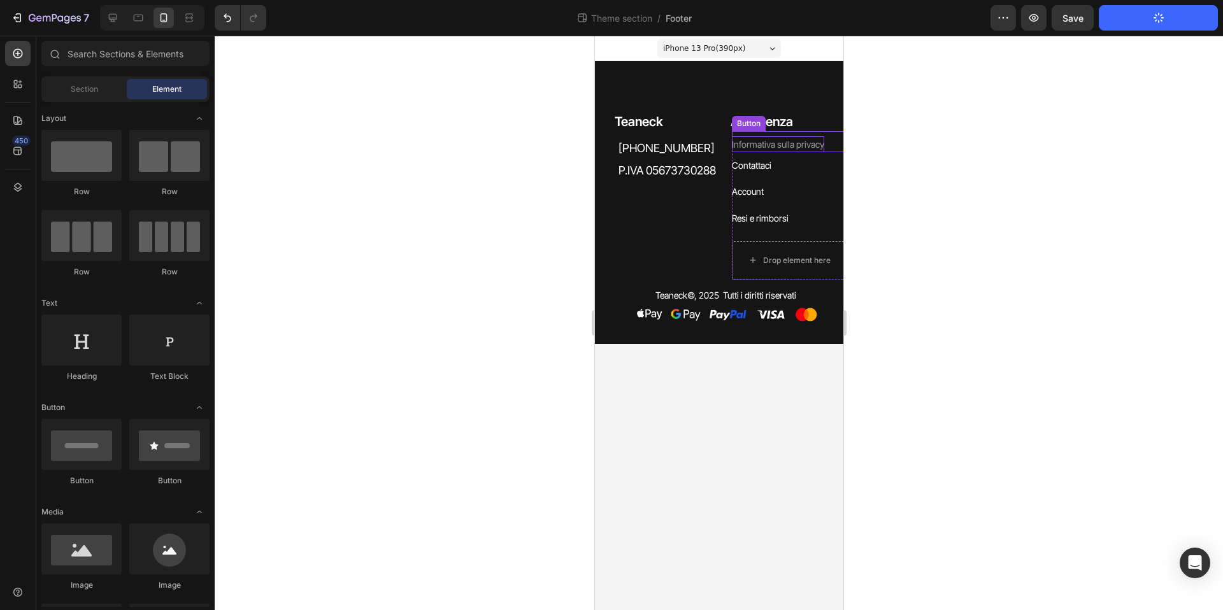
click at [774, 140] on p "Informativa sulla privacy" at bounding box center [777, 144] width 92 height 16
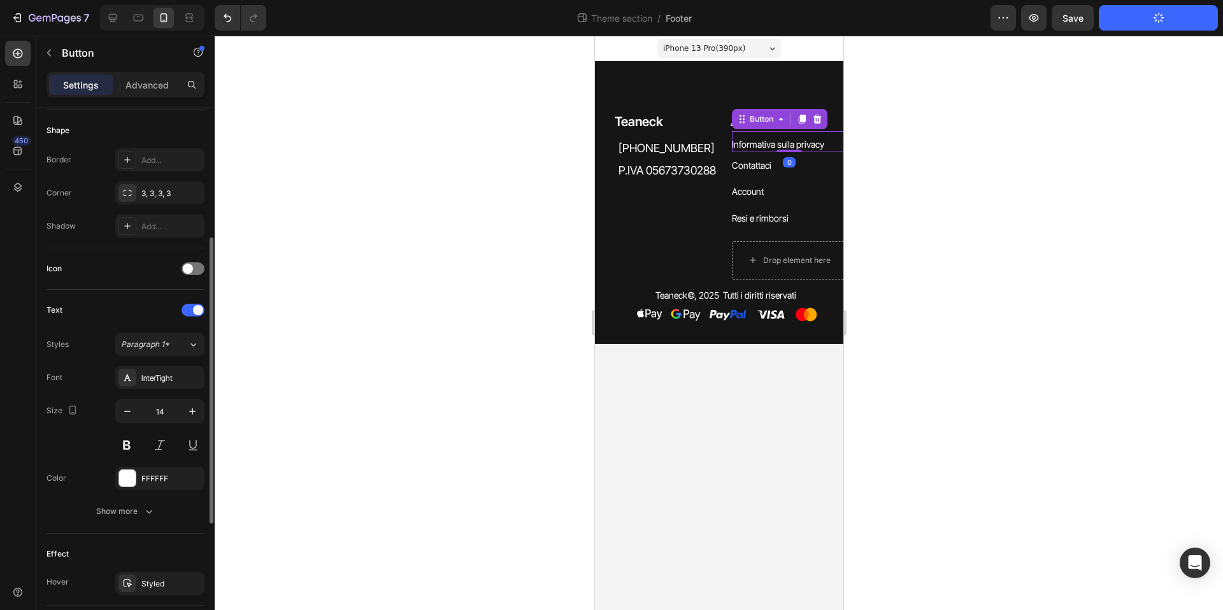
scroll to position [275, 0]
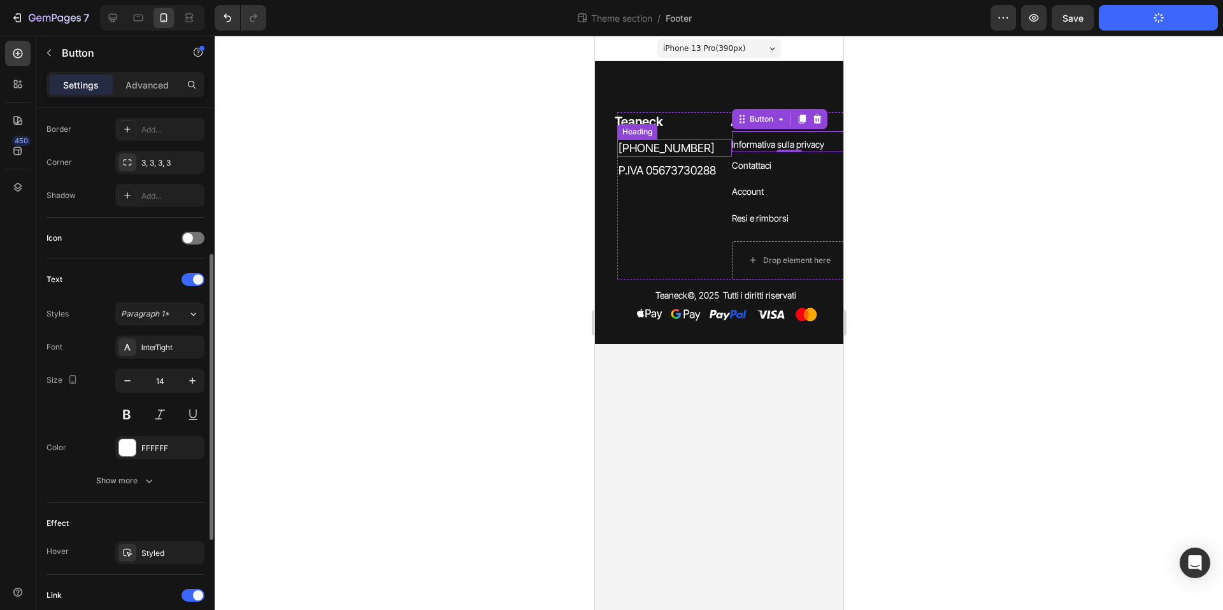
click at [695, 143] on h2 "[PHONE_NUMBER]" at bounding box center [674, 148] width 115 height 17
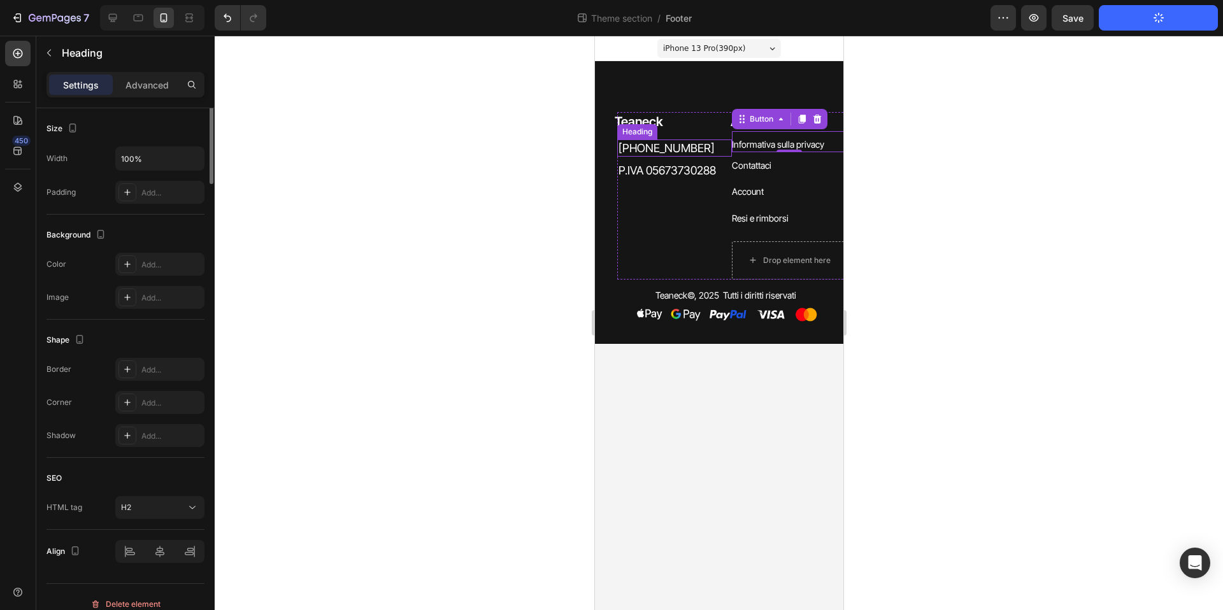
scroll to position [0, 0]
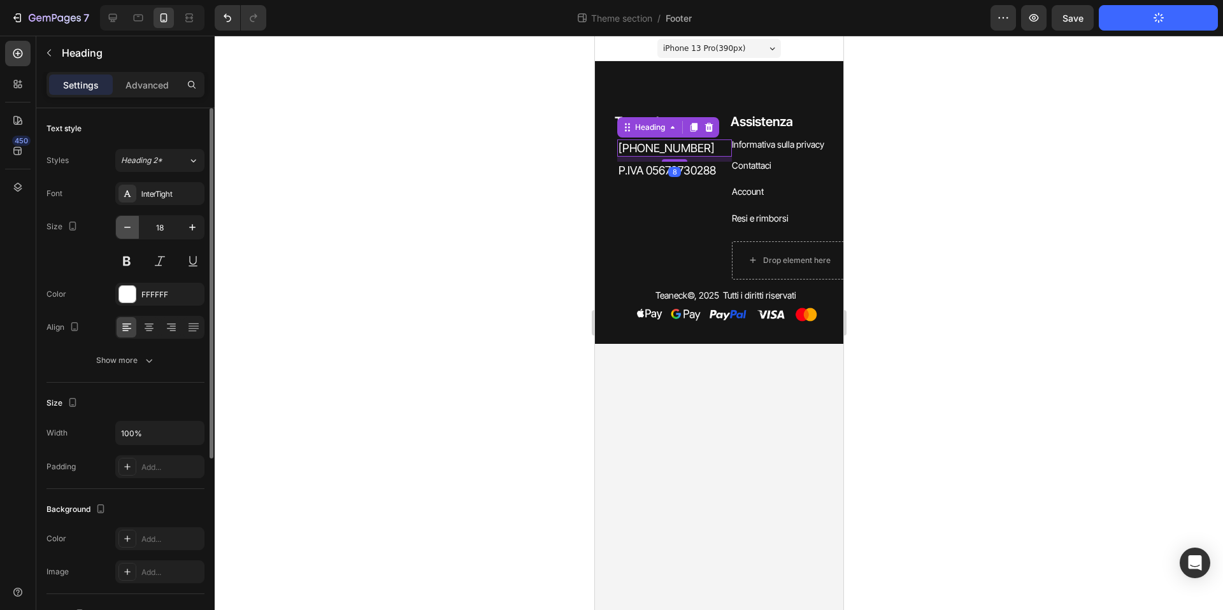
click at [133, 229] on icon "button" at bounding box center [127, 227] width 13 height 13
type input "14"
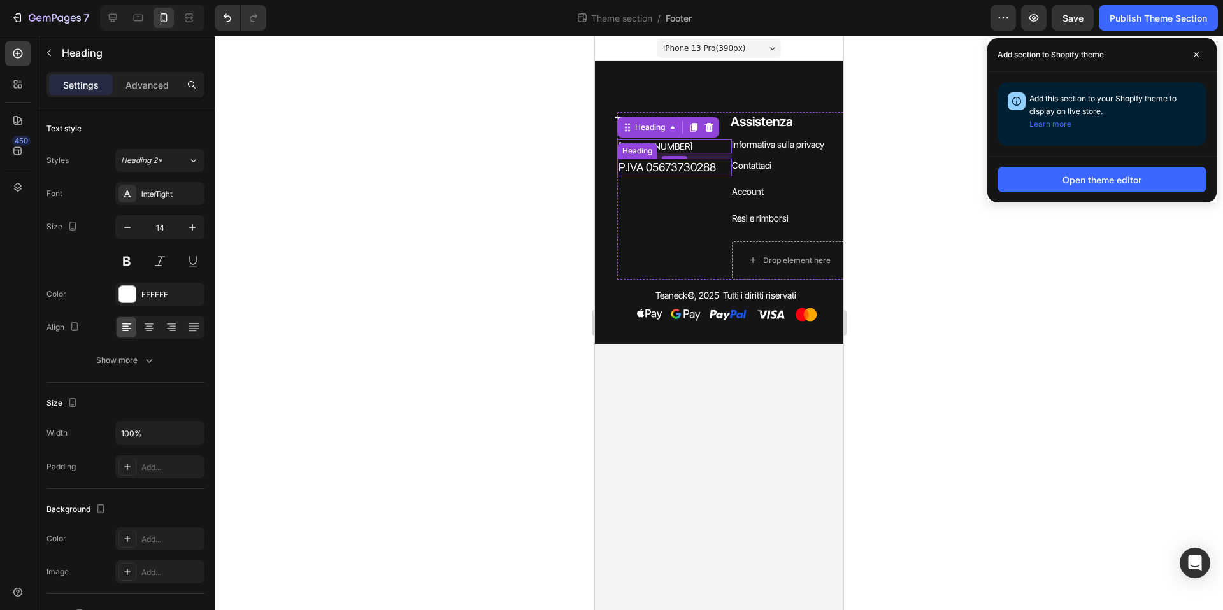
click at [624, 173] on h2 "P.IVA 05673730288" at bounding box center [674, 167] width 115 height 17
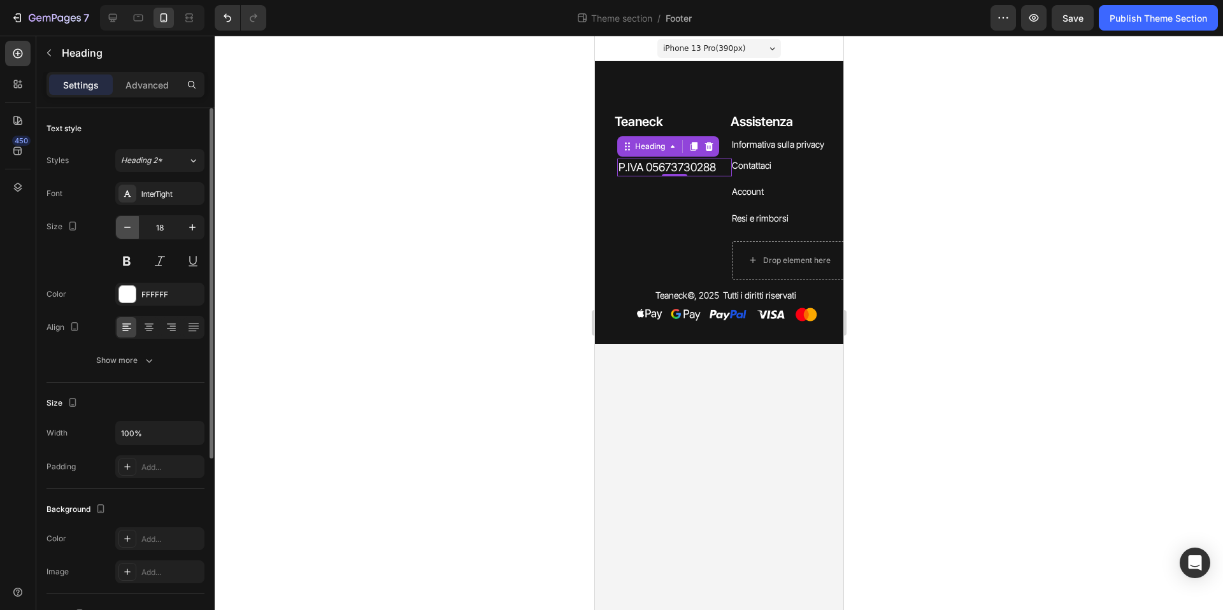
click at [130, 229] on icon "button" at bounding box center [127, 227] width 13 height 13
type input "14"
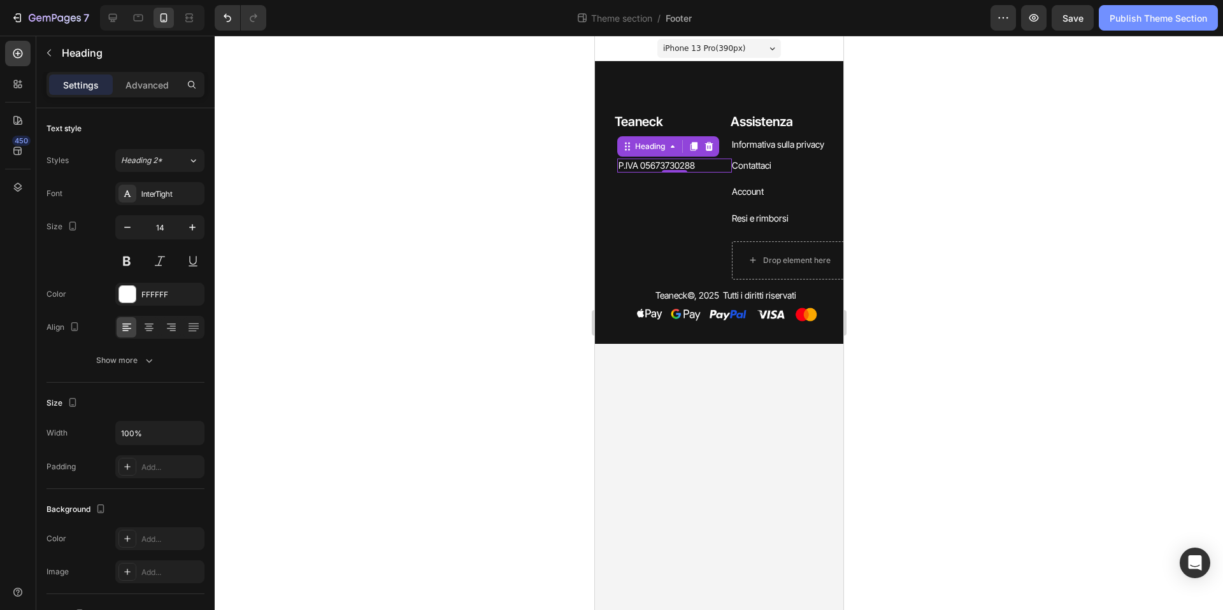
click at [1160, 18] on div "Publish Theme Section" at bounding box center [1158, 17] width 97 height 13
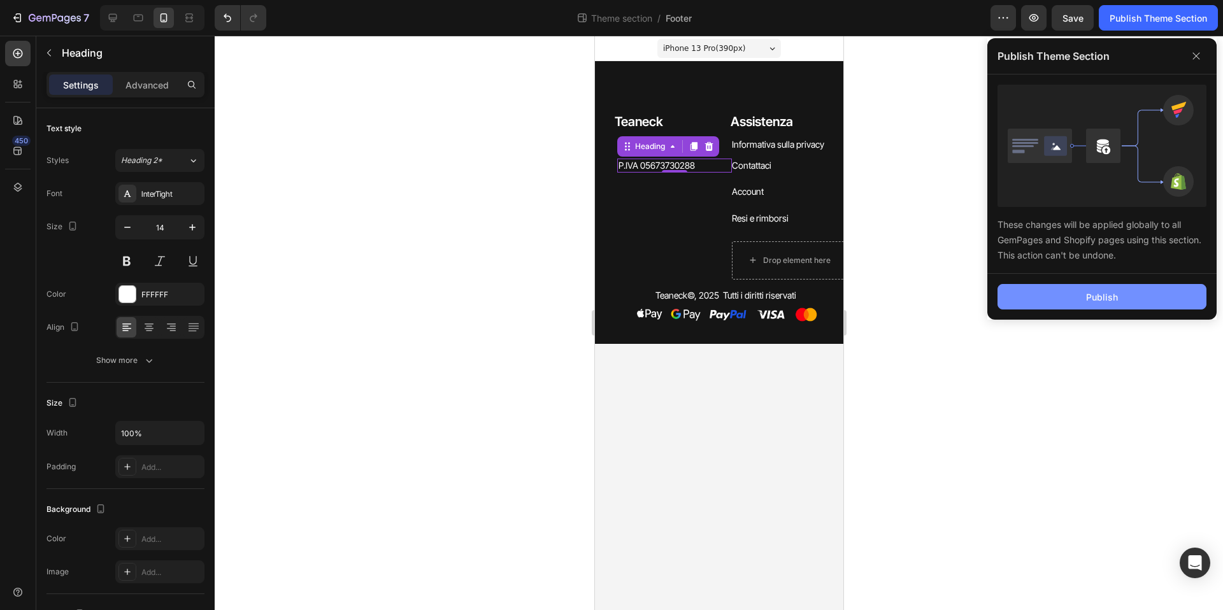
drag, startPoint x: 1067, startPoint y: 301, endPoint x: 1051, endPoint y: 293, distance: 18.0
click at [1067, 301] on button "Publish" at bounding box center [1102, 296] width 209 height 25
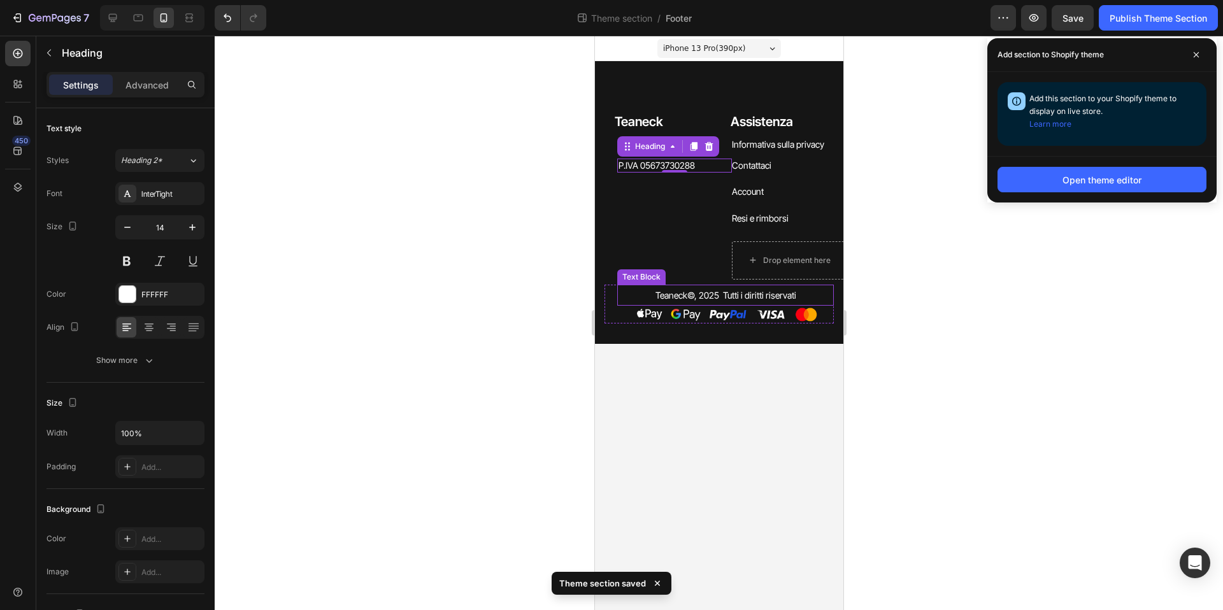
click at [704, 296] on p "Teaneck © , 2025 Tutti i diritti riservati" at bounding box center [725, 295] width 212 height 16
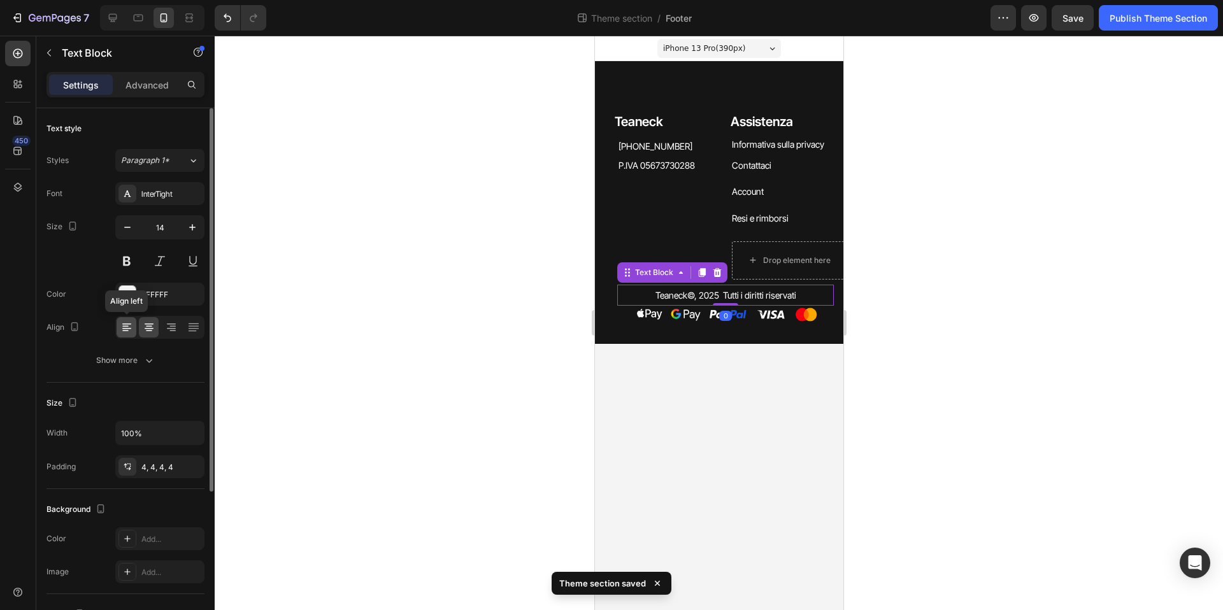
click at [131, 329] on icon at bounding box center [126, 327] width 13 height 13
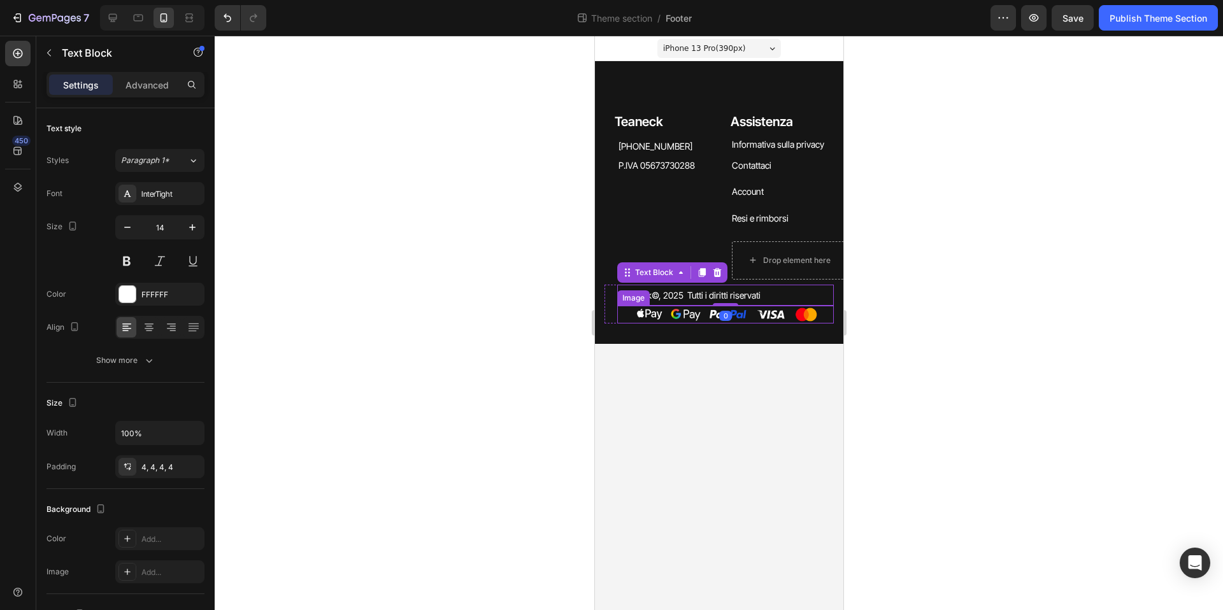
click at [646, 317] on img at bounding box center [725, 315] width 191 height 18
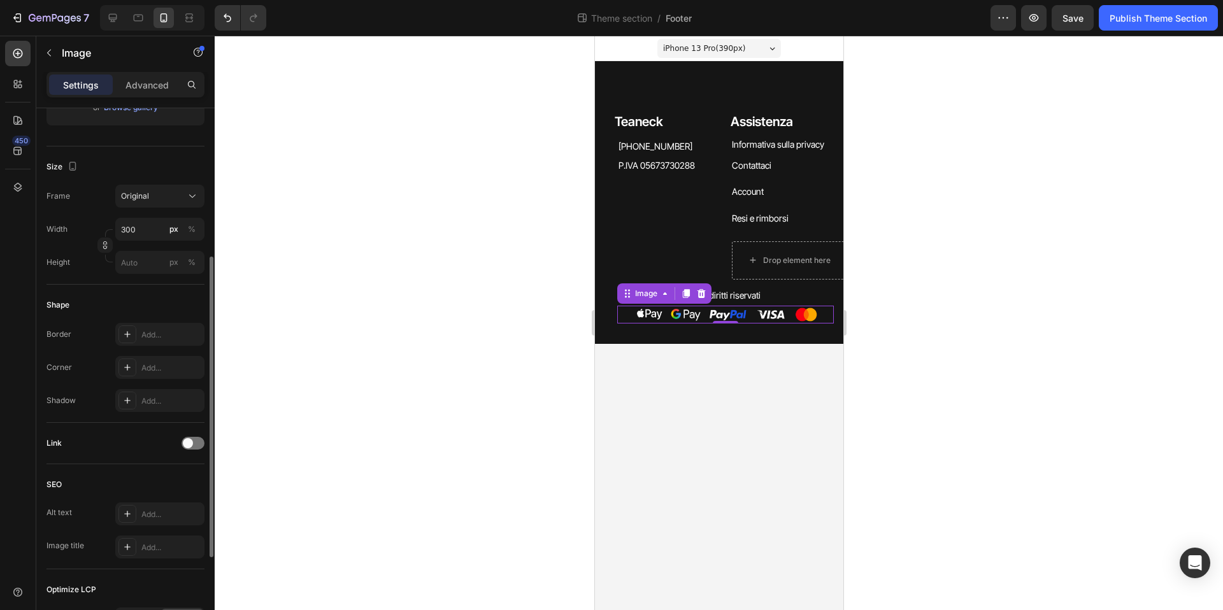
scroll to position [424, 0]
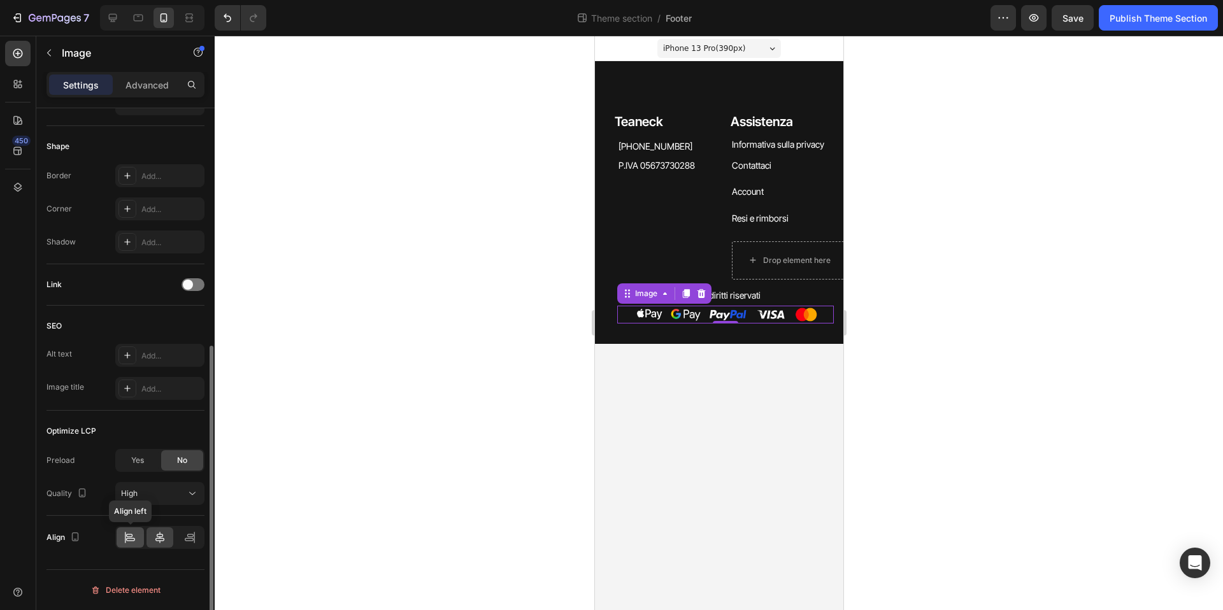
click at [136, 533] on icon at bounding box center [130, 537] width 13 height 13
click at [1071, 339] on div at bounding box center [719, 323] width 1009 height 575
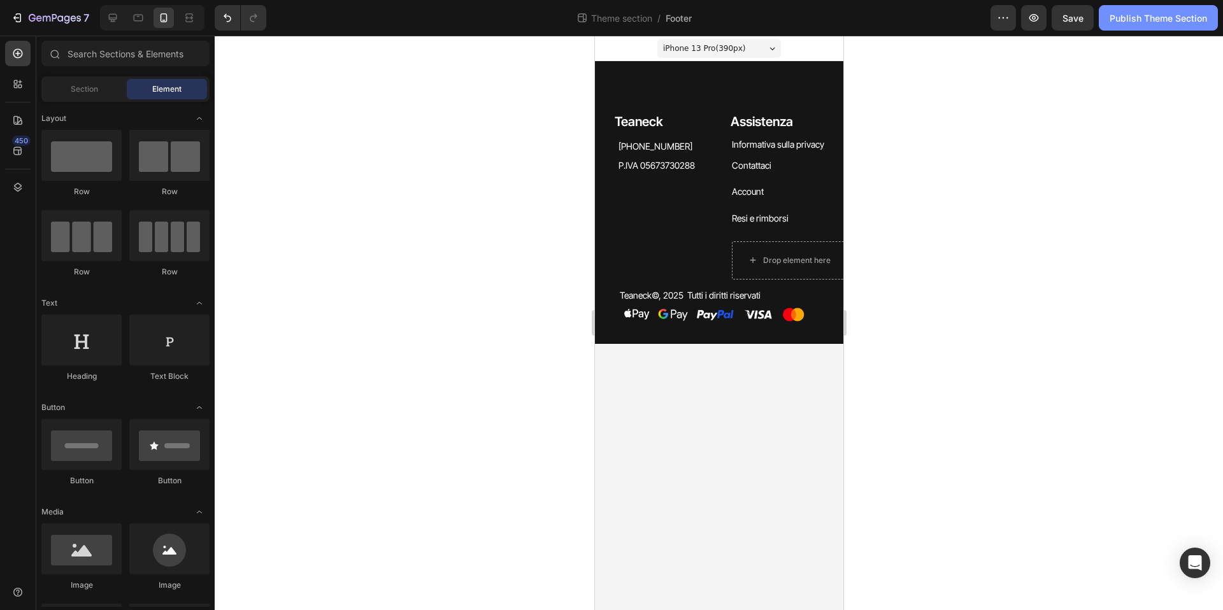
click at [1129, 18] on div "Publish Theme Section" at bounding box center [1158, 17] width 97 height 13
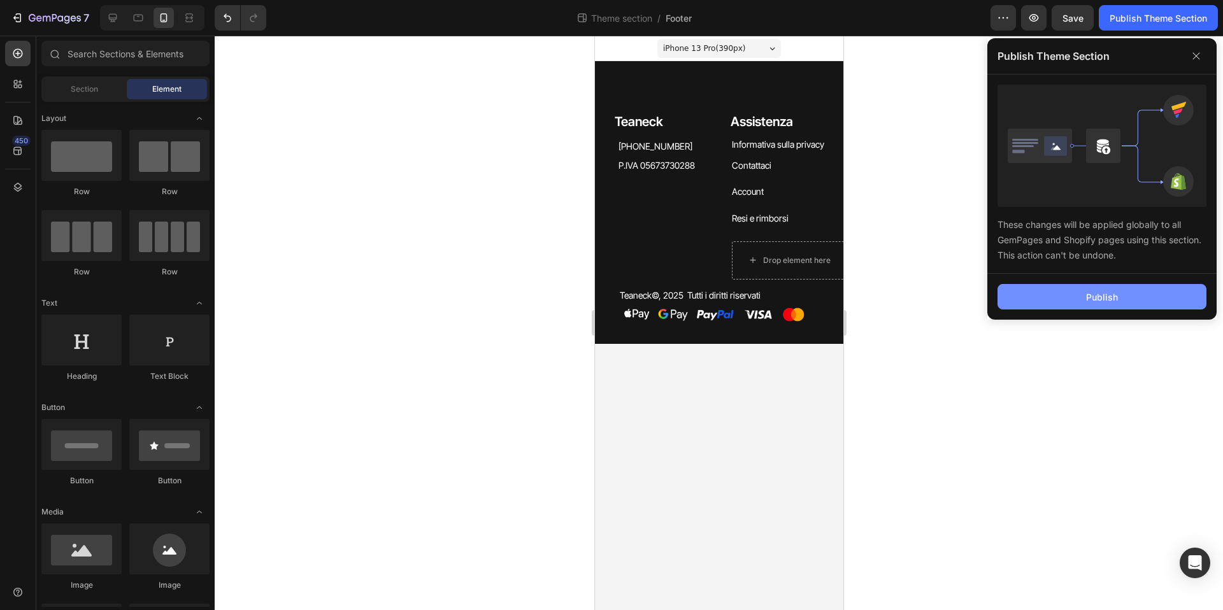
click at [1086, 293] on div "Publish" at bounding box center [1102, 297] width 32 height 13
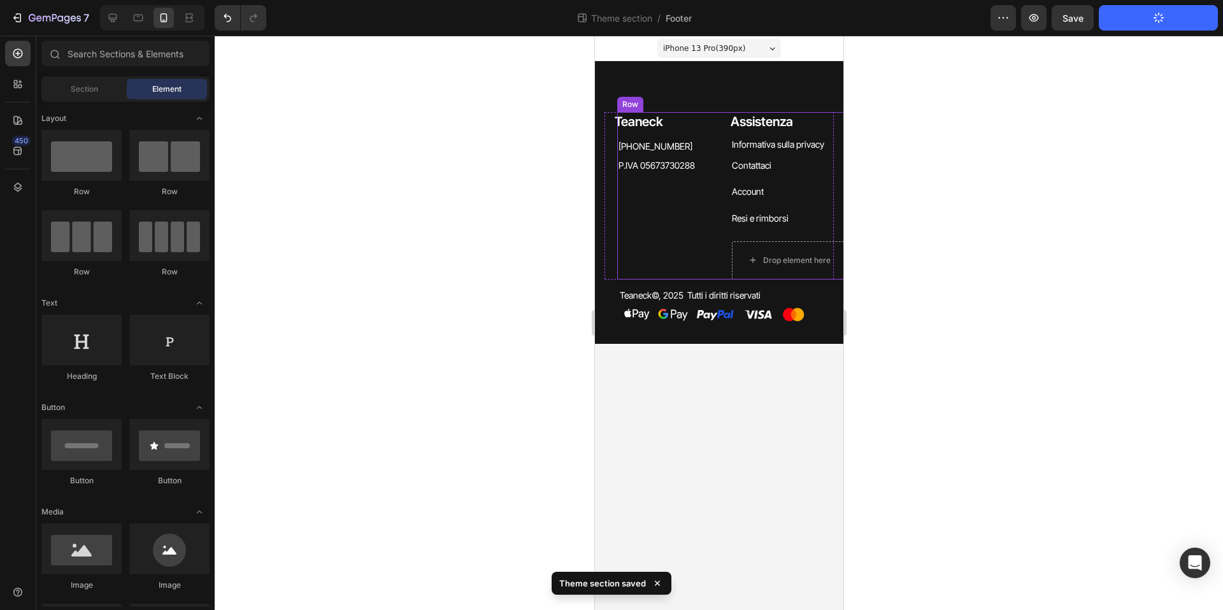
click at [725, 230] on div "Teaneck Heading +39 3208167665 Heading +39 3208167665 Heading +39 3208167665 He…" at bounding box center [674, 196] width 115 height 168
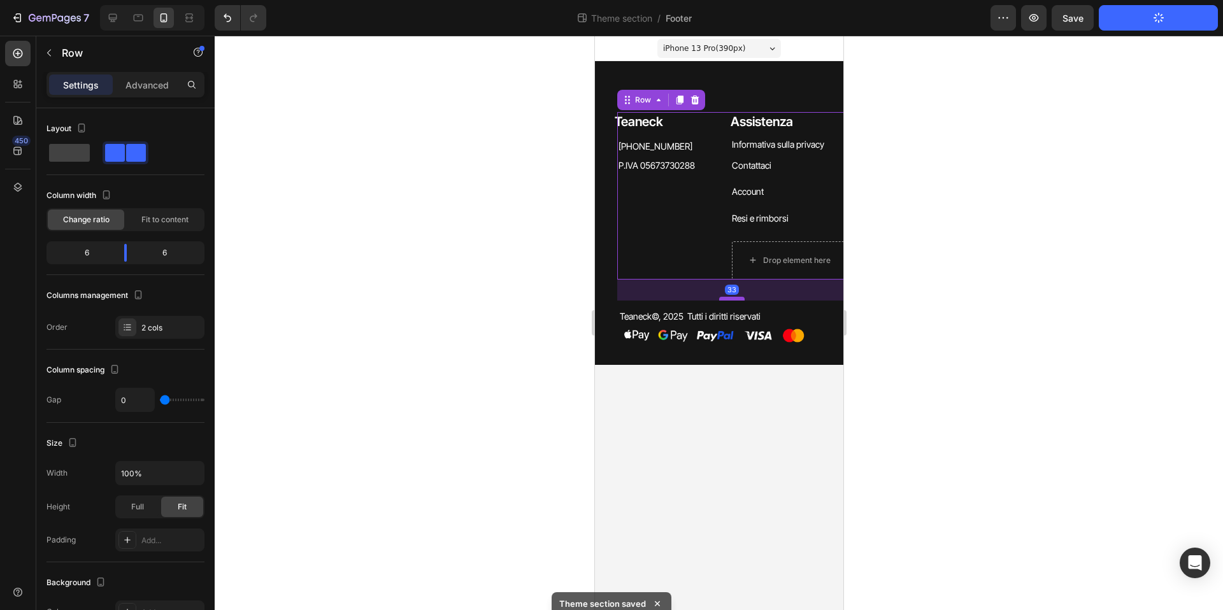
drag, startPoint x: 734, startPoint y: 277, endPoint x: 1509, endPoint y: 234, distance: 776.6
click at [737, 298] on div at bounding box center [731, 299] width 25 height 4
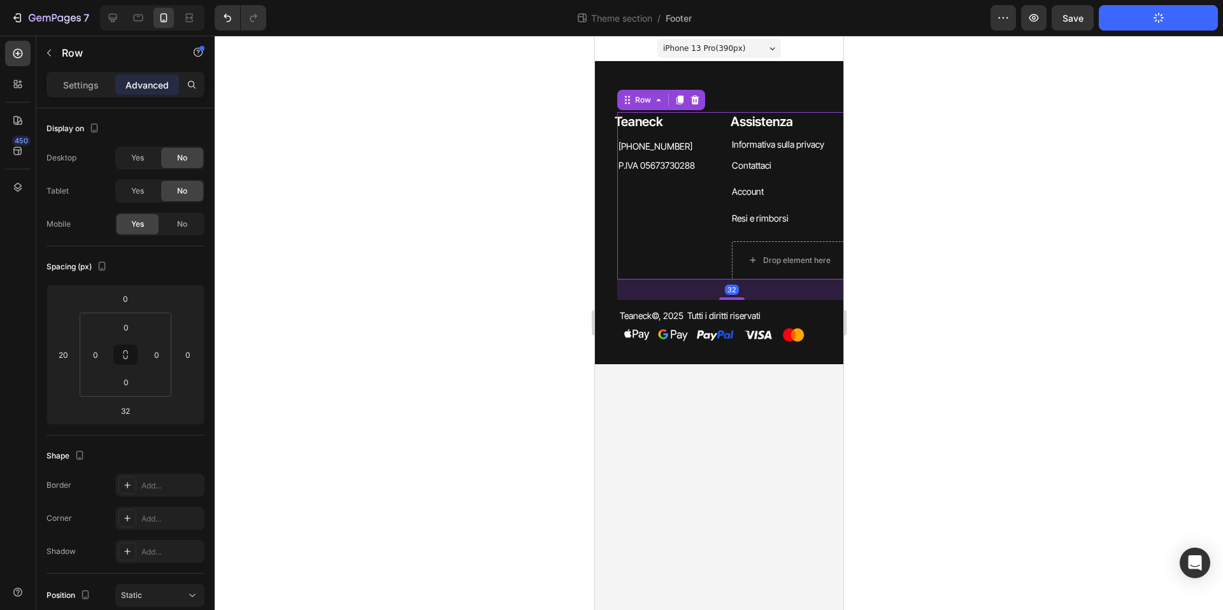
click at [1153, 25] on button "Publish Theme Section" at bounding box center [1158, 17] width 119 height 25
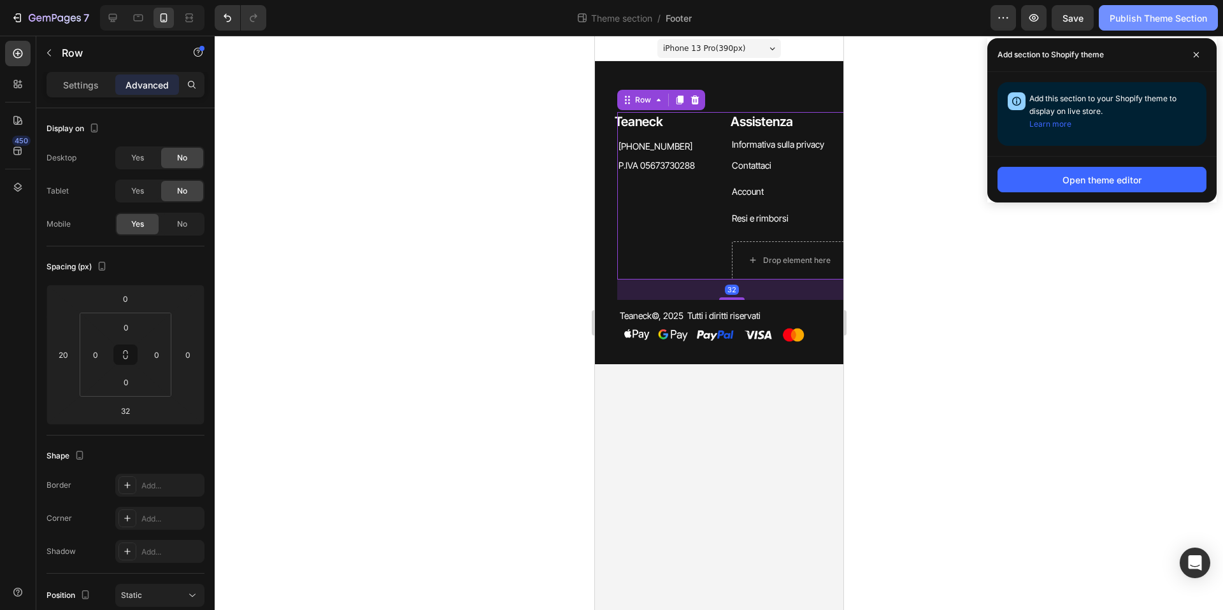
click at [1149, 16] on div "Publish Theme Section" at bounding box center [1158, 17] width 97 height 13
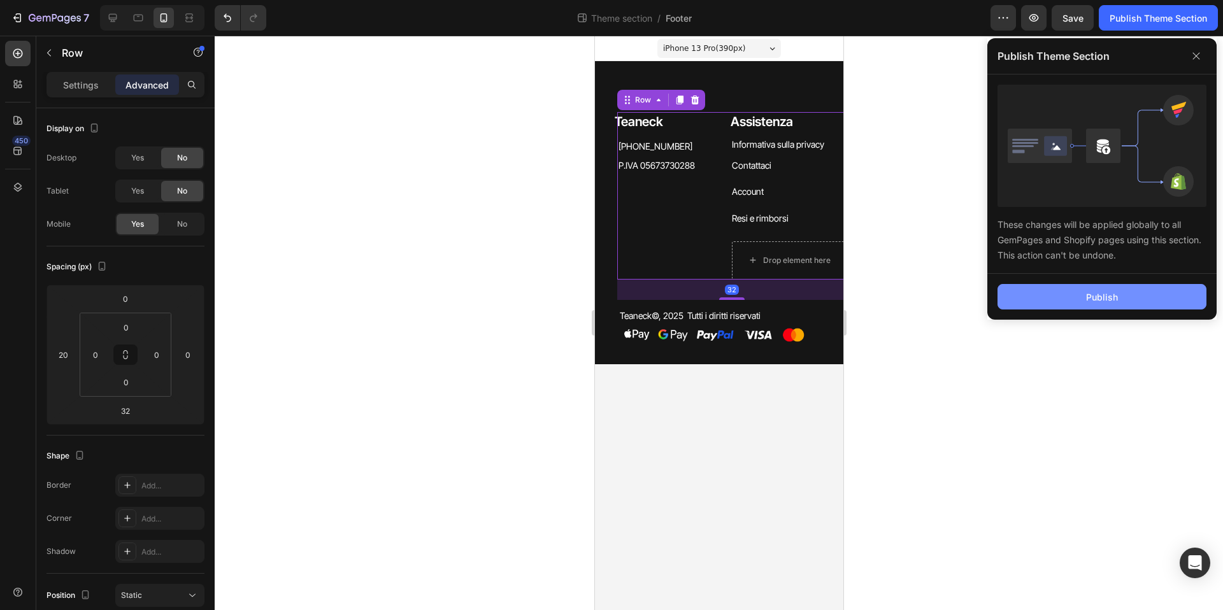
click at [1120, 292] on button "Publish" at bounding box center [1102, 296] width 209 height 25
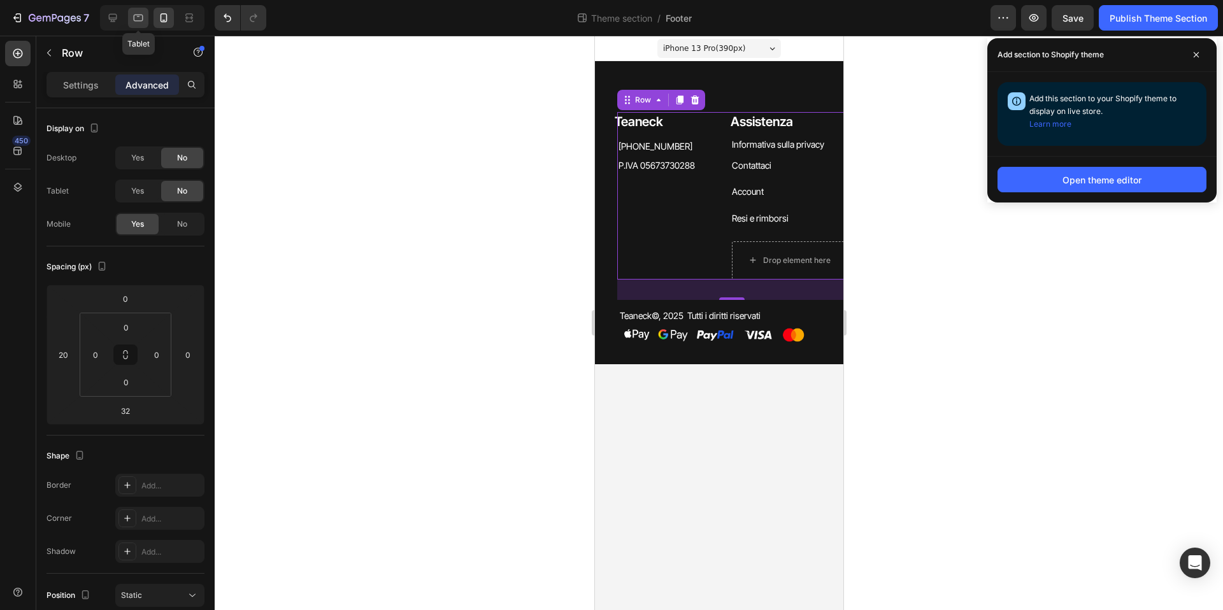
click at [135, 21] on icon at bounding box center [139, 18] width 10 height 7
type input "0"
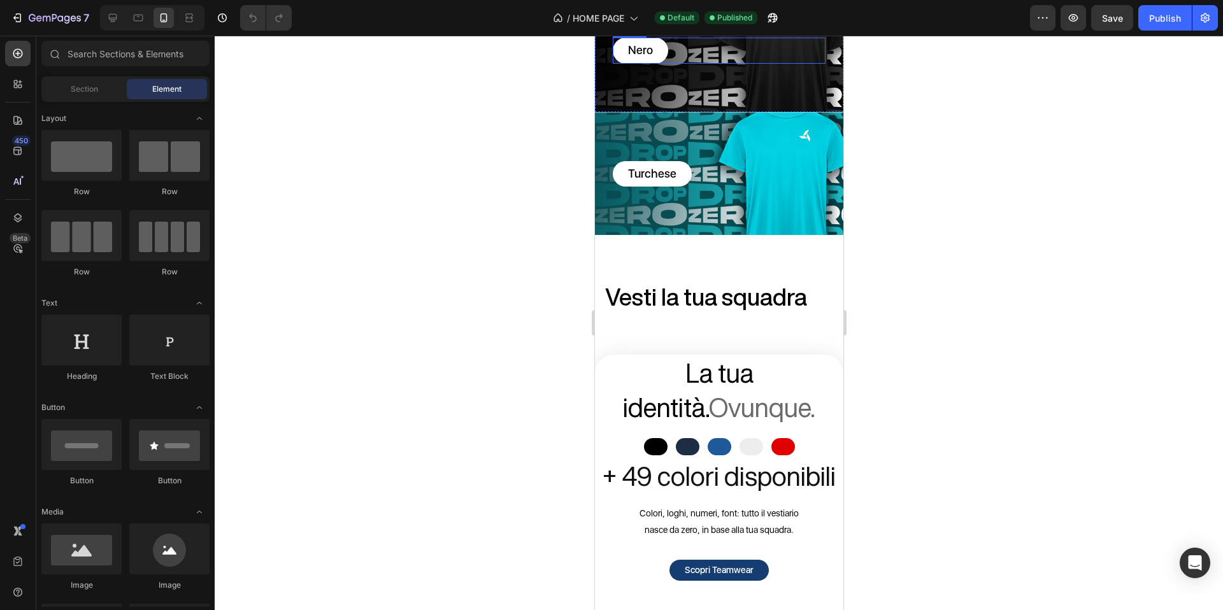
radio input "false"
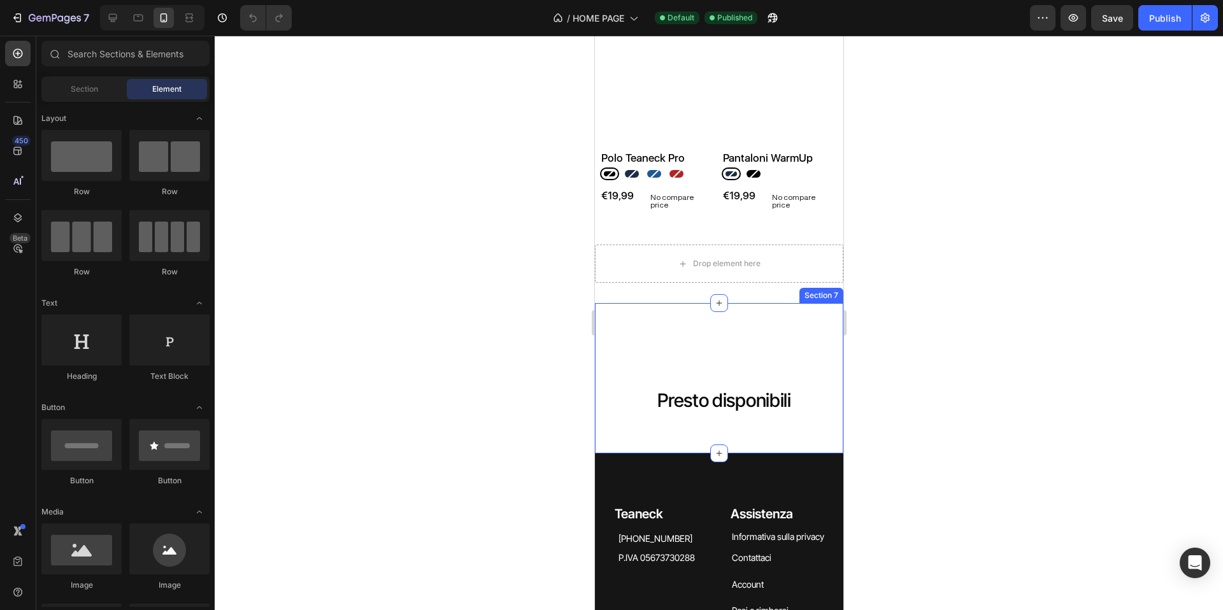
scroll to position [3467, 0]
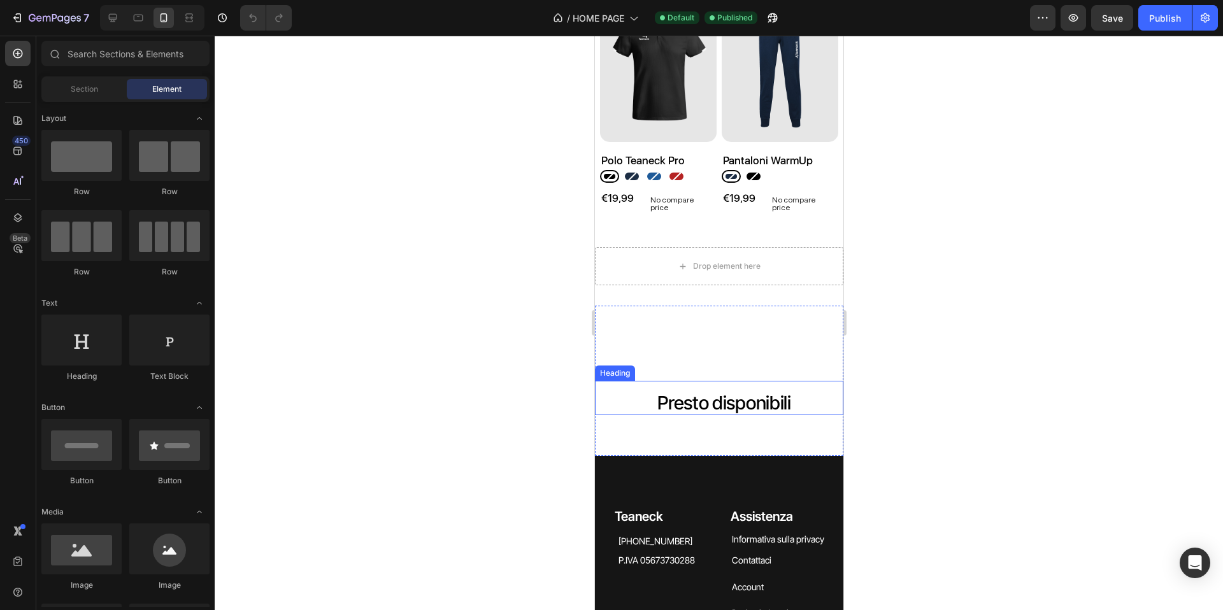
click at [704, 392] on span "Presto disponibili" at bounding box center [724, 403] width 134 height 22
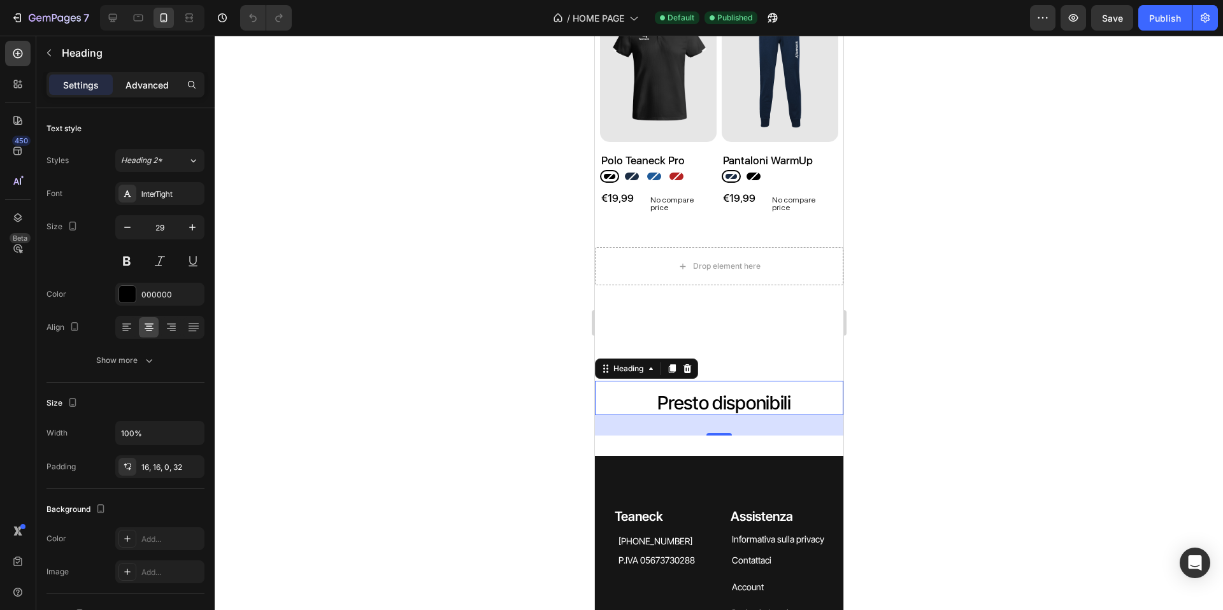
click at [152, 94] on div "Advanced" at bounding box center [147, 85] width 64 height 20
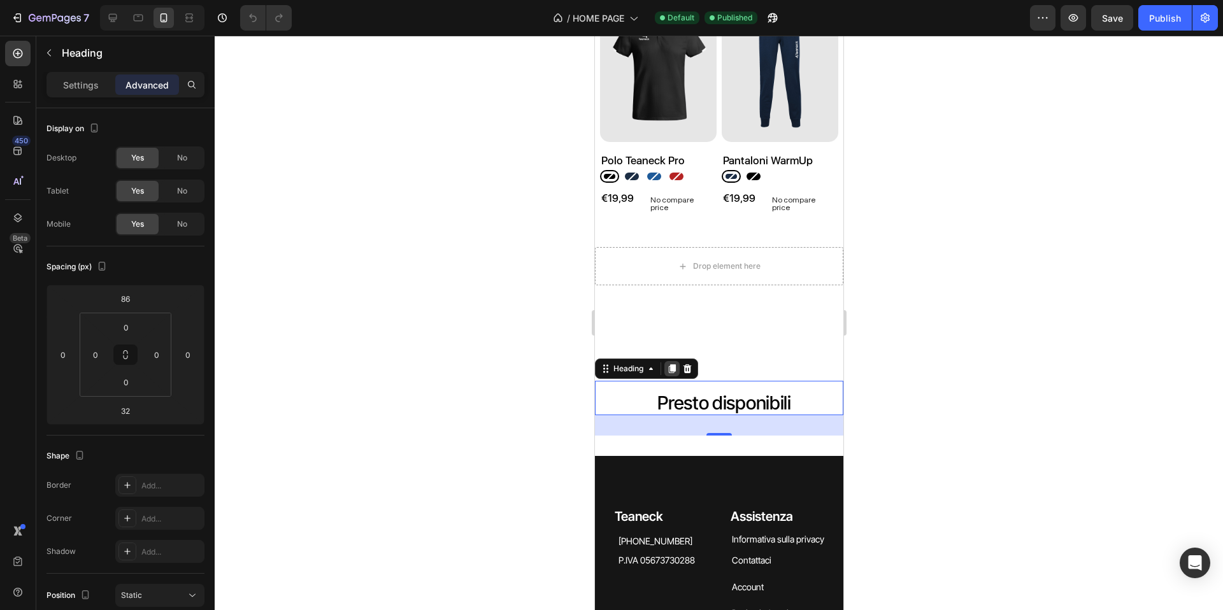
click at [674, 365] on icon at bounding box center [671, 369] width 7 height 9
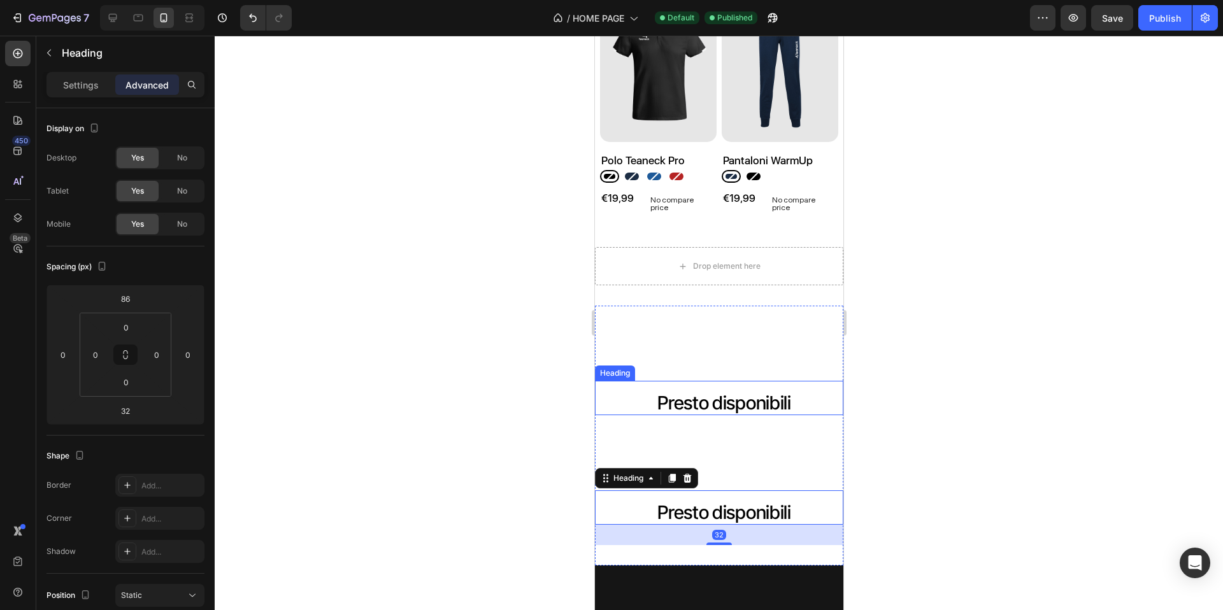
click at [679, 394] on span "Presto disponibili" at bounding box center [724, 403] width 134 height 22
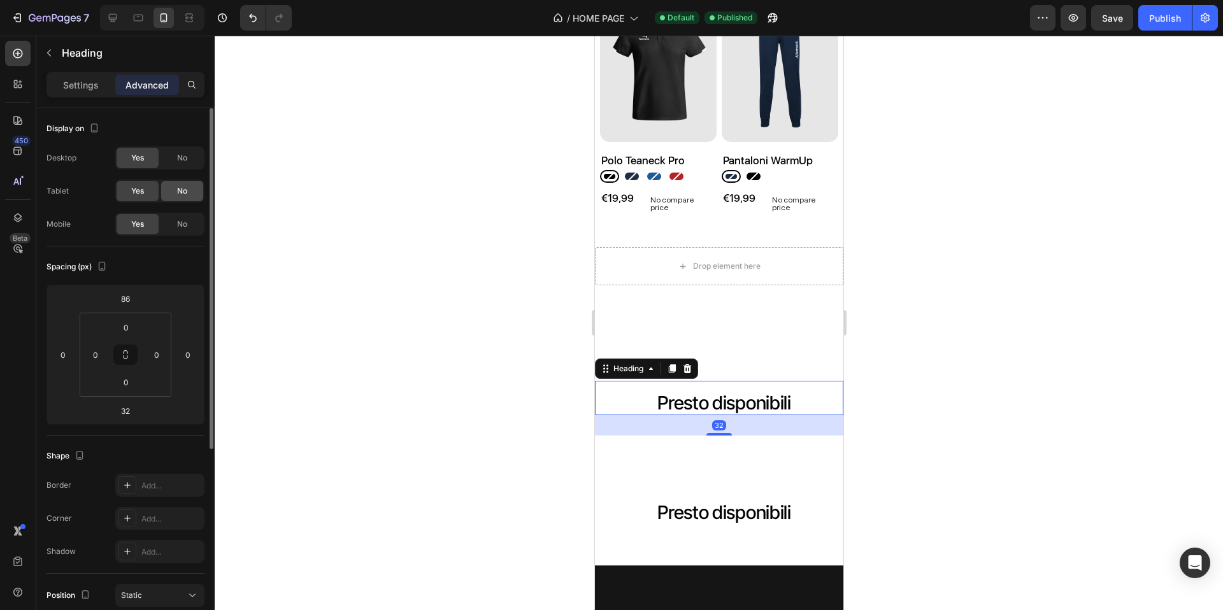
click at [187, 184] on div "No" at bounding box center [182, 191] width 42 height 20
click at [196, 223] on div "No" at bounding box center [182, 224] width 42 height 20
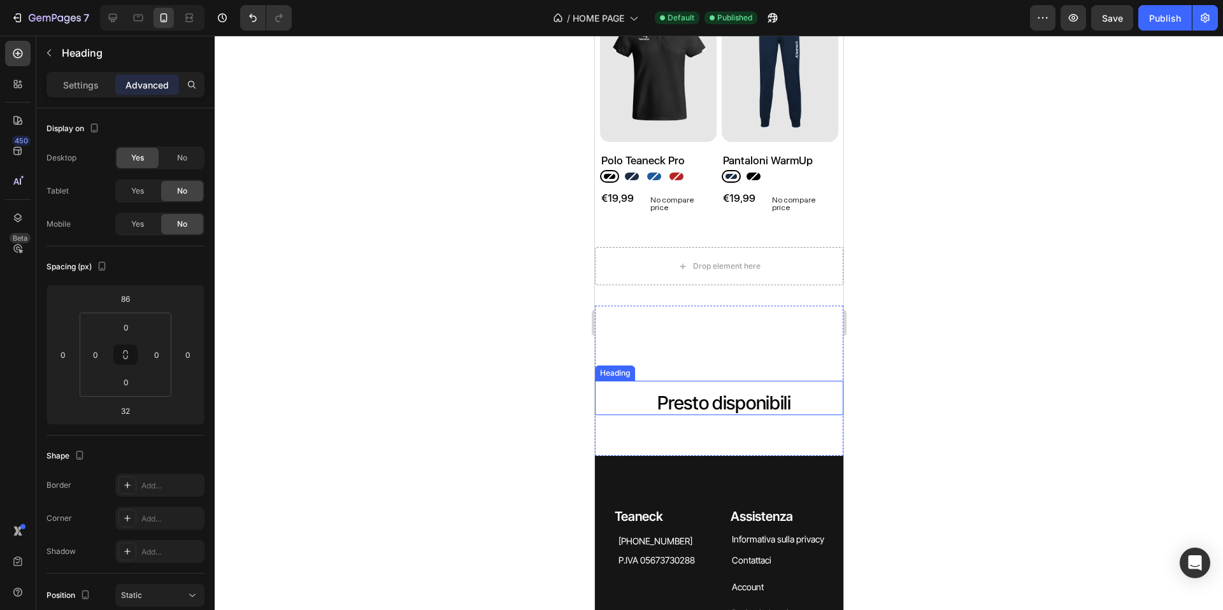
click at [716, 392] on span "Presto disponibili" at bounding box center [724, 403] width 134 height 22
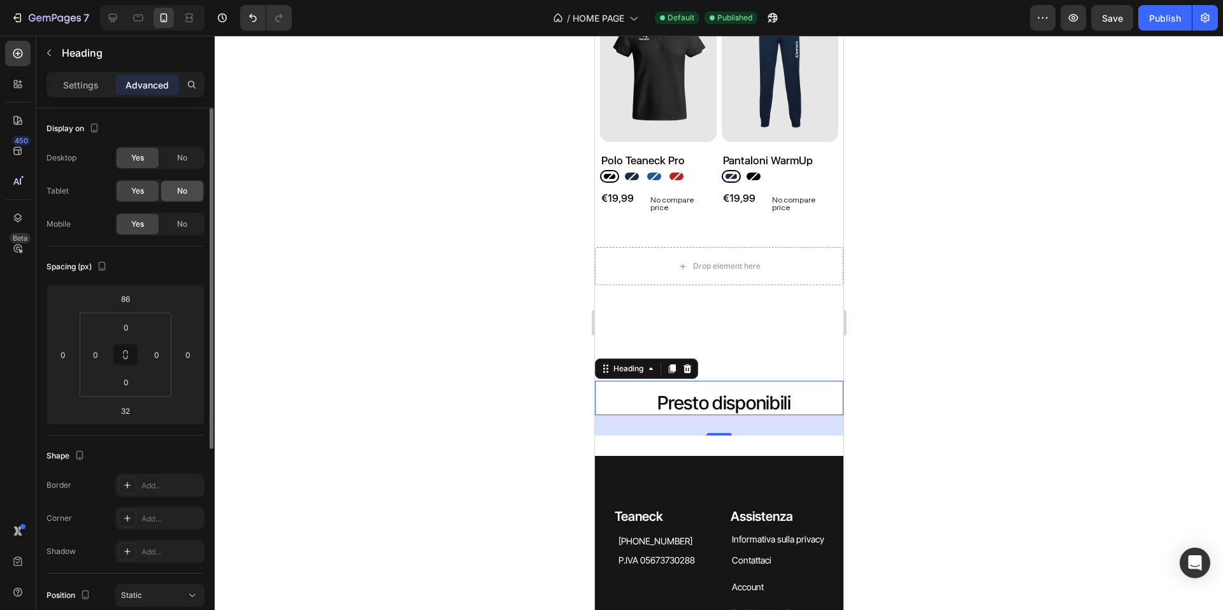
click at [179, 195] on span "No" at bounding box center [182, 190] width 10 height 11
click at [180, 163] on span "No" at bounding box center [182, 157] width 10 height 11
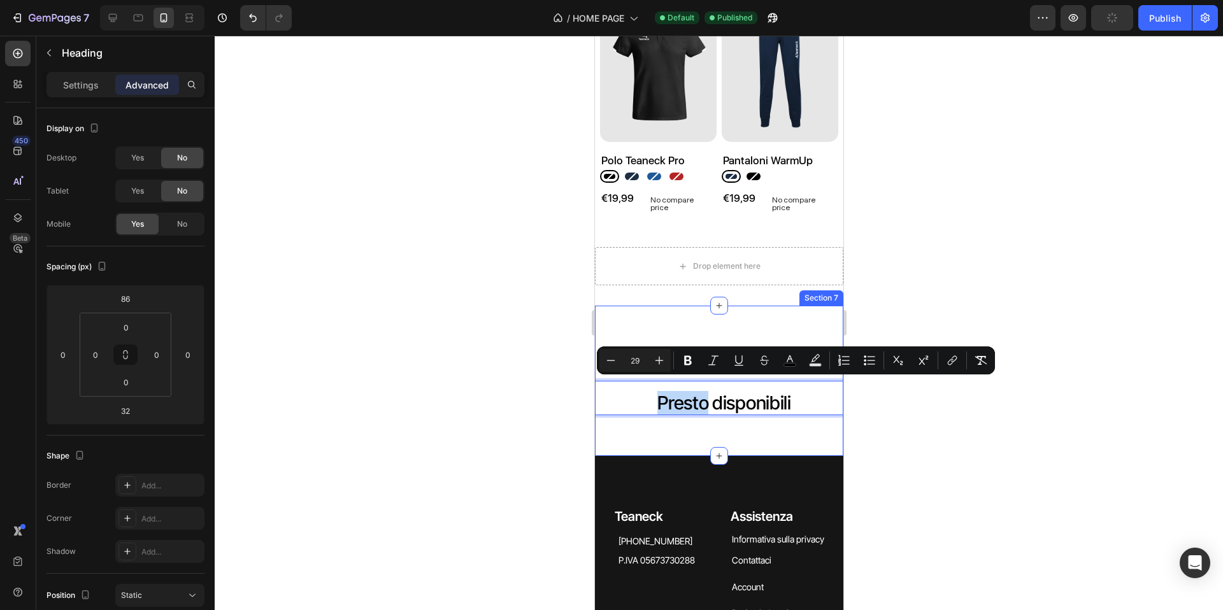
drag, startPoint x: 702, startPoint y: 394, endPoint x: 735, endPoint y: 311, distance: 90.0
click at [735, 311] on div "Presto disponibili Heading Presto disponibili Heading 32 Product Images Felpa T…" at bounding box center [718, 381] width 248 height 150
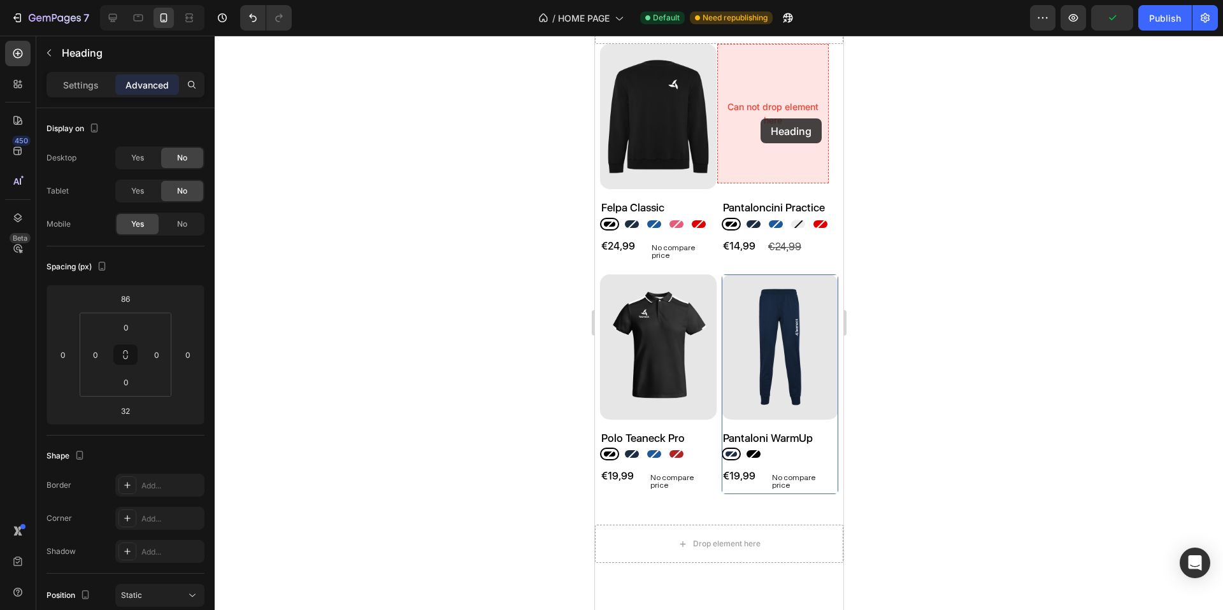
scroll to position [3078, 0]
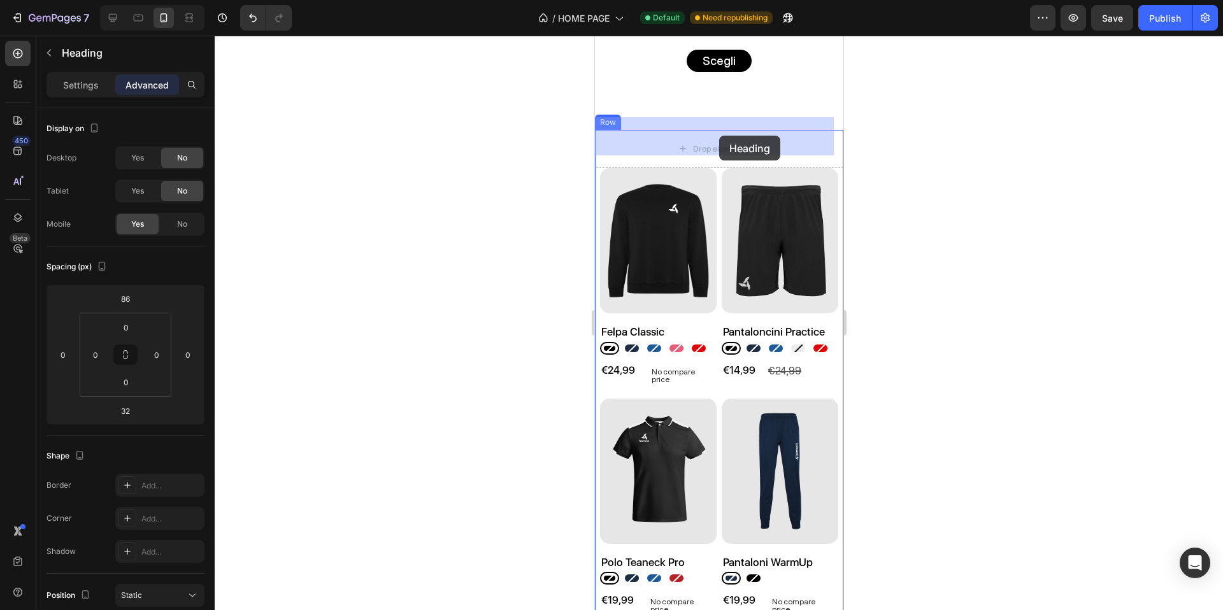
drag, startPoint x: 763, startPoint y: 391, endPoint x: 719, endPoint y: 136, distance: 258.7
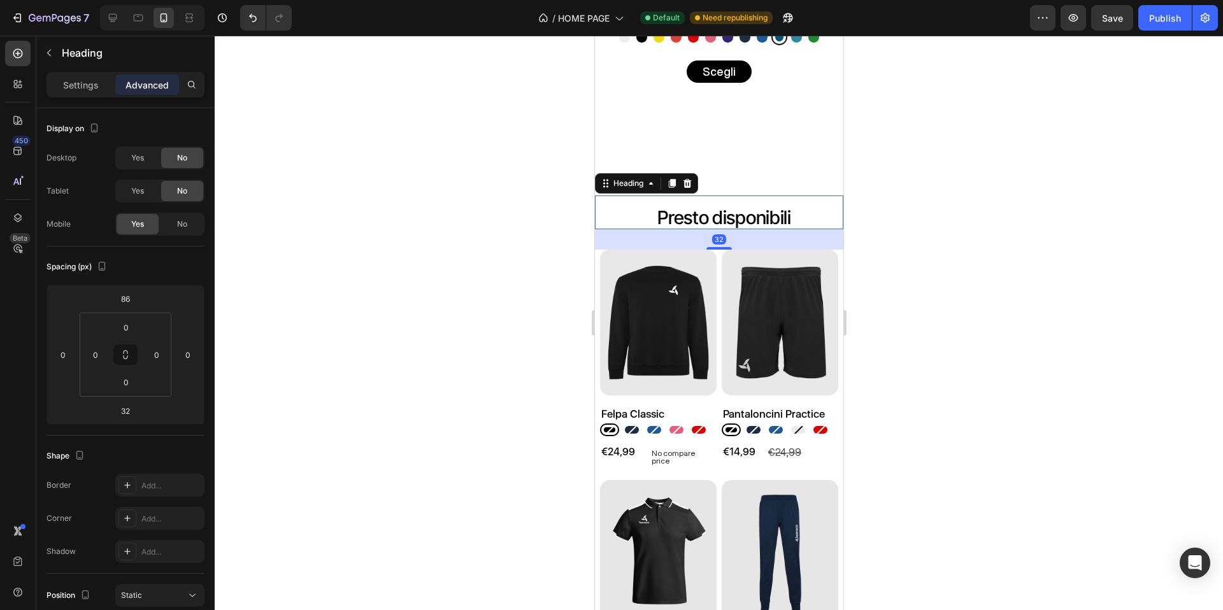
scroll to position [3056, 0]
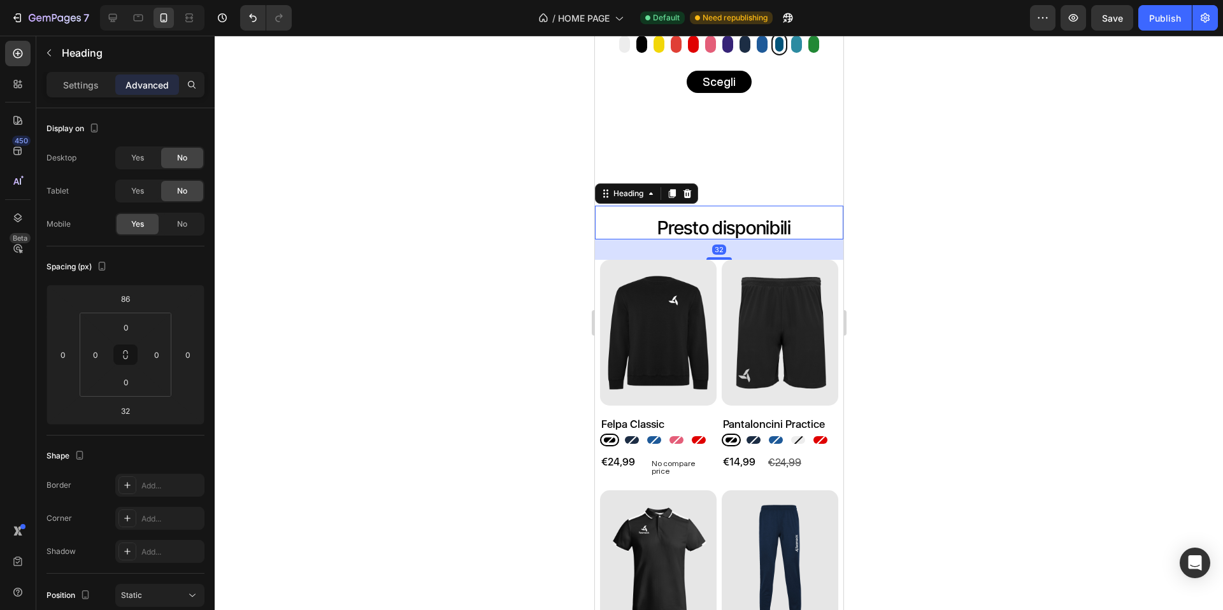
click at [897, 207] on div at bounding box center [719, 323] width 1009 height 575
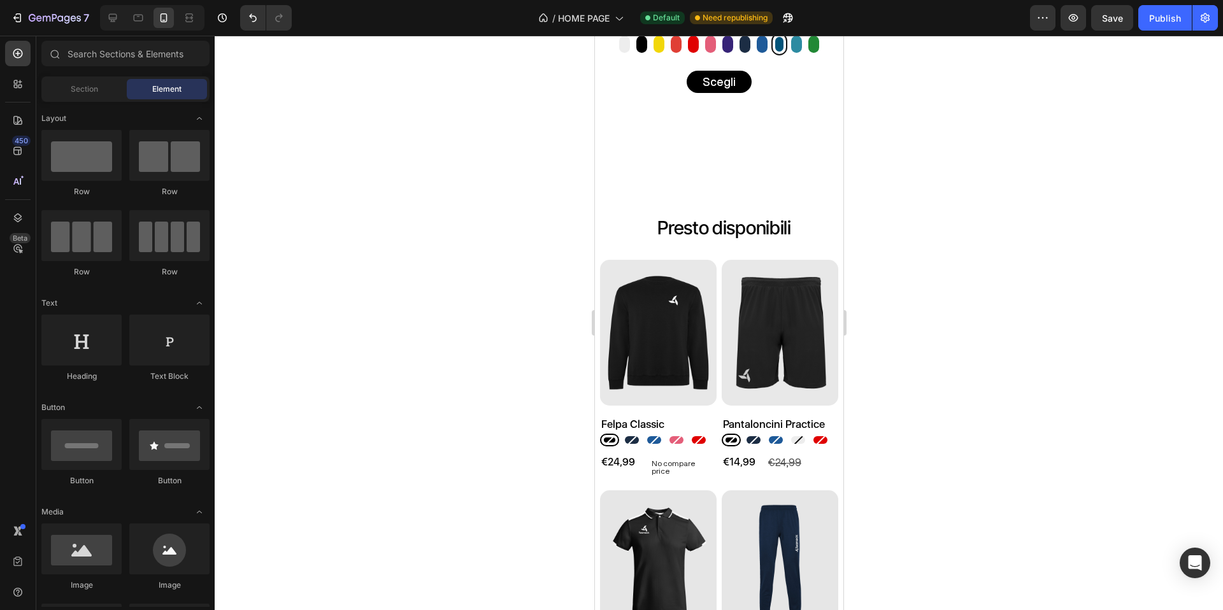
click at [1030, 199] on div at bounding box center [719, 323] width 1009 height 575
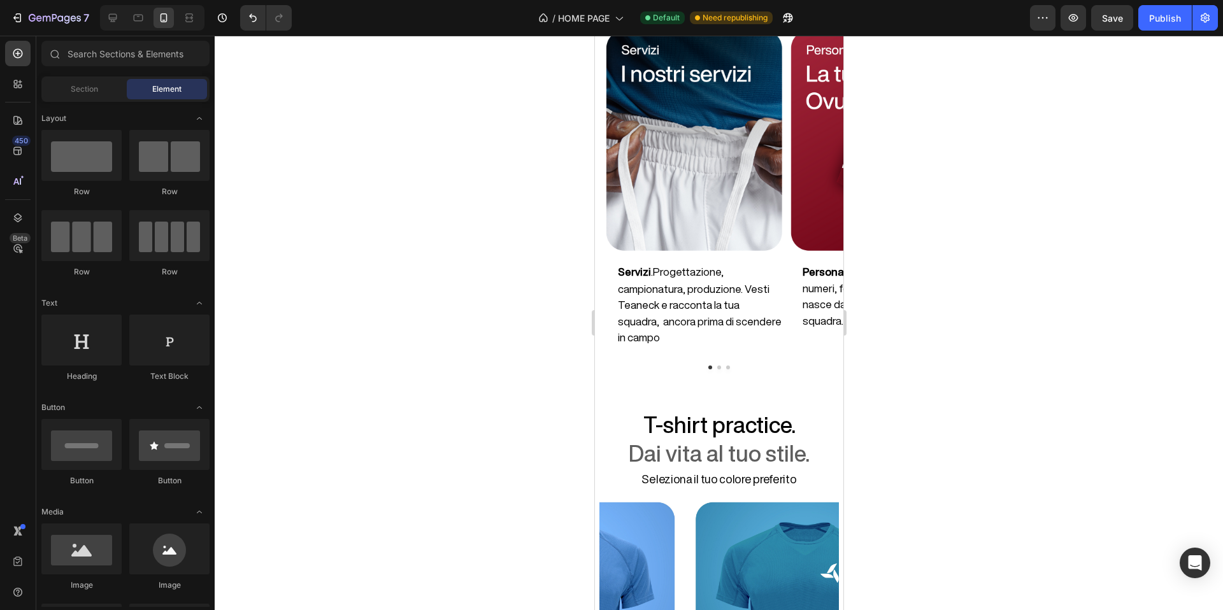
scroll to position [2038, 0]
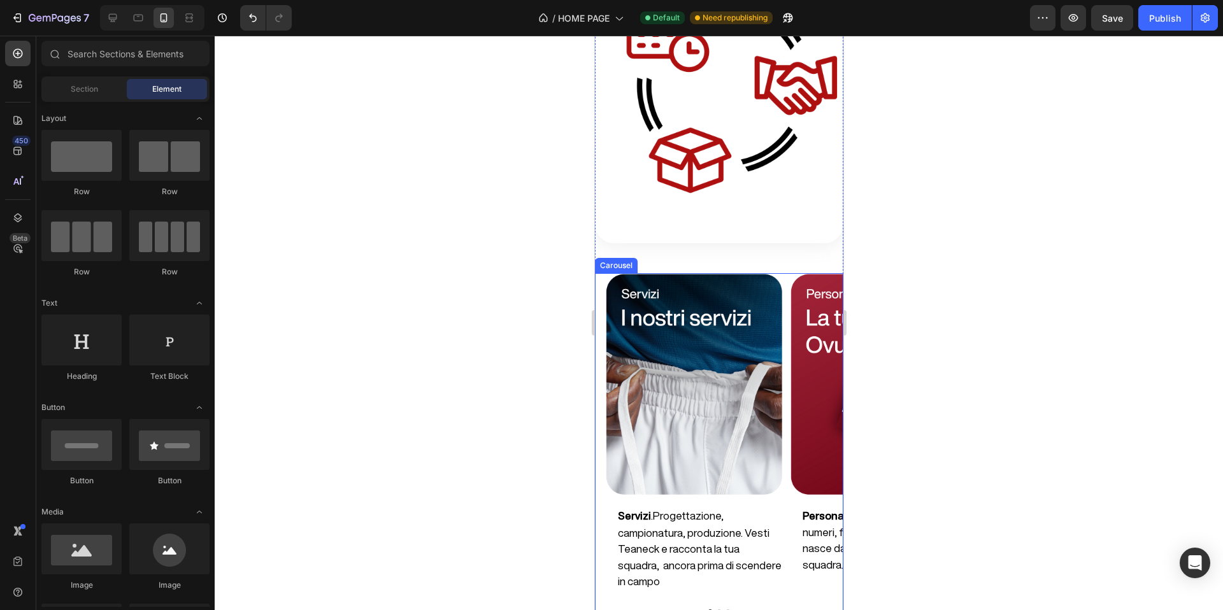
click at [785, 273] on div "Image Personalizzazione . Colori, loghi, numeri, font: tutto il vestiario nasce…" at bounding box center [876, 441] width 184 height 336
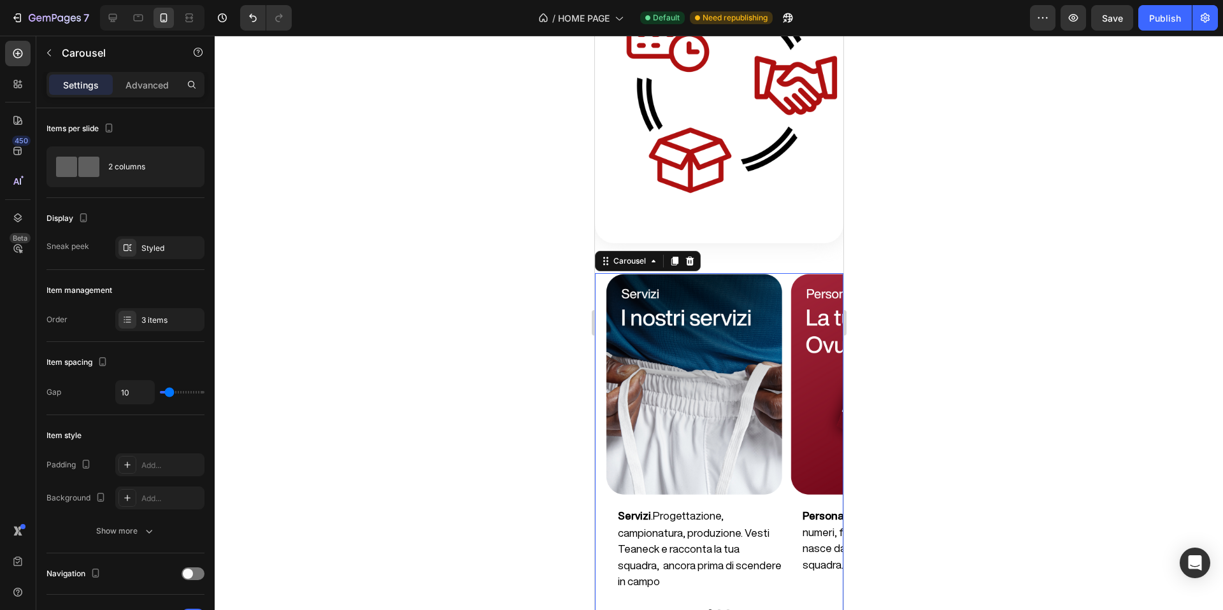
click at [135, 97] on div "Settings Advanced" at bounding box center [126, 84] width 158 height 25
click at [147, 86] on p "Advanced" at bounding box center [147, 84] width 43 height 13
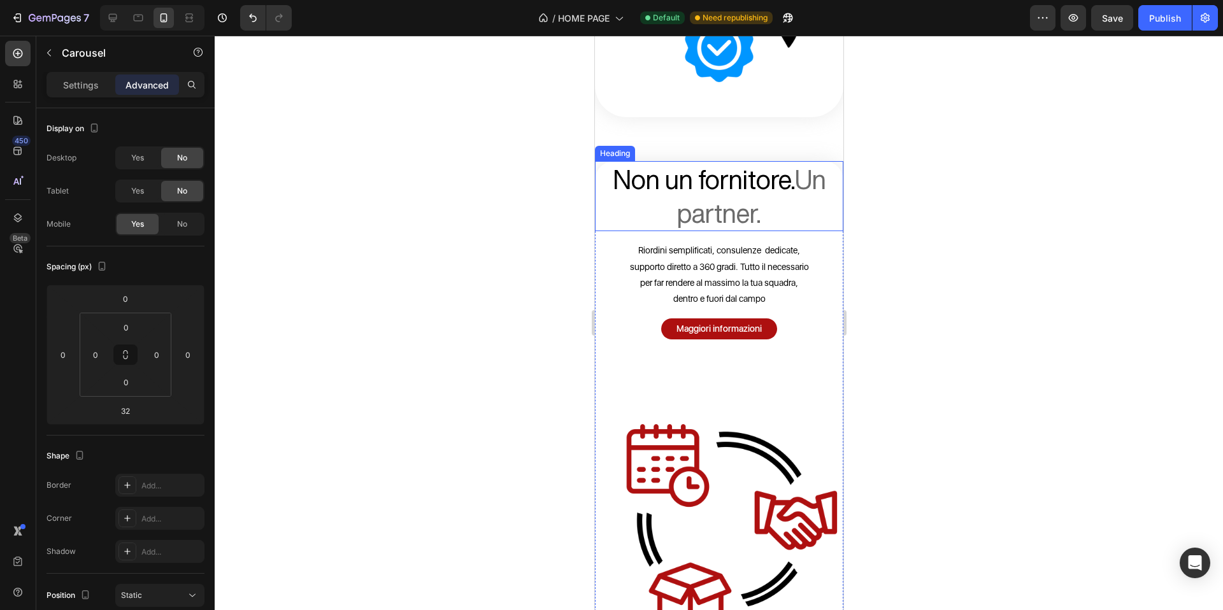
scroll to position [1591, 0]
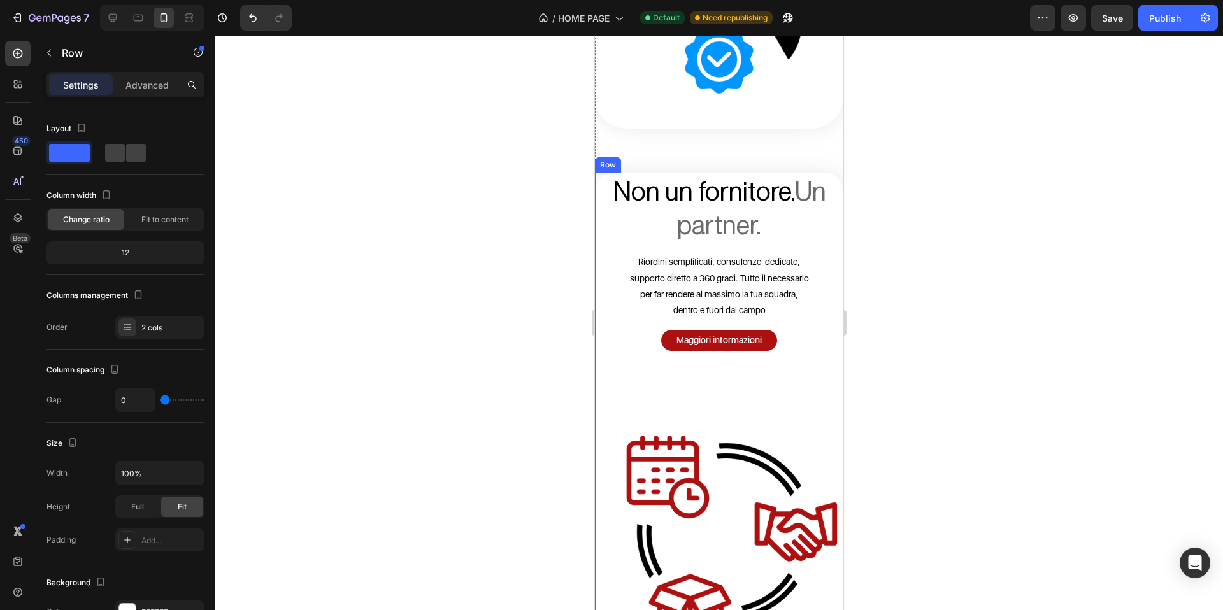
click at [818, 234] on div "Non un fornitore. Un partner. Heading Riordini semplificati, consulenze dedicat…" at bounding box center [718, 276] width 248 height 207
click at [132, 88] on p "Advanced" at bounding box center [147, 84] width 43 height 13
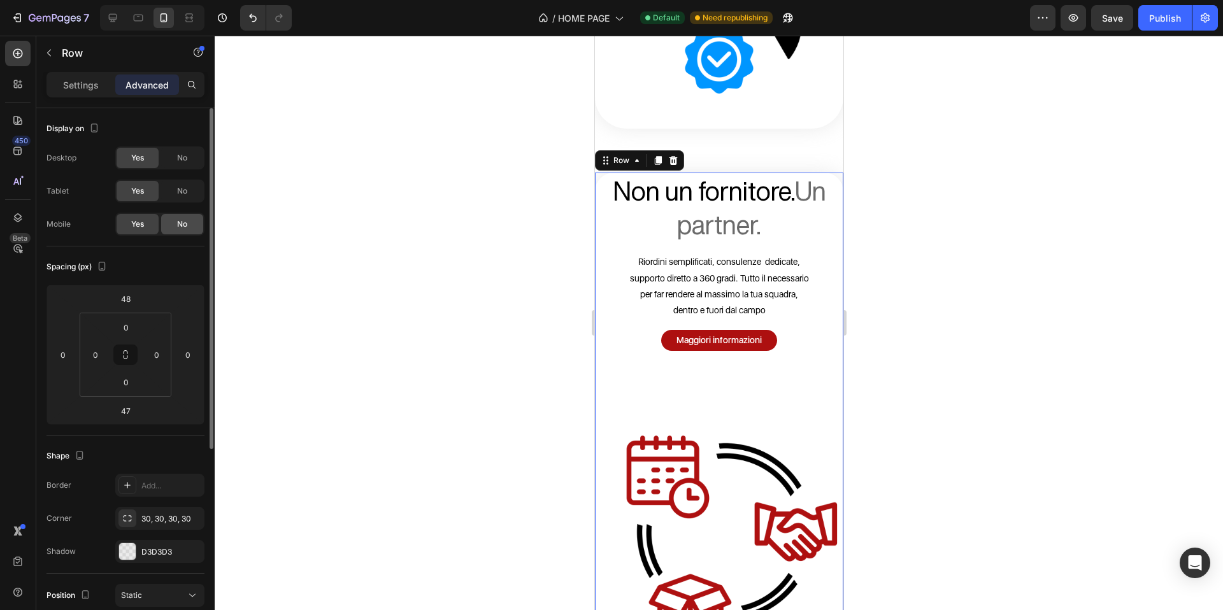
click at [182, 224] on span "No" at bounding box center [182, 224] width 10 height 11
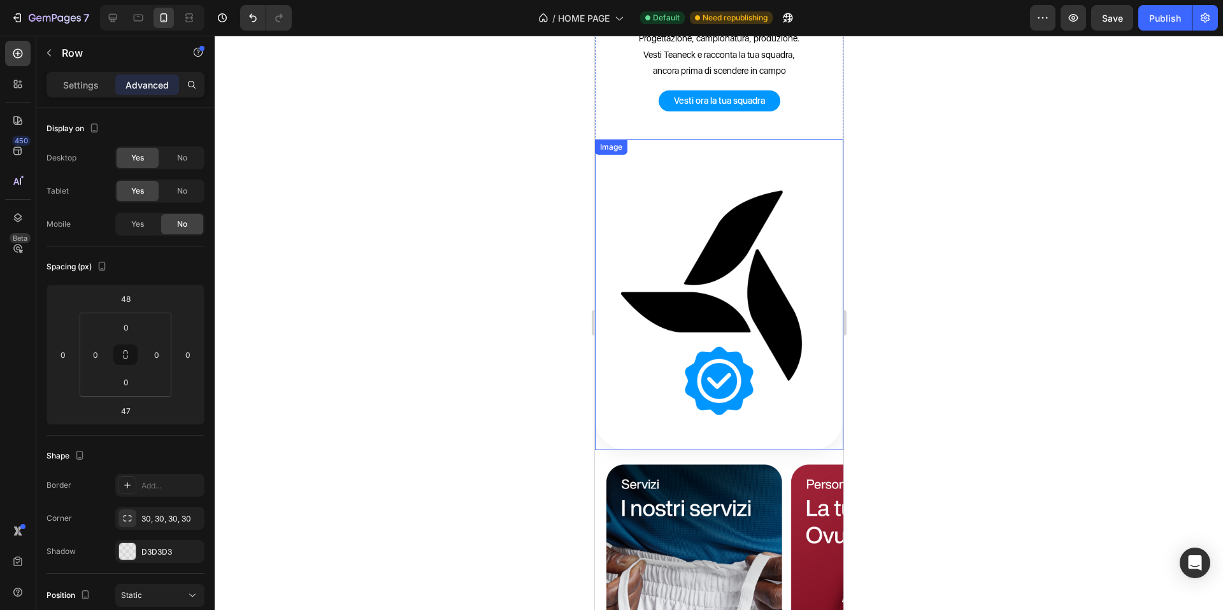
scroll to position [1177, 0]
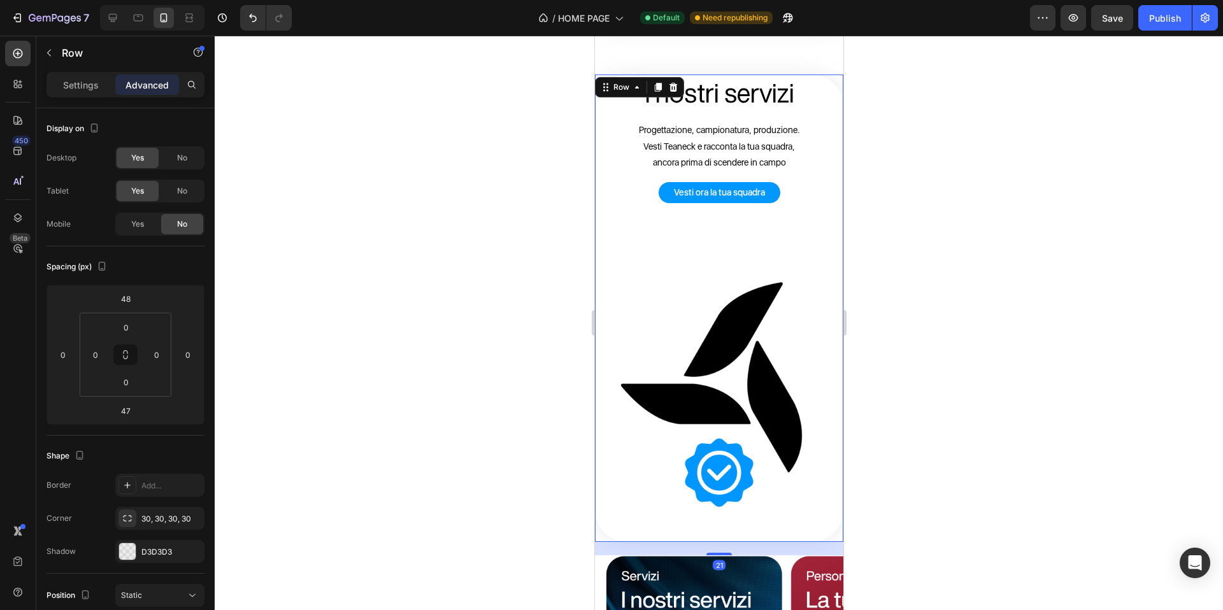
click at [816, 216] on div "Vesti [PERSON_NAME] squadra Button" at bounding box center [718, 206] width 248 height 49
click at [180, 220] on span "No" at bounding box center [182, 224] width 10 height 11
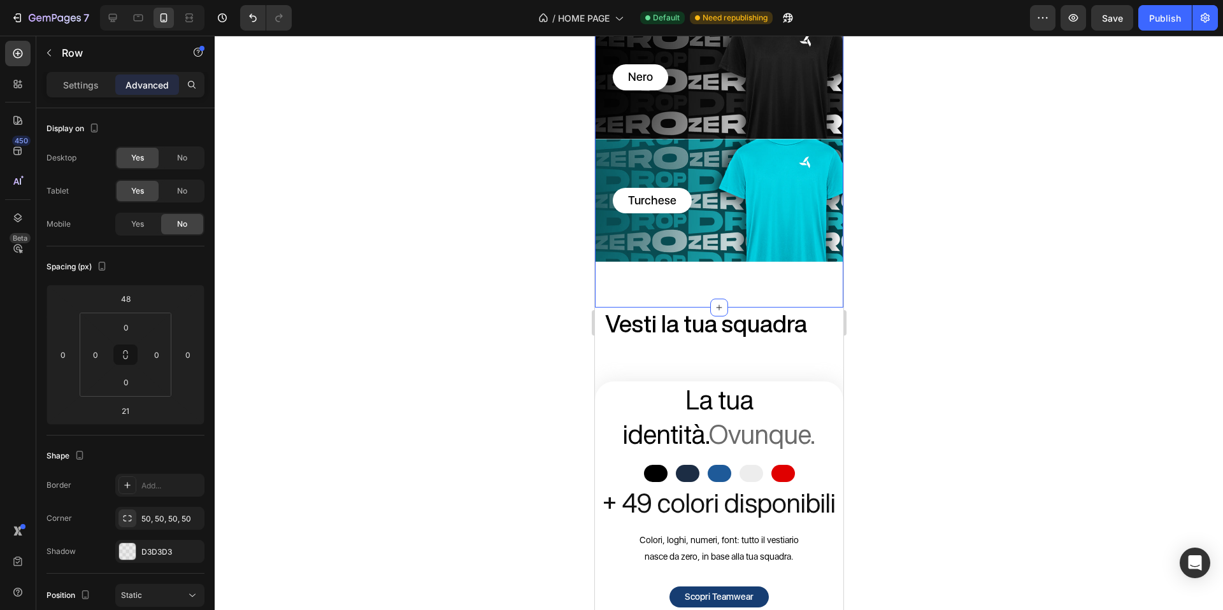
scroll to position [608, 0]
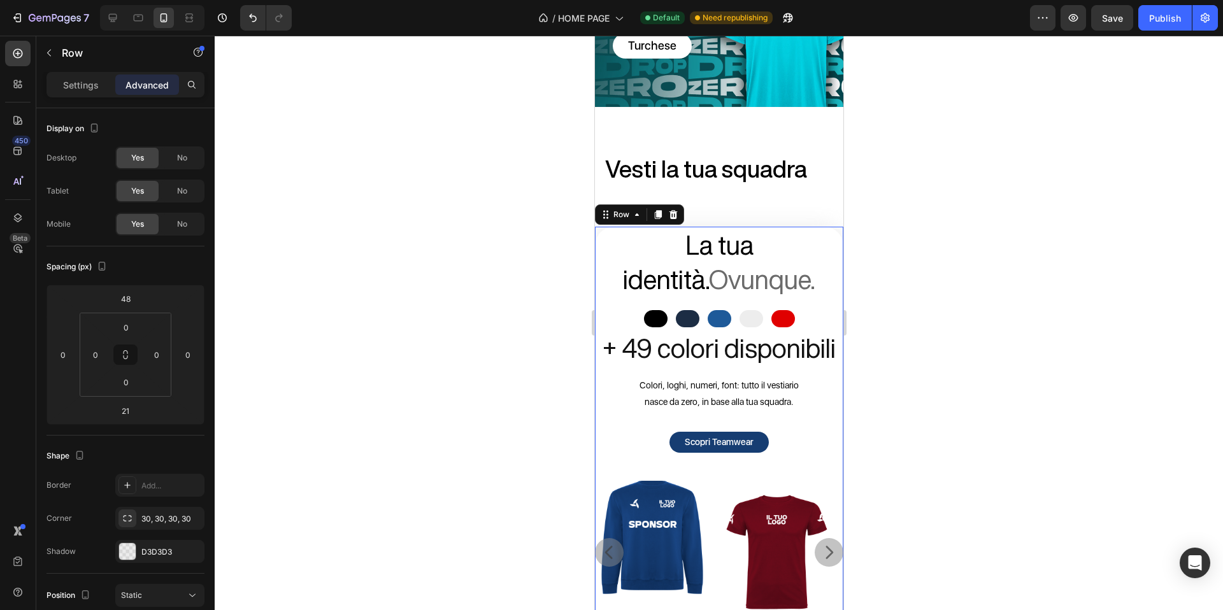
click at [829, 349] on div "La tua identità. [GEOGRAPHIC_DATA]. Heading Nero Nero Blu Navy Blu Navy Blu Roy…" at bounding box center [718, 354] width 248 height 254
drag, startPoint x: 188, startPoint y: 225, endPoint x: 246, endPoint y: 229, distance: 58.2
click at [189, 225] on div "No" at bounding box center [182, 224] width 42 height 20
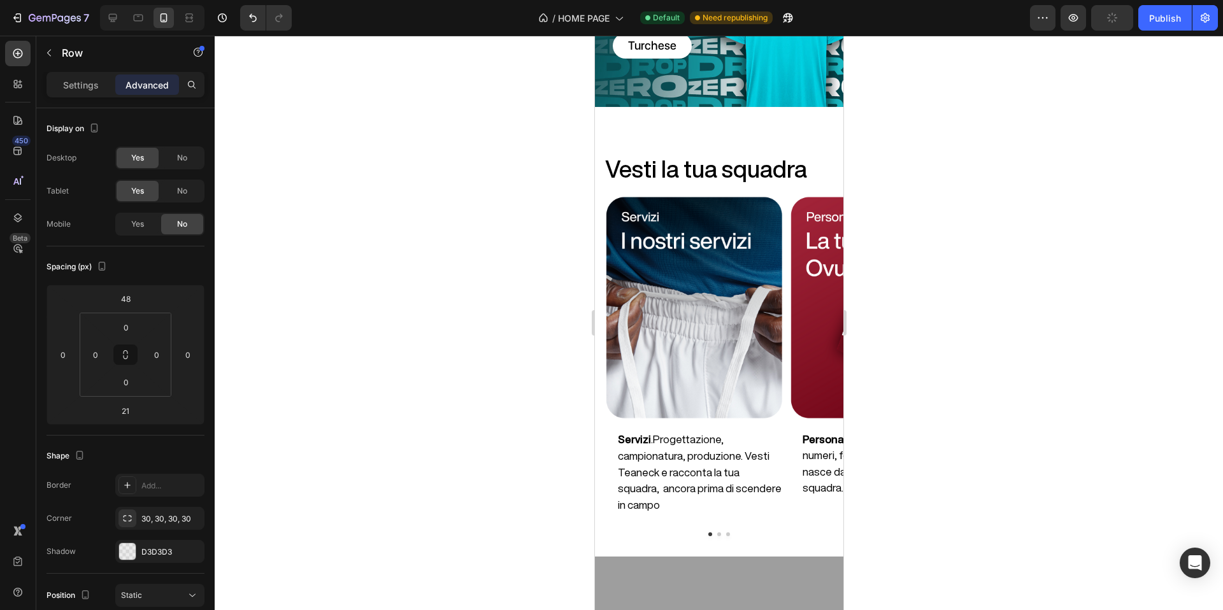
click at [968, 205] on div at bounding box center [719, 323] width 1009 height 575
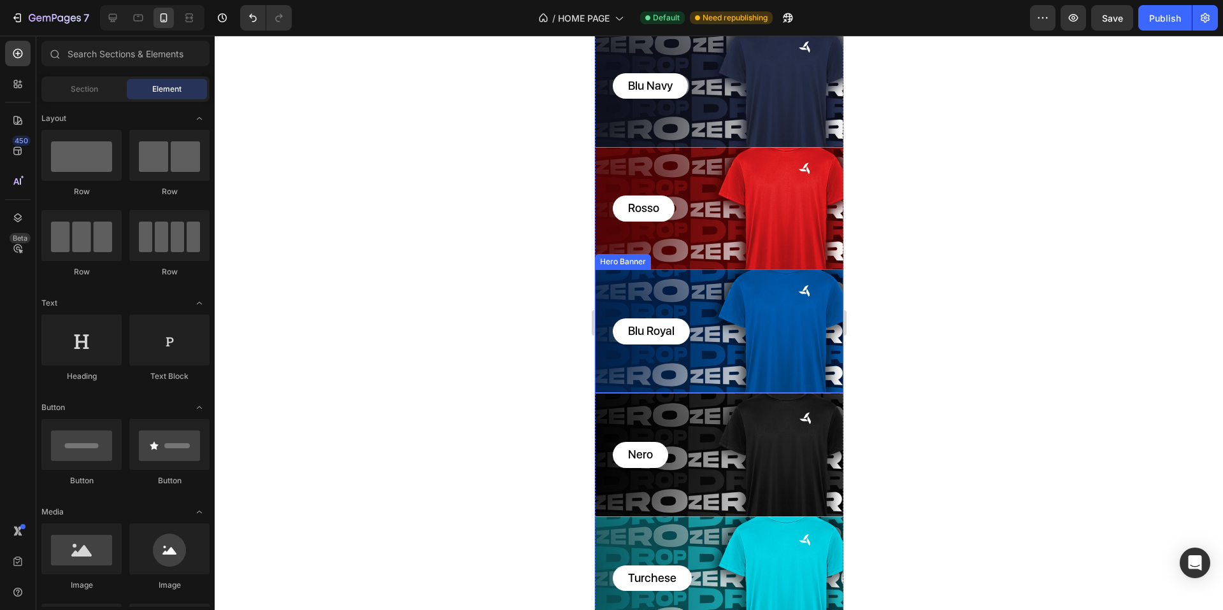
scroll to position [140, 0]
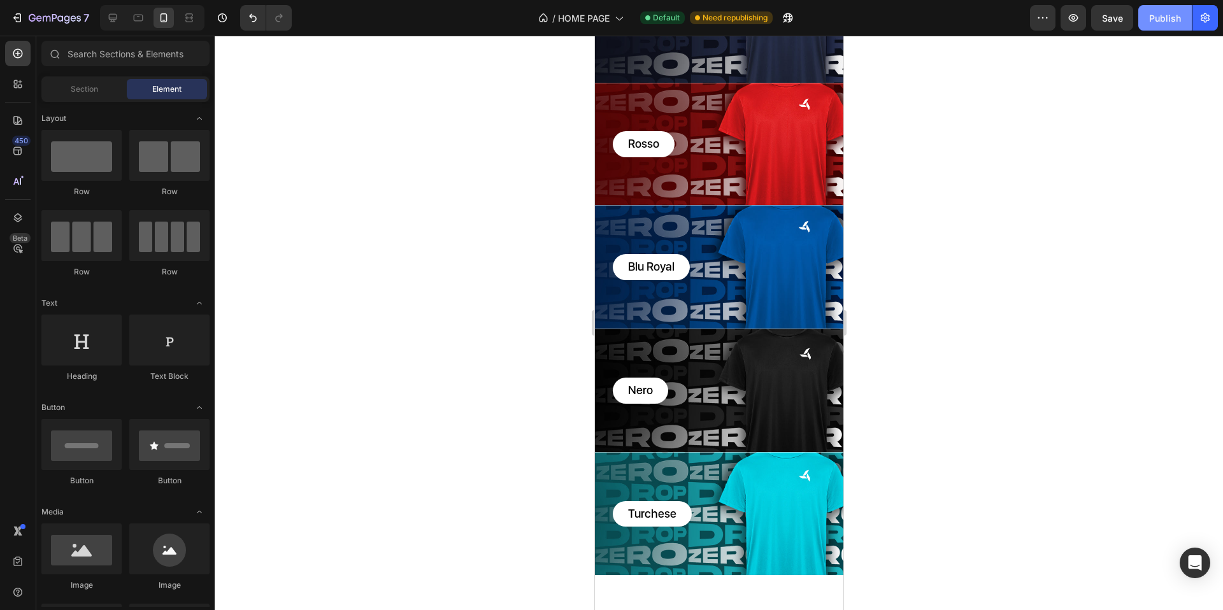
click at [1172, 20] on div "Publish" at bounding box center [1165, 17] width 32 height 13
